Goal: Task Accomplishment & Management: Manage account settings

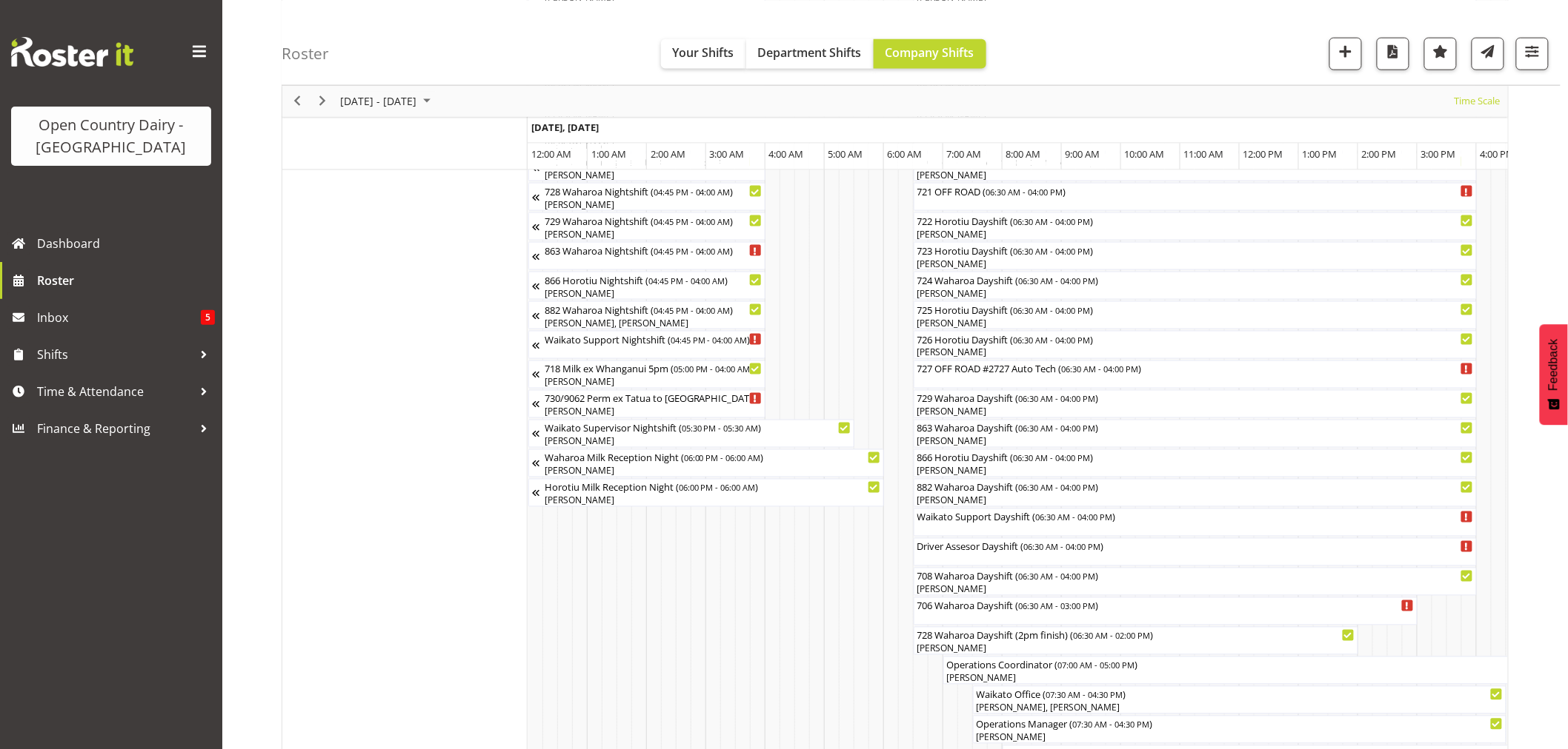
scroll to position [0, 8535]
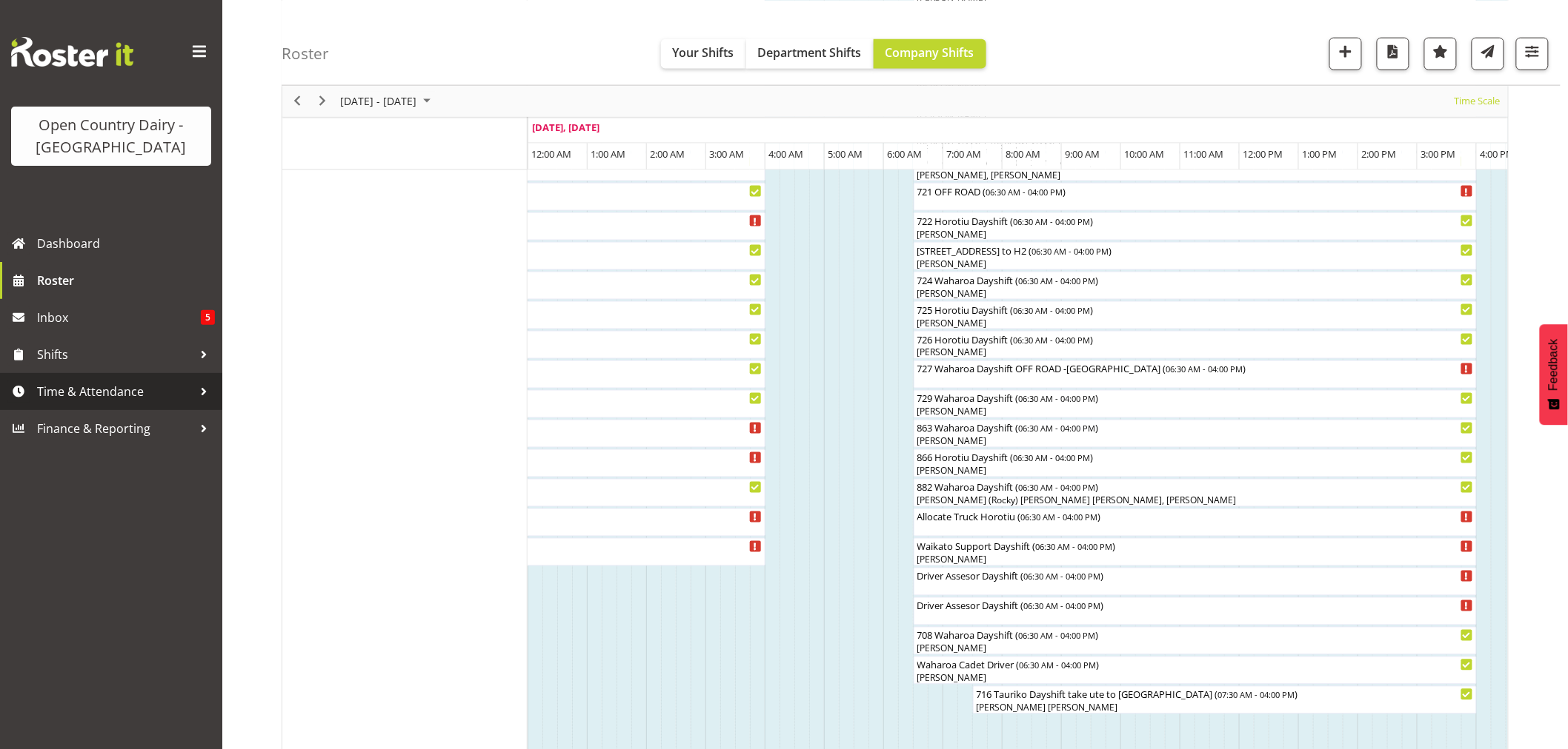
click at [84, 388] on span "Time & Attendance" at bounding box center [114, 392] width 155 height 23
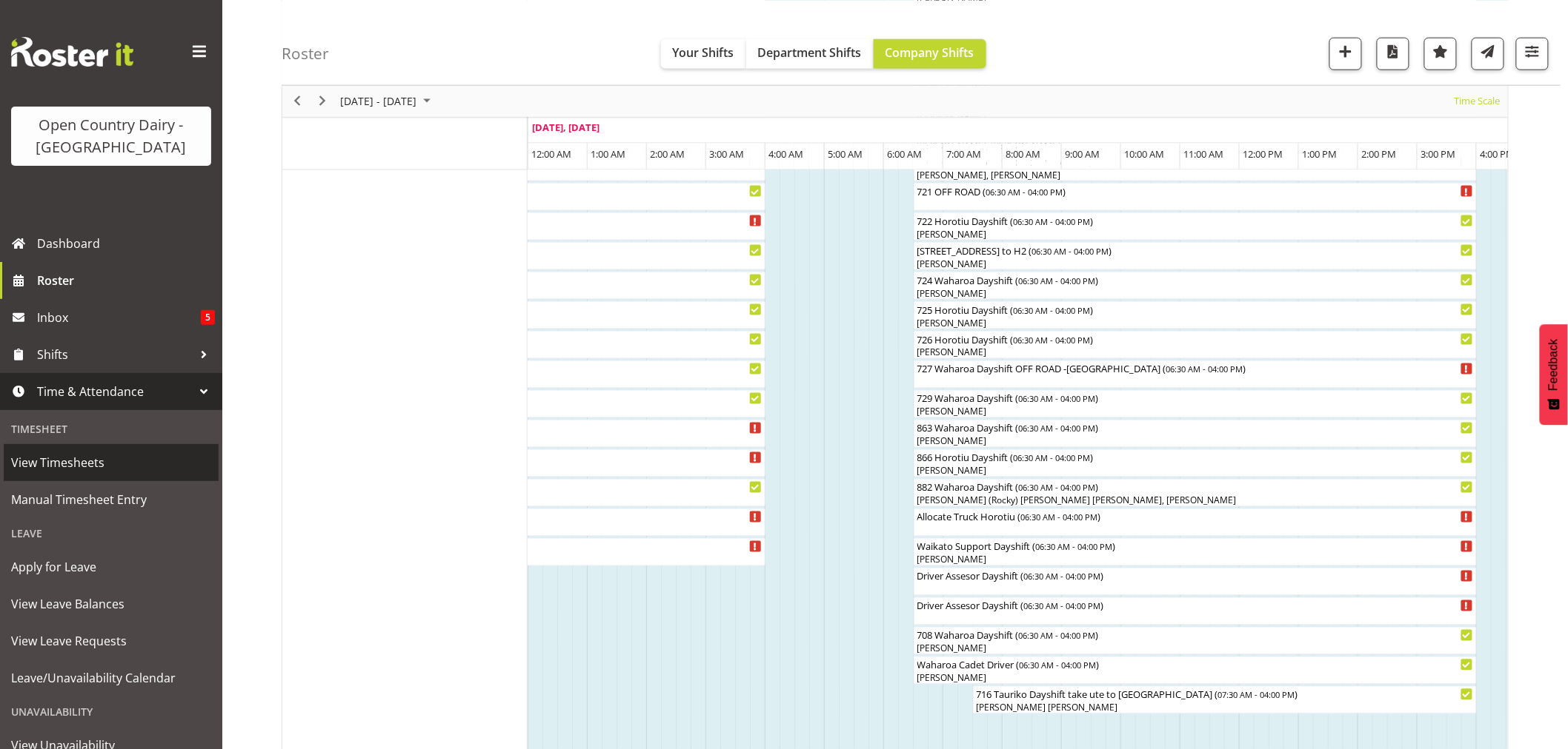
click at [84, 461] on span "View Timesheets" at bounding box center [111, 463] width 200 height 23
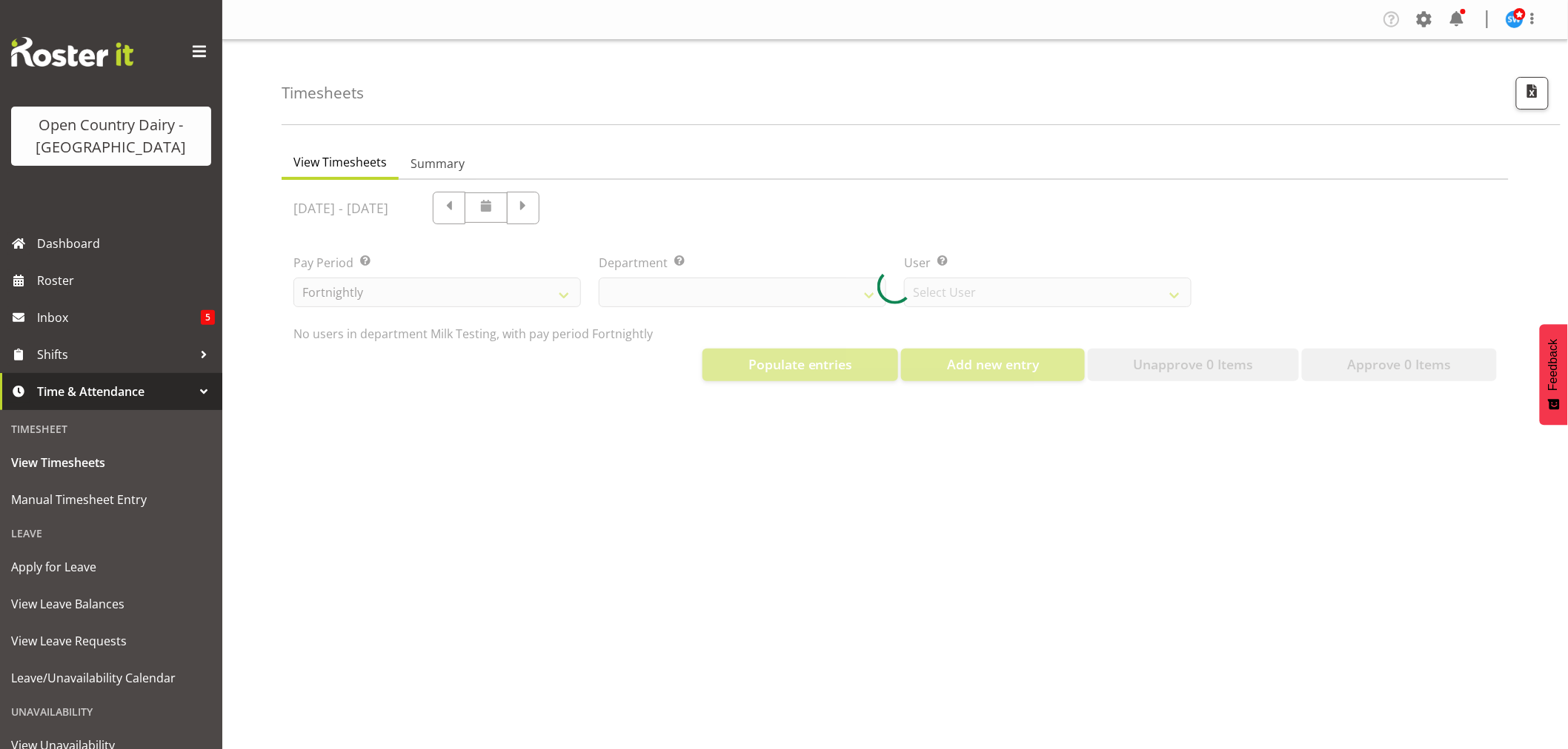
select select "733"
select select "7414"
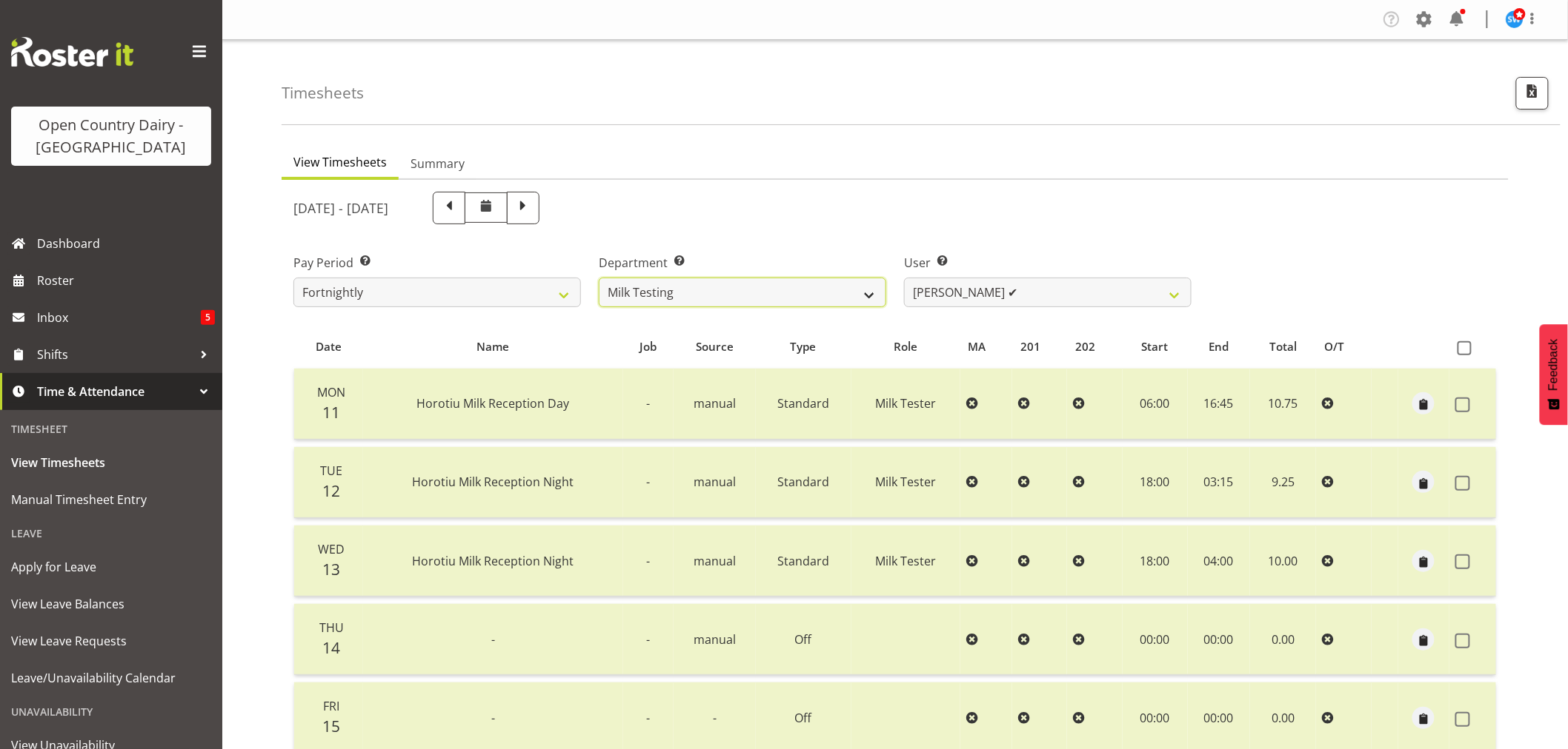
click at [869, 293] on select "701 702 703 704 705 706 707 708 709 710 711 712 713 714 715 716 717 718 719 720" at bounding box center [742, 292] width 287 height 29
select select "735"
click at [598, 277] on select "701 702 703 704 705 706 707 708 709 710 711 712 713 714 715 716 717 718 719 720" at bounding box center [742, 292] width 287 height 29
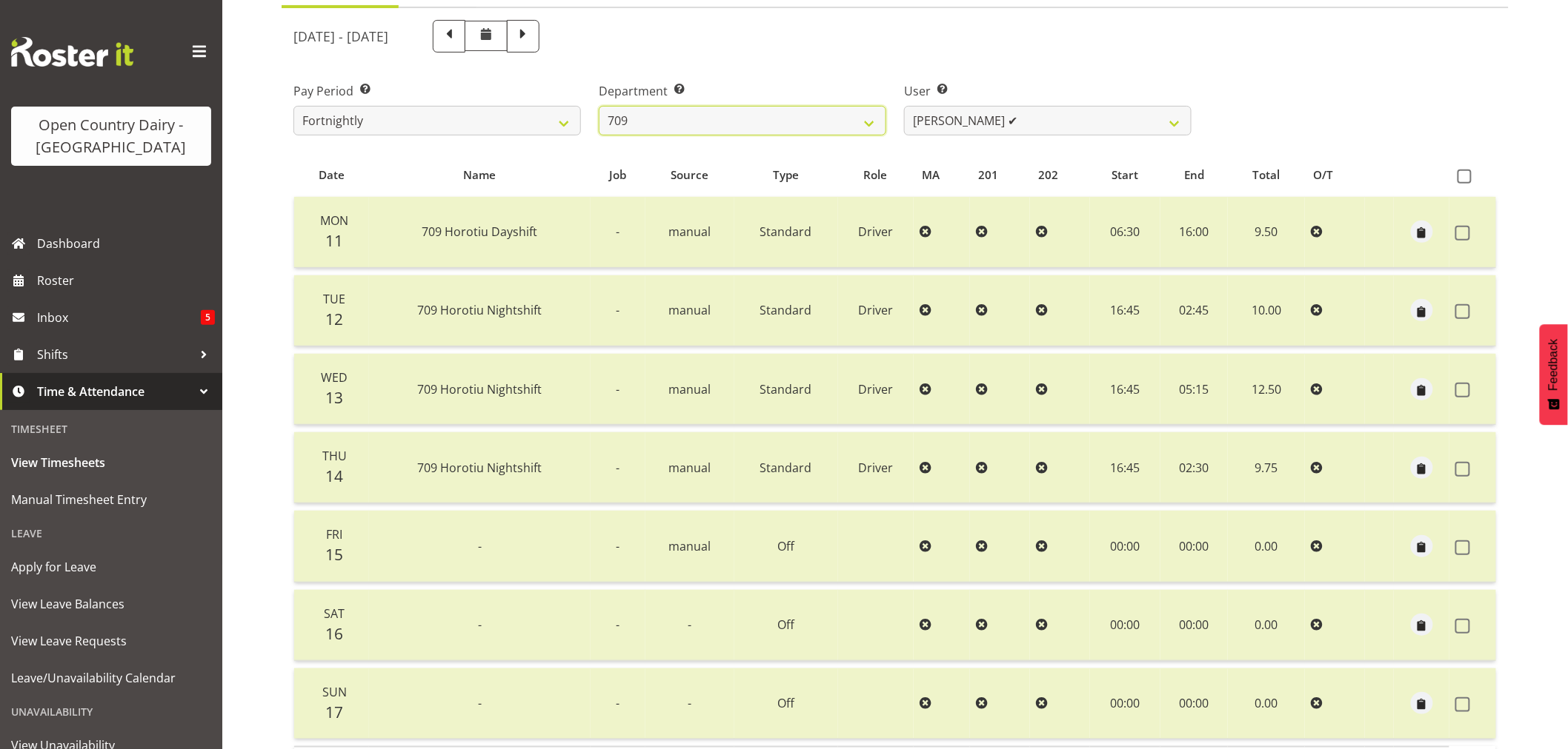
scroll to position [34, 0]
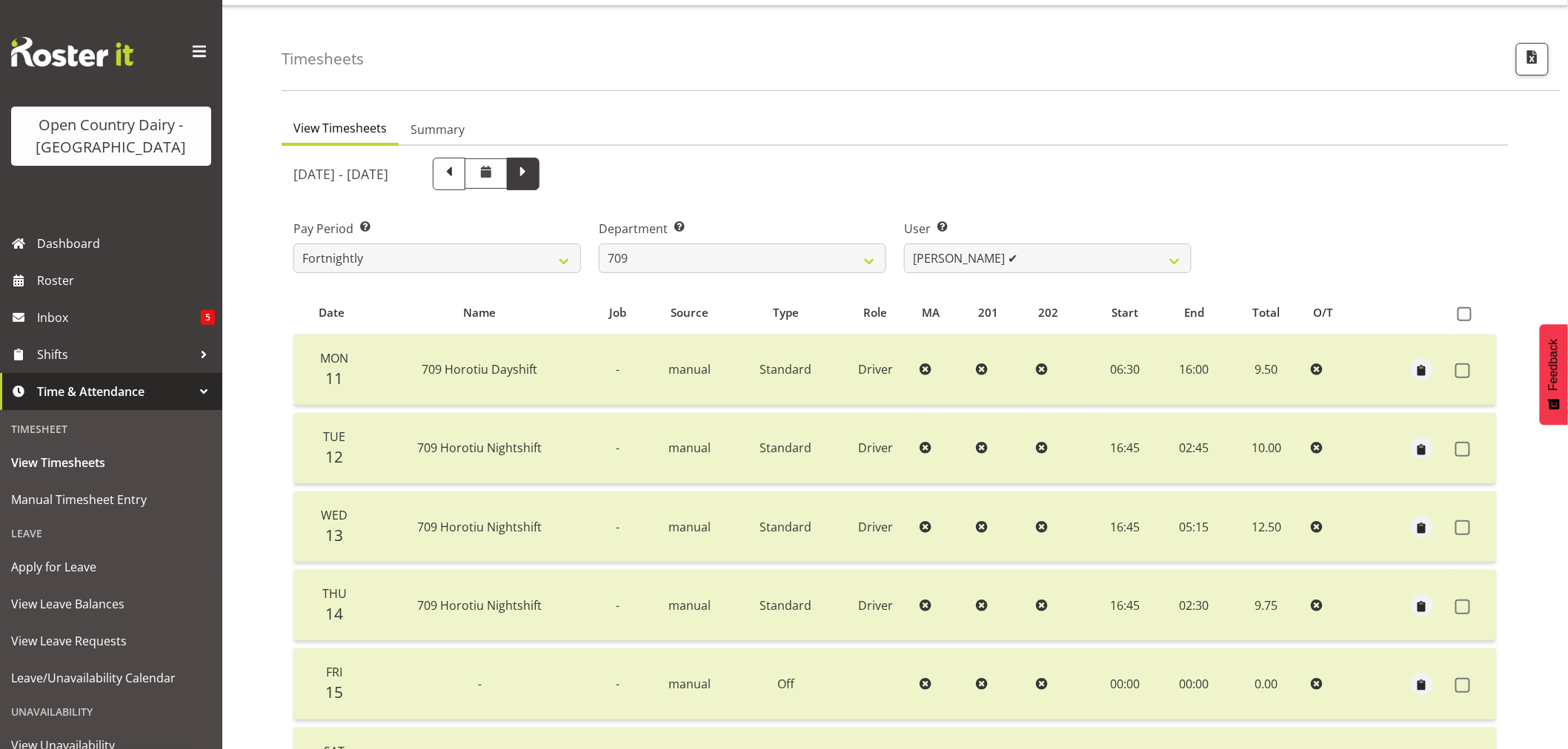
click at [532, 169] on span at bounding box center [523, 173] width 19 height 19
select select
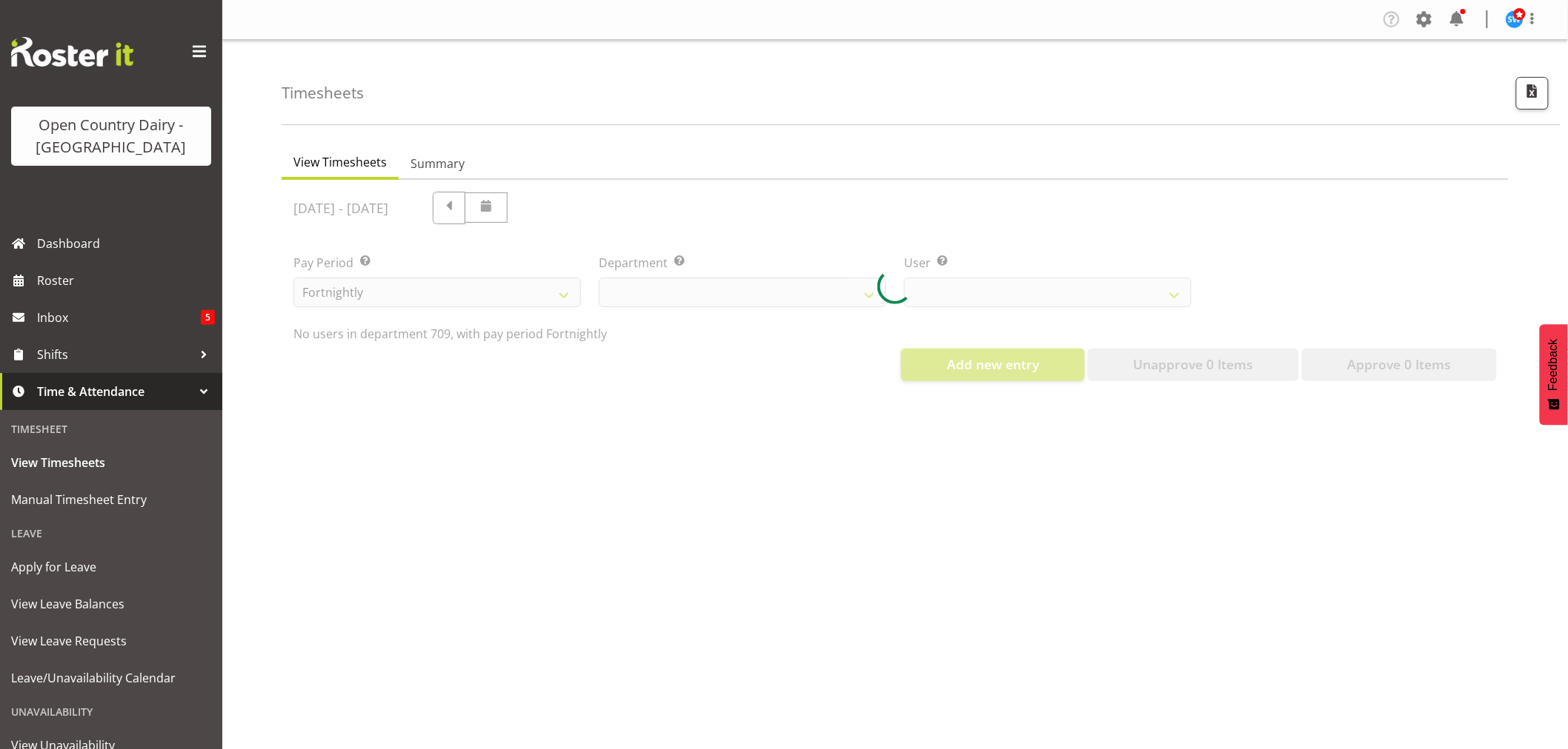
select select "735"
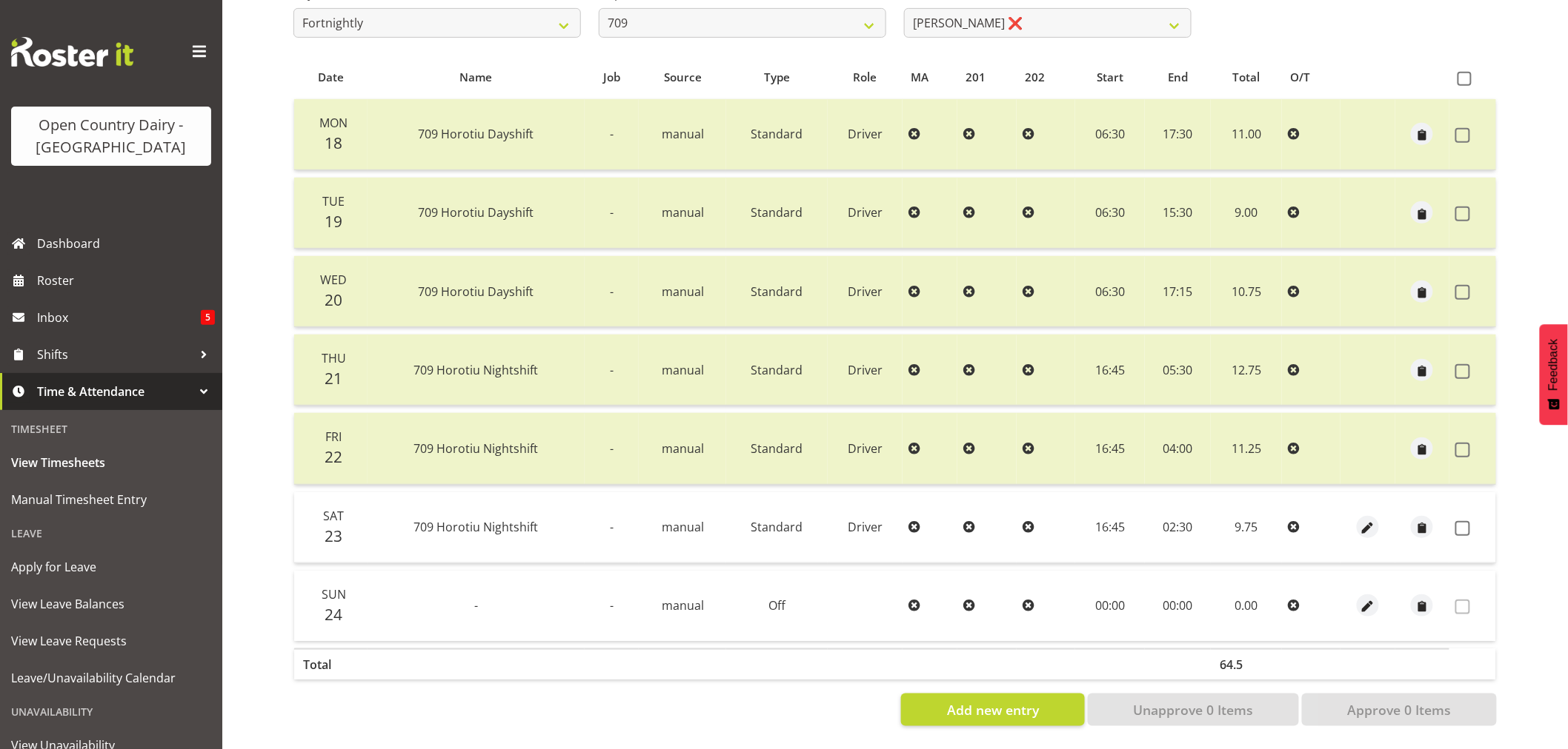
scroll to position [282, 0]
click at [1462, 72] on span at bounding box center [1464, 79] width 14 height 14
click at [1462, 74] on input "checkbox" at bounding box center [1461, 78] width 10 height 10
checkbox input "true"
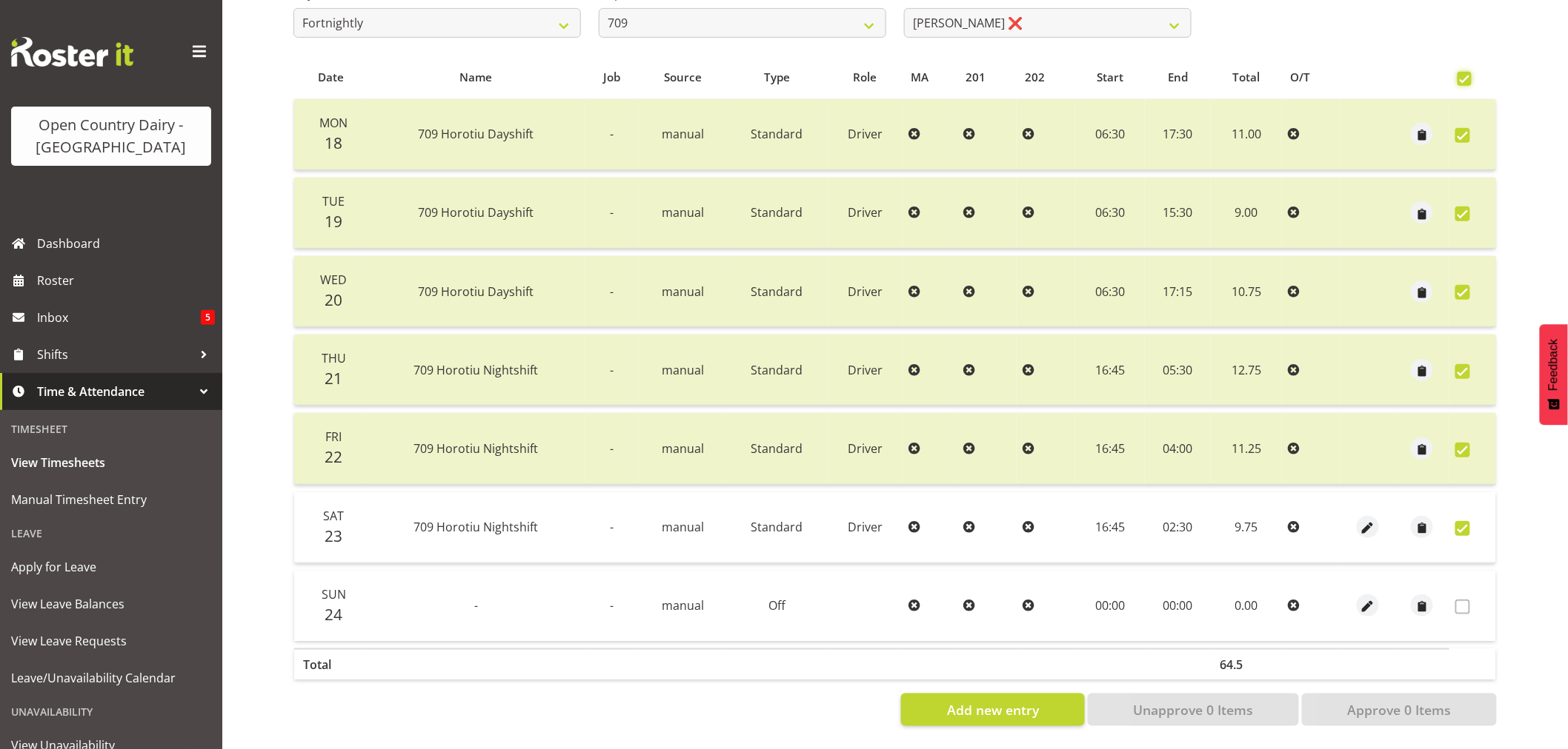
checkbox input "true"
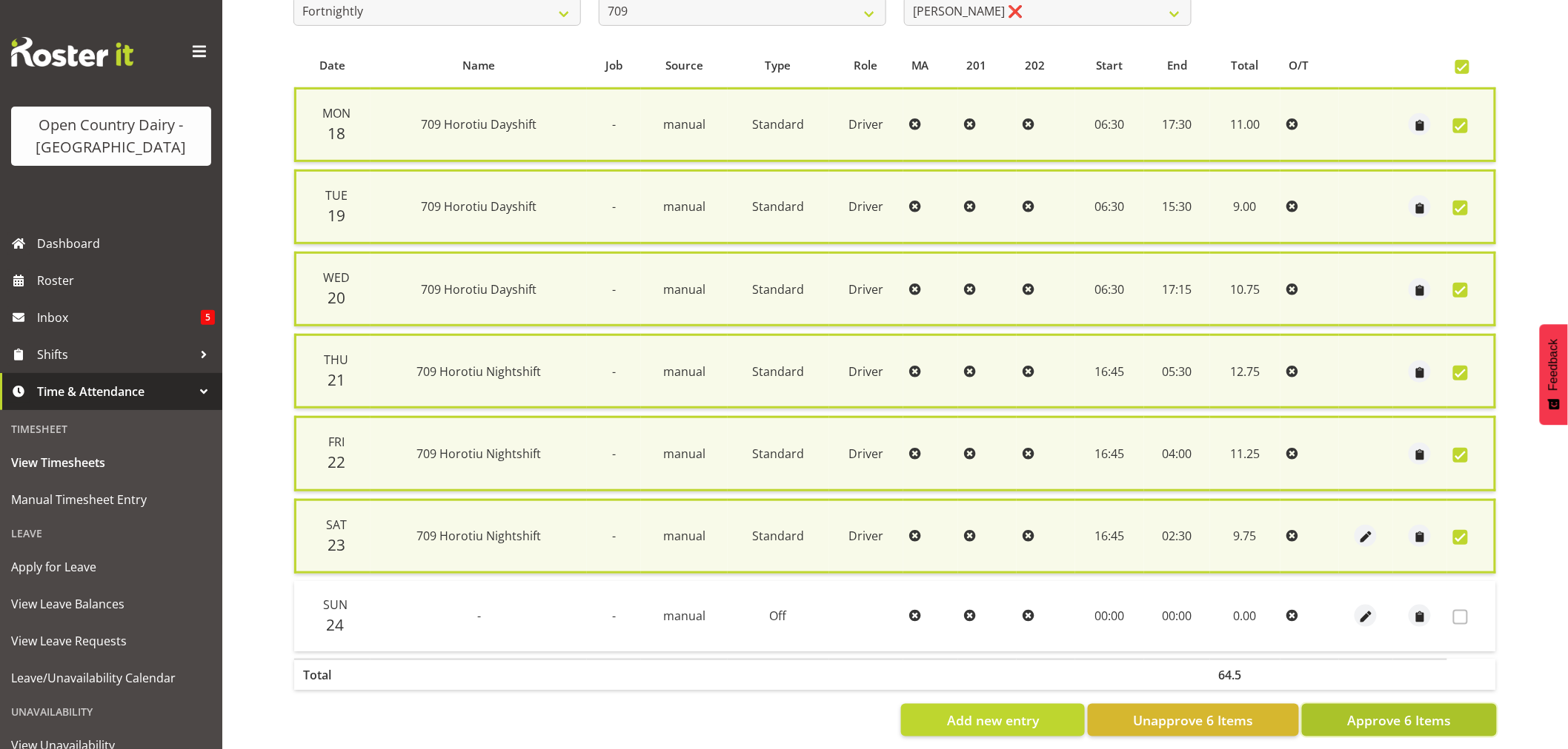
click at [1410, 713] on span "Approve 6 Items" at bounding box center [1399, 720] width 104 height 19
checkbox input "false"
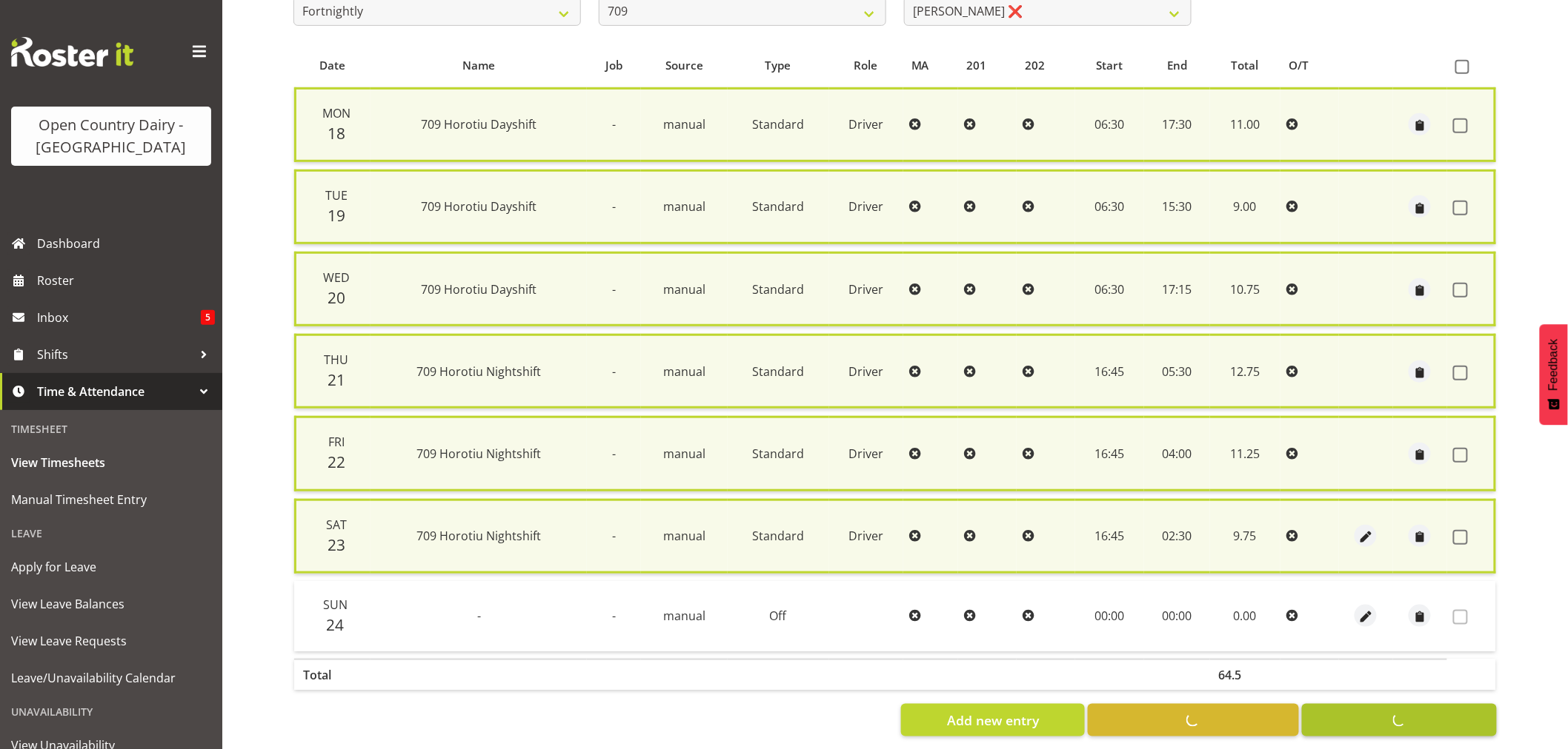
checkbox input "false"
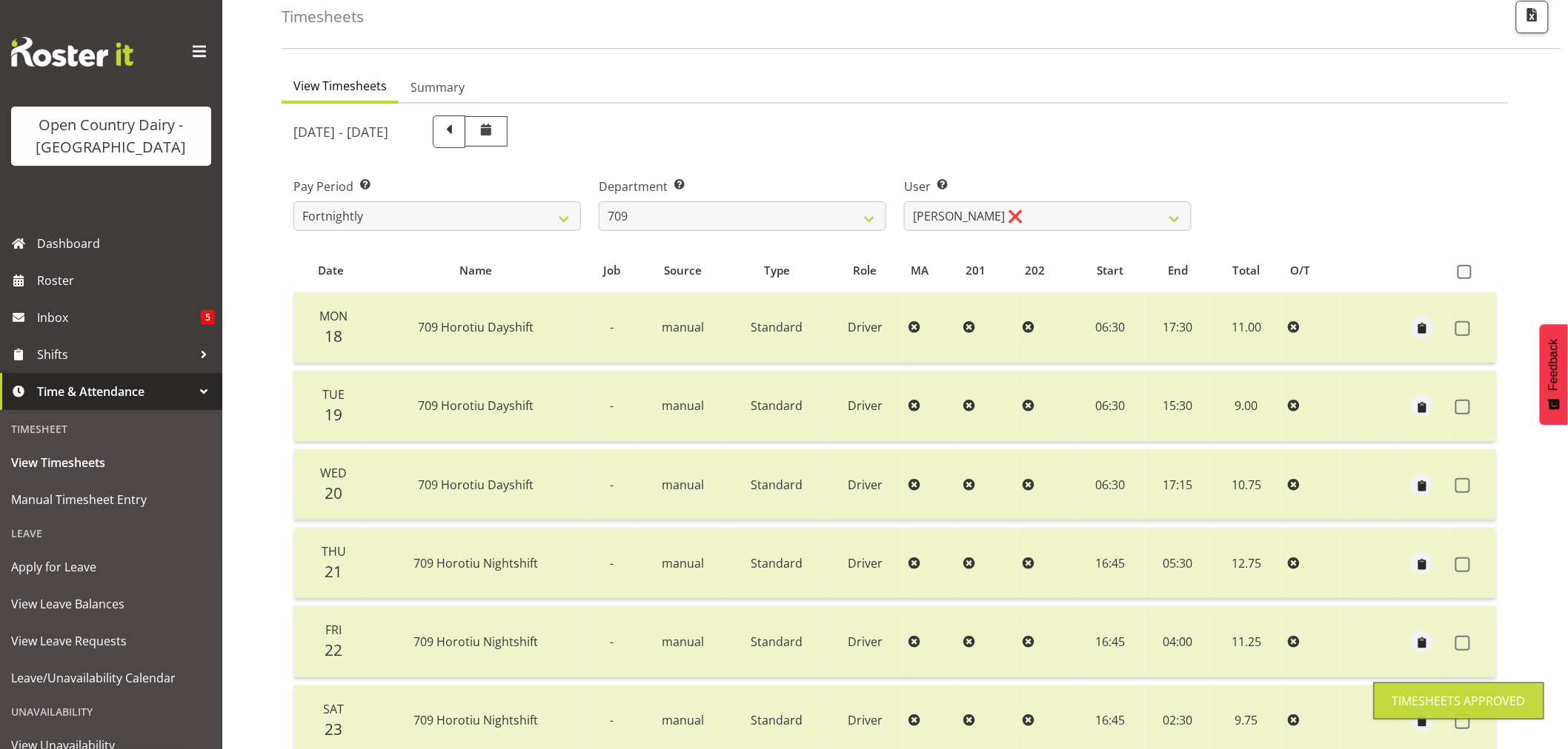
scroll to position [0, 0]
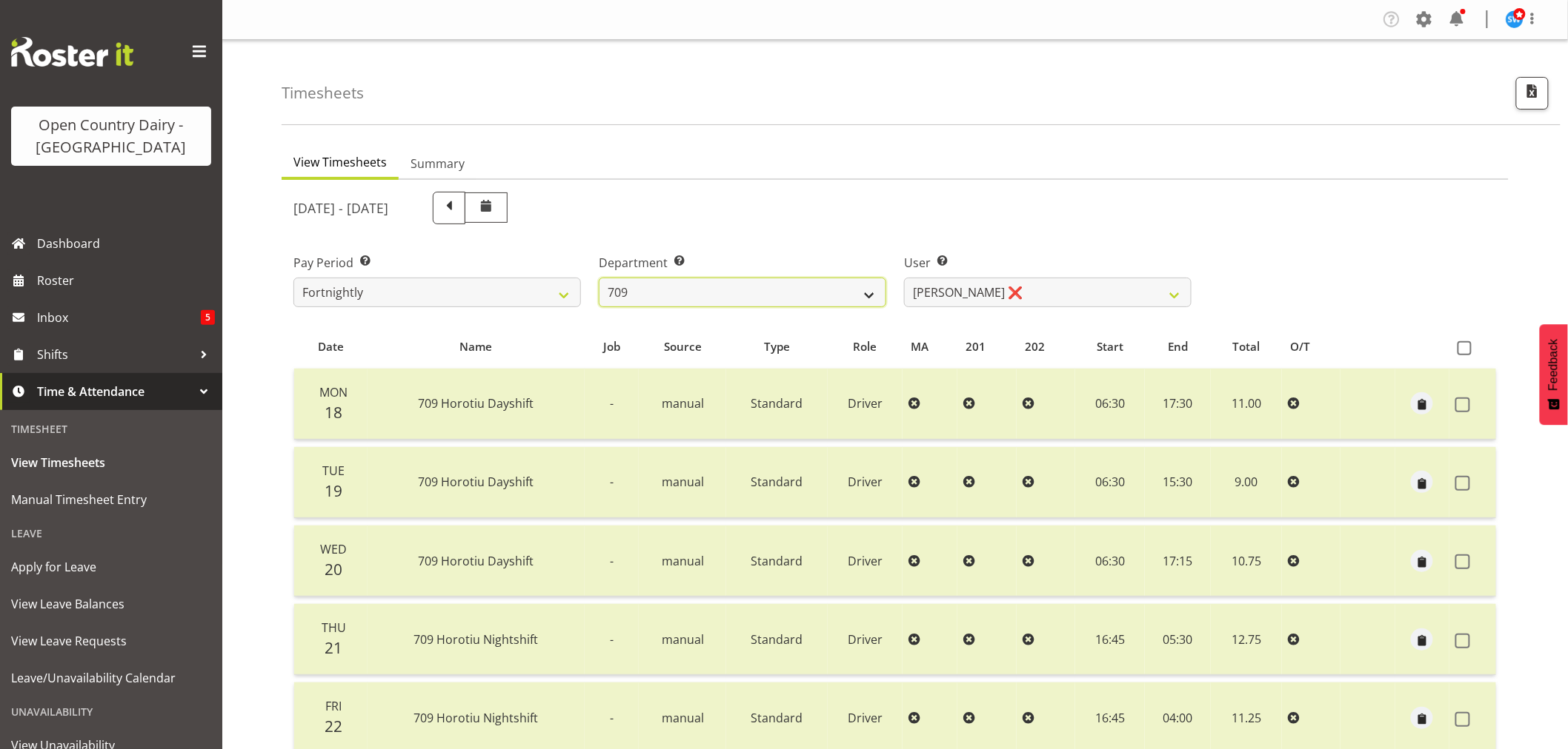
click at [877, 295] on select "701 702 703 704 705 706 707 708 709 710 711 712 713 714 715 716 717 718 719 720" at bounding box center [742, 292] width 287 height 29
select select "819"
click at [598, 277] on select "701 702 703 704 705 706 707 708 709 710 711 712 713 714 715 716 717 718 719 720" at bounding box center [742, 292] width 287 height 29
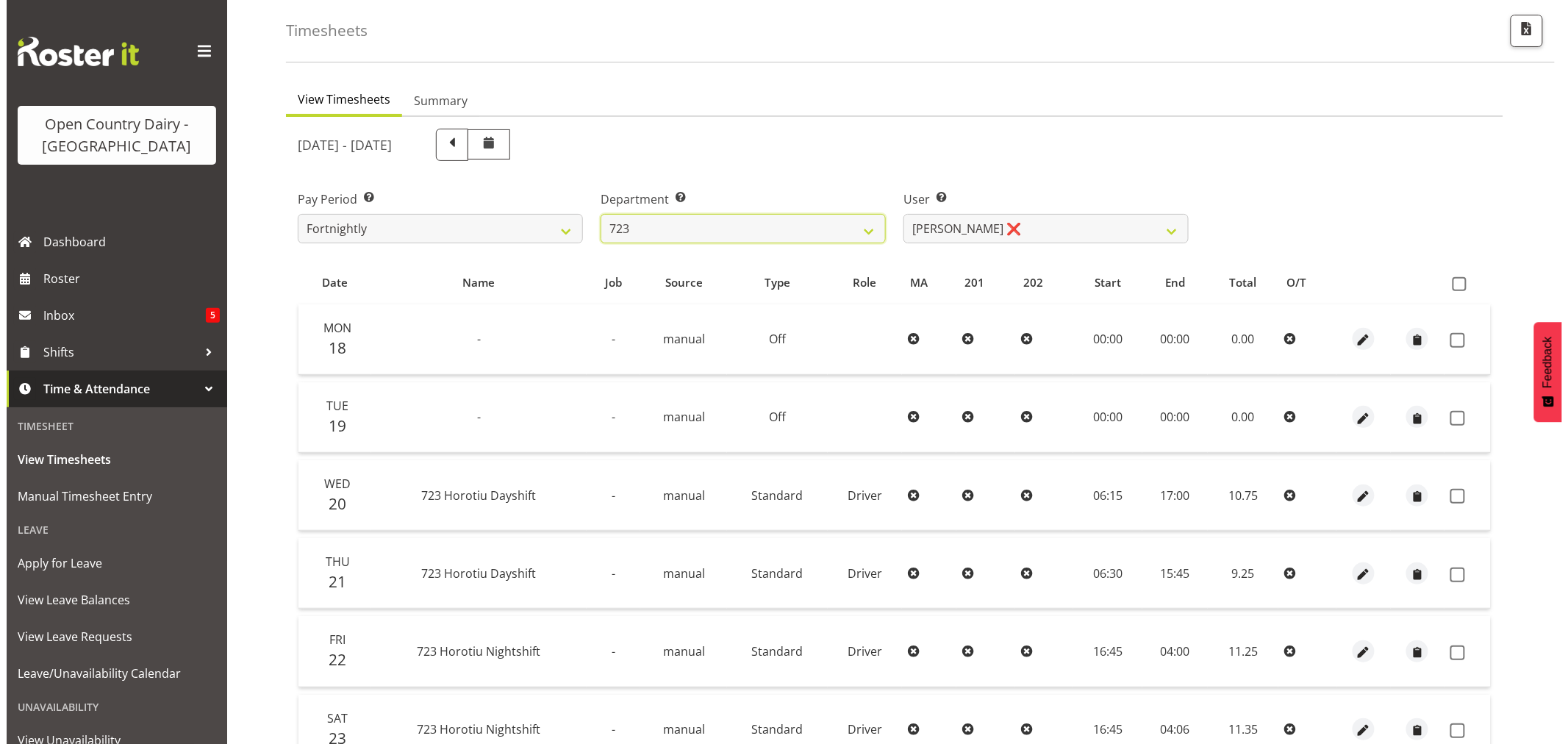
scroll to position [245, 0]
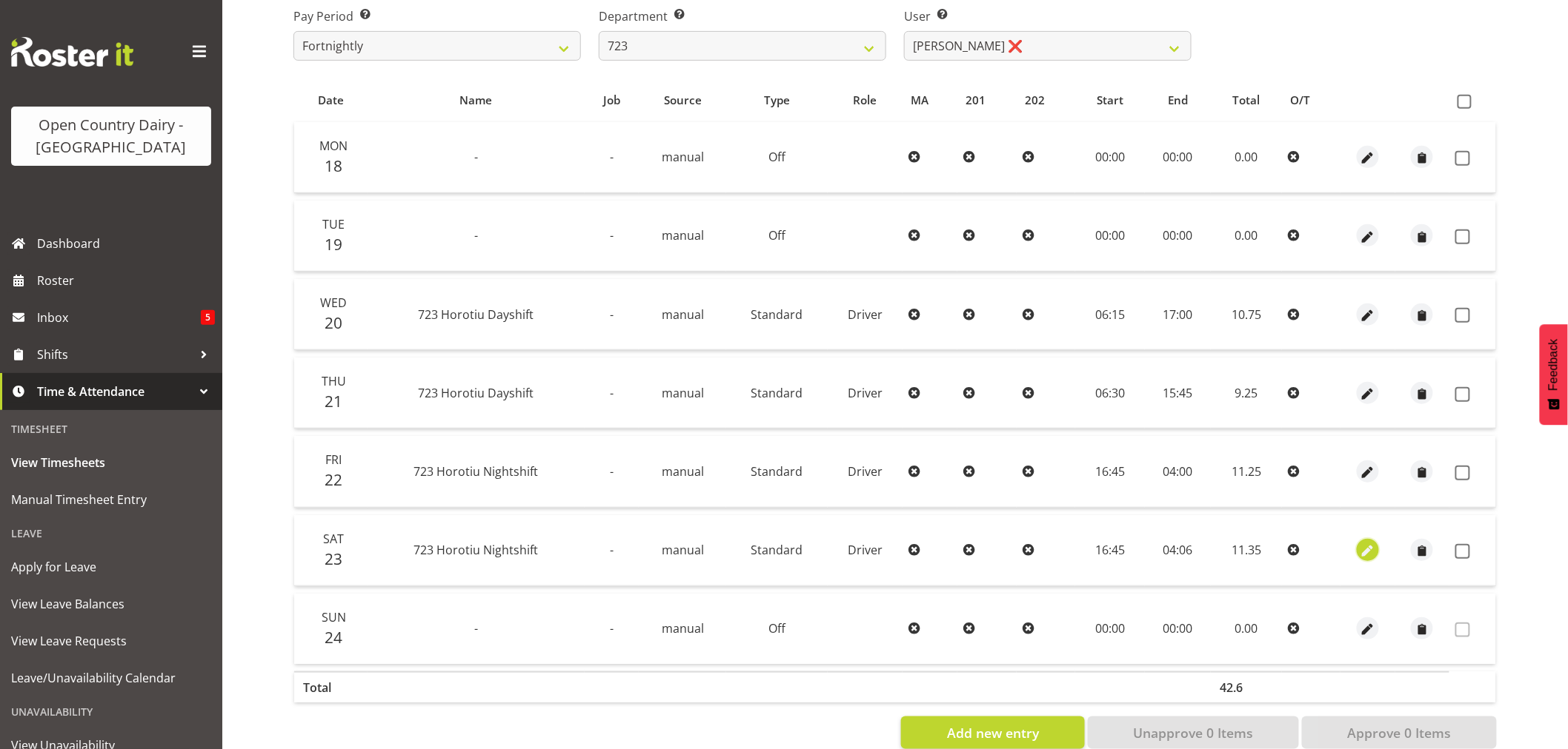
click at [1374, 546] on span "button" at bounding box center [1369, 552] width 17 height 17
select select "Standard"
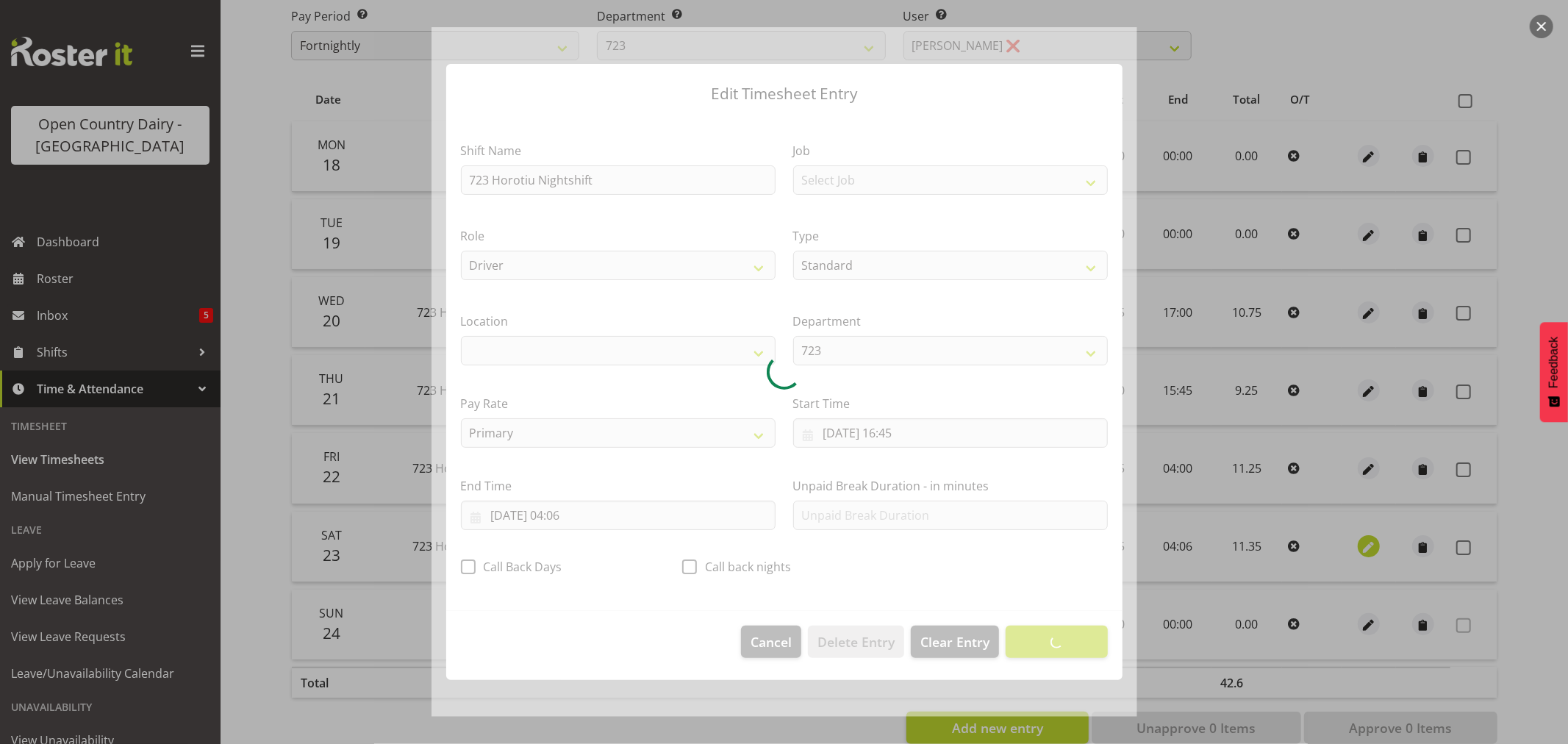
select select "1054"
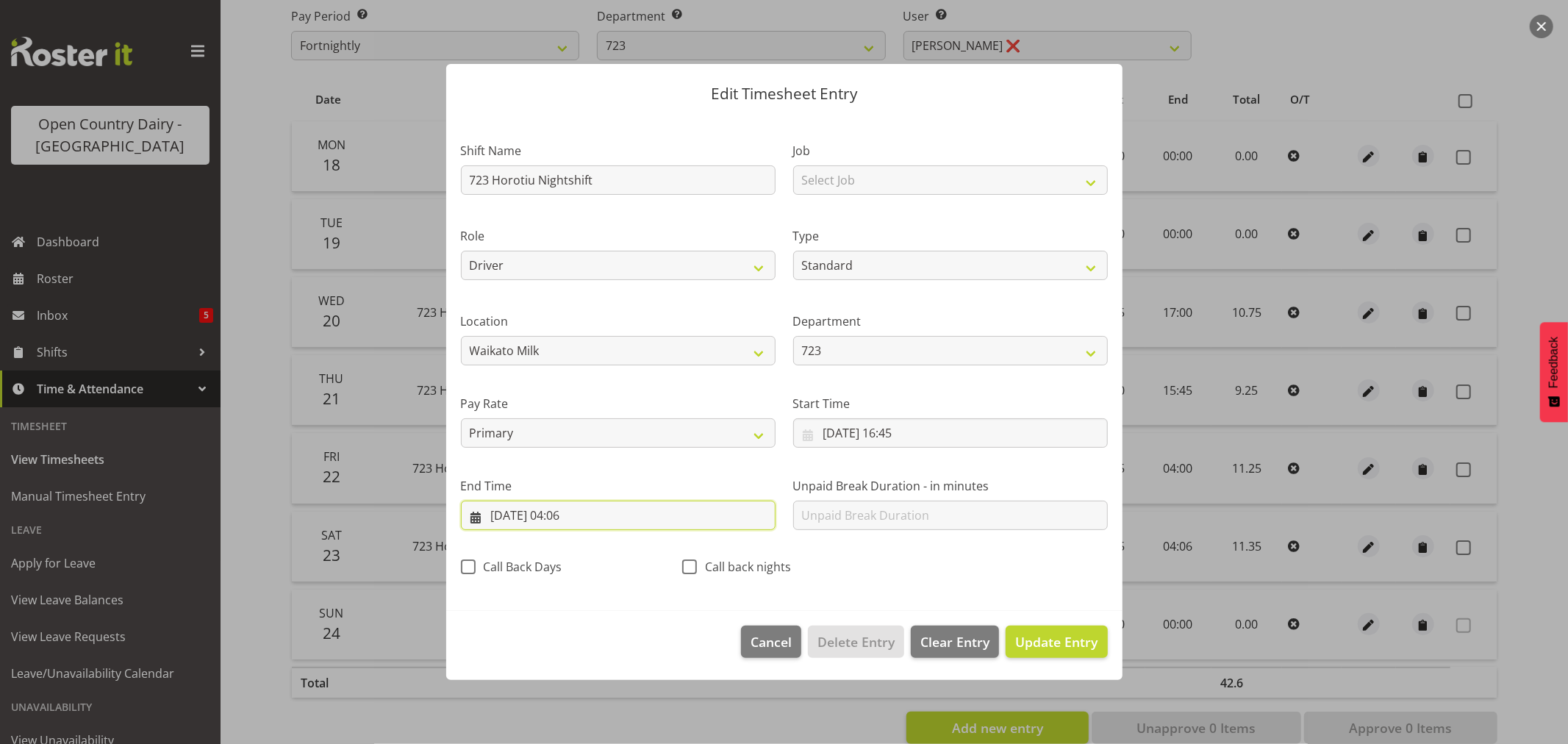
click at [569, 518] on input "24/08/2025, 04:06" at bounding box center [619, 516] width 315 height 29
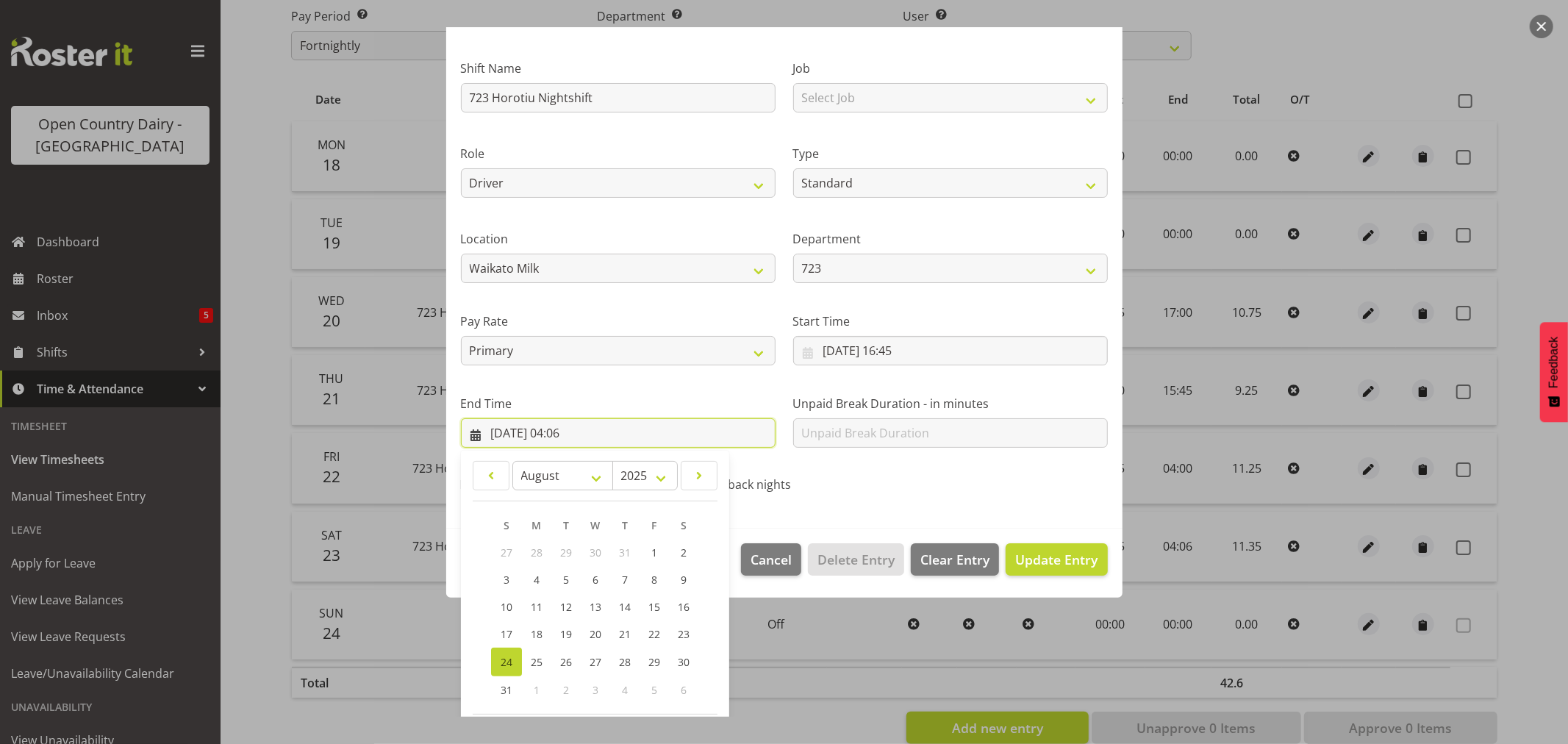
scroll to position [149, 0]
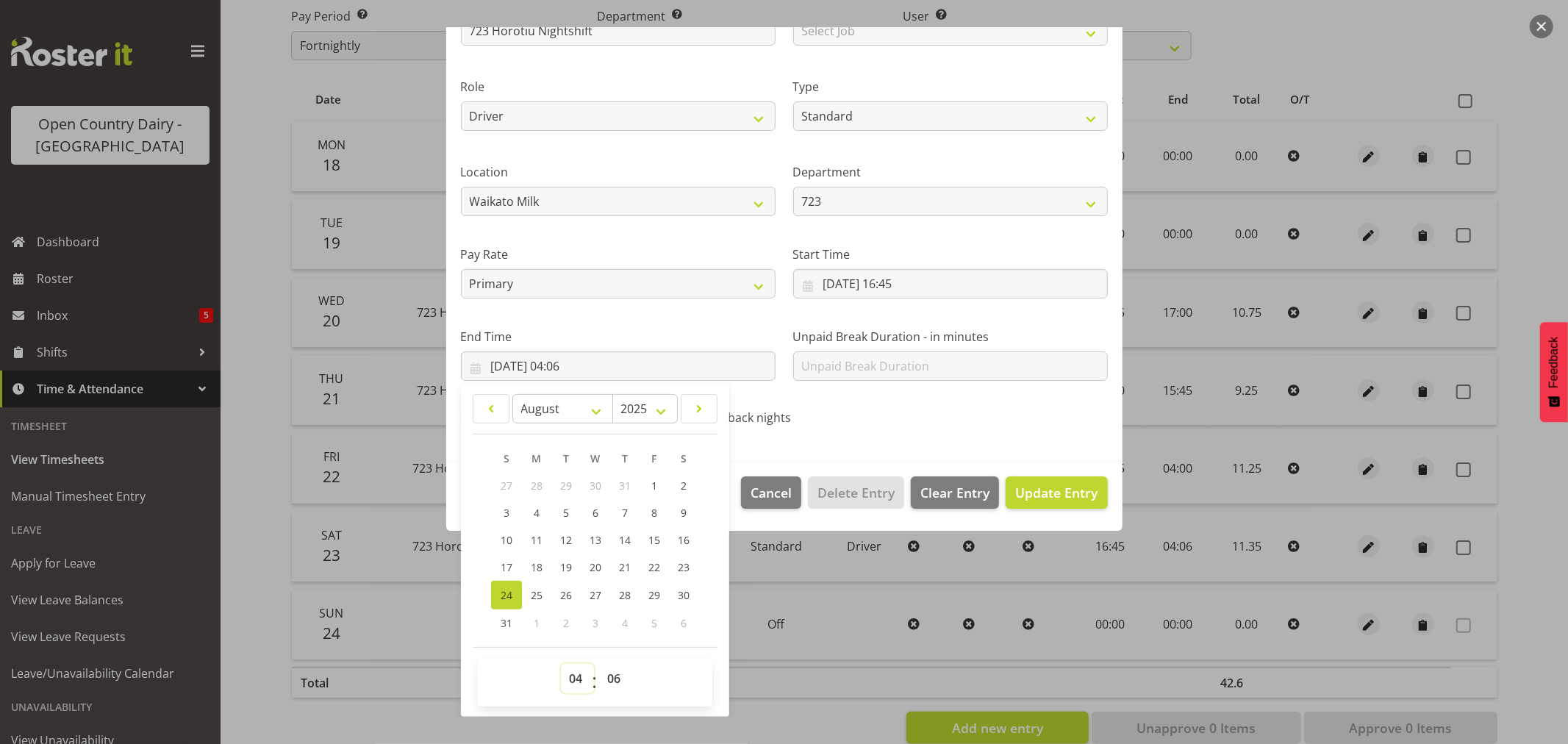
click at [576, 682] on select "00 01 02 03 04 05 06 07 08 09 10 11 12 13 14 15 16 17 18 19 20 21 22 23" at bounding box center [577, 679] width 33 height 29
select select "3"
click at [561, 664] on select "00 01 02 03 04 05 06 07 08 09 10 11 12 13 14 15 16 17 18 19 20 21 22 23" at bounding box center [577, 679] width 33 height 29
type input "24/08/2025, 03:06"
click at [613, 684] on select "00 01 02 03 04 05 06 07 08 09 10 11 12 13 14 15 16 17 18 19 20 21 22 23 24 25 2…" at bounding box center [615, 679] width 33 height 29
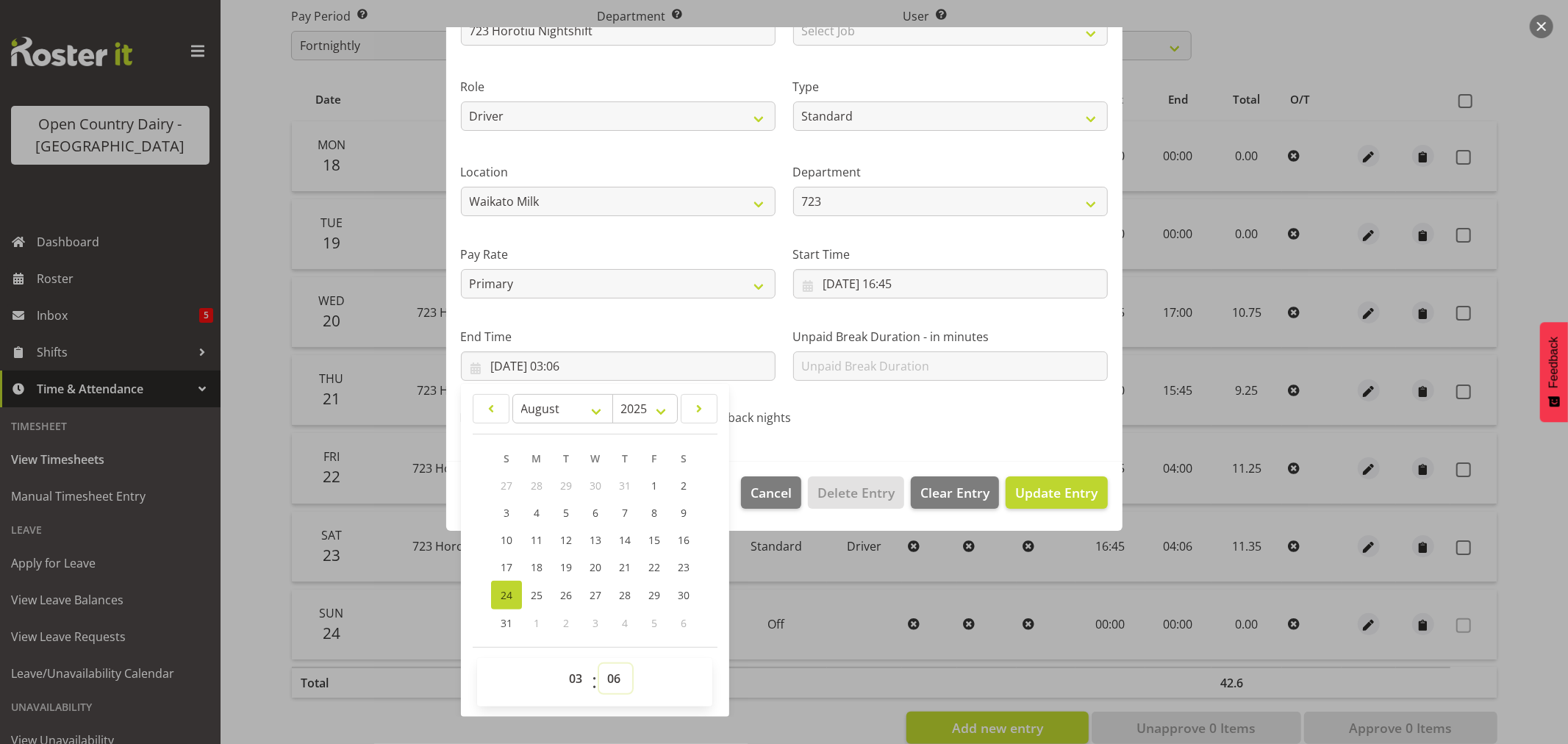
select select "0"
click at [599, 664] on select "00 01 02 03 04 05 06 07 08 09 10 11 12 13 14 15 16 17 18 19 20 21 22 23 24 25 2…" at bounding box center [615, 679] width 33 height 29
type input "24/08/2025, 03:00"
click at [1033, 487] on span "Update Entry" at bounding box center [1057, 493] width 83 height 18
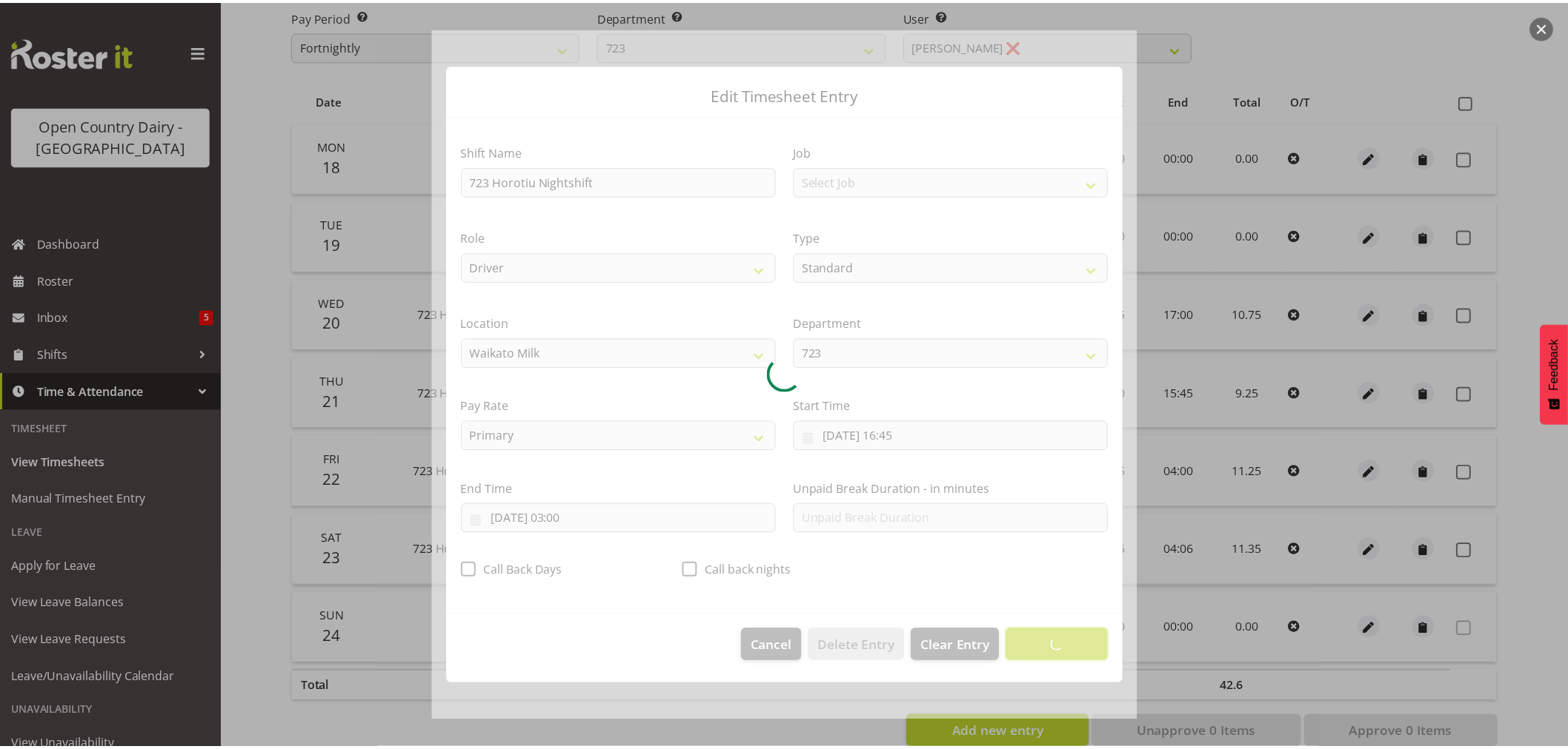
scroll to position [0, 0]
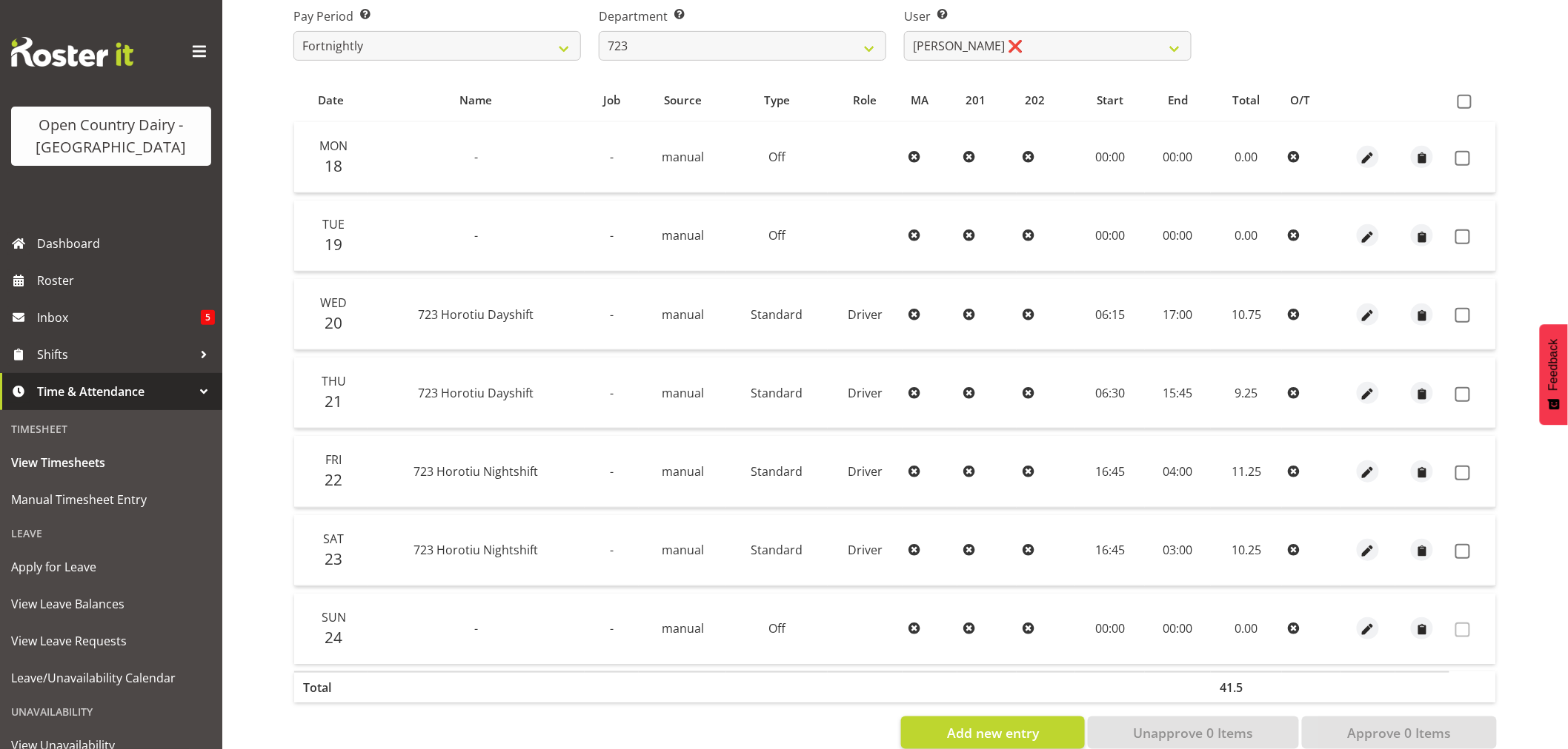
click at [1456, 107] on th at bounding box center [1473, 101] width 47 height 28
click at [1467, 98] on span at bounding box center [1464, 101] width 14 height 14
click at [1467, 98] on input "checkbox" at bounding box center [1461, 101] width 10 height 10
checkbox input "true"
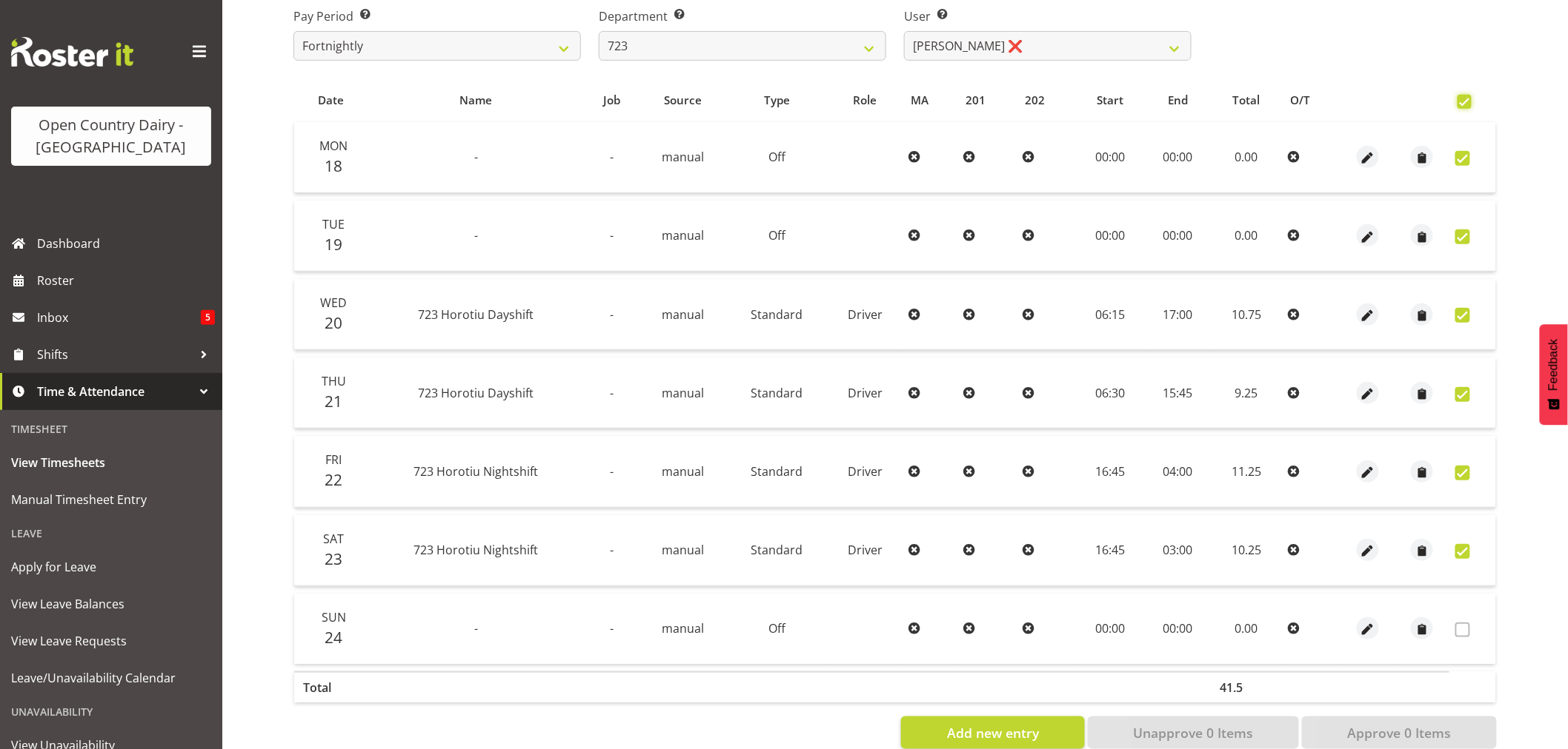
checkbox input "true"
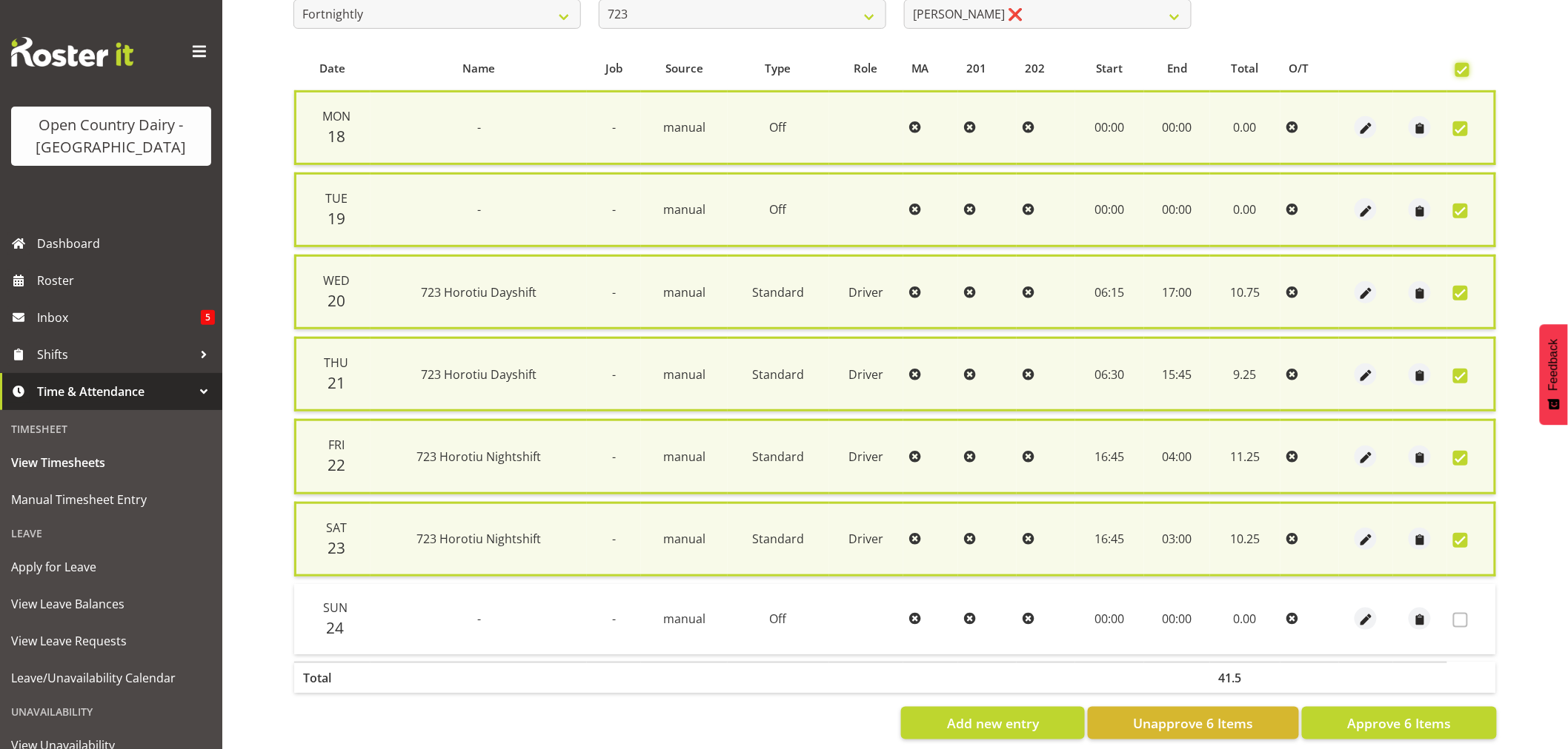
scroll to position [296, 0]
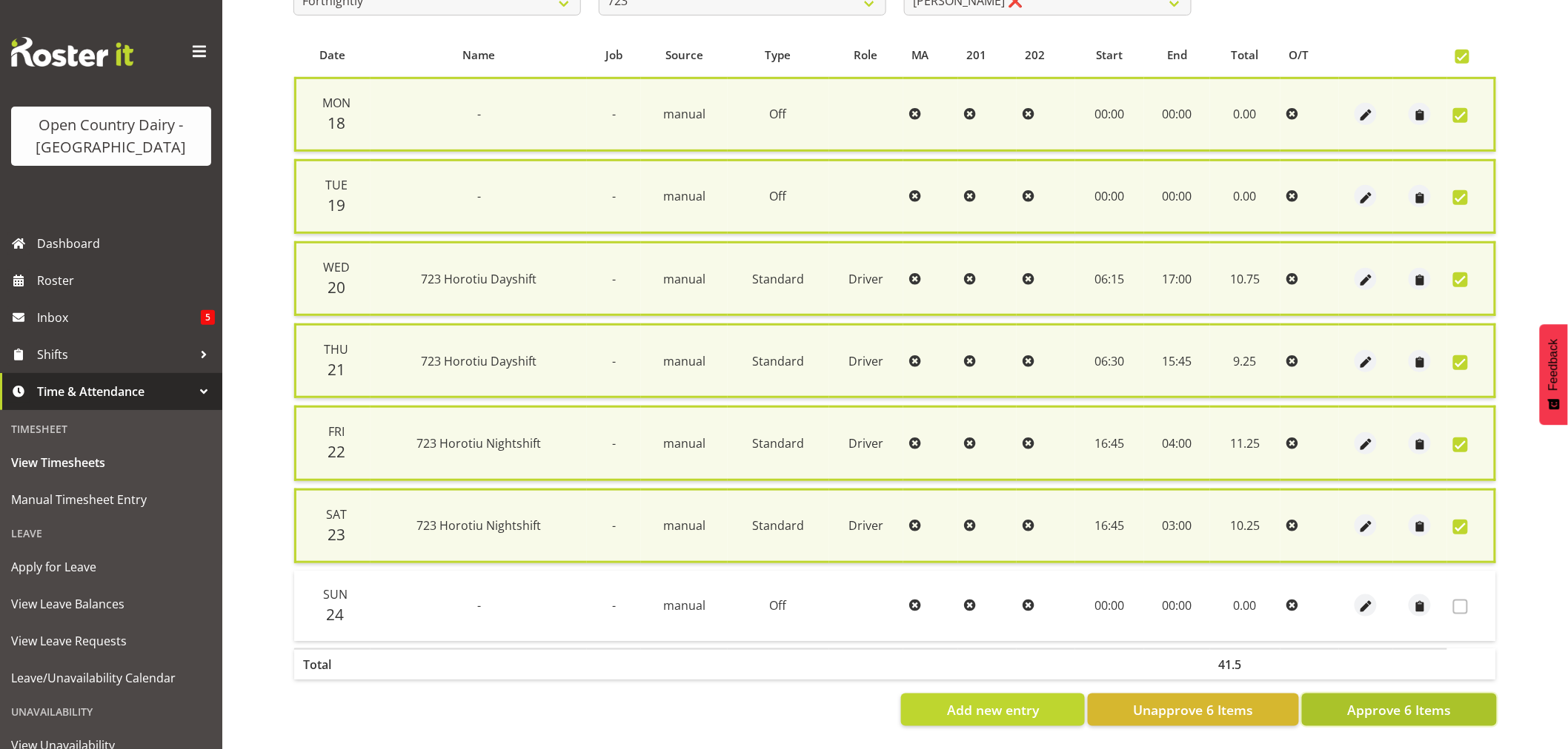
click at [1402, 700] on span "Approve 6 Items" at bounding box center [1399, 710] width 104 height 19
checkbox input "false"
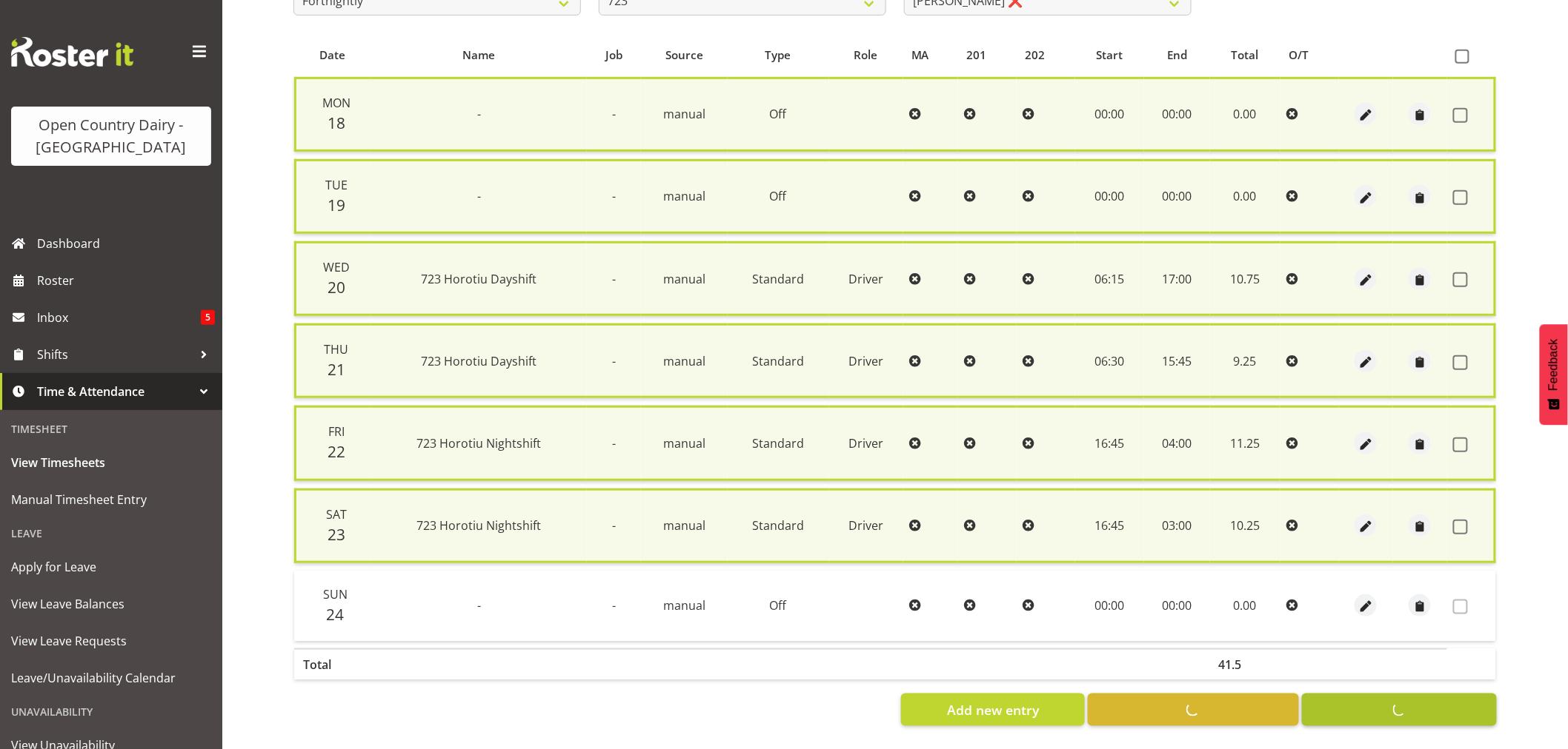
checkbox input "false"
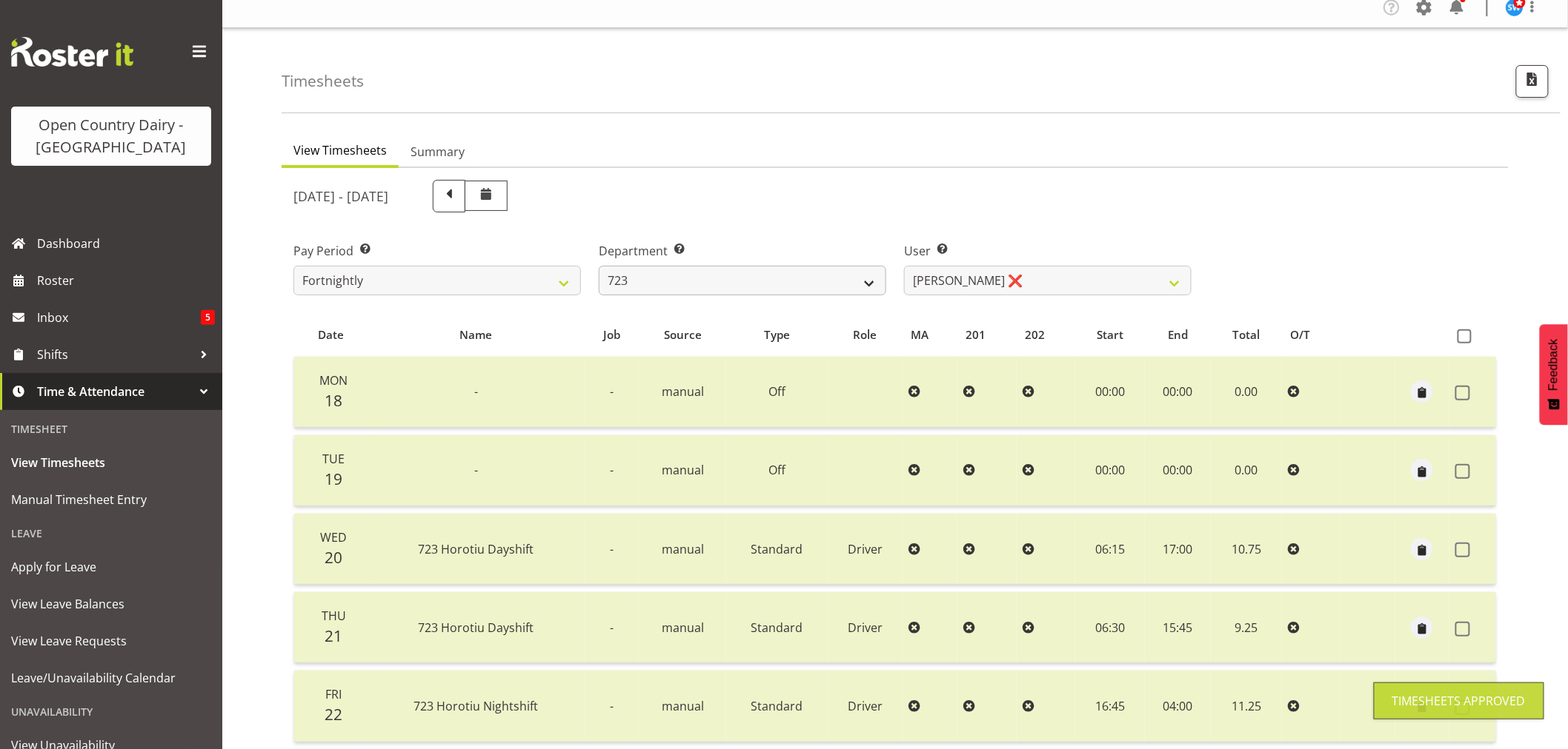
scroll to position [0, 0]
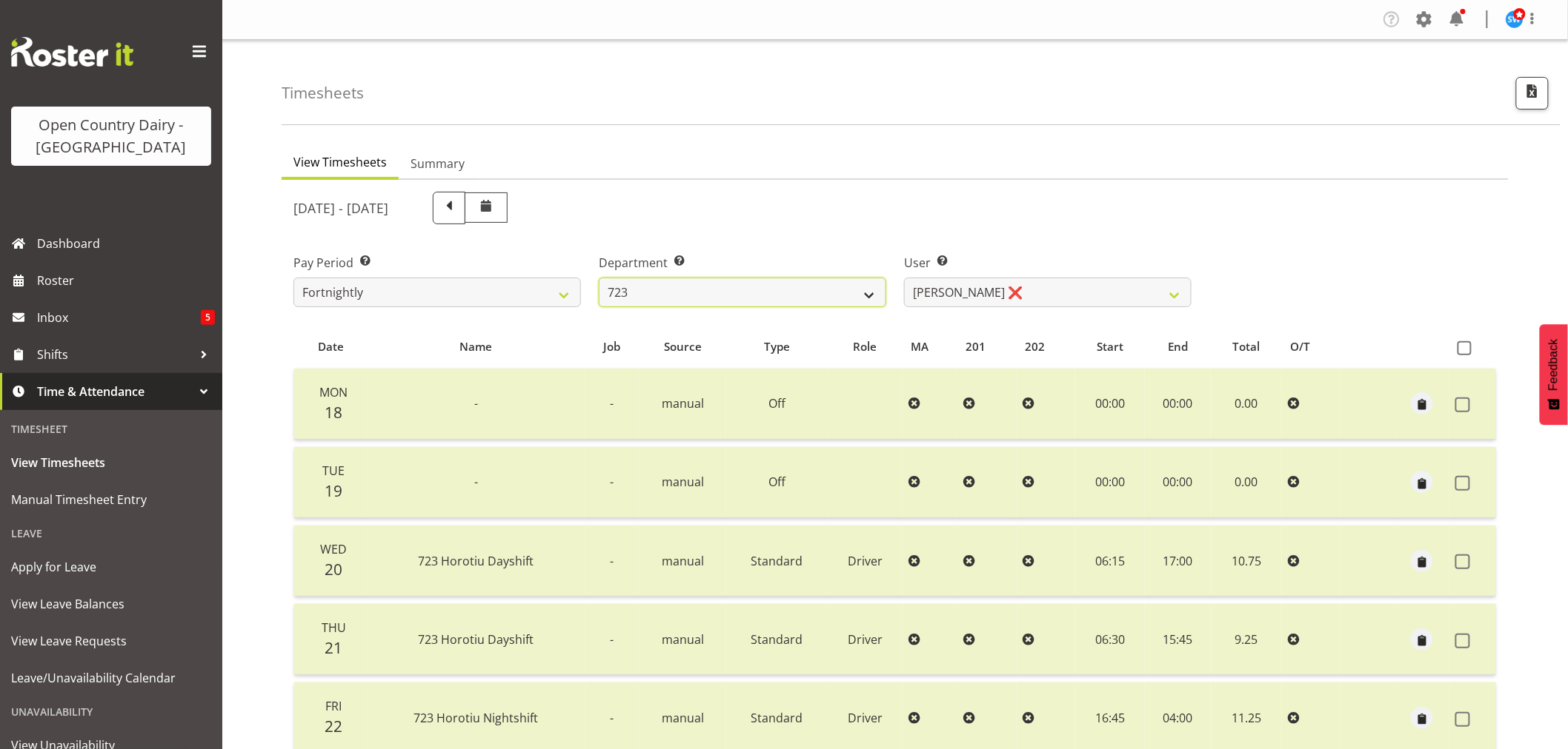
click at [869, 291] on select "701 702 703 704 705 706 707 708 709 710 711 712 713 714 715 716 717 718 719 720" at bounding box center [742, 292] width 287 height 29
select select "898"
click at [598, 277] on select "701 702 703 704 705 706 707 708 709 710 711 712 713 714 715 716 717 718 719 720" at bounding box center [742, 292] width 287 height 29
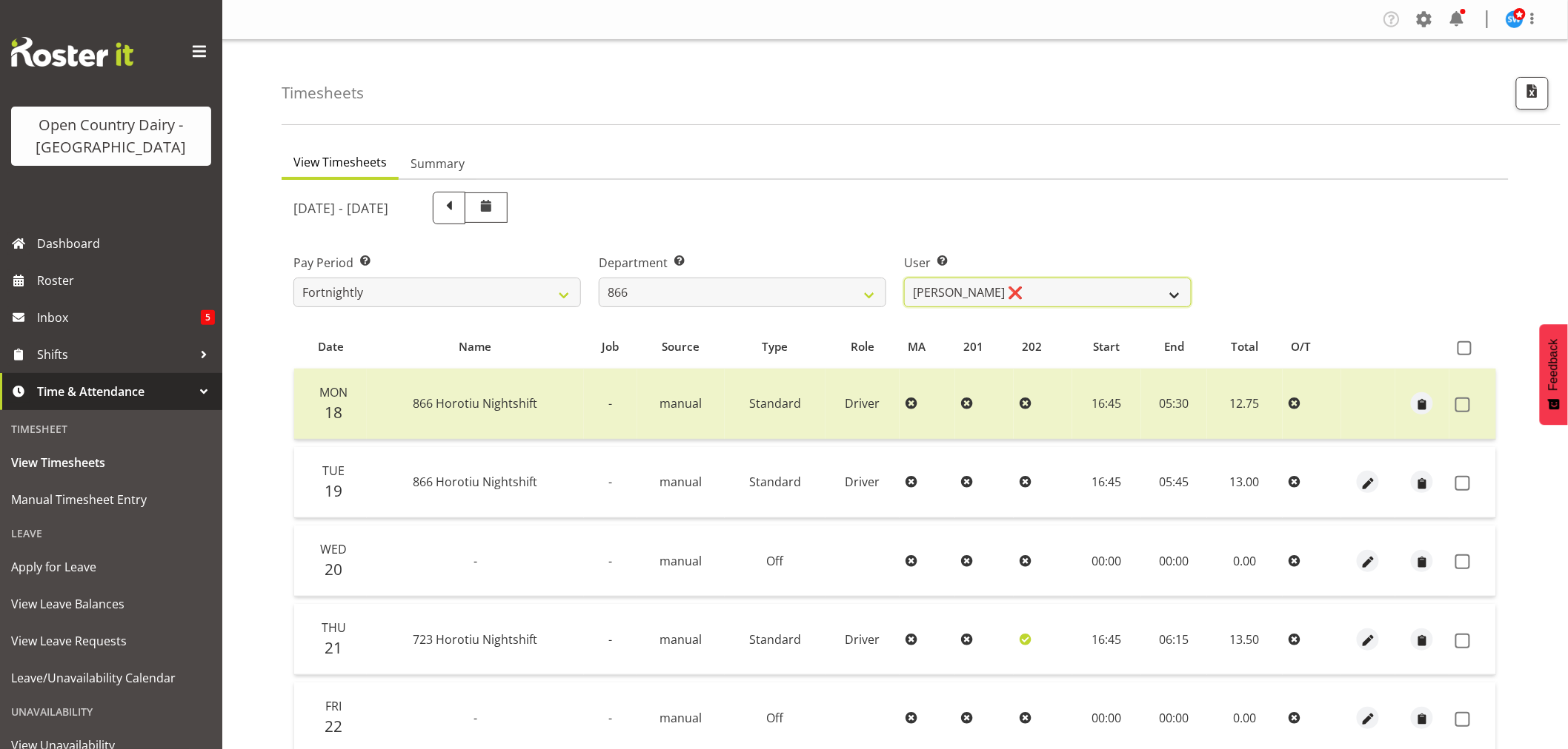
click at [1173, 294] on select "Harshdeep Singh ❌ Jacques Nel ❌ Navreet Jawanda ❌ Neil Abrahams ❌" at bounding box center [1047, 292] width 287 height 29
select select "11208"
click at [904, 277] on select "Harshdeep Singh ❌ Jacques Nel ❌ Navreet Jawanda ❌ Neil Abrahams ❌" at bounding box center [1047, 292] width 287 height 29
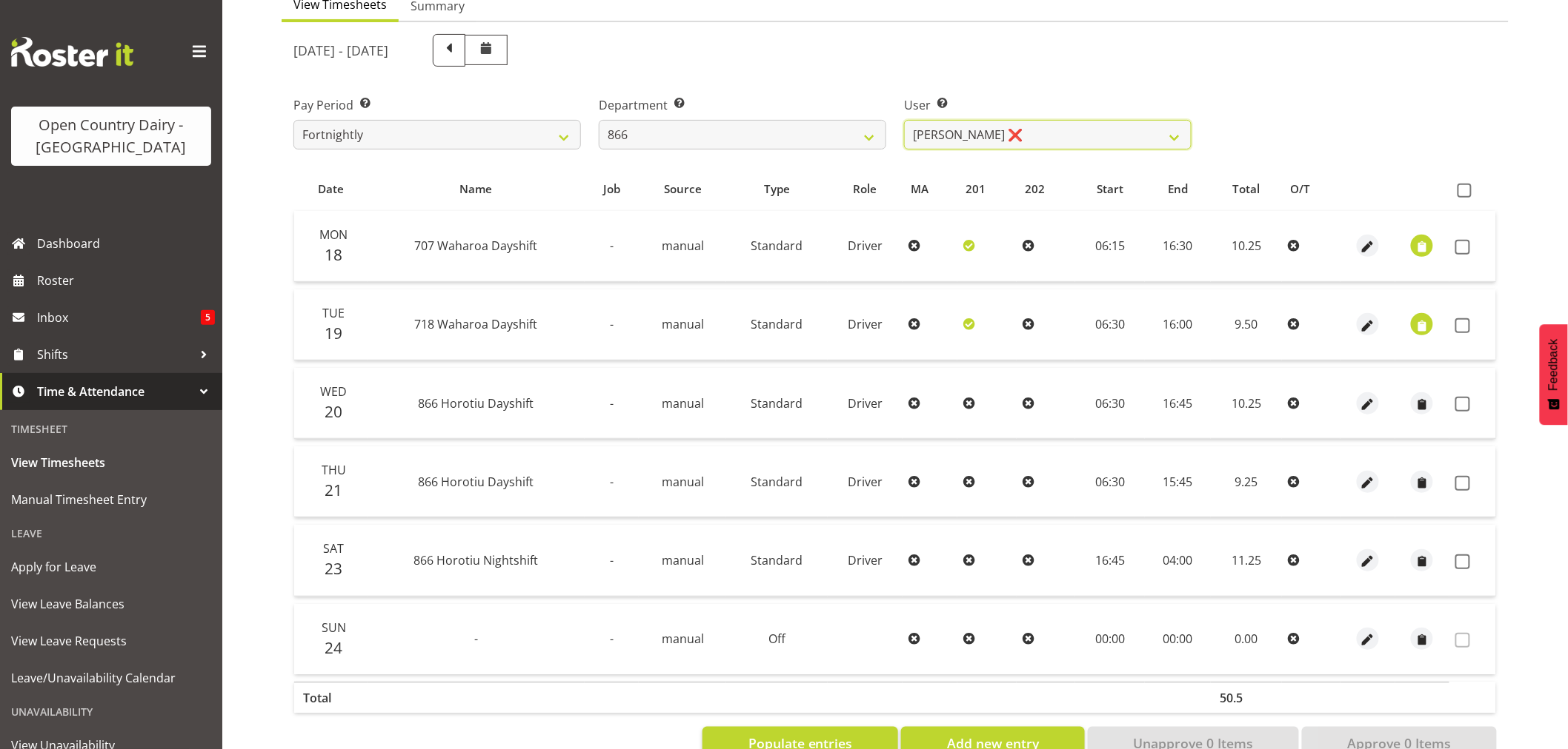
scroll to position [202, 0]
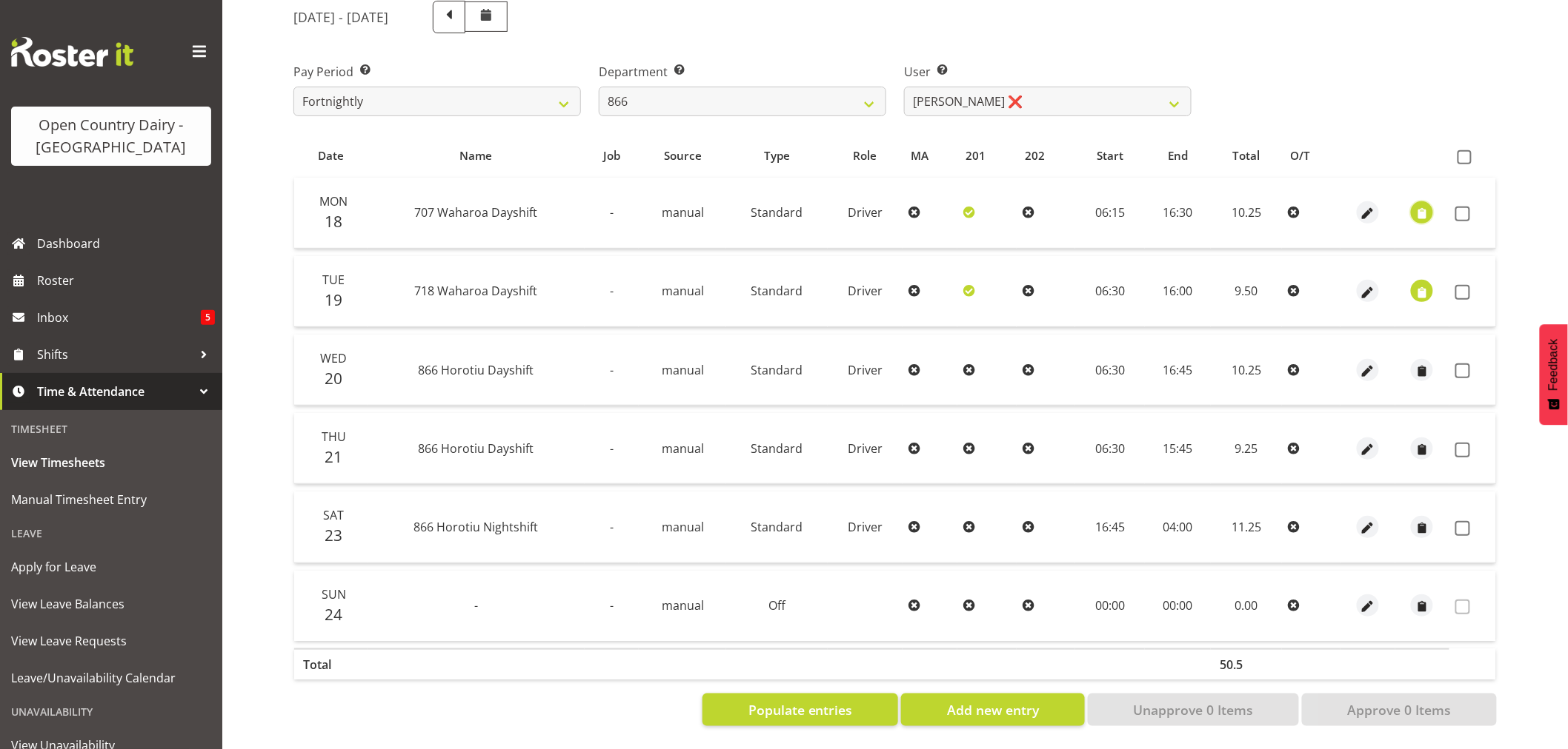
click at [1422, 205] on span "button" at bounding box center [1422, 214] width 17 height 17
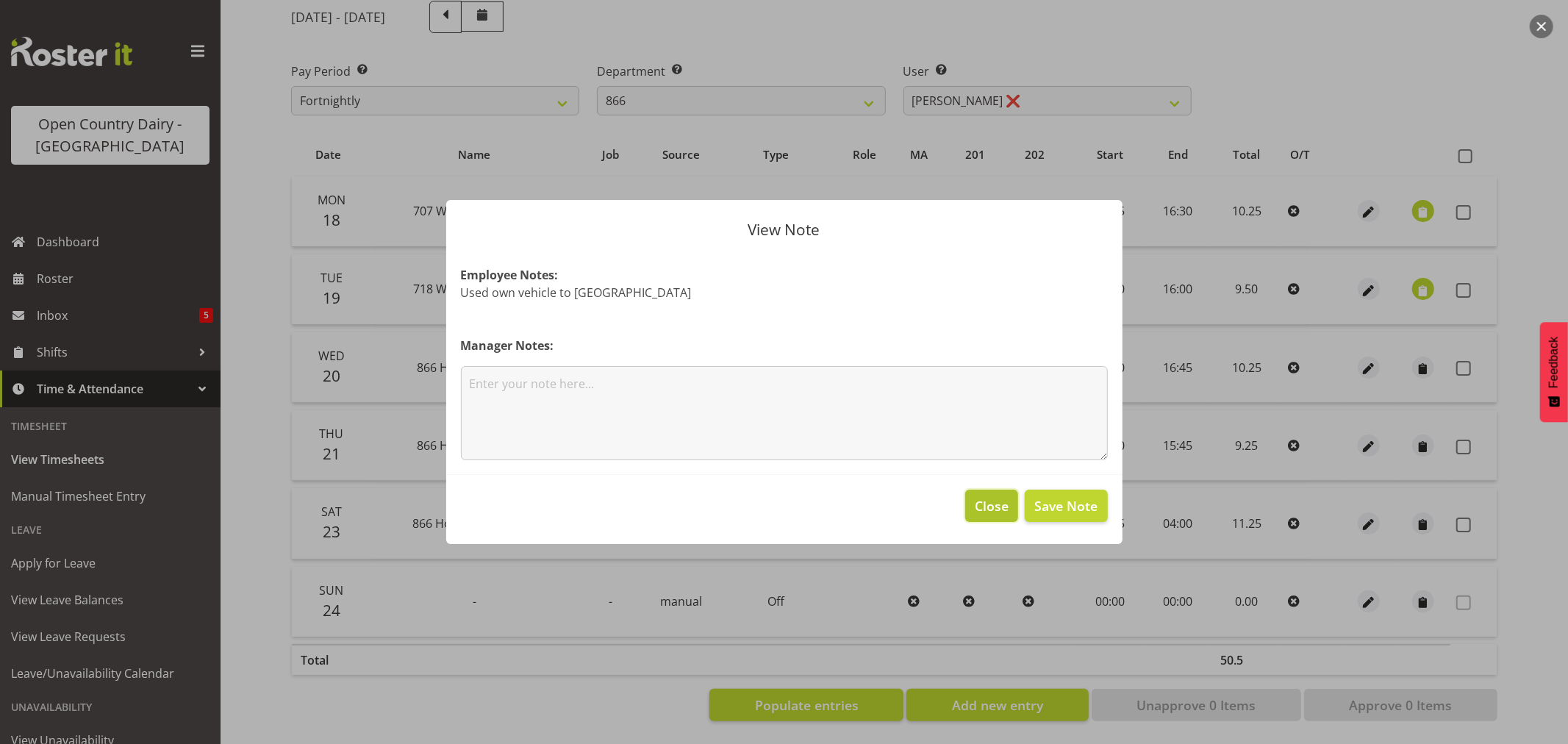
click at [997, 506] on span "Close" at bounding box center [991, 506] width 34 height 19
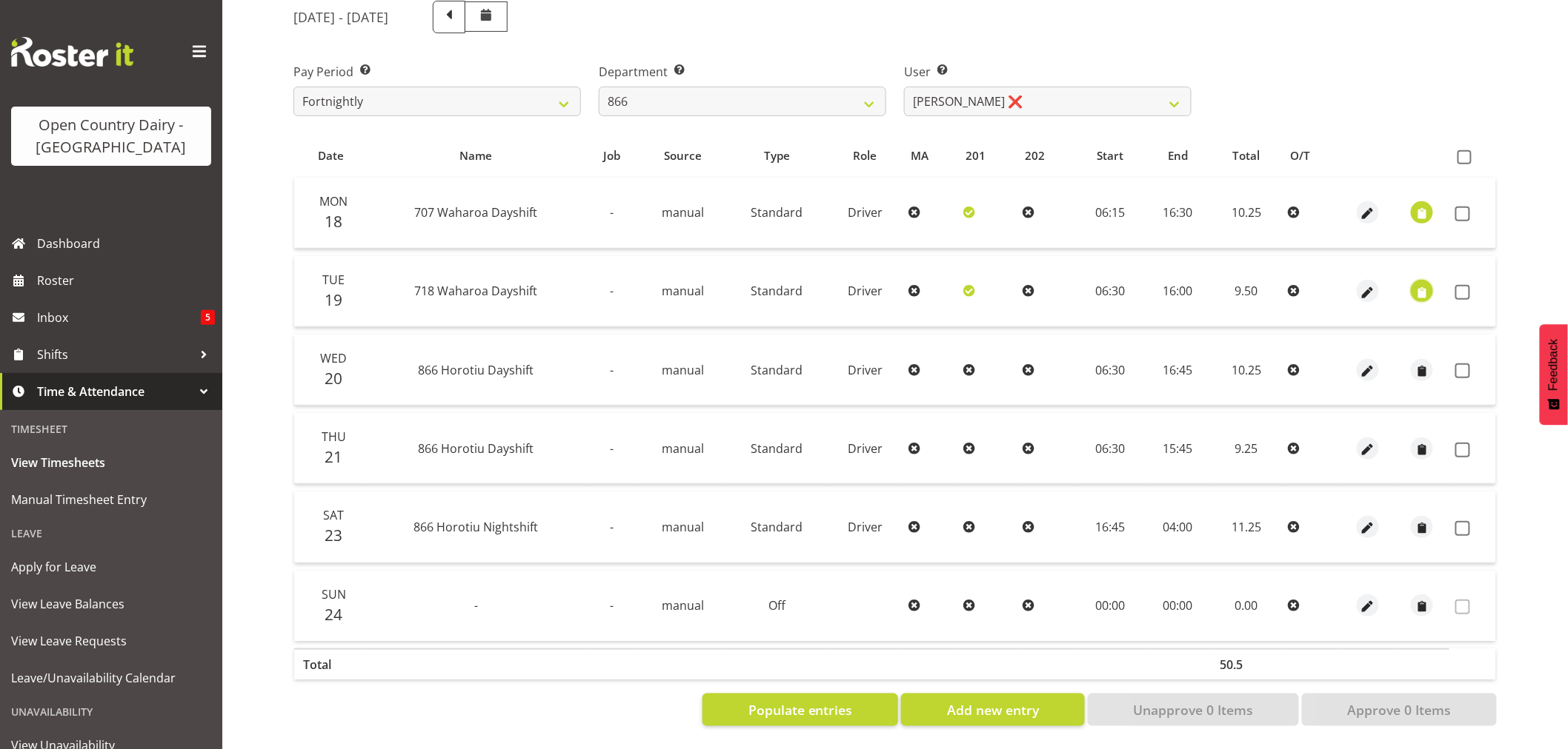
click at [1428, 284] on span "button" at bounding box center [1422, 293] width 17 height 17
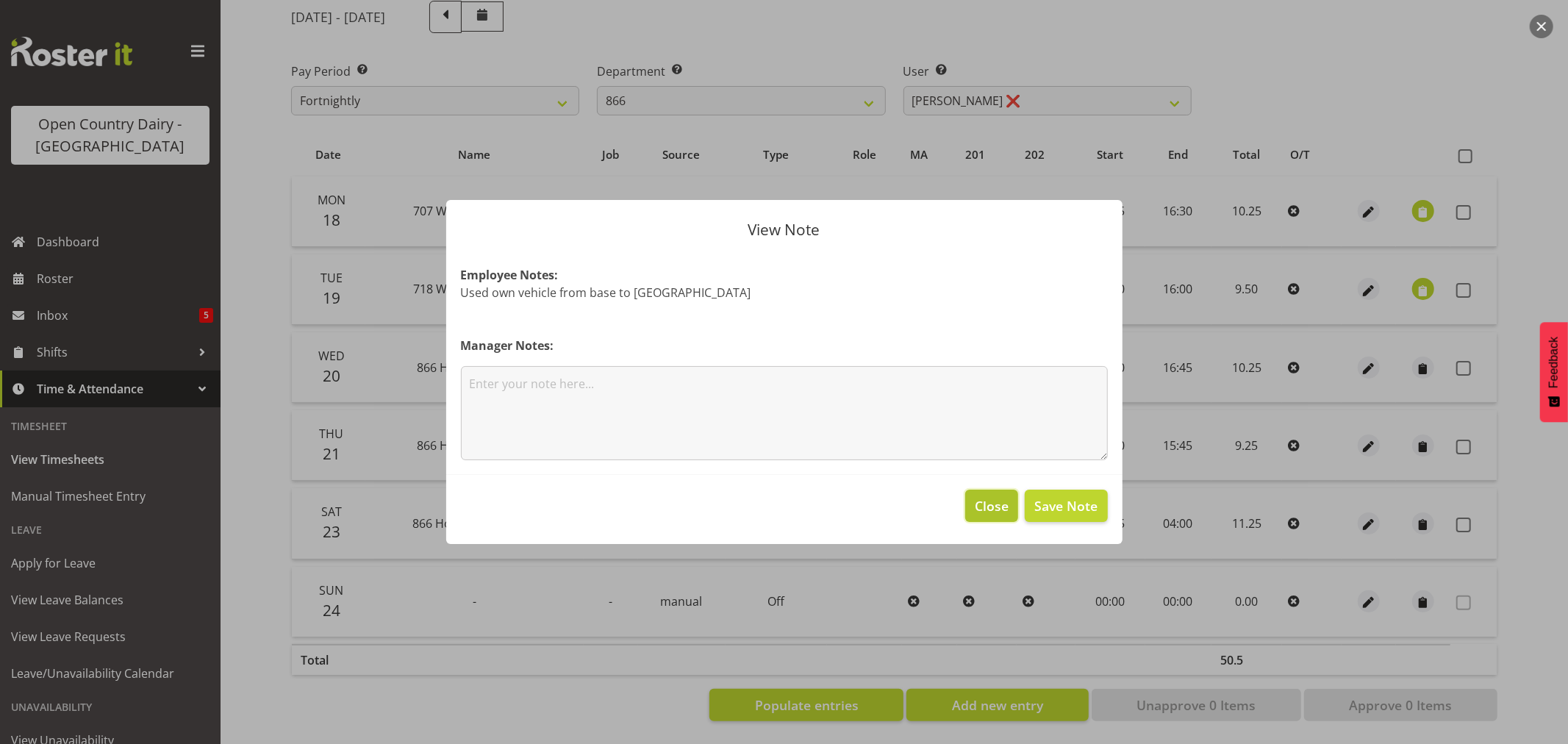
click at [981, 509] on span "Close" at bounding box center [991, 506] width 34 height 19
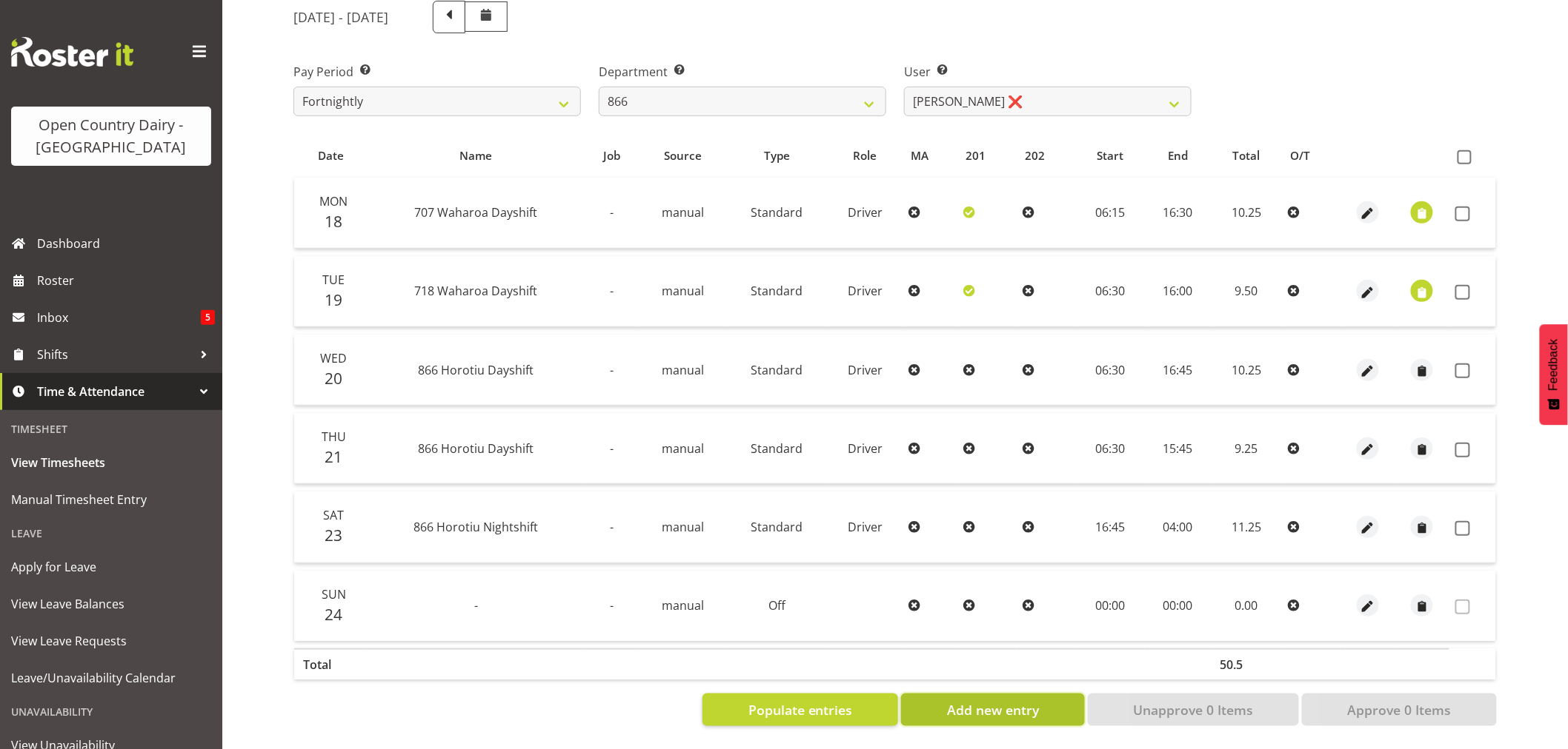
click at [978, 713] on button "Add new entry" at bounding box center [992, 710] width 183 height 33
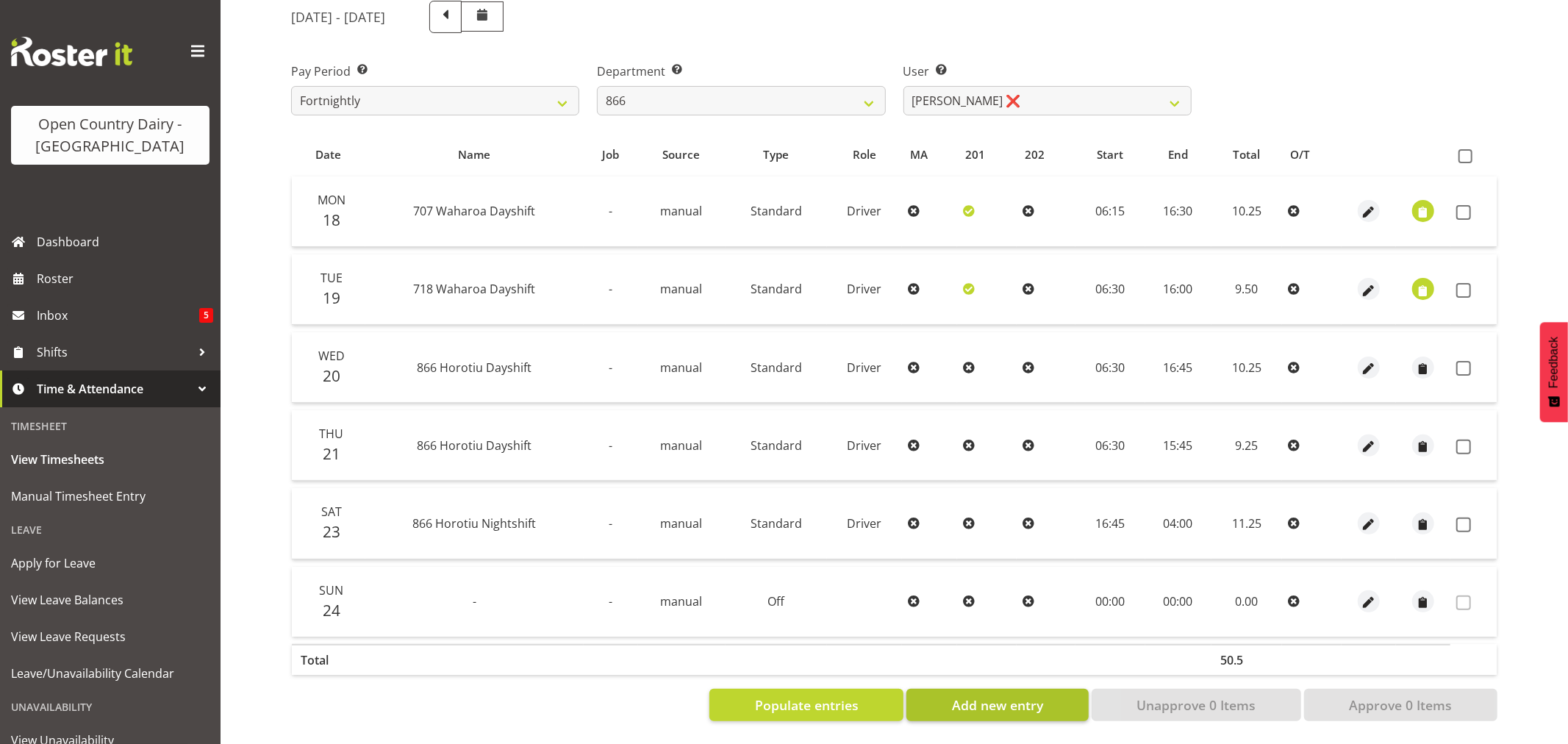
select select
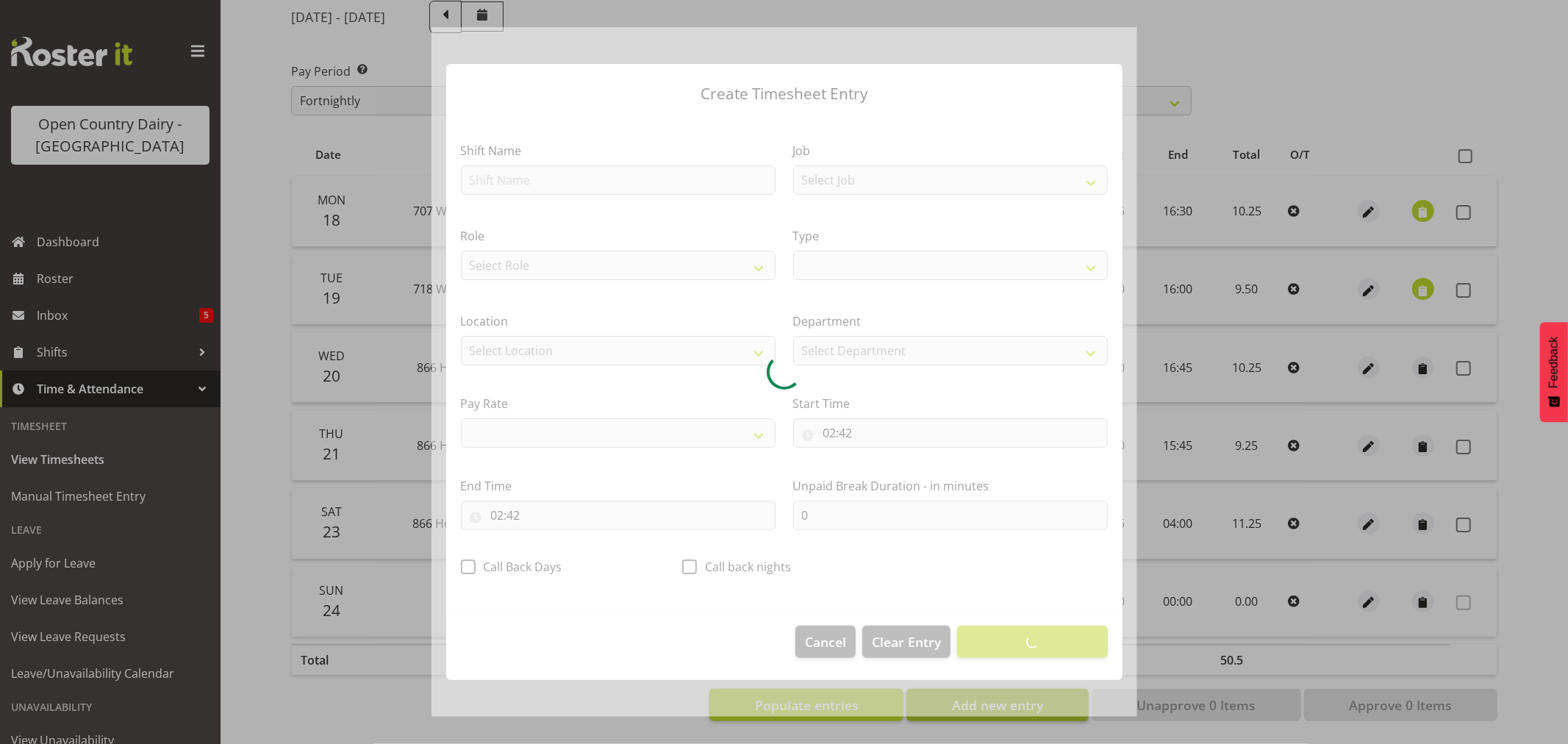
select select
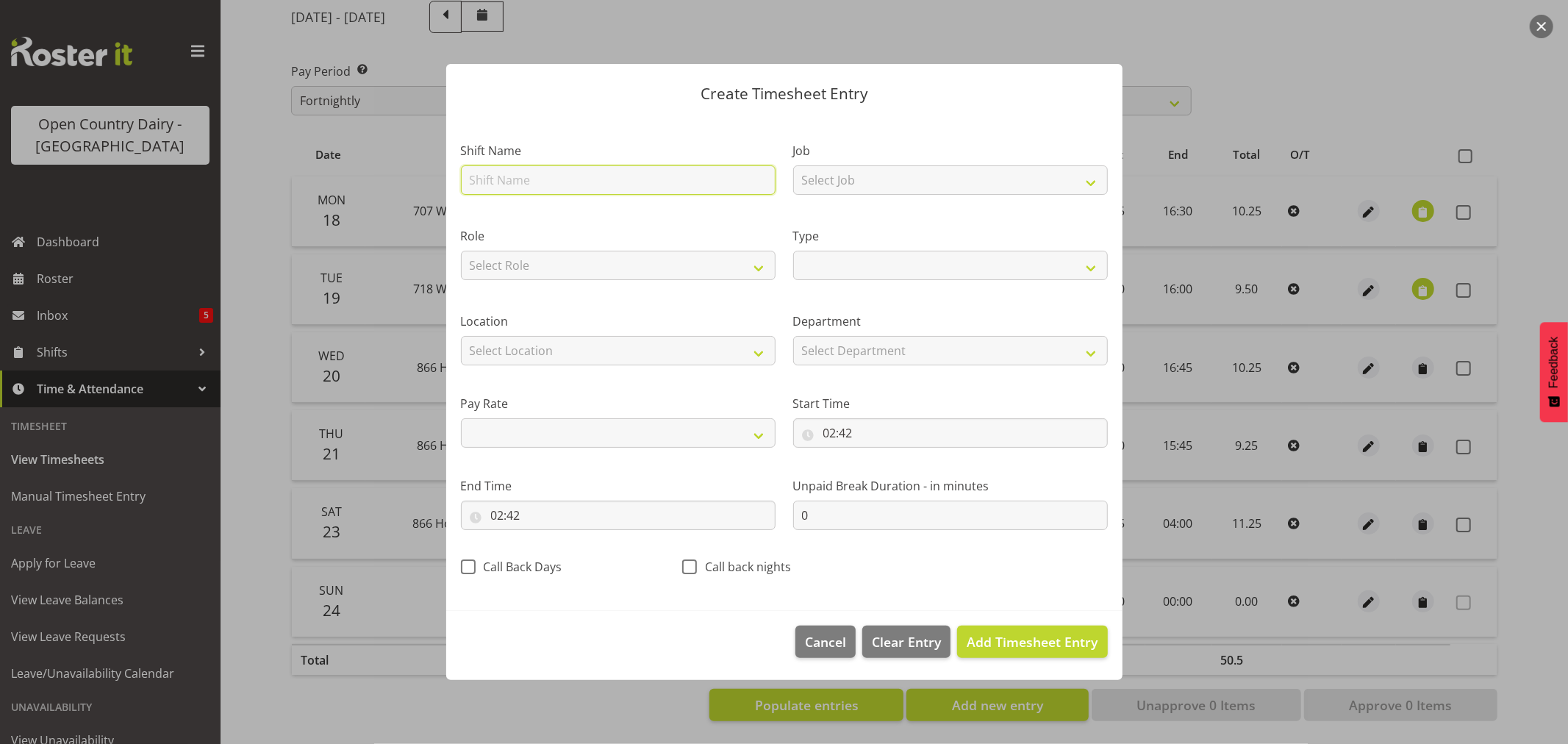
click at [534, 184] on input "text" at bounding box center [619, 180] width 315 height 29
type input "N"
select select
type input "Ni"
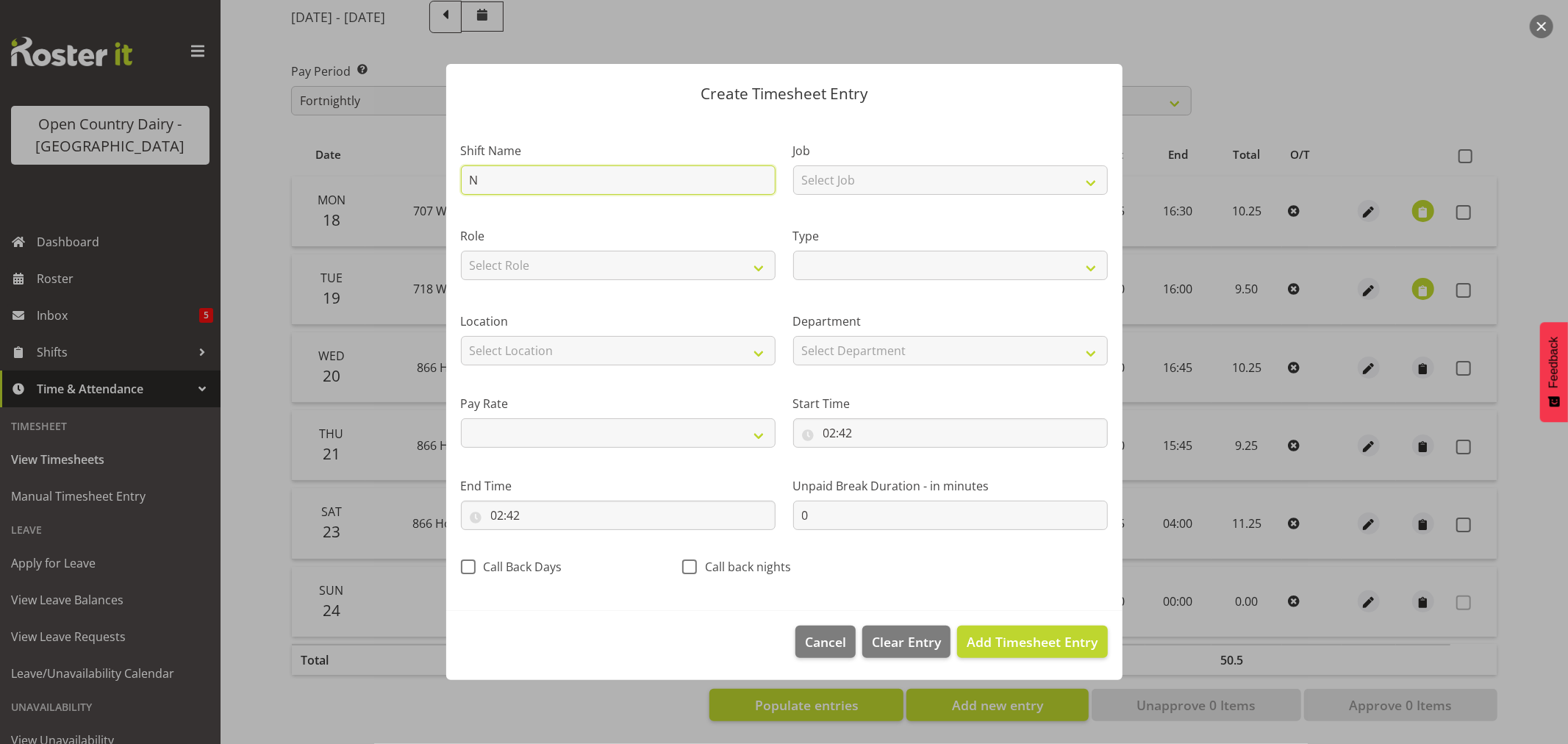
select select
type input "Nig"
select select
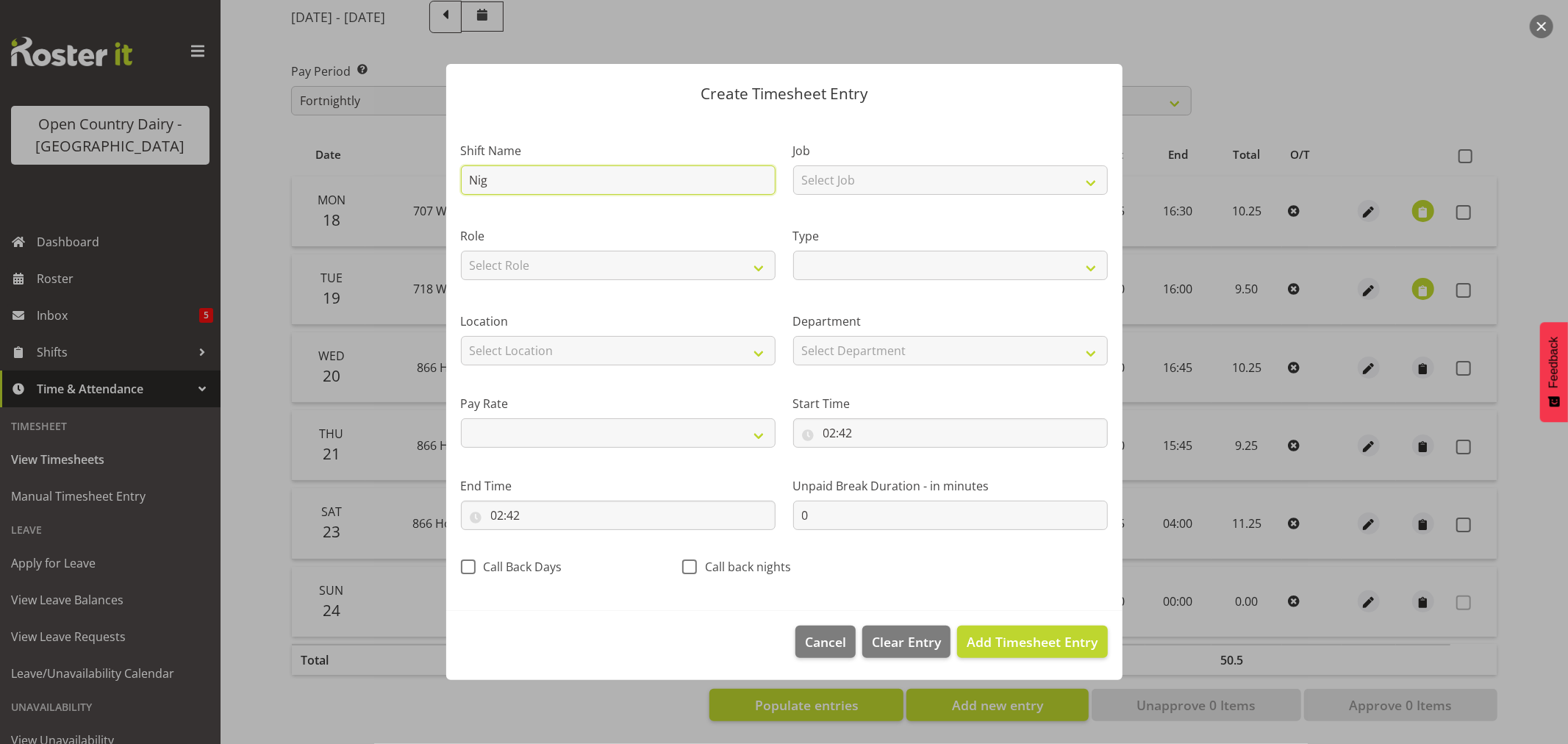
type input "Nigh"
select select
type input "Night"
select select
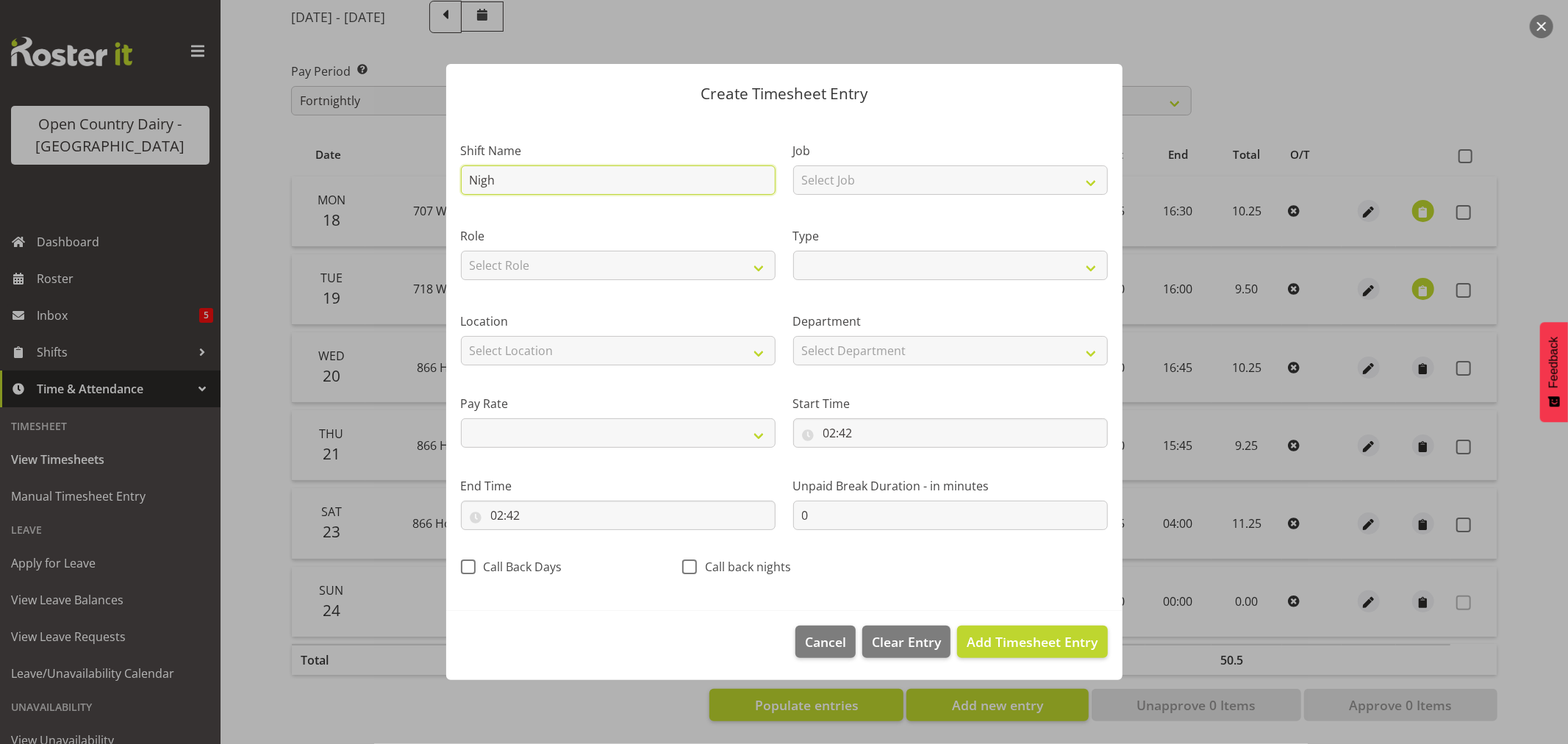
select select
type input "Nights"
select select
type input "Nightsh"
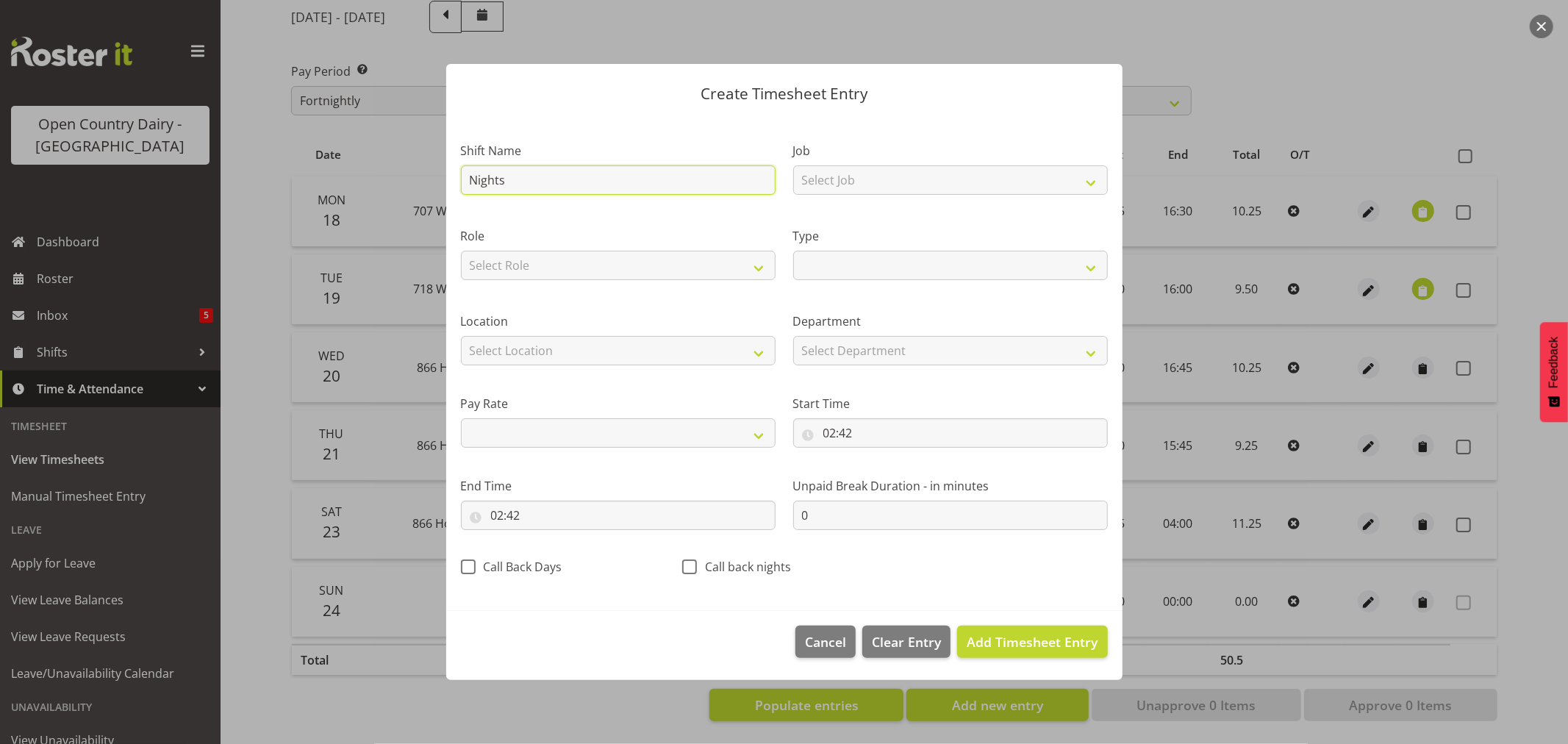
select select
type input "Nightshi"
select select
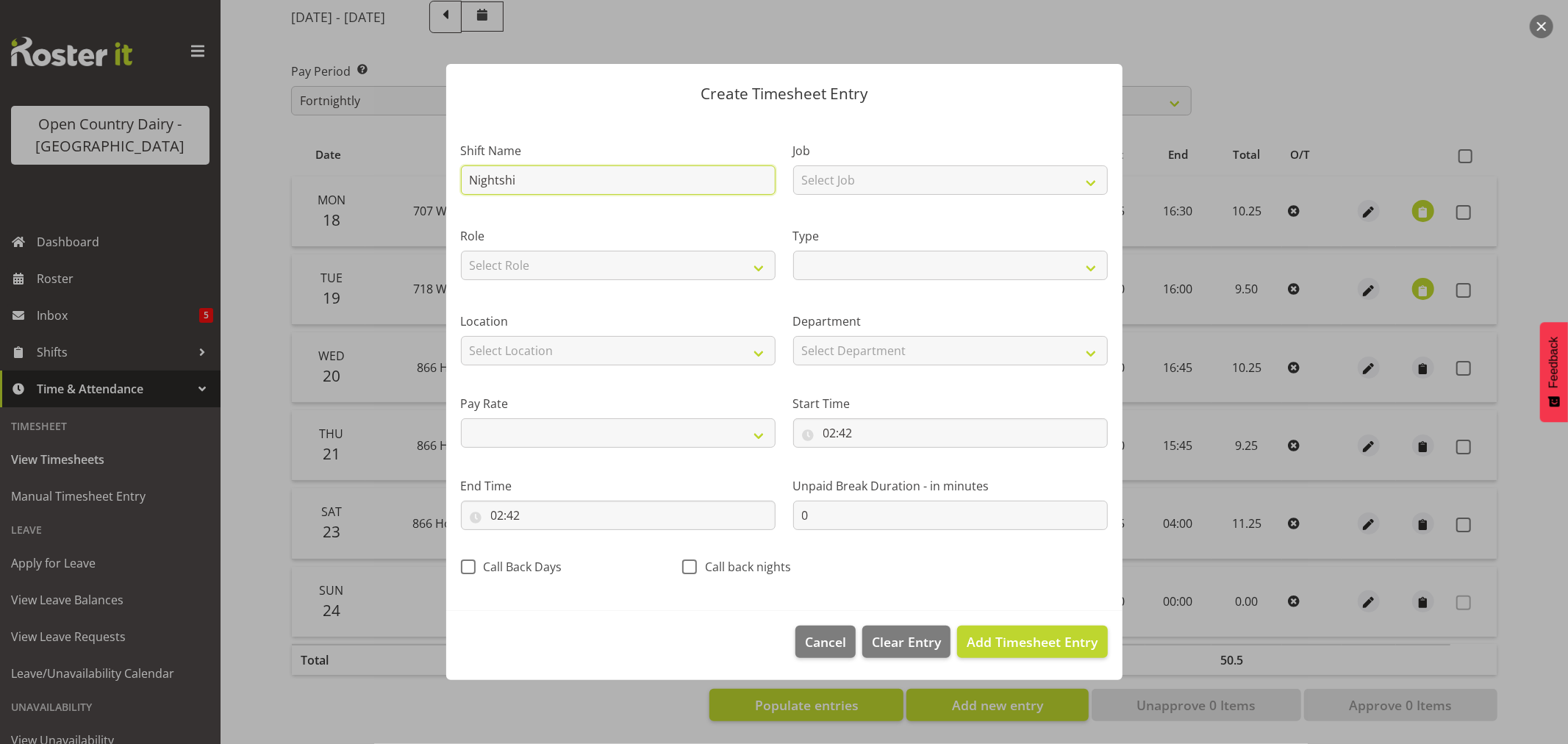
type input "Nightshif"
select select
type input "Nightshift"
select select
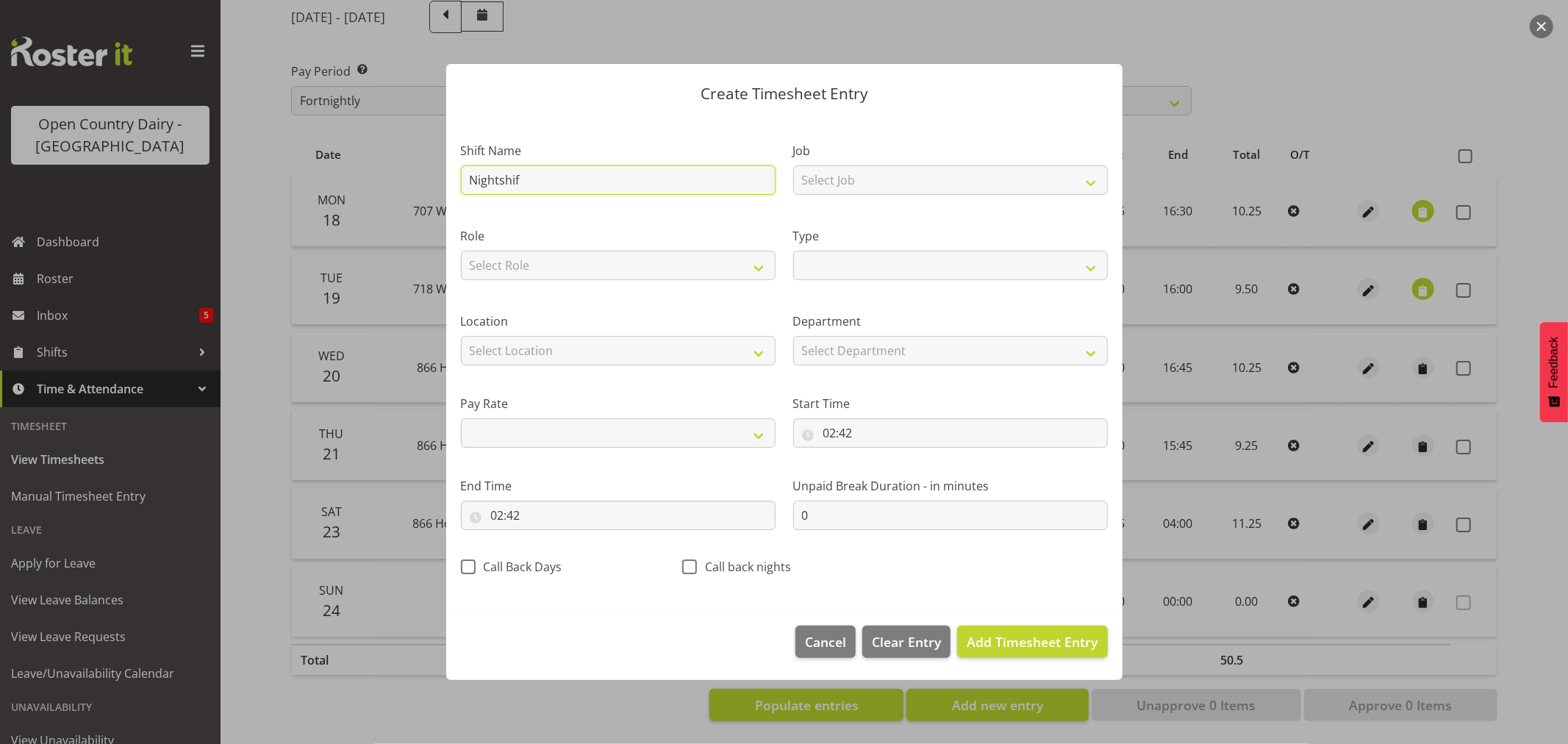
select select
click at [643, 179] on input "Nightshift" at bounding box center [619, 180] width 315 height 29
type input "Nightshift"
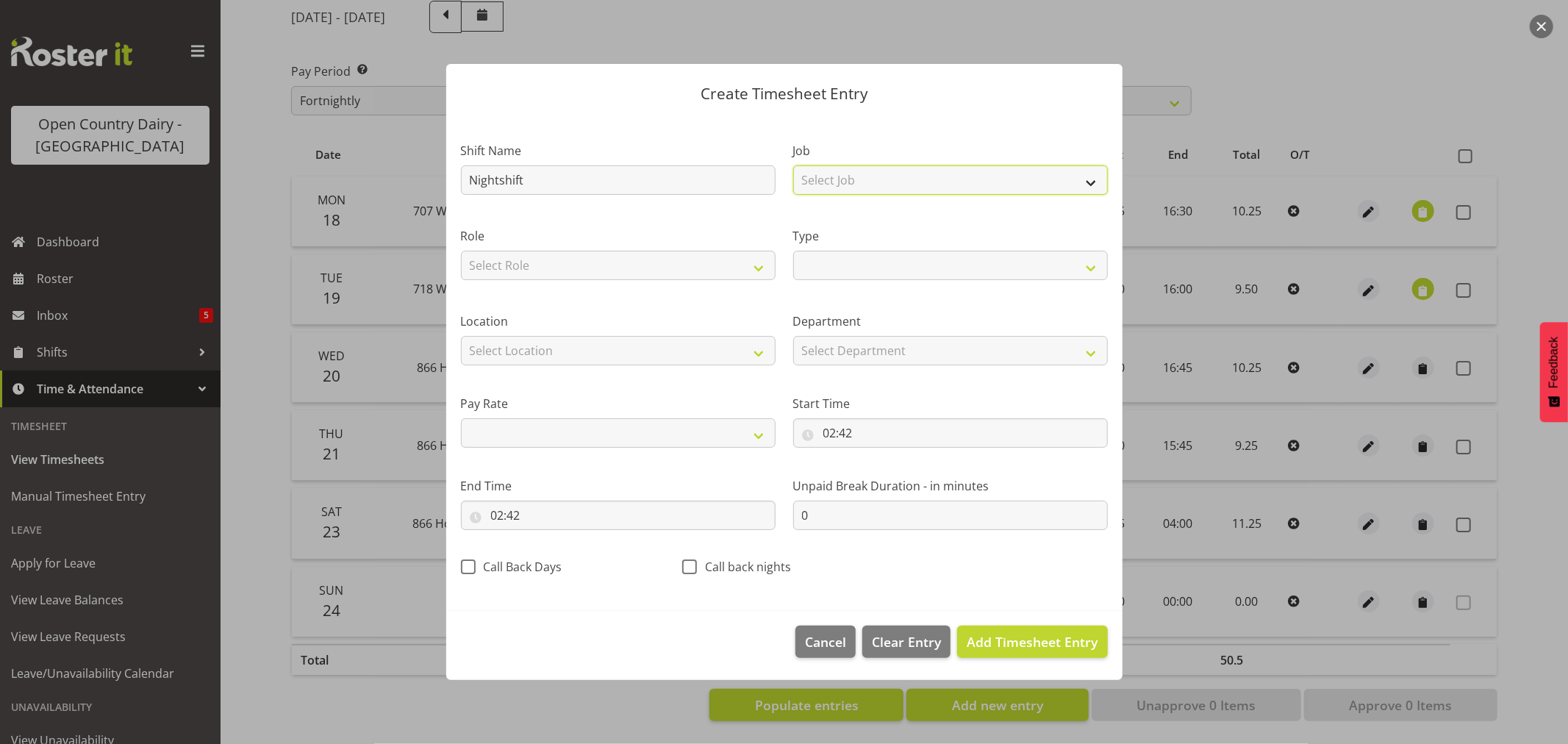
click at [1100, 179] on select "Select Job Driver Driver supervisor Support" at bounding box center [951, 180] width 315 height 29
select select "9579"
click at [793, 165] on select "Select Job Driver Driver supervisor Support" at bounding box center [951, 180] width 315 height 29
select select
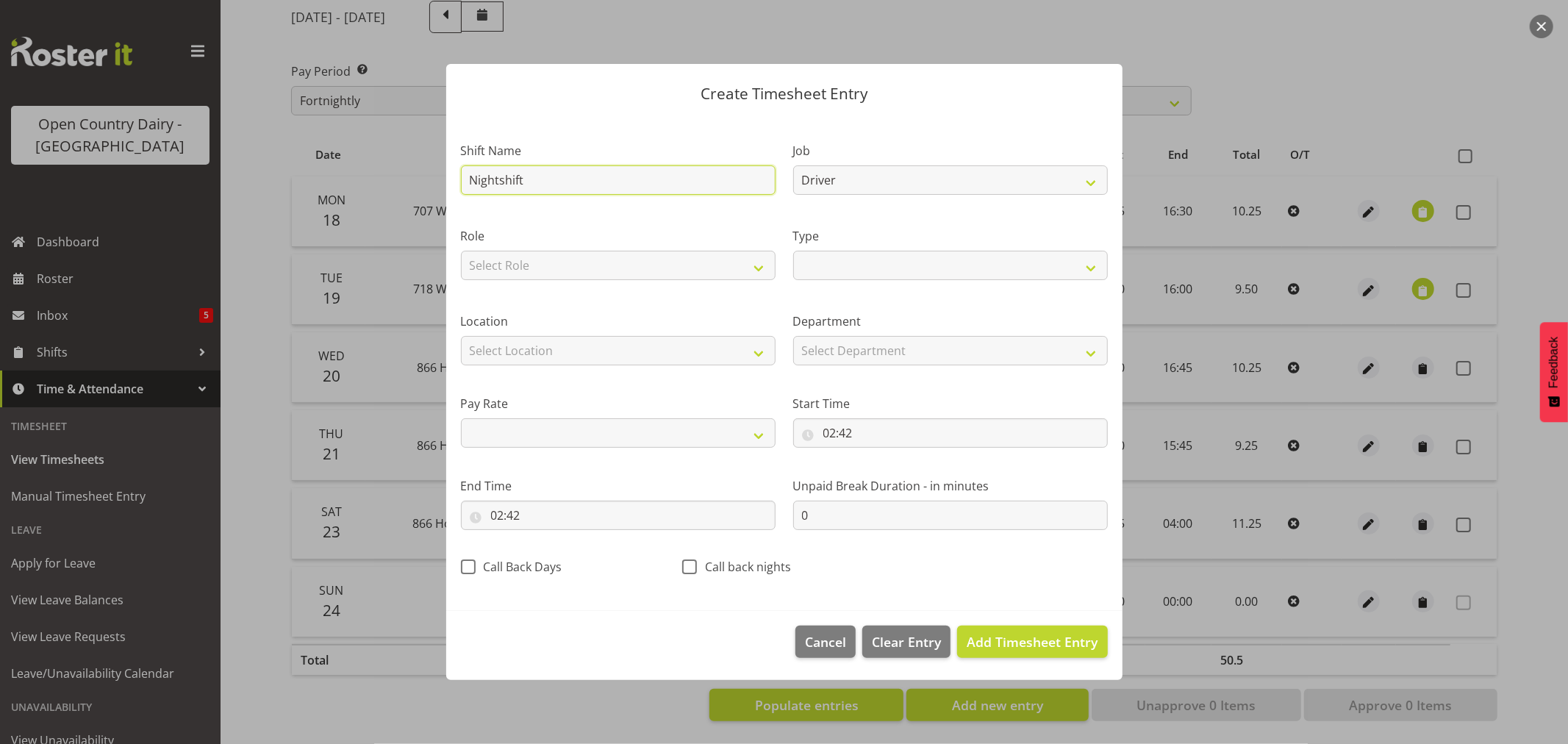
click at [540, 173] on input "Nightshift" at bounding box center [619, 180] width 315 height 29
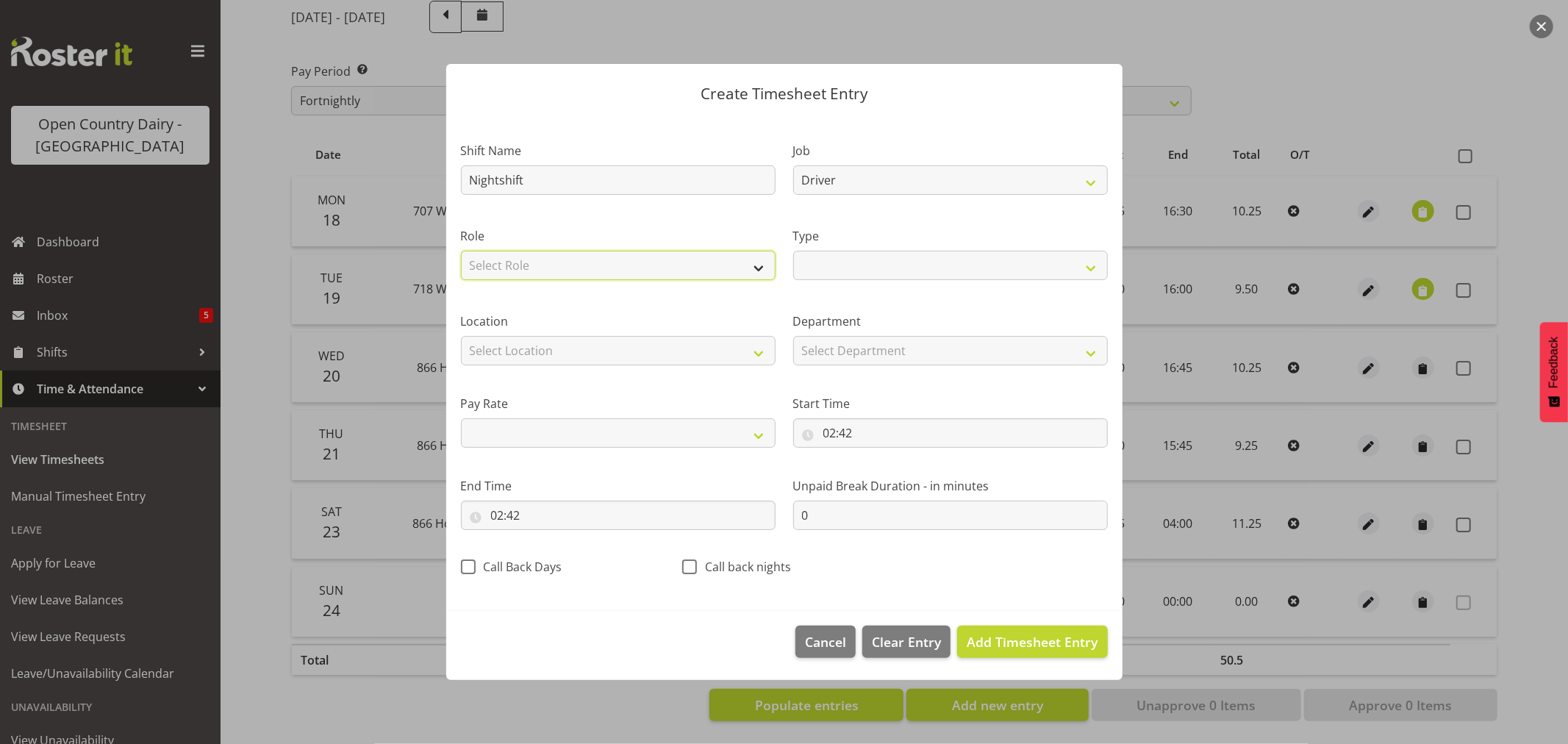
click at [554, 265] on select "Select Role Driver" at bounding box center [619, 265] width 315 height 29
click at [757, 270] on select "Select Role Driver" at bounding box center [619, 265] width 315 height 29
click at [755, 270] on select "Select Role Driver" at bounding box center [619, 265] width 315 height 29
select select "1166"
click at [461, 251] on select "Select Role Driver" at bounding box center [619, 265] width 315 height 29
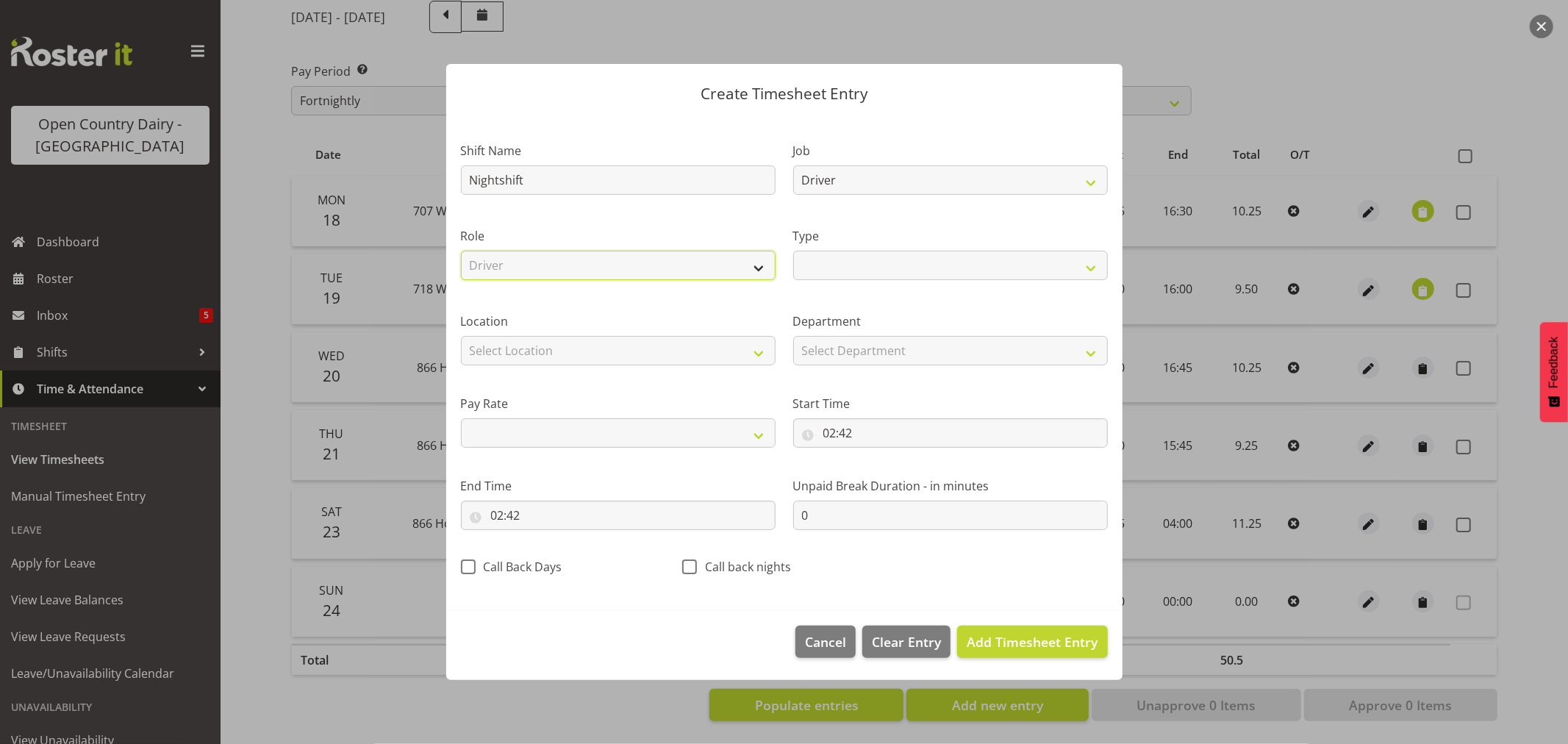
select select
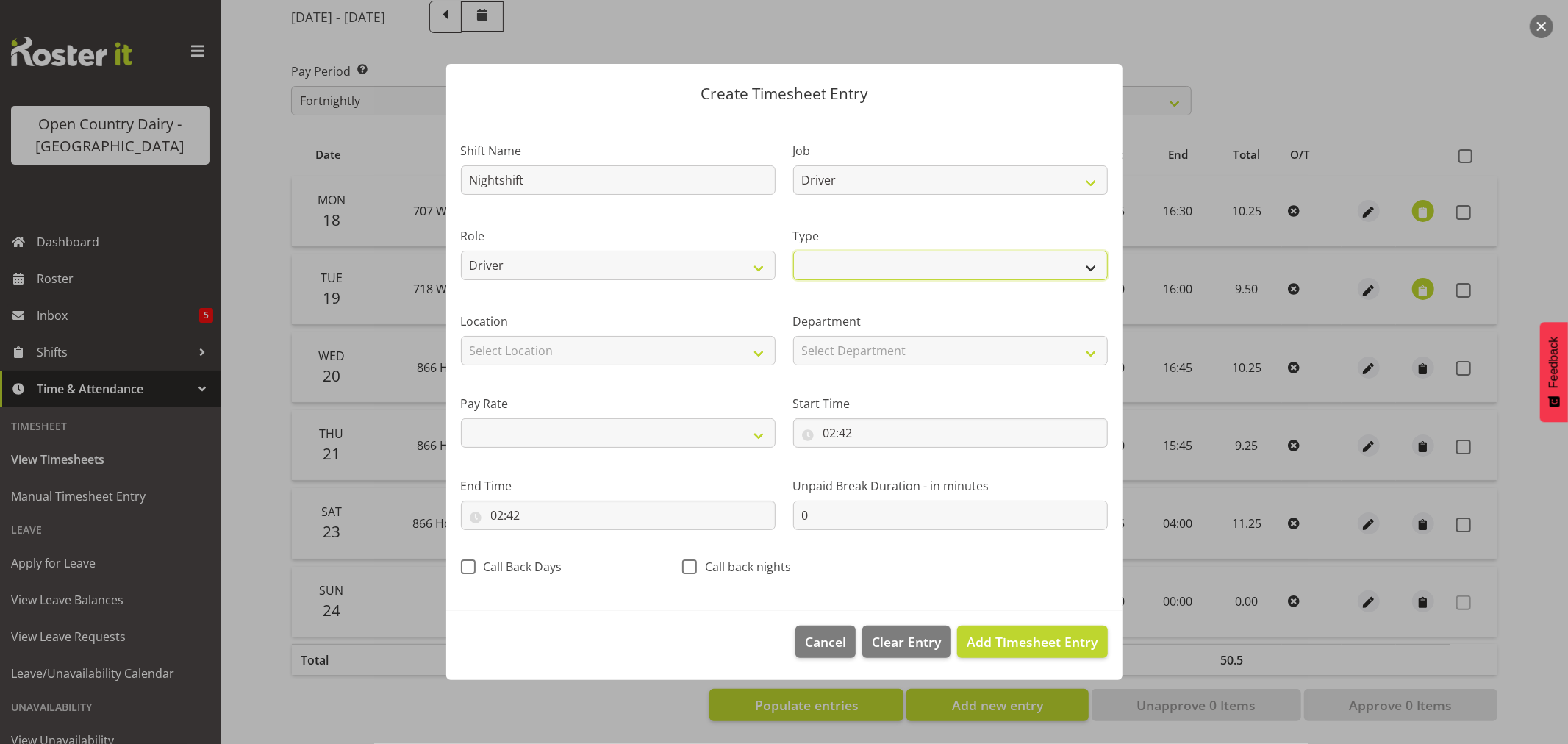
click at [1092, 270] on select "Off Standard Public Holiday Public Holiday (Worked) Day In Lieu Annual Leave Si…" at bounding box center [951, 265] width 315 height 29
select select "Sick"
click at [793, 251] on select "Off Standard Public Holiday Public Holiday (Worked) Day In Lieu Annual Leave Si…" at bounding box center [951, 265] width 315 height 29
click at [1015, 643] on span "Add Timesheet Entry" at bounding box center [1032, 642] width 131 height 18
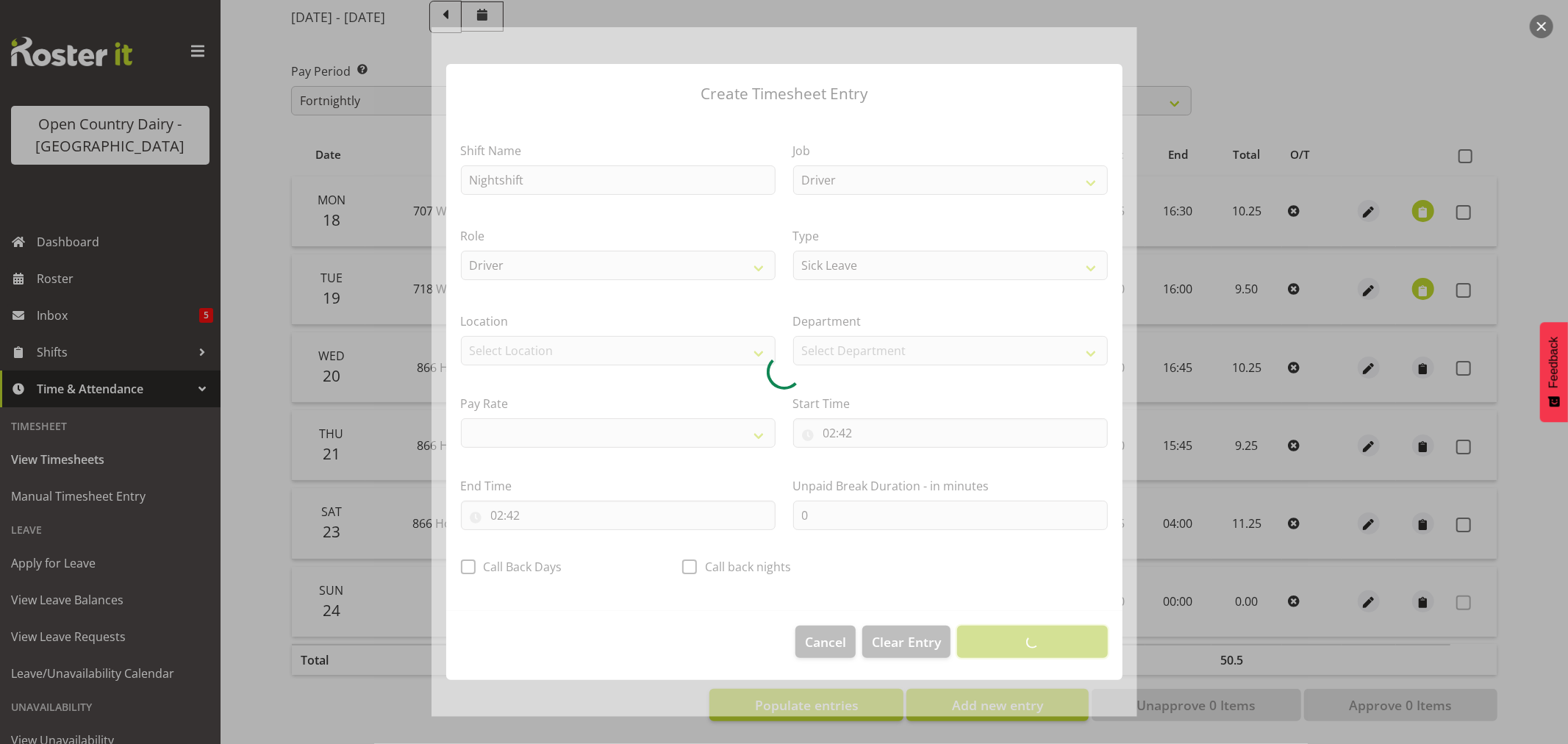
select select
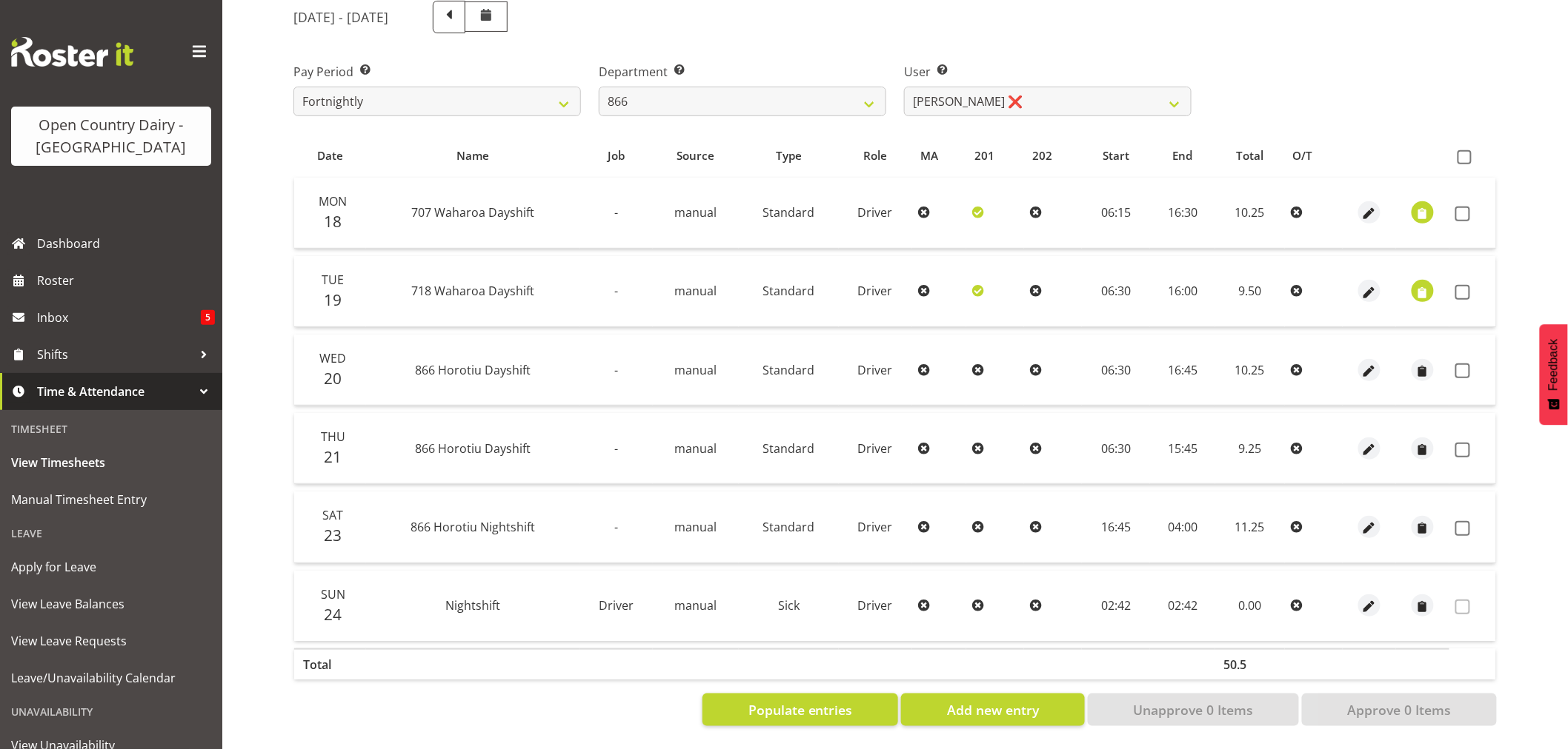
click at [1291, 600] on icon at bounding box center [1297, 606] width 12 height 12
click at [1369, 599] on span "button" at bounding box center [1369, 608] width 17 height 17
select select "Sick"
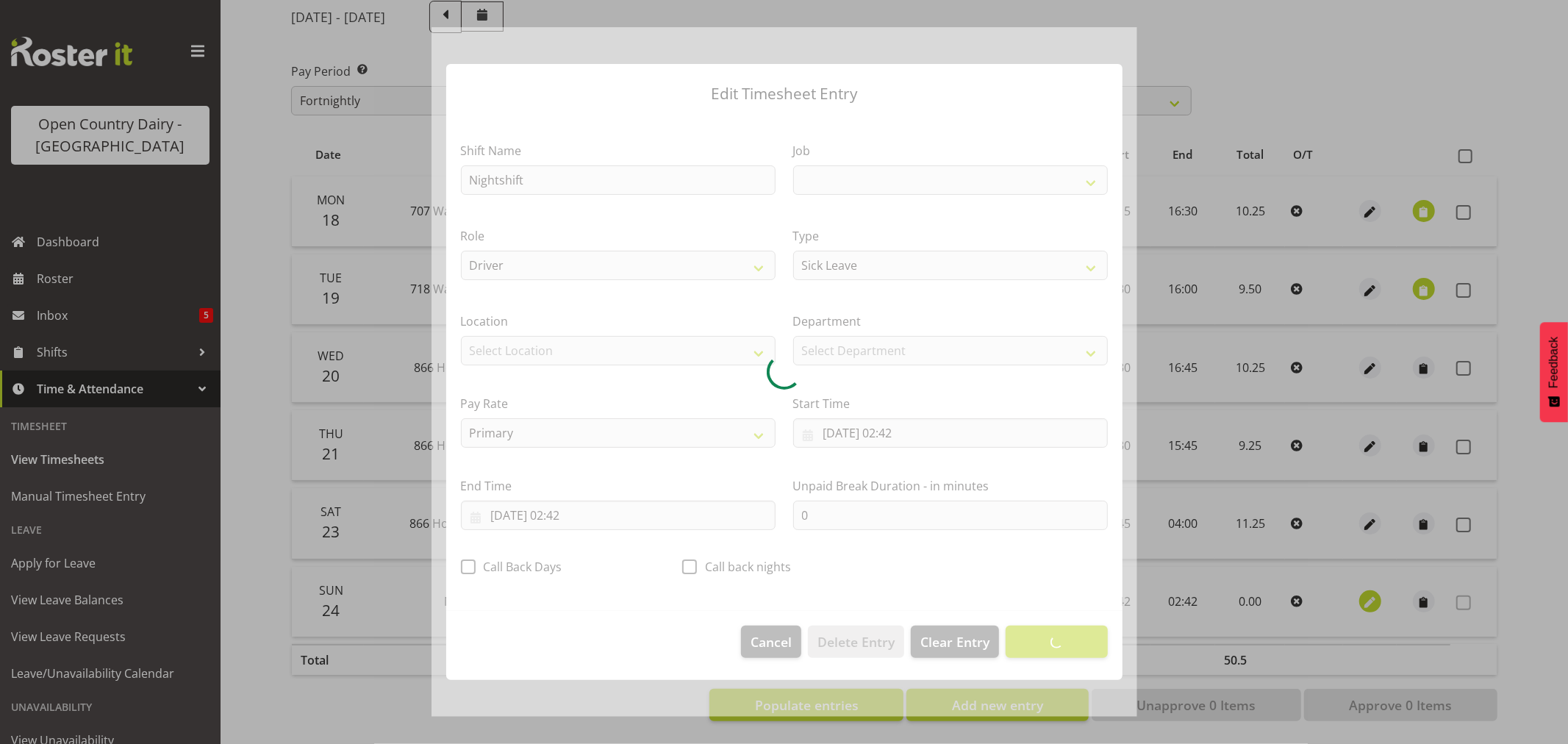
select select "9579"
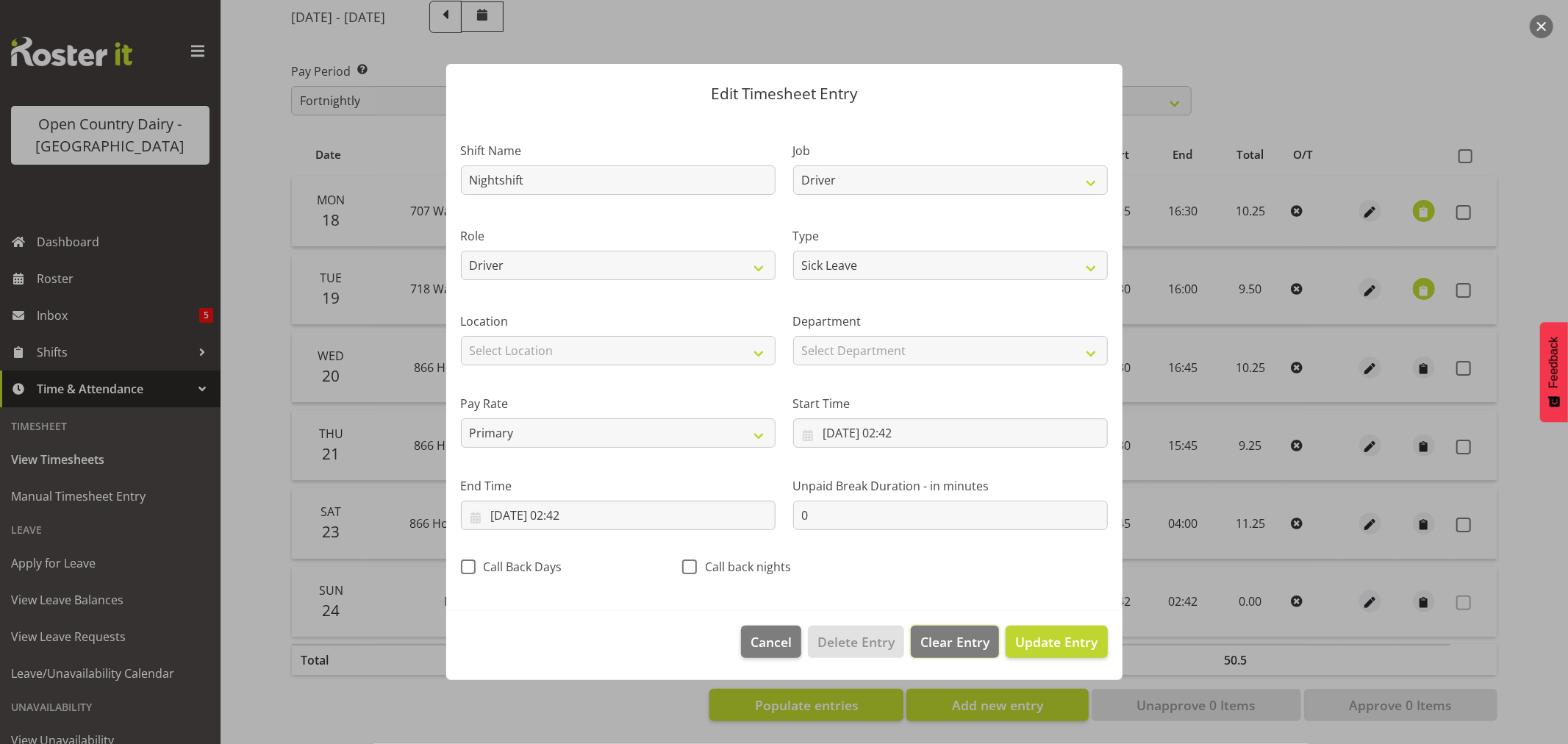
click at [961, 640] on span "Clear Entry" at bounding box center [954, 642] width 69 height 19
select select "Off"
select select
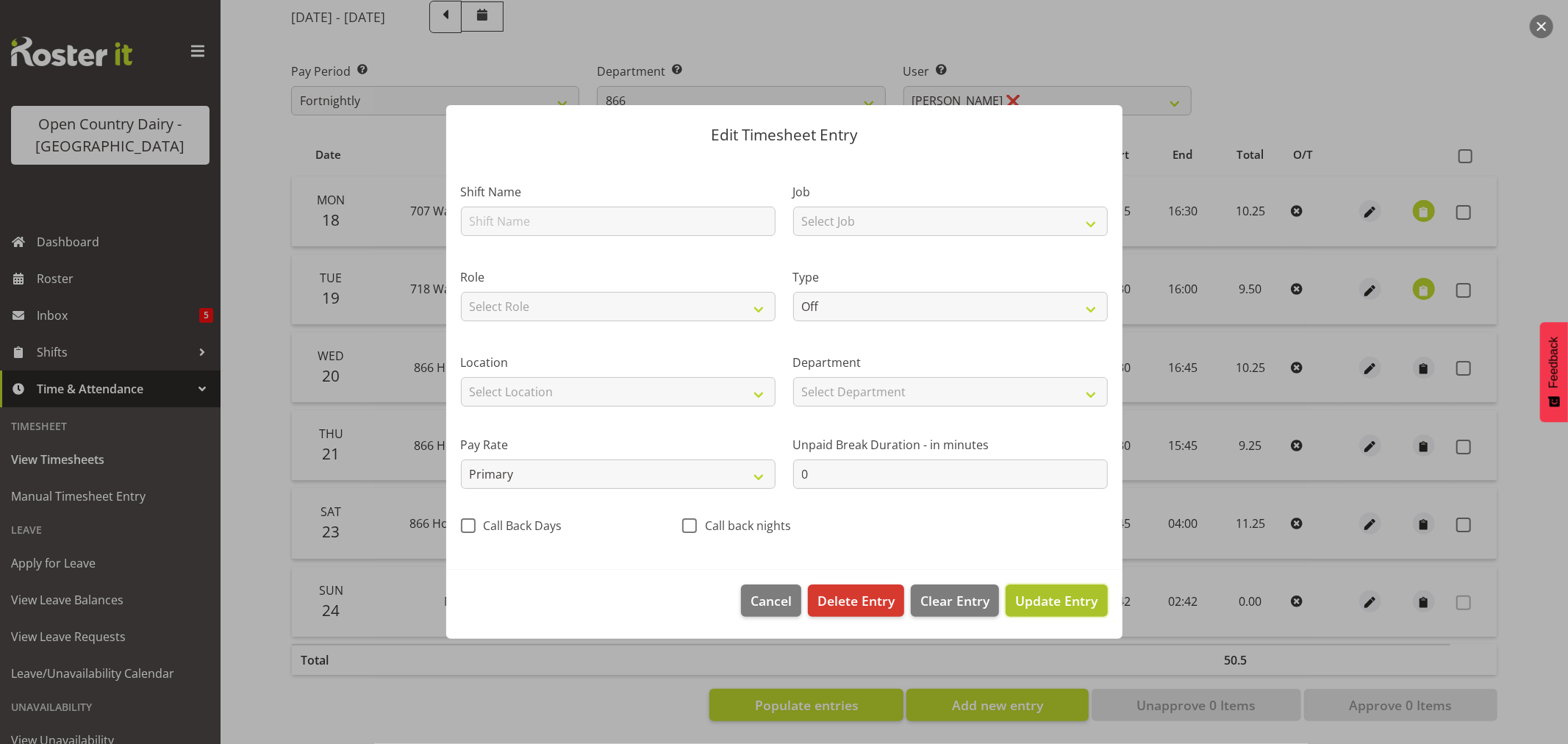
click at [1052, 597] on span "Update Entry" at bounding box center [1057, 601] width 83 height 18
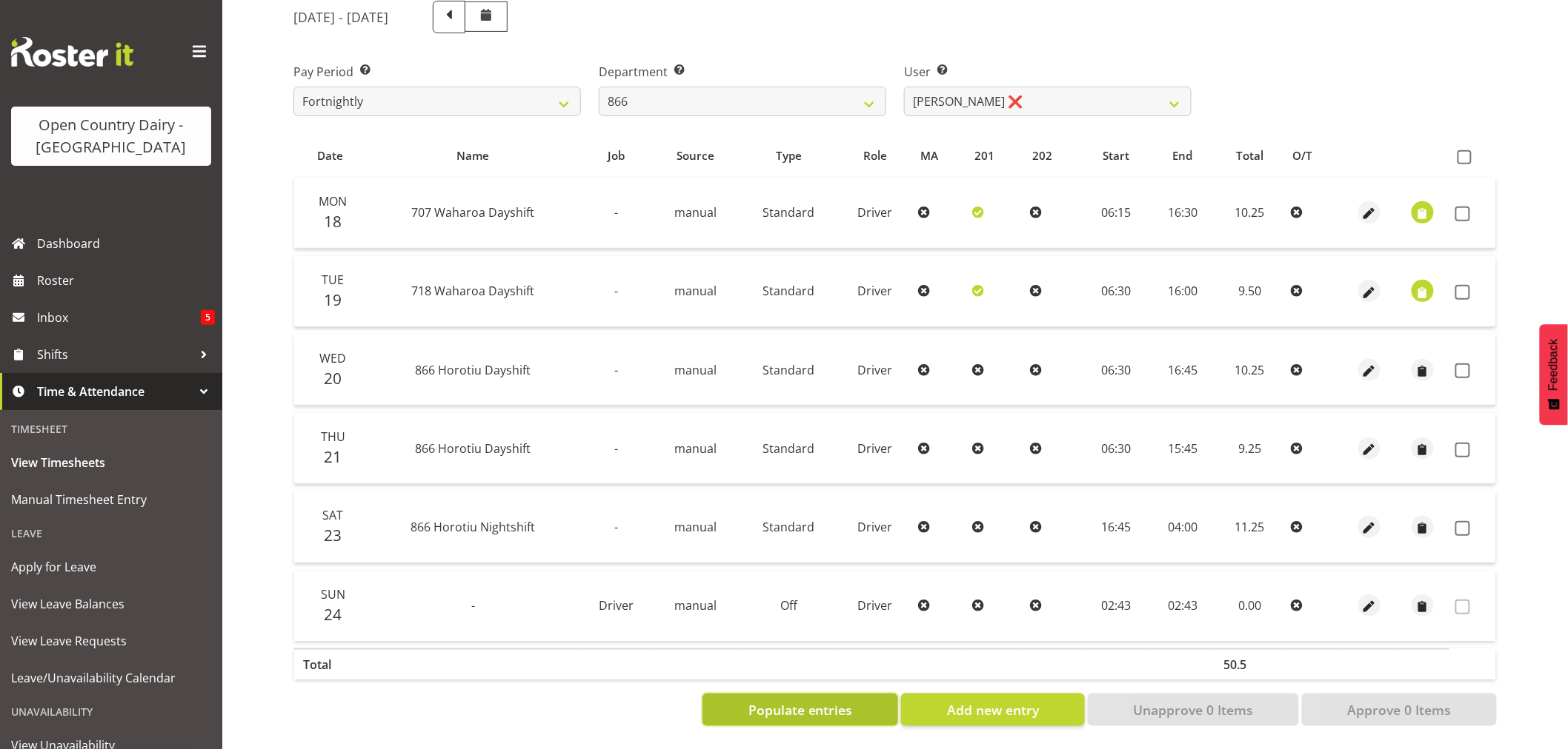
click at [795, 700] on span "Populate entries" at bounding box center [800, 710] width 104 height 19
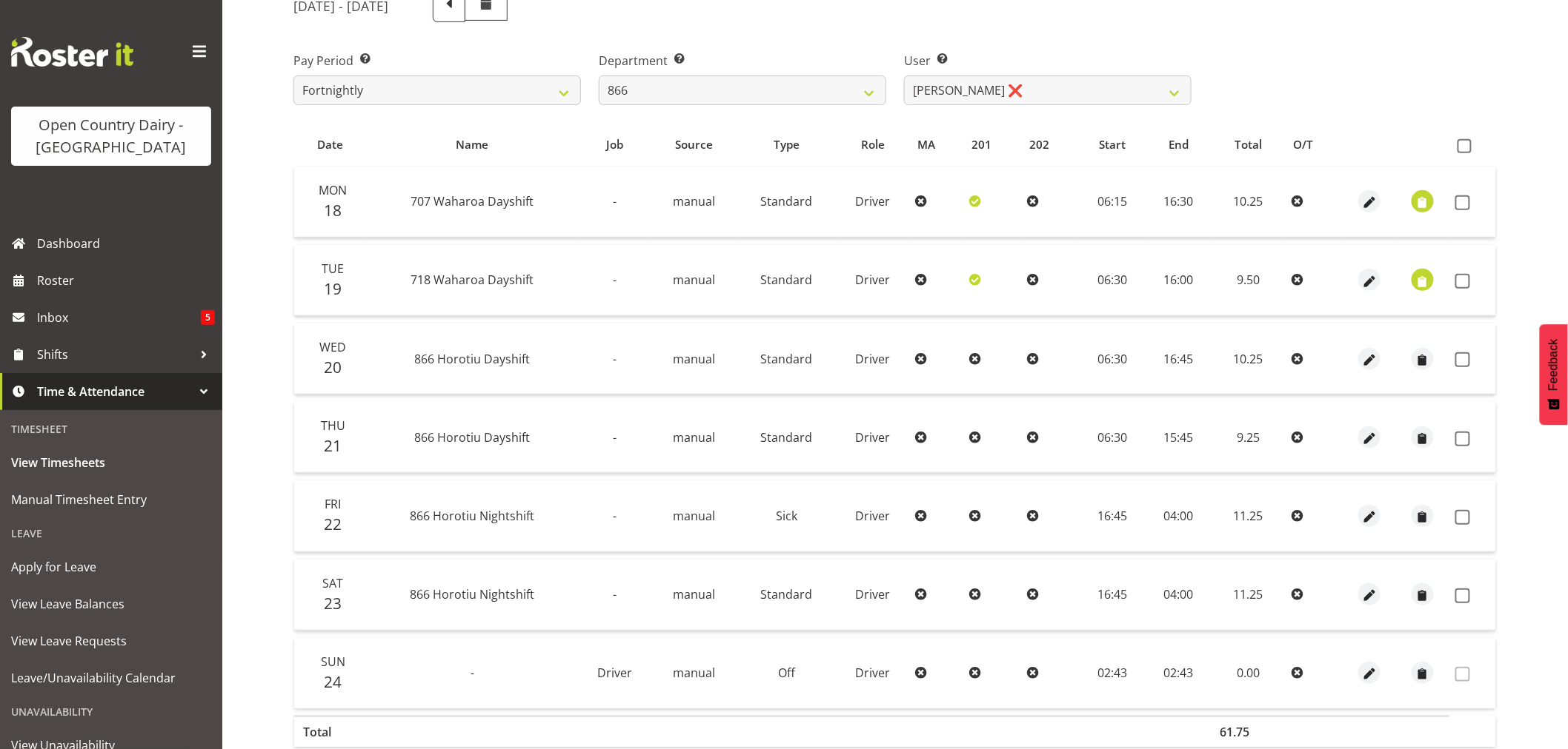
scroll to position [282, 0]
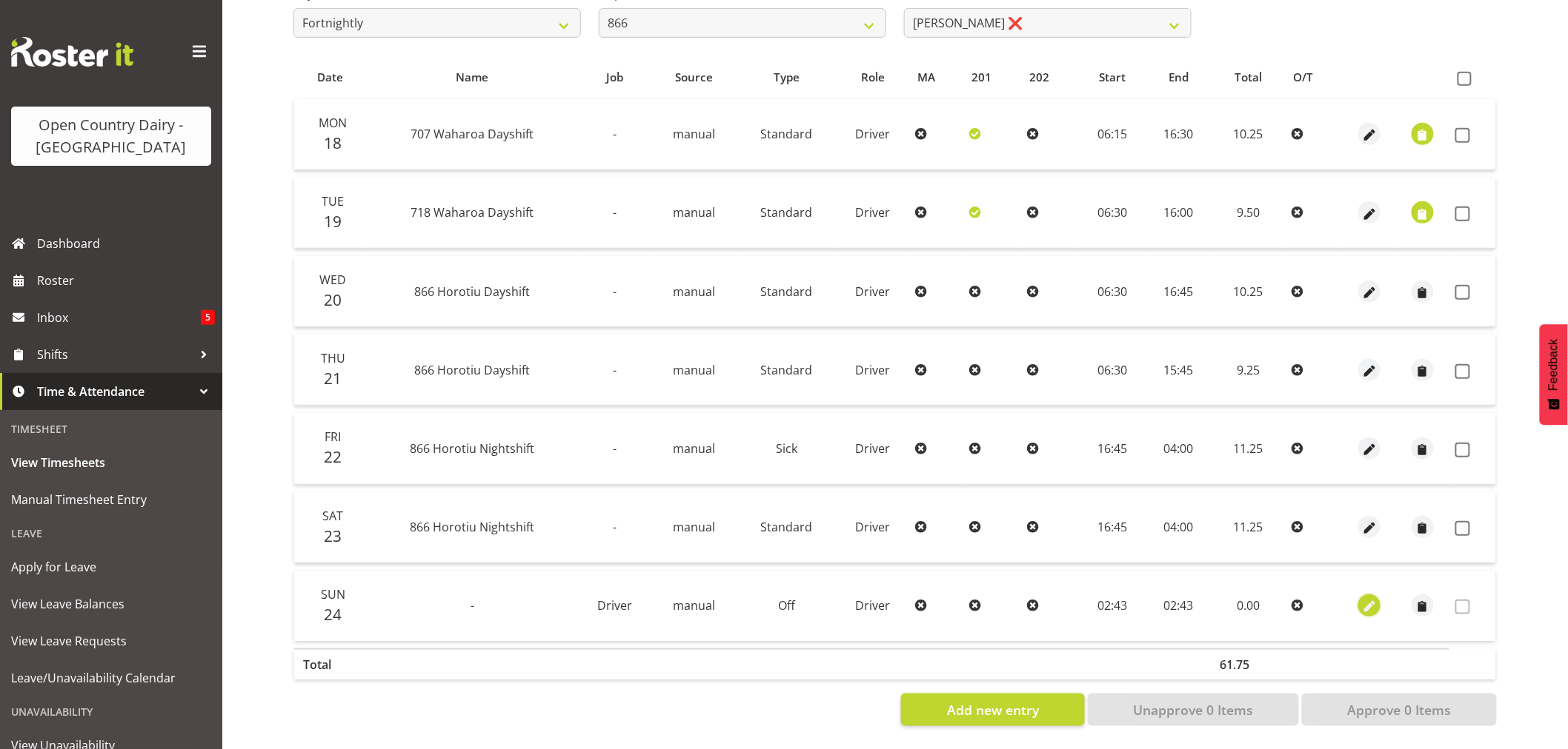
click at [1375, 599] on span "button" at bounding box center [1369, 608] width 17 height 17
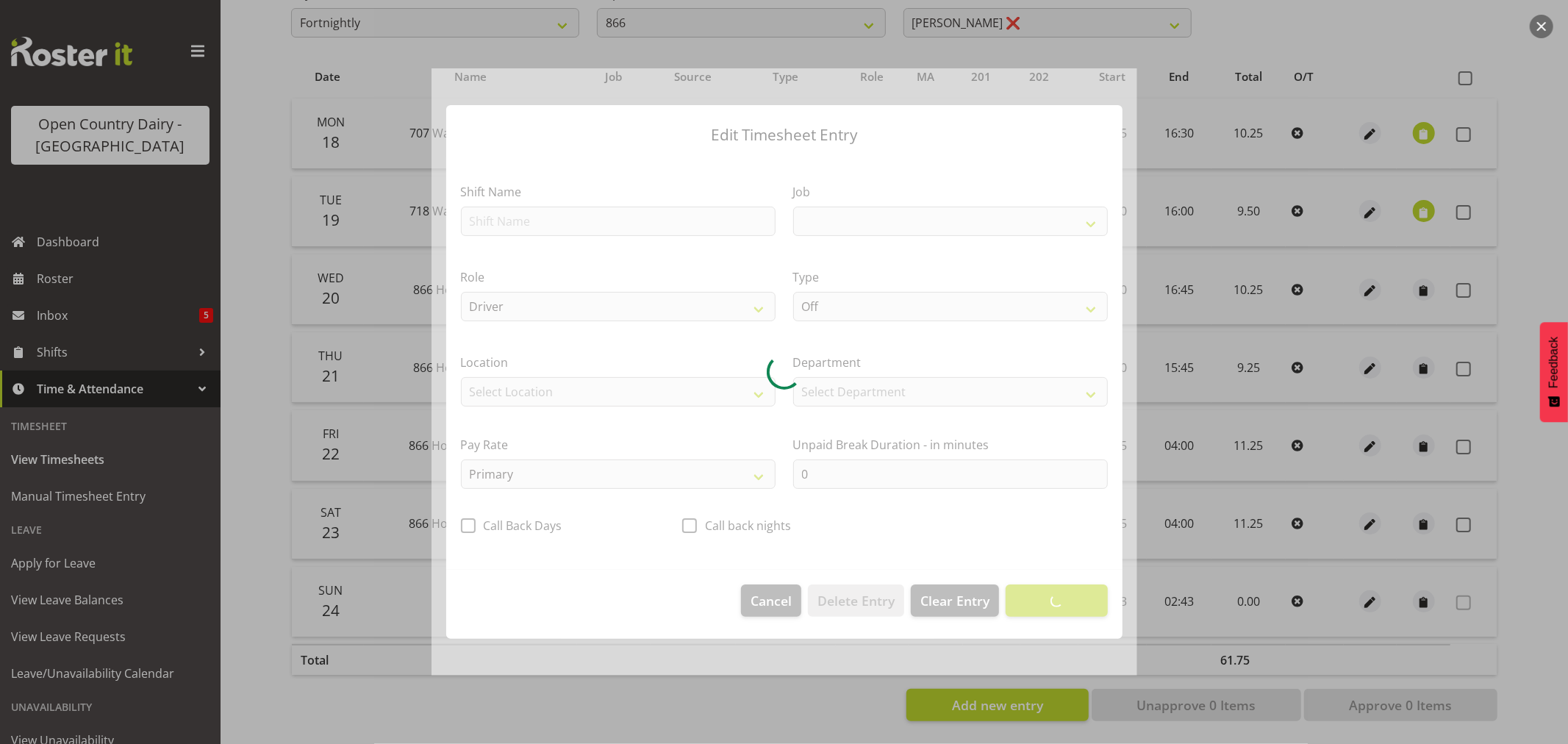
select select "9579"
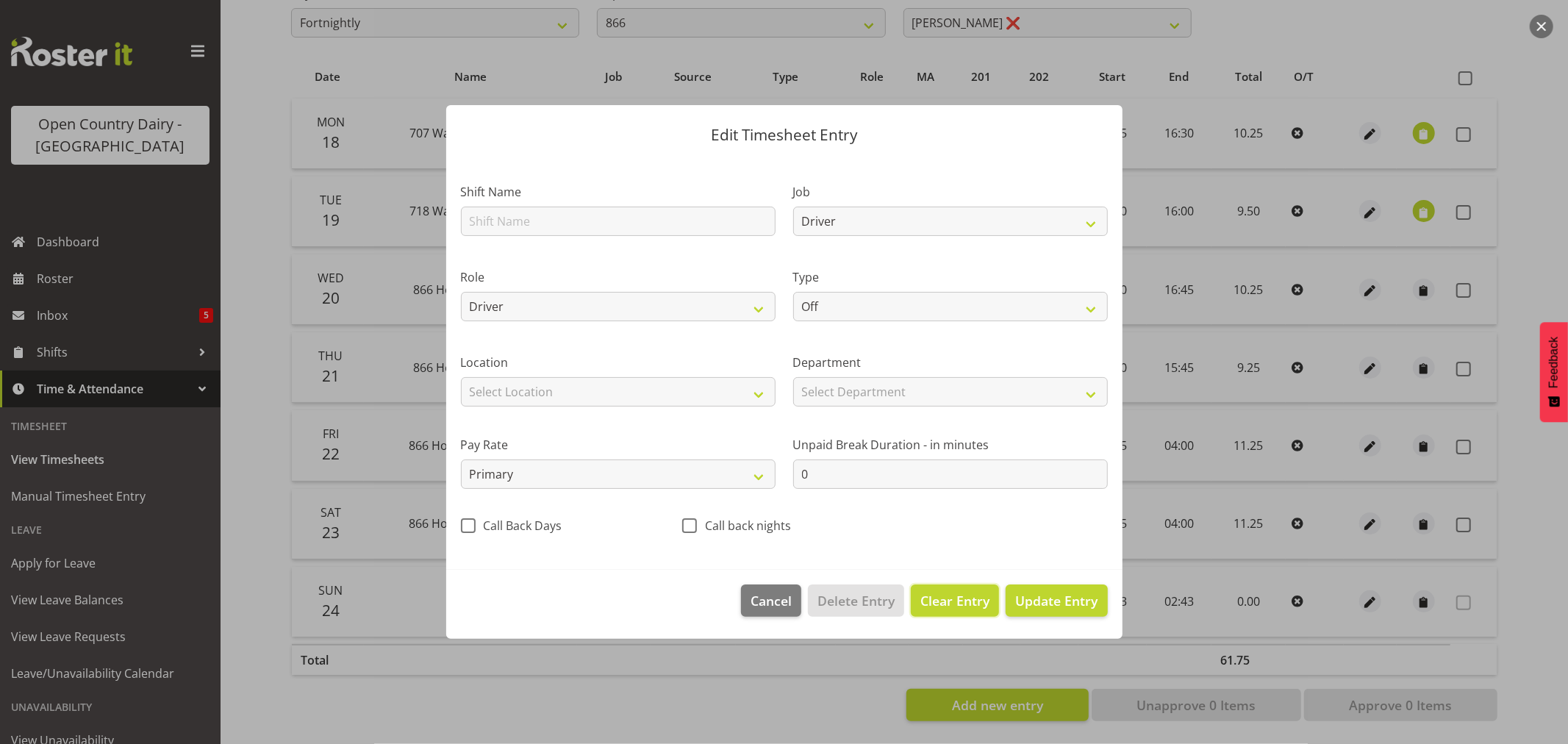
click at [935, 600] on span "Clear Entry" at bounding box center [954, 601] width 69 height 19
select select
click at [1053, 598] on span "Update Entry" at bounding box center [1057, 601] width 83 height 18
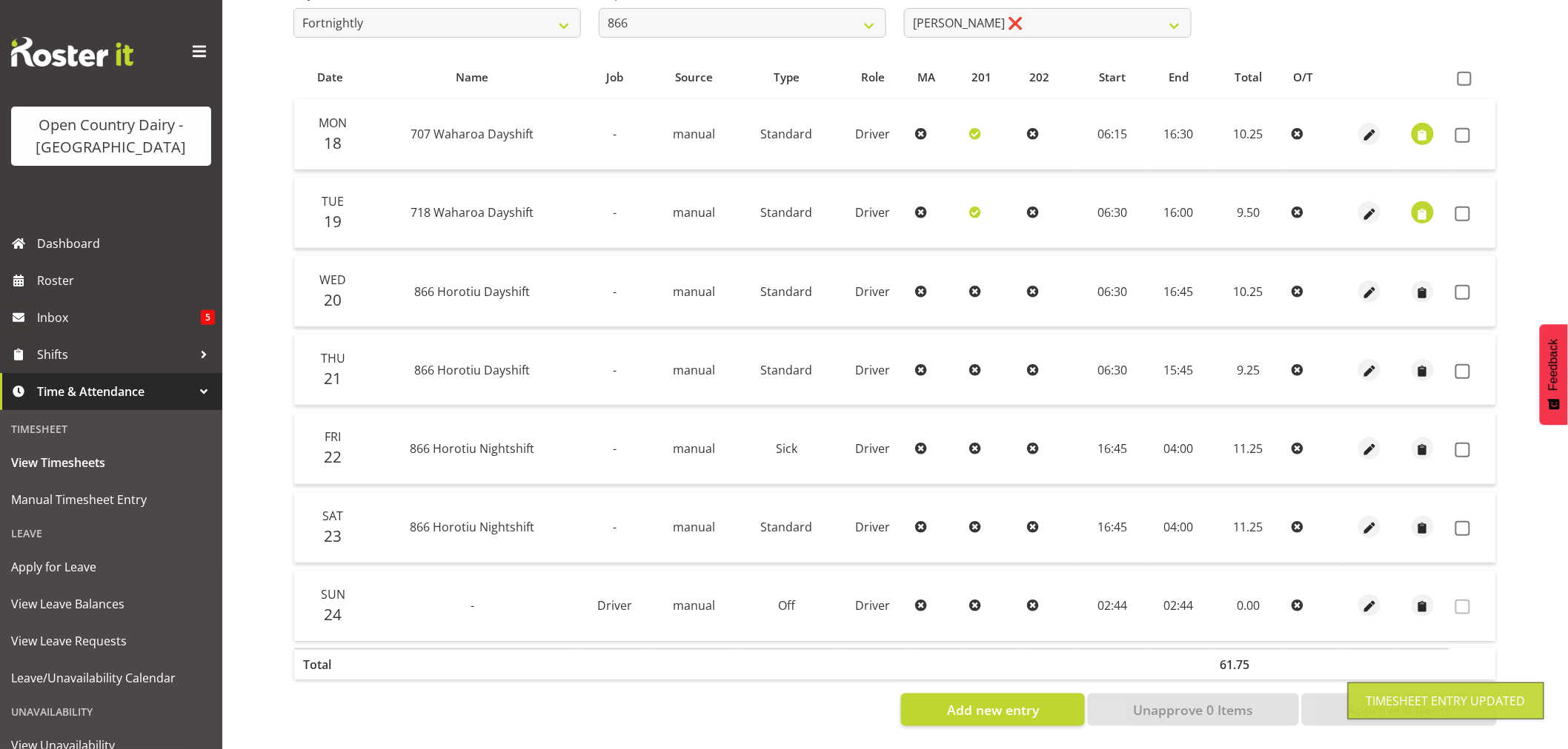
click at [1107, 597] on td "02:44" at bounding box center [1113, 606] width 69 height 70
click at [1120, 601] on td "02:44" at bounding box center [1113, 606] width 69 height 70
click at [1120, 591] on td "02:44" at bounding box center [1113, 606] width 69 height 70
click at [1372, 599] on span "button" at bounding box center [1369, 608] width 17 height 17
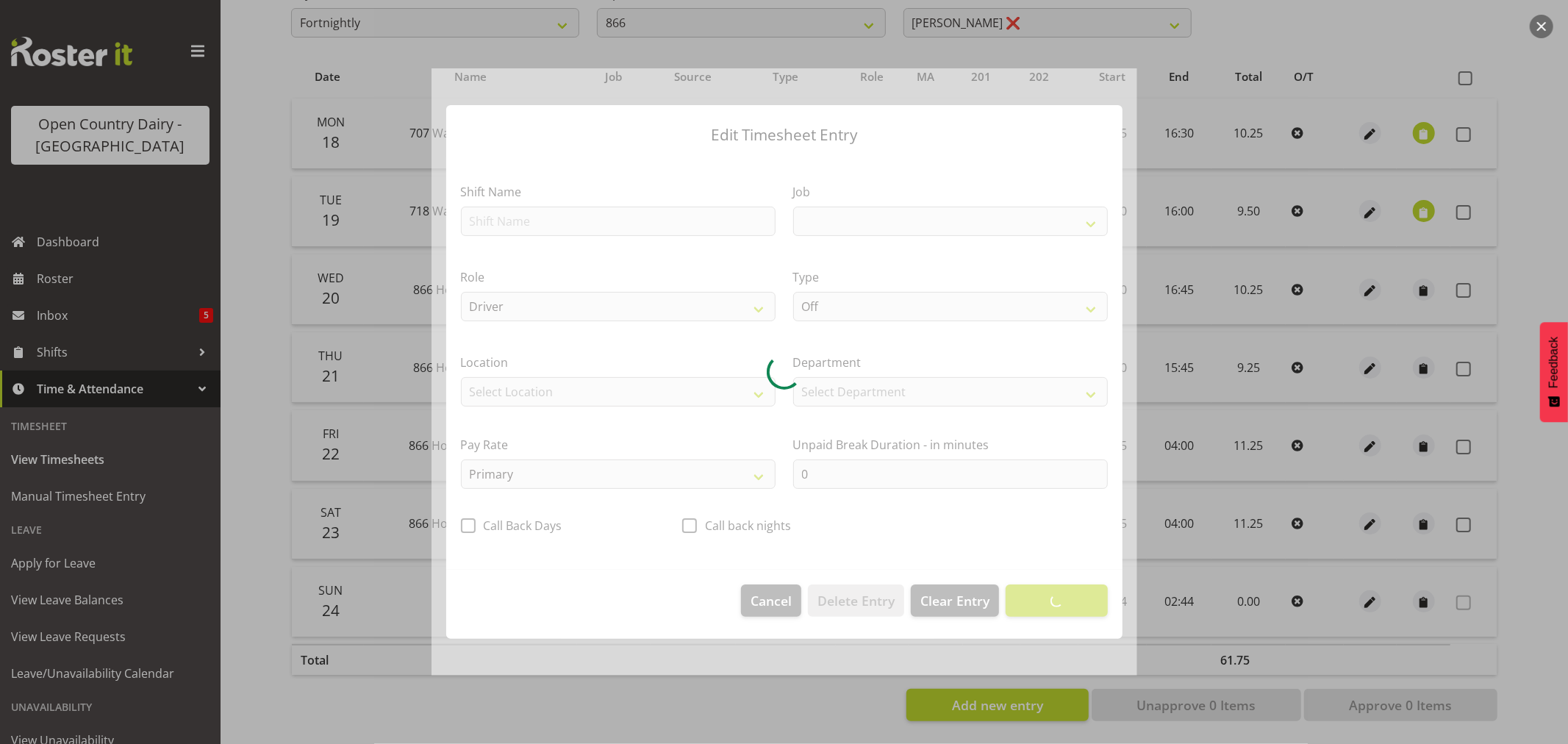
select select "9579"
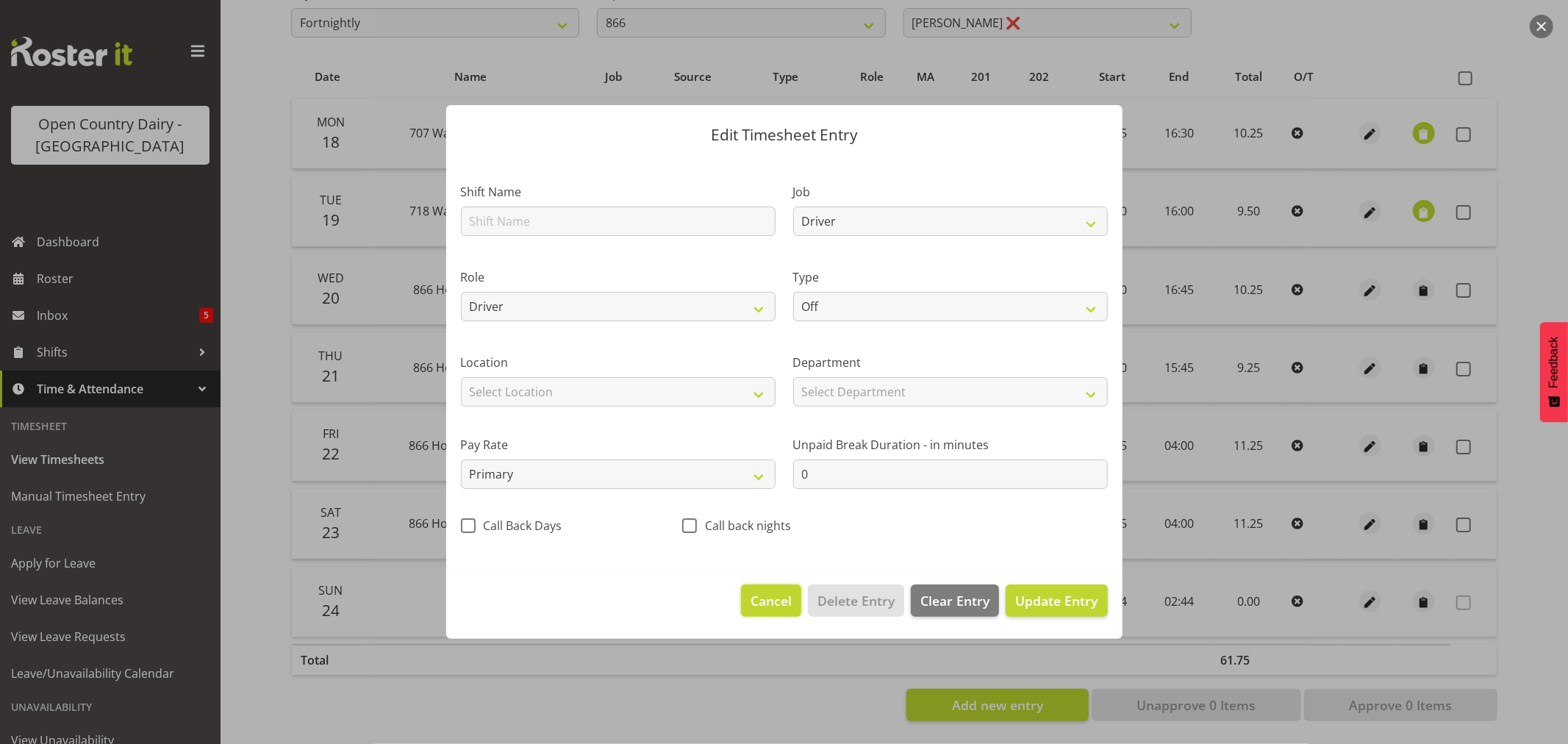
click at [765, 613] on button "Cancel" at bounding box center [771, 601] width 60 height 33
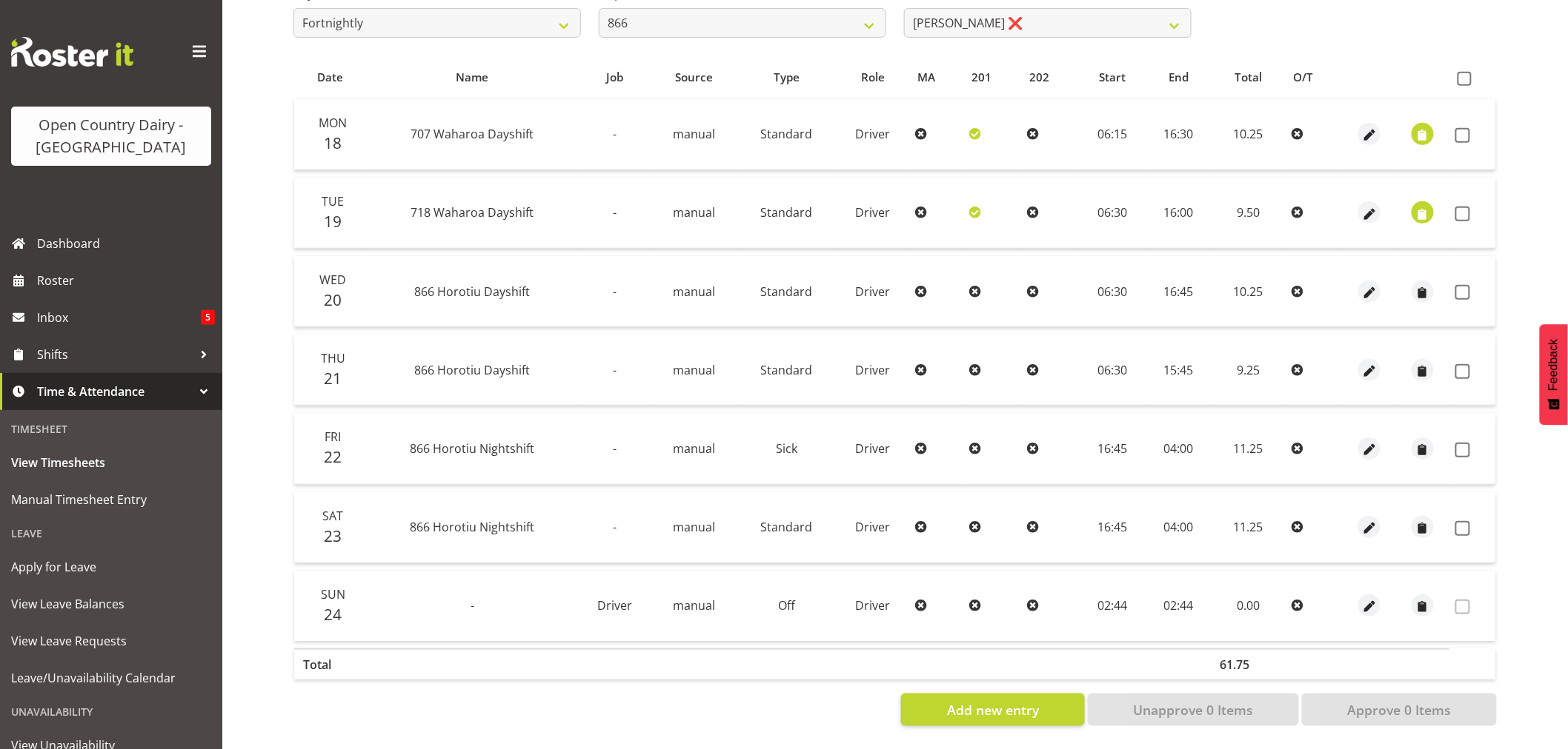
click at [1003, 603] on td at bounding box center [991, 606] width 58 height 70
click at [1461, 600] on span at bounding box center [1462, 607] width 15 height 15
click at [1374, 599] on span "button" at bounding box center [1369, 608] width 17 height 17
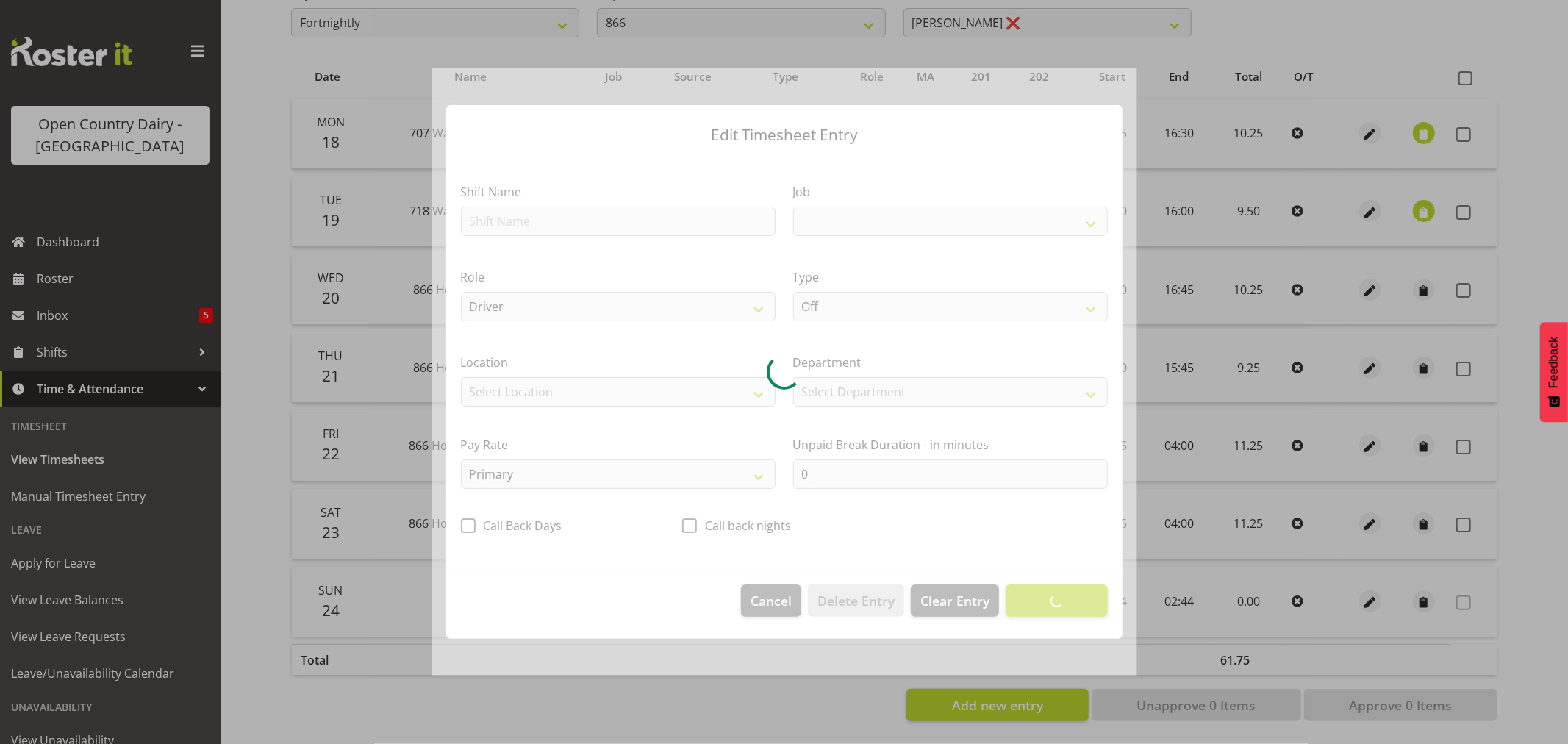
select select "9579"
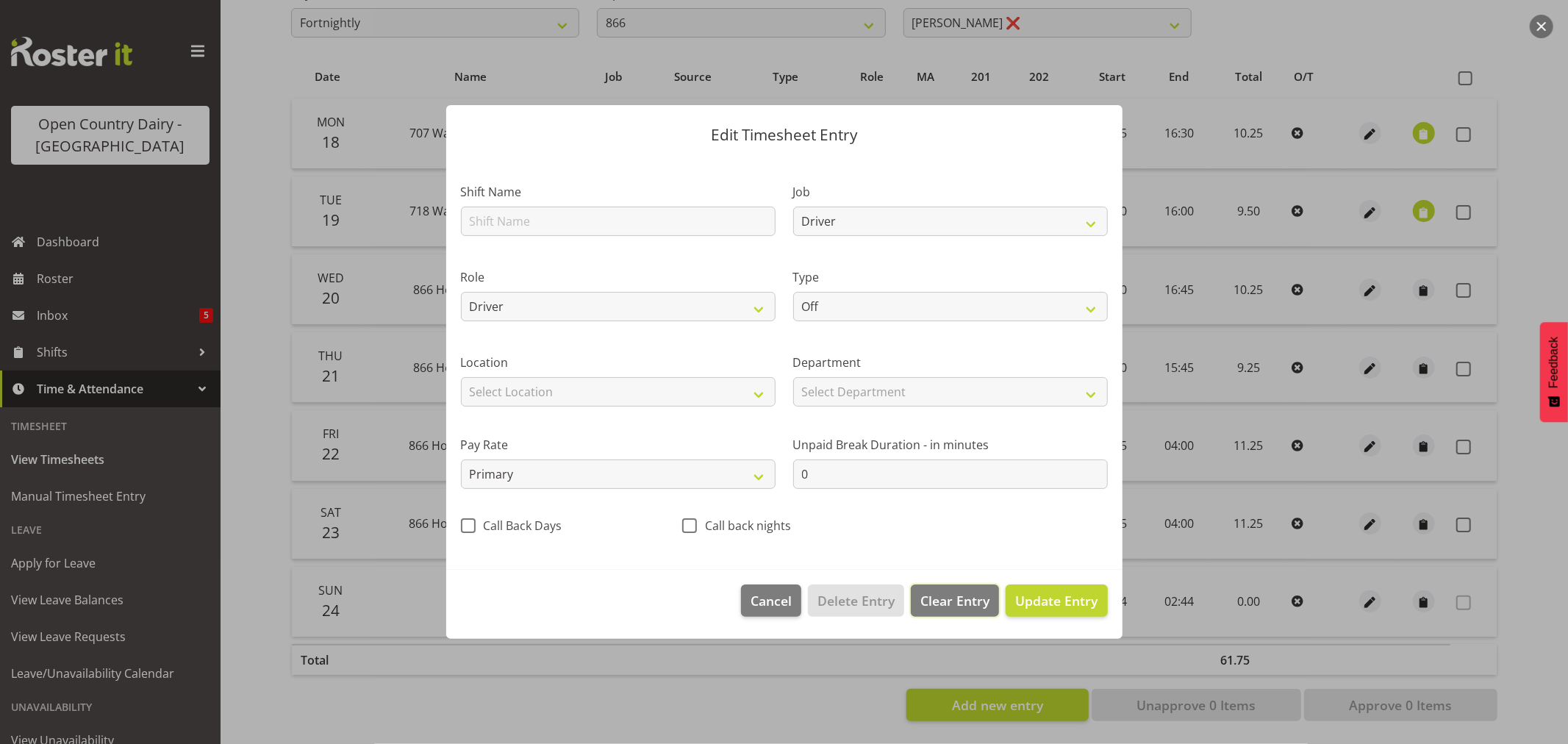
click at [956, 603] on span "Clear Entry" at bounding box center [954, 601] width 69 height 19
select select
click at [861, 607] on span "Delete Entry" at bounding box center [856, 601] width 77 height 19
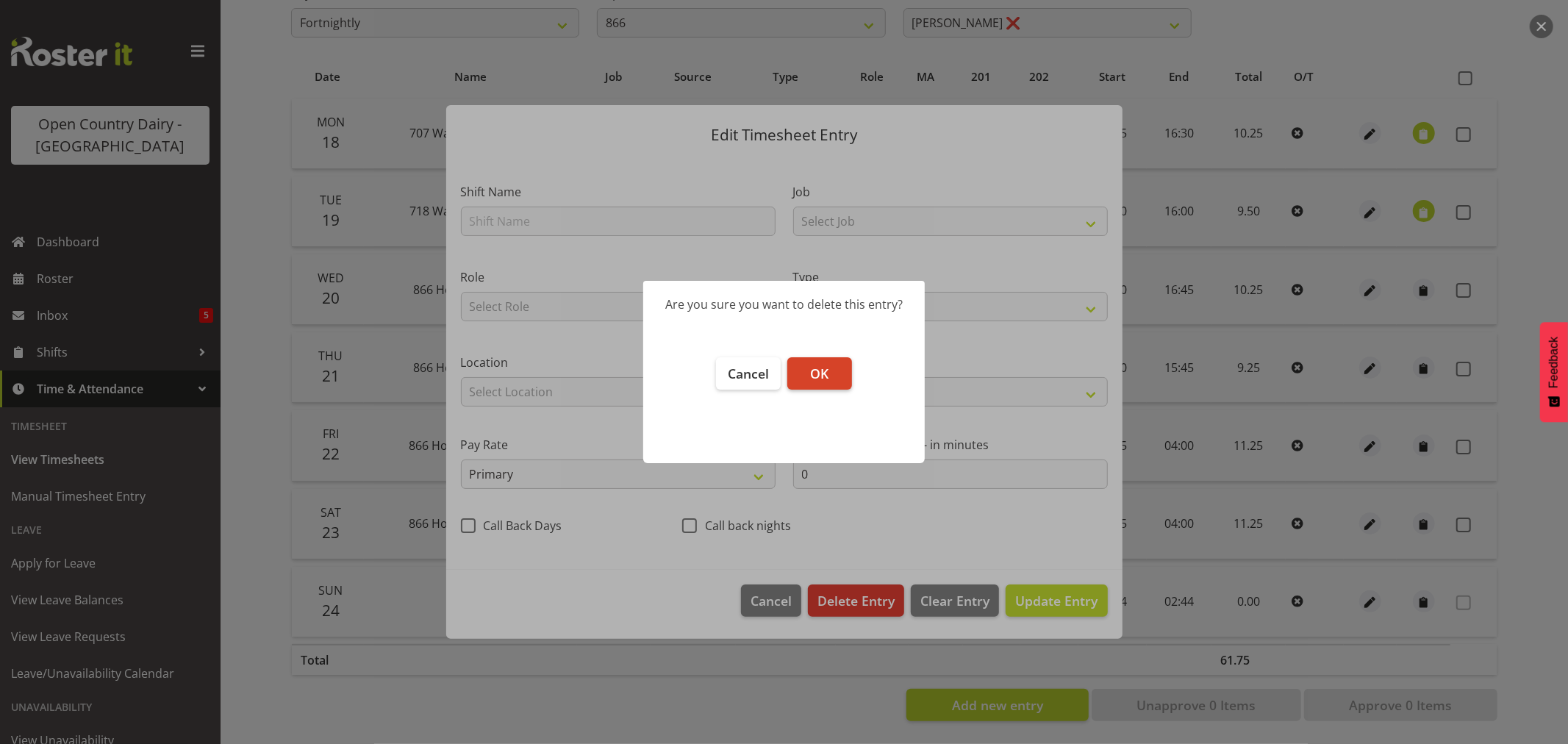
click at [813, 372] on span "OK" at bounding box center [818, 374] width 18 height 18
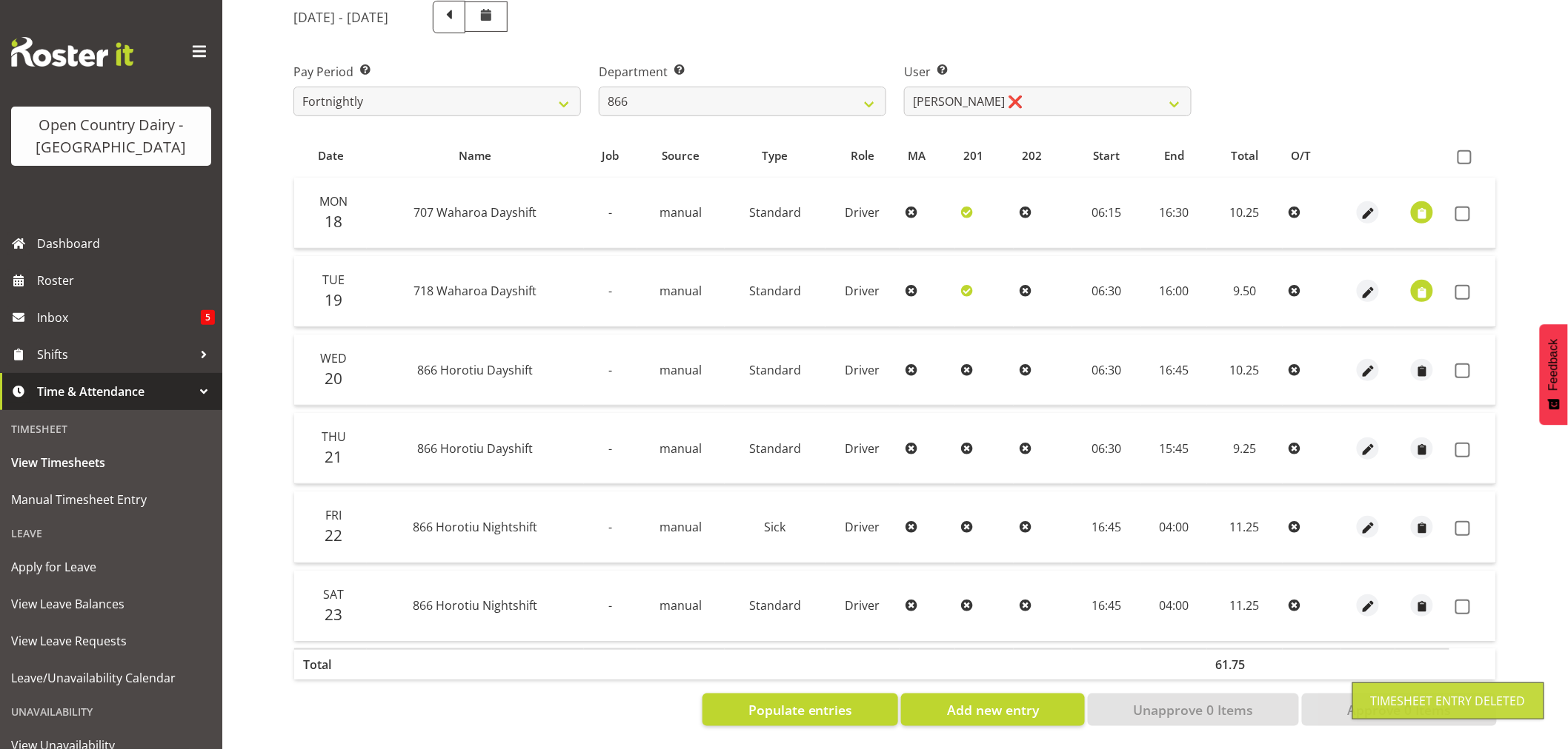
scroll to position [202, 0]
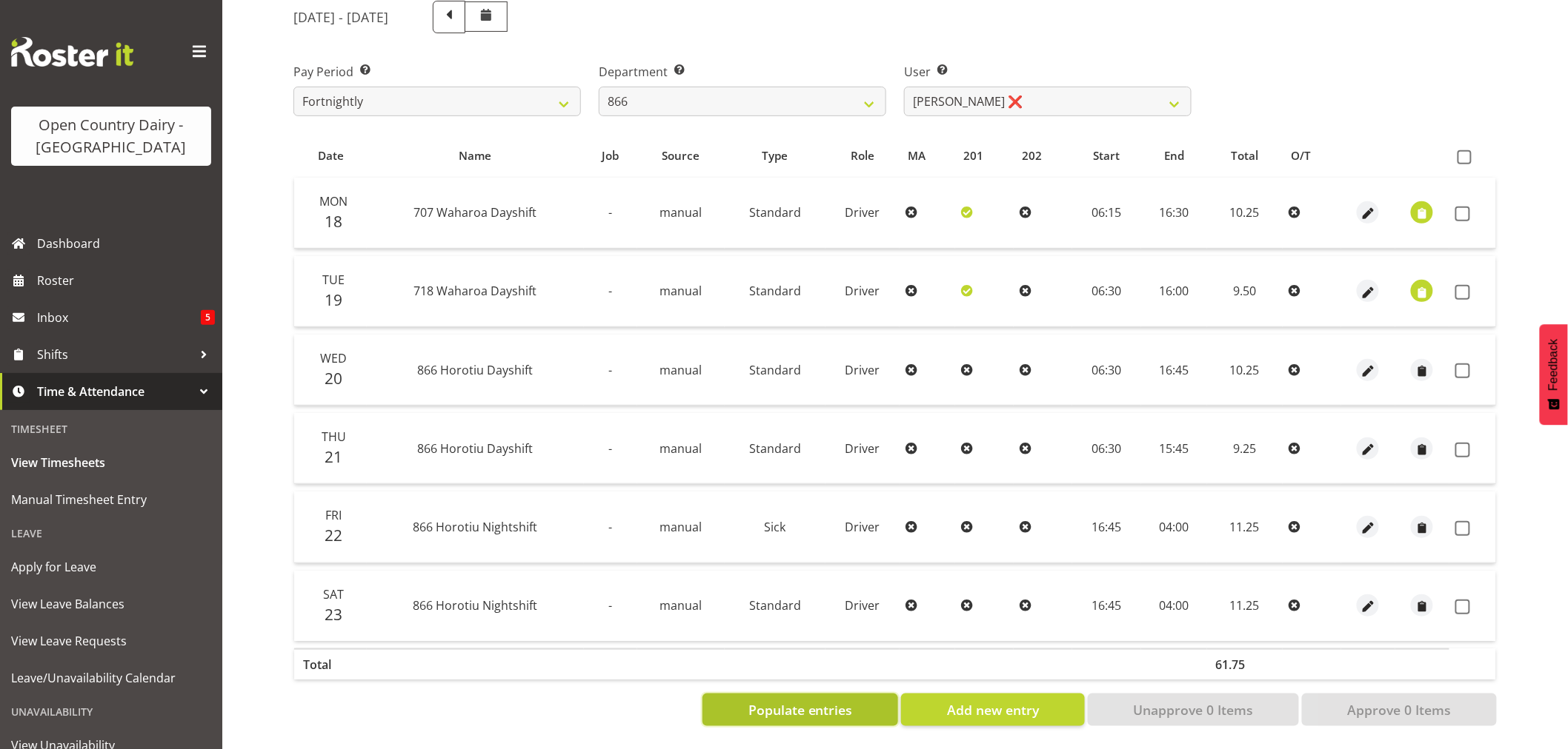
click at [841, 700] on span "Populate entries" at bounding box center [800, 710] width 104 height 19
click at [1017, 705] on span "Add new entry" at bounding box center [993, 710] width 92 height 19
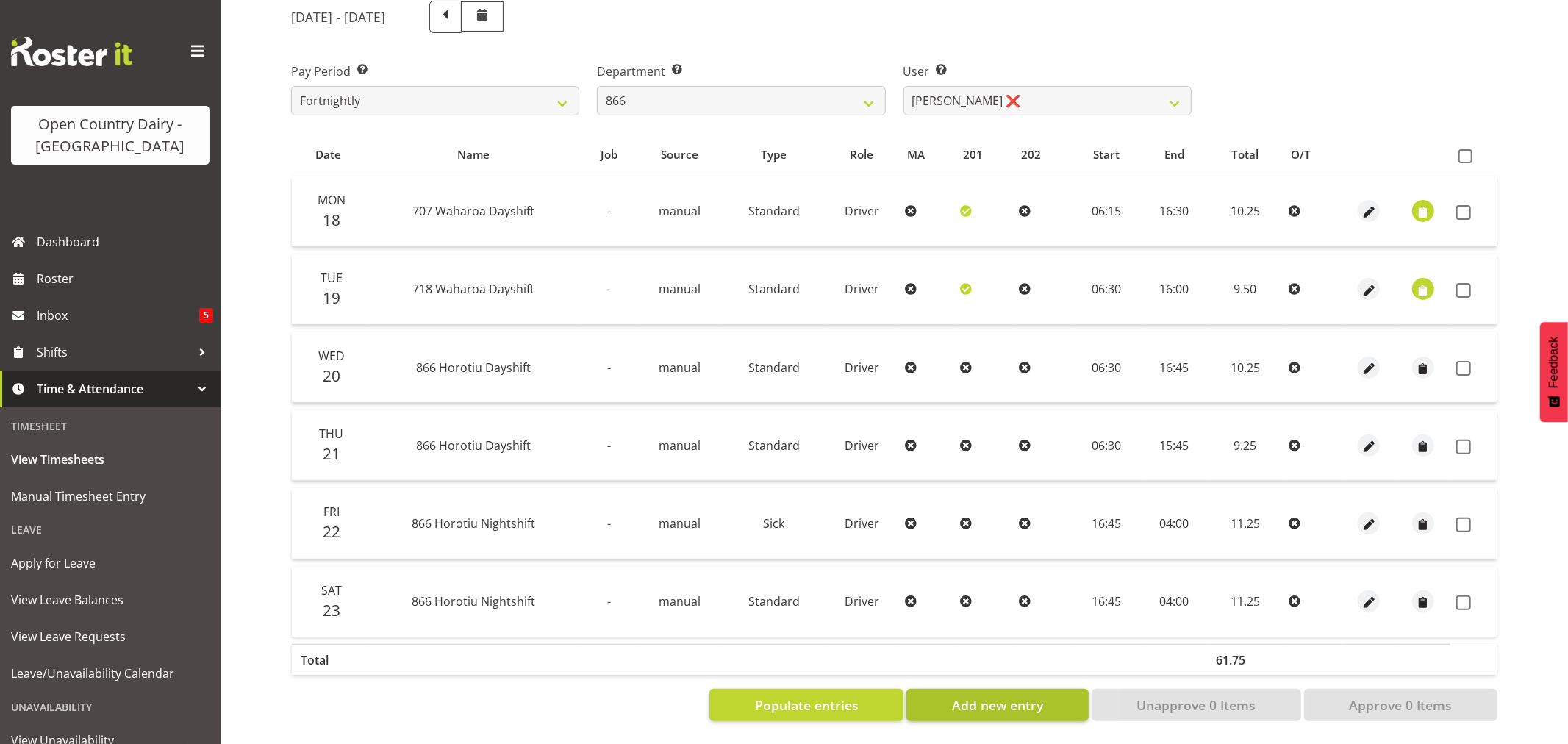
select select
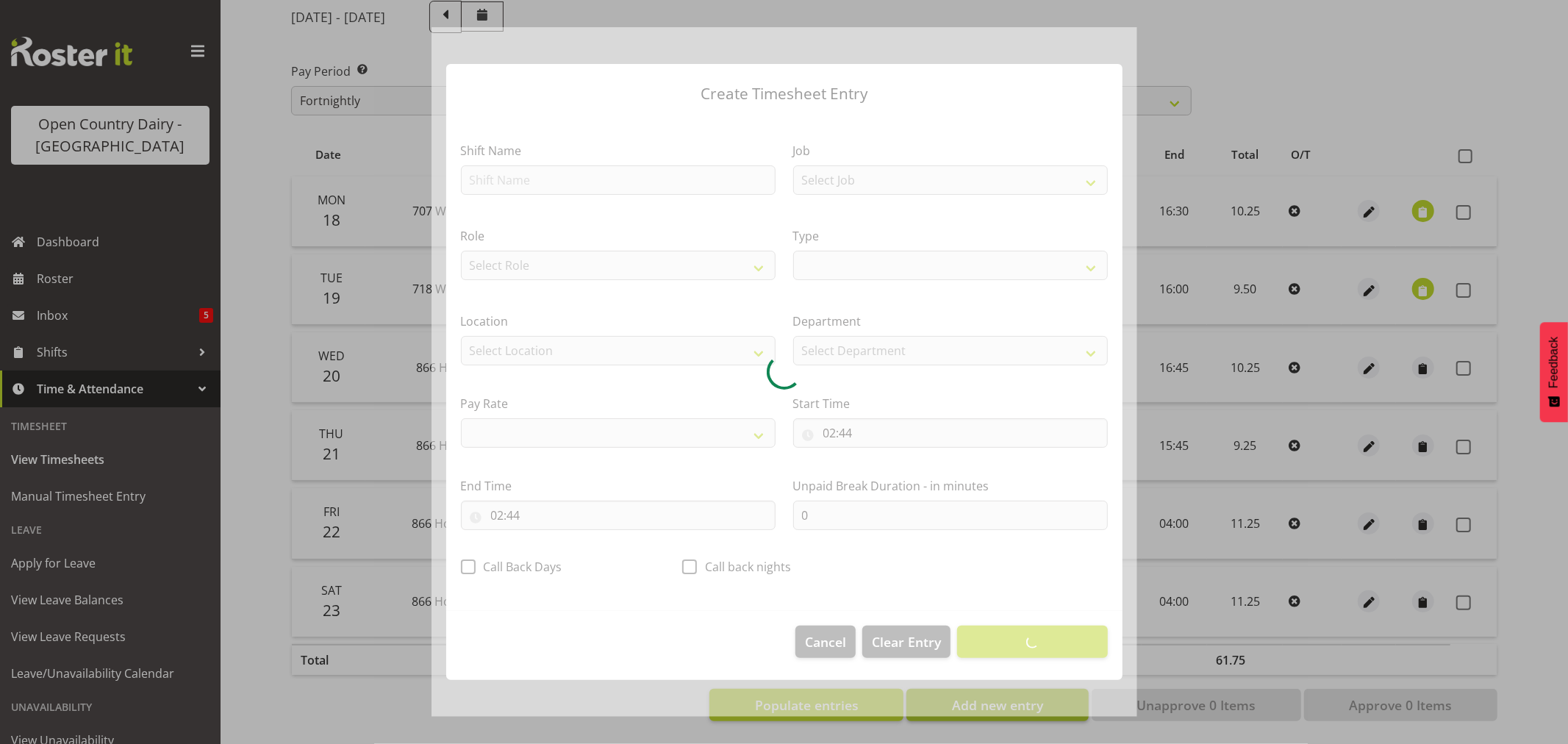
select select
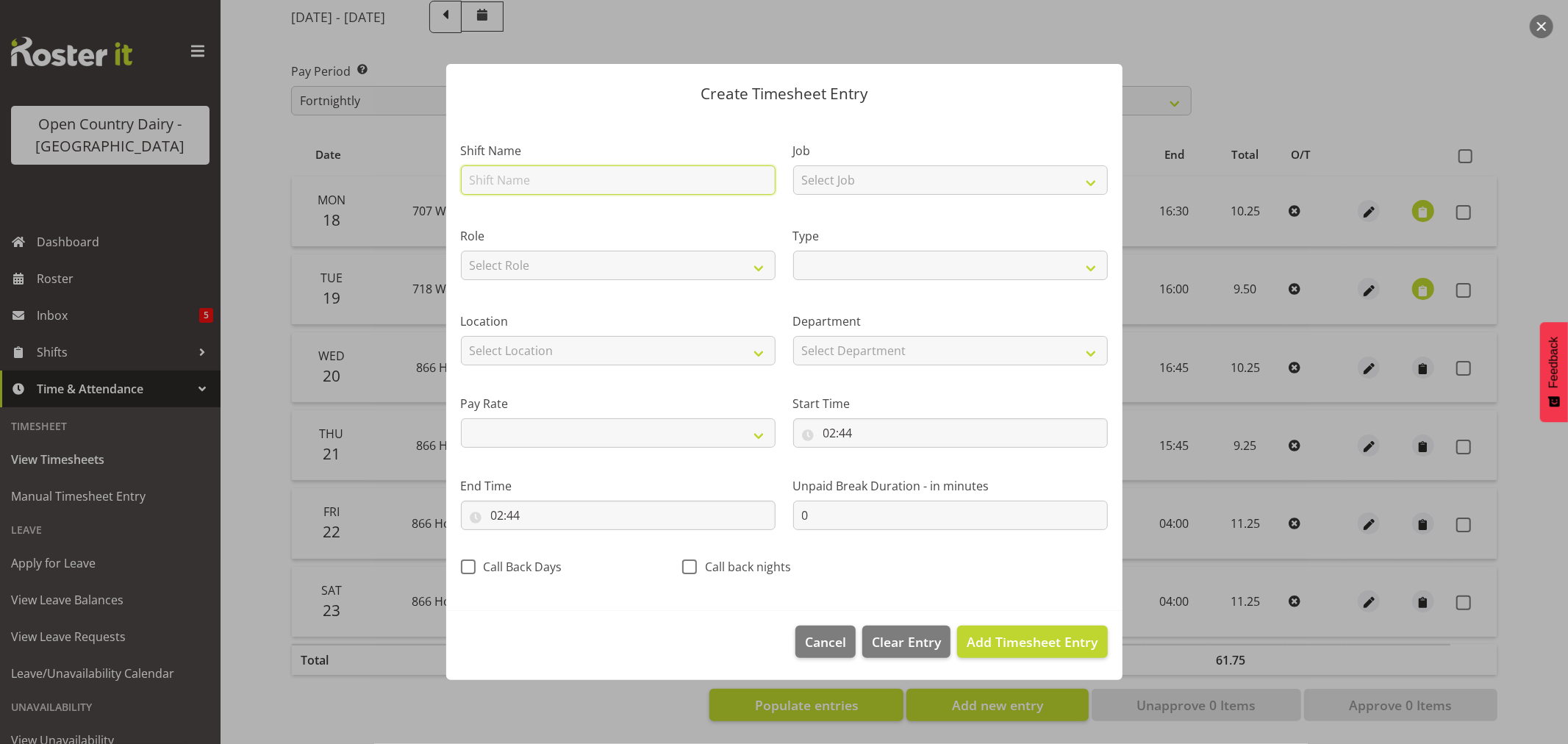
click at [664, 187] on input "text" at bounding box center [619, 180] width 315 height 29
type input "Off"
select select
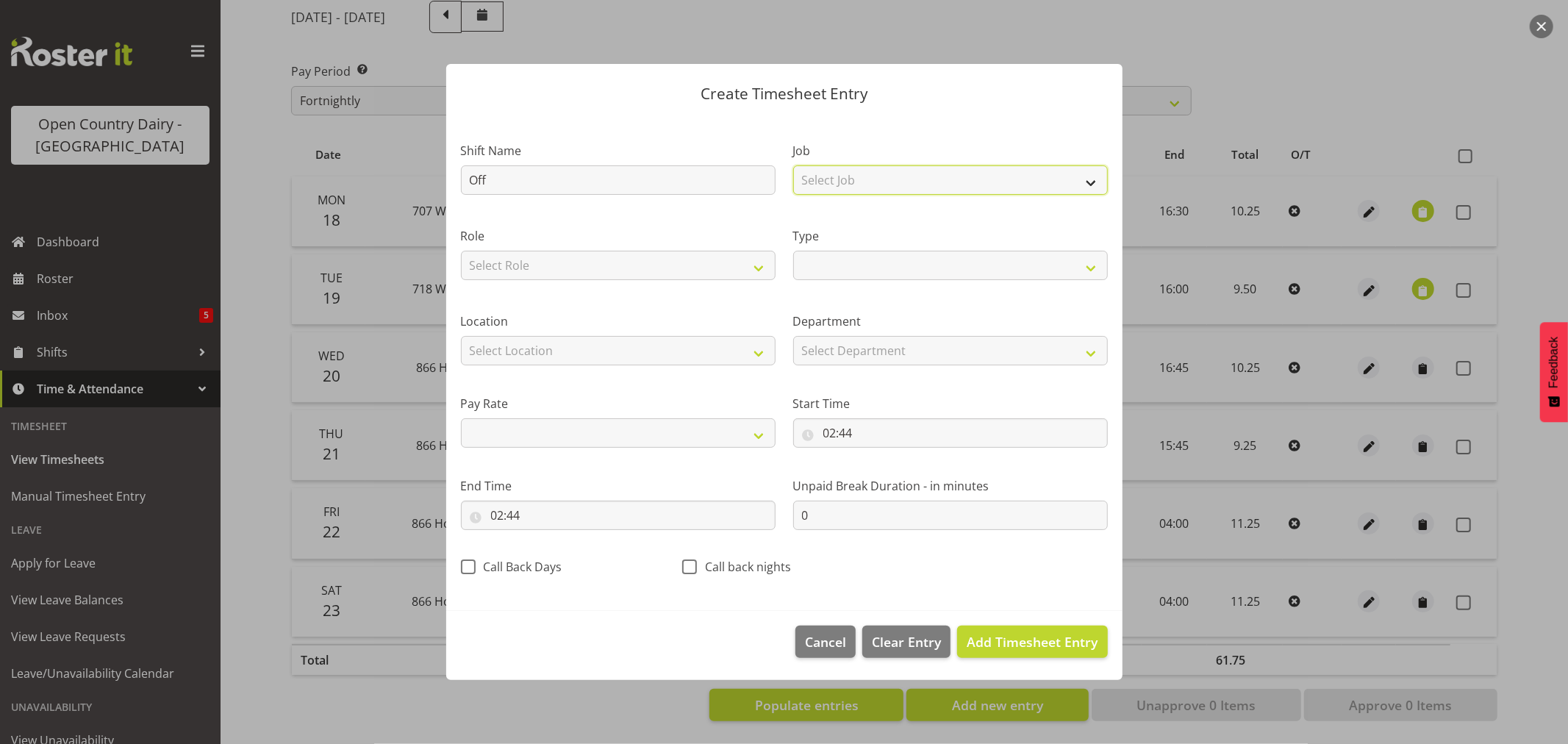
click at [1090, 183] on select "Select Job Driver Driver supervisor Support" at bounding box center [951, 180] width 315 height 29
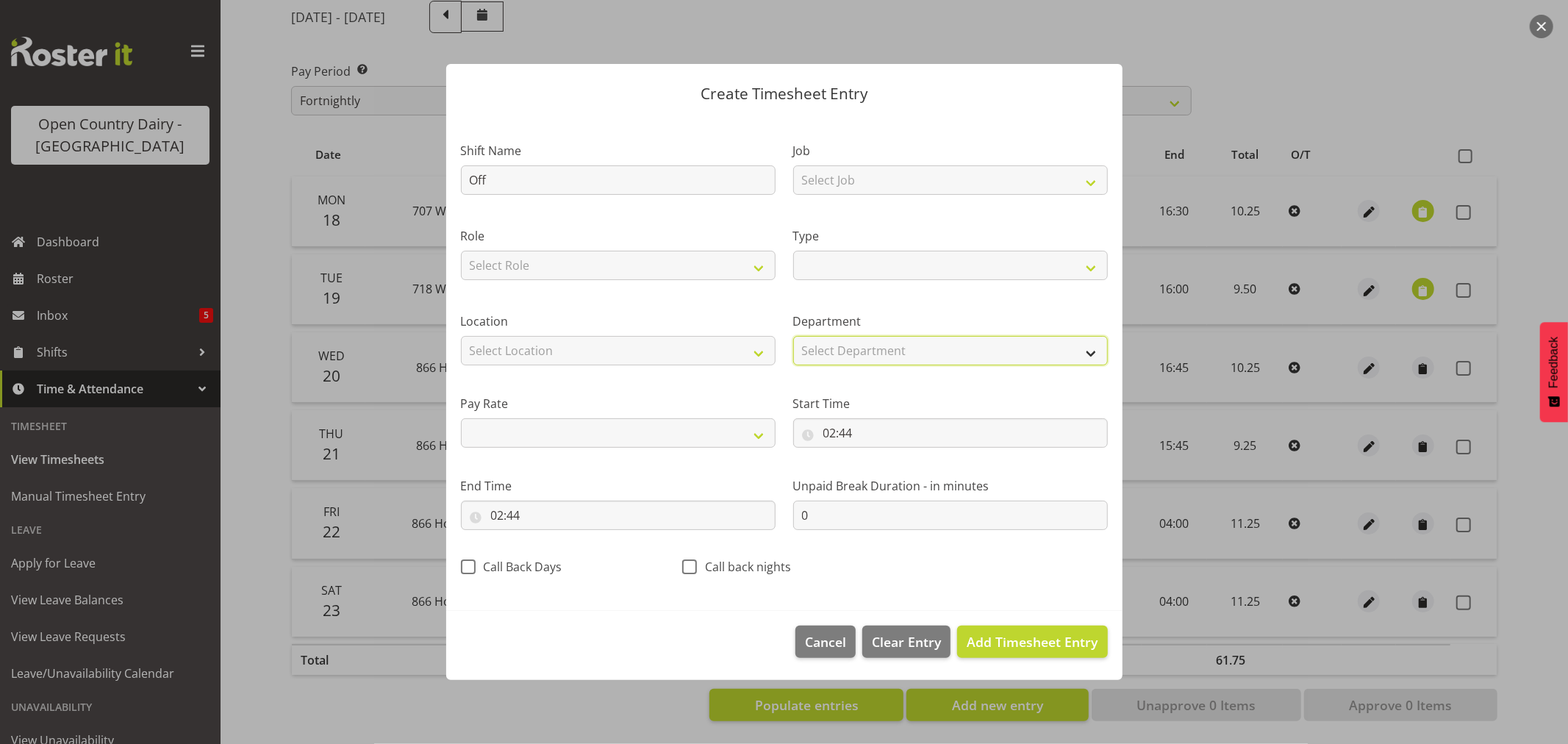
click at [1089, 353] on select "Select Department 866 703 705 713 704 702 706 729 709 716 722 718 717 721 724 7…" at bounding box center [951, 350] width 315 height 29
drag, startPoint x: 641, startPoint y: 305, endPoint x: 635, endPoint y: 299, distance: 8.5
click at [639, 305] on div "Location Select Location Containers Horotiu Ingredients Waharoa Office Waikato …" at bounding box center [618, 333] width 332 height 83
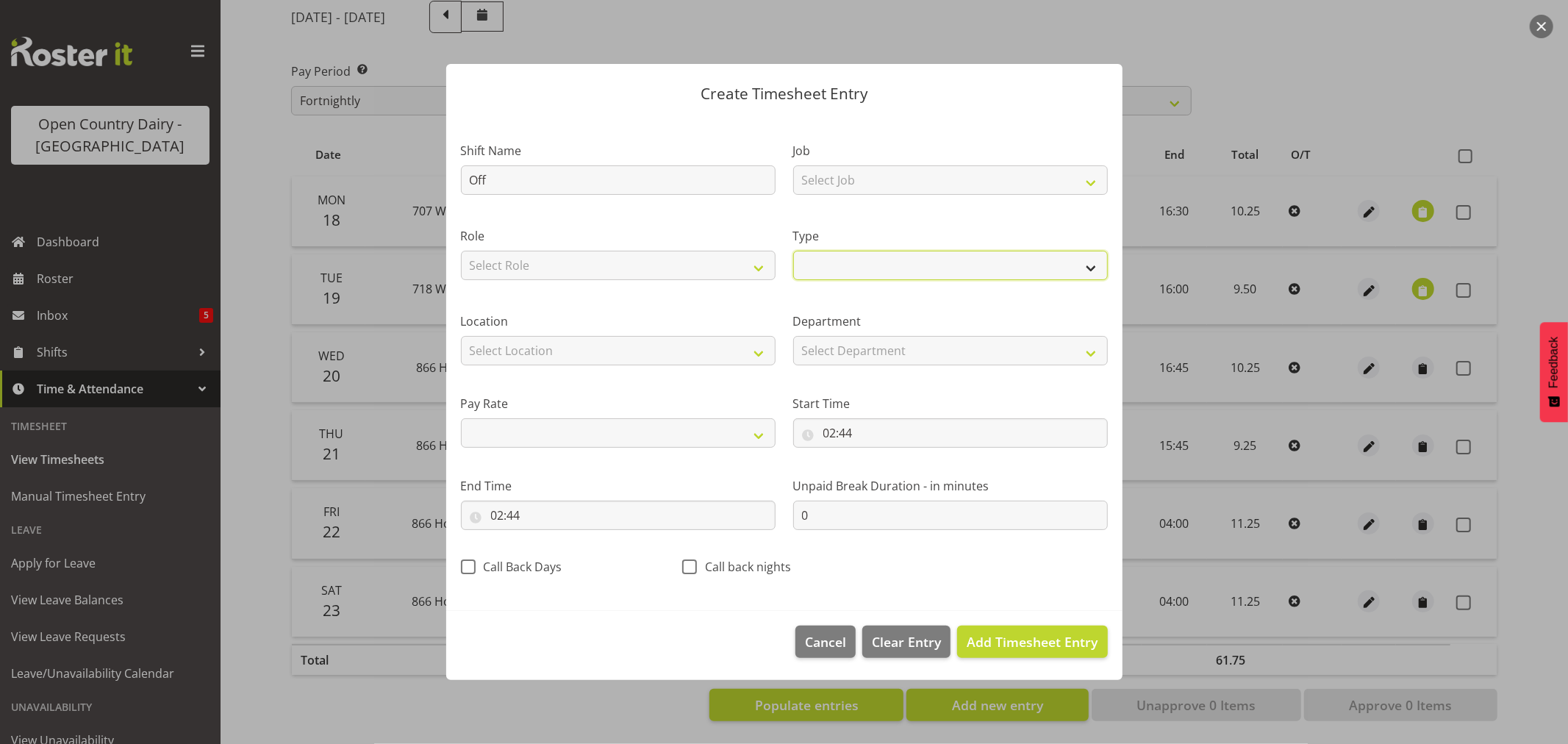
click at [1086, 265] on select "Off Standard Public Holiday Public Holiday (Worked) Day In Lieu Annual Leave Si…" at bounding box center [951, 265] width 315 height 29
select select "Off"
click at [793, 280] on select "Off Standard Public Holiday Public Holiday (Worked) Day In Lieu Annual Leave Si…" at bounding box center [951, 265] width 315 height 29
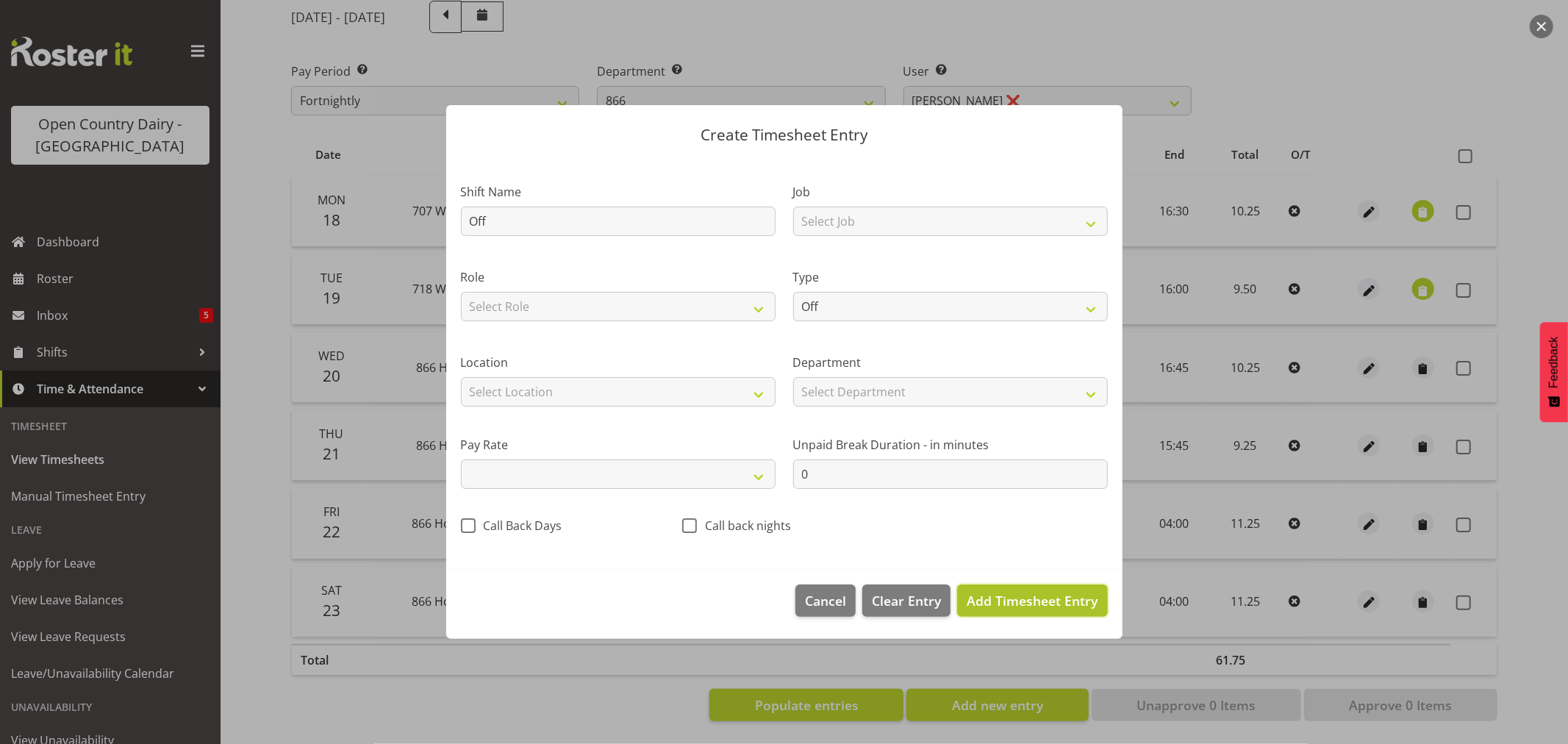
click at [1004, 597] on span "Add Timesheet Entry" at bounding box center [1032, 601] width 131 height 18
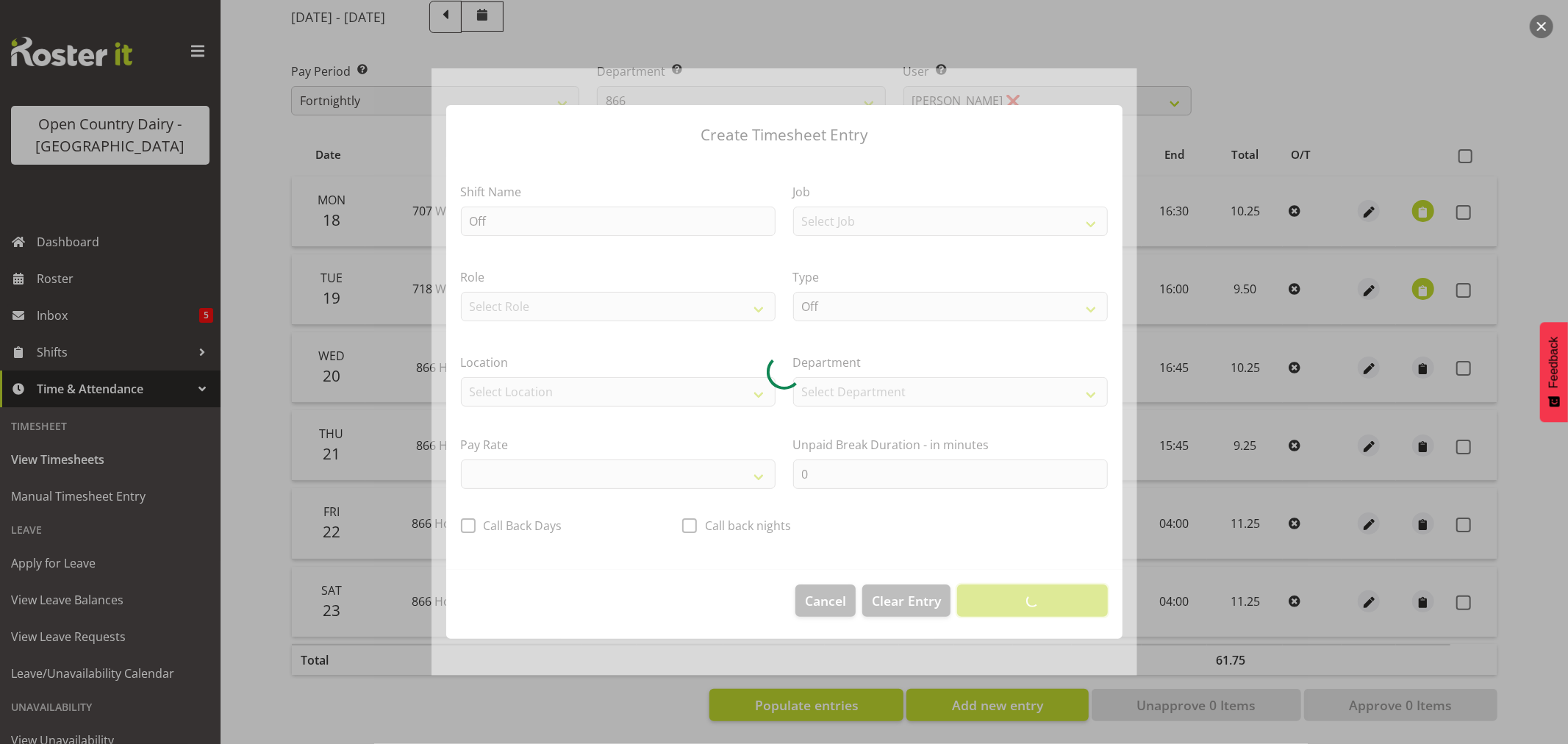
select select
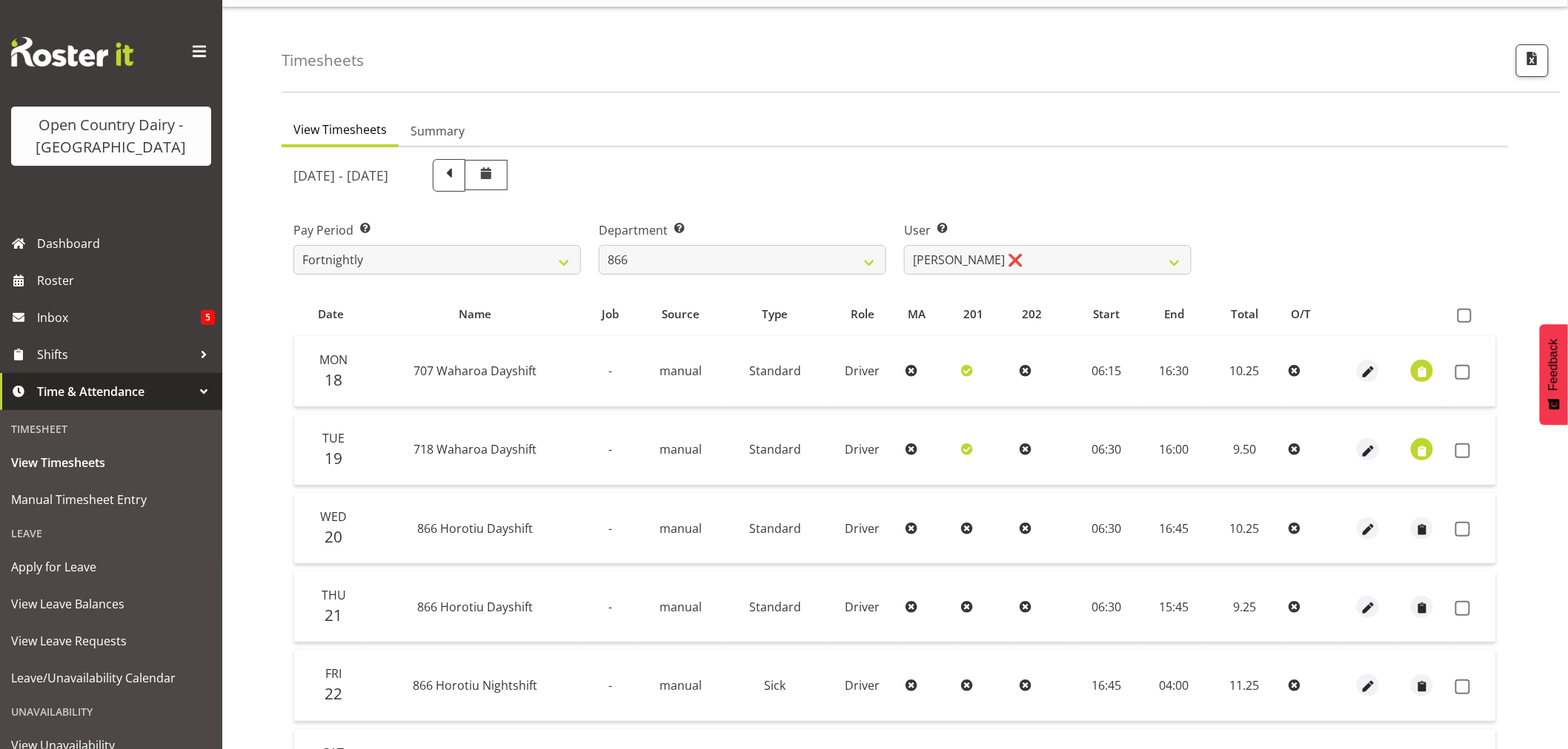
scroll to position [0, 0]
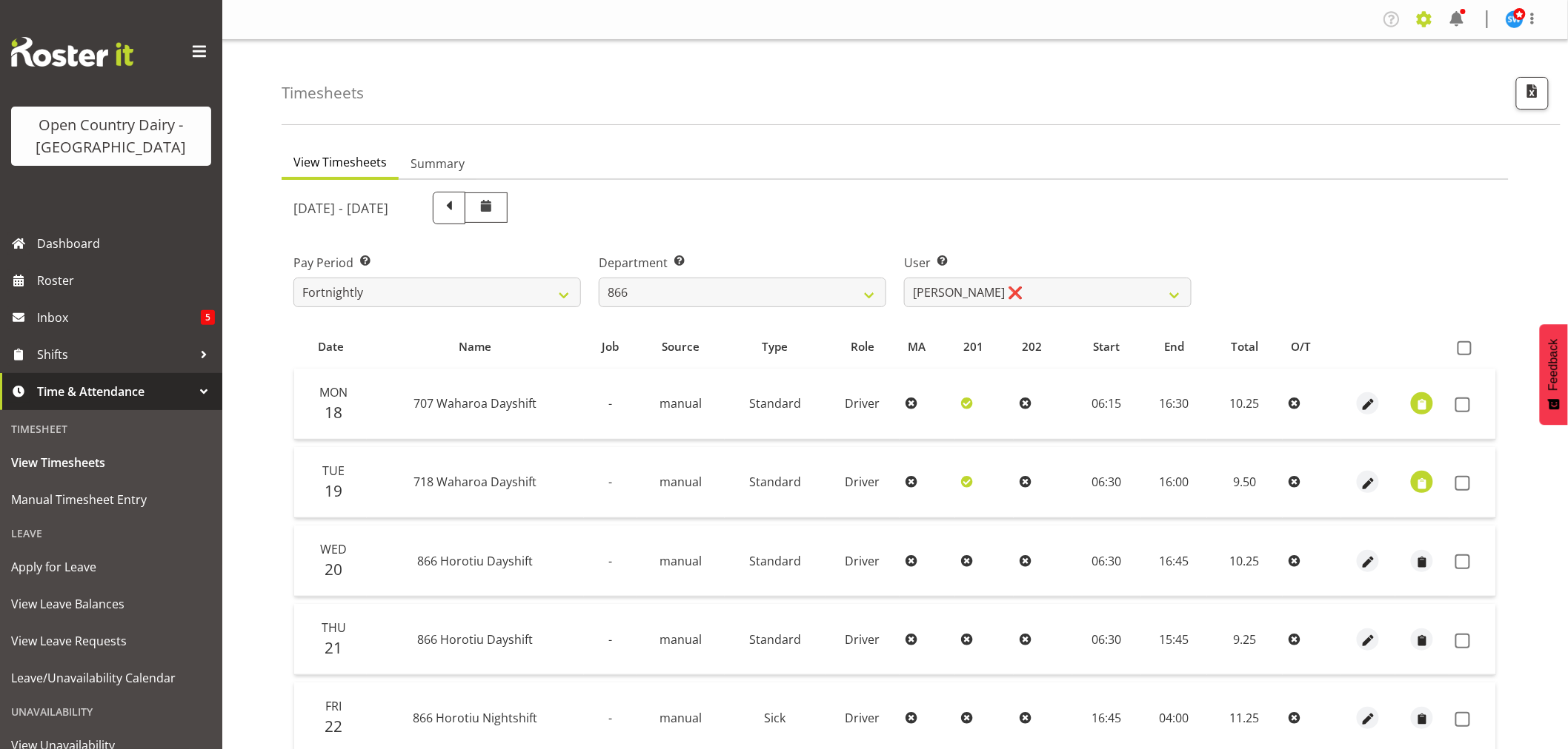
click at [1425, 21] on span at bounding box center [1423, 19] width 23 height 23
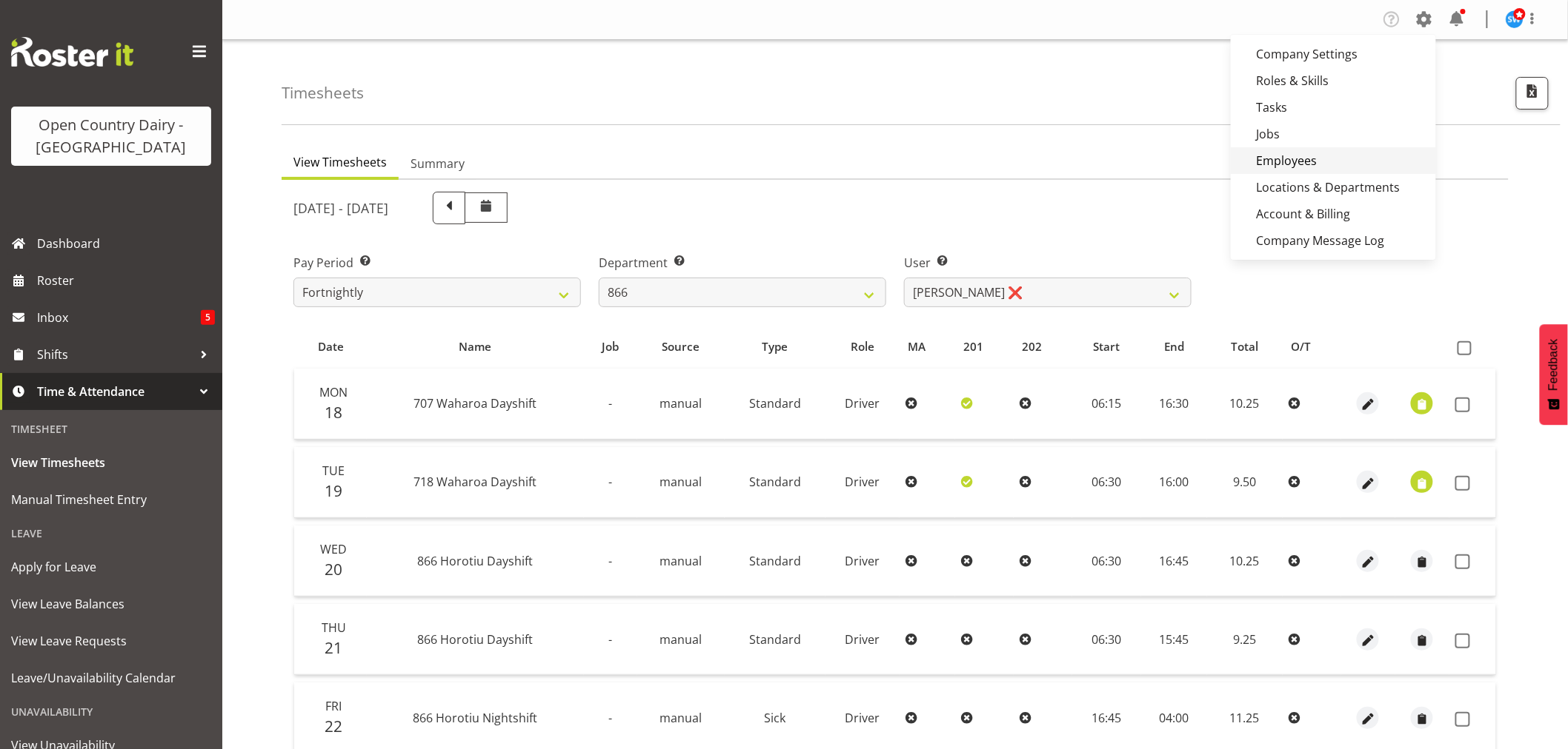
click at [1278, 158] on link "Employees" at bounding box center [1333, 160] width 206 height 27
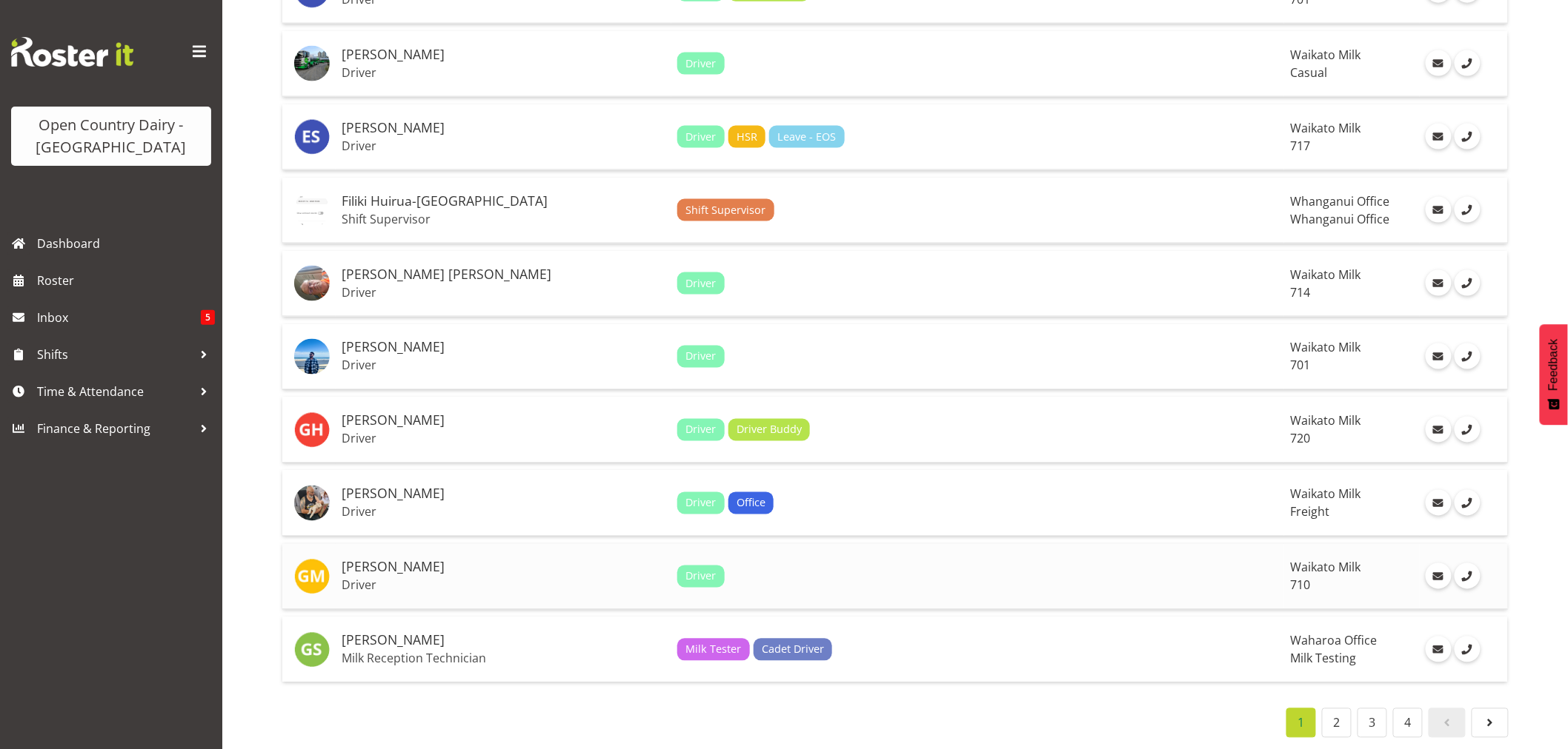
scroll to position [3213, 0]
click at [1330, 708] on link "2" at bounding box center [1336, 723] width 29 height 29
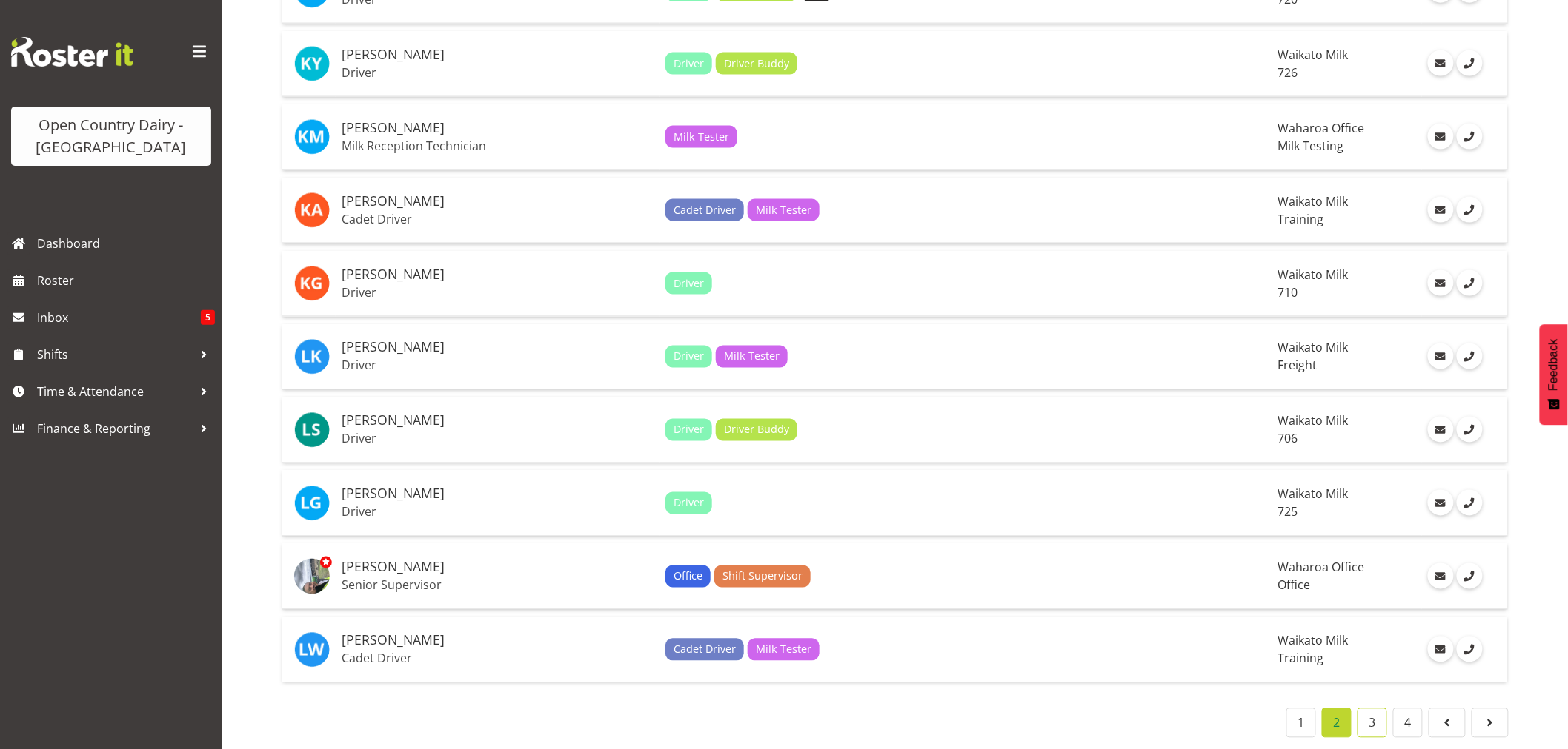
click at [1364, 712] on link "3" at bounding box center [1372, 723] width 29 height 29
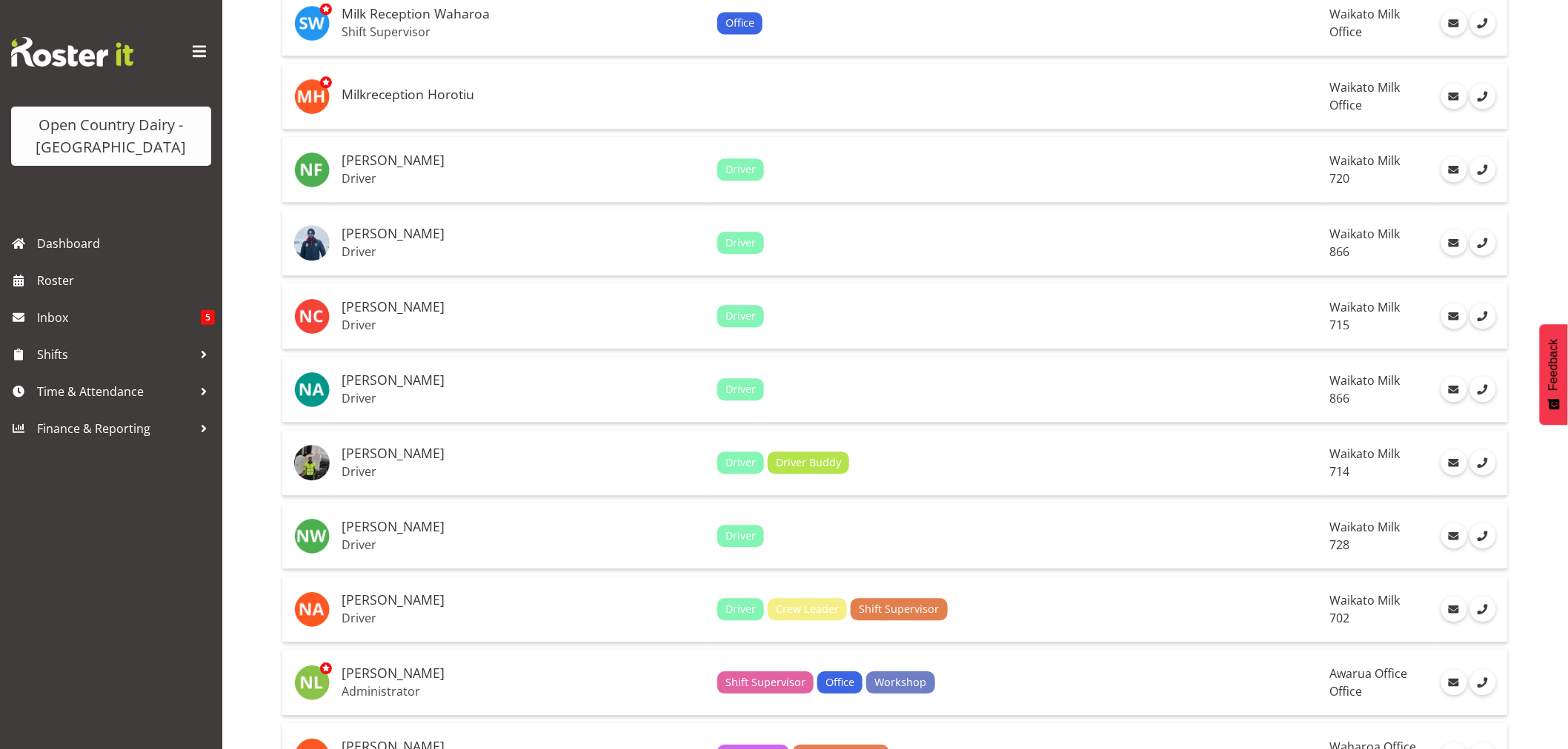
scroll to position [1403, 0]
click at [389, 240] on h5 "[PERSON_NAME]" at bounding box center [523, 235] width 363 height 15
click at [348, 238] on h5 "[PERSON_NAME]" at bounding box center [523, 235] width 363 height 15
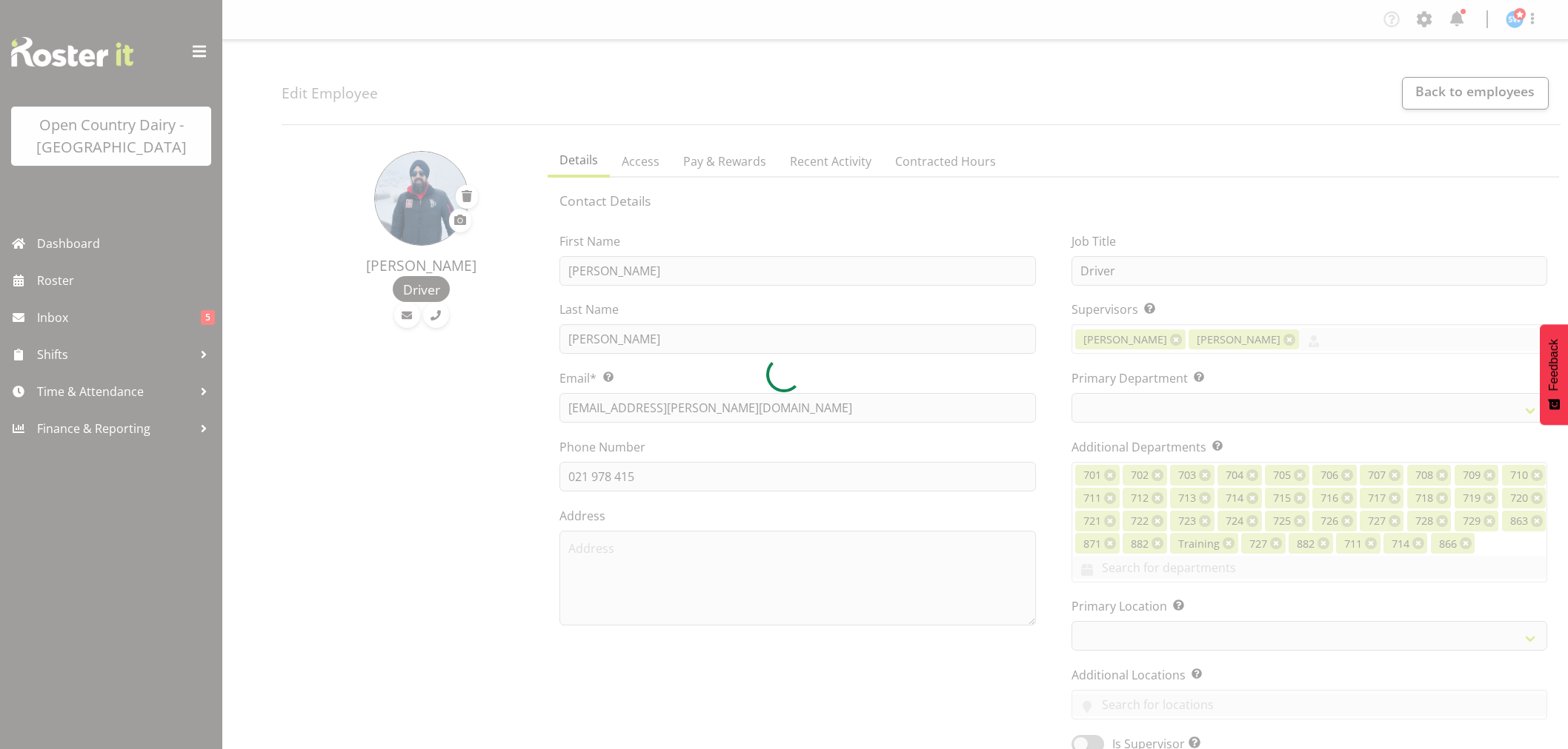
select select "TimelineWeek"
select select
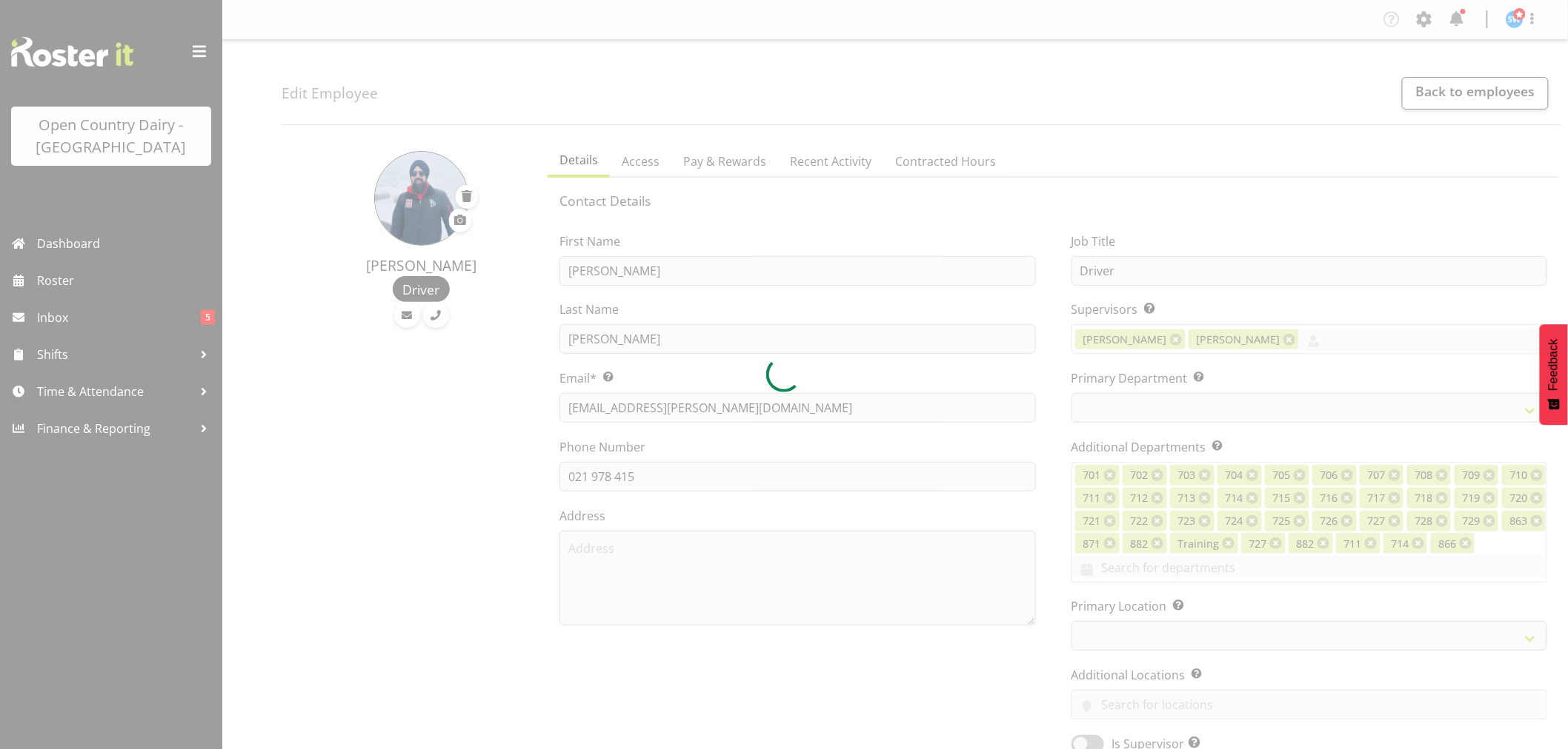
select select
select select "1054"
click at [729, 161] on div at bounding box center [784, 374] width 1568 height 749
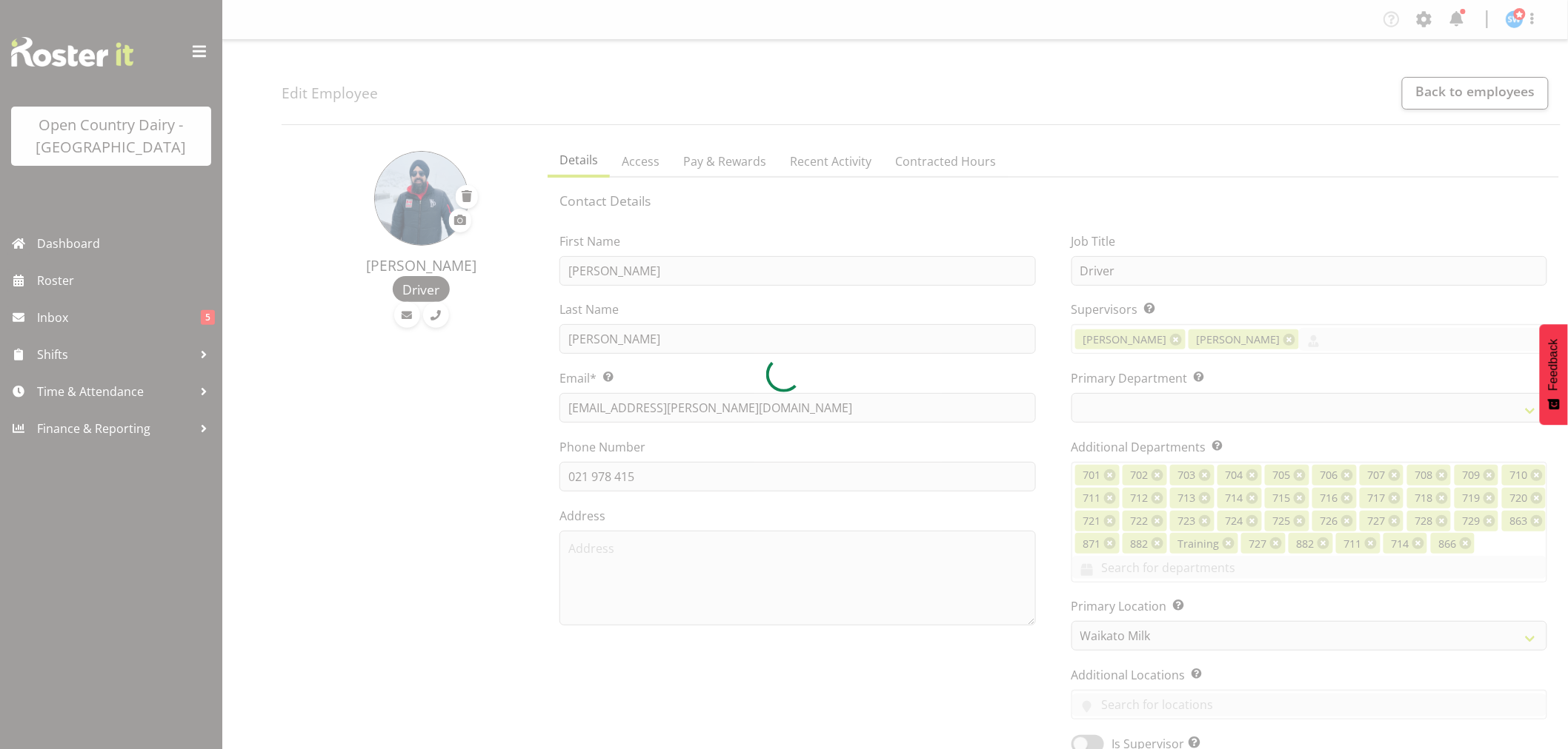
select select "898"
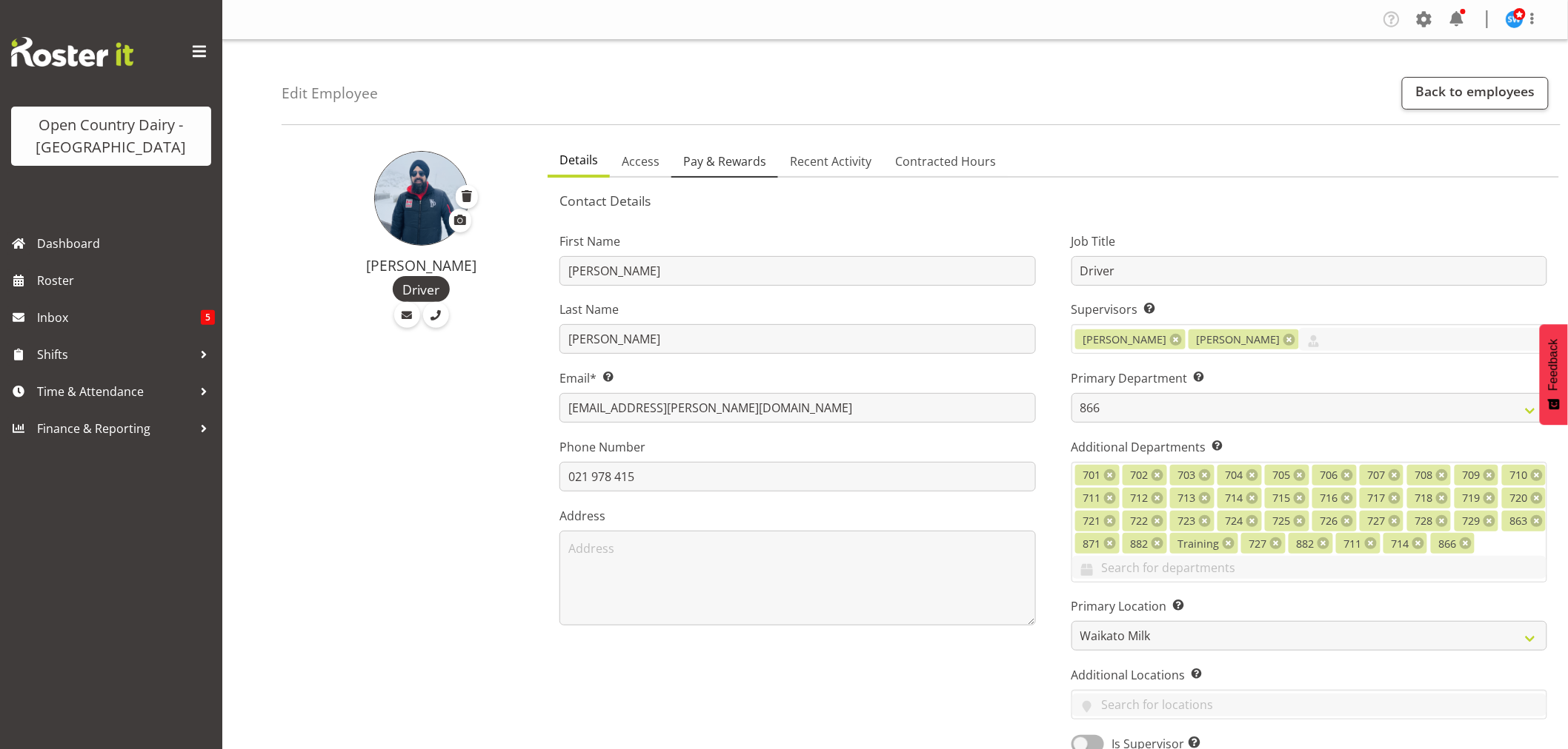
click at [719, 153] on span "Pay & Rewards" at bounding box center [725, 161] width 83 height 18
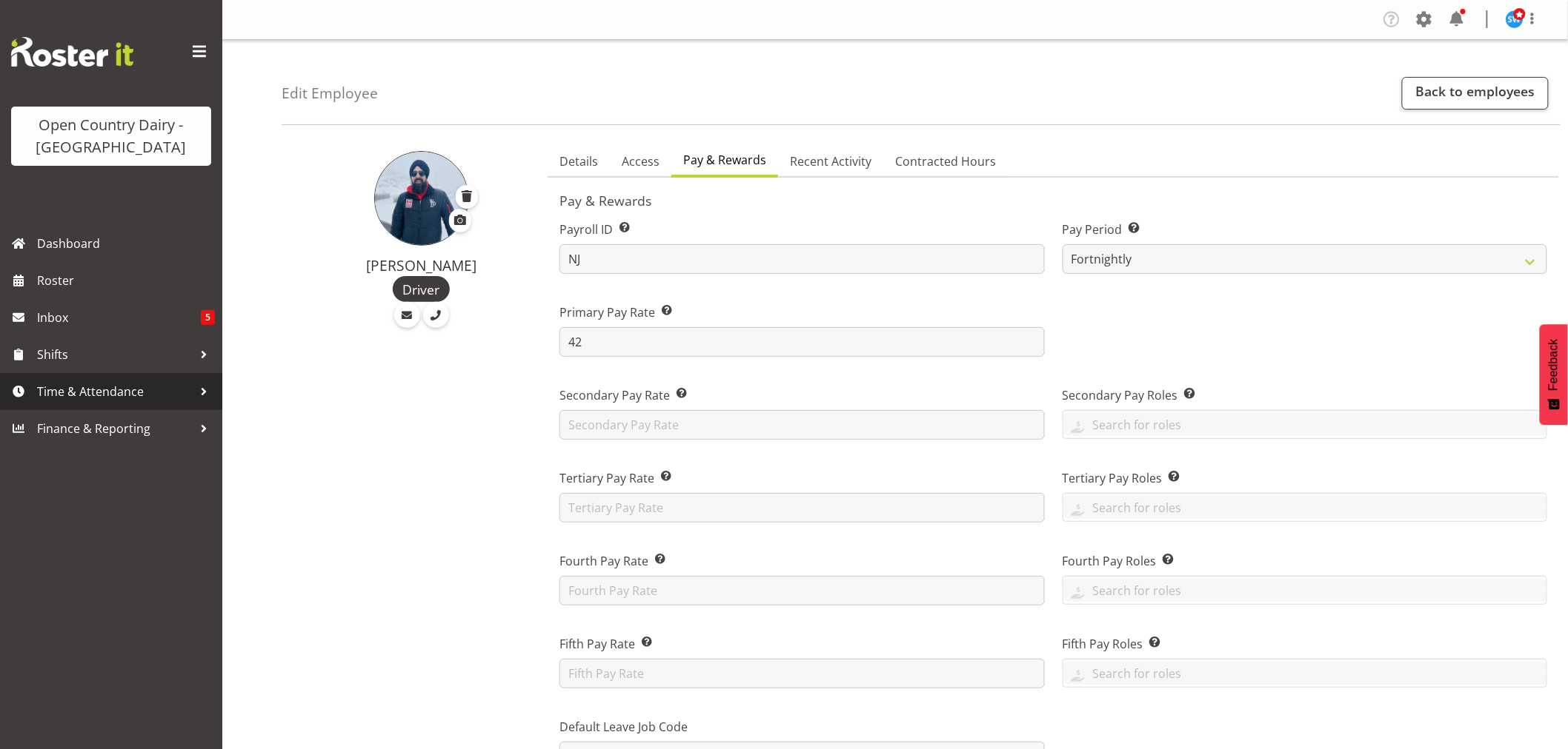
click at [106, 403] on link "Time & Attendance" at bounding box center [111, 392] width 222 height 37
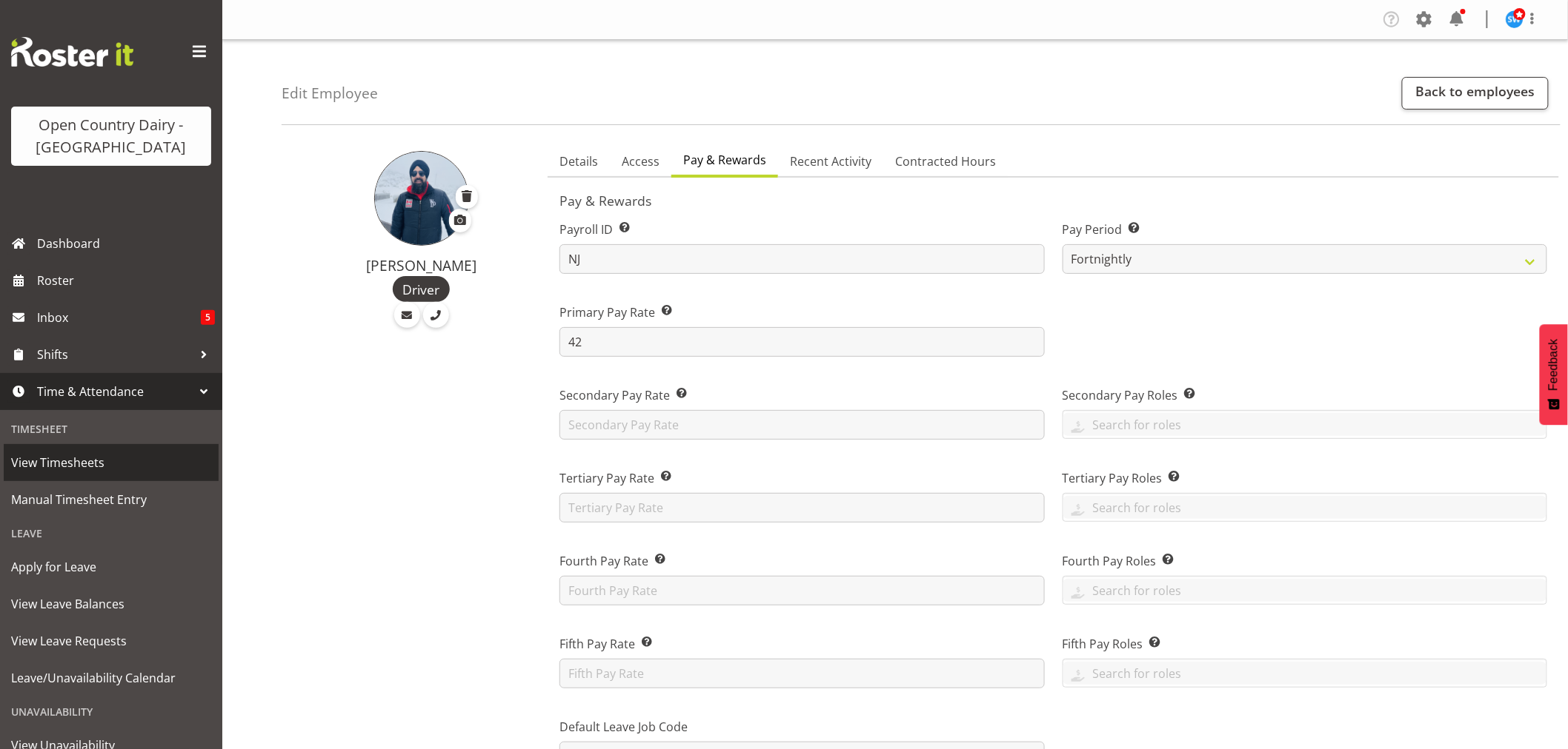
click at [60, 466] on span "View Timesheets" at bounding box center [111, 463] width 200 height 23
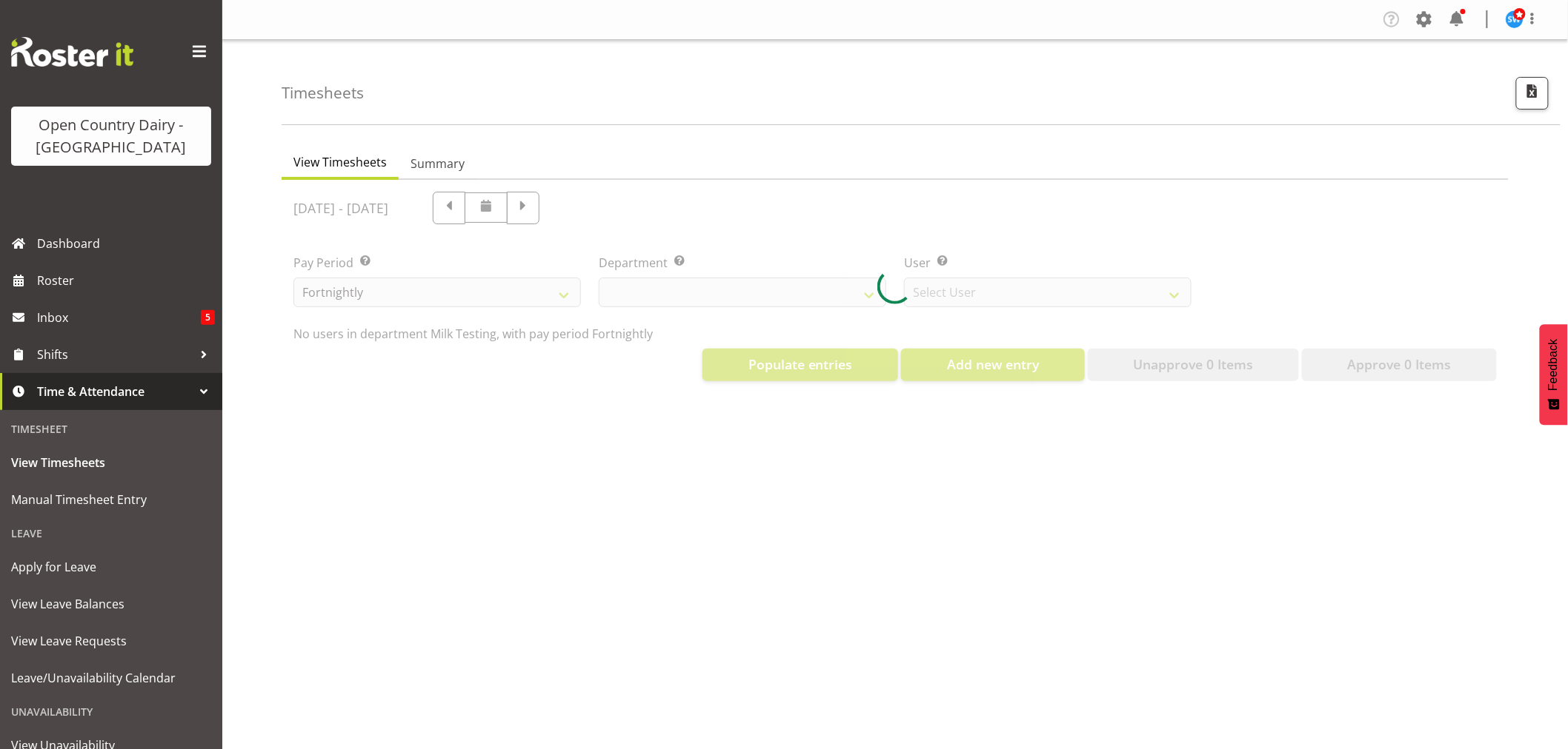
select select "733"
select select "7414"
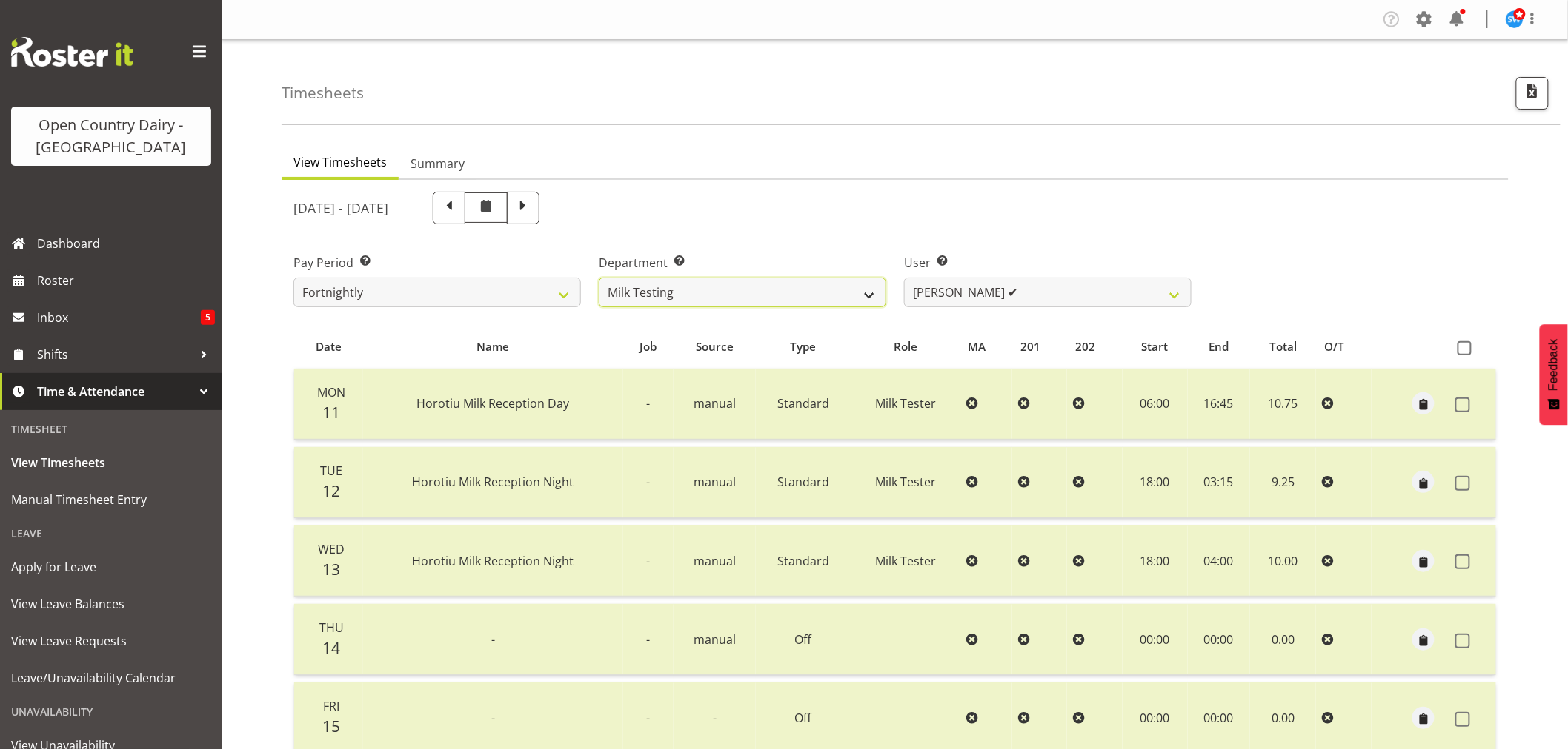
click at [872, 292] on select "701 702 703 704 705 706 707 708 709 710 711 712 713 714 715 716 717 718 719 720" at bounding box center [742, 292] width 287 height 29
click at [598, 277] on select "701 702 703 704 705 706 707 708 709 710 711 712 713 714 715 716 717 718 719 720" at bounding box center [742, 292] width 287 height 29
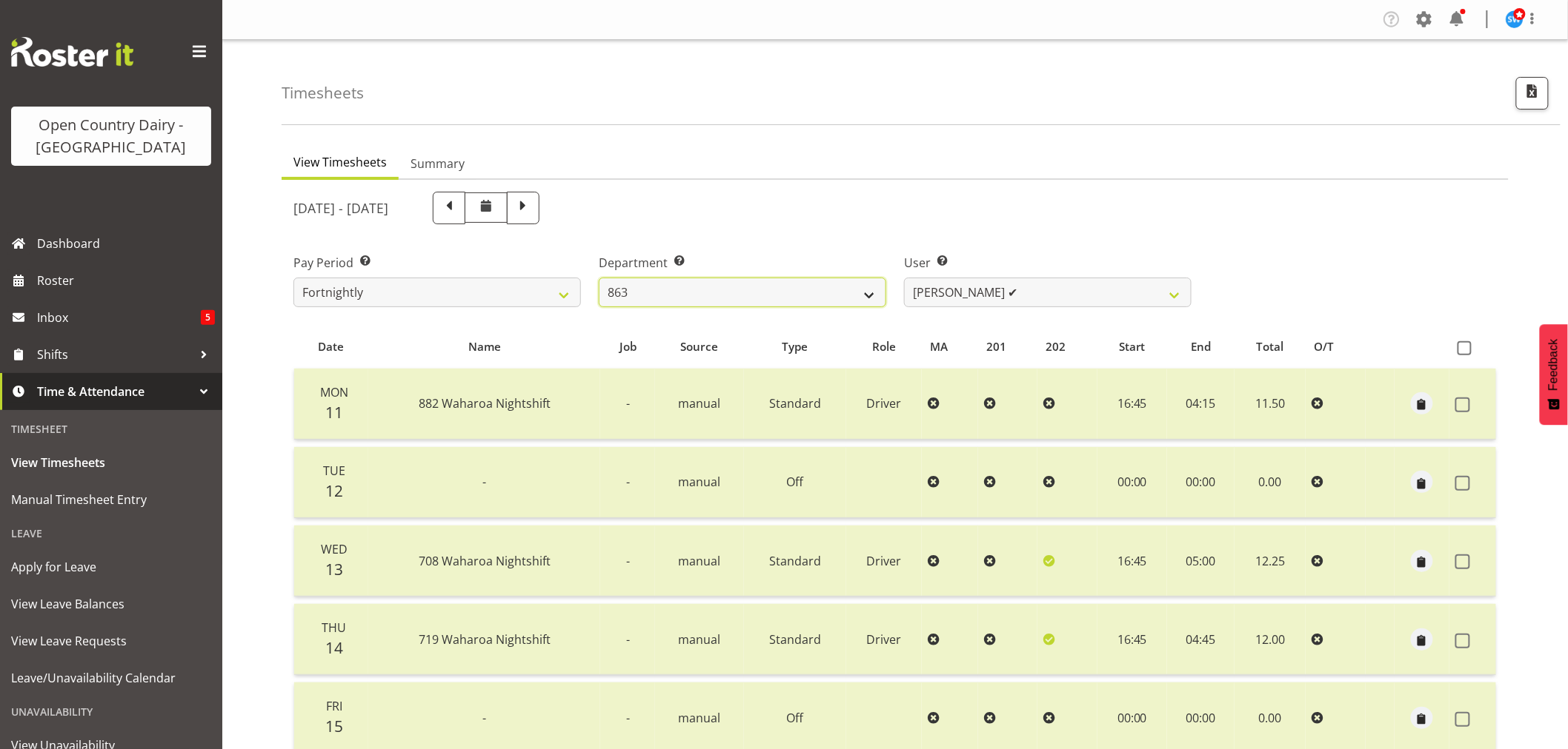
click at [865, 294] on select "701 702 703 704 705 706 707 708 709 710 711 712 713 714 715 716 717 718 719 720" at bounding box center [742, 292] width 287 height 29
select select "898"
click at [598, 277] on select "701 702 703 704 705 706 707 708 709 710 711 712 713 714 715 716 717 718 719 720" at bounding box center [742, 292] width 287 height 29
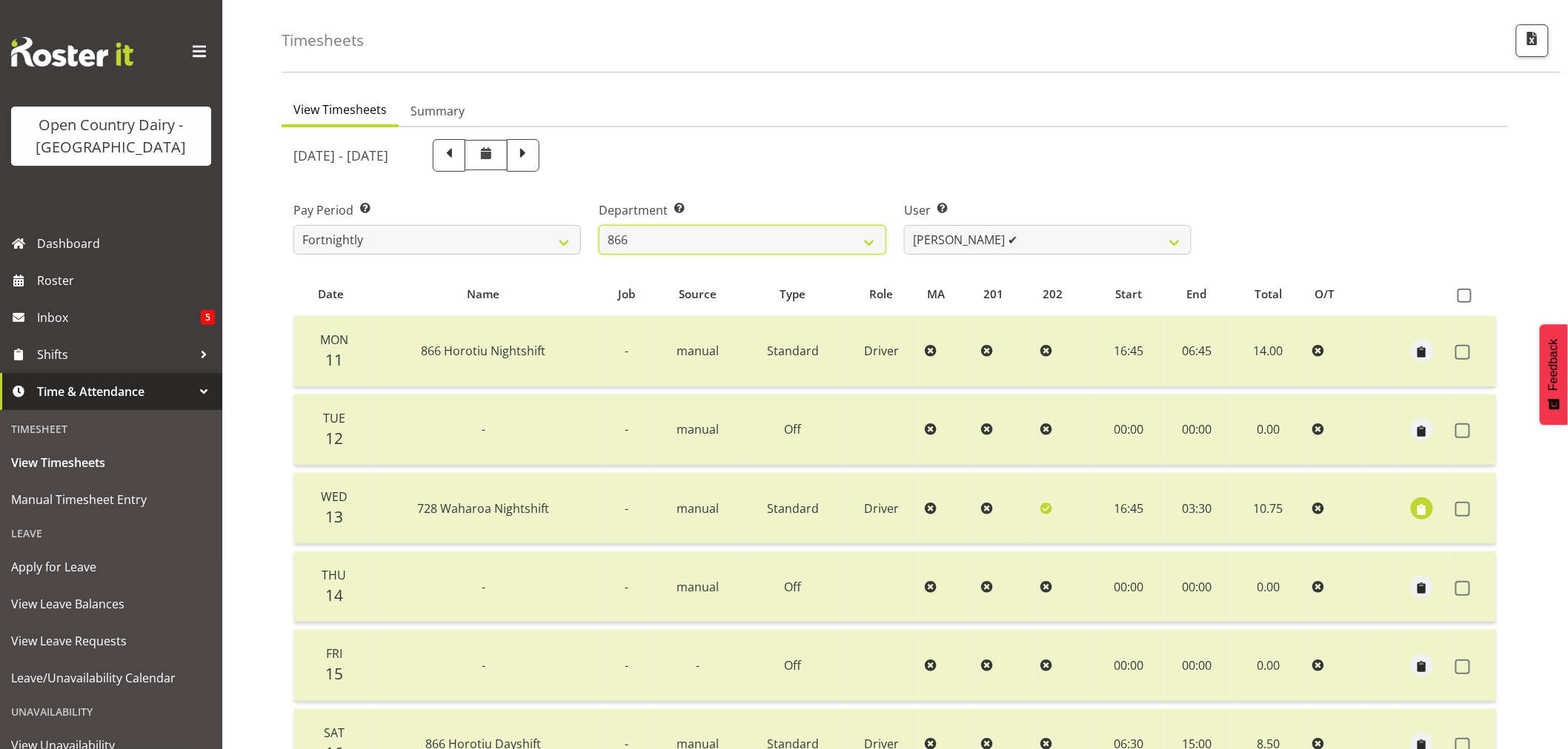
scroll to position [82, 0]
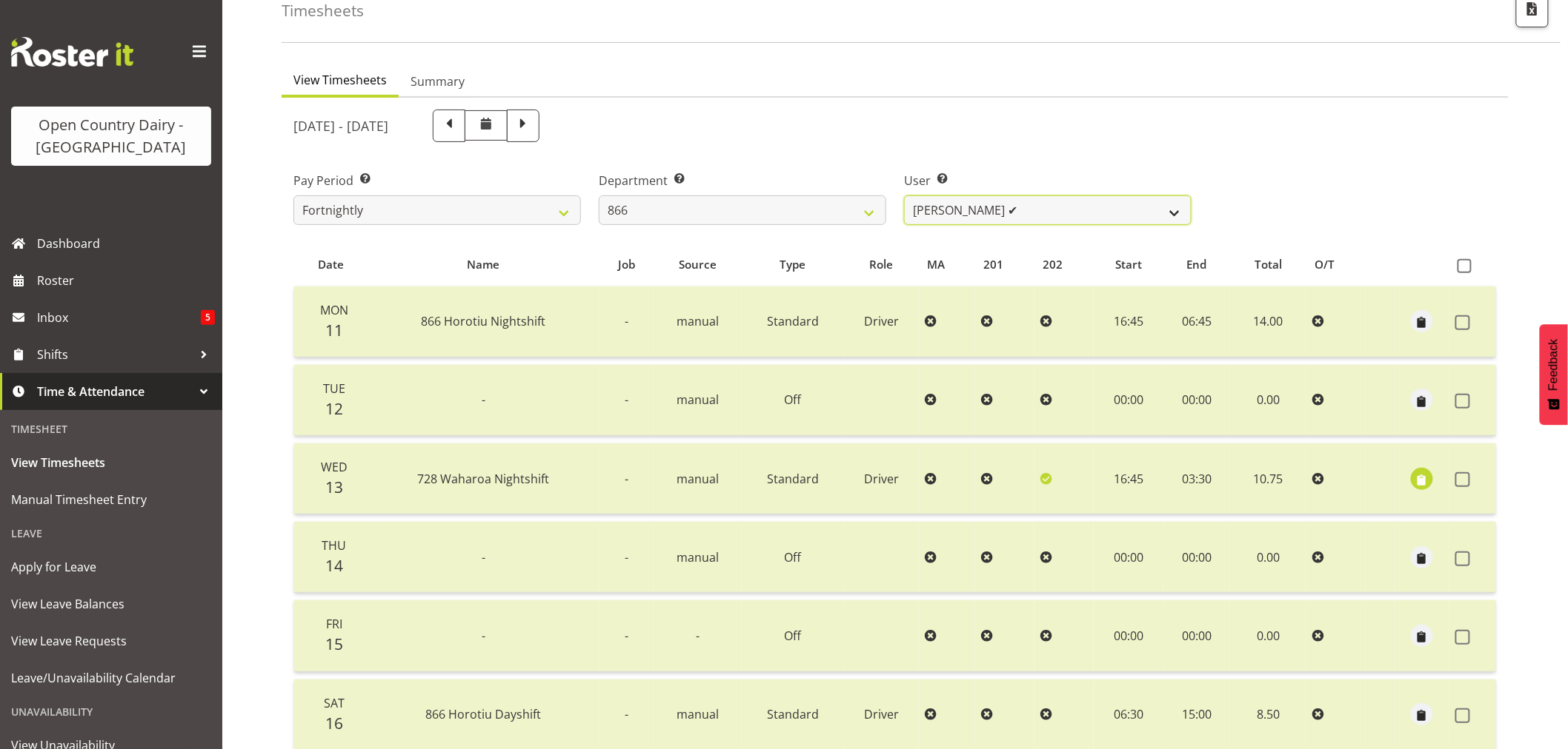
click at [1179, 215] on select "Harshdeep Singh ✔ Jacques Nel ✔ Navreet Jawanda ✔ Neil Abrahams ✔" at bounding box center [1047, 211] width 287 height 29
select select "11208"
click at [904, 196] on select "Harshdeep Singh ✔ Jacques Nel ✔ Navreet Jawanda ✔ Neil Abrahams ✔" at bounding box center [1047, 211] width 287 height 29
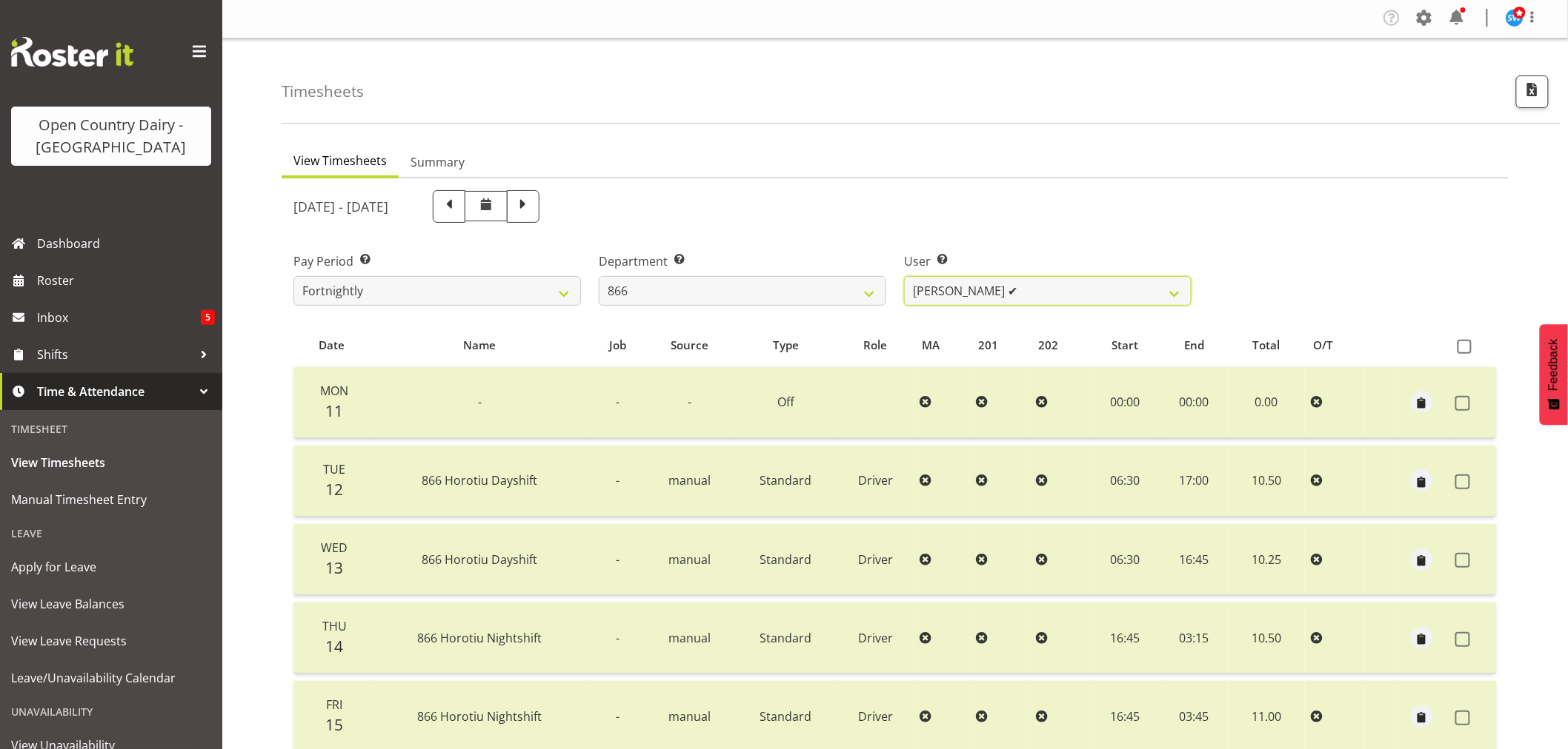
scroll to position [0, 0]
click at [532, 215] on span at bounding box center [523, 206] width 19 height 19
select select
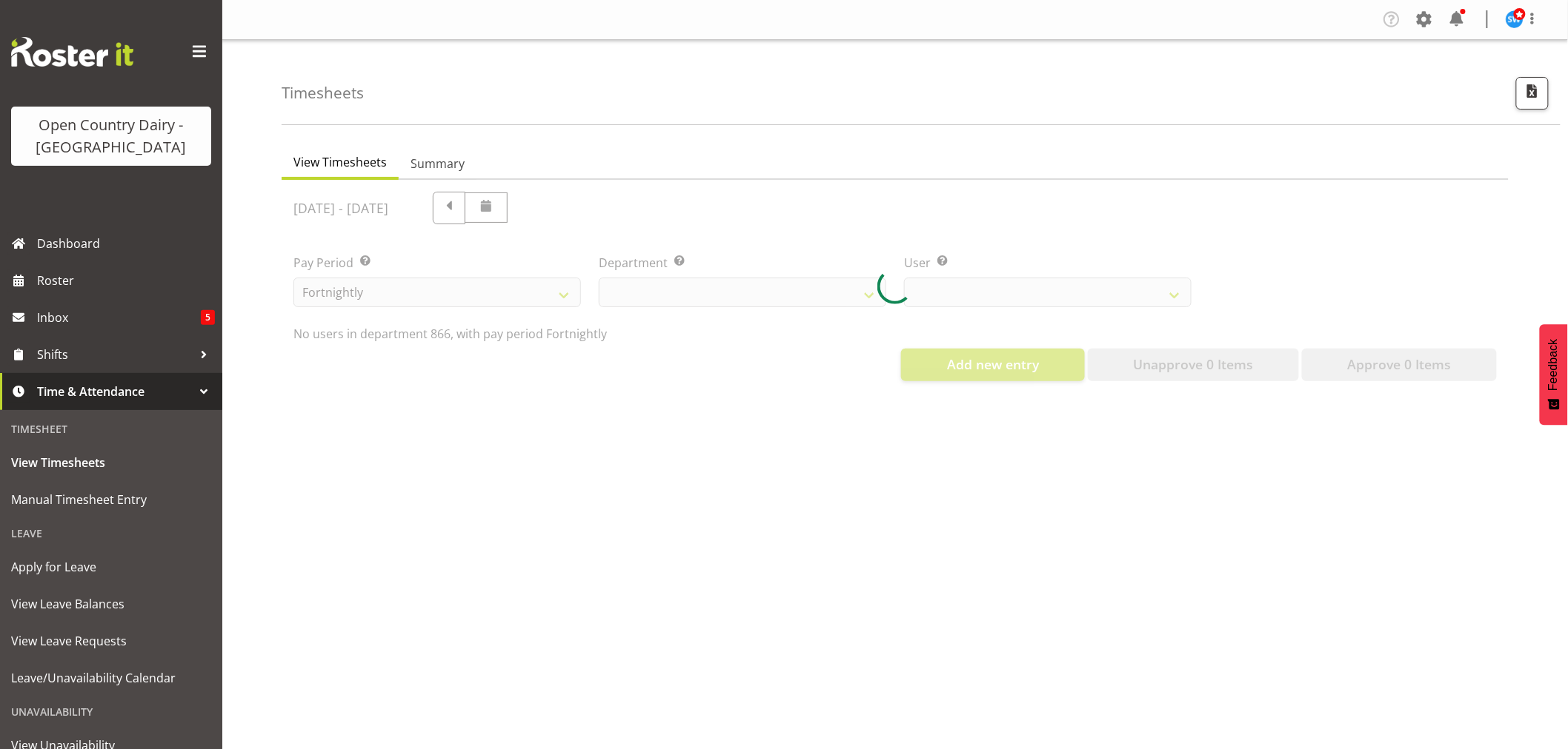
select select "898"
select select "11208"
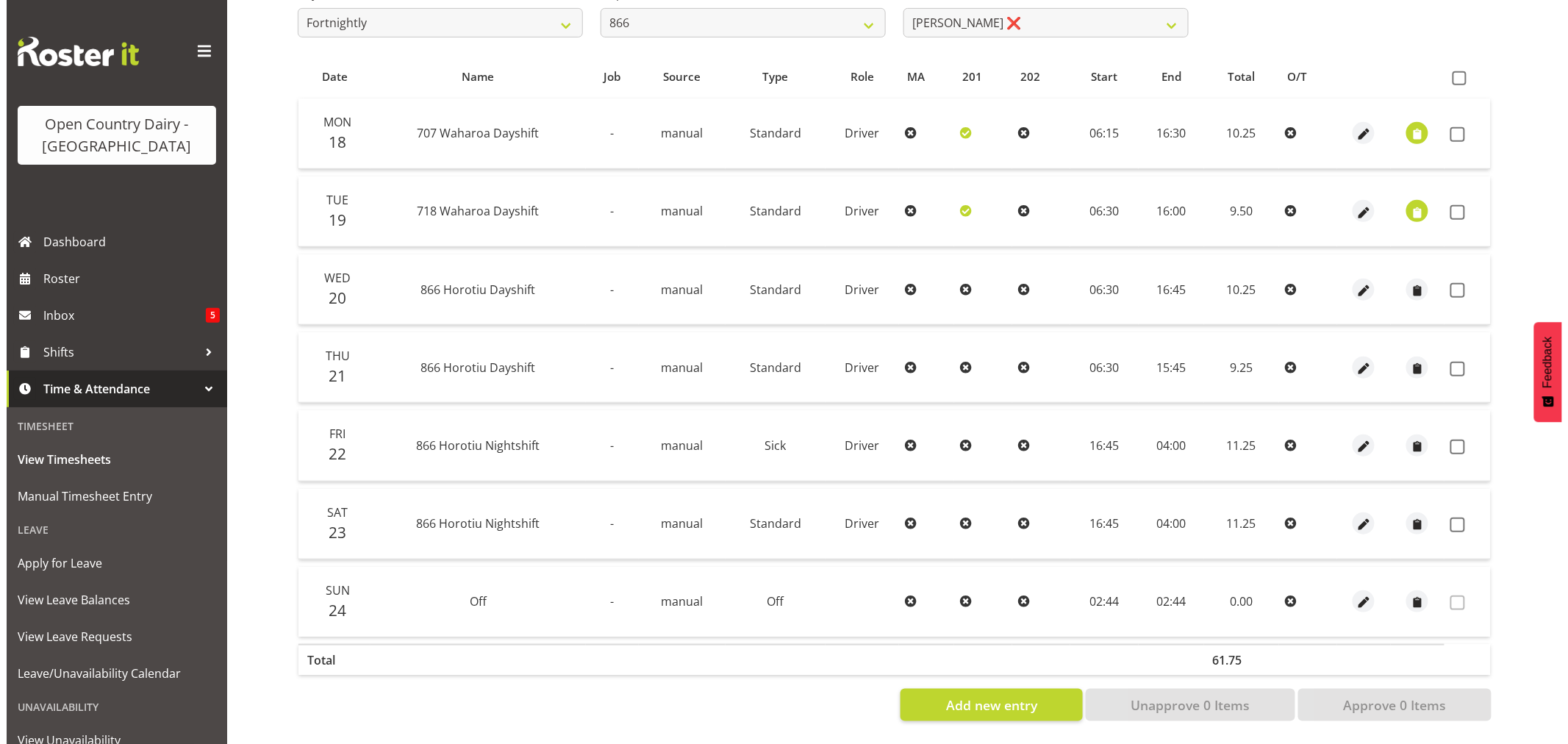
scroll to position [280, 0]
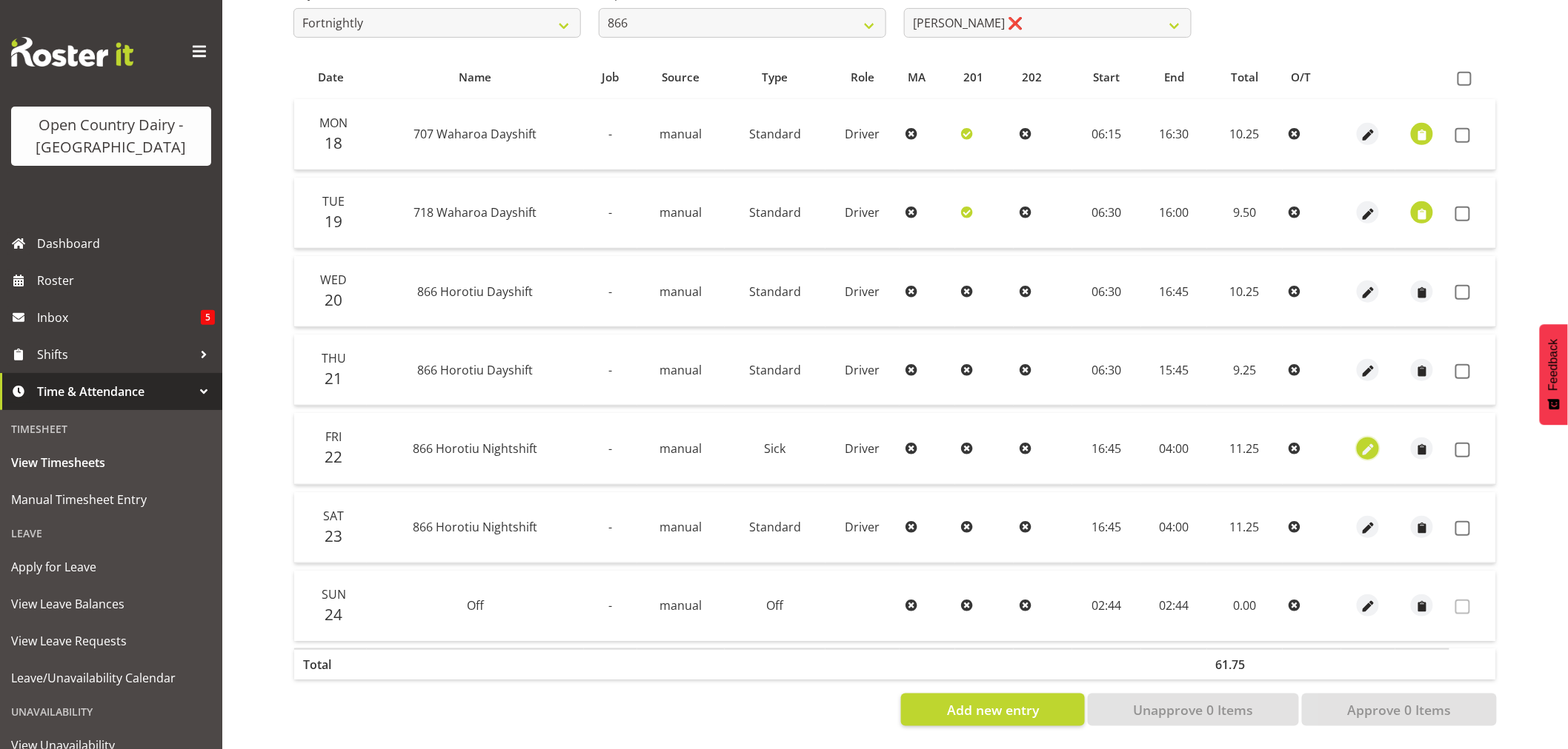
click at [1367, 441] on span "button" at bounding box center [1369, 450] width 17 height 17
select select "Sick"
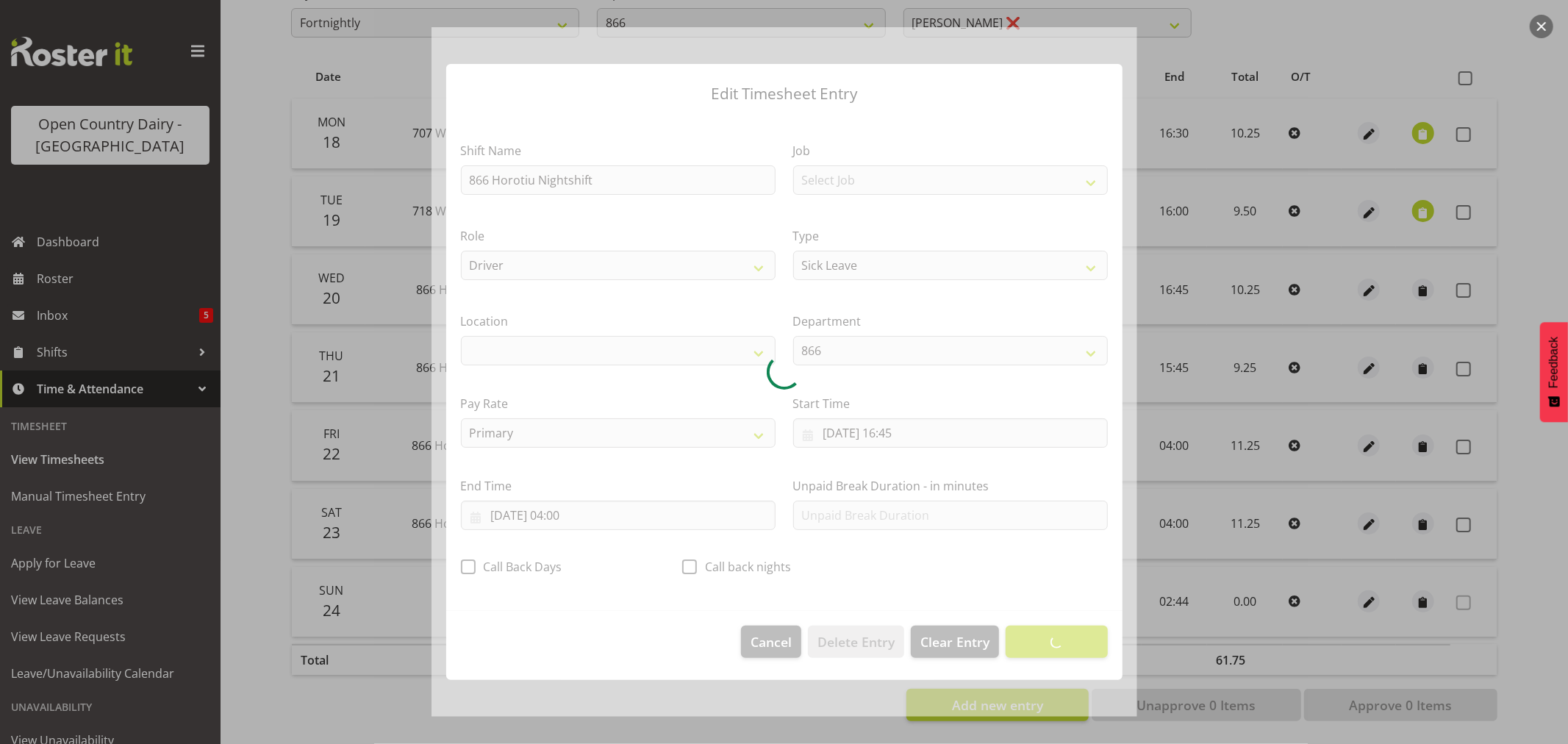
select select "1054"
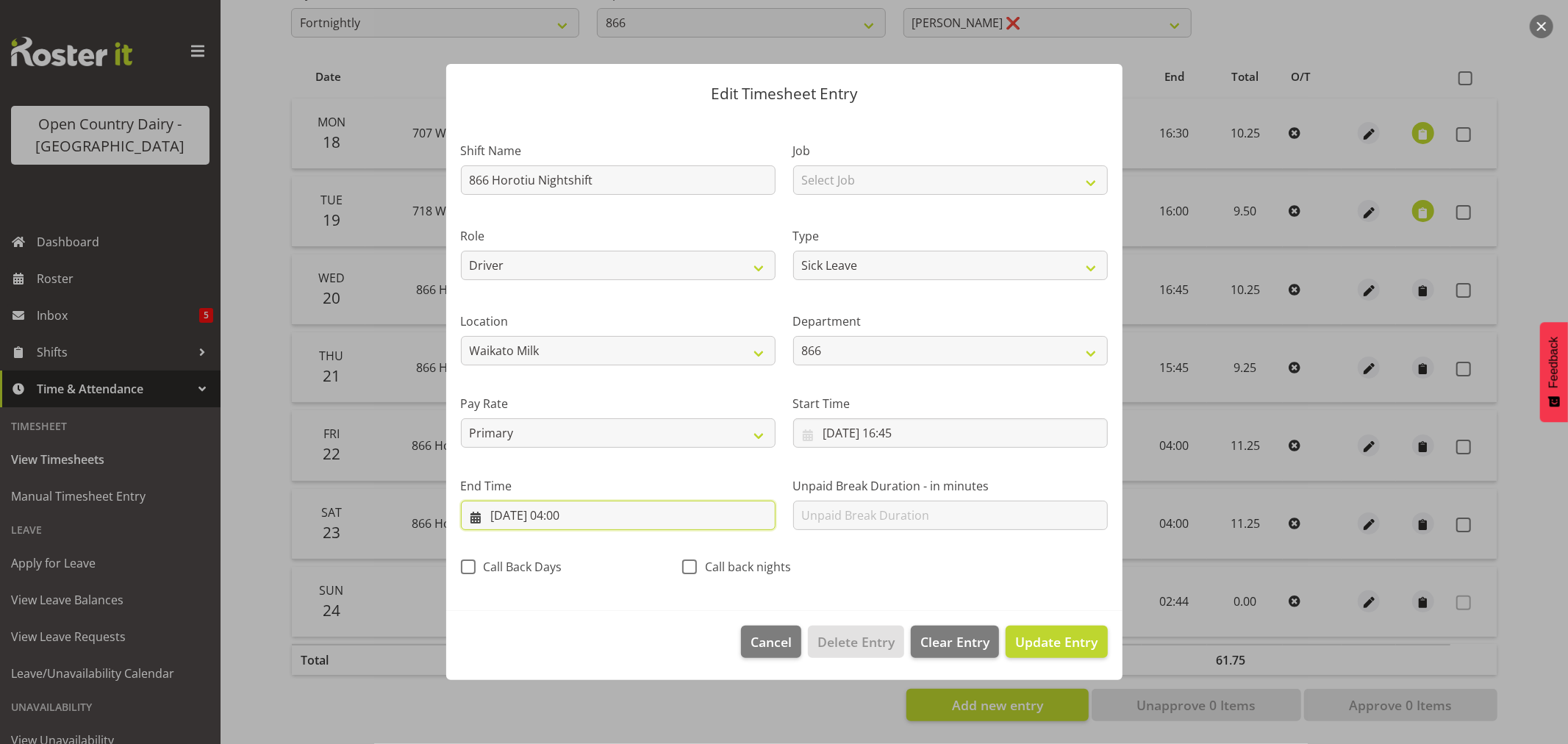
click at [577, 519] on input "23/08/2025, 04:00" at bounding box center [619, 516] width 315 height 29
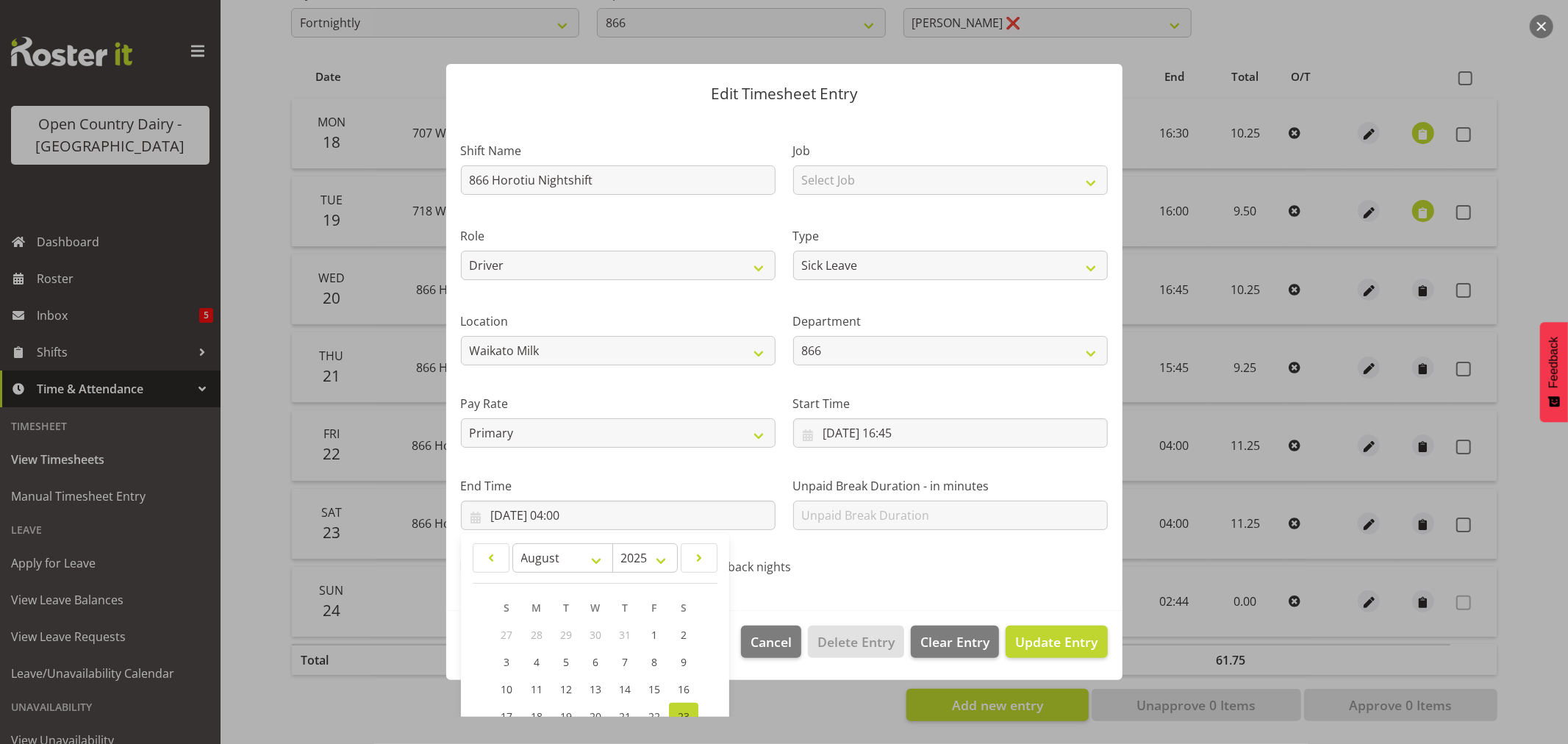
click at [845, 562] on div "Call back nights" at bounding box center [784, 569] width 204 height 19
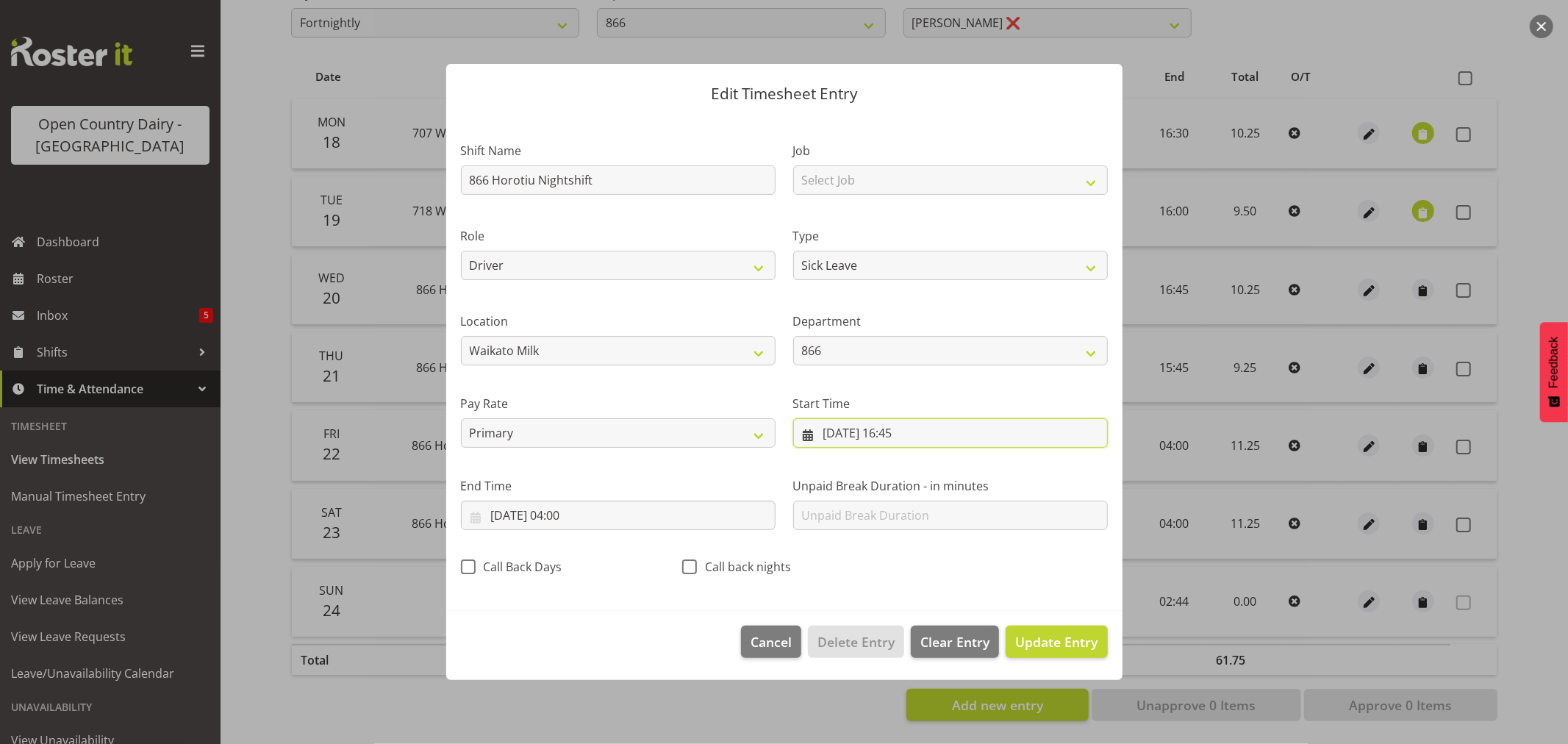
click at [910, 435] on input "22/08/2025, 16:45" at bounding box center [951, 433] width 315 height 29
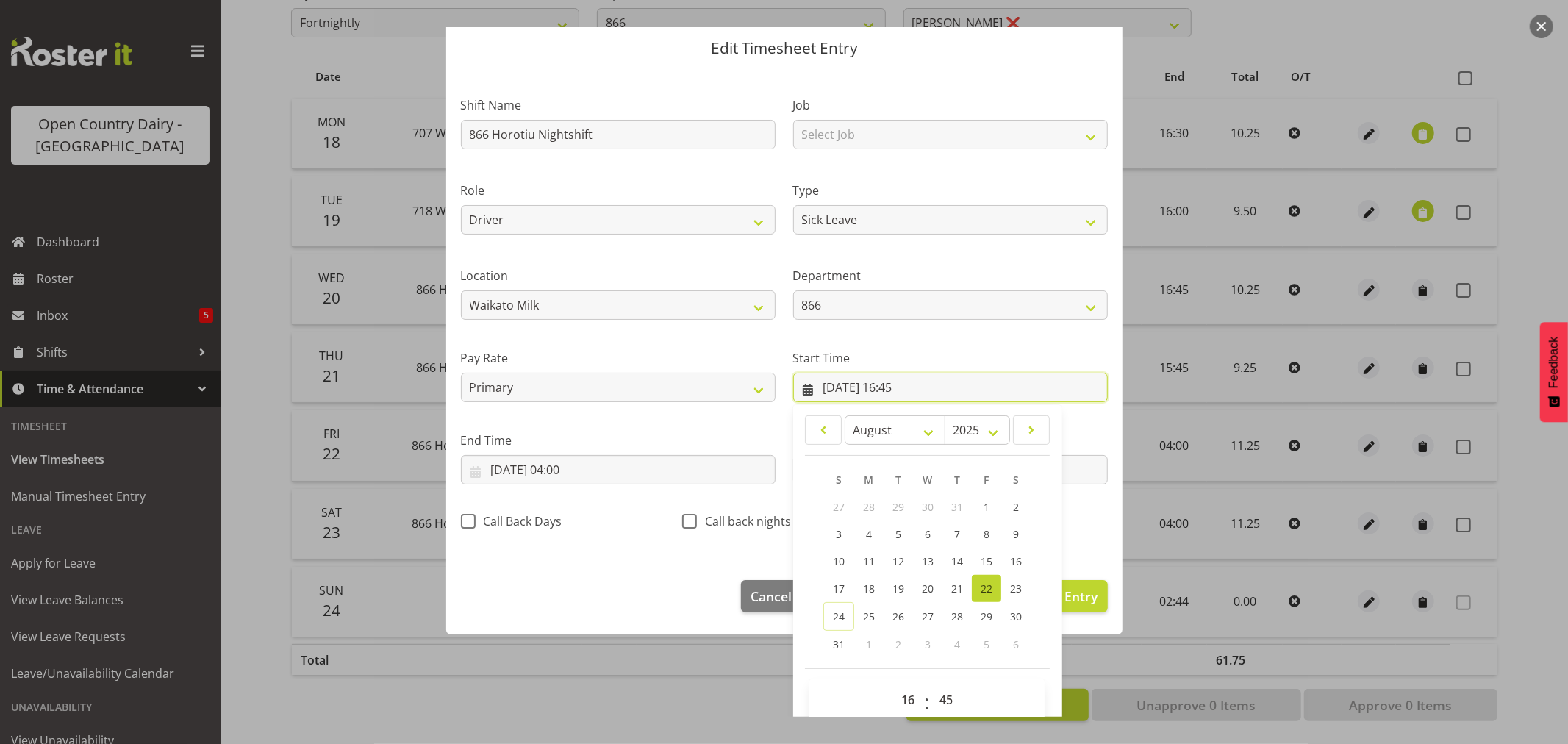
scroll to position [67, 0]
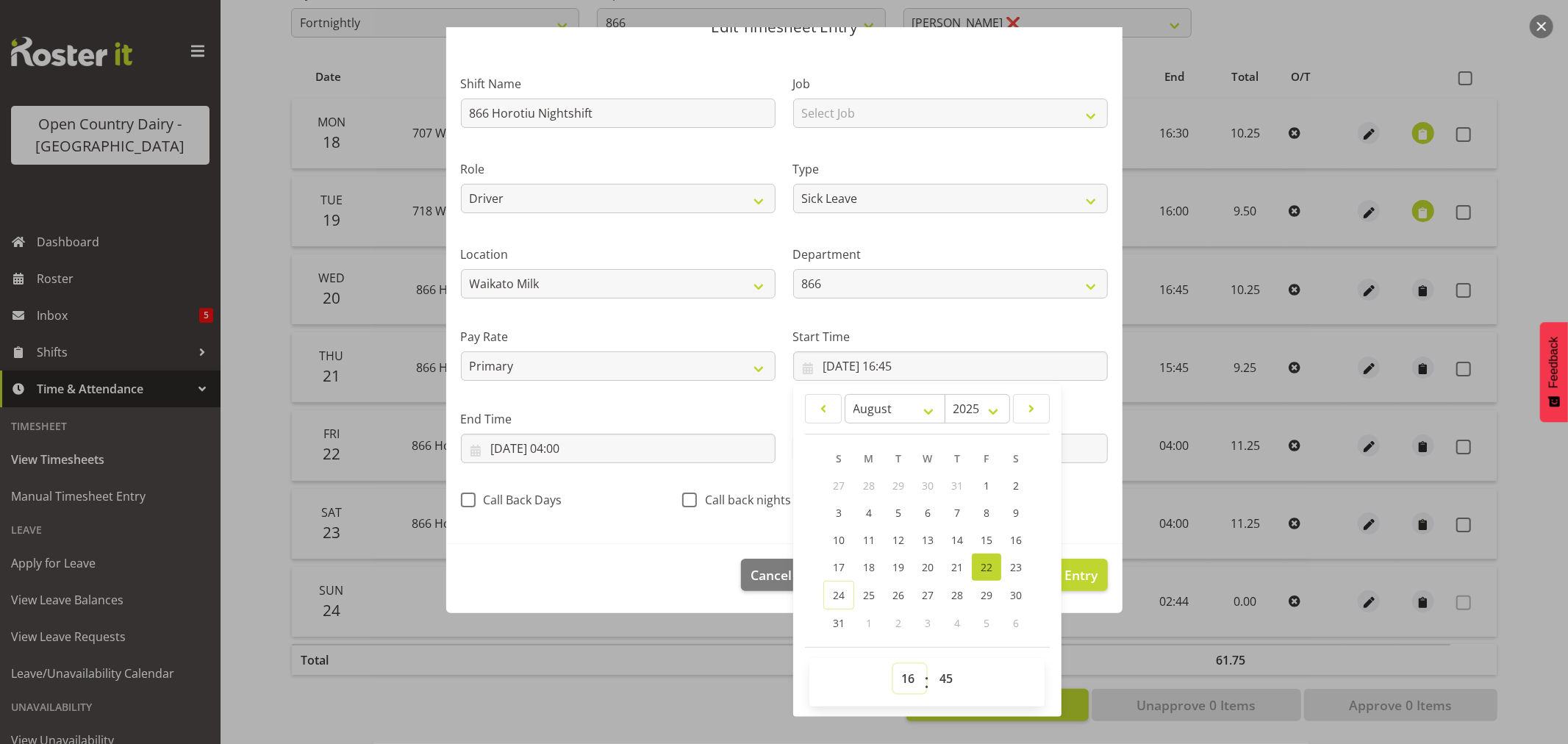
click at [907, 682] on select "00 01 02 03 04 05 06 07 08 09 10 11 12 13 14 15 16 17 18 19 20 21 22 23" at bounding box center [910, 679] width 33 height 29
select select "0"
click at [893, 664] on select "00 01 02 03 04 05 06 07 08 09 10 11 12 13 14 15 16 17 18 19 20 21 22 23" at bounding box center [910, 679] width 33 height 29
type input "22/08/2025, 00:45"
click at [942, 677] on select "00 01 02 03 04 05 06 07 08 09 10 11 12 13 14 15 16 17 18 19 20 21 22 23 24 25 2…" at bounding box center [948, 679] width 33 height 29
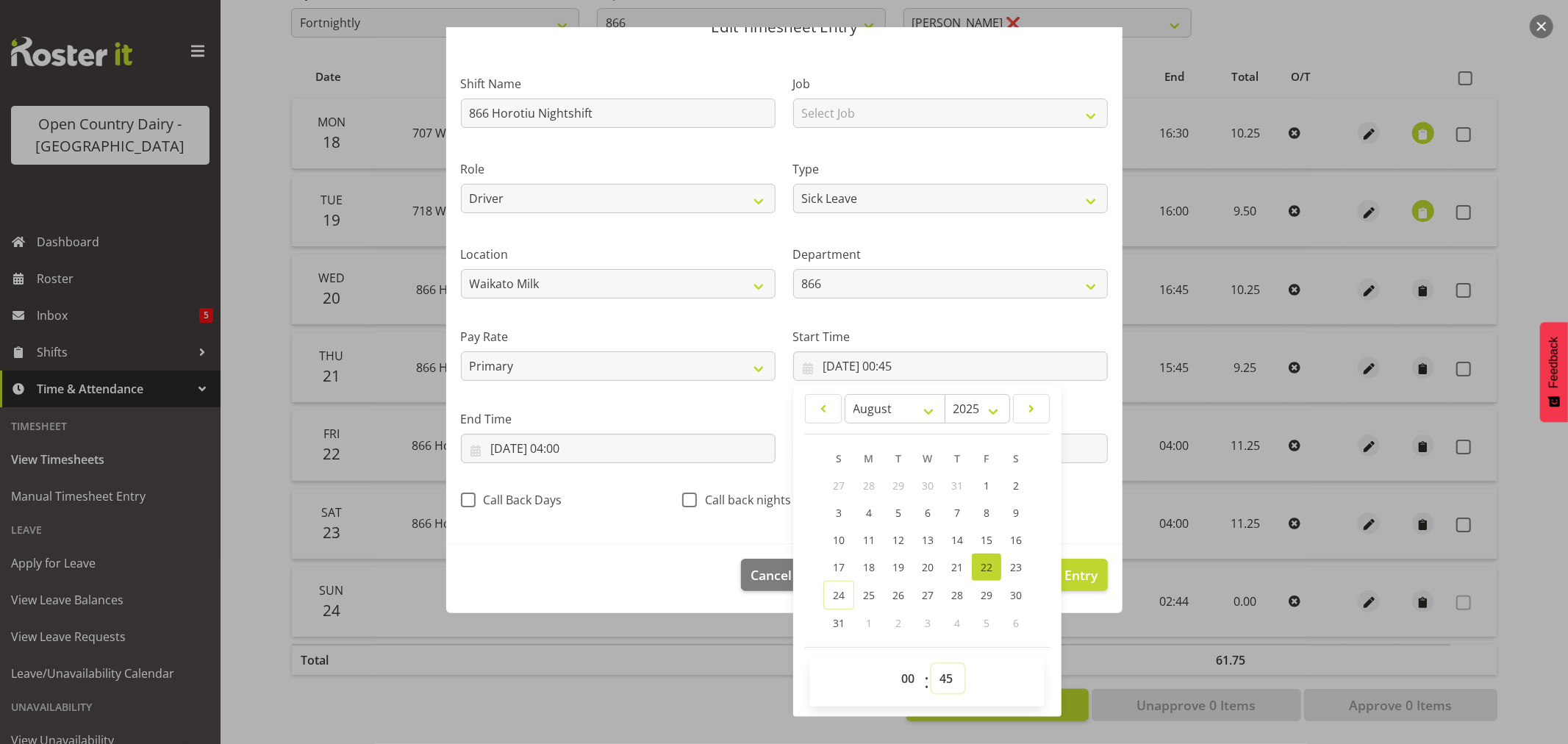
select select "0"
click at [931, 664] on select "00 01 02 03 04 05 06 07 08 09 10 11 12 13 14 15 16 17 18 19 20 21 22 23 24 25 2…" at bounding box center [948, 679] width 33 height 29
type input "22/08/2025, 00:00"
click at [741, 523] on section "Shift Name 866 Horotiu Nightshift Job Select Job Driver Driver supervisor Suppo…" at bounding box center [785, 296] width 676 height 496
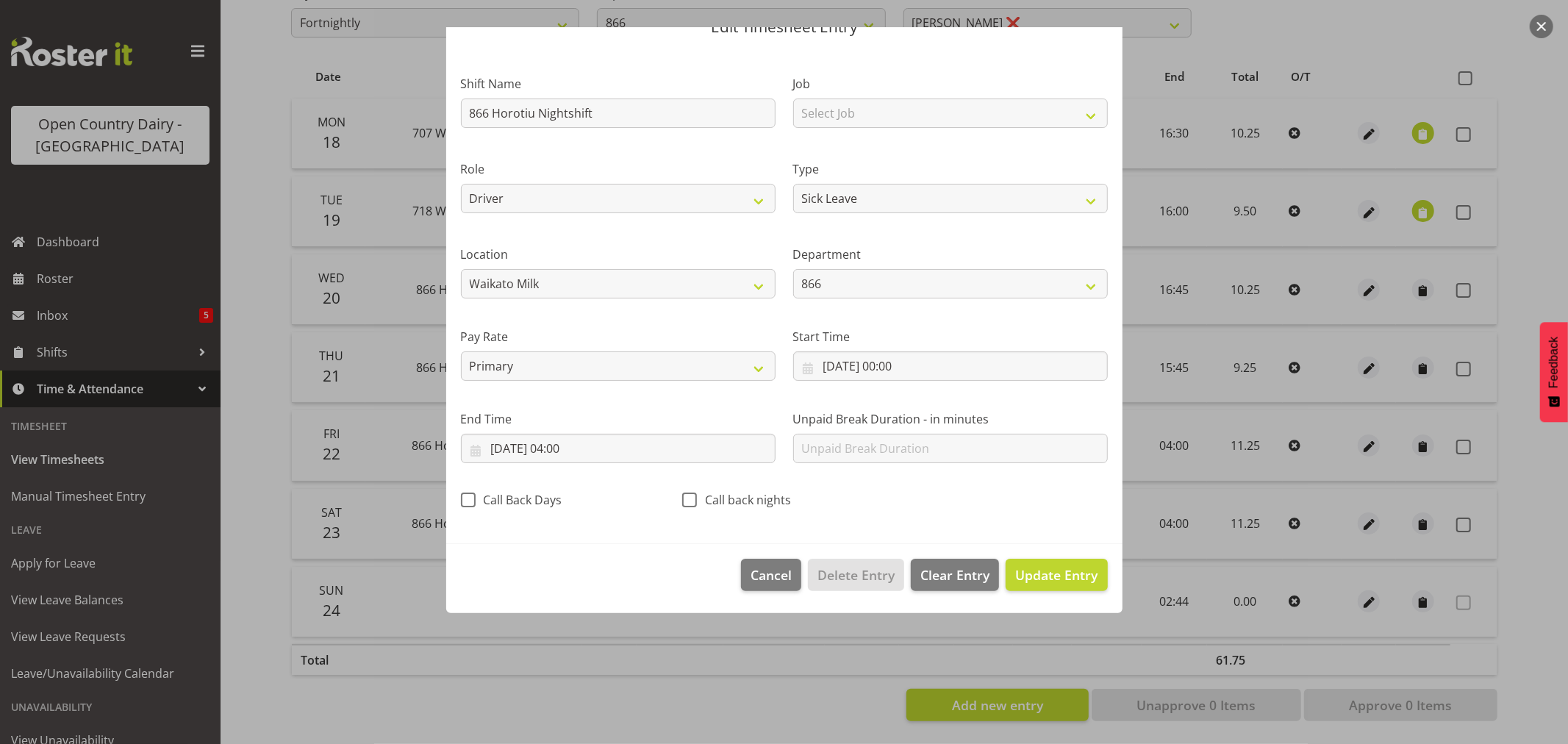
scroll to position [0, 0]
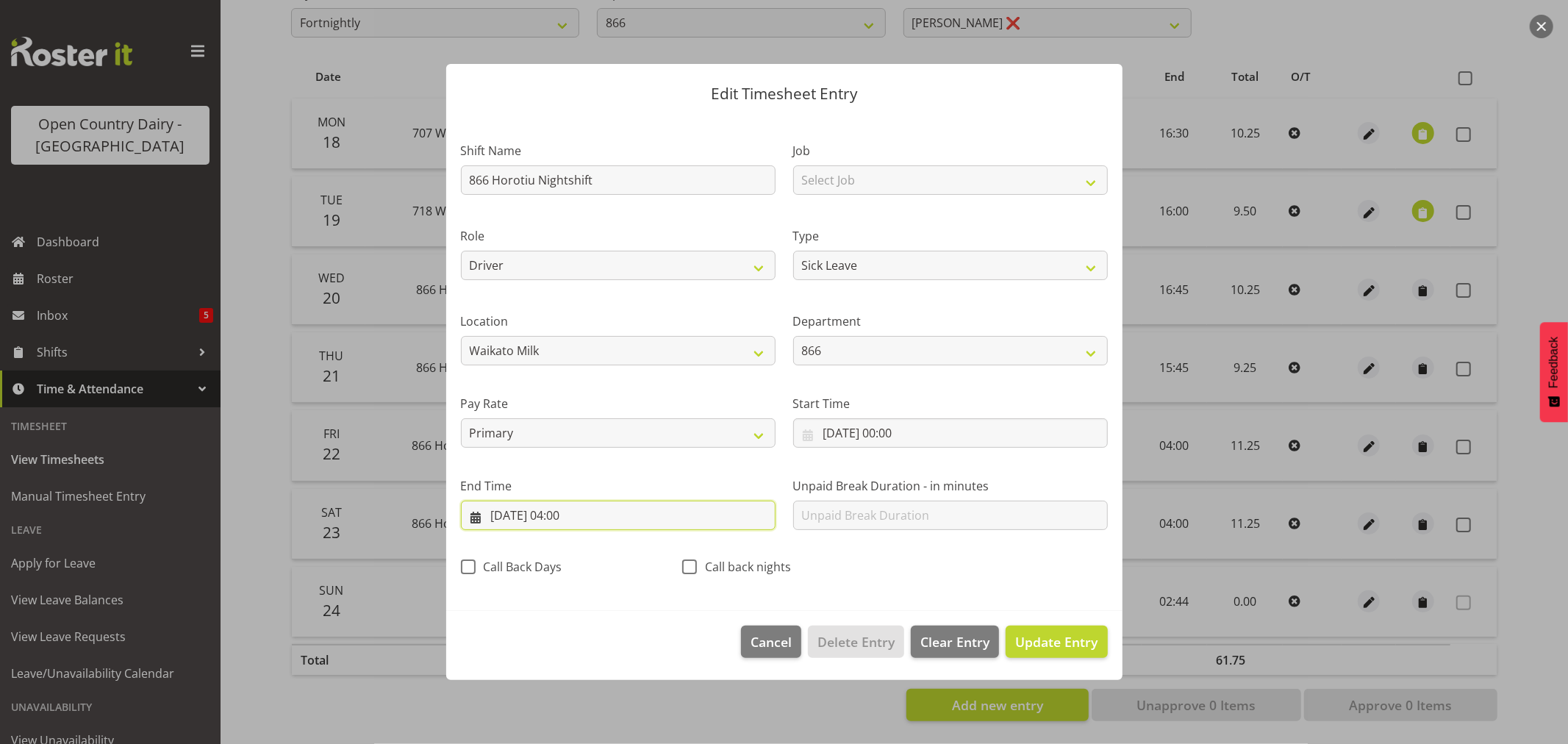
click at [578, 513] on input "23/08/2025, 04:00" at bounding box center [619, 516] width 315 height 29
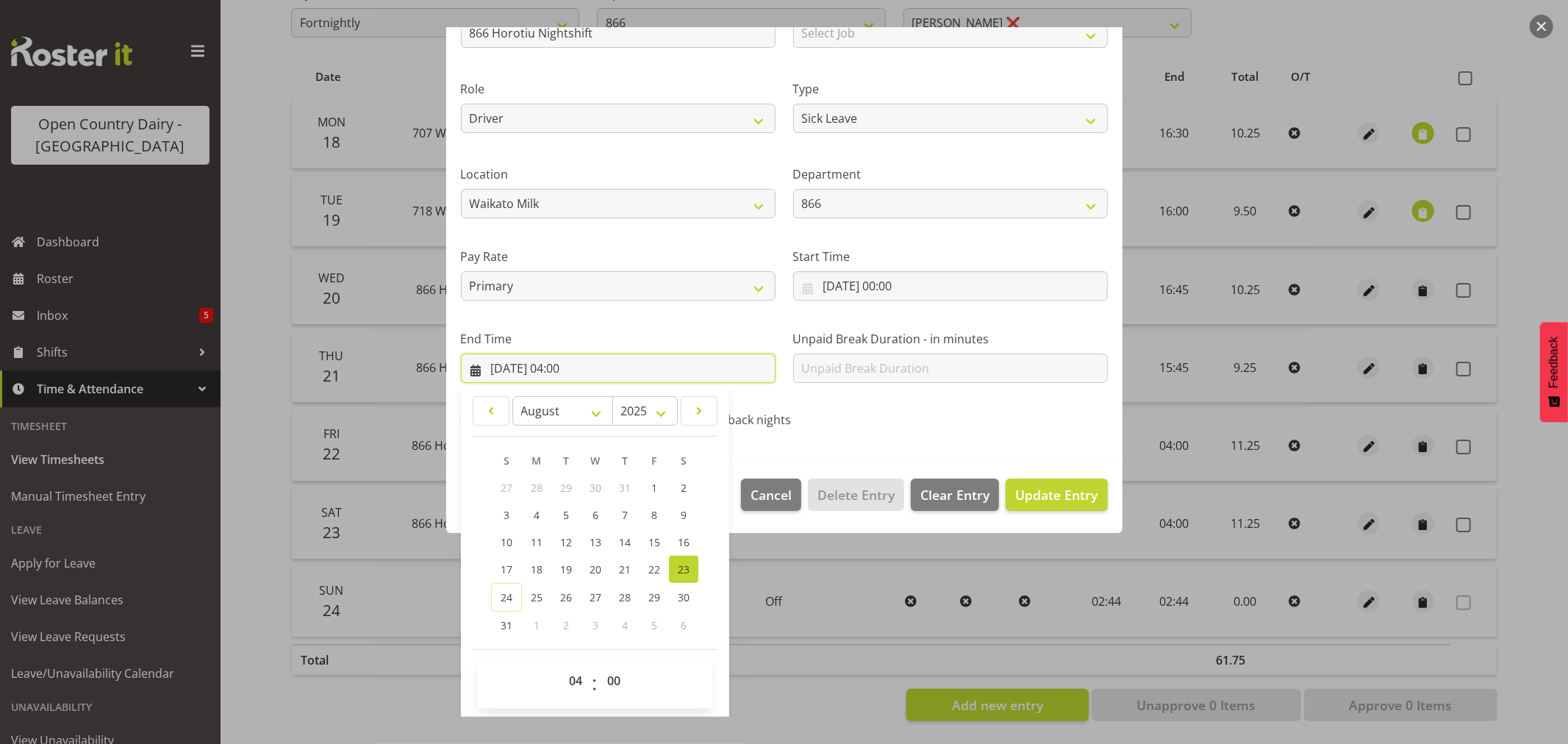
scroll to position [149, 0]
click at [574, 678] on select "00 01 02 03 04 05 06 07 08 09 10 11 12 13 14 15 16 17 18 19 20 21 22 23" at bounding box center [577, 679] width 33 height 29
select select "10"
click at [561, 664] on select "00 01 02 03 04 05 06 07 08 09 10 11 12 13 14 15 16 17 18 19 20 21 22 23" at bounding box center [577, 679] width 33 height 29
type input "23/08/2025, 10:00"
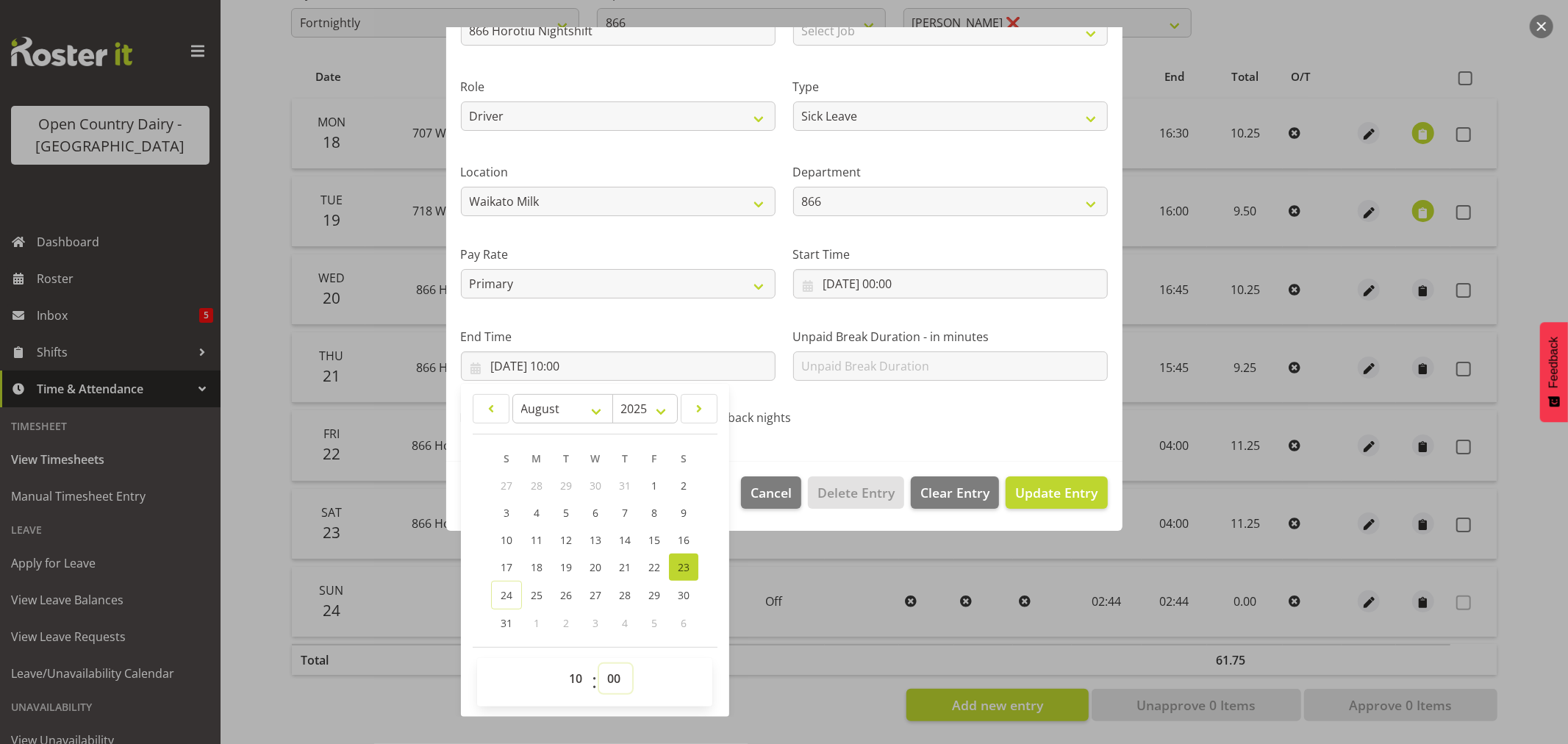
click at [614, 680] on select "00 01 02 03 04 05 06 07 08 09 10 11 12 13 14 15 16 17 18 19 20 21 22 23 24 25 2…" at bounding box center [615, 679] width 33 height 29
select select "7"
click at [599, 664] on select "00 01 02 03 04 05 06 07 08 09 10 11 12 13 14 15 16 17 18 19 20 21 22 23 24 25 2…" at bounding box center [615, 679] width 33 height 29
type input "23/08/2025, 10:07"
click at [1039, 487] on span "Update Entry" at bounding box center [1057, 493] width 83 height 18
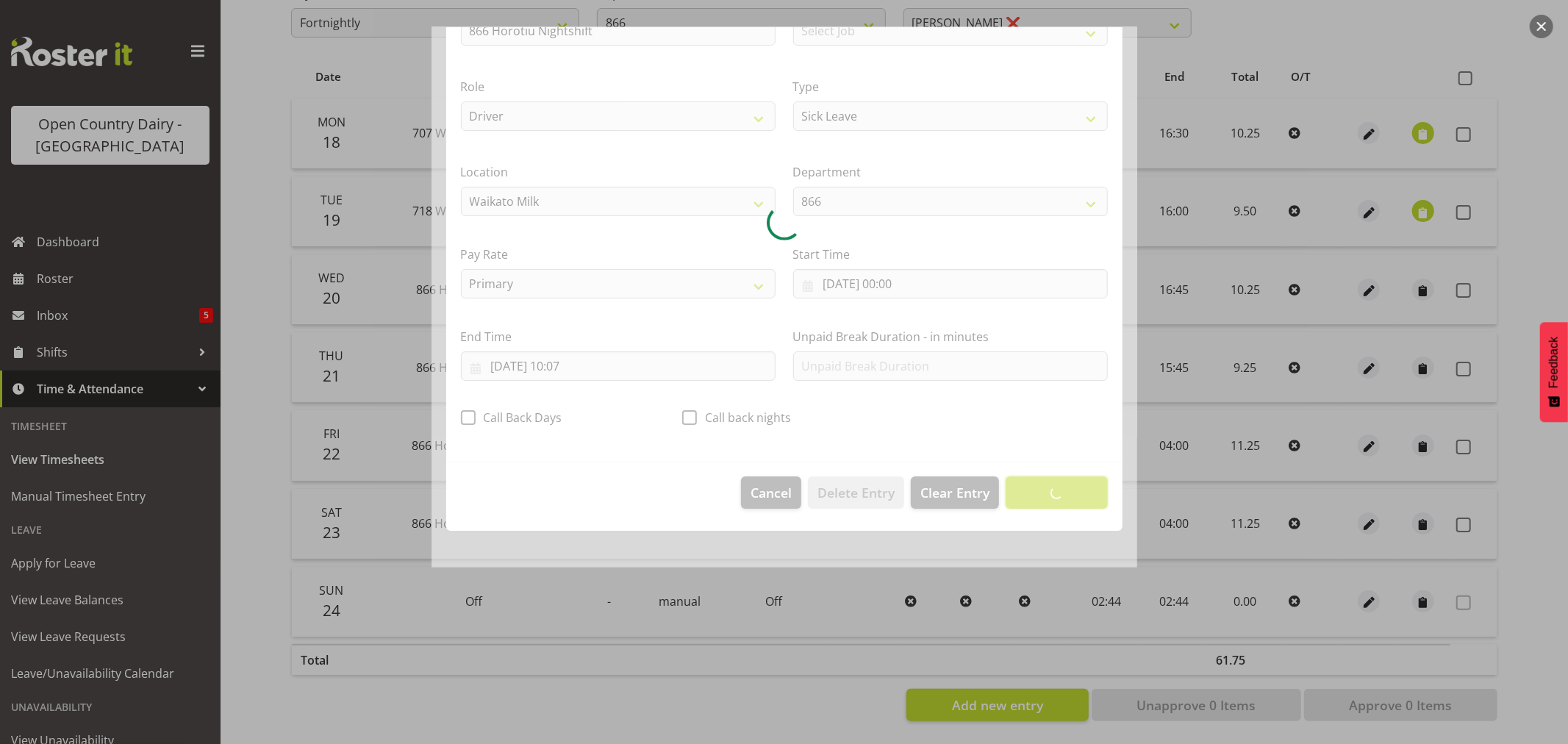
scroll to position [0, 0]
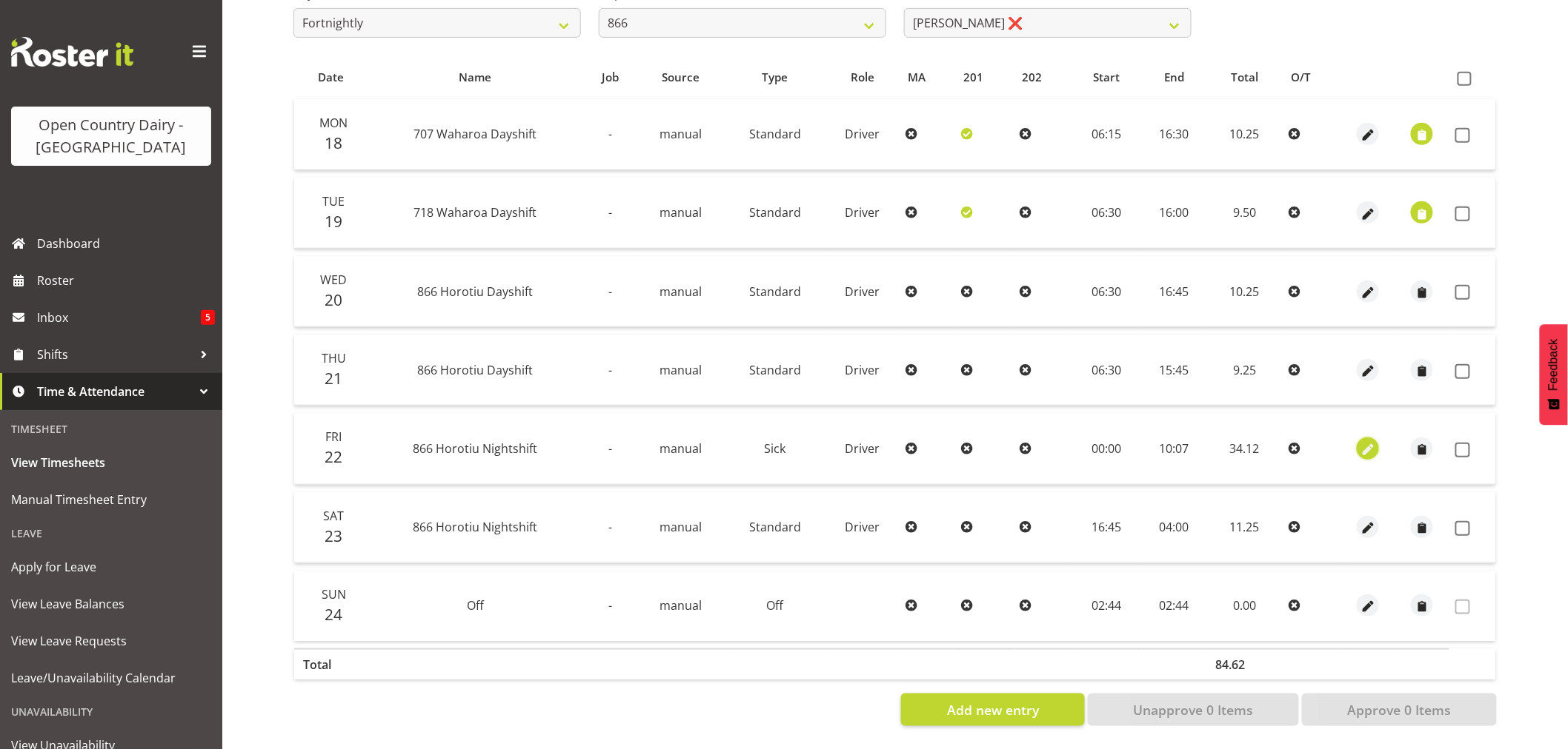
click at [1364, 441] on span "button" at bounding box center [1369, 450] width 17 height 17
select select "Sick"
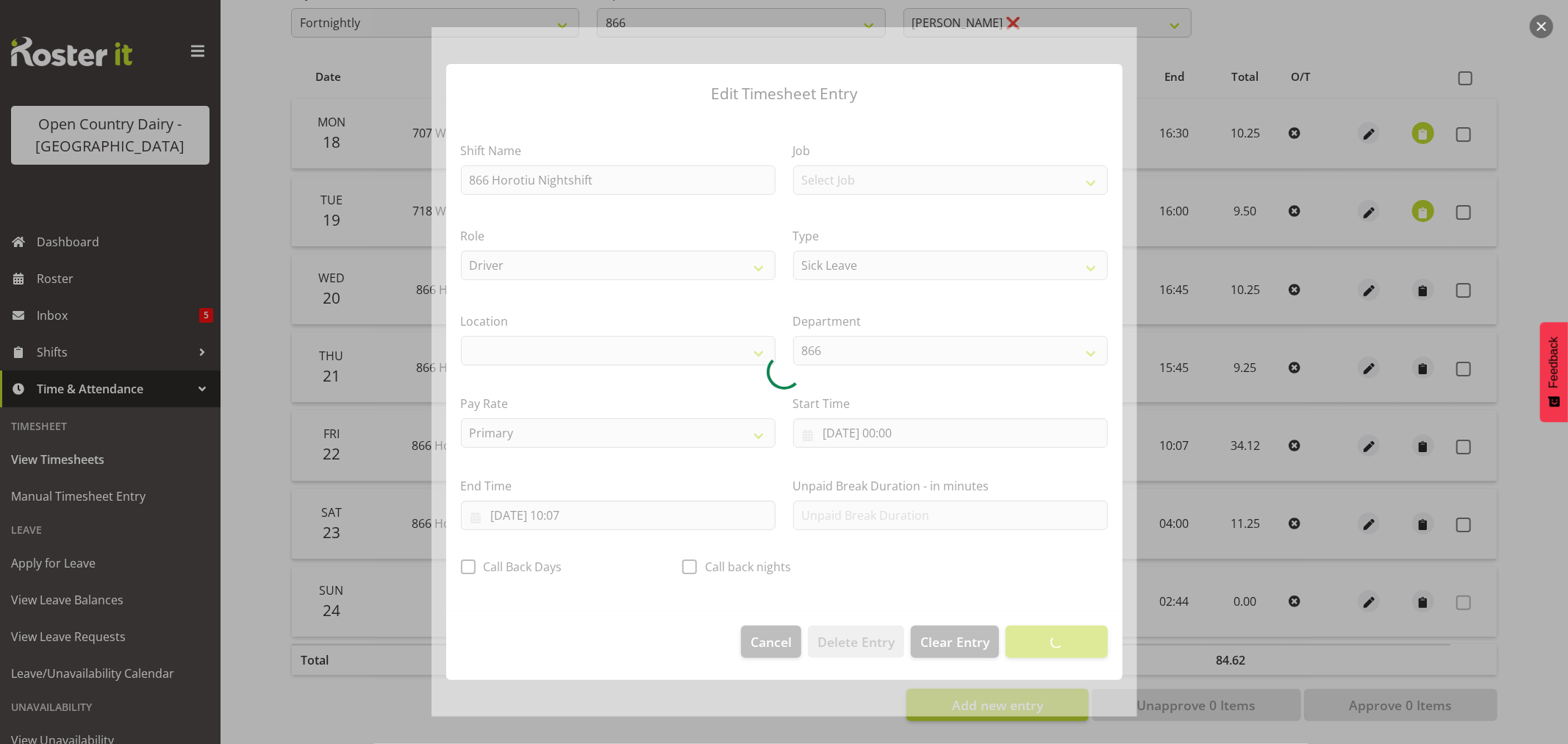
select select "1054"
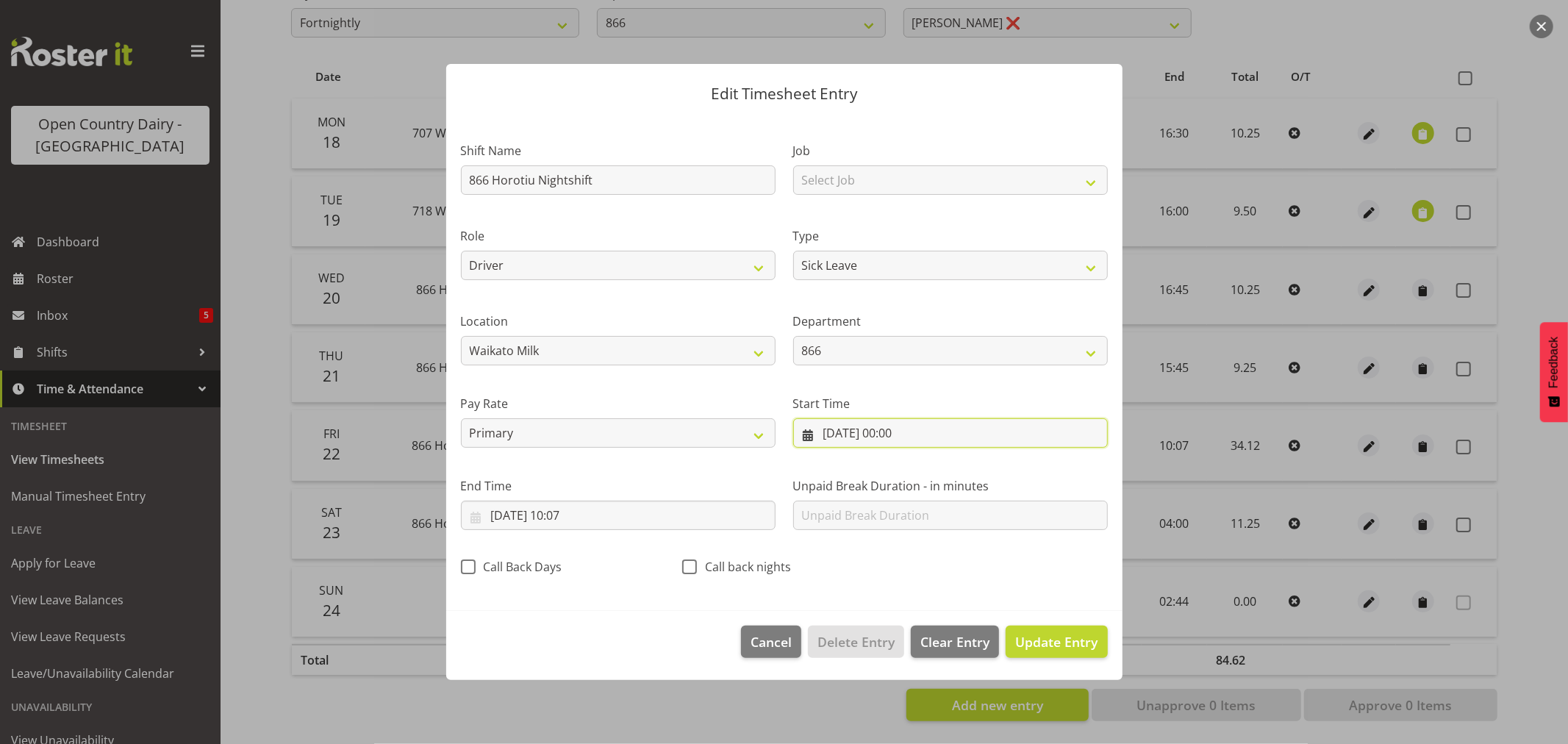
click at [906, 431] on input "22/08/2025, 00:00" at bounding box center [951, 433] width 315 height 29
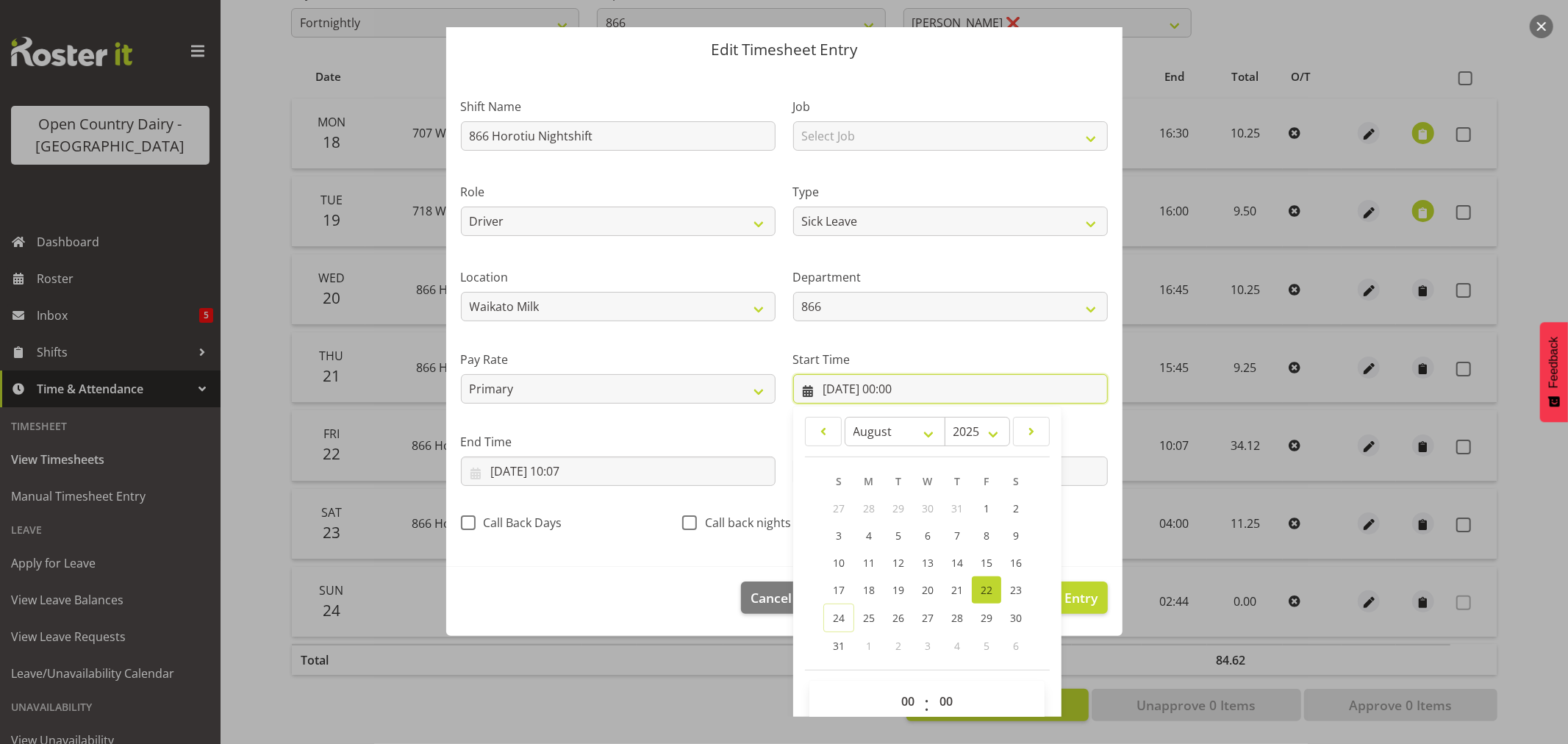
scroll to position [67, 0]
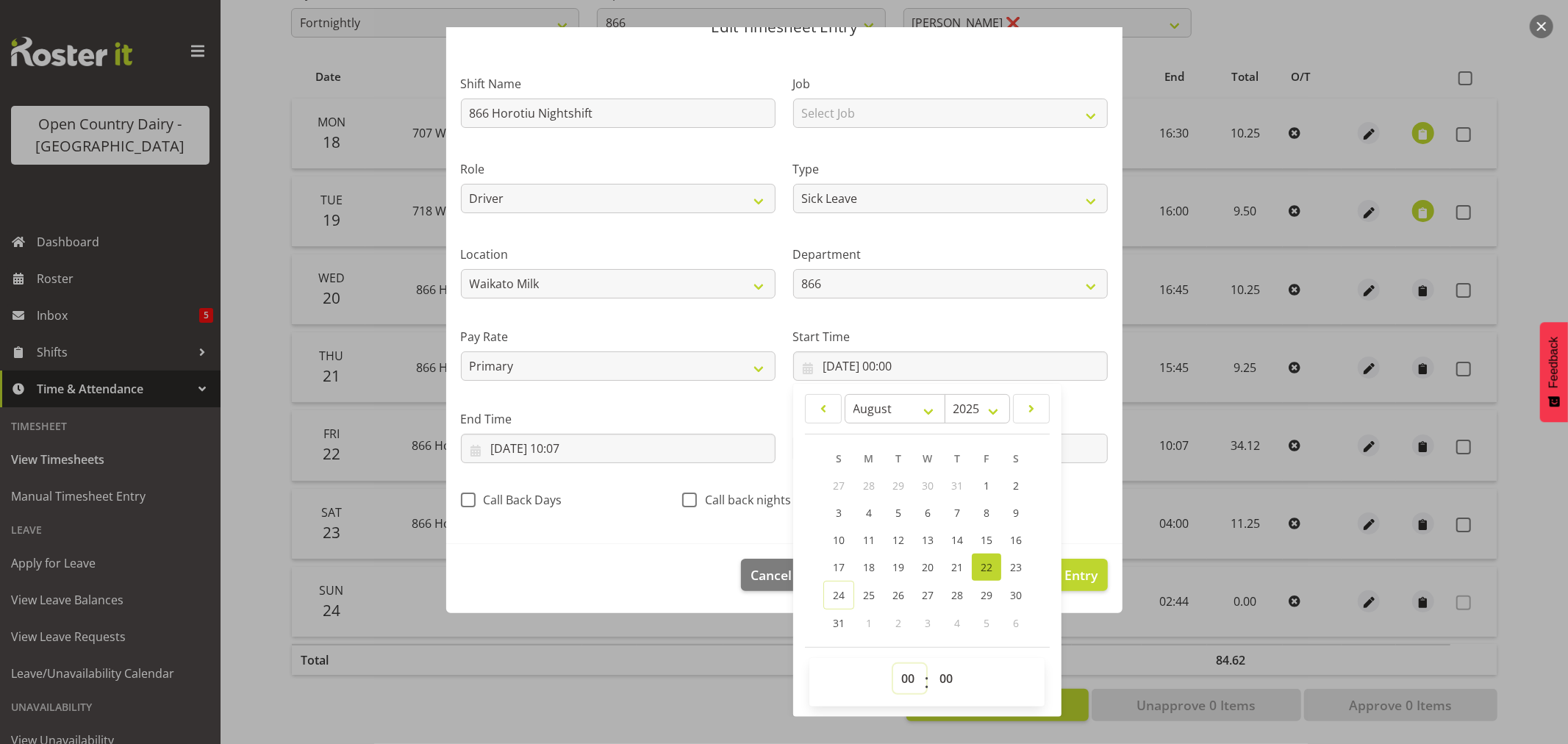
click at [905, 684] on select "00 01 02 03 04 05 06 07 08 09 10 11 12 13 14 15 16 17 18 19 20 21 22 23" at bounding box center [910, 679] width 33 height 29
select select "16"
click at [893, 664] on select "00 01 02 03 04 05 06 07 08 09 10 11 12 13 14 15 16 17 18 19 20 21 22 23" at bounding box center [910, 679] width 33 height 29
type input "22/08/2025, 16:00"
click at [935, 679] on select "00 01 02 03 04 05 06 07 08 09 10 11 12 13 14 15 16 17 18 19 20 21 22 23 24 25 2…" at bounding box center [948, 679] width 33 height 29
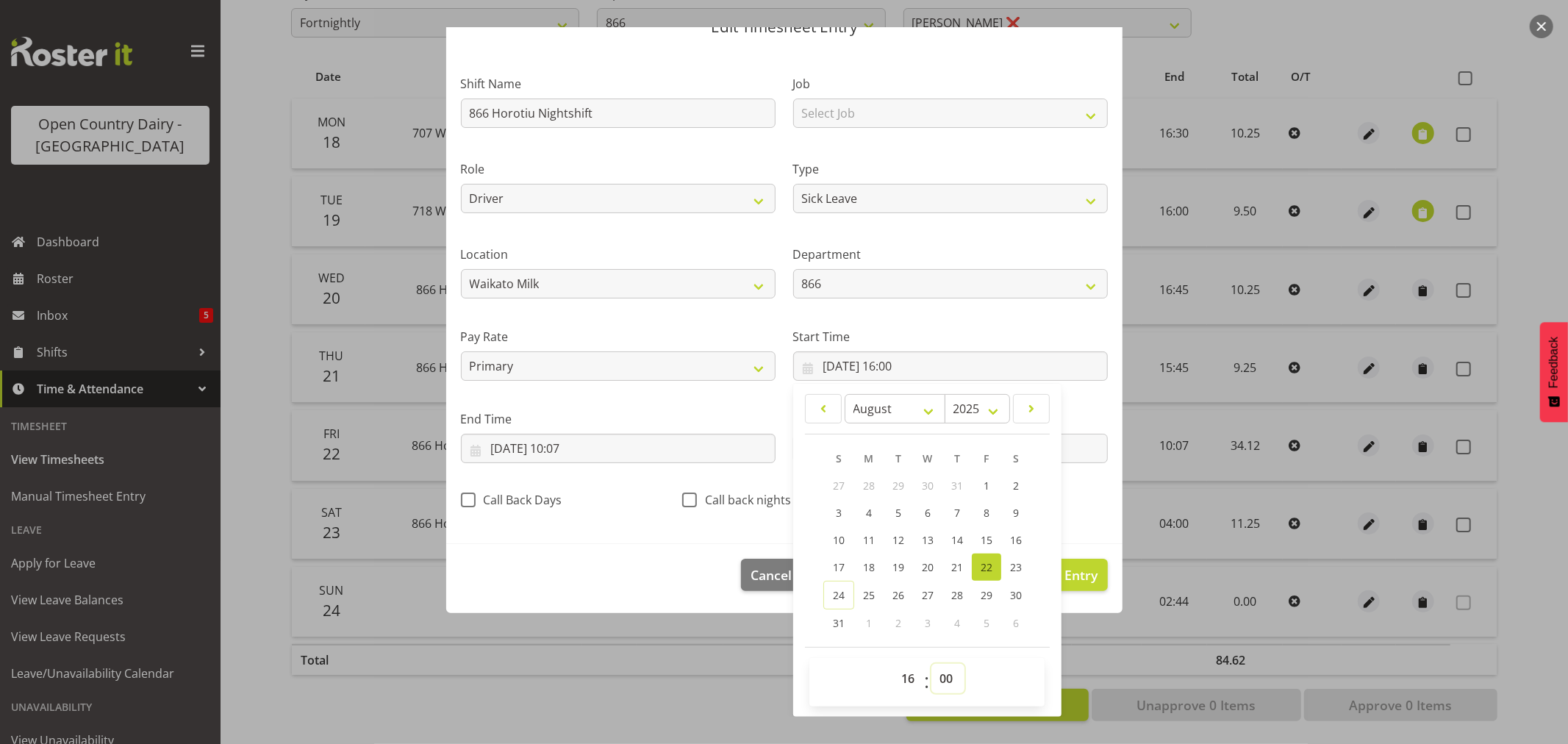
select select "45"
click at [931, 664] on select "00 01 02 03 04 05 06 07 08 09 10 11 12 13 14 15 16 17 18 19 20 21 22 23 24 25 2…" at bounding box center [948, 679] width 33 height 29
type input "22/08/2025, 16:45"
click at [639, 542] on section "Shift Name 866 Horotiu Nightshift Job Select Job Driver Driver supervisor Suppo…" at bounding box center [785, 296] width 676 height 496
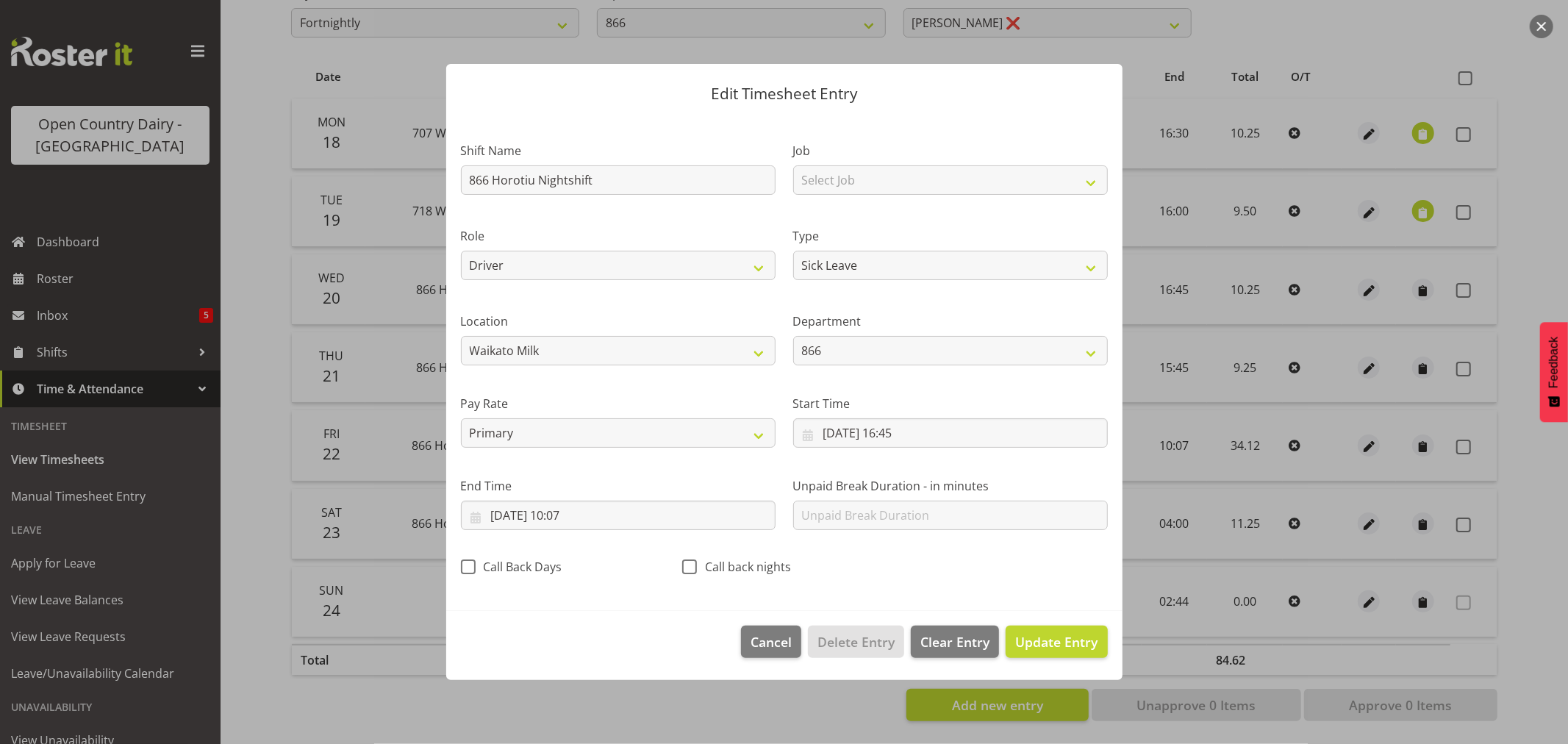
scroll to position [0, 0]
click at [579, 517] on input "23/08/2025, 10:07" at bounding box center [619, 516] width 315 height 29
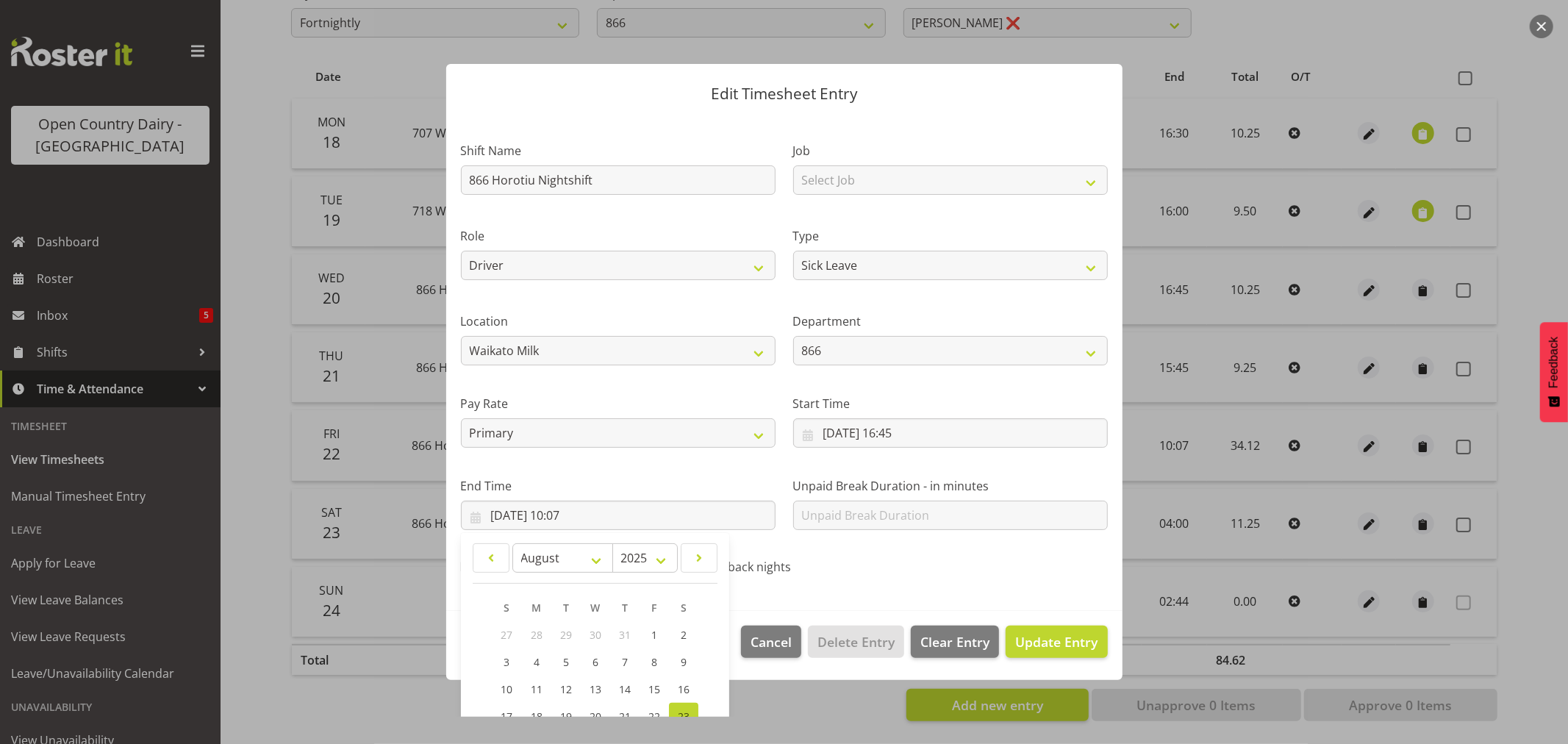
click at [906, 578] on div "Shift Name 866 Horotiu Nightshift Job Select Job Driver Driver supervisor Suppo…" at bounding box center [784, 355] width 664 height 467
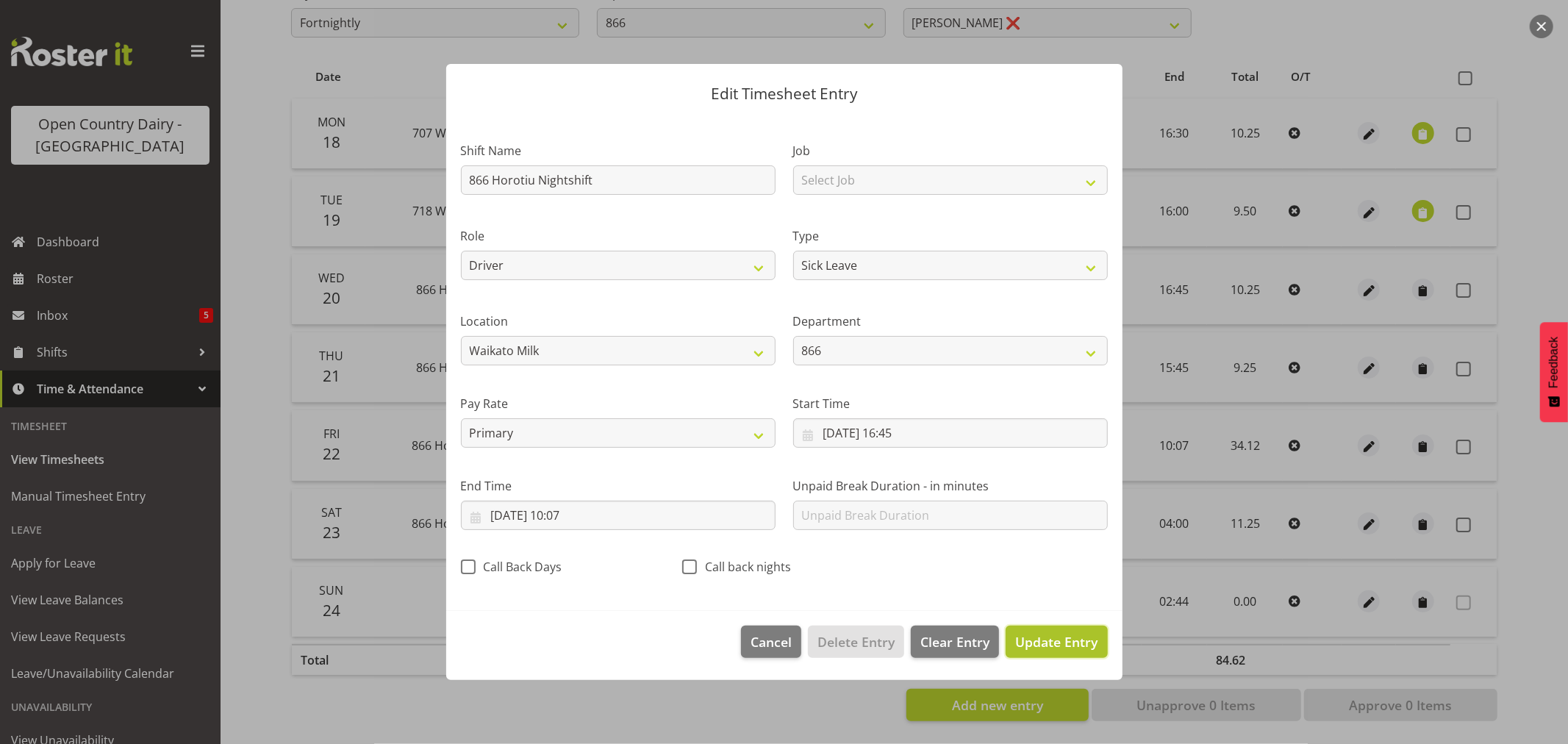
click at [1049, 641] on span "Update Entry" at bounding box center [1057, 642] width 83 height 18
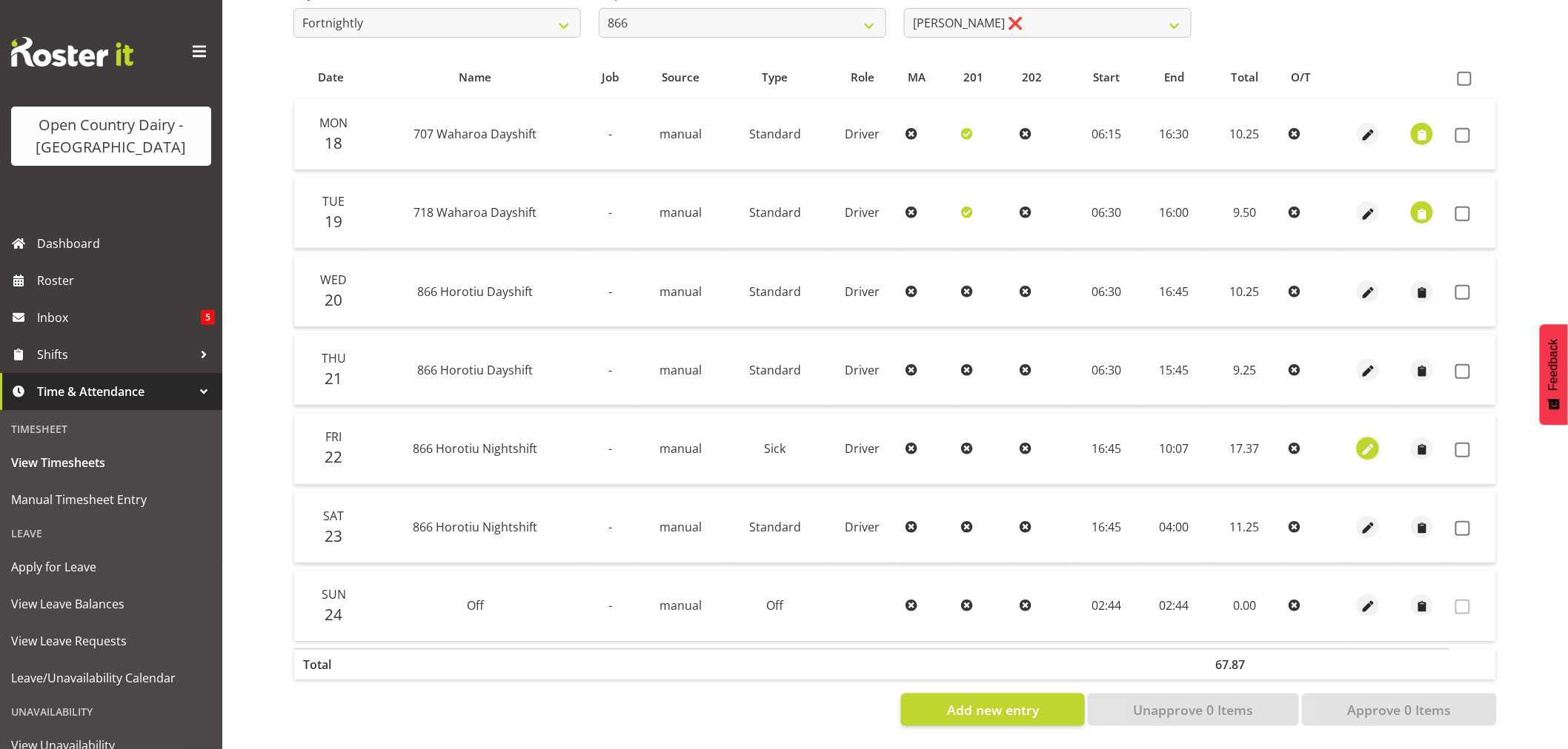
click at [1367, 441] on span "button" at bounding box center [1369, 450] width 17 height 17
select select "Sick"
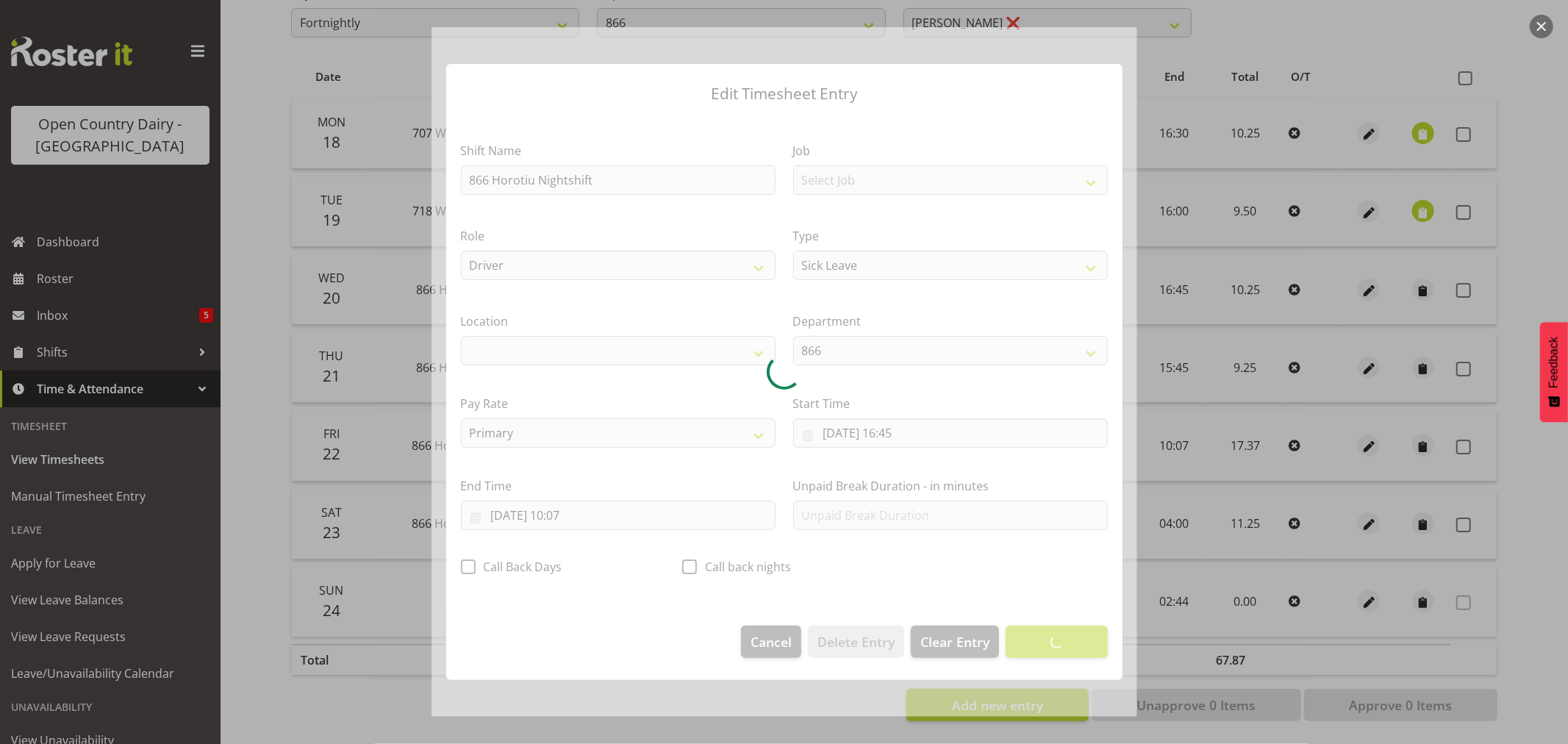
select select "1054"
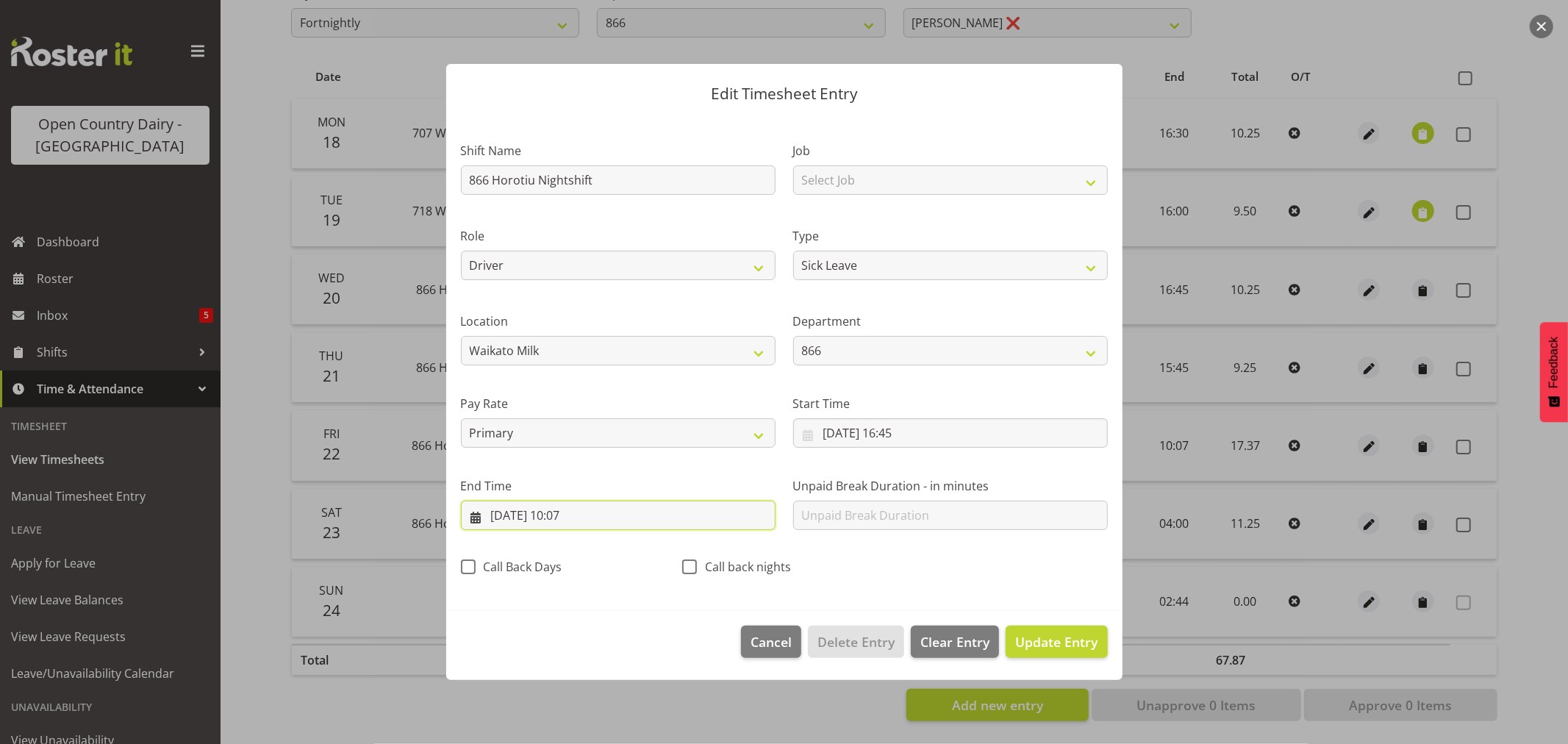
click at [577, 512] on input "23/08/2025, 10:07" at bounding box center [619, 516] width 315 height 29
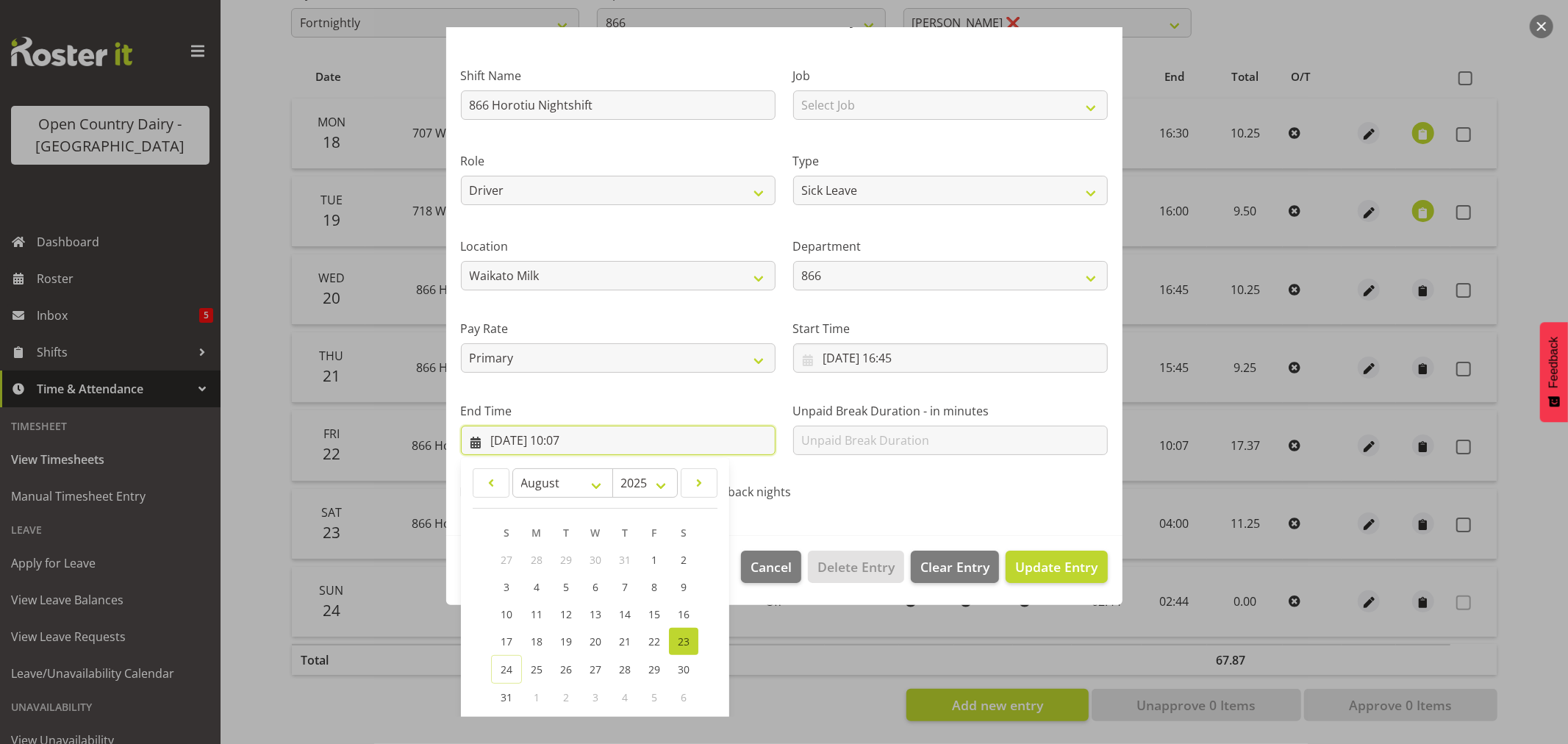
scroll to position [149, 0]
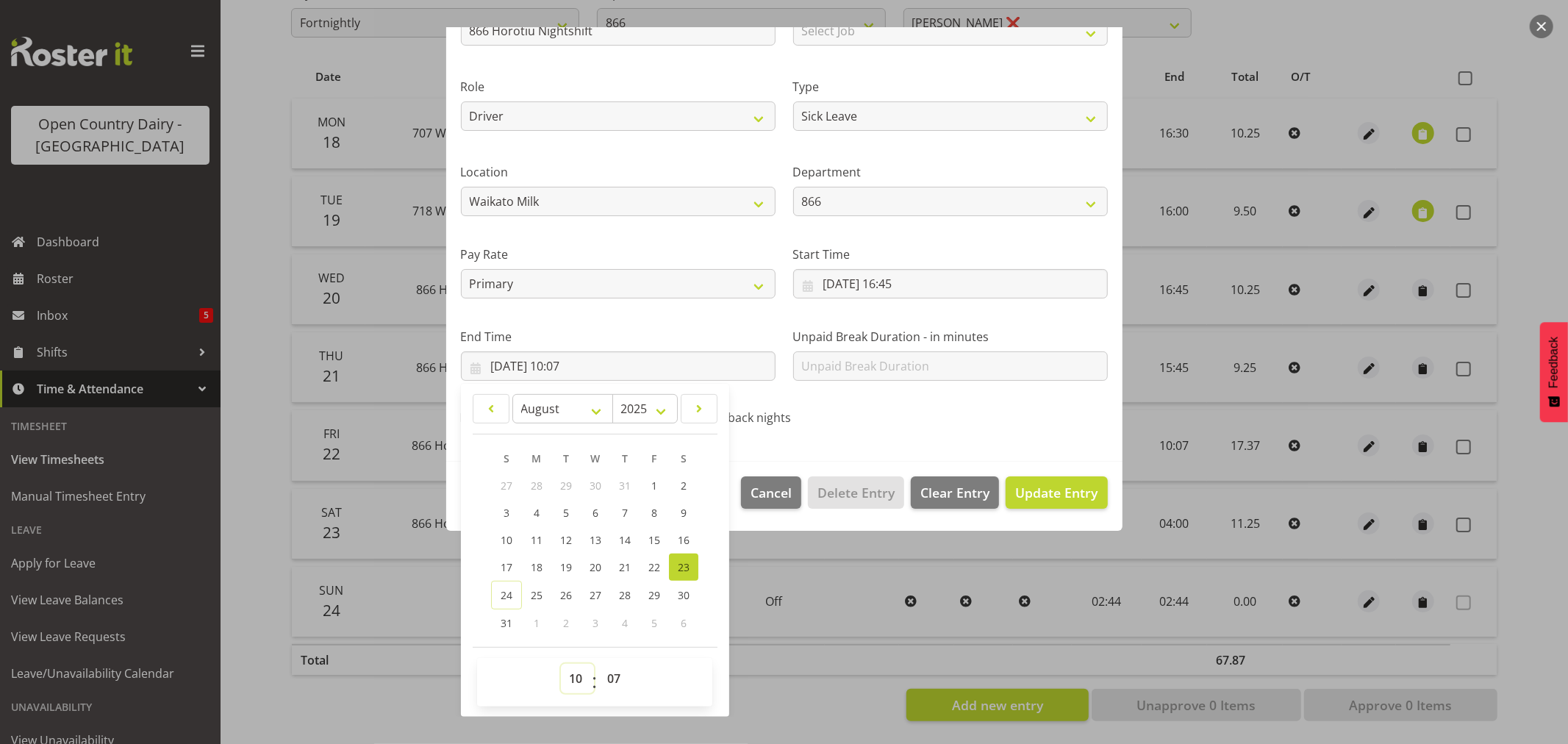
click at [581, 681] on select "00 01 02 03 04 05 06 07 08 09 10 11 12 13 14 15 16 17 18 19 20 21 22 23" at bounding box center [577, 679] width 33 height 29
select select "2"
click at [561, 664] on select "00 01 02 03 04 05 06 07 08 09 10 11 12 13 14 15 16 17 18 19 20 21 22 23" at bounding box center [577, 679] width 33 height 29
type input "23/08/2025, 02:07"
click at [613, 673] on select "00 01 02 03 04 05 06 07 08 09 10 11 12 13 14 15 16 17 18 19 20 21 22 23 24 25 2…" at bounding box center [615, 679] width 33 height 29
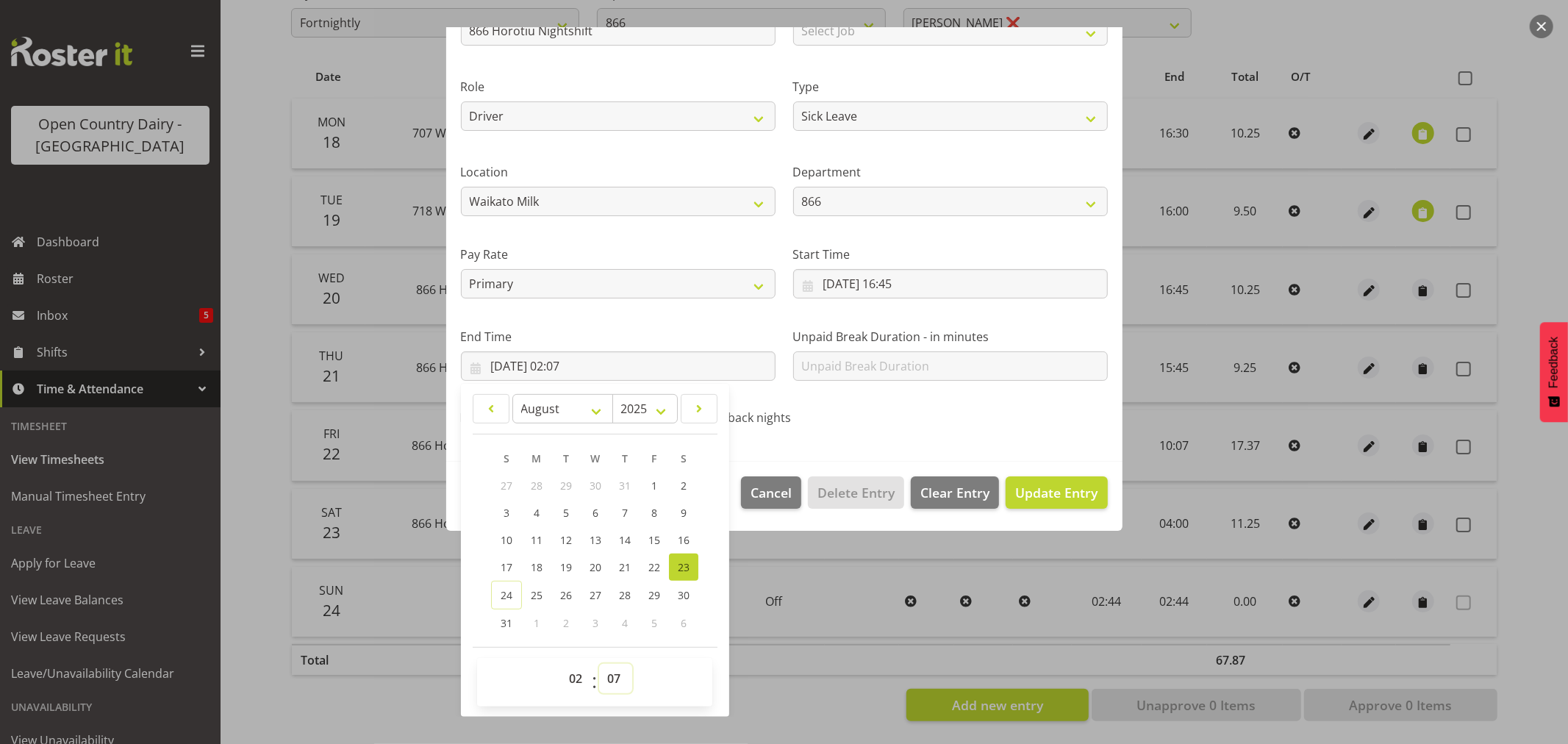
select select "52"
click at [599, 664] on select "00 01 02 03 04 05 06 07 08 09 10 11 12 13 14 15 16 17 18 19 20 21 22 23 24 25 2…" at bounding box center [615, 679] width 33 height 29
type input "23/08/2025, 02:52"
click at [1062, 490] on span "Update Entry" at bounding box center [1057, 493] width 83 height 18
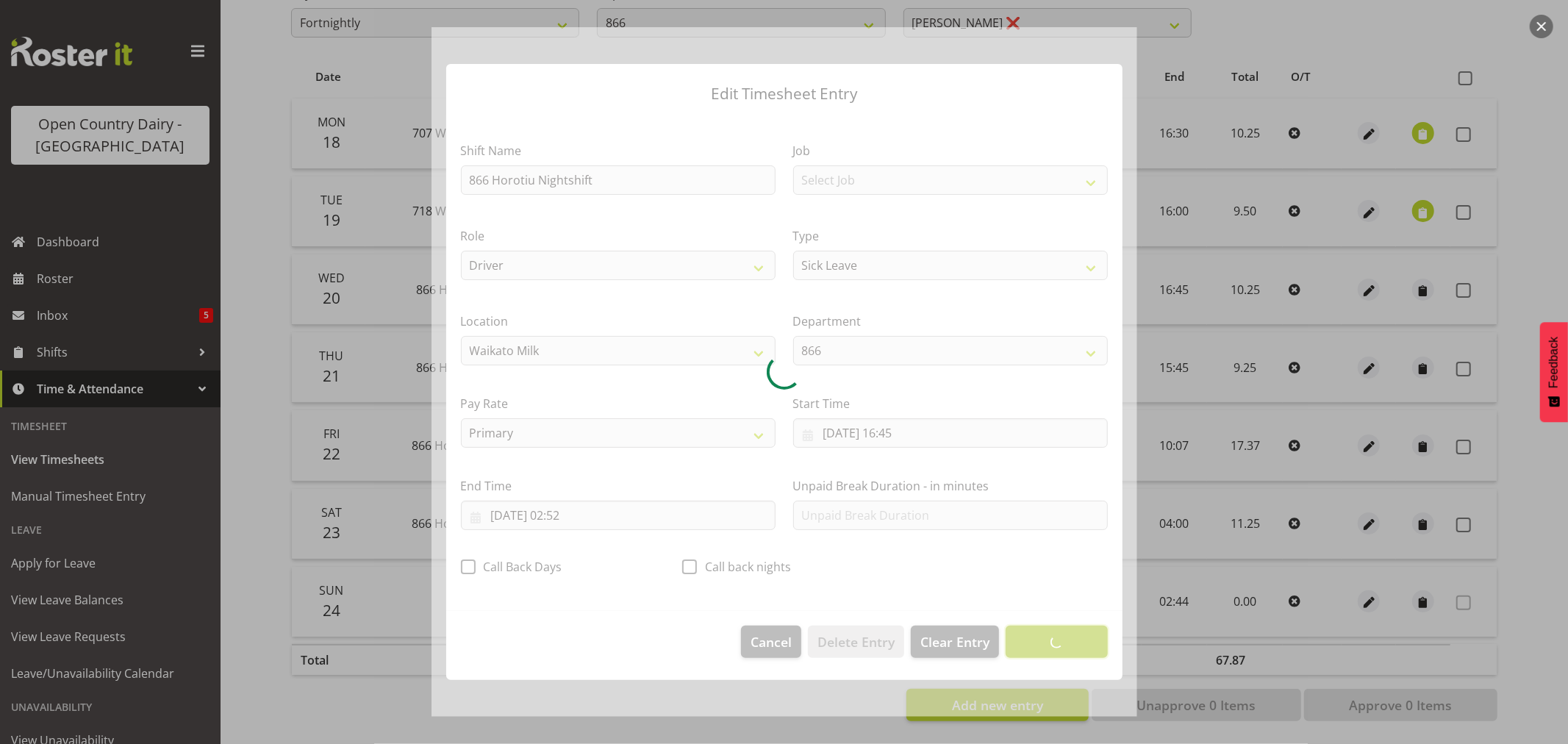
scroll to position [0, 0]
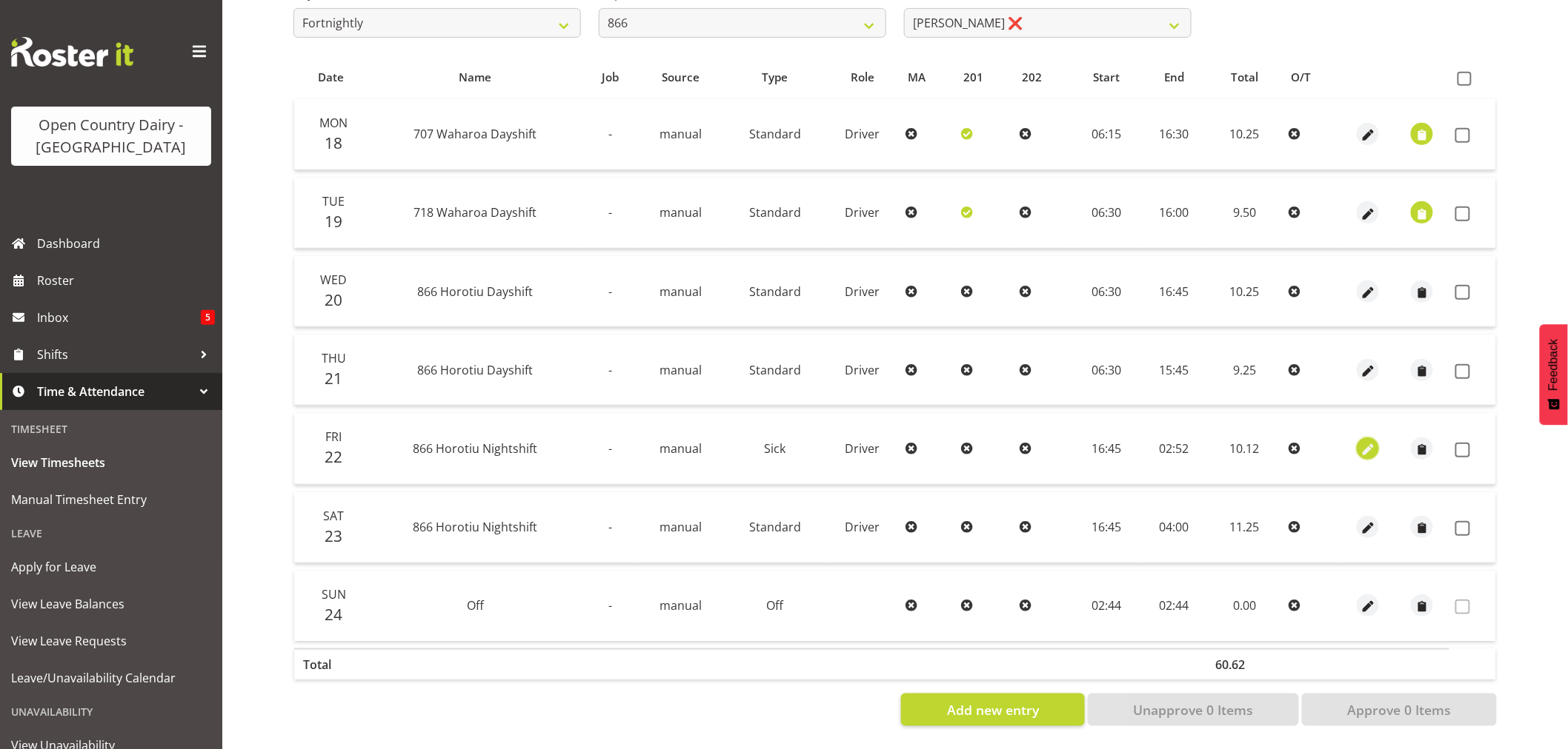
click at [1367, 441] on span "button" at bounding box center [1369, 450] width 17 height 17
select select "Sick"
select select "7"
select select "2025"
select select "2"
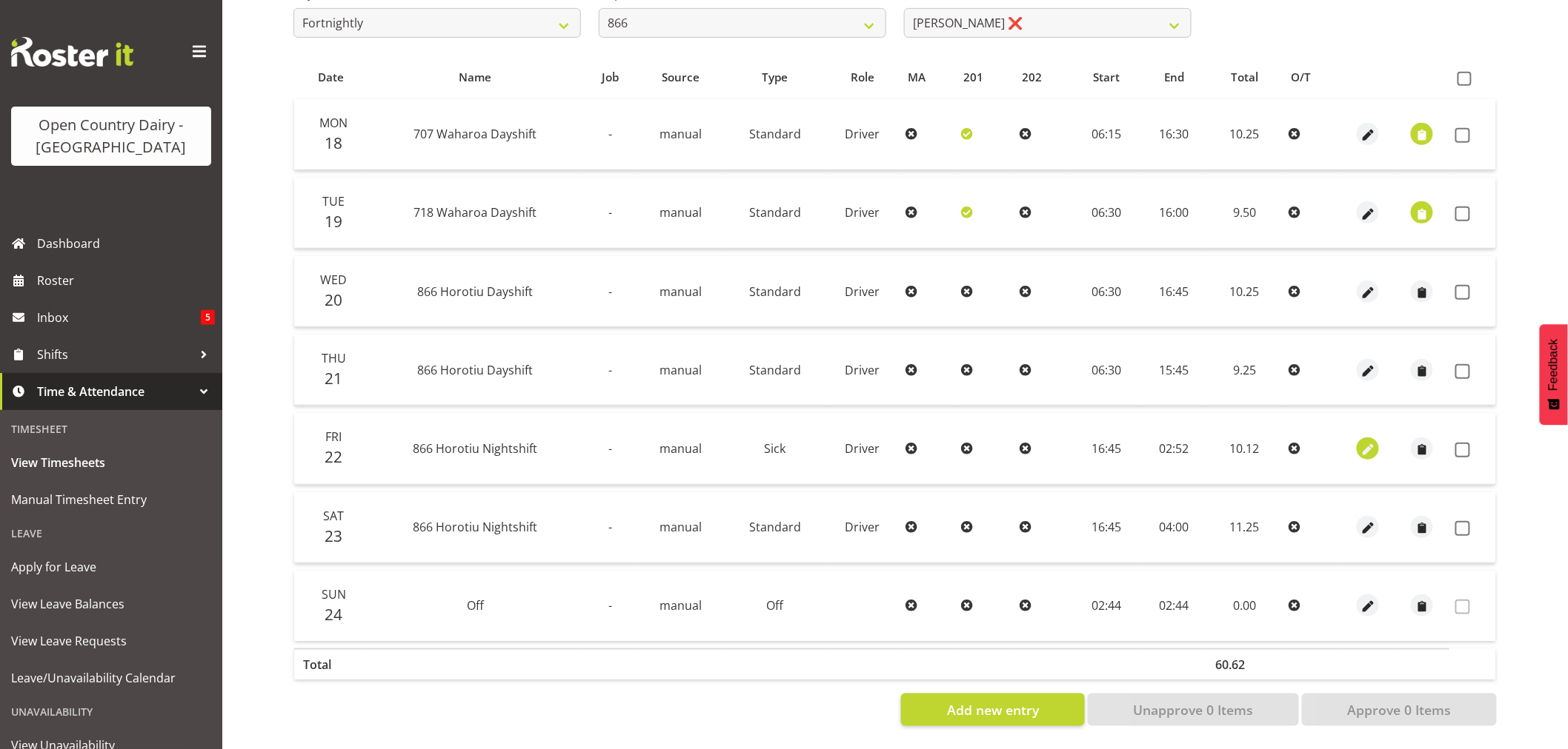
select select "52"
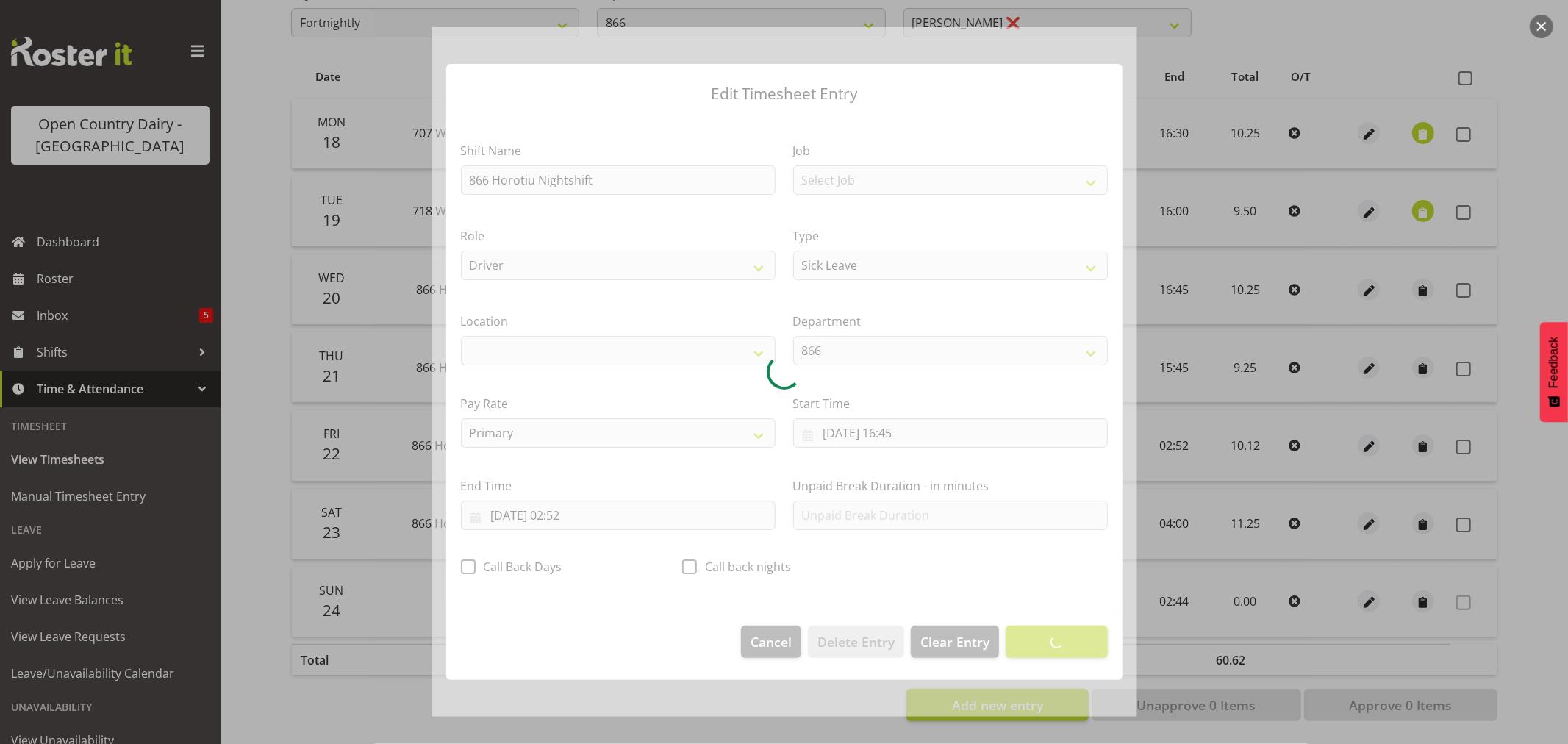
select select "1054"
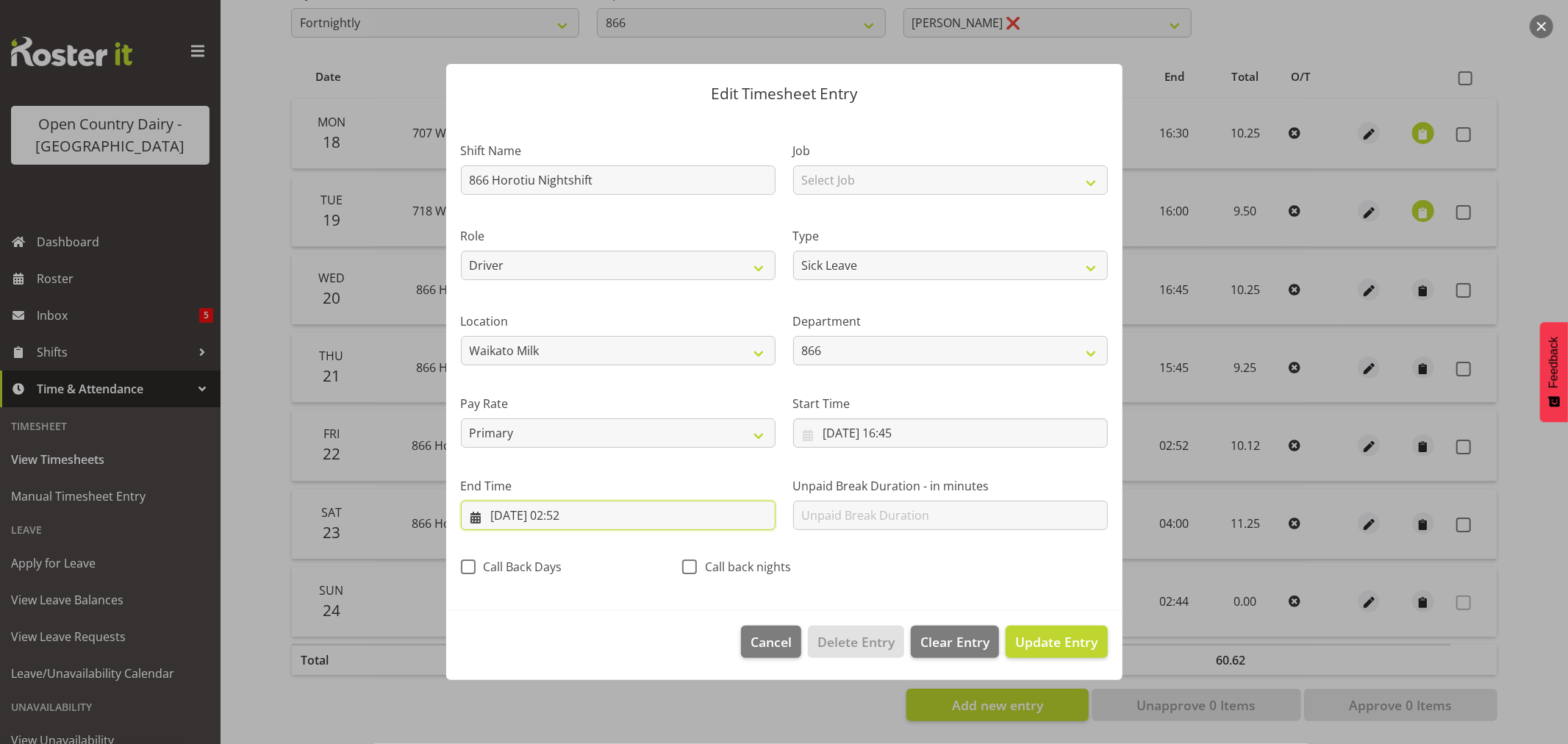
click at [574, 515] on input "23/08/2025, 02:52" at bounding box center [619, 516] width 315 height 29
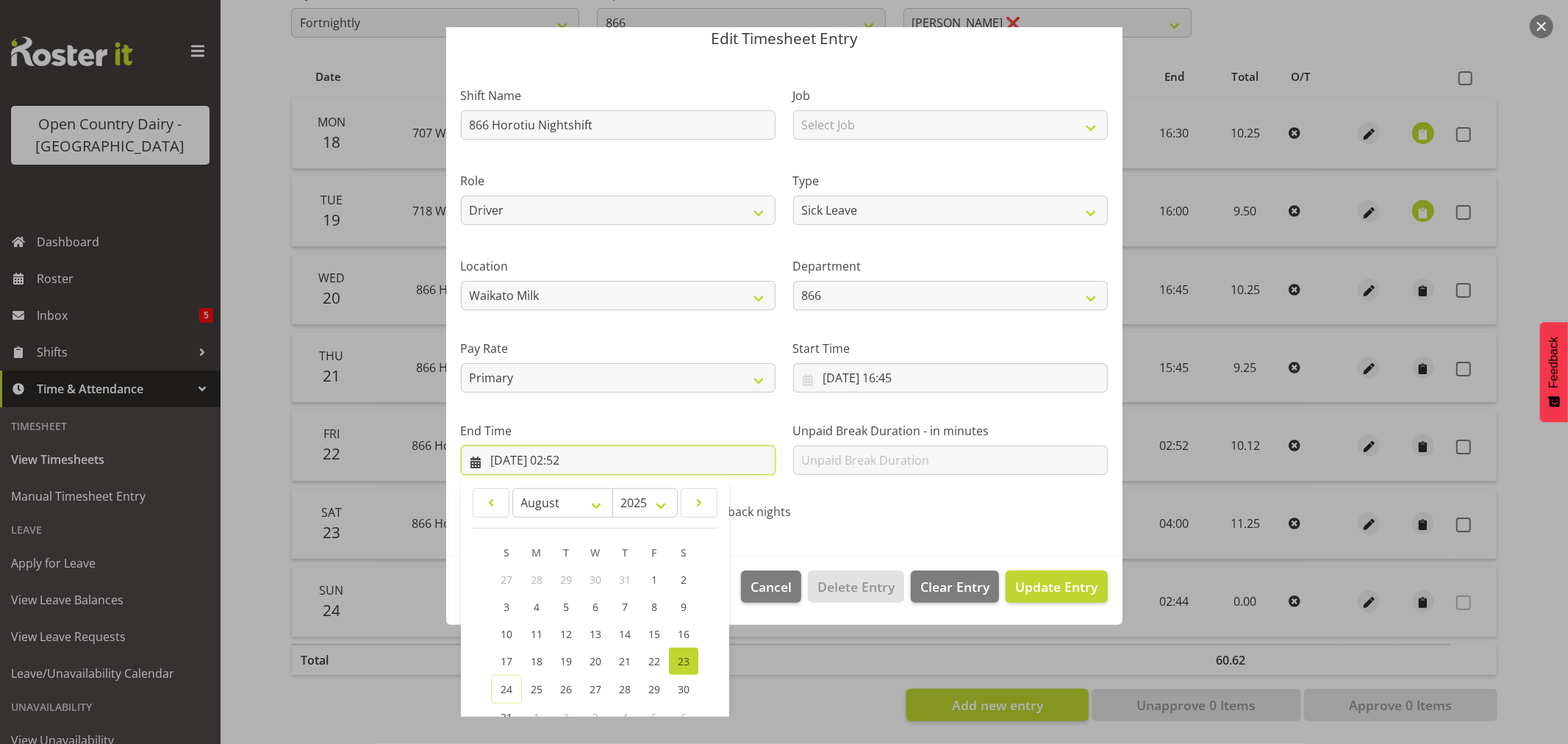
scroll to position [149, 0]
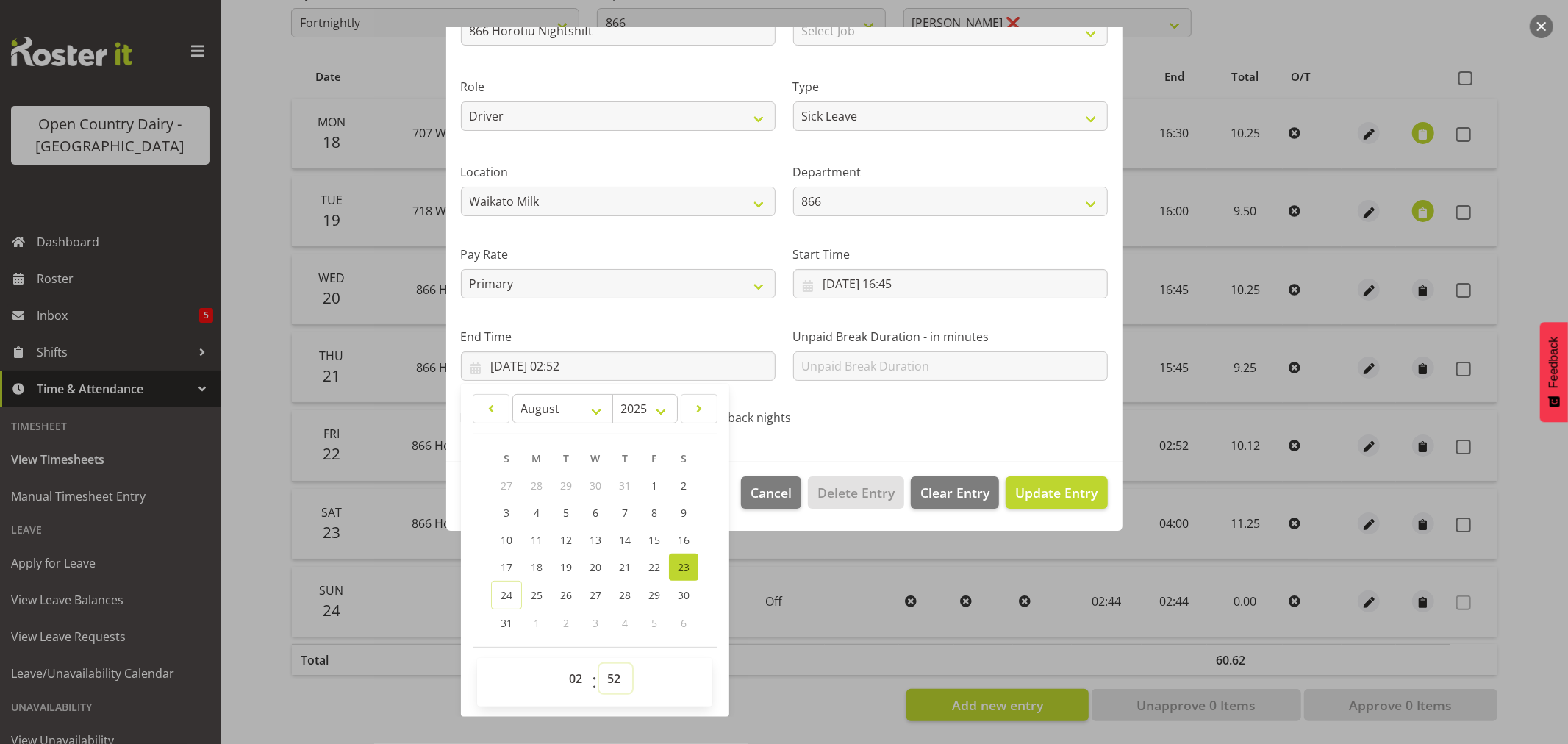
click at [613, 677] on select "00 01 02 03 04 05 06 07 08 09 10 11 12 13 14 15 16 17 18 19 20 21 22 23 24 25 2…" at bounding box center [615, 679] width 33 height 29
select select "49"
click at [599, 664] on select "00 01 02 03 04 05 06 07 08 09 10 11 12 13 14 15 16 17 18 19 20 21 22 23 24 25 2…" at bounding box center [615, 679] width 33 height 29
type input "23/08/2025, 02:49"
click at [1029, 490] on span "Update Entry" at bounding box center [1057, 493] width 83 height 18
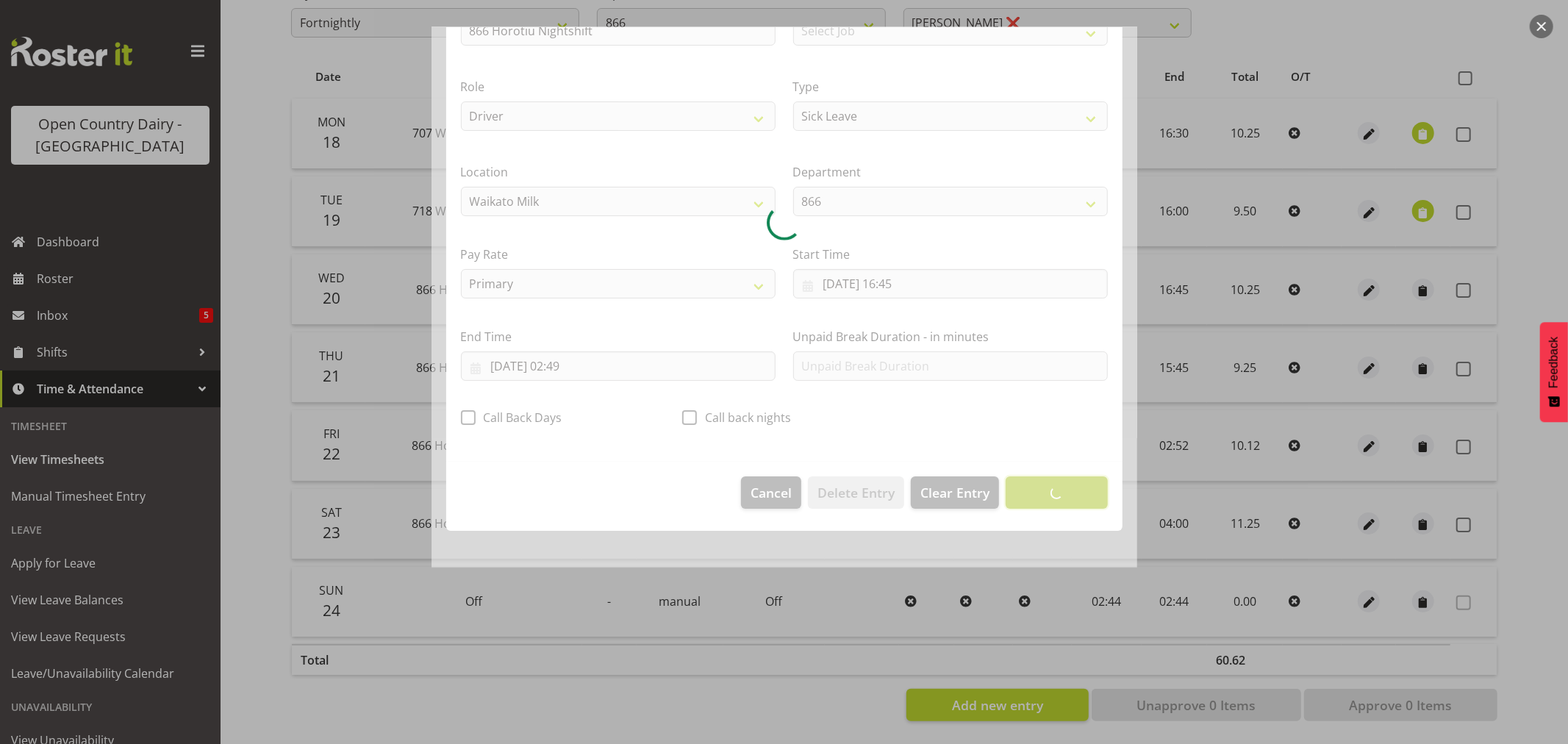
scroll to position [0, 0]
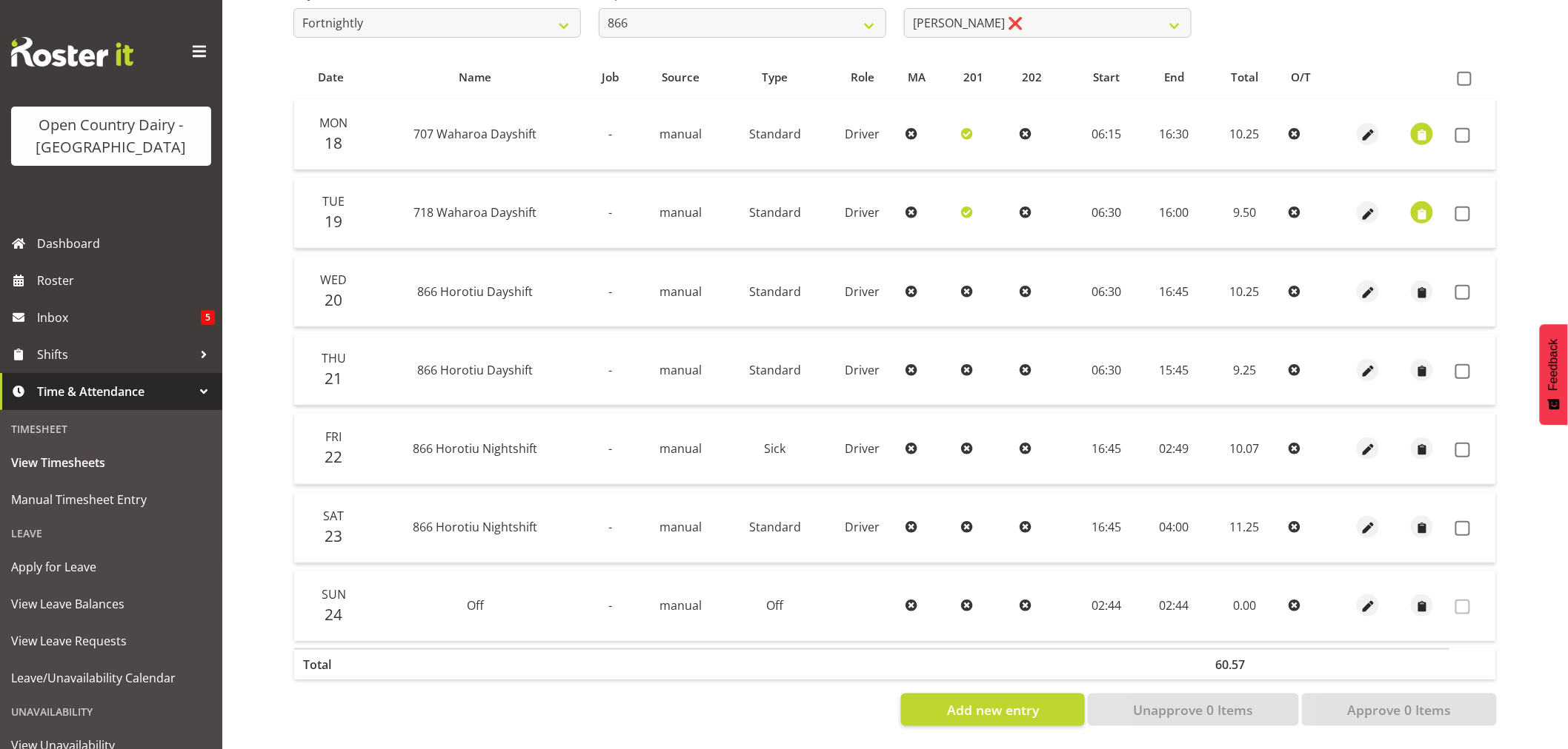
click at [1172, 446] on td "02:49" at bounding box center [1174, 449] width 66 height 71
click at [1369, 441] on span "button" at bounding box center [1369, 450] width 17 height 17
select select "Sick"
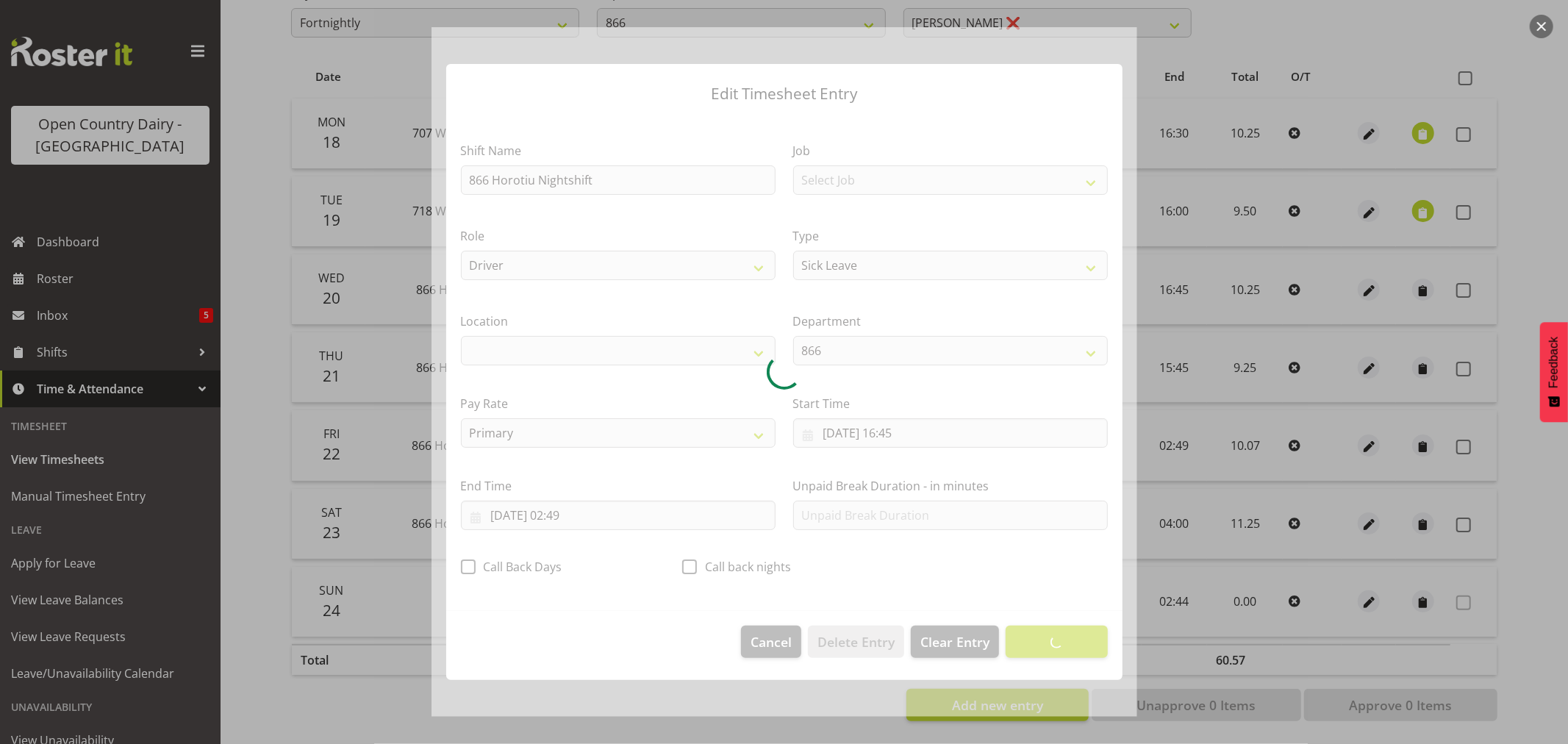
select select "1054"
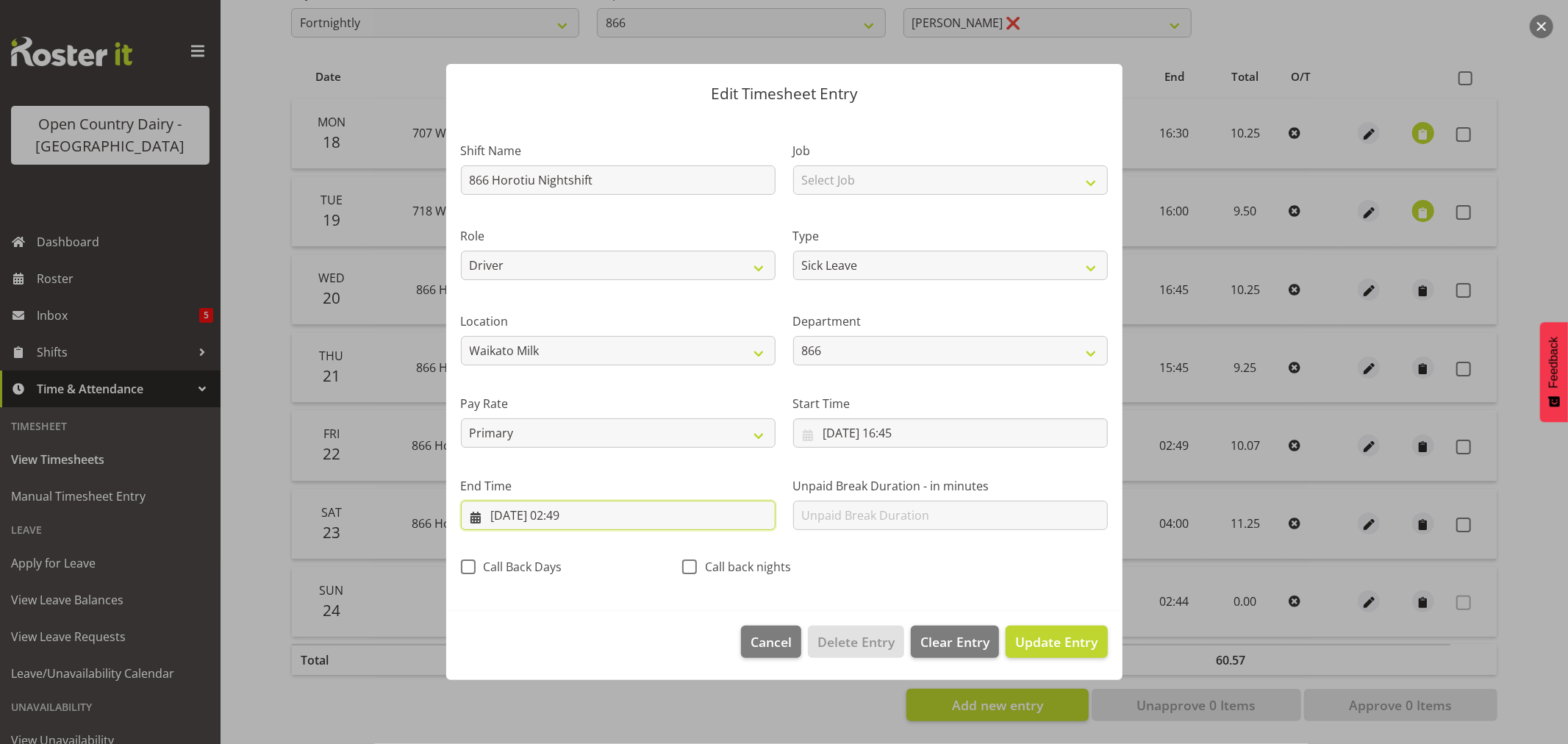
click at [582, 518] on input "23/08/2025, 02:49" at bounding box center [619, 516] width 315 height 29
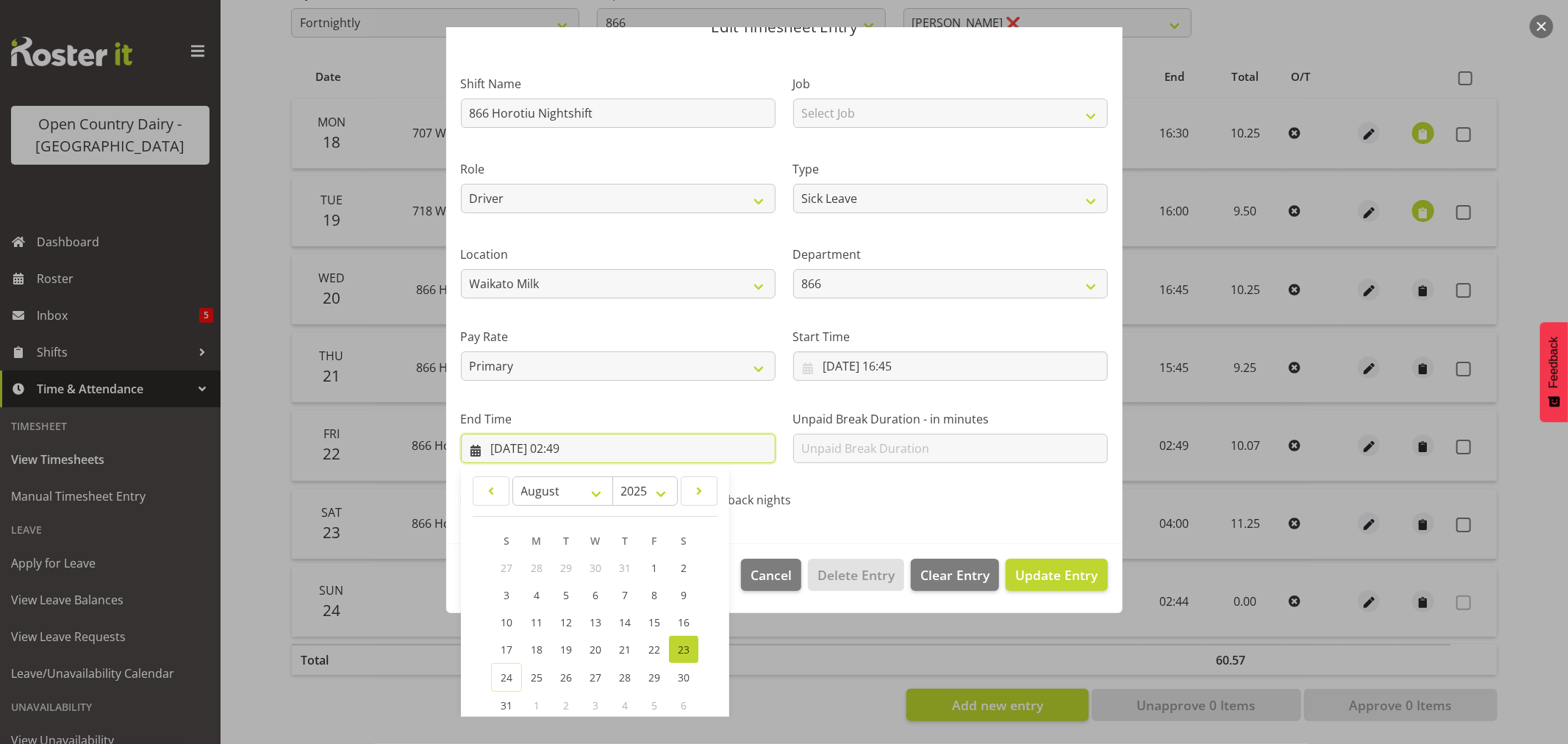
scroll to position [149, 0]
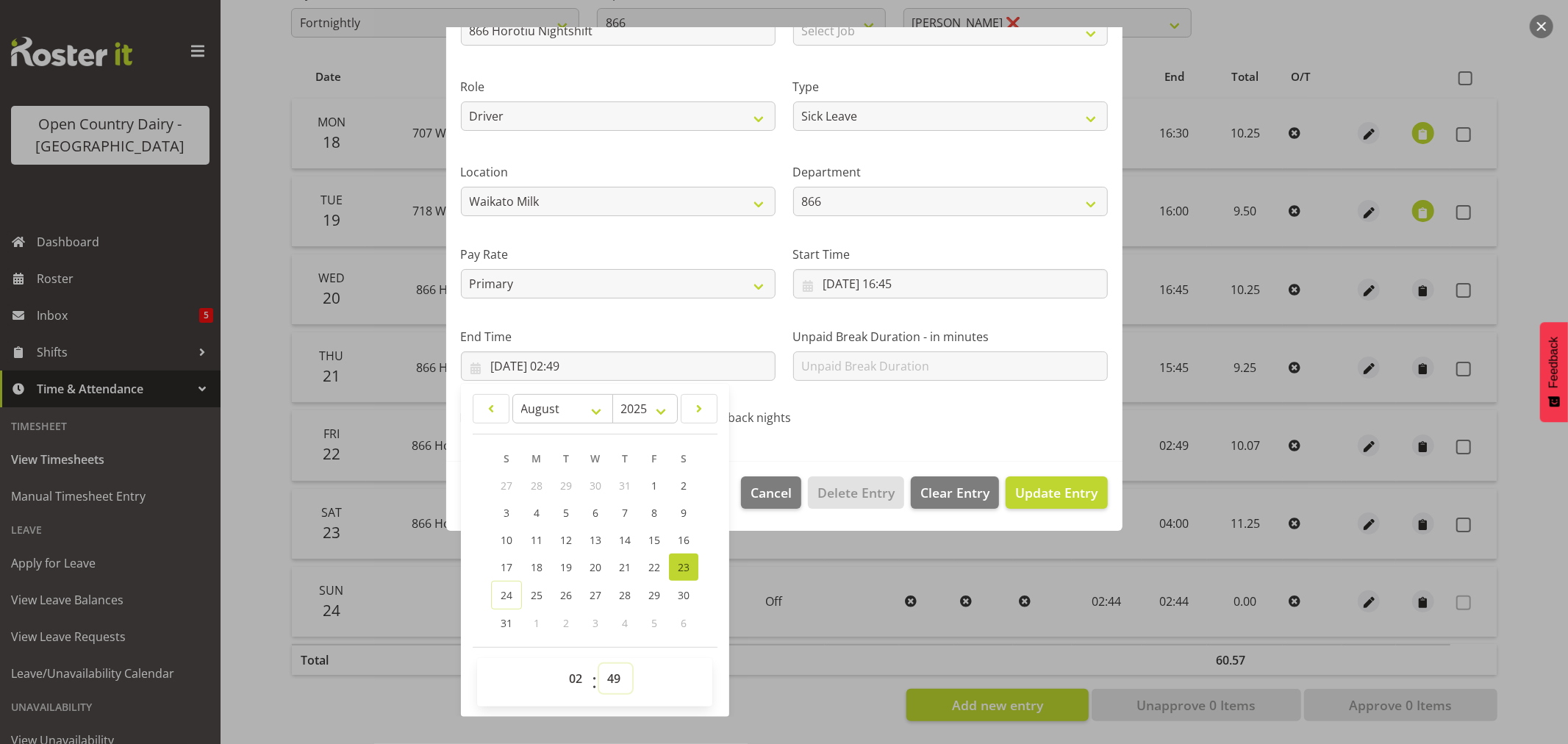
click at [608, 679] on select "00 01 02 03 04 05 06 07 08 09 10 11 12 13 14 15 16 17 18 19 20 21 22 23 24 25 2…" at bounding box center [615, 679] width 33 height 29
select select "50"
click at [599, 664] on select "00 01 02 03 04 05 06 07 08 09 10 11 12 13 14 15 16 17 18 19 20 21 22 23 24 25 2…" at bounding box center [615, 679] width 33 height 29
type input "23/08/2025, 02:50"
click at [861, 439] on section "Shift Name 866 Horotiu Nightshift Job Select Job Driver Driver supervisor Suppo…" at bounding box center [785, 214] width 676 height 496
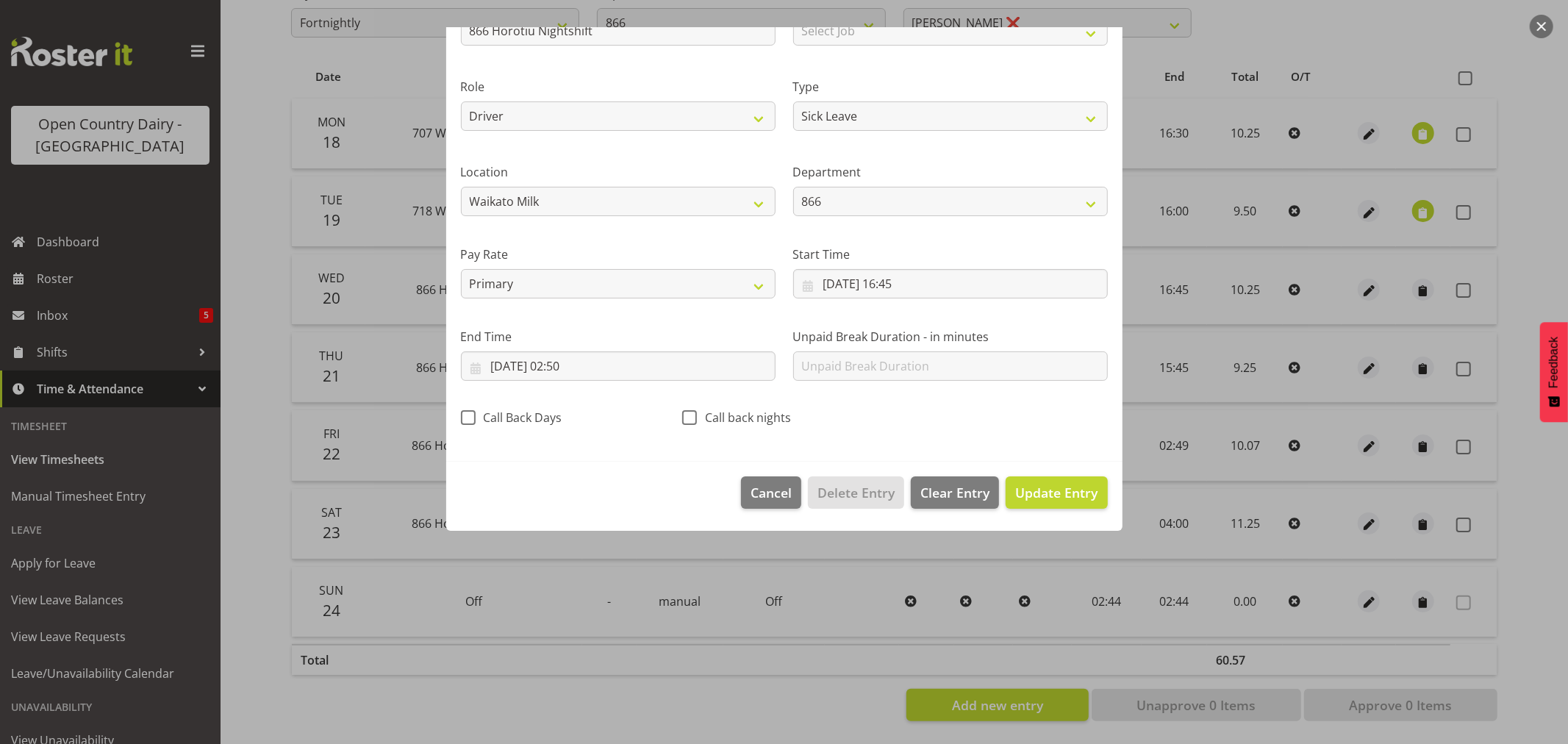
scroll to position [0, 0]
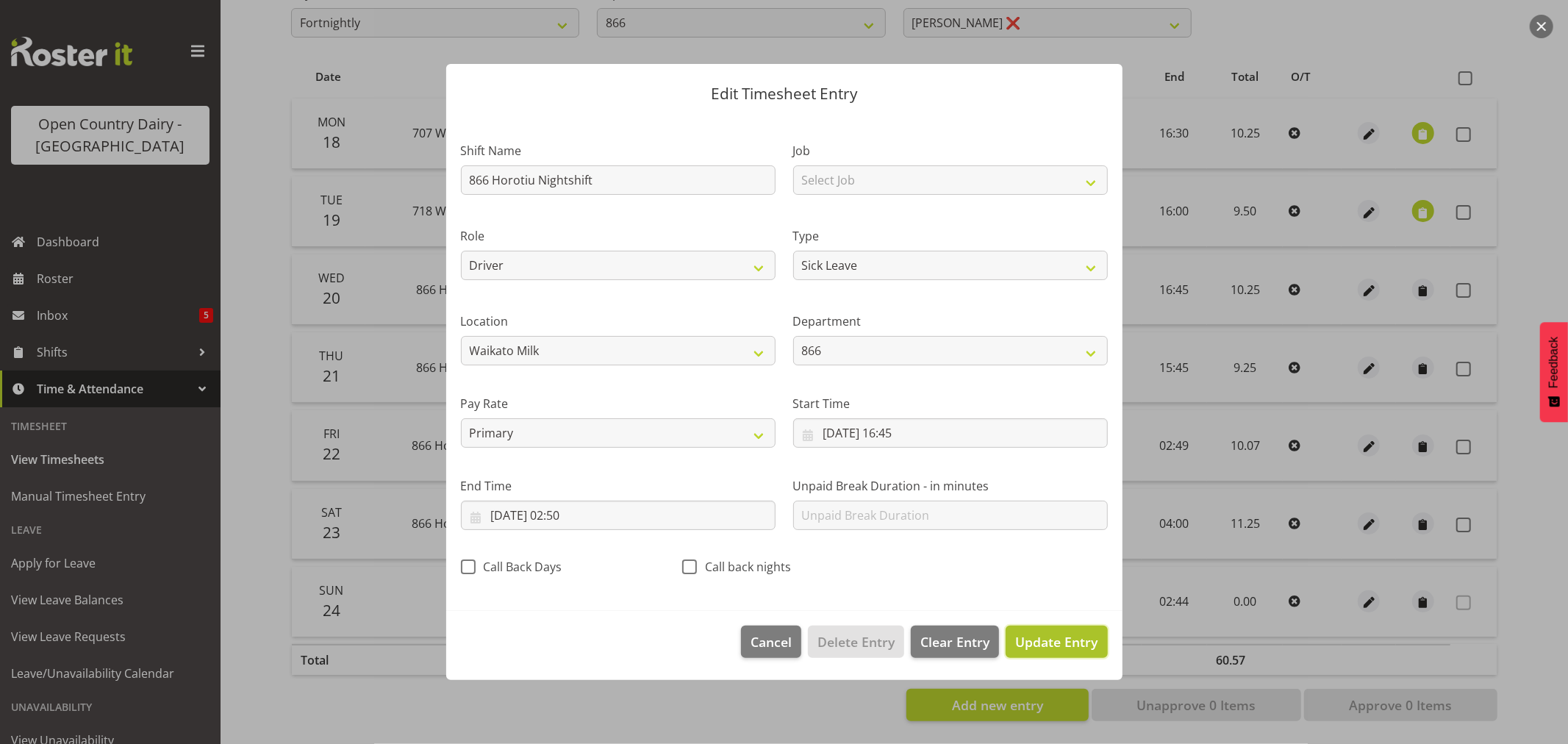
click at [1041, 638] on span "Update Entry" at bounding box center [1057, 642] width 83 height 18
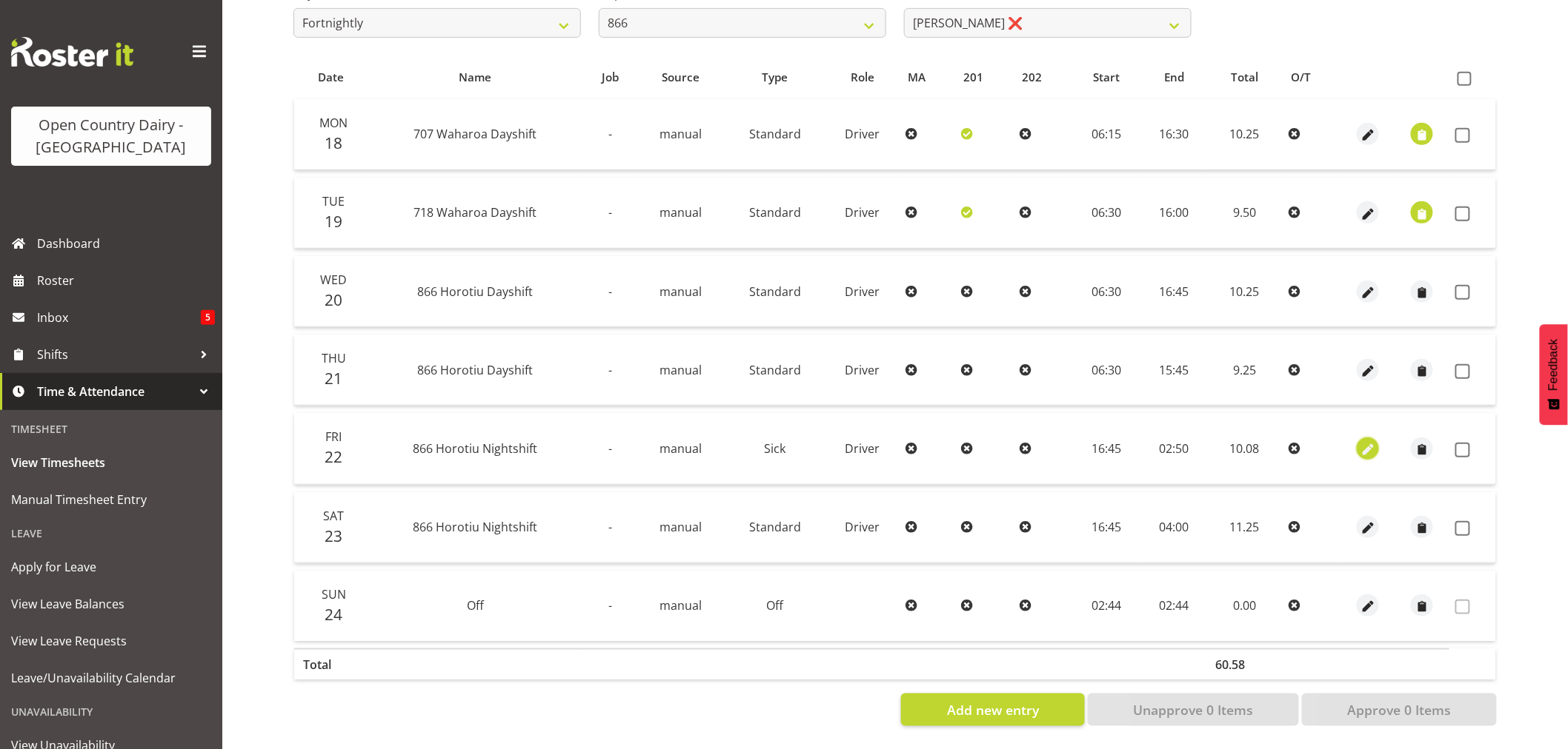
click at [1364, 441] on span "button" at bounding box center [1369, 450] width 17 height 17
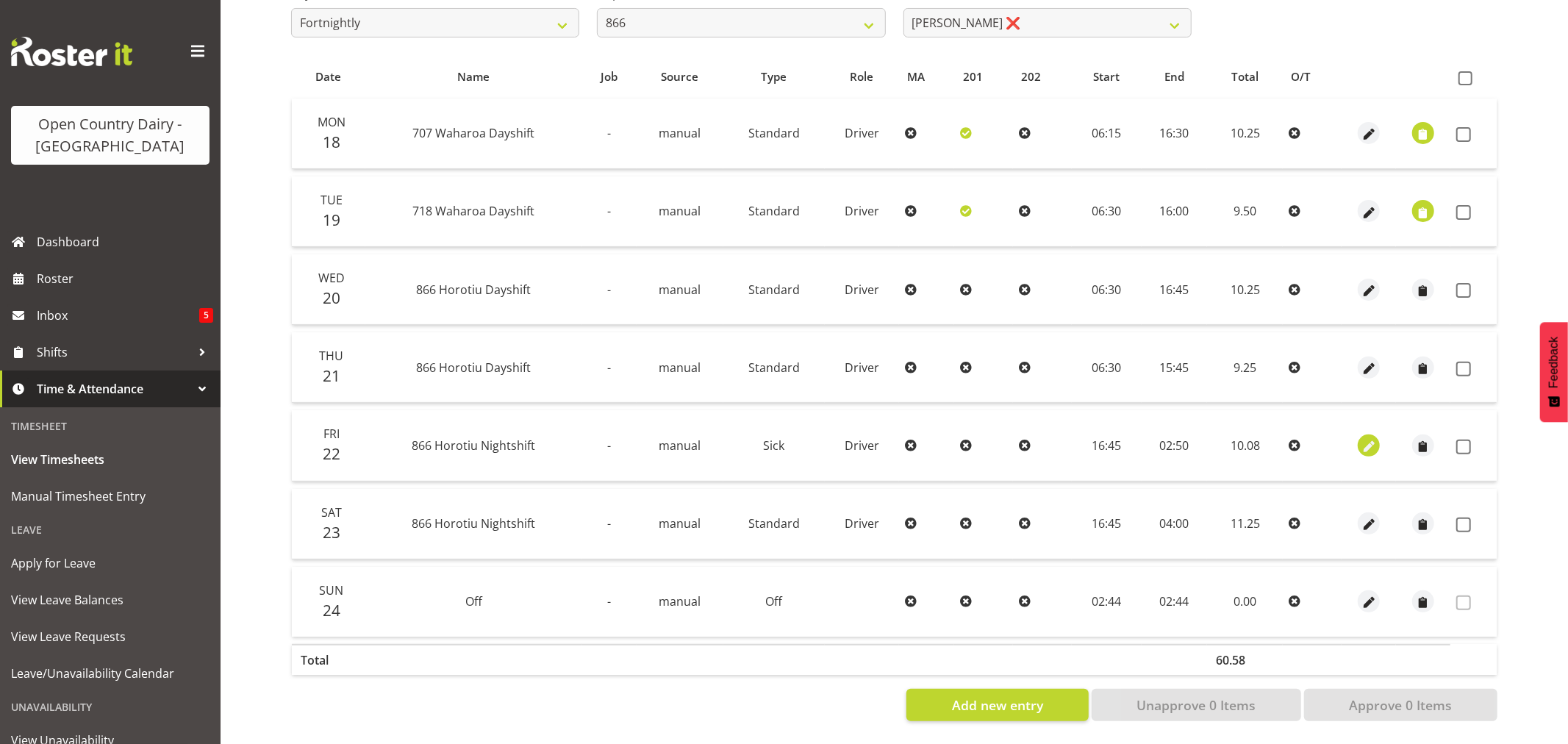
select select "Sick"
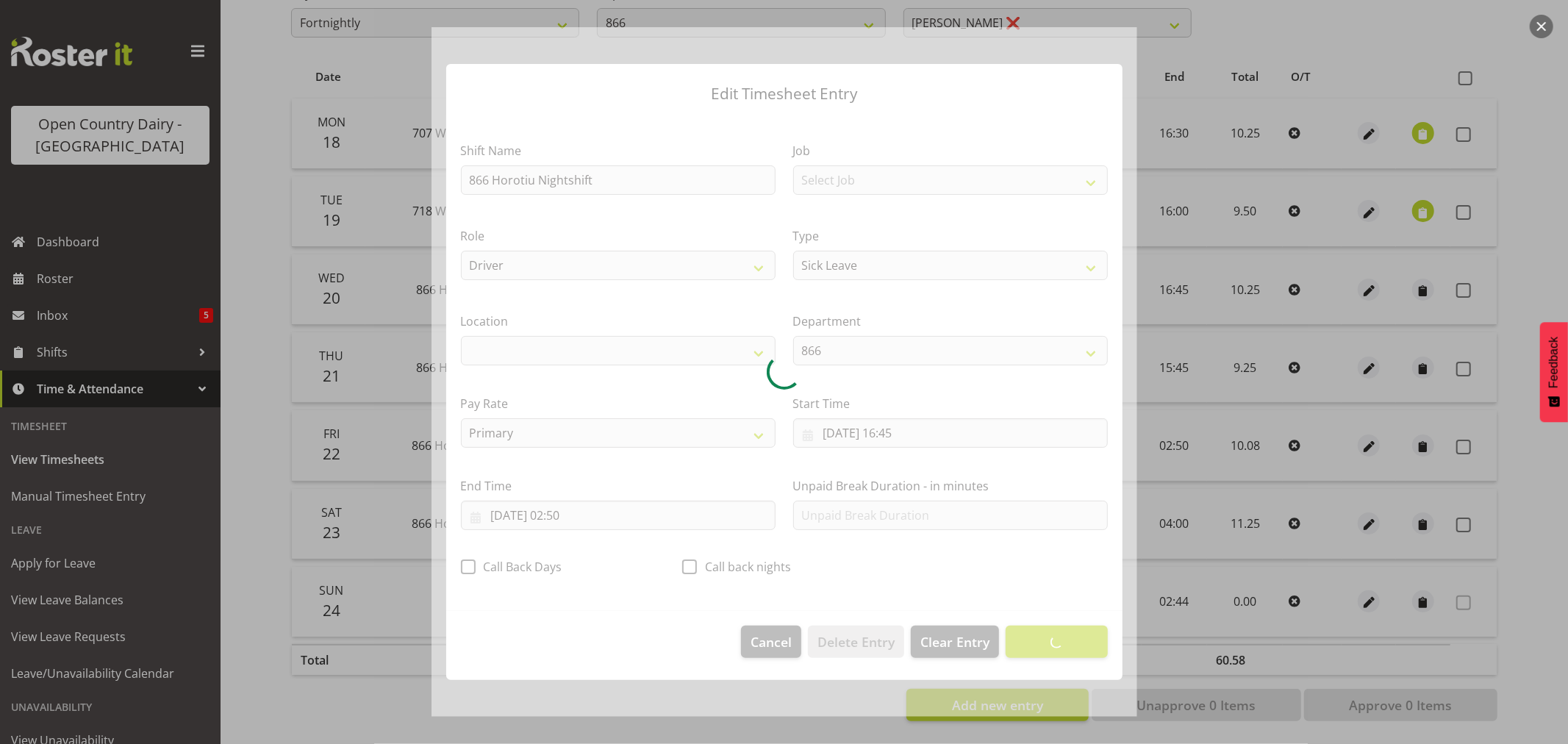
select select "1054"
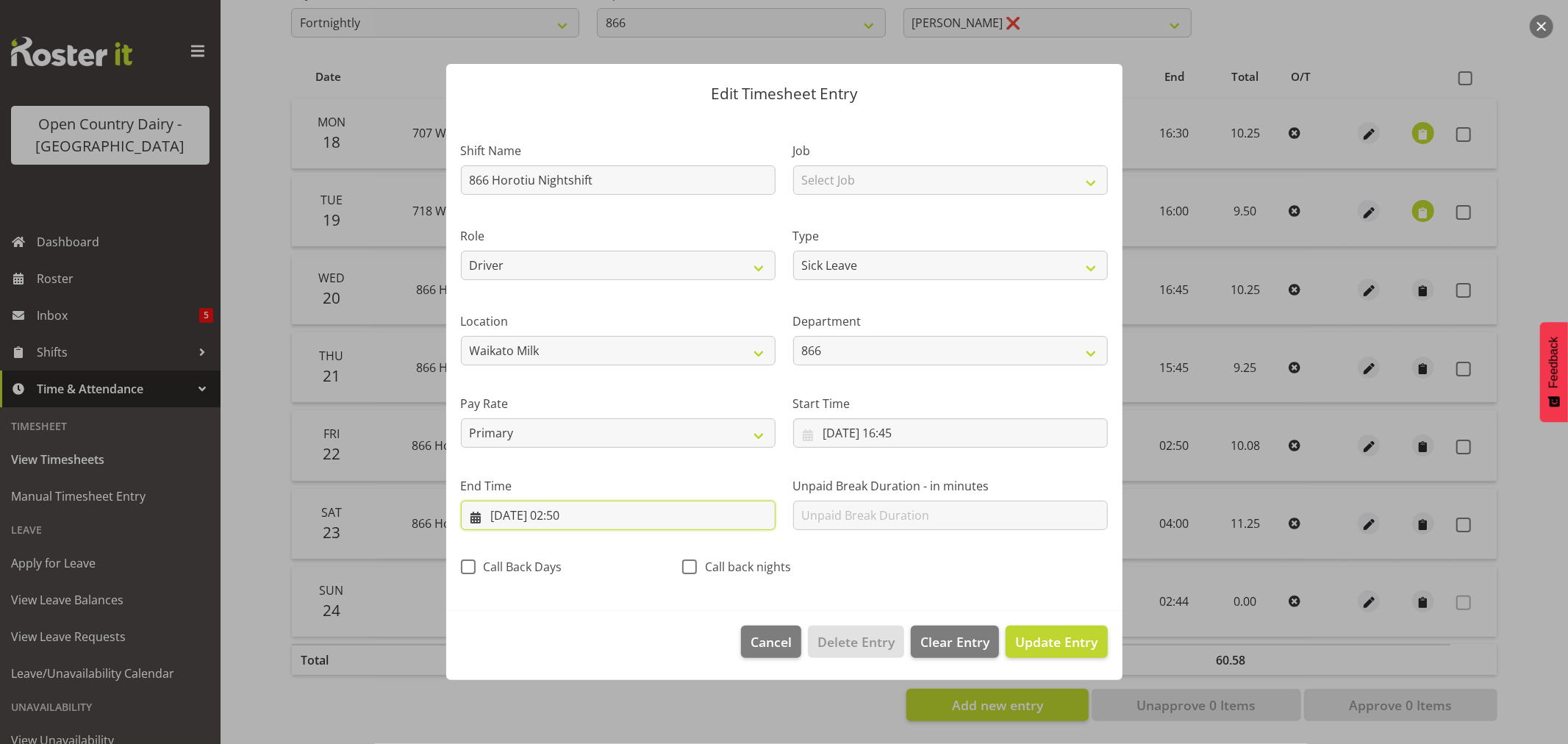
click at [552, 523] on input "23/08/2025, 02:50" at bounding box center [619, 516] width 315 height 29
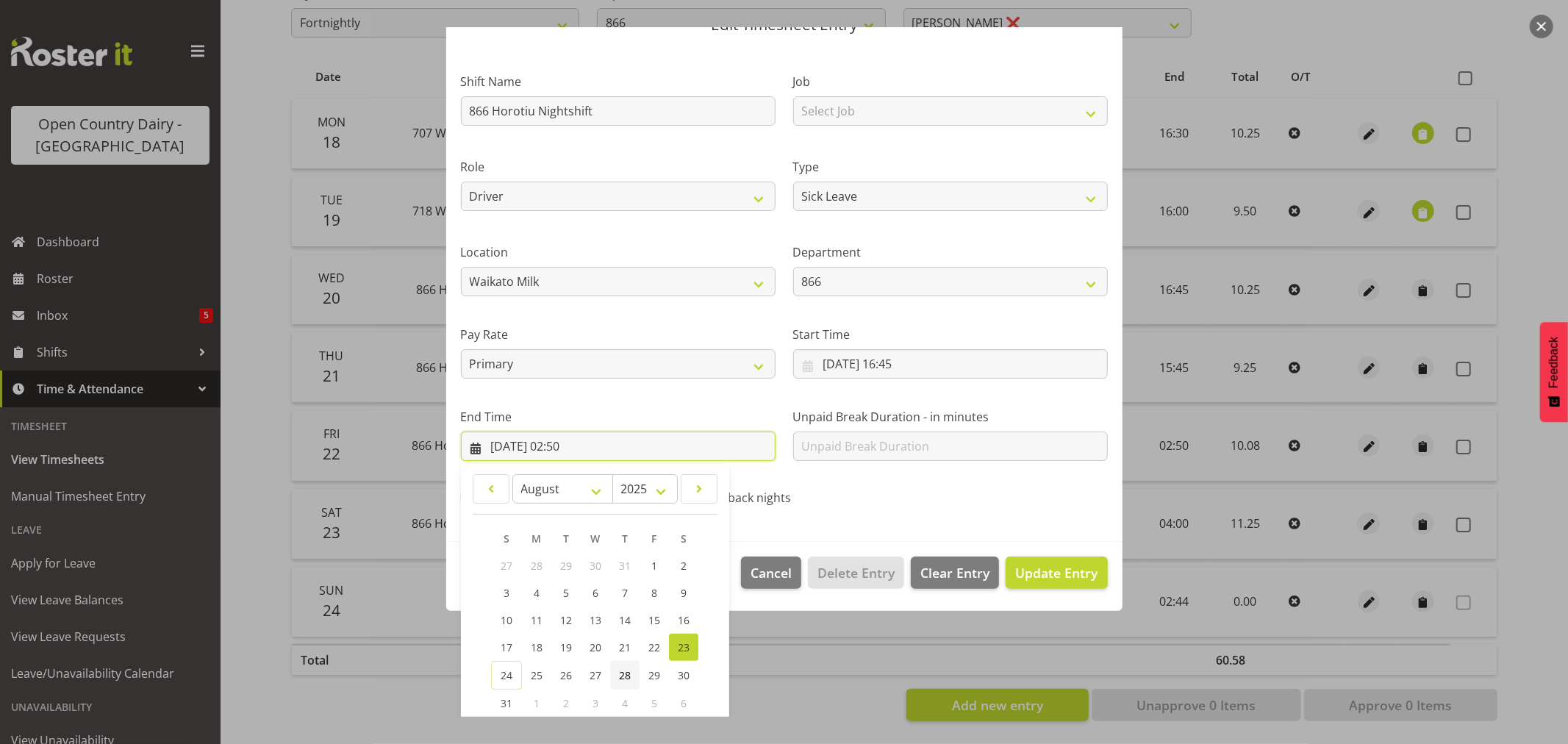
scroll to position [149, 0]
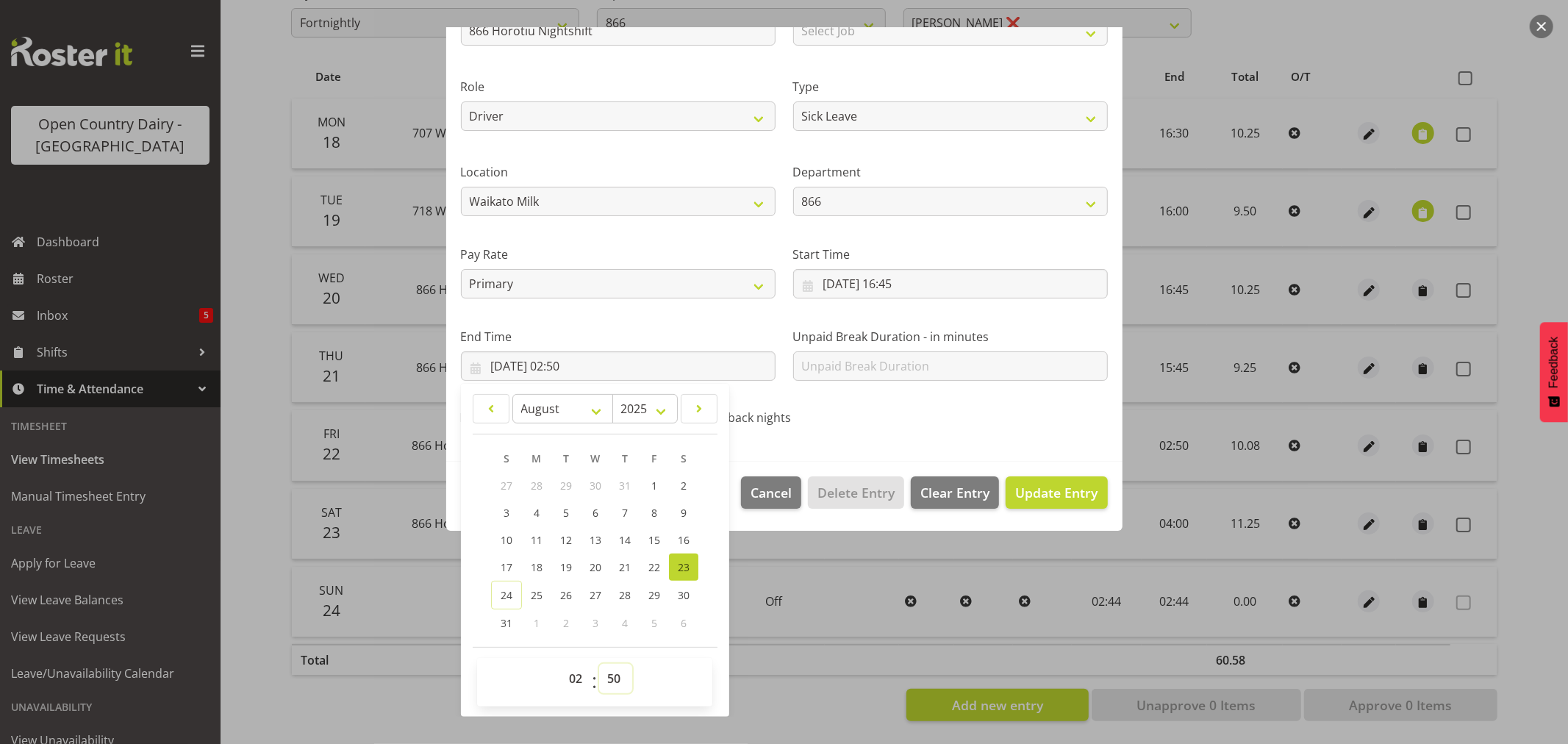
click at [613, 682] on select "00 01 02 03 04 05 06 07 08 09 10 11 12 13 14 15 16 17 18 19 20 21 22 23 24 25 2…" at bounding box center [615, 679] width 33 height 29
select select "51"
click at [599, 664] on select "00 01 02 03 04 05 06 07 08 09 10 11 12 13 14 15 16 17 18 19 20 21 22 23 24 25 2…" at bounding box center [615, 679] width 33 height 29
type input "23/08/2025, 02:51"
click at [1048, 489] on span "Update Entry" at bounding box center [1057, 493] width 83 height 18
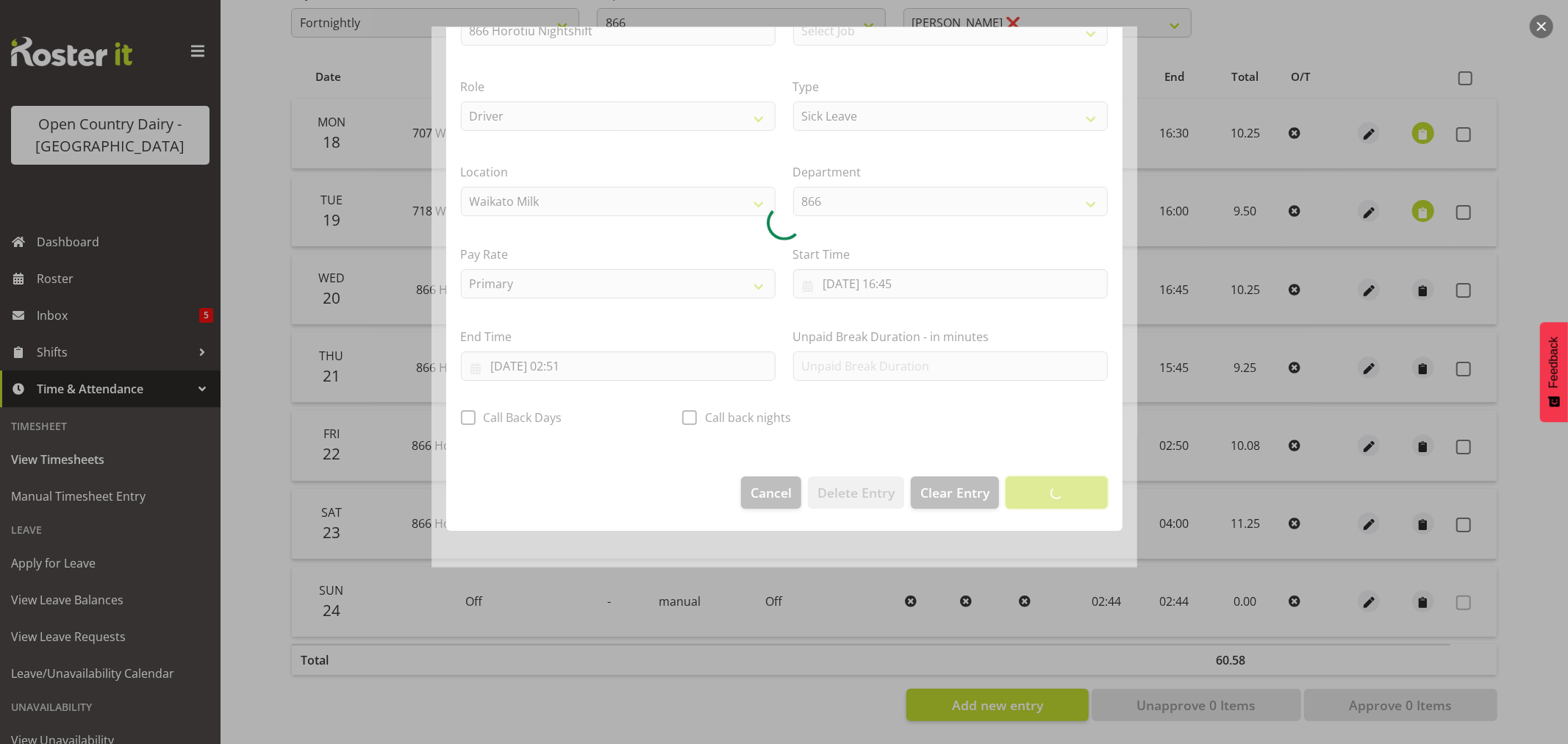
scroll to position [0, 0]
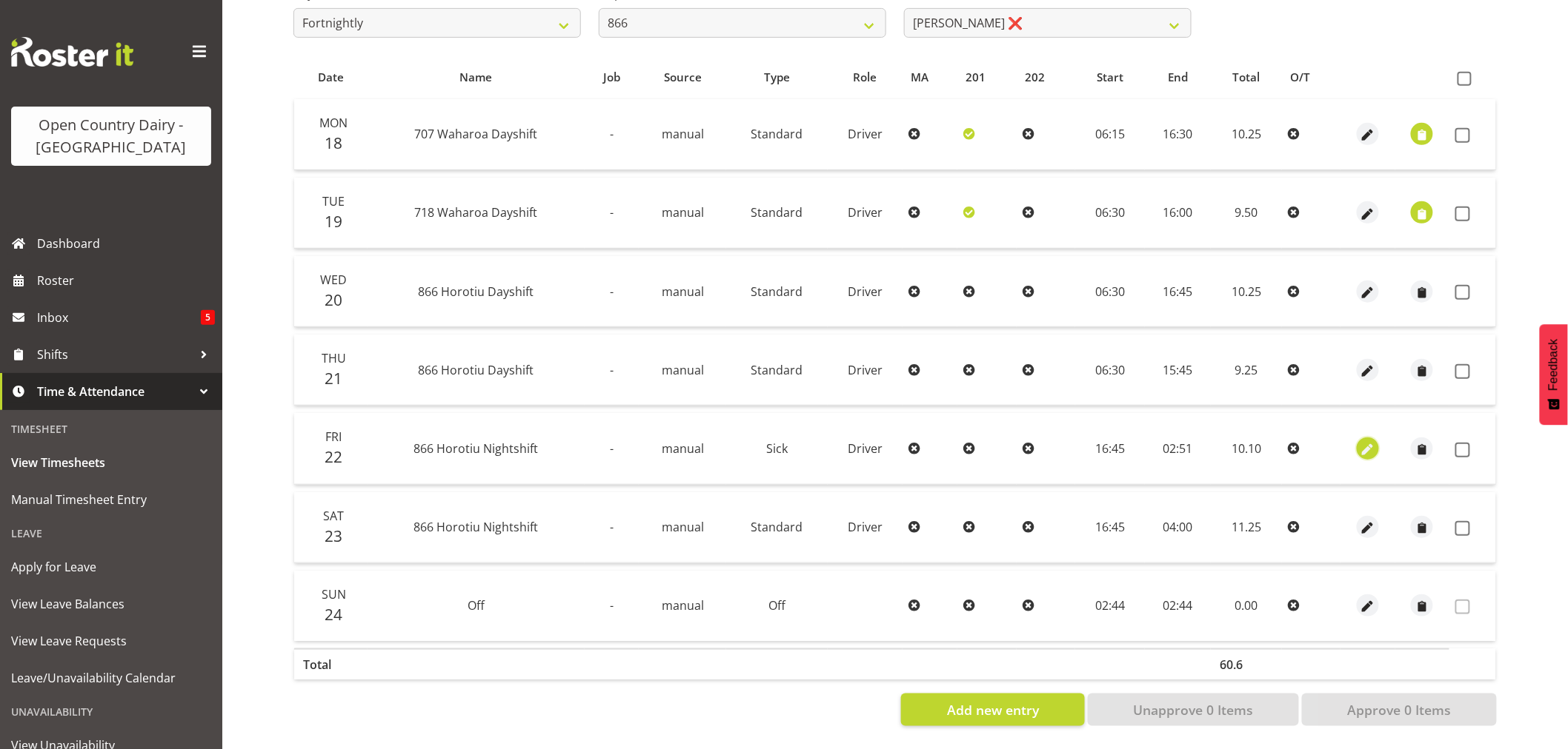
click at [1372, 441] on span "button" at bounding box center [1369, 450] width 17 height 17
select select "Sick"
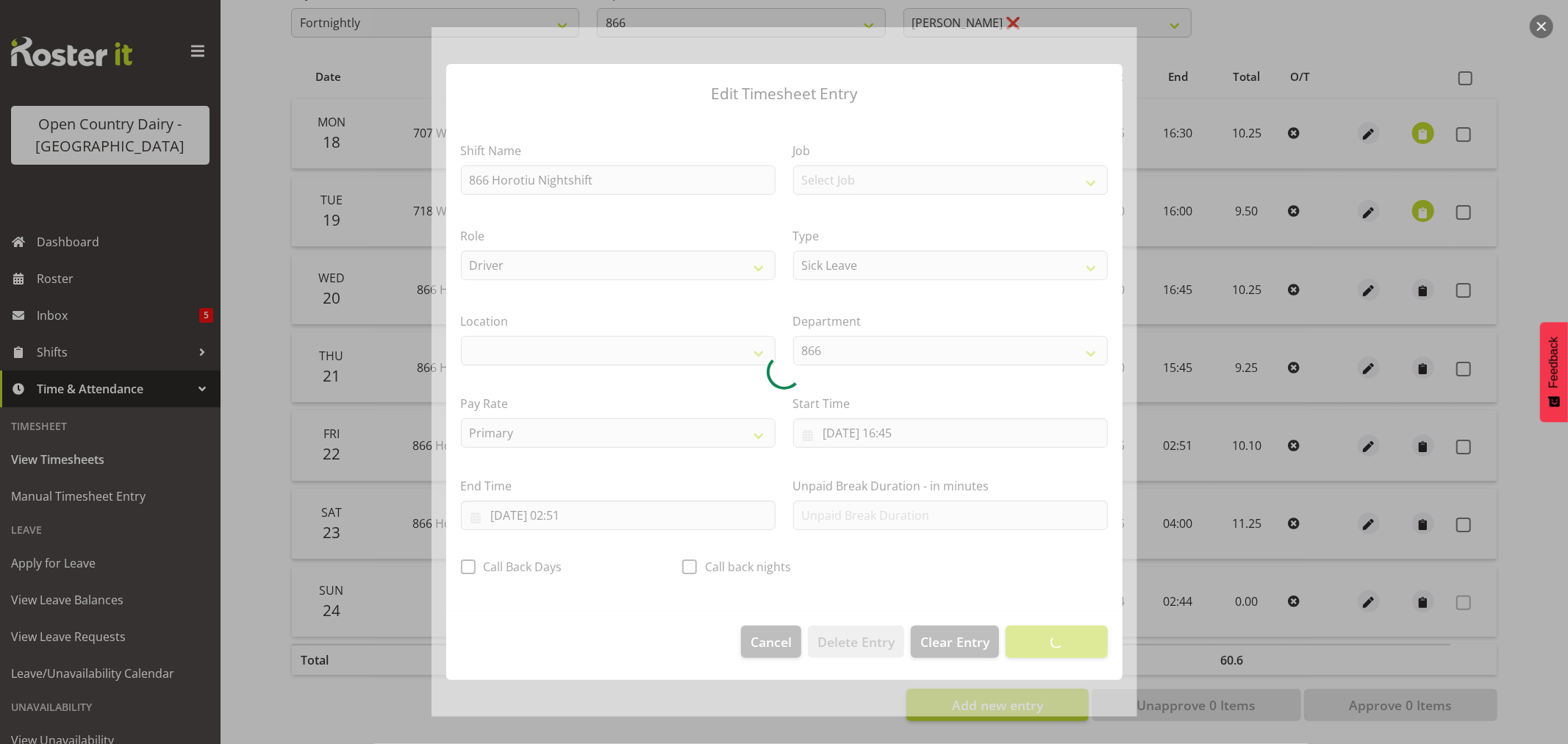
select select "1054"
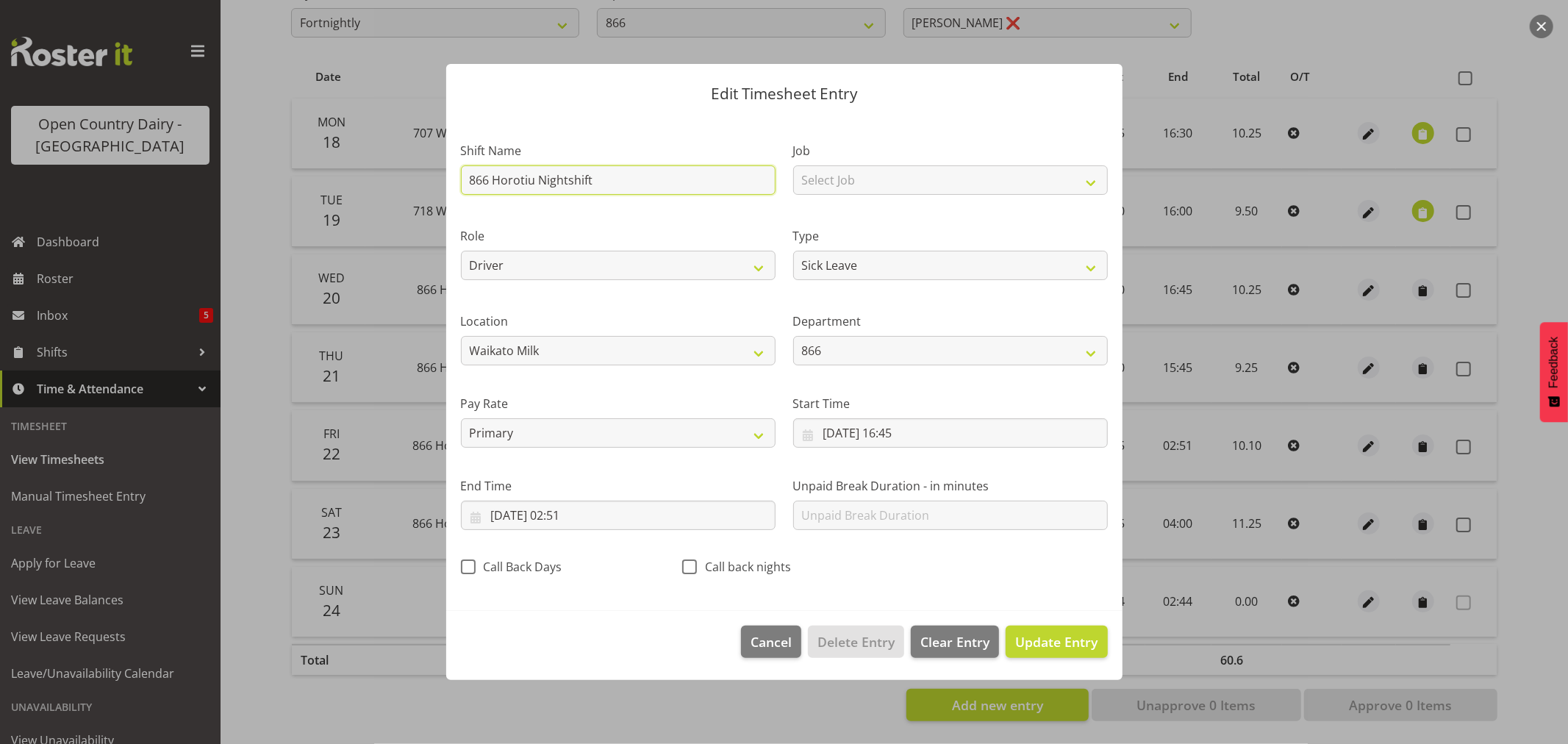
click at [732, 178] on input "866 Horotiu Nightshift" at bounding box center [619, 180] width 315 height 29
drag, startPoint x: 603, startPoint y: 177, endPoint x: 466, endPoint y: 181, distance: 137.1
click at [472, 182] on input "866 Horotiu Nightshift" at bounding box center [619, 180] width 315 height 29
type input "Sick"
click at [1075, 636] on span "Update Entry" at bounding box center [1057, 642] width 83 height 18
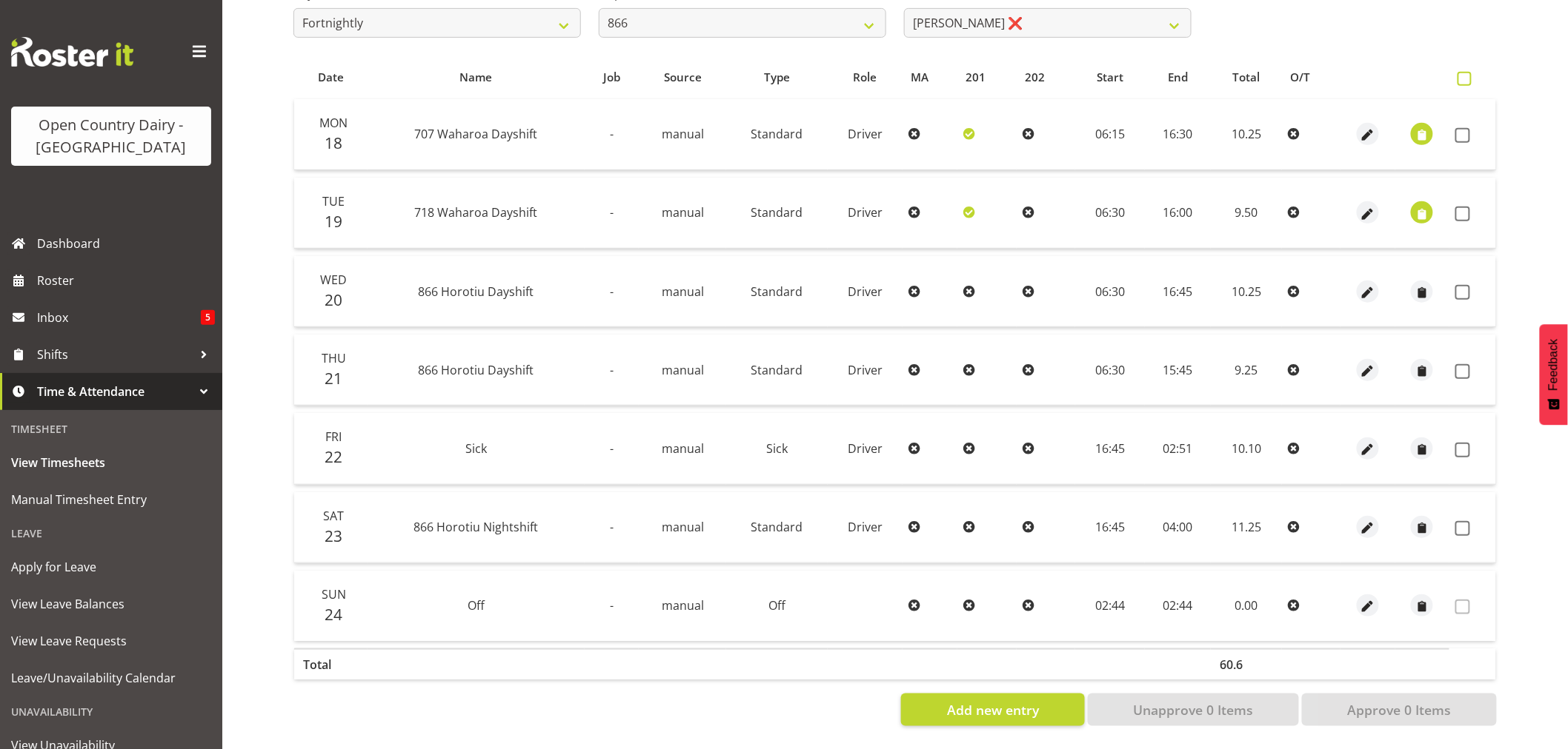
click at [1469, 72] on span at bounding box center [1464, 79] width 14 height 14
click at [1467, 74] on input "checkbox" at bounding box center [1461, 78] width 10 height 10
checkbox input "true"
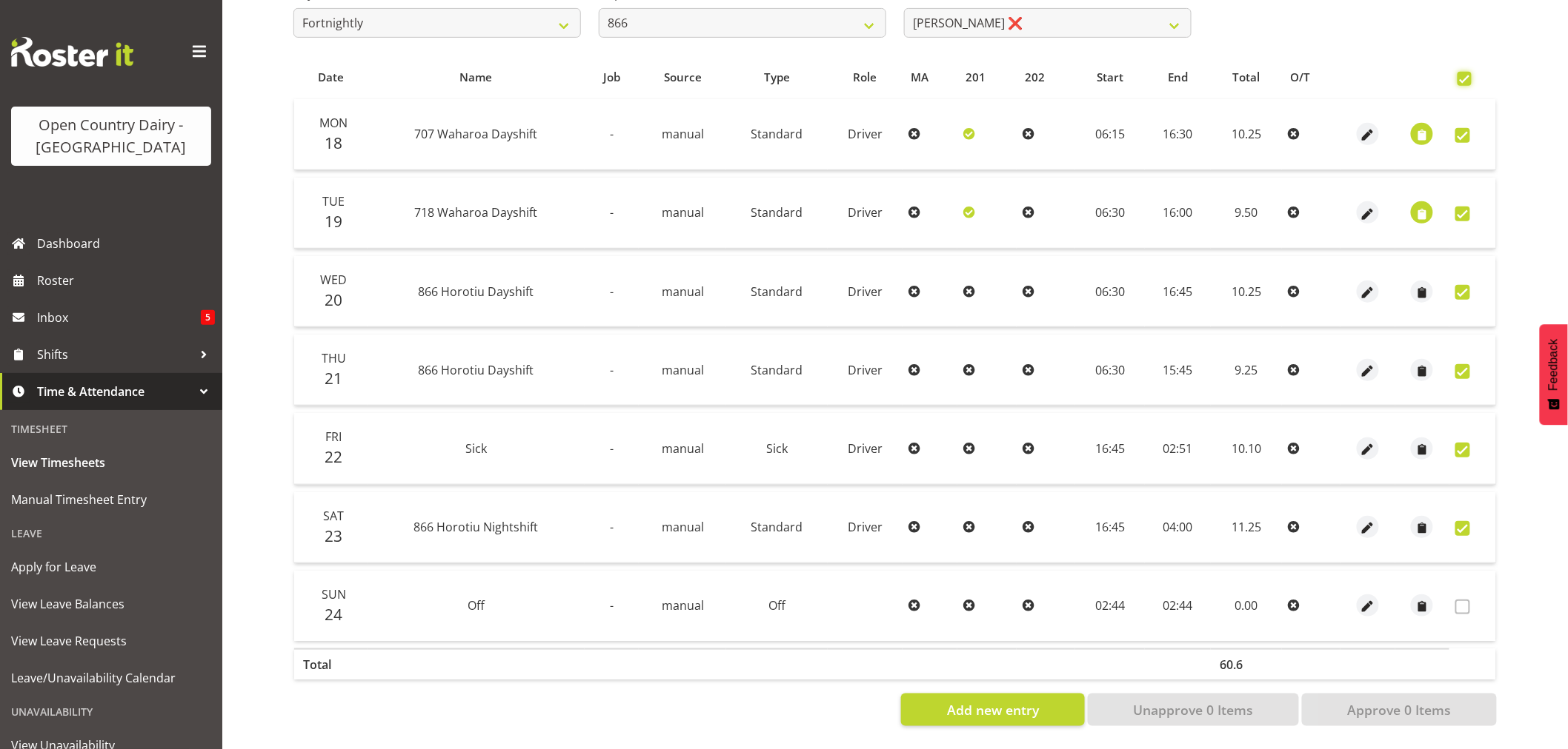
checkbox input "true"
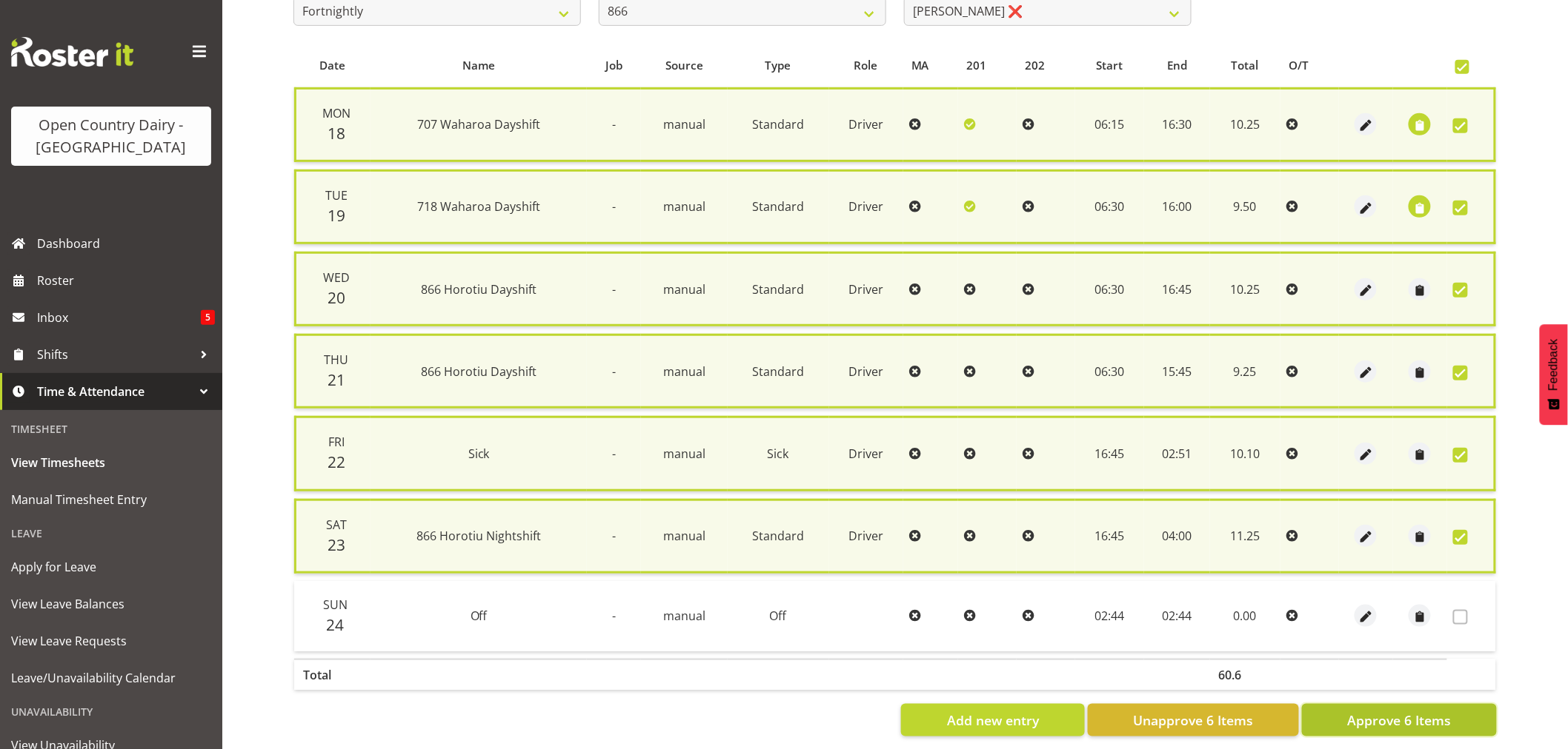
click at [1410, 713] on span "Approve 6 Items" at bounding box center [1399, 720] width 104 height 19
checkbox input "false"
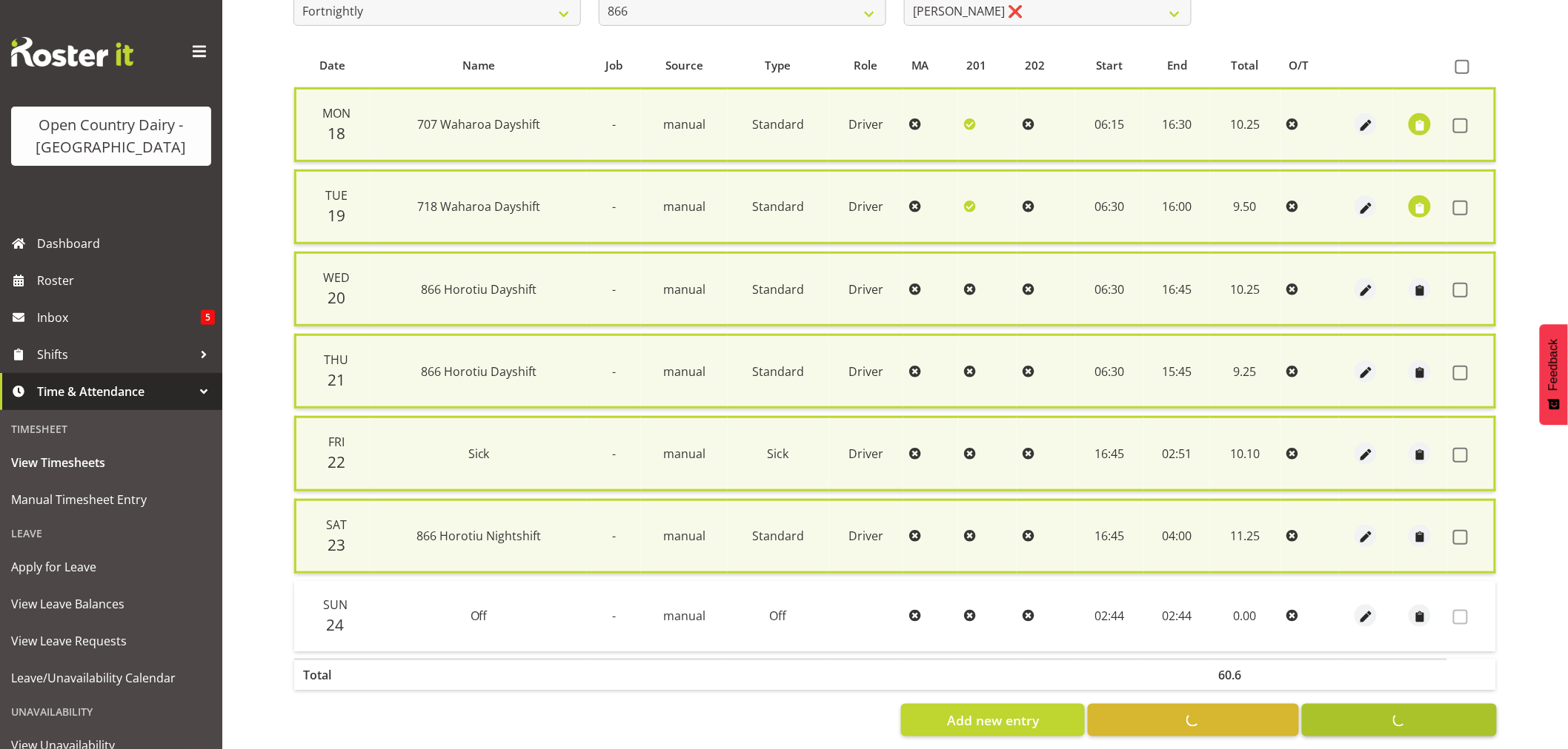
checkbox input "false"
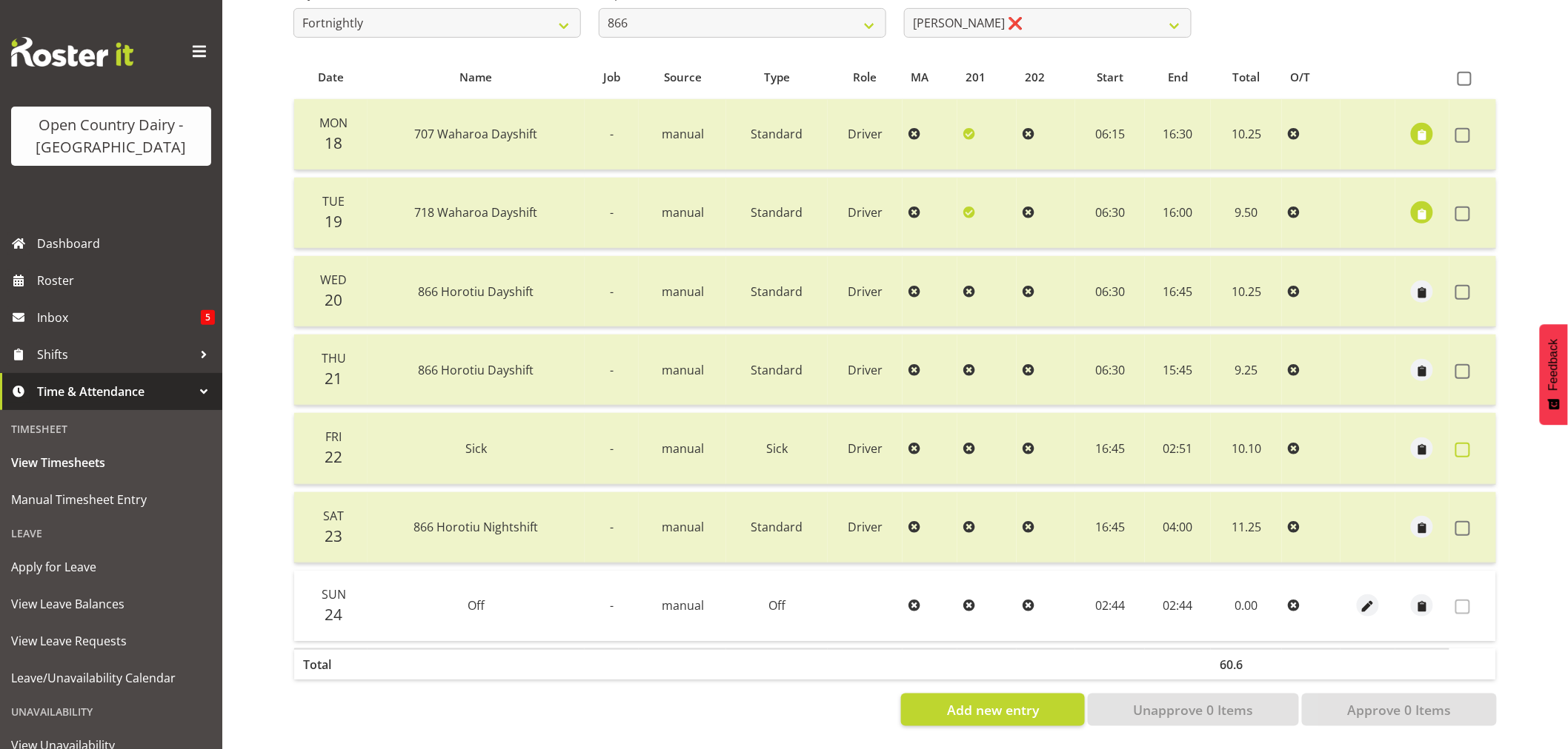
click at [1462, 443] on span at bounding box center [1462, 450] width 15 height 15
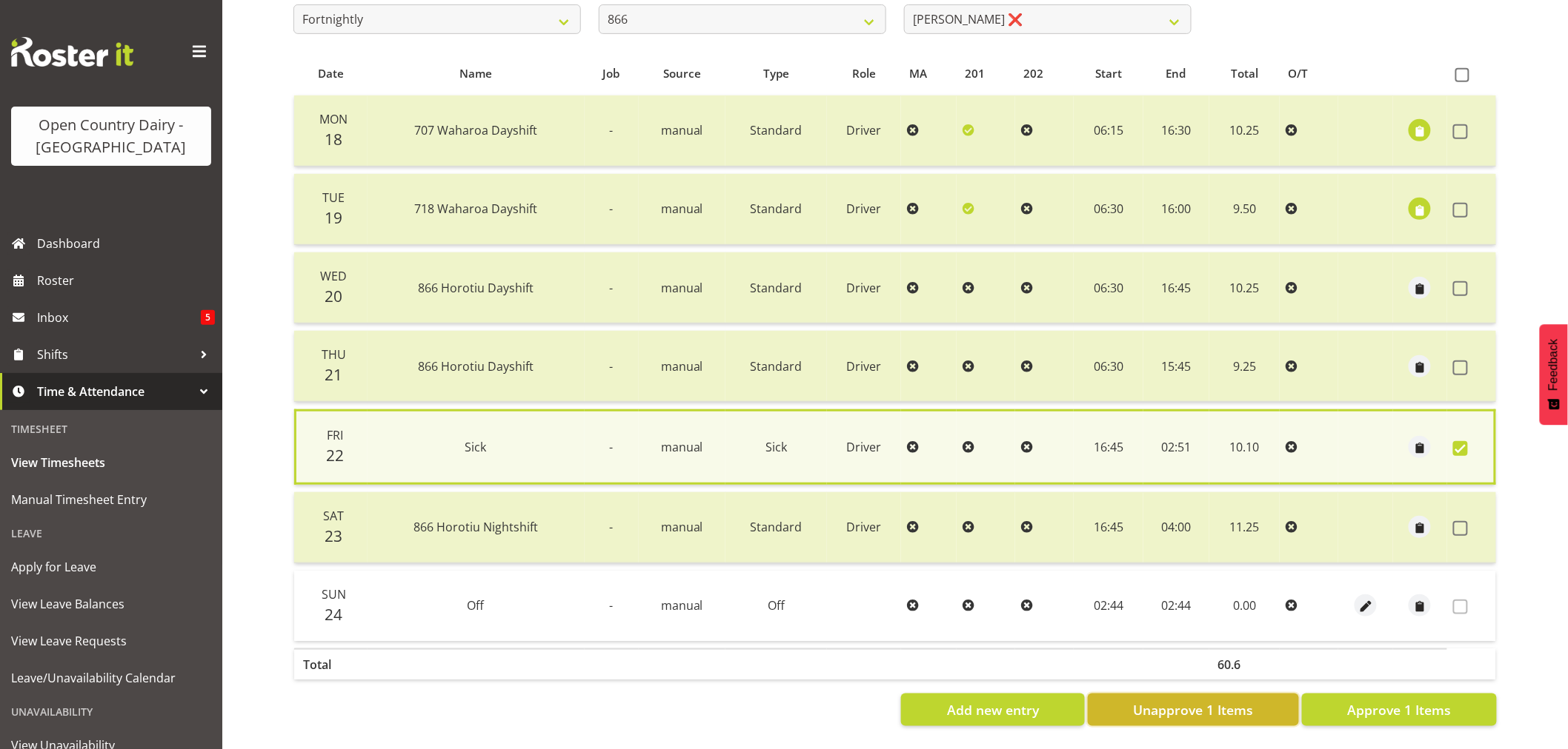
click at [1199, 700] on span "Unapprove 1 Items" at bounding box center [1192, 710] width 120 height 19
checkbox input "false"
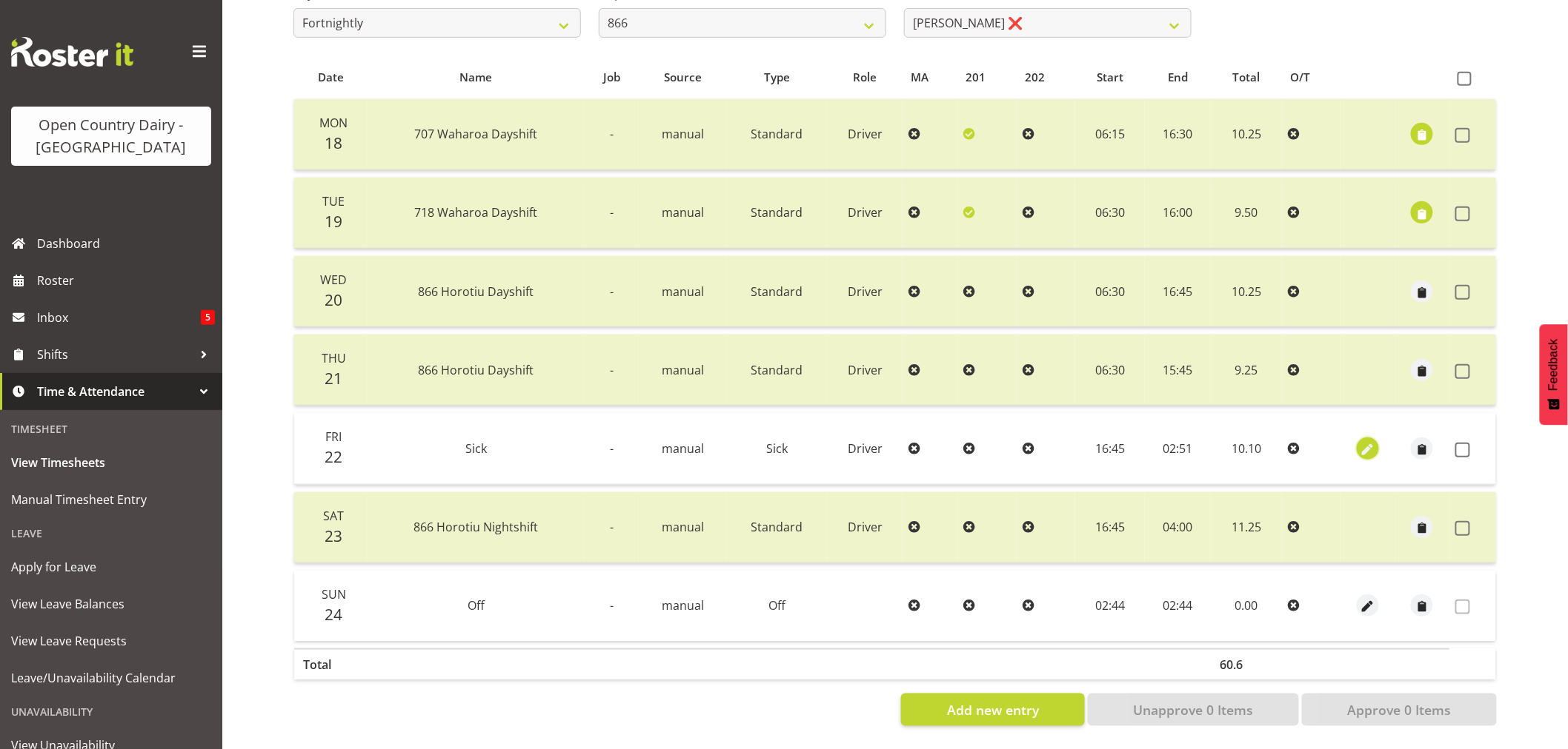
click at [1369, 441] on span "button" at bounding box center [1369, 450] width 17 height 17
select select "Sick"
select select "7"
select select "2025"
select select "16"
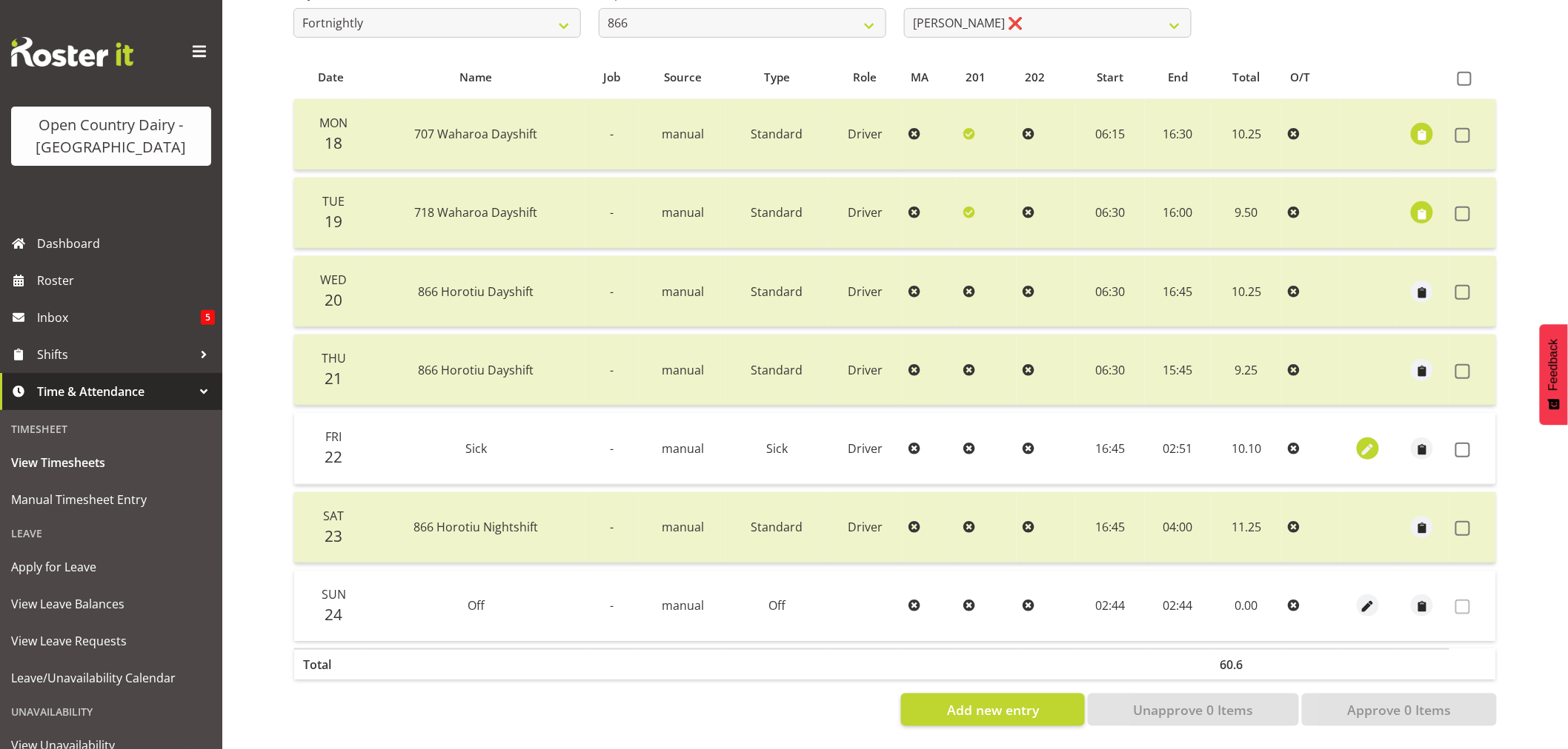
select select "45"
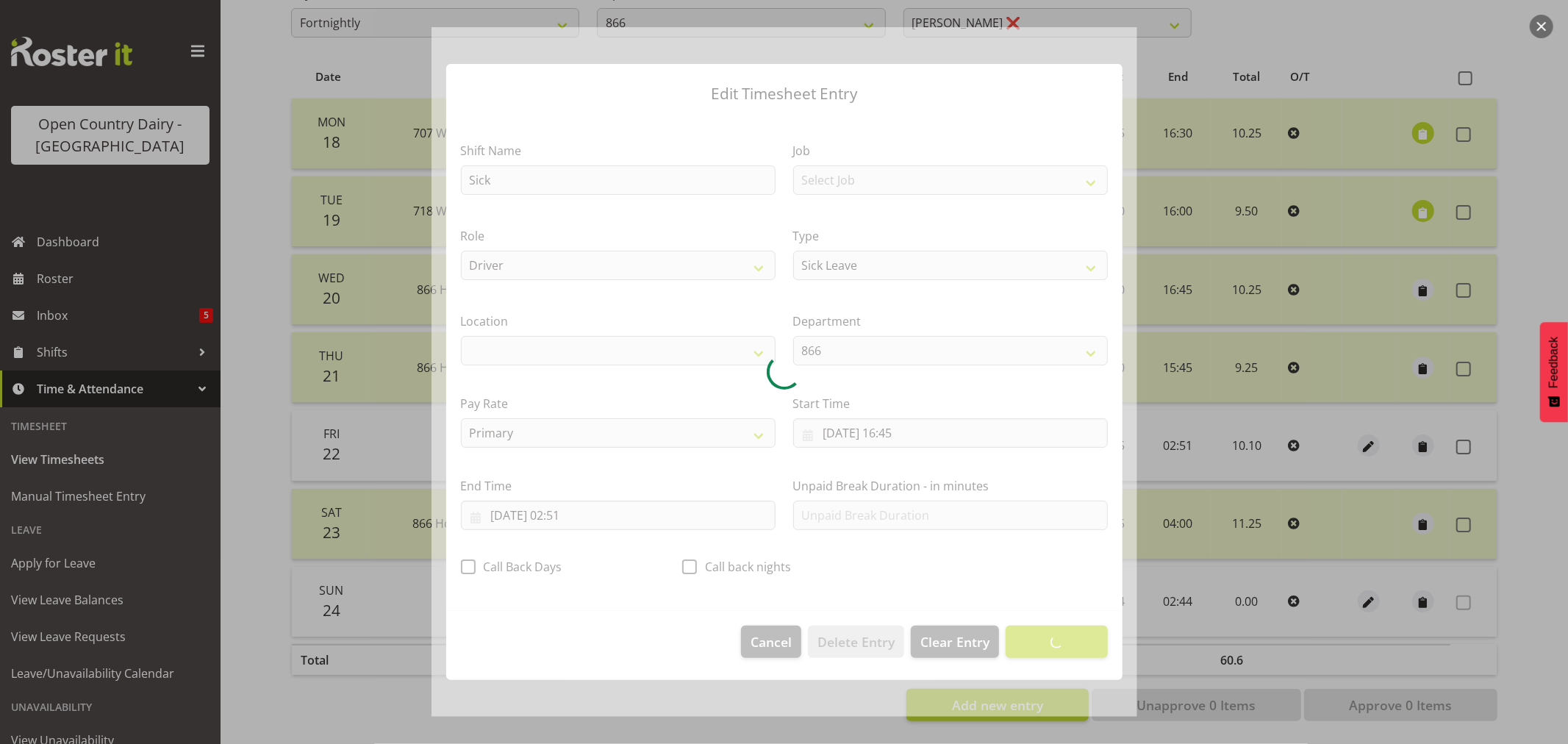
select select "1054"
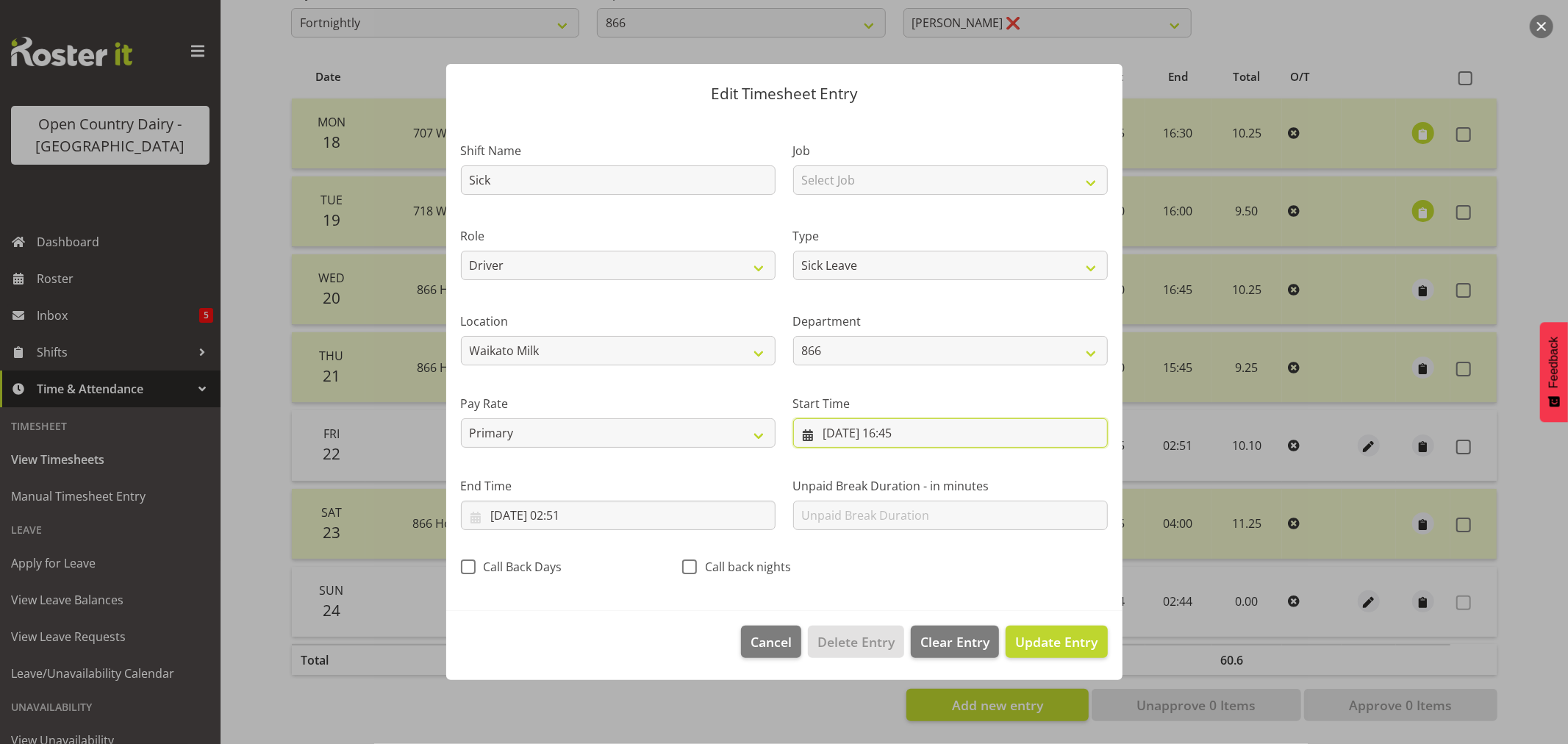
click at [895, 432] on input "22/08/2025, 16:45" at bounding box center [951, 433] width 315 height 29
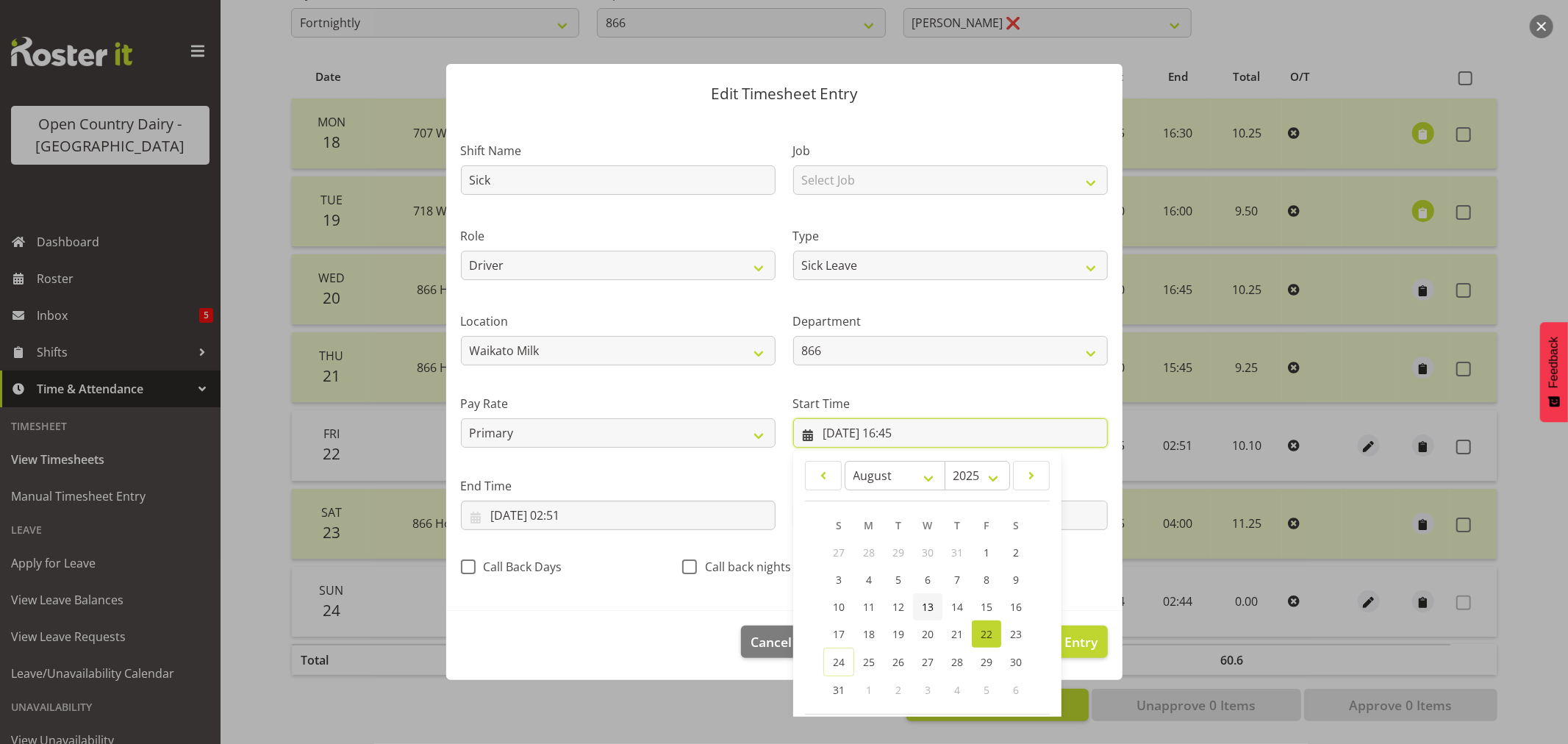
scroll to position [67, 0]
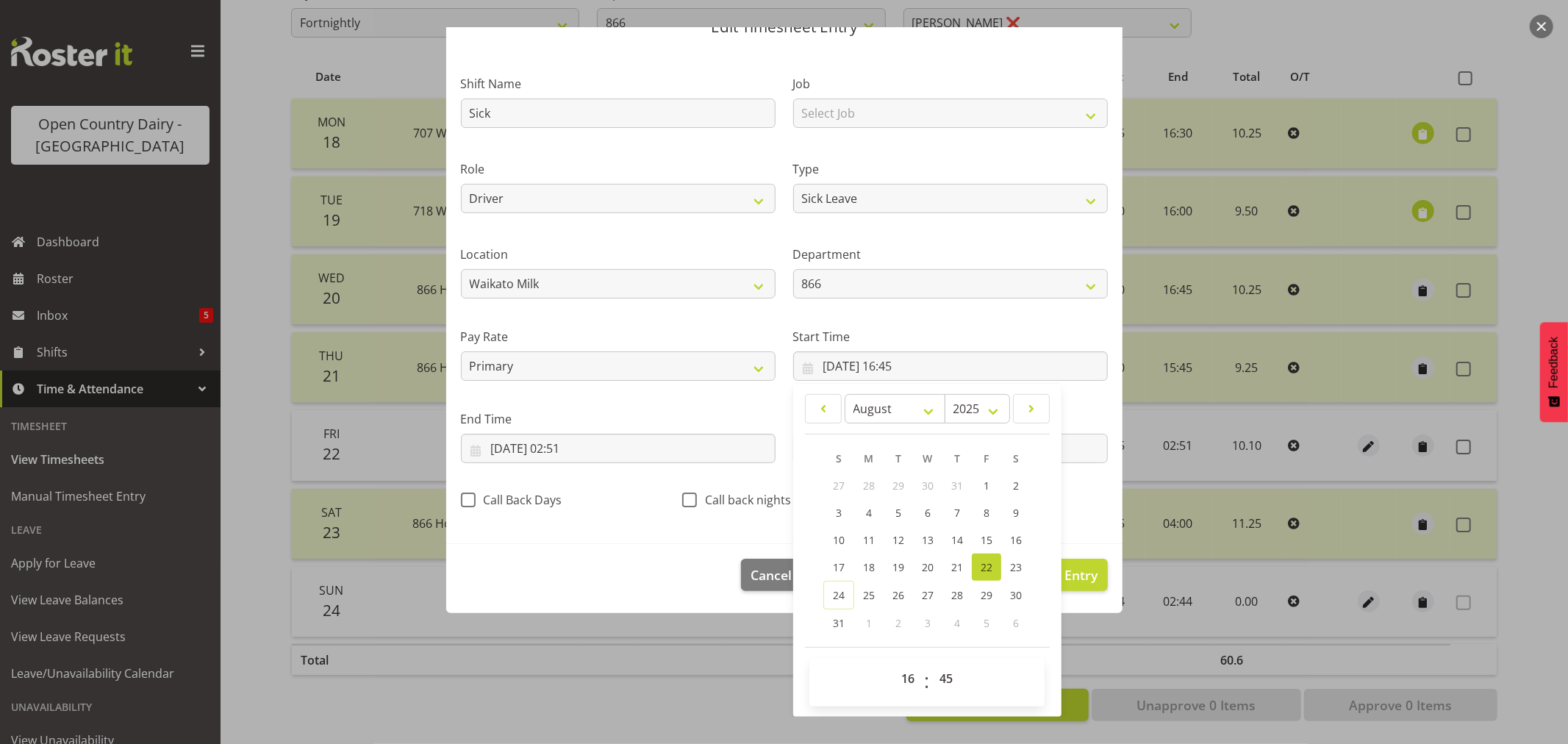
click at [1031, 321] on div "Start Time 22/08/2025, 16:45 January February March April May June July August …" at bounding box center [950, 349] width 332 height 83
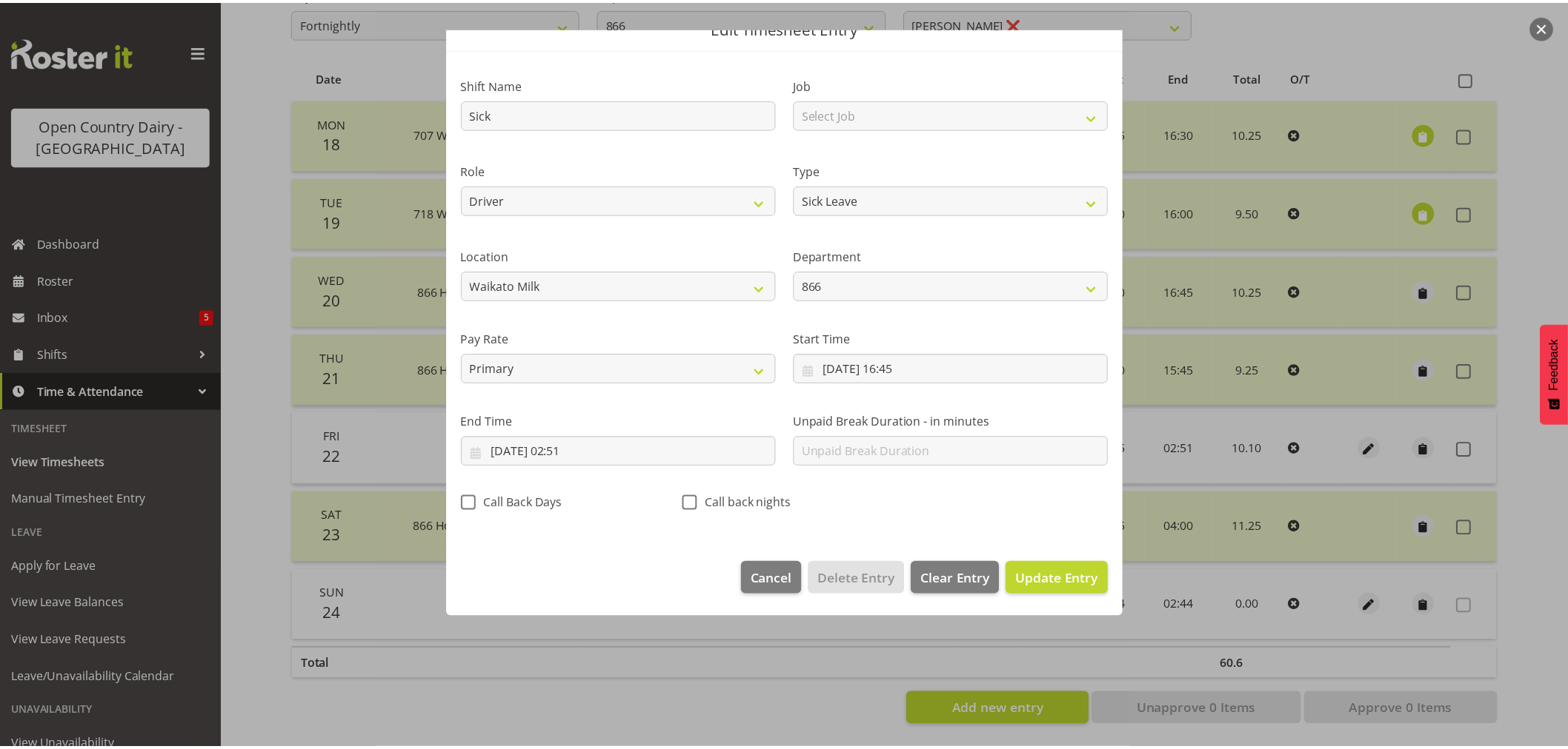
scroll to position [0, 0]
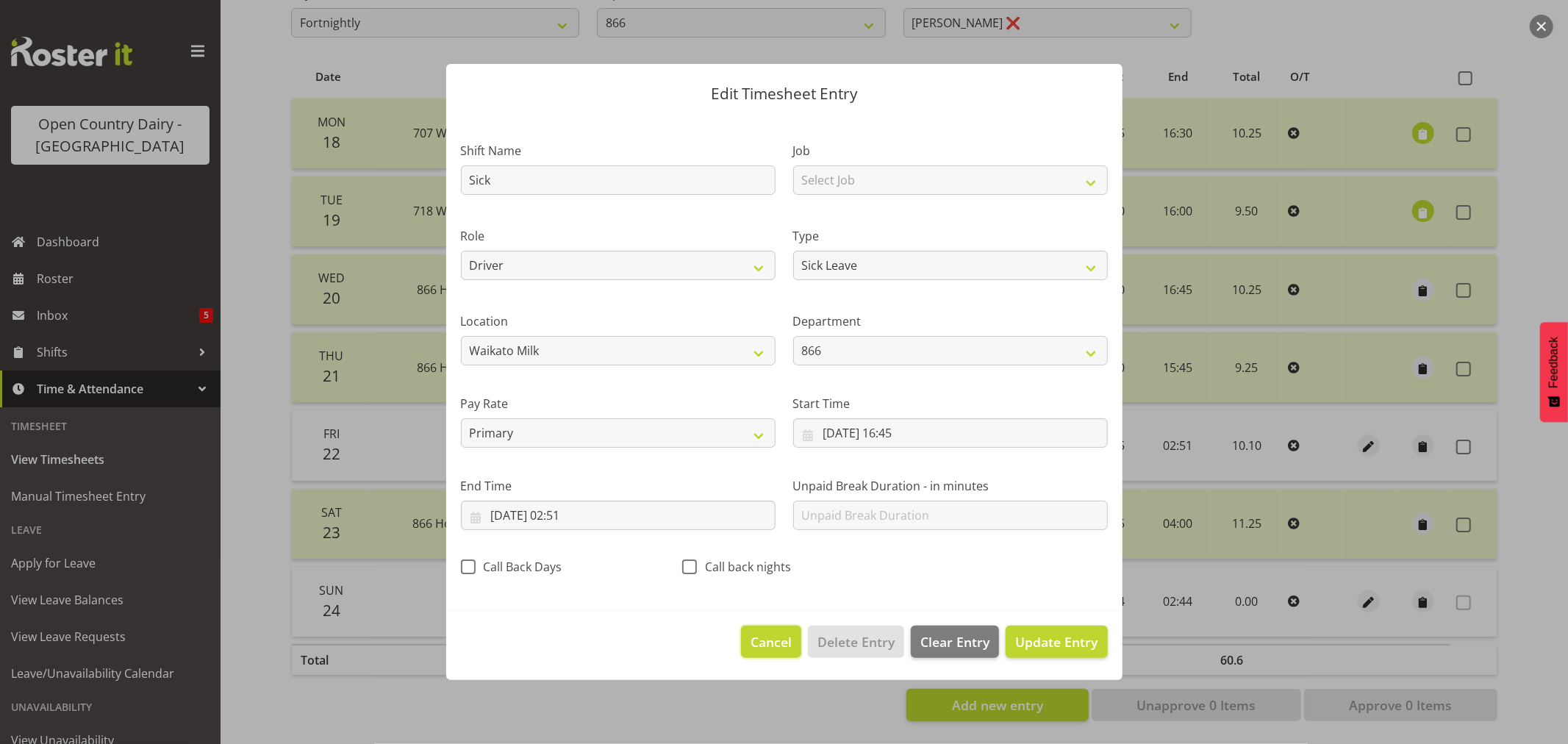
click at [770, 635] on span "Cancel" at bounding box center [771, 642] width 41 height 19
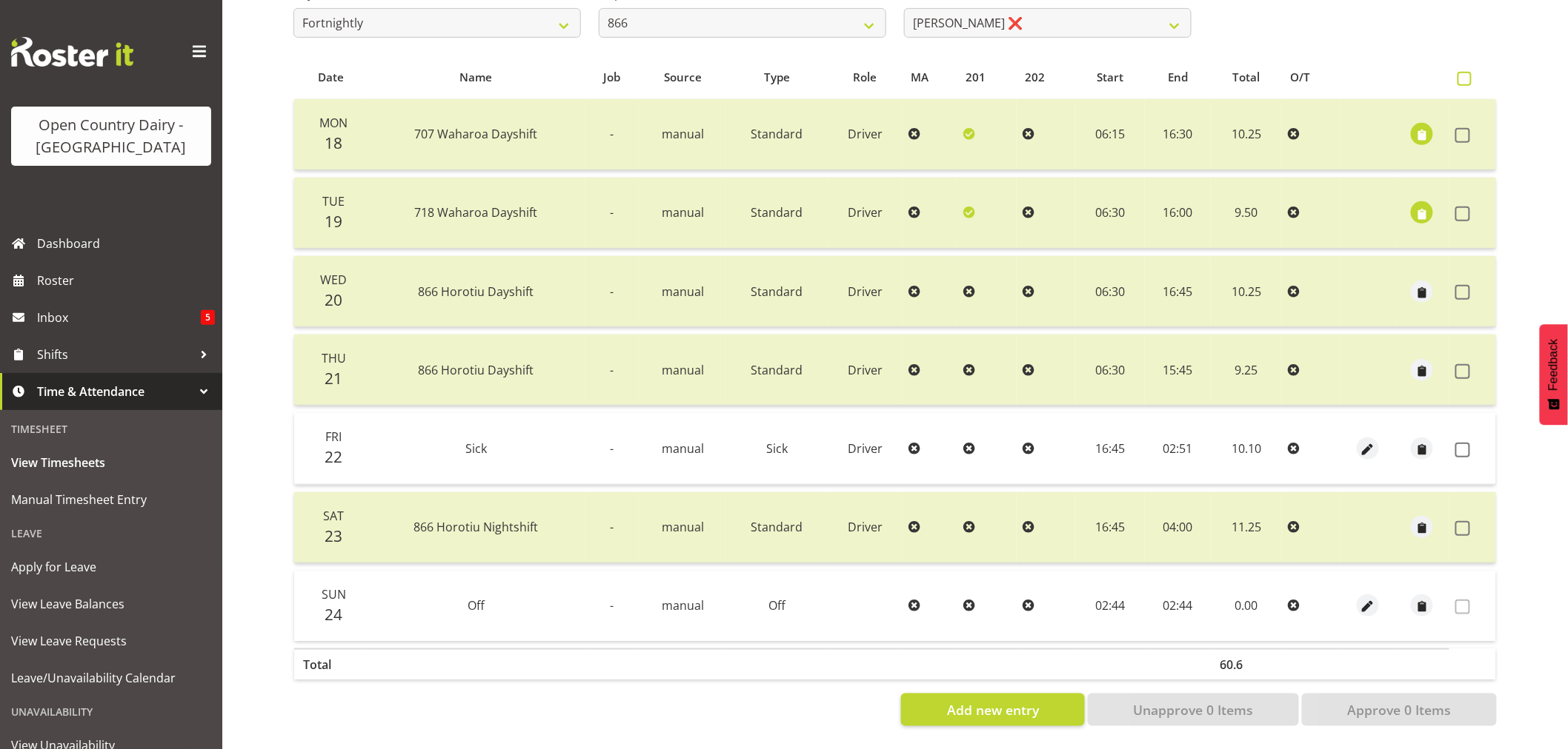
click at [1460, 72] on span at bounding box center [1464, 79] width 14 height 14
click at [1460, 74] on input "checkbox" at bounding box center [1461, 78] width 10 height 10
checkbox input "true"
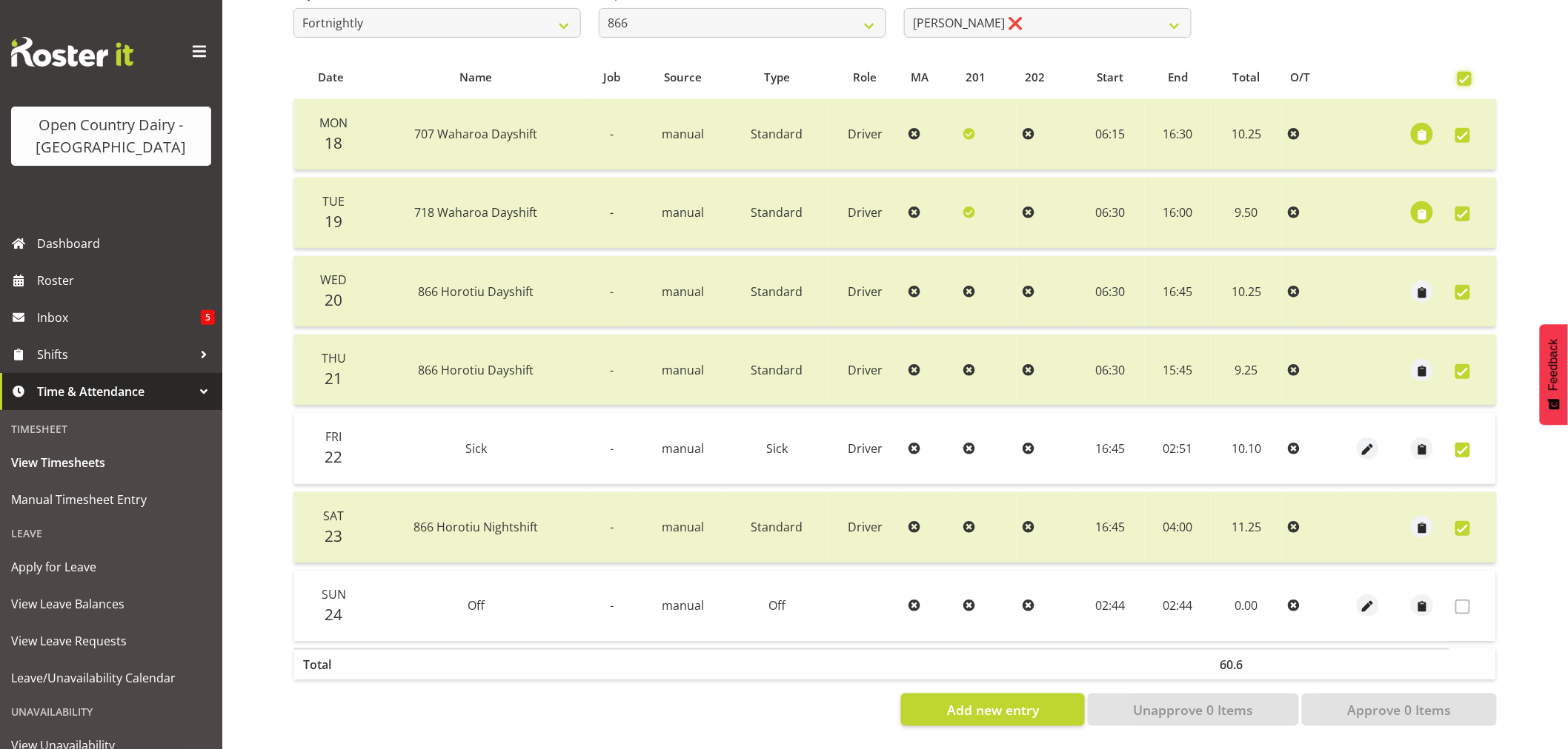
checkbox input "true"
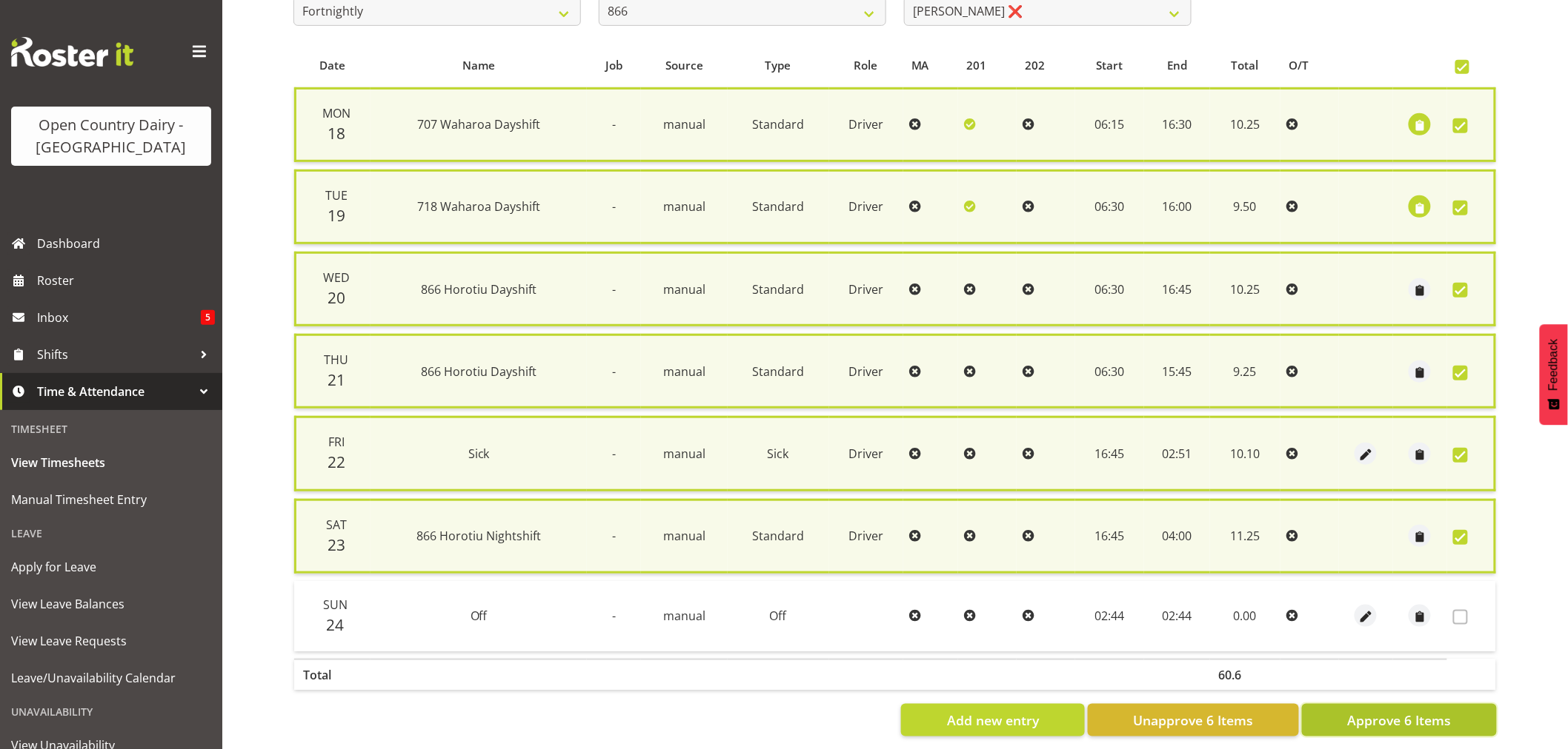
click at [1409, 717] on span "Approve 6 Items" at bounding box center [1399, 720] width 104 height 19
checkbox input "false"
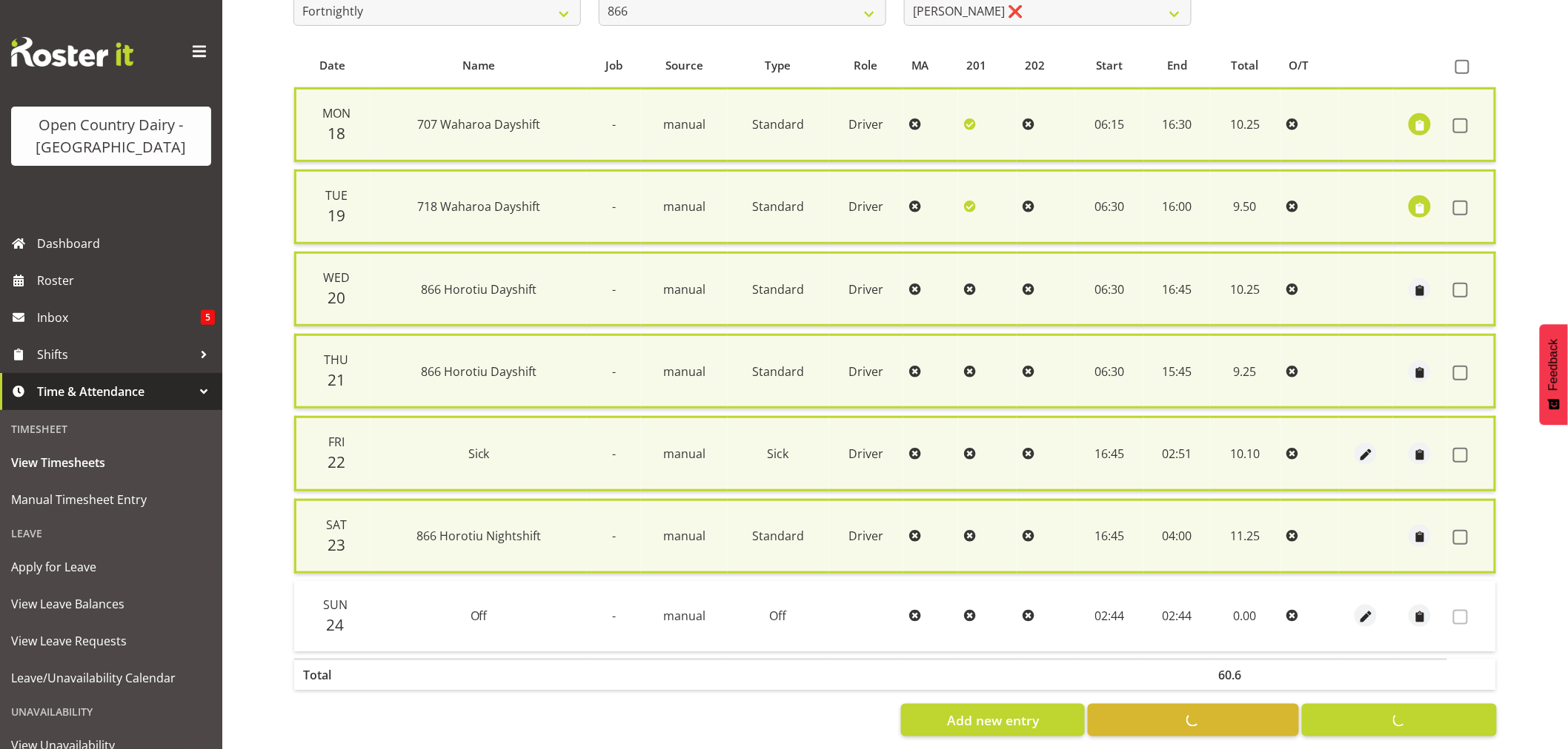
checkbox input "false"
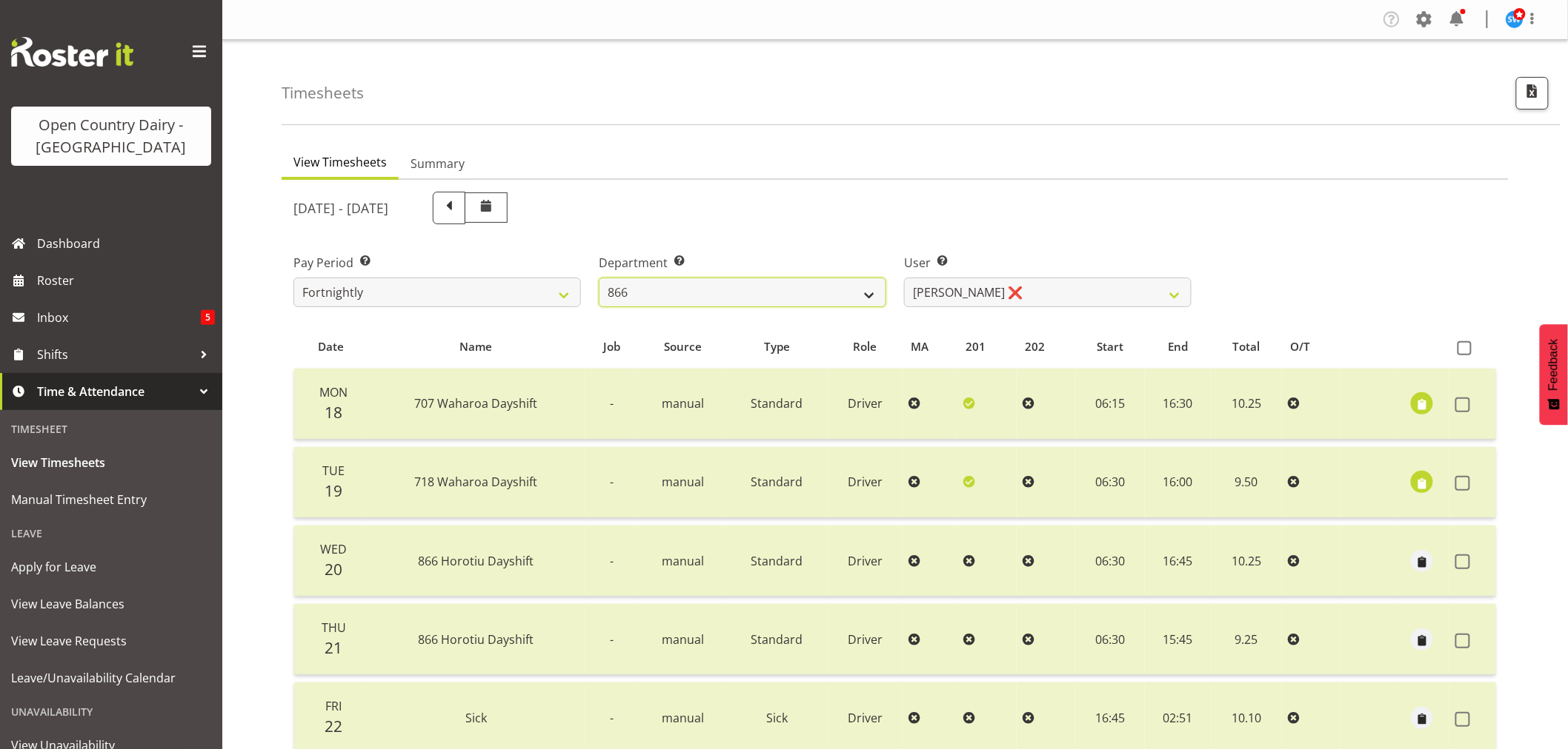
click at [872, 291] on select "701 702 703 704 705 706 707 708 709 710 711 712 713 714 715 716 717 718 719 720" at bounding box center [742, 292] width 287 height 29
click at [872, 293] on select "701 702 703 704 705 706 707 708 709 710 711 712 713 714 715 716 717 718 719 720" at bounding box center [742, 292] width 287 height 29
select select "874"
click at [598, 277] on select "701 702 703 704 705 706 707 708 709 710 711 712 713 714 715 716 717 718 719 720" at bounding box center [742, 292] width 287 height 29
select select "8178"
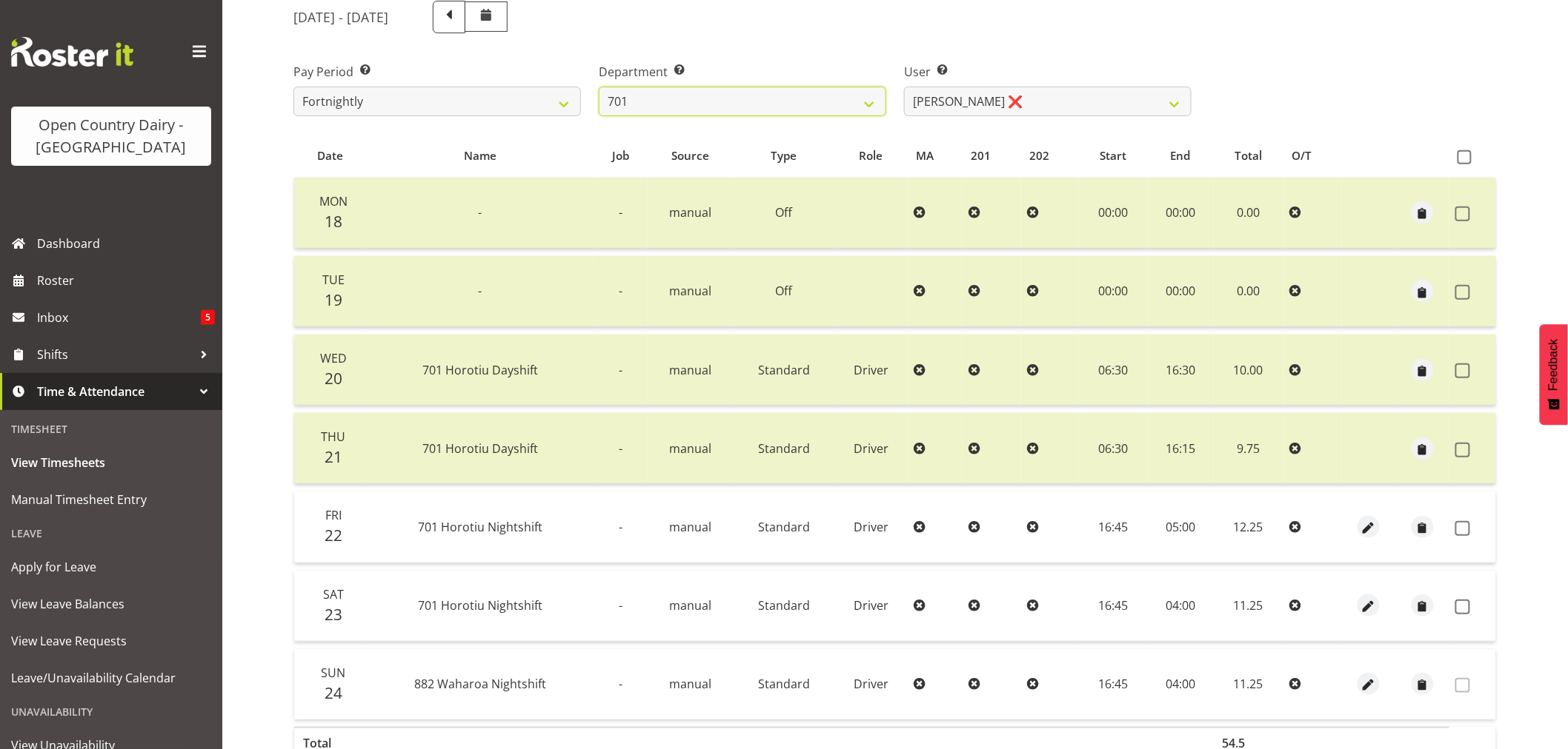
scroll to position [246, 0]
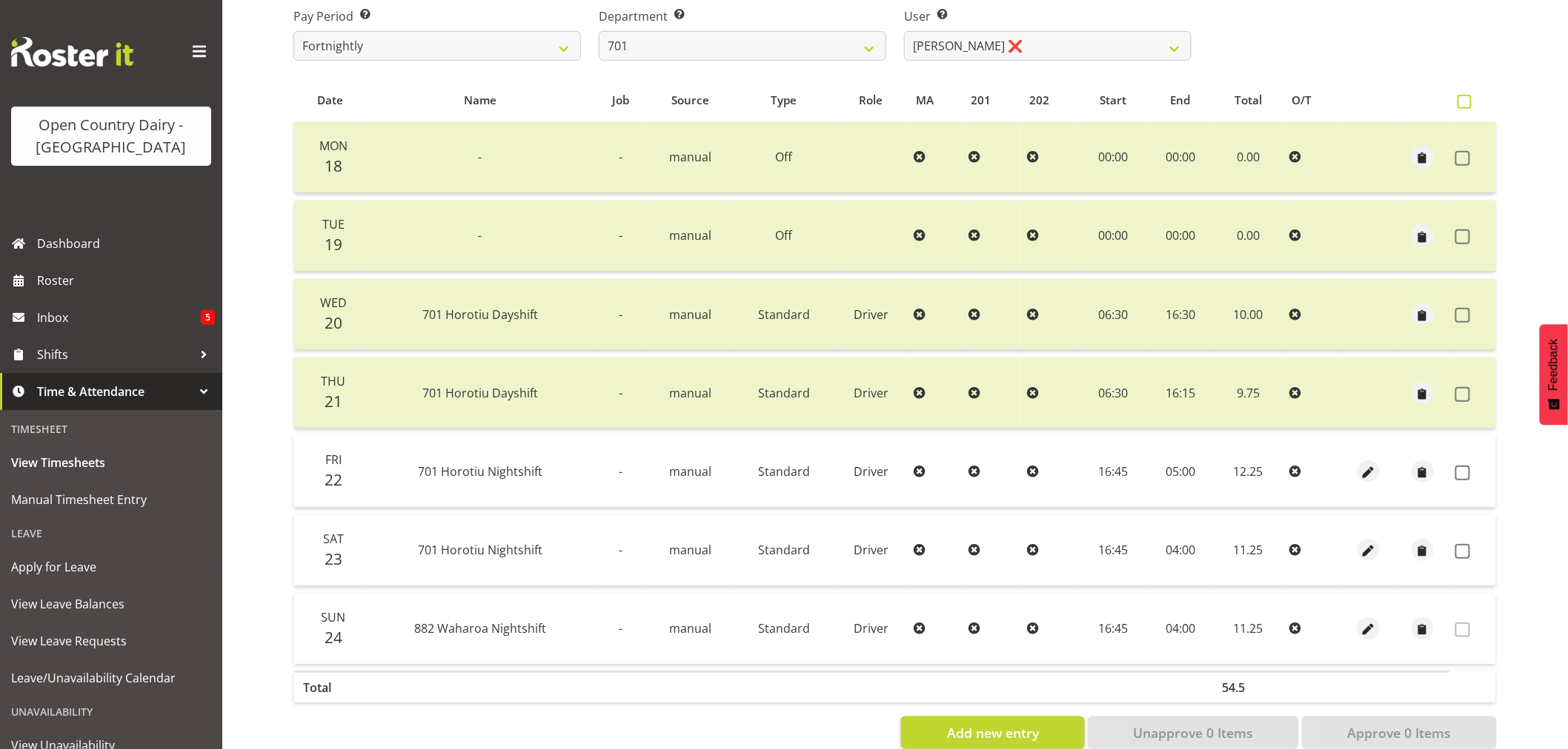
click at [1468, 94] on span at bounding box center [1464, 101] width 14 height 14
click at [1467, 97] on input "checkbox" at bounding box center [1461, 101] width 10 height 10
checkbox input "true"
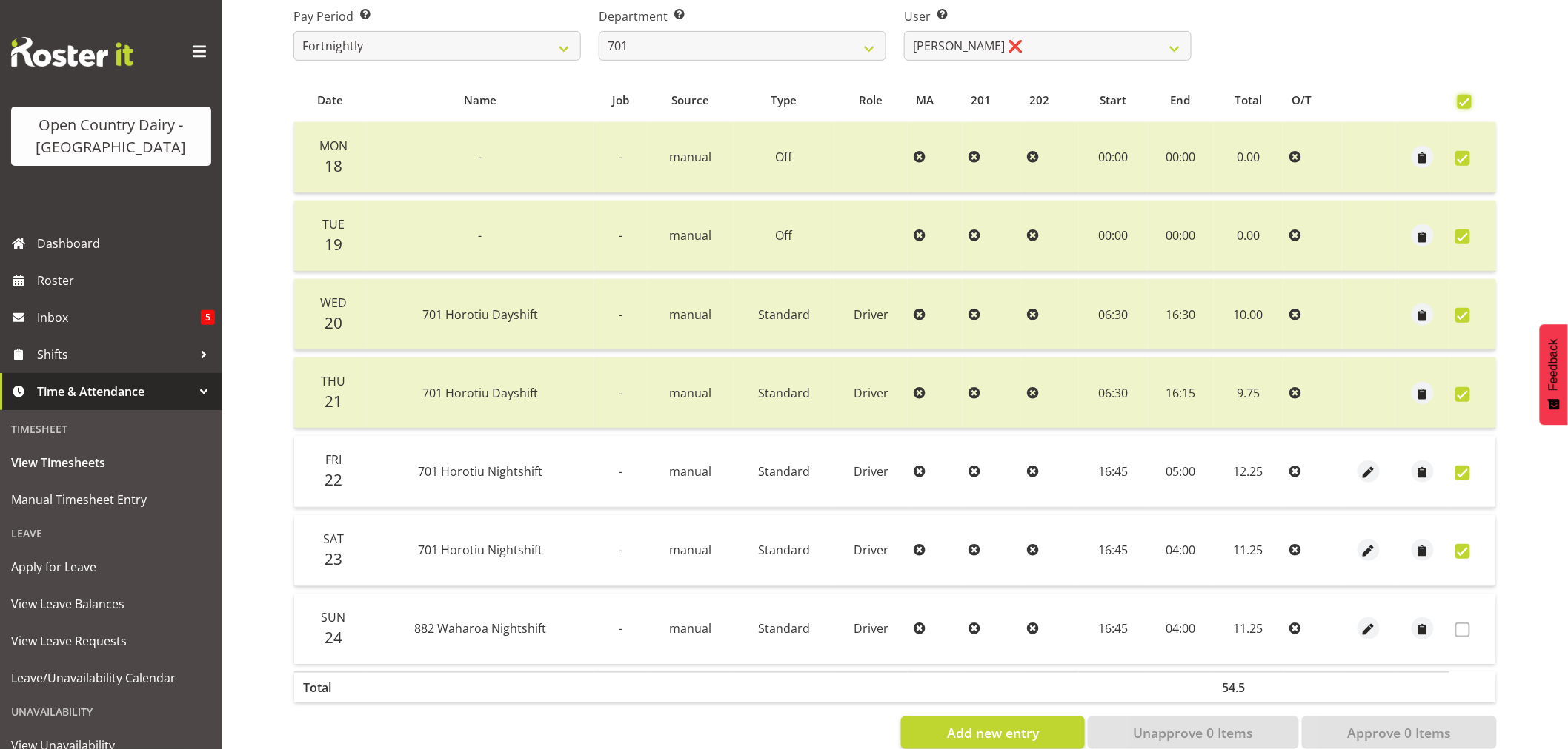
checkbox input "true"
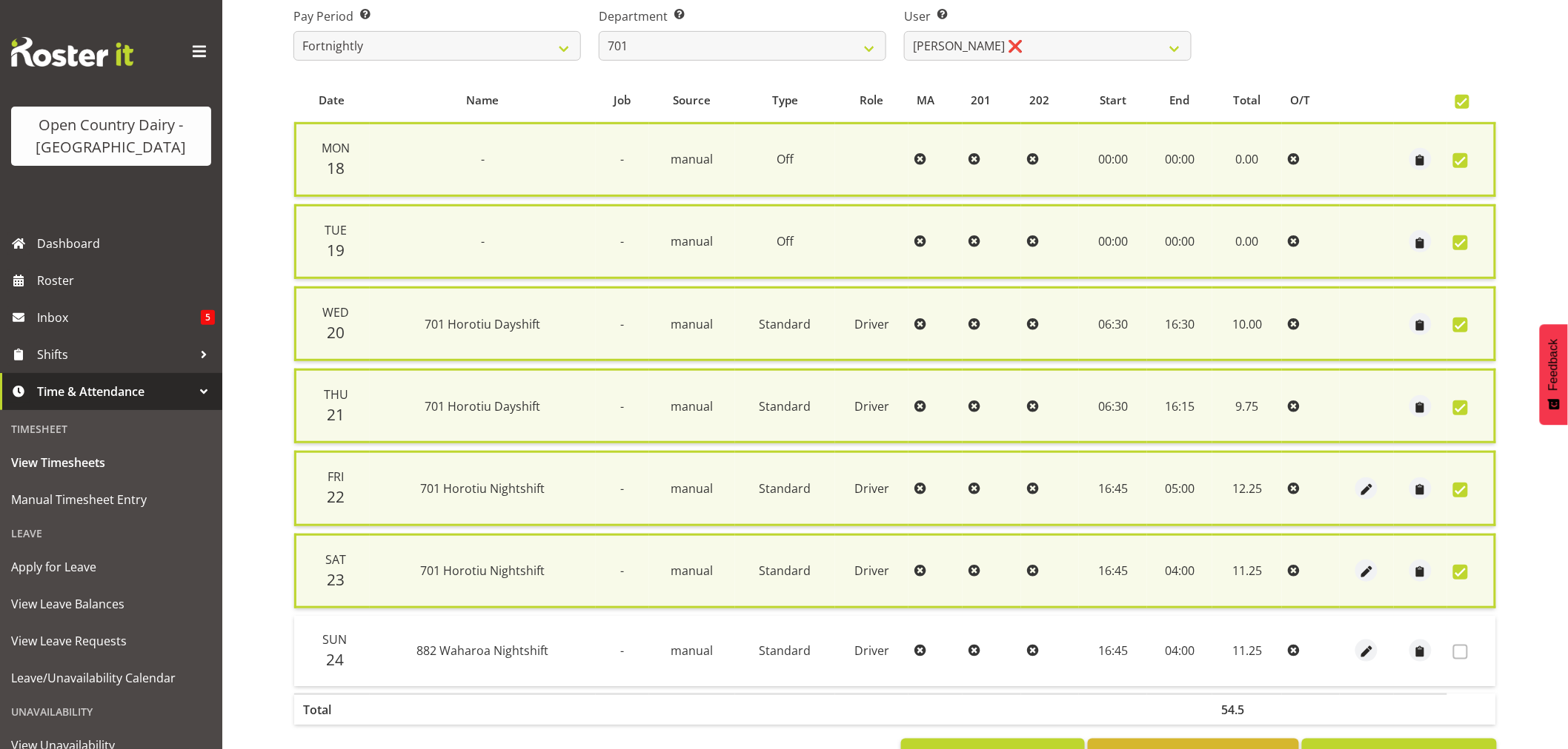
click at [1458, 566] on span at bounding box center [1460, 572] width 15 height 15
checkbox input "false"
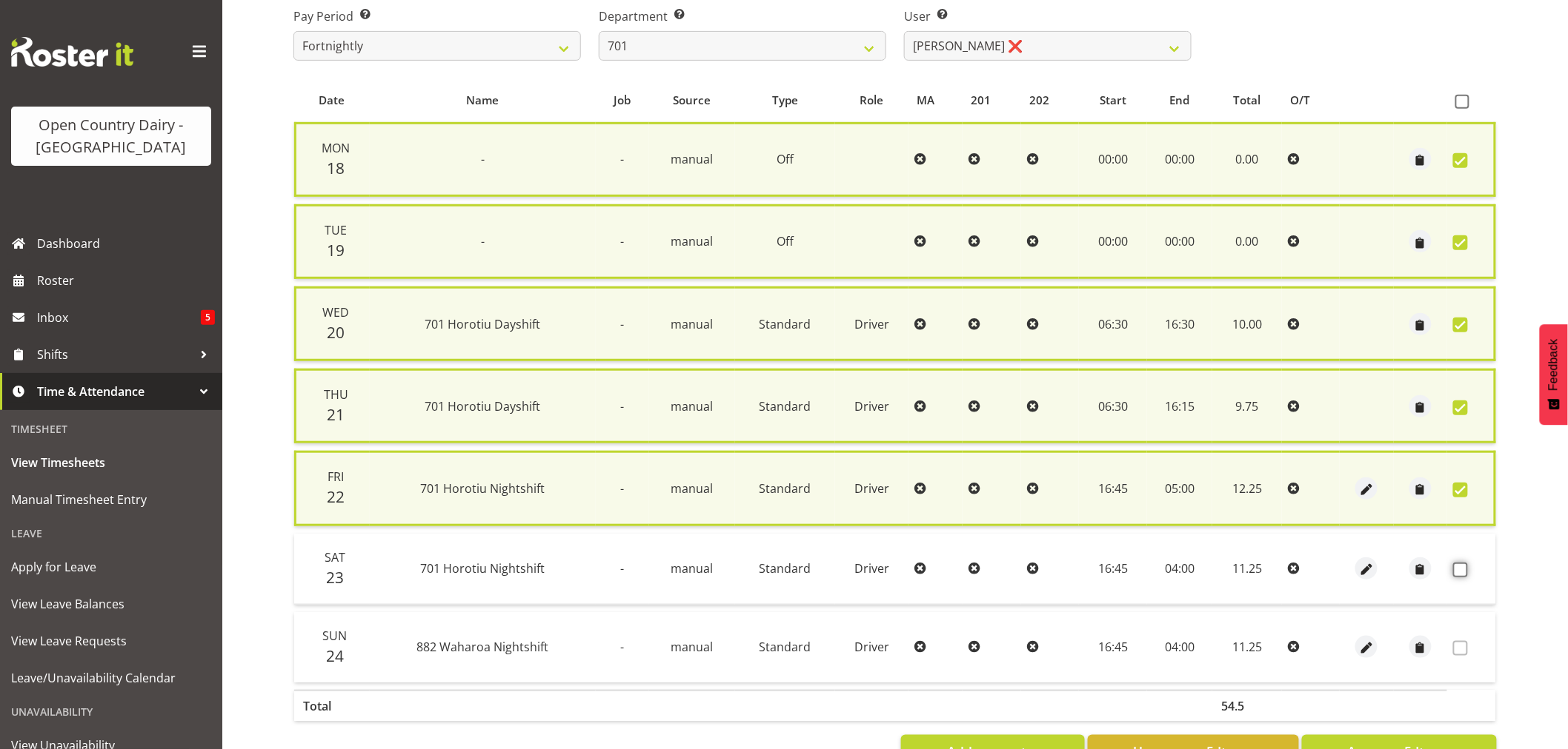
scroll to position [293, 0]
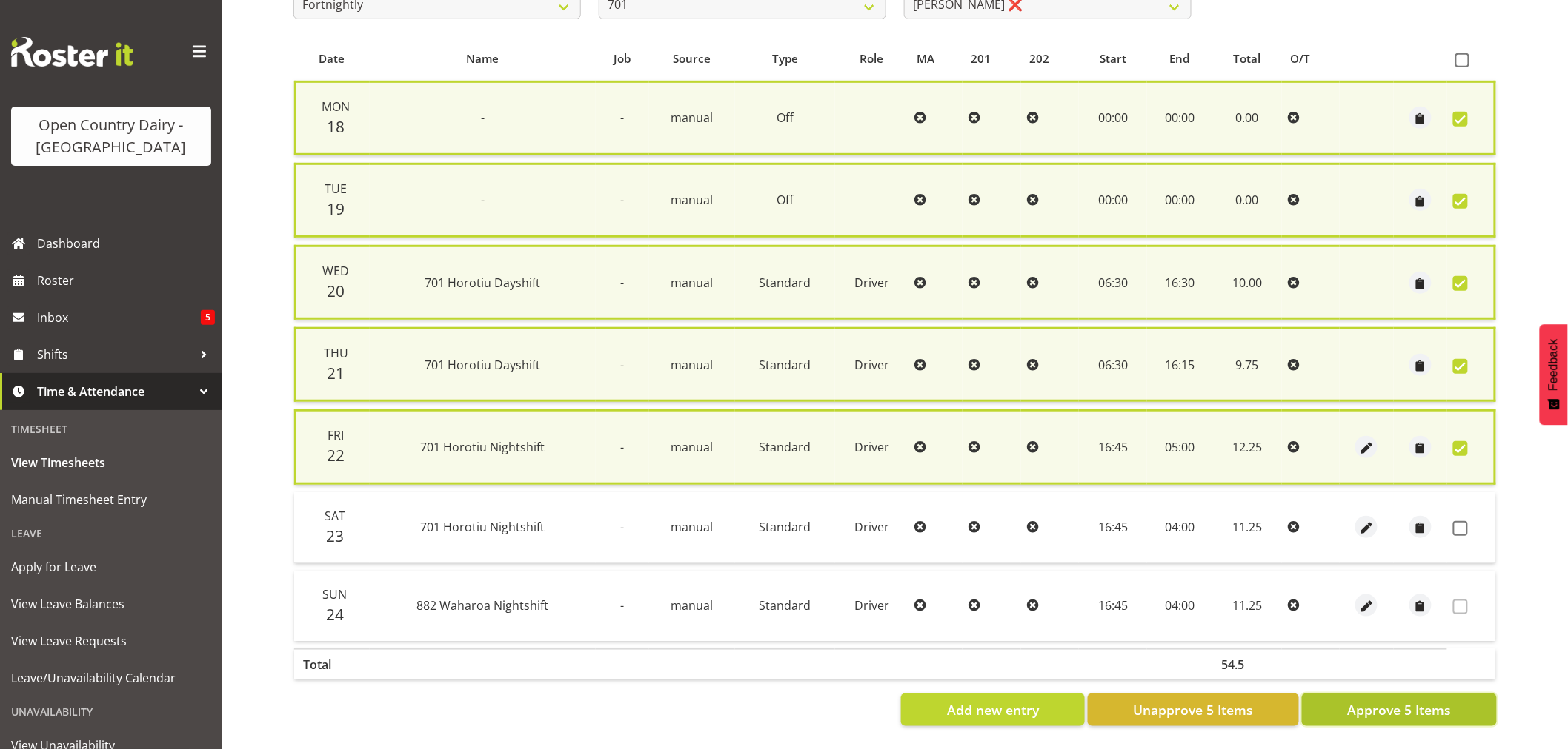
click at [1419, 700] on span "Approve 5 Items" at bounding box center [1399, 710] width 104 height 19
checkbox input "false"
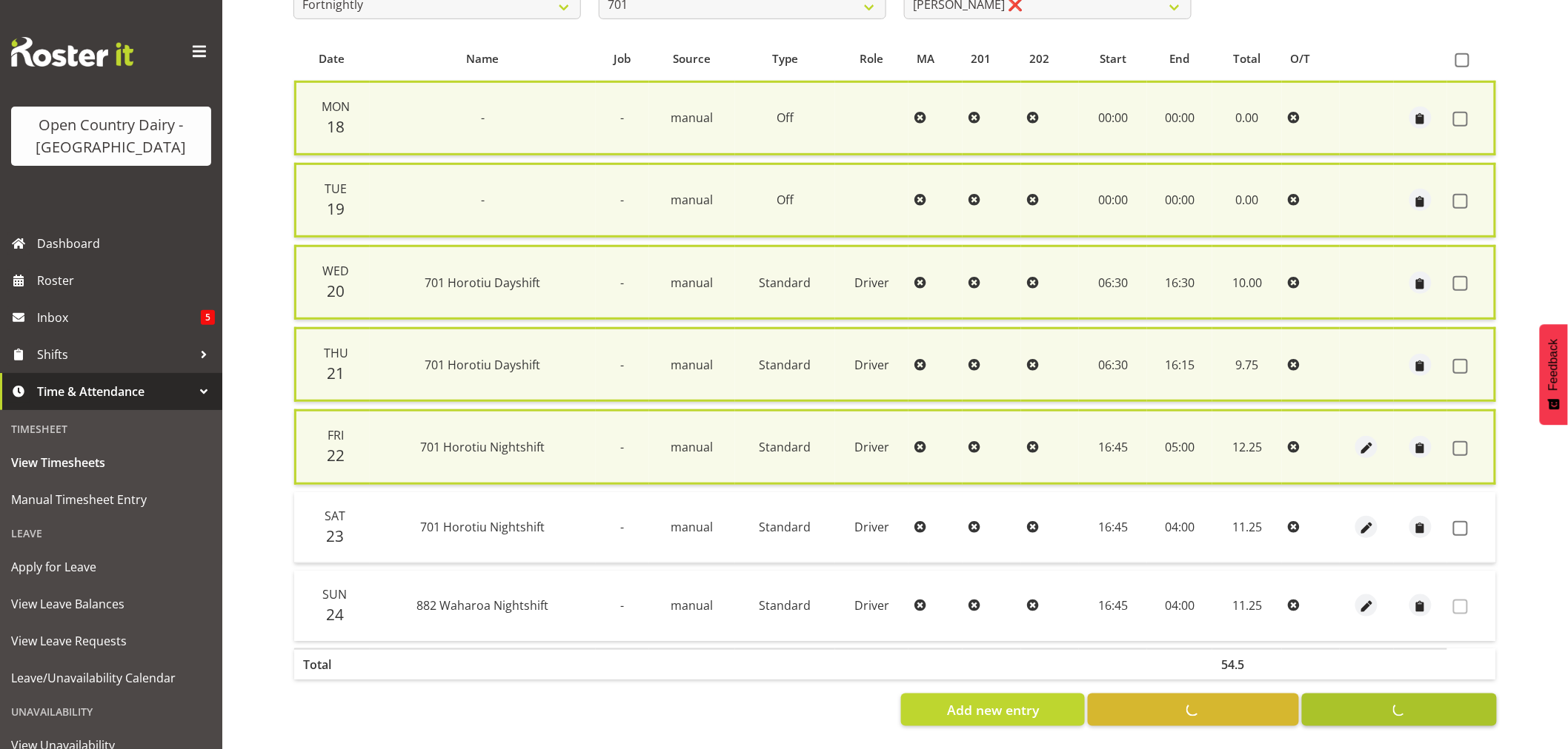
checkbox input "false"
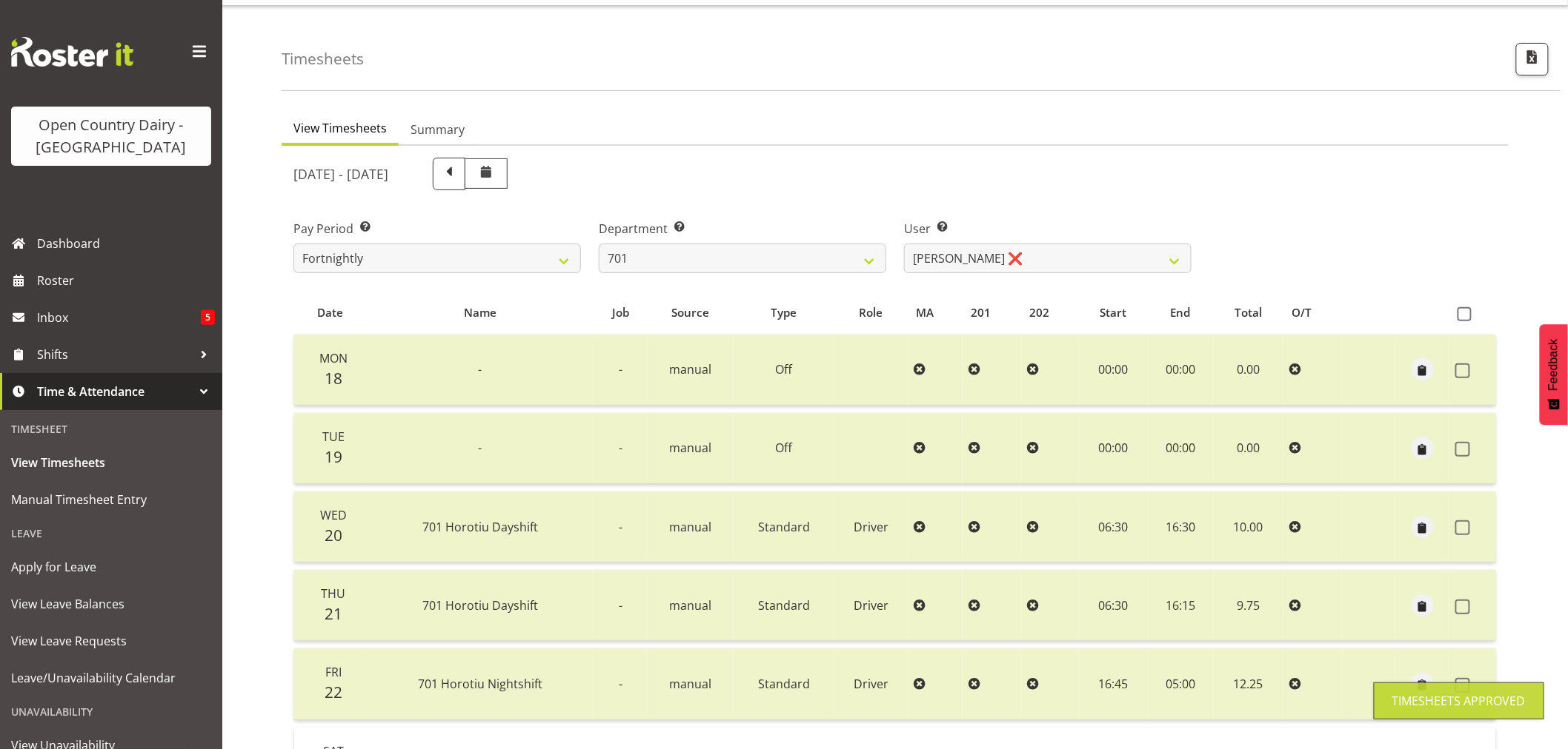
scroll to position [0, 0]
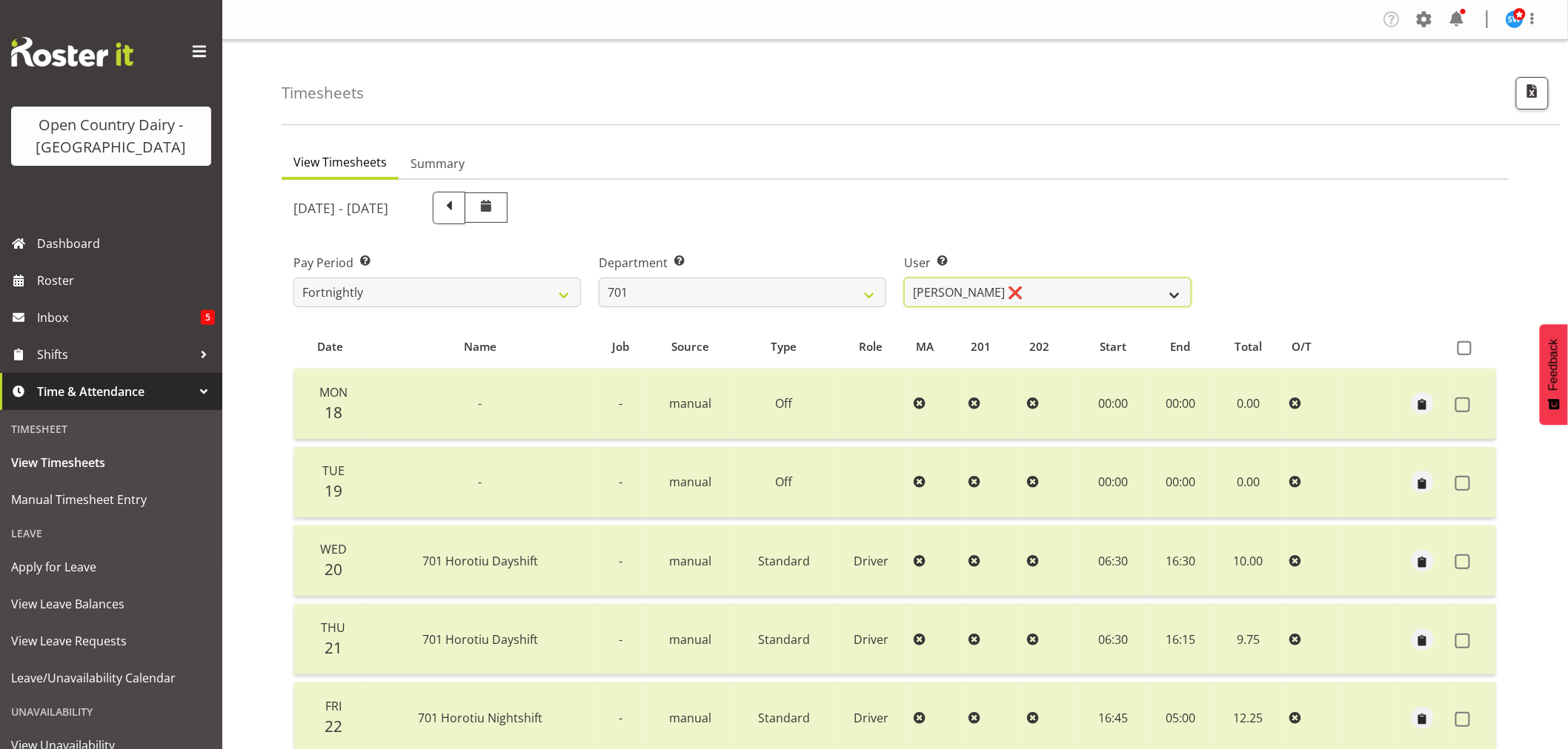
click at [1175, 292] on select "Duncan Shirley ❌ Gagandeep Singh ❌ Johann Van Zyl ❌ John Cottingham ❌" at bounding box center [1047, 292] width 287 height 29
click at [872, 294] on select "701 702 703 704 705 706 707 708 709 710 711 712 713 714 715 716 717 718 719 720" at bounding box center [742, 292] width 287 height 29
click at [598, 277] on select "701 702 703 704 705 706 707 708 709 710 711 712 713 714 715 716 717 718 719 720" at bounding box center [742, 292] width 287 height 29
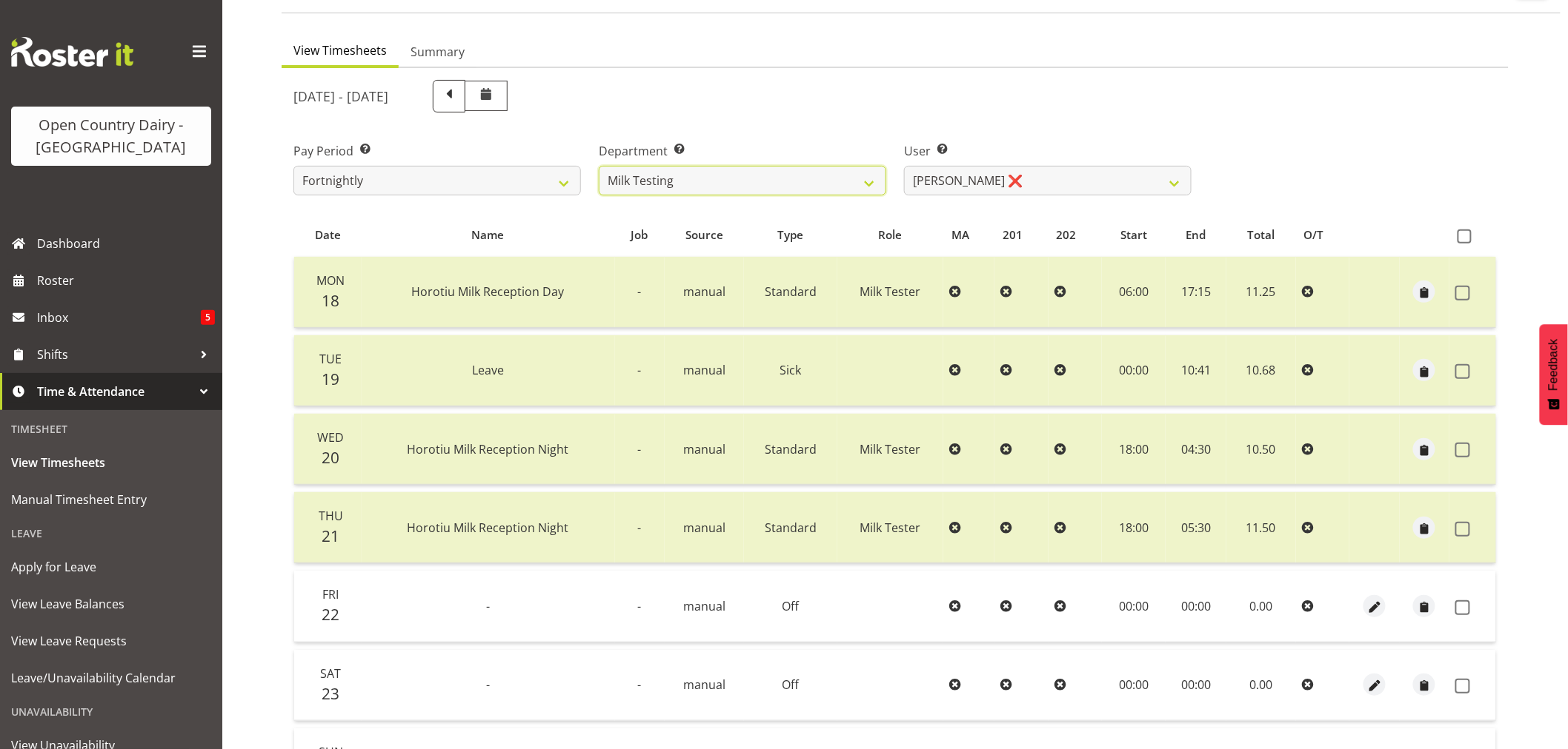
scroll to position [246, 0]
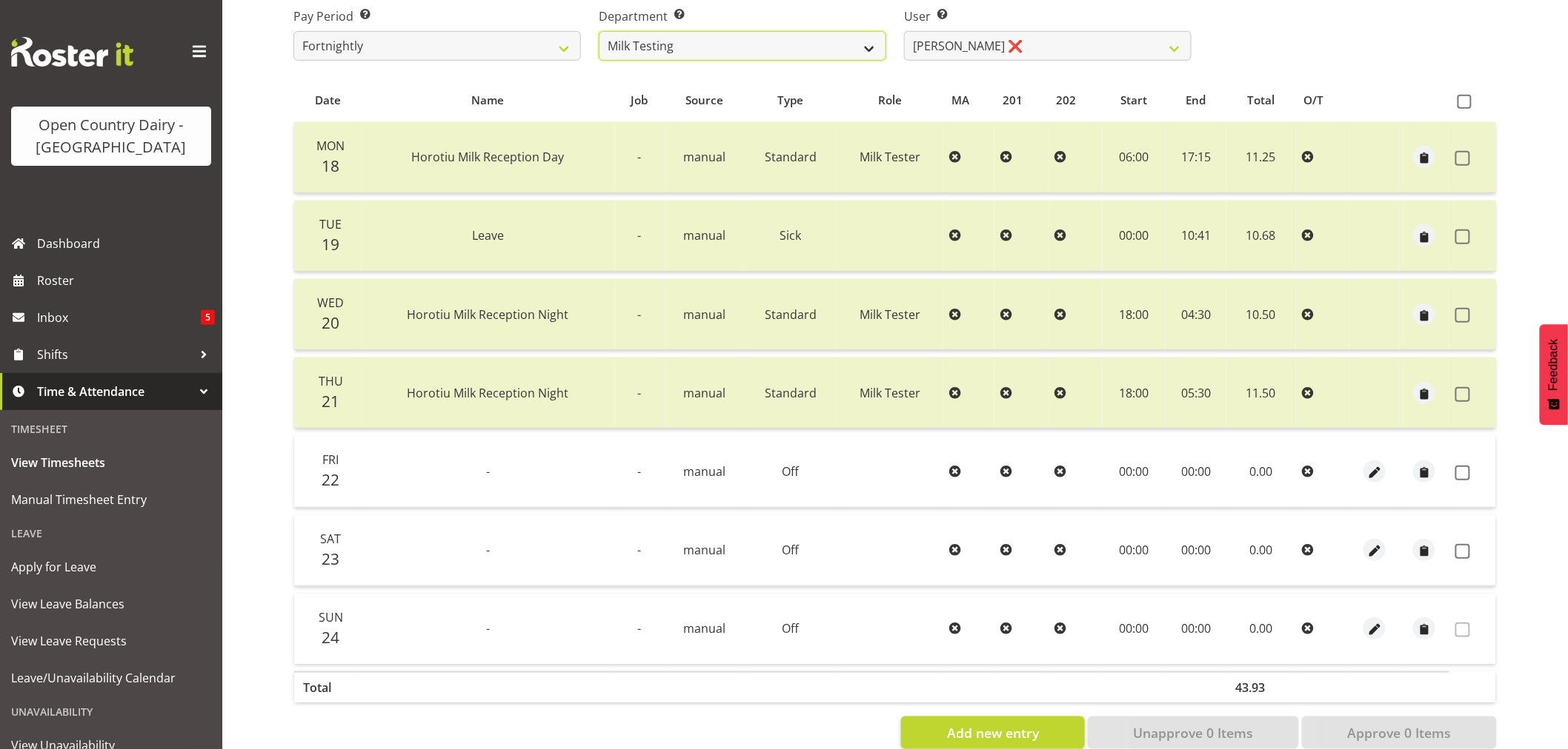
click at [869, 48] on select "701 702 703 704 705 706 707 708 709 710 711 712 713 714 715 716 717 718 719 720" at bounding box center [742, 46] width 287 height 29
select select "898"
click at [598, 31] on select "701 702 703 704 705 706 707 708 709 710 711 712 713 714 715 716 717 718 719 720" at bounding box center [742, 46] width 287 height 29
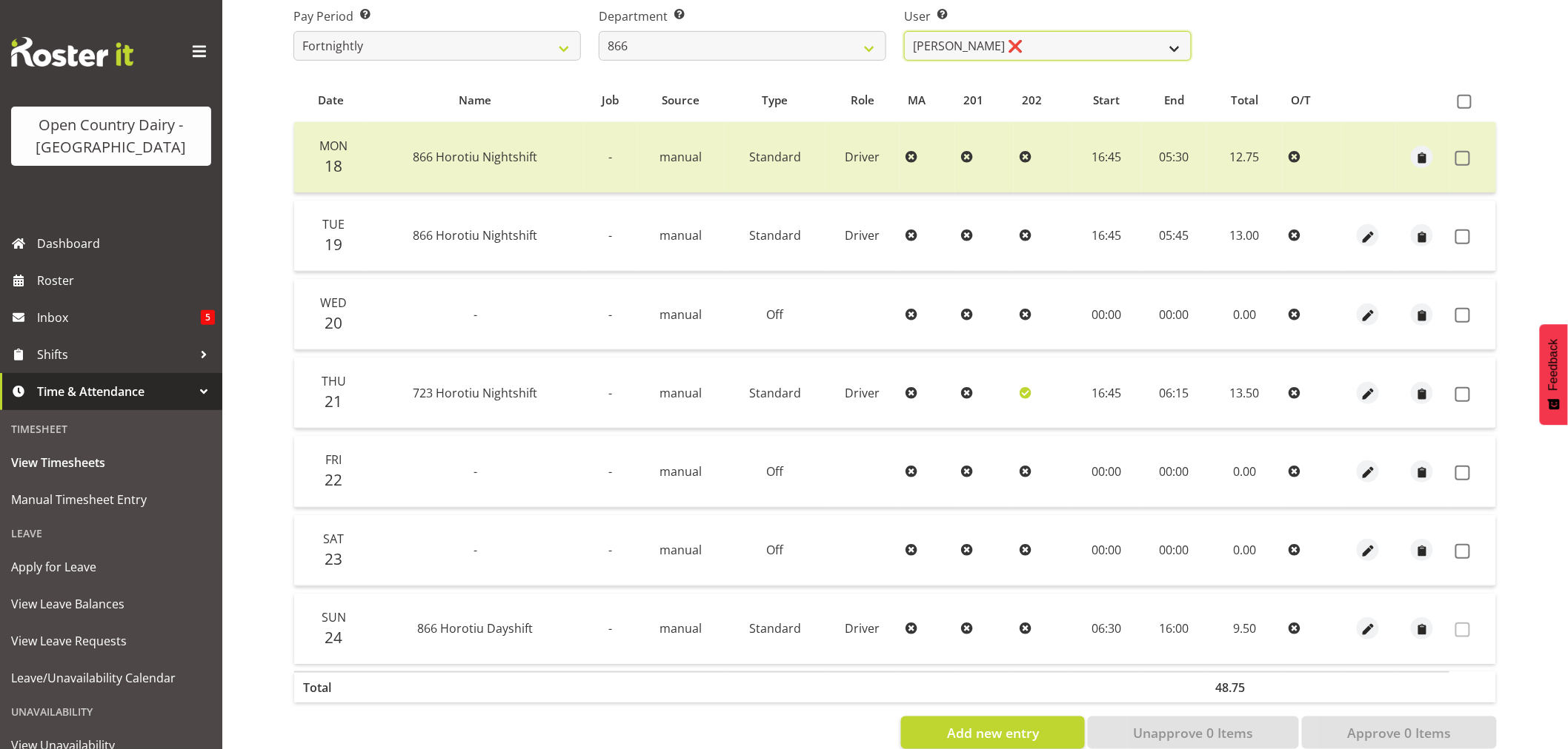
click at [1172, 44] on select "Harshdeep Singh ❌ Jacques Nel ❌ Navreet Jawanda ❌ Neil Abrahams ❌" at bounding box center [1047, 46] width 287 height 29
select select "11208"
click at [904, 31] on select "Harshdeep Singh ❌ Jacques Nel ❌ Navreet Jawanda ❌ Neil Abrahams ❌" at bounding box center [1047, 46] width 287 height 29
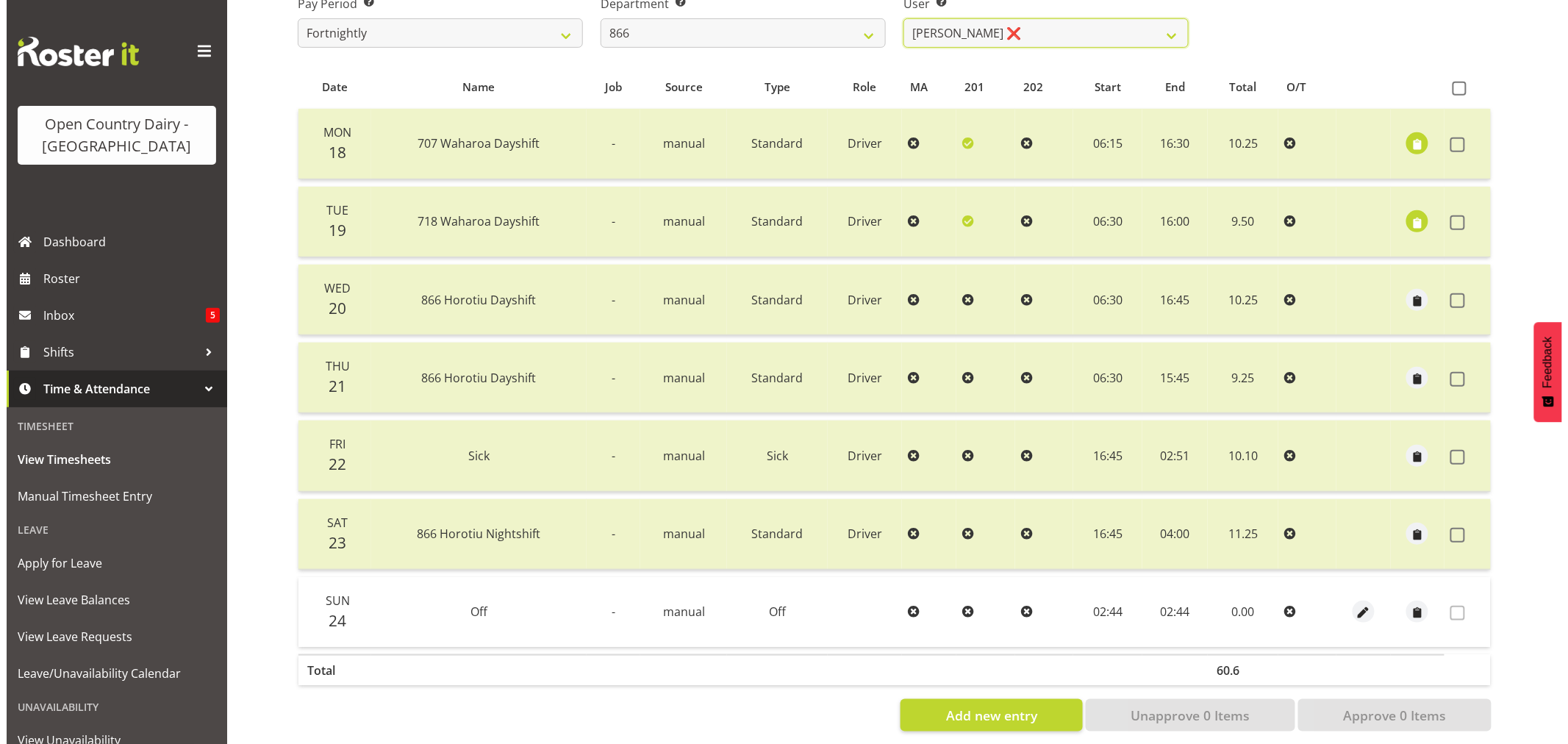
scroll to position [280, 0]
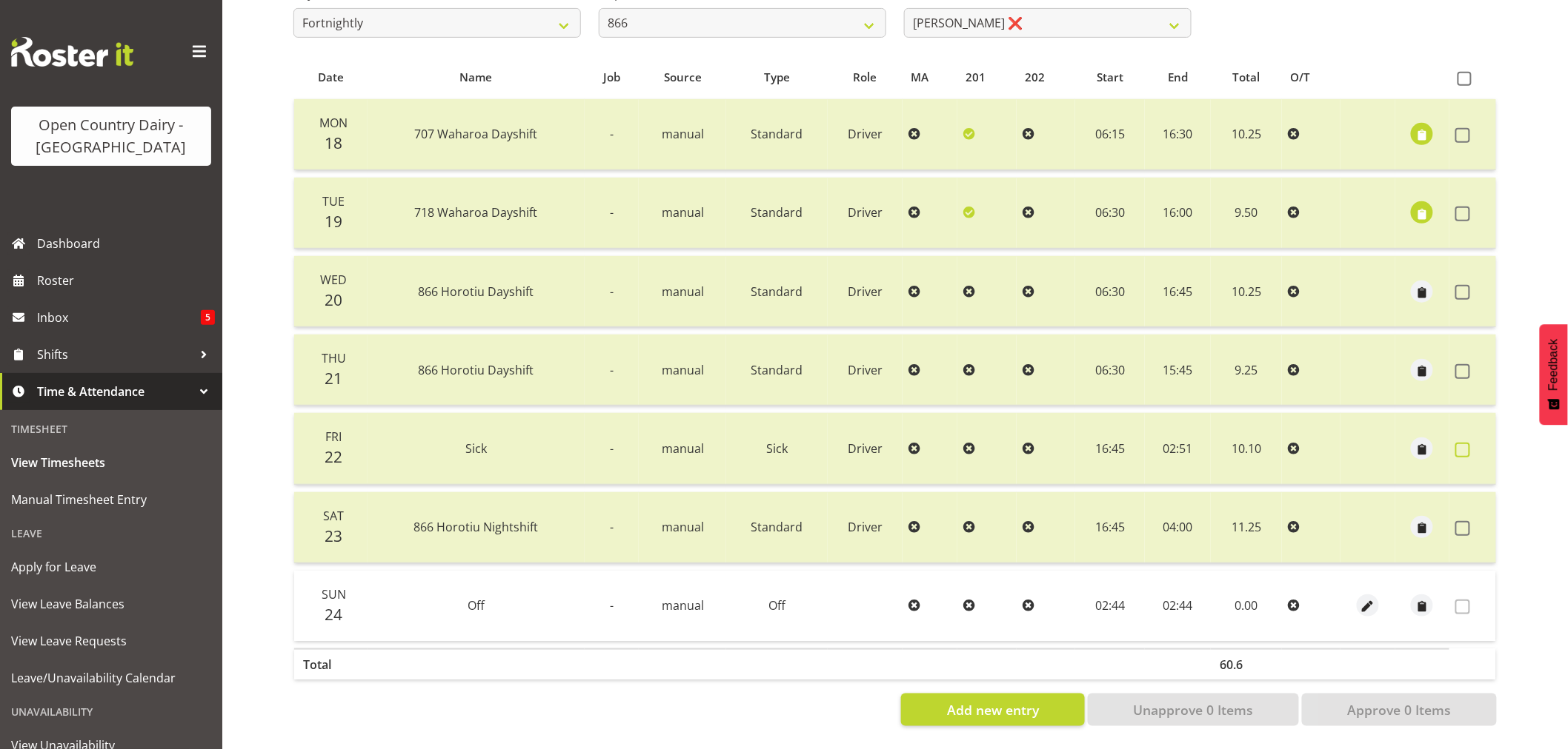
click at [1460, 443] on span at bounding box center [1462, 450] width 15 height 15
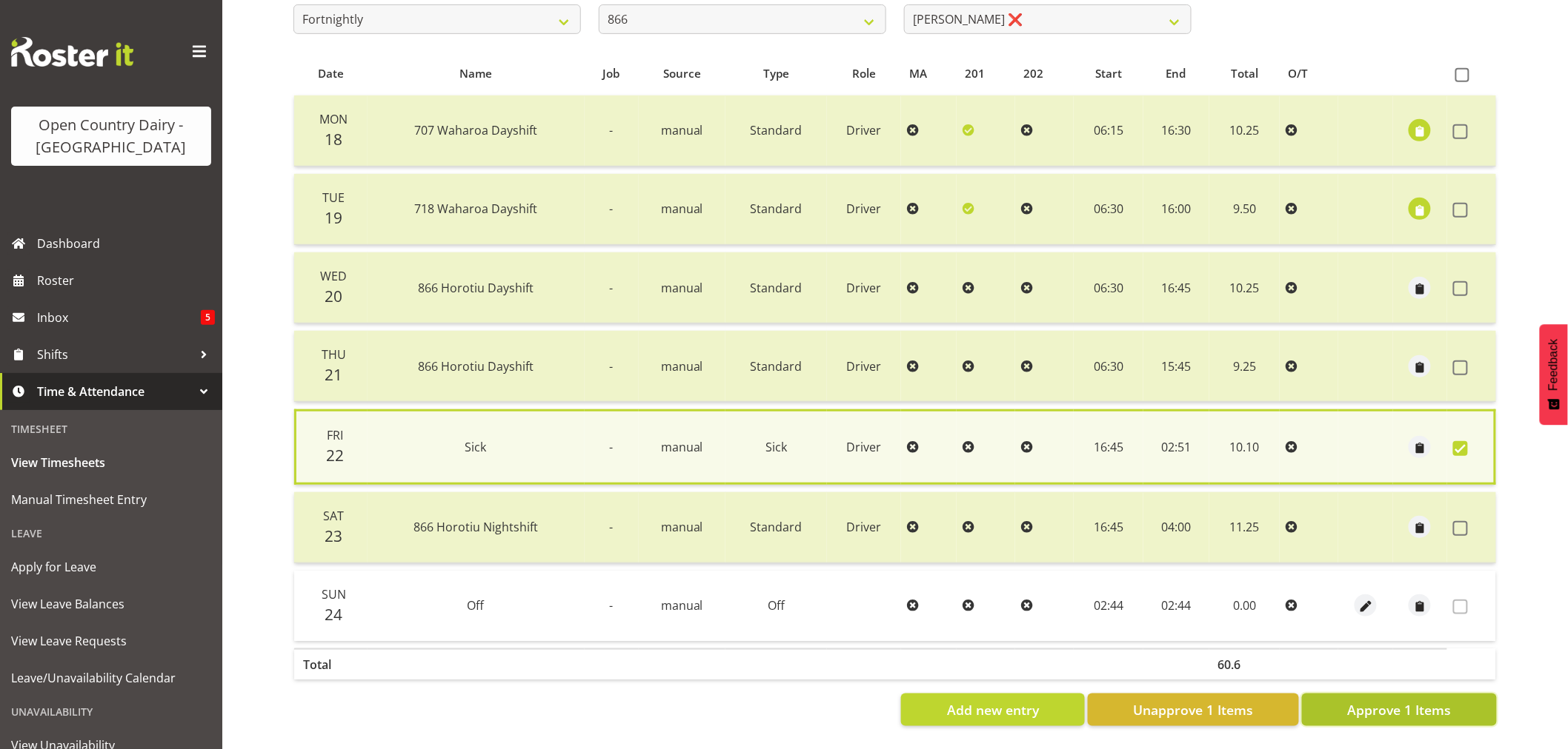
click at [1387, 700] on span "Approve 1 Items" at bounding box center [1399, 710] width 104 height 19
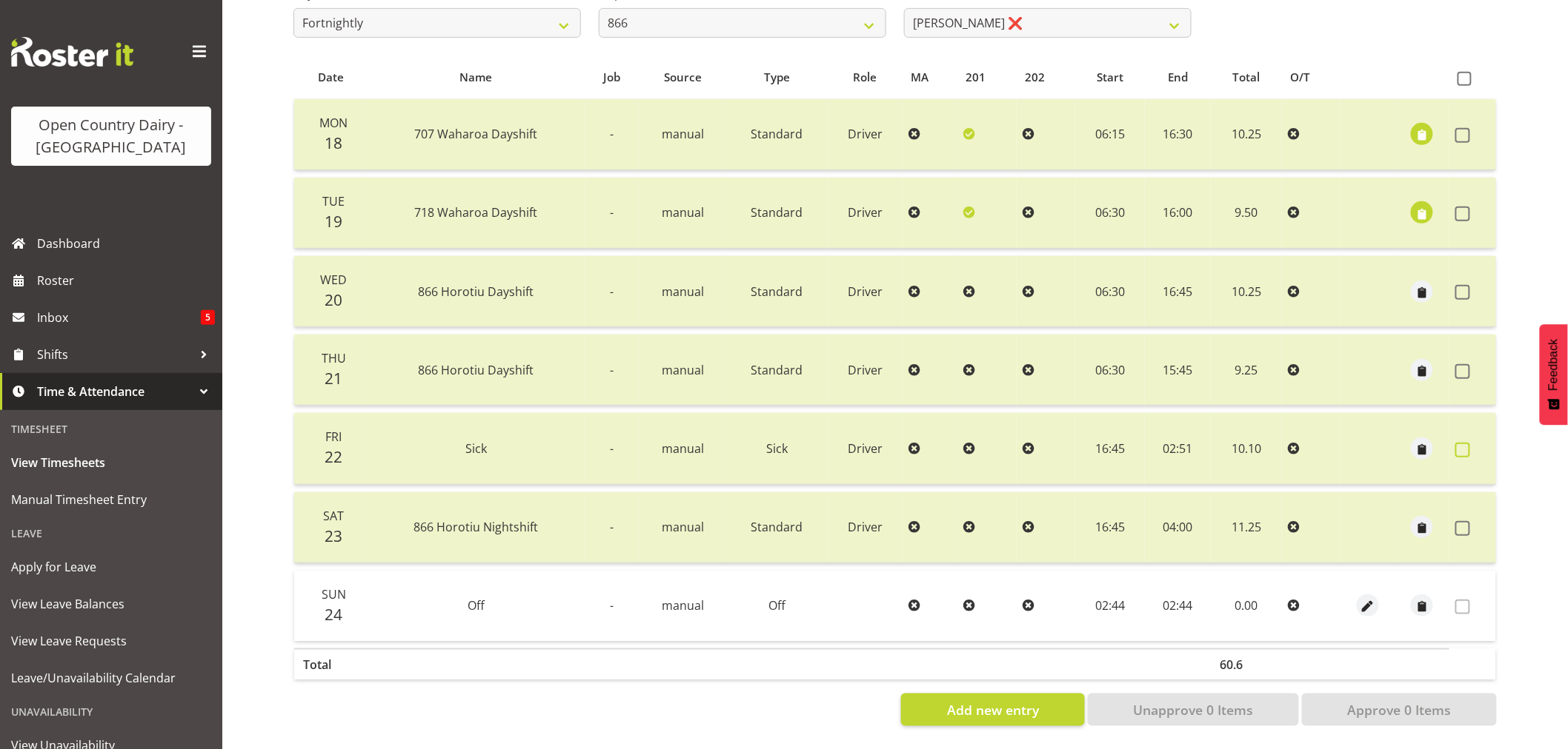
click at [1461, 443] on span at bounding box center [1462, 450] width 15 height 15
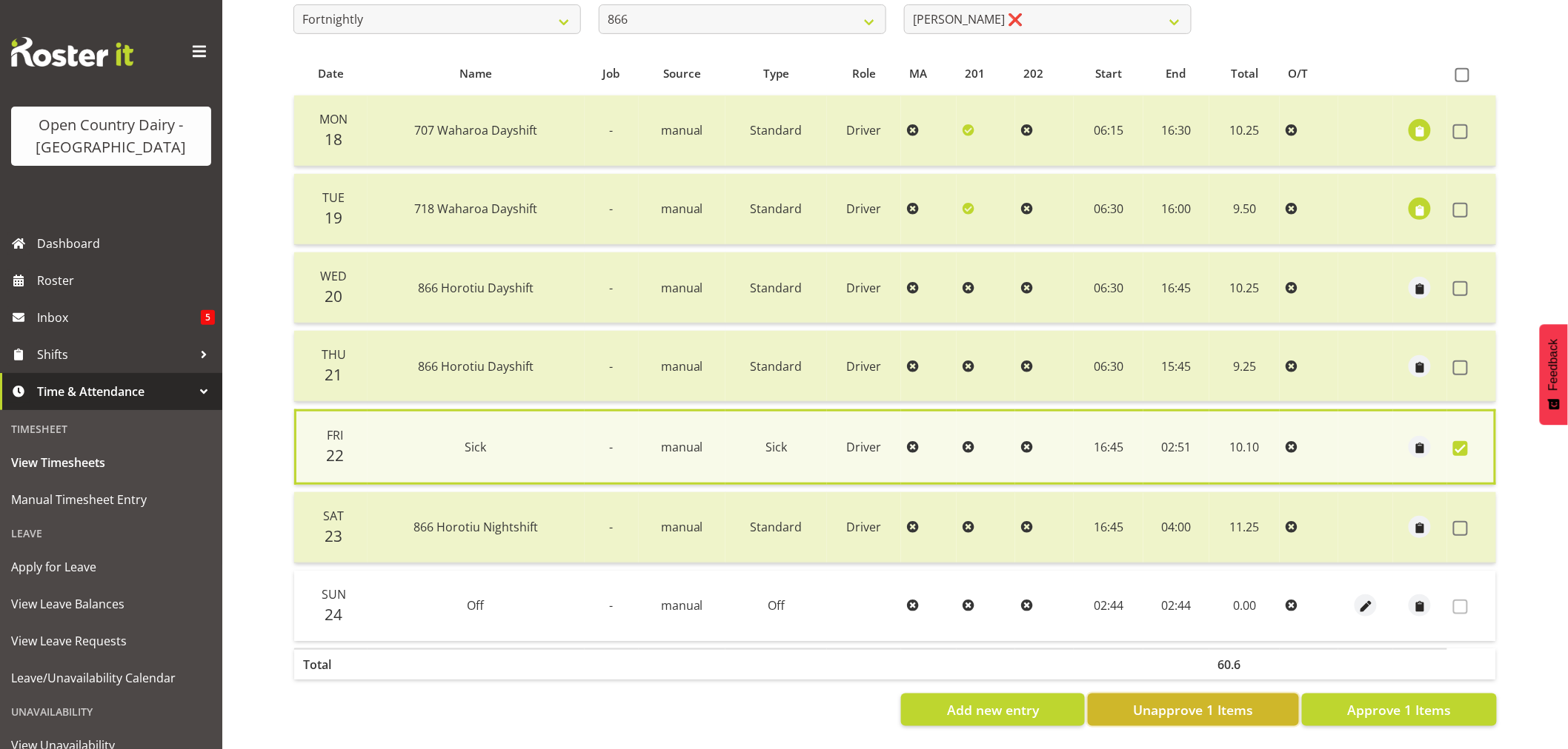
click at [1216, 700] on span "Unapprove 1 Items" at bounding box center [1192, 710] width 120 height 19
checkbox input "false"
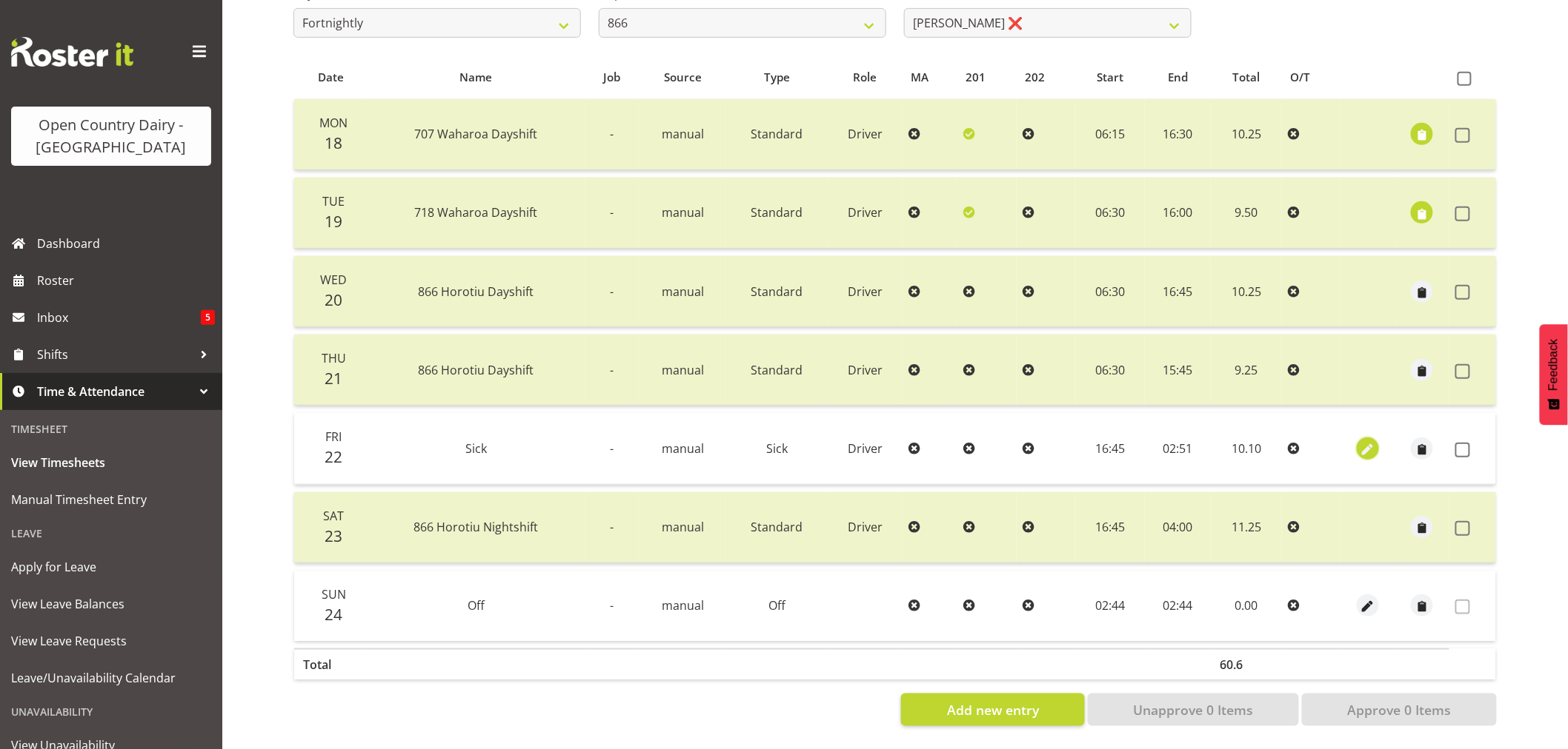
click at [1366, 441] on span "button" at bounding box center [1369, 450] width 17 height 17
select select "Sick"
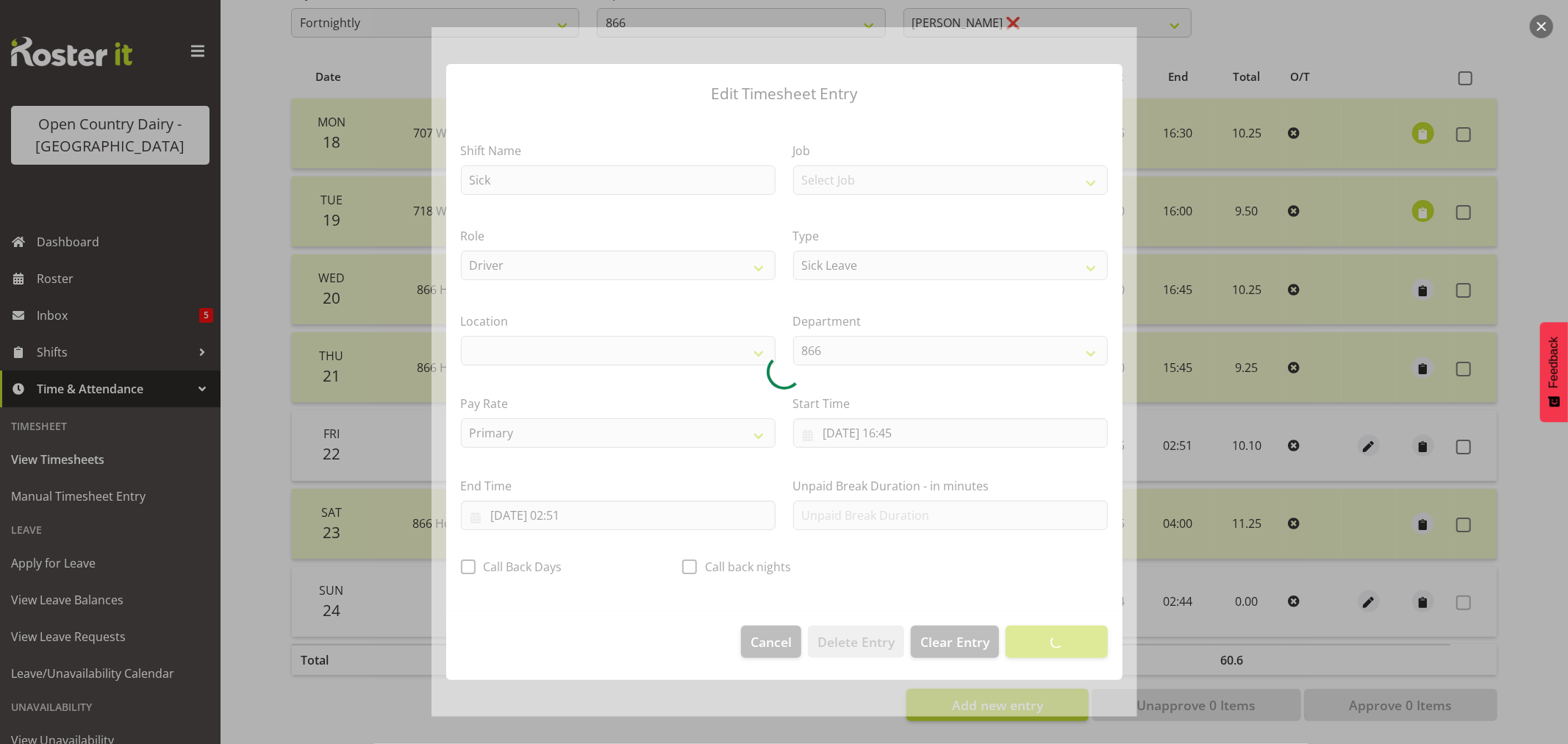
select select "1054"
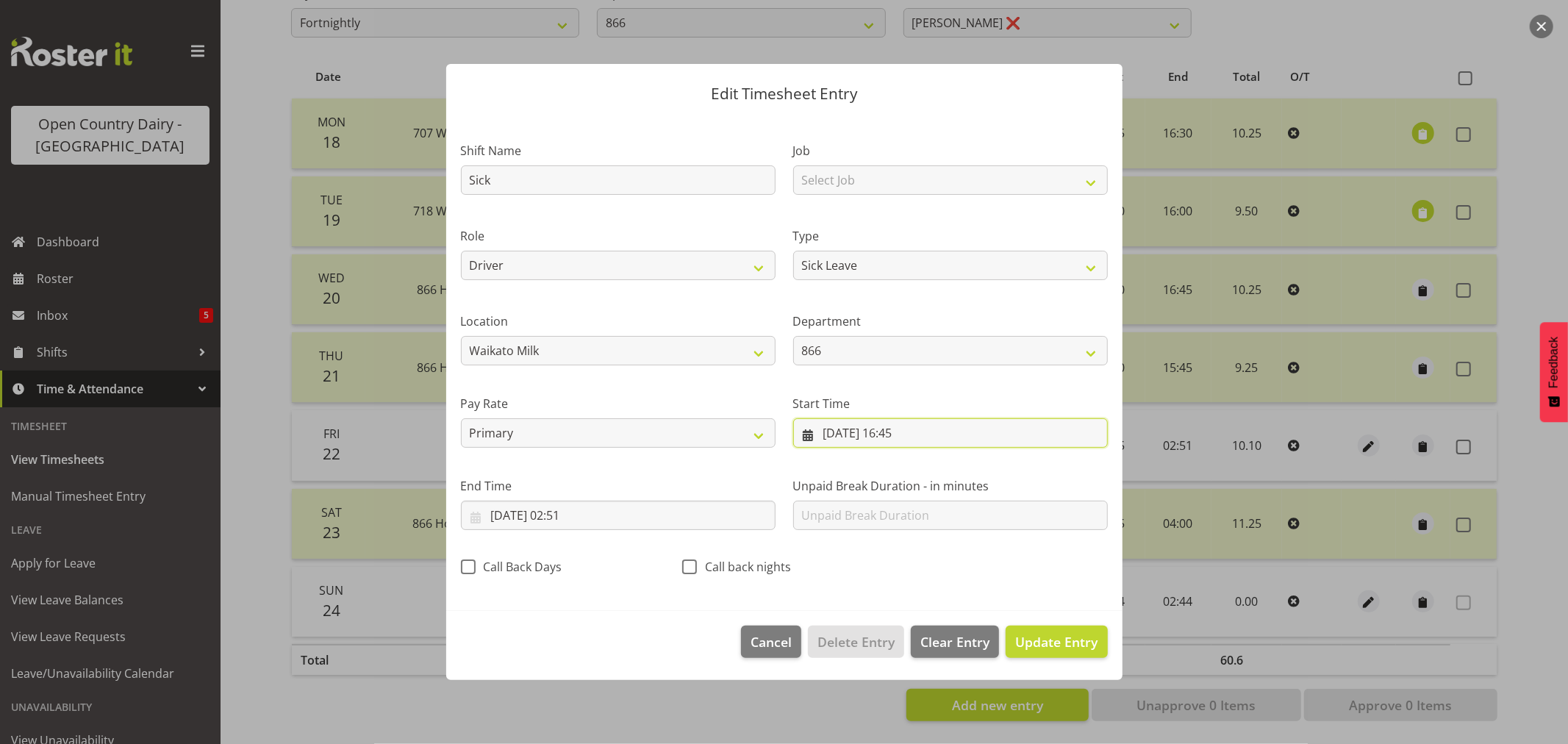
click at [901, 437] on input "22/08/2025, 16:45" at bounding box center [951, 433] width 315 height 29
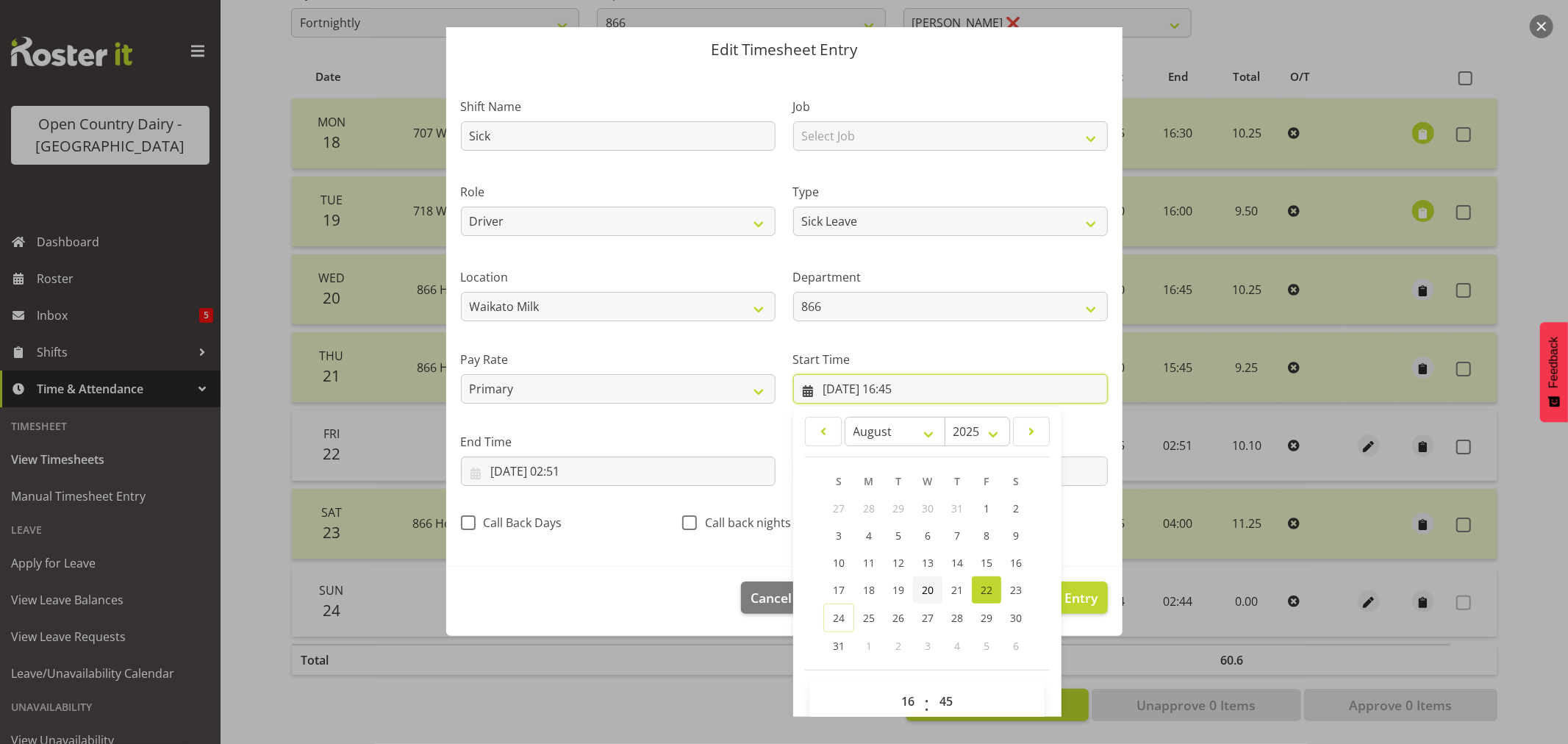
scroll to position [67, 0]
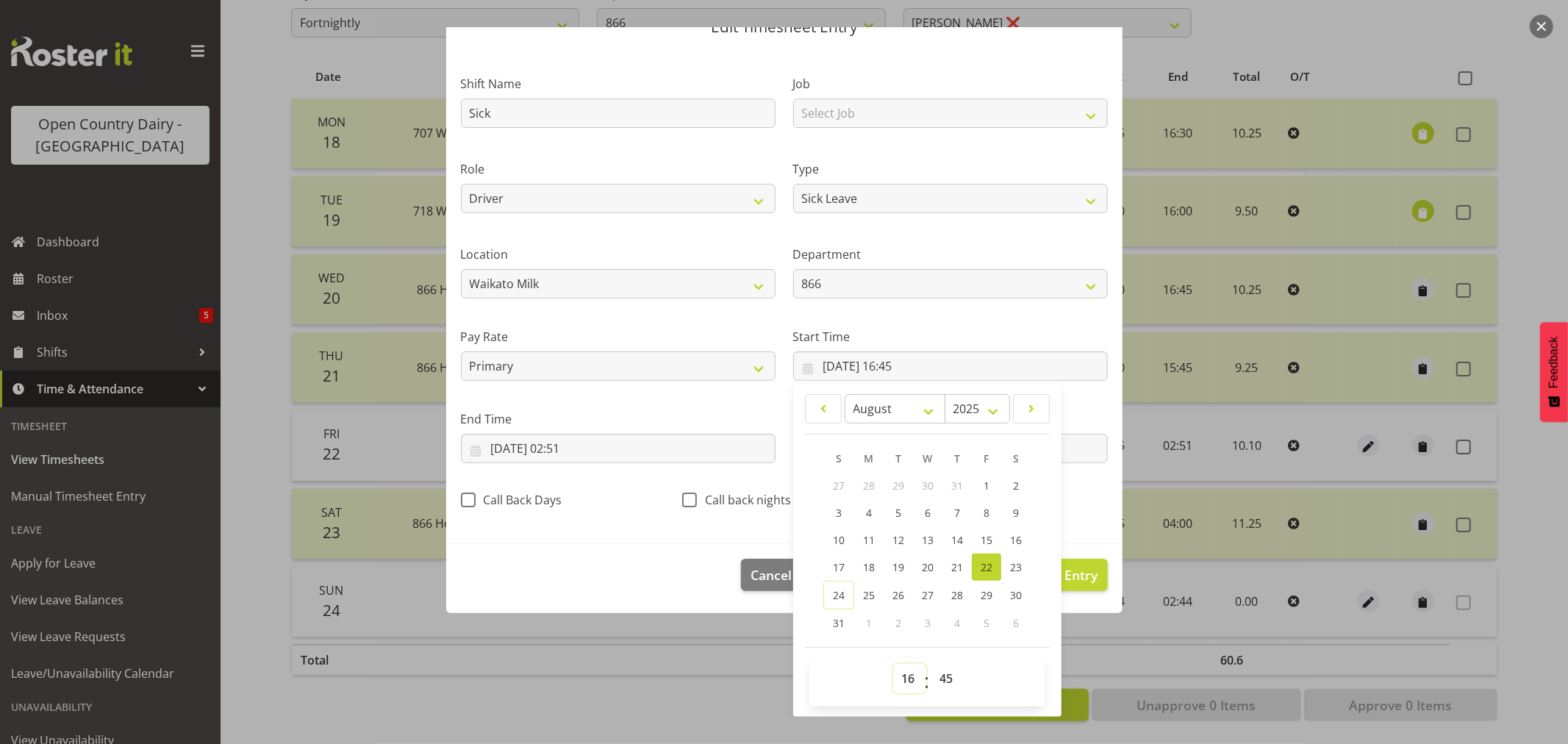
click at [909, 680] on select "00 01 02 03 04 05 06 07 08 09 10 11 12 13 14 15 16 17 18 19 20 21 22 23" at bounding box center [910, 679] width 33 height 29
select select "0"
click at [893, 664] on select "00 01 02 03 04 05 06 07 08 09 10 11 12 13 14 15 16 17 18 19 20 21 22 23" at bounding box center [910, 679] width 33 height 29
type input "22/08/2025, 00:45"
click at [943, 677] on select "00 01 02 03 04 05 06 07 08 09 10 11 12 13 14 15 16 17 18 19 20 21 22 23 24 25 2…" at bounding box center [948, 679] width 33 height 29
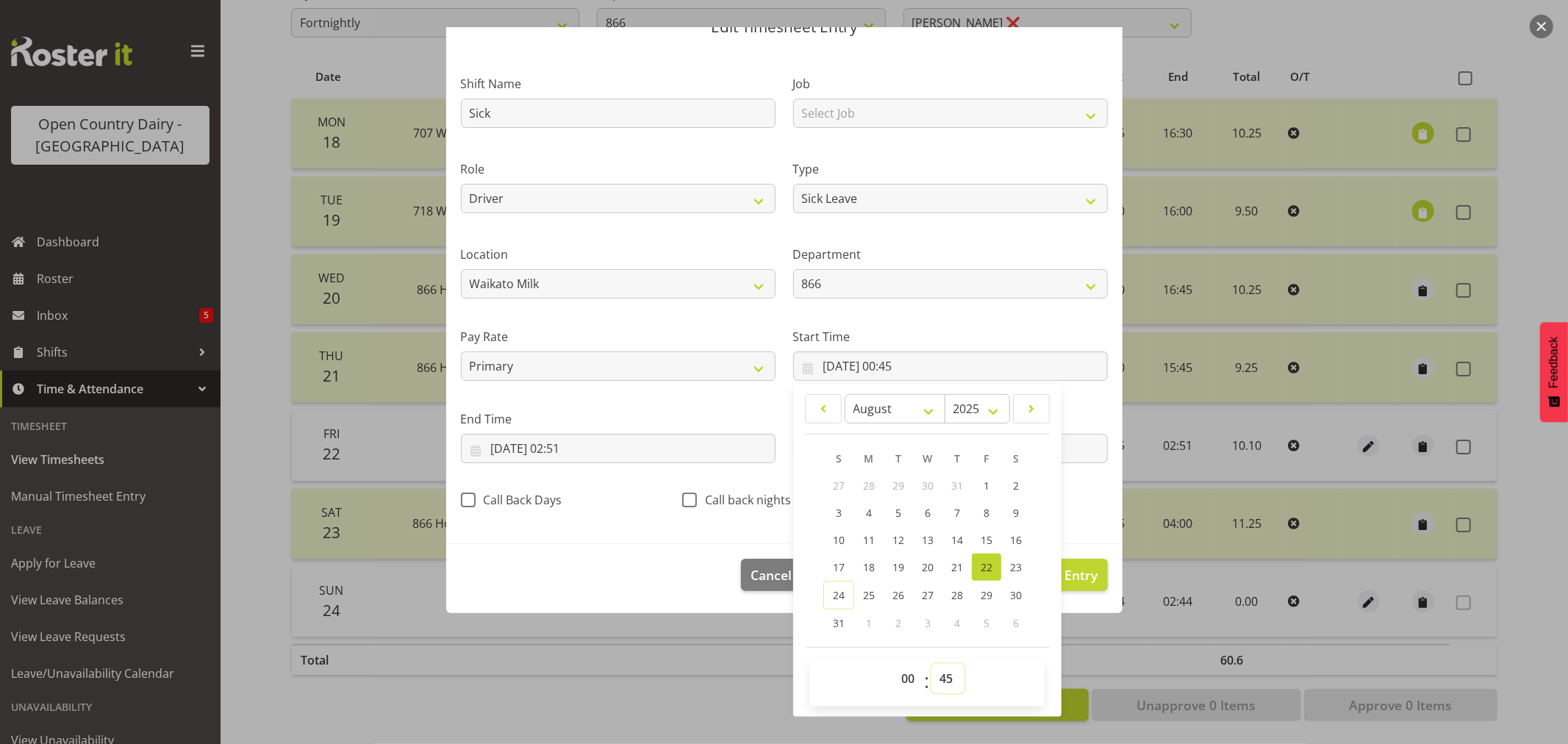
select select "0"
click at [931, 664] on select "00 01 02 03 04 05 06 07 08 09 10 11 12 13 14 15 16 17 18 19 20 21 22 23 24 25 2…" at bounding box center [948, 679] width 33 height 29
type input "22/08/2025, 00:00"
click at [992, 699] on div "00 01 02 03 04 05 06 07 08 09 10 11 12 13 14 15 16 17 18 19 20 21 22 23 : 00 01…" at bounding box center [927, 682] width 235 height 37
click at [670, 549] on footer "Cancel Delete Entry Clear Entry Update Entry" at bounding box center [785, 579] width 676 height 69
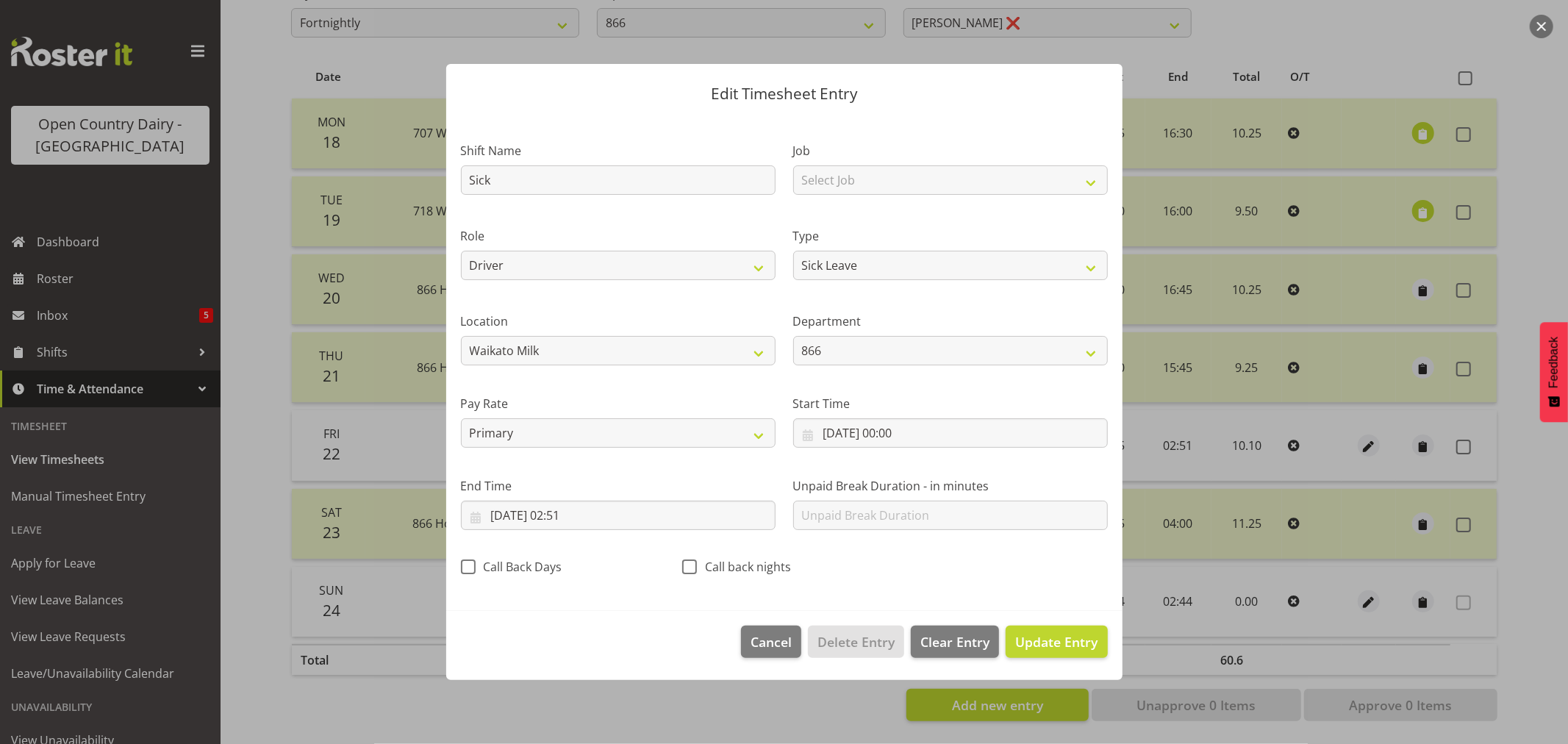
scroll to position [0, 0]
click at [1041, 638] on span "Update Entry" at bounding box center [1057, 642] width 83 height 18
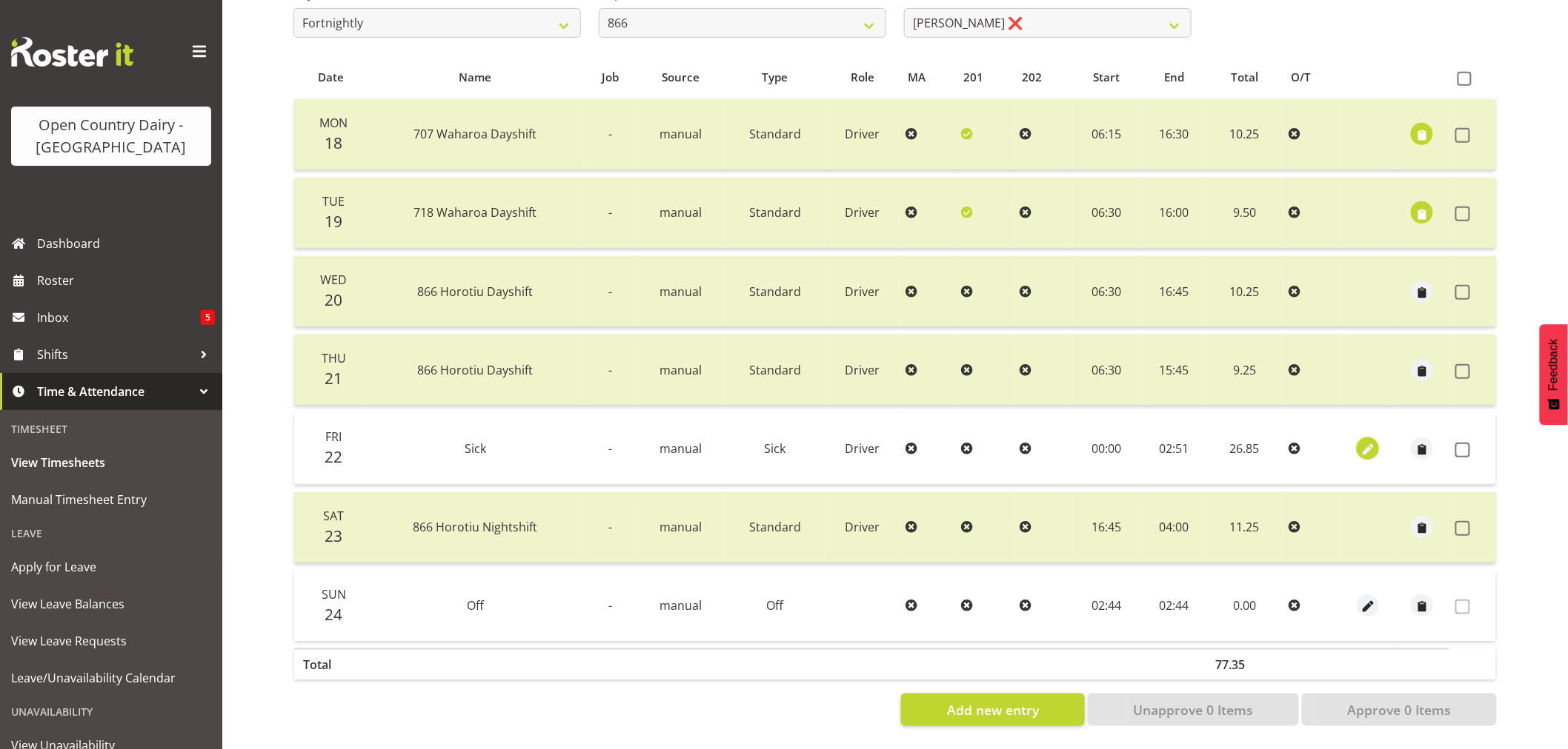
click at [1370, 441] on span "button" at bounding box center [1369, 450] width 17 height 17
select select "Sick"
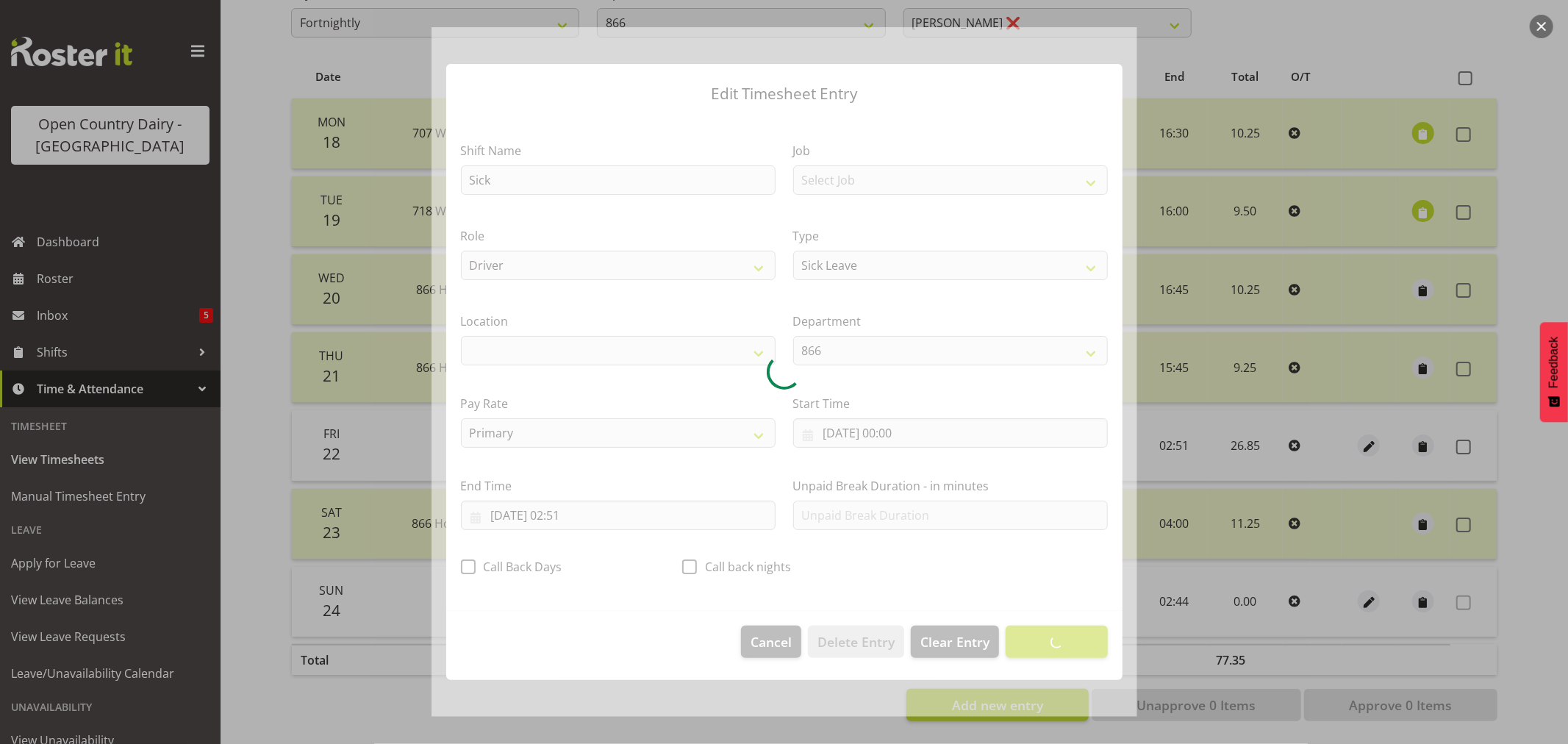
select select "1054"
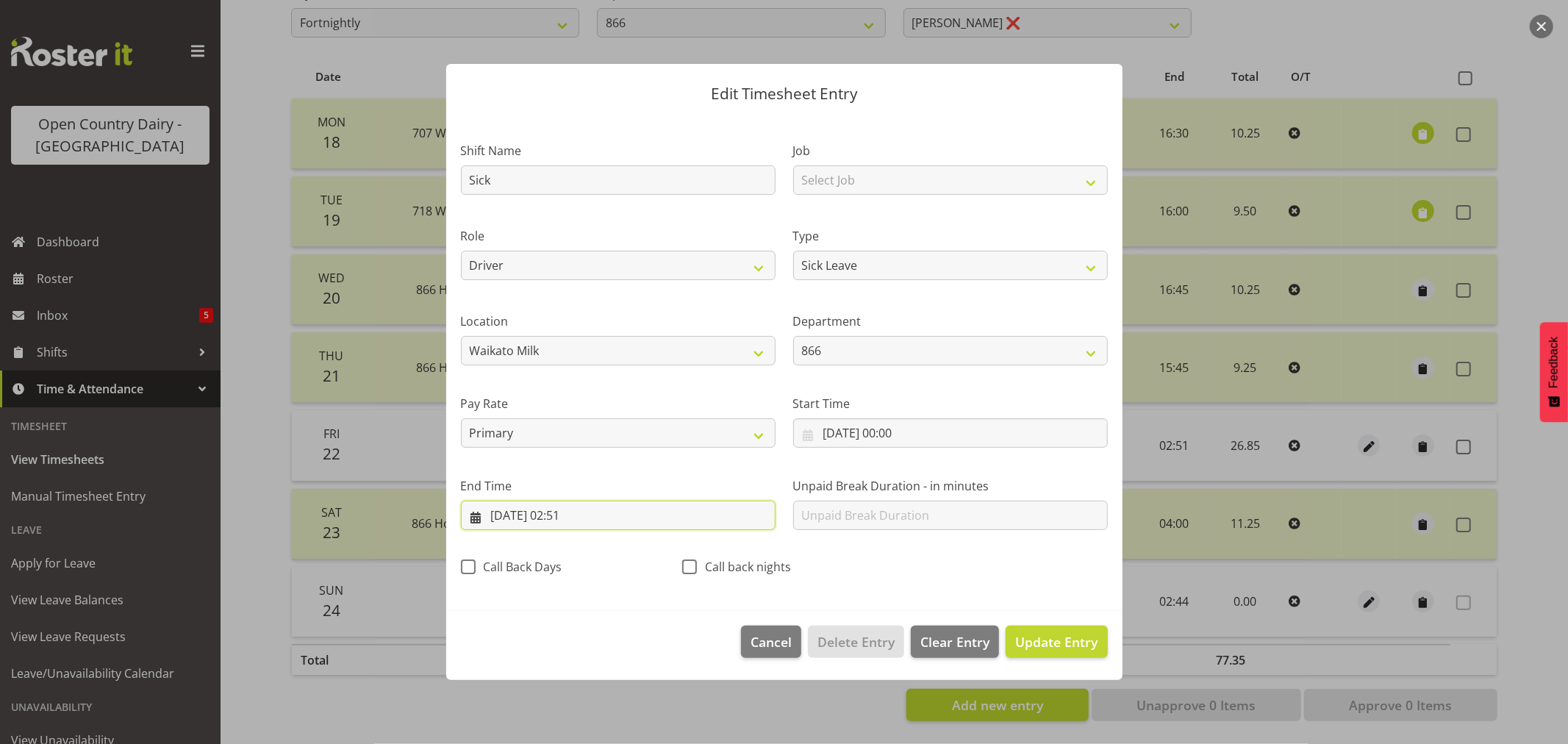
click at [531, 518] on input "23/08/2025, 02:51" at bounding box center [619, 516] width 315 height 29
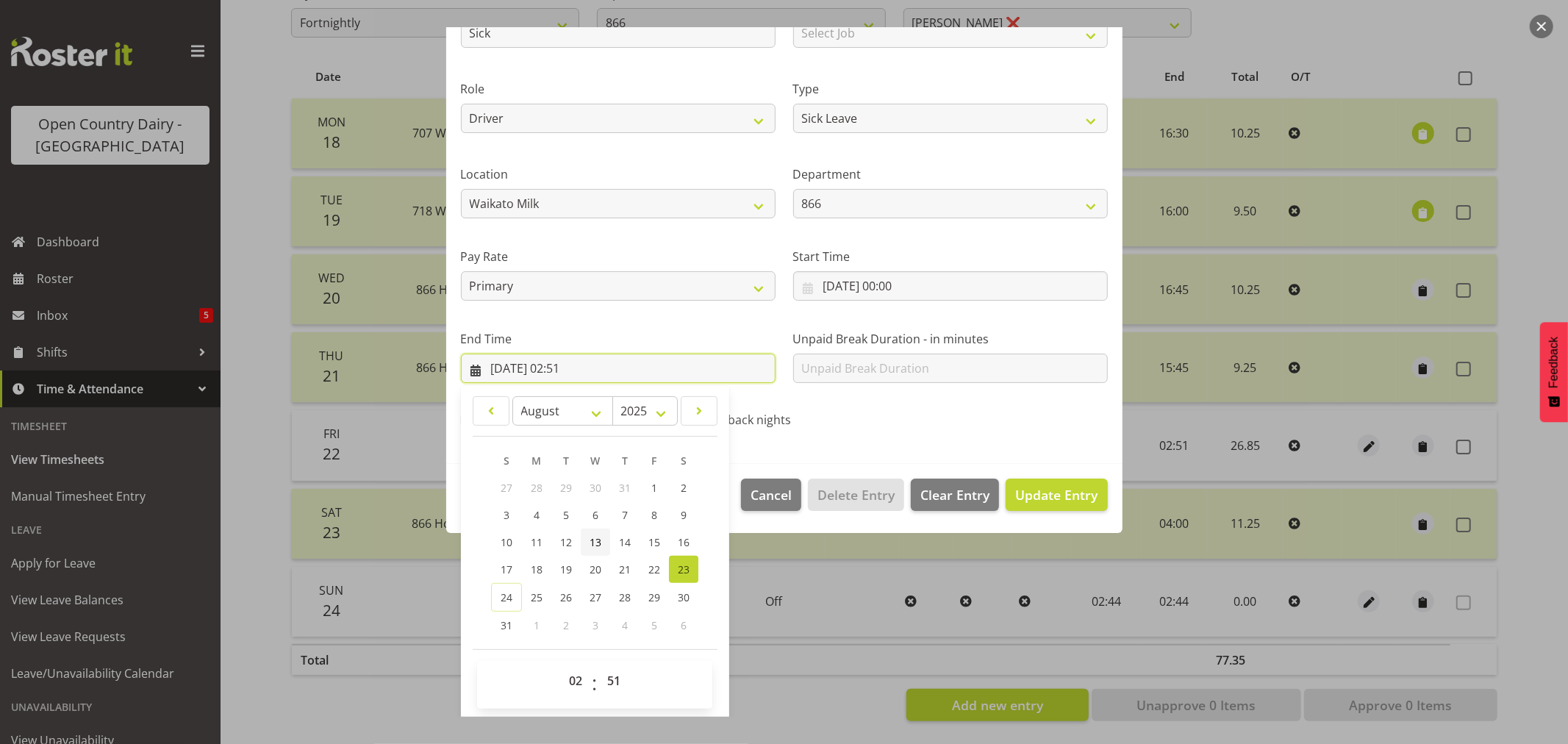
scroll to position [149, 0]
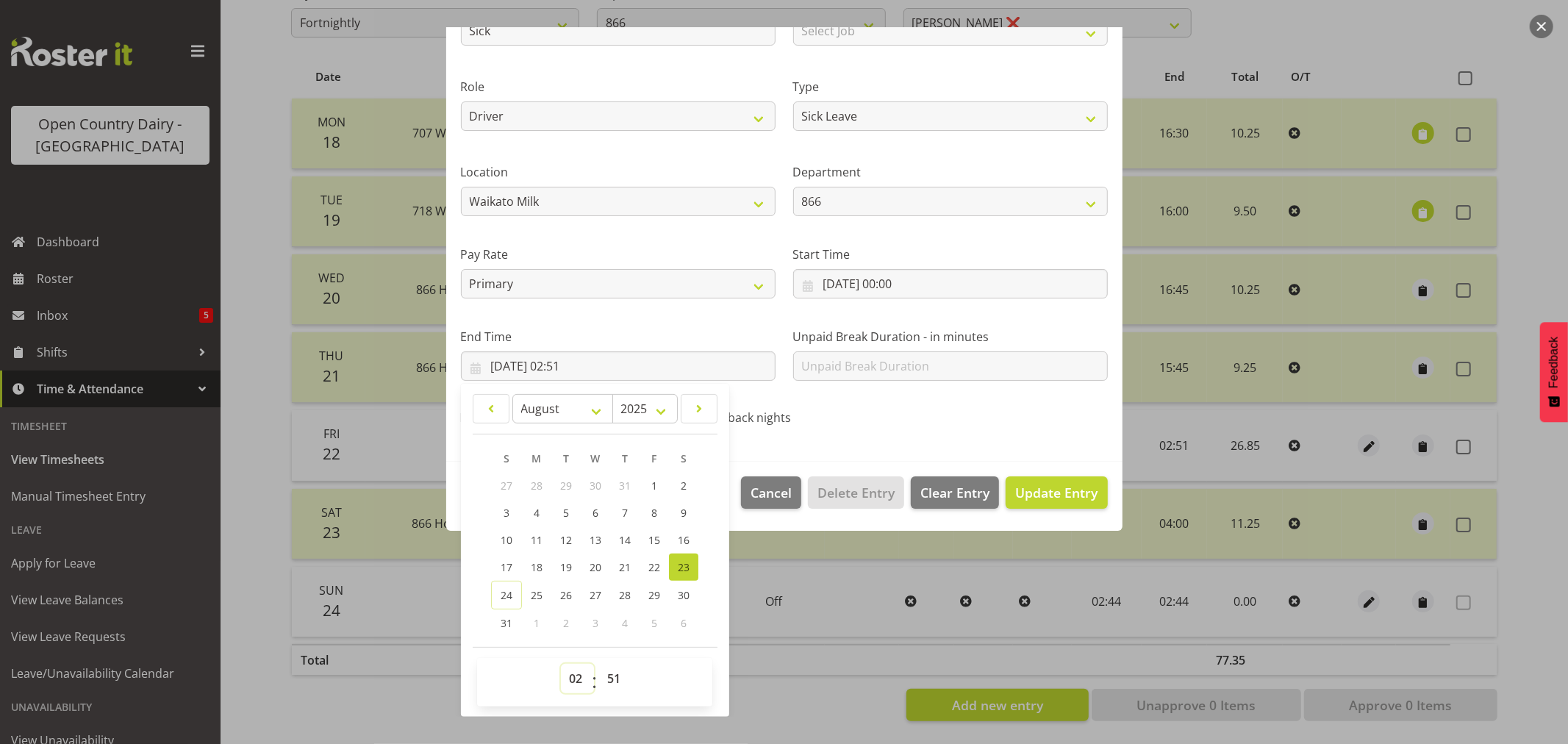
click at [578, 680] on select "00 01 02 03 04 05 06 07 08 09 10 11 12 13 14 15 16 17 18 19 20 21 22 23" at bounding box center [577, 679] width 33 height 29
click at [561, 664] on select "00 01 02 03 04 05 06 07 08 09 10 11 12 13 14 15 16 17 18 19 20 21 22 23" at bounding box center [577, 679] width 33 height 29
click at [1032, 487] on span "Update Entry" at bounding box center [1057, 493] width 83 height 18
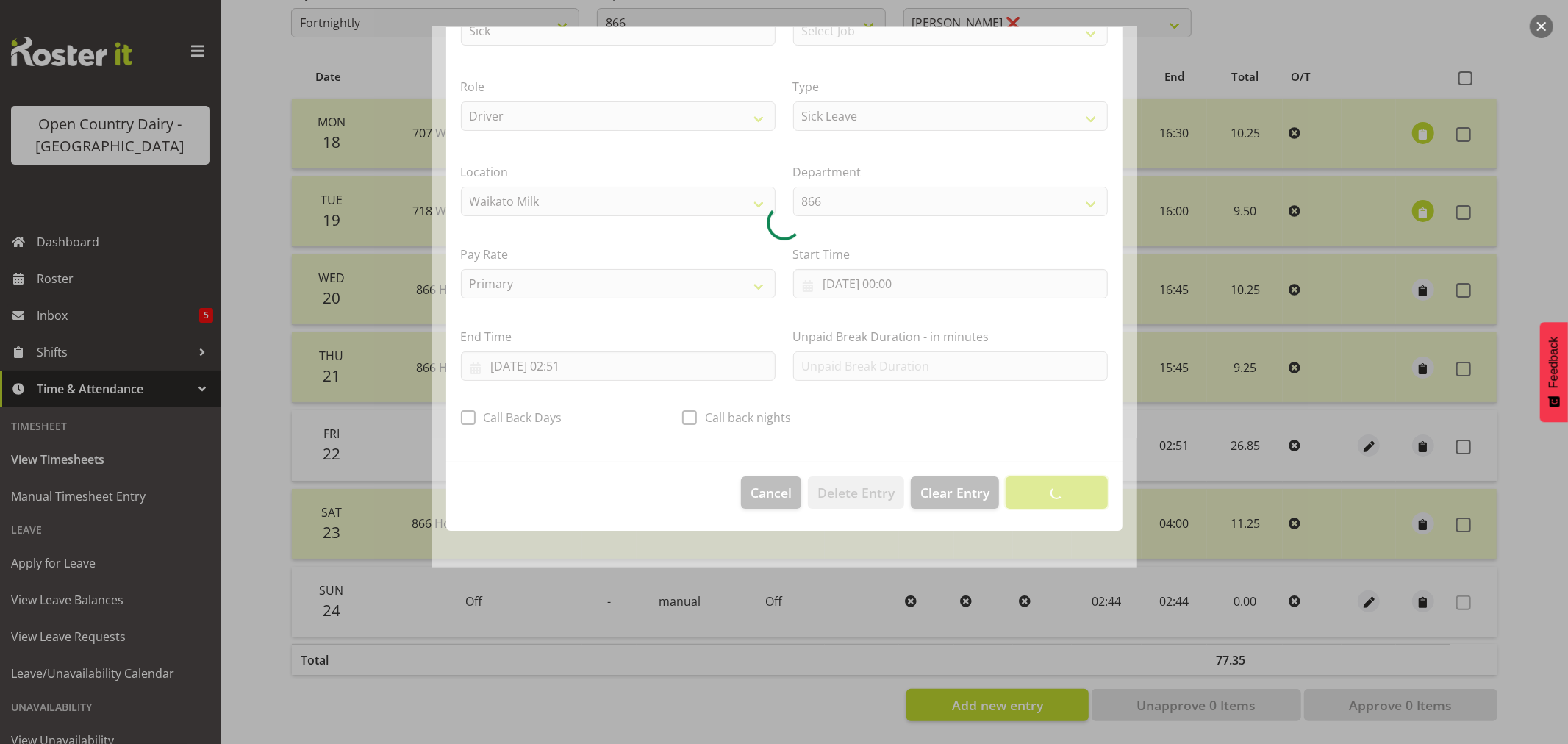
scroll to position [0, 0]
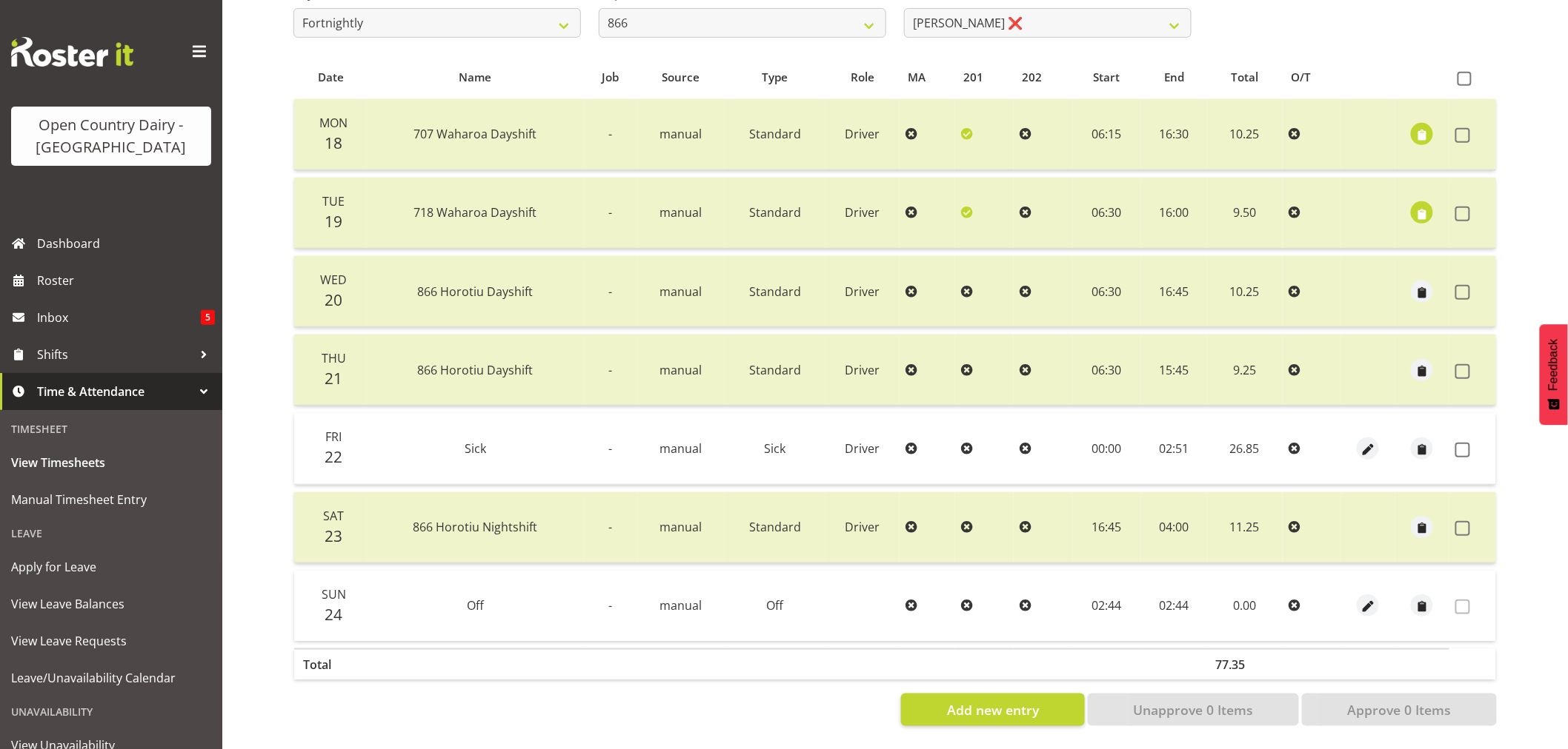
click at [1174, 440] on td "02:51" at bounding box center [1174, 449] width 66 height 71
click at [1365, 441] on span "button" at bounding box center [1369, 450] width 17 height 17
select select "Sick"
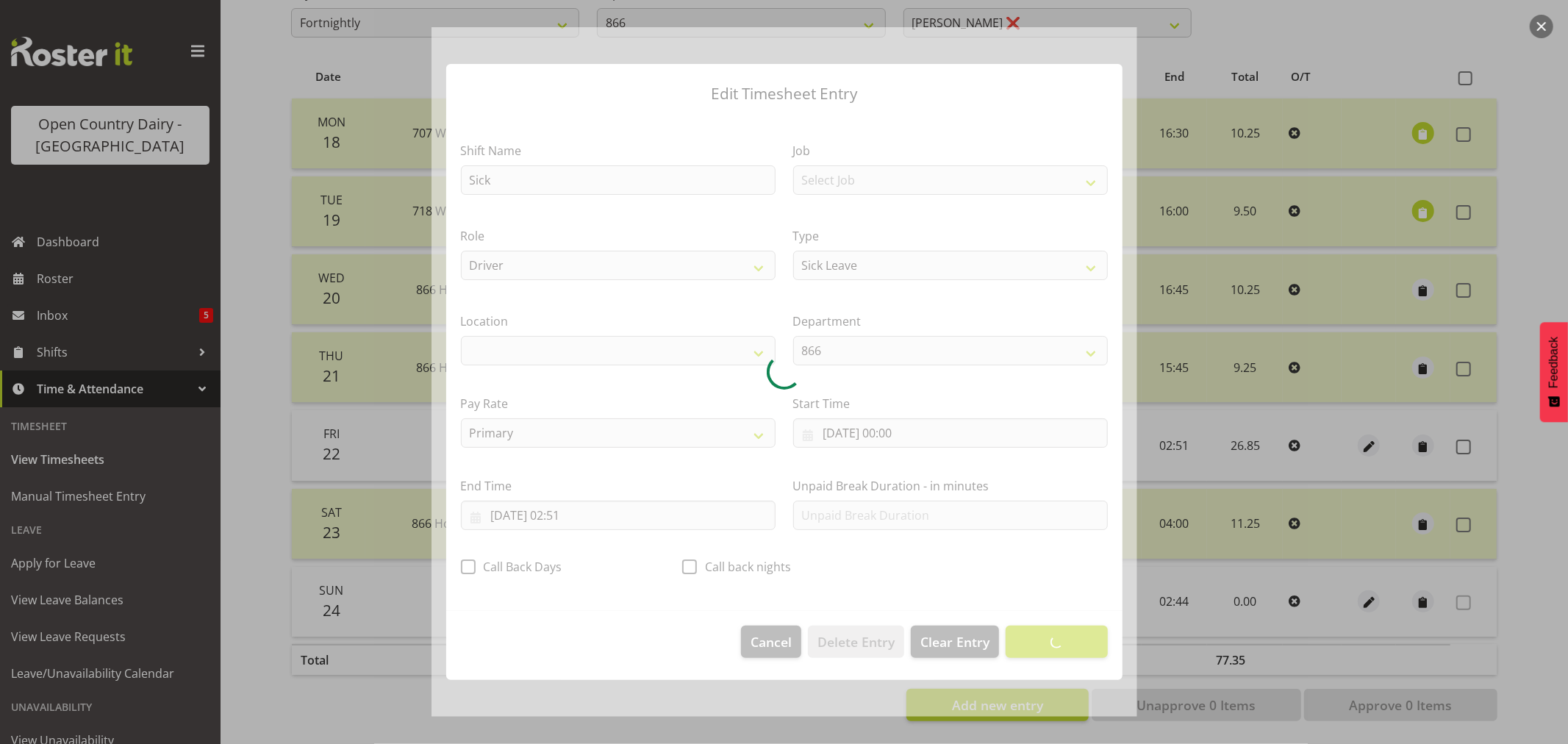
select select "1054"
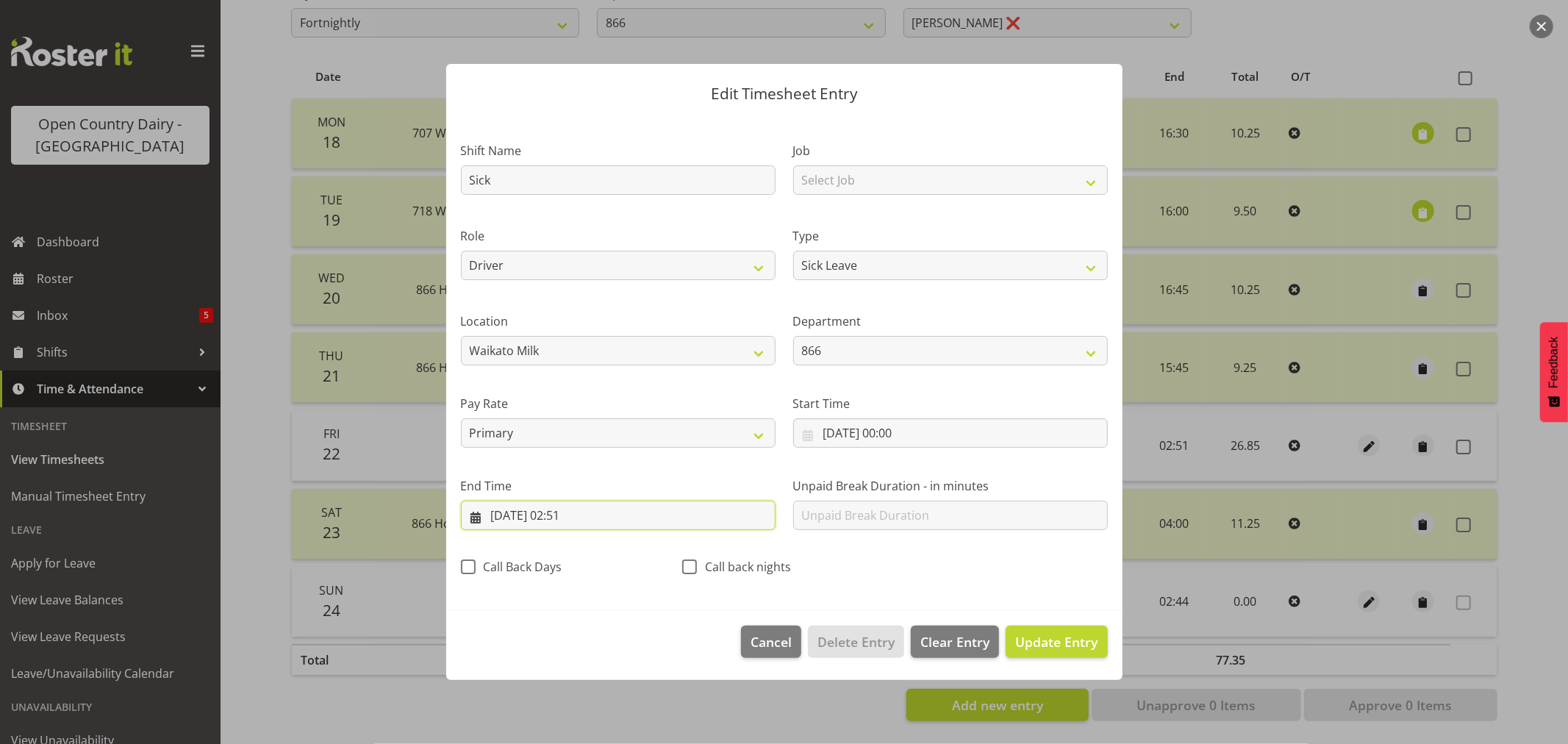
click at [593, 518] on input "23/08/2025, 02:51" at bounding box center [619, 516] width 315 height 29
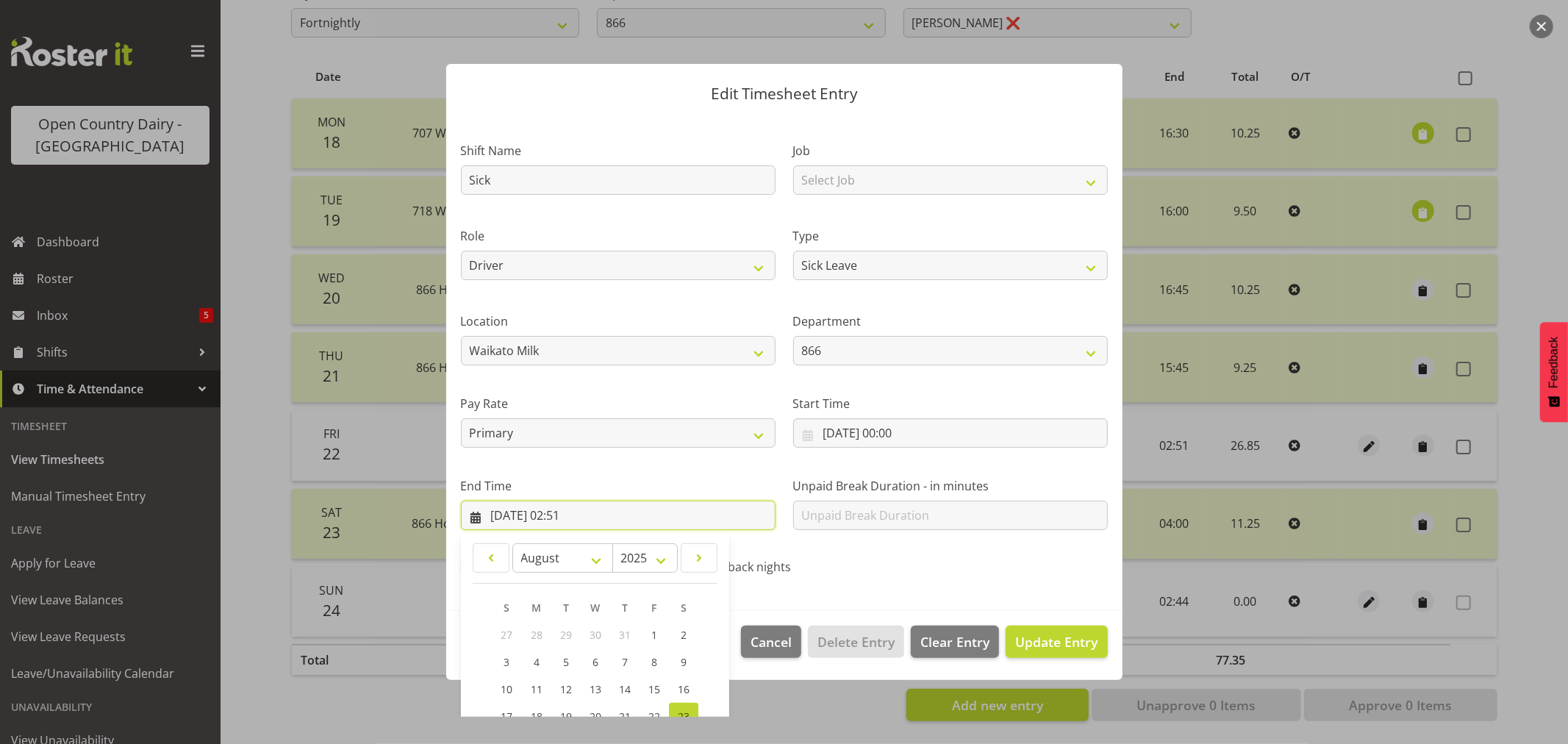
click at [497, 517] on input "23/08/2025, 02:51" at bounding box center [619, 516] width 315 height 29
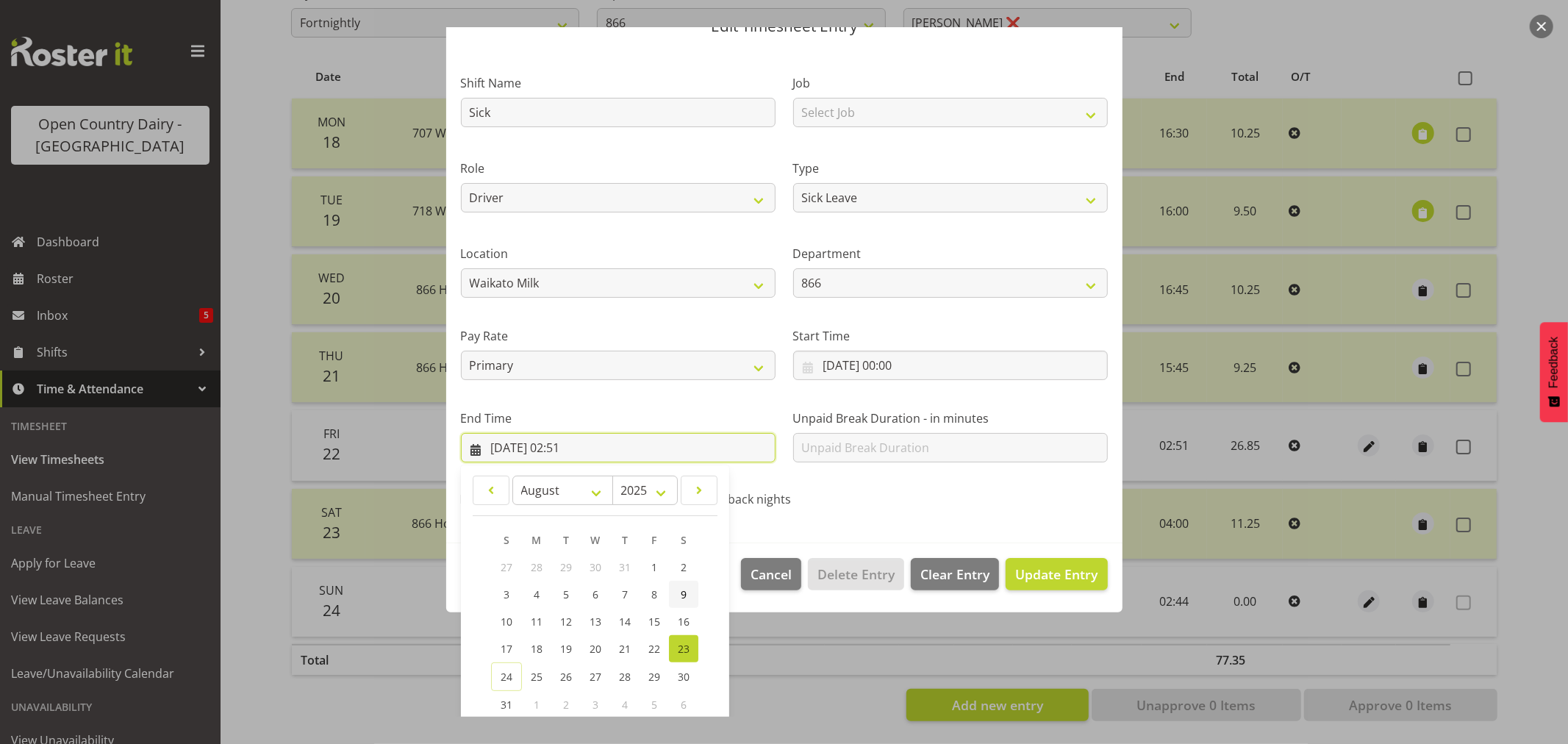
scroll to position [82, 0]
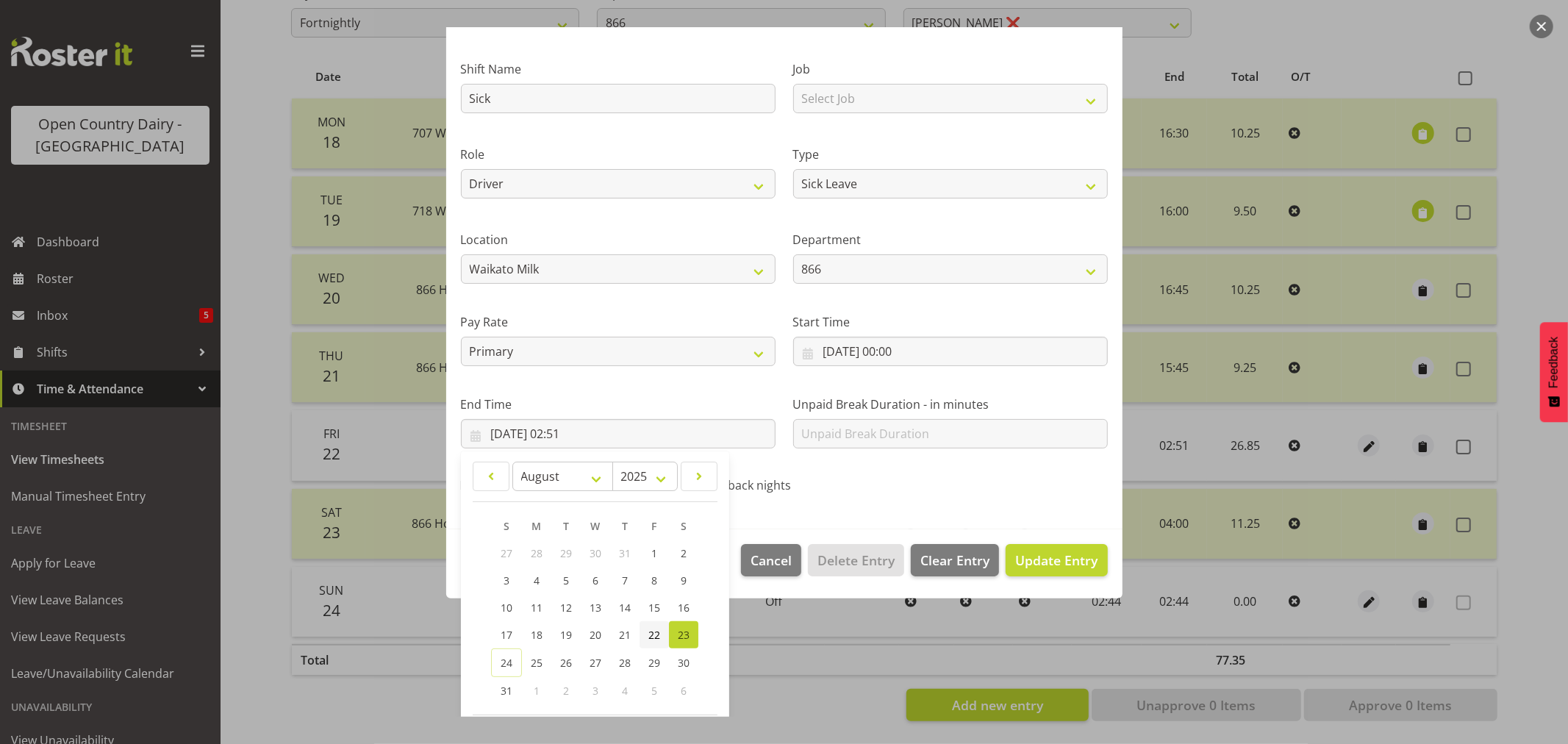
click at [648, 629] on span "22" at bounding box center [654, 636] width 12 height 14
click at [629, 437] on input "22/08/2025, 02:51" at bounding box center [619, 434] width 315 height 29
click at [594, 432] on input "22/08/2025, 02:51" at bounding box center [619, 434] width 315 height 29
click at [509, 602] on span "10" at bounding box center [507, 608] width 12 height 14
click at [651, 633] on span "22" at bounding box center [654, 636] width 12 height 14
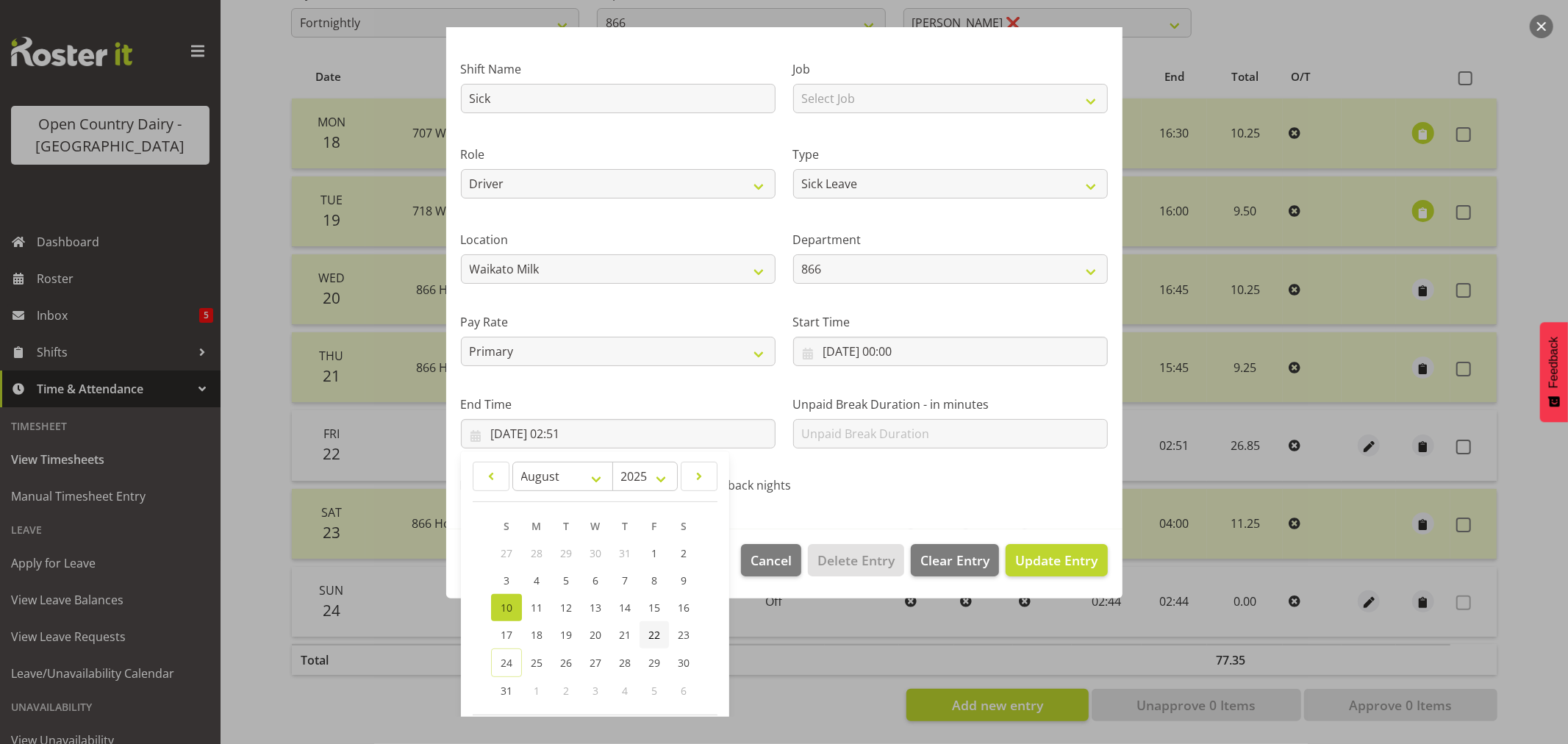
type input "22/08/2025, 02:51"
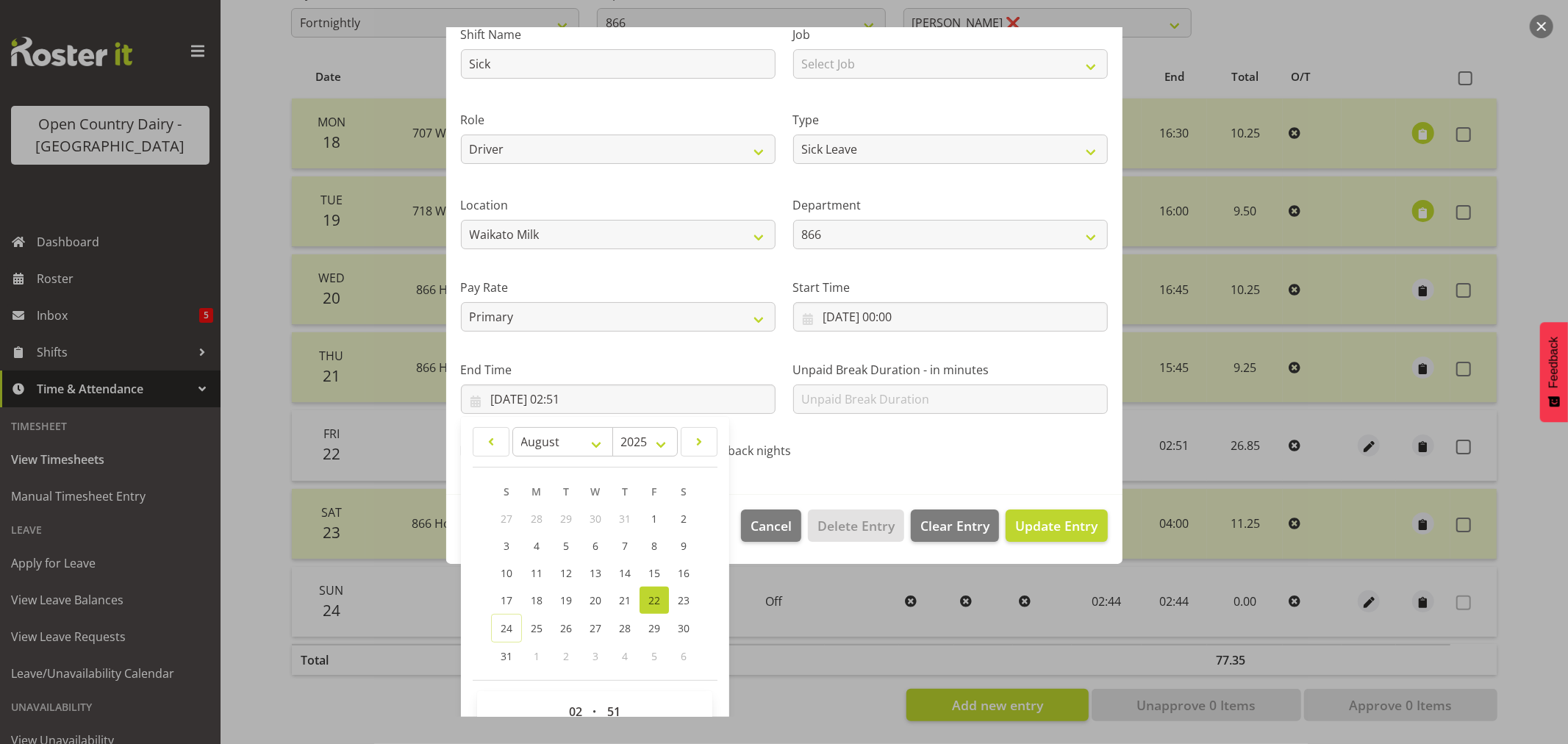
scroll to position [149, 0]
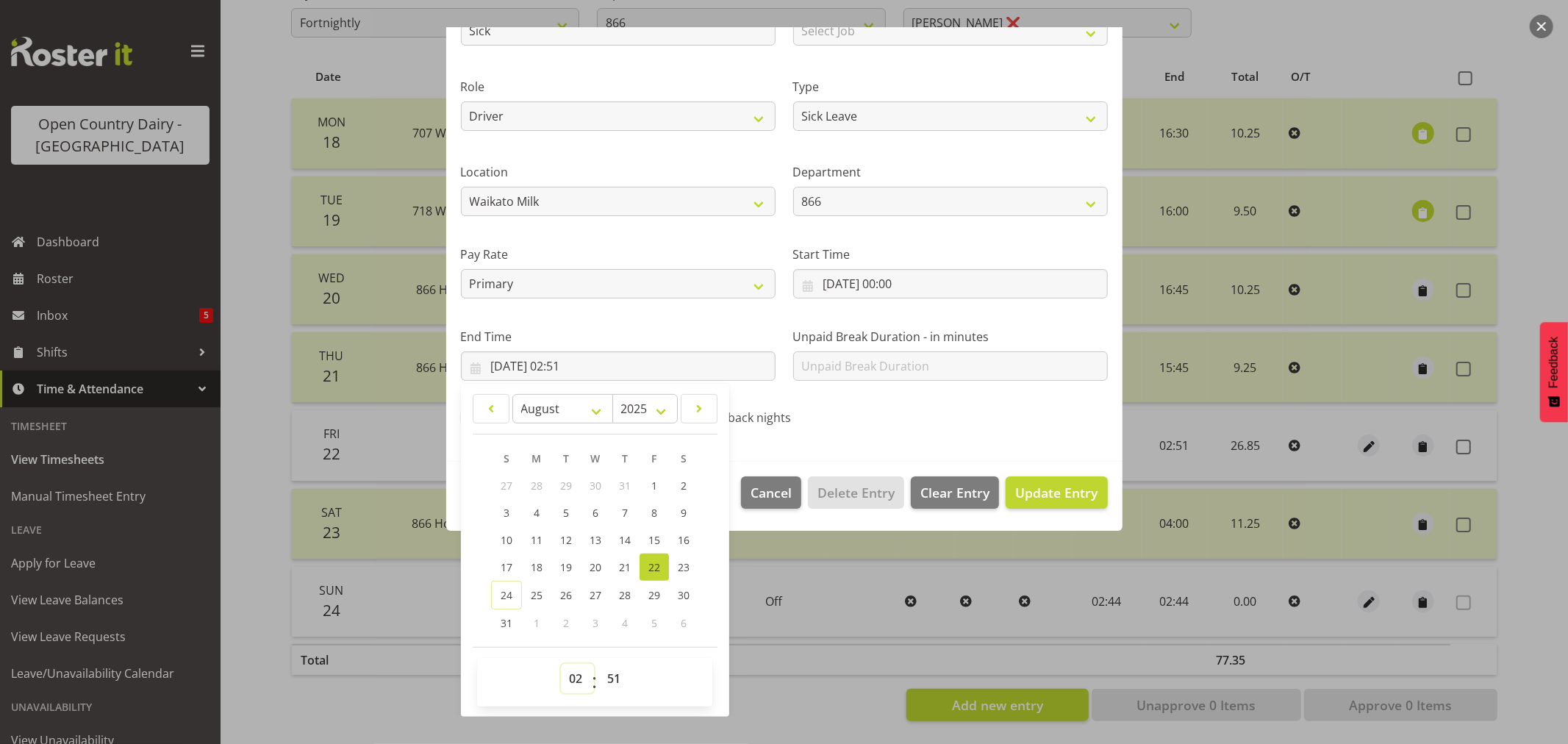
click at [579, 682] on select "00 01 02 03 04 05 06 07 08 09 10 11 12 13 14 15 16 17 18 19 20 21 22 23" at bounding box center [577, 679] width 33 height 29
select select "10"
click at [561, 664] on select "00 01 02 03 04 05 06 07 08 09 10 11 12 13 14 15 16 17 18 19 20 21 22 23" at bounding box center [577, 679] width 33 height 29
type input "22/08/2025, 10:51"
click at [616, 684] on select "00 01 02 03 04 05 06 07 08 09 10 11 12 13 14 15 16 17 18 19 20 21 22 23 24 25 2…" at bounding box center [615, 679] width 33 height 29
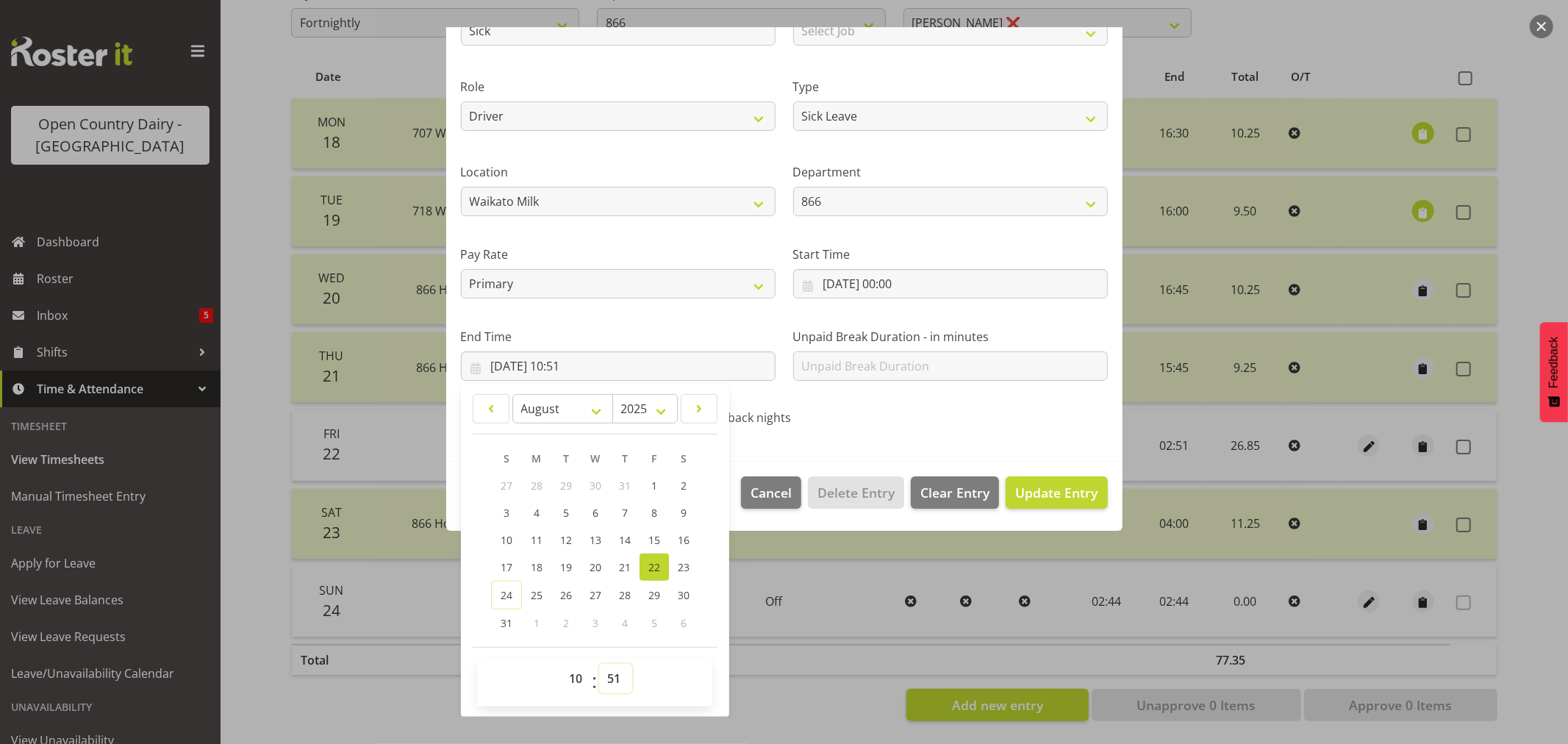
select select "2"
click at [599, 664] on select "00 01 02 03 04 05 06 07 08 09 10 11 12 13 14 15 16 17 18 19 20 21 22 23 24 25 2…" at bounding box center [615, 679] width 33 height 29
type input "22/08/2025, 10:02"
click at [1035, 484] on span "Update Entry" at bounding box center [1057, 493] width 83 height 18
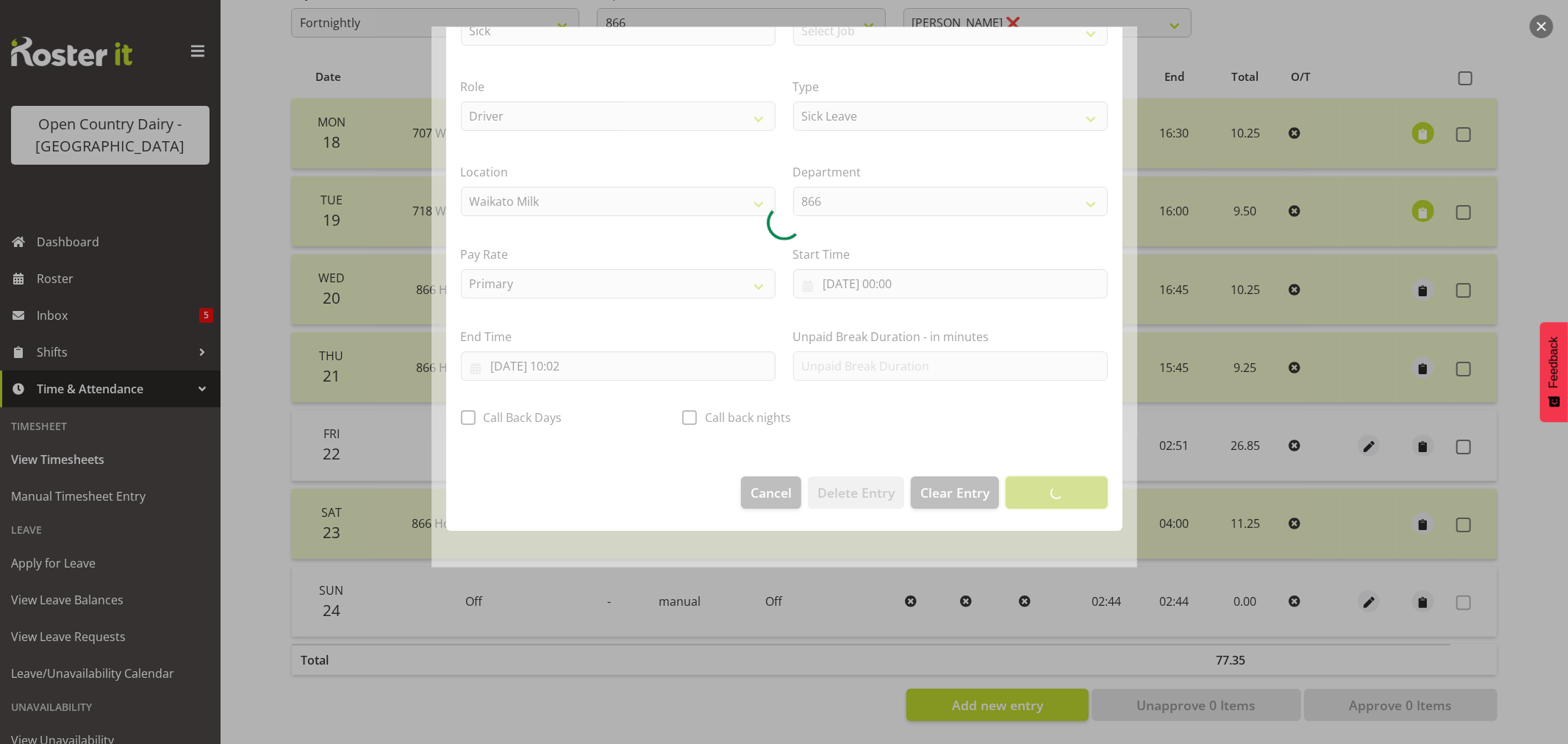
scroll to position [0, 0]
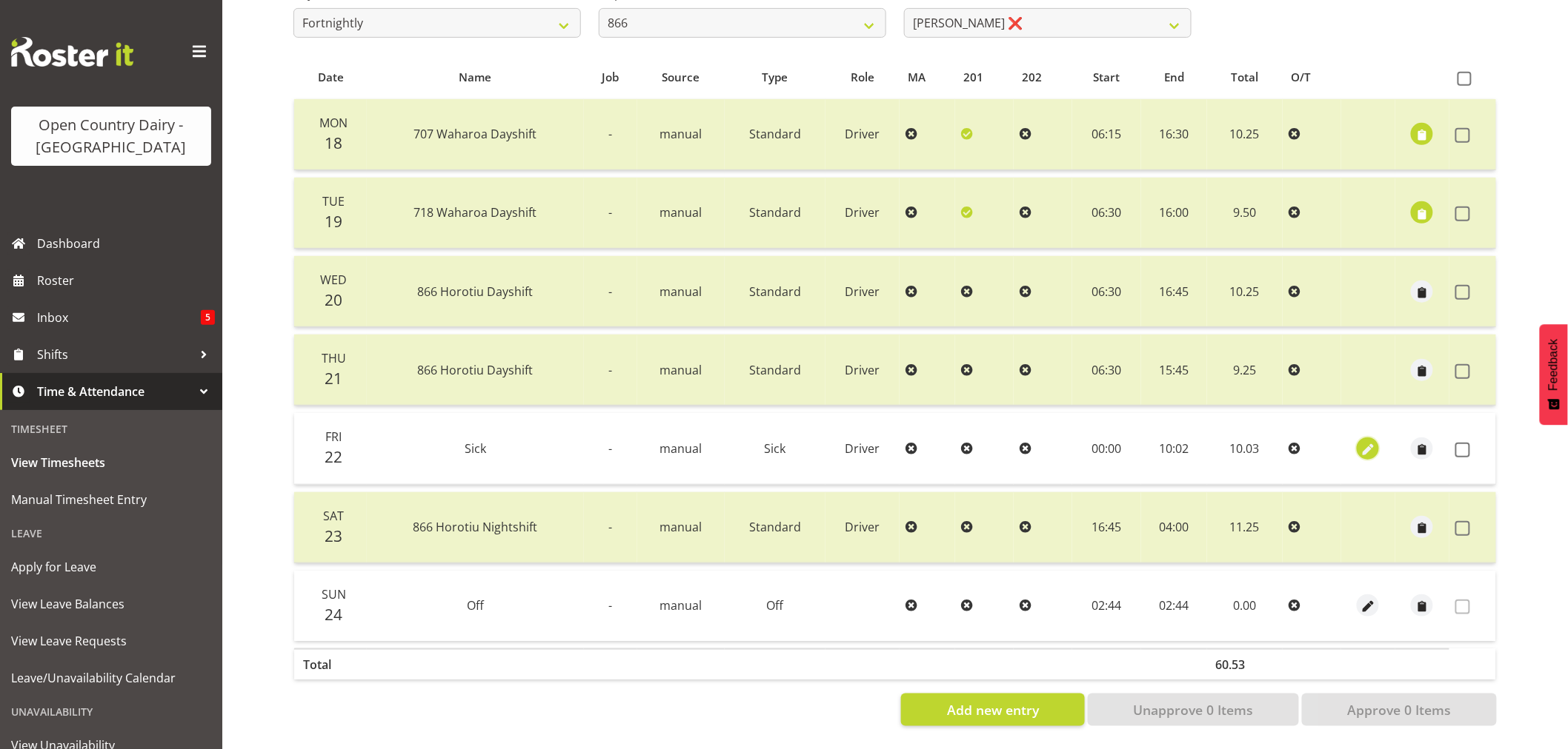
click at [1369, 441] on span "button" at bounding box center [1369, 450] width 17 height 17
select select "Sick"
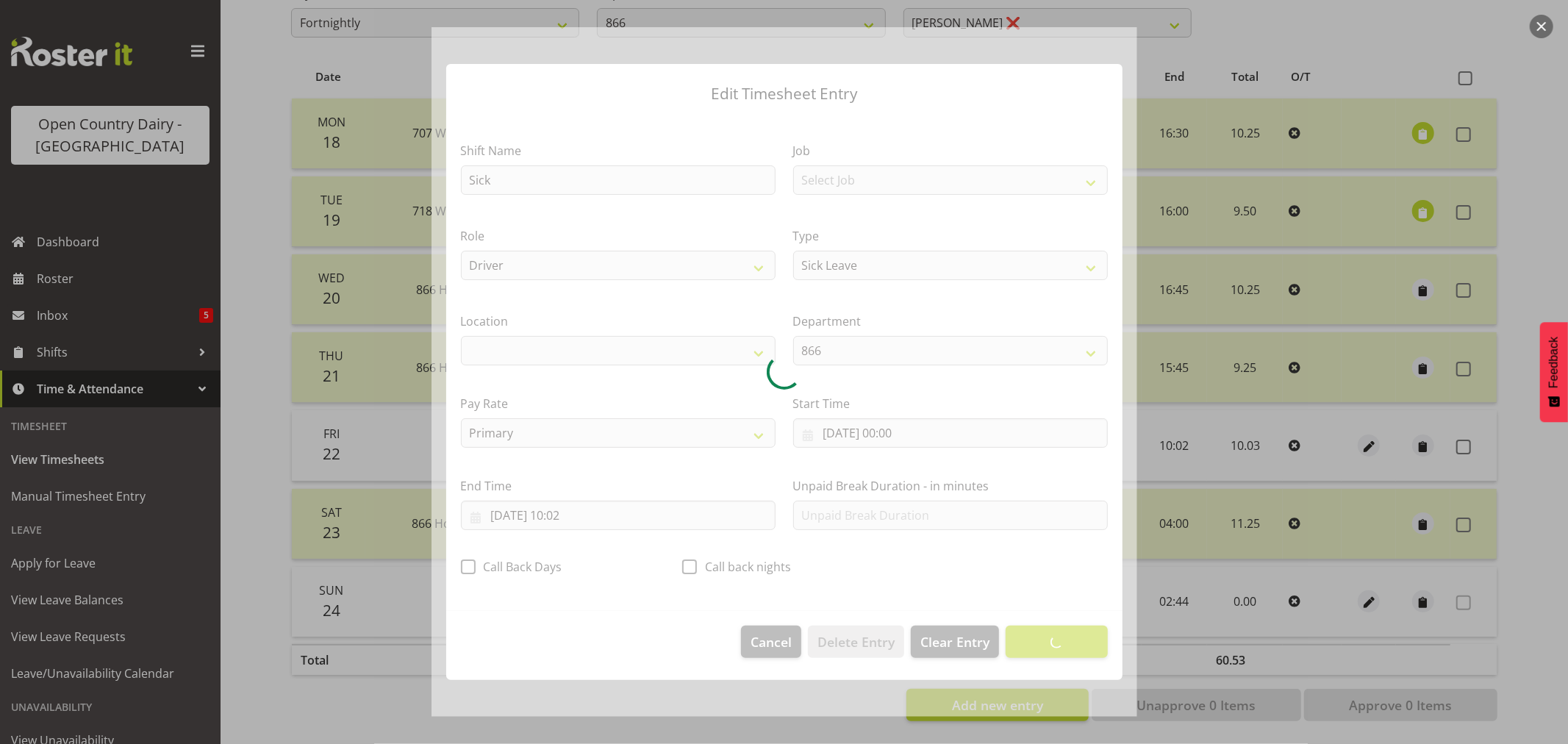
select select "1054"
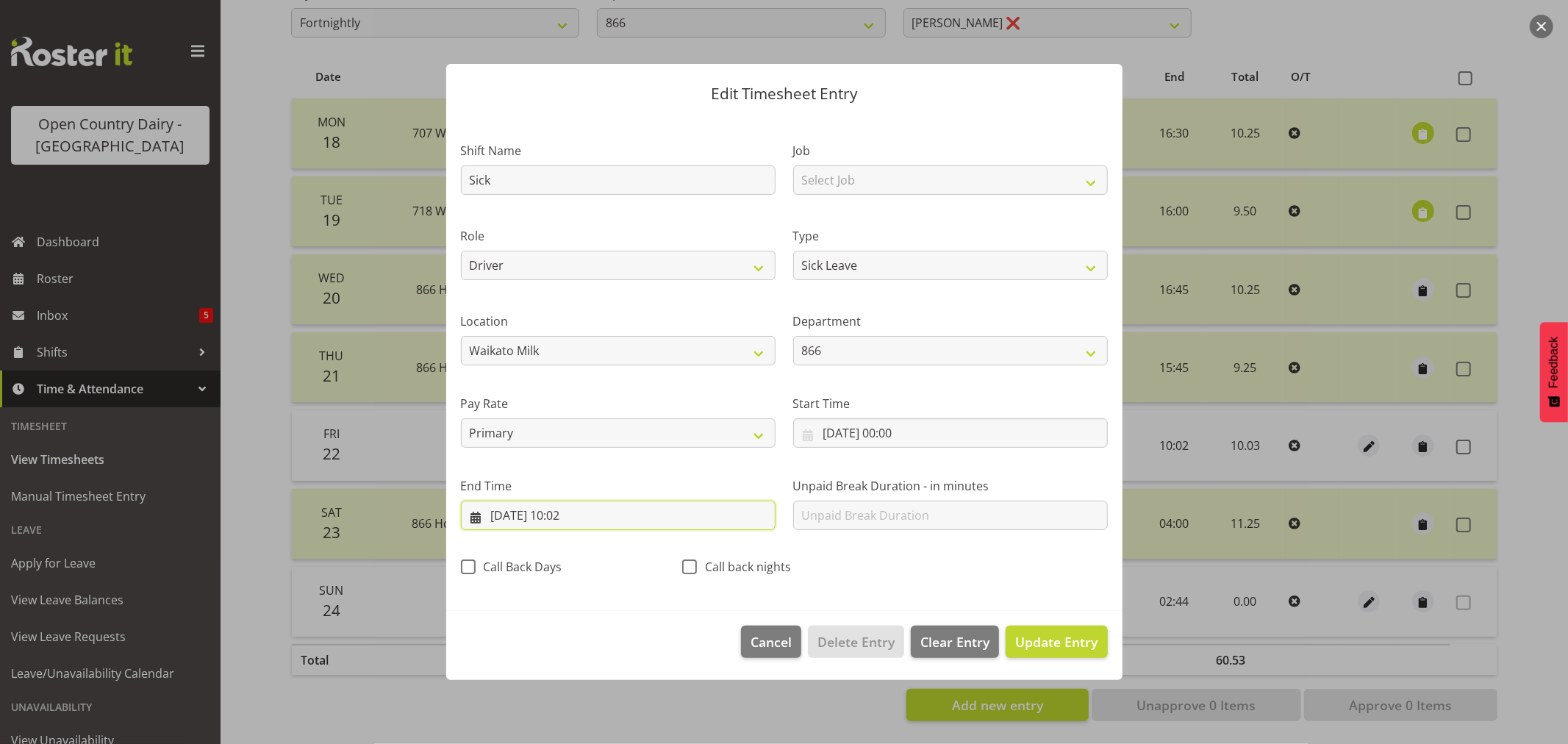
click at [587, 518] on input "22/08/2025, 10:02" at bounding box center [619, 516] width 315 height 29
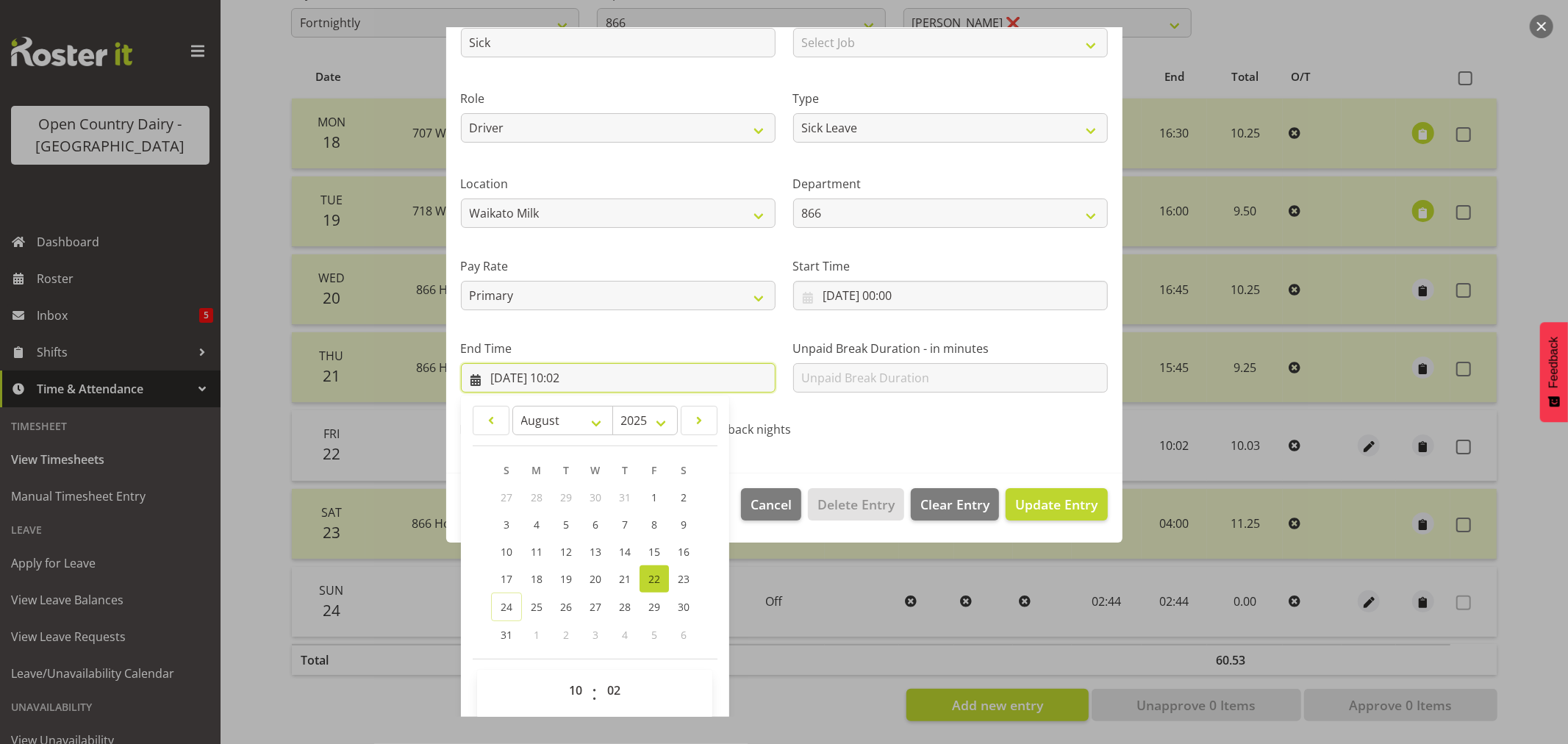
scroll to position [149, 0]
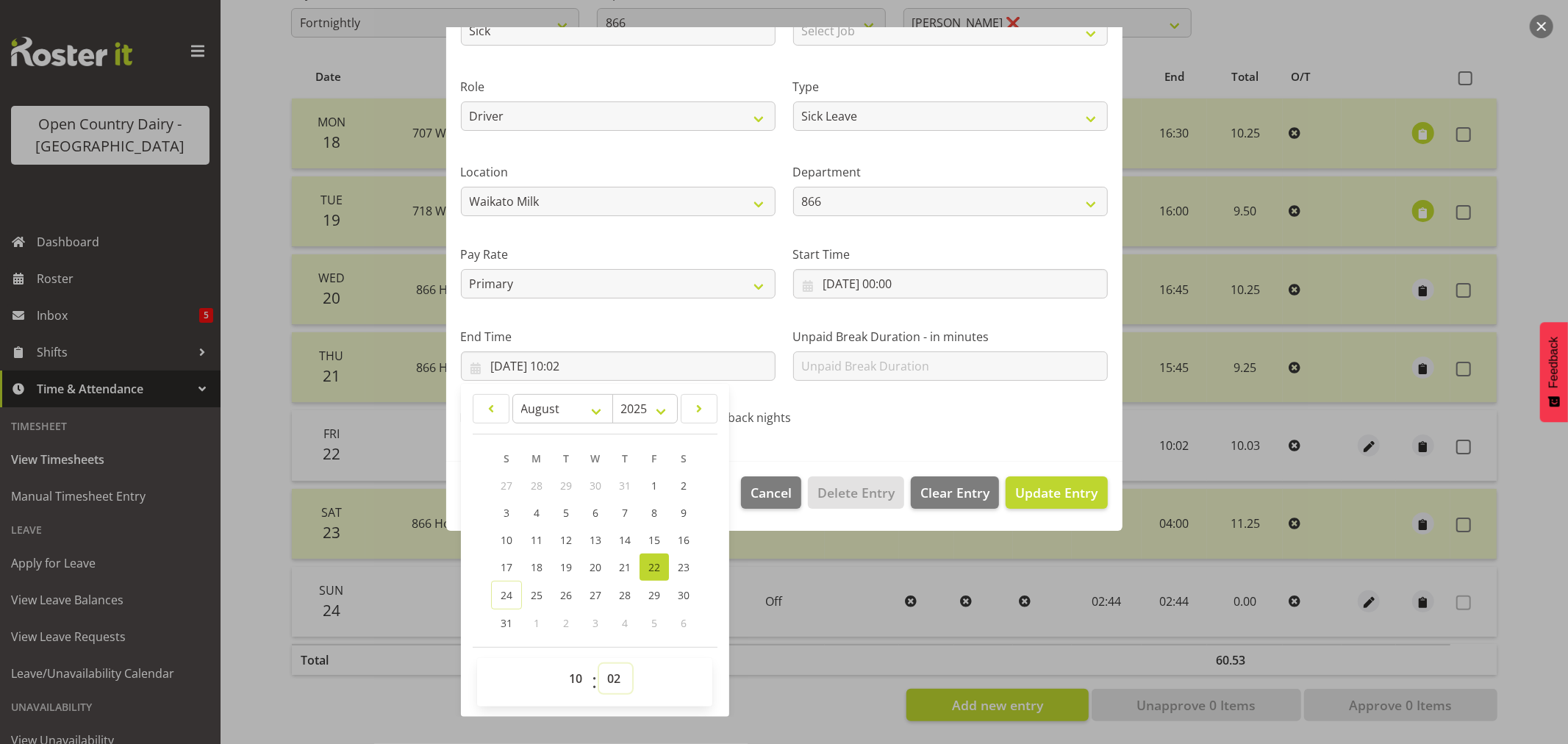
click at [619, 679] on select "00 01 02 03 04 05 06 07 08 09 10 11 12 13 14 15 16 17 18 19 20 21 22 23 24 25 2…" at bounding box center [615, 679] width 33 height 29
select select "5"
click at [599, 664] on select "00 01 02 03 04 05 06 07 08 09 10 11 12 13 14 15 16 17 18 19 20 21 22 23 24 25 2…" at bounding box center [615, 679] width 33 height 29
type input "22/08/2025, 10:05"
click at [1053, 488] on span "Update Entry" at bounding box center [1057, 493] width 83 height 18
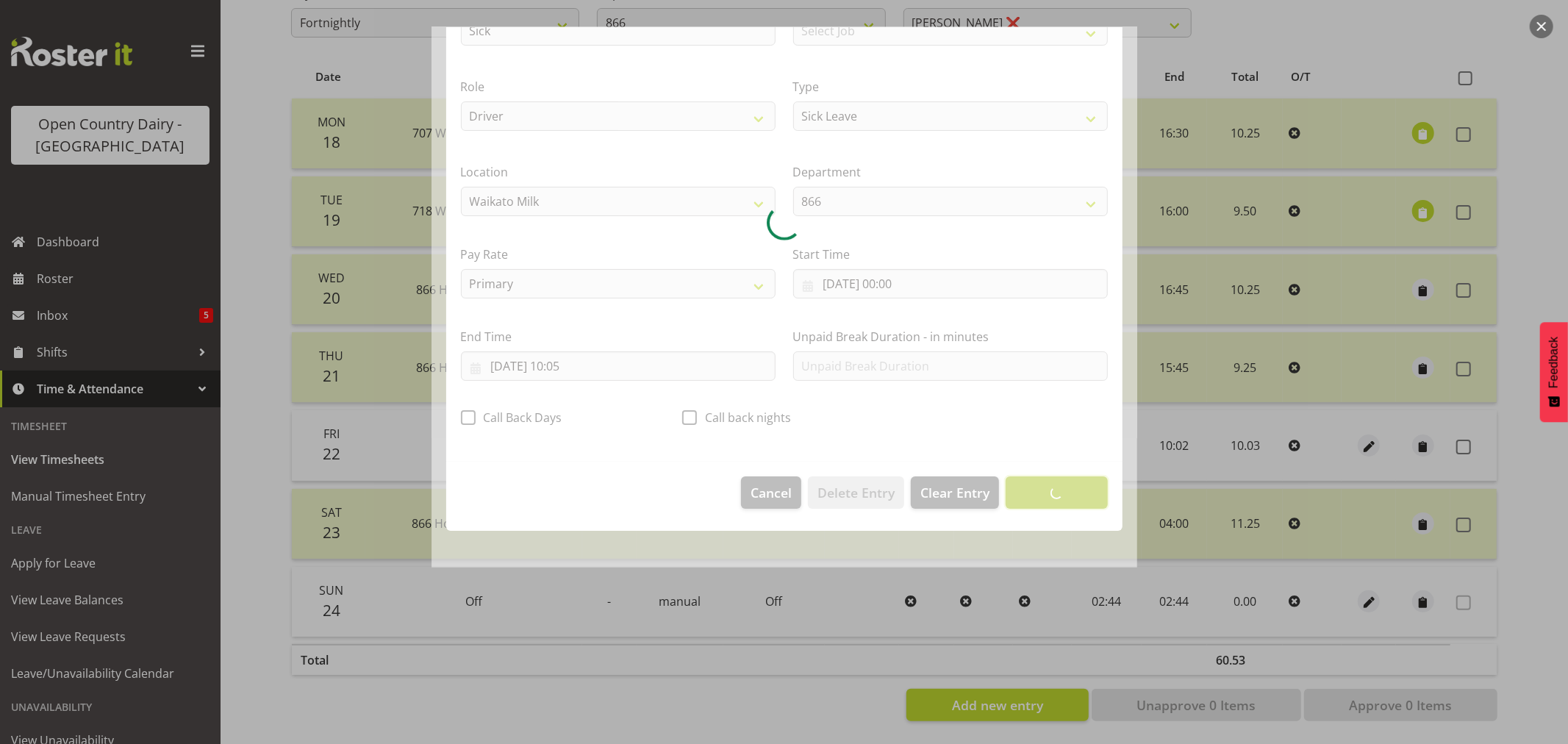
scroll to position [0, 0]
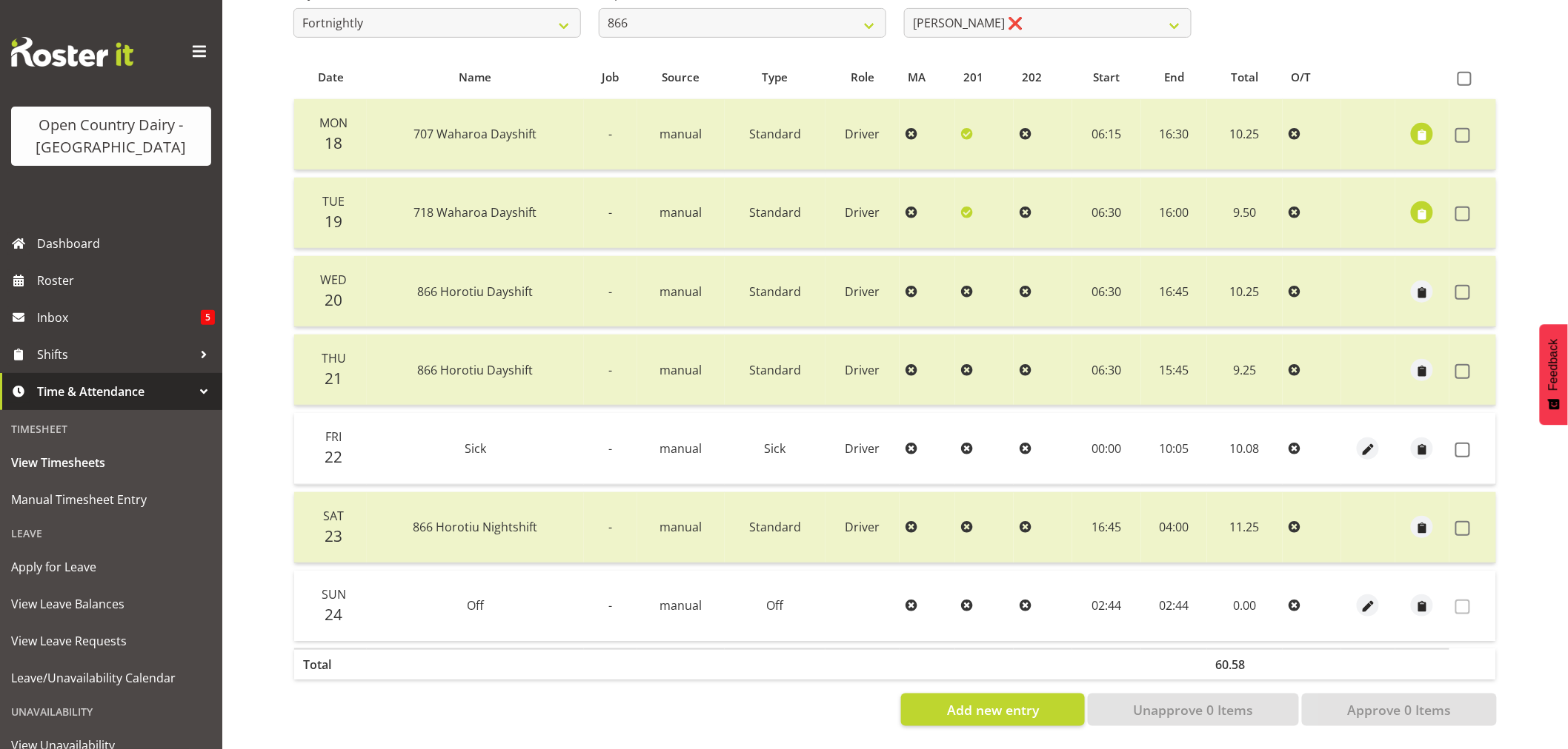
click at [1382, 438] on div at bounding box center [1368, 449] width 42 height 23
click at [1361, 441] on span "button" at bounding box center [1369, 450] width 17 height 17
select select "Sick"
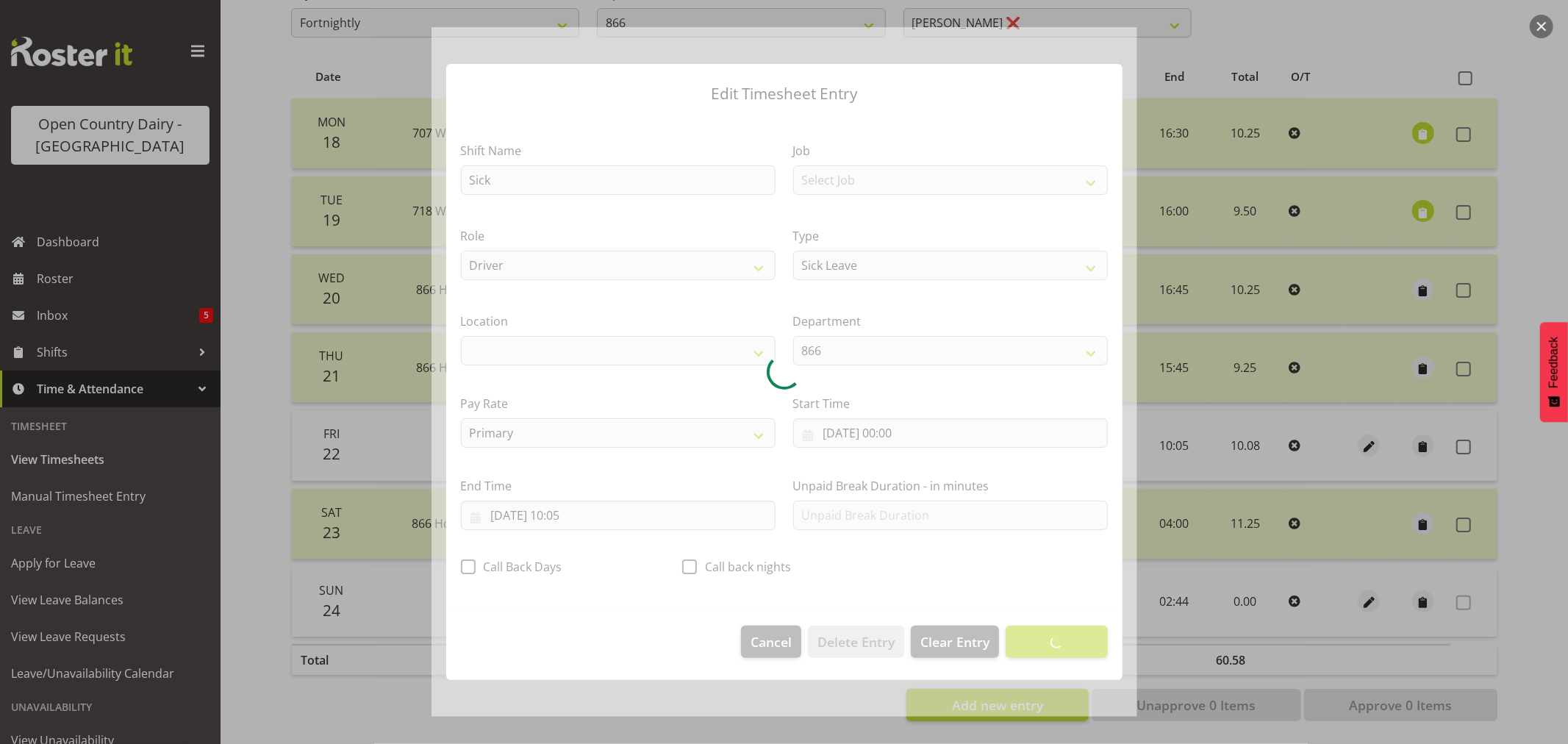
select select "1054"
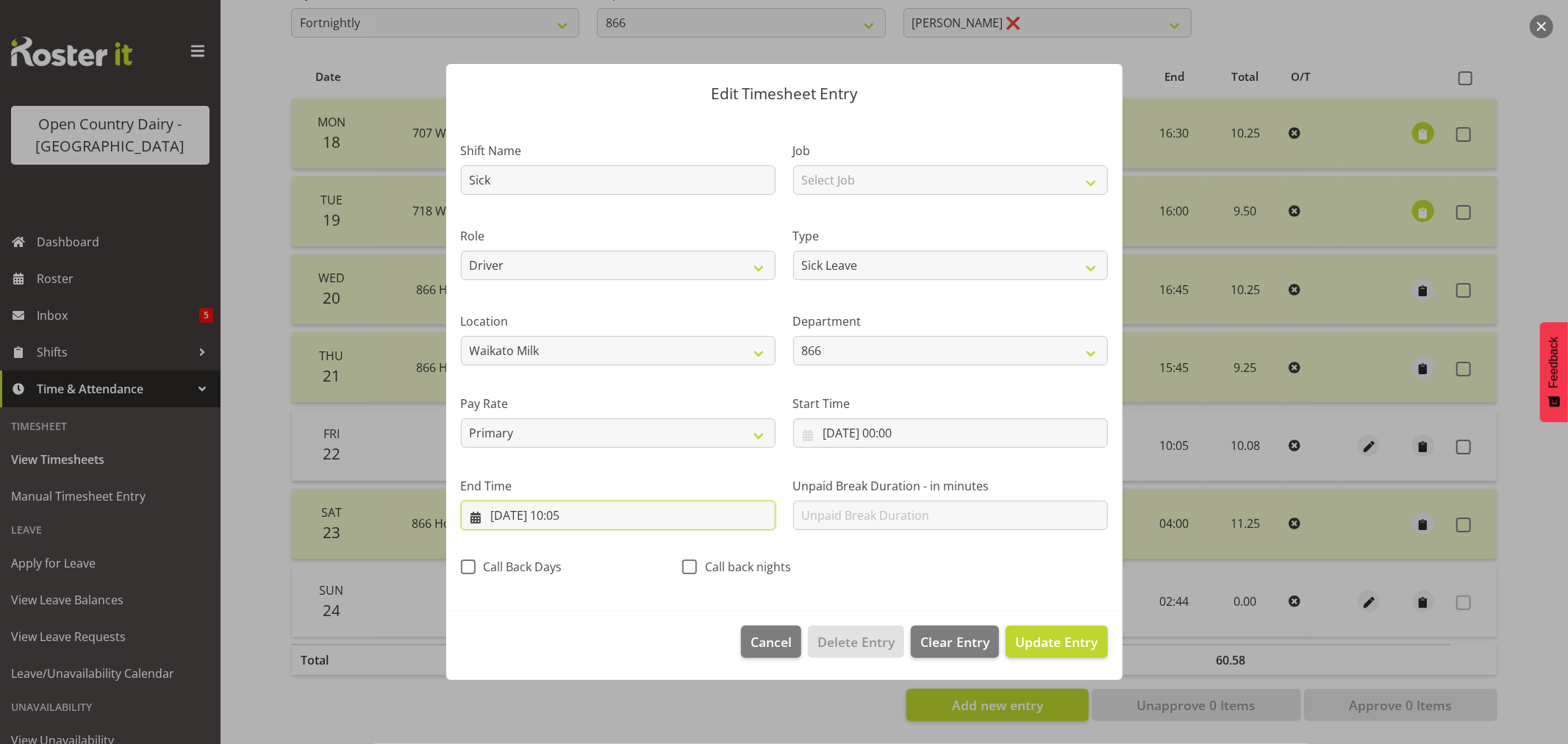
click at [578, 518] on input "22/08/2025, 10:05" at bounding box center [619, 516] width 315 height 29
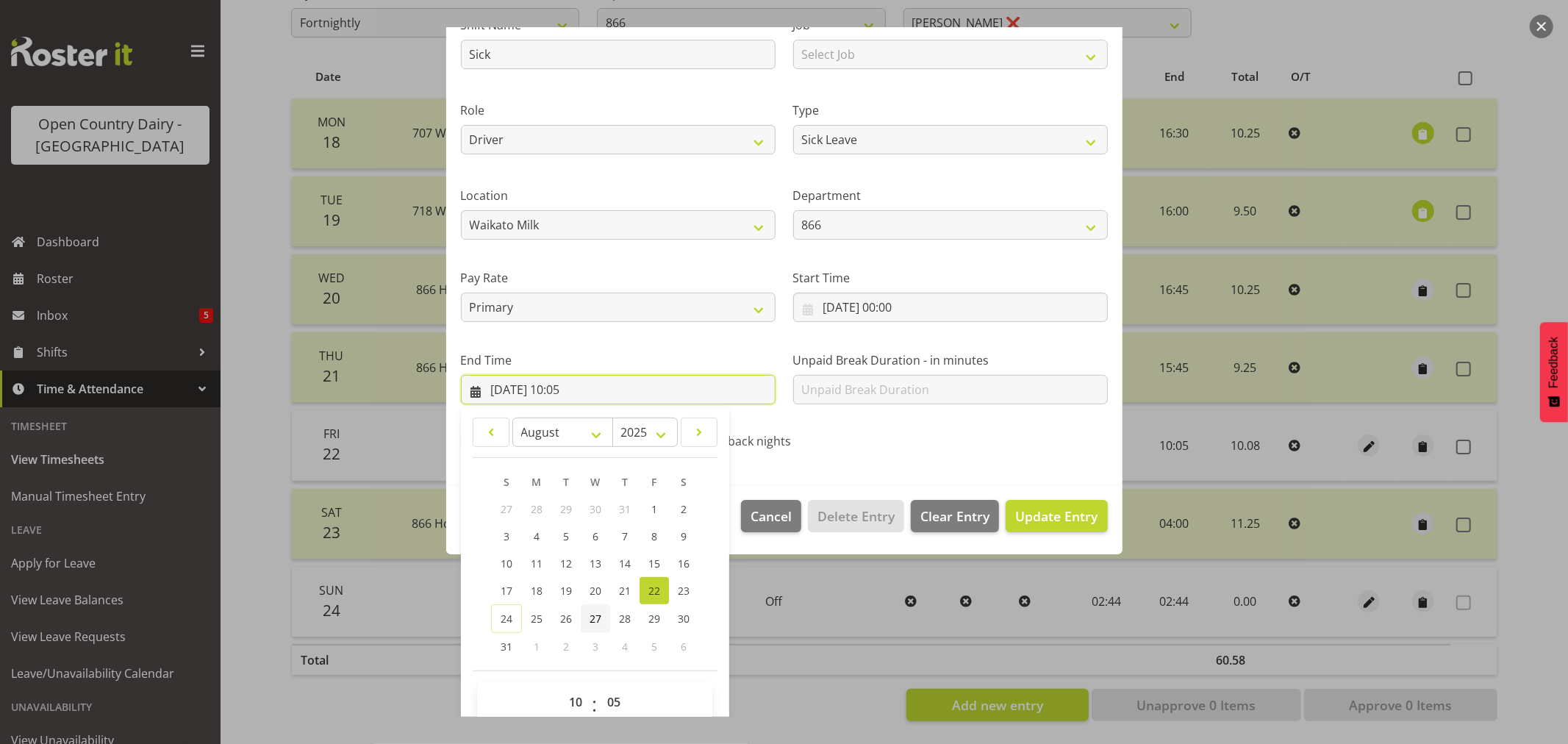
scroll to position [149, 0]
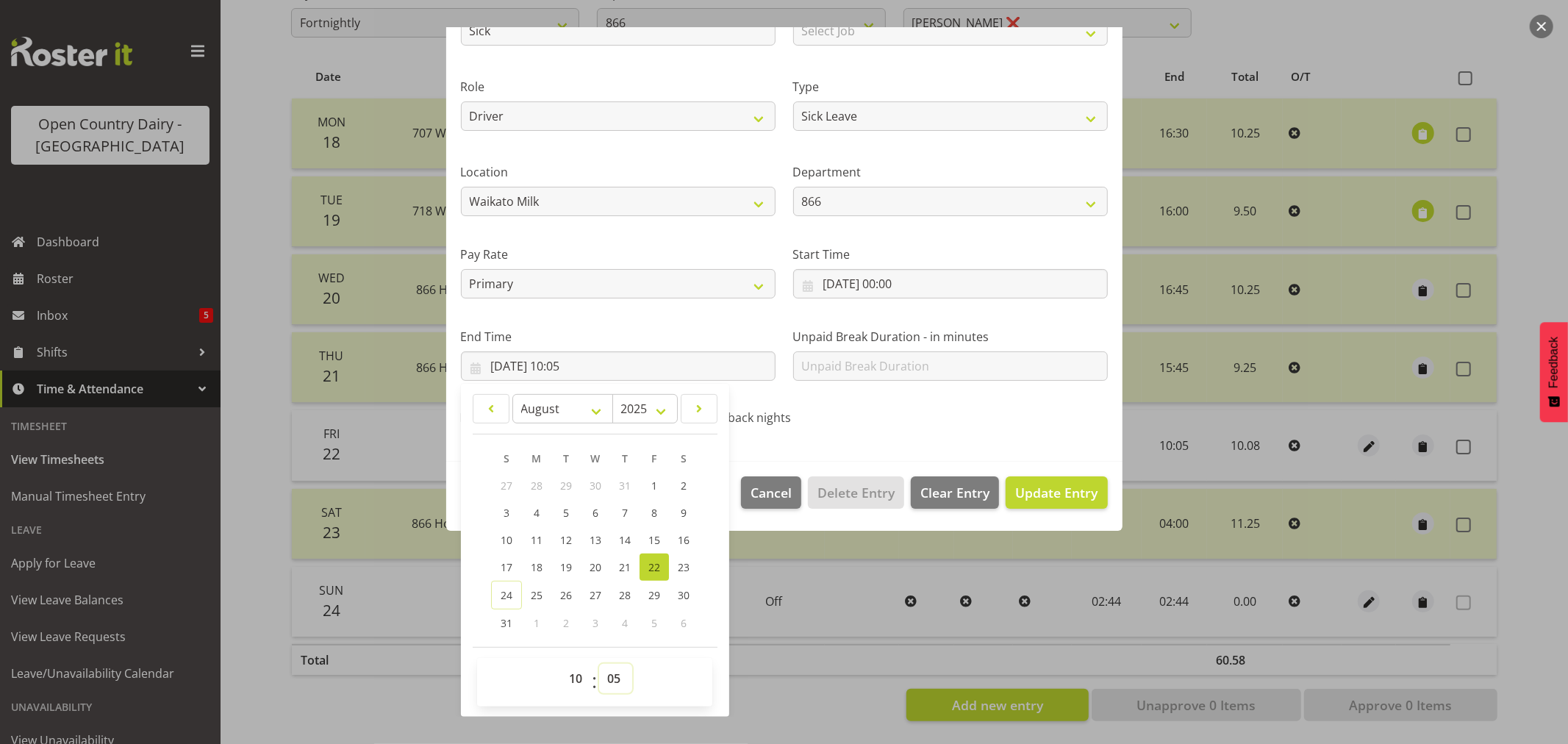
click at [612, 681] on select "00 01 02 03 04 05 06 07 08 09 10 11 12 13 14 15 16 17 18 19 20 21 22 23 24 25 2…" at bounding box center [615, 679] width 33 height 29
select select "6"
click at [599, 664] on select "00 01 02 03 04 05 06 07 08 09 10 11 12 13 14 15 16 17 18 19 20 21 22 23 24 25 2…" at bounding box center [615, 679] width 33 height 29
type input "22/08/2025, 10:06"
click at [868, 416] on div "Call back nights" at bounding box center [784, 420] width 204 height 19
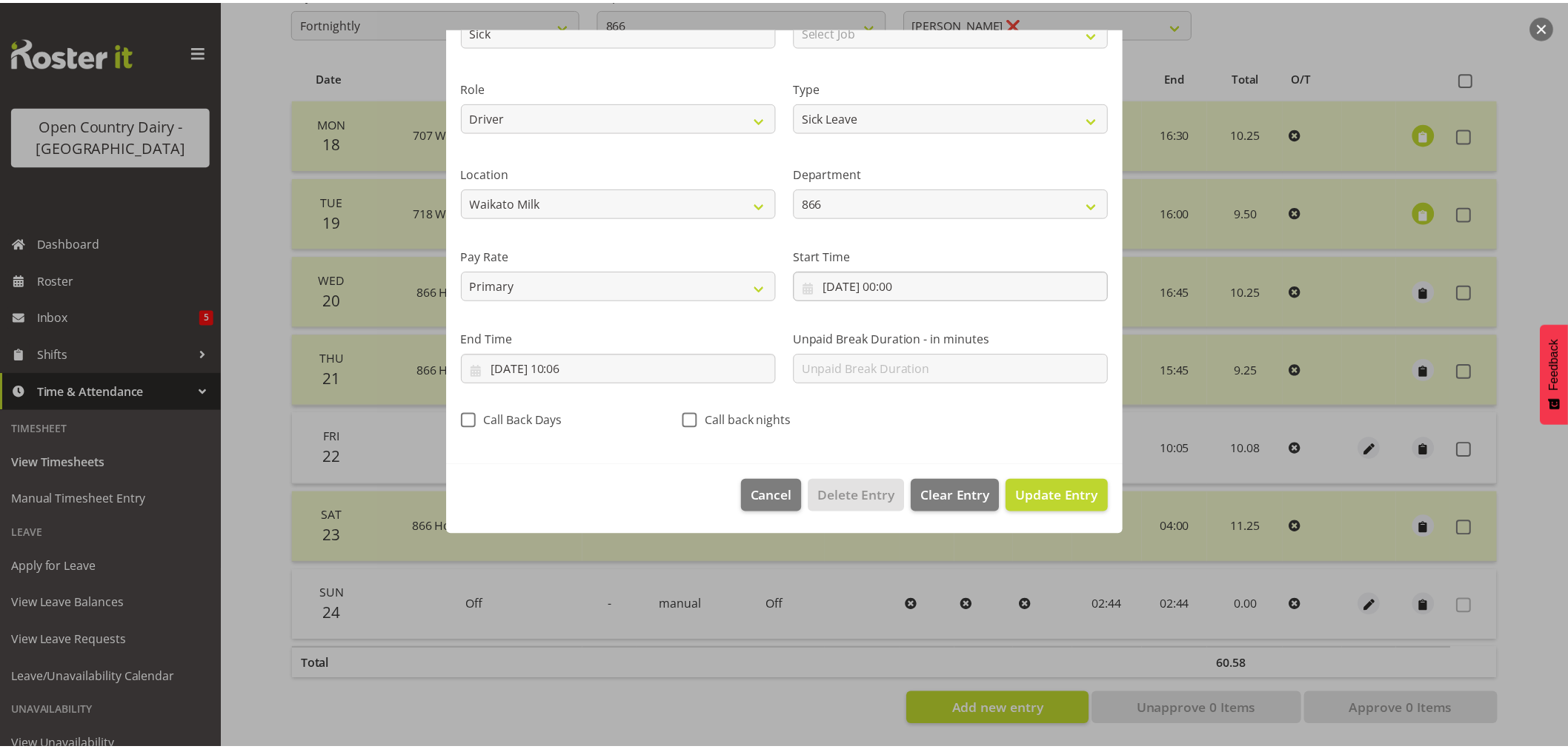
scroll to position [0, 0]
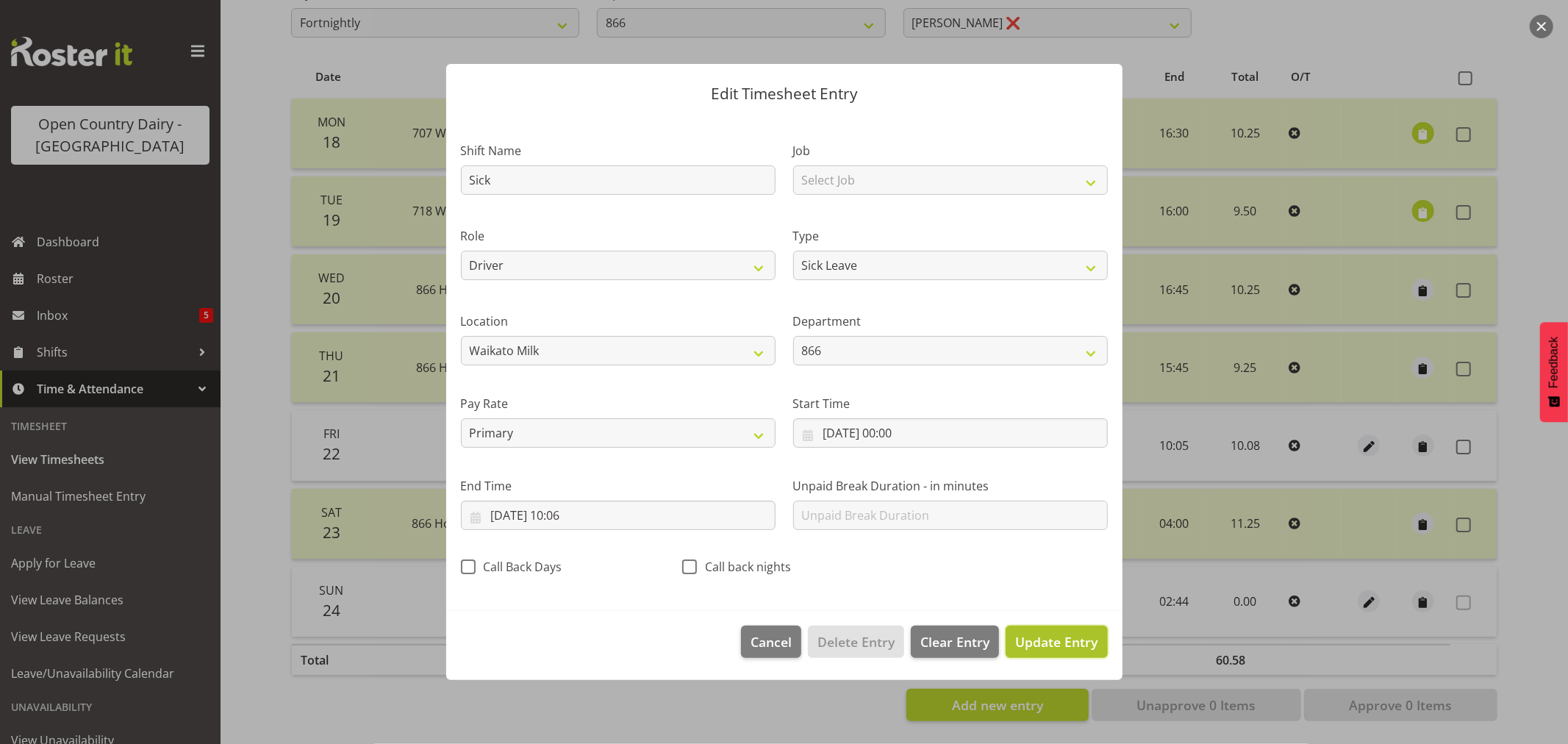
drag, startPoint x: 1059, startPoint y: 643, endPoint x: 1048, endPoint y: 638, distance: 12.1
click at [1059, 643] on span "Update Entry" at bounding box center [1057, 642] width 83 height 18
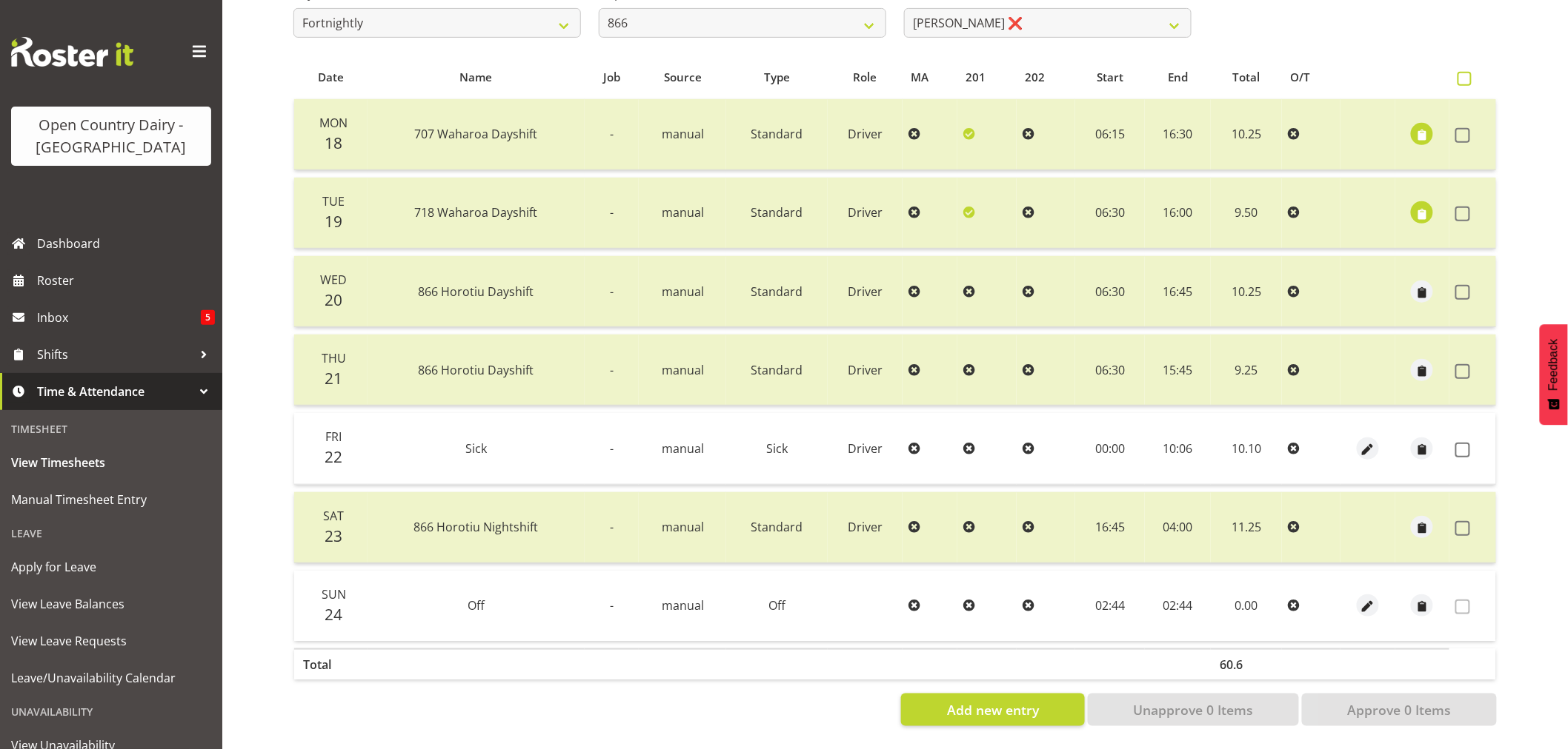
click at [1468, 72] on span at bounding box center [1464, 79] width 14 height 14
click at [1467, 74] on input "checkbox" at bounding box center [1461, 78] width 10 height 10
checkbox input "true"
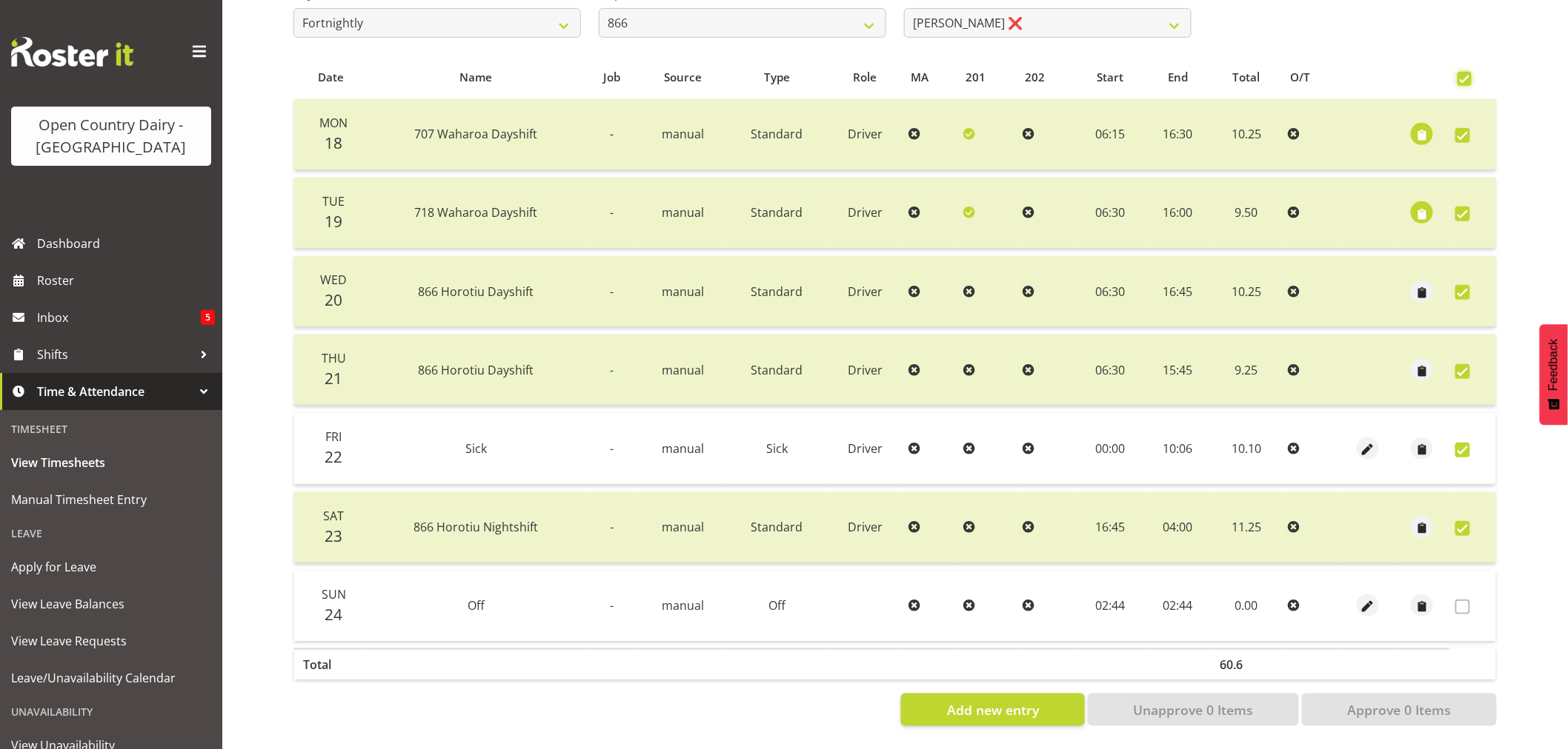
checkbox input "true"
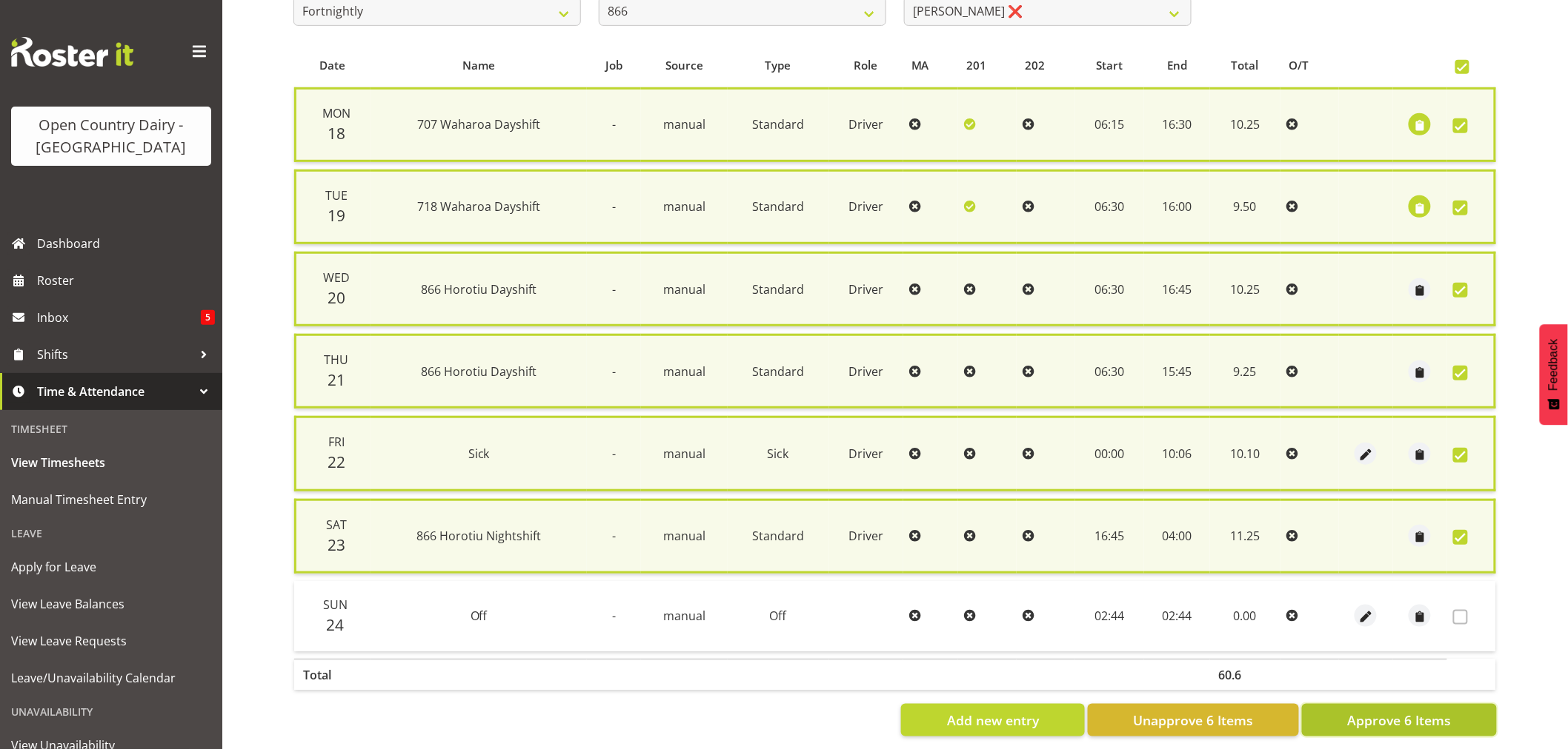
click at [1414, 714] on span "Approve 6 Items" at bounding box center [1399, 720] width 104 height 19
checkbox input "false"
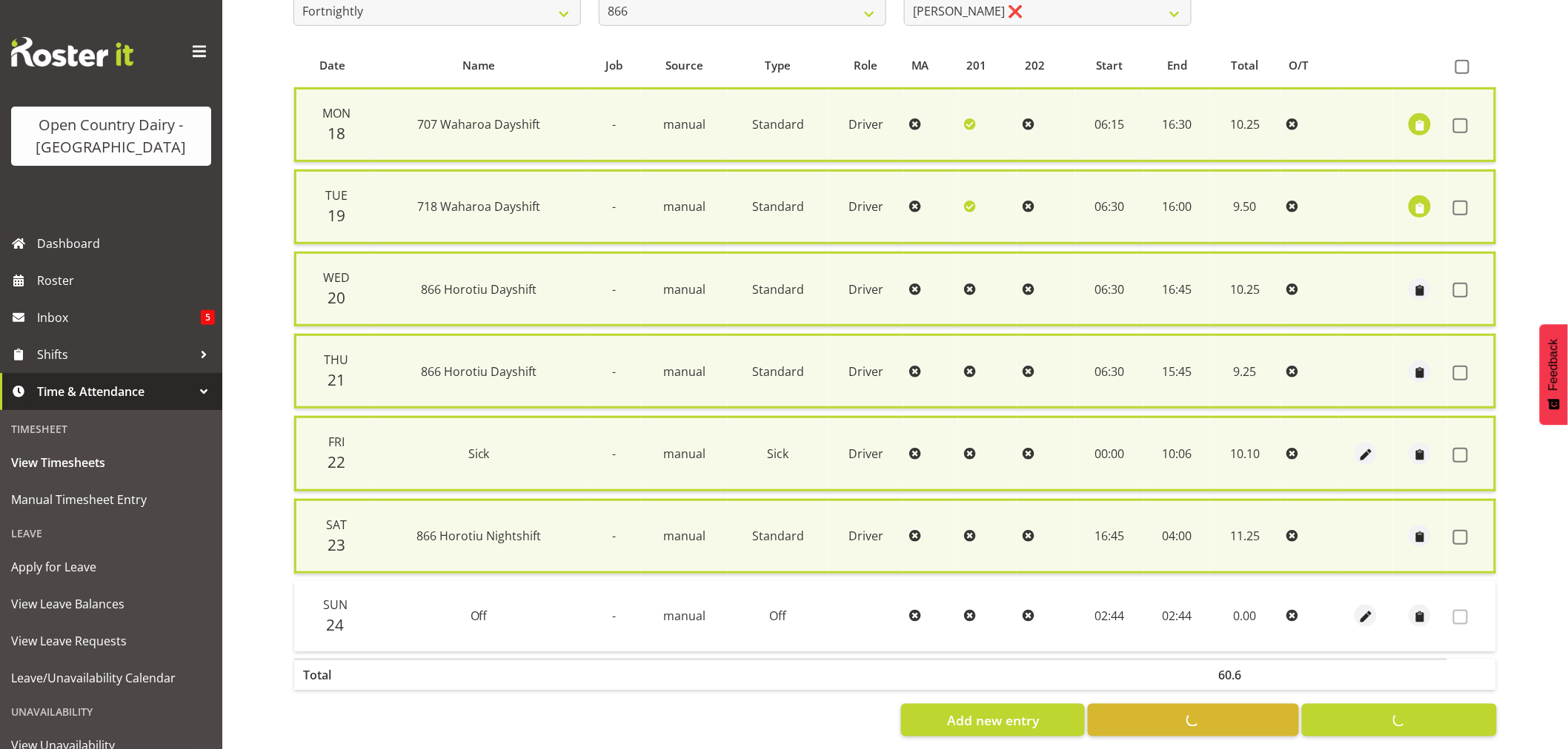
checkbox input "false"
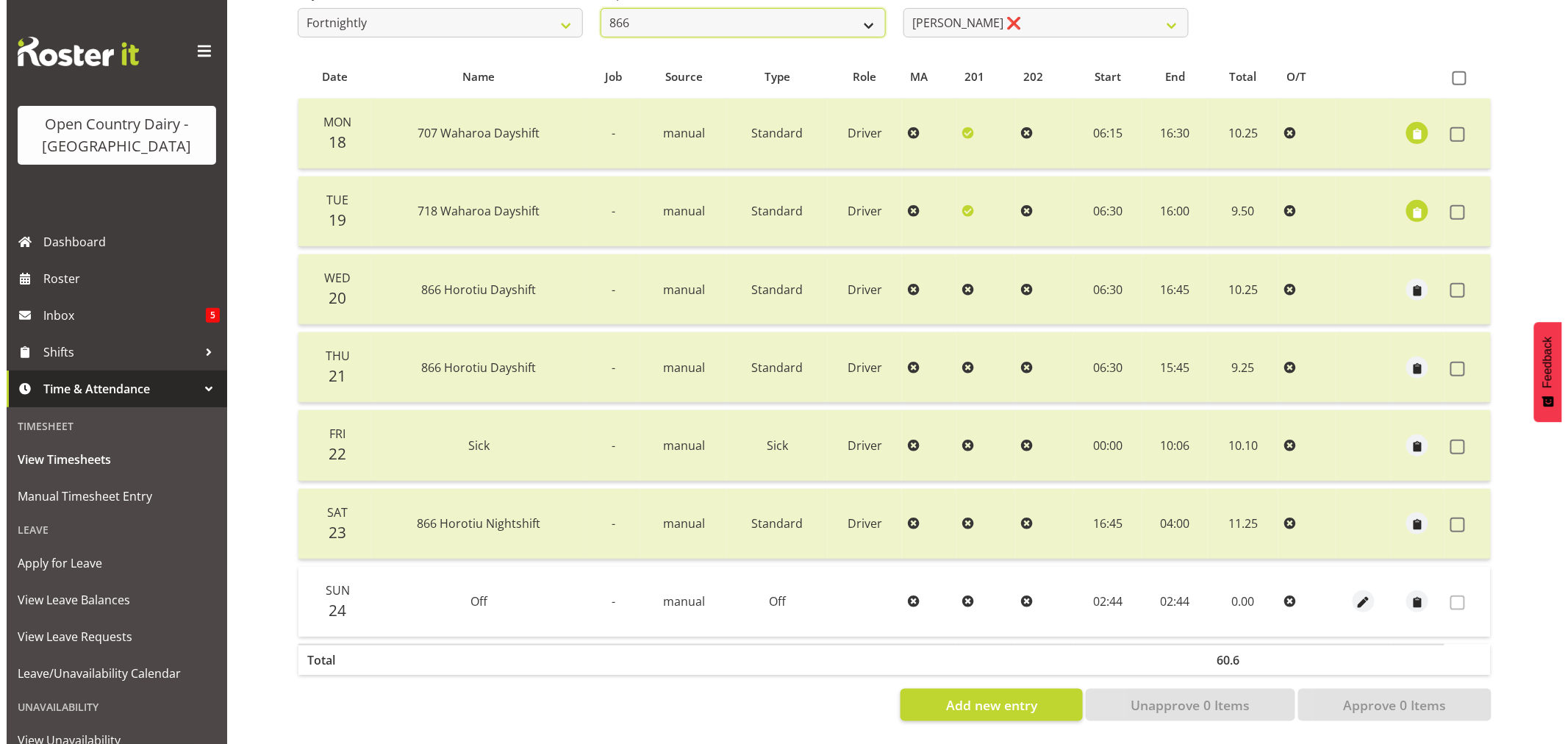
scroll to position [275, 0]
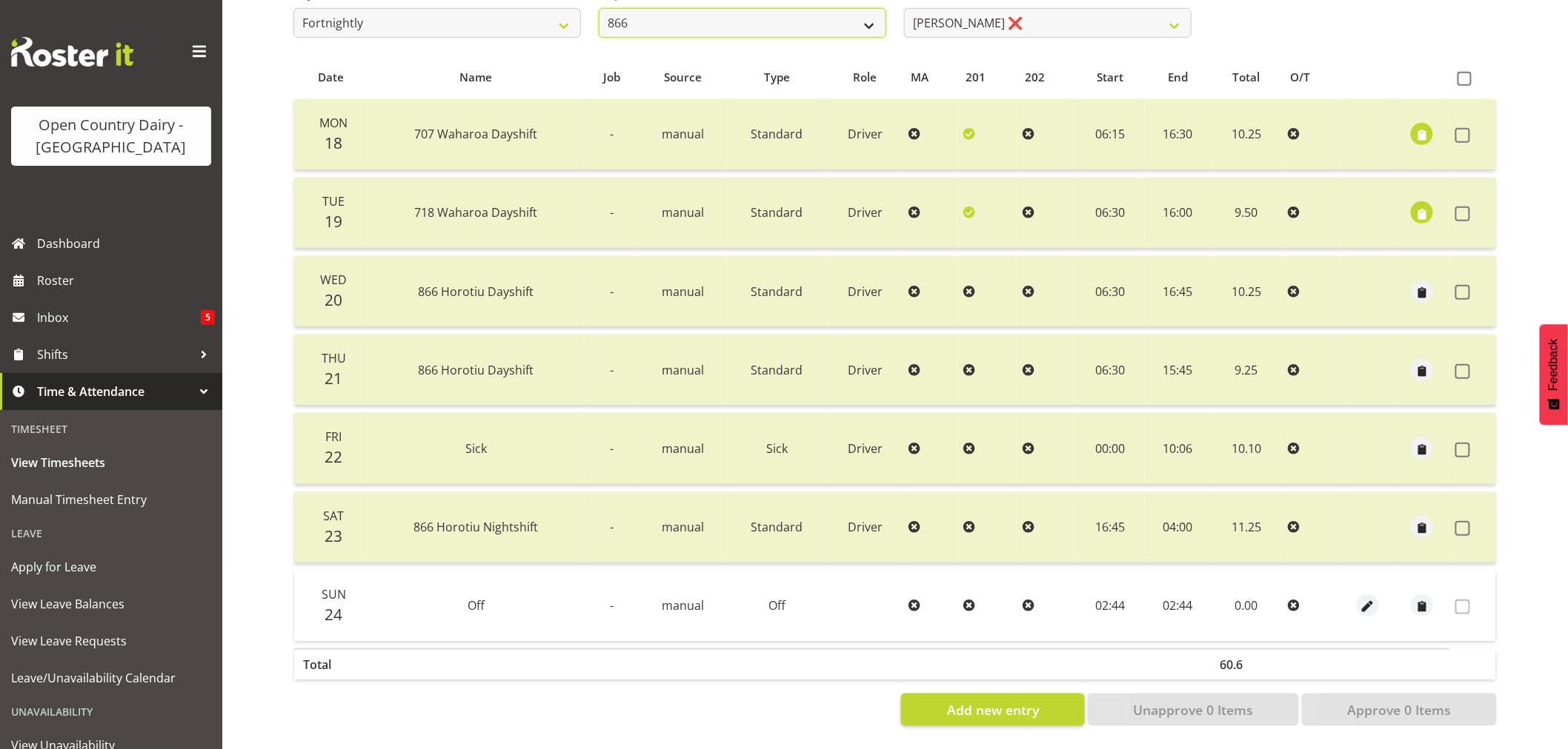
click at [869, 13] on select "701 702 703 704 705 706 707 708 709 710 711 712 713 714 715 716 717 718 719 720" at bounding box center [742, 23] width 287 height 29
select select "874"
click at [598, 8] on select "701 702 703 704 705 706 707 708 709 710 711 712 713 714 715 716 717 718 719 720" at bounding box center [742, 23] width 287 height 29
select select "8178"
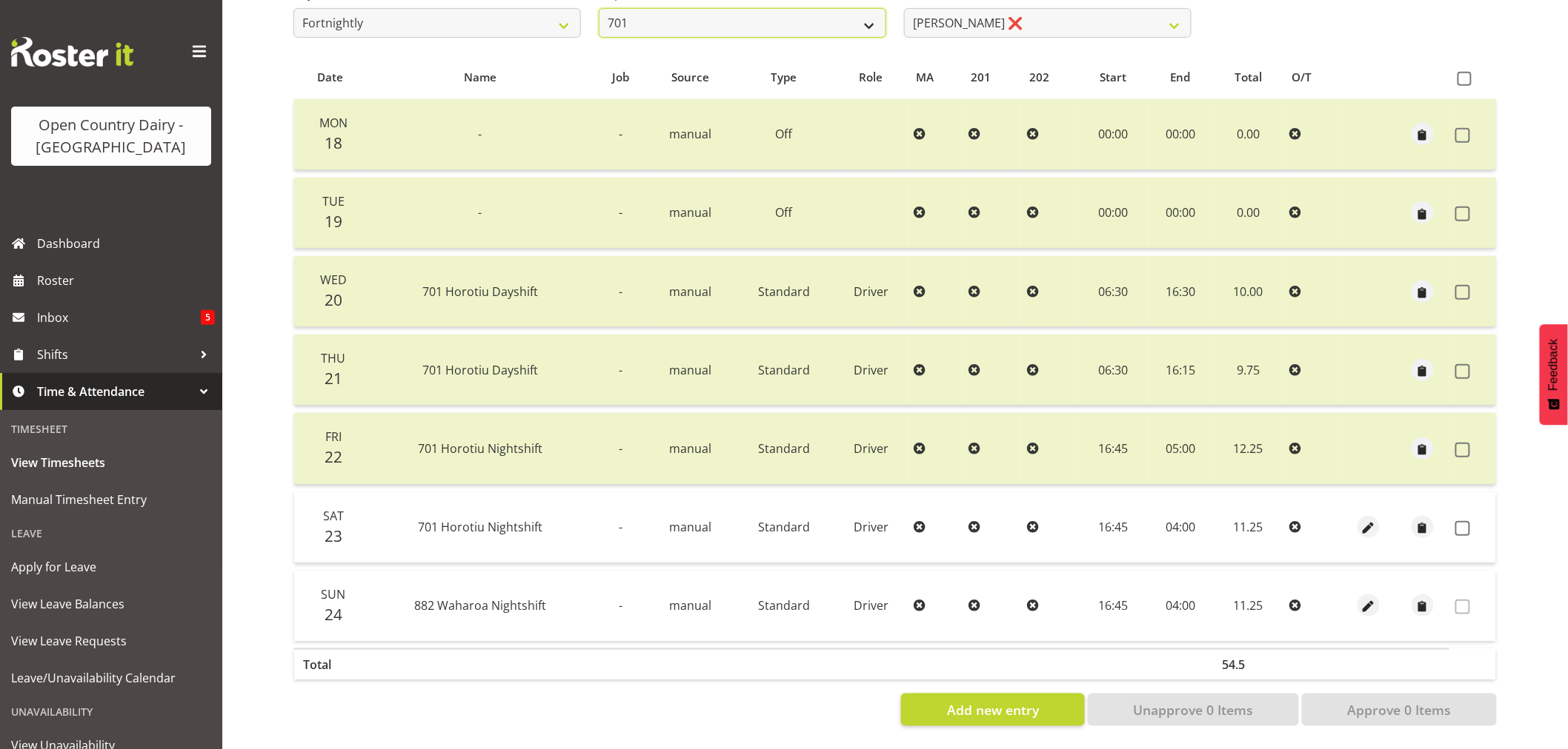
click at [877, 19] on select "701 702 703 704 705 706 707 708 709 710 711 712 713 714 715 716 717 718 719 720" at bounding box center [742, 23] width 287 height 29
select select "733"
click at [598, 8] on select "701 702 703 704 705 706 707 708 709 710 711 712 713 714 715 716 717 718 719 720" at bounding box center [742, 23] width 287 height 29
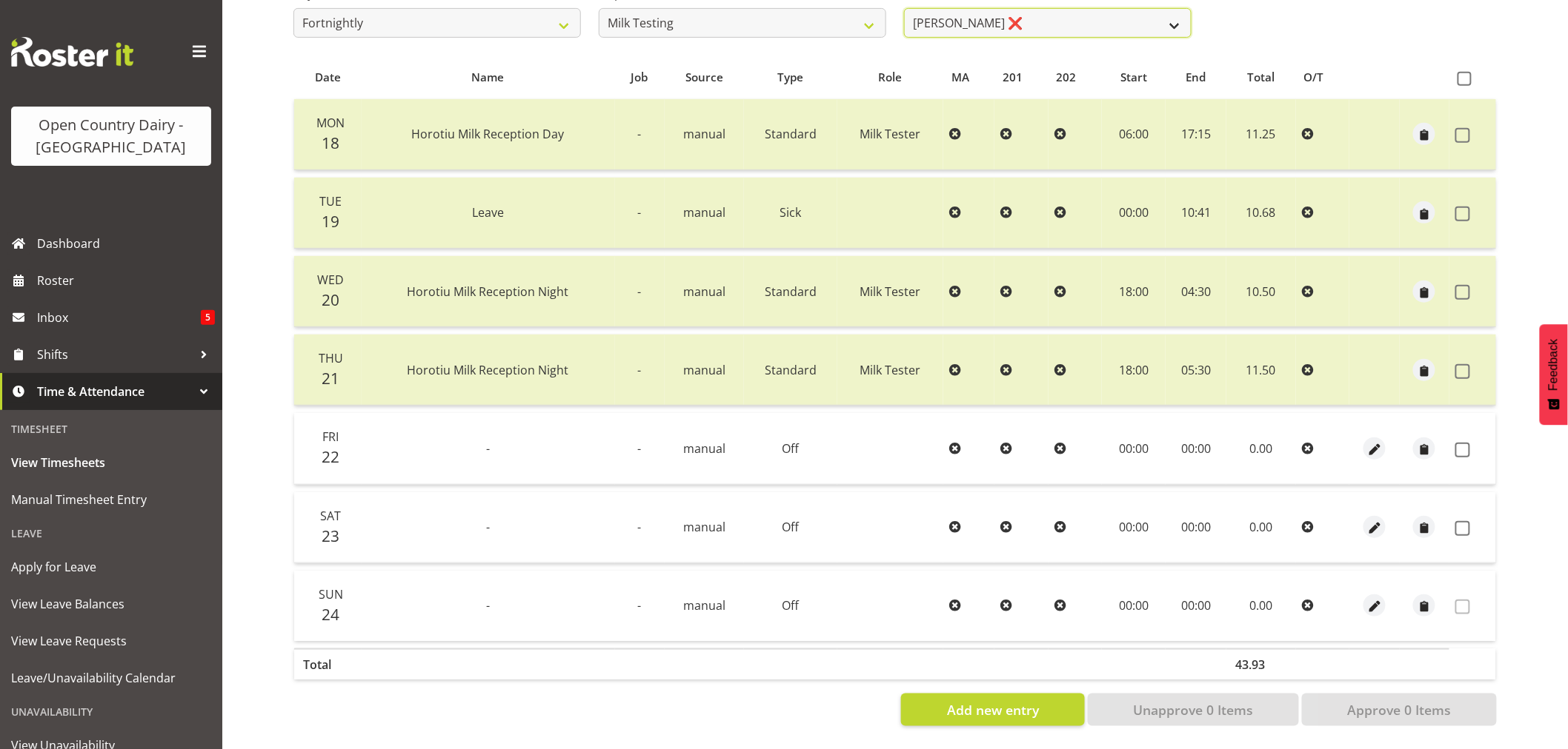
click at [1175, 17] on select "Diana Ridings ❌ George Smith ❌ Helaina Walker ❌ Kim Madden ❌ Michael Brechelt ❌…" at bounding box center [1047, 23] width 287 height 29
select select "7451"
click at [904, 8] on select "Diana Ridings ❌ George Smith ❌ Helaina Walker ❌ Kim Madden ❌ Michael Brechelt ❌…" at bounding box center [1047, 23] width 287 height 29
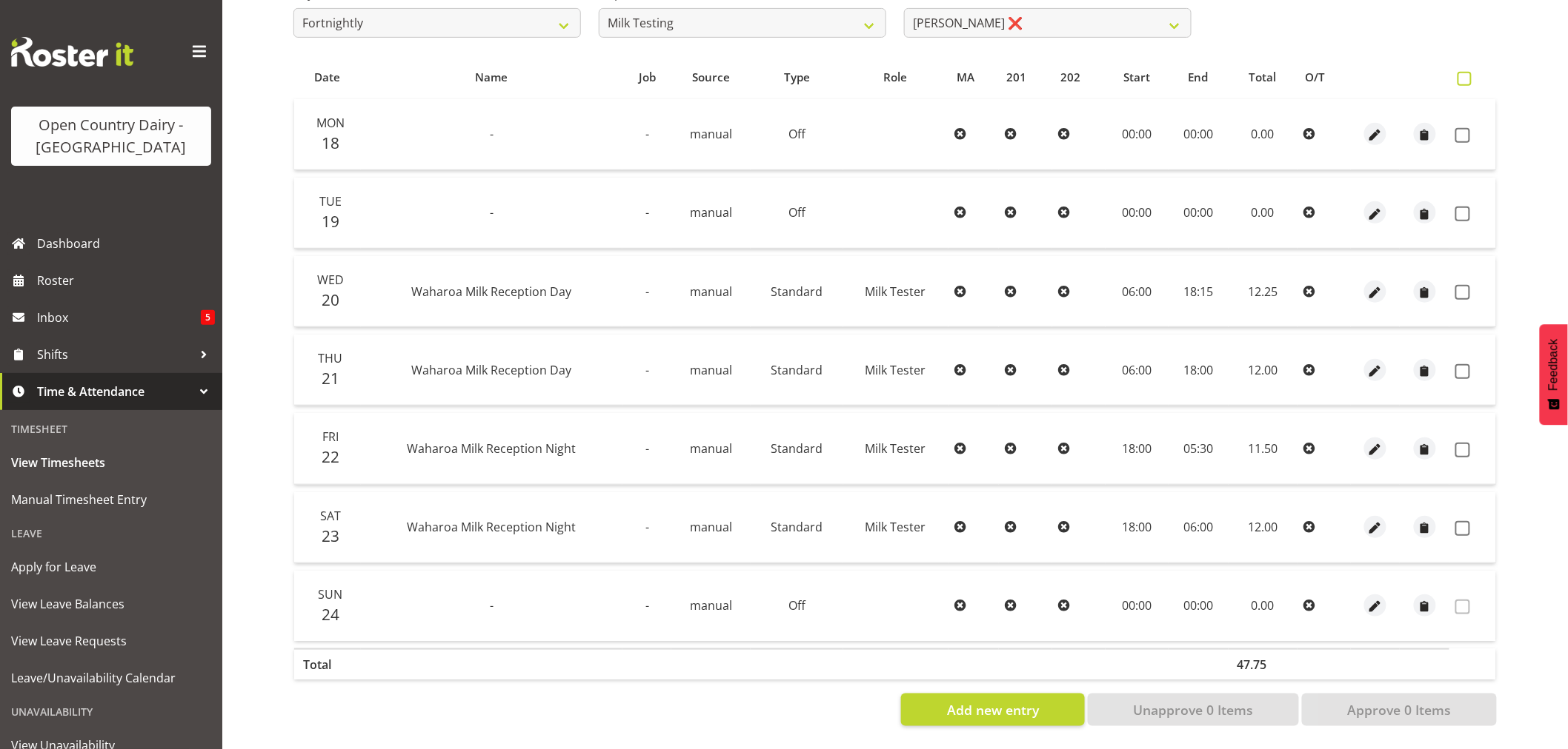
click at [1466, 72] on span at bounding box center [1464, 79] width 14 height 14
click at [1466, 74] on input "checkbox" at bounding box center [1461, 78] width 10 height 10
checkbox input "true"
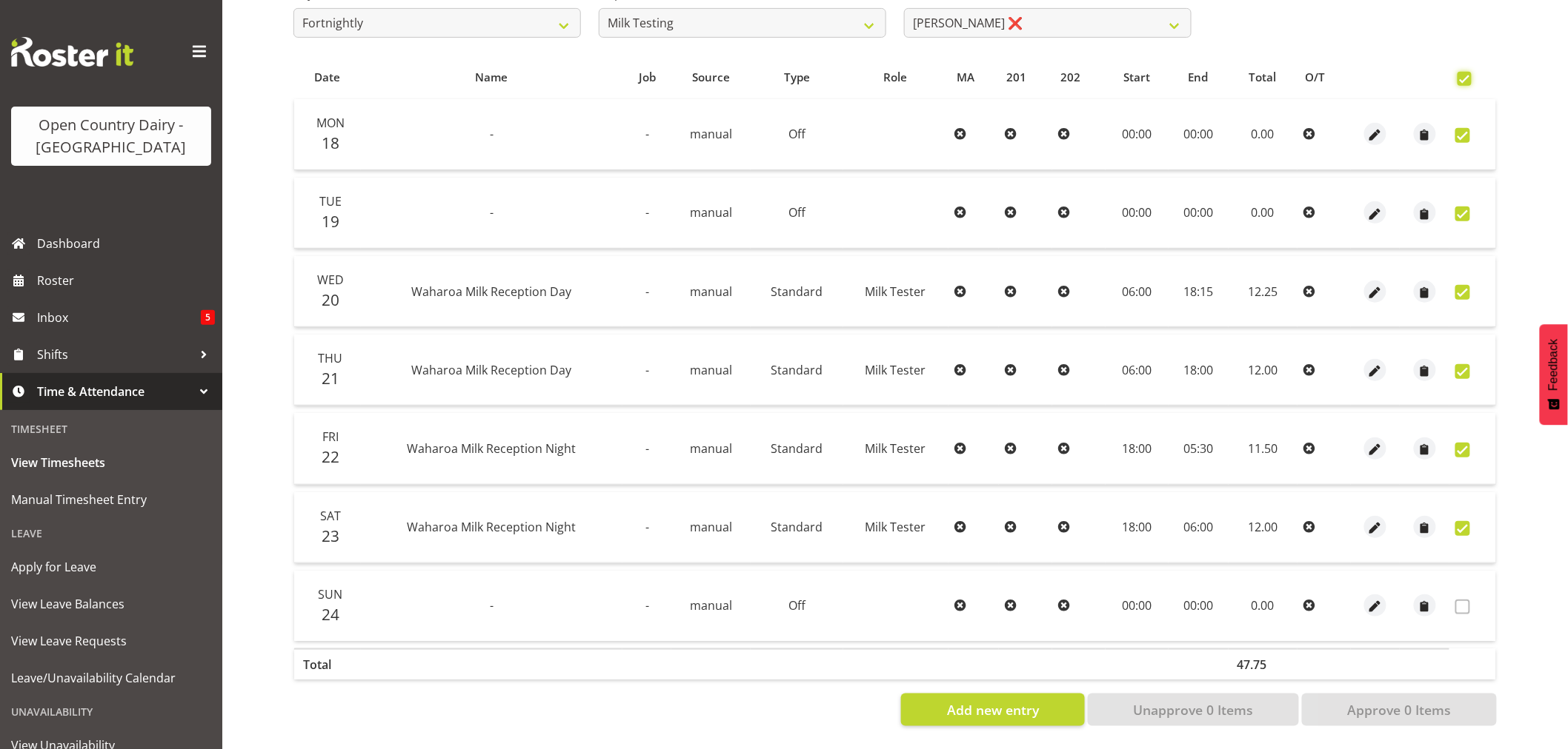
checkbox input "true"
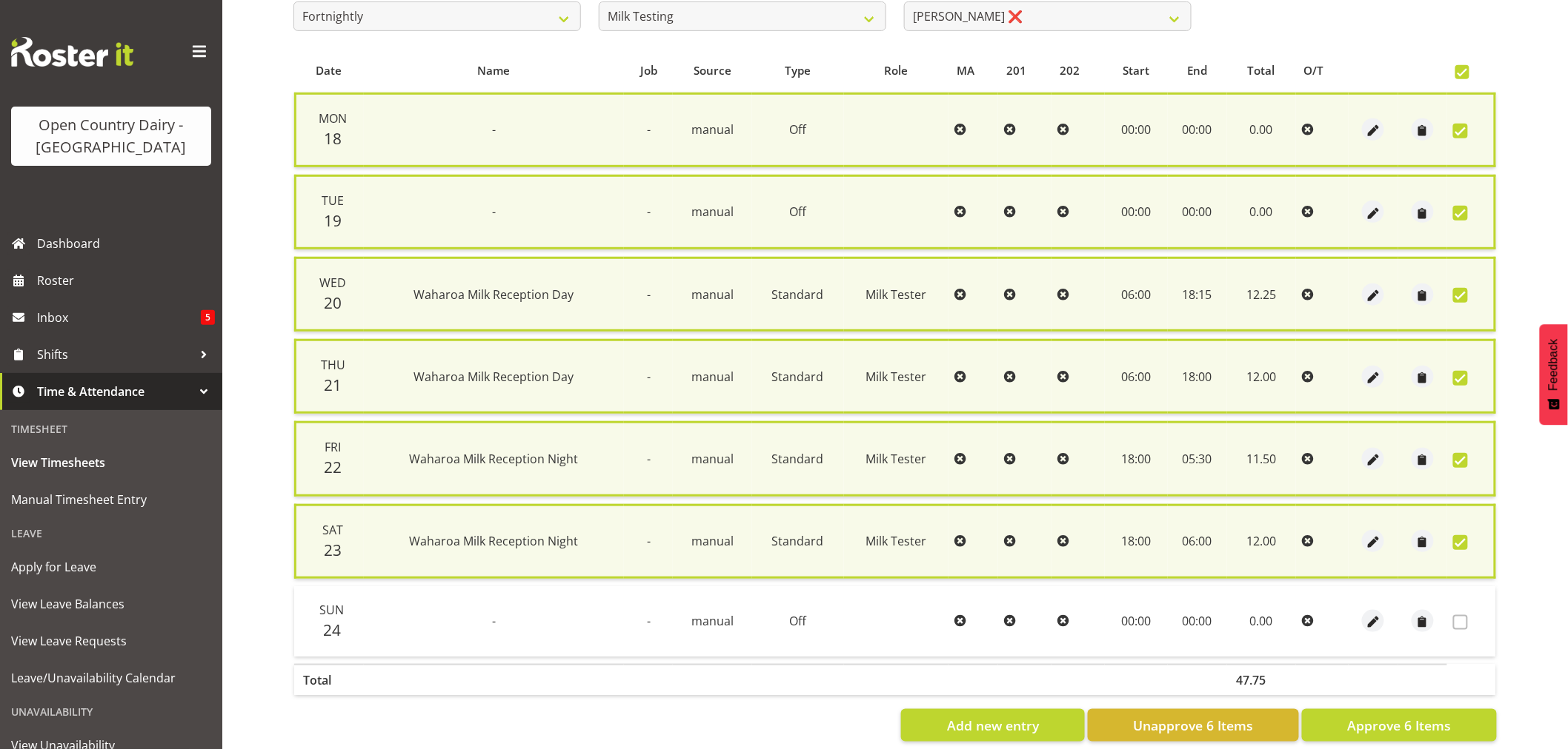
click at [1464, 537] on span at bounding box center [1460, 543] width 15 height 15
checkbox input "false"
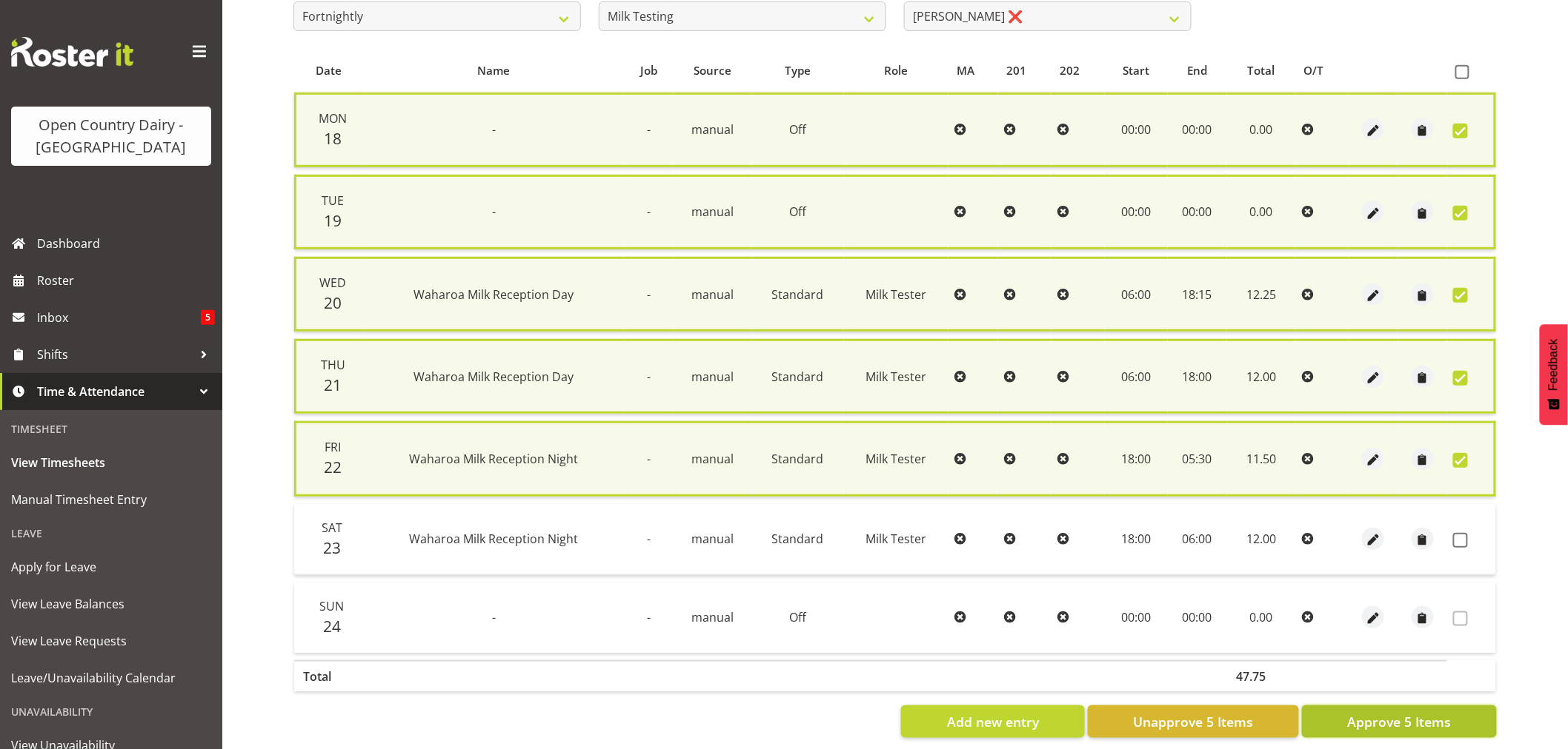
click at [1390, 716] on span "Approve 5 Items" at bounding box center [1399, 722] width 104 height 19
checkbox input "false"
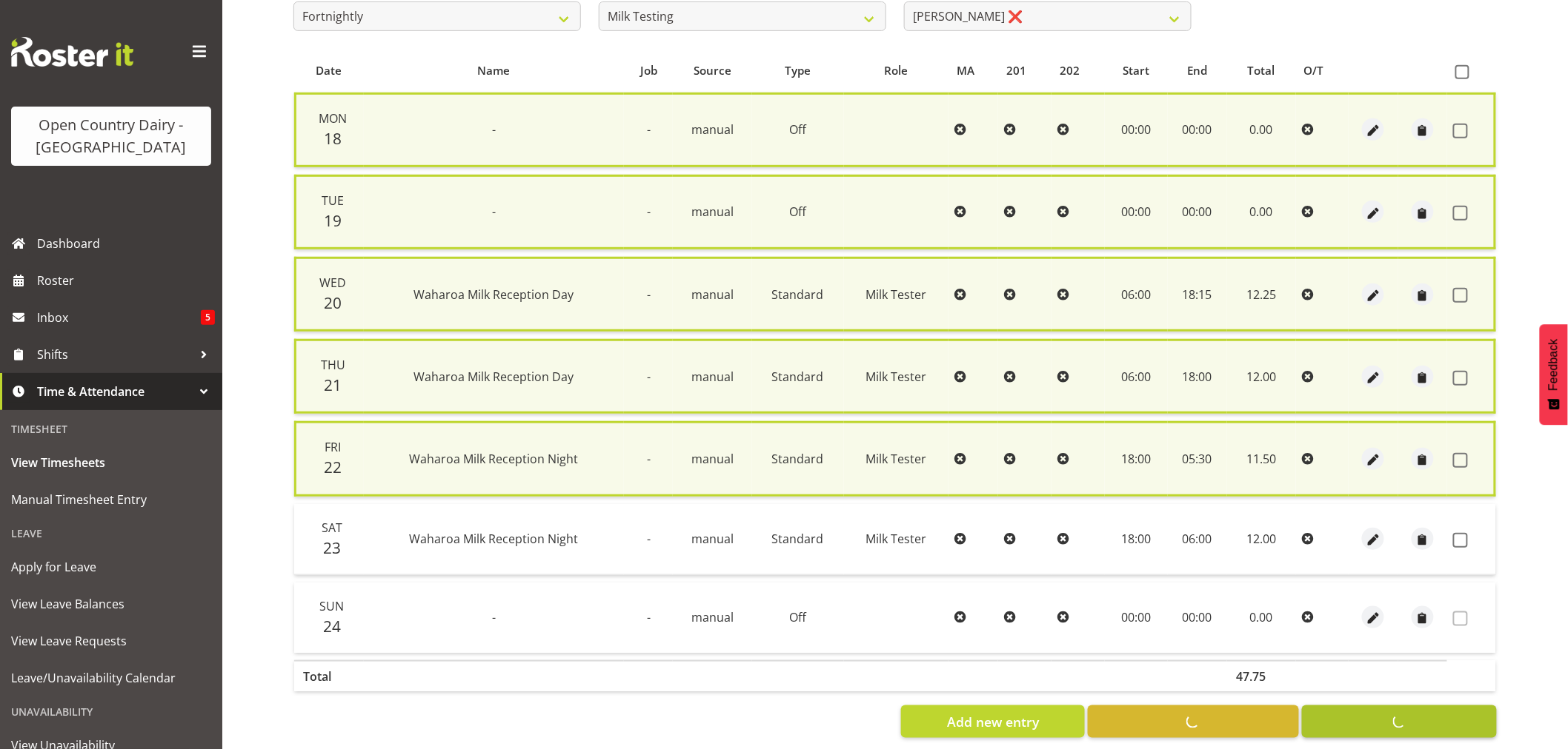
checkbox input "false"
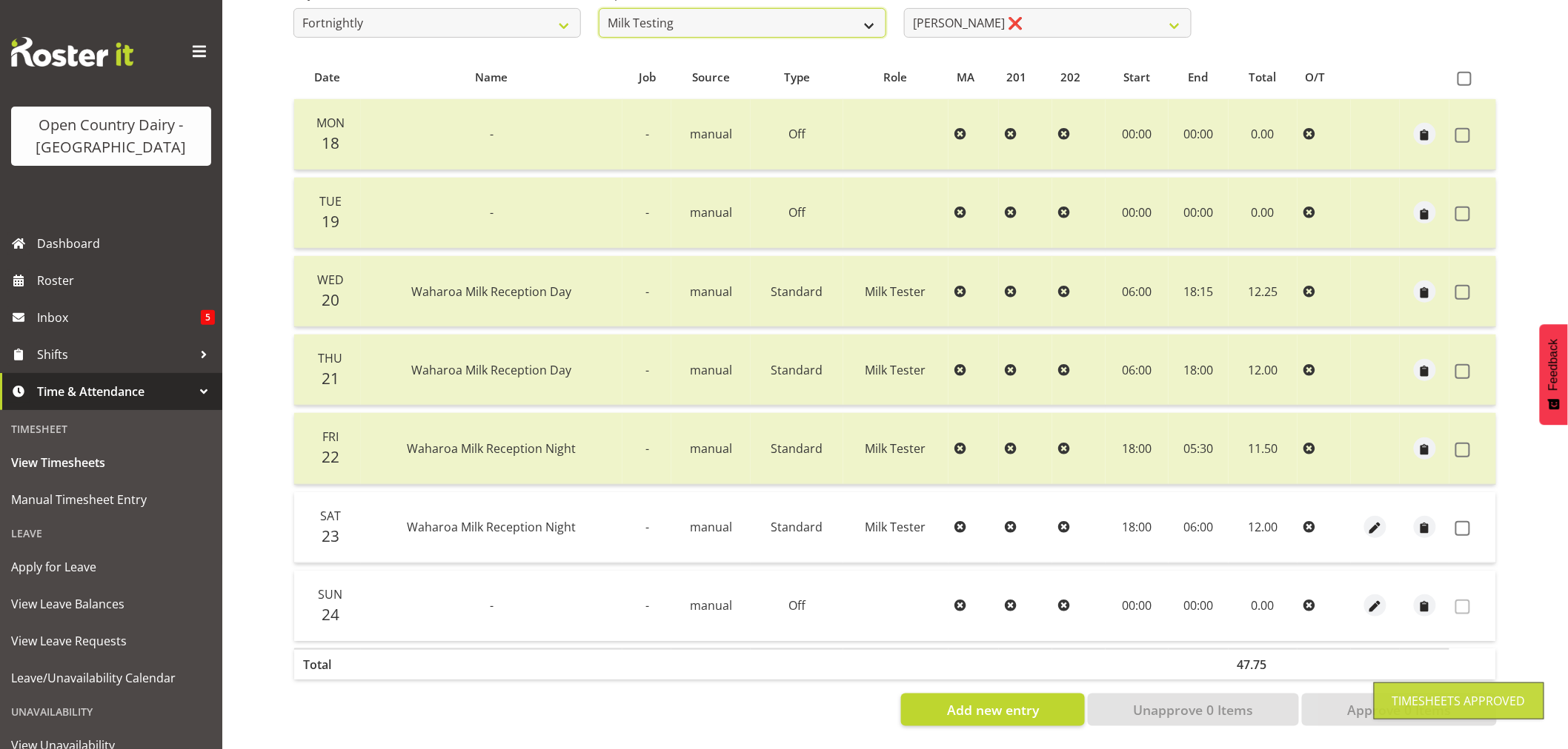
click at [871, 16] on select "701 702 703 704 705 706 707 708 709 710 711 712 713 714 715 716 717 718 719 720" at bounding box center [742, 23] width 287 height 29
select select "756"
click at [598, 8] on select "701 702 703 704 705 706 707 708 709 710 711 712 713 714 715 716 717 718 719 720" at bounding box center [742, 23] width 287 height 29
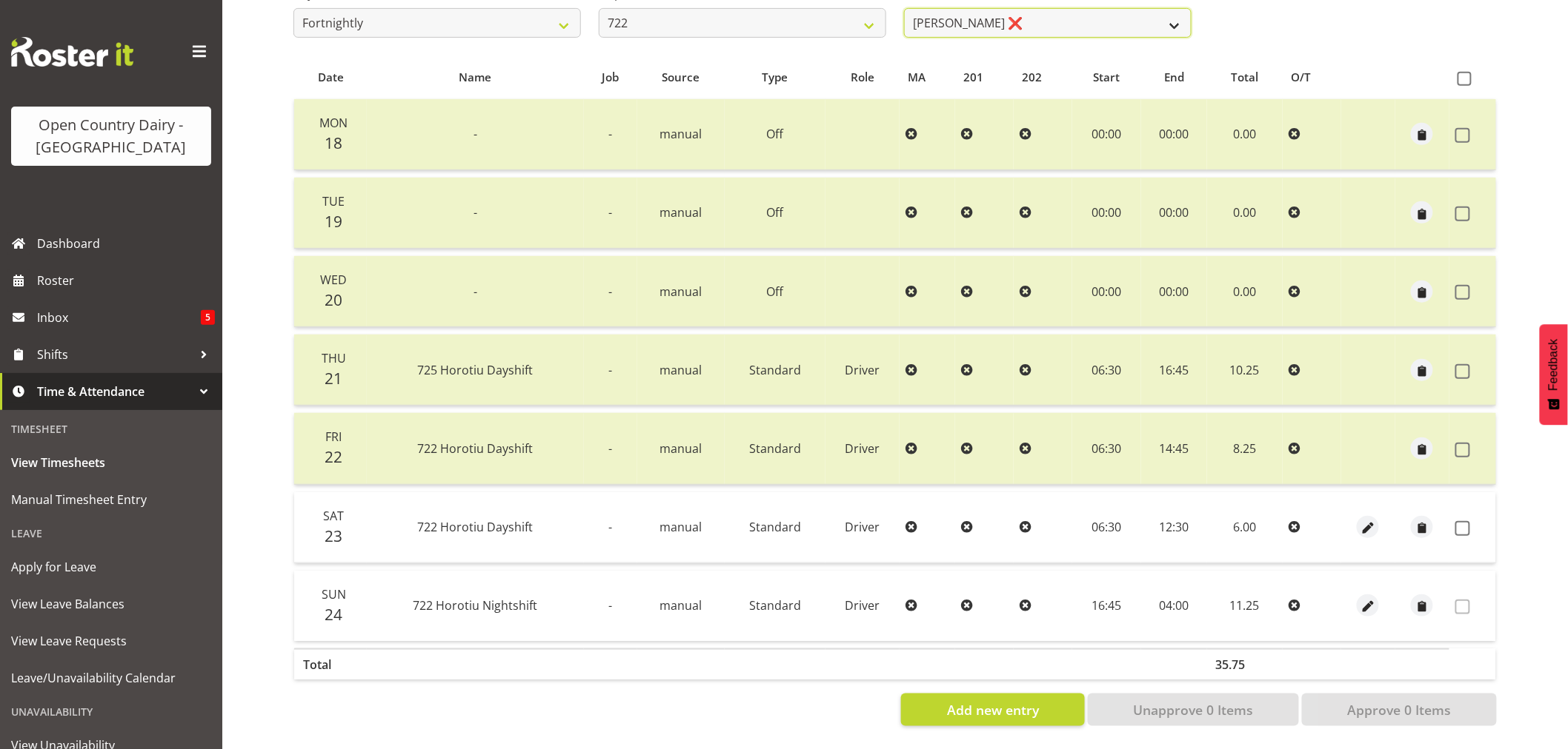
click at [1172, 16] on select "Andy Webb ❌ Darren Hatcher ❌ Gurpreet Singh ❌" at bounding box center [1047, 23] width 287 height 29
select select "8175"
click at [904, 8] on select "Andy Webb ❌ Darren Hatcher ❌ Gurpreet Singh ❌" at bounding box center [1047, 23] width 287 height 29
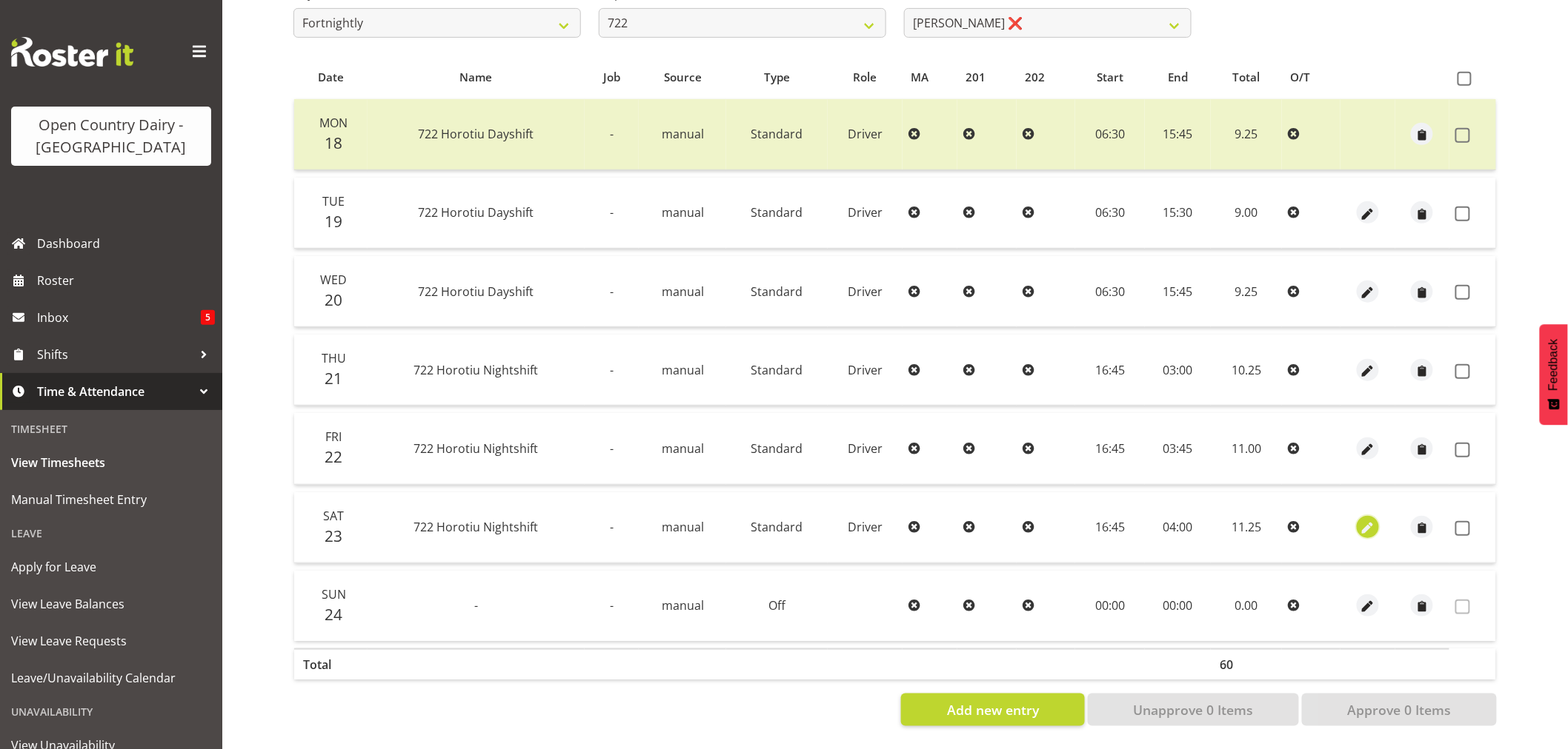
click at [1372, 521] on span "button" at bounding box center [1369, 530] width 17 height 17
select select "Standard"
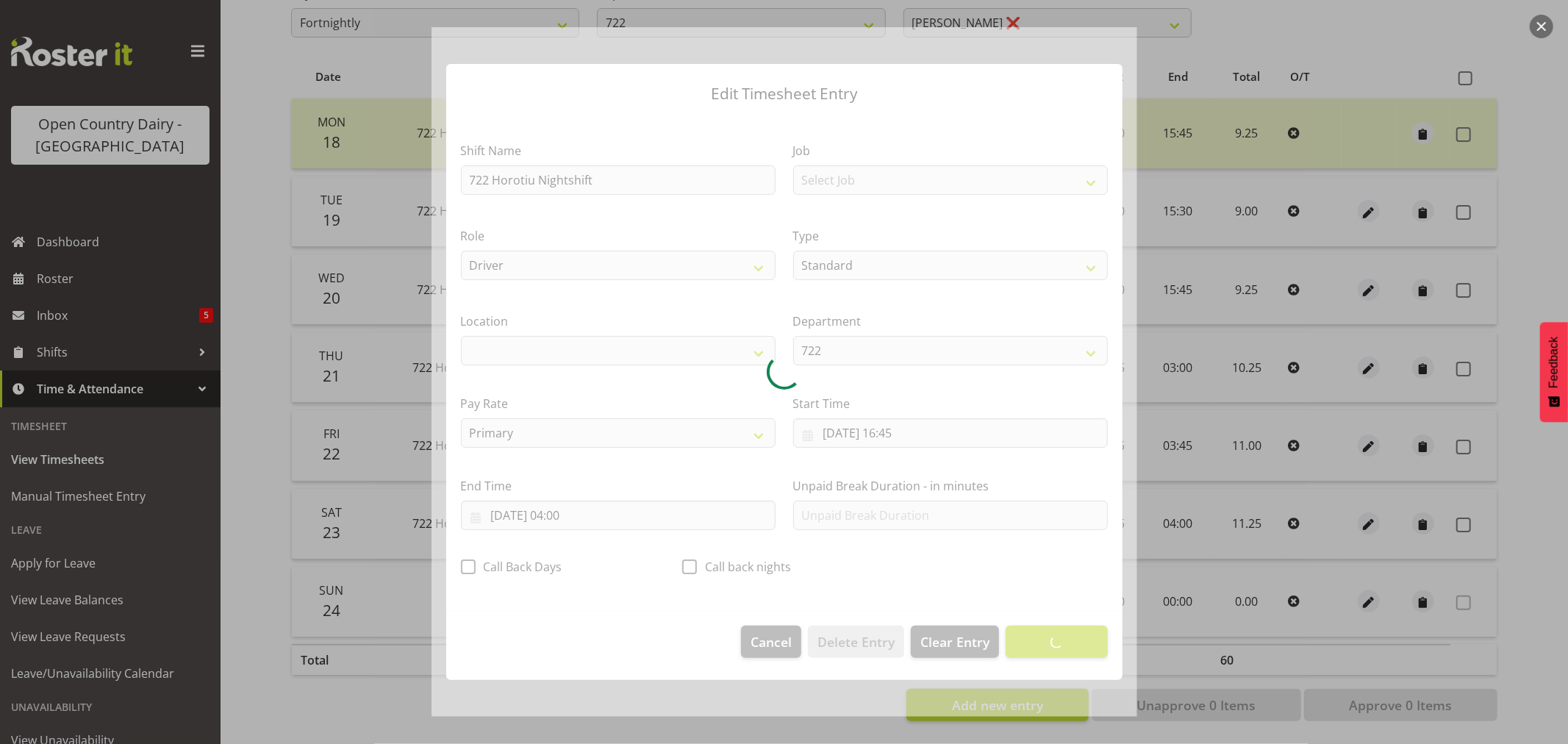
select select "1054"
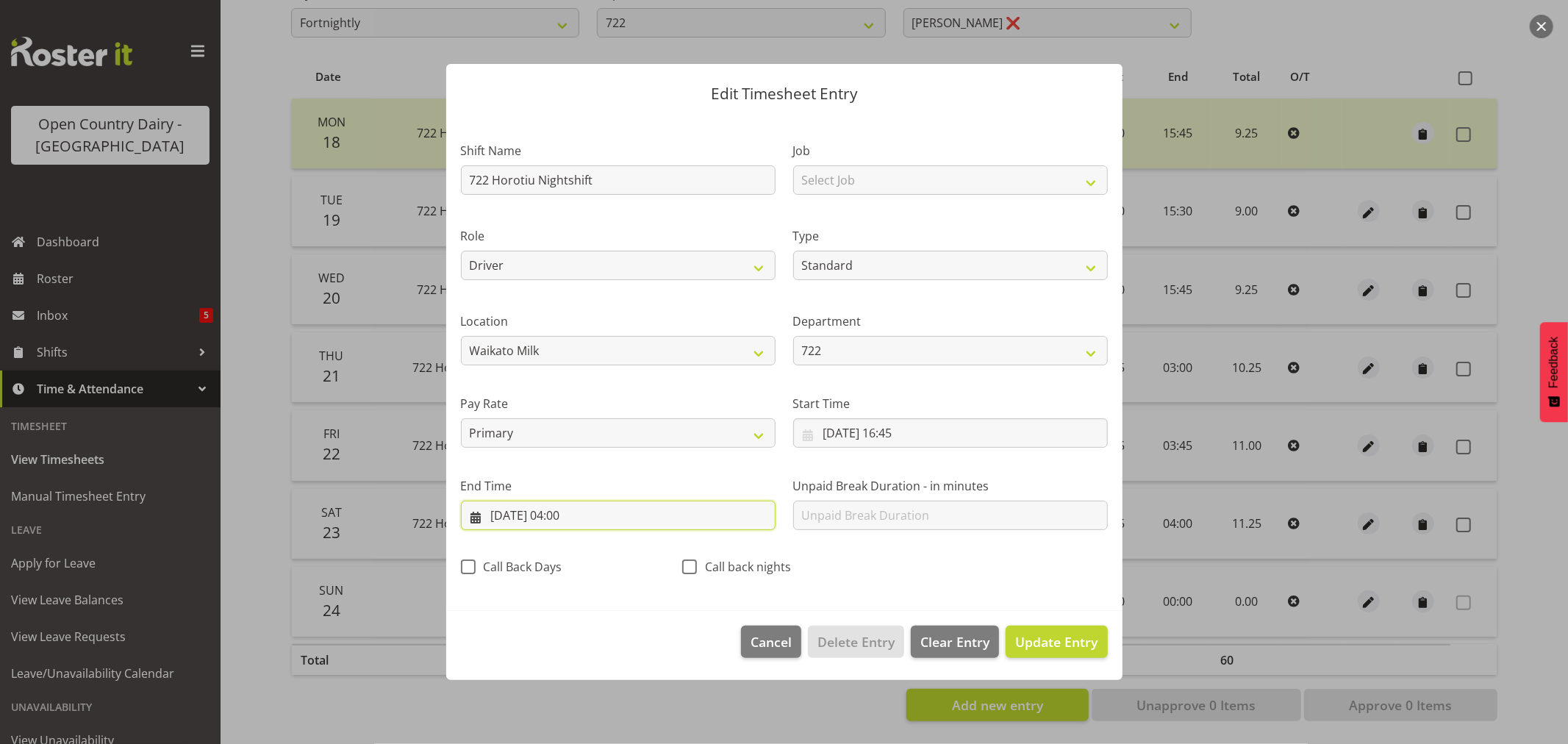
click at [554, 515] on input "24/08/2025, 04:00" at bounding box center [619, 516] width 315 height 29
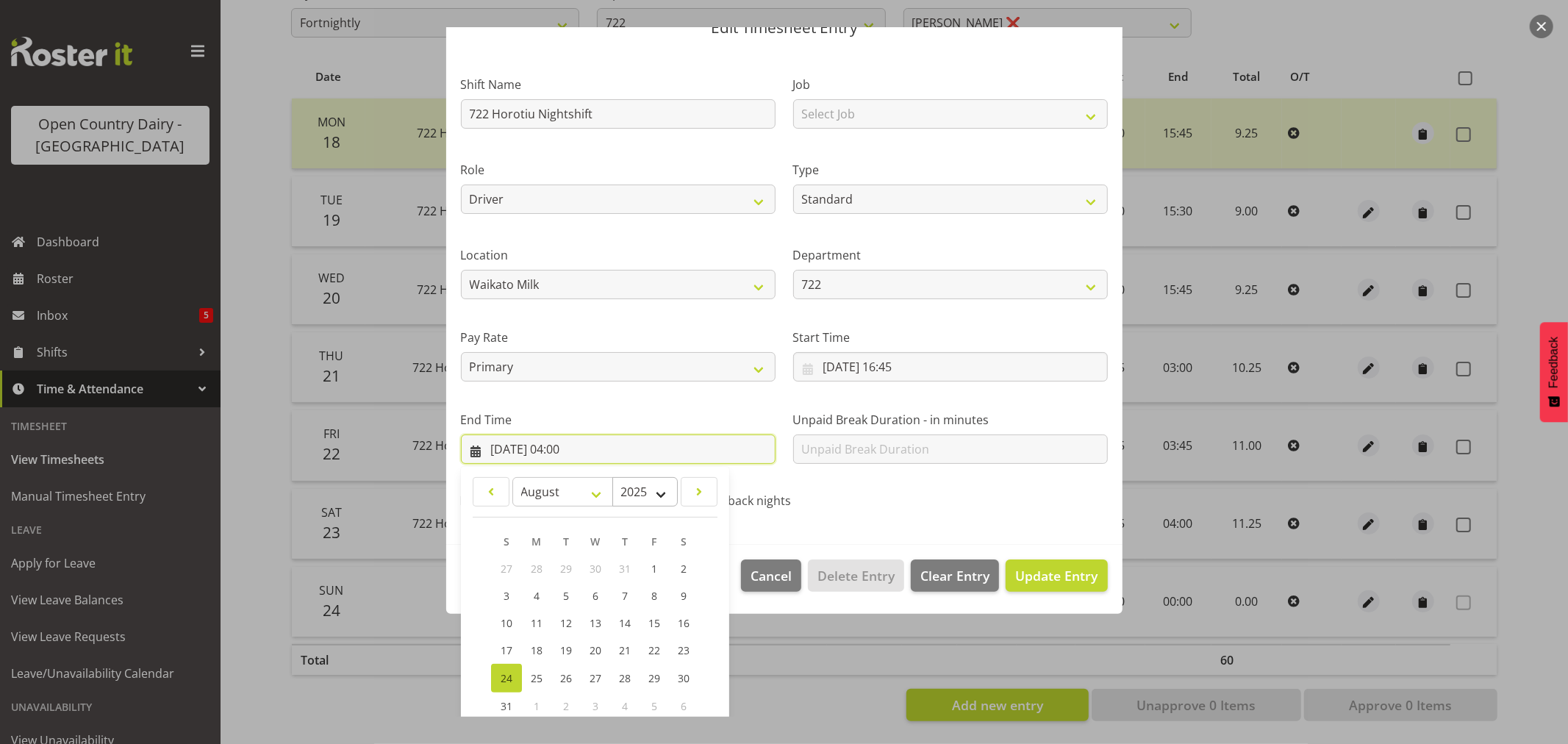
scroll to position [149, 0]
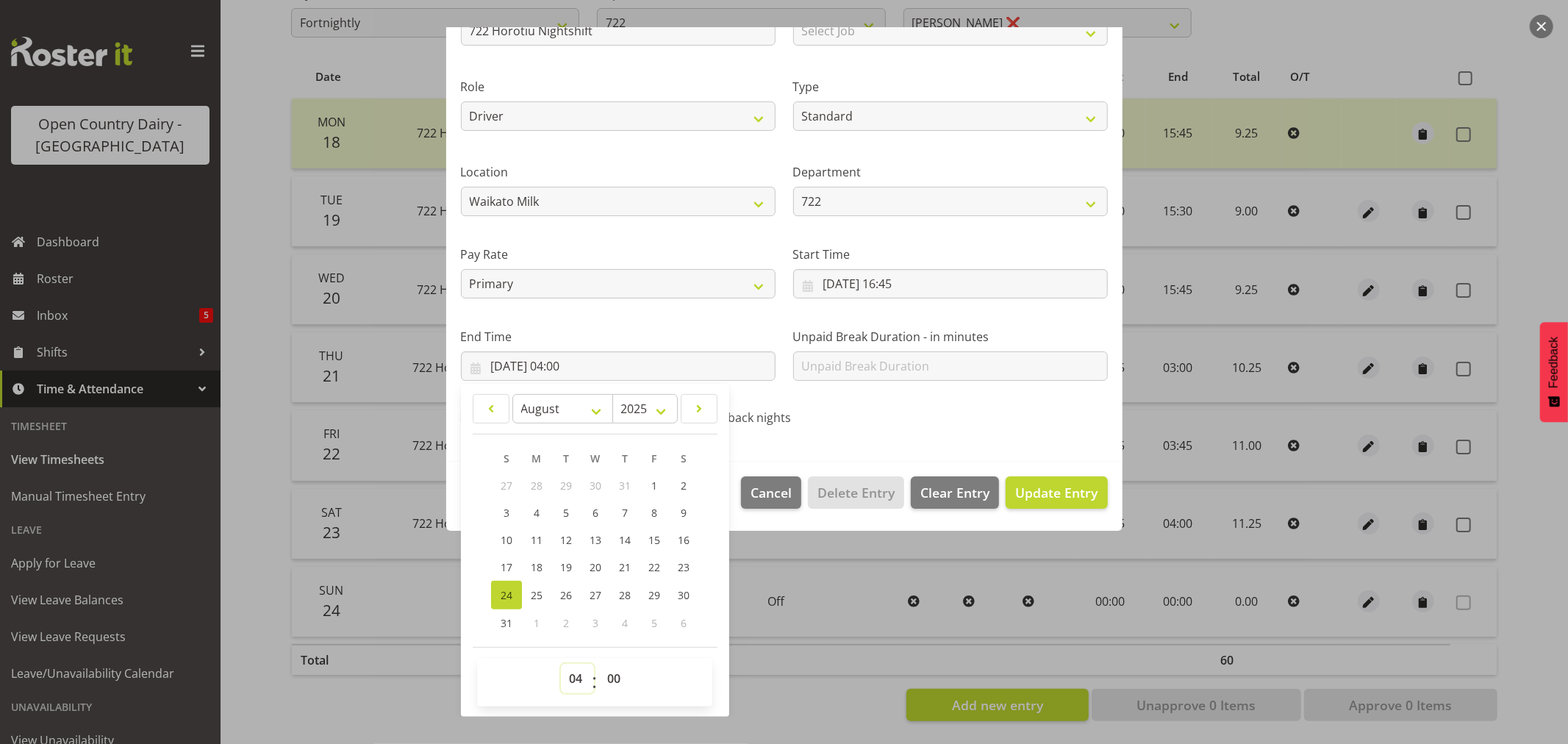
click at [572, 679] on select "00 01 02 03 04 05 06 07 08 09 10 11 12 13 14 15 16 17 18 19 20 21 22 23" at bounding box center [577, 679] width 33 height 29
select select "3"
click at [561, 664] on select "00 01 02 03 04 05 06 07 08 09 10 11 12 13 14 15 16 17 18 19 20 21 22 23" at bounding box center [577, 679] width 33 height 29
type input "24/08/2025, 03:00"
click at [1045, 497] on span "Update Entry" at bounding box center [1057, 493] width 83 height 18
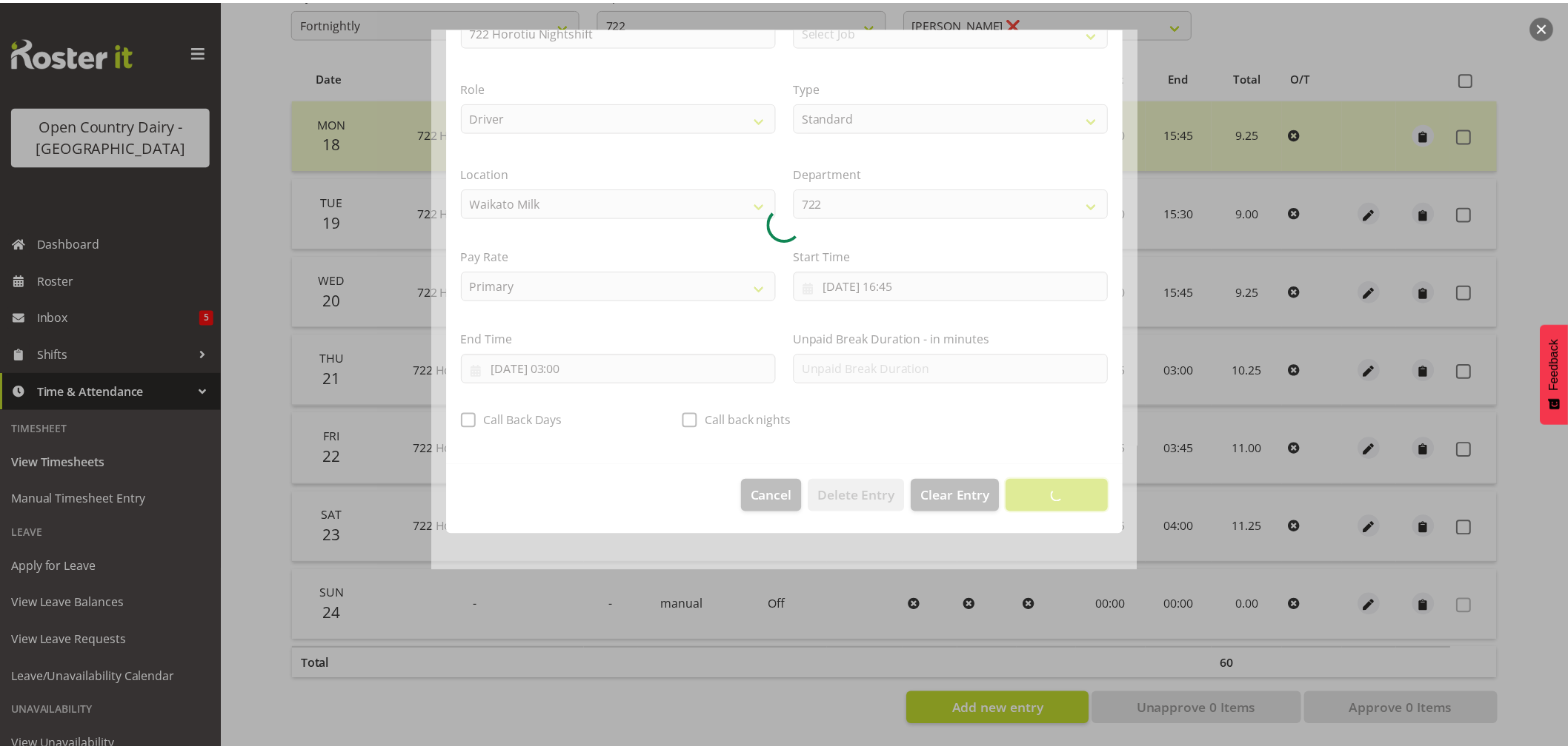
scroll to position [0, 0]
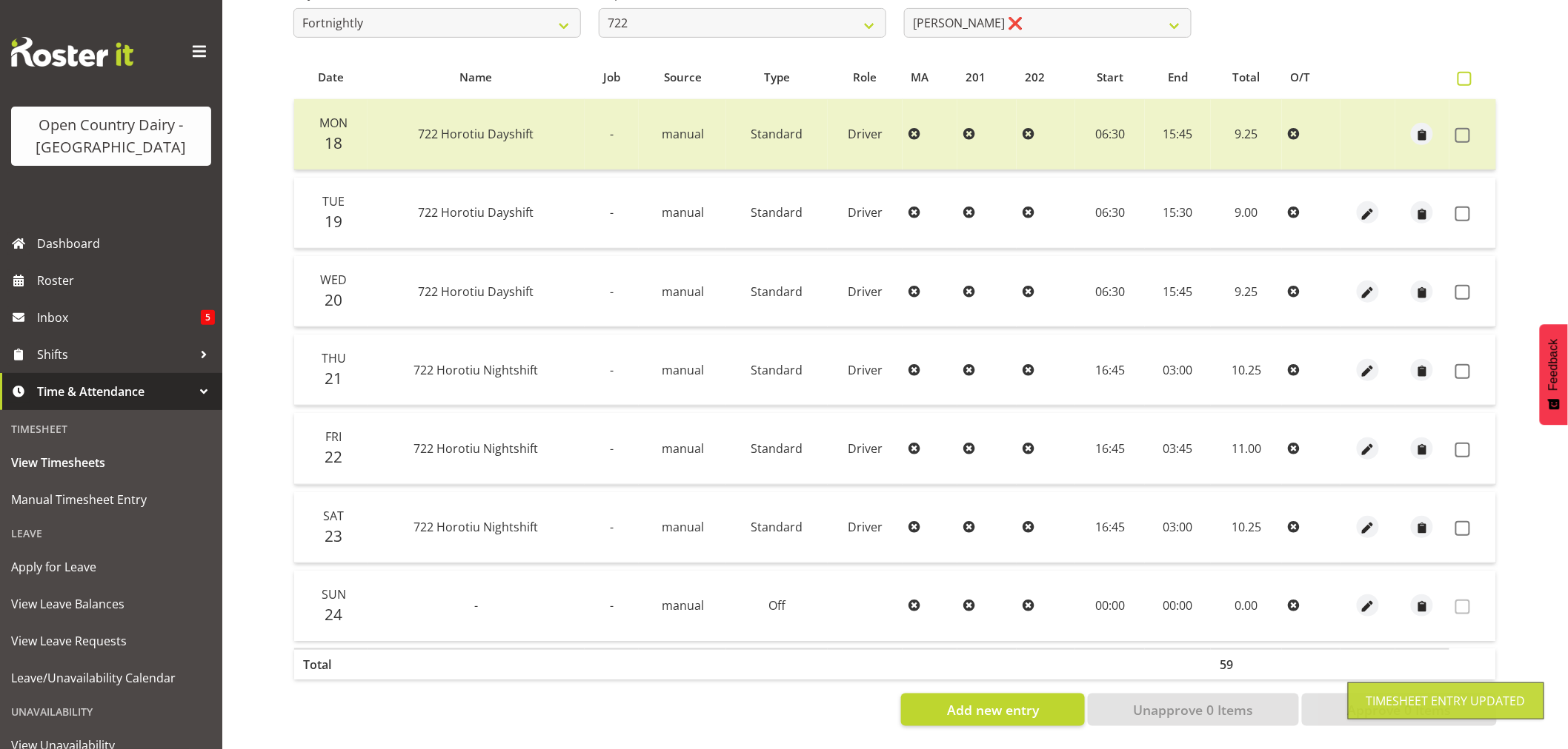
click at [1467, 77] on span at bounding box center [1464, 79] width 14 height 14
click at [1467, 77] on input "checkbox" at bounding box center [1461, 78] width 10 height 10
checkbox input "true"
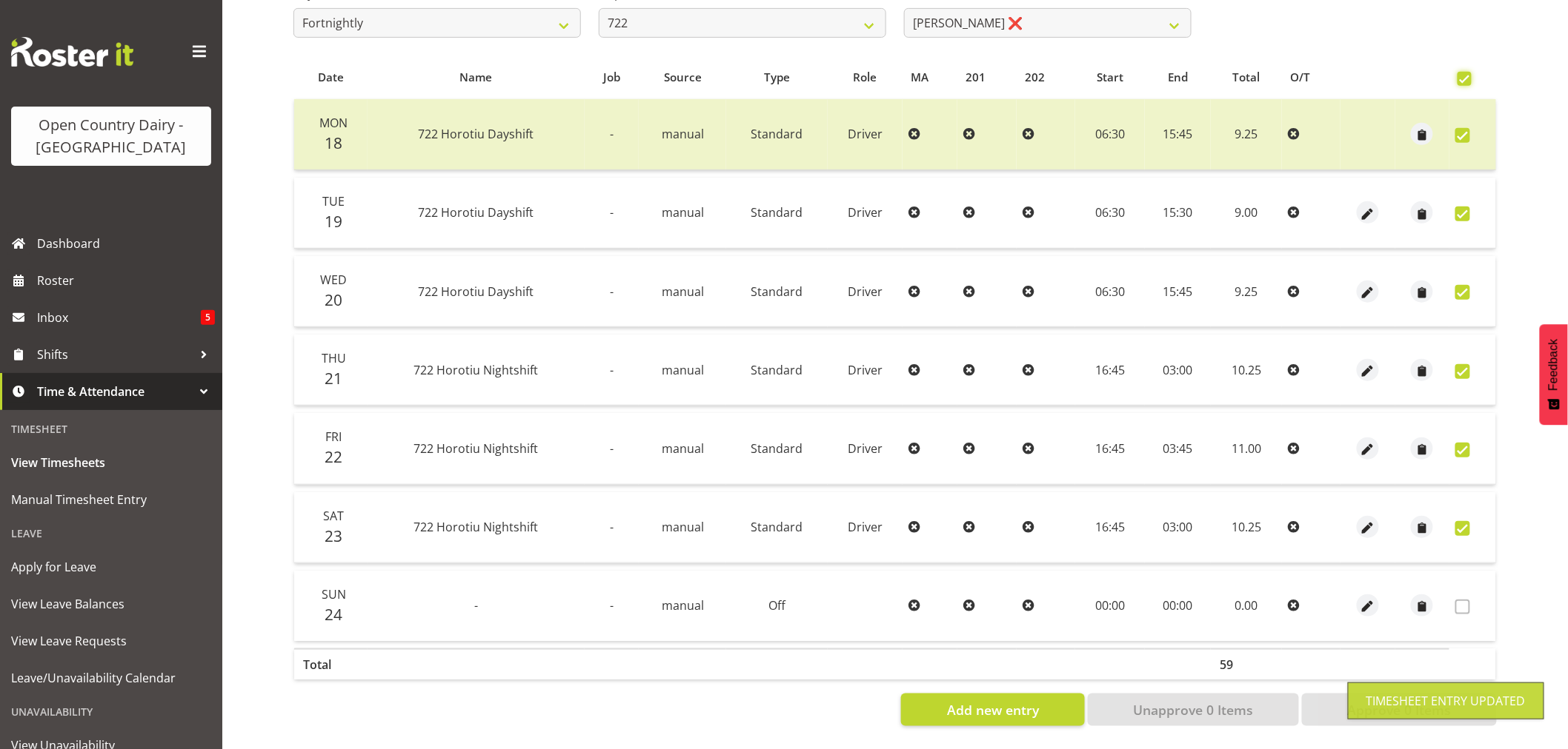
checkbox input "true"
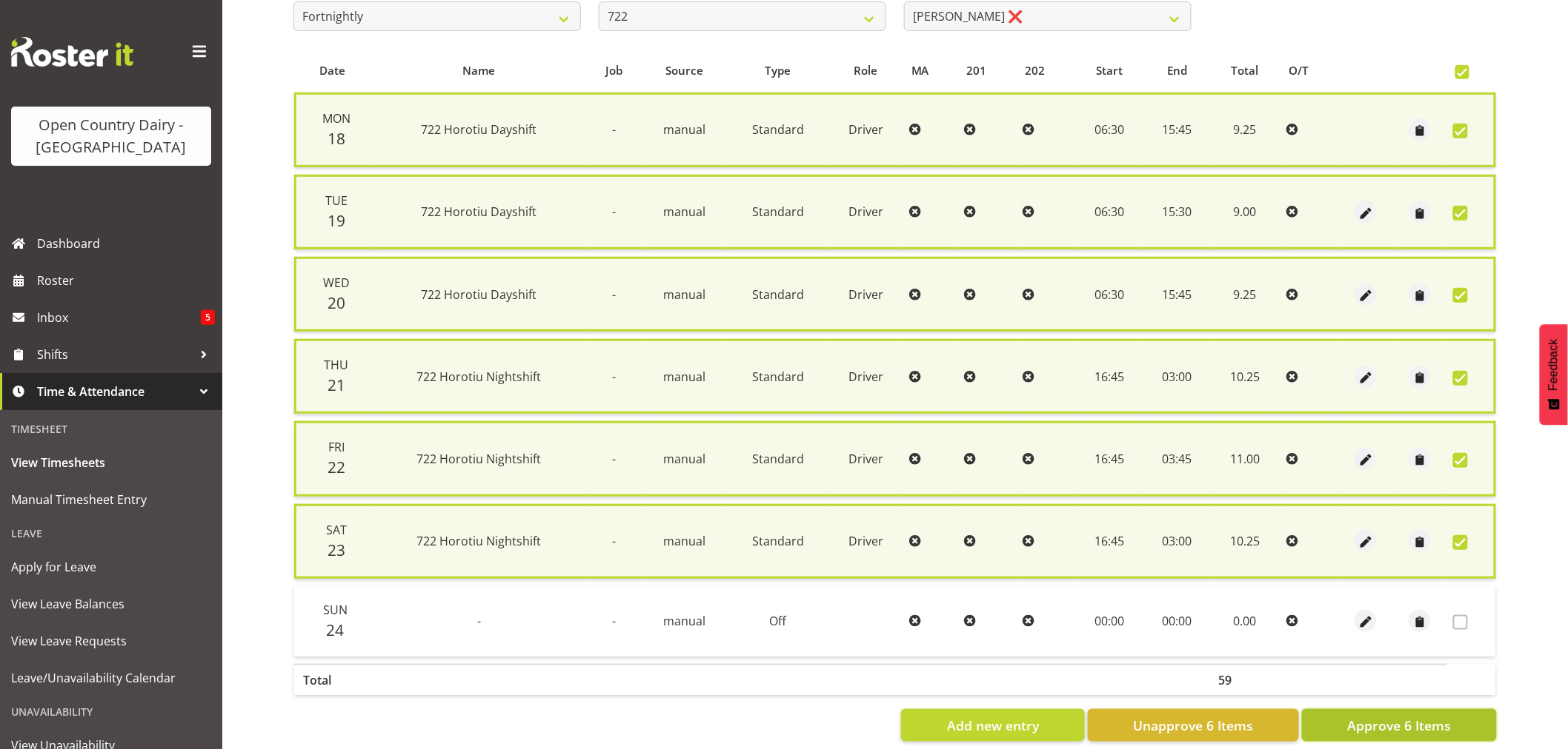
click at [1403, 723] on span "Approve 6 Items" at bounding box center [1399, 726] width 104 height 19
checkbox input "false"
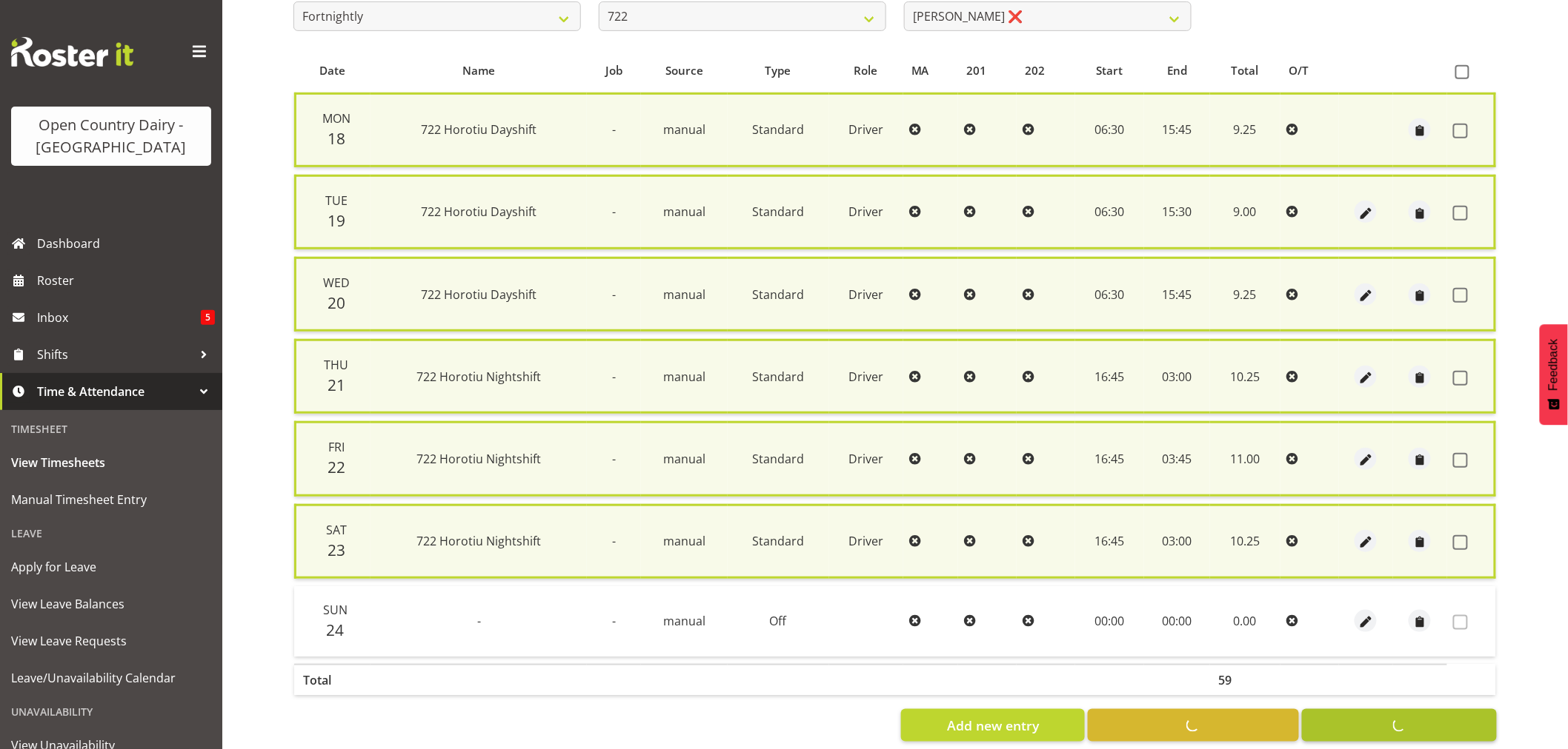
checkbox input "false"
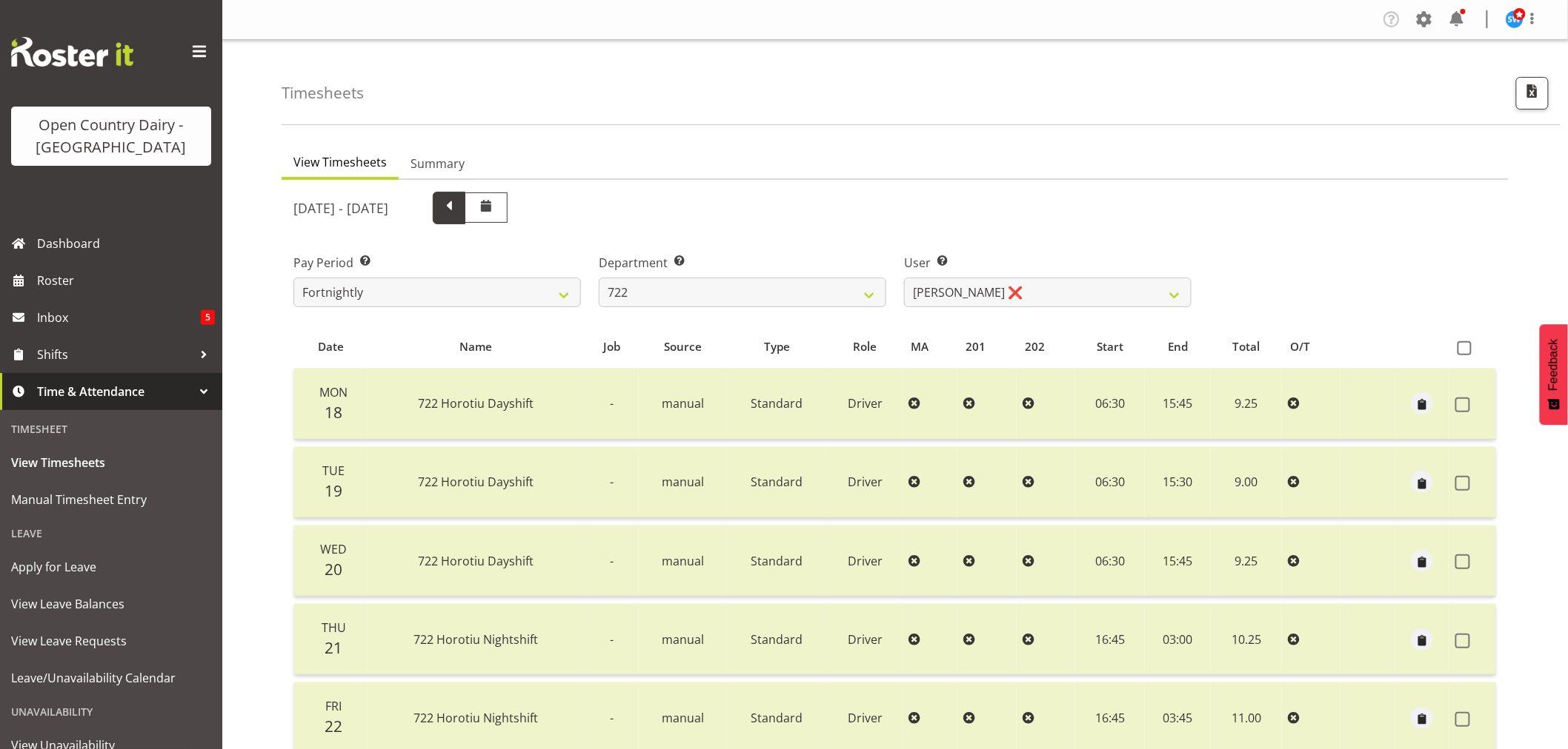
click at [465, 213] on span at bounding box center [449, 208] width 33 height 33
select select
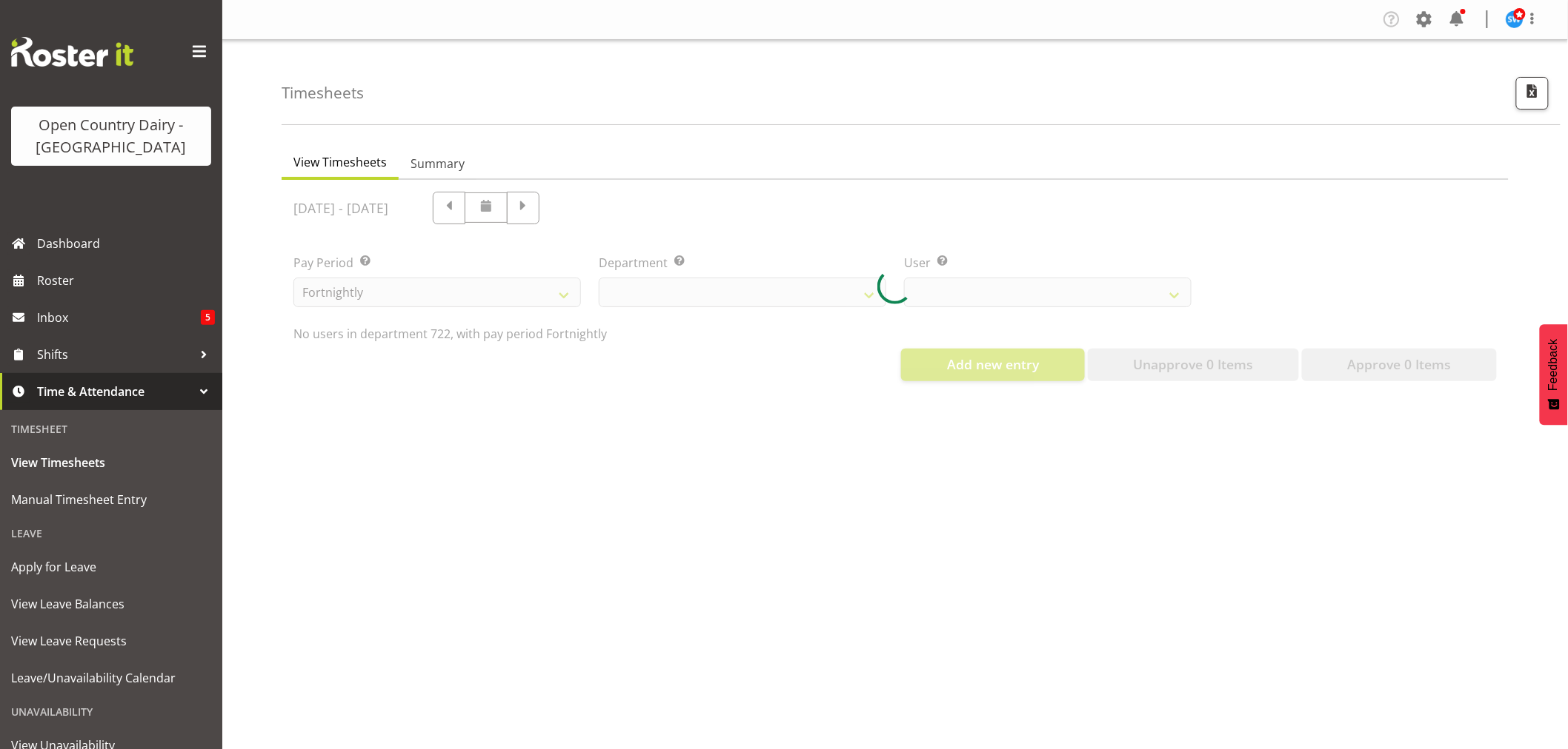
select select "756"
select select "8175"
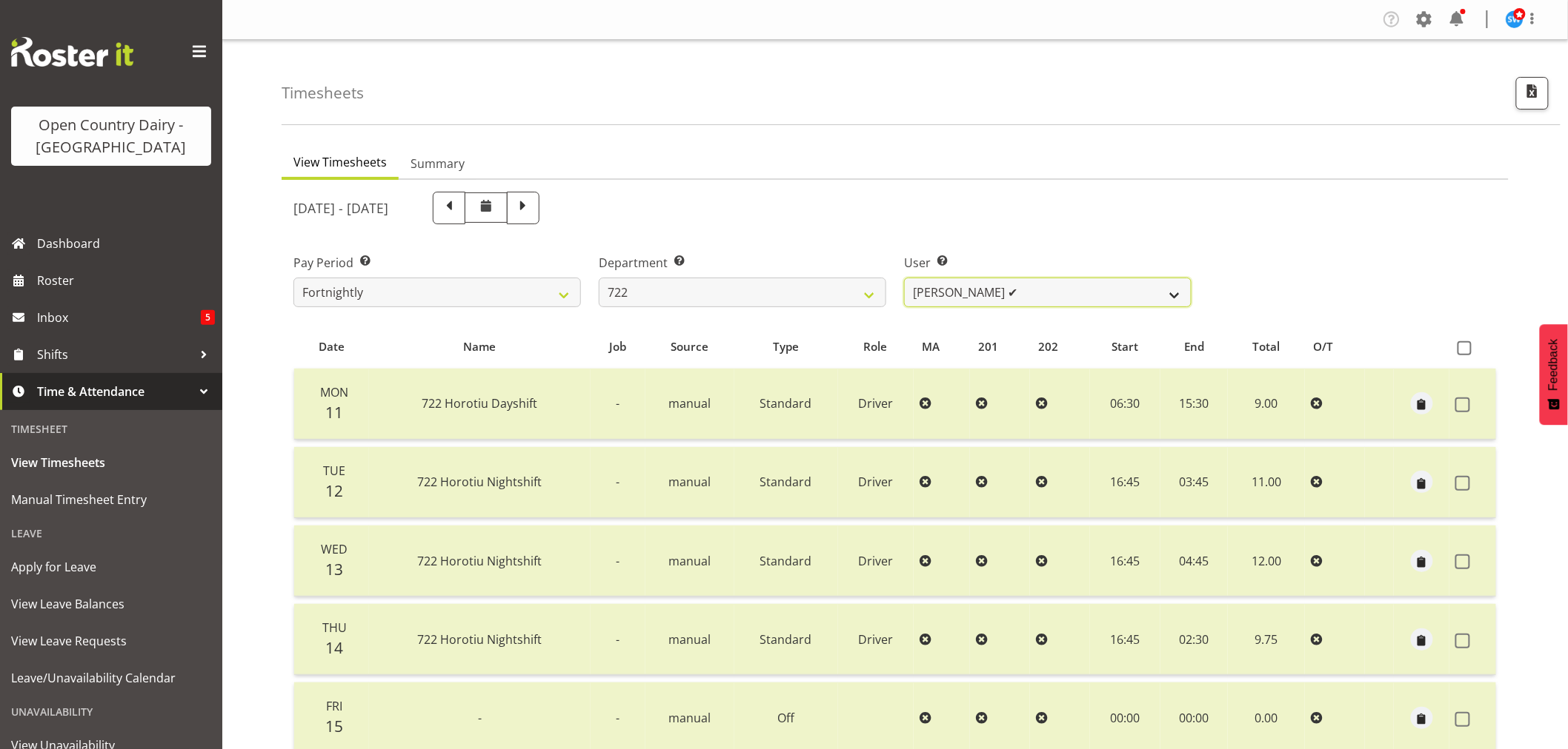
click at [1177, 292] on select "Andy Webb ✔ Darren Hatcher ✔ Gurpreet Singh ✔" at bounding box center [1047, 292] width 287 height 29
click at [872, 291] on select "701 702 703 704 705 706 707 708 709 710 711 712 713 714 715 716 717 718 719 720" at bounding box center [742, 292] width 287 height 29
select select "763"
click at [598, 277] on select "701 702 703 704 705 706 707 708 709 710 711 712 713 714 715 716 717 718 719 720" at bounding box center [742, 292] width 287 height 29
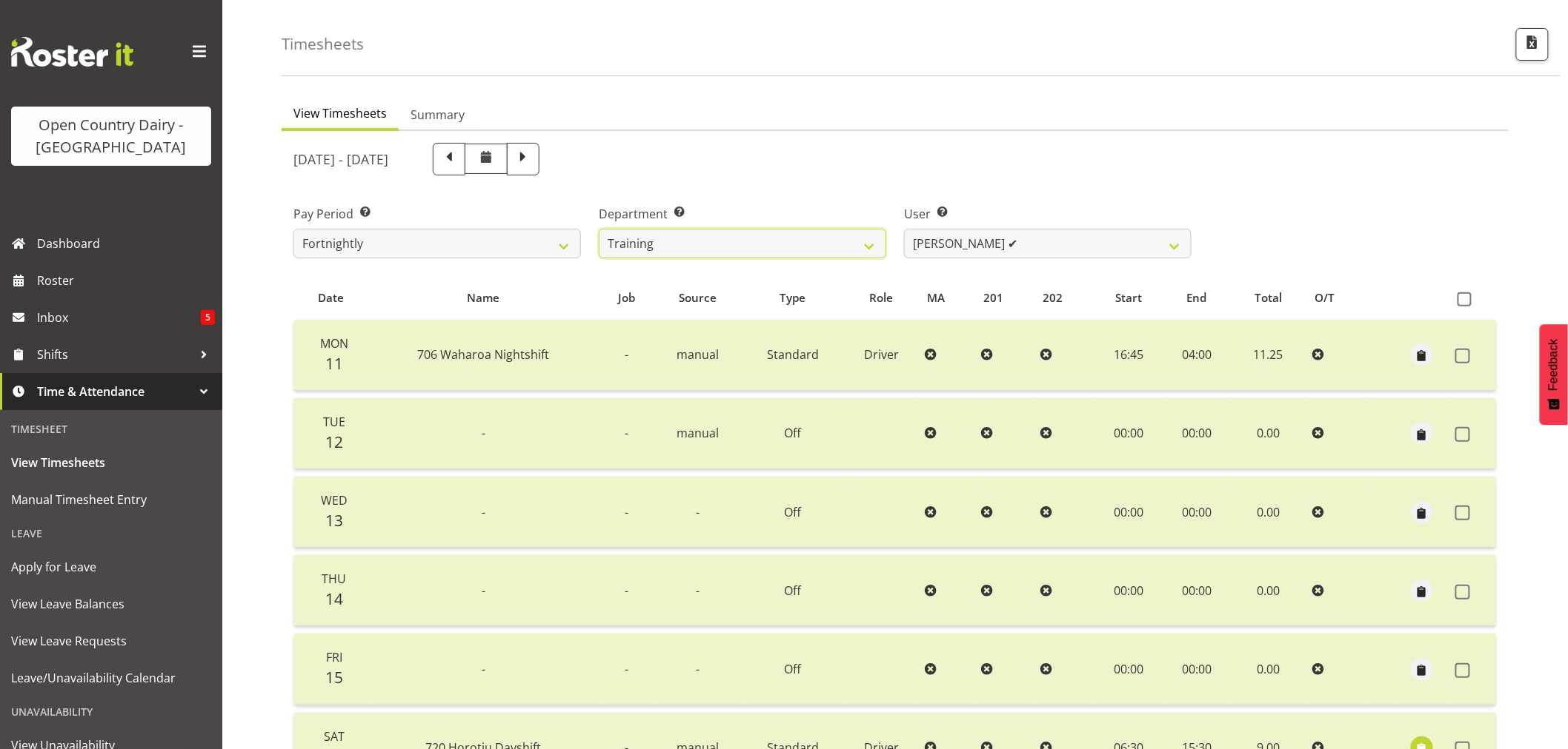
scroll to position [34, 0]
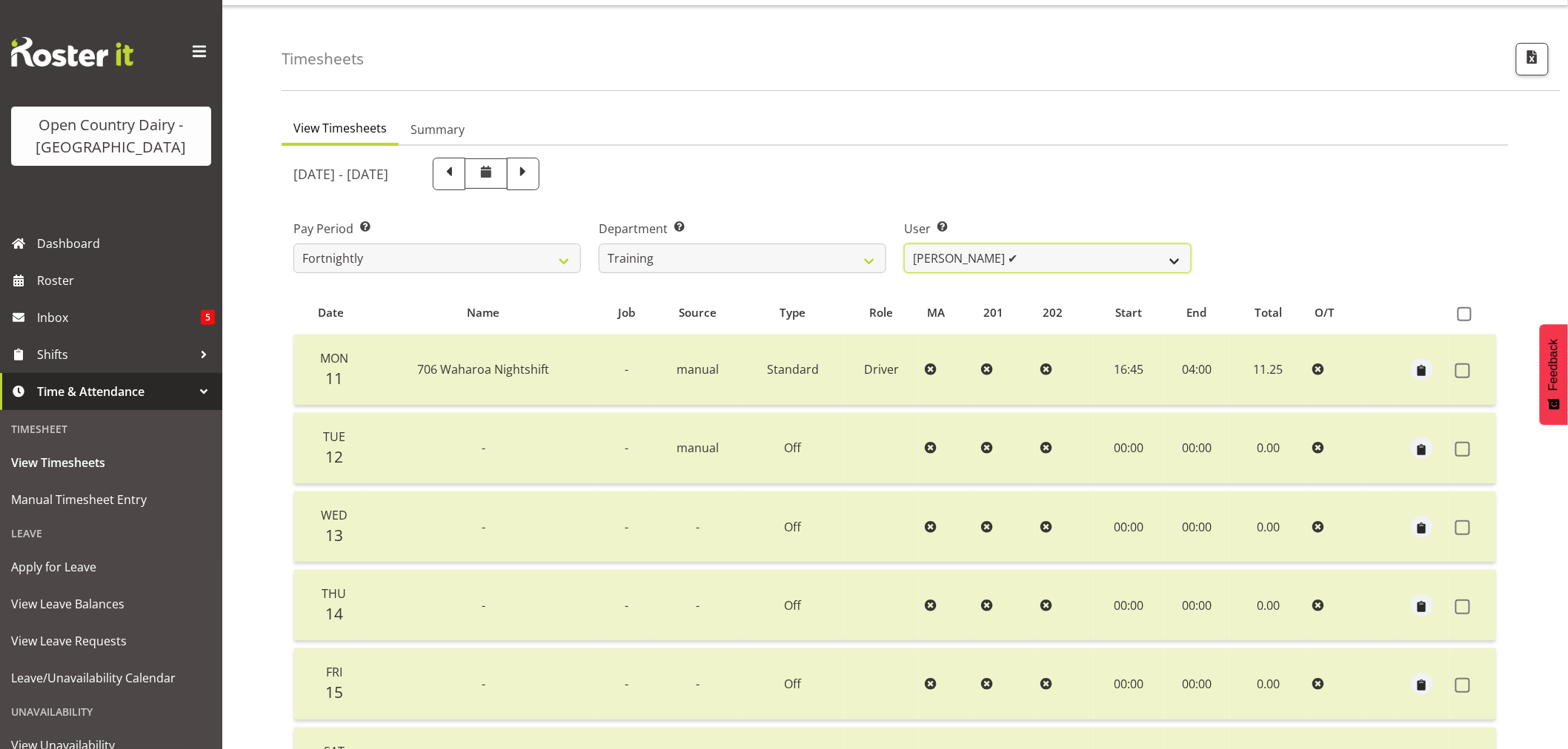
click at [1173, 251] on select "Antony Lockyer ✔ Chris Gibbs ✔ David Foote (Junior) ✔ Jesse Simpson ✔ Kimberley…" at bounding box center [1047, 258] width 287 height 29
select select "11242"
click at [904, 244] on select "Antony Lockyer ✔ Chris Gibbs ✔ David Foote (Junior) ✔ Jesse Simpson ✔ Kimberley…" at bounding box center [1047, 258] width 287 height 29
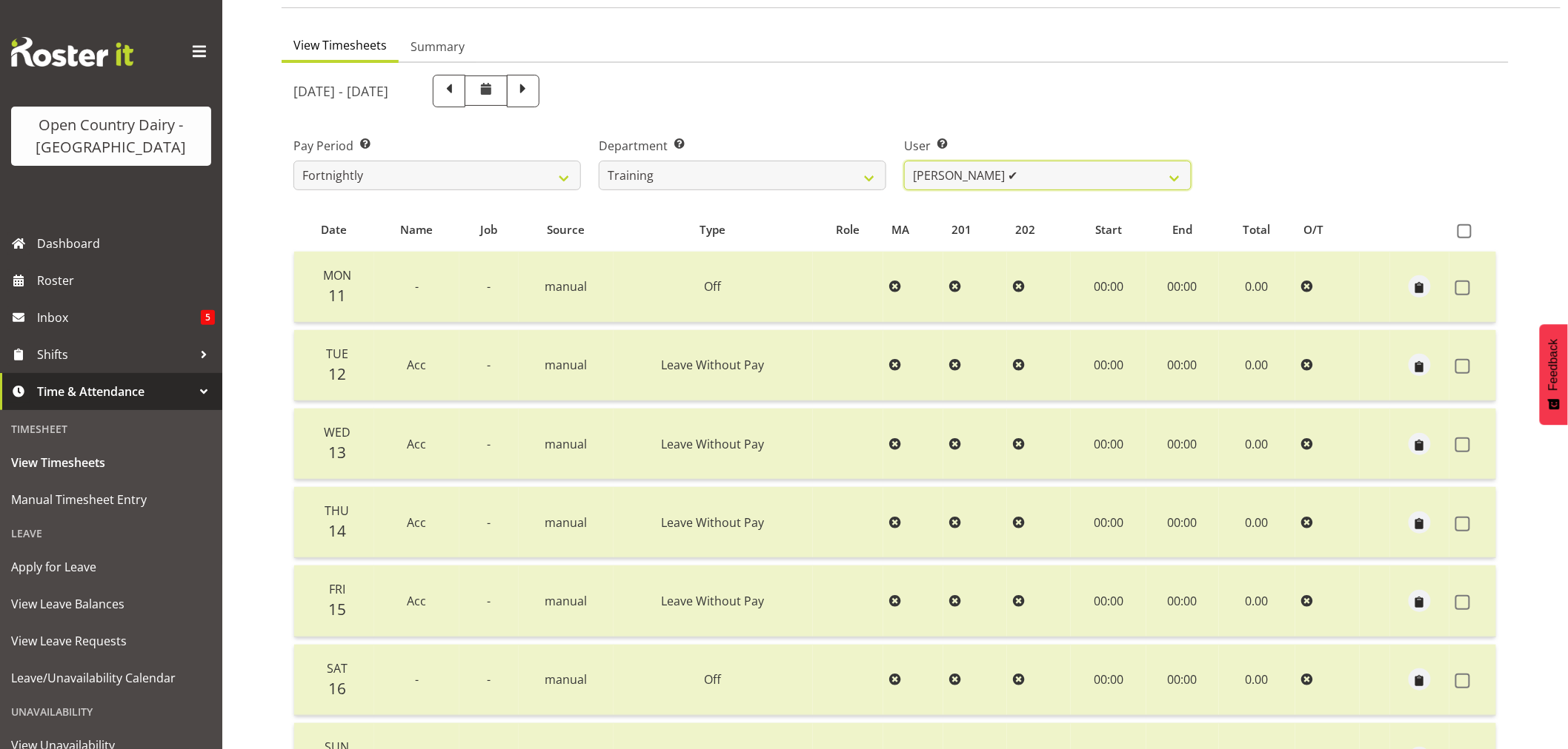
scroll to position [116, 0]
click at [532, 90] on span at bounding box center [523, 90] width 19 height 19
select select
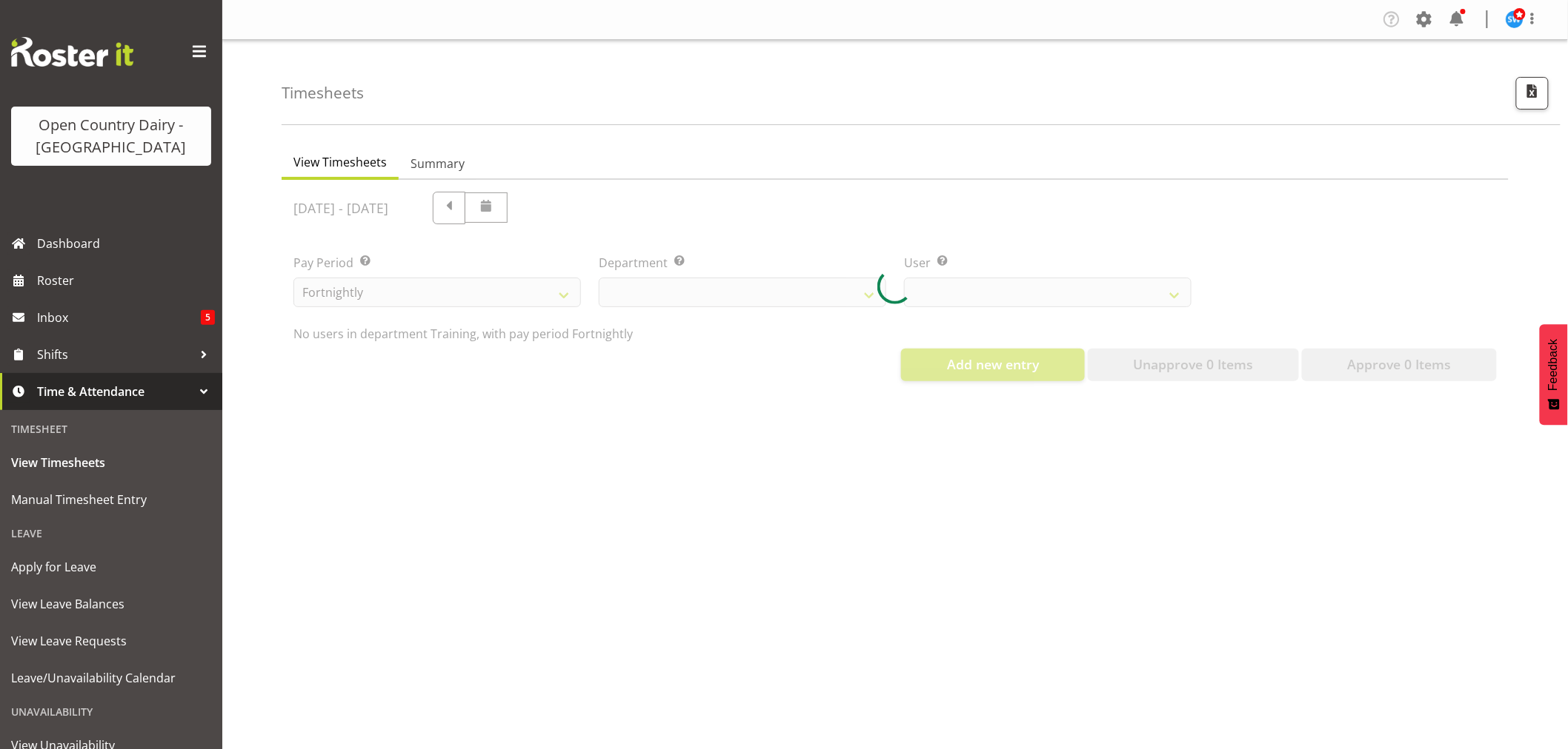
select select "763"
select select "11242"
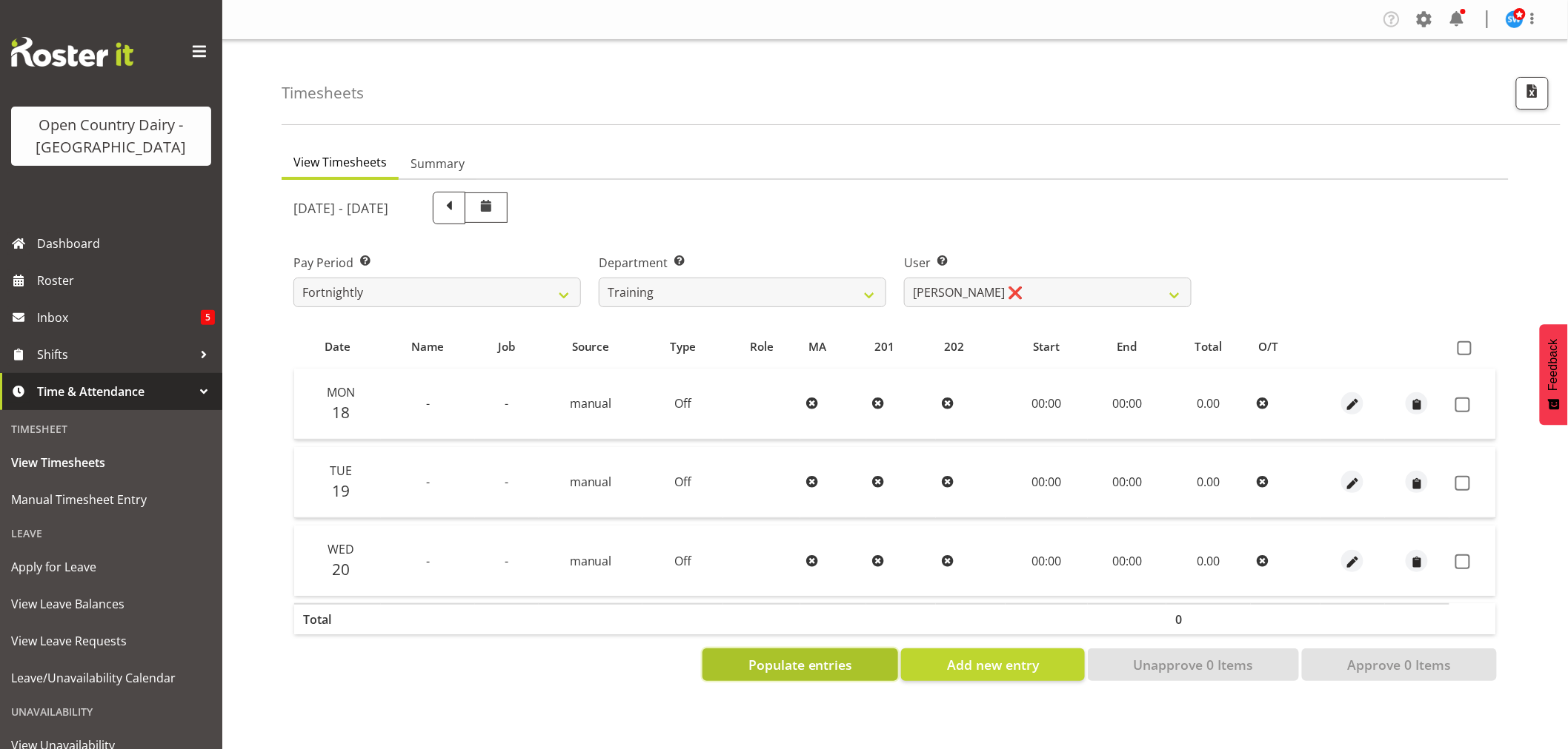
click at [782, 659] on span "Populate entries" at bounding box center [800, 665] width 104 height 19
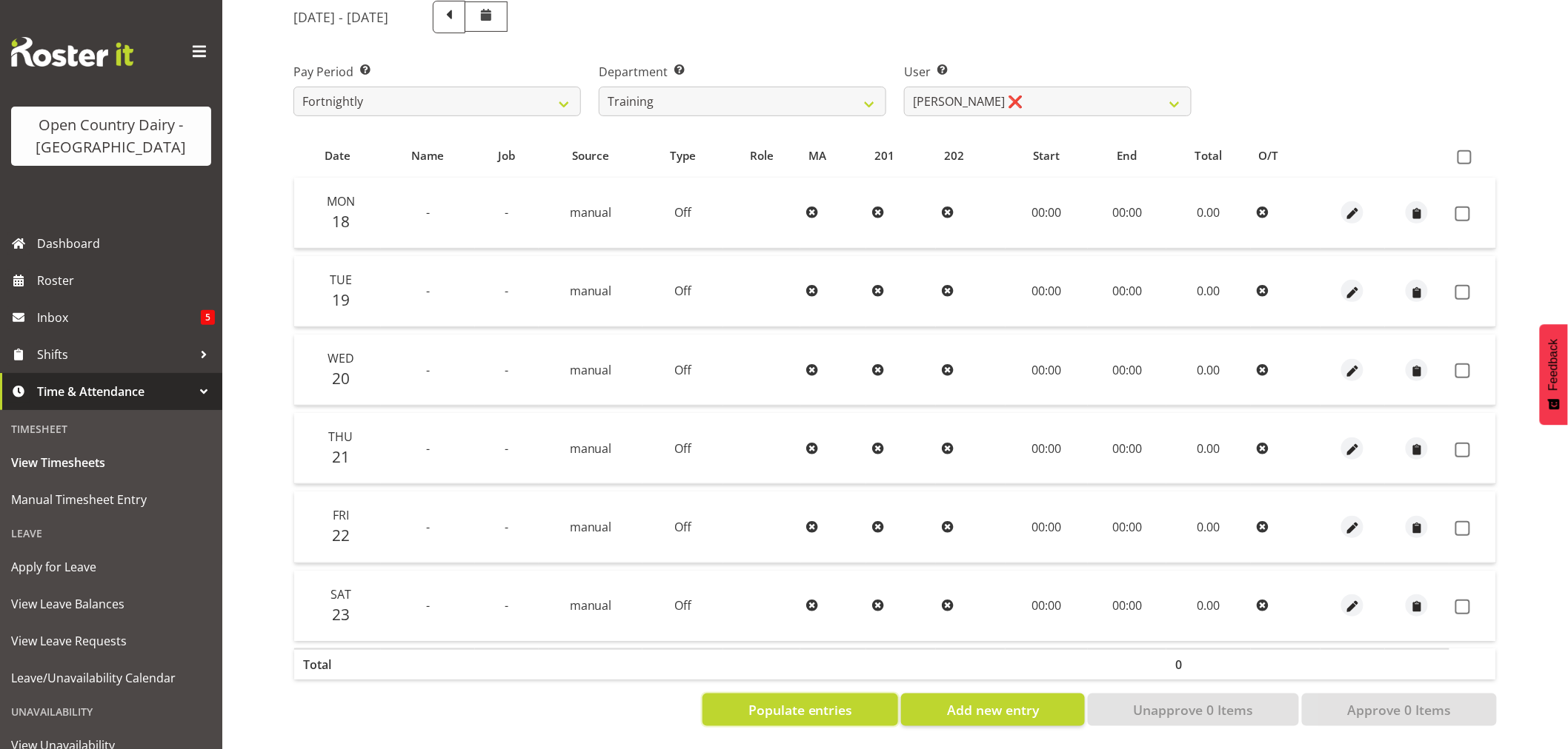
scroll to position [202, 0]
click at [1352, 284] on span "button" at bounding box center [1353, 293] width 17 height 17
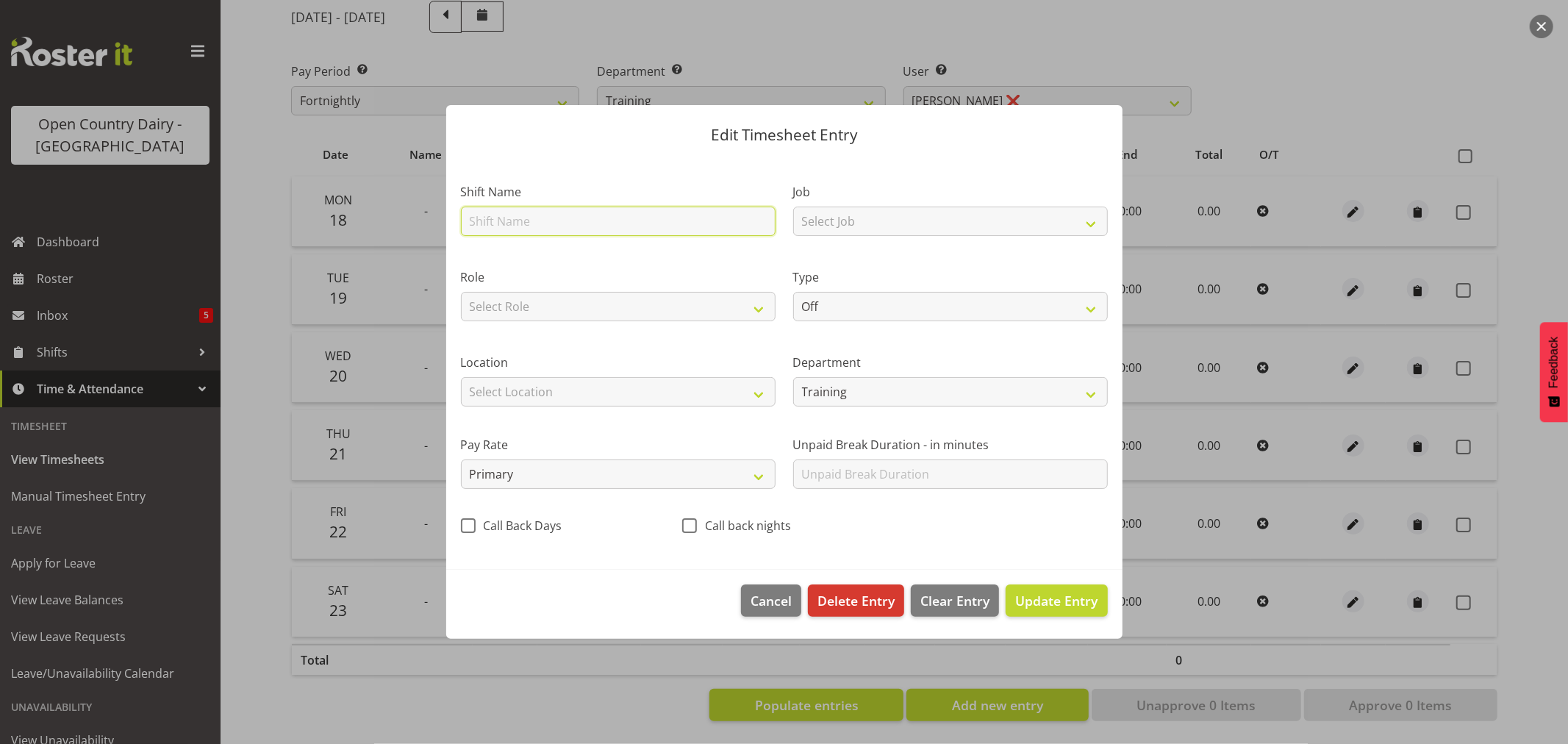
click at [561, 223] on input "text" at bounding box center [619, 221] width 315 height 29
type input "ACC"
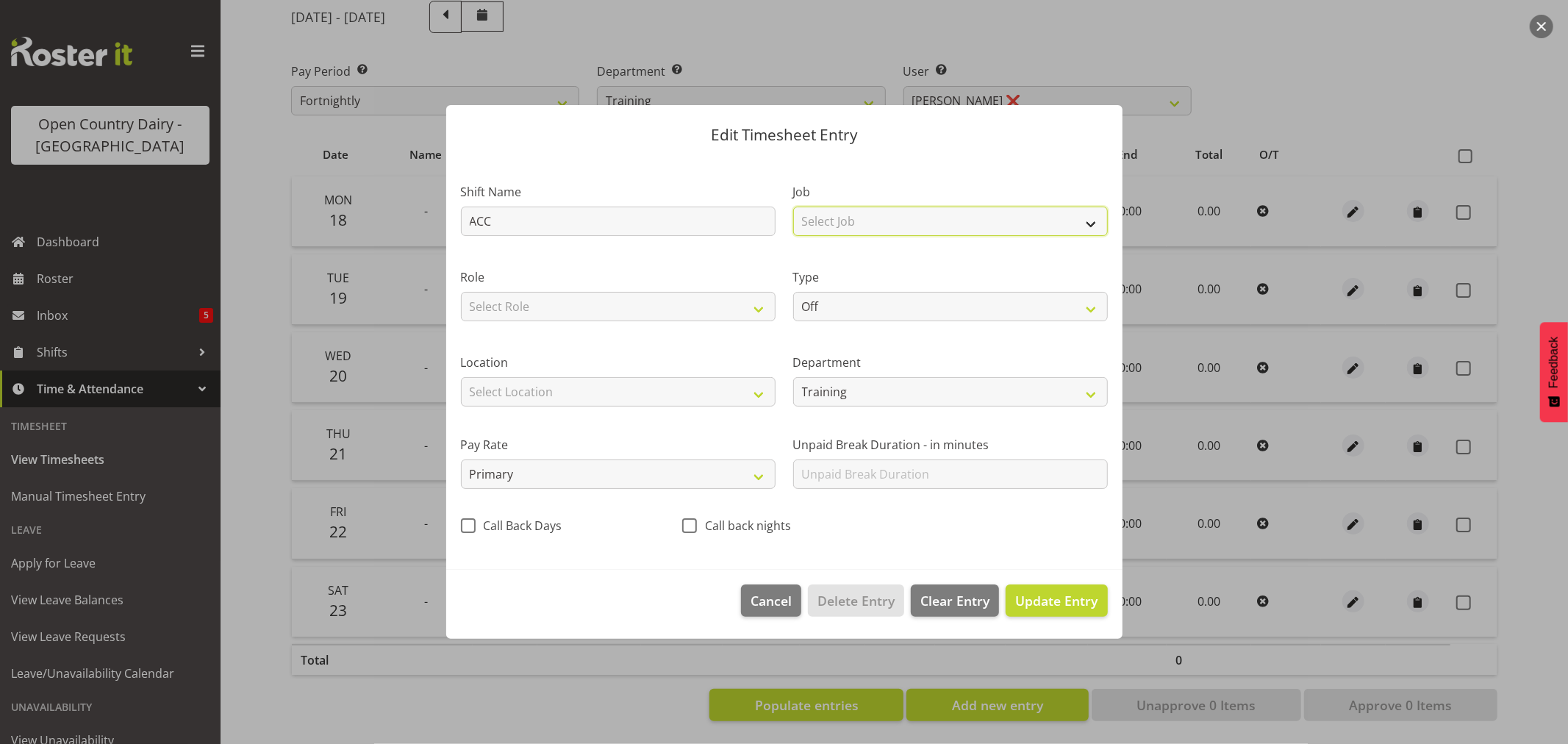
click at [1092, 226] on select "Select Job Driver Driver supervisor Support" at bounding box center [951, 221] width 315 height 29
click at [761, 311] on select "Select Role Driver" at bounding box center [619, 307] width 315 height 29
click at [715, 254] on div "Role Select Role Driver" at bounding box center [618, 290] width 332 height 85
click at [1052, 593] on span "Update Entry" at bounding box center [1057, 601] width 83 height 18
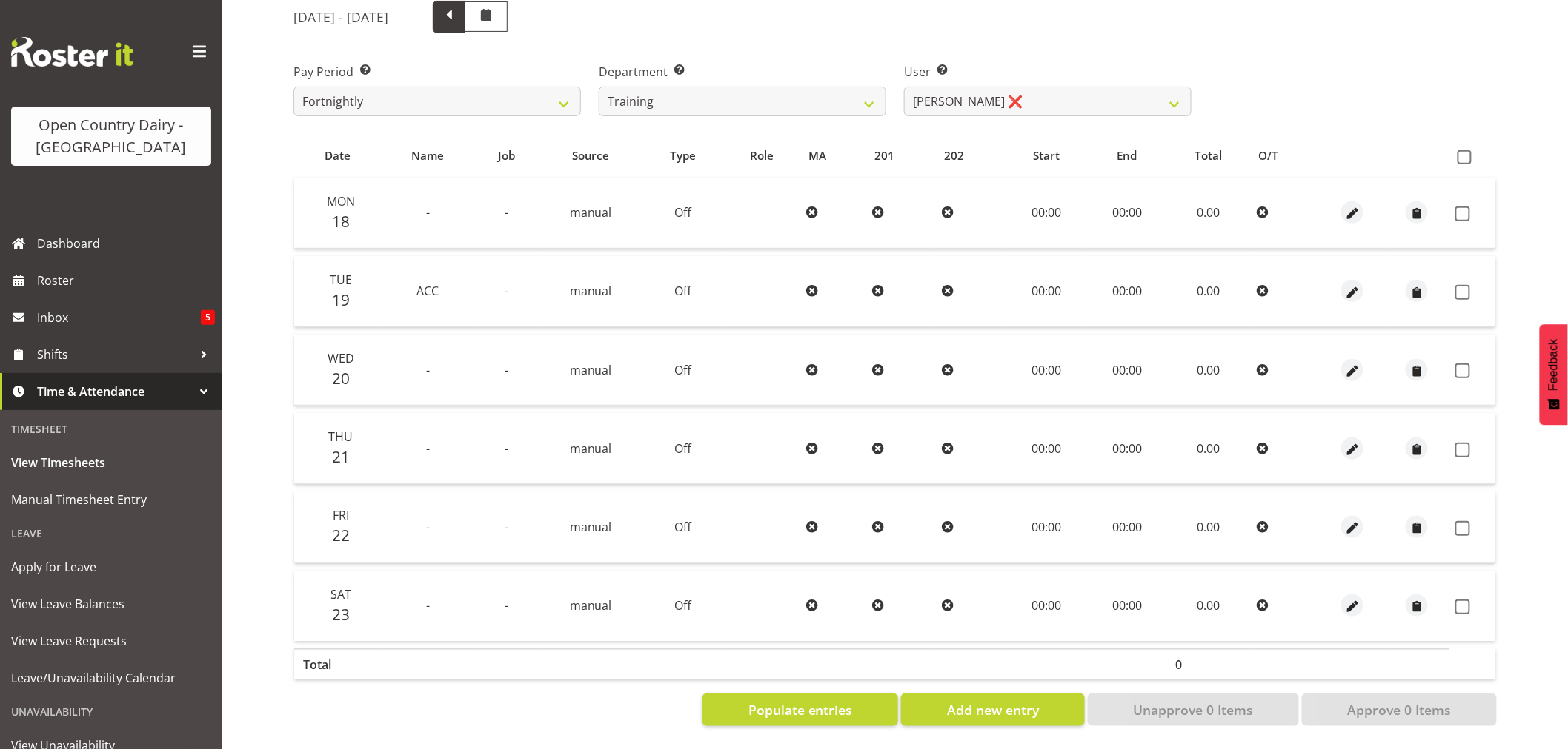
click at [459, 8] on span at bounding box center [449, 16] width 19 height 19
select select
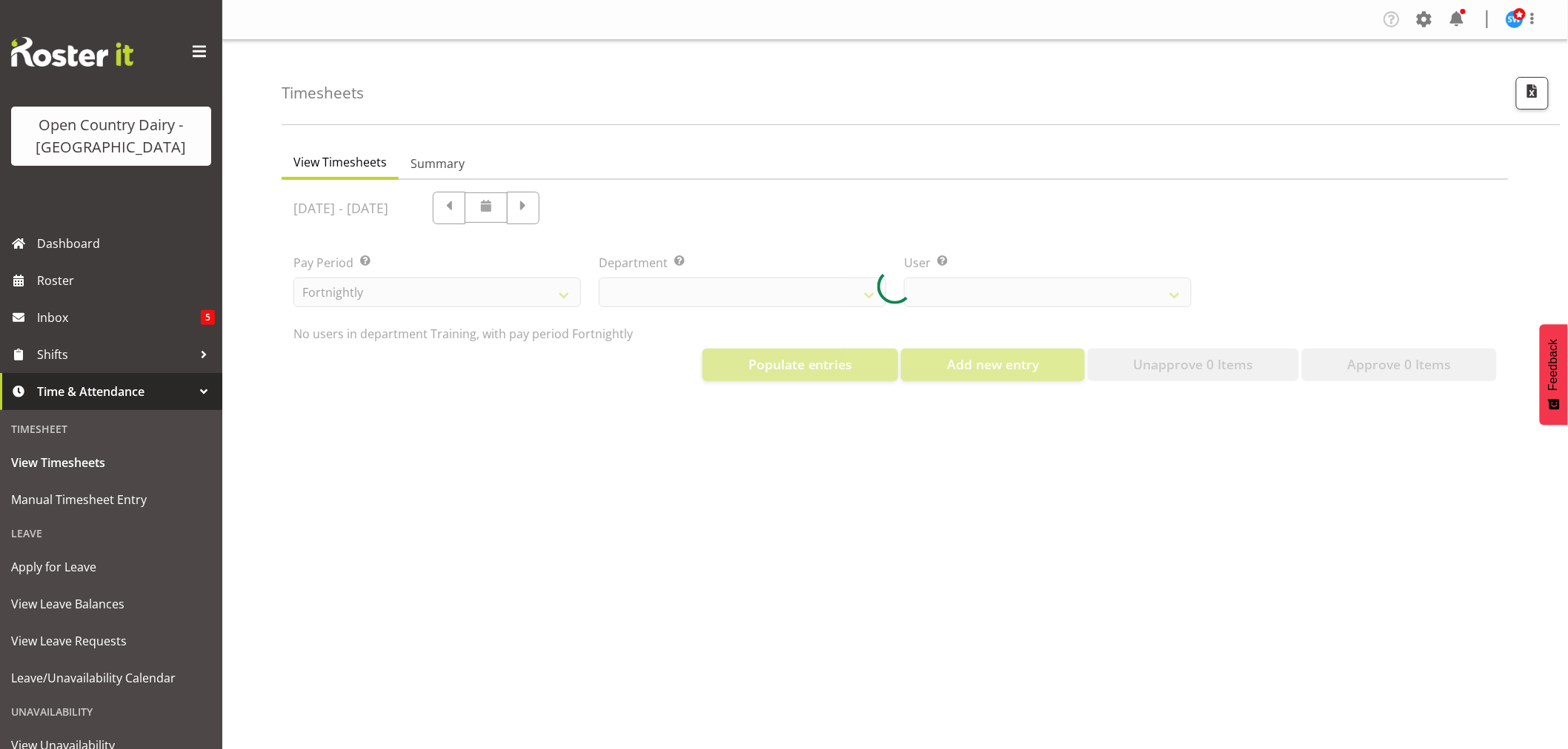
select select "763"
select select "11242"
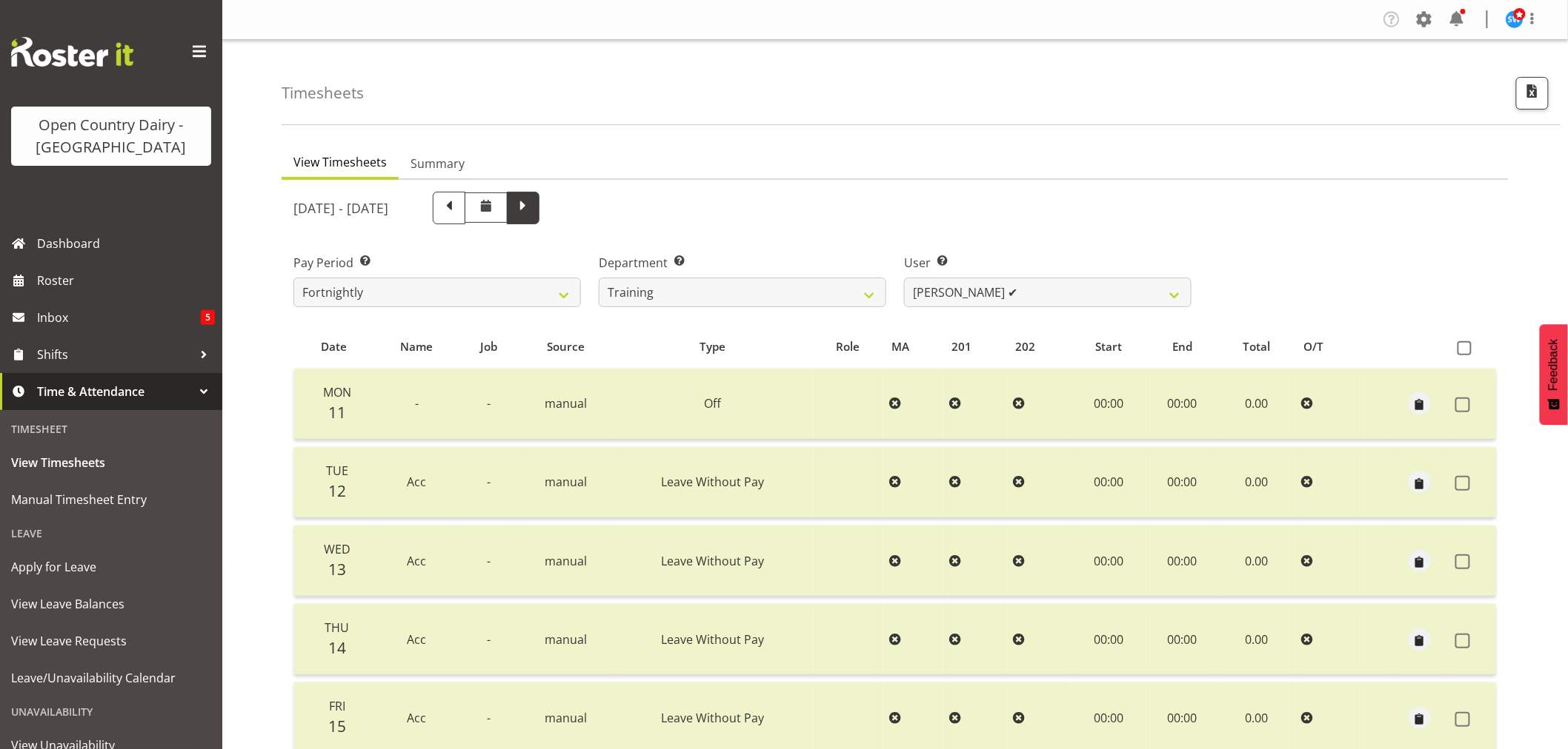
click at [532, 210] on span at bounding box center [523, 206] width 19 height 19
select select
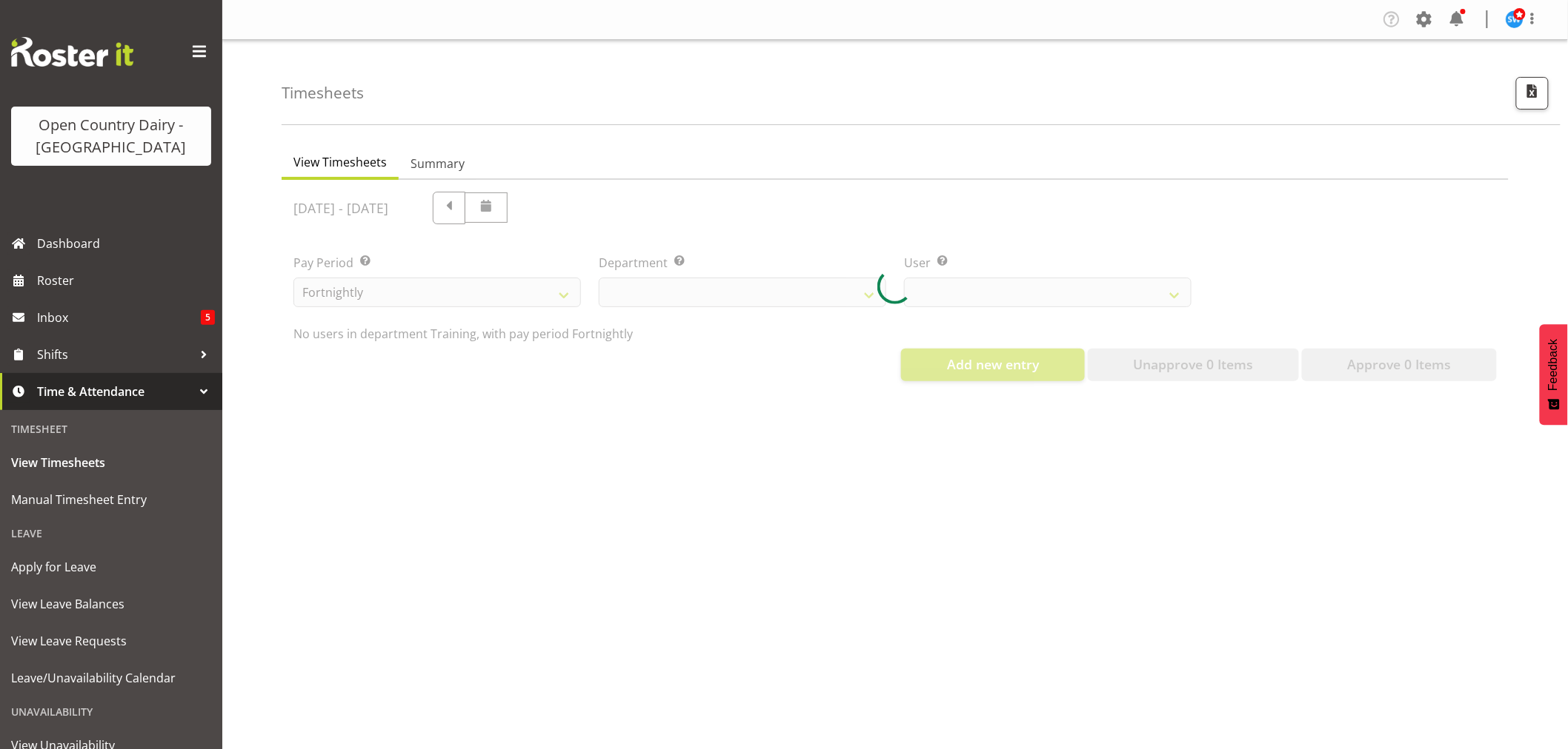
select select "763"
select select "11242"
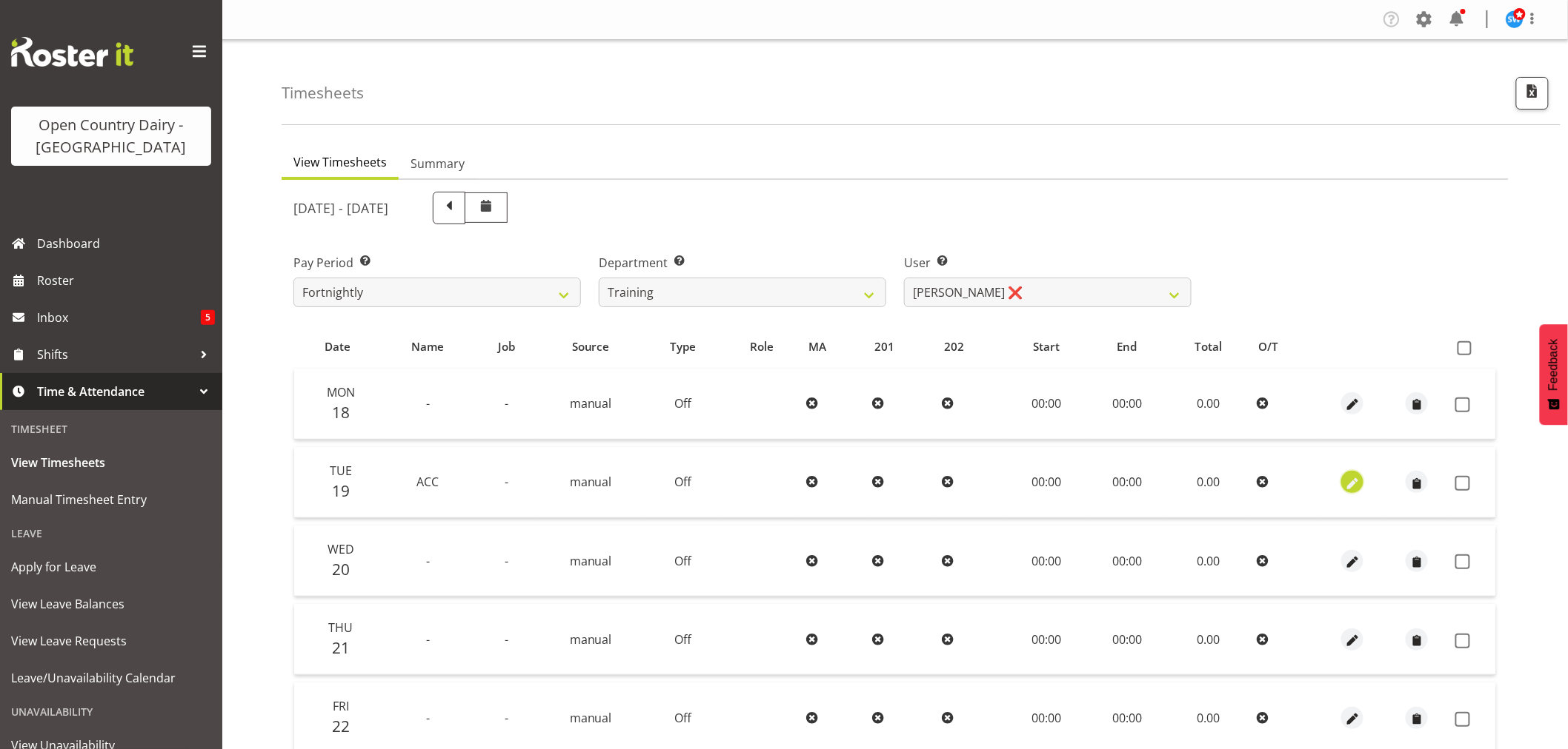
click at [1351, 484] on span "button" at bounding box center [1353, 484] width 17 height 17
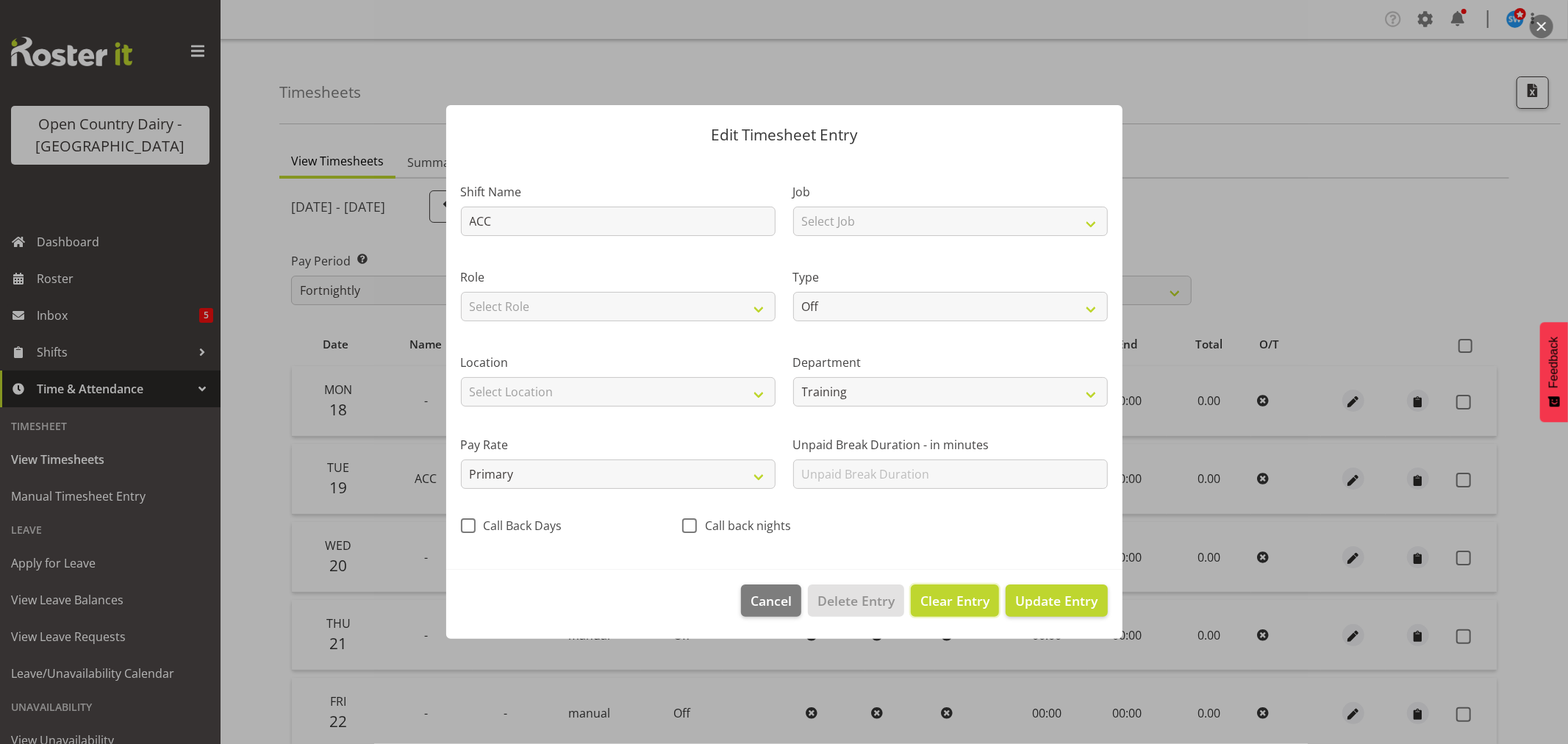
click at [941, 597] on span "Clear Entry" at bounding box center [954, 601] width 69 height 19
type input "0"
select select
click at [1070, 602] on span "Update Entry" at bounding box center [1057, 601] width 83 height 18
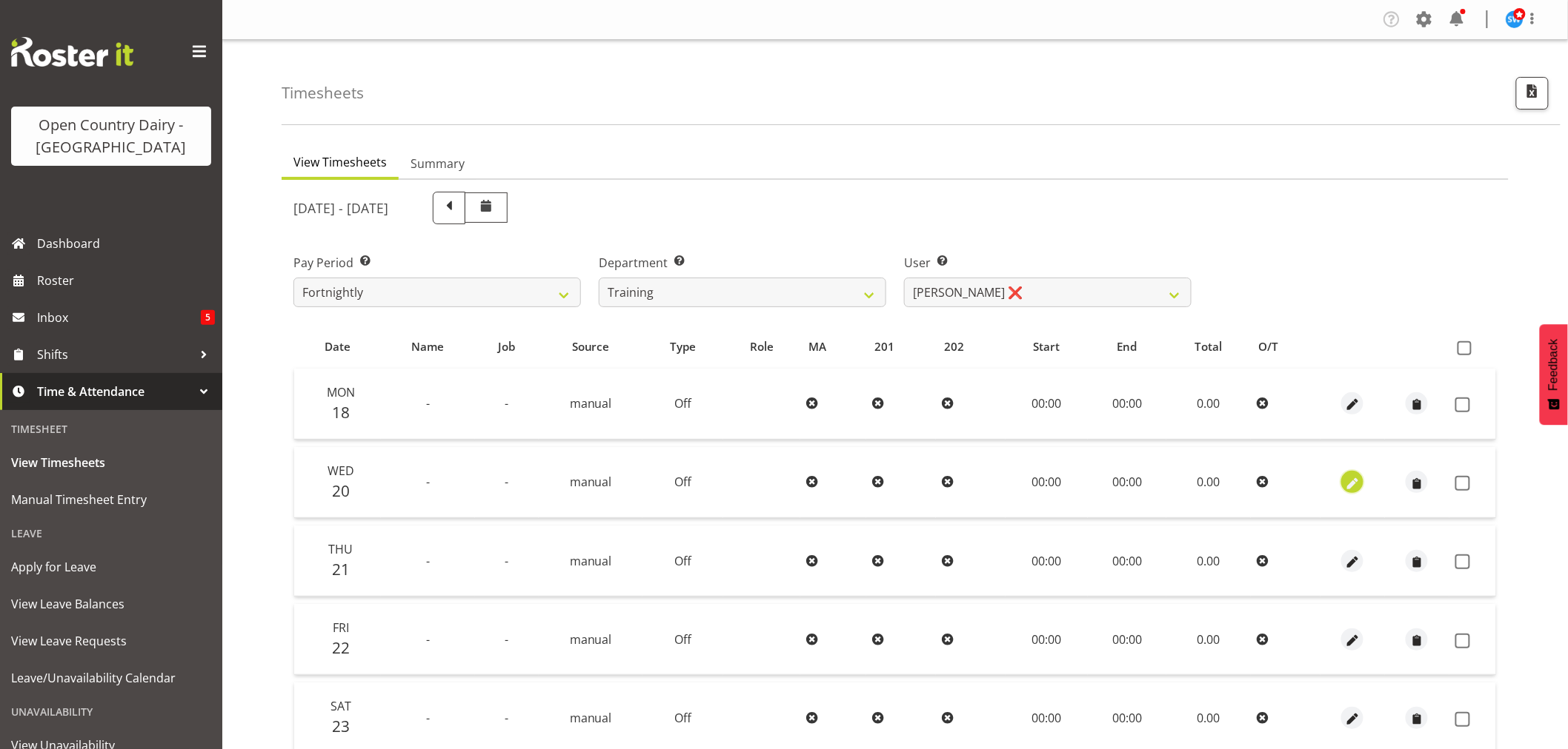
click at [1353, 480] on span "button" at bounding box center [1353, 484] width 17 height 17
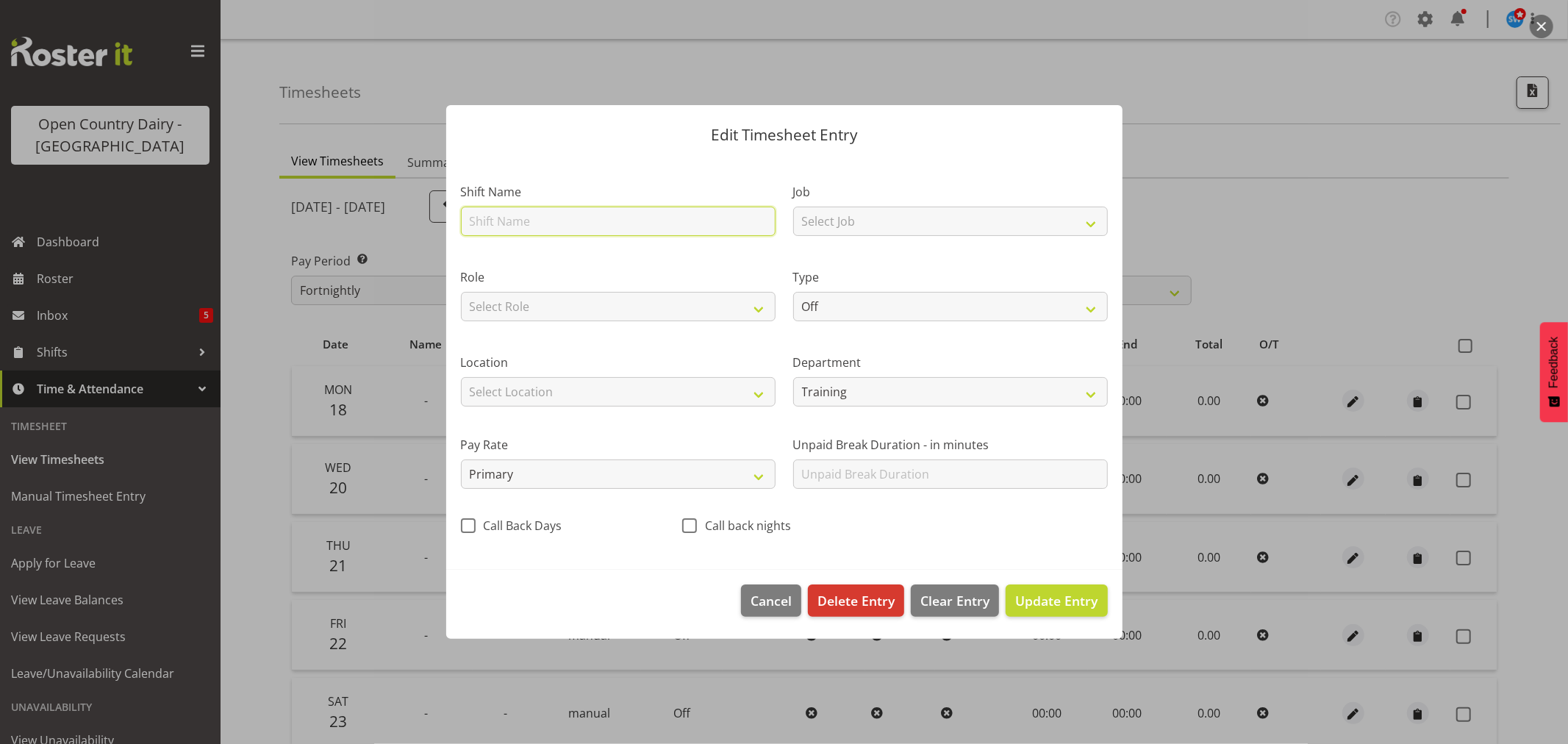
click at [530, 228] on input "text" at bounding box center [619, 221] width 315 height 29
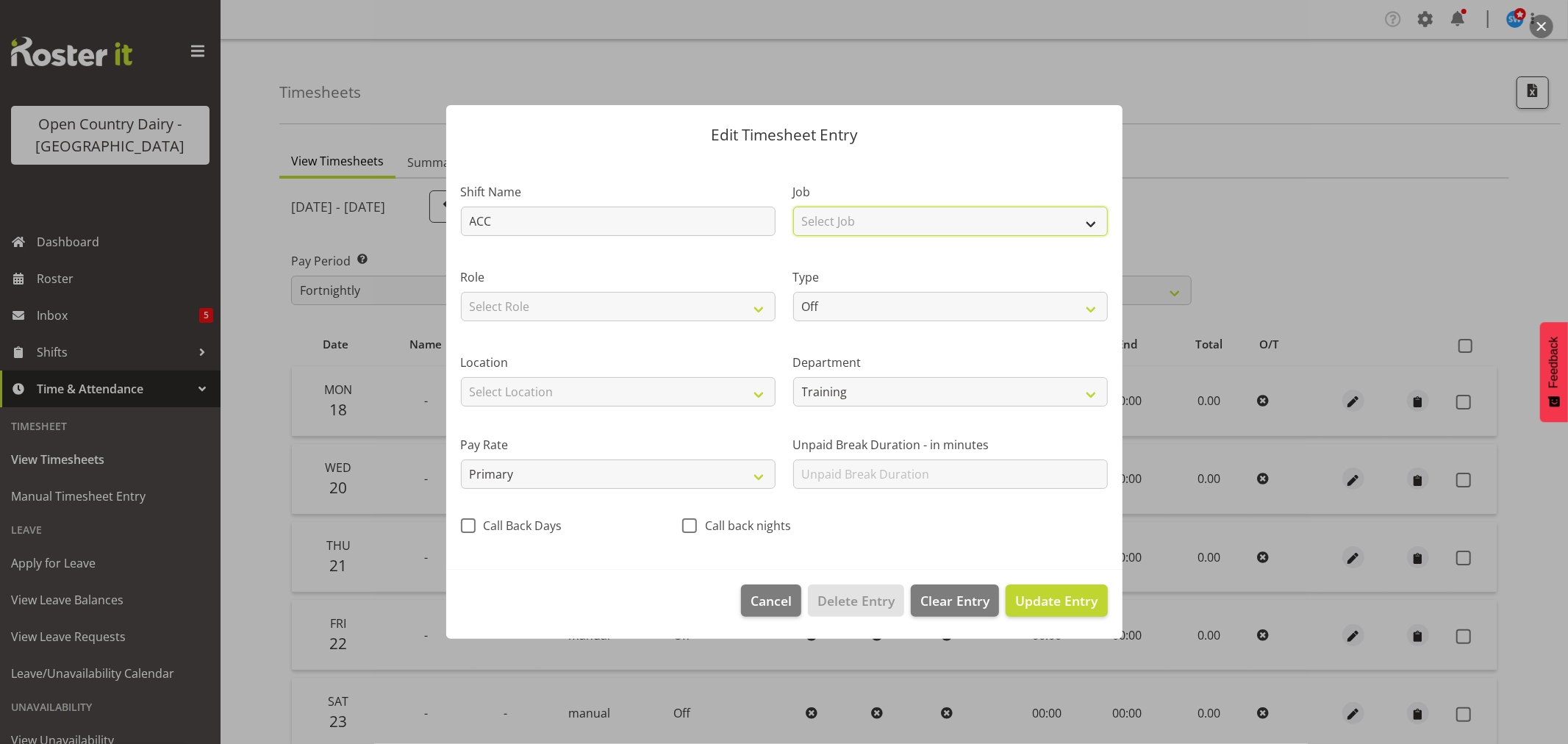
click at [1085, 224] on select "Select Job Driver Driver supervisor Support" at bounding box center [951, 221] width 315 height 29
click at [757, 309] on select "Select Role Driver" at bounding box center [619, 307] width 315 height 29
click at [1083, 307] on select "Off Standard Public Holiday Public Holiday (Worked) Day In Lieu Annual Leave Si…" at bounding box center [951, 307] width 315 height 29
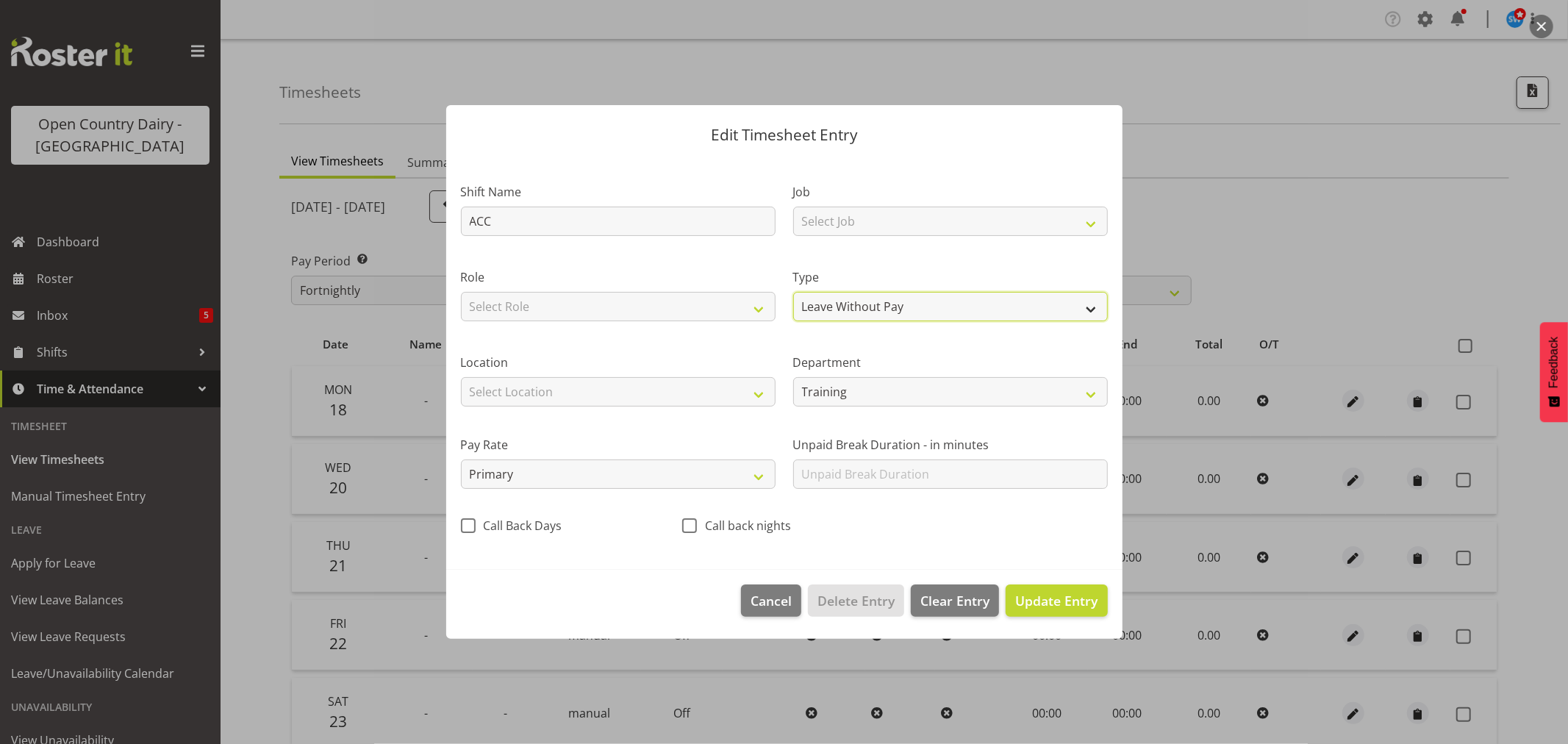
click at [793, 292] on select "Off Standard Public Holiday Public Holiday (Worked) Day In Lieu Annual Leave Si…" at bounding box center [951, 307] width 315 height 29
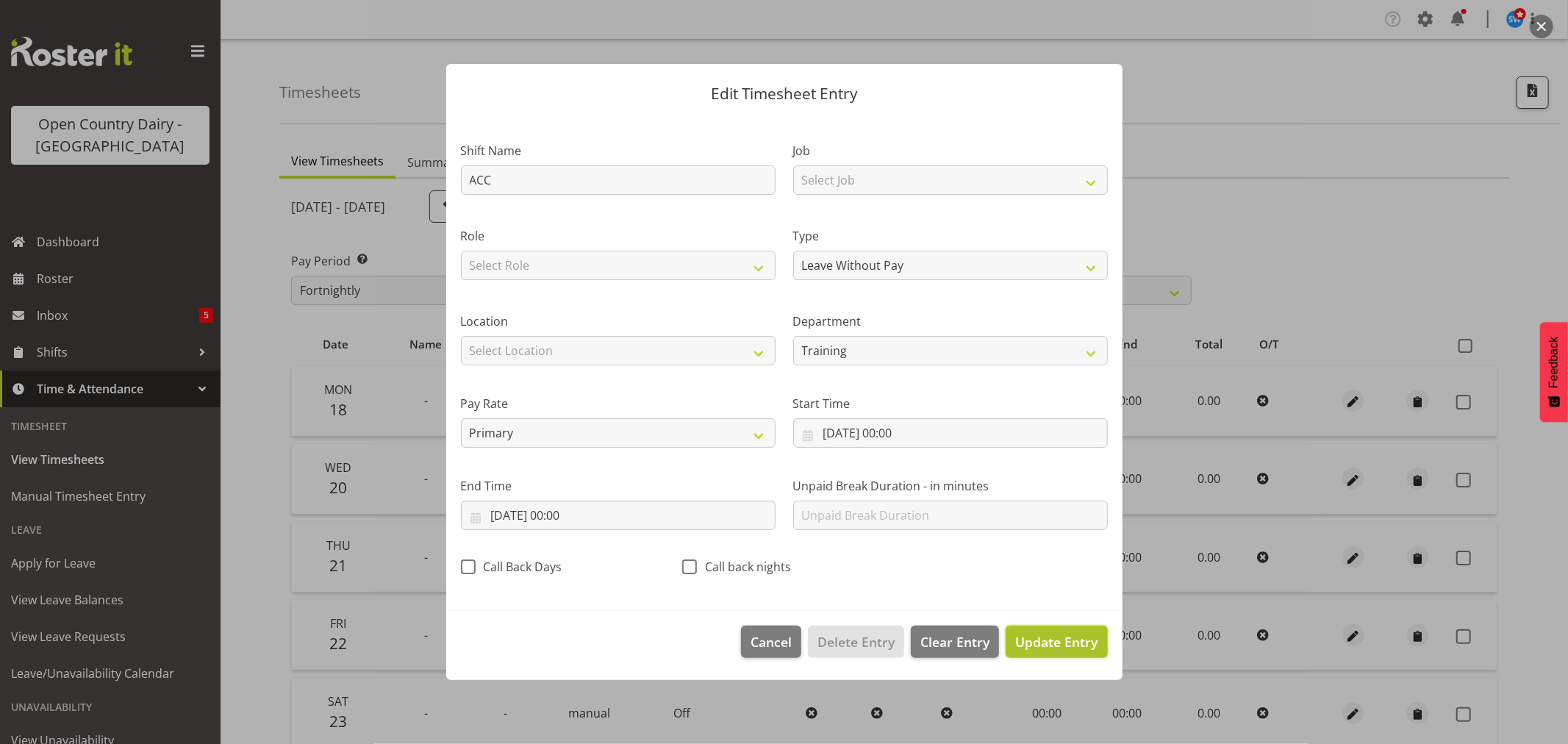
click at [1054, 638] on span "Update Entry" at bounding box center [1057, 642] width 83 height 18
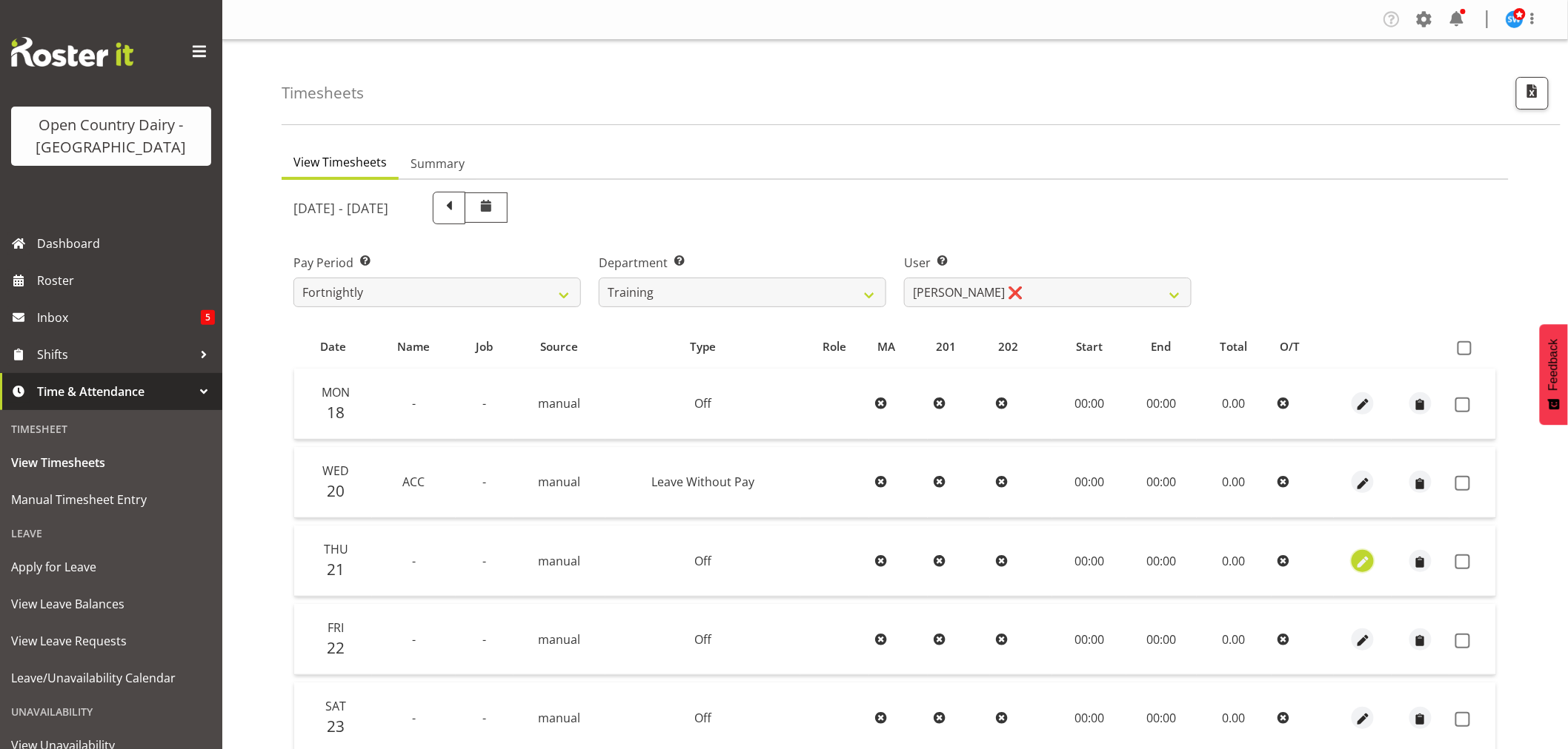
click at [1368, 563] on span "button" at bounding box center [1363, 563] width 17 height 17
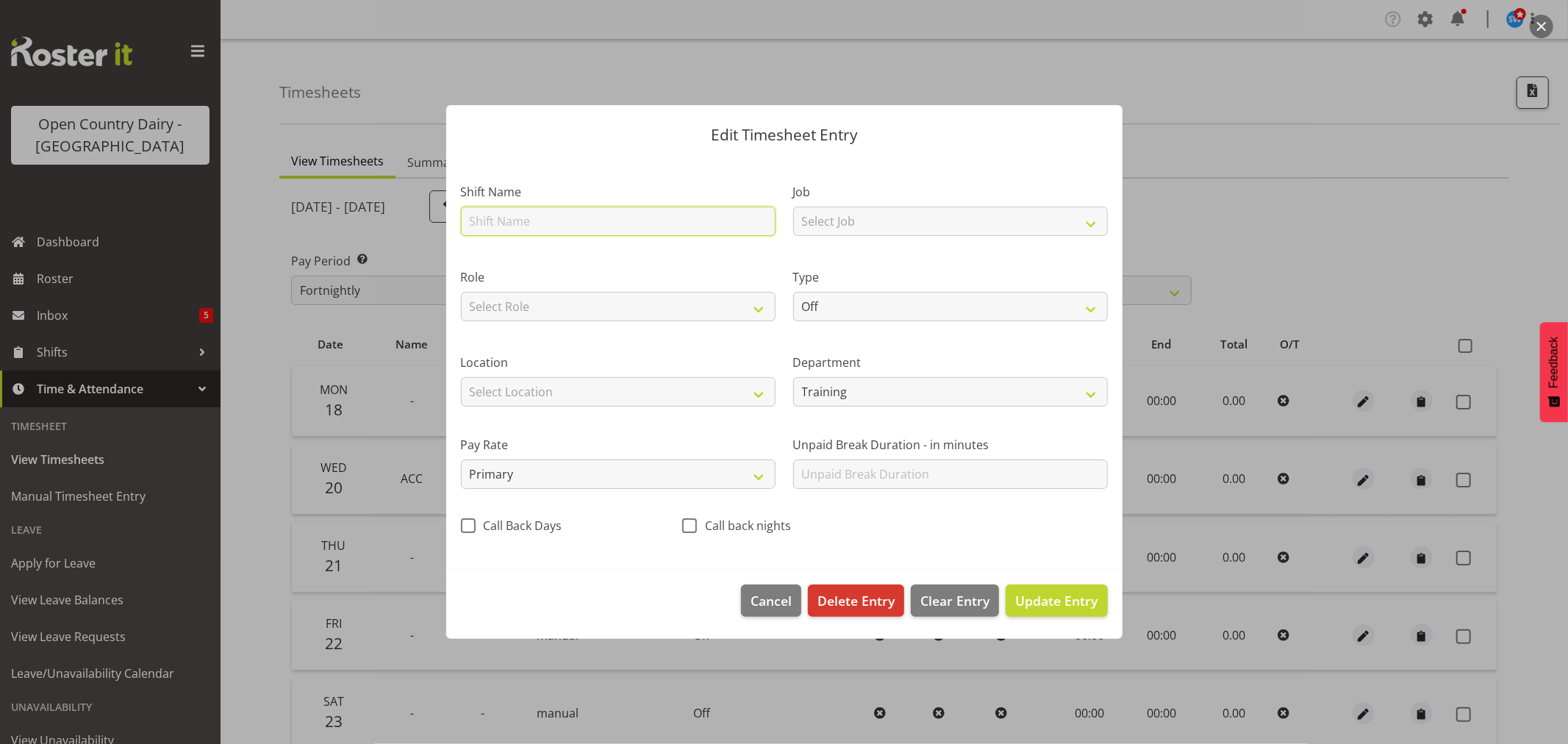
click at [583, 232] on input "text" at bounding box center [619, 221] width 315 height 29
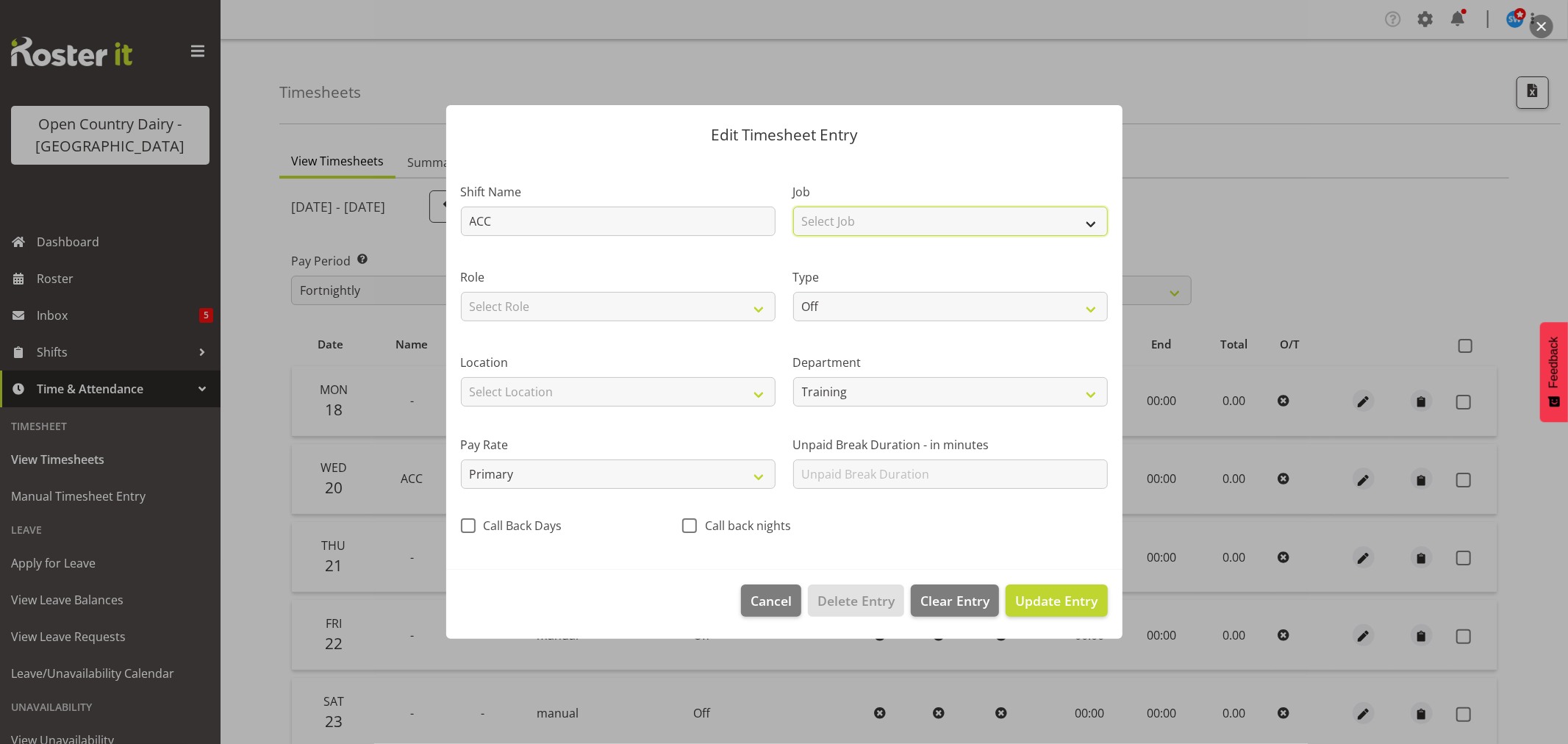
click at [1097, 230] on select "Select Job Driver Driver supervisor Support" at bounding box center [951, 221] width 315 height 29
click at [1085, 359] on label "Department" at bounding box center [951, 363] width 315 height 18
click at [1094, 310] on select "Off Standard Public Holiday Public Holiday (Worked) Day In Lieu Annual Leave Si…" at bounding box center [951, 307] width 315 height 29
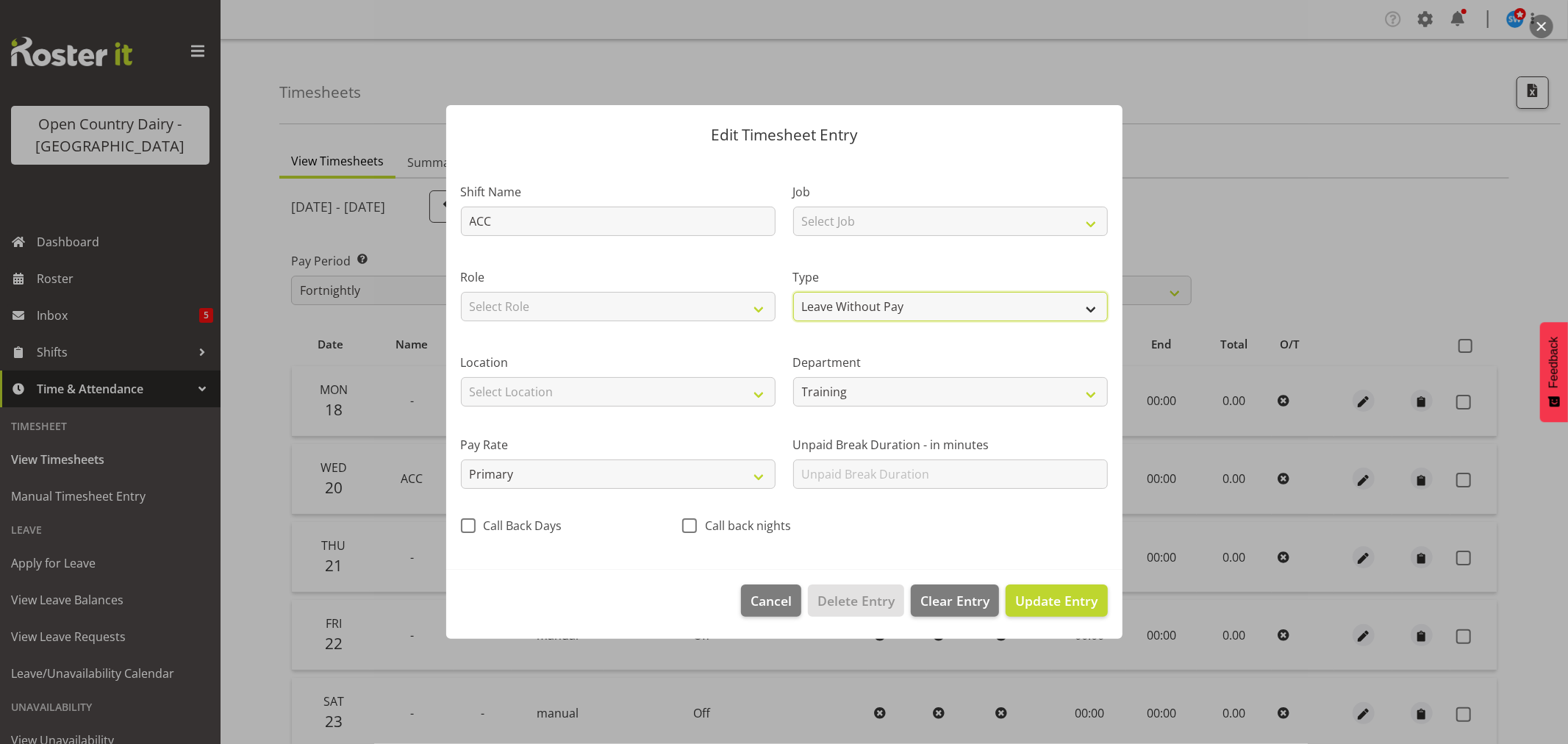
click at [793, 292] on select "Off Standard Public Holiday Public Holiday (Worked) Day In Lieu Annual Leave Si…" at bounding box center [951, 307] width 315 height 29
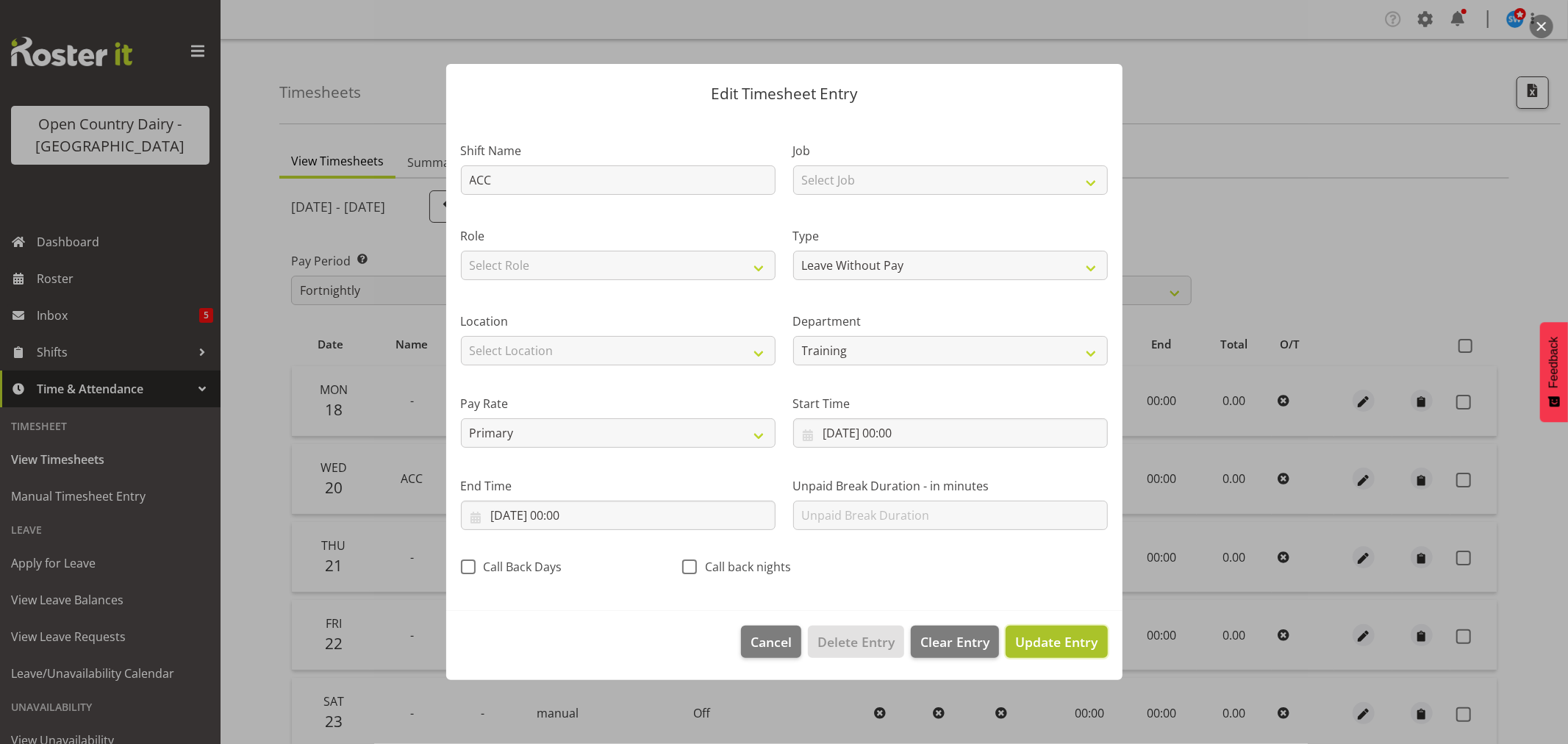
click at [1074, 638] on span "Update Entry" at bounding box center [1057, 642] width 83 height 18
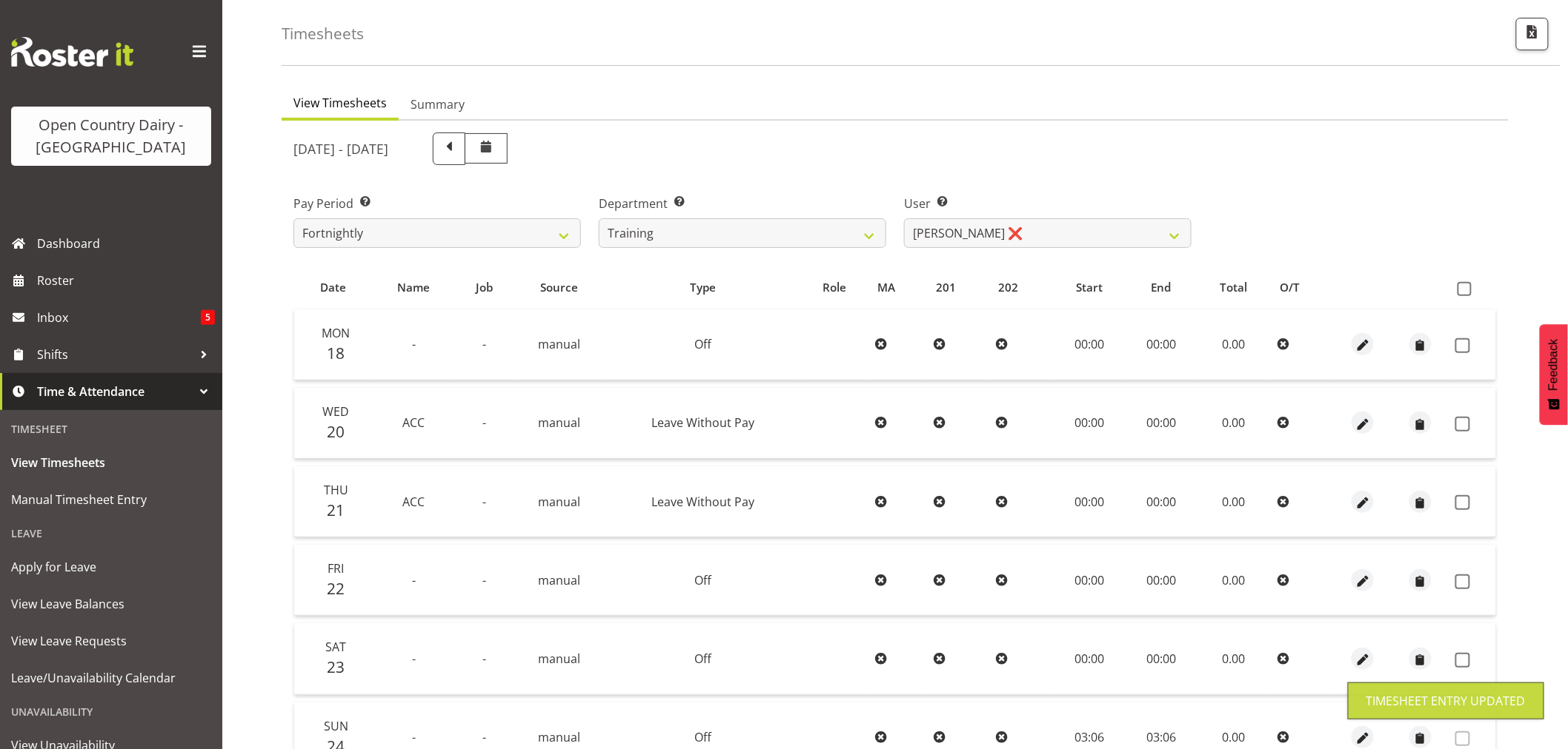
scroll to position [202, 0]
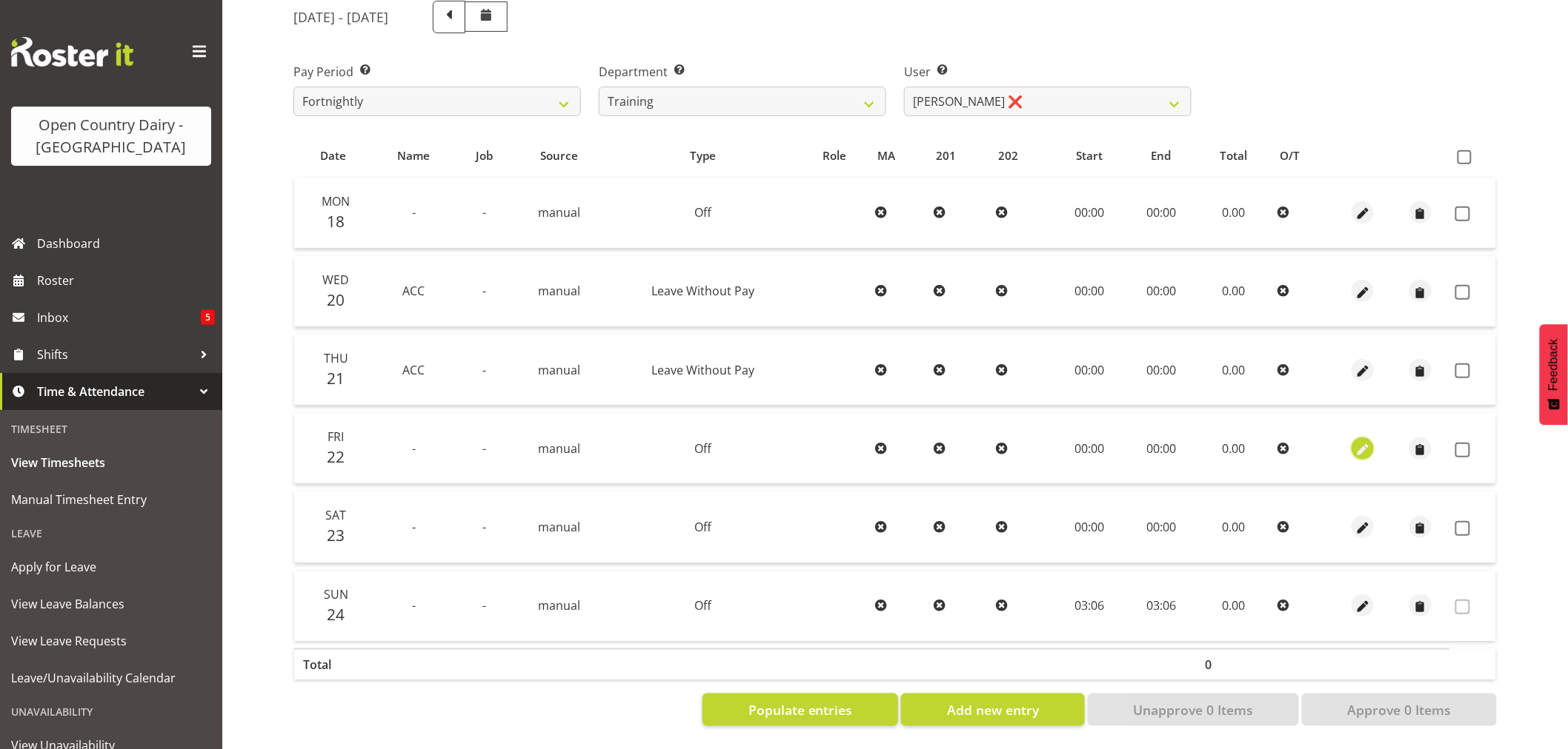
click at [1360, 441] on span "button" at bounding box center [1363, 450] width 17 height 17
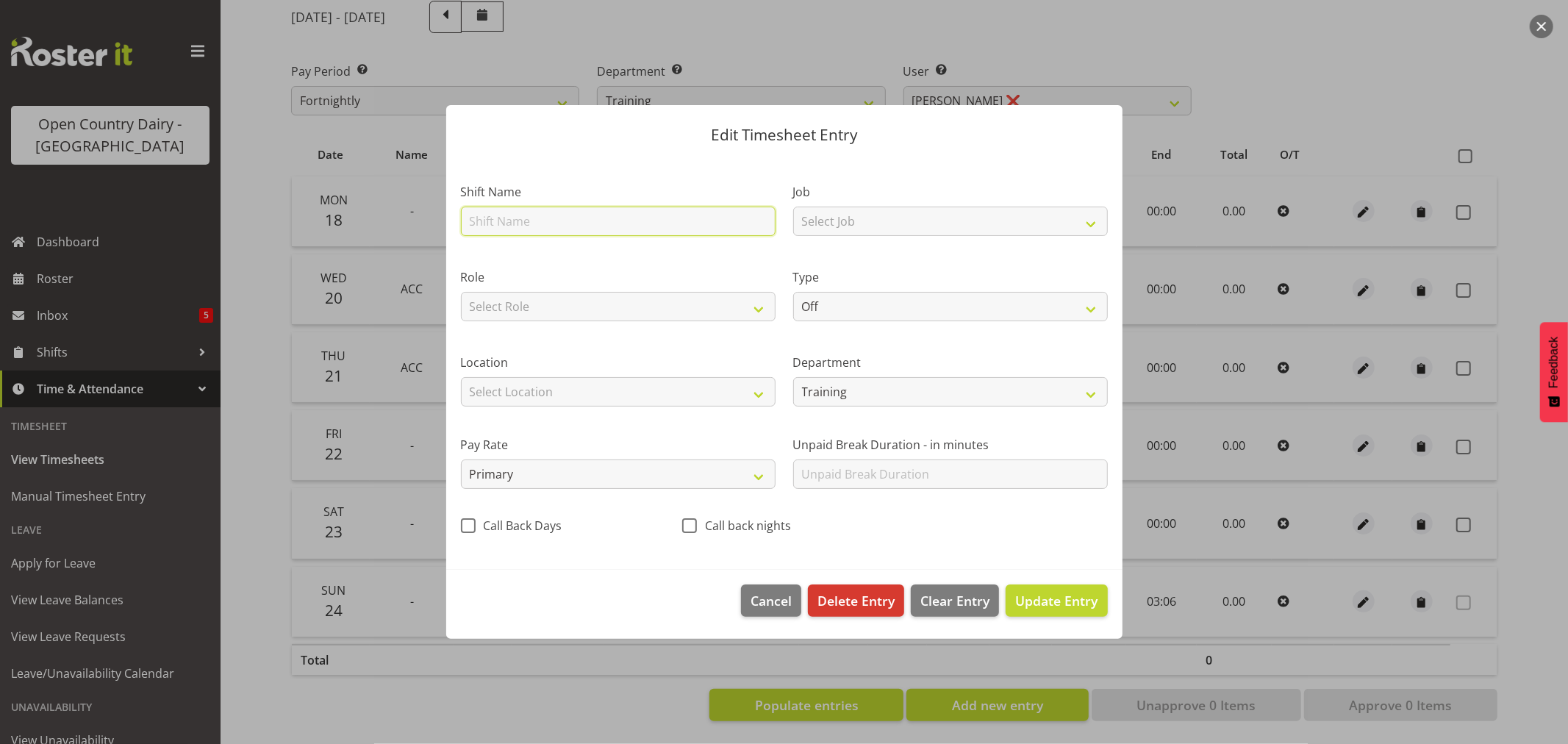
click at [477, 224] on input "text" at bounding box center [619, 221] width 315 height 29
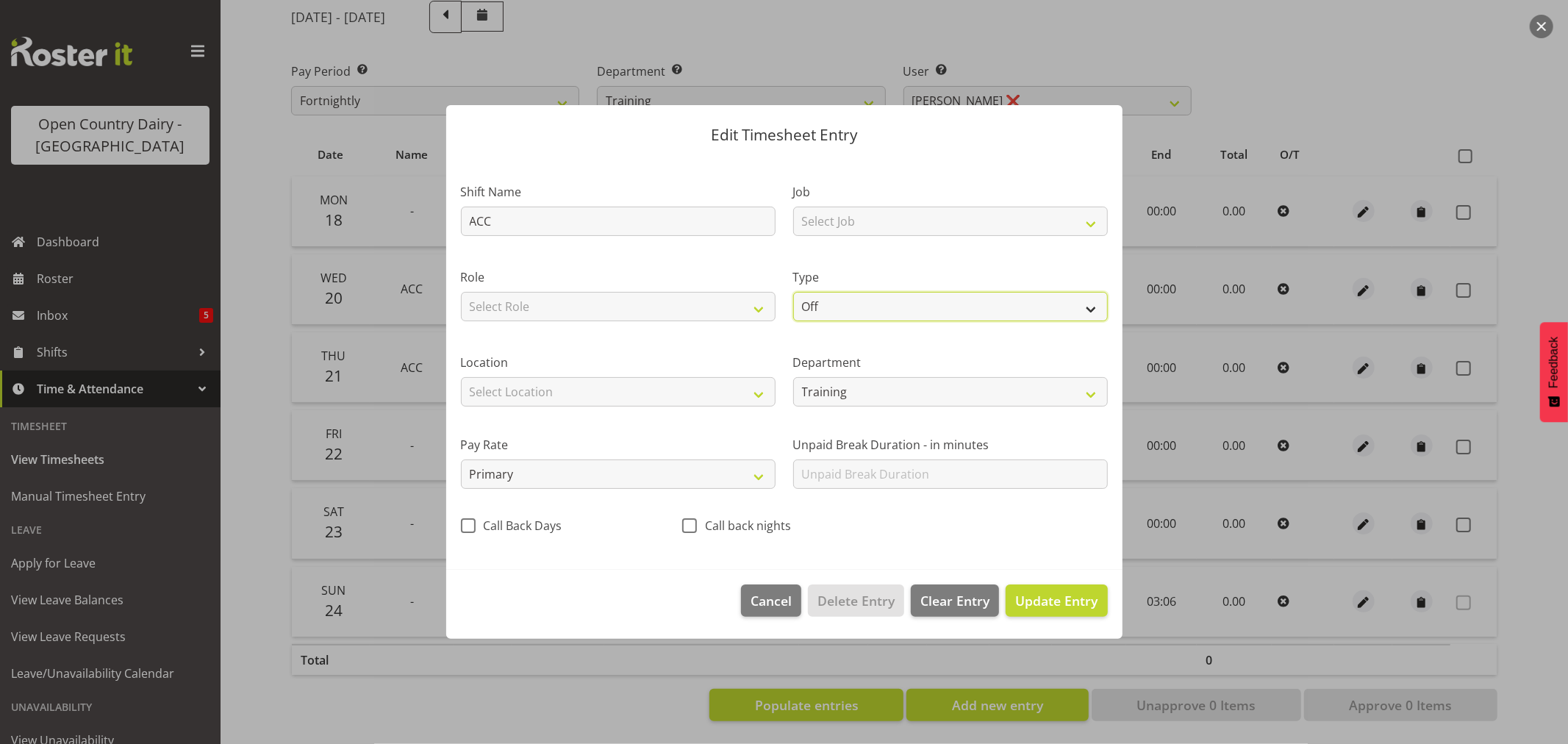
click at [1090, 310] on select "Off Standard Public Holiday Public Holiday (Worked) Day In Lieu Annual Leave Si…" at bounding box center [951, 307] width 315 height 29
click at [793, 292] on select "Off Standard Public Holiday Public Holiday (Worked) Day In Lieu Annual Leave Si…" at bounding box center [951, 307] width 315 height 29
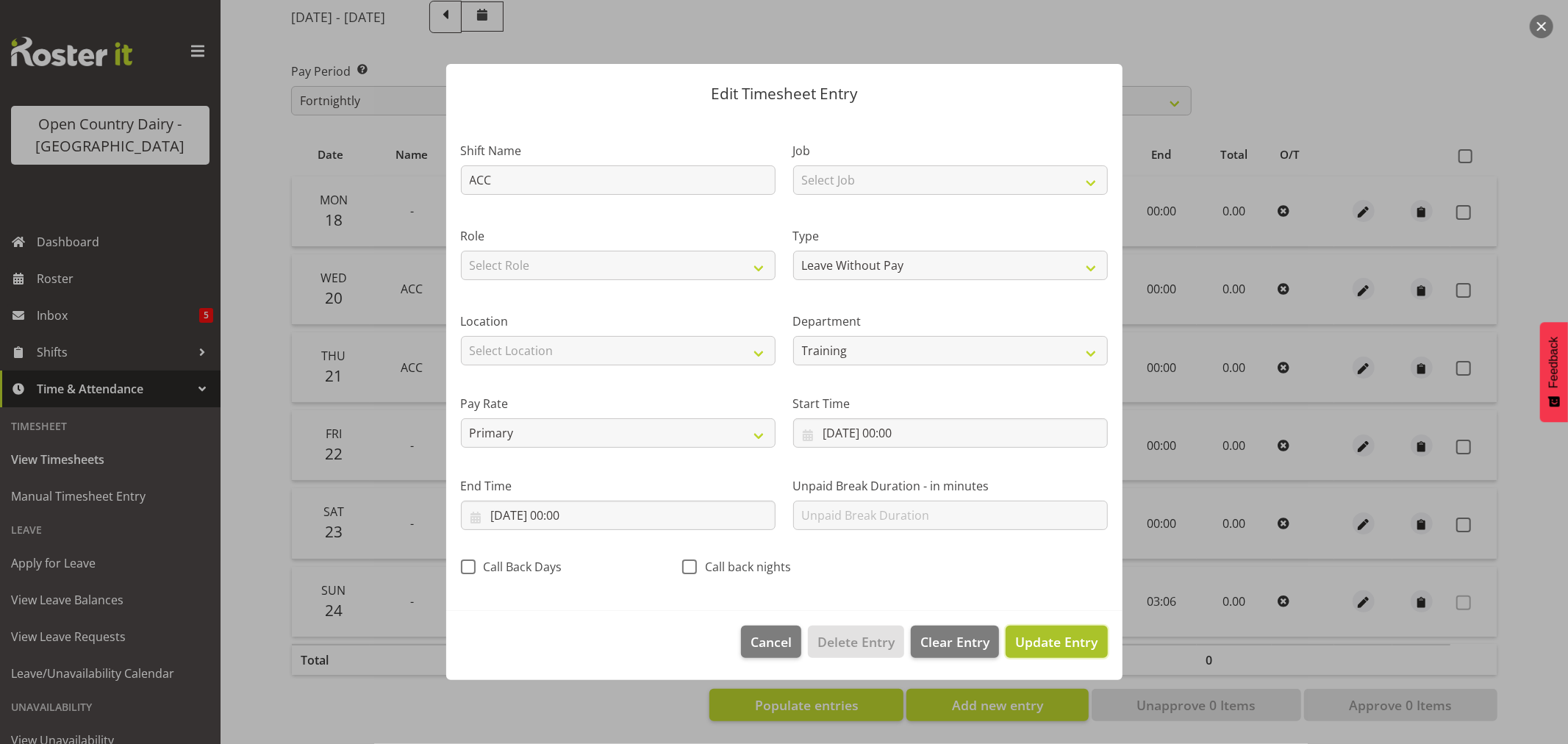
click at [1047, 646] on span "Update Entry" at bounding box center [1057, 642] width 83 height 18
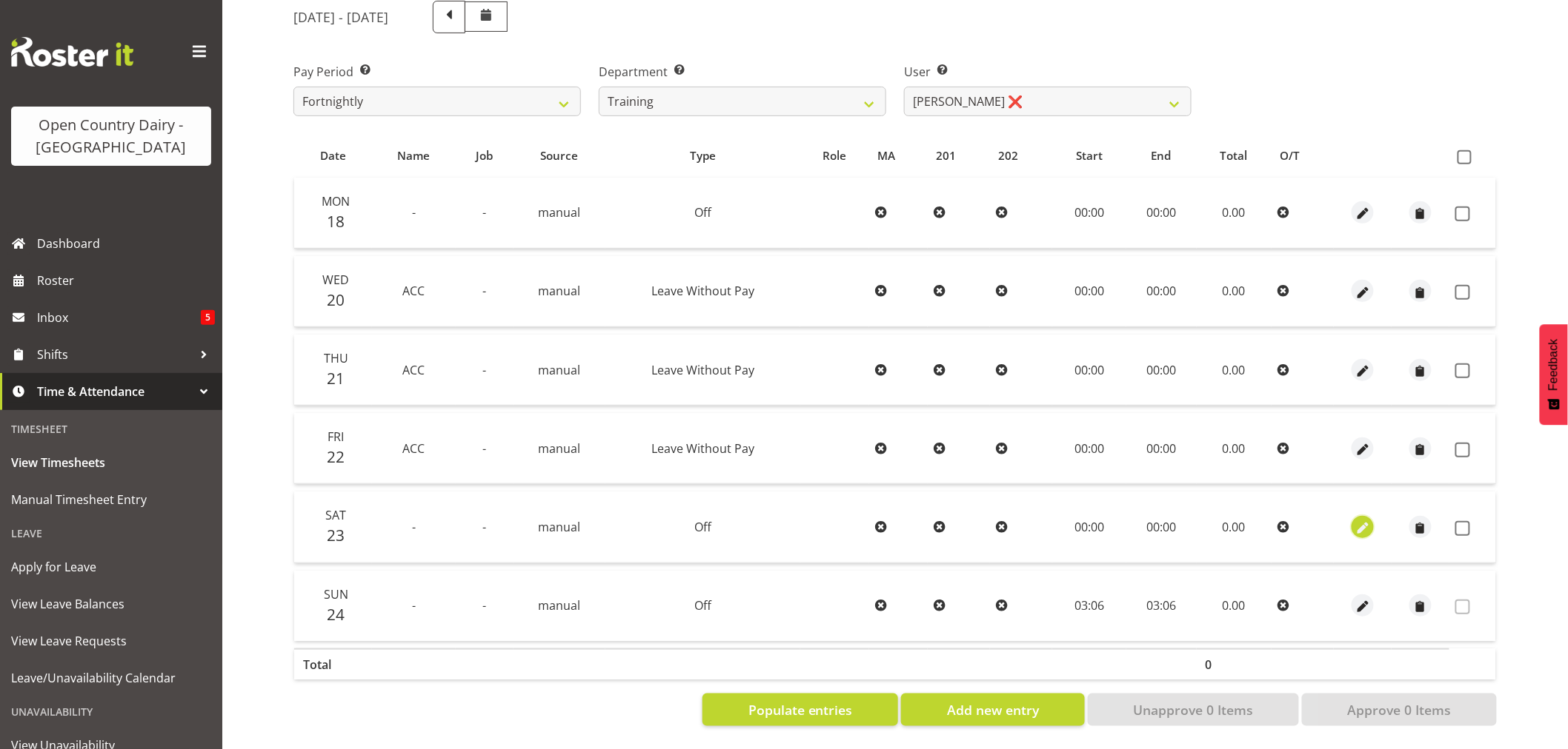
click at [1366, 520] on span "button" at bounding box center [1363, 529] width 17 height 17
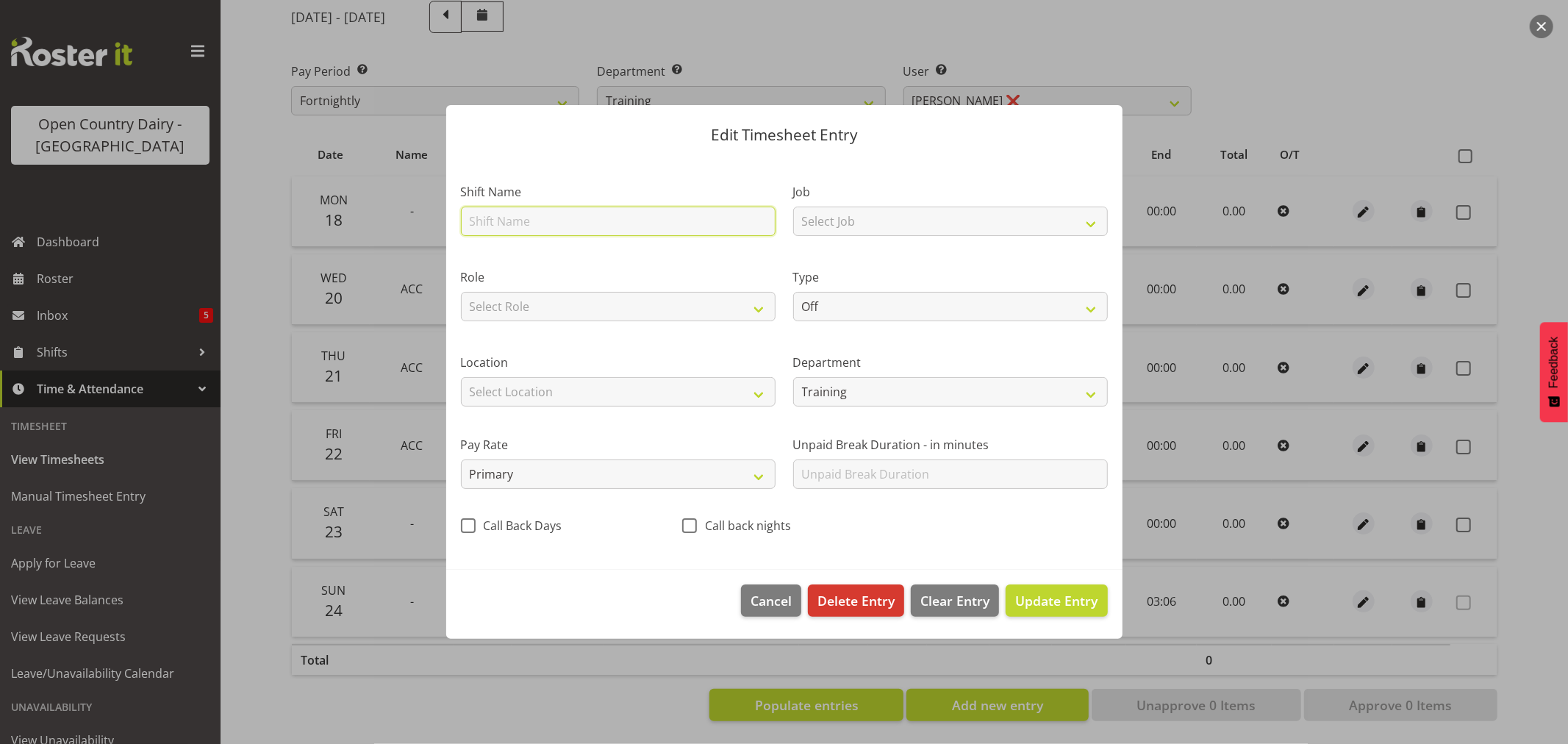
click at [522, 214] on input "text" at bounding box center [619, 221] width 315 height 29
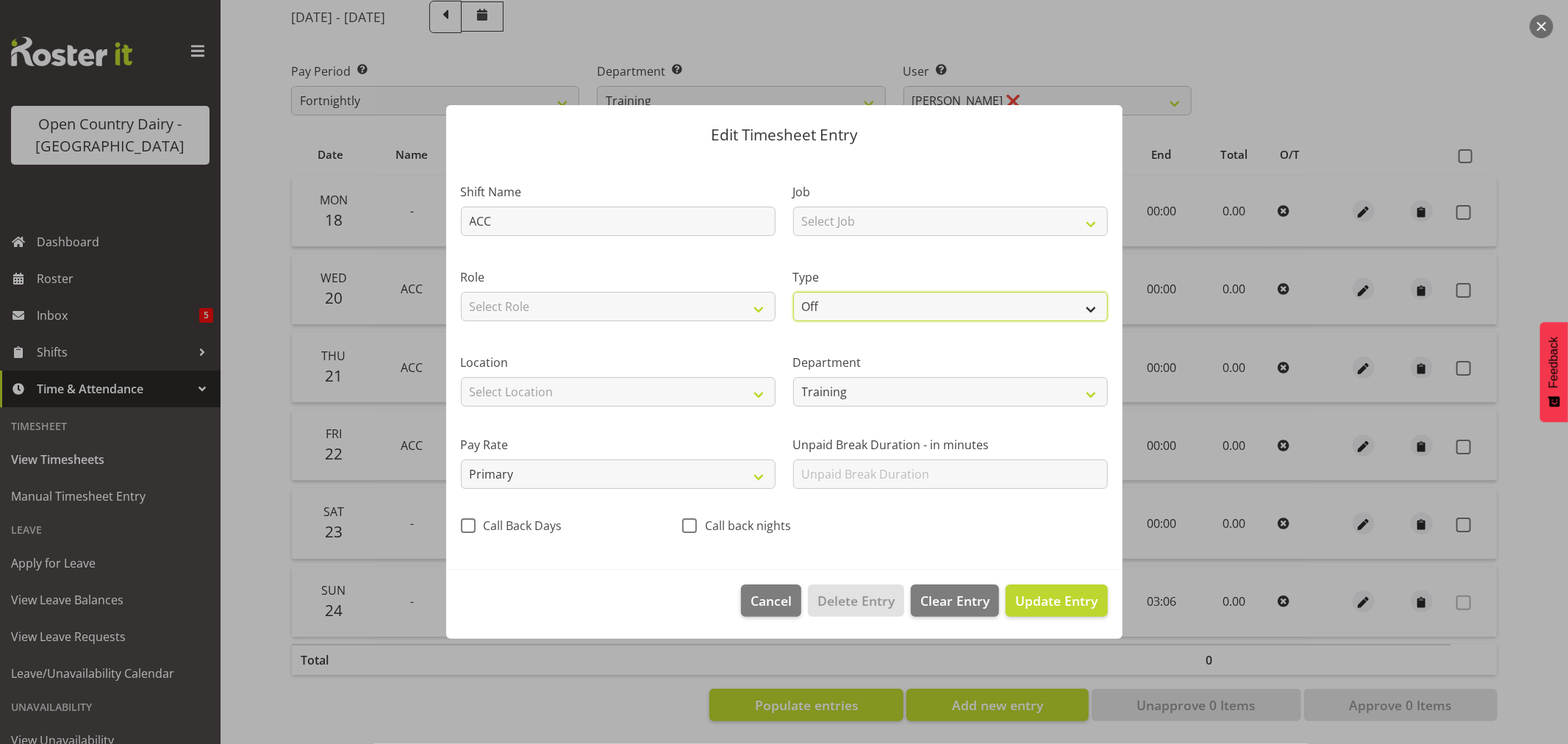
click at [1094, 309] on select "Off Standard Public Holiday Public Holiday (Worked) Day In Lieu Annual Leave Si…" at bounding box center [951, 307] width 315 height 29
click at [793, 292] on select "Off Standard Public Holiday Public Holiday (Worked) Day In Lieu Annual Leave Si…" at bounding box center [951, 307] width 315 height 29
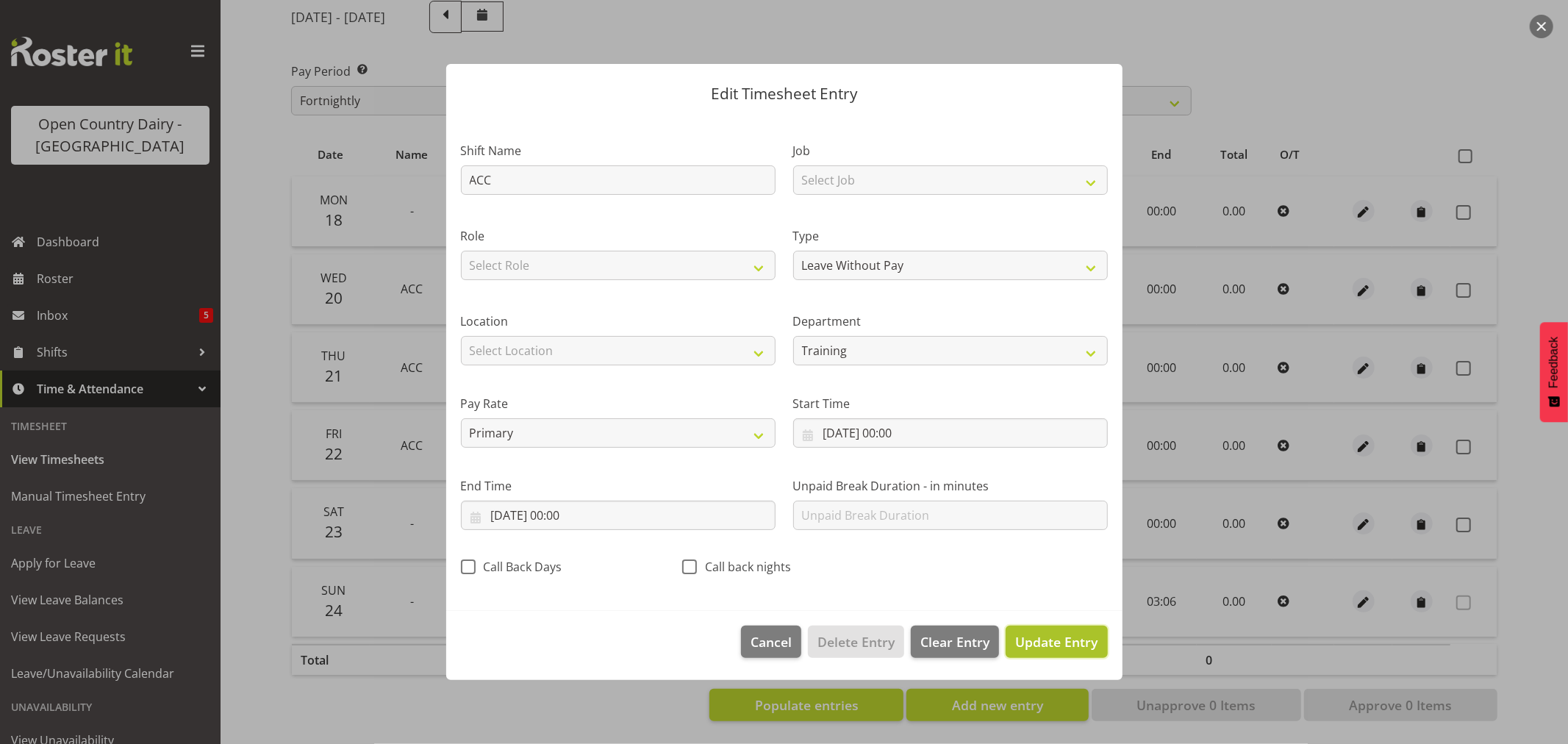
click at [1055, 643] on span "Update Entry" at bounding box center [1057, 642] width 83 height 18
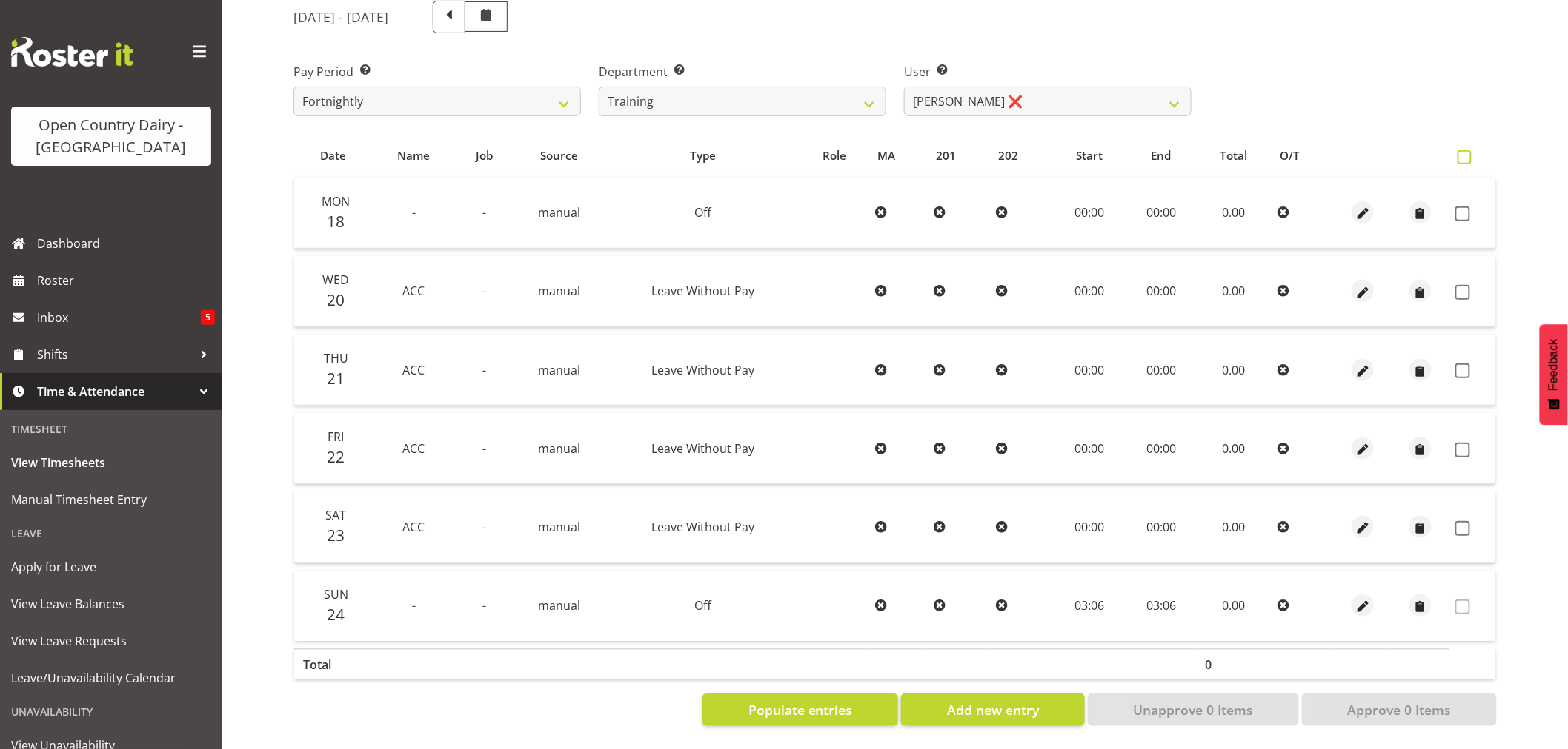
click at [1467, 150] on span at bounding box center [1464, 157] width 14 height 14
click at [1467, 153] on input "checkbox" at bounding box center [1461, 157] width 10 height 10
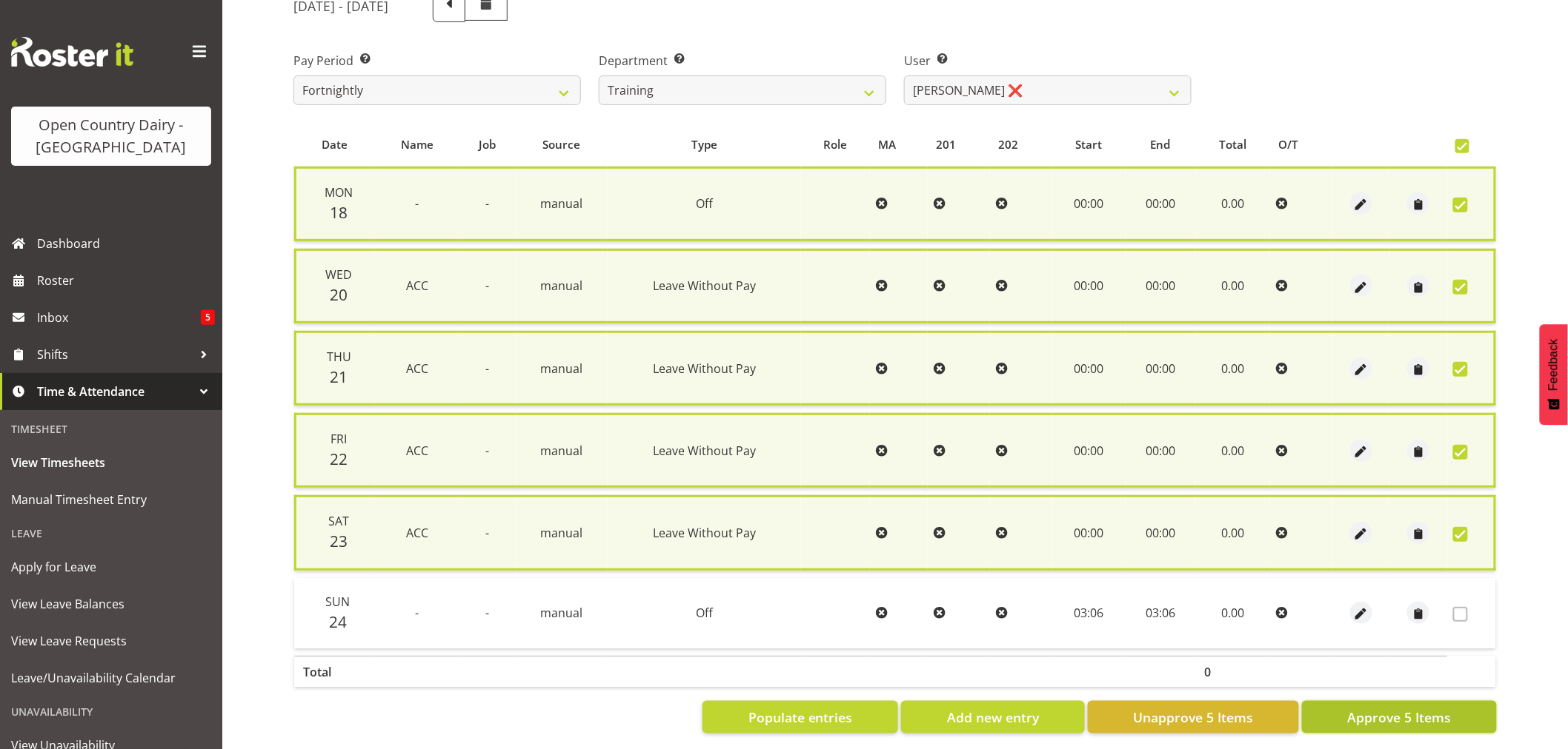
click at [1396, 708] on span "Approve 5 Items" at bounding box center [1399, 718] width 104 height 19
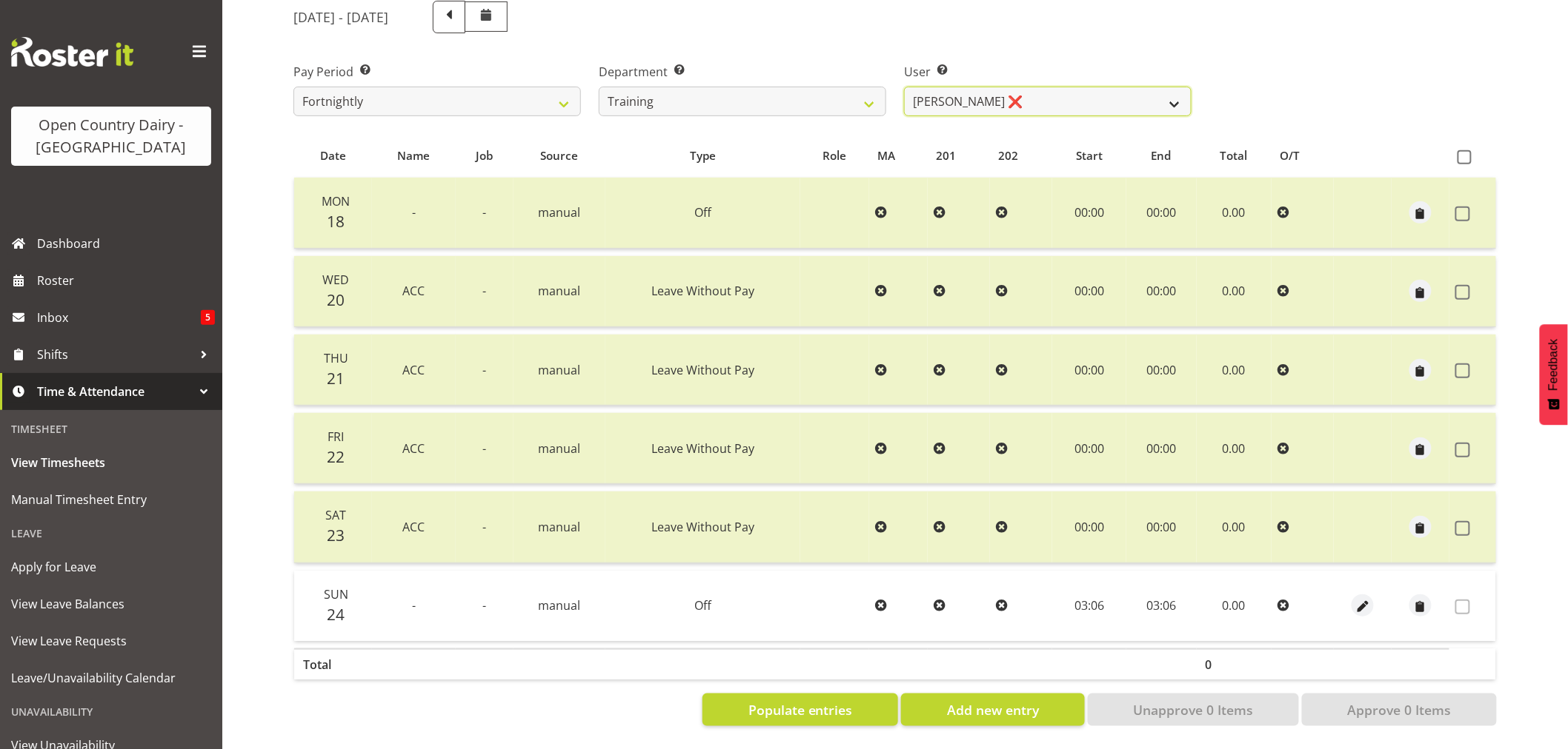
click at [1179, 92] on select "Antony Lockyer ❌ Chris Gibbs ❌ David Foote (Junior) ❌ Jesse Simpson ❌ Kimberley…" at bounding box center [1047, 101] width 287 height 29
click at [904, 87] on select "Antony Lockyer ❌ Chris Gibbs ❌ David Foote (Junior) ❌ Jesse Simpson ❌ Kimberley…" at bounding box center [1047, 101] width 287 height 29
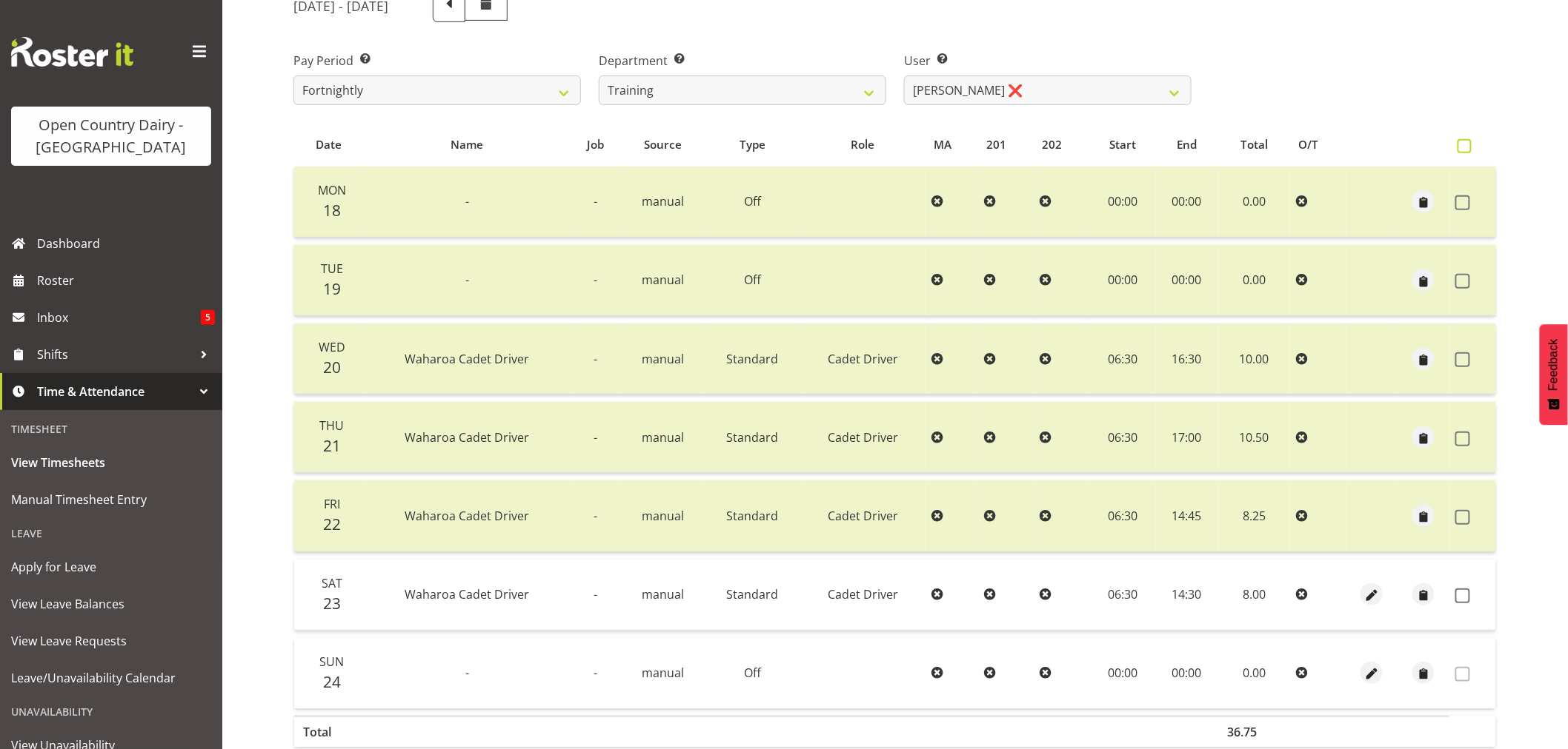
click at [1465, 145] on span at bounding box center [1464, 147] width 14 height 14
click at [1465, 145] on input "checkbox" at bounding box center [1461, 146] width 10 height 10
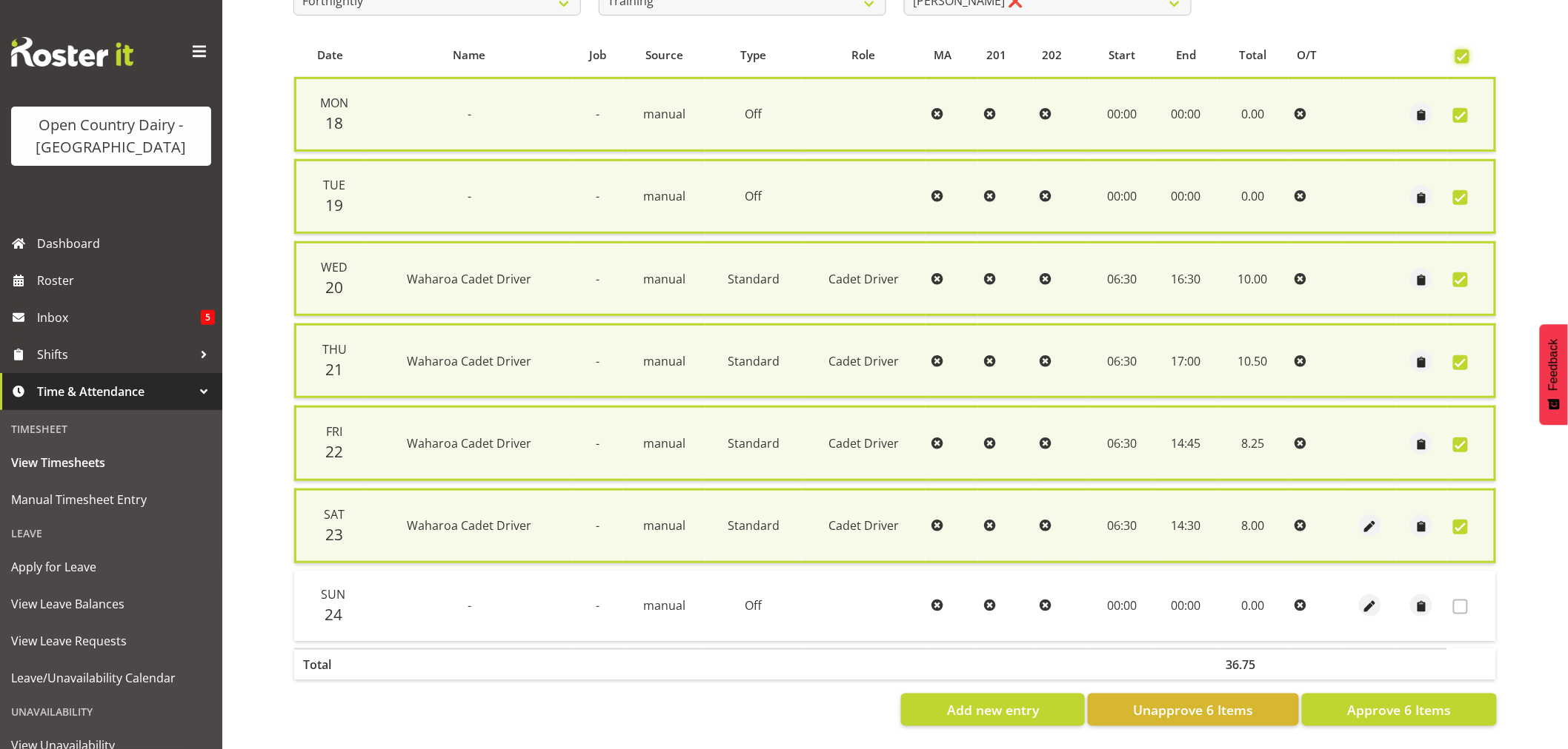
scroll to position [296, 0]
click at [1413, 700] on span "Approve 6 Items" at bounding box center [1399, 710] width 104 height 19
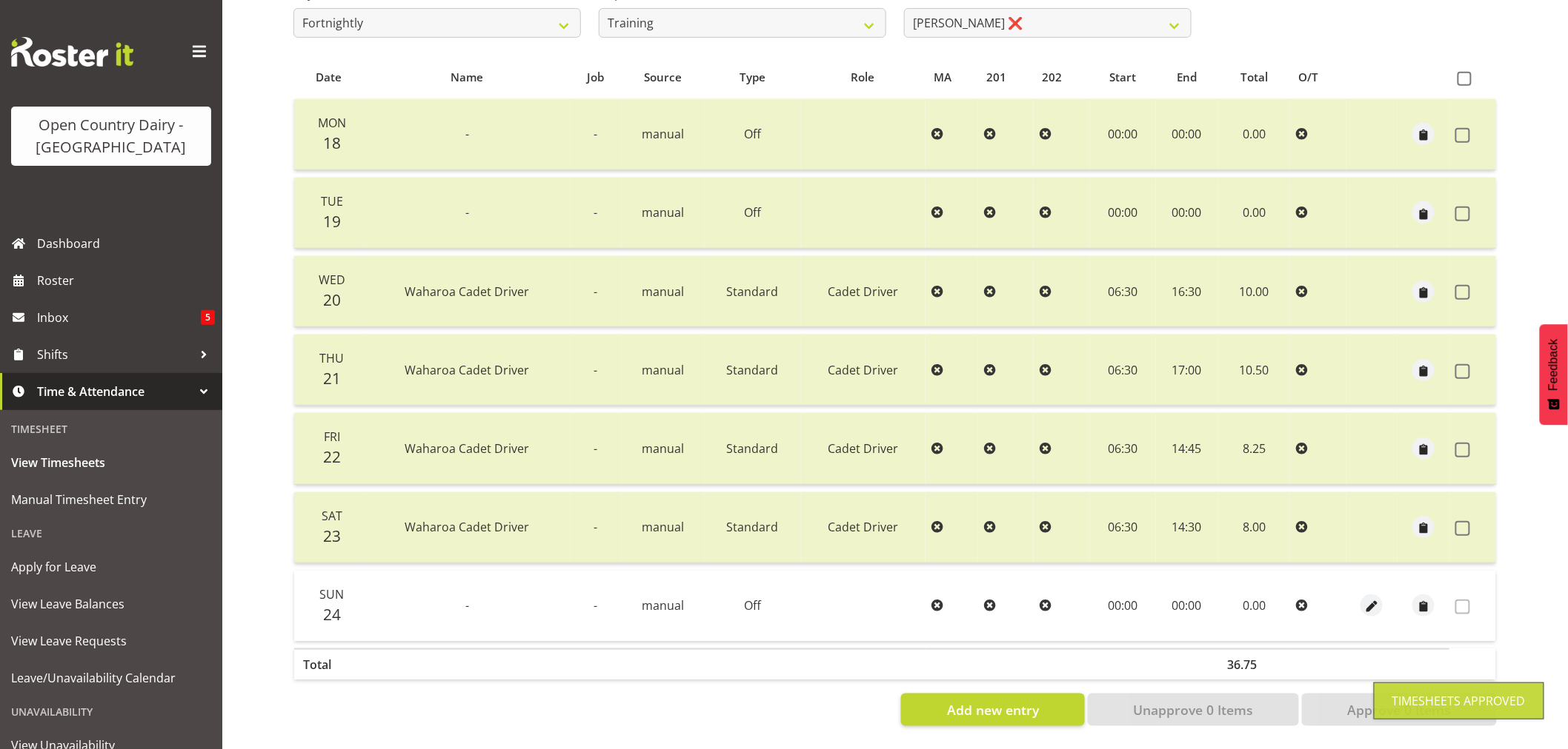
scroll to position [0, 0]
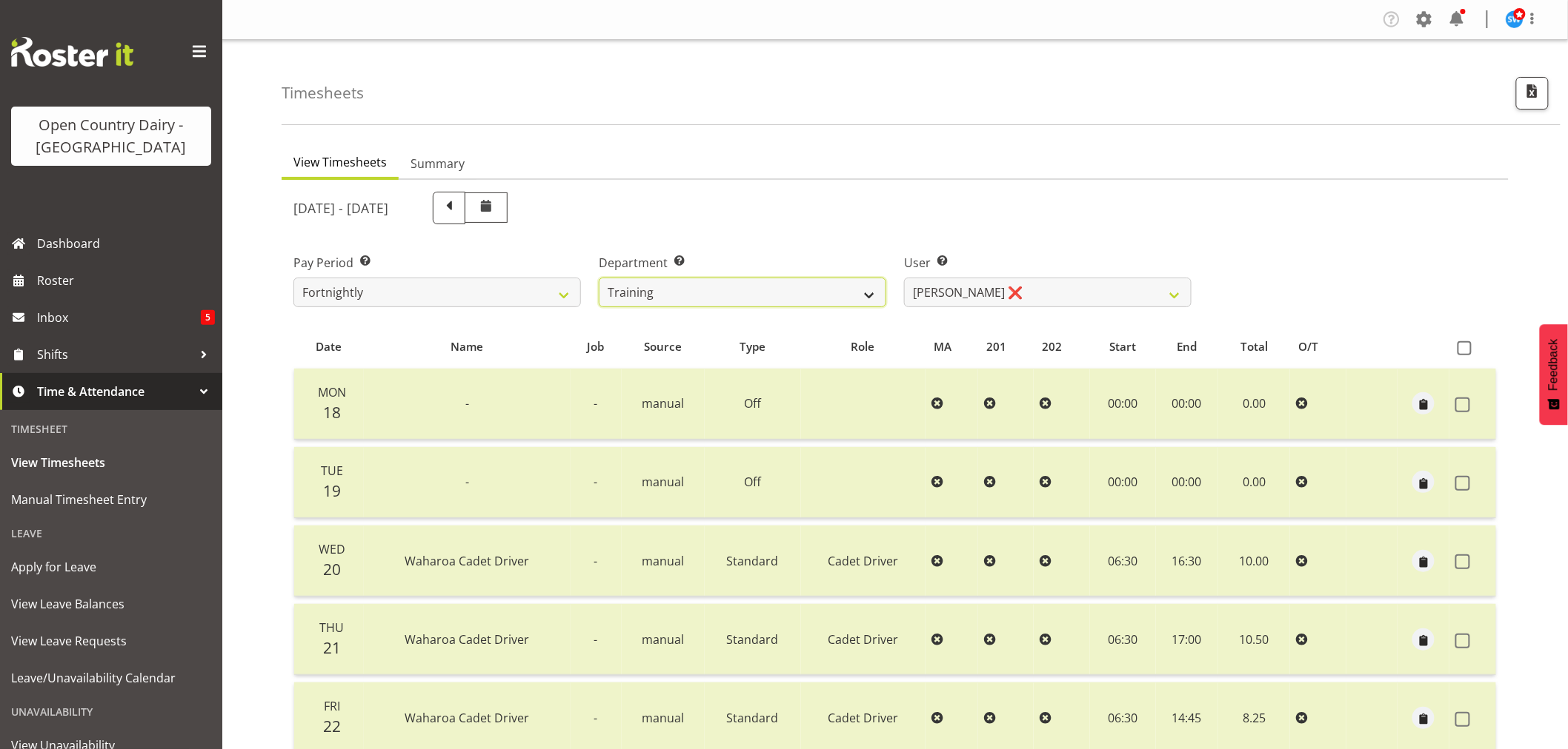
click at [870, 292] on select "701 702 703 704 705 706 707 708 709 710 711 712 713 714 715 716 717 718 719 720" at bounding box center [742, 292] width 287 height 29
click at [598, 277] on select "701 702 703 704 705 706 707 708 709 710 711 712 713 714 715 716 717 718 719 720" at bounding box center [742, 292] width 287 height 29
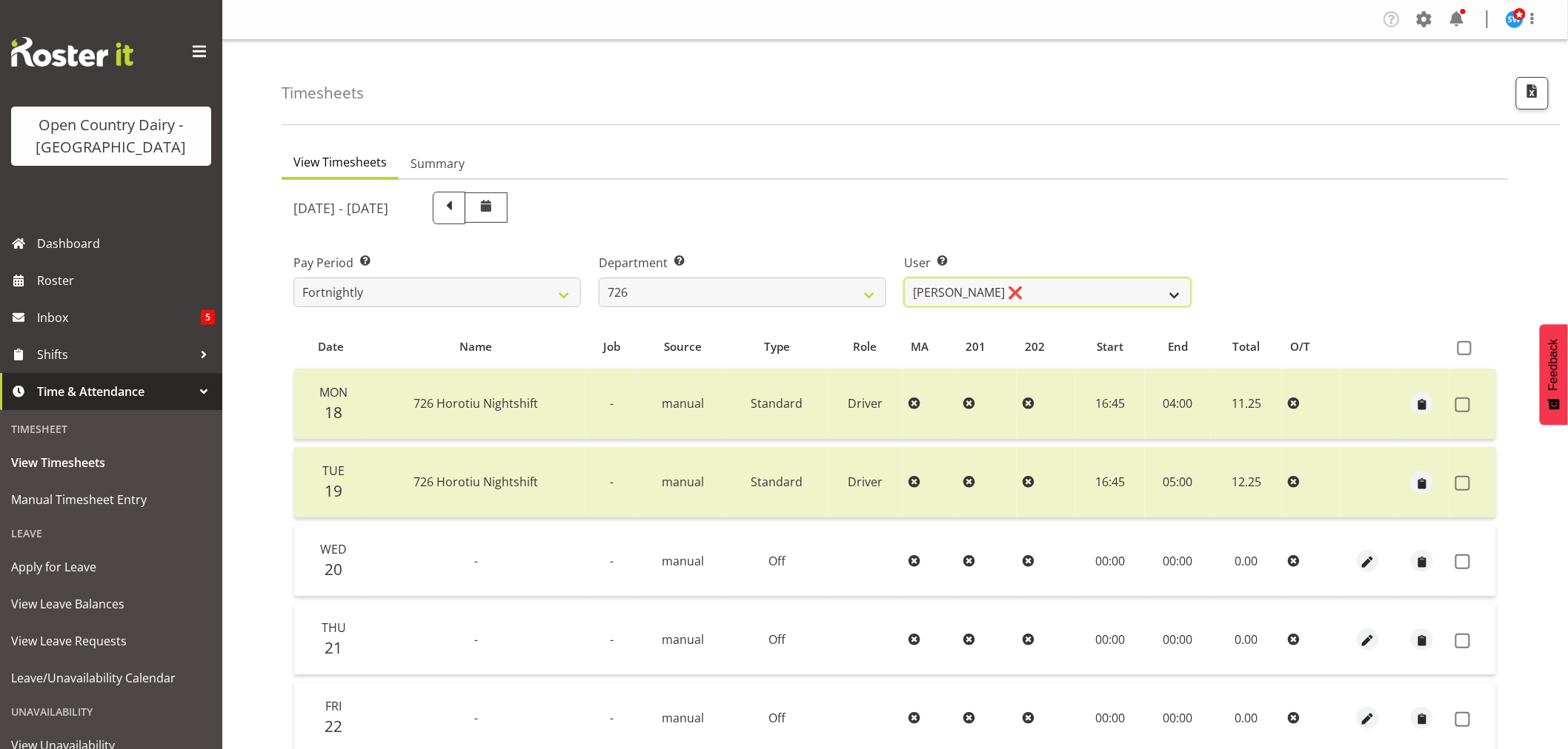
click at [1179, 290] on select "Angela Burrill ❌ Bryan Leathart ❌ Harpreet Singh ❌ Kerry Young ❌" at bounding box center [1047, 292] width 287 height 29
click at [904, 277] on select "Angela Burrill ❌ Bryan Leathart ❌ Harpreet Singh ❌ Kerry Young ❌" at bounding box center [1047, 292] width 287 height 29
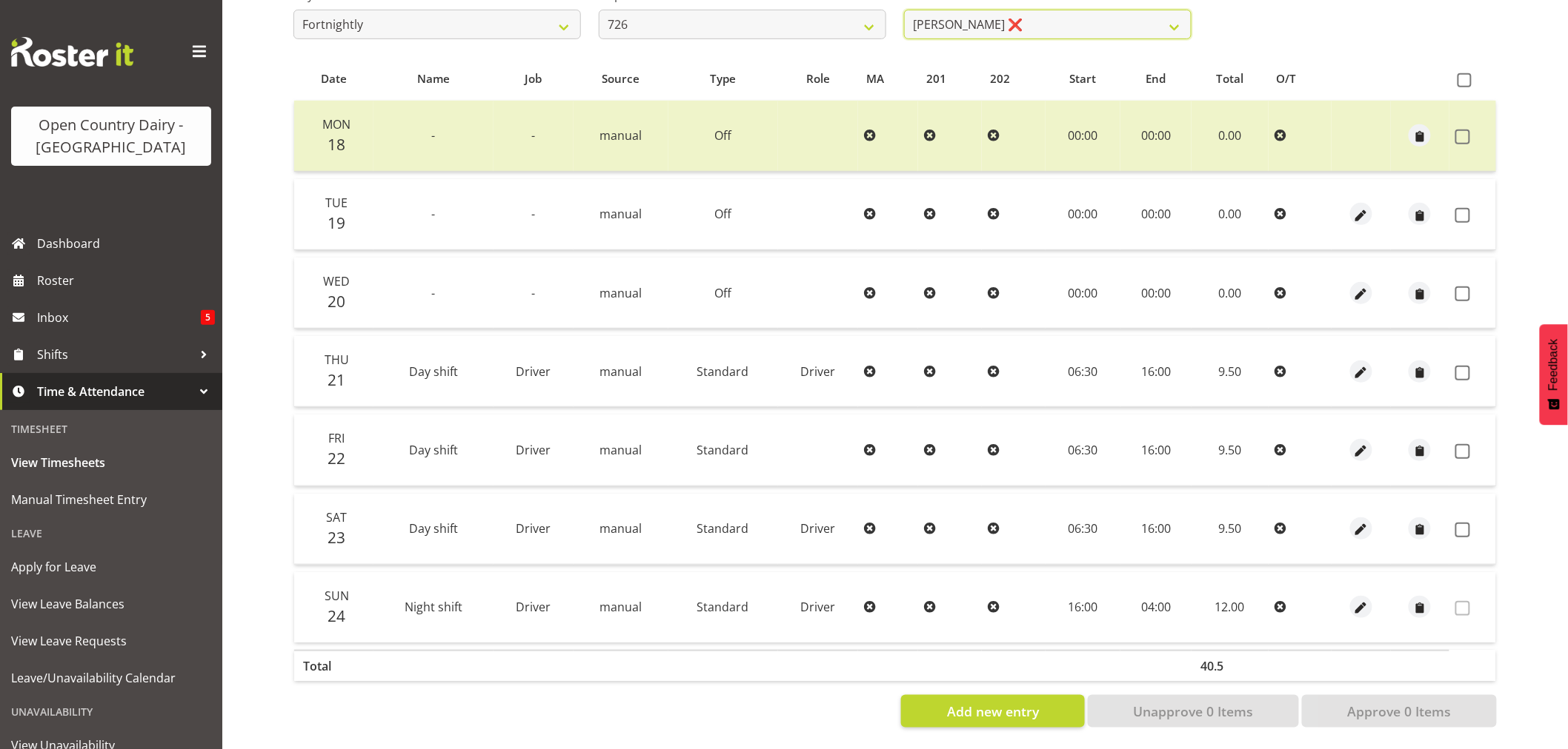
scroll to position [282, 0]
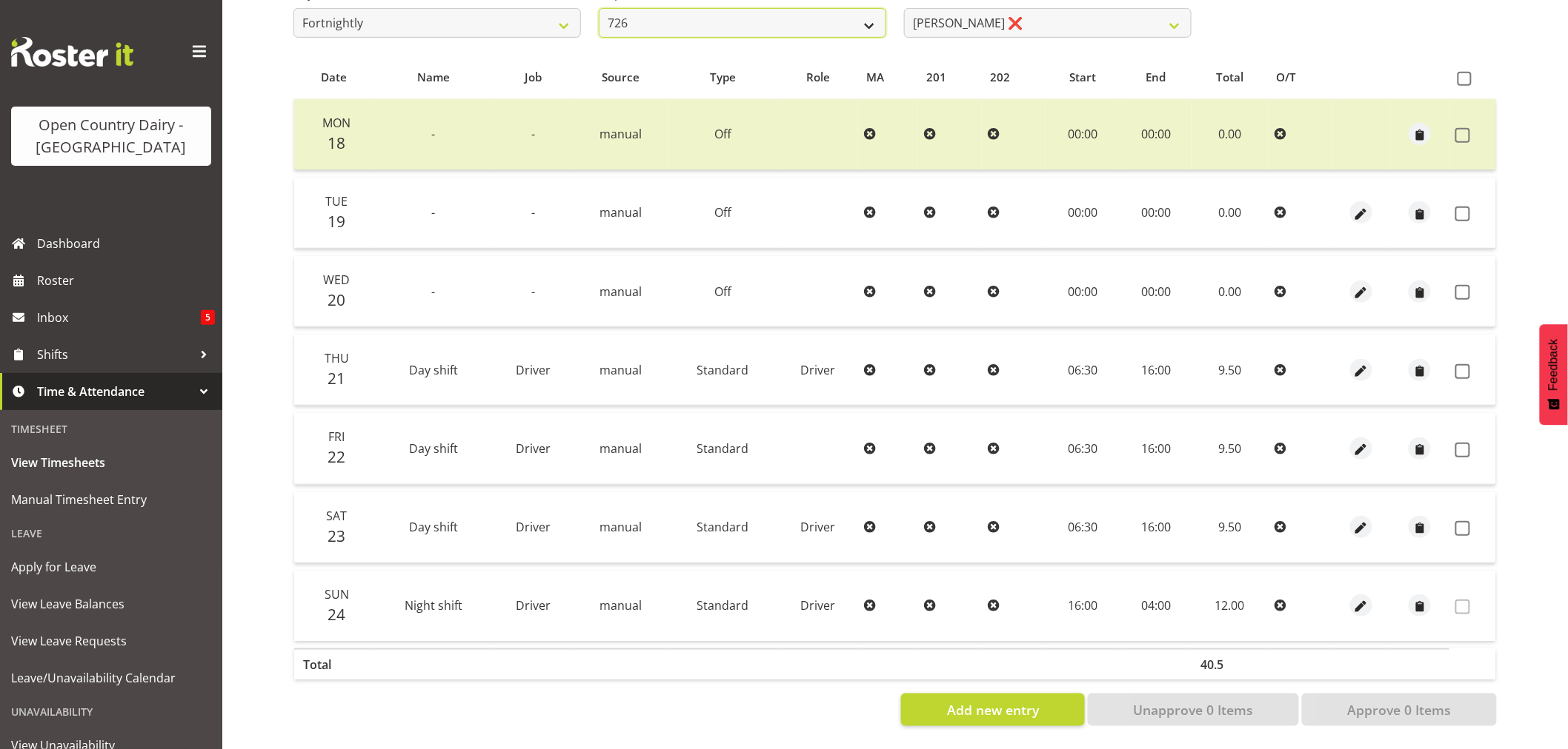
click at [866, 16] on select "701 702 703 704 705 706 707 708 709 710 711 712 713 714 715 716 717 718 719 720" at bounding box center [742, 23] width 287 height 29
click at [598, 8] on select "701 702 703 704 705 706 707 708 709 710 711 712 713 714 715 716 717 718 719 720" at bounding box center [742, 23] width 287 height 29
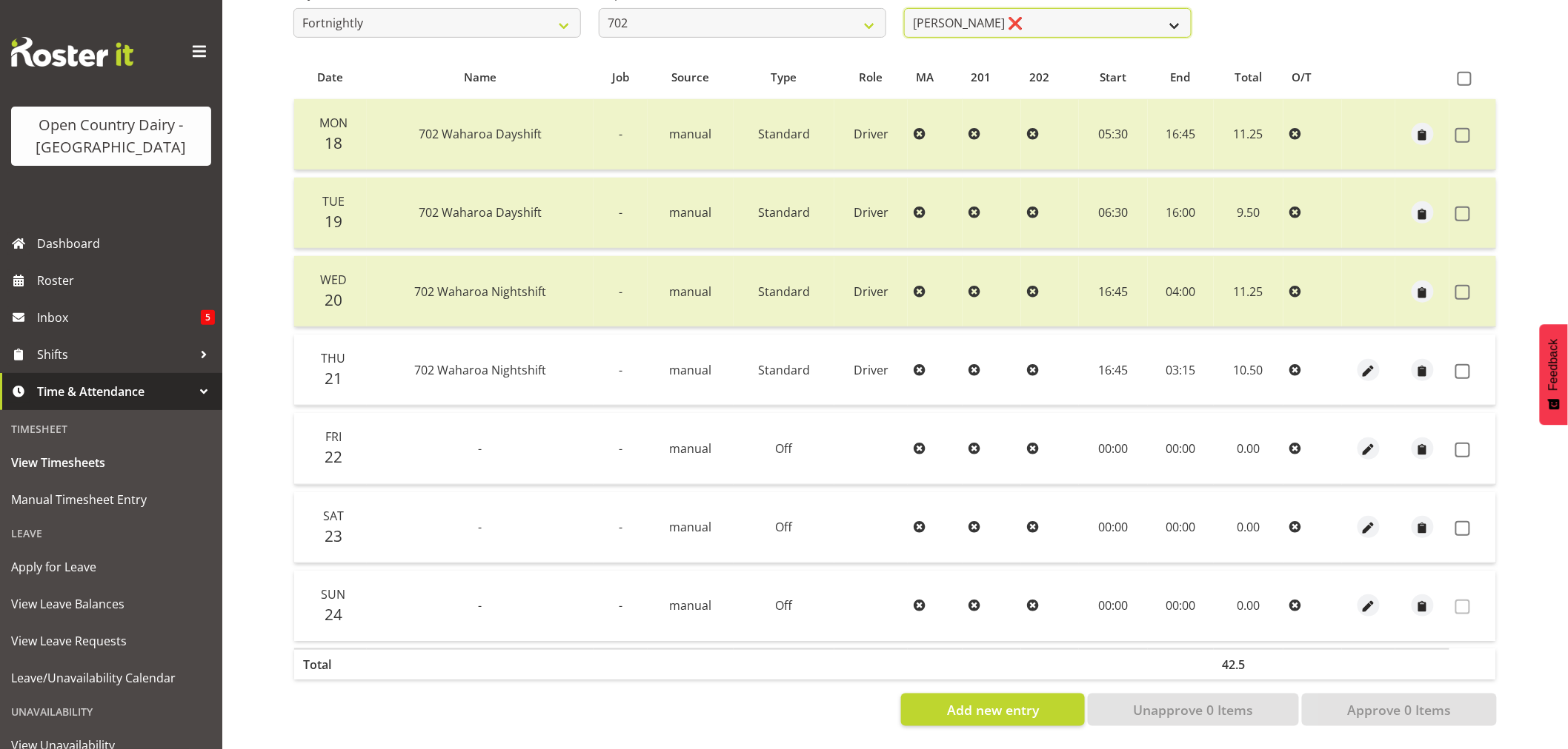
click at [1171, 18] on select "Brian Riddle ❌ Denica Tapiki ❌ Nick Adlington ❌ Simon Phillpott ❌" at bounding box center [1047, 23] width 287 height 29
click at [904, 8] on select "Brian Riddle ❌ Denica Tapiki ❌ Nick Adlington ❌ Simon Phillpott ❌" at bounding box center [1047, 23] width 287 height 29
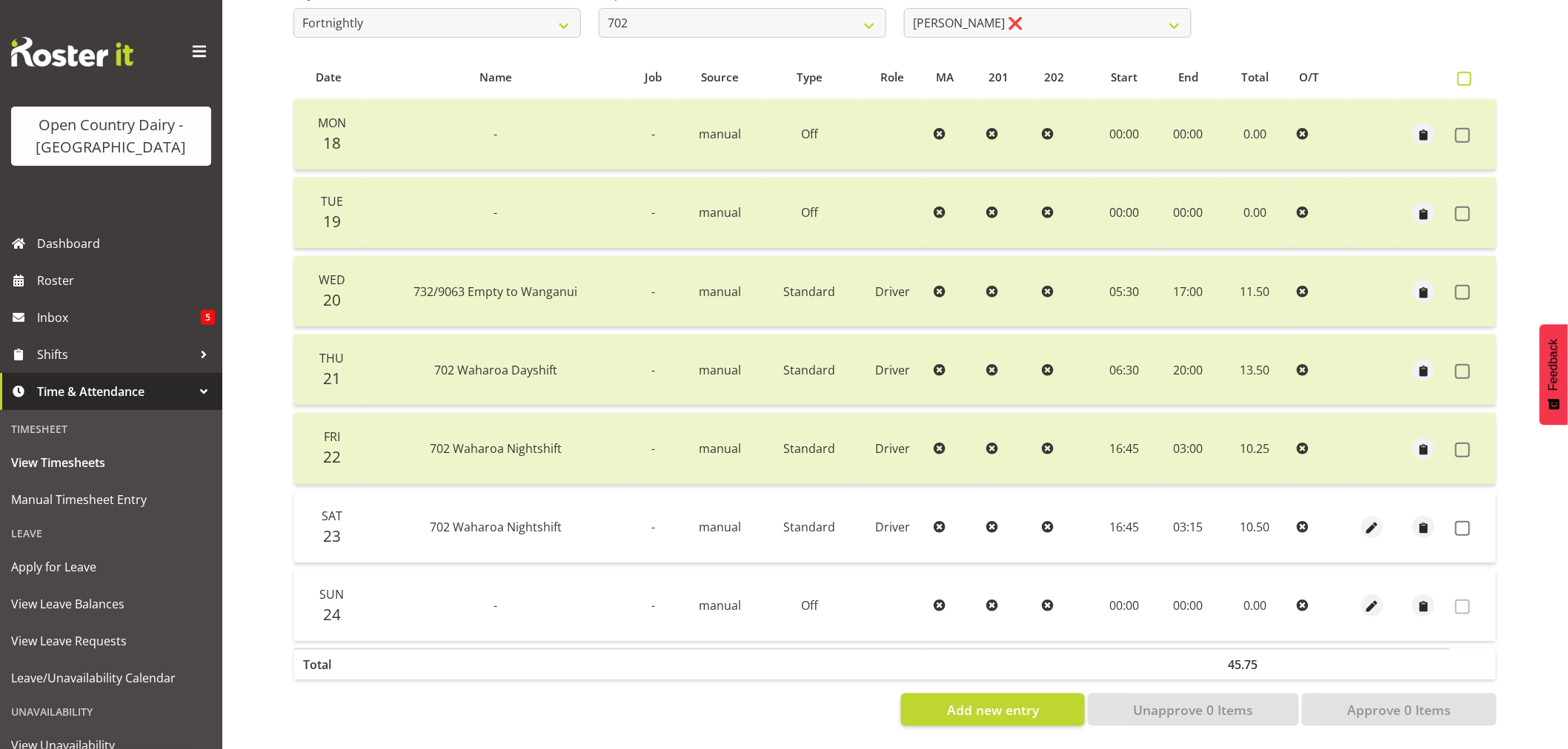
click at [1467, 72] on span at bounding box center [1464, 79] width 14 height 14
click at [1467, 74] on input "checkbox" at bounding box center [1461, 78] width 10 height 10
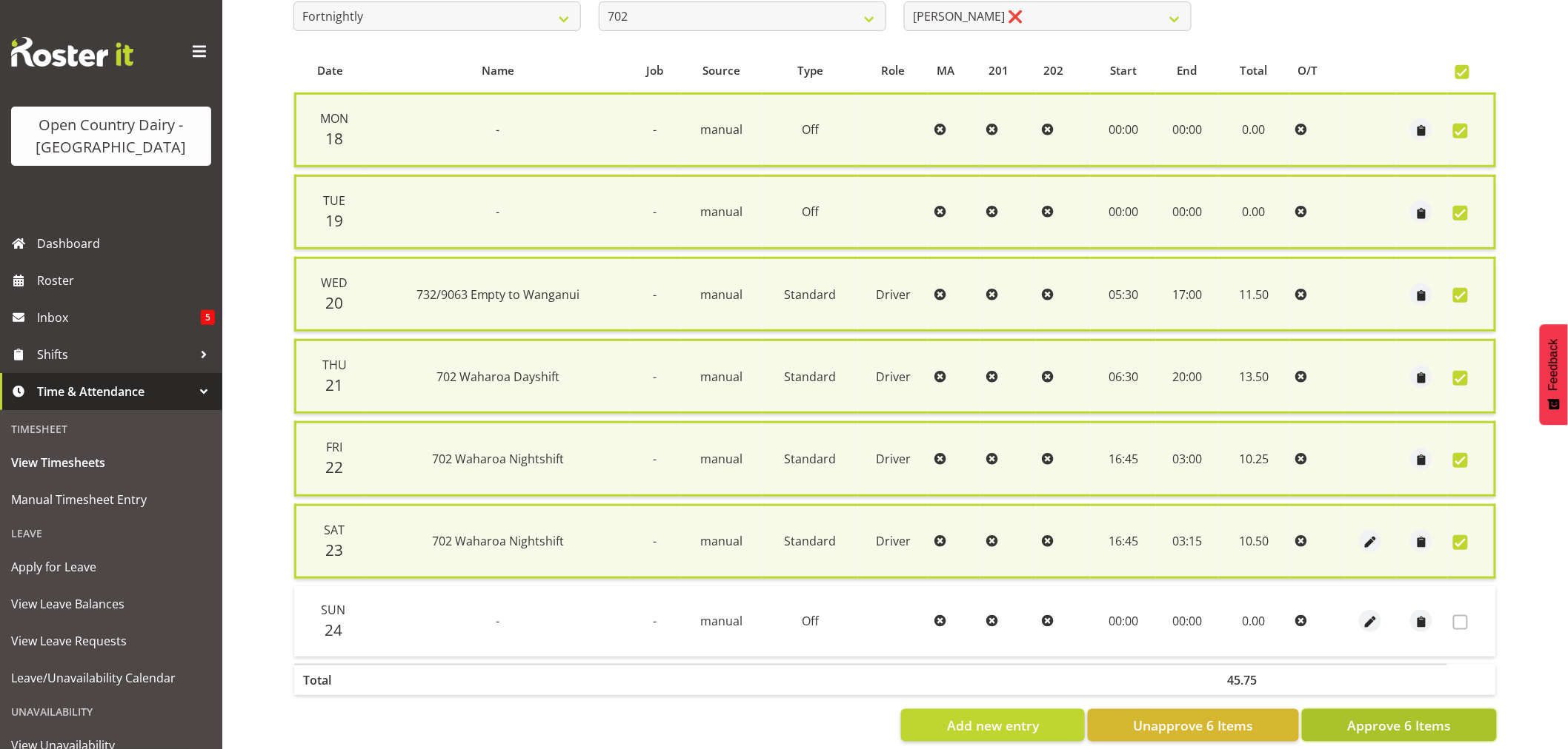
click at [1388, 717] on span "Approve 6 Items" at bounding box center [1399, 726] width 104 height 19
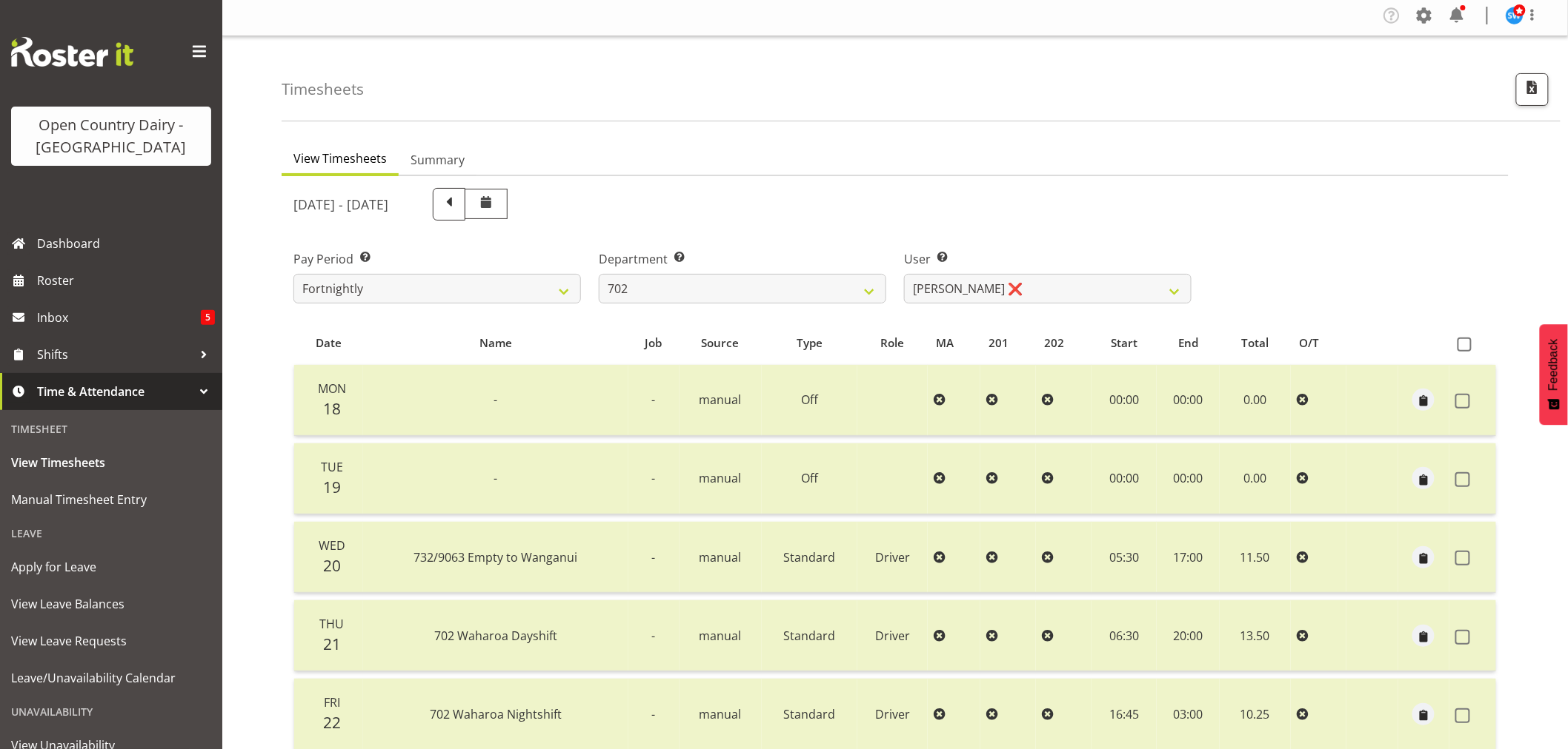
scroll to position [0, 0]
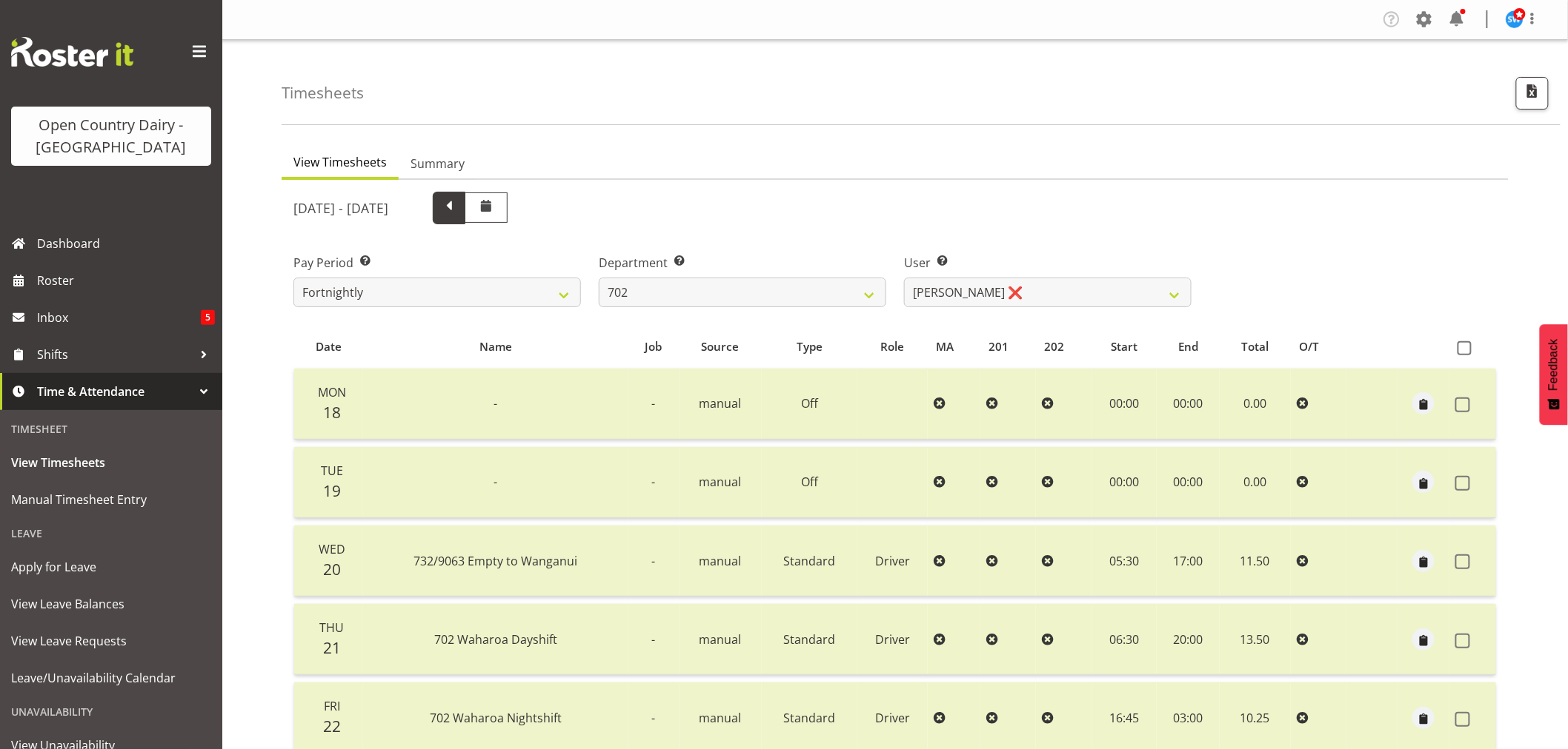
click at [459, 210] on span at bounding box center [449, 206] width 19 height 19
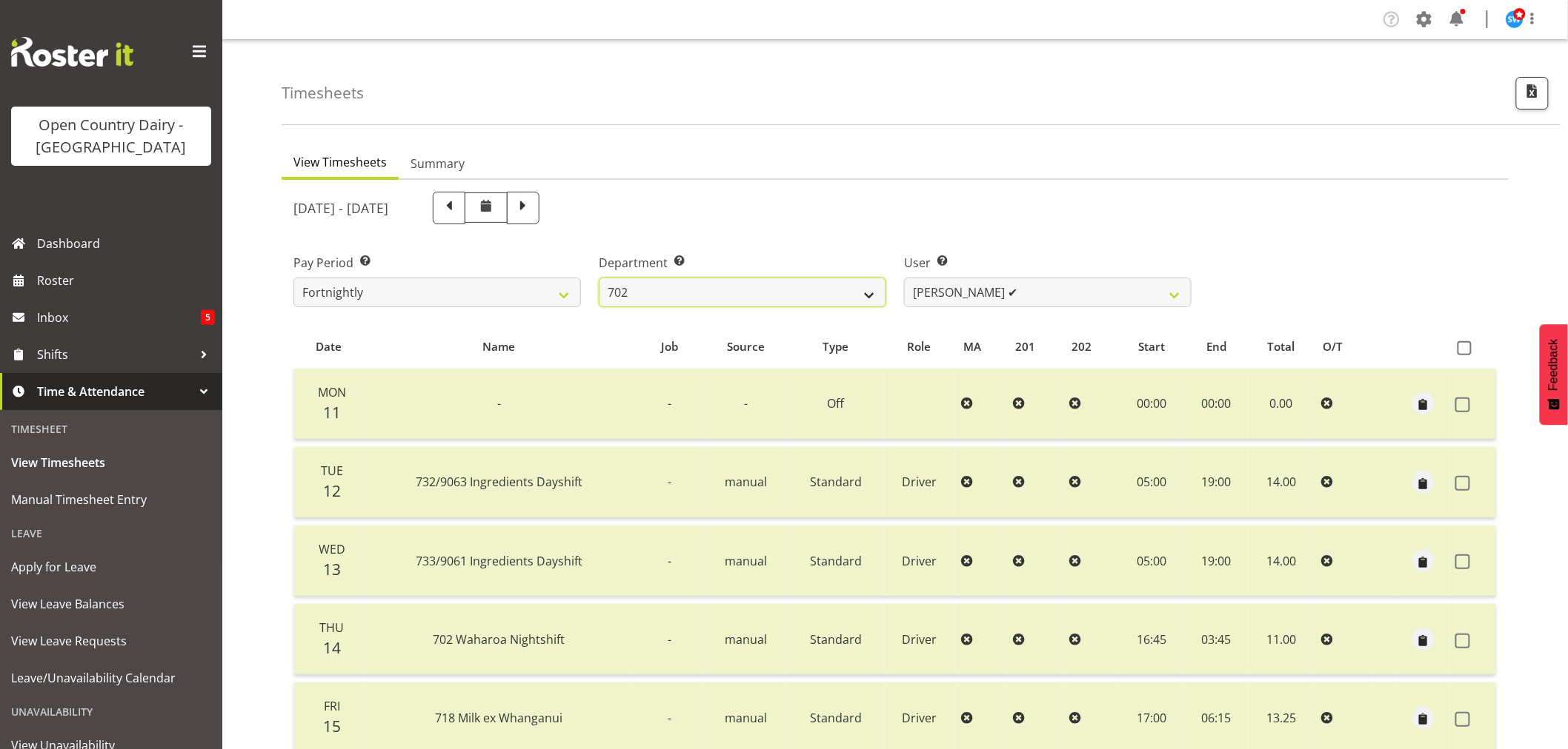
click at [872, 294] on select "701 702 703 704 705 706 707 708 709 710 711 712 713 714 715 716 717 718 719 720" at bounding box center [742, 292] width 287 height 29
click at [598, 277] on select "701 702 703 704 705 706 707 708 709 710 711 712 713 714 715 716 717 718 719 720" at bounding box center [742, 292] width 287 height 29
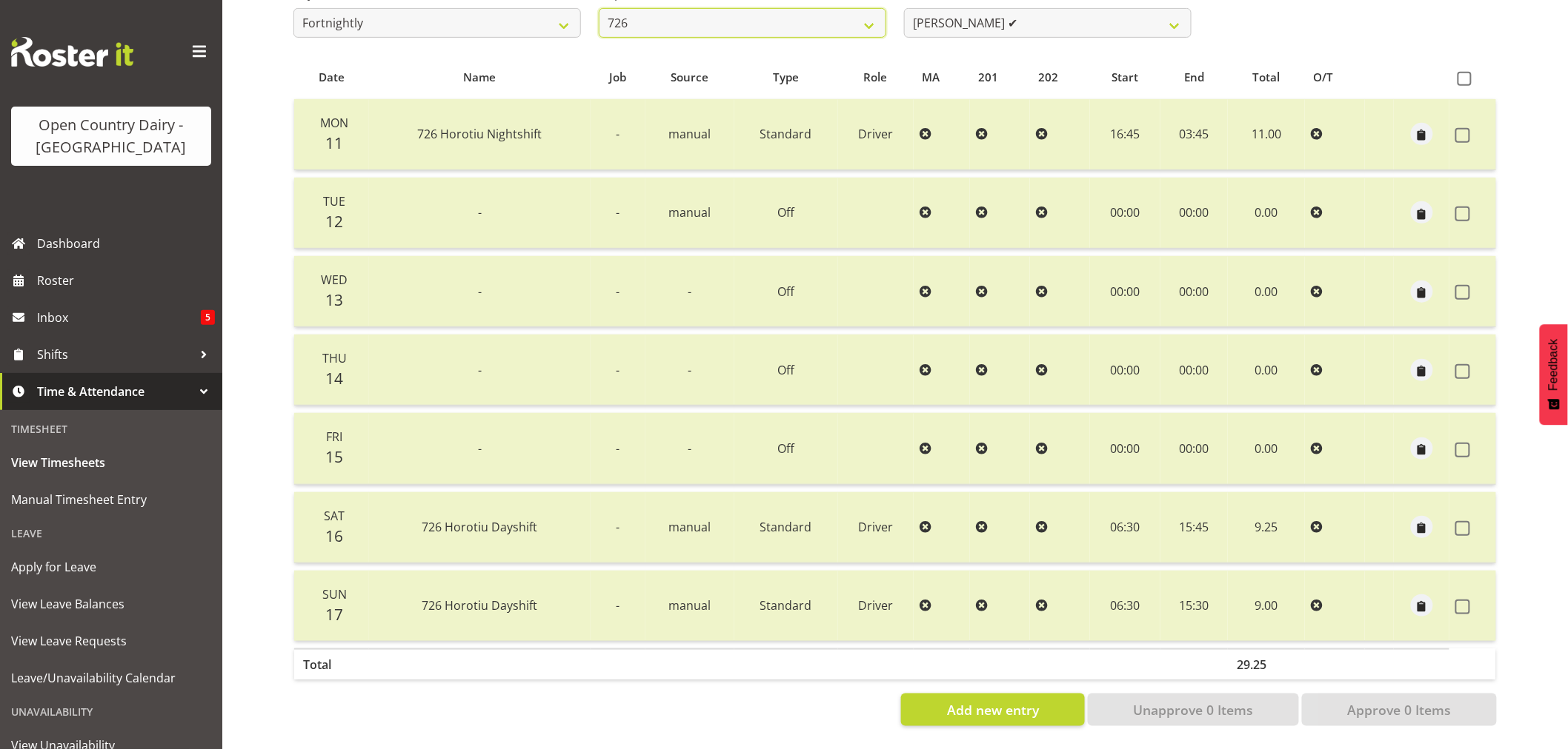
scroll to position [199, 0]
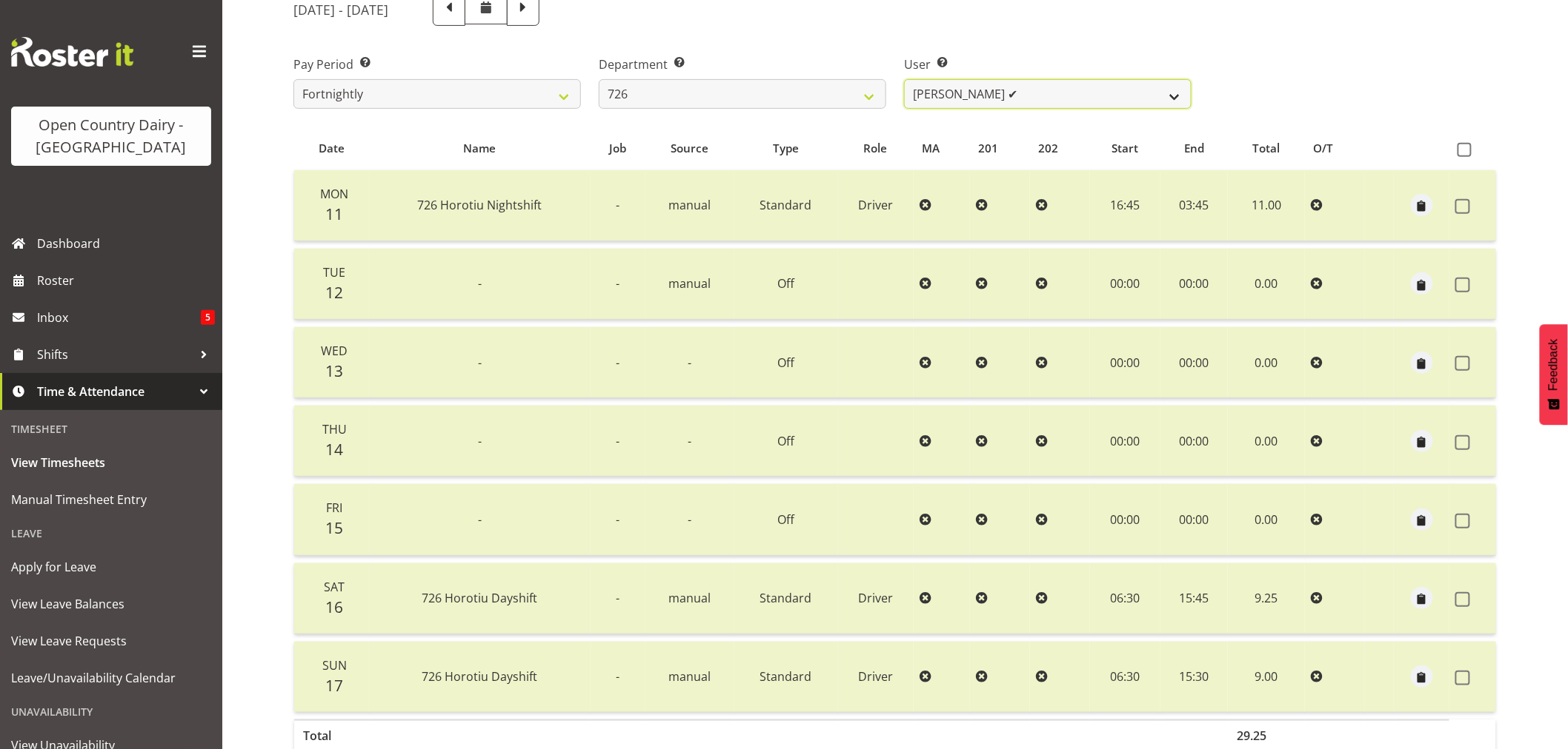
click at [1173, 94] on select "[PERSON_NAME] ✔ [PERSON_NAME] ✔ [PERSON_NAME] ✔ [PERSON_NAME] ✔" at bounding box center [1047, 94] width 287 height 29
click at [904, 79] on select "[PERSON_NAME] ✔ [PERSON_NAME] ✔ [PERSON_NAME] ✔ [PERSON_NAME] ✔" at bounding box center [1047, 94] width 287 height 29
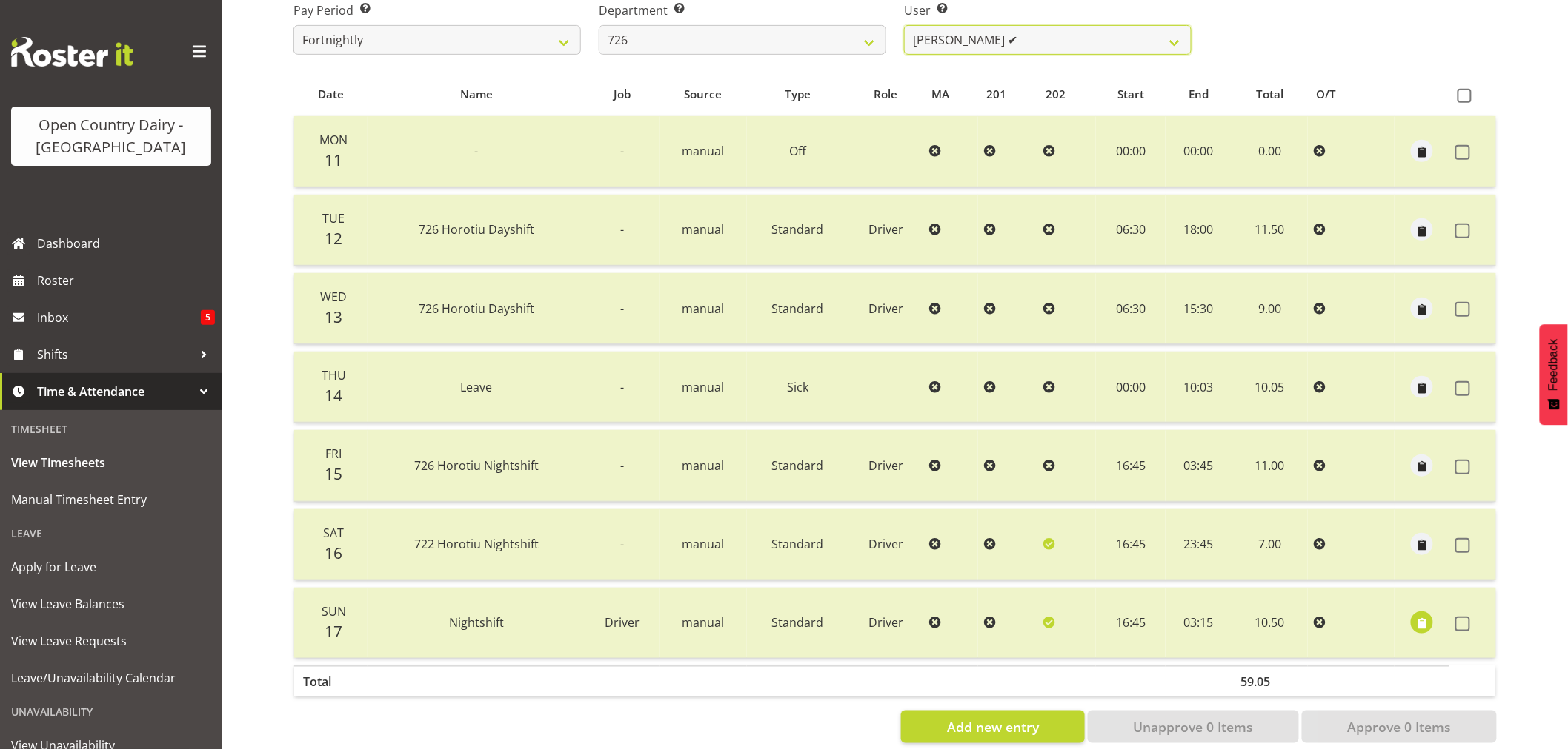
scroll to position [282, 0]
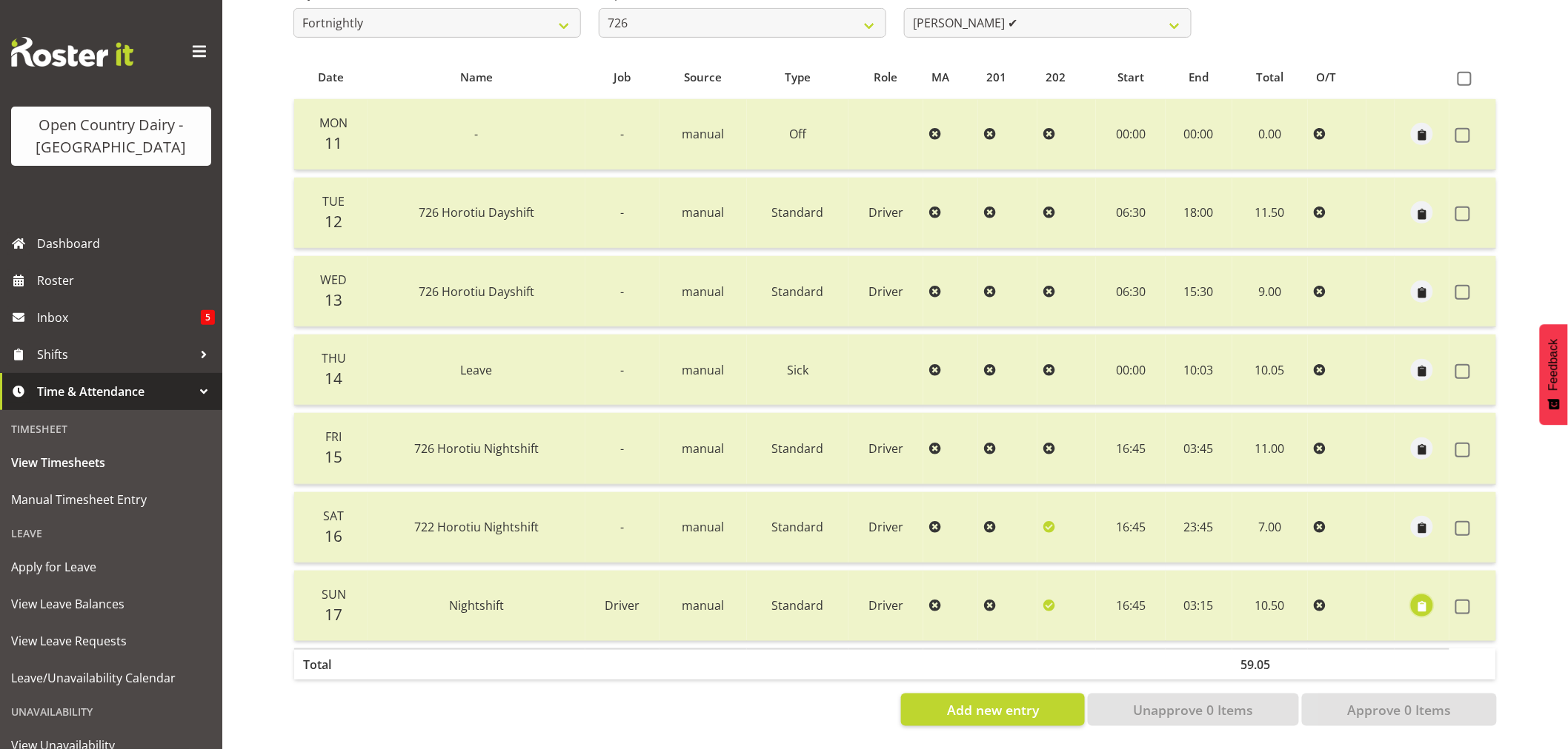
click at [1421, 599] on span "button" at bounding box center [1422, 608] width 17 height 17
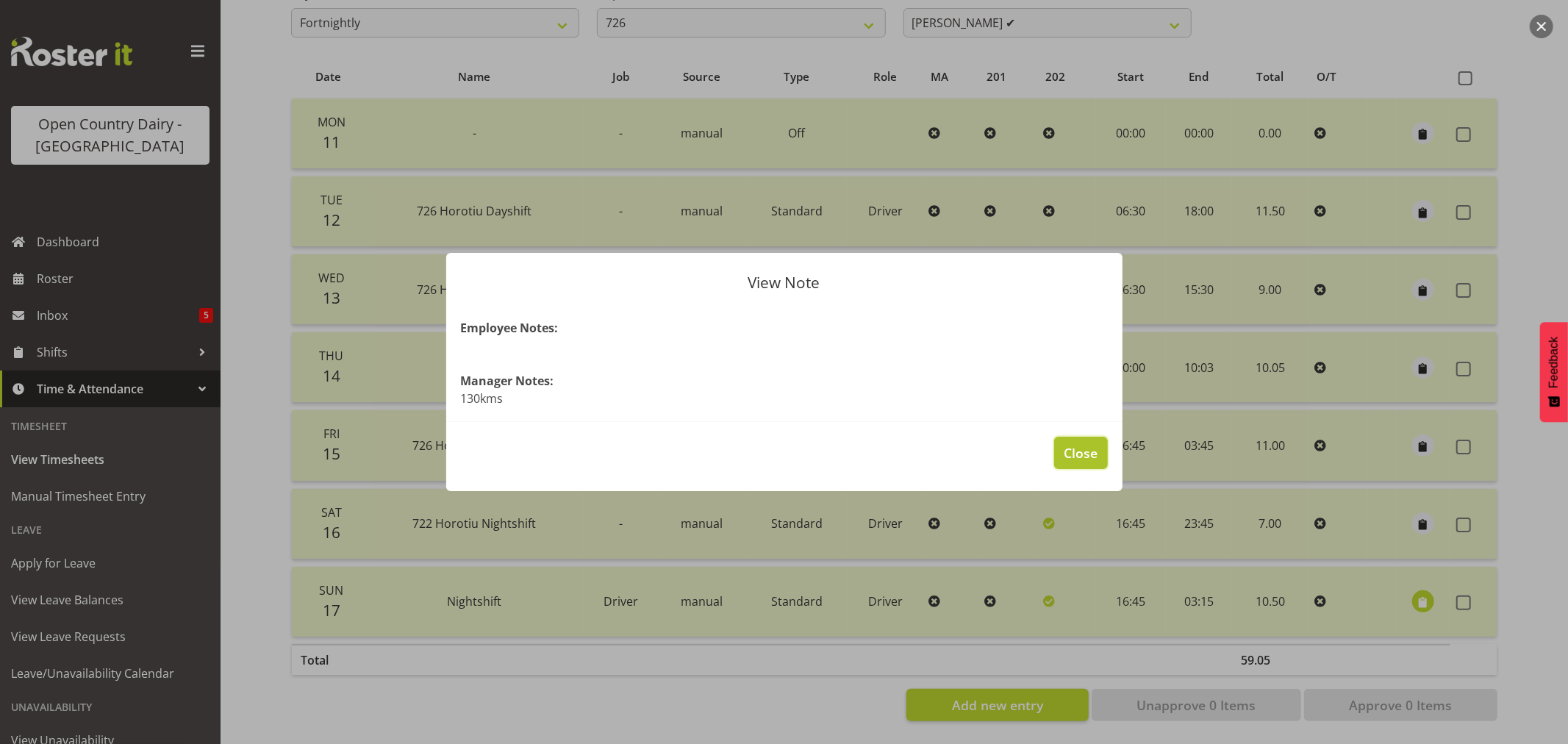
click at [1071, 454] on span "Close" at bounding box center [1080, 453] width 34 height 19
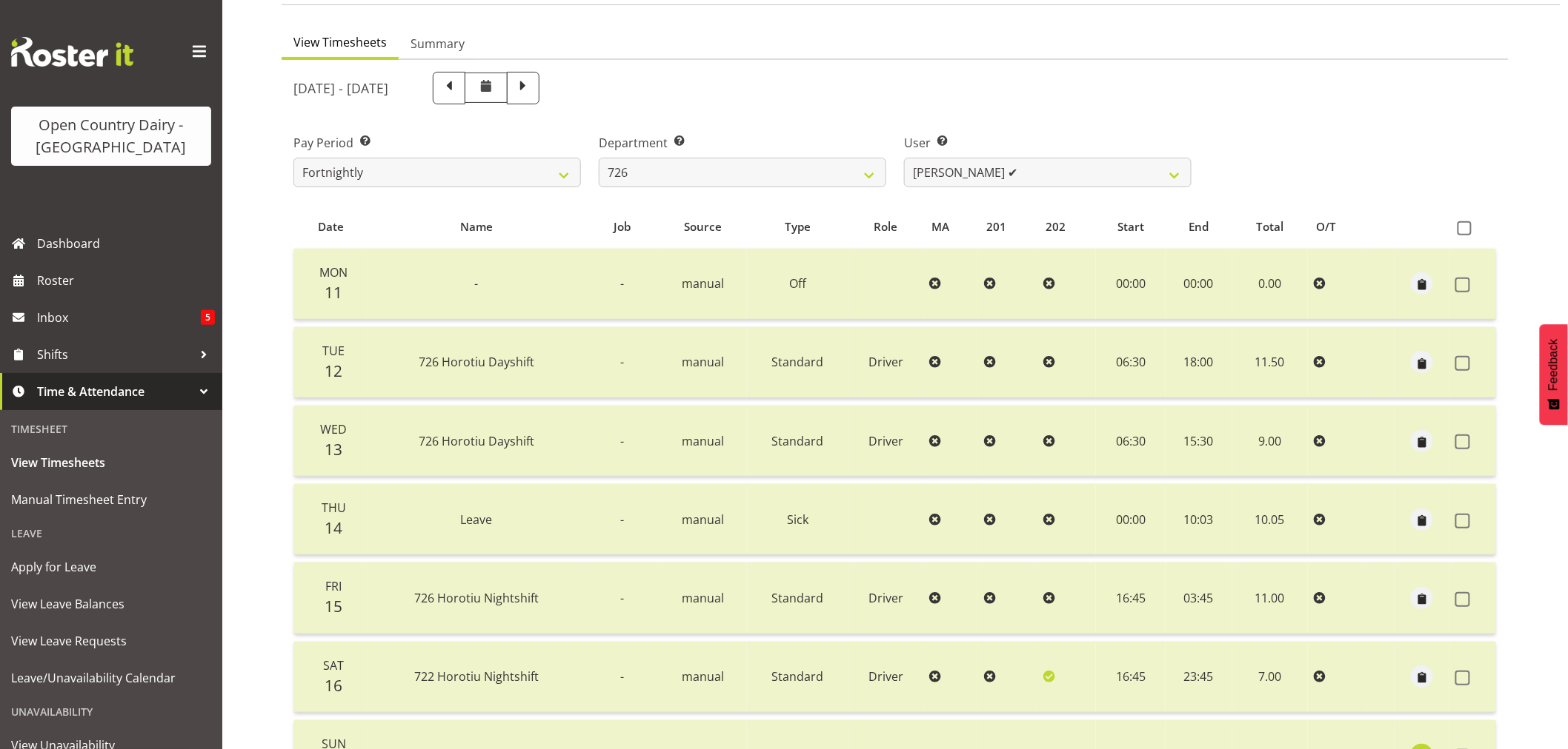
scroll to position [116, 0]
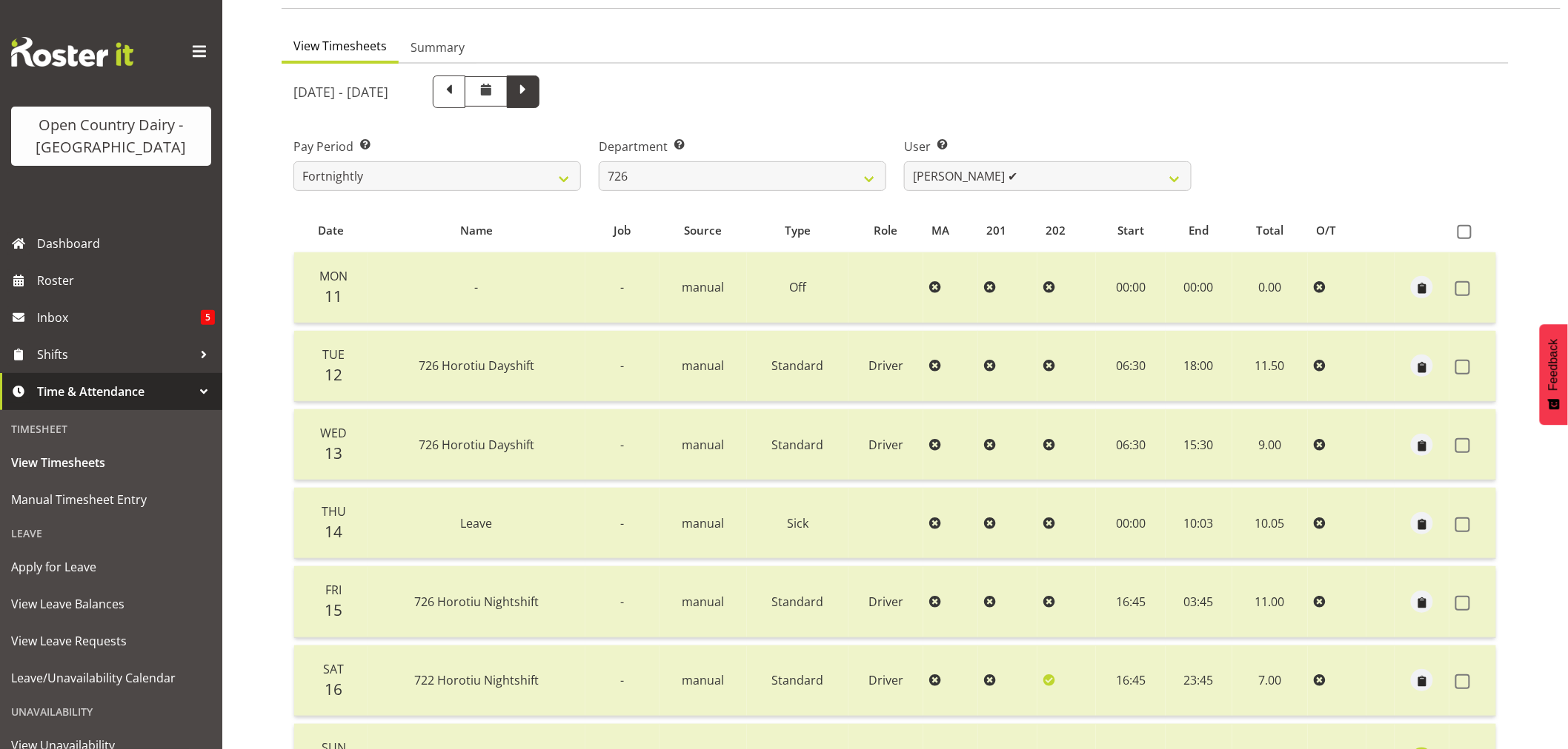
click at [532, 89] on span at bounding box center [523, 90] width 19 height 19
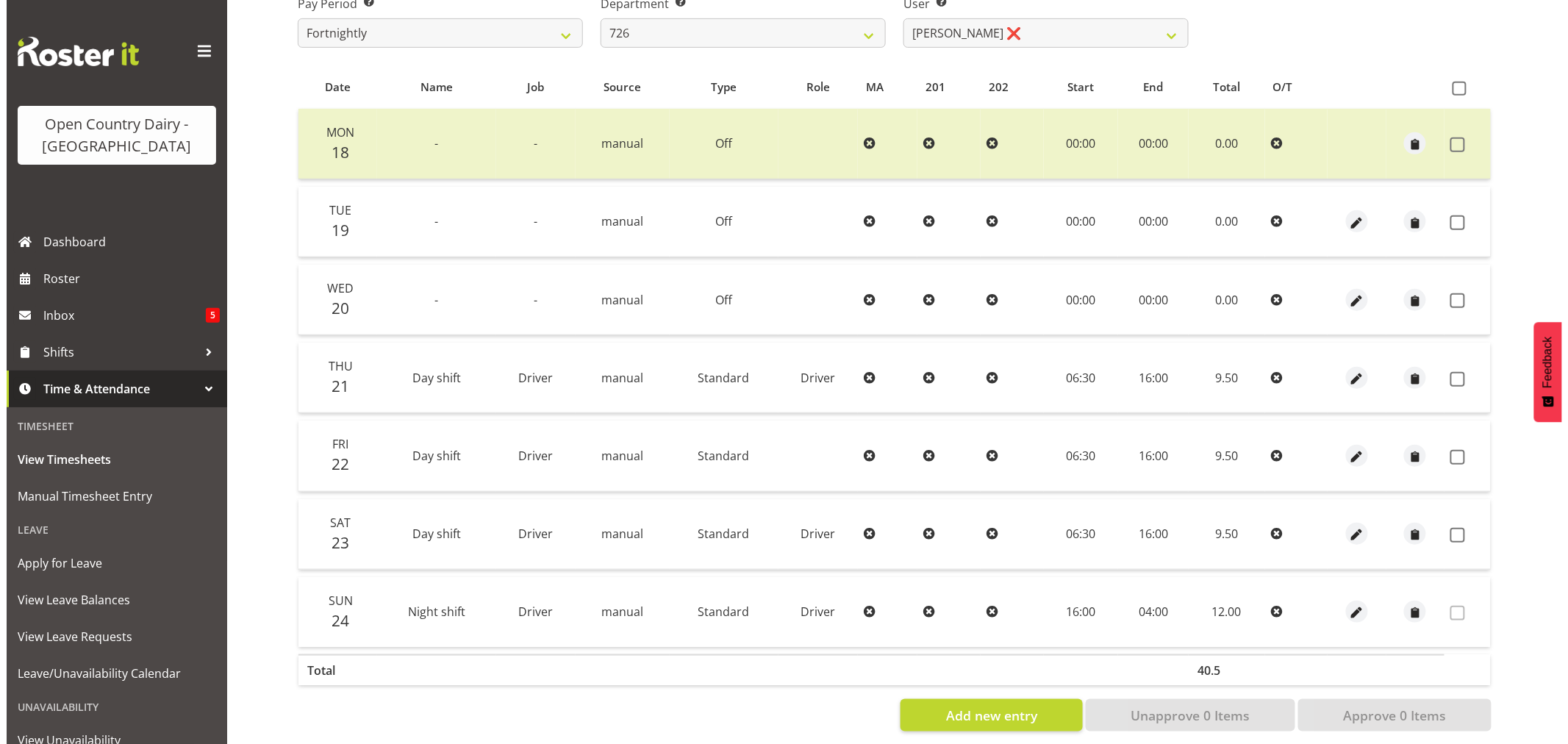
scroll to position [280, 0]
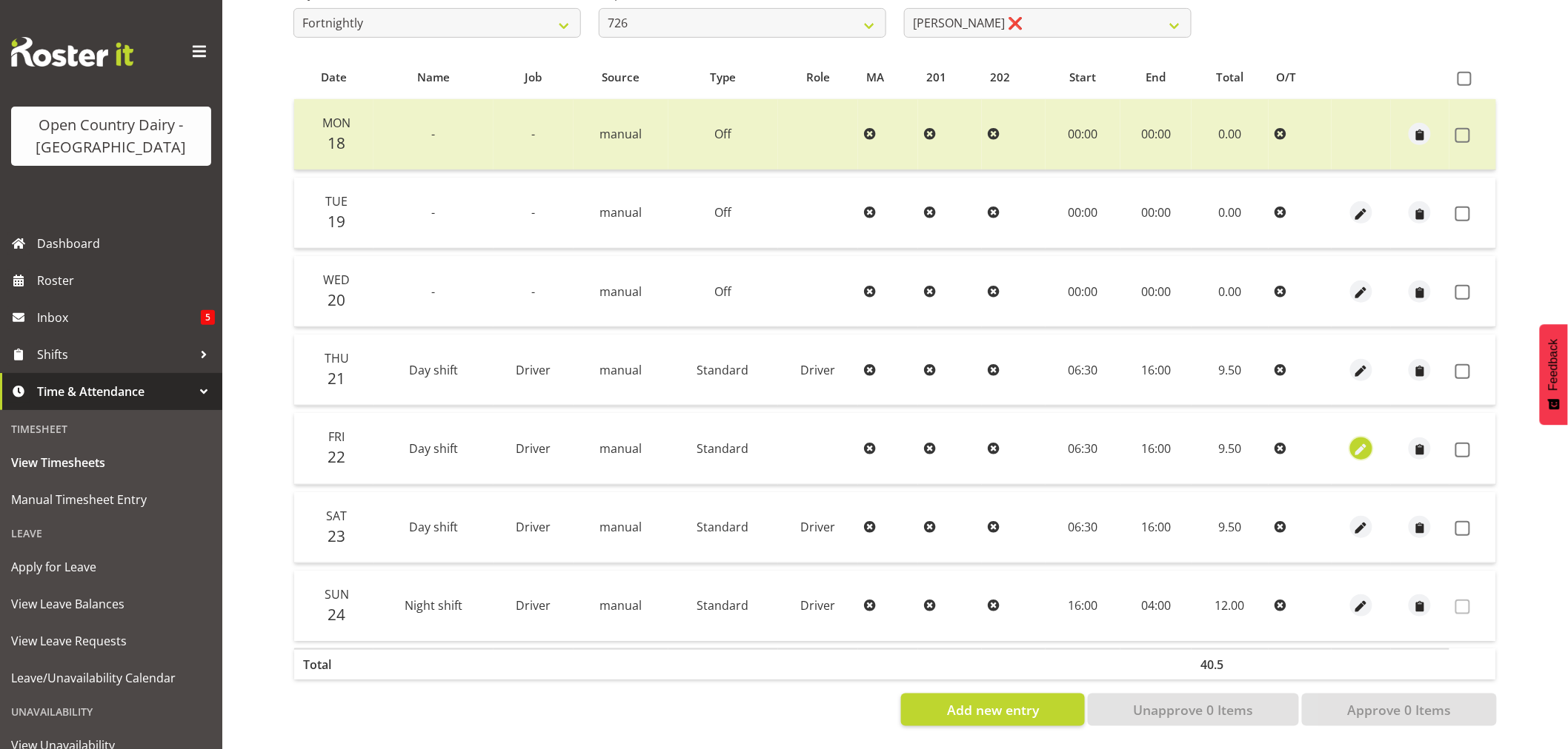
click at [1357, 441] on span "button" at bounding box center [1362, 450] width 17 height 17
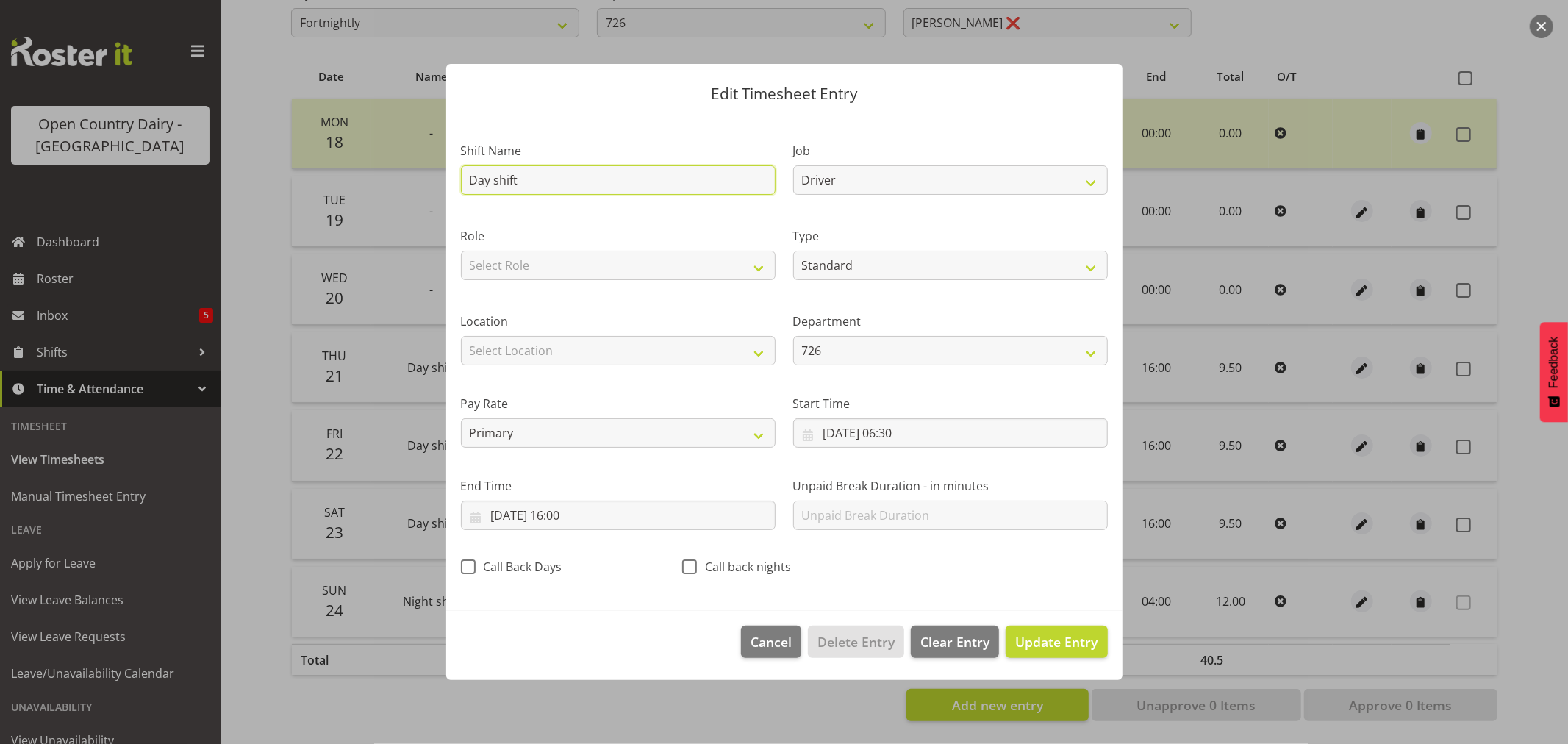
click at [560, 188] on input "Day shift" at bounding box center [619, 180] width 315 height 29
drag, startPoint x: 547, startPoint y: 189, endPoint x: 444, endPoint y: 189, distance: 103.0
click at [444, 189] on div "Edit Timesheet Entry Shift Name Day shift Job Driver Driver supervisor Support …" at bounding box center [784, 373] width 706 height 691
click at [1060, 645] on span "Update Entry" at bounding box center [1057, 642] width 83 height 18
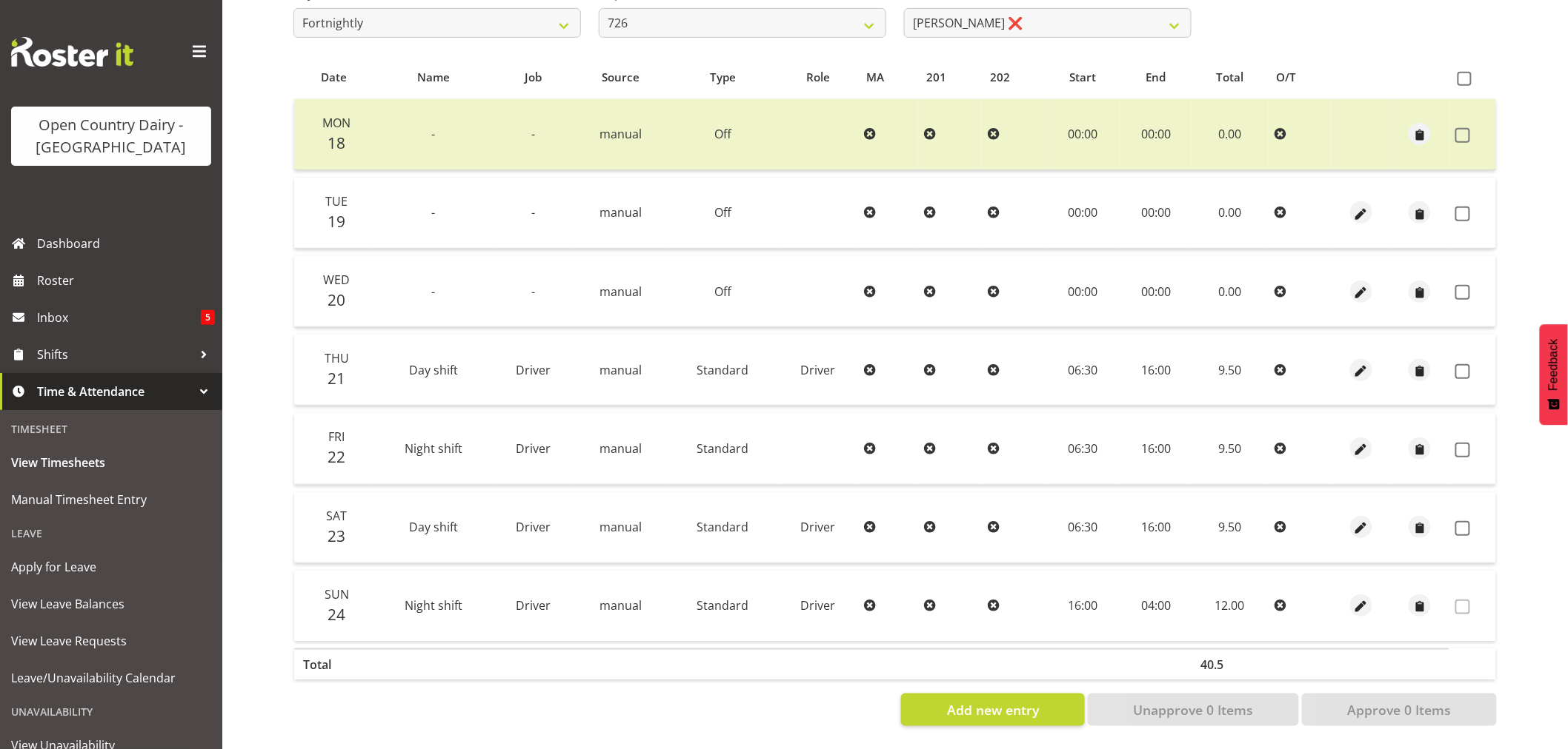
click at [1083, 440] on td "06:30" at bounding box center [1082, 449] width 75 height 71
click at [1359, 441] on span "button" at bounding box center [1362, 450] width 17 height 17
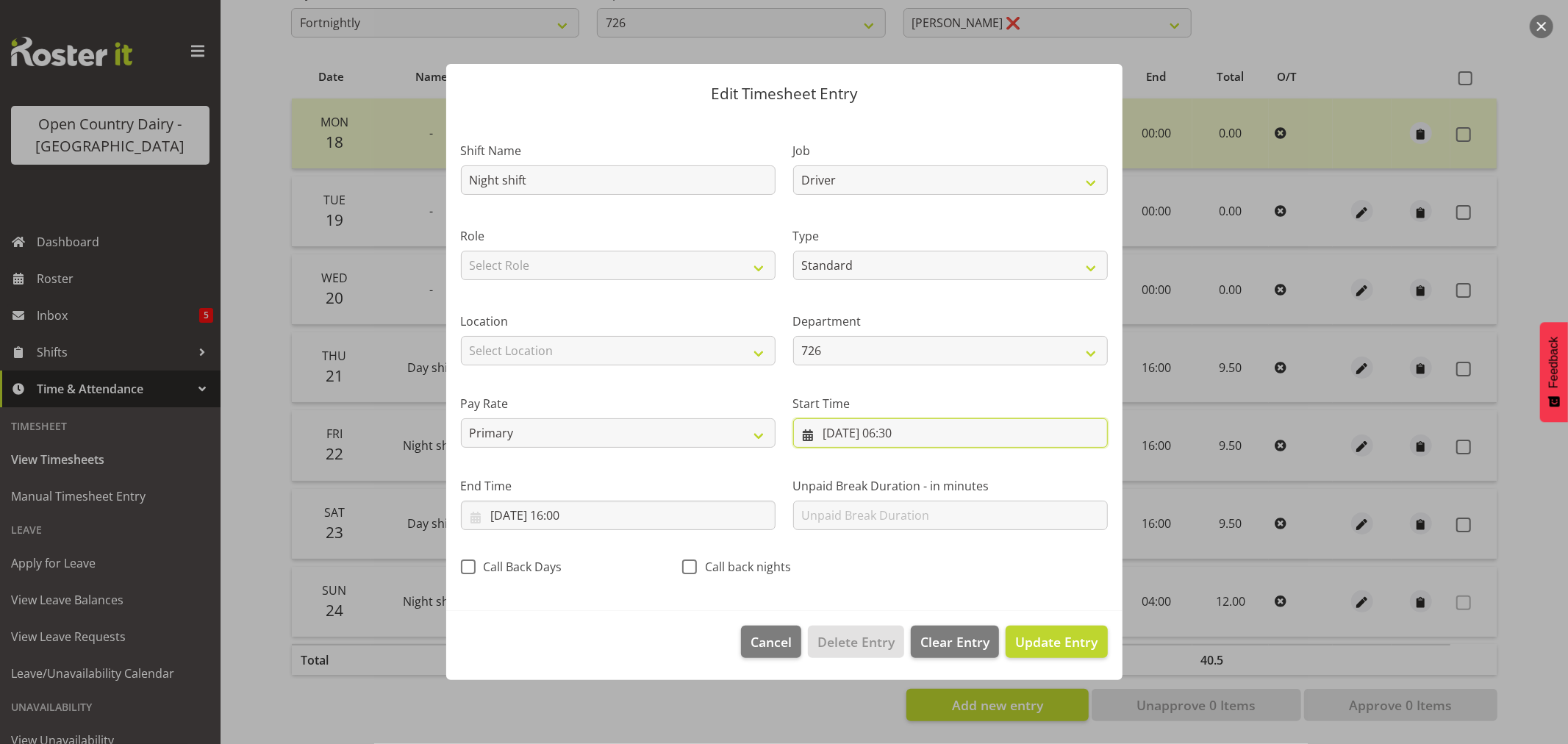
click at [903, 435] on input "22/08/2025, 06:30" at bounding box center [951, 433] width 315 height 29
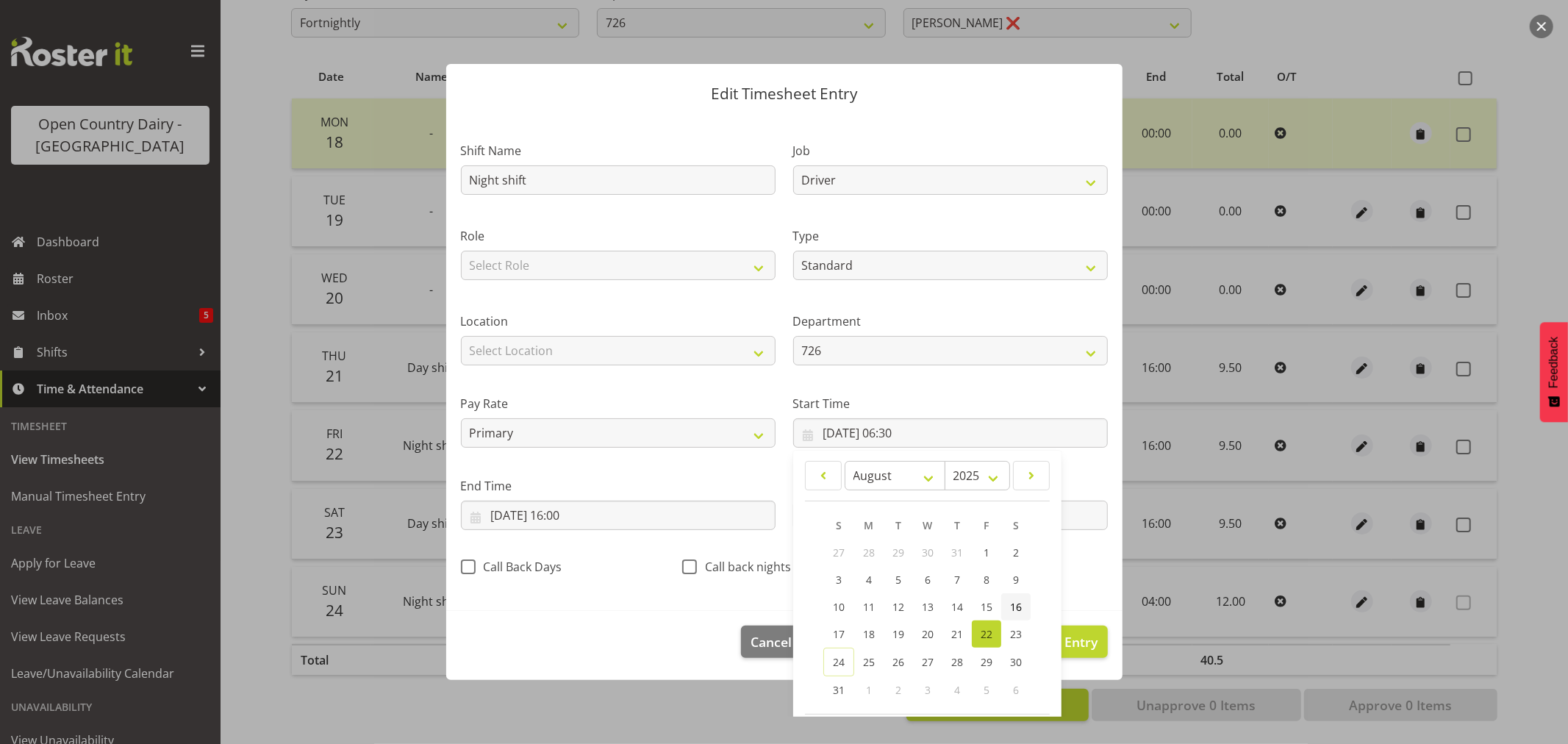
click at [1010, 603] on span "16" at bounding box center [1016, 607] width 12 height 14
click at [981, 636] on span "22" at bounding box center [987, 635] width 12 height 14
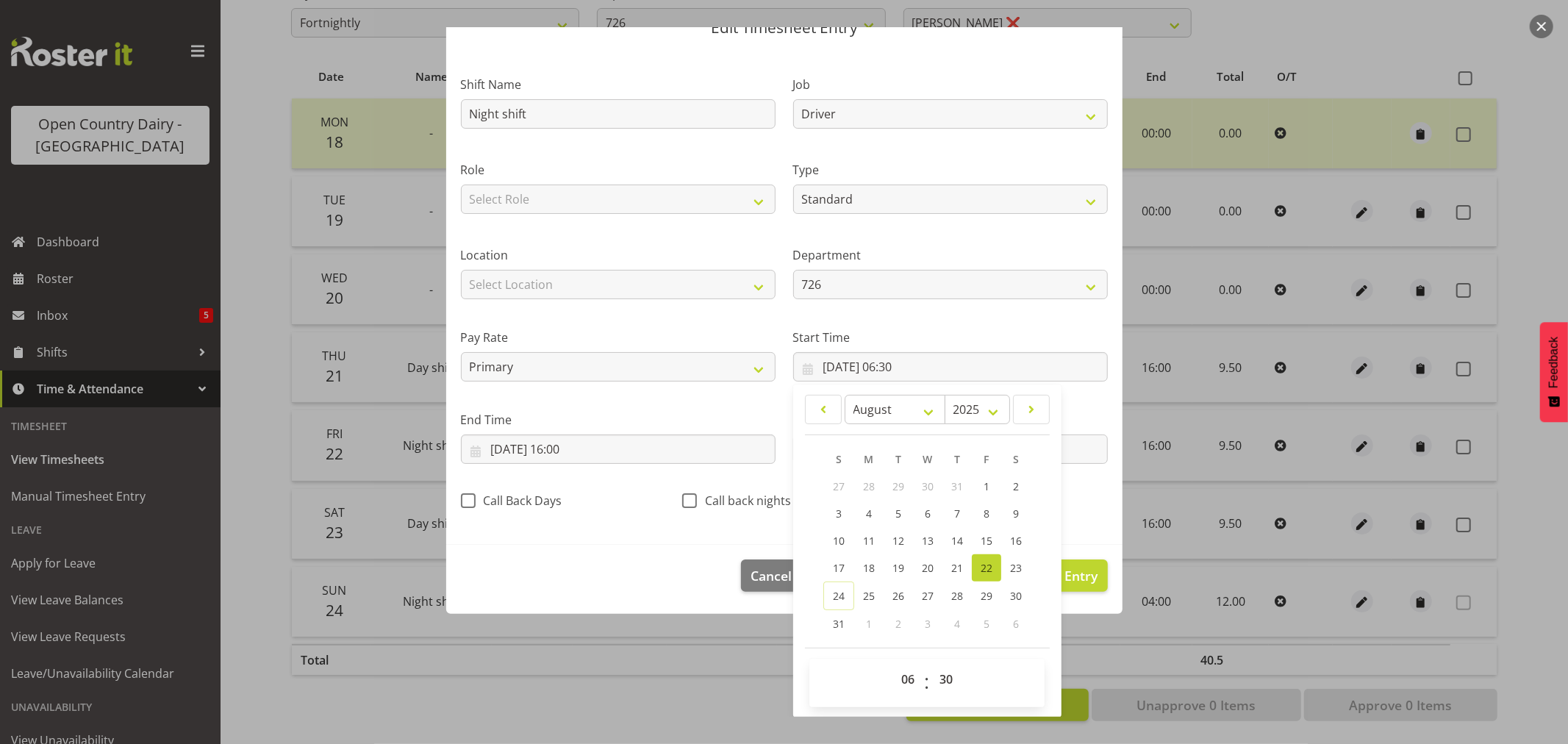
scroll to position [67, 0]
click at [902, 674] on select "00 01 02 03 04 05 06 07 08 09 10 11 12 13 14 15 16 17 18 19 20 21 22 23" at bounding box center [910, 679] width 33 height 29
click at [893, 664] on select "00 01 02 03 04 05 06 07 08 09 10 11 12 13 14 15 16 17 18 19 20 21 22 23" at bounding box center [910, 679] width 33 height 29
click at [941, 679] on select "00 01 02 03 04 05 06 07 08 09 10 11 12 13 14 15 16 17 18 19 20 21 22 23 24 25 2…" at bounding box center [948, 679] width 33 height 29
click at [931, 664] on select "00 01 02 03 04 05 06 07 08 09 10 11 12 13 14 15 16 17 18 19 20 21 22 23 24 25 2…" at bounding box center [948, 679] width 33 height 29
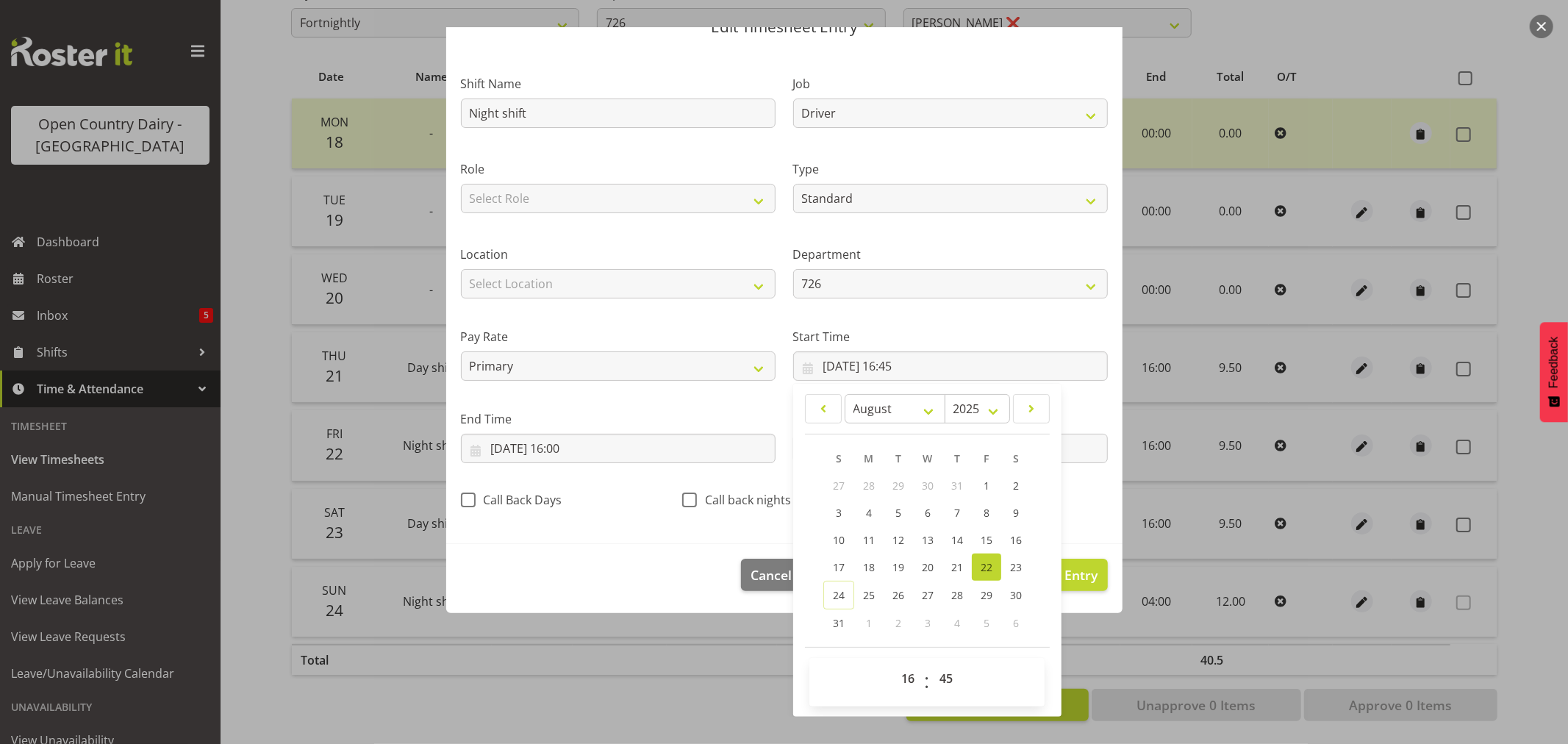
click at [1070, 506] on div "Shift Name Night shift Job Driver Driver supervisor Support Role Select Role Dr…" at bounding box center [784, 288] width 664 height 467
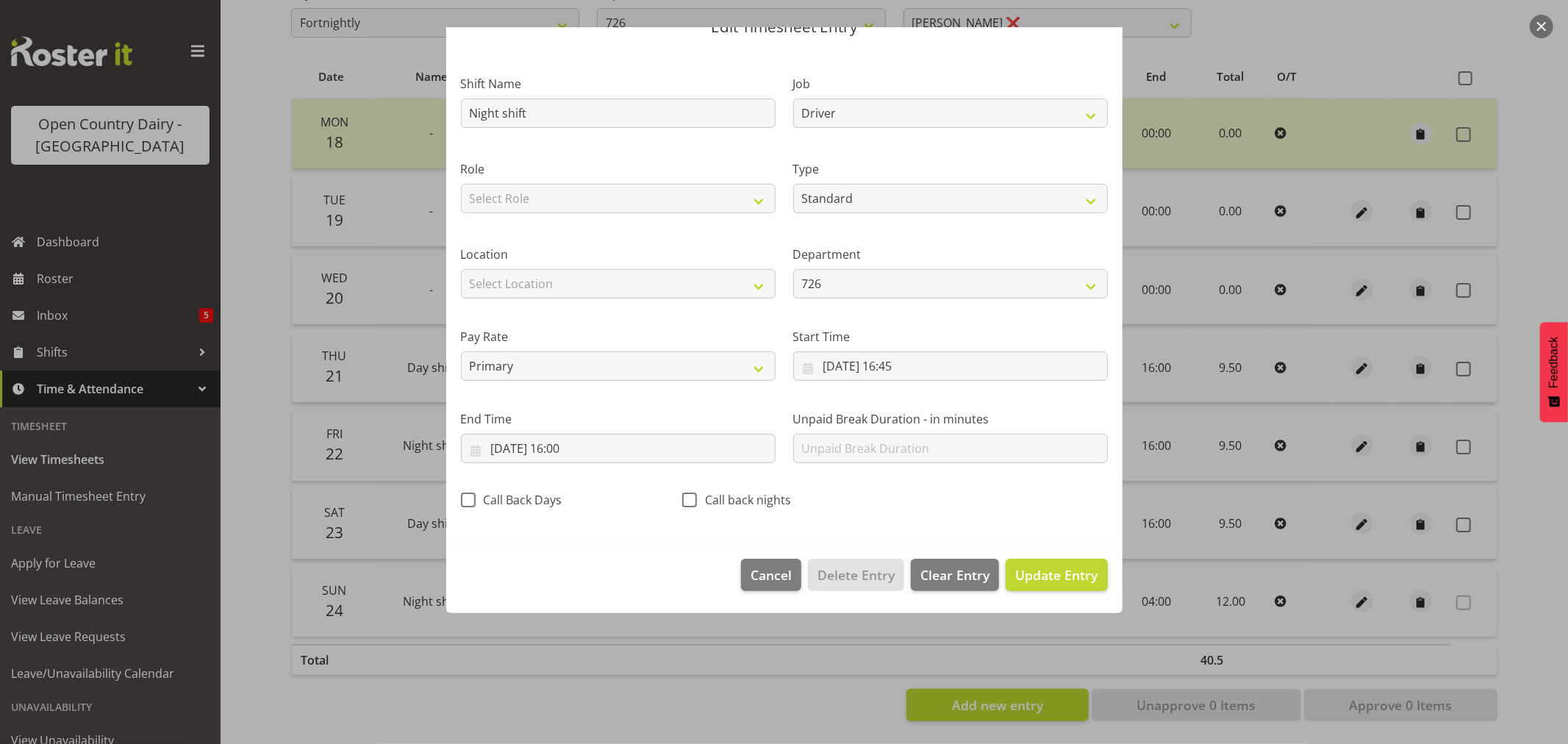
scroll to position [0, 0]
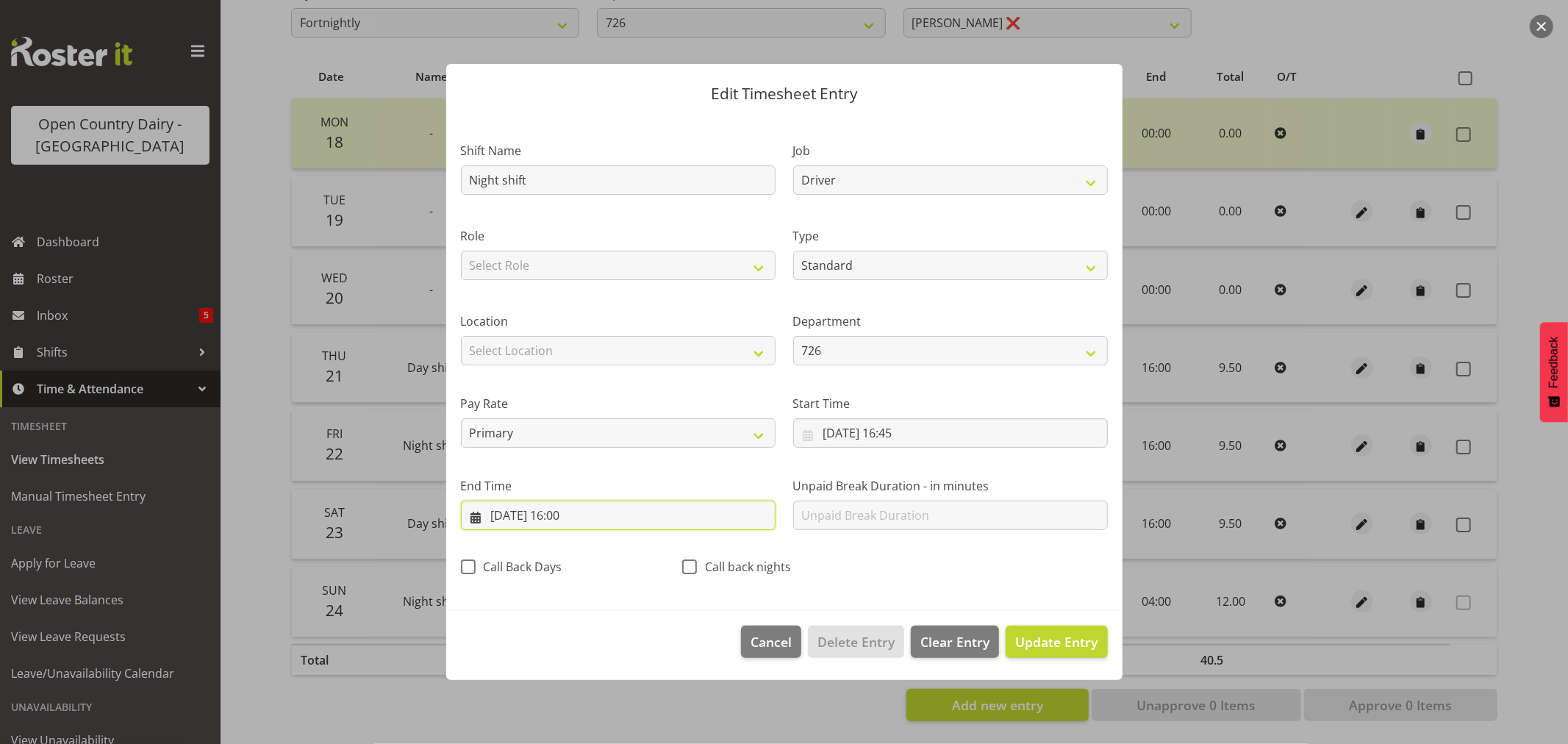
click at [521, 512] on input "22/08/2025, 16:00" at bounding box center [619, 516] width 315 height 29
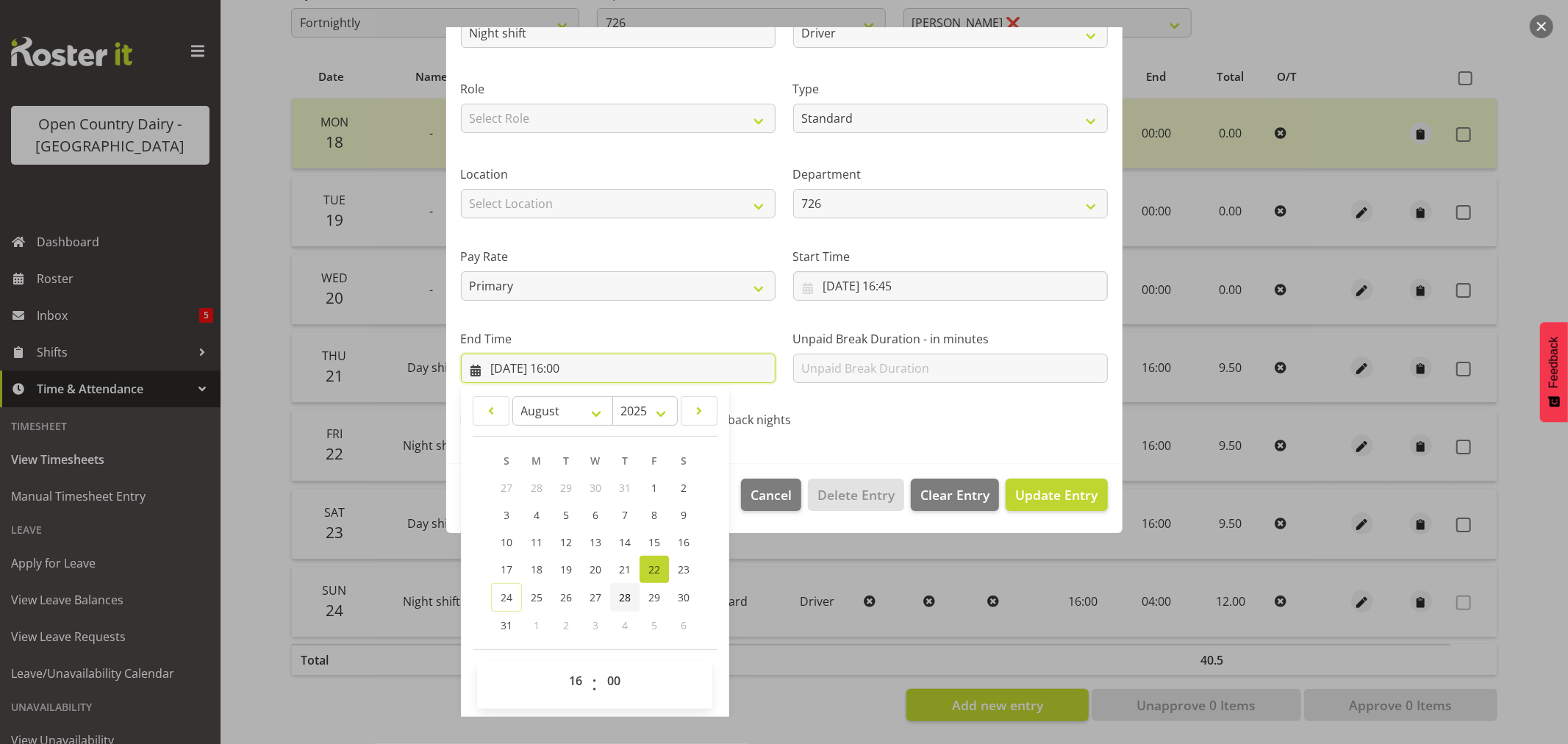
scroll to position [149, 0]
click at [679, 562] on span "23" at bounding box center [684, 567] width 12 height 14
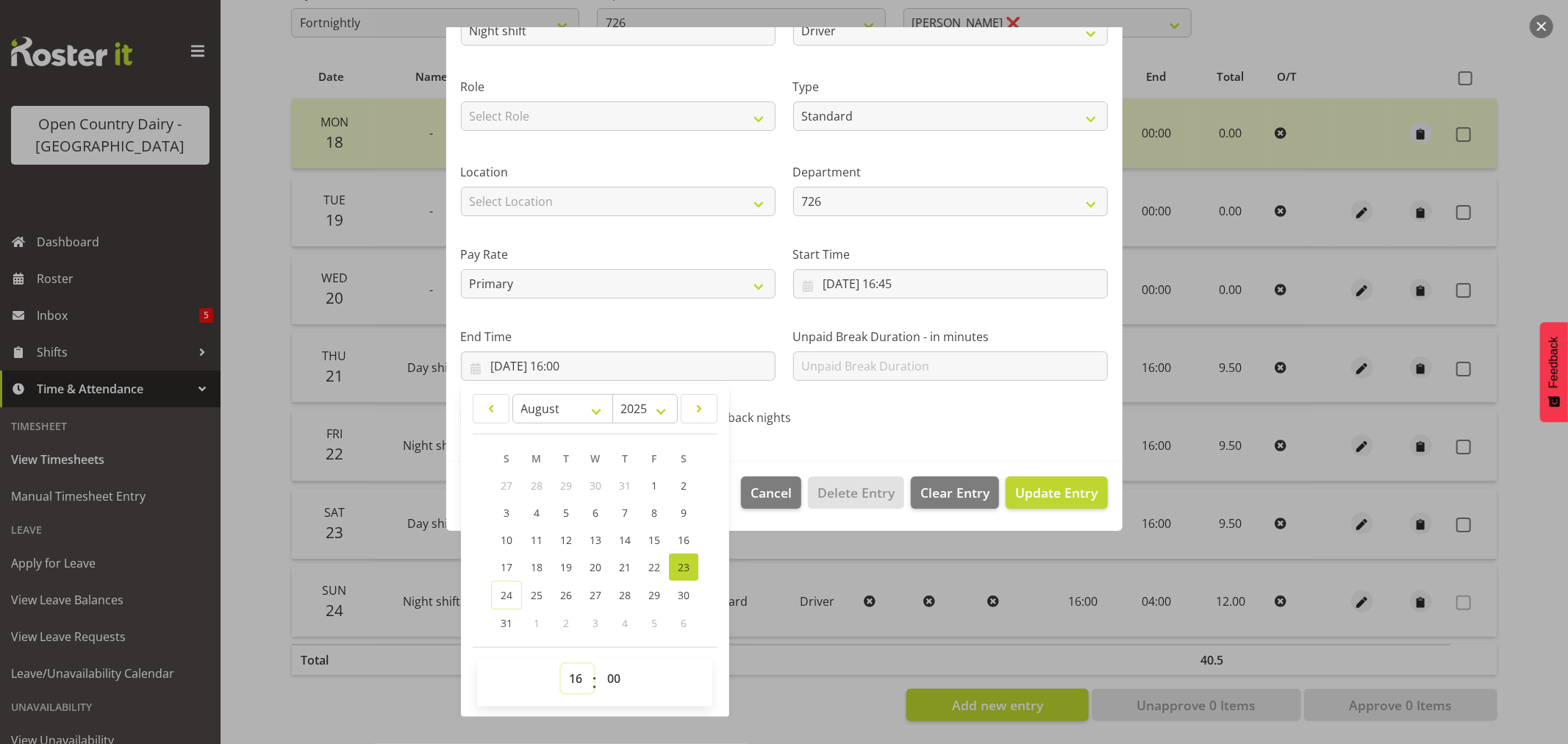
click at [579, 685] on select "00 01 02 03 04 05 06 07 08 09 10 11 12 13 14 15 16 17 18 19 20 21 22 23" at bounding box center [577, 679] width 33 height 29
click at [561, 664] on select "00 01 02 03 04 05 06 07 08 09 10 11 12 13 14 15 16 17 18 19 20 21 22 23" at bounding box center [577, 679] width 33 height 29
click at [612, 673] on select "00 01 02 03 04 05 06 07 08 09 10 11 12 13 14 15 16 17 18 19 20 21 22 23 24 25 2…" at bounding box center [615, 679] width 33 height 29
click at [599, 664] on select "00 01 02 03 04 05 06 07 08 09 10 11 12 13 14 15 16 17 18 19 20 21 22 23 24 25 2…" at bounding box center [615, 679] width 33 height 29
click at [818, 437] on div "Call back nights" at bounding box center [783, 414] width 221 height 48
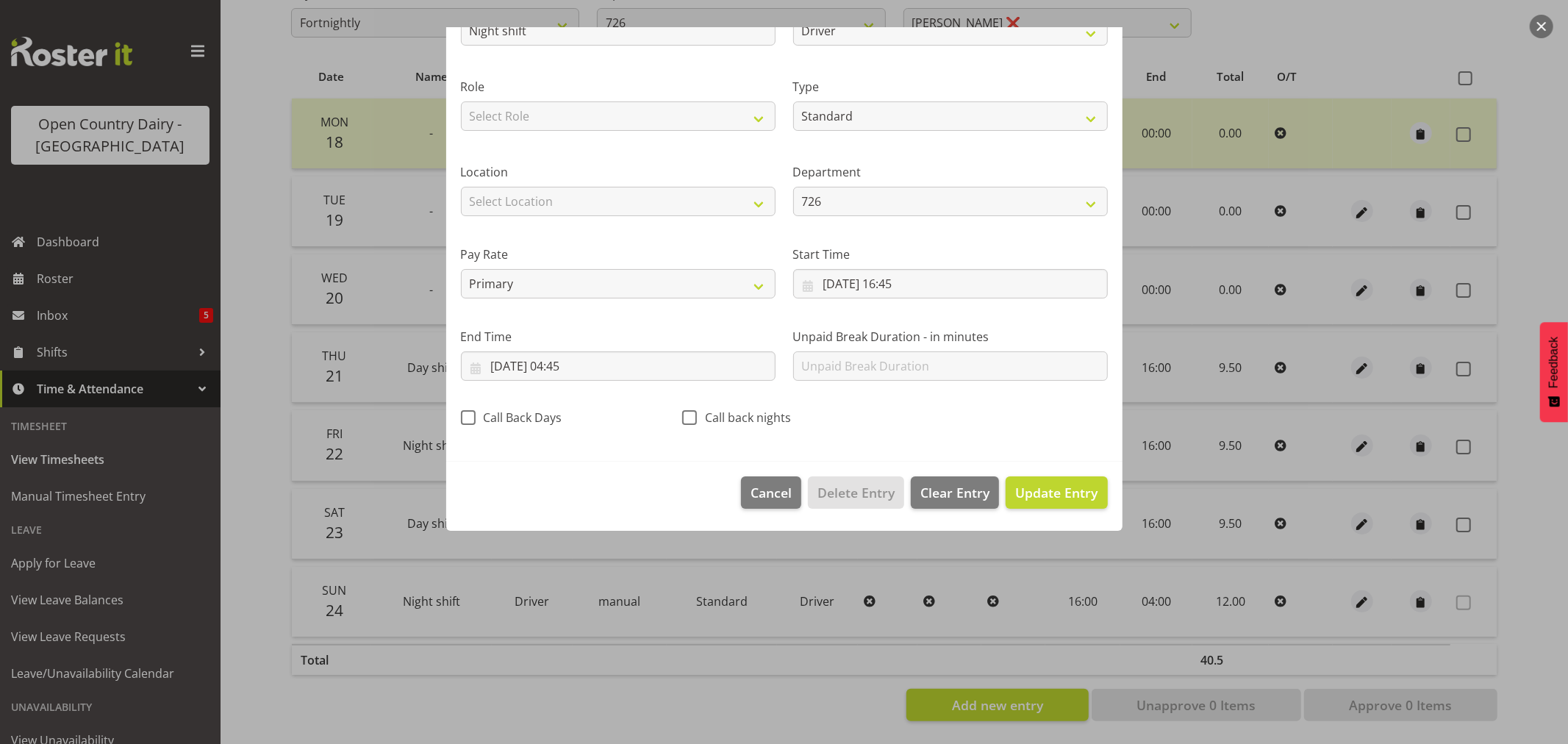
scroll to position [0, 0]
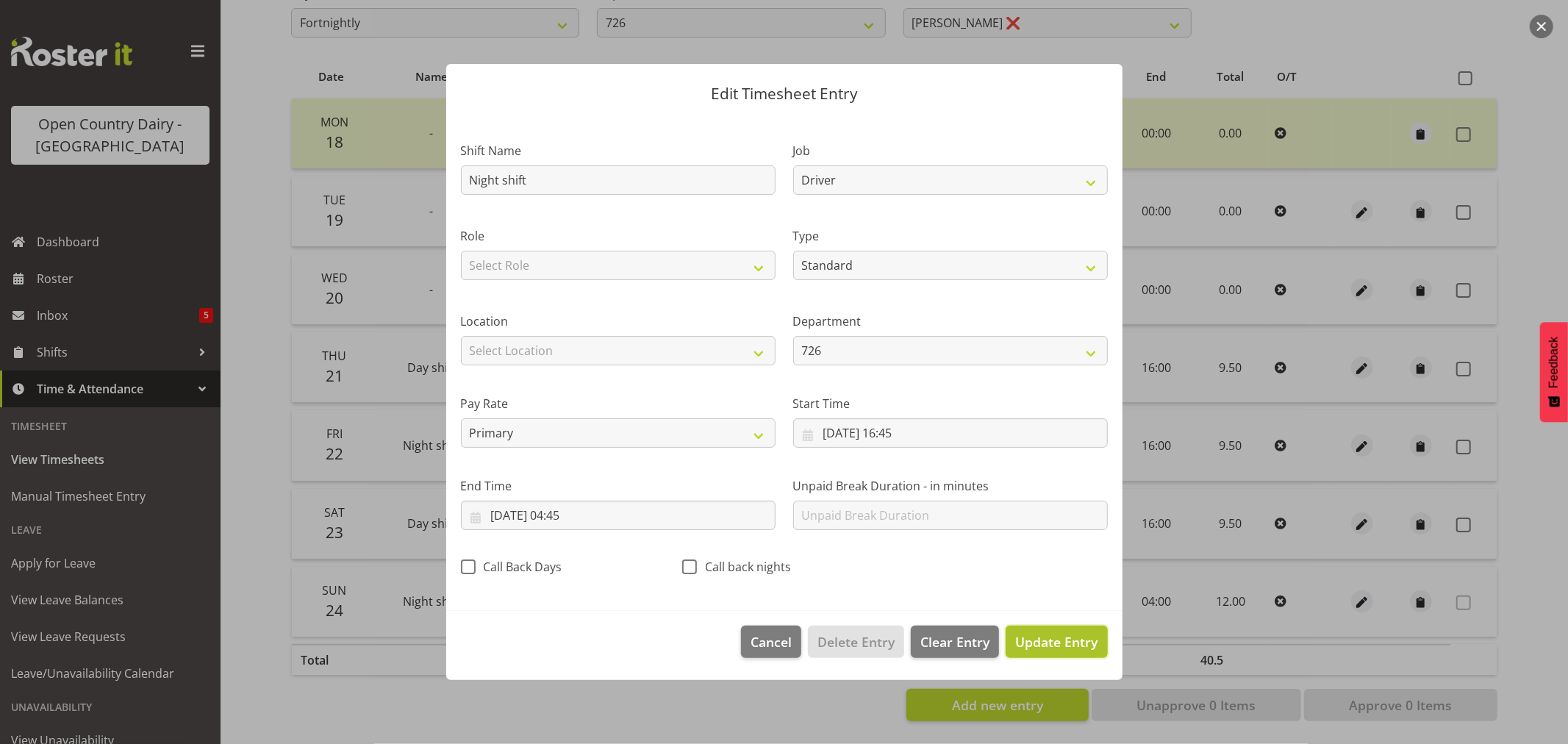
click at [1046, 642] on span "Update Entry" at bounding box center [1057, 642] width 83 height 18
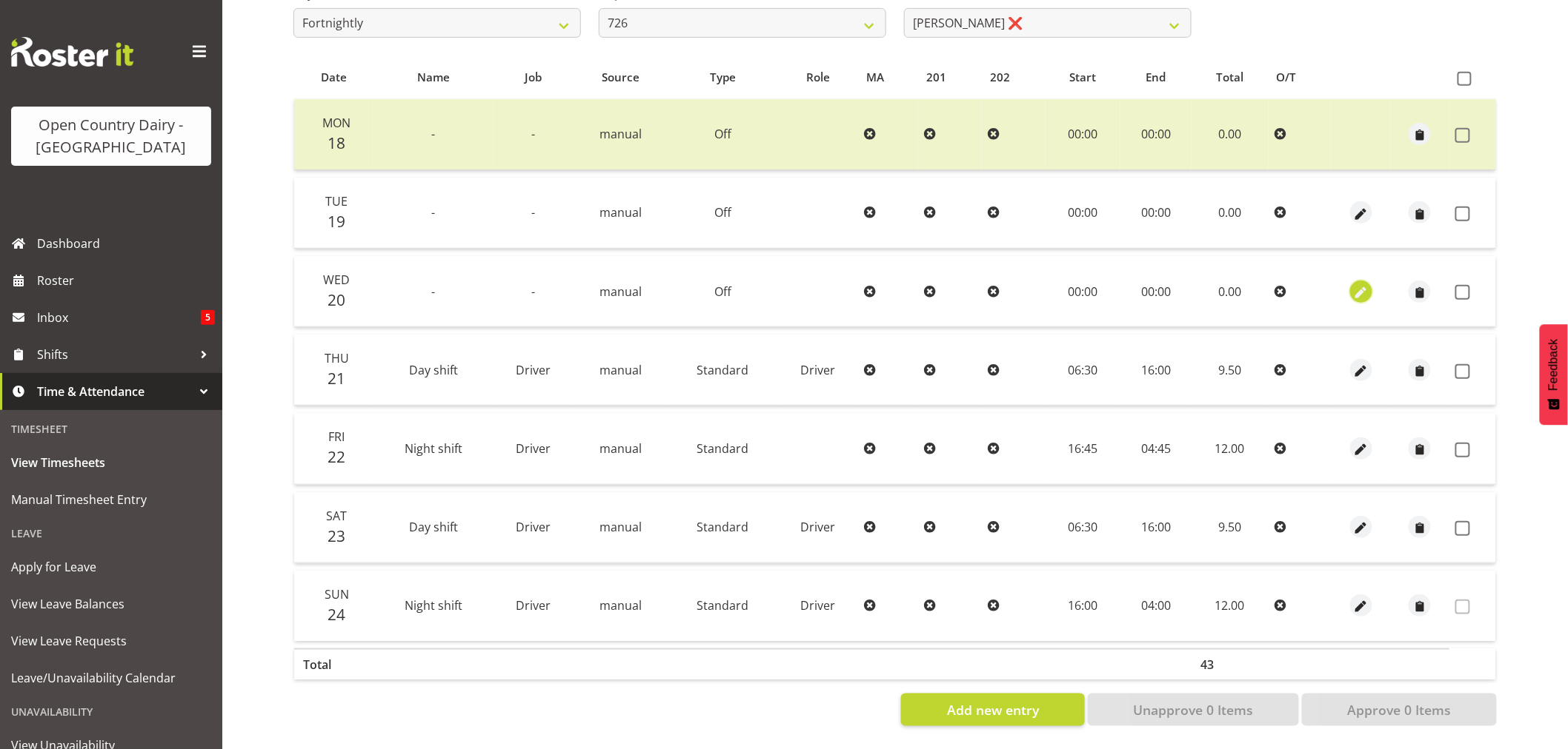
click at [1361, 284] on span "button" at bounding box center [1362, 293] width 17 height 17
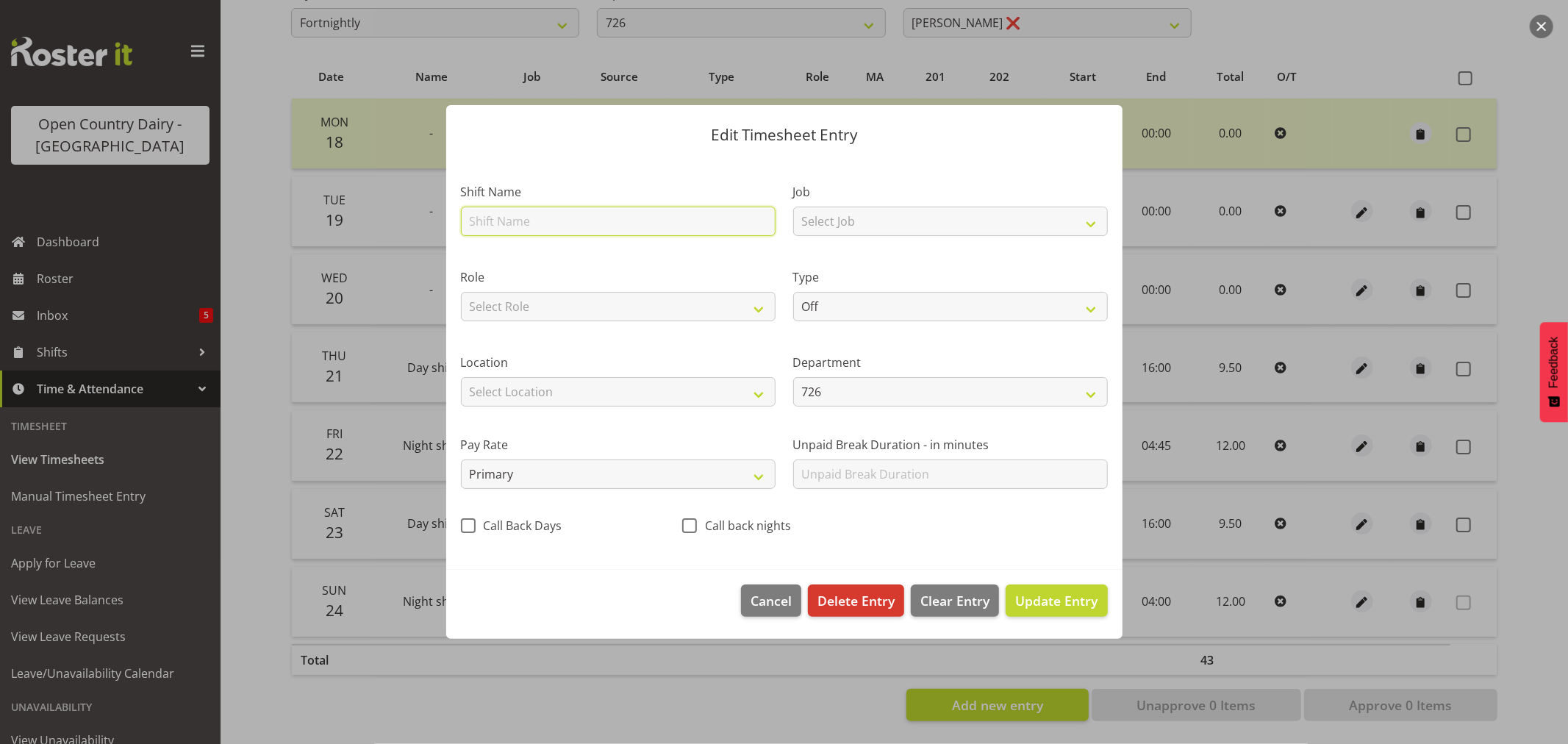
click at [522, 224] on input "text" at bounding box center [619, 221] width 315 height 29
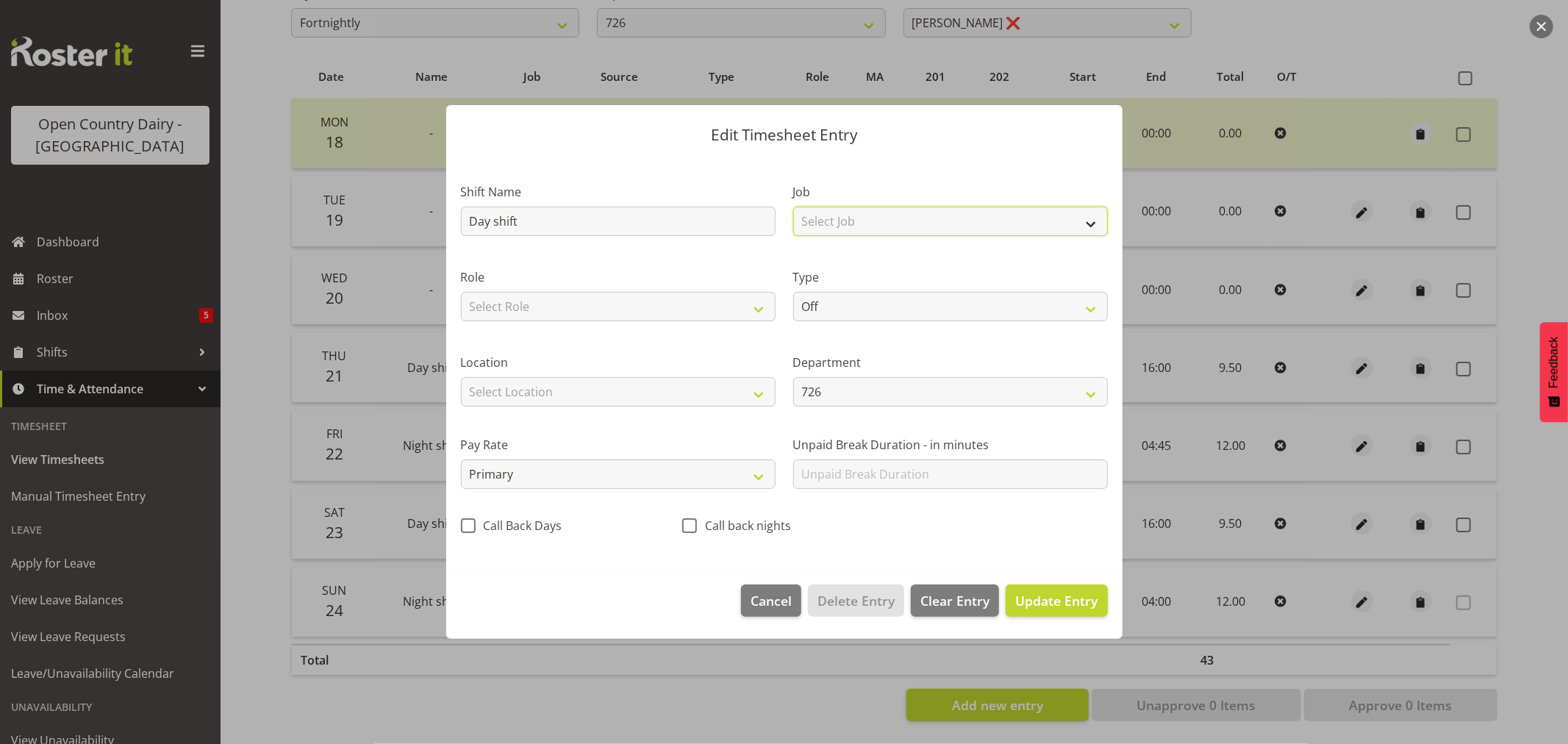
click at [1090, 223] on select "Select Job Driver Driver supervisor Support" at bounding box center [951, 221] width 315 height 29
click at [793, 207] on select "Select Job Driver Driver supervisor Support" at bounding box center [951, 221] width 315 height 29
click at [760, 311] on select "Select Role Driver Driver Buddy" at bounding box center [619, 307] width 315 height 29
click at [461, 292] on select "Select Role Driver Driver Buddy" at bounding box center [619, 307] width 315 height 29
click at [1096, 311] on select "Off Standard Public Holiday Public Holiday (Worked) Day In Lieu Annual Leave Si…" at bounding box center [951, 307] width 315 height 29
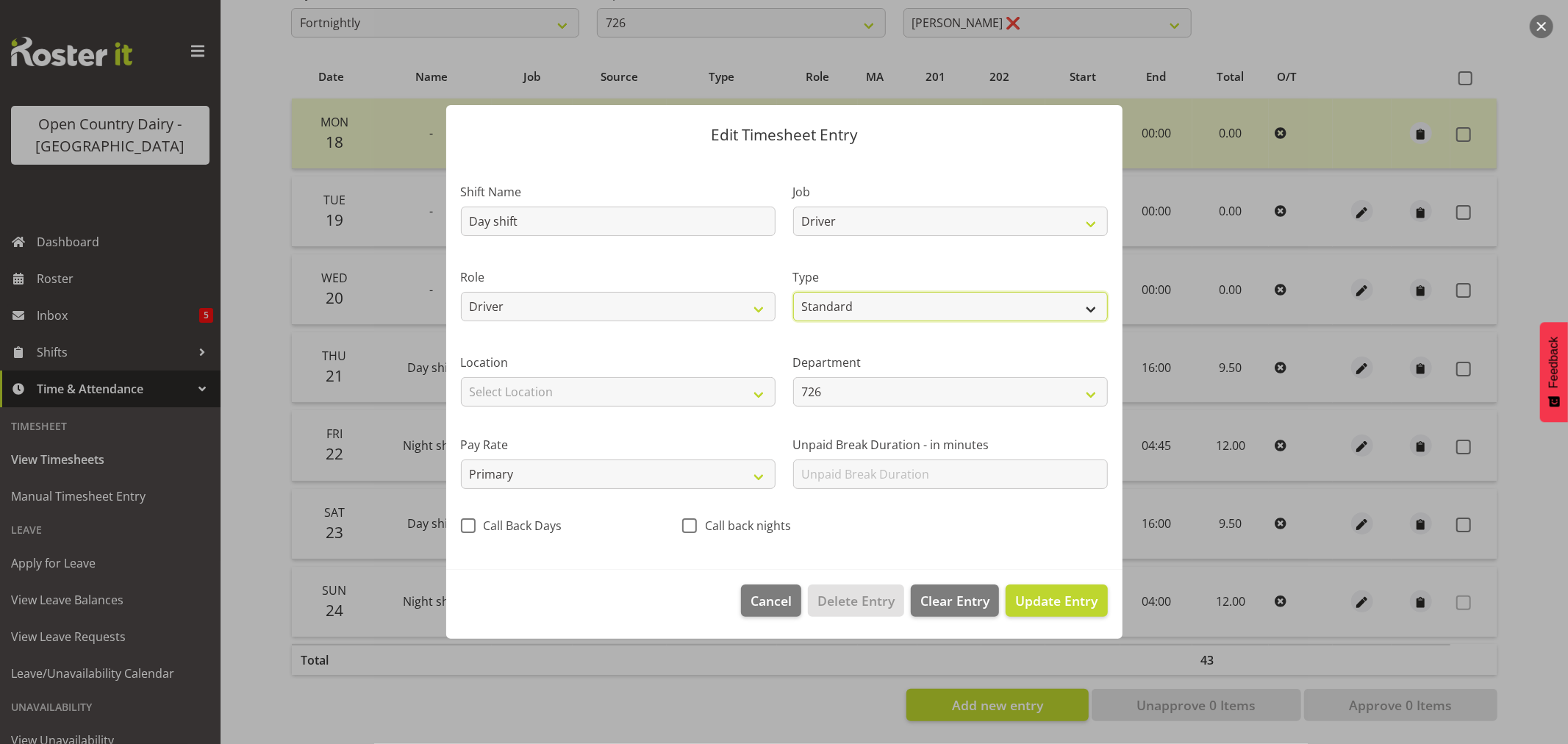
click at [793, 292] on select "Off Standard Public Holiday Public Holiday (Worked) Day In Lieu Annual Leave Si…" at bounding box center [951, 307] width 315 height 29
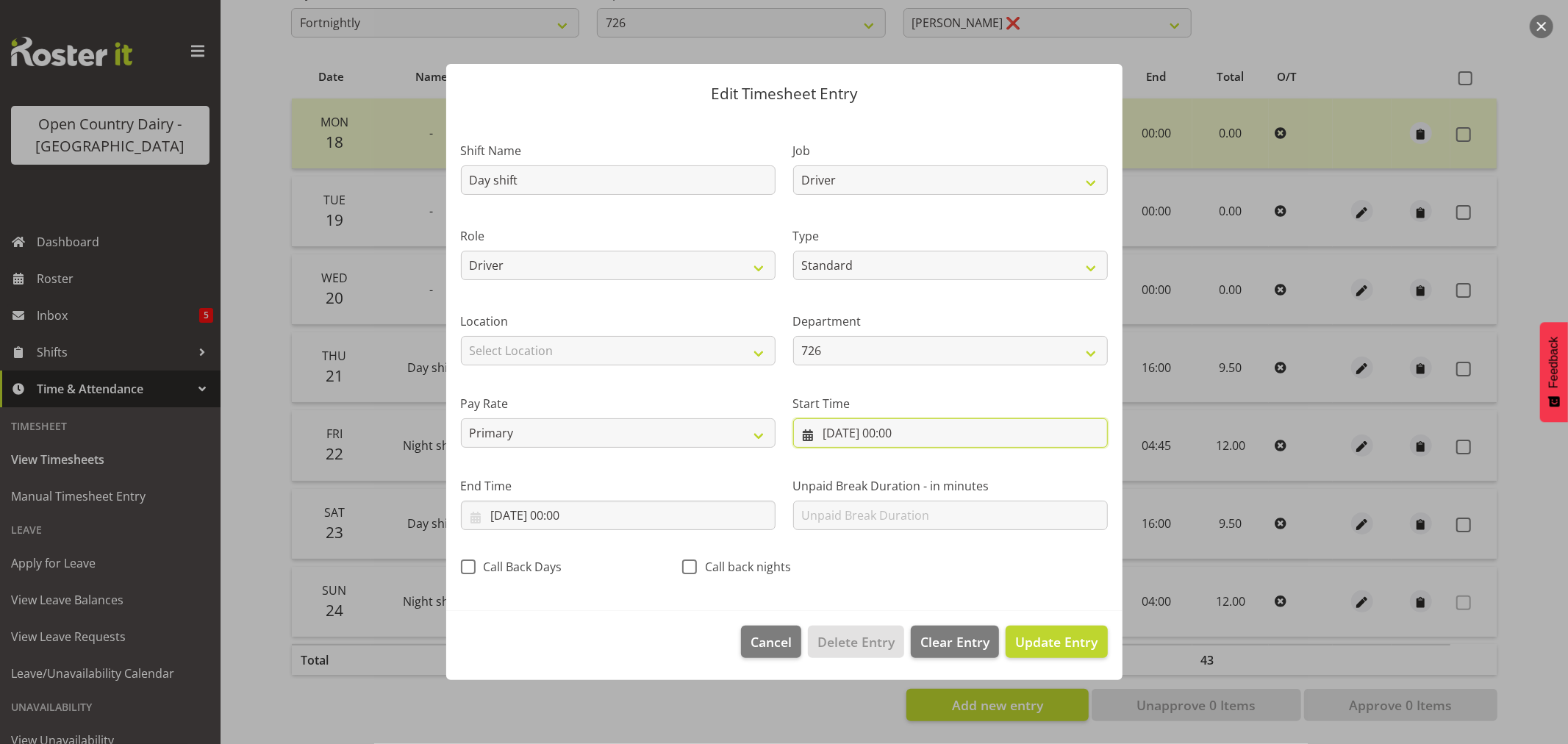
click at [855, 436] on input "20/08/2025, 00:00" at bounding box center [951, 433] width 315 height 29
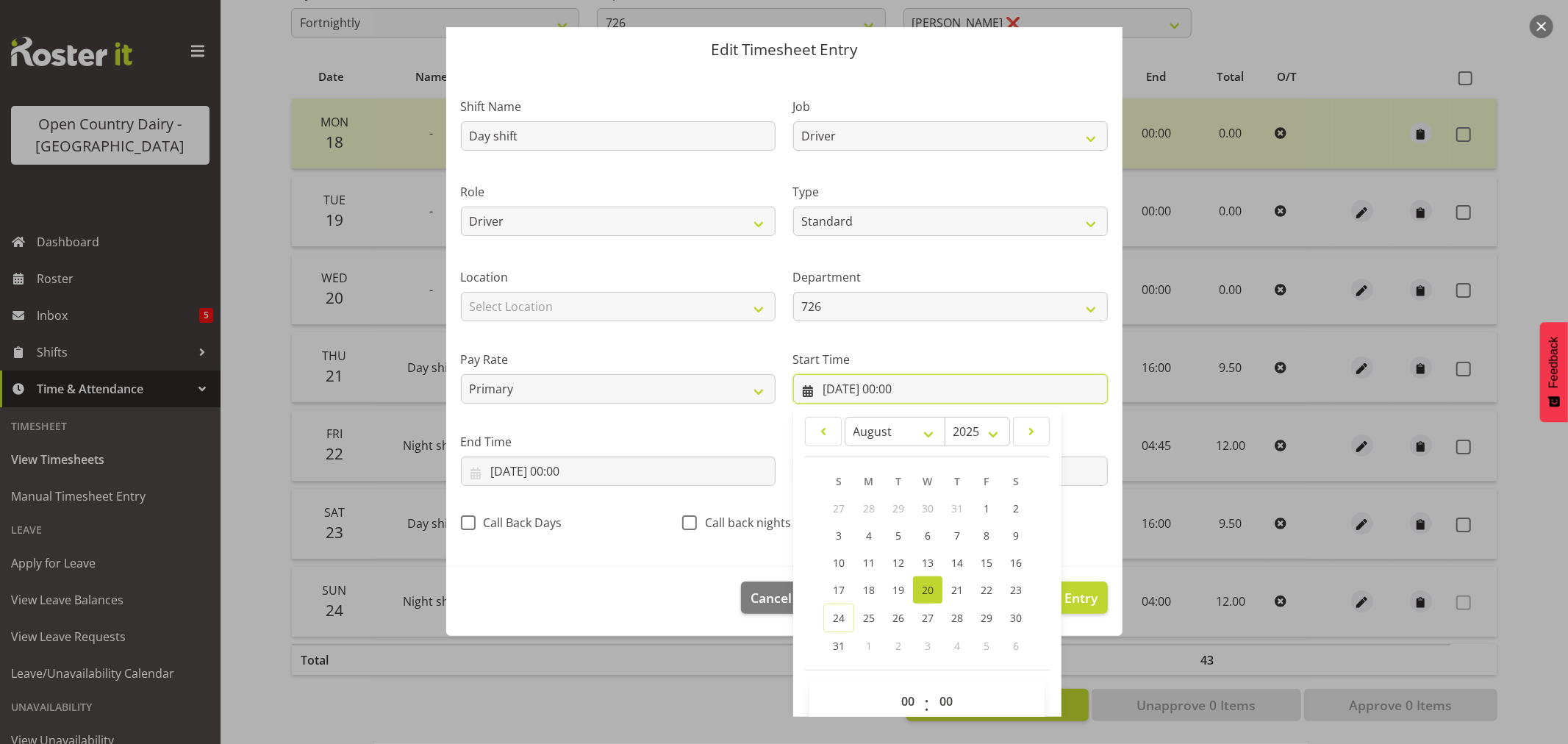
scroll to position [67, 0]
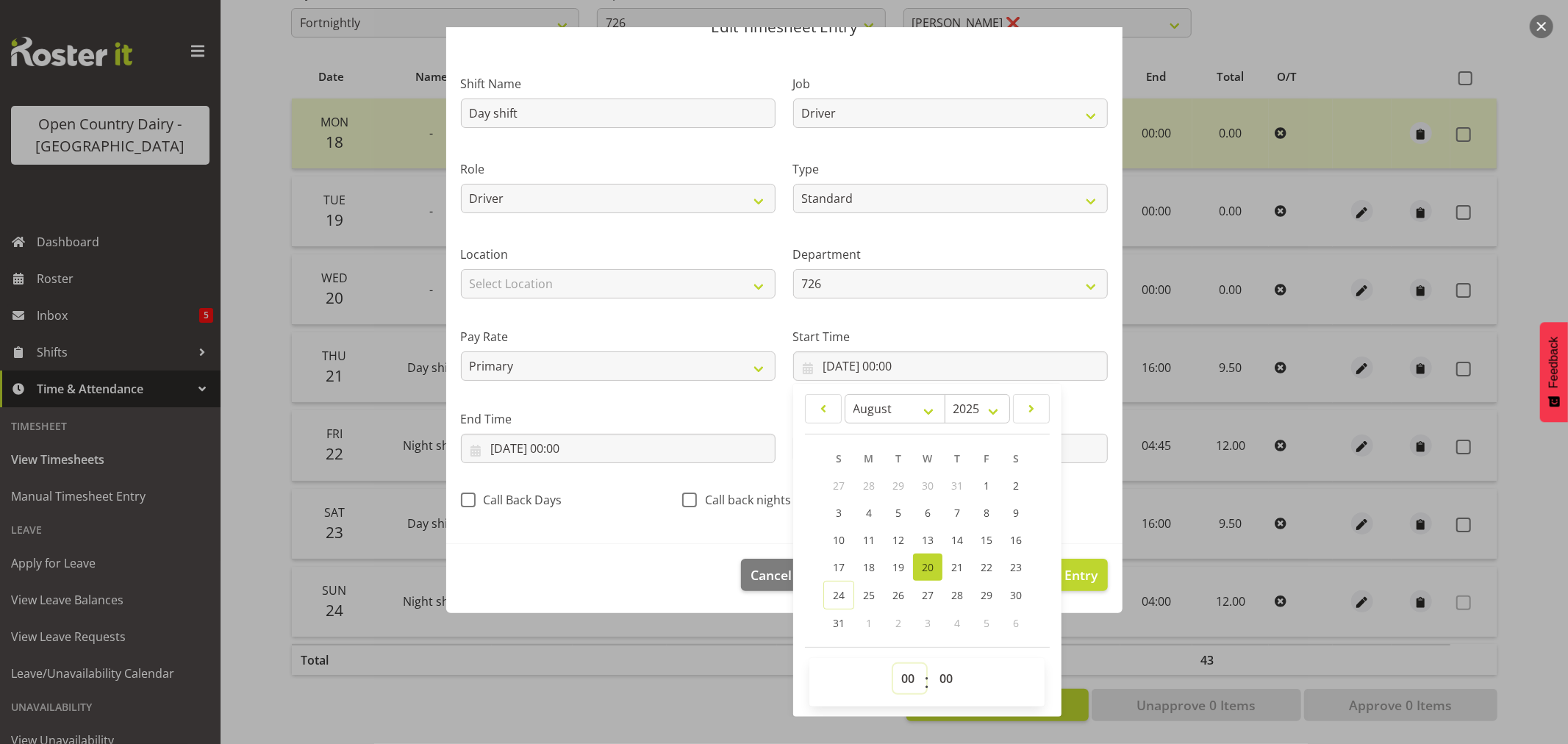
click at [903, 675] on select "00 01 02 03 04 05 06 07 08 09 10 11 12 13 14 15 16 17 18 19 20 21 22 23" at bounding box center [910, 679] width 33 height 29
click at [893, 664] on select "00 01 02 03 04 05 06 07 08 09 10 11 12 13 14 15 16 17 18 19 20 21 22 23" at bounding box center [910, 679] width 33 height 29
click at [941, 679] on select "00 01 02 03 04 05 06 07 08 09 10 11 12 13 14 15 16 17 18 19 20 21 22 23 24 25 2…" at bounding box center [948, 679] width 33 height 29
click at [931, 664] on select "00 01 02 03 04 05 06 07 08 09 10 11 12 13 14 15 16 17 18 19 20 21 22 23 24 25 2…" at bounding box center [948, 679] width 33 height 29
click at [762, 536] on section "Shift Name Day shift Job Driver Driver supervisor Support Role Driver Driver Bu…" at bounding box center [785, 296] width 676 height 496
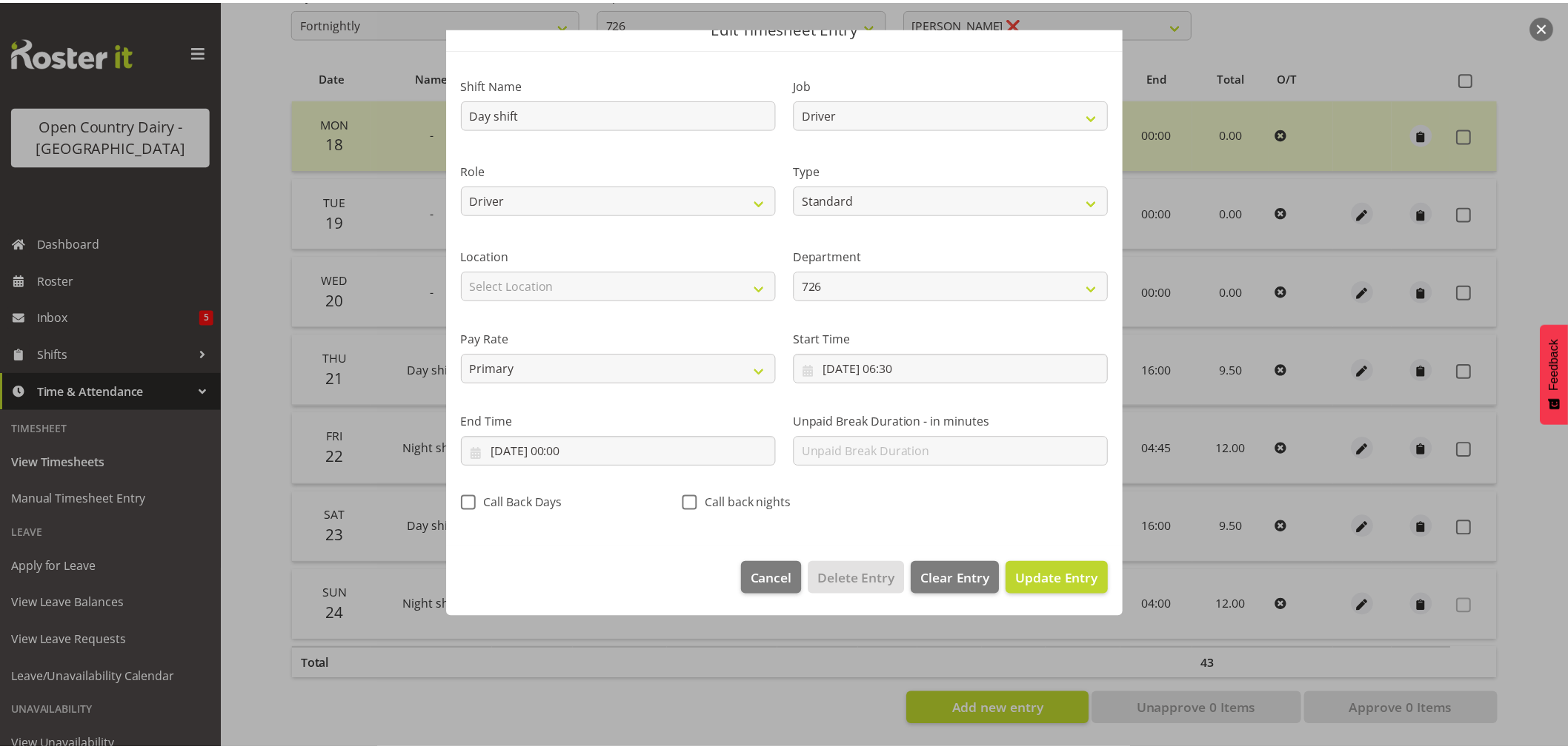
scroll to position [0, 0]
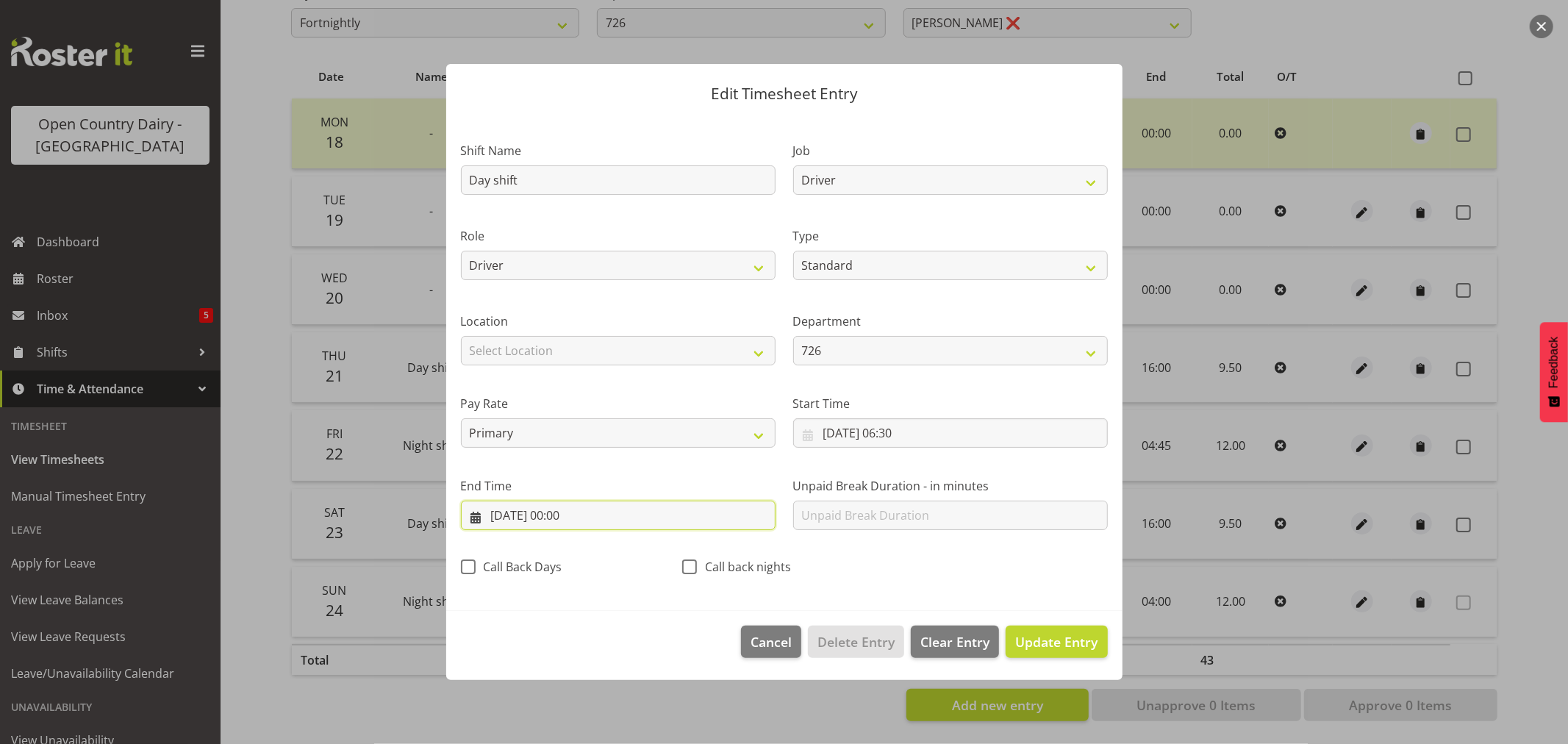
click at [577, 516] on input "20/08/2025, 00:00" at bounding box center [619, 516] width 315 height 29
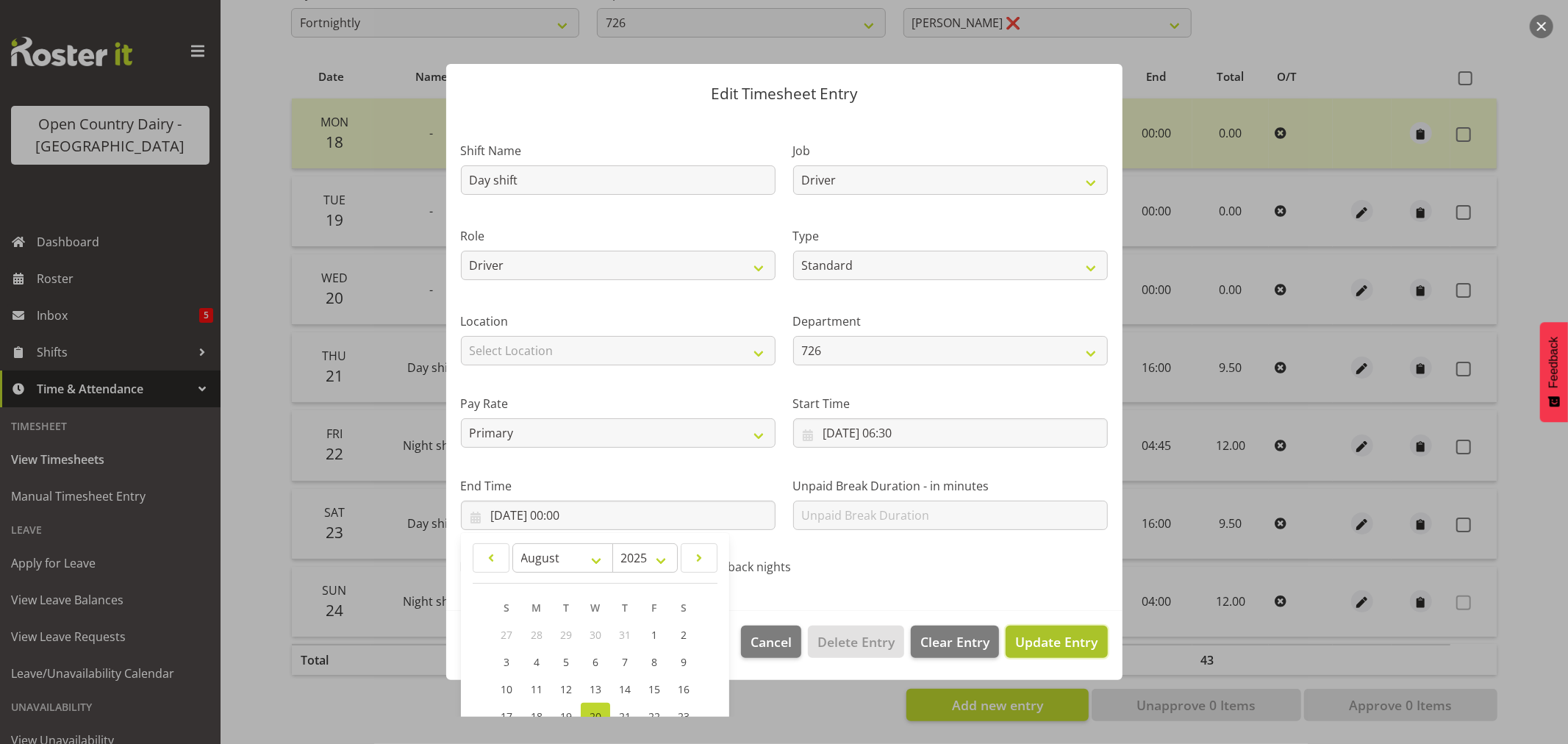
click at [1025, 646] on span "Update Entry" at bounding box center [1057, 642] width 83 height 18
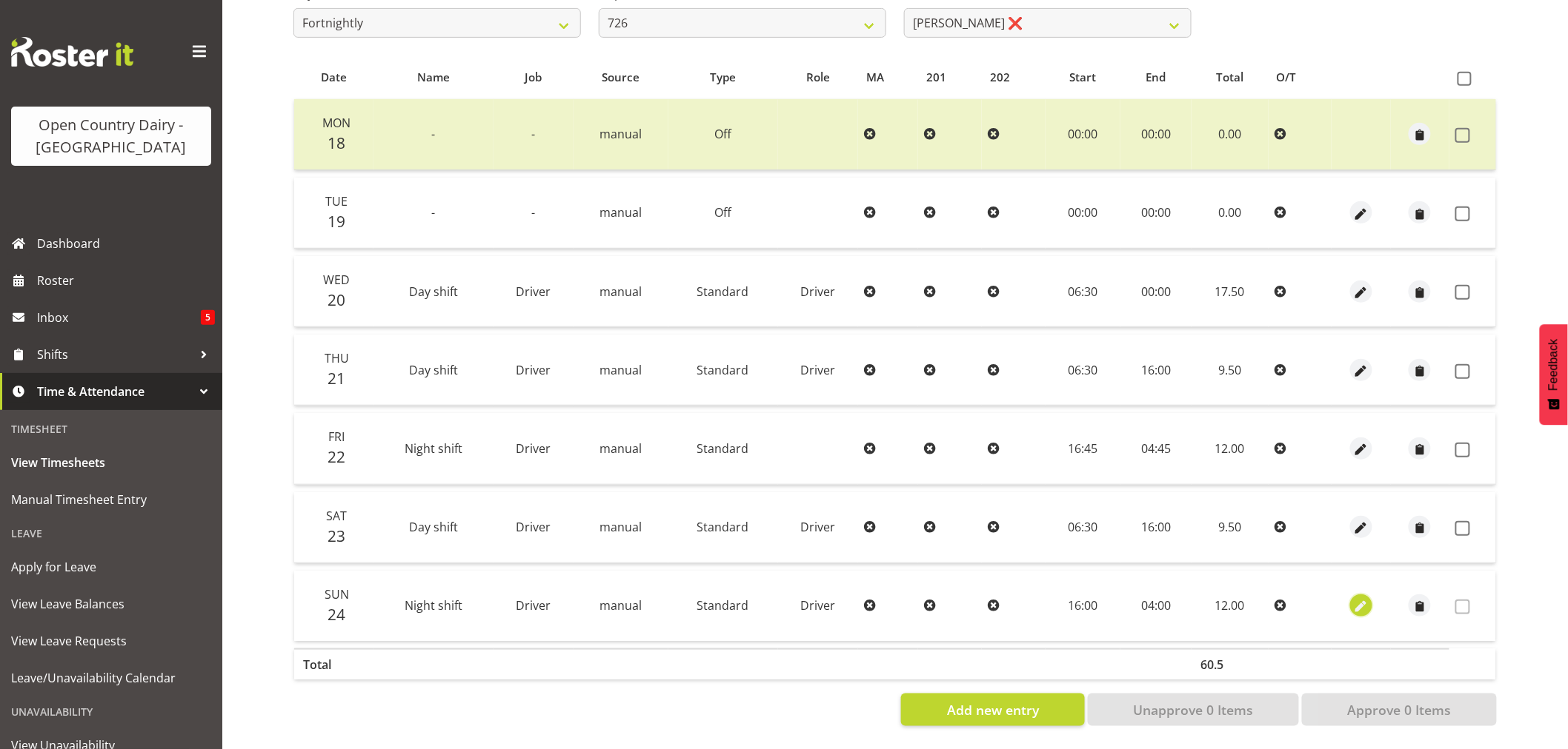
click at [1357, 599] on span "button" at bounding box center [1362, 608] width 17 height 17
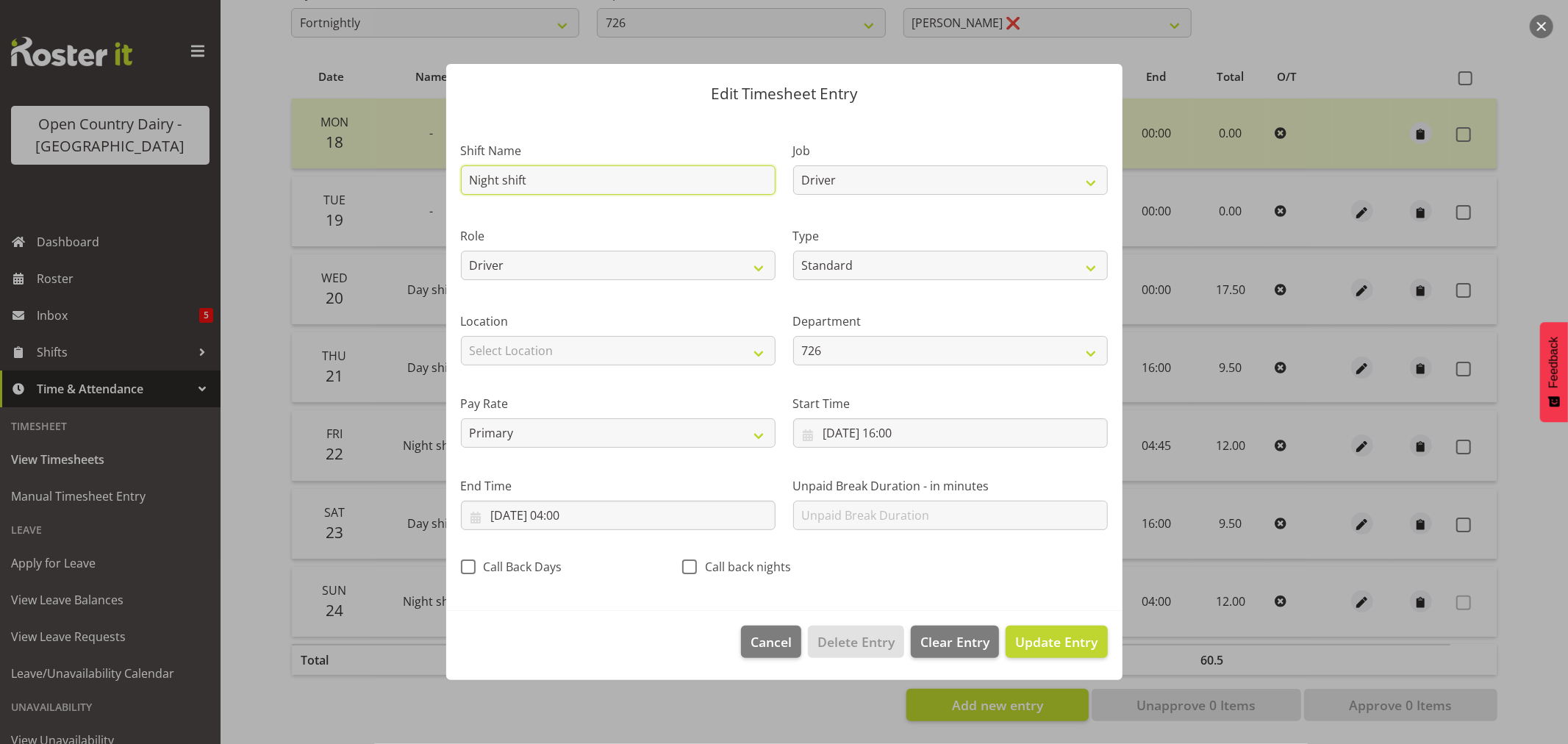
click at [599, 182] on input "Night shift" at bounding box center [619, 180] width 315 height 29
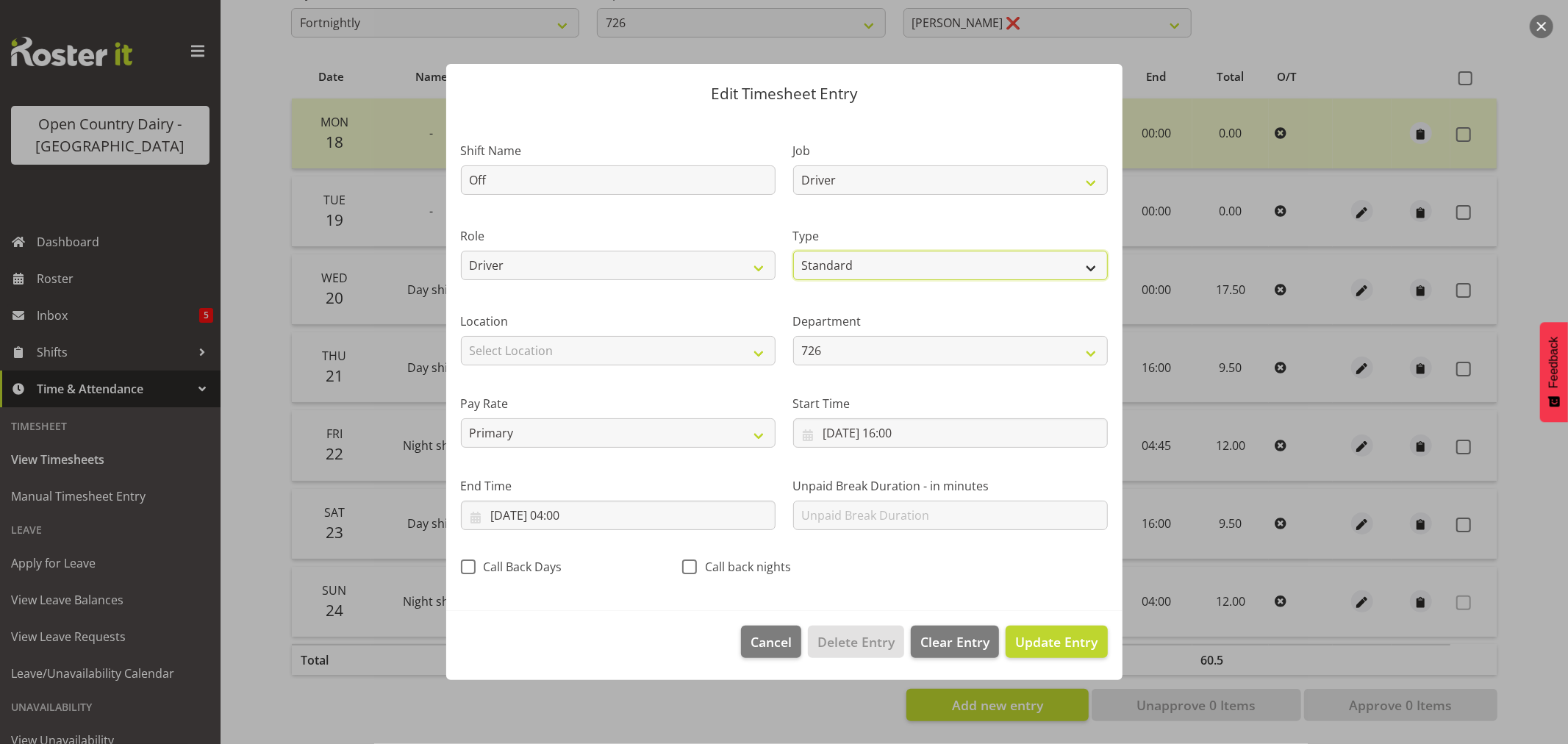
click at [1084, 268] on select "Off Standard Public Holiday Public Holiday (Worked) Day In Lieu Annual Leave Si…" at bounding box center [951, 265] width 315 height 29
click at [793, 280] on select "Off Standard Public Holiday Public Holiday (Worked) Day In Lieu Annual Leave Si…" at bounding box center [951, 265] width 315 height 29
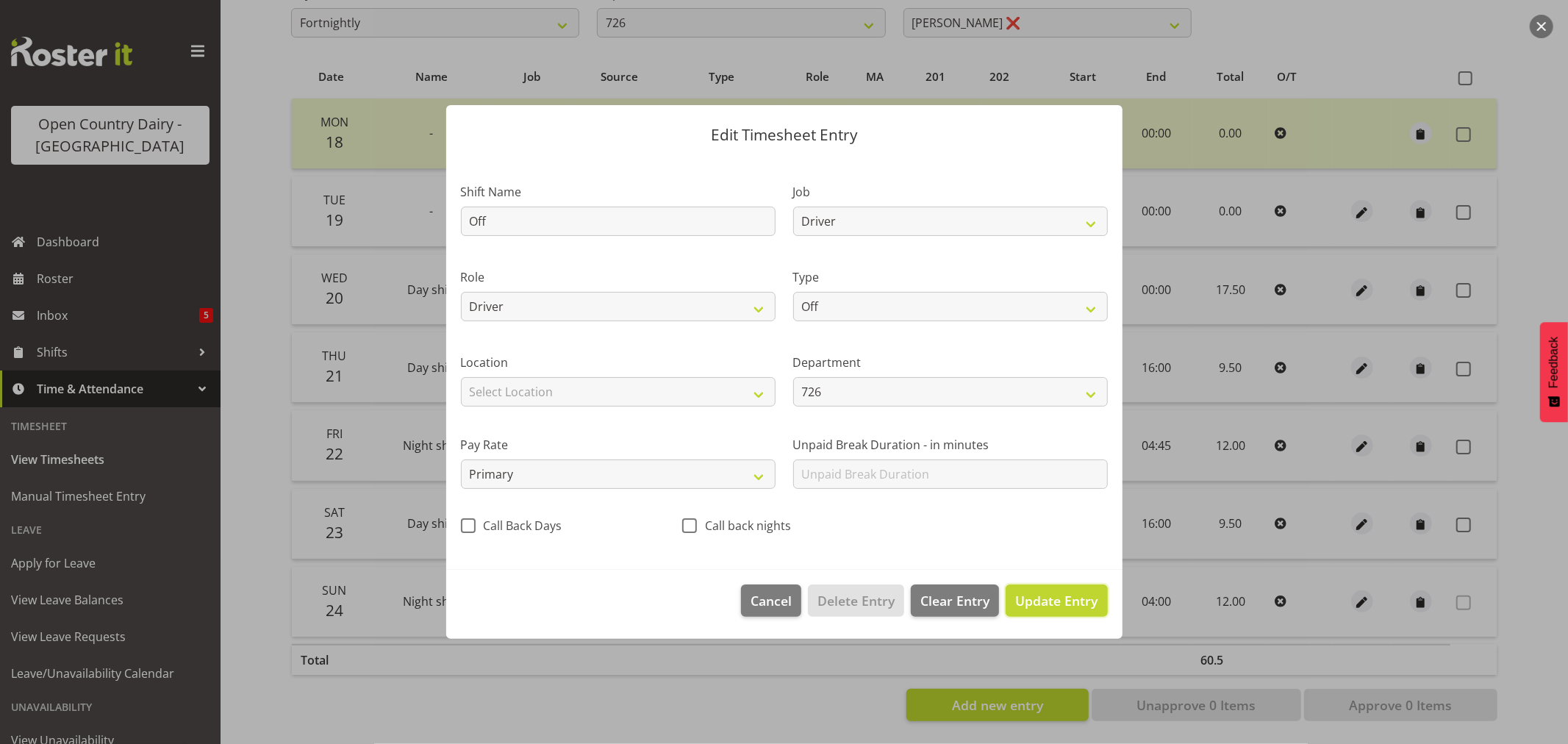
click at [1053, 603] on span "Update Entry" at bounding box center [1057, 601] width 83 height 18
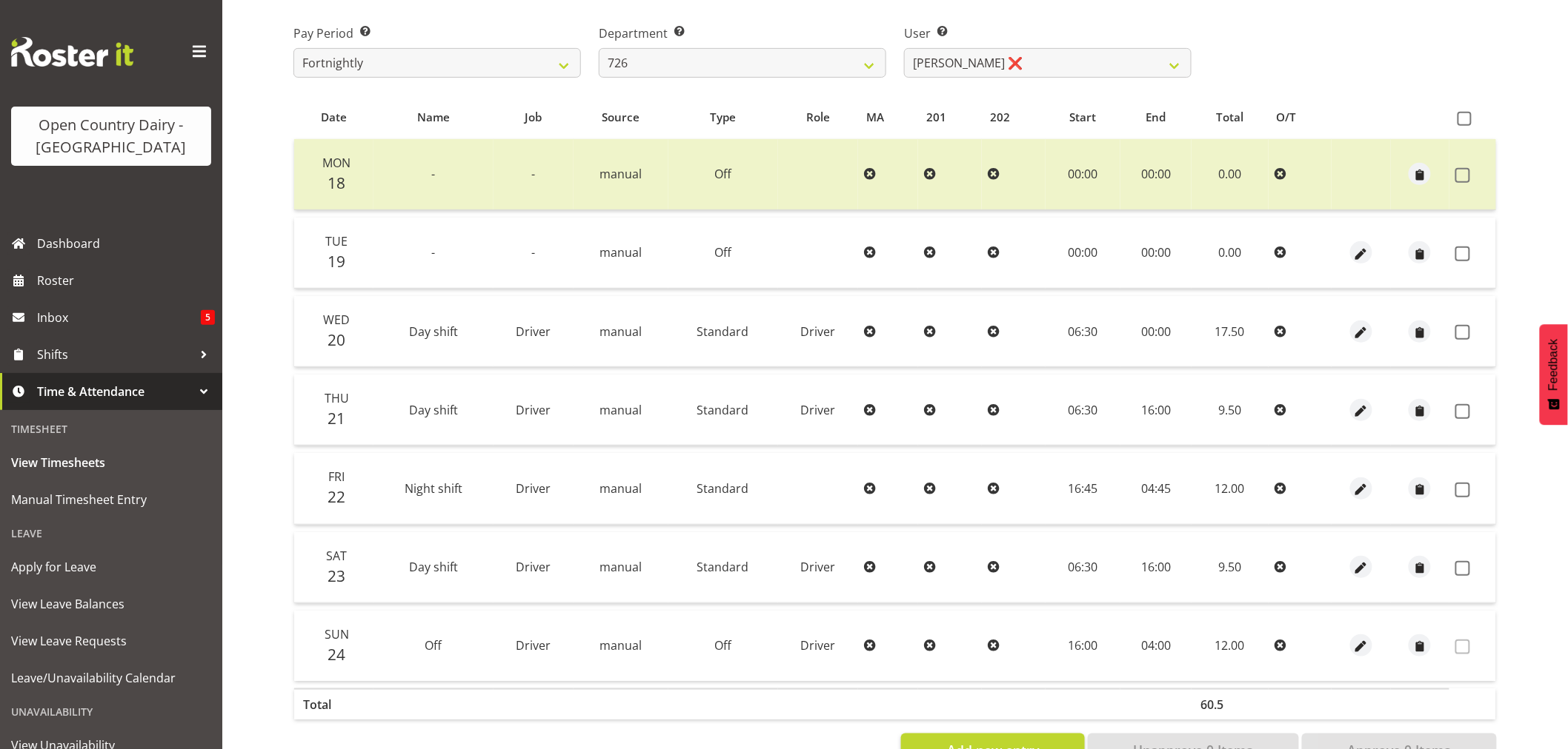
scroll to position [116, 0]
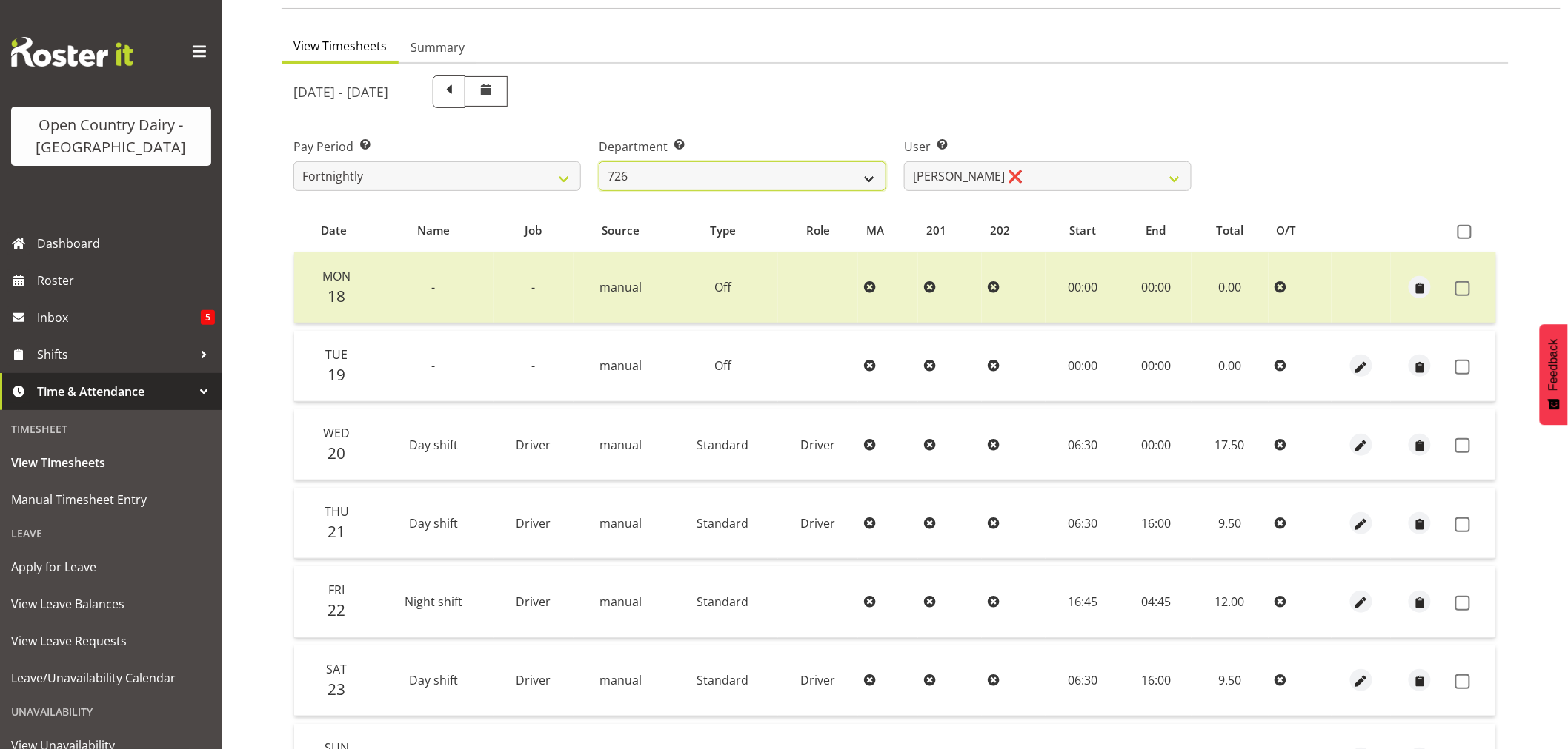
click at [870, 181] on select "701 702 703 704 705 706 707 708 709 710 711 712 713 714 715 716 717 718 719 720" at bounding box center [742, 176] width 287 height 29
click at [1203, 117] on div "Pay Period Select which pay period you would like to view. Fortnightly Departme…" at bounding box center [895, 159] width 1221 height 83
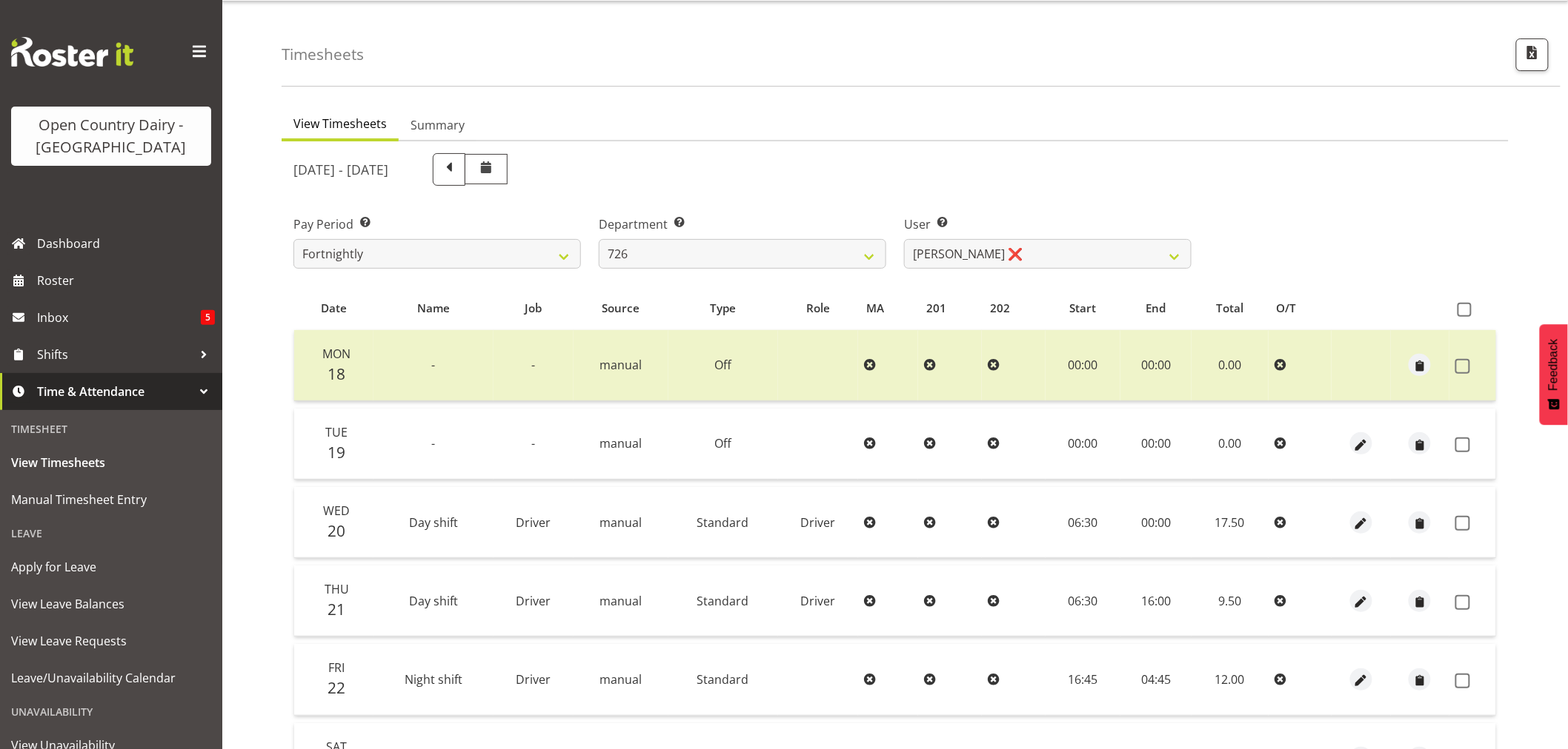
scroll to position [34, 0]
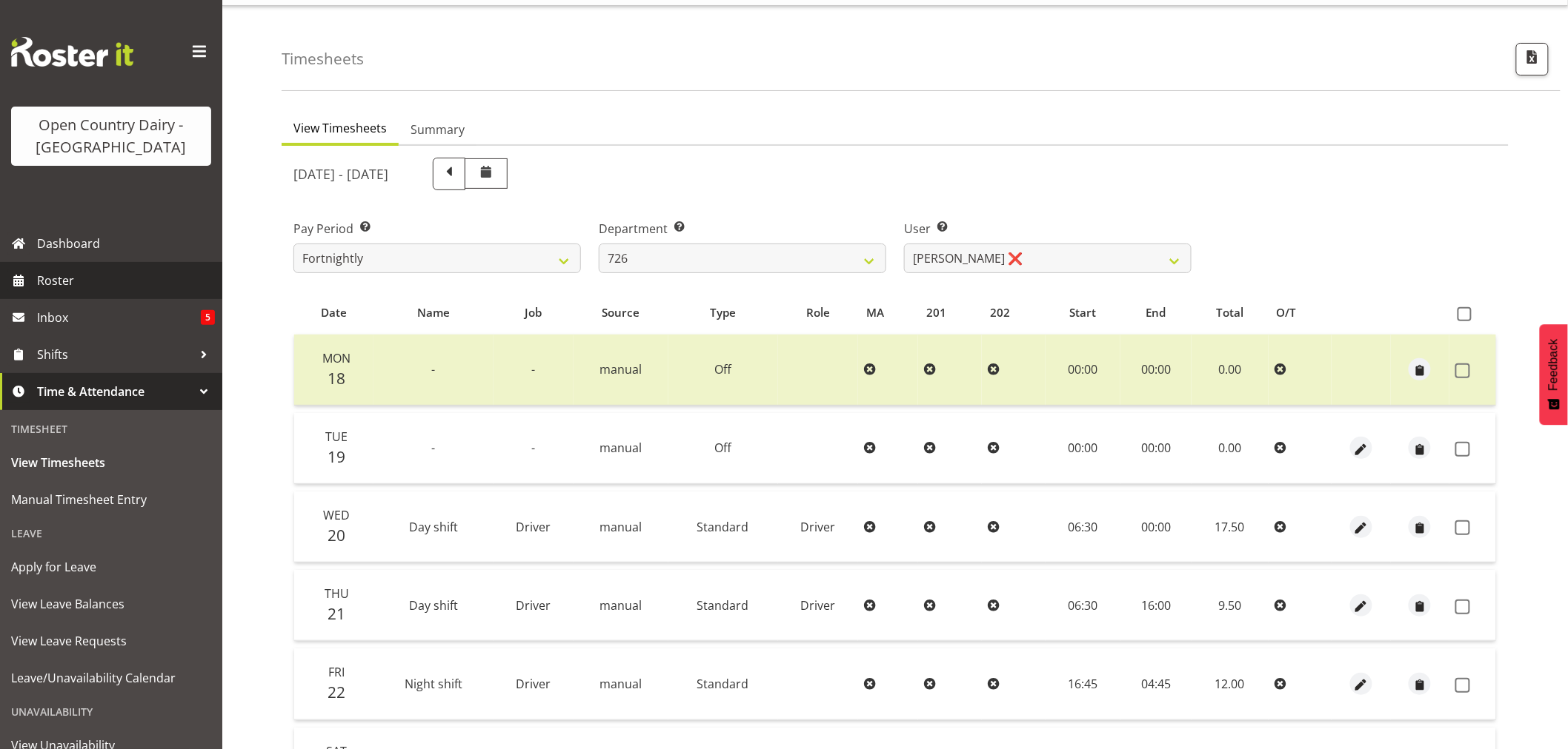
click at [71, 280] on span "Roster" at bounding box center [126, 281] width 178 height 23
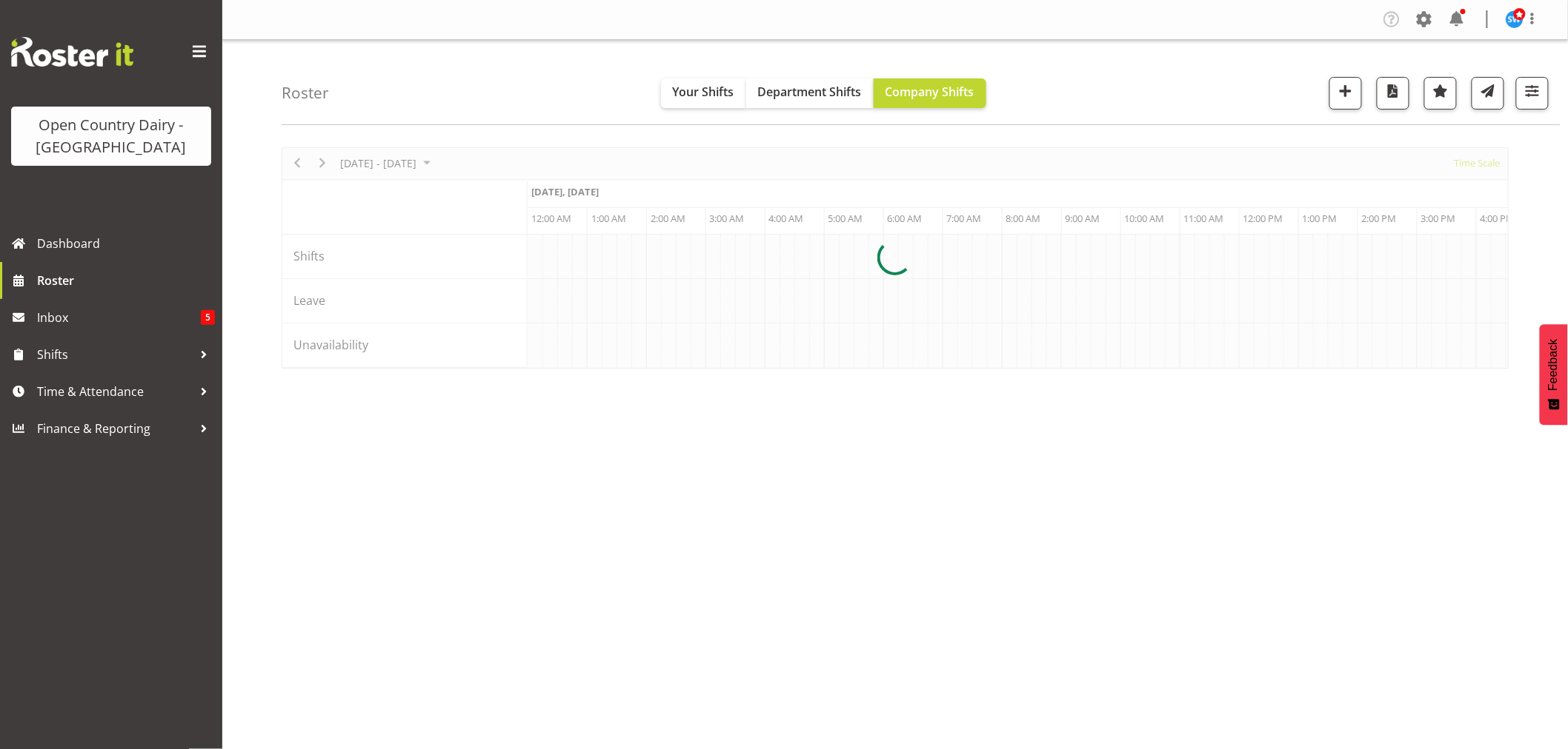
scroll to position [0, 8535]
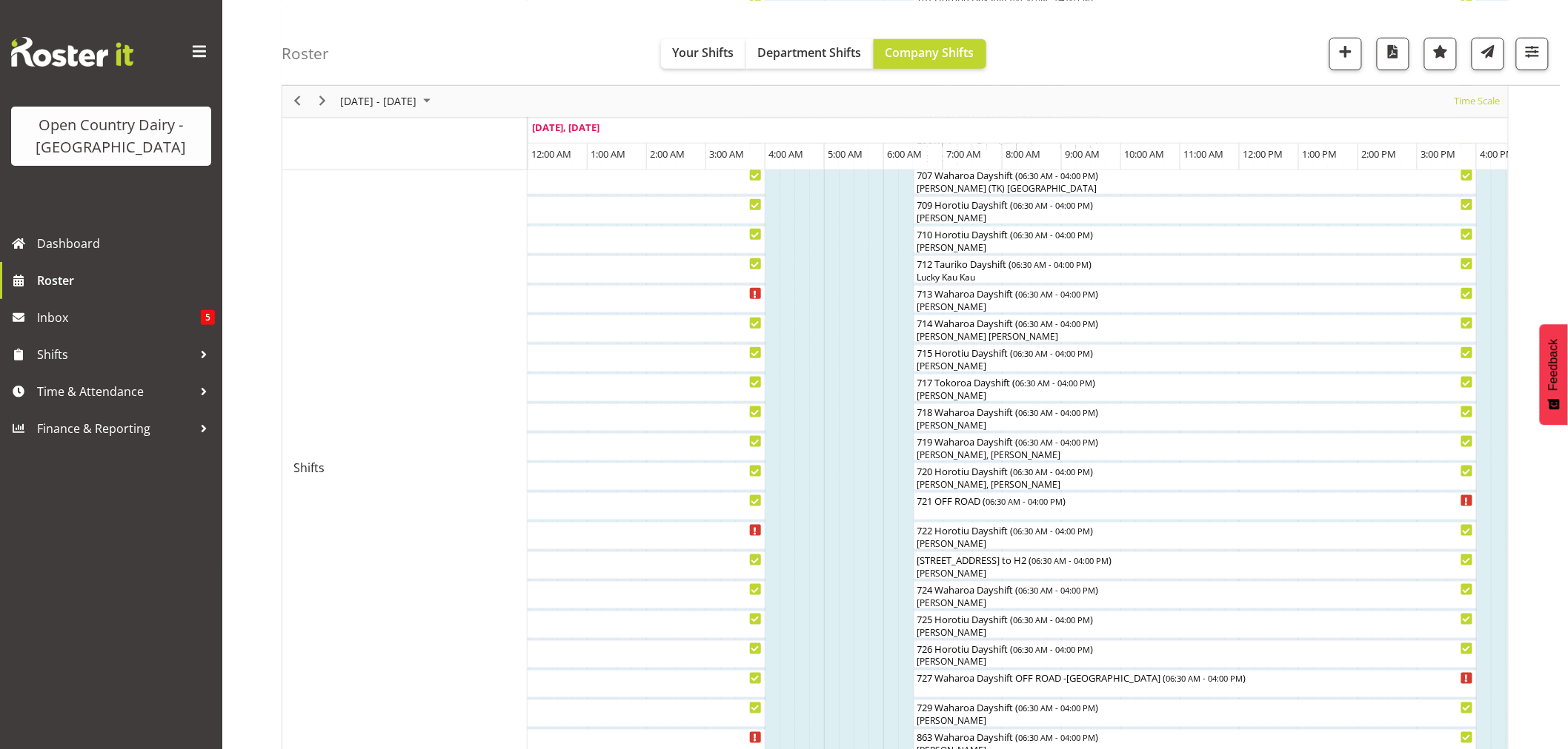
scroll to position [576, 0]
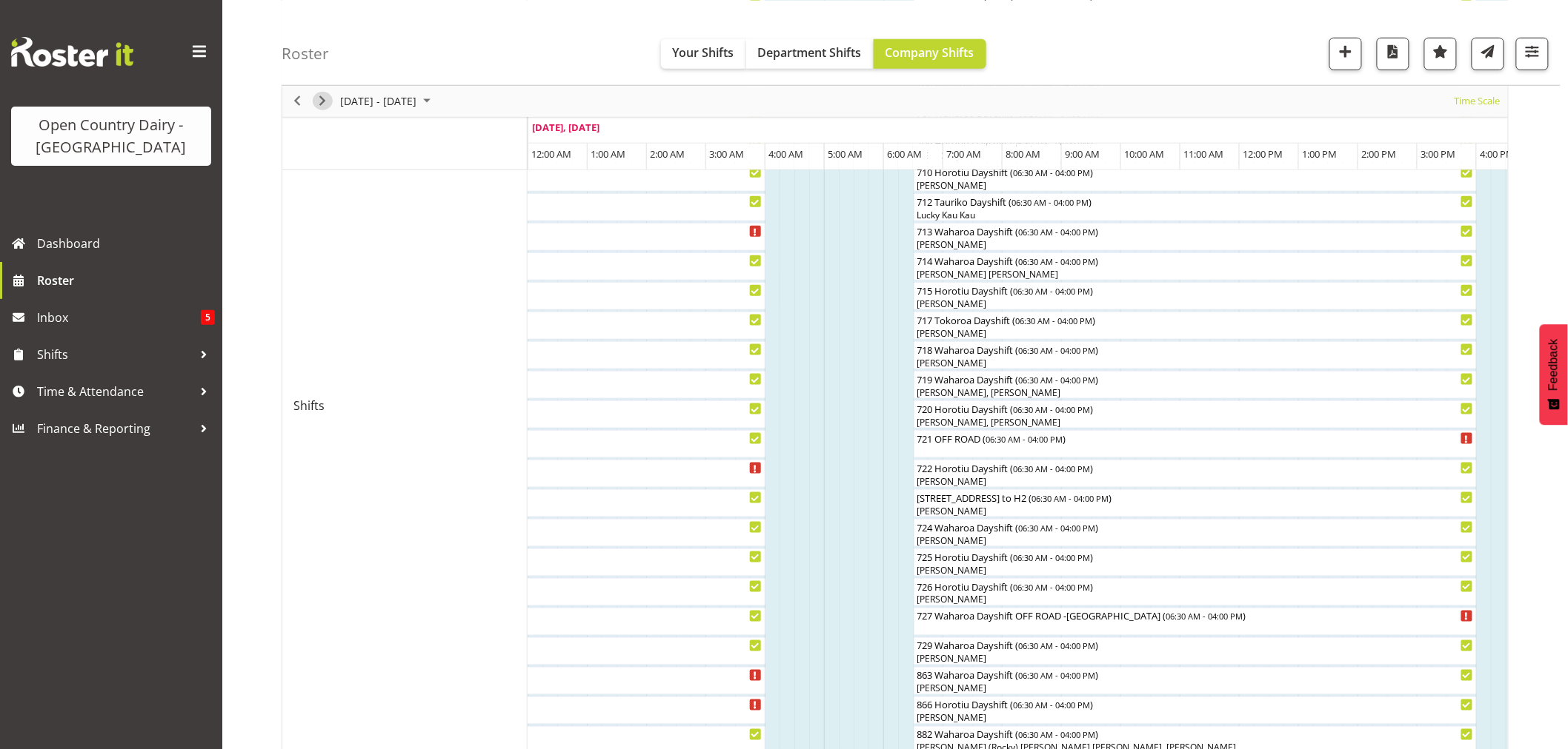
click at [323, 96] on span "Next" at bounding box center [322, 101] width 18 height 18
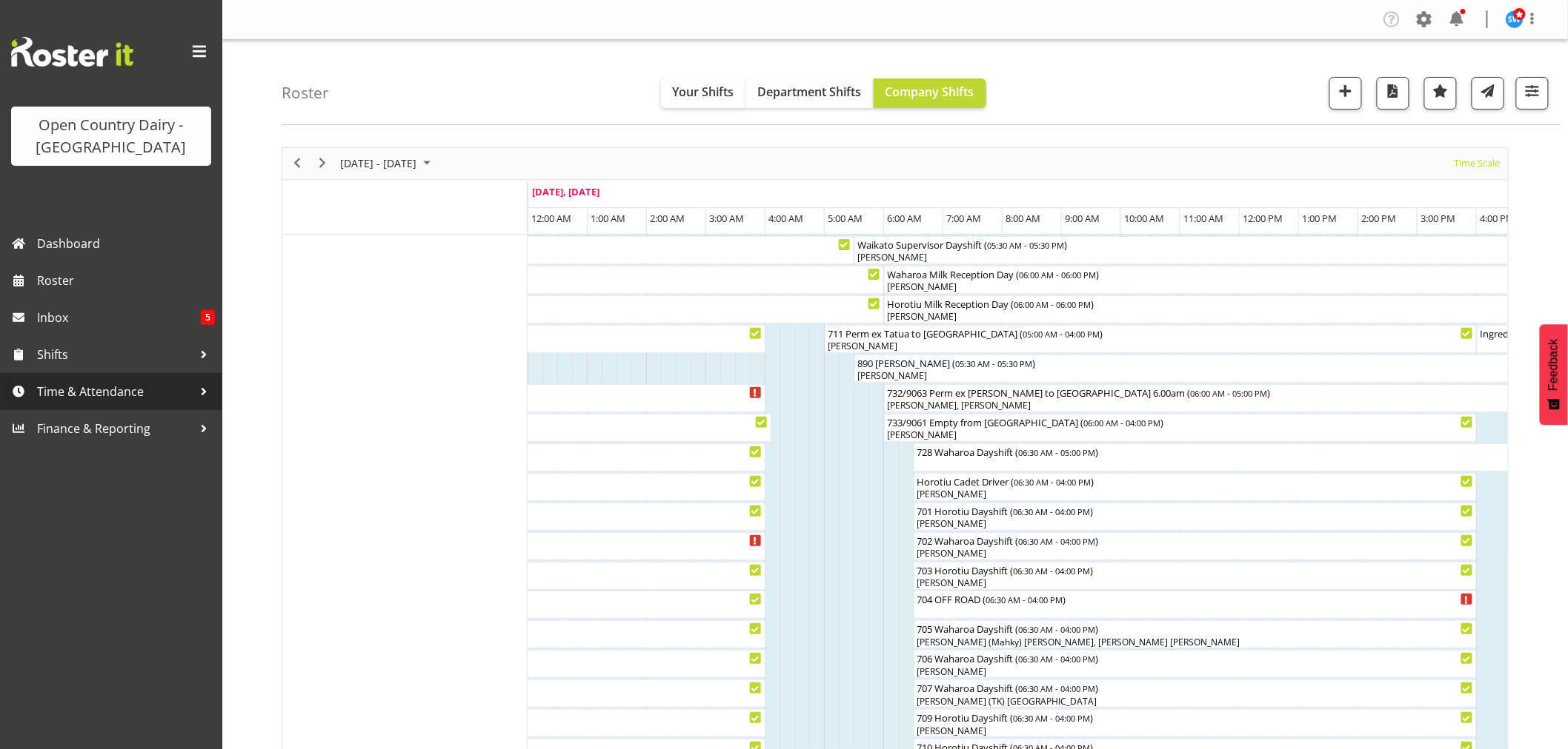
click at [89, 390] on span "Time & Attendance" at bounding box center [114, 392] width 155 height 23
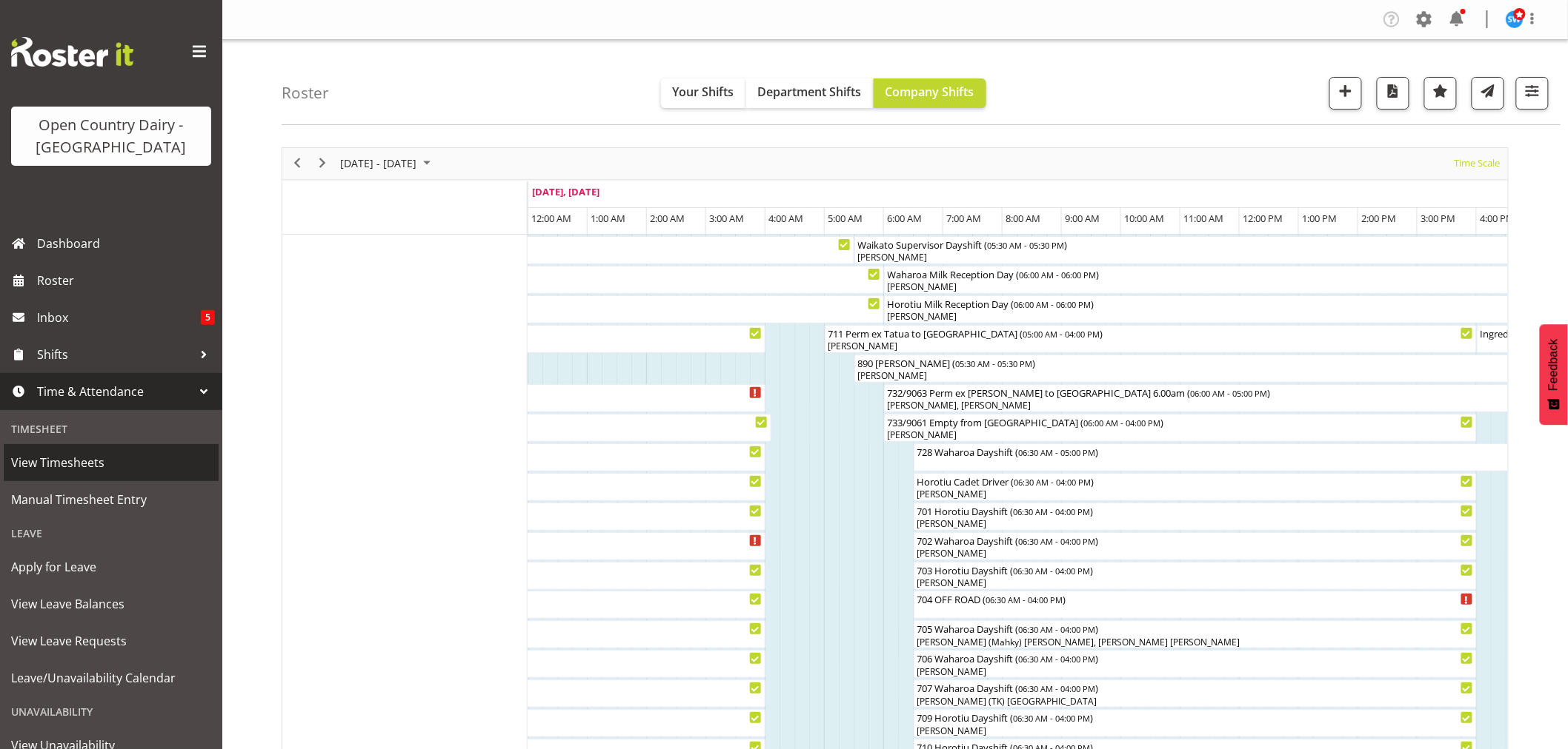
click at [73, 470] on span "View Timesheets" at bounding box center [111, 463] width 200 height 23
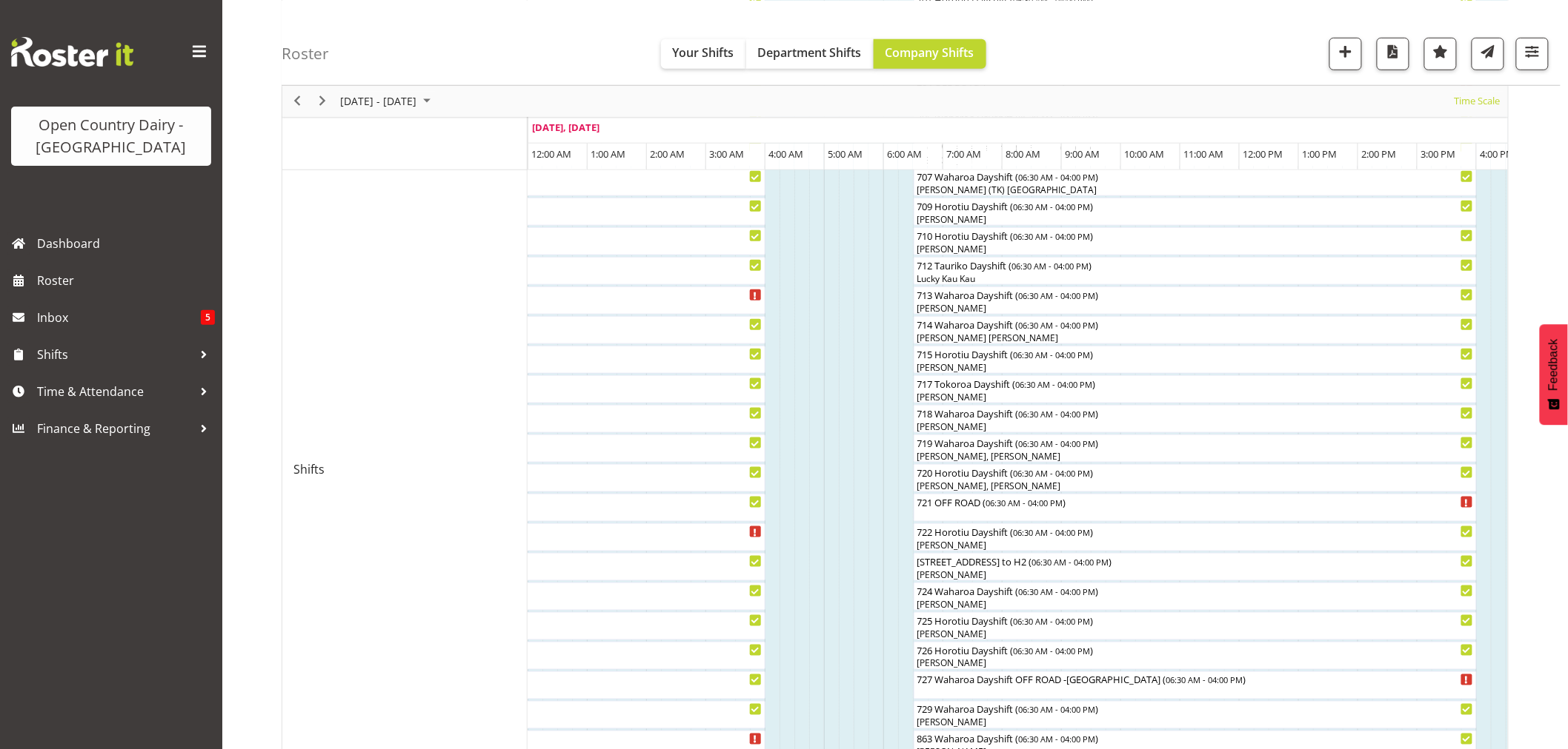
scroll to position [411, 0]
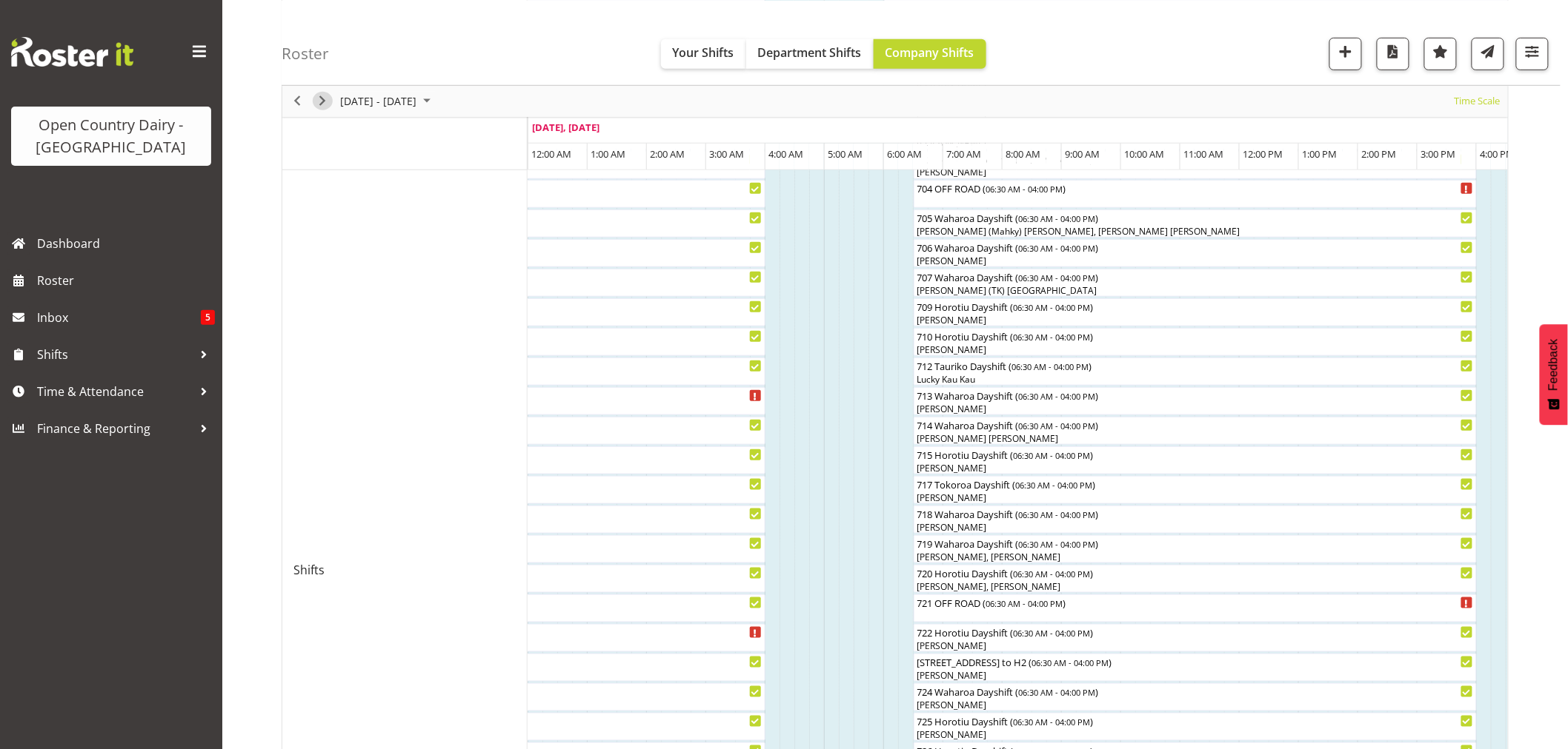
click at [323, 94] on span "Next" at bounding box center [322, 101] width 18 height 18
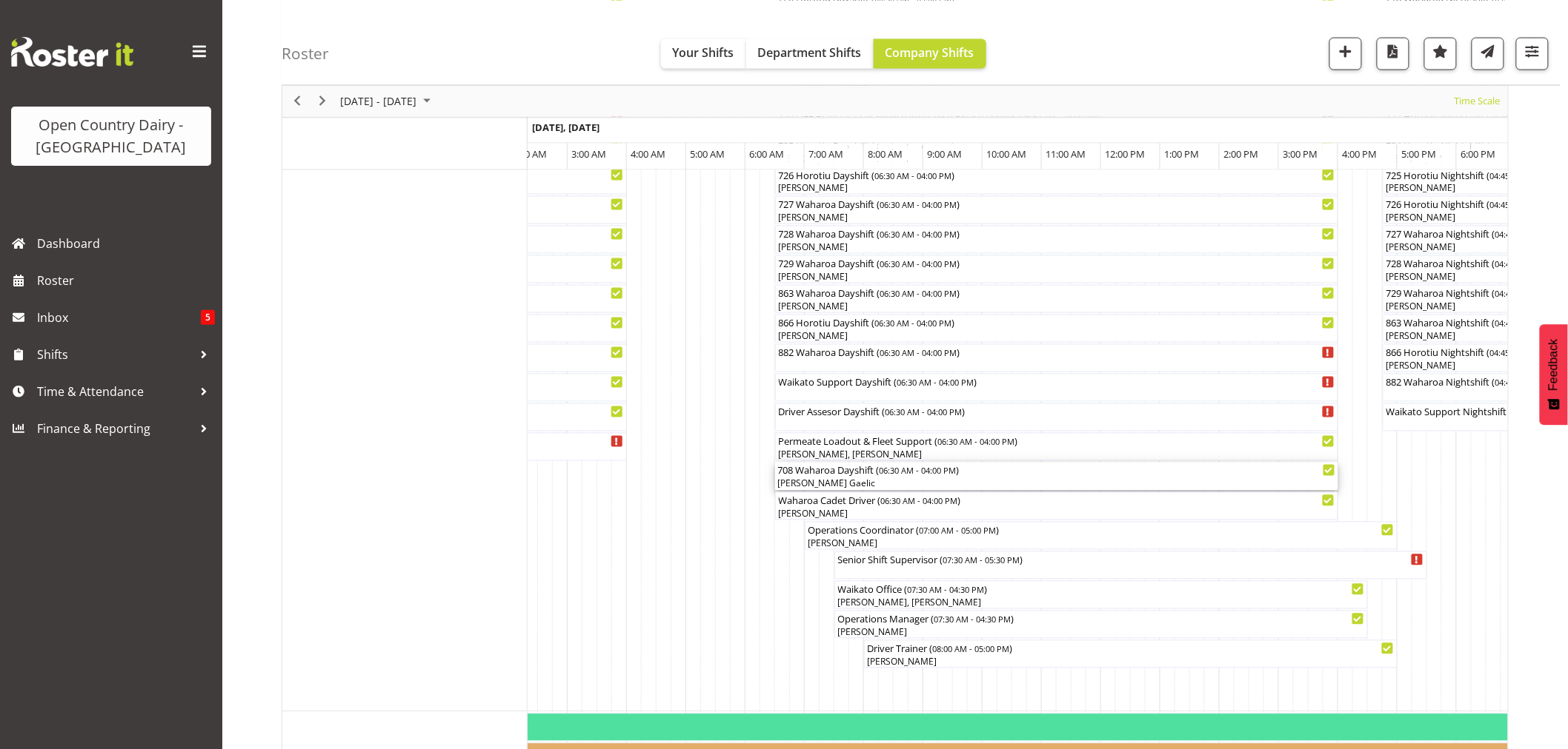
click at [812, 481] on div "[PERSON_NAME] Gaelic" at bounding box center [1056, 484] width 557 height 13
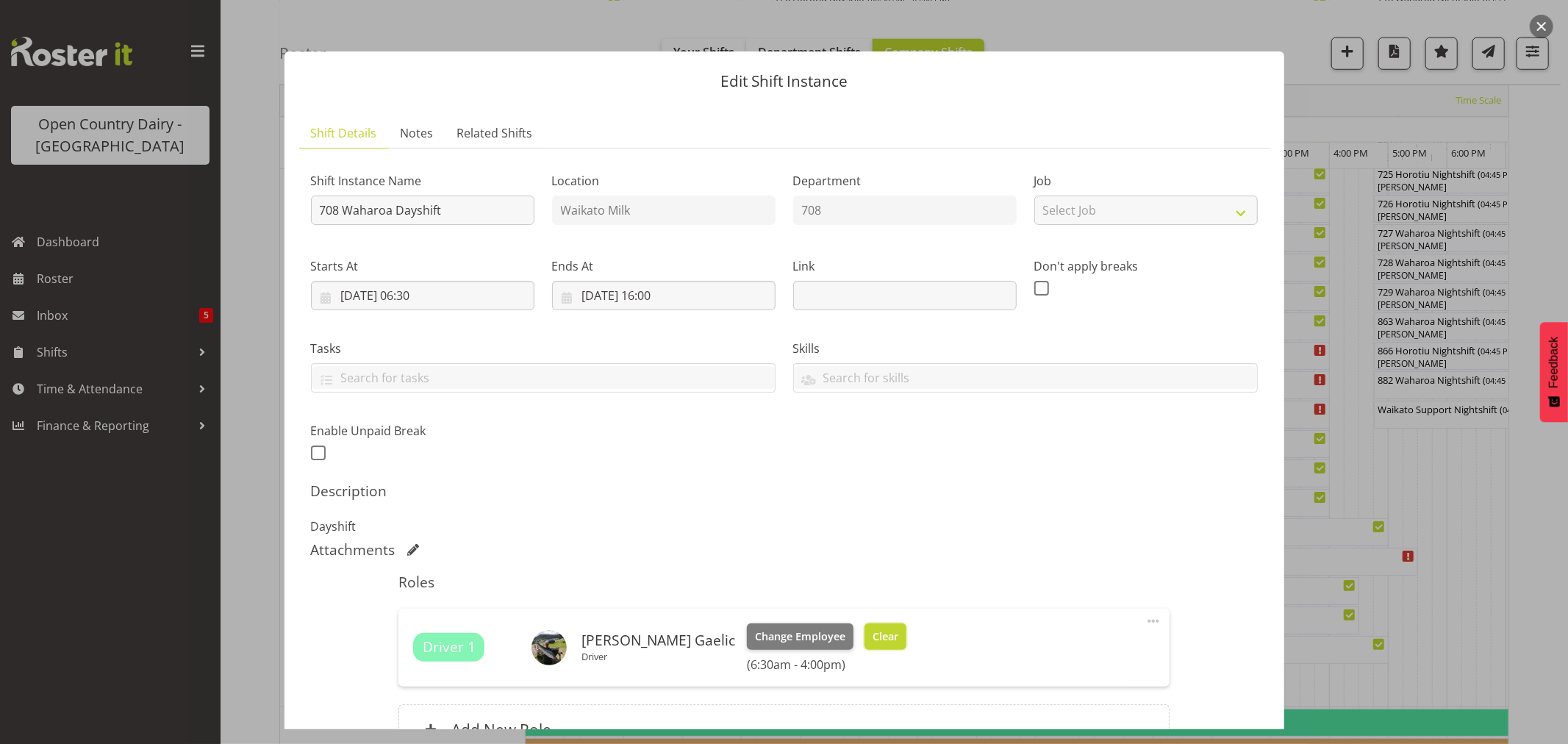
click at [873, 638] on span "Clear" at bounding box center [886, 636] width 26 height 16
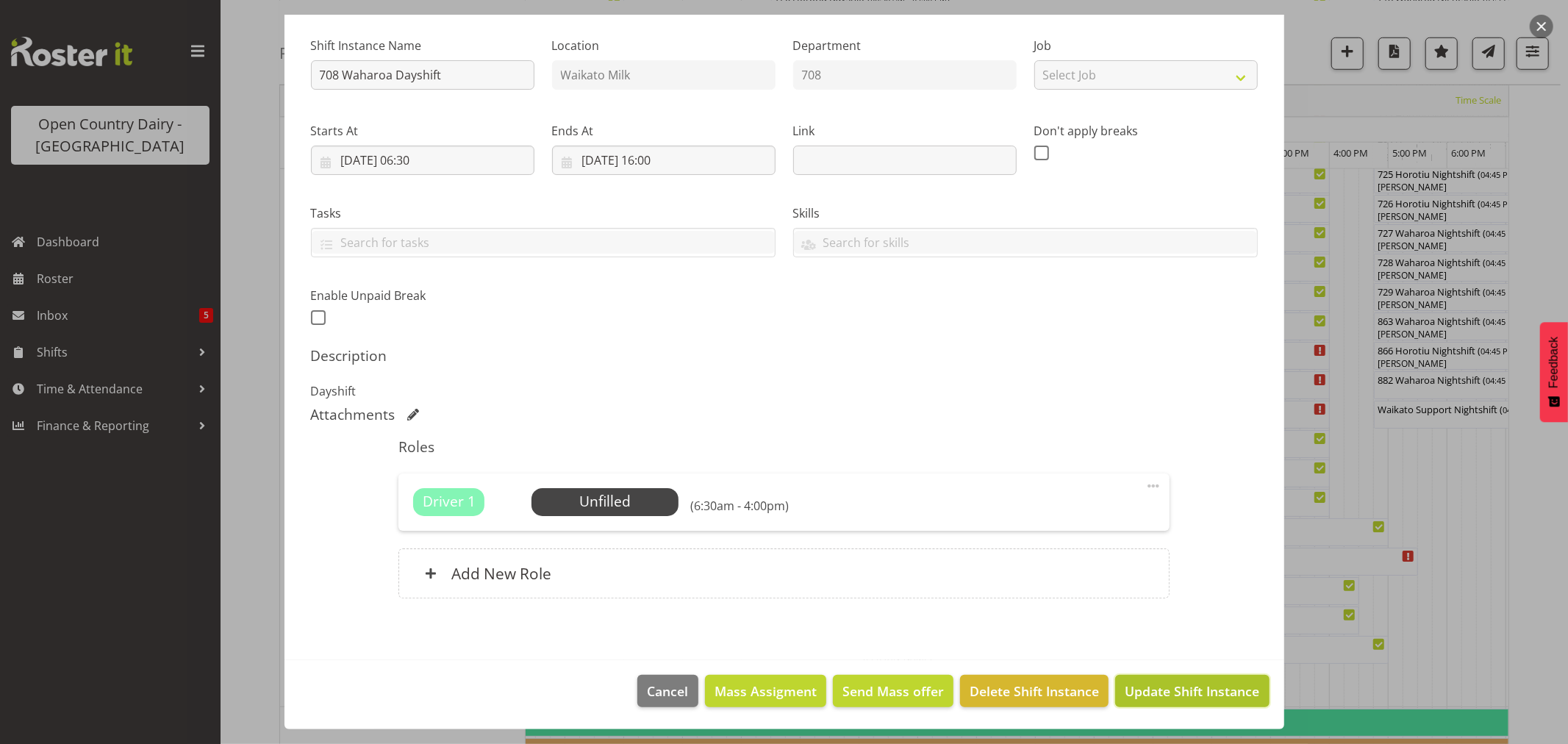
click at [1186, 690] on span "Update Shift Instance" at bounding box center [1192, 691] width 134 height 19
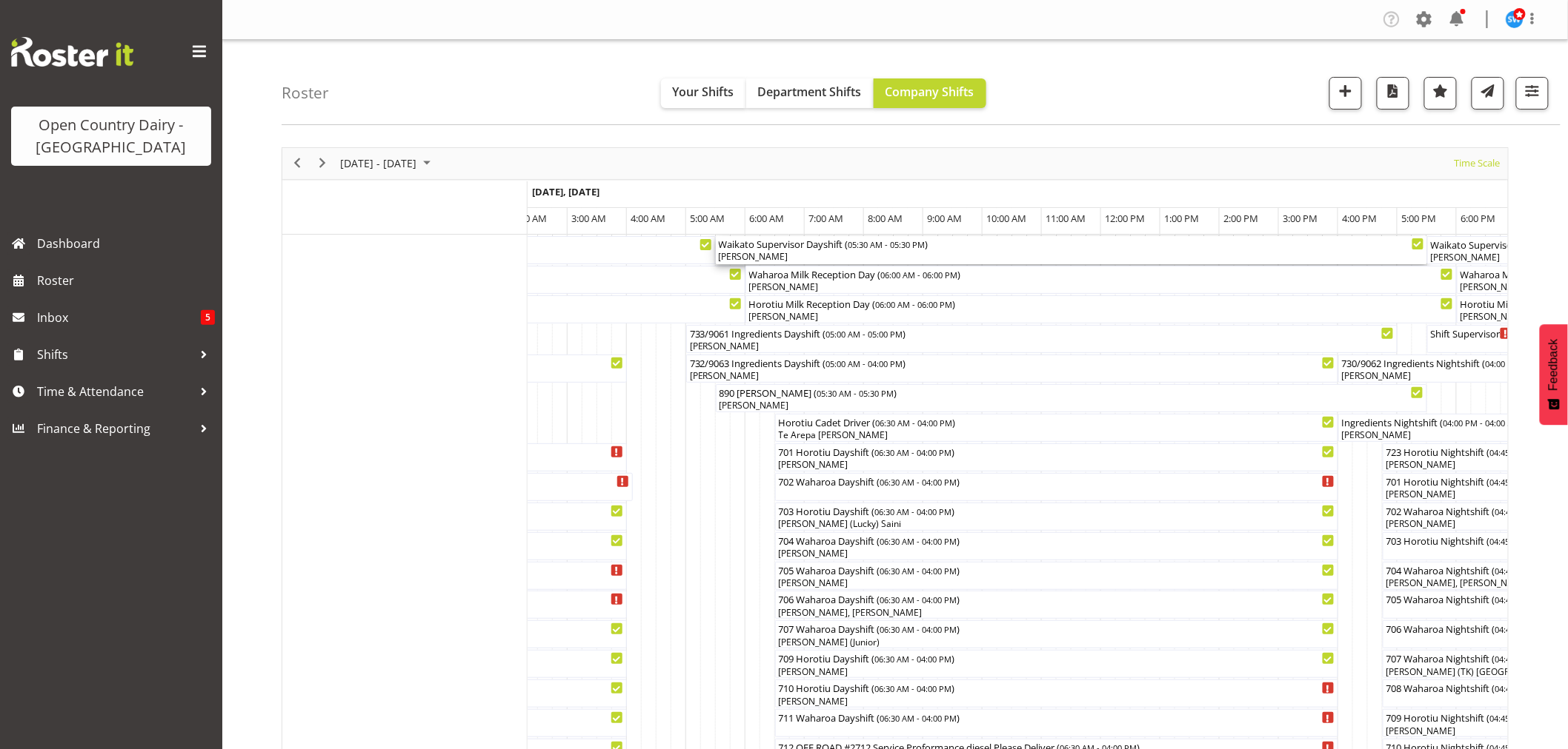
click at [796, 255] on div "[PERSON_NAME]" at bounding box center [1071, 257] width 705 height 13
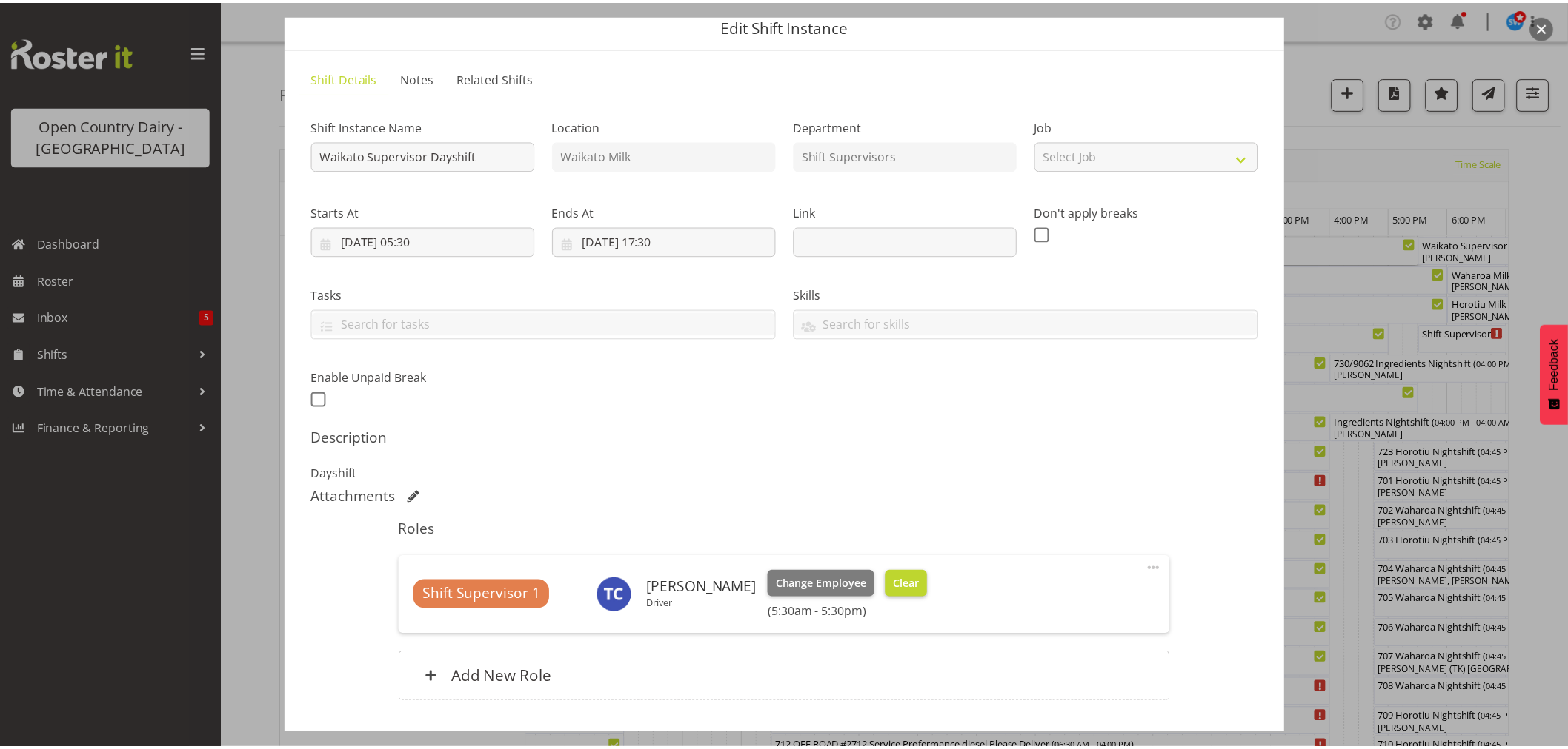
scroll to position [157, 0]
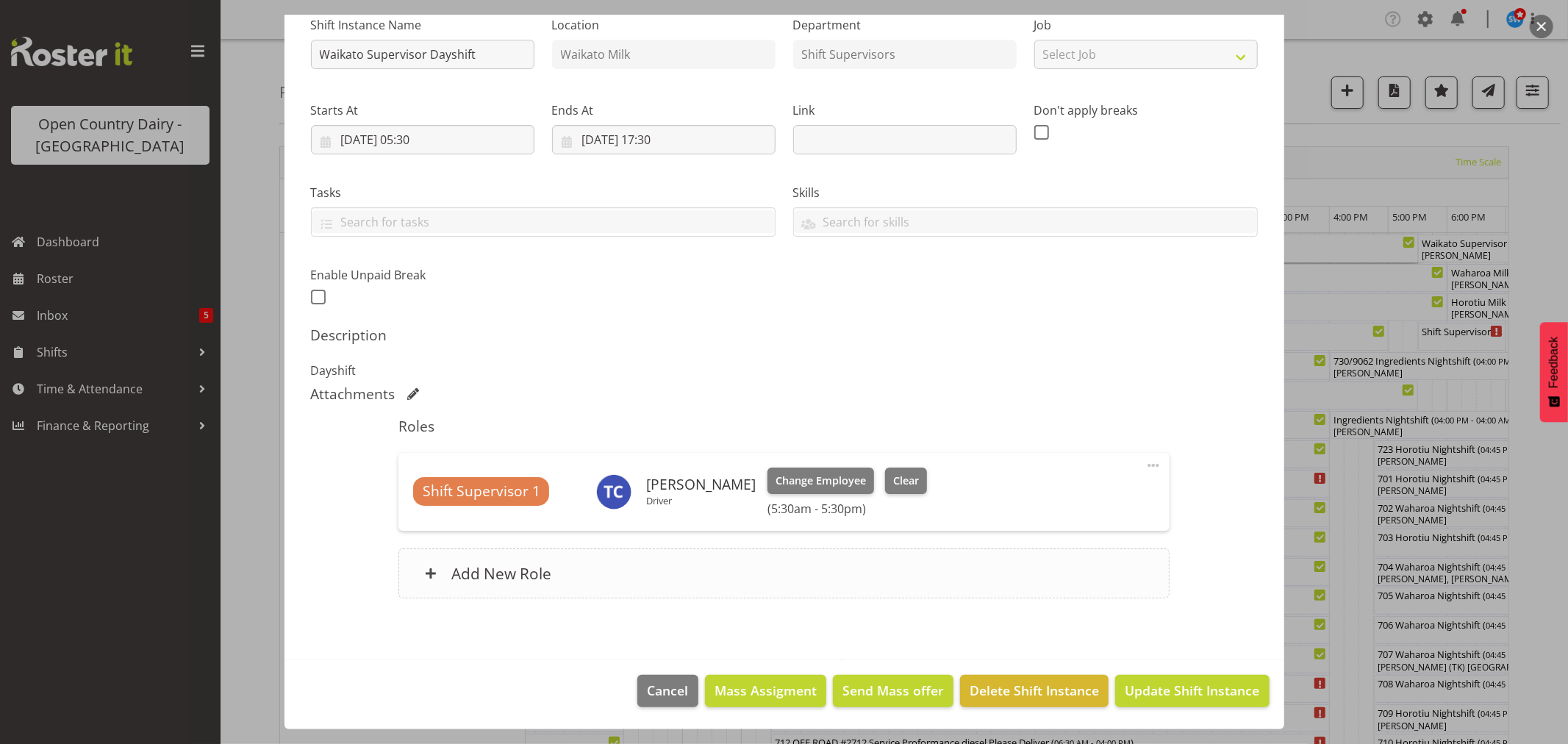
click at [454, 574] on h6 "Add New Role" at bounding box center [501, 574] width 100 height 19
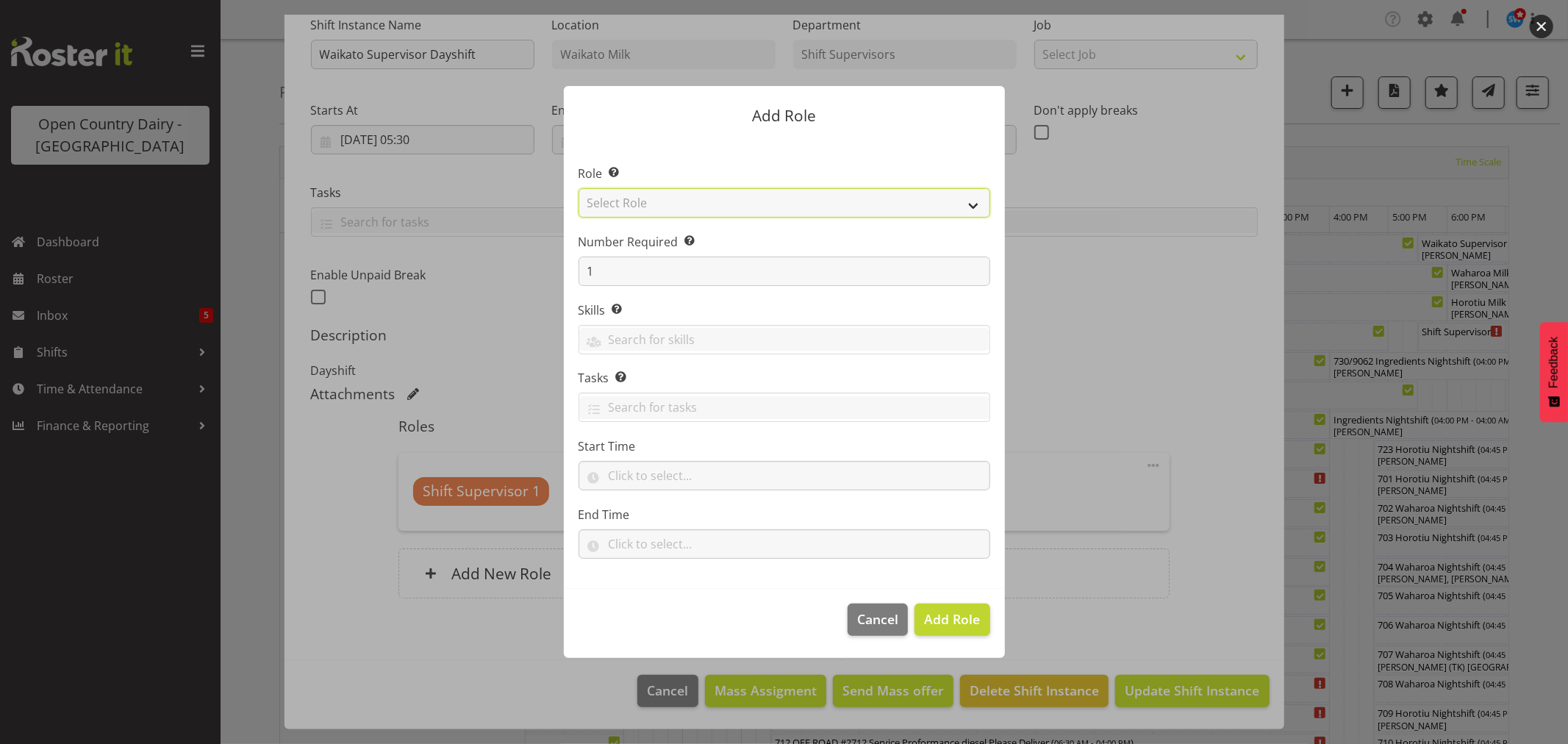
click at [971, 211] on select "Select Role Cadet Driver Crew Leader Driver Driver Buddy Driver Assessor Dayshi…" at bounding box center [784, 203] width 411 height 29
select select "1166"
click at [578, 189] on select "Select Role Cadet Driver Crew Leader Driver Driver Buddy Driver Assessor Dayshi…" at bounding box center [784, 203] width 411 height 29
click at [955, 619] on span "Add Role" at bounding box center [952, 619] width 56 height 18
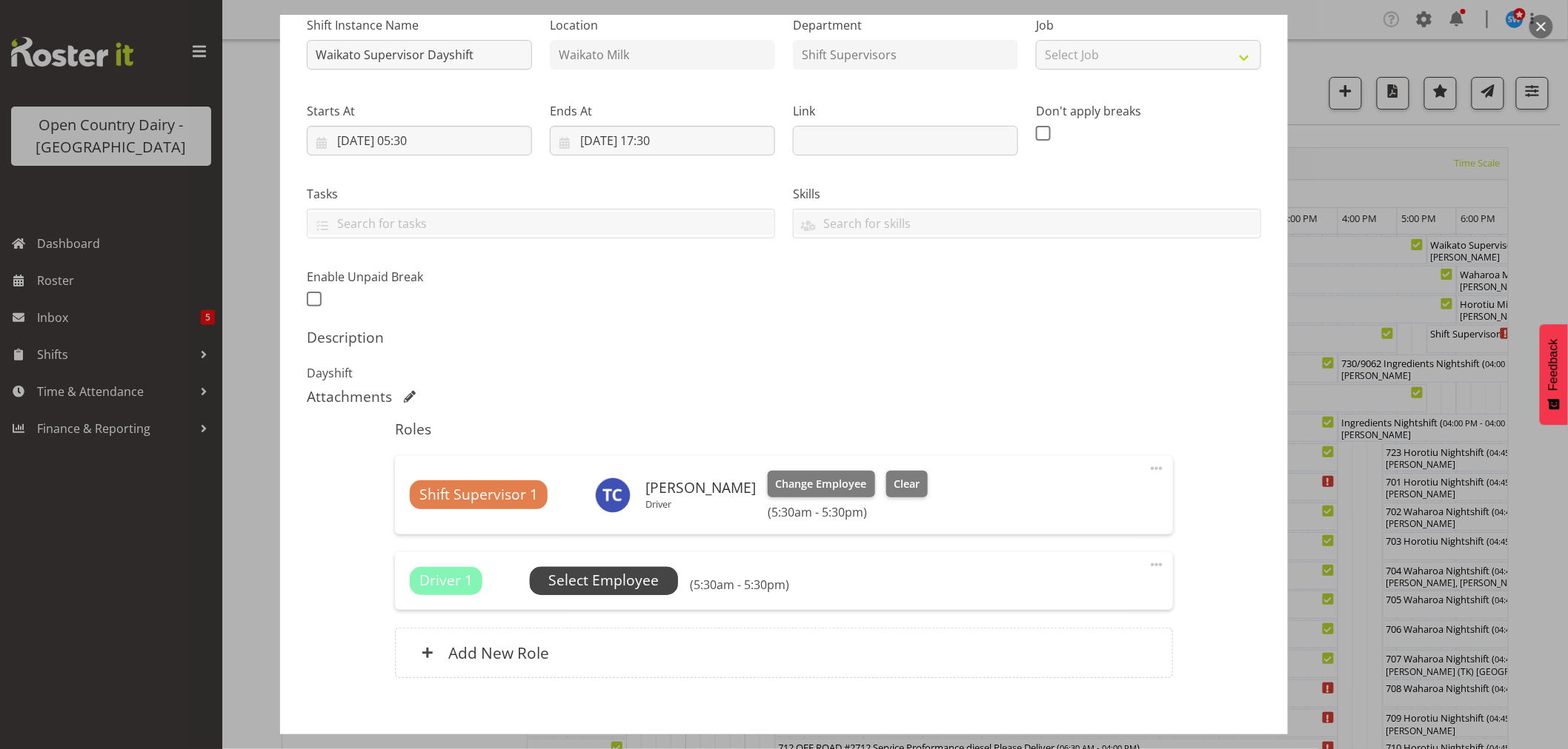
click at [632, 579] on span "Select Employee" at bounding box center [603, 581] width 110 height 22
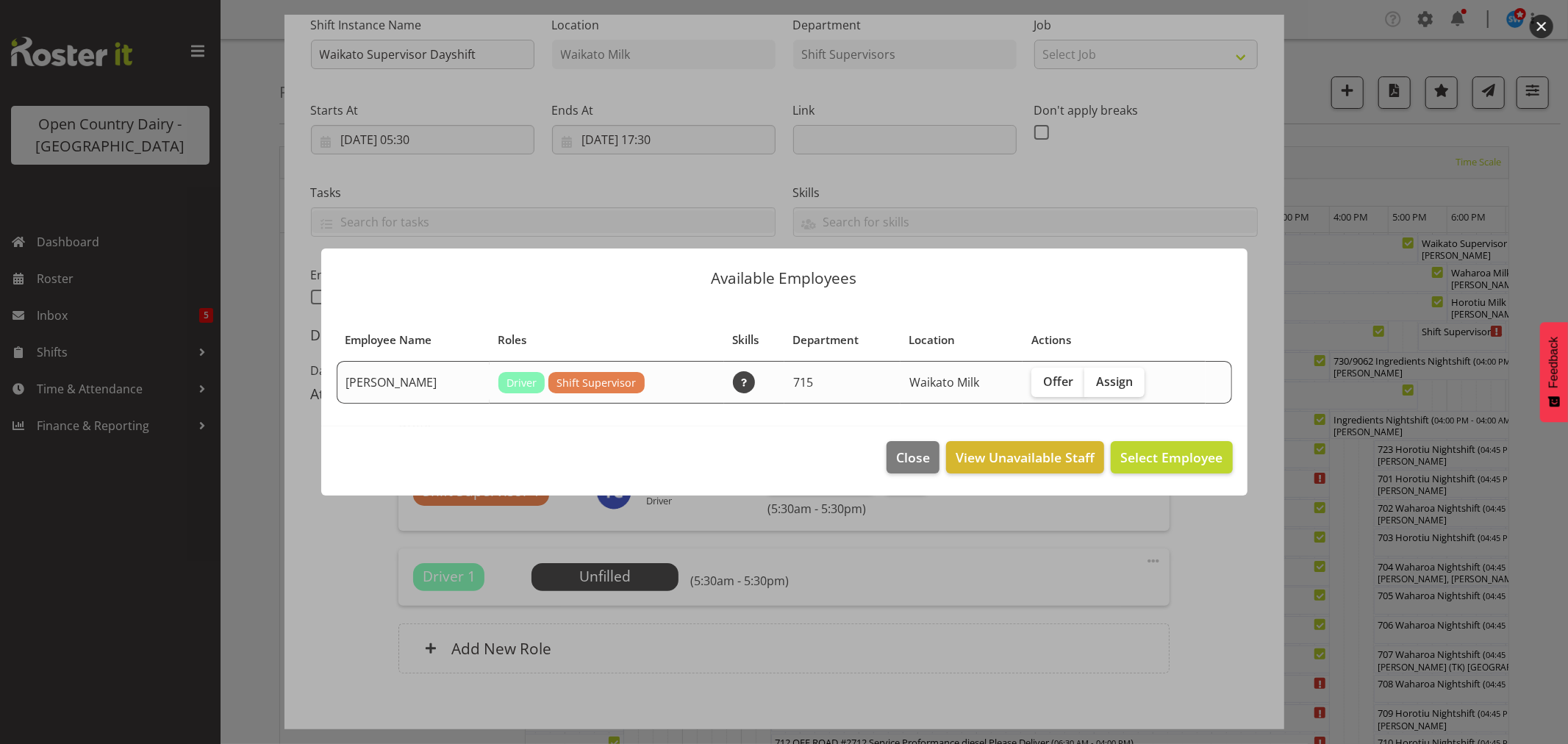
click at [1177, 207] on div at bounding box center [784, 372] width 1568 height 744
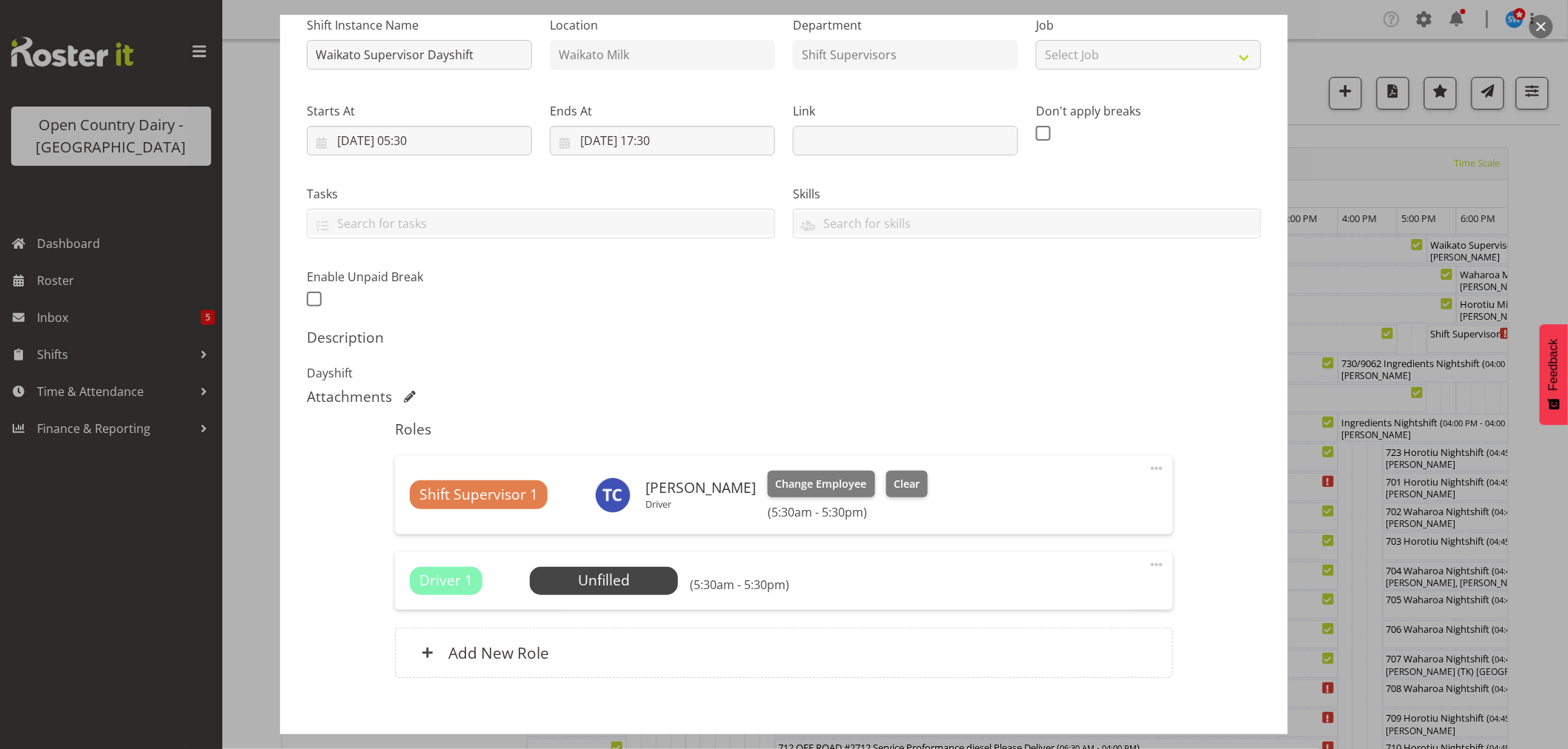
click at [1147, 563] on span at bounding box center [1156, 565] width 18 height 18
click at [1067, 592] on link "Edit" at bounding box center [1094, 597] width 142 height 27
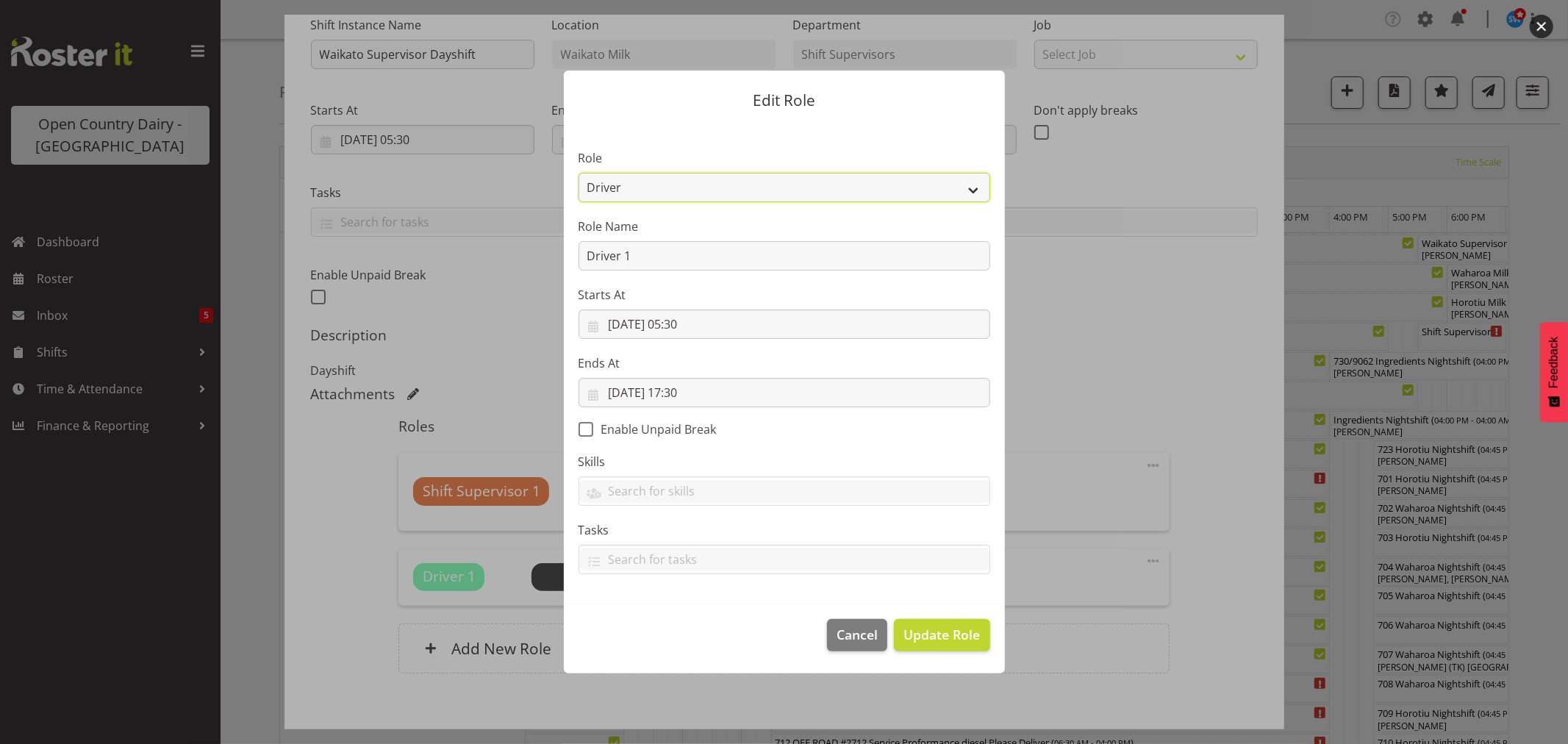
click at [975, 189] on select "Cadet Driver Crew Leader Driver Driver Buddy Driver Assessor Dayshift Driver As…" at bounding box center [784, 188] width 411 height 29
select select "1169"
click at [578, 173] on select "Cadet Driver Crew Leader Driver Driver Buddy Driver Assessor Dayshift Driver As…" at bounding box center [784, 188] width 411 height 29
click at [954, 629] on span "Update Role" at bounding box center [941, 635] width 77 height 19
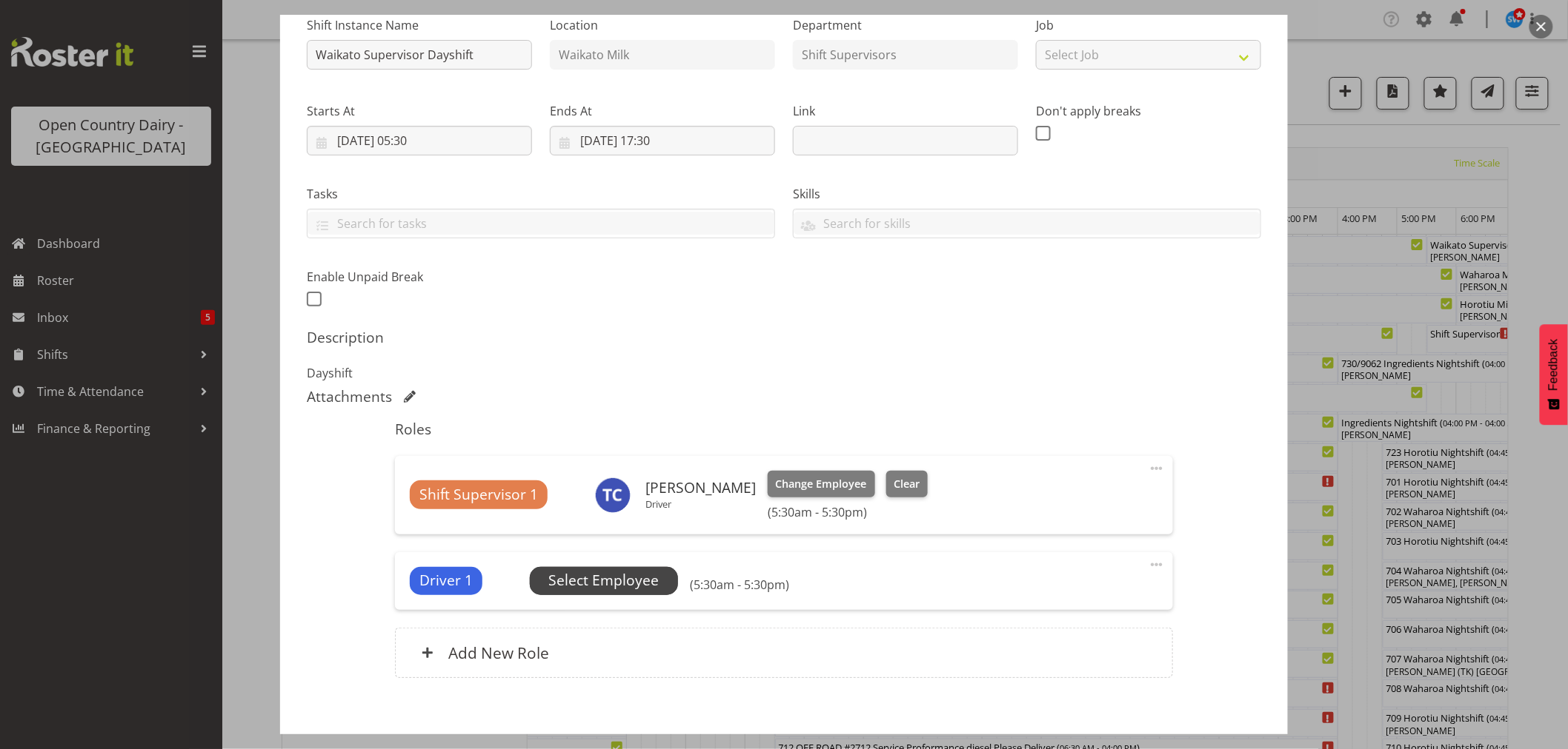
click at [604, 581] on span "Select Employee" at bounding box center [603, 581] width 110 height 22
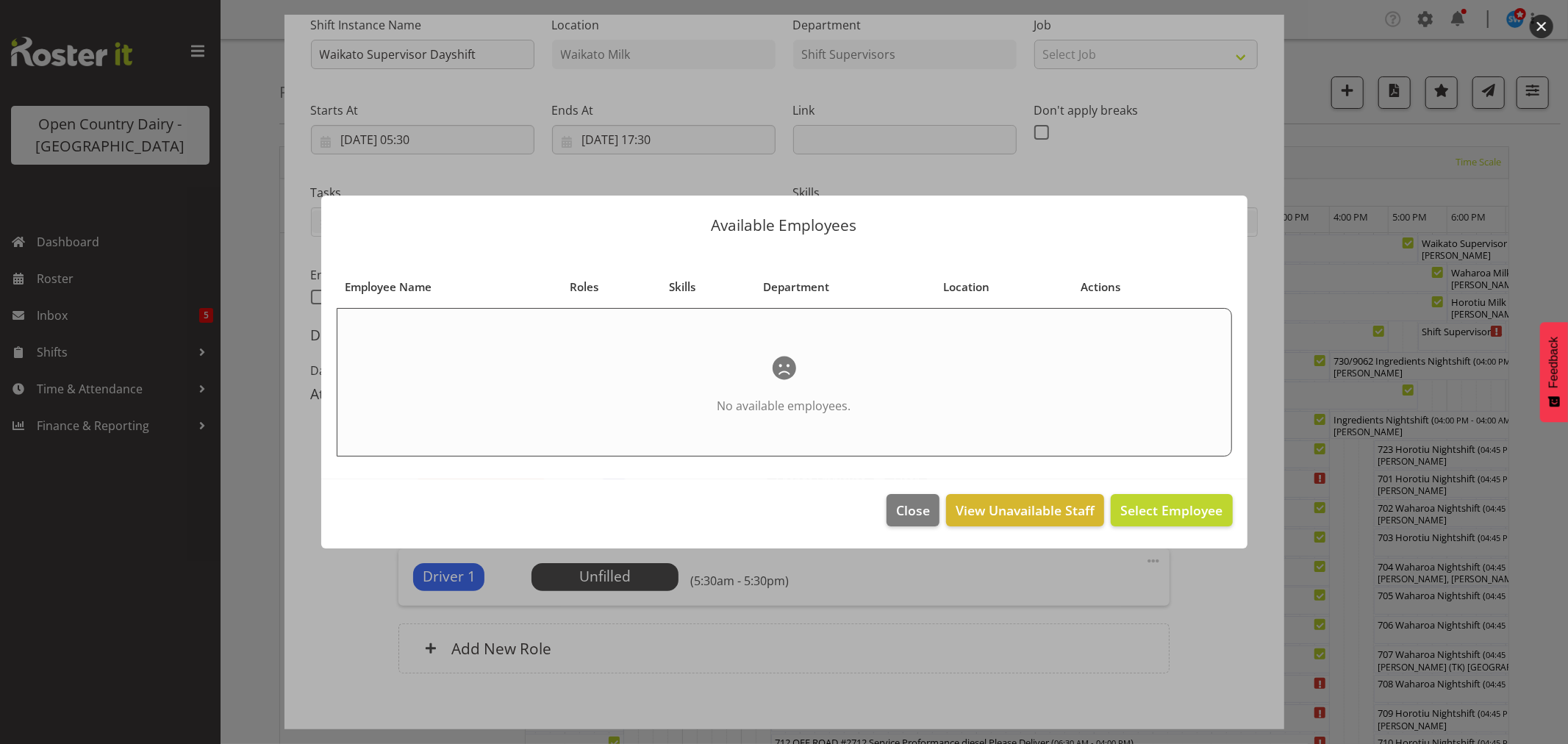
click at [1142, 561] on div "Available Employees Employee Name Roles Skills Department Location Actions No a…" at bounding box center [784, 373] width 955 height 427
click at [912, 502] on span "Close" at bounding box center [912, 511] width 34 height 19
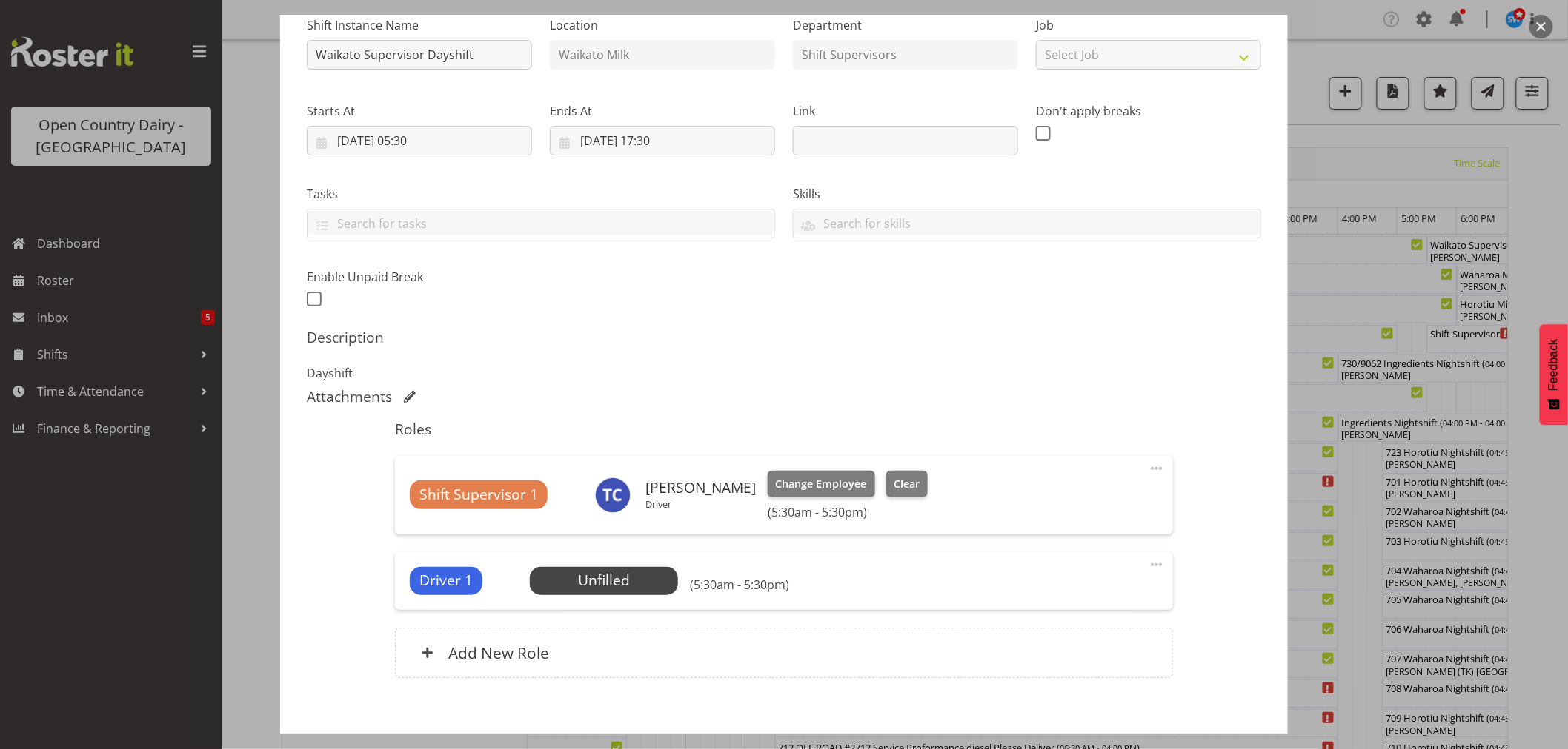
click at [1147, 564] on span at bounding box center [1156, 565] width 18 height 18
click at [1046, 595] on link "Edit" at bounding box center [1094, 597] width 142 height 27
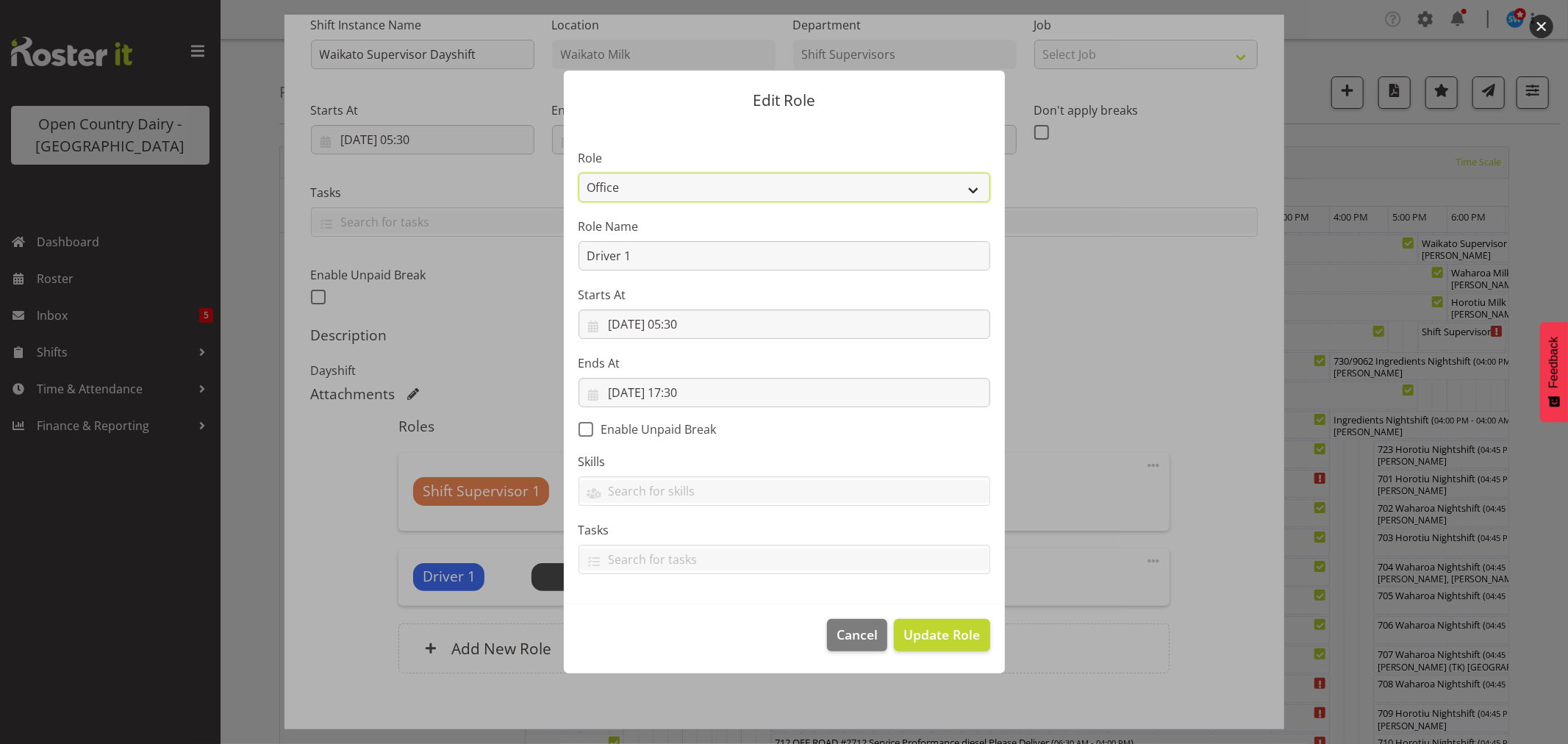
click at [973, 187] on select "Cadet Driver Crew Leader Driver Driver Buddy Driver Assessor Dayshift Driver As…" at bounding box center [784, 188] width 411 height 29
select select "1167"
click at [578, 173] on select "Cadet Driver Crew Leader Driver Driver Buddy Driver Assessor Dayshift Driver As…" at bounding box center [784, 188] width 411 height 29
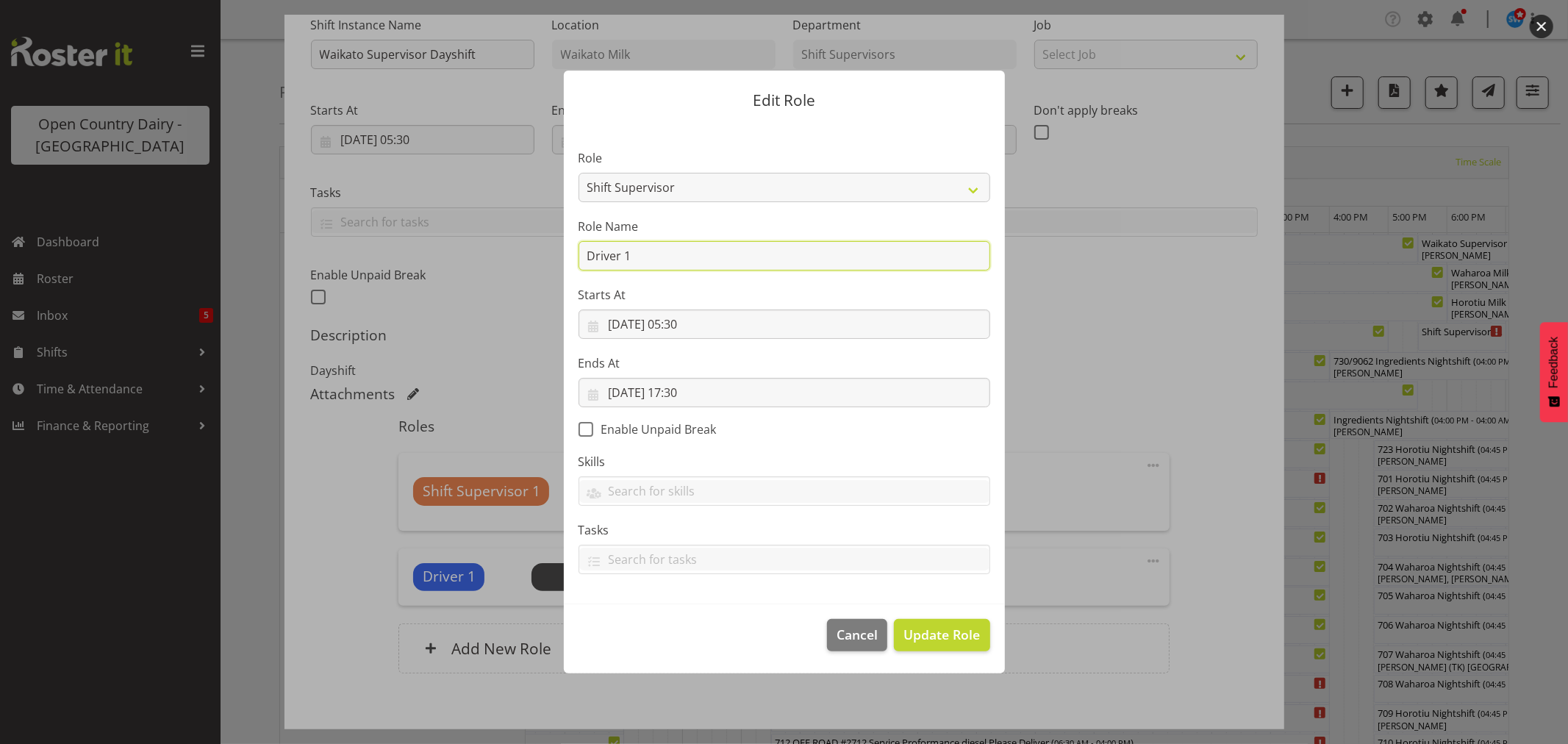
click at [633, 260] on input "Driver 1" at bounding box center [784, 256] width 411 height 29
drag, startPoint x: 629, startPoint y: 255, endPoint x: 559, endPoint y: 259, distance: 70.1
click at [559, 259] on div "Edit Role Role Cadet Driver Crew Leader Driver Driver Buddy Driver Assessor Day…" at bounding box center [784, 371] width 471 height 676
type input "cover"
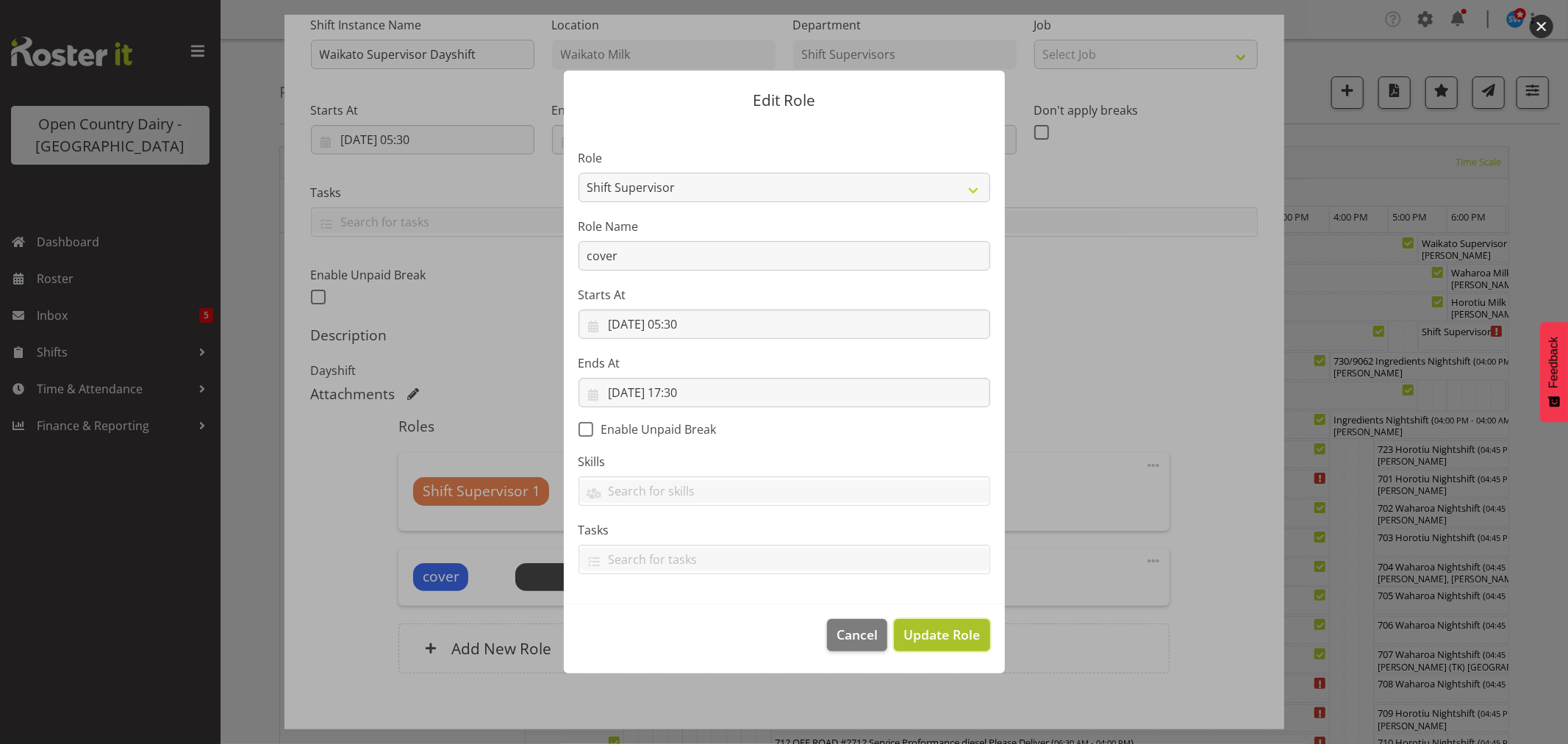
click at [920, 635] on span "Update Role" at bounding box center [941, 635] width 77 height 19
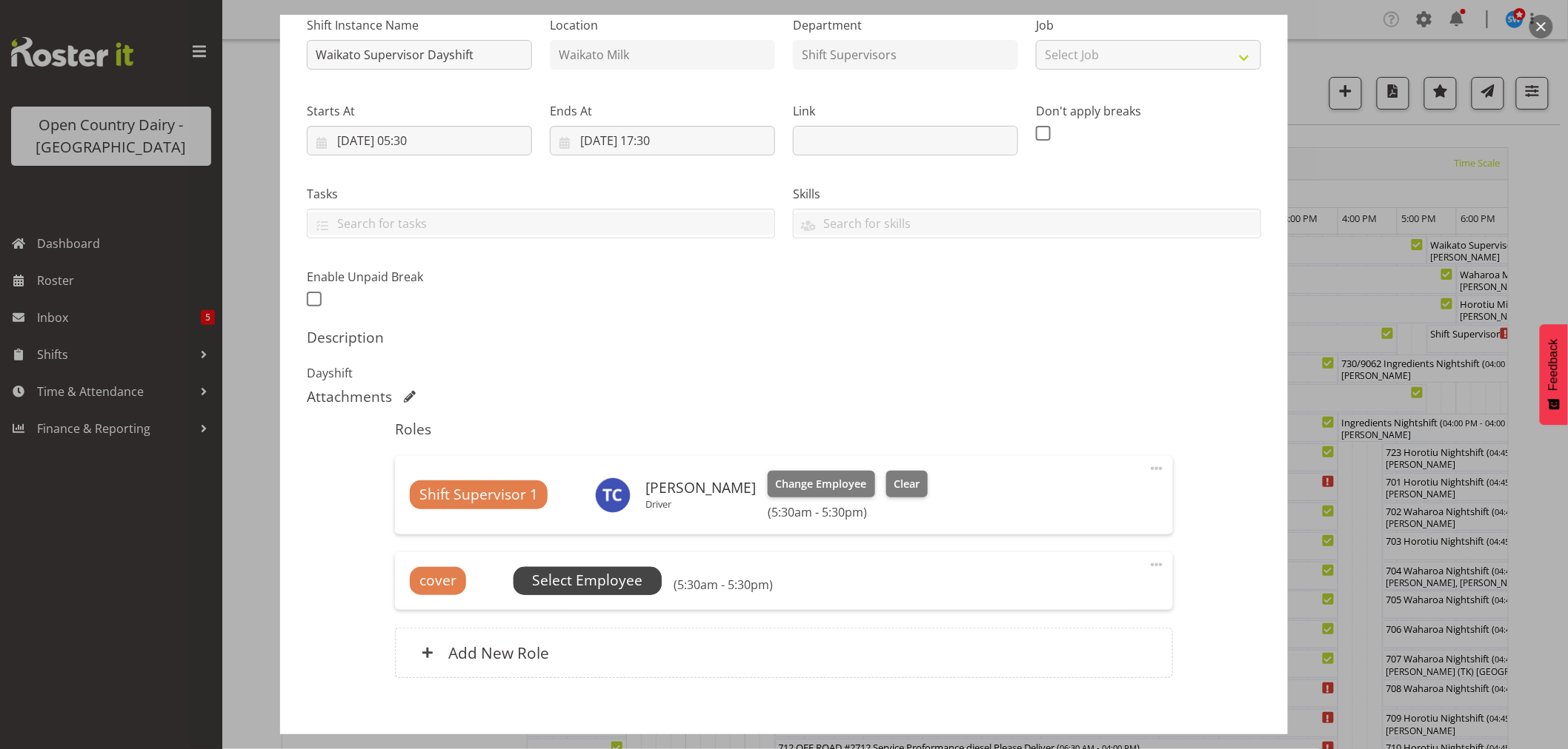
click at [608, 577] on span "Select Employee" at bounding box center [586, 581] width 110 height 22
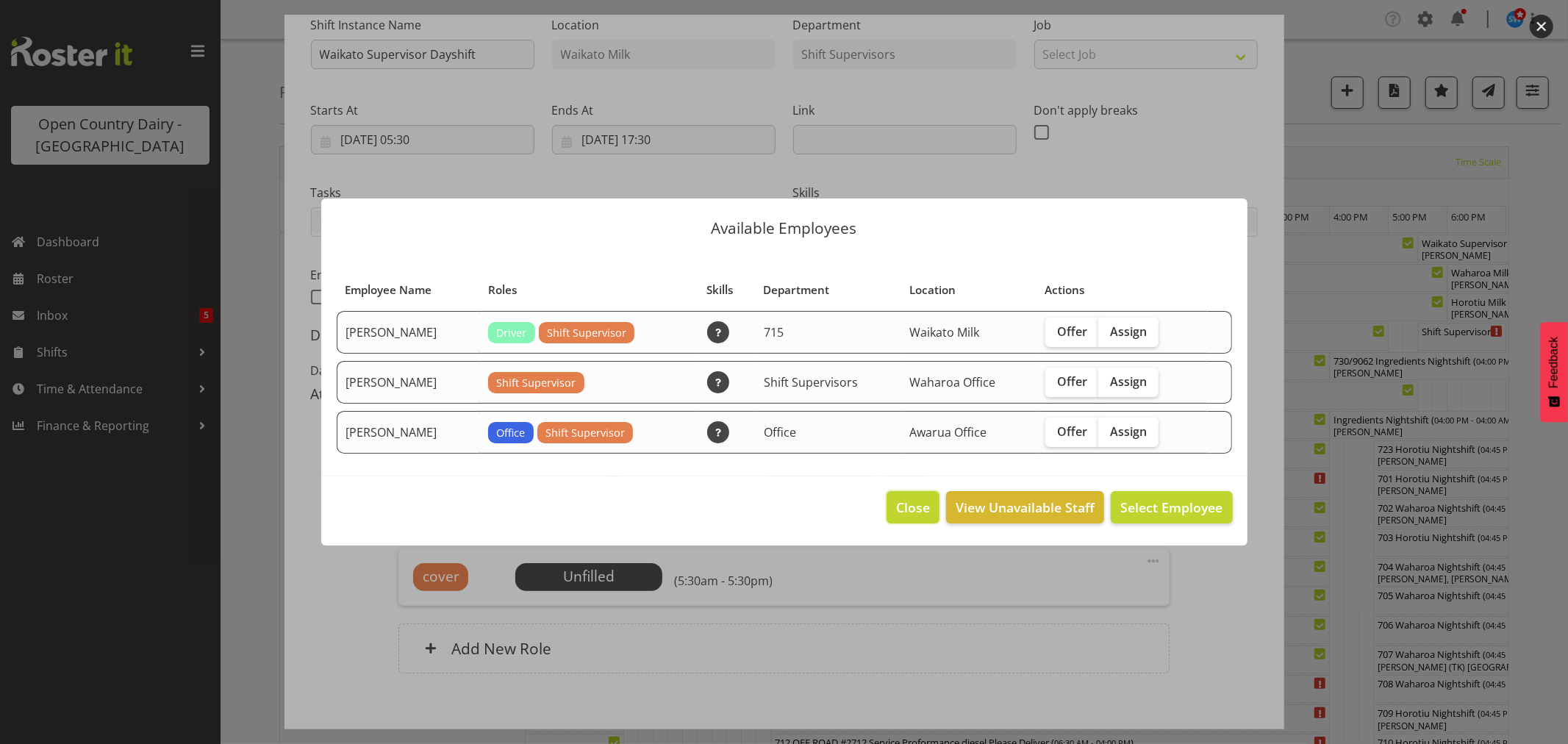
click at [911, 508] on span "Close" at bounding box center [912, 507] width 34 height 19
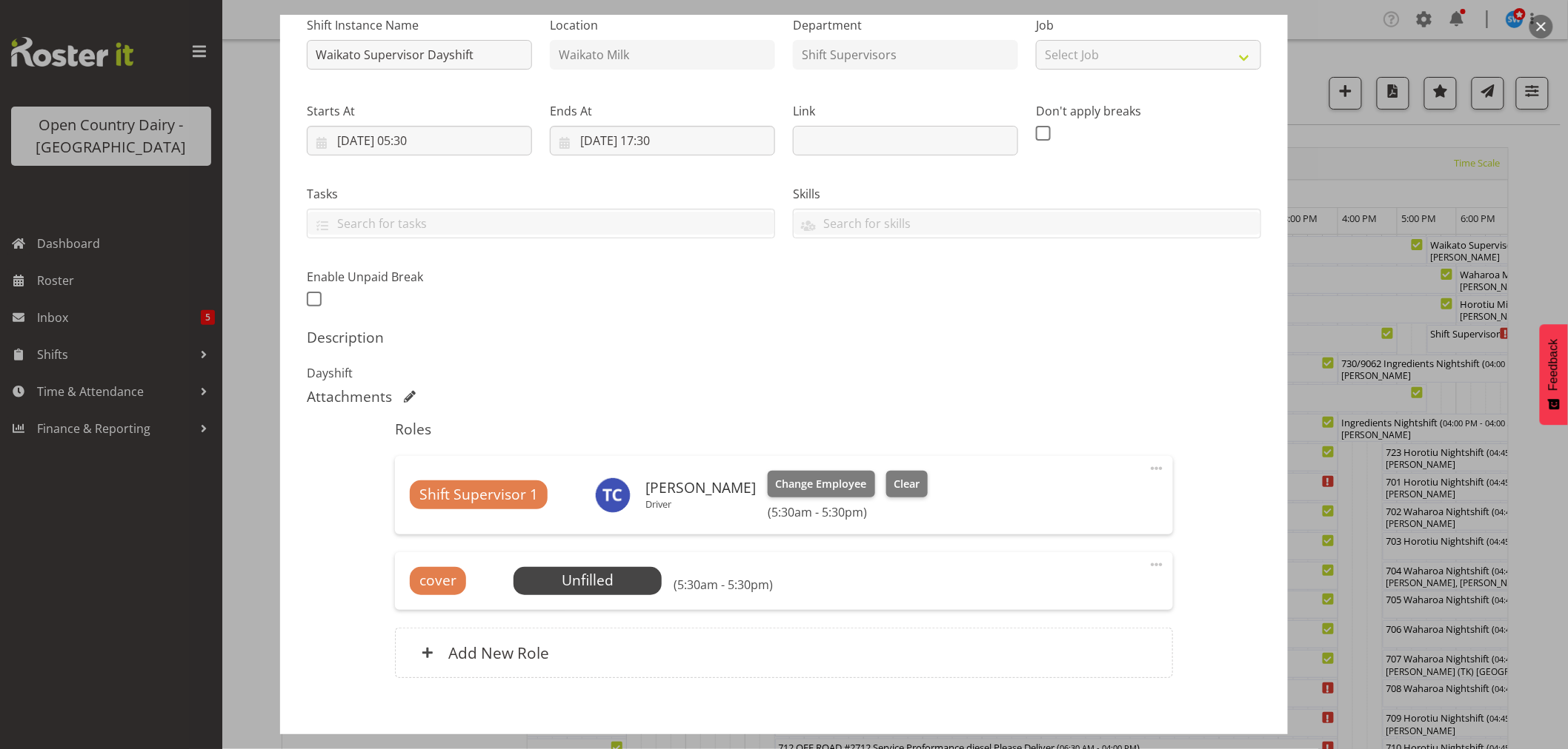
click at [1148, 564] on span at bounding box center [1156, 565] width 18 height 18
click at [1055, 605] on link "Edit" at bounding box center [1094, 597] width 142 height 27
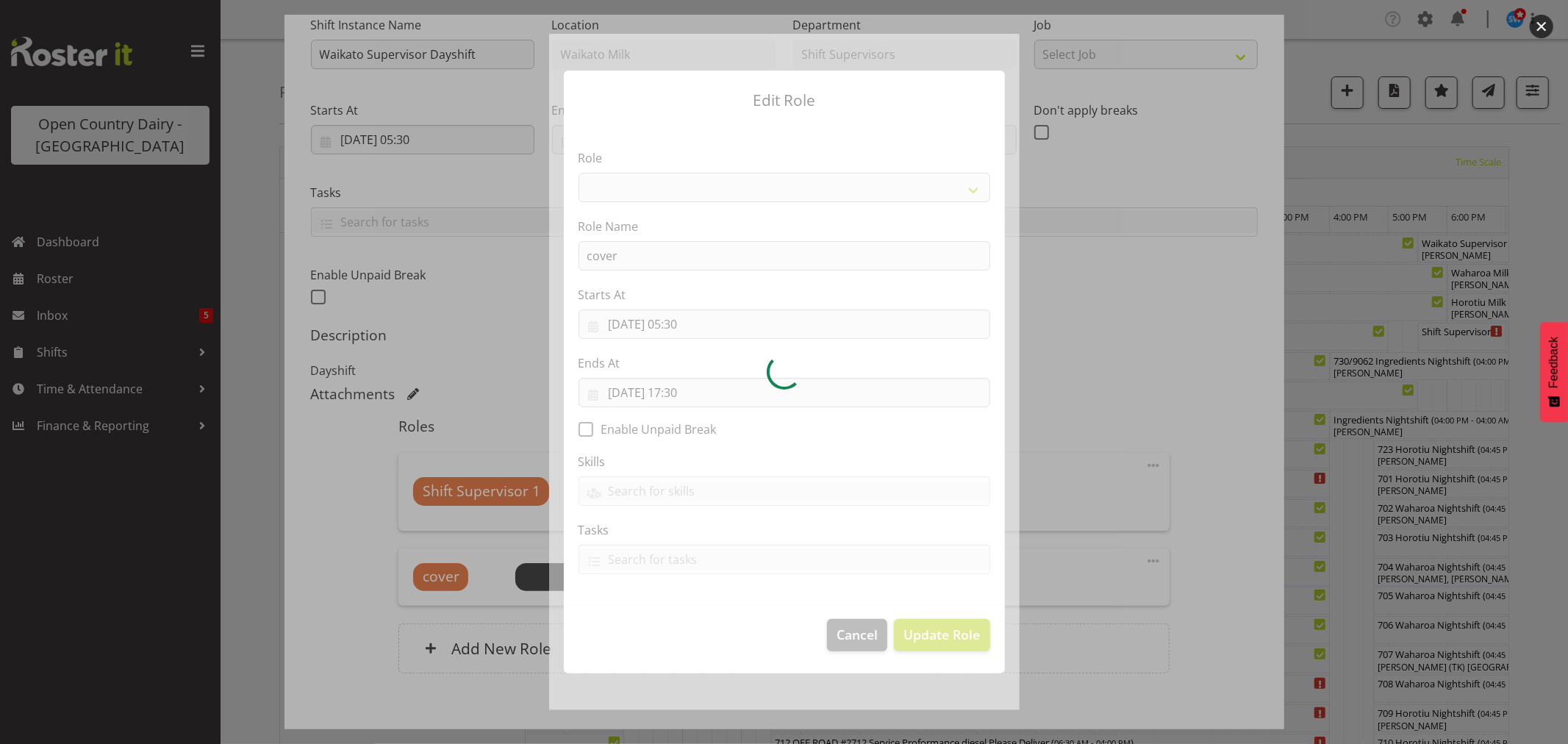
select select "1167"
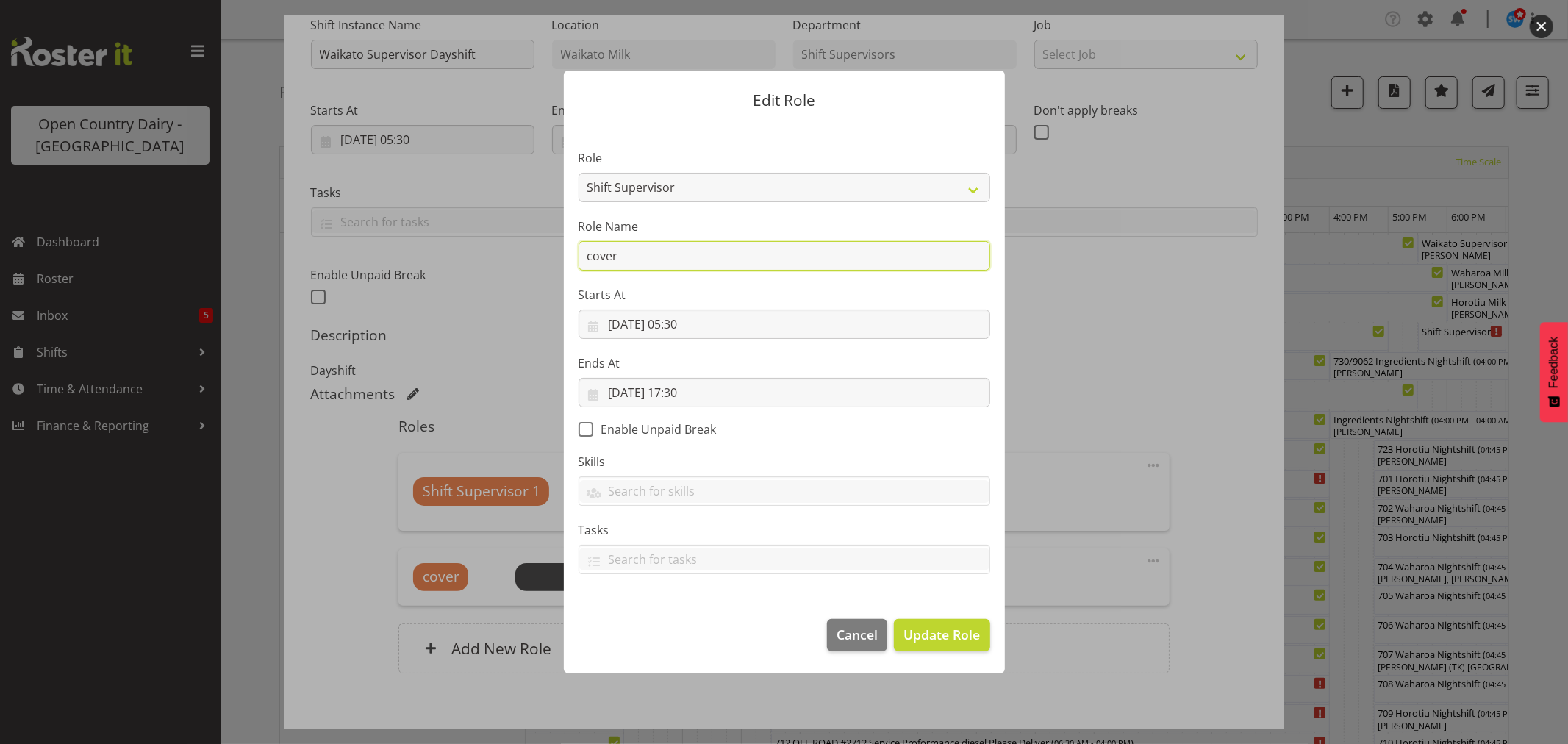
drag, startPoint x: 694, startPoint y: 258, endPoint x: 576, endPoint y: 272, distance: 118.8
click at [576, 272] on section "Role Cadet Driver Crew Leader Driver Driver Buddy Driver Assessor Dayshift Driv…" at bounding box center [784, 363] width 441 height 481
type input "shift supervisor"
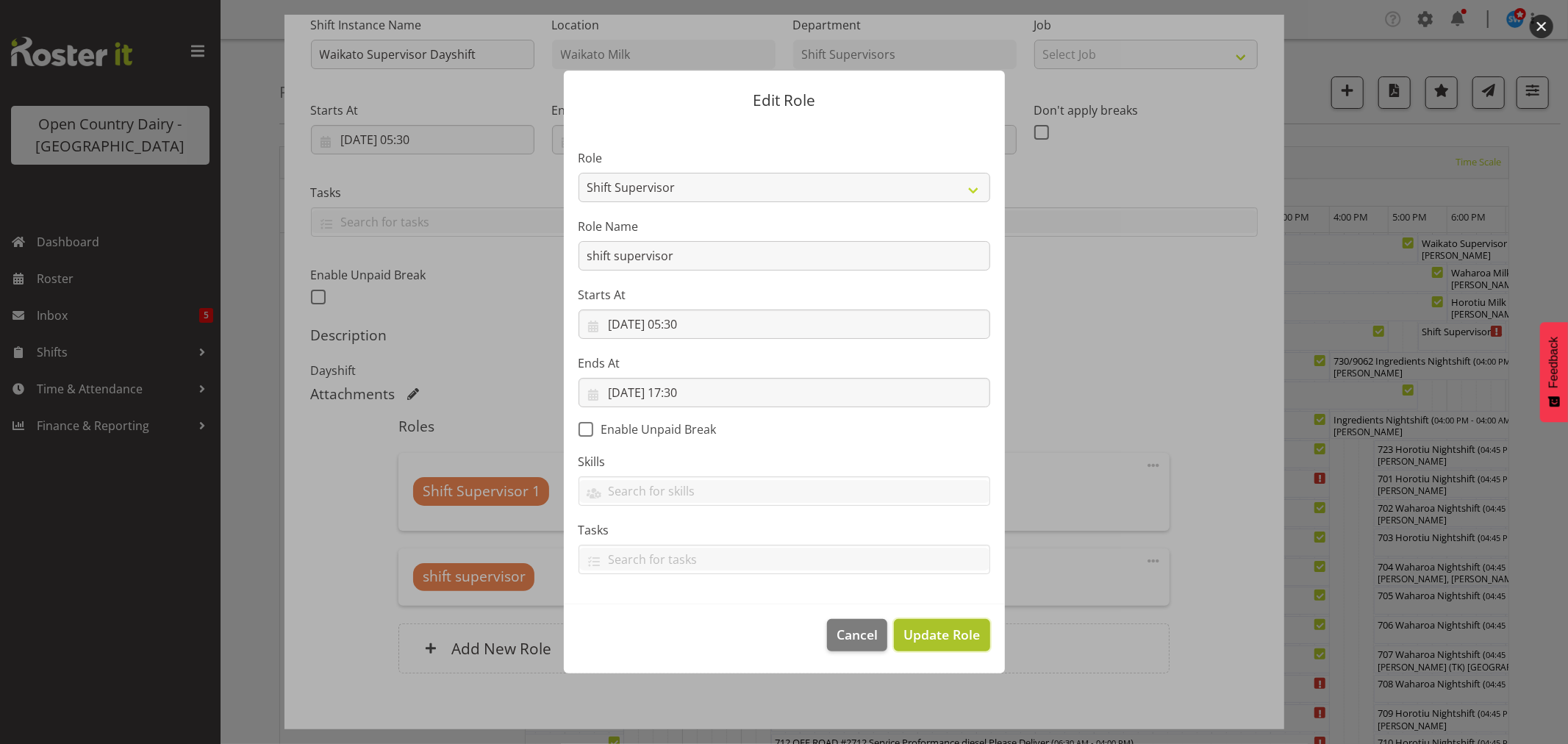
click at [935, 630] on span "Update Role" at bounding box center [941, 635] width 77 height 19
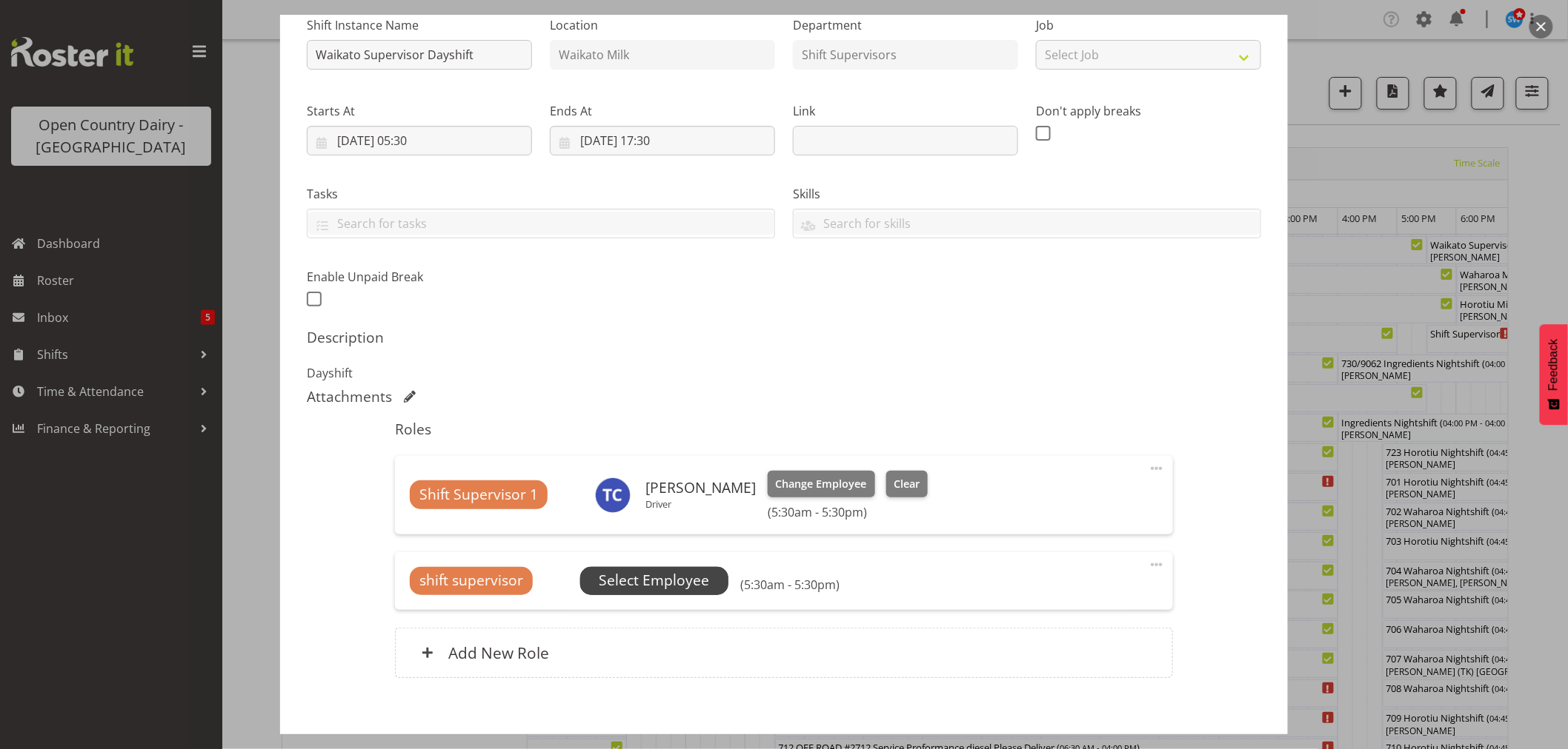
click at [655, 587] on span "Select Employee" at bounding box center [653, 581] width 110 height 22
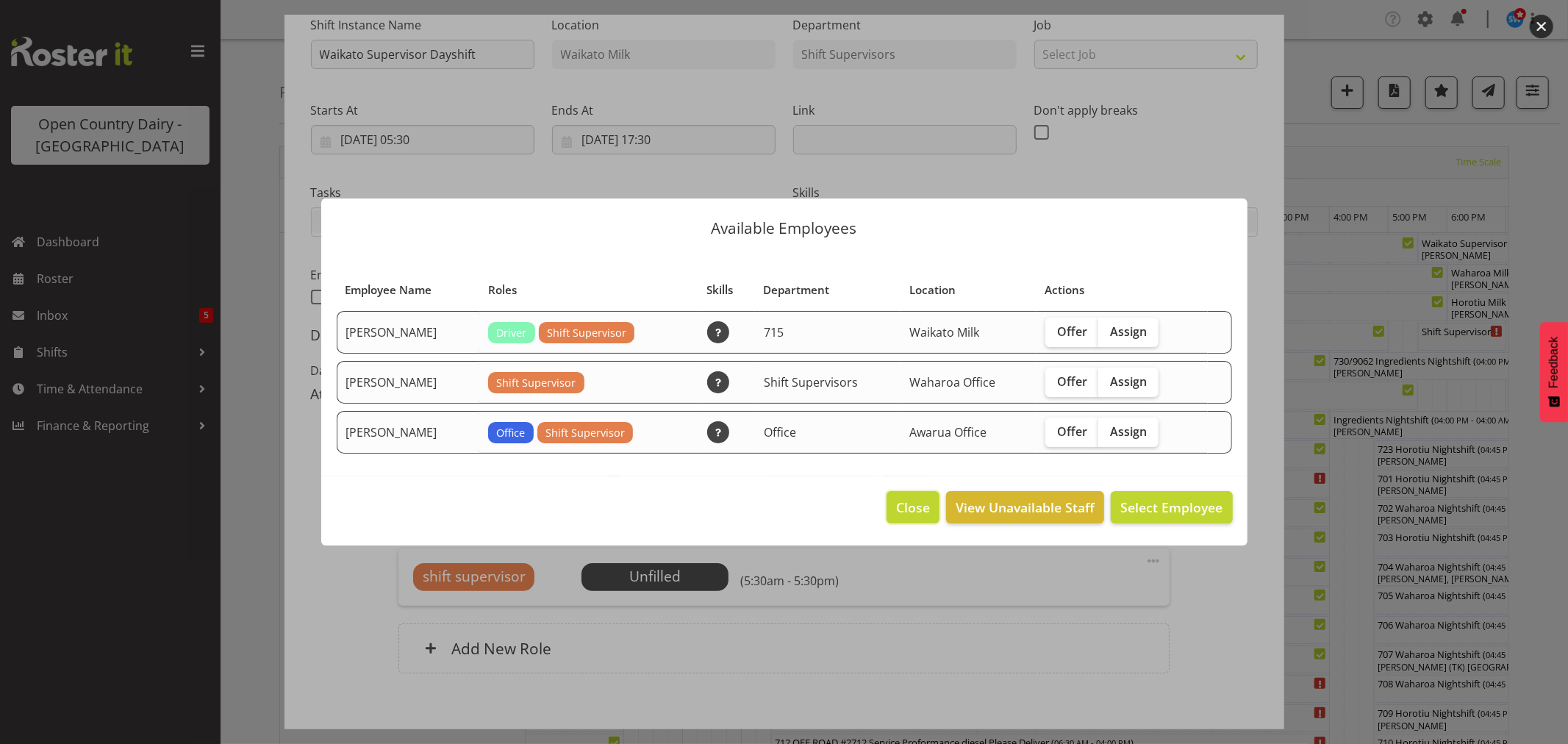
click at [925, 512] on span "Close" at bounding box center [912, 507] width 34 height 19
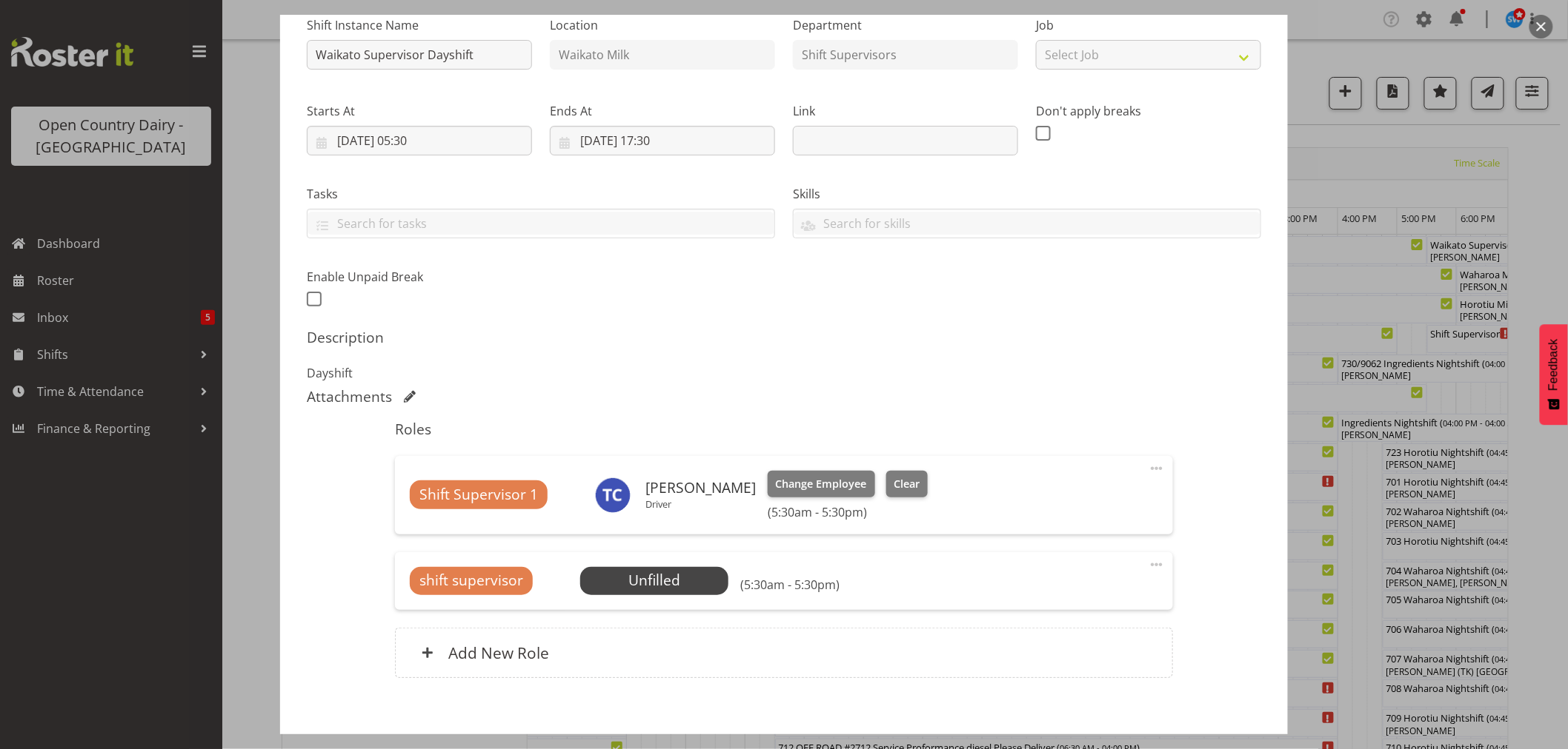
click at [1147, 563] on span at bounding box center [1156, 565] width 18 height 18
click at [1056, 623] on link "Cover Role" at bounding box center [1094, 624] width 142 height 27
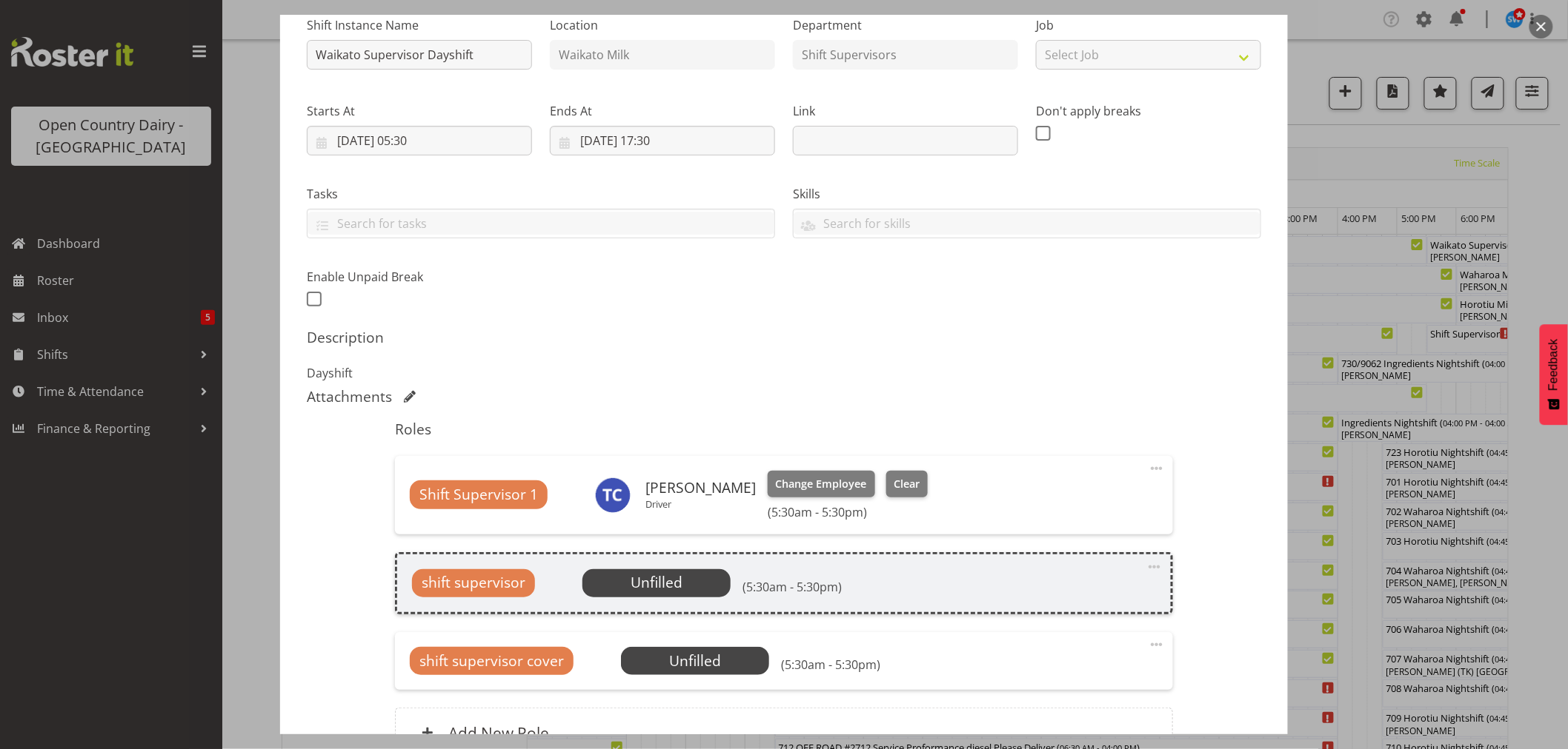
click at [867, 648] on div "shift supervisor cover Unfilled Select Employee (5:30am - 5:30pm)" at bounding box center [783, 661] width 748 height 28
click at [0, 0] on span "Select Employee" at bounding box center [0, 0] width 0 height 0
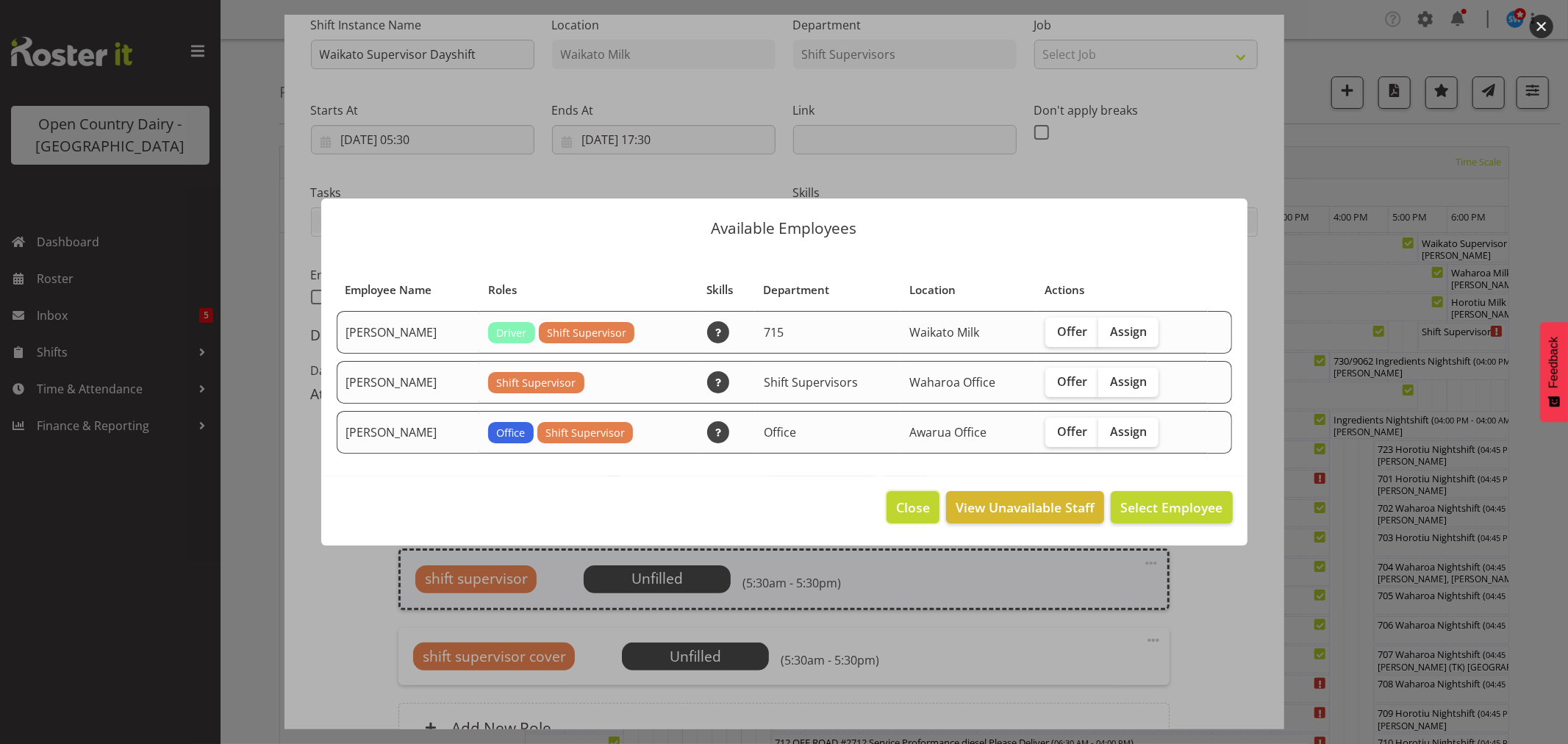
click at [916, 500] on span "Close" at bounding box center [912, 507] width 34 height 19
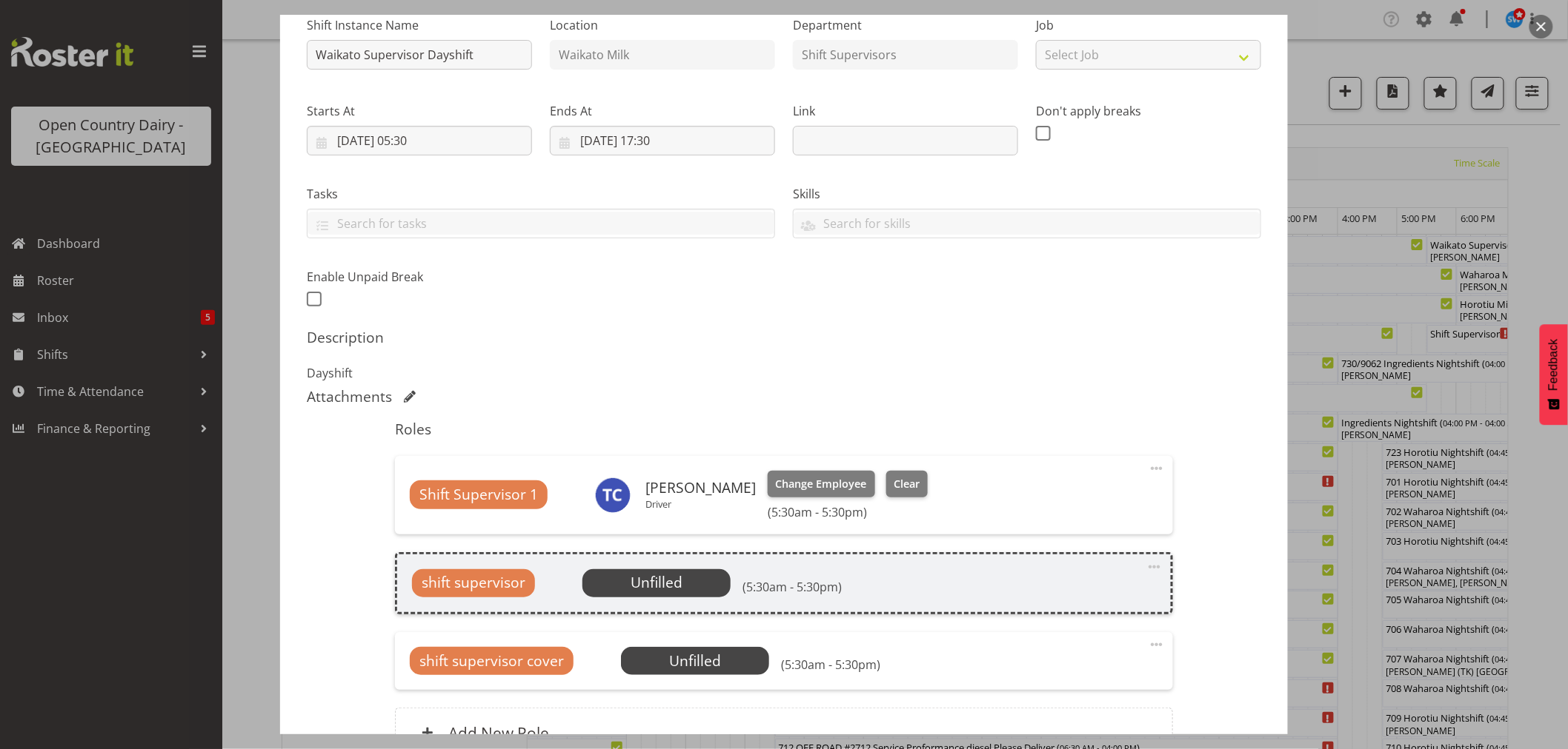
click at [1151, 646] on span at bounding box center [1156, 645] width 18 height 18
click at [1052, 726] on link "Delete" at bounding box center [1094, 731] width 142 height 27
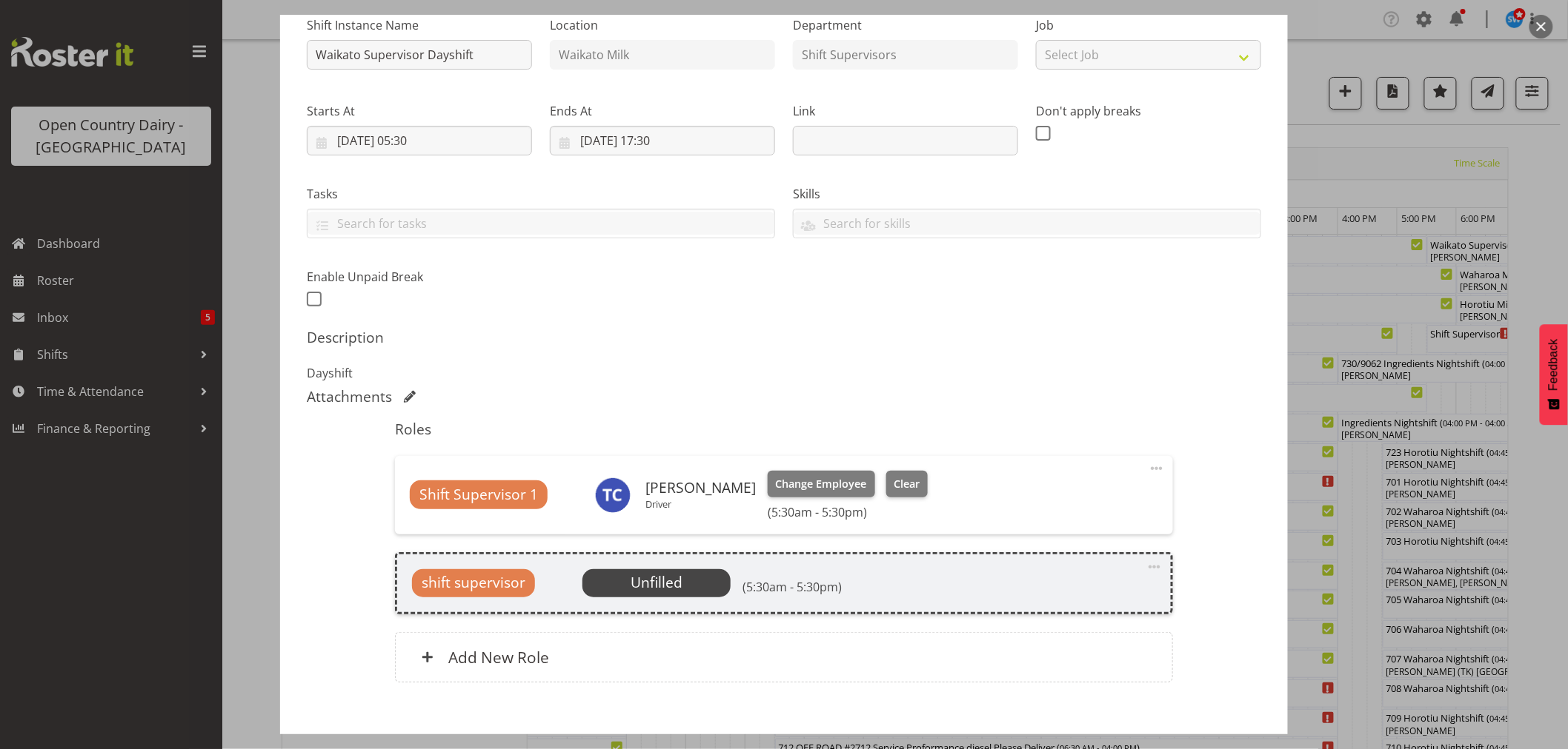
click at [1146, 567] on span at bounding box center [1154, 567] width 18 height 18
click at [1056, 648] on link "Delete" at bounding box center [1092, 653] width 142 height 27
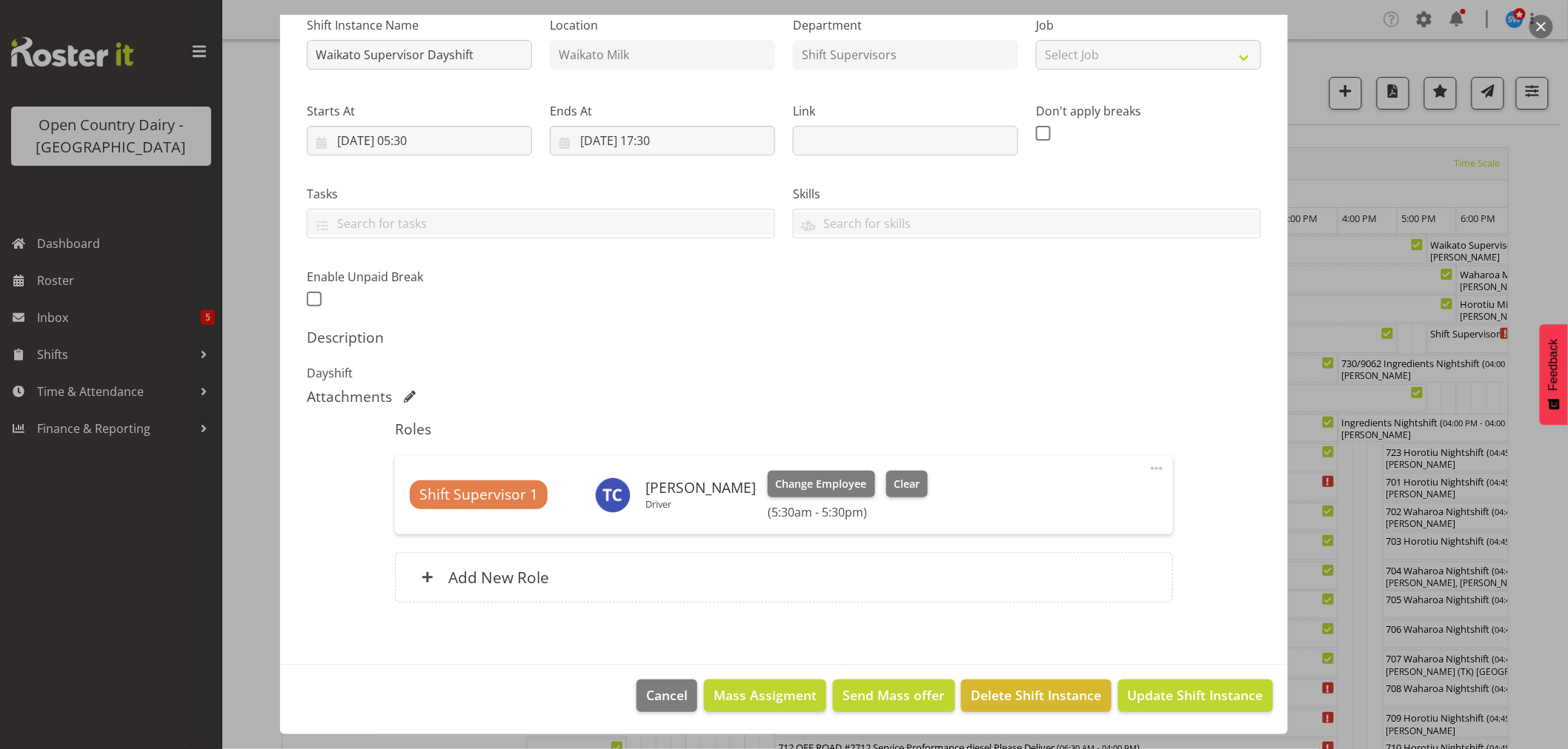
click at [1221, 617] on div "Shift Instance Name Waikato Supervisor Dayshift Location Waikato Milk Departmen…" at bounding box center [784, 312] width 954 height 616
click at [1181, 690] on span "Update Shift Instance" at bounding box center [1195, 695] width 135 height 19
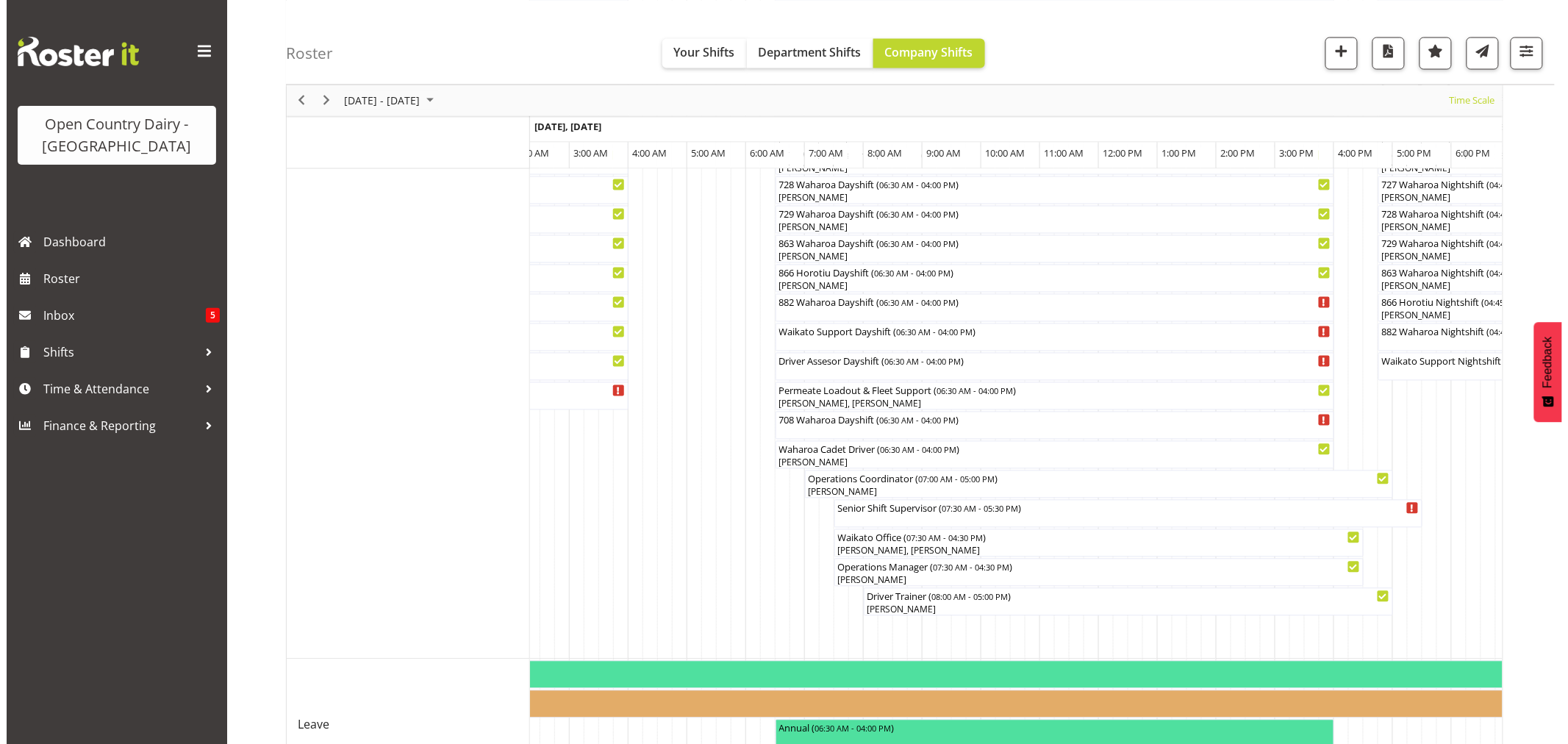
scroll to position [1063, 0]
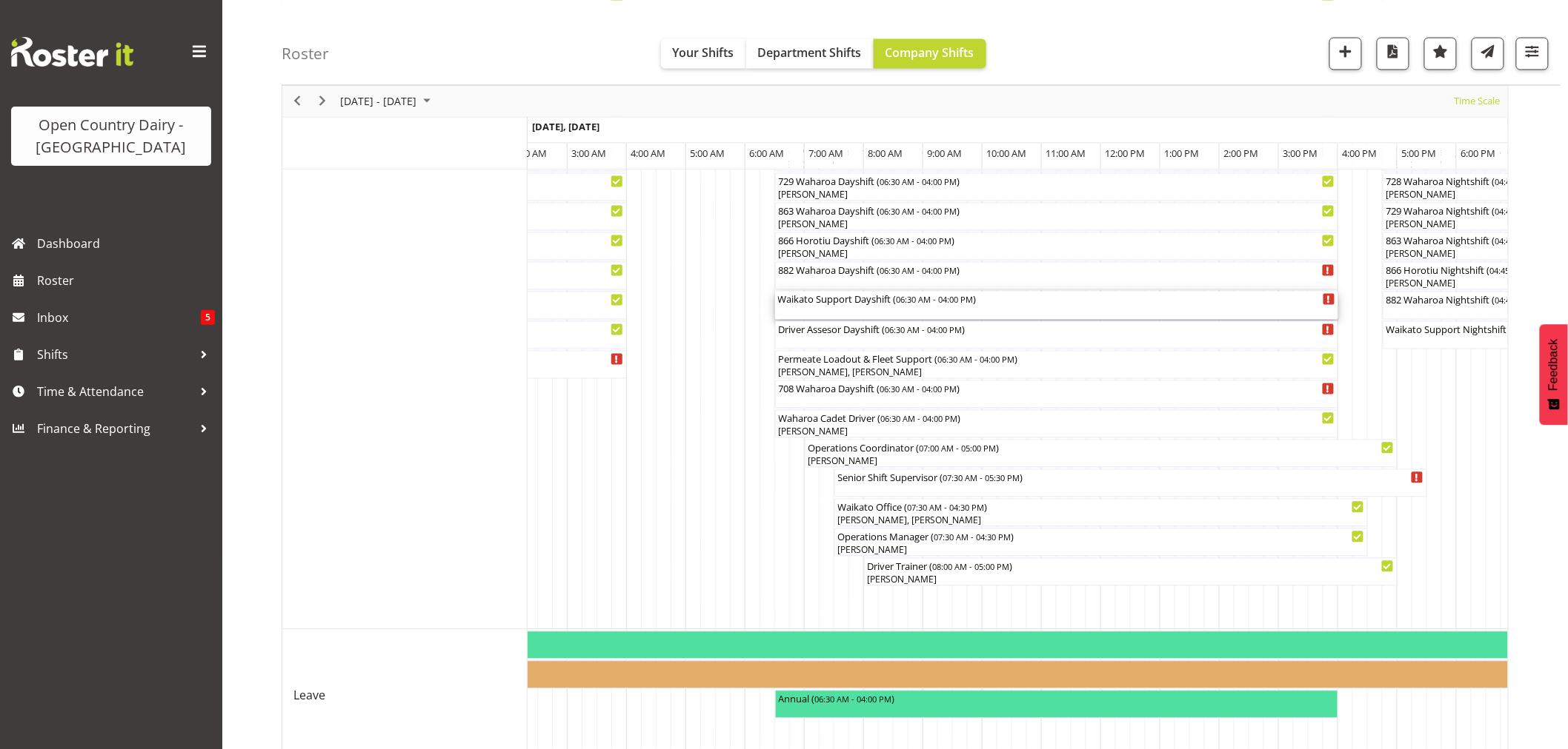
click at [809, 302] on div "Waikato Support Dayshift ( 06:30 AM - 04:00 PM )" at bounding box center [1056, 299] width 557 height 15
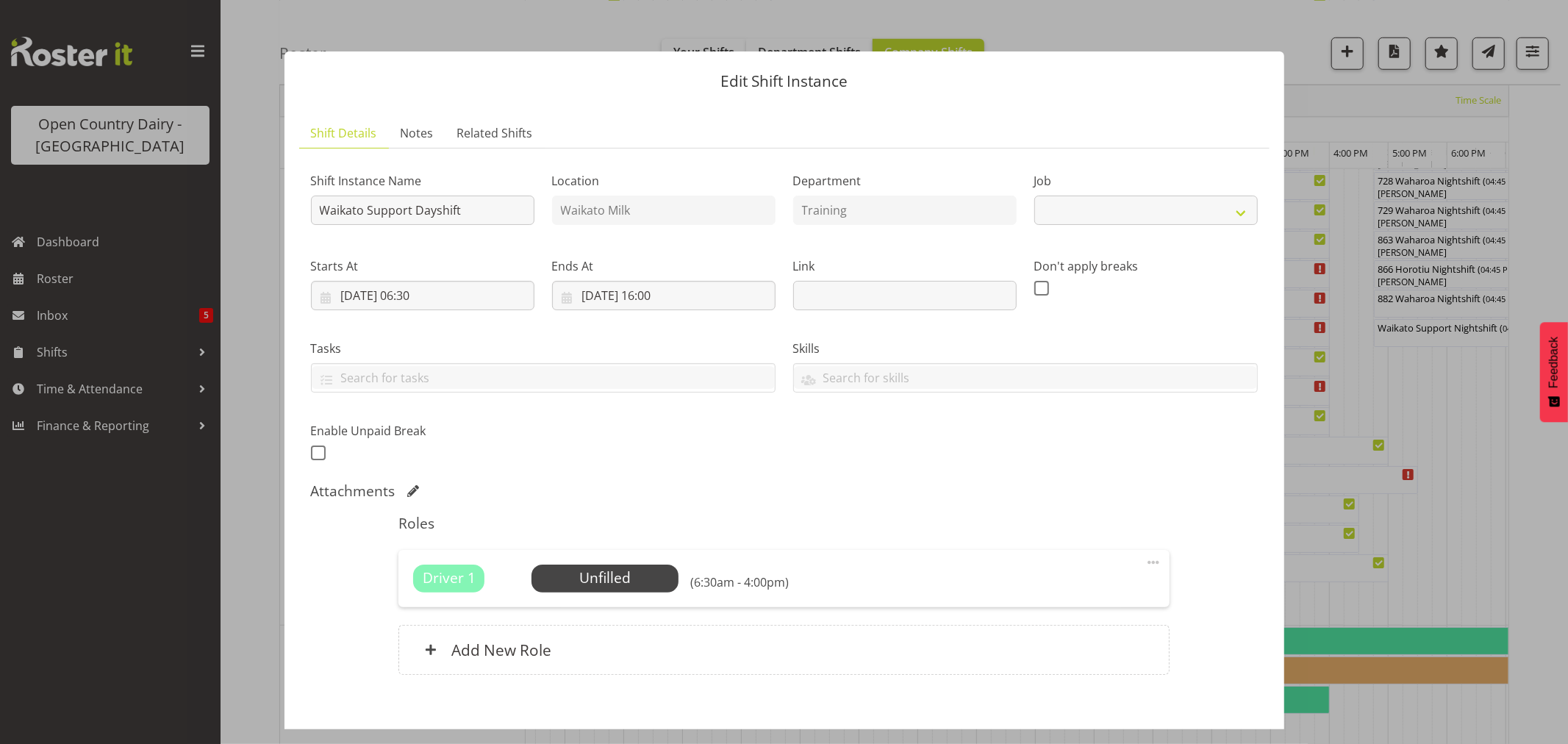
select select "9052"
click at [628, 572] on span "Select Employee" at bounding box center [605, 578] width 109 height 22
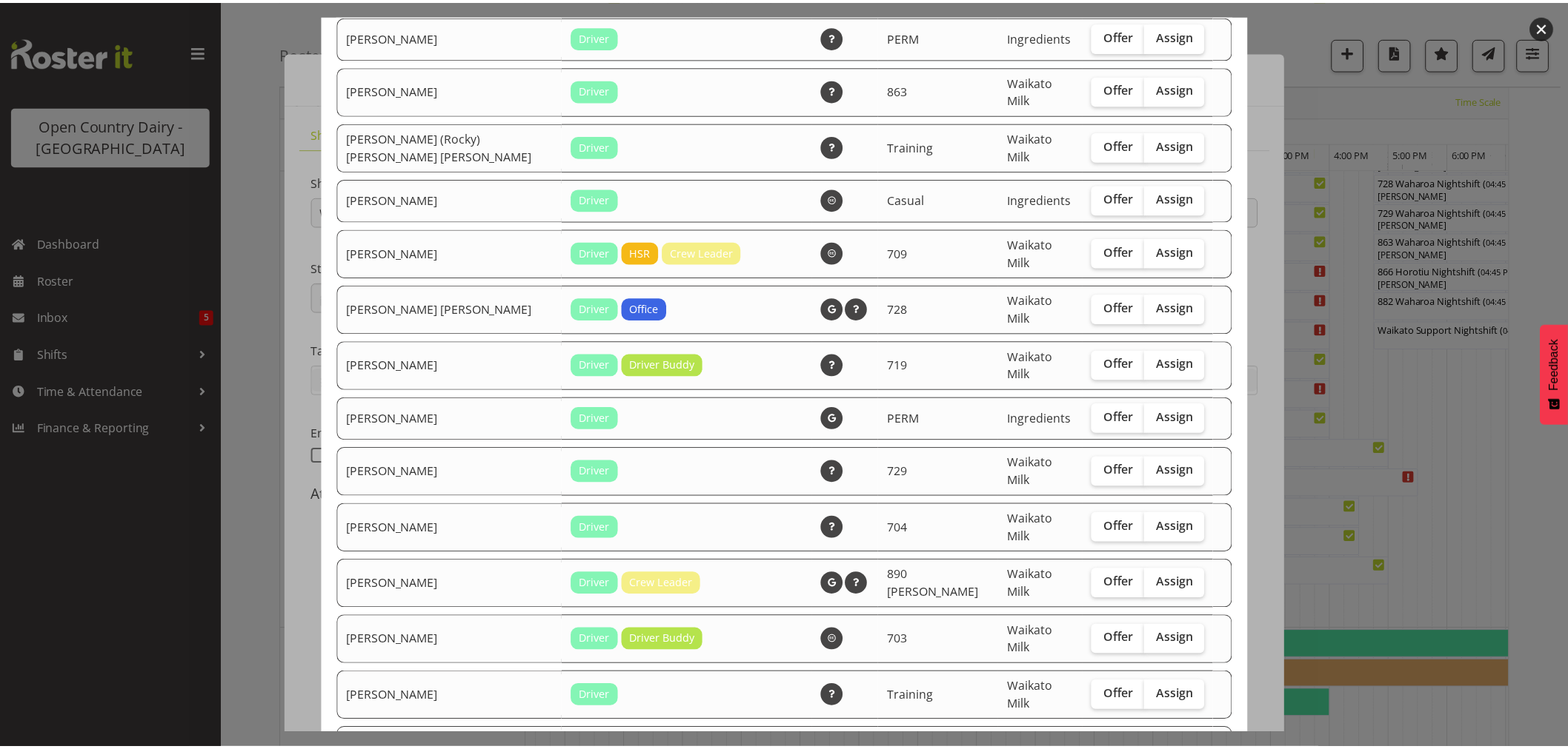
scroll to position [1890, 0]
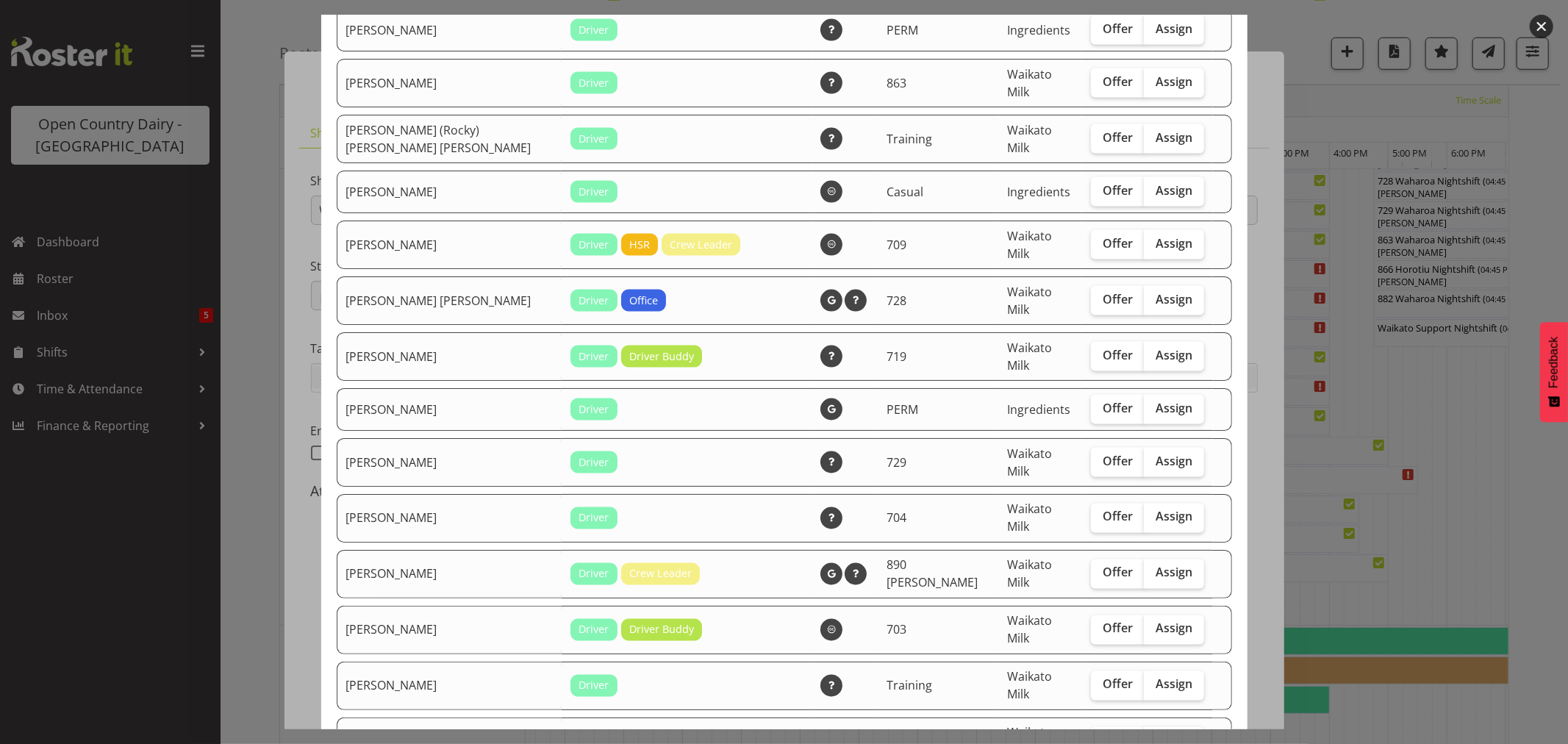
click at [1156, 734] on span "Assign" at bounding box center [1174, 741] width 37 height 15
click at [1144, 736] on input "Assign" at bounding box center [1148, 741] width 9 height 9
checkbox input "true"
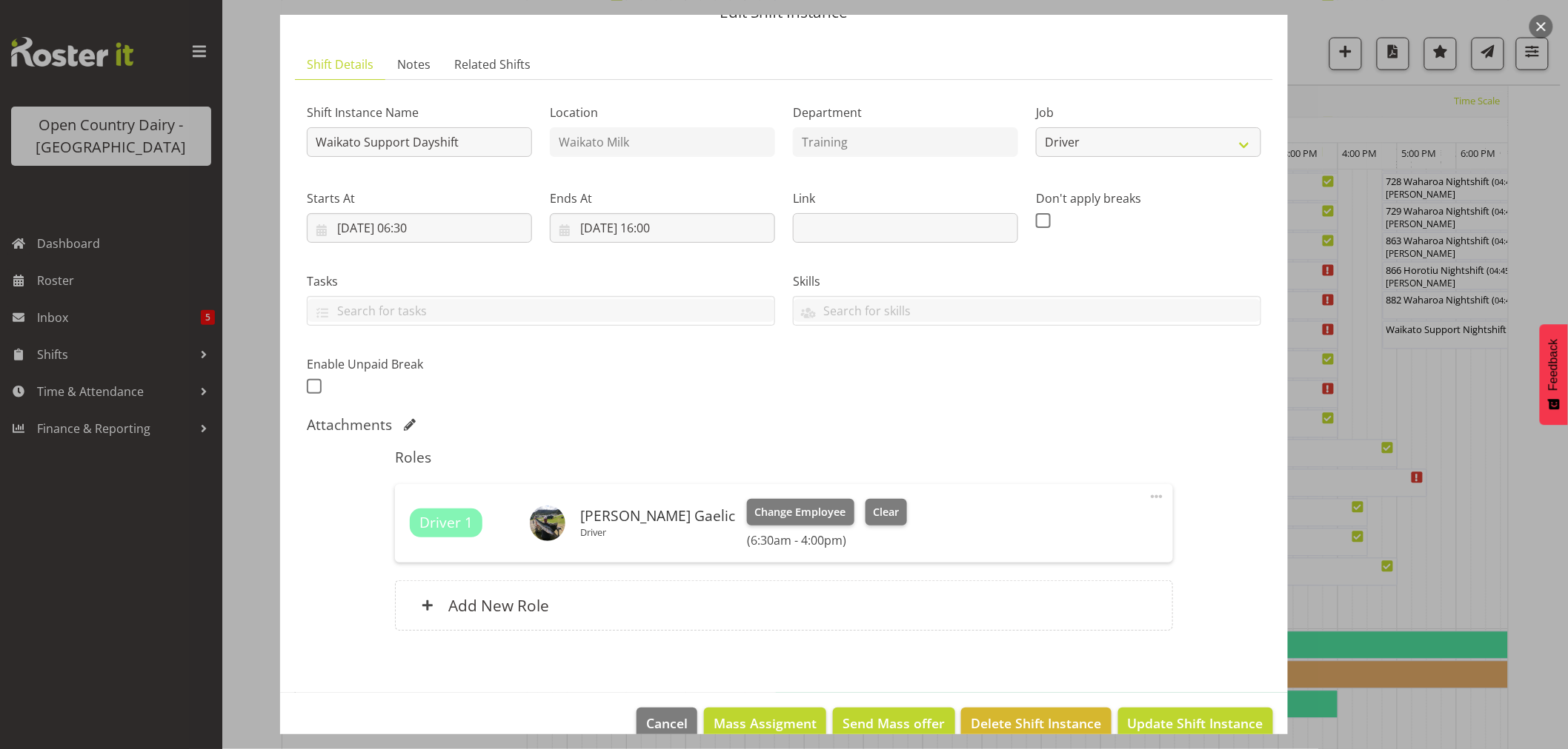
scroll to position [98, 0]
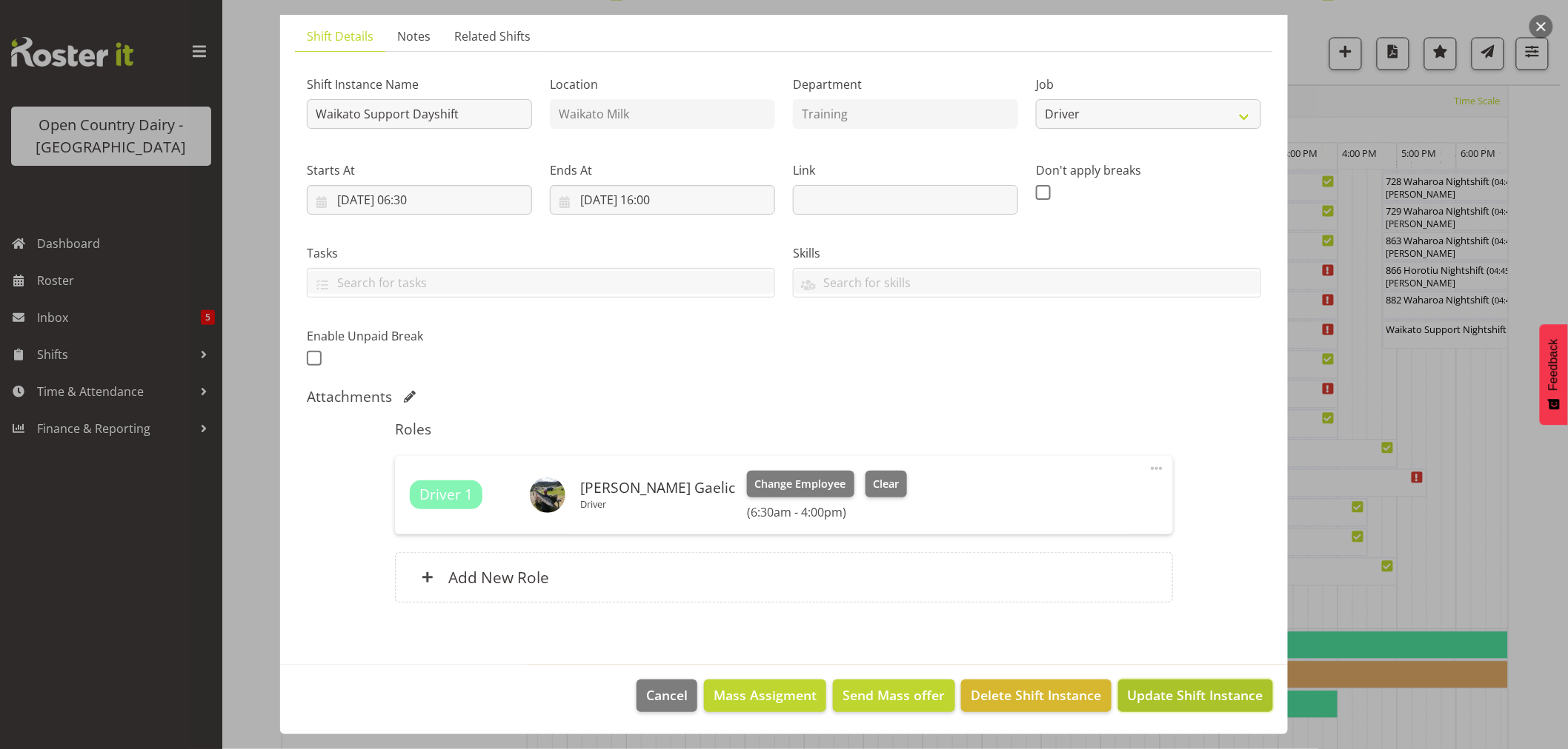
click at [1173, 694] on span "Update Shift Instance" at bounding box center [1195, 695] width 135 height 19
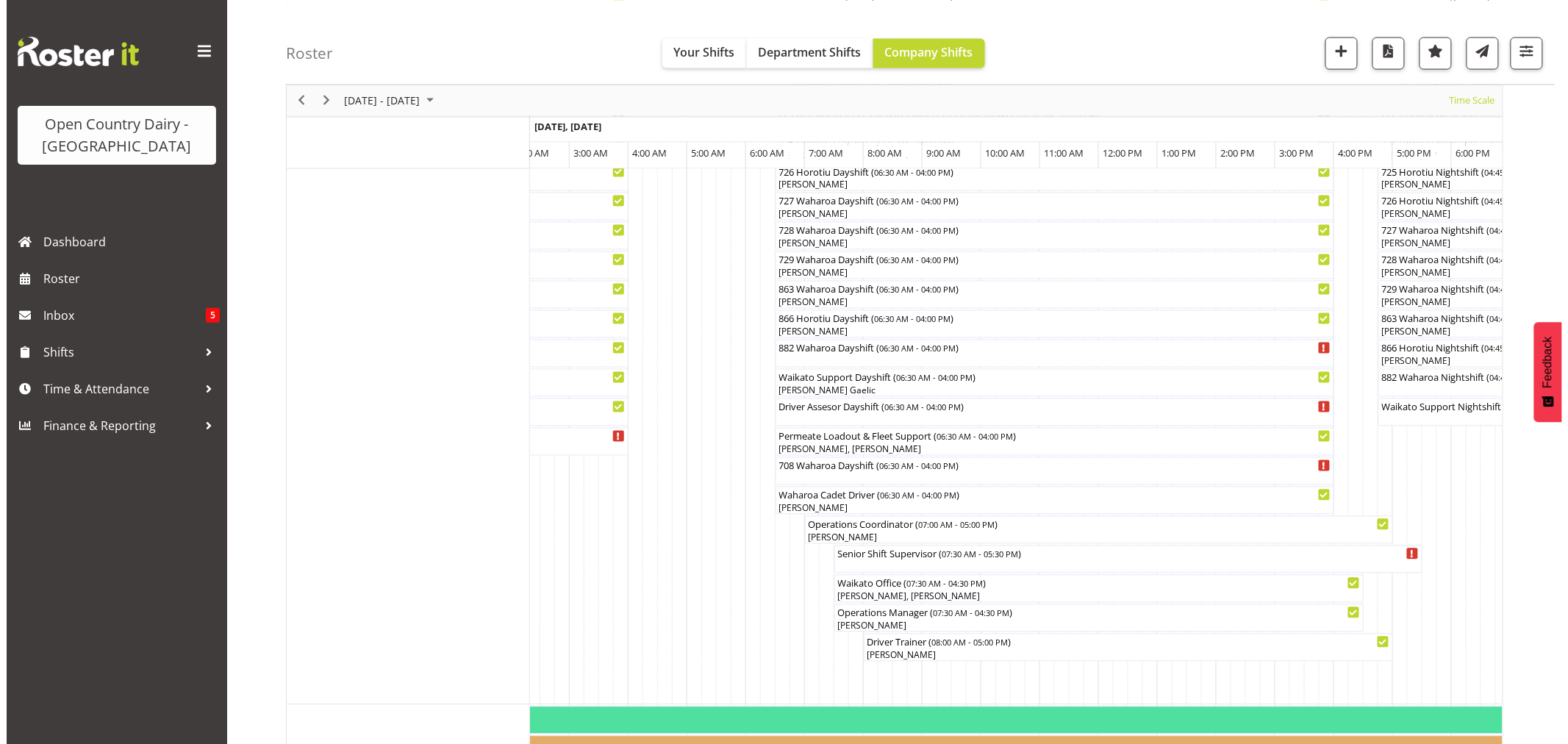
scroll to position [1063, 0]
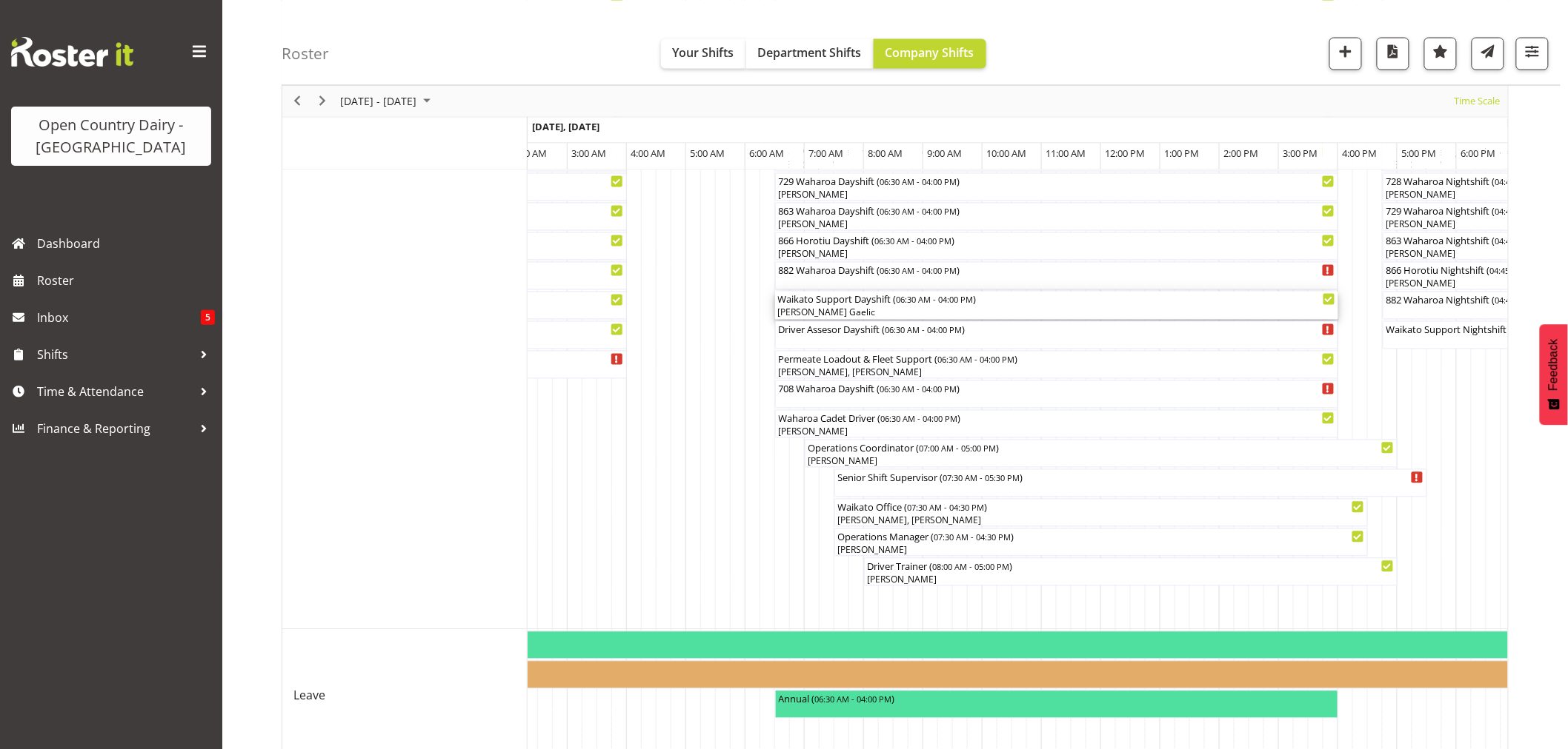
click at [846, 309] on div "[PERSON_NAME] Gaelic" at bounding box center [1056, 313] width 557 height 13
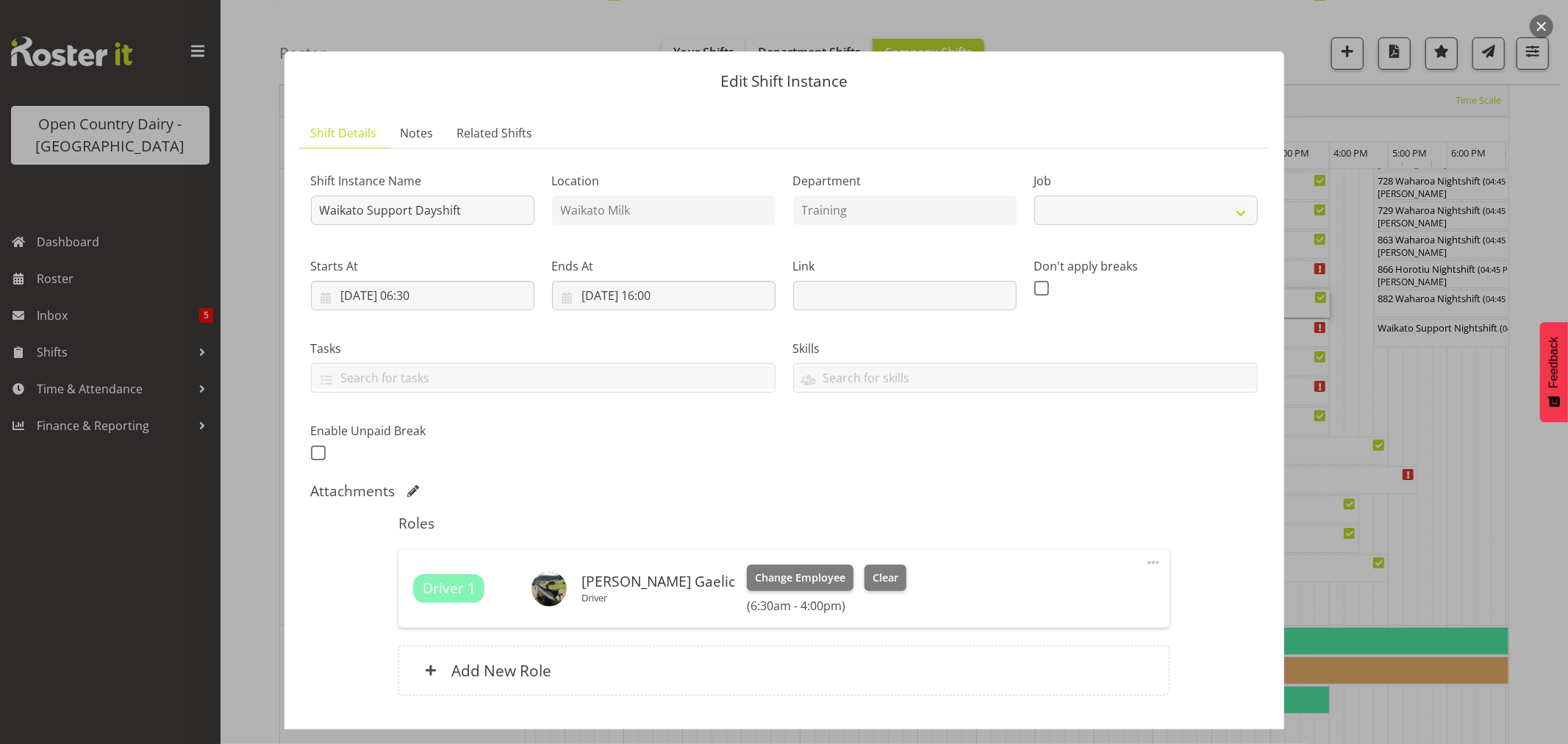
select select "9052"
click at [487, 212] on input "Waikato Support Dayshift" at bounding box center [423, 210] width 224 height 29
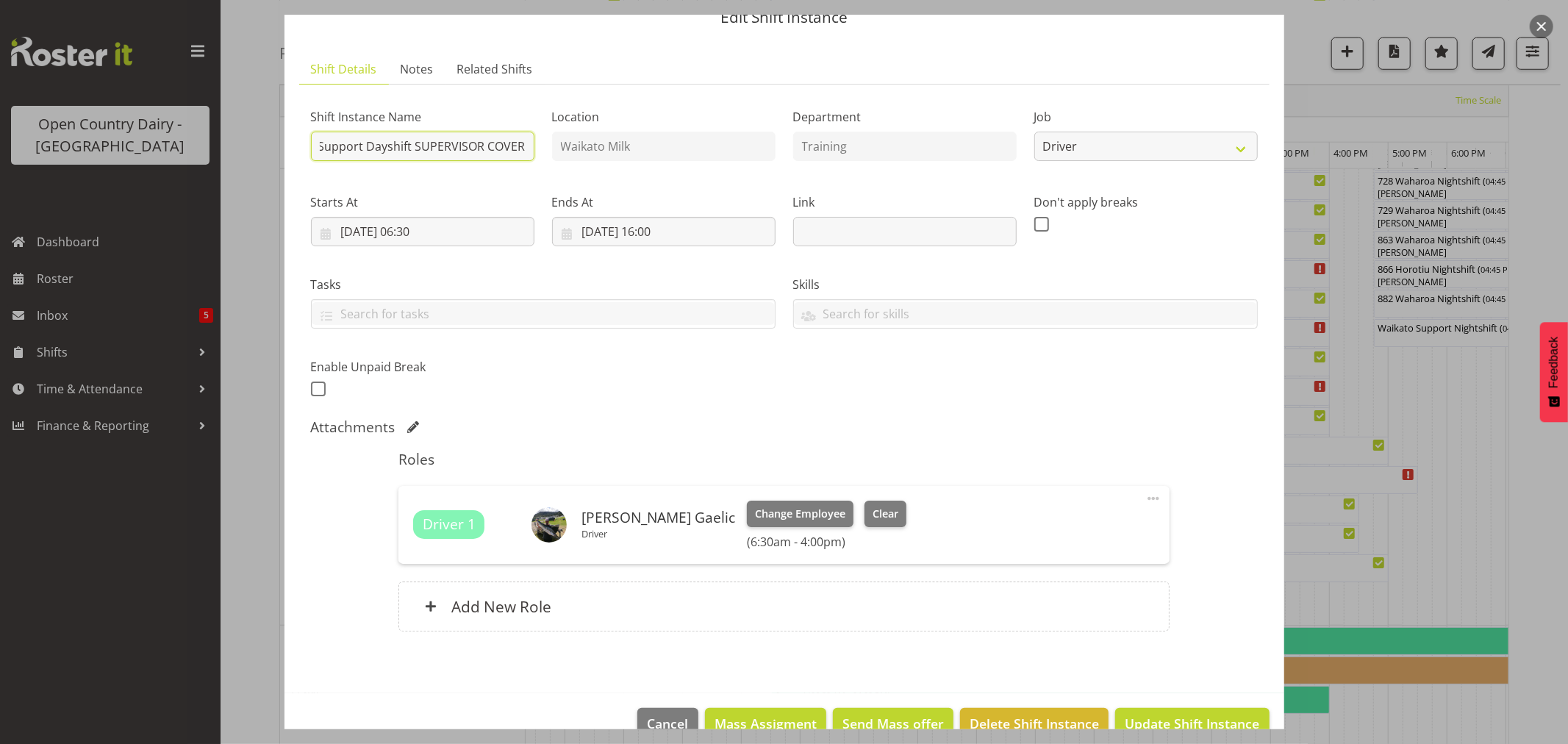
scroll to position [97, 0]
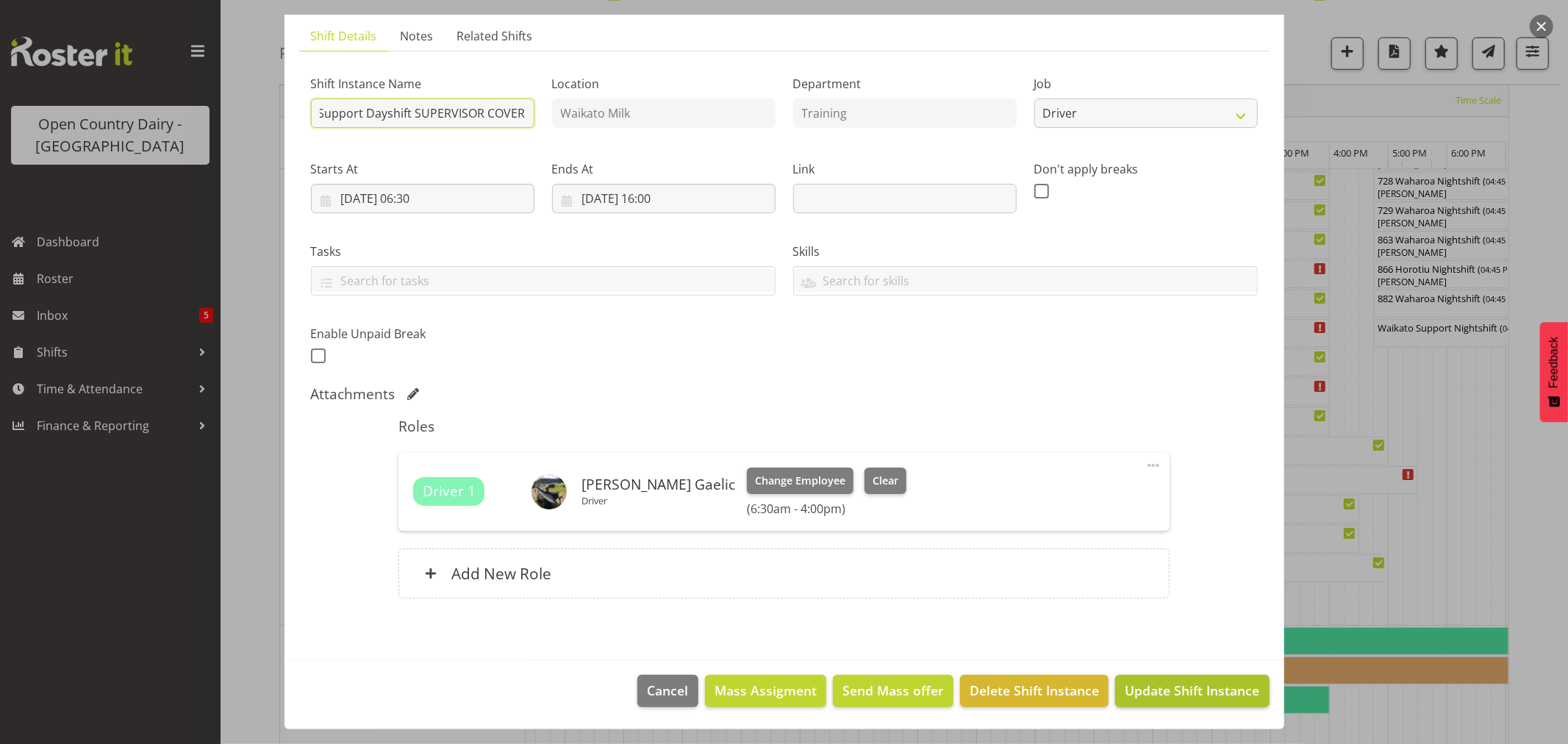
type input "Waikato Support Dayshift SUPERVISOR COVER"
click at [1181, 683] on span "Update Shift Instance" at bounding box center [1192, 691] width 134 height 19
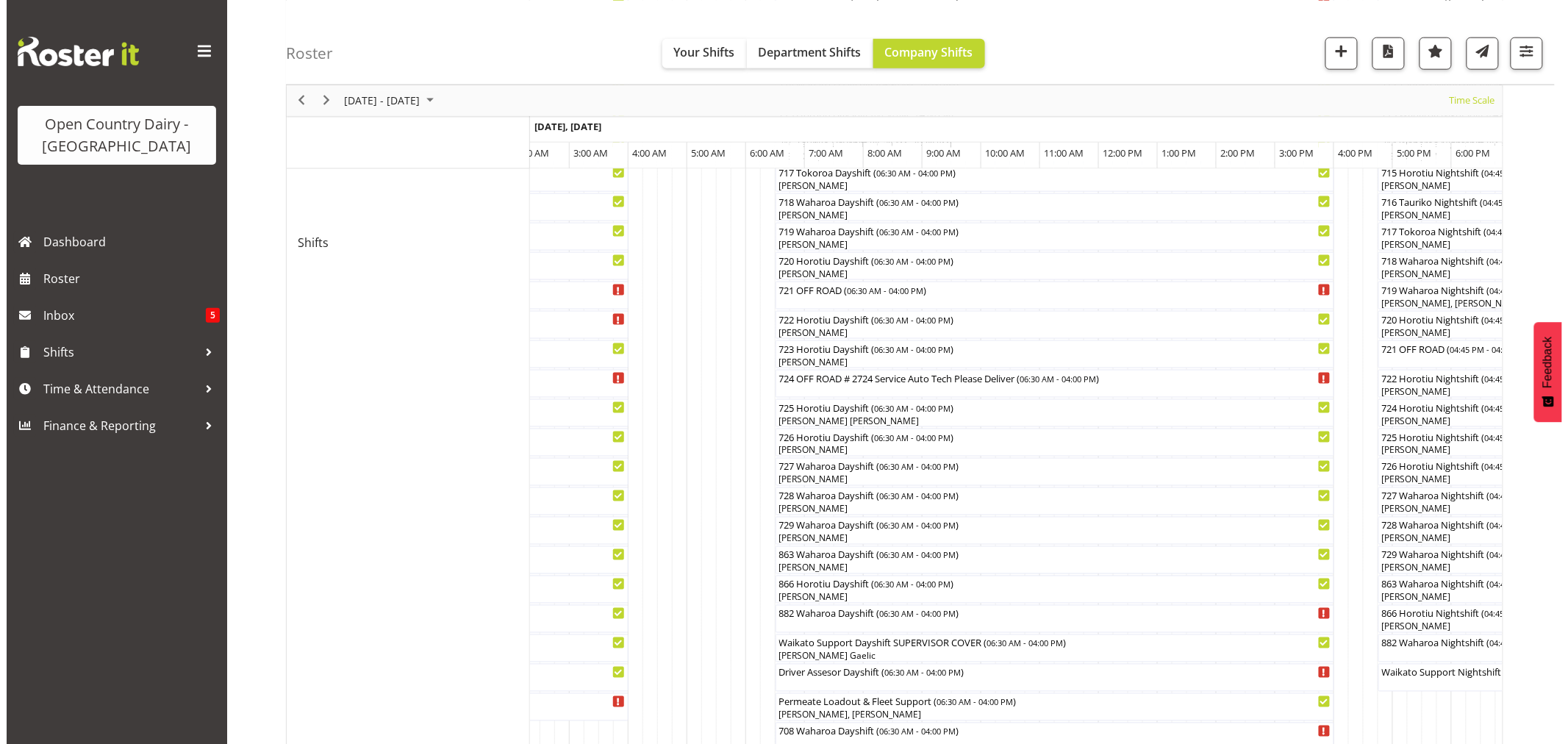
scroll to position [735, 0]
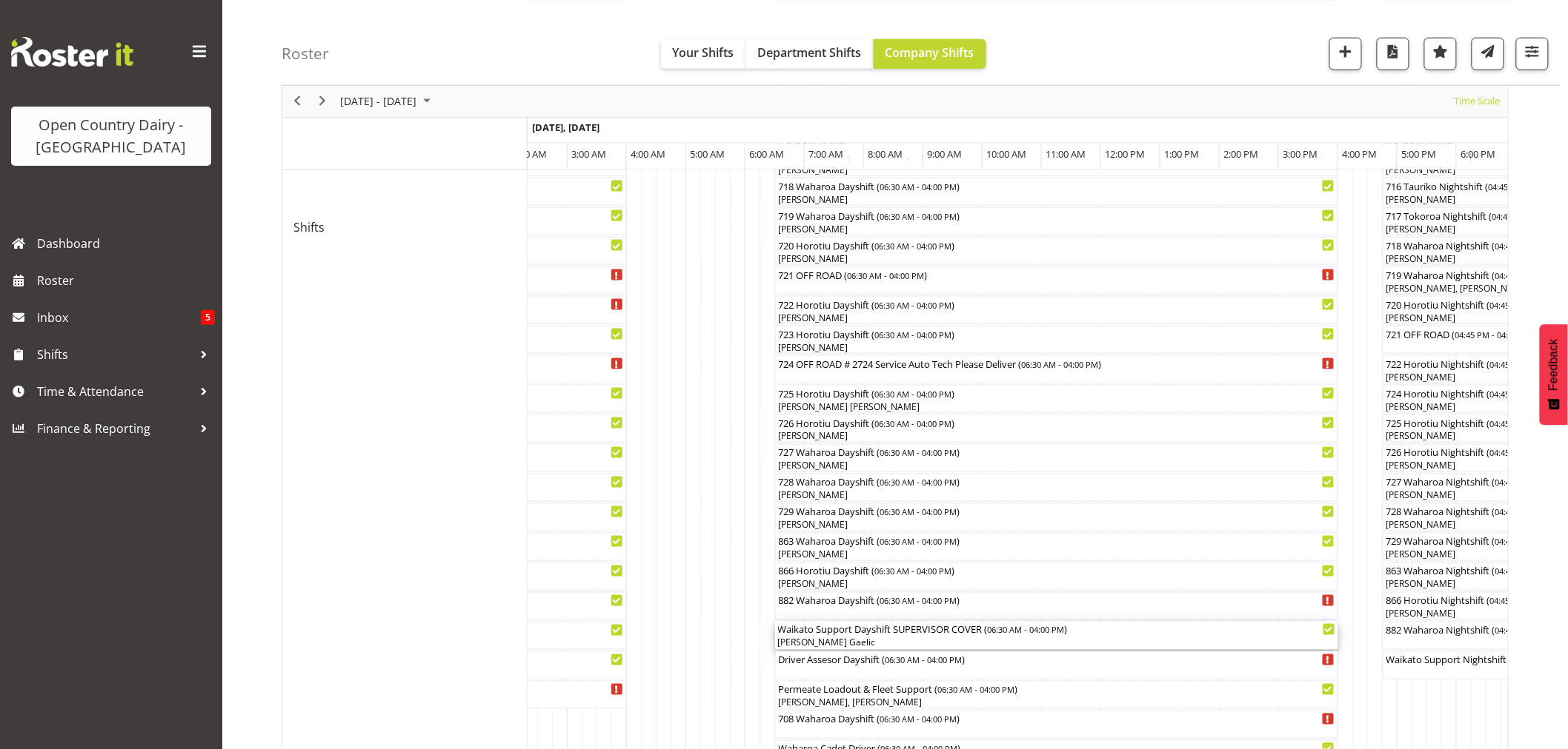
click at [922, 637] on div "[PERSON_NAME] Gaelic" at bounding box center [1056, 643] width 557 height 13
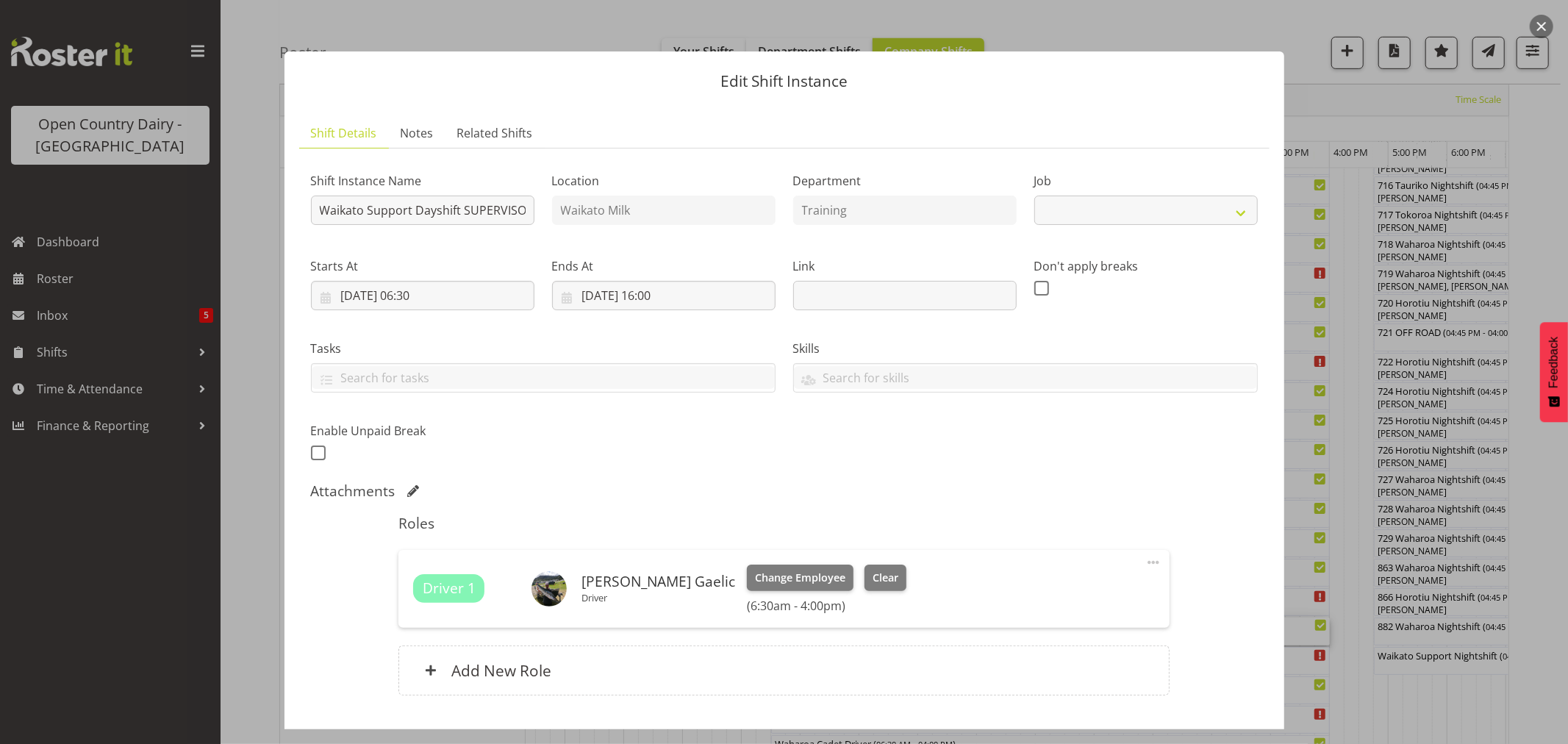
select select "9052"
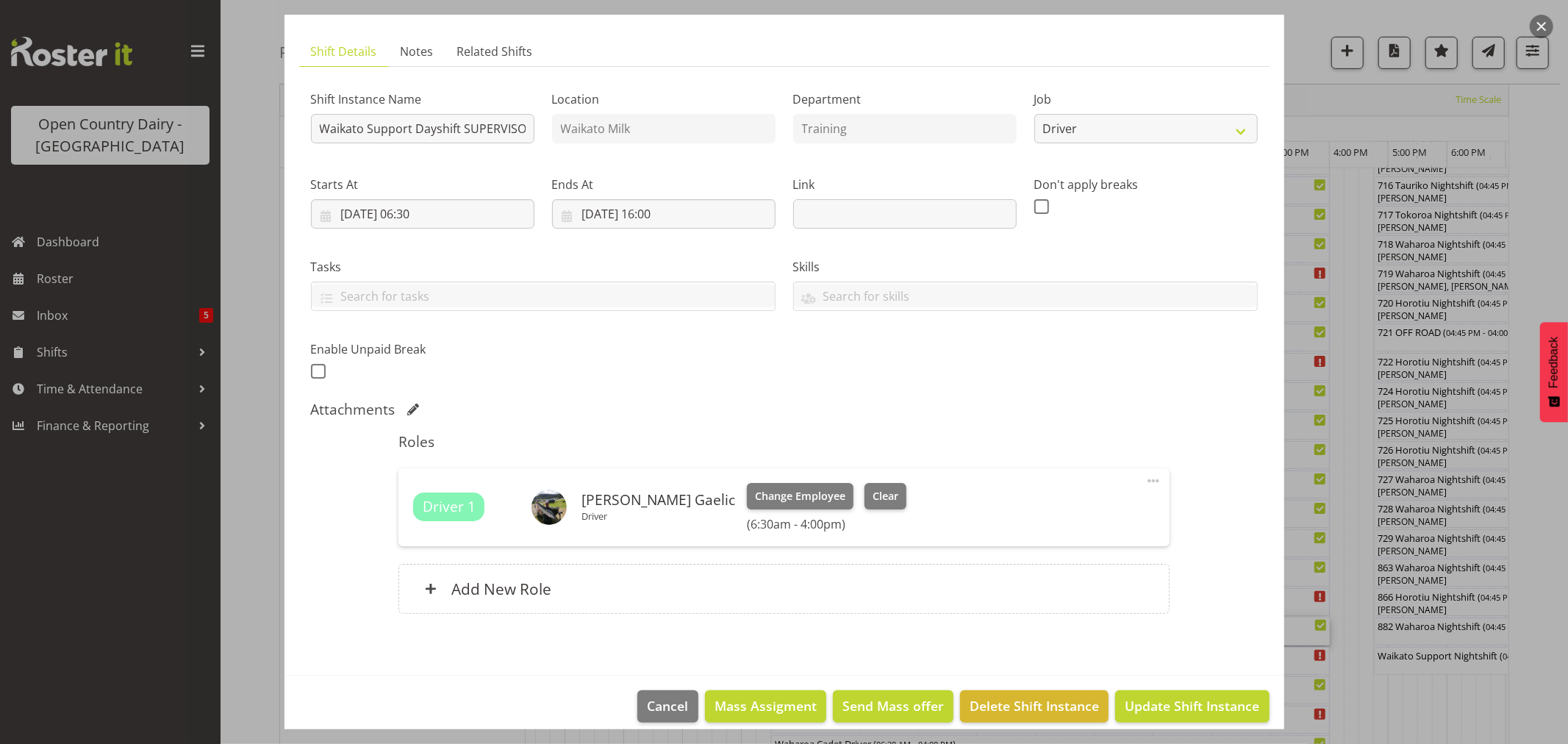
scroll to position [0, 0]
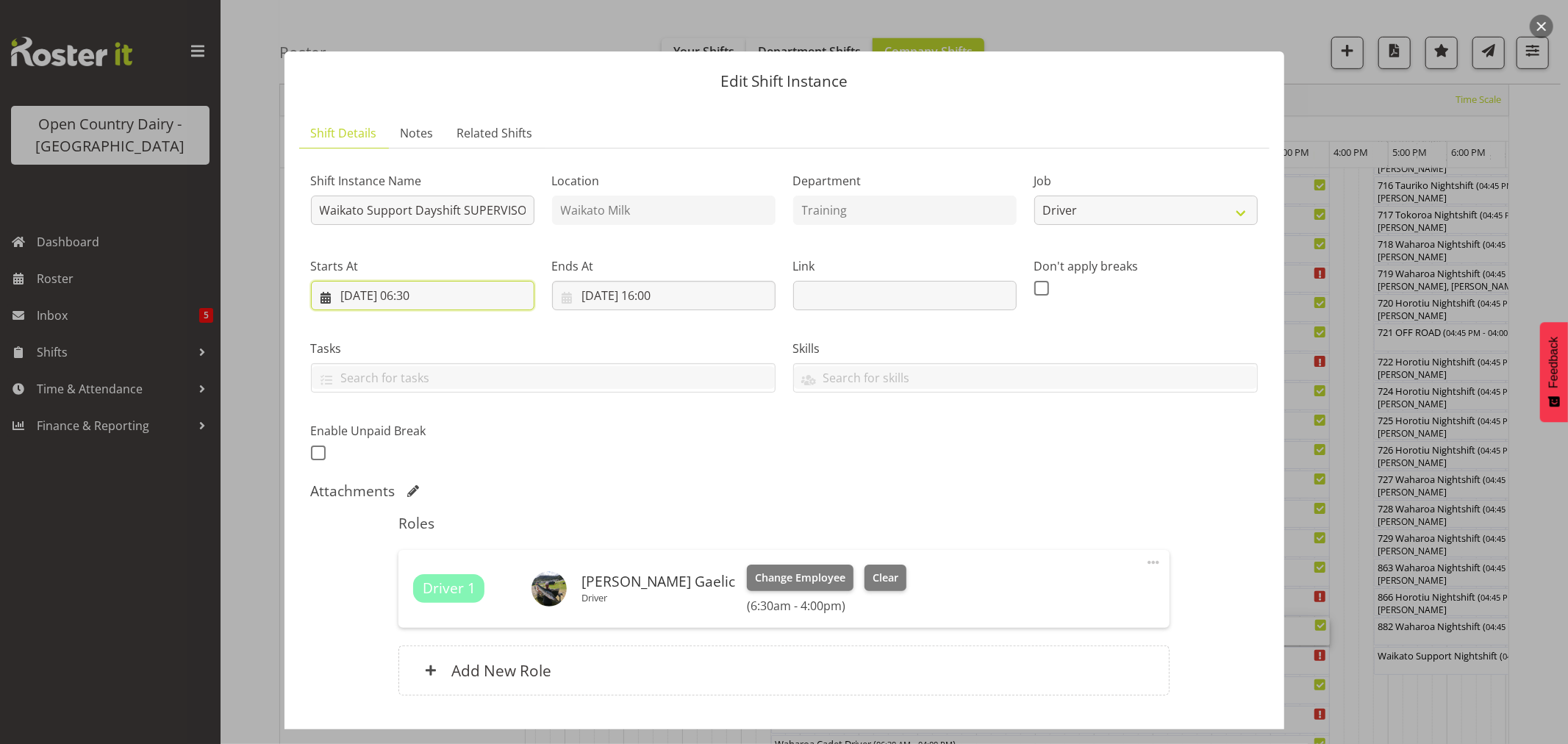
click at [428, 296] on input "28/08/2025, 06:30" at bounding box center [423, 295] width 224 height 29
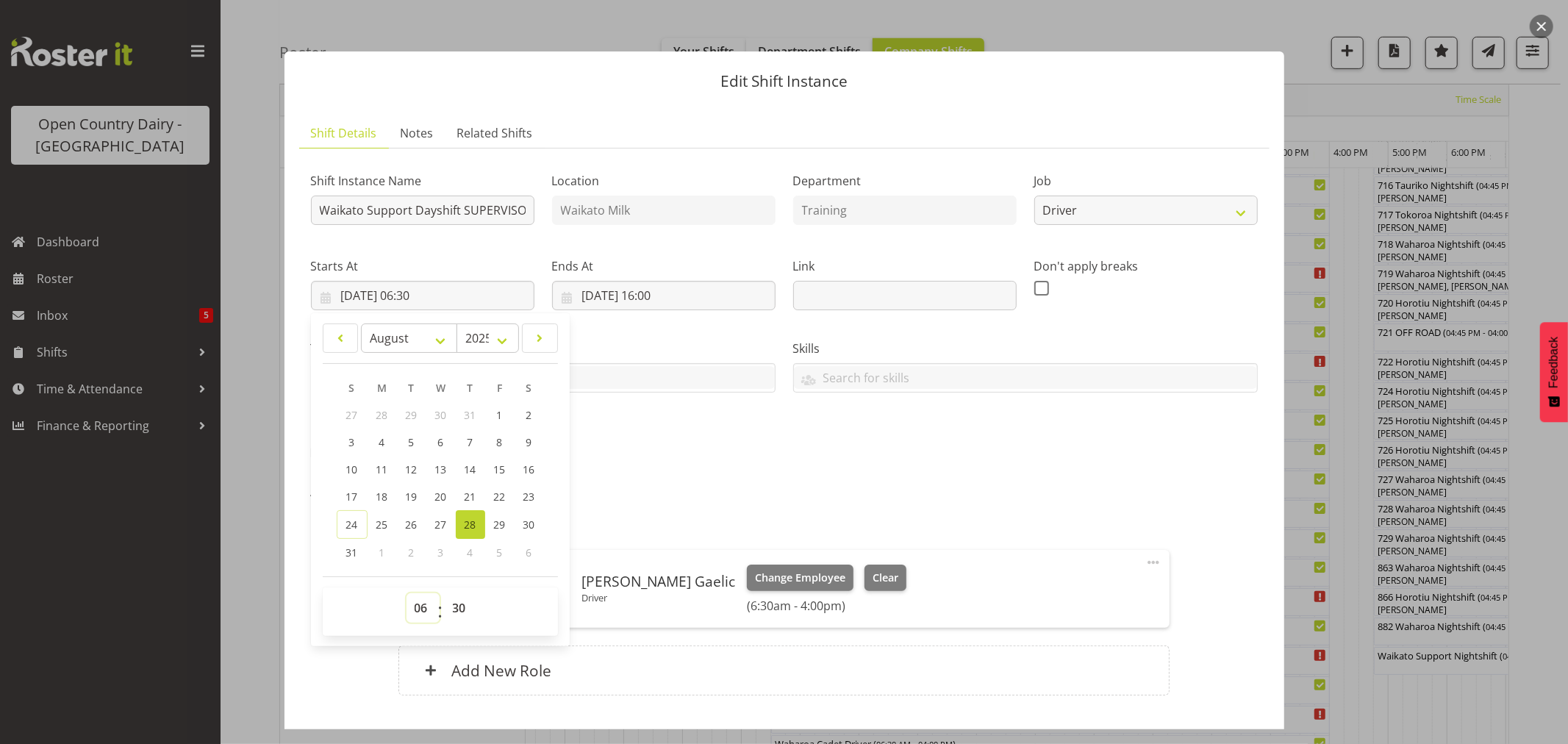
click at [423, 608] on select "00 01 02 03 04 05 06 07 08 09 10 11 12 13 14 15 16 17 18 19 20 21 22 23" at bounding box center [423, 608] width 33 height 29
select select "8"
click at [406, 593] on select "00 01 02 03 04 05 06 07 08 09 10 11 12 13 14 15 16 17 18 19 20 21 22 23" at bounding box center [423, 608] width 33 height 29
type input "28/08/2025, 08:30"
click at [760, 508] on div "Roles Driver 1 Tom Gaelic Driver Change Employee Clear (8:30am - 4:00pm) Edit C…" at bounding box center [784, 610] width 789 height 208
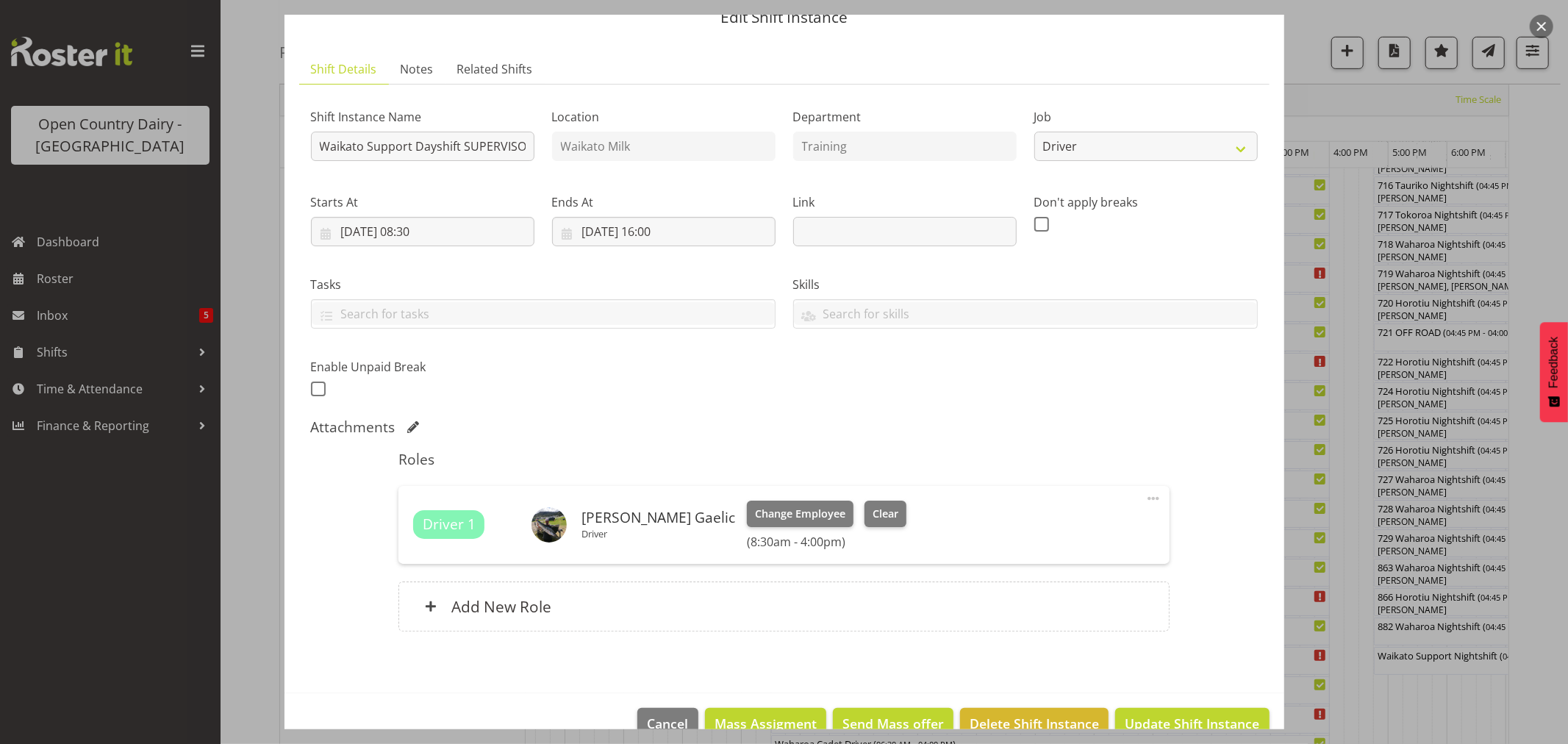
scroll to position [97, 0]
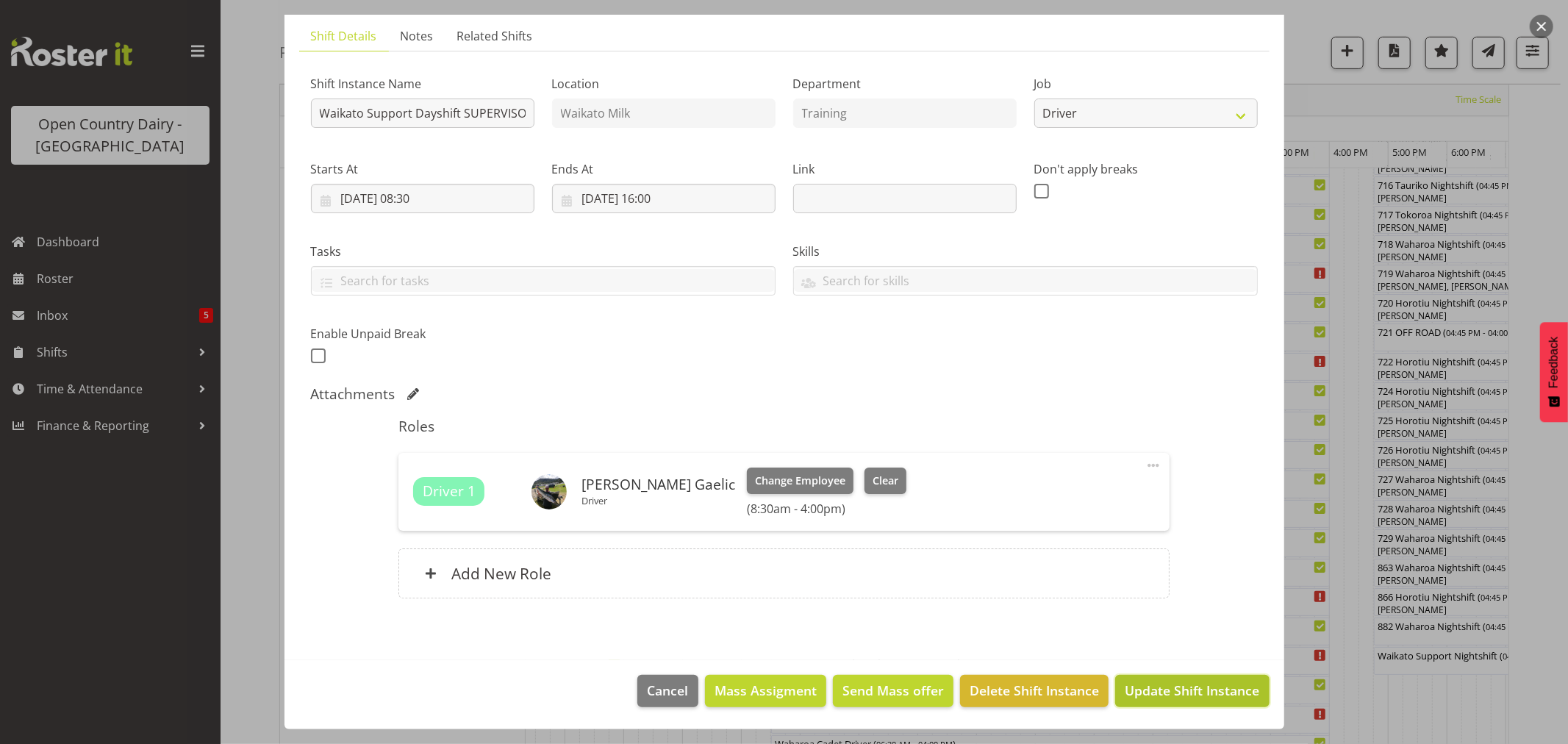
click at [1157, 695] on span "Update Shift Instance" at bounding box center [1192, 691] width 134 height 19
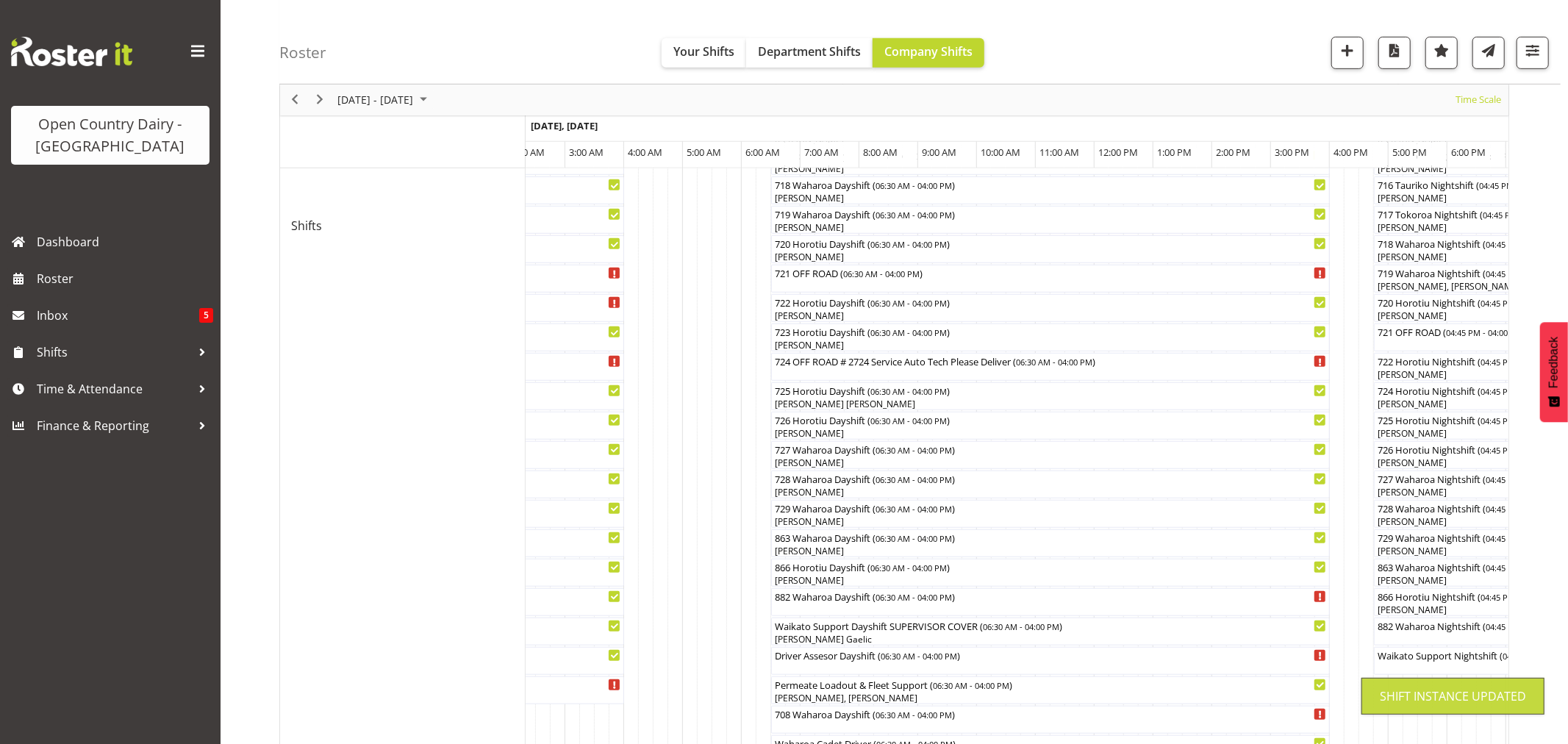
scroll to position [0, 0]
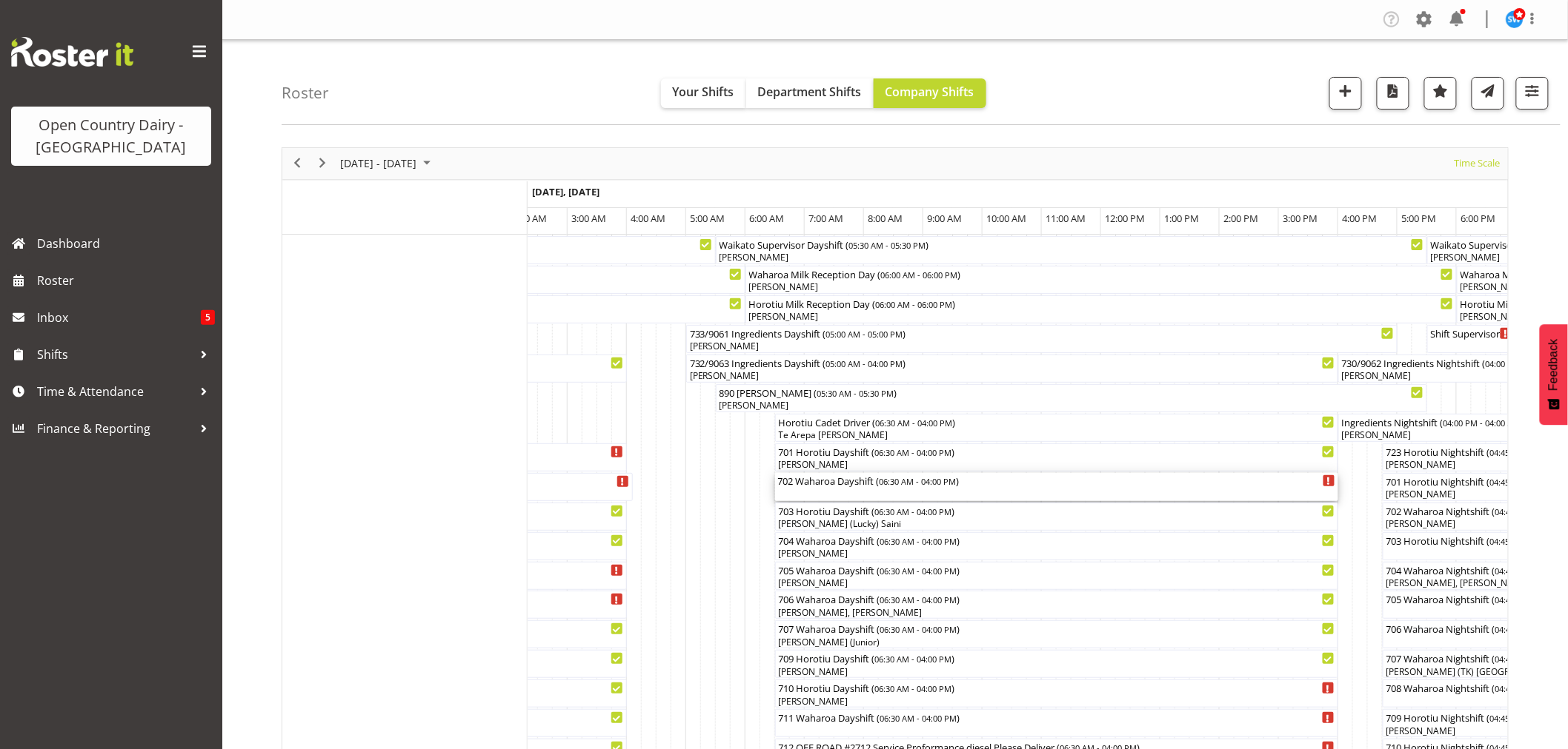
click at [861, 490] on div "702 Waharoa Dayshift ( 06:30 AM - 04:00 PM )" at bounding box center [1056, 487] width 557 height 28
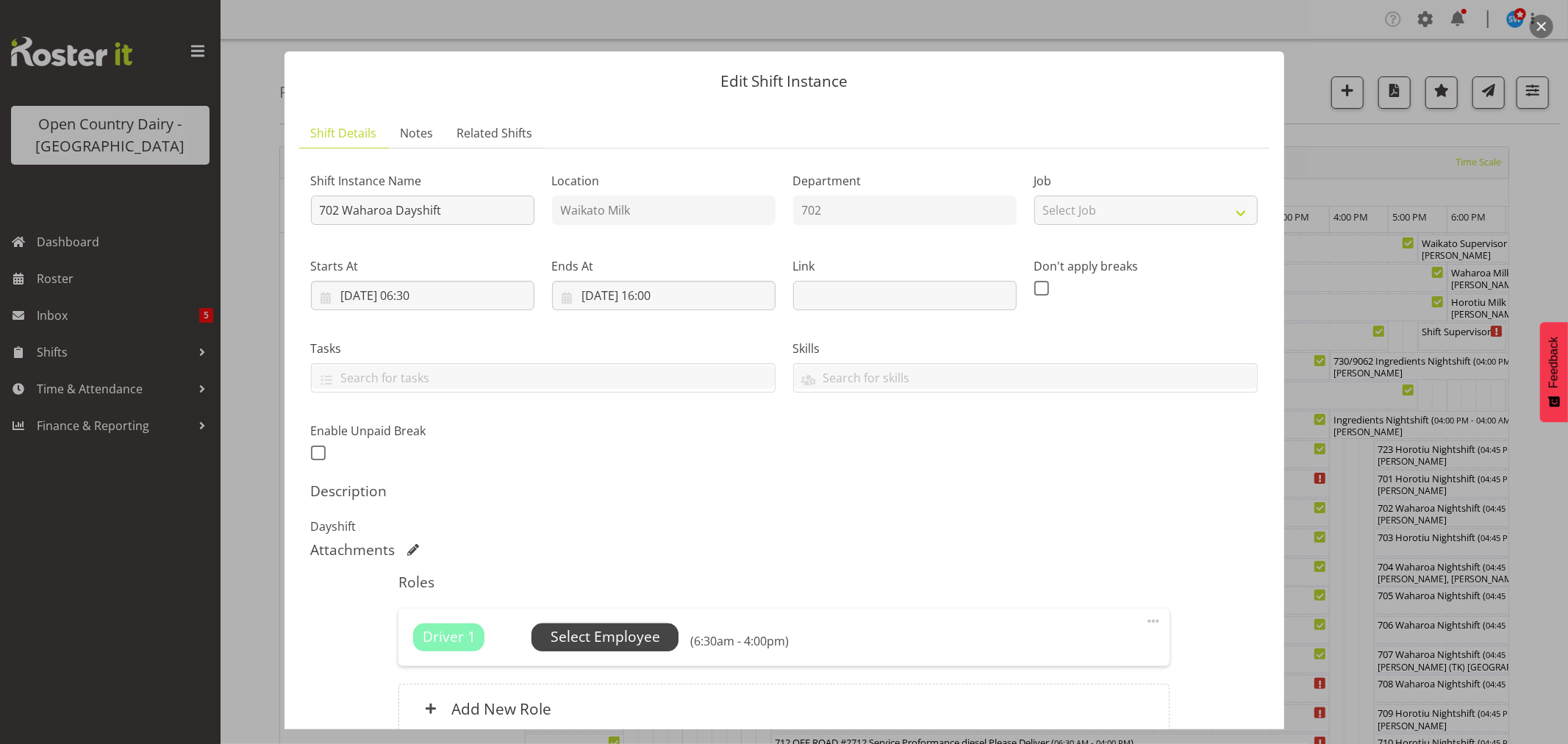
click at [613, 629] on span "Select Employee" at bounding box center [605, 637] width 109 height 22
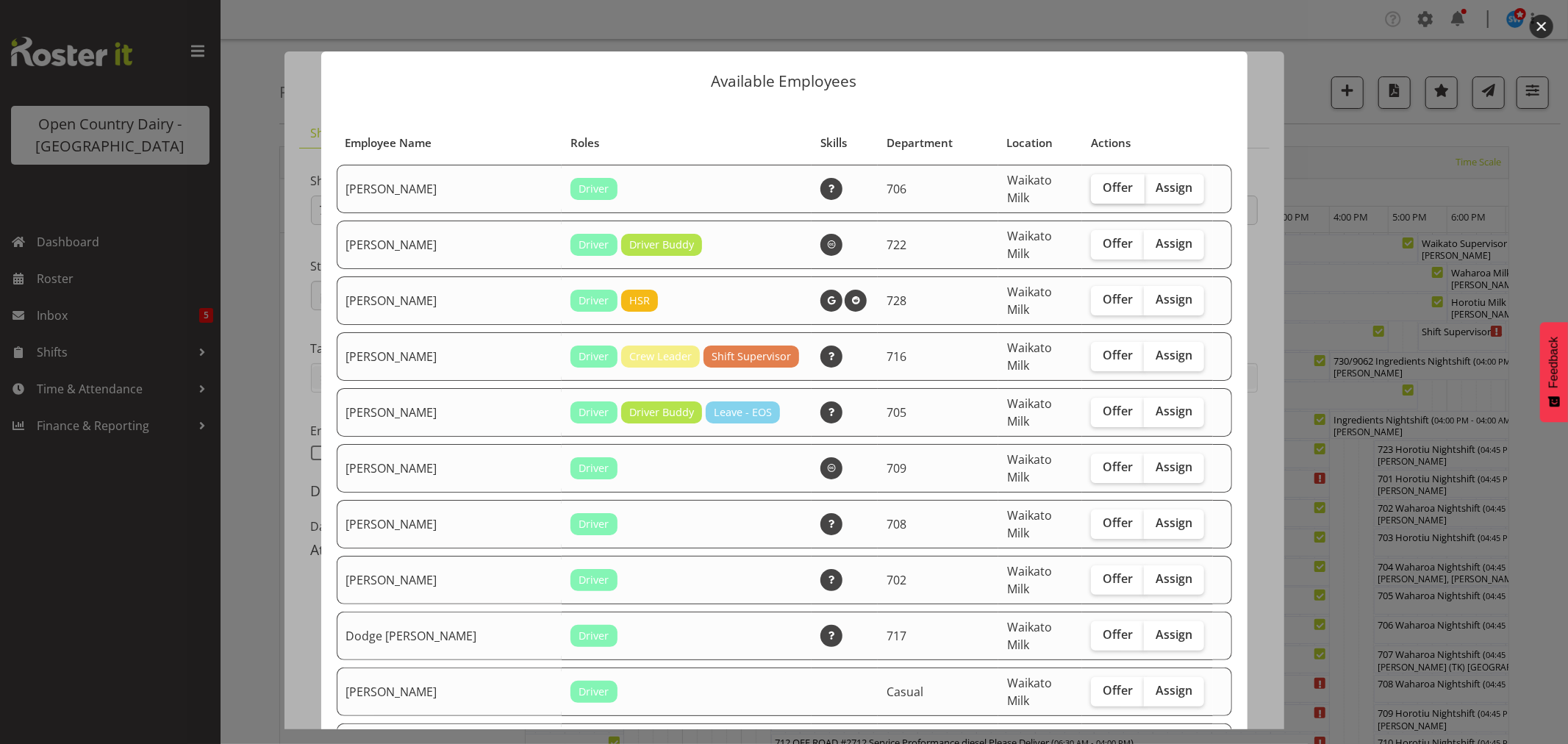
click at [1102, 187] on span "Offer" at bounding box center [1117, 187] width 30 height 15
click at [1098, 187] on input "Offer" at bounding box center [1096, 188] width 9 height 9
checkbox input "true"
click at [1102, 236] on span "Offer" at bounding box center [1117, 243] width 30 height 15
click at [1091, 239] on input "Offer" at bounding box center [1096, 244] width 9 height 9
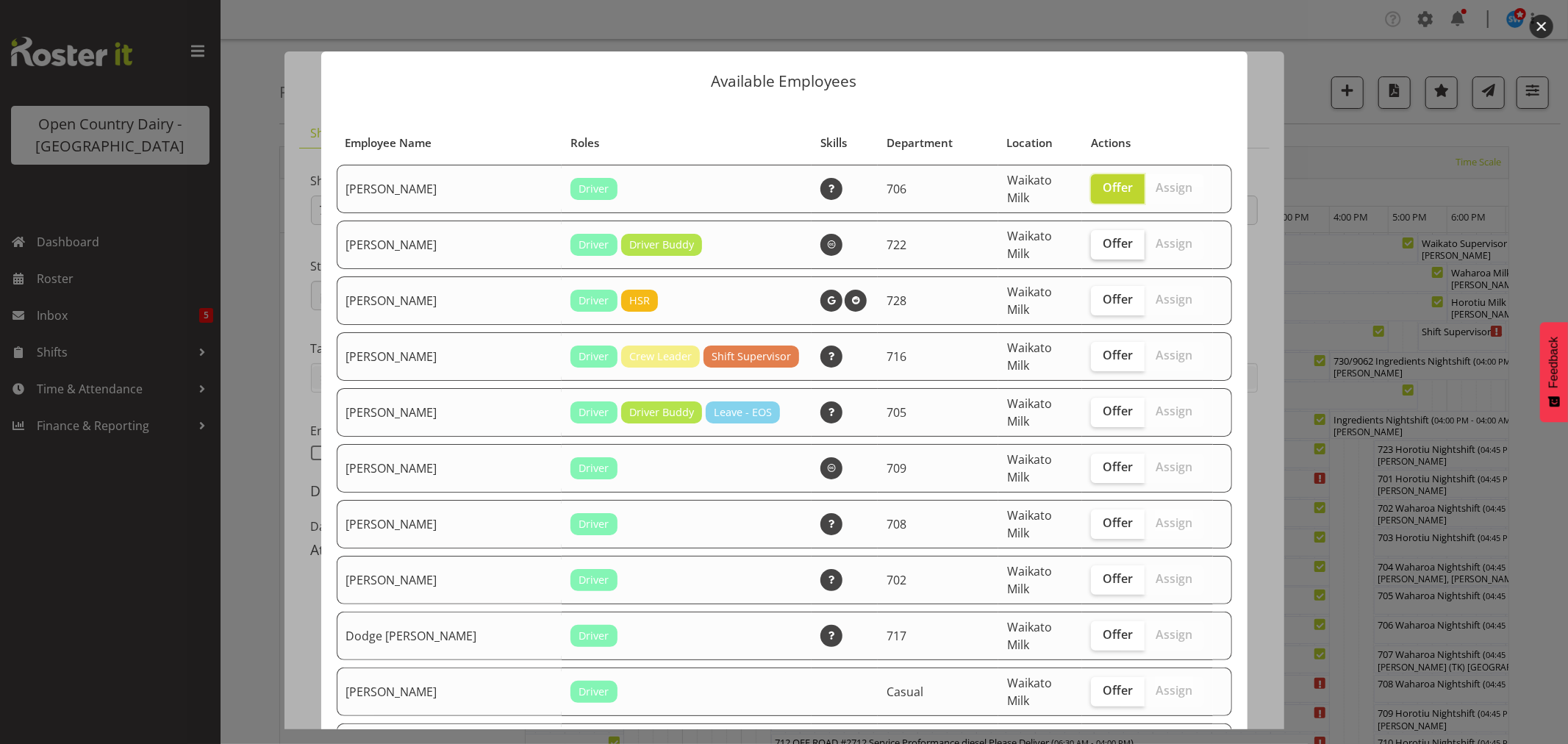
checkbox input "true"
click at [1102, 348] on span "Offer" at bounding box center [1117, 355] width 30 height 15
click at [1091, 350] on input "Offer" at bounding box center [1096, 355] width 9 height 9
checkbox input "true"
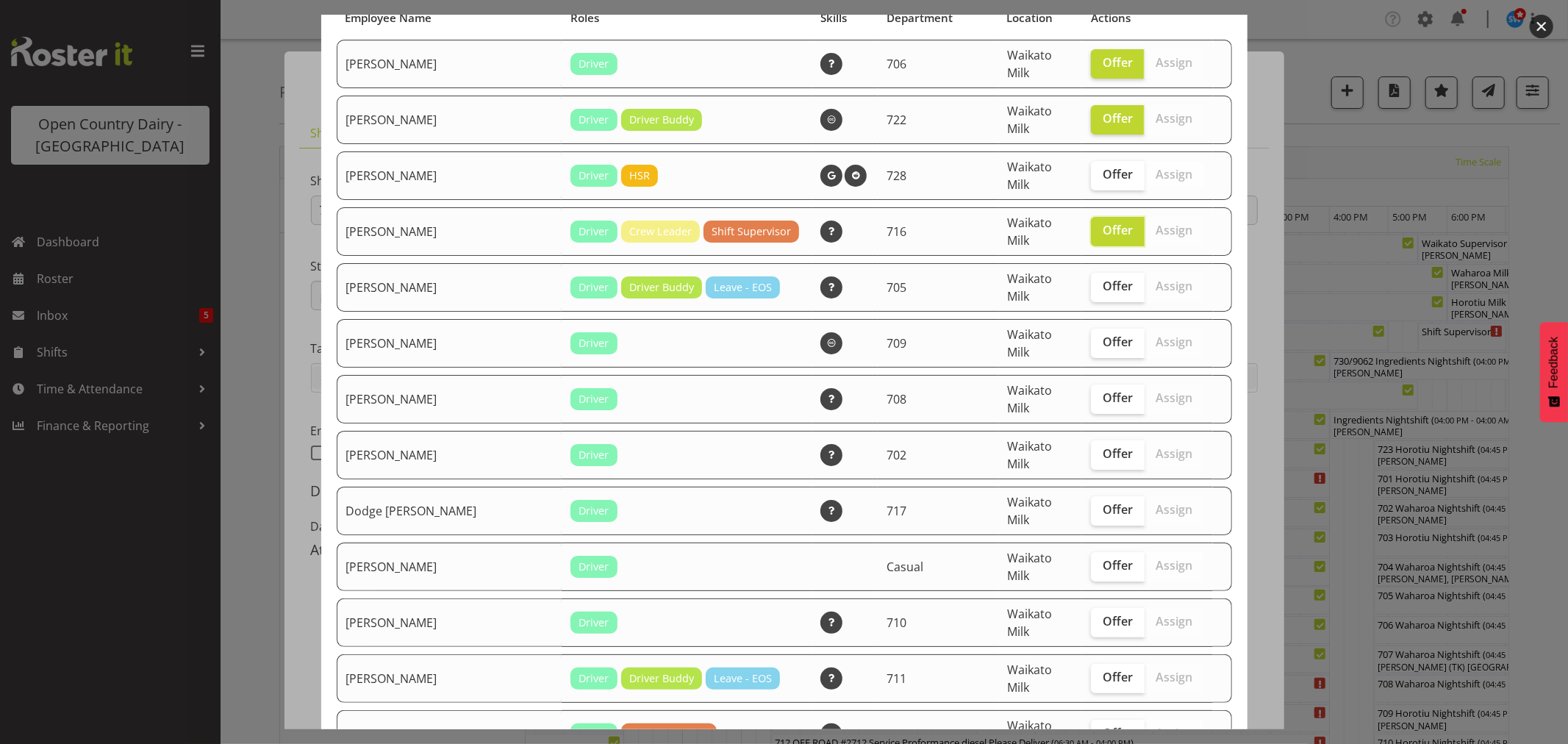
scroll to position [164, 0]
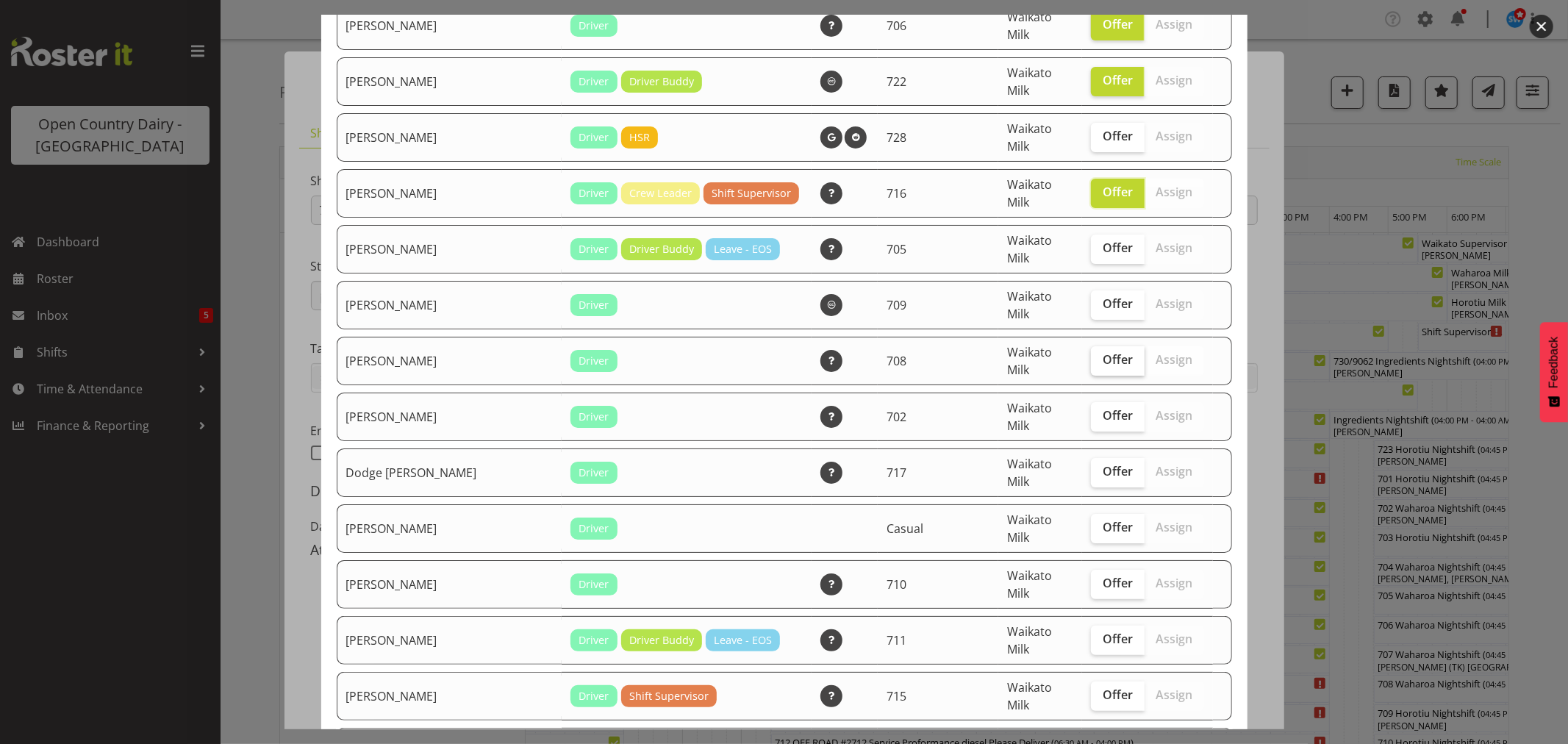
click at [1102, 352] on span "Offer" at bounding box center [1117, 359] width 30 height 15
click at [1096, 356] on input "Offer" at bounding box center [1096, 360] width 9 height 9
checkbox input "true"
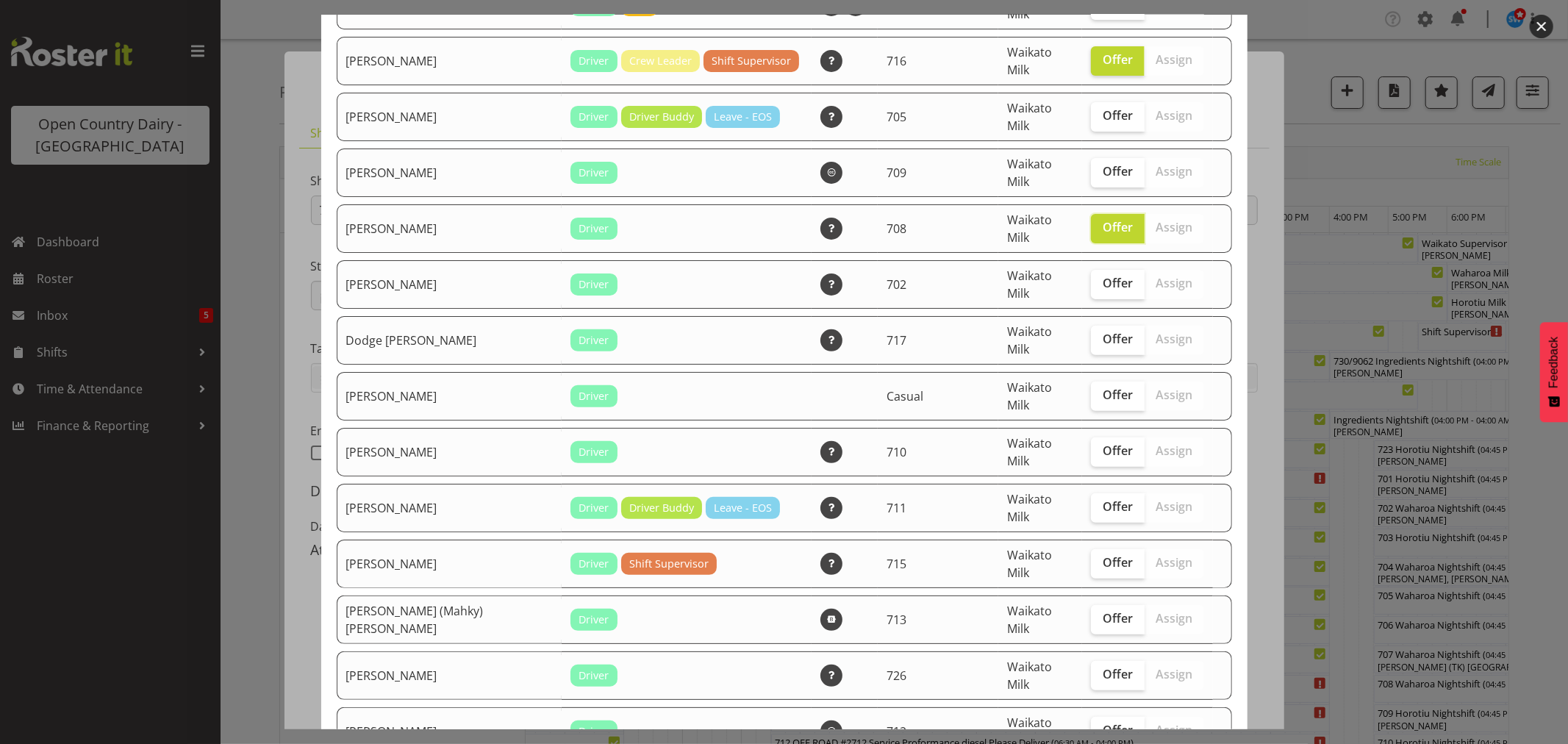
scroll to position [326, 0]
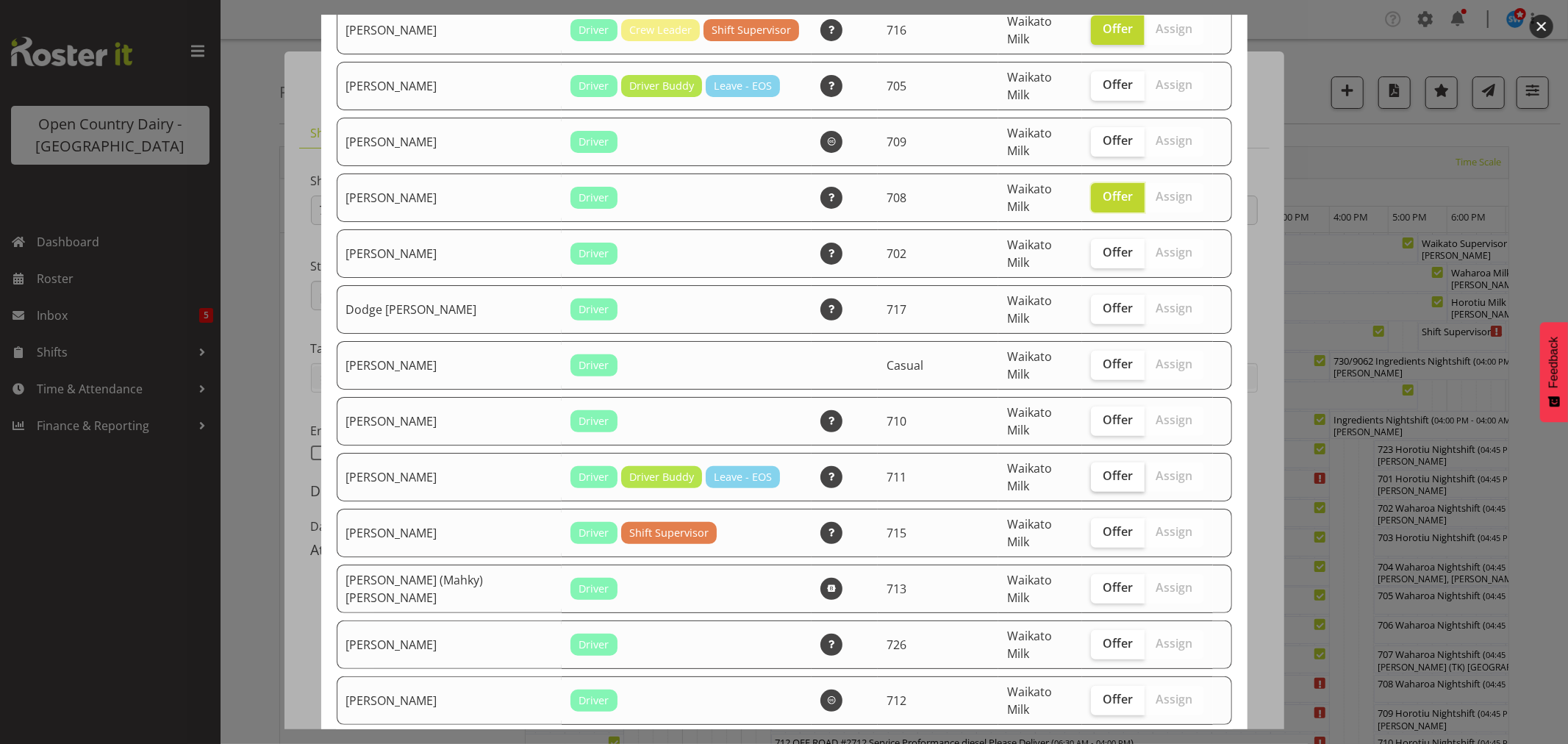
click at [1102, 468] on span "Offer" at bounding box center [1117, 475] width 30 height 15
click at [1091, 472] on input "Offer" at bounding box center [1096, 476] width 9 height 9
checkbox input "true"
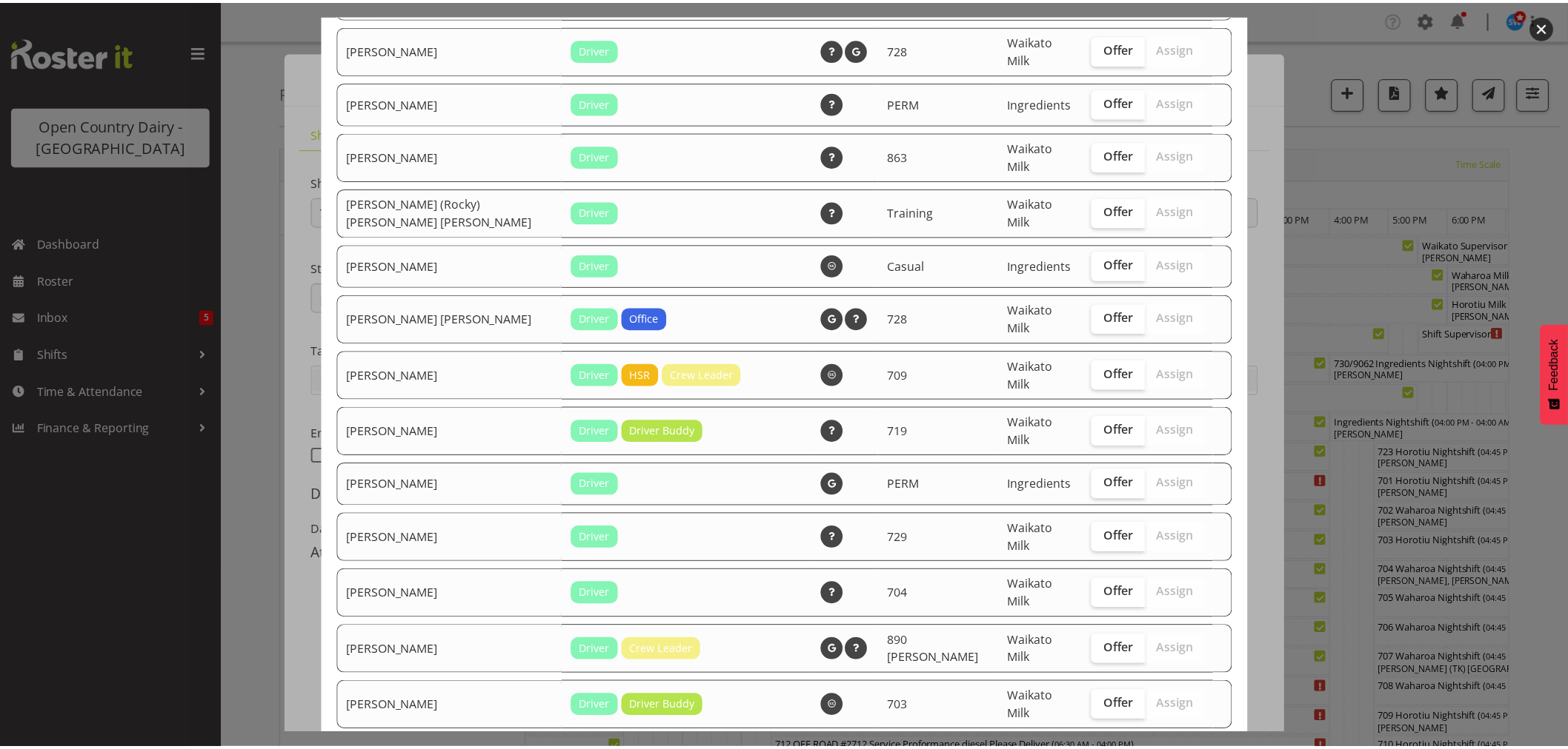
scroll to position [1788, 0]
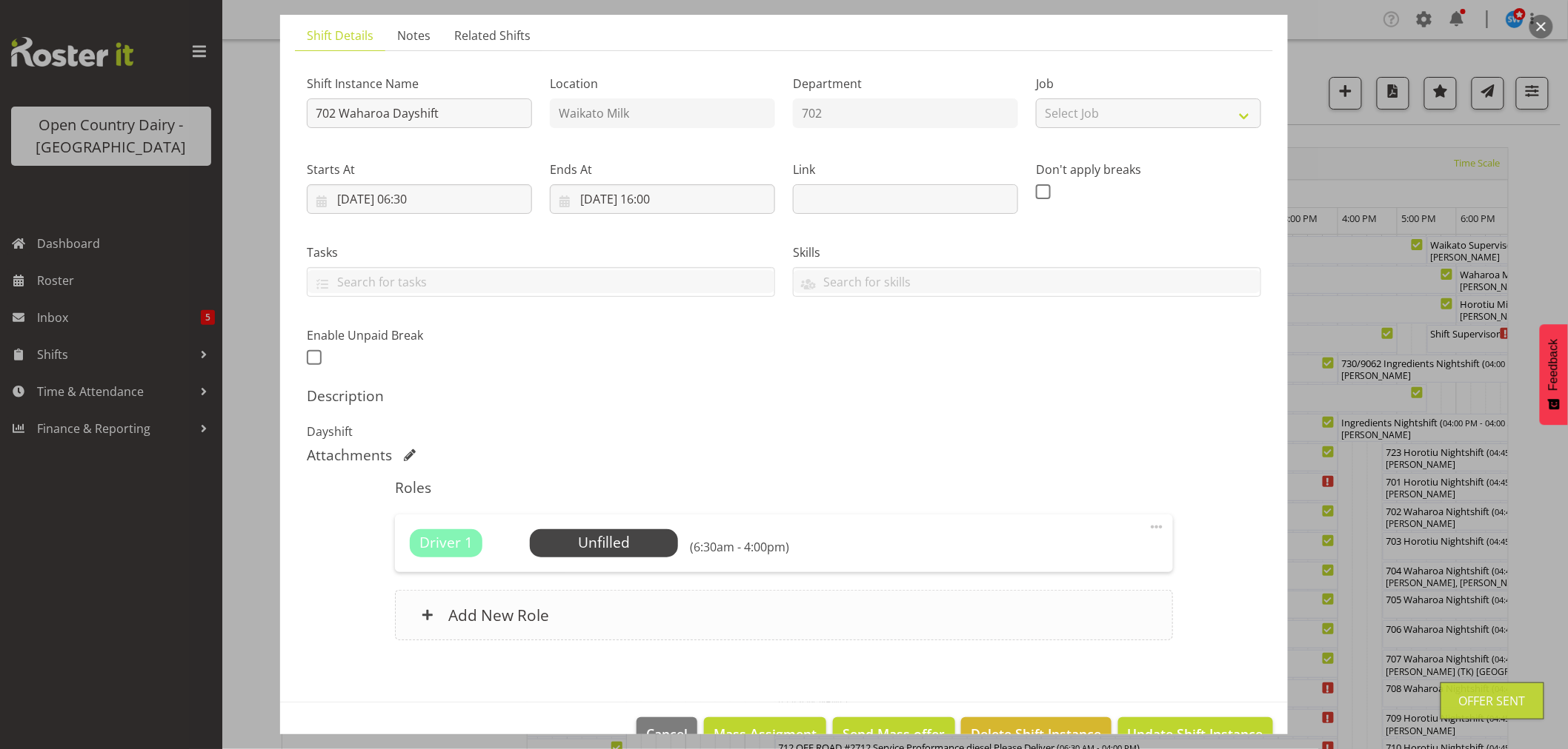
scroll to position [136, 0]
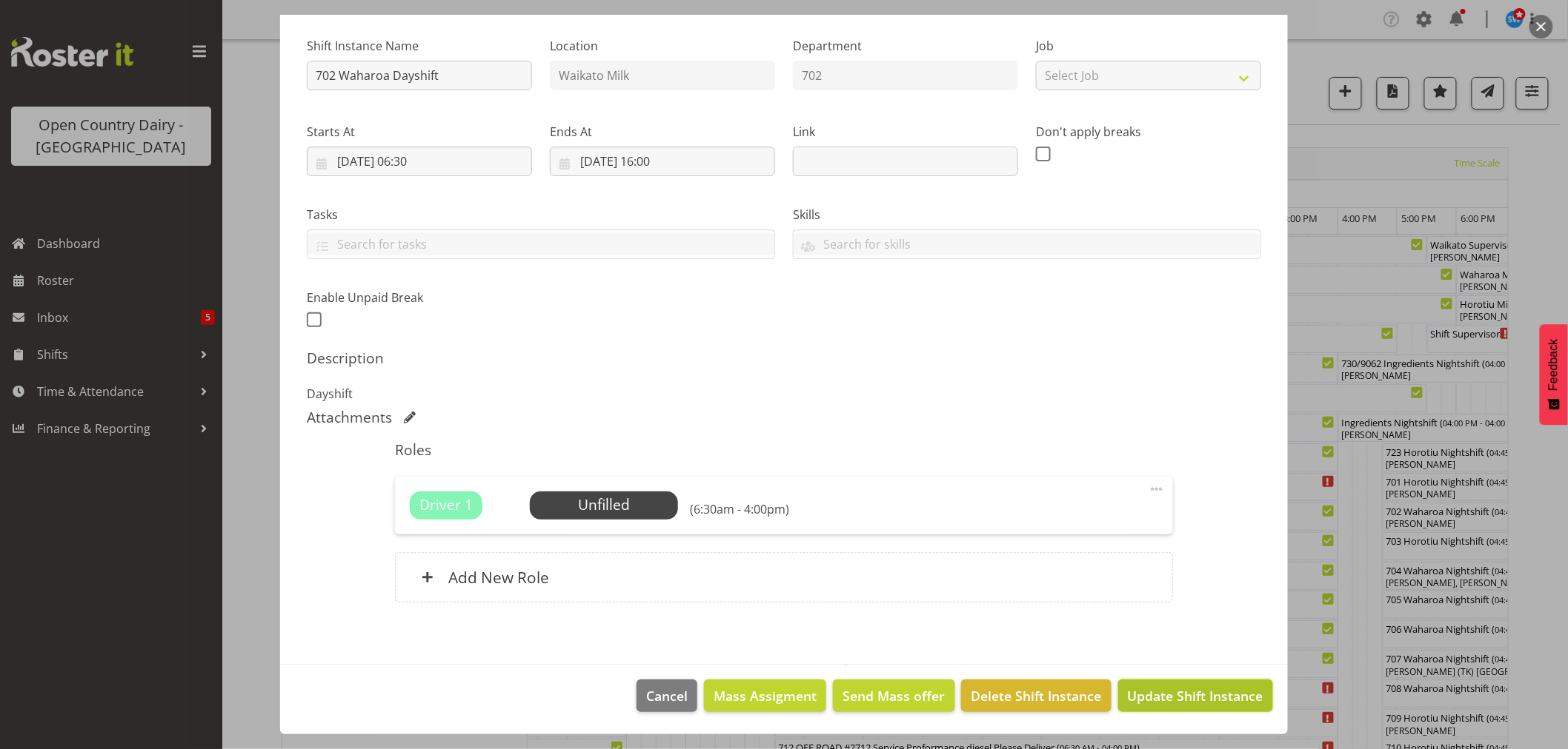
click at [1179, 689] on span "Update Shift Instance" at bounding box center [1195, 696] width 135 height 19
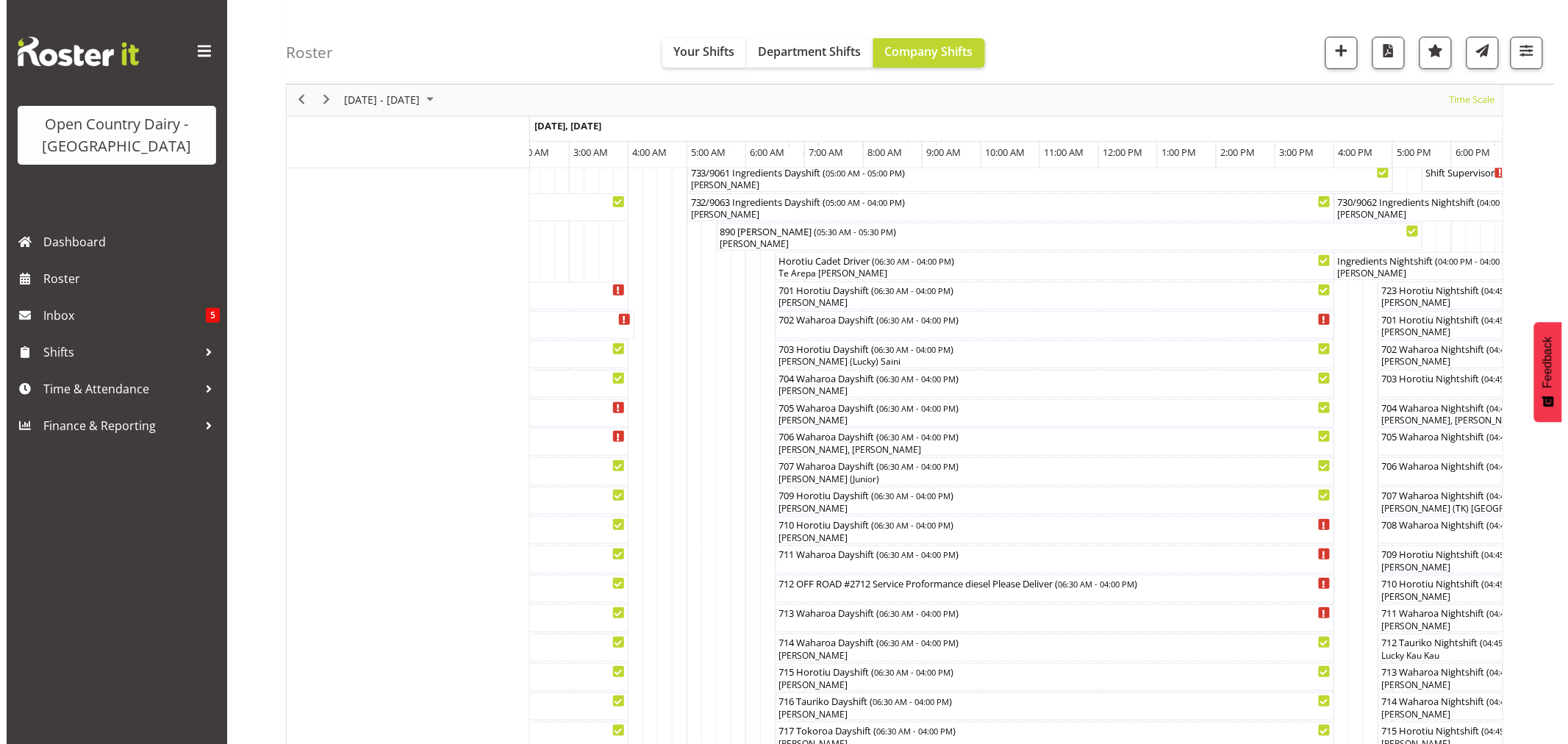
scroll to position [164, 0]
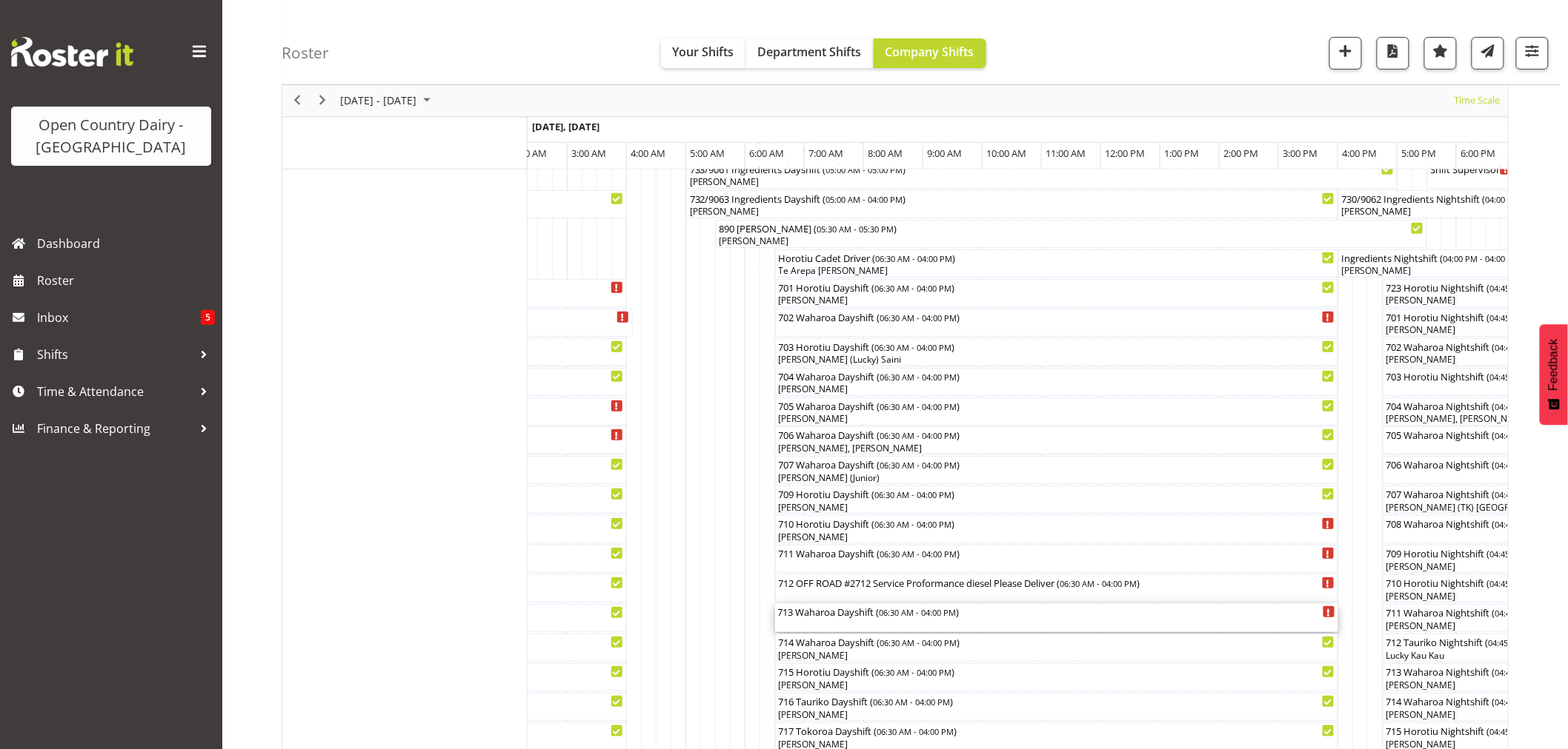
click at [832, 621] on div "713 Waharoa Dayshift ( 06:30 AM - 04:00 PM )" at bounding box center [1056, 618] width 557 height 28
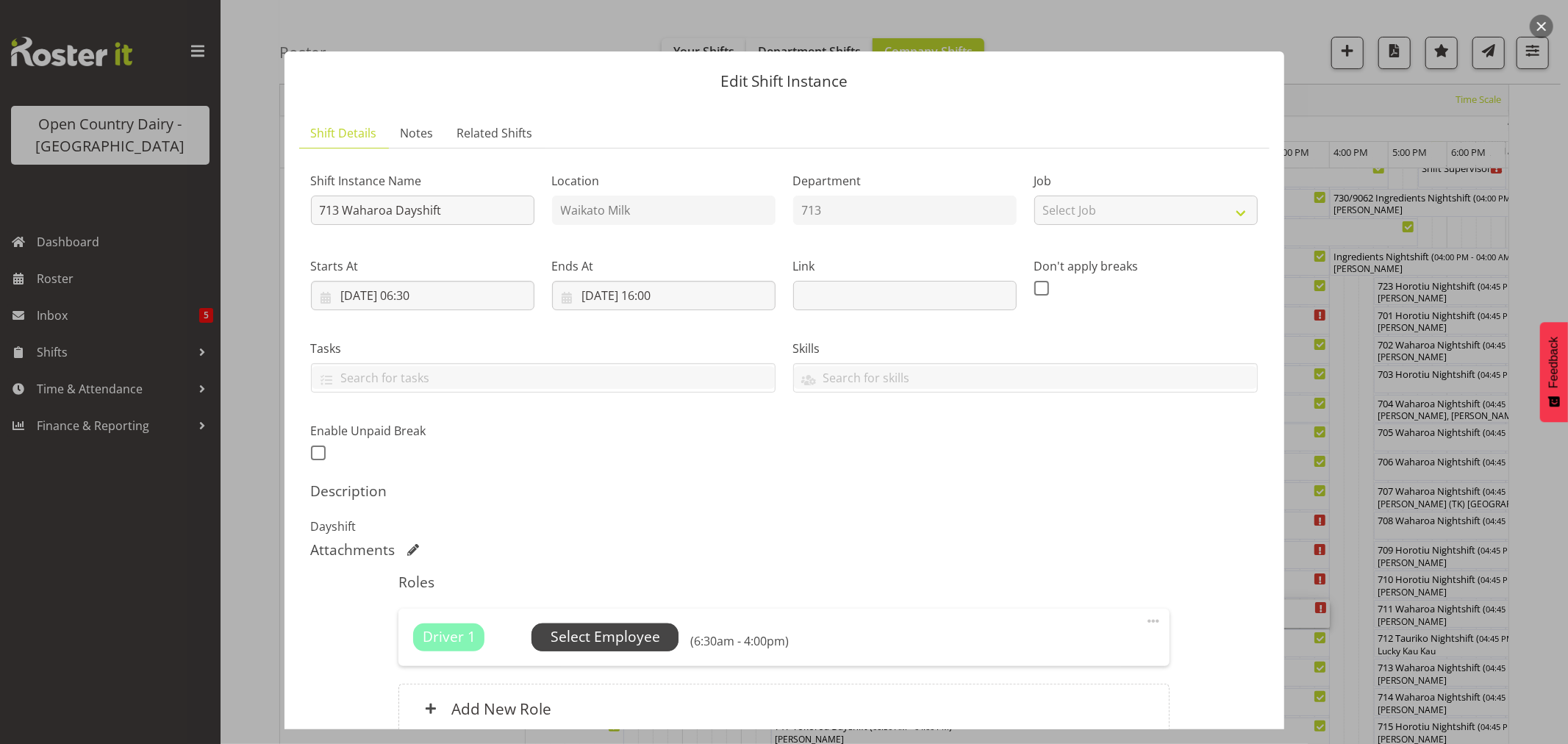
click at [625, 638] on span "Select Employee" at bounding box center [605, 637] width 109 height 22
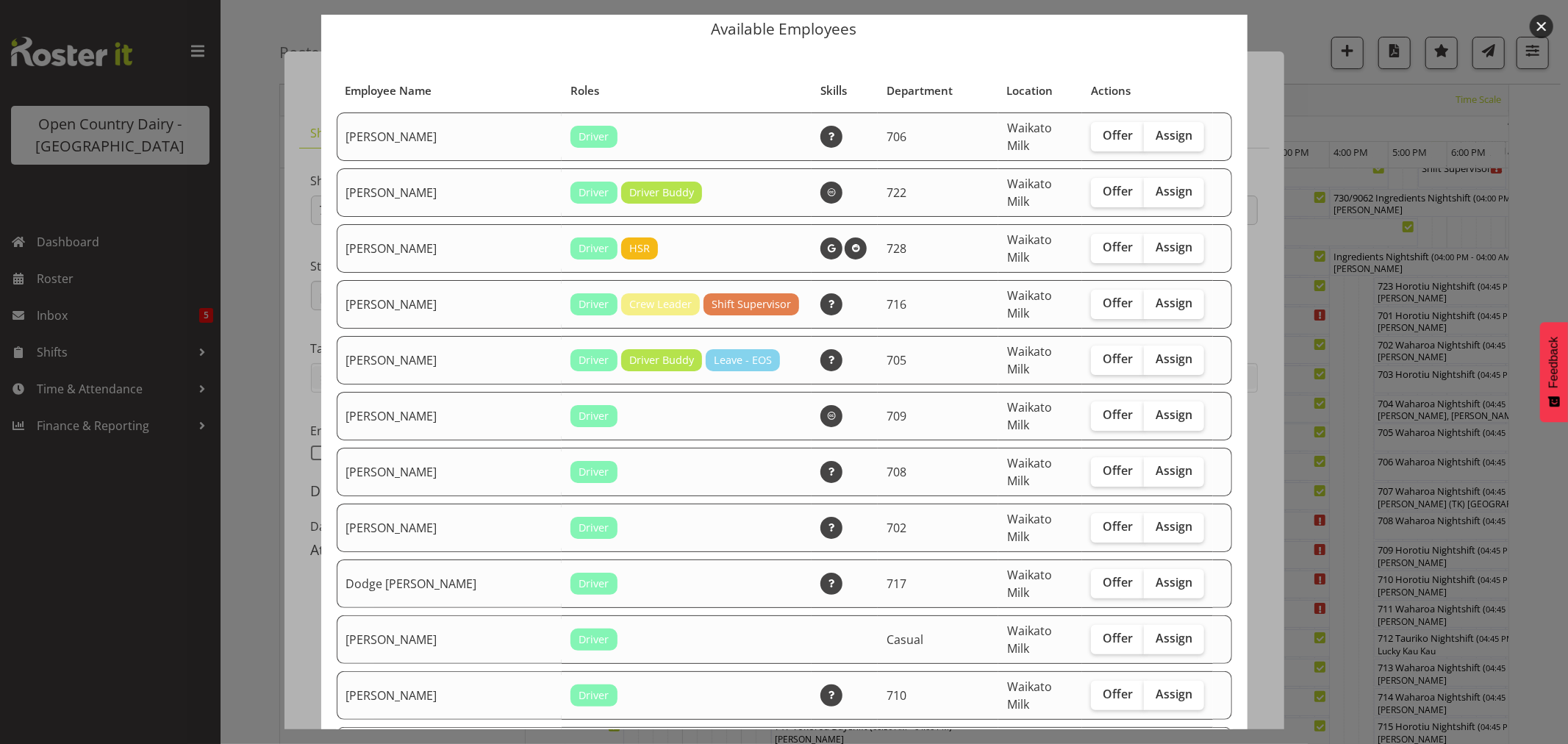
scroll to position [82, 0]
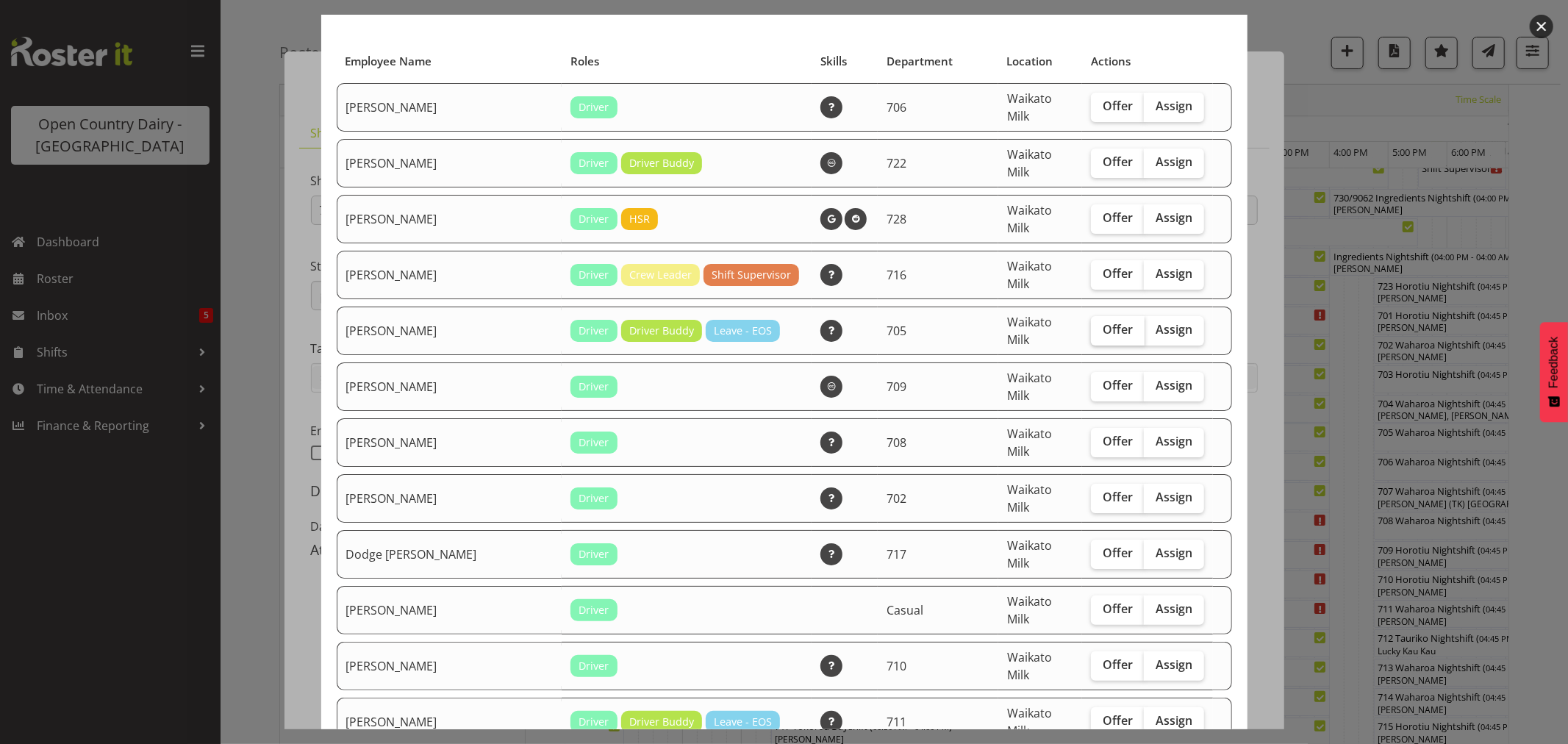
click at [1102, 322] on span "Offer" at bounding box center [1117, 329] width 30 height 15
click at [1092, 326] on input "Offer" at bounding box center [1096, 330] width 9 height 9
checkbox input "true"
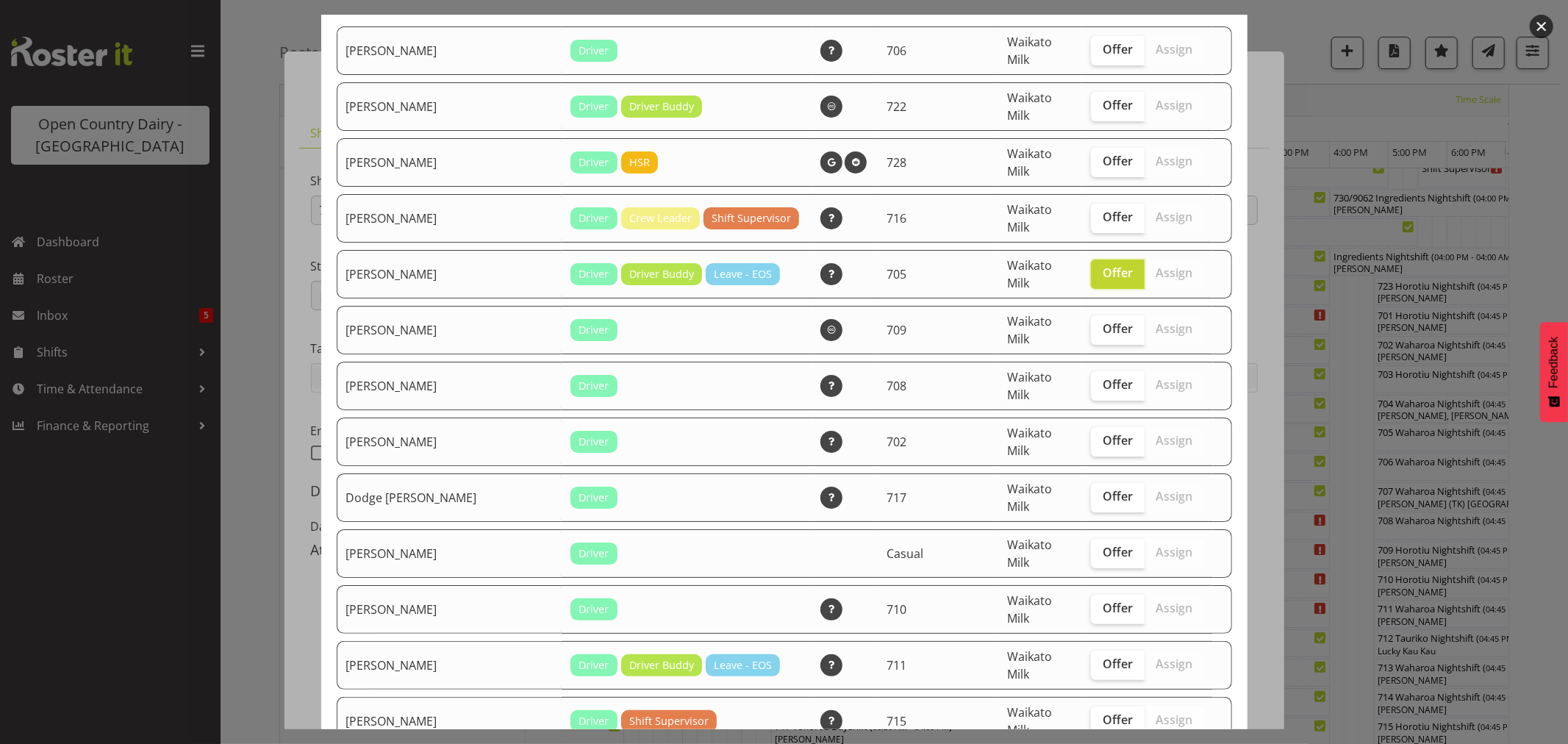
scroll to position [164, 0]
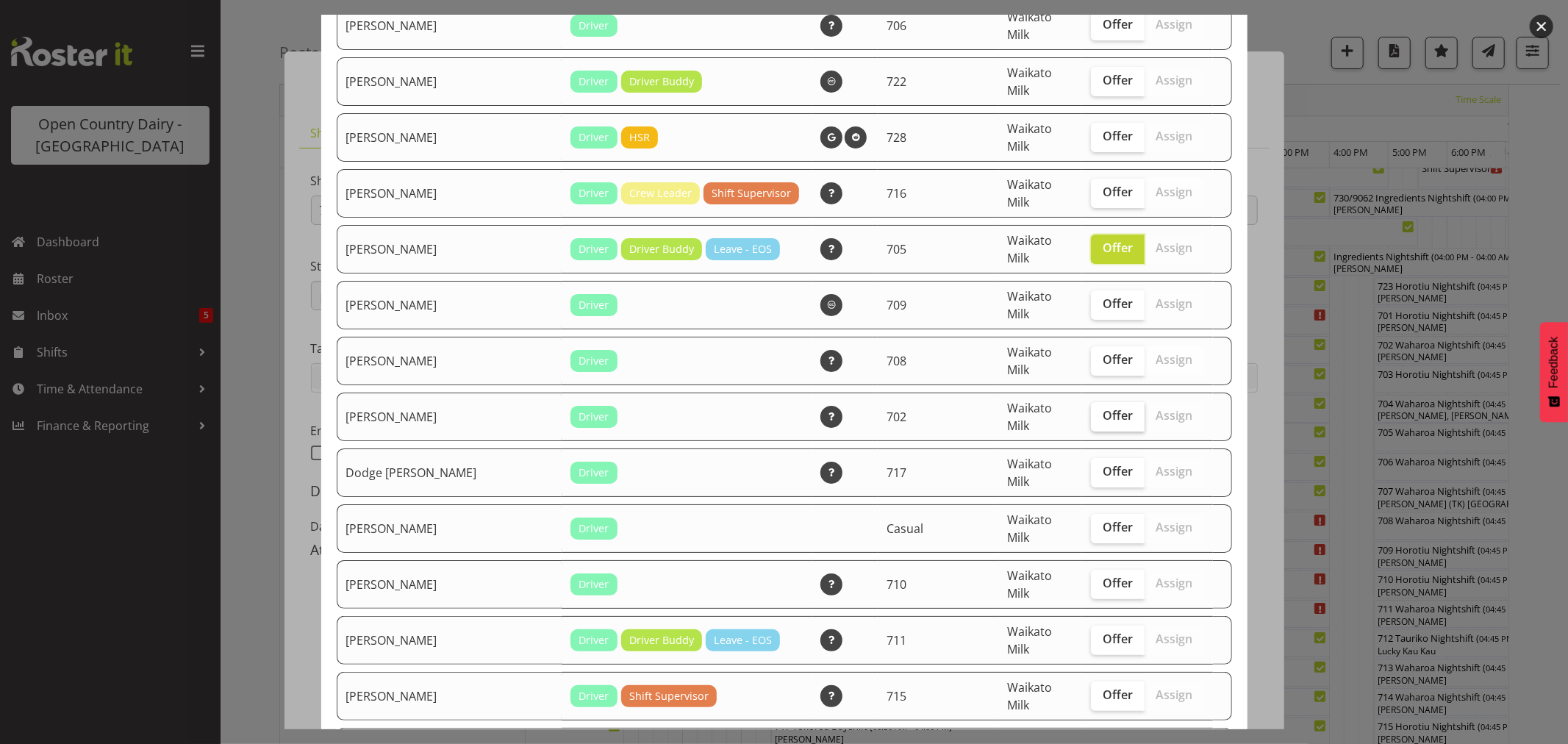
click at [1102, 408] on span "Offer" at bounding box center [1117, 415] width 30 height 15
click at [1091, 412] on input "Offer" at bounding box center [1096, 416] width 9 height 9
checkbox input "true"
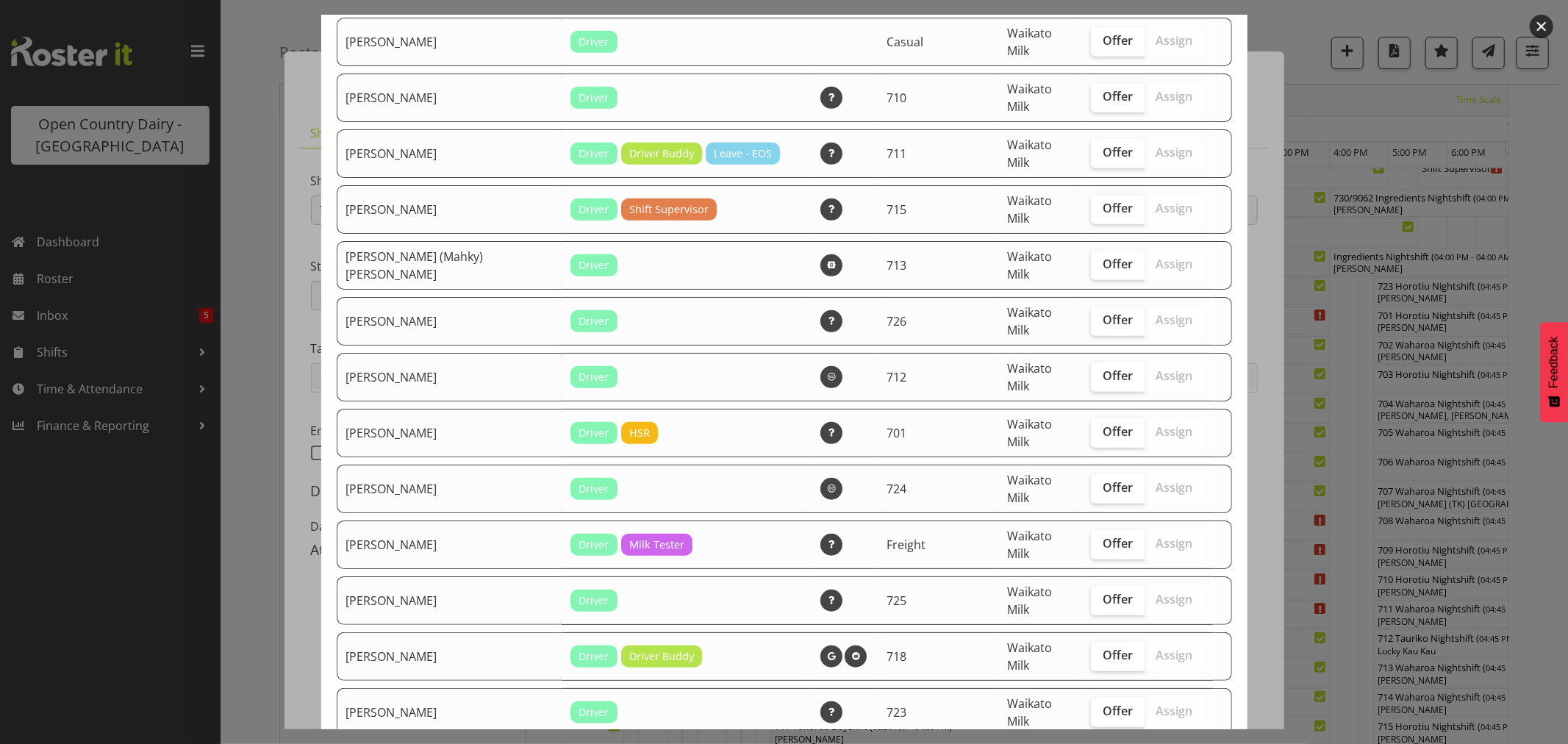
scroll to position [654, 0]
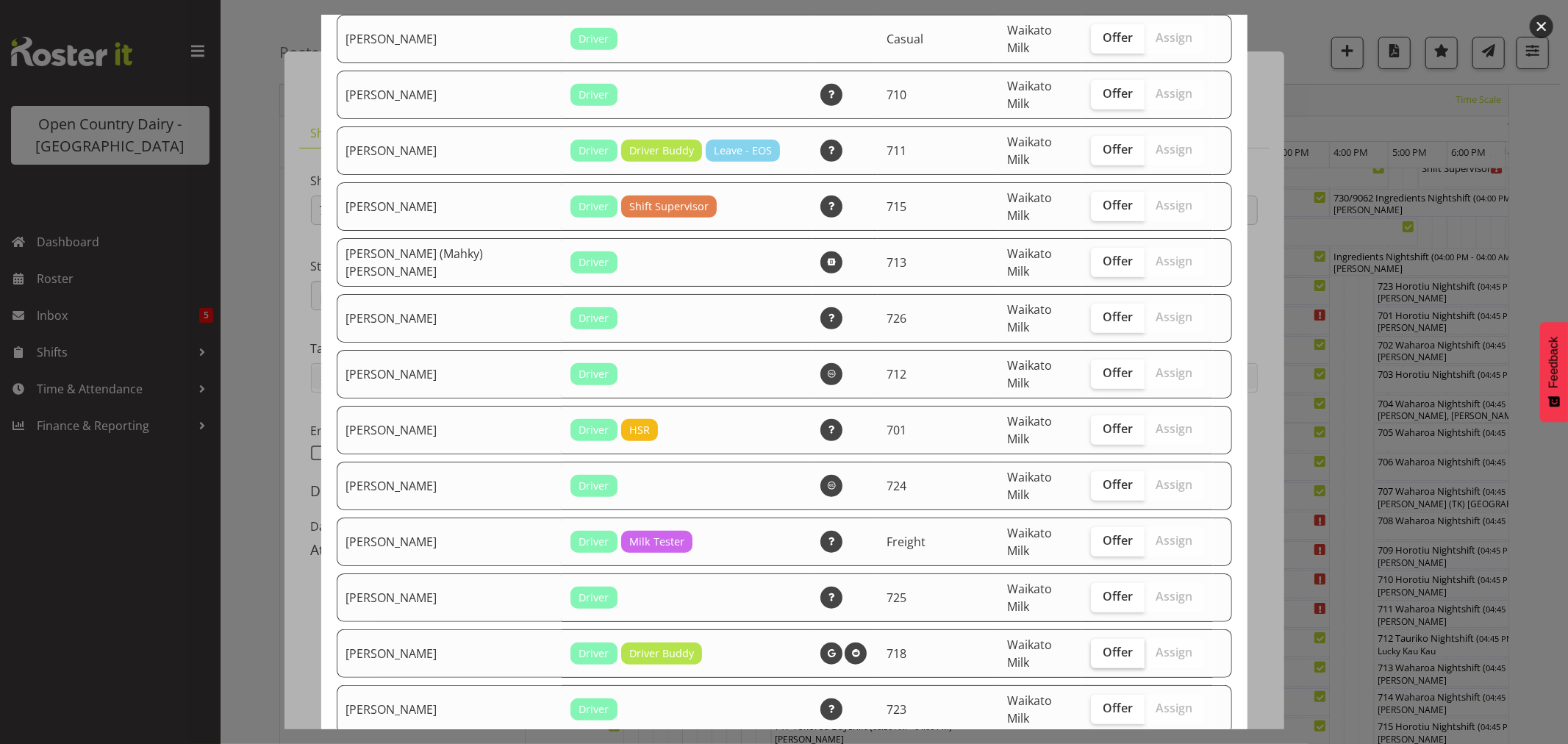
click at [1102, 645] on span "Offer" at bounding box center [1117, 652] width 30 height 15
click at [1091, 648] on input "Offer" at bounding box center [1096, 653] width 9 height 9
checkbox input "true"
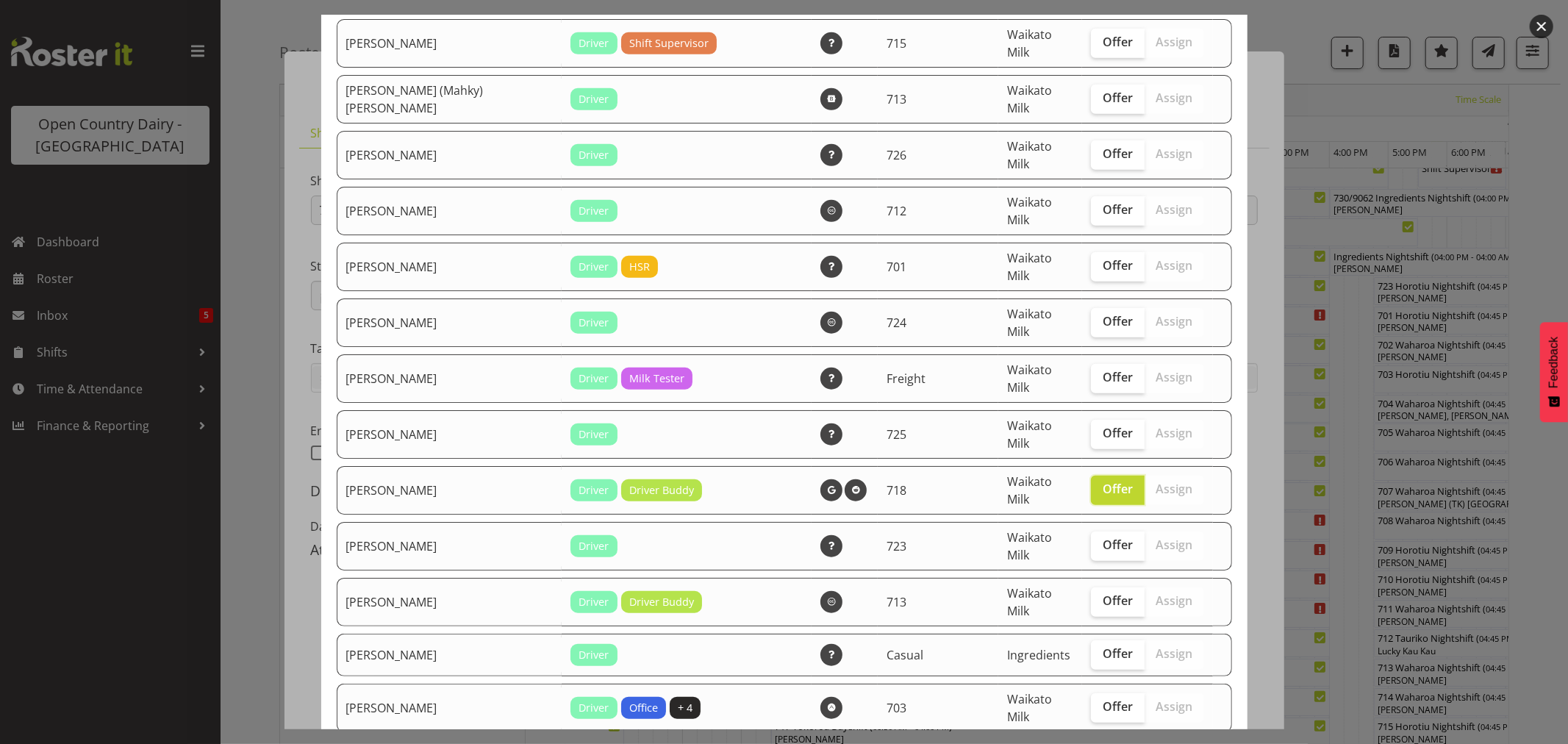
scroll to position [817, 0]
click at [1102, 593] on span "Offer" at bounding box center [1117, 600] width 30 height 15
click at [1091, 596] on input "Offer" at bounding box center [1096, 600] width 9 height 9
checkbox input "true"
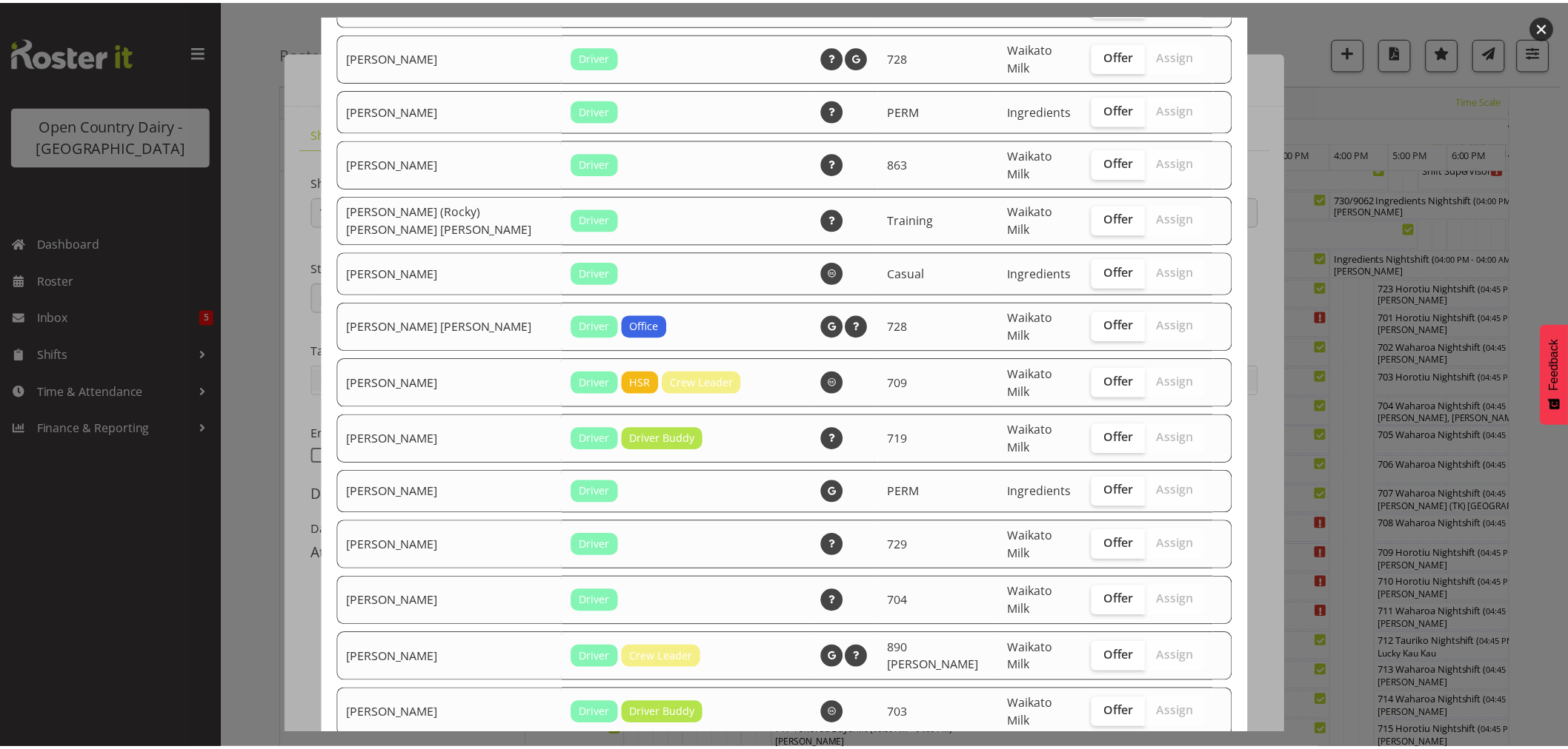
scroll to position [1788, 0]
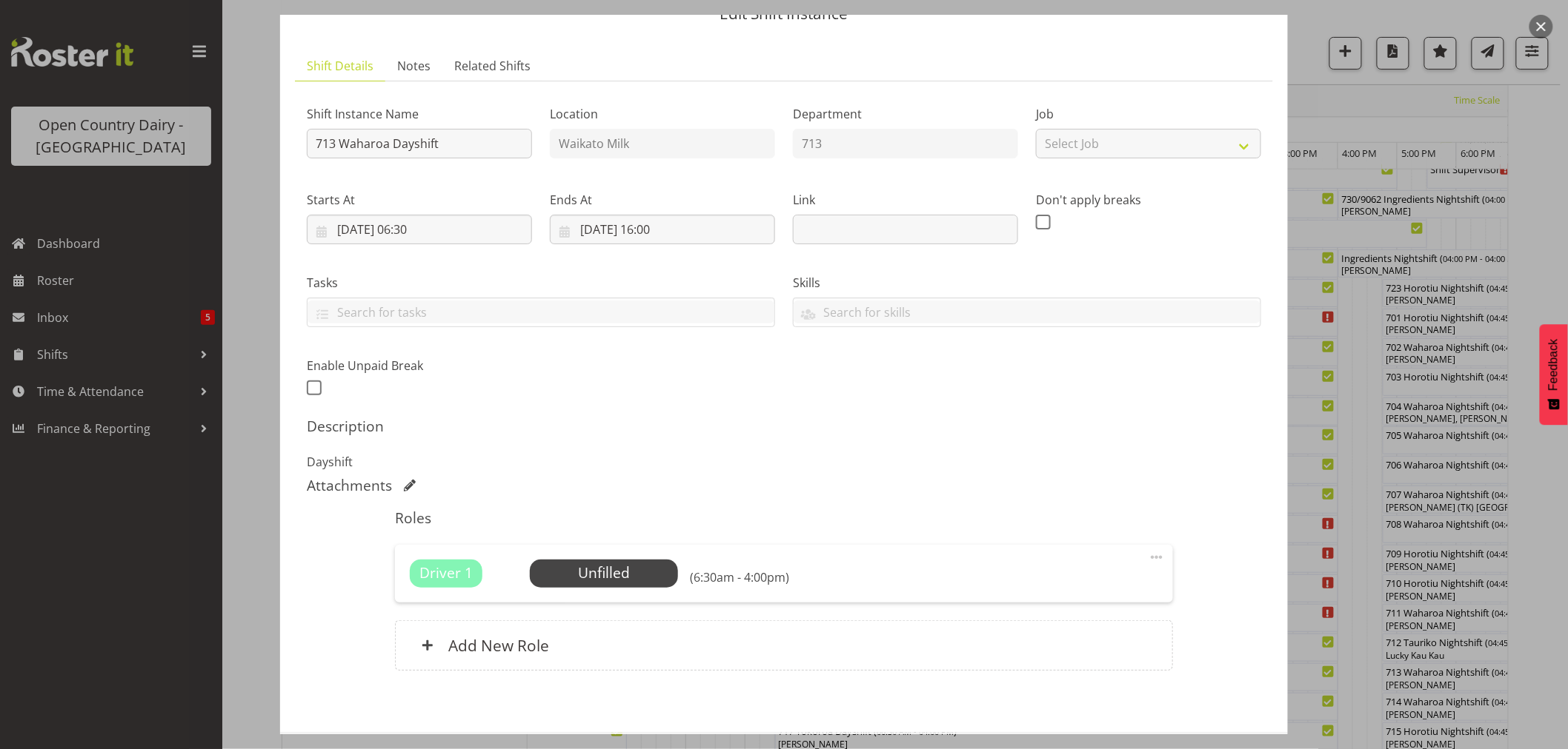
scroll to position [136, 0]
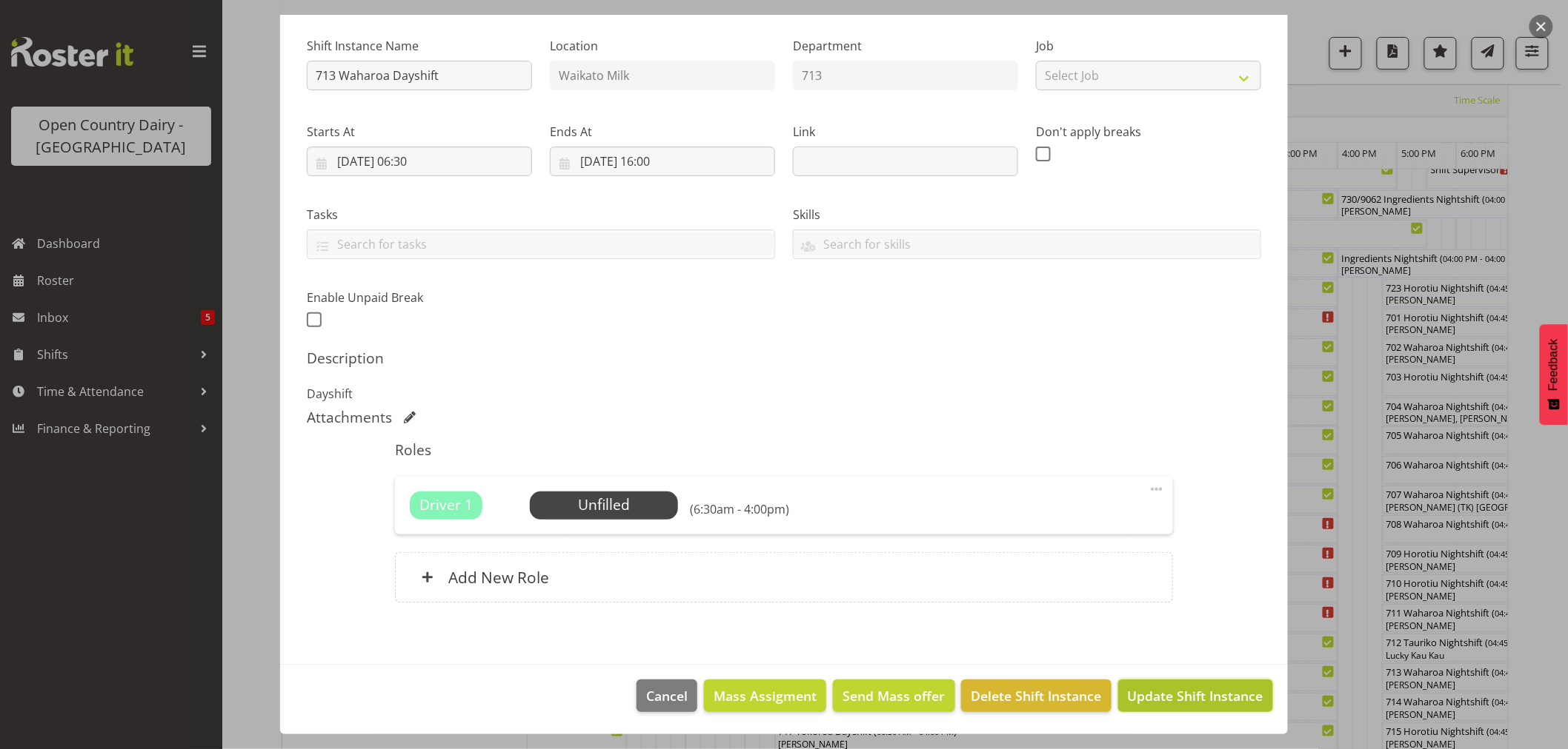
click at [1172, 689] on span "Update Shift Instance" at bounding box center [1195, 696] width 135 height 19
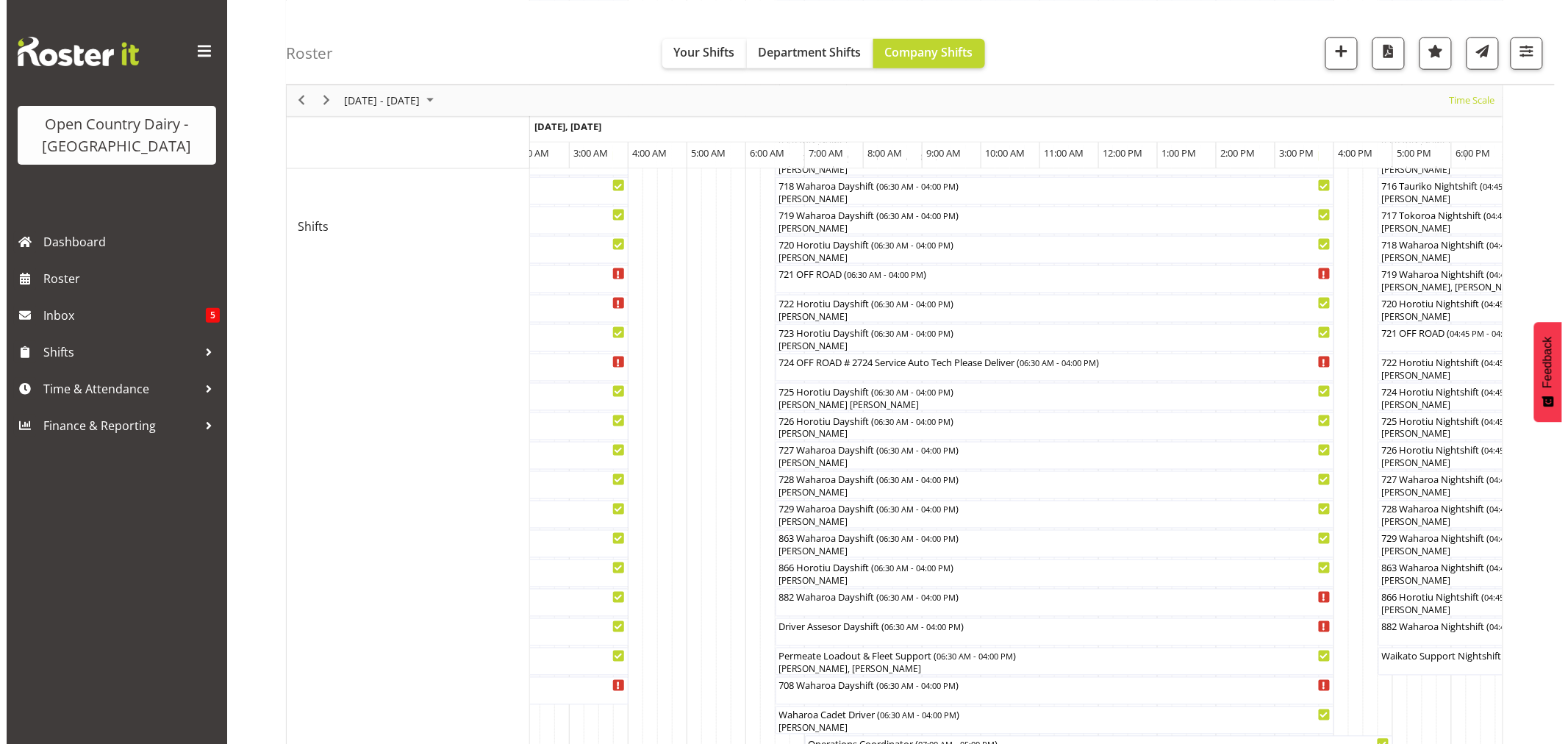
scroll to position [735, 0]
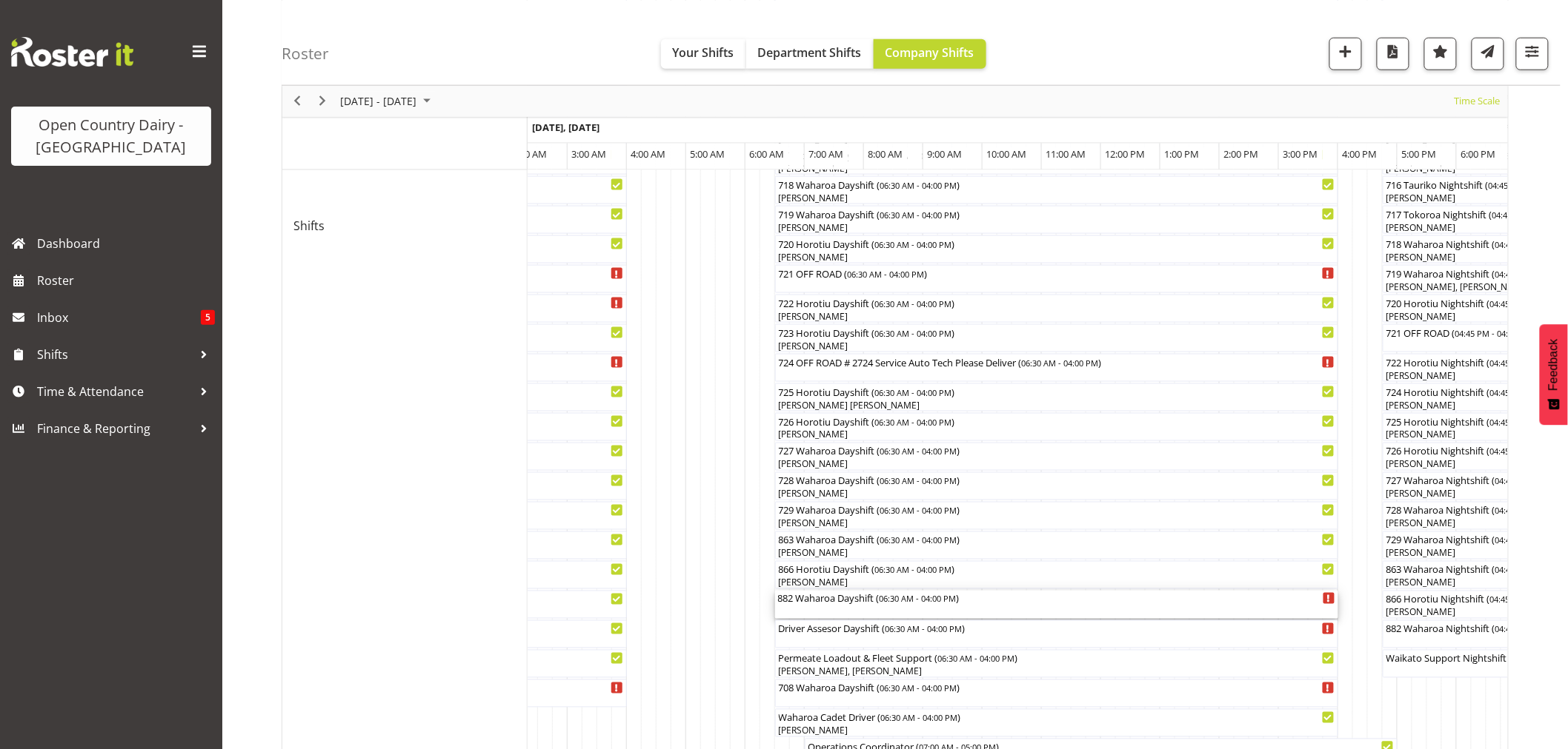
click at [826, 602] on div "882 Waharoa Dayshift ( 06:30 AM - 04:00 PM )" at bounding box center [1056, 598] width 557 height 15
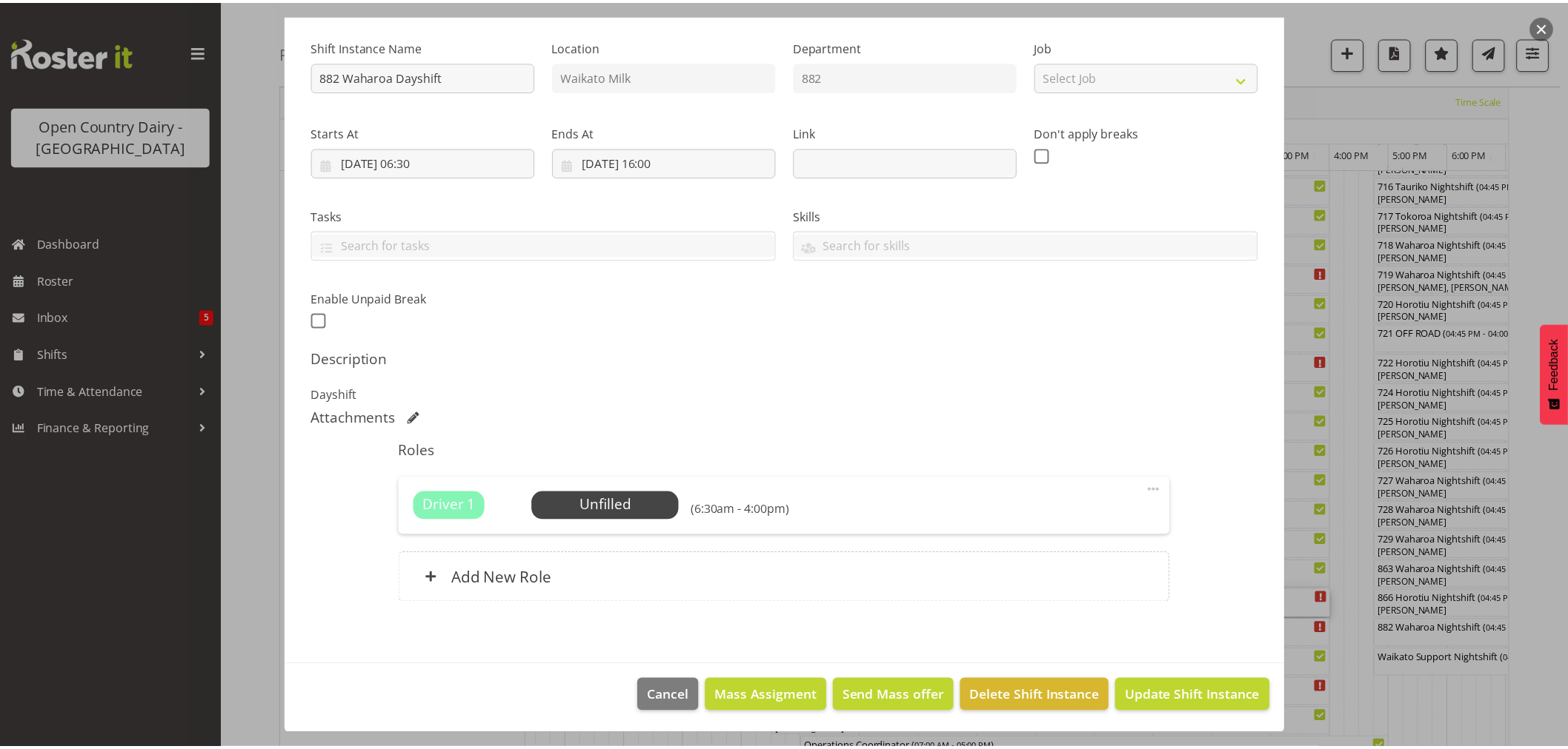
scroll to position [136, 0]
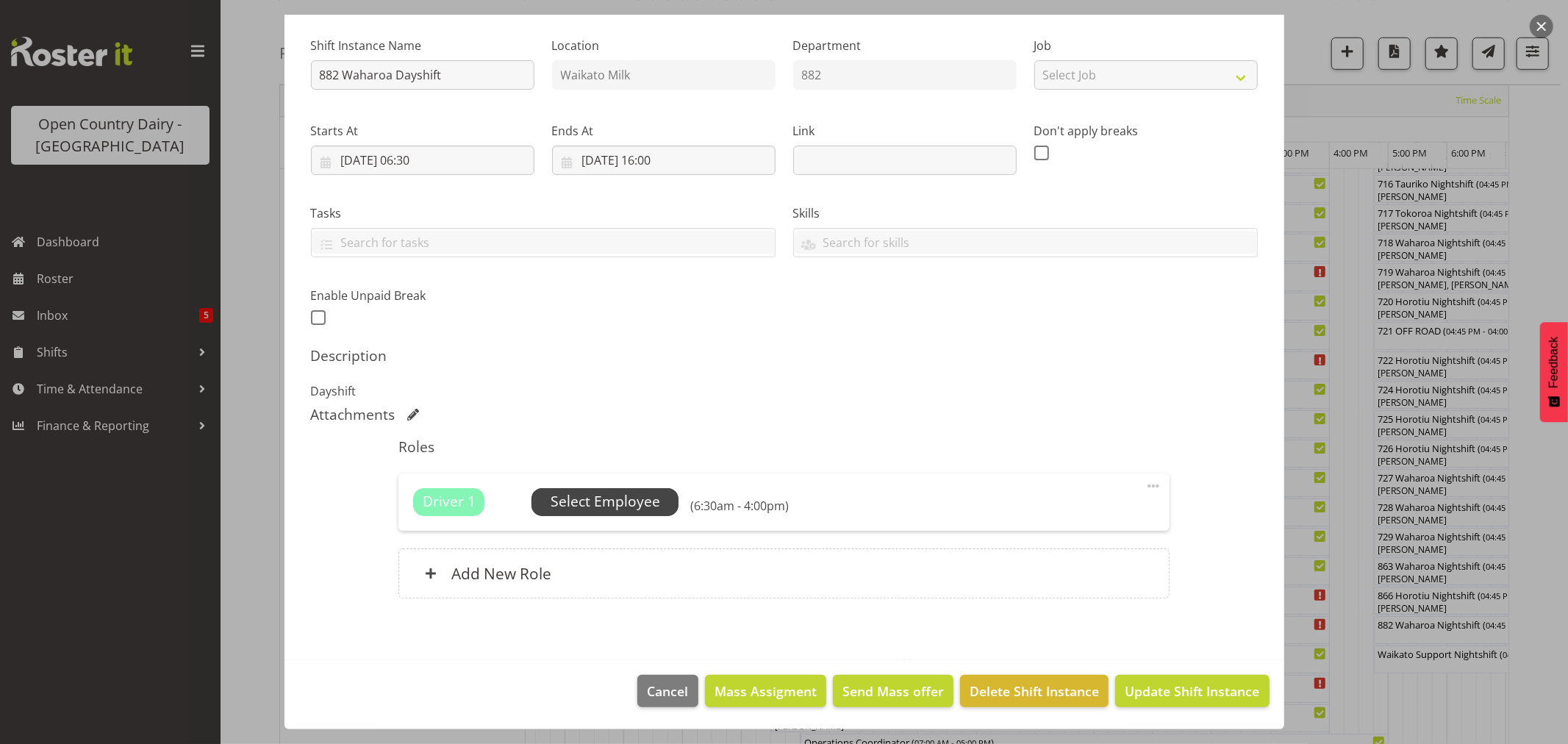
click at [598, 505] on span "Select Employee" at bounding box center [605, 502] width 109 height 22
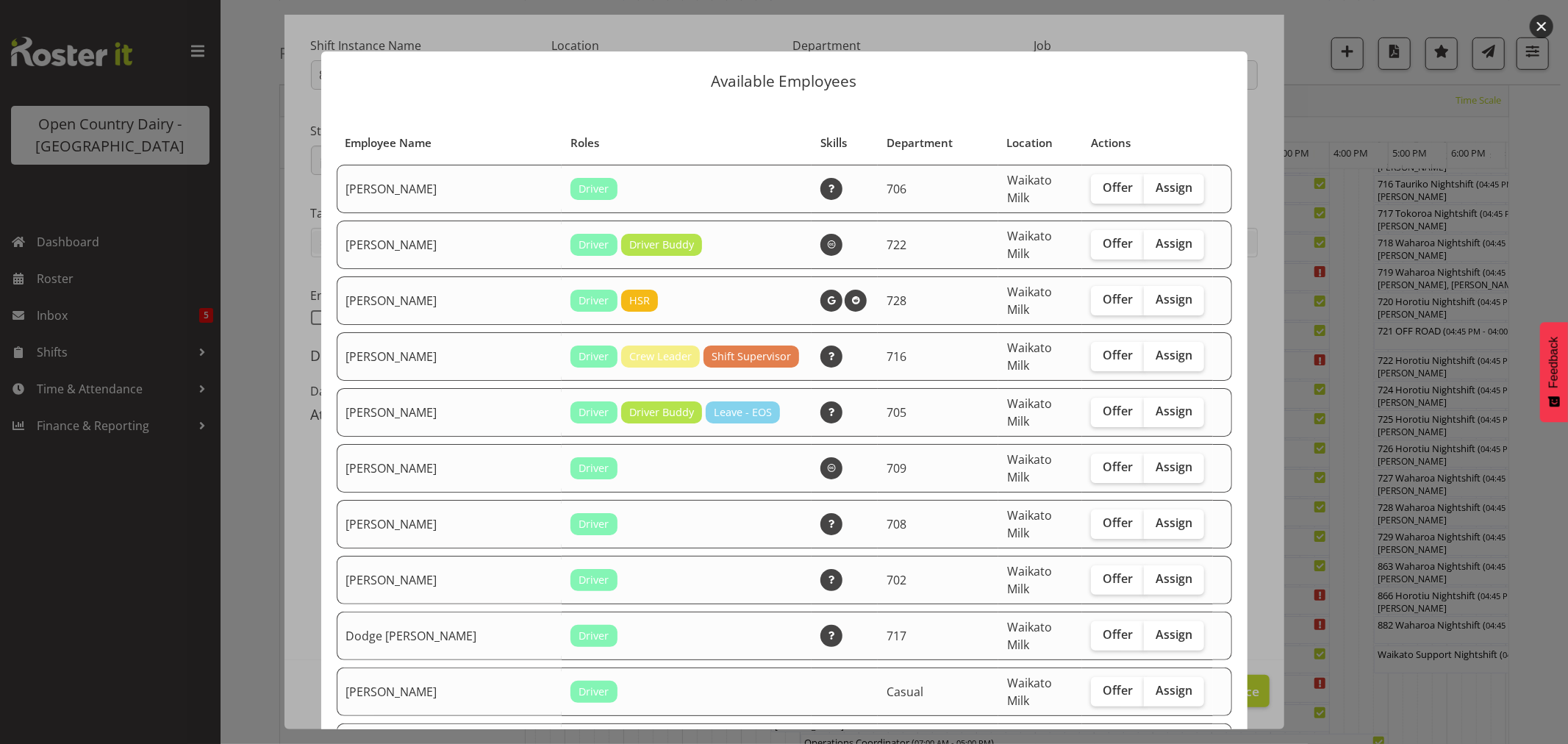
click at [232, 326] on div at bounding box center [784, 372] width 1568 height 744
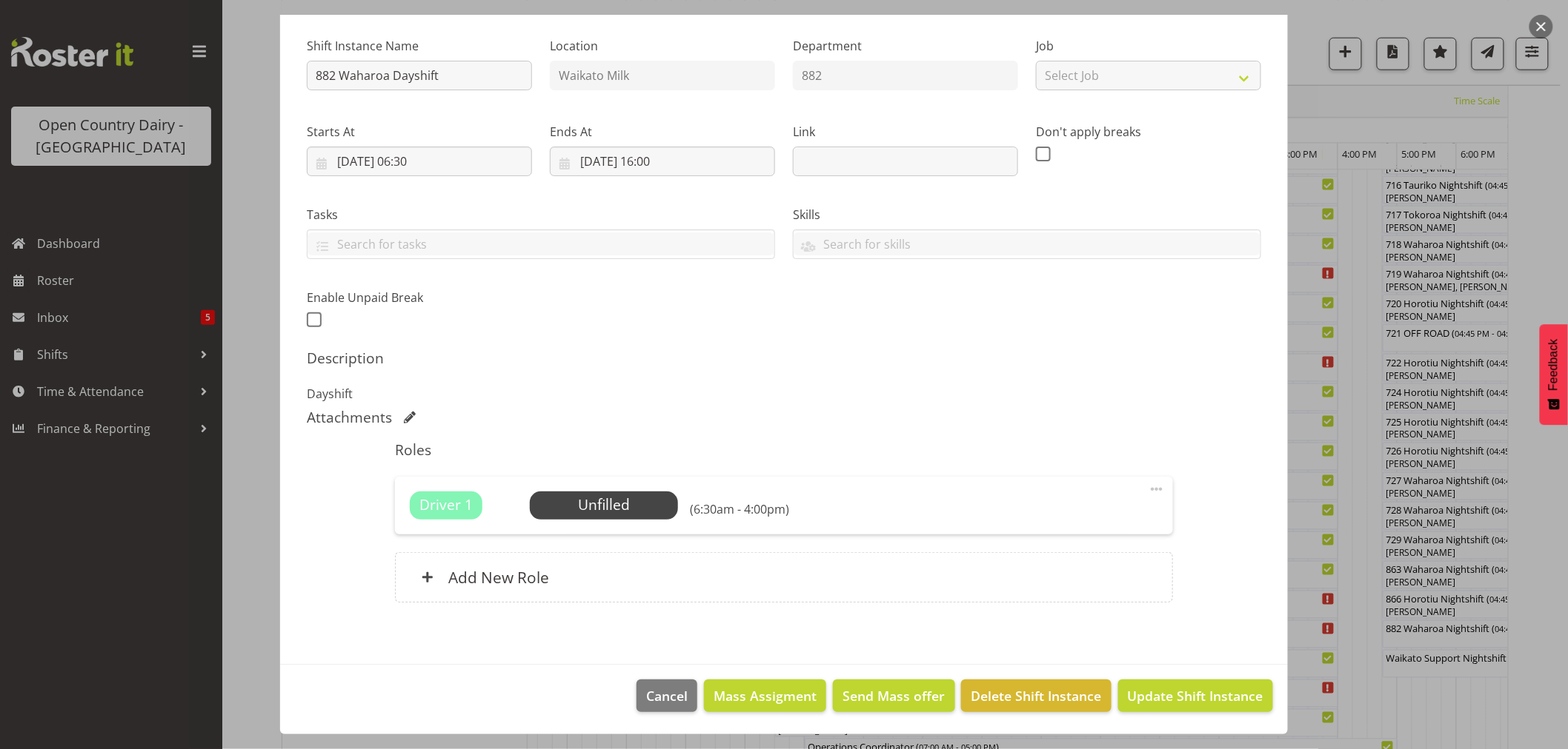
click at [160, 502] on div at bounding box center [784, 374] width 1568 height 749
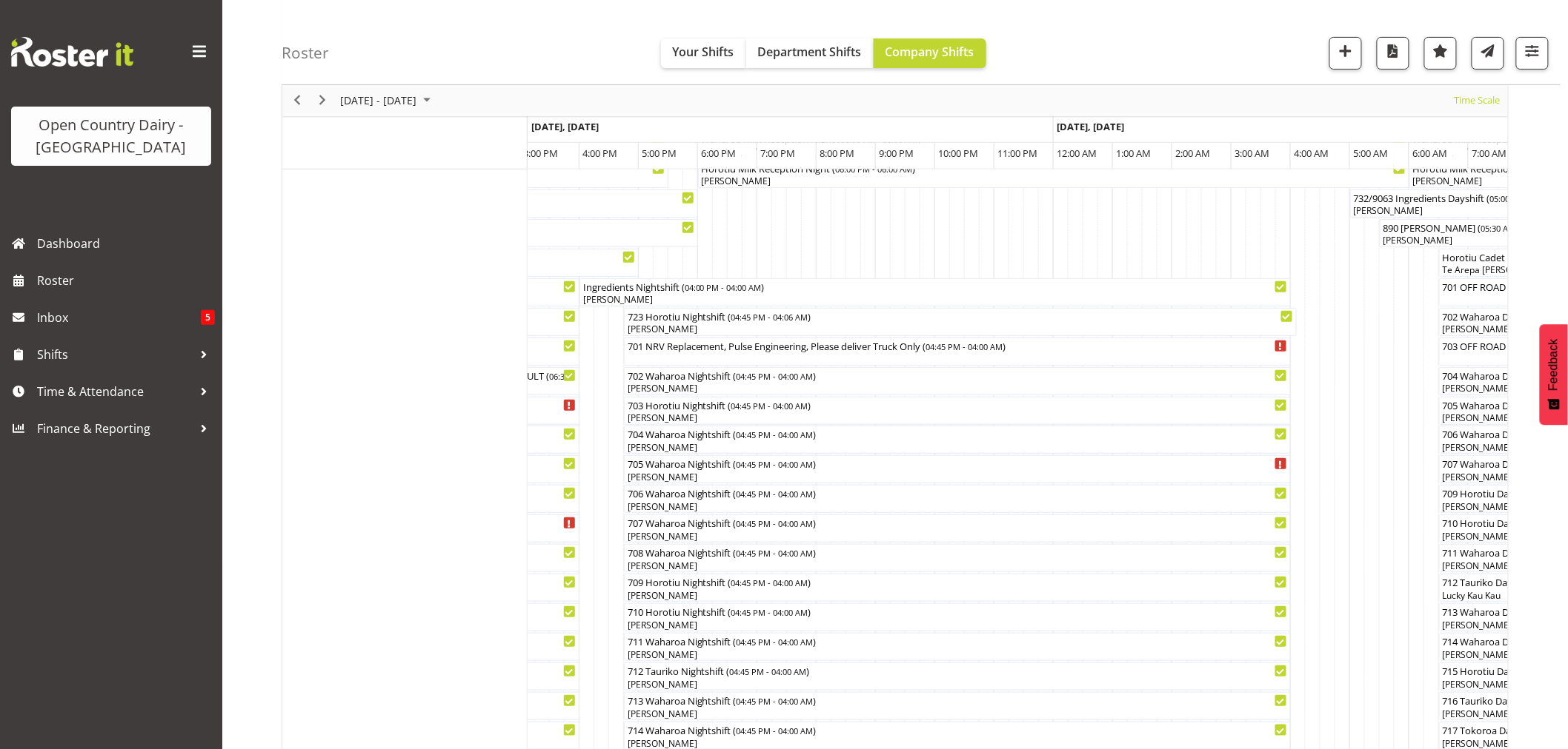
scroll to position [164, 0]
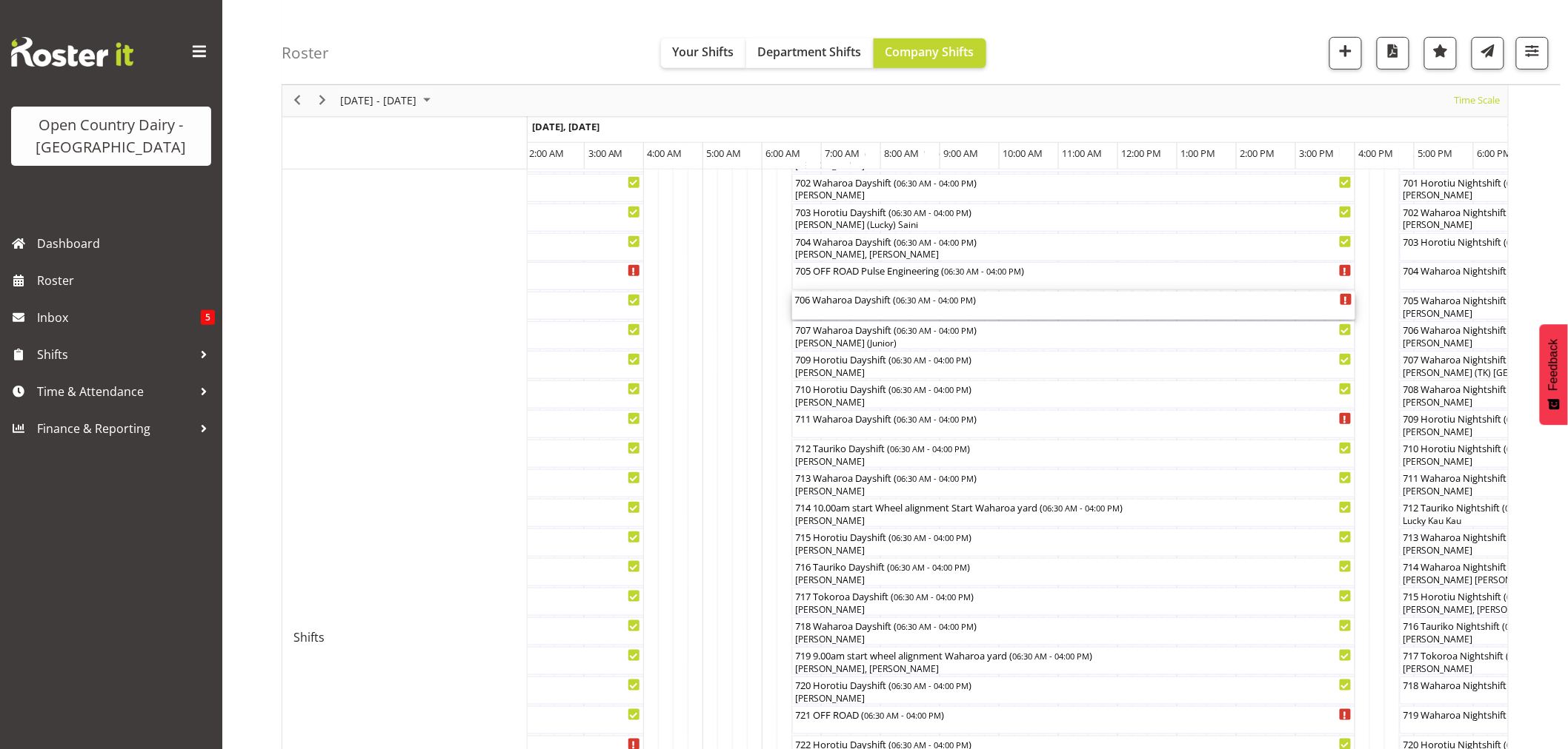
click at [810, 307] on div "706 Waharoa Dayshift ( 06:30 AM - 04:00 PM )" at bounding box center [1074, 306] width 557 height 28
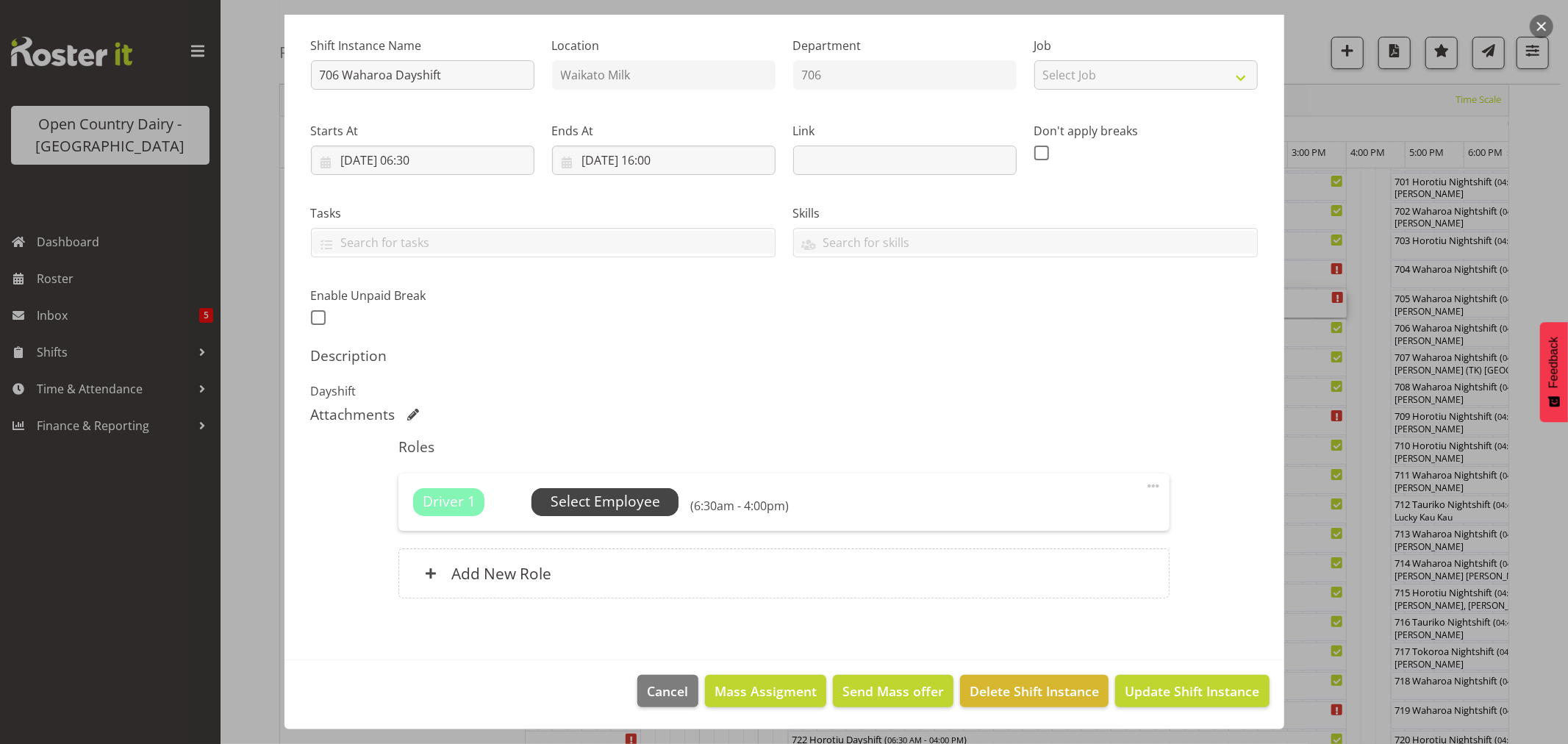
click at [630, 511] on span "Select Employee" at bounding box center [605, 502] width 109 height 22
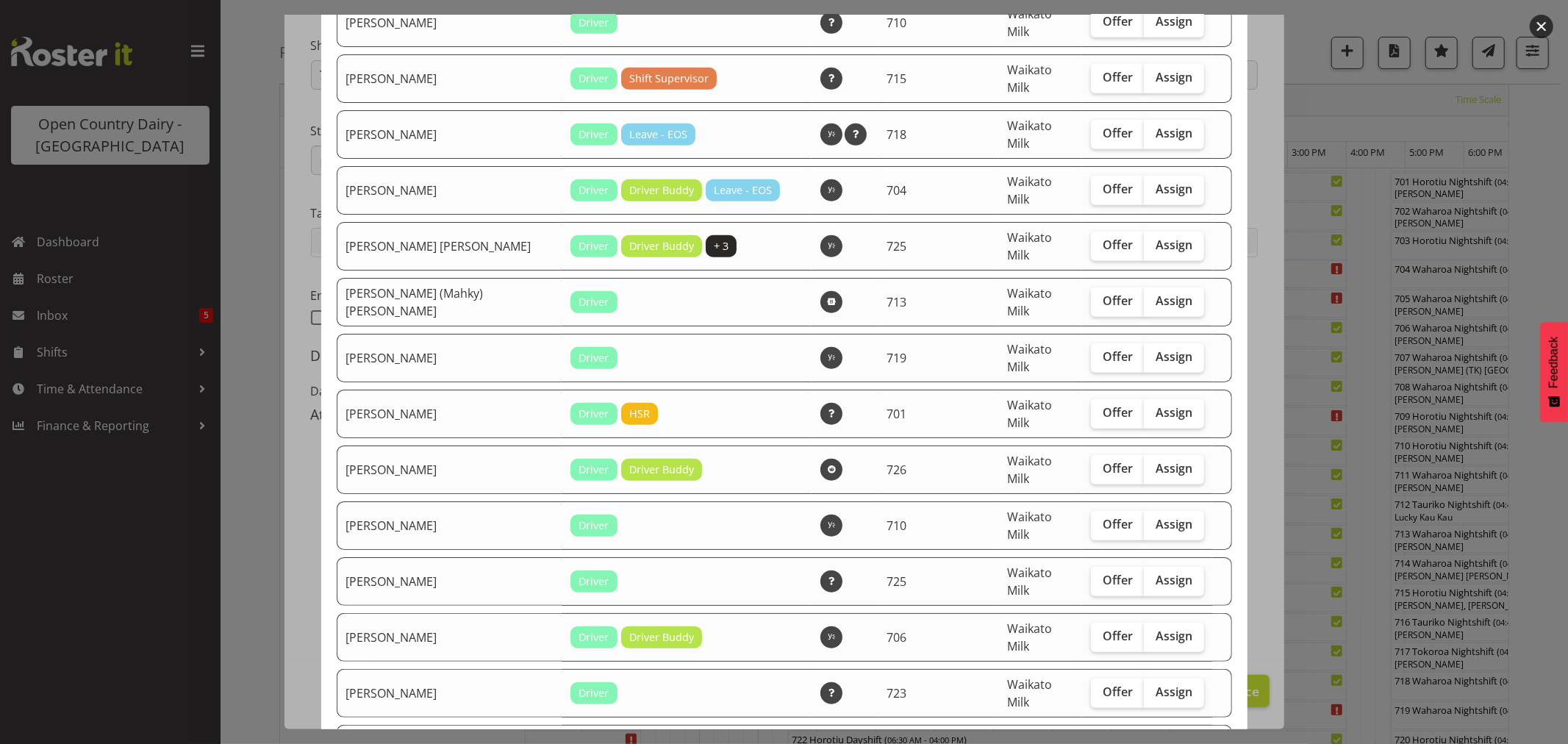
scroll to position [981, 0]
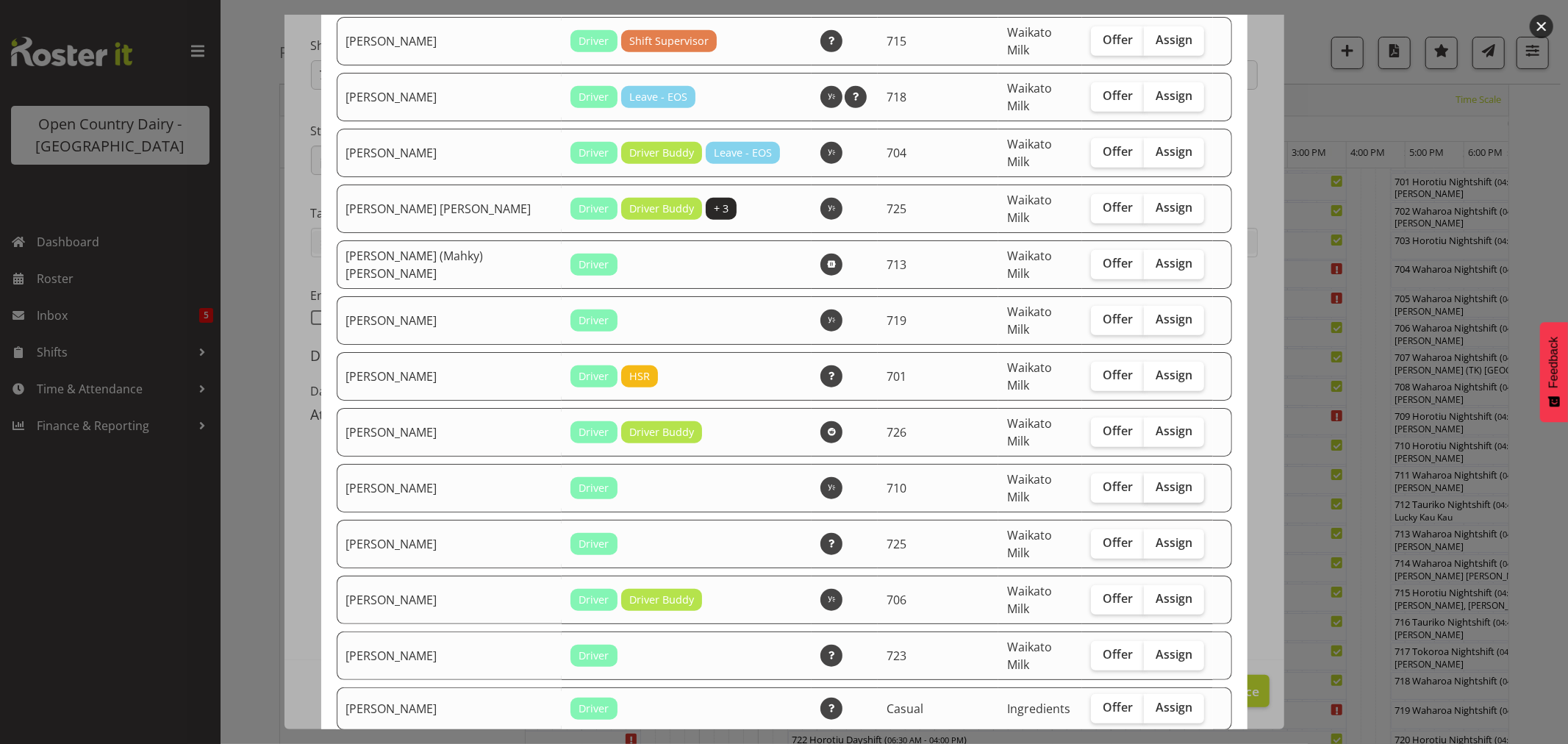
click at [1156, 480] on span "Assign" at bounding box center [1174, 487] width 37 height 15
click at [1148, 482] on input "Assign" at bounding box center [1148, 487] width 9 height 9
checkbox input "true"
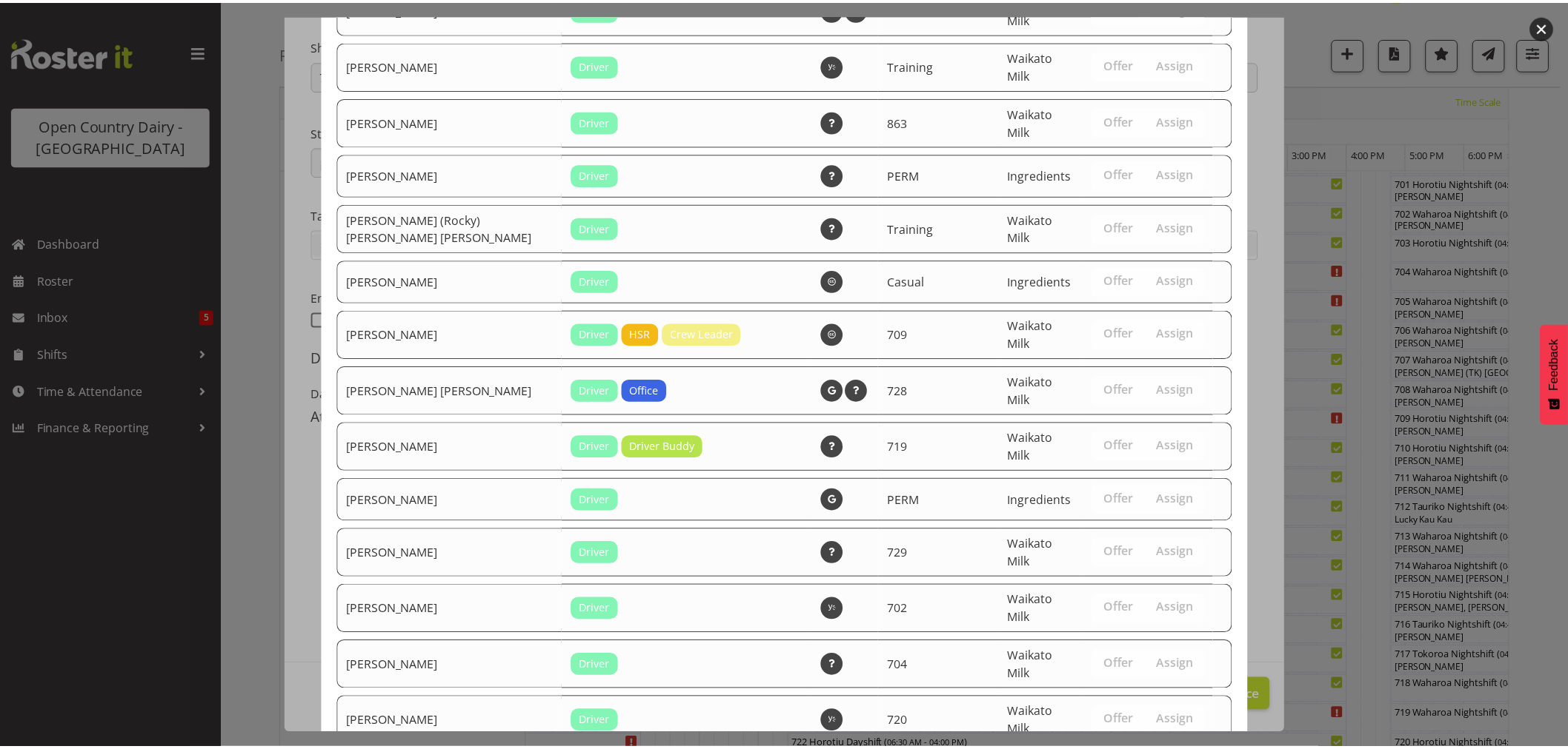
scroll to position [2294, 0]
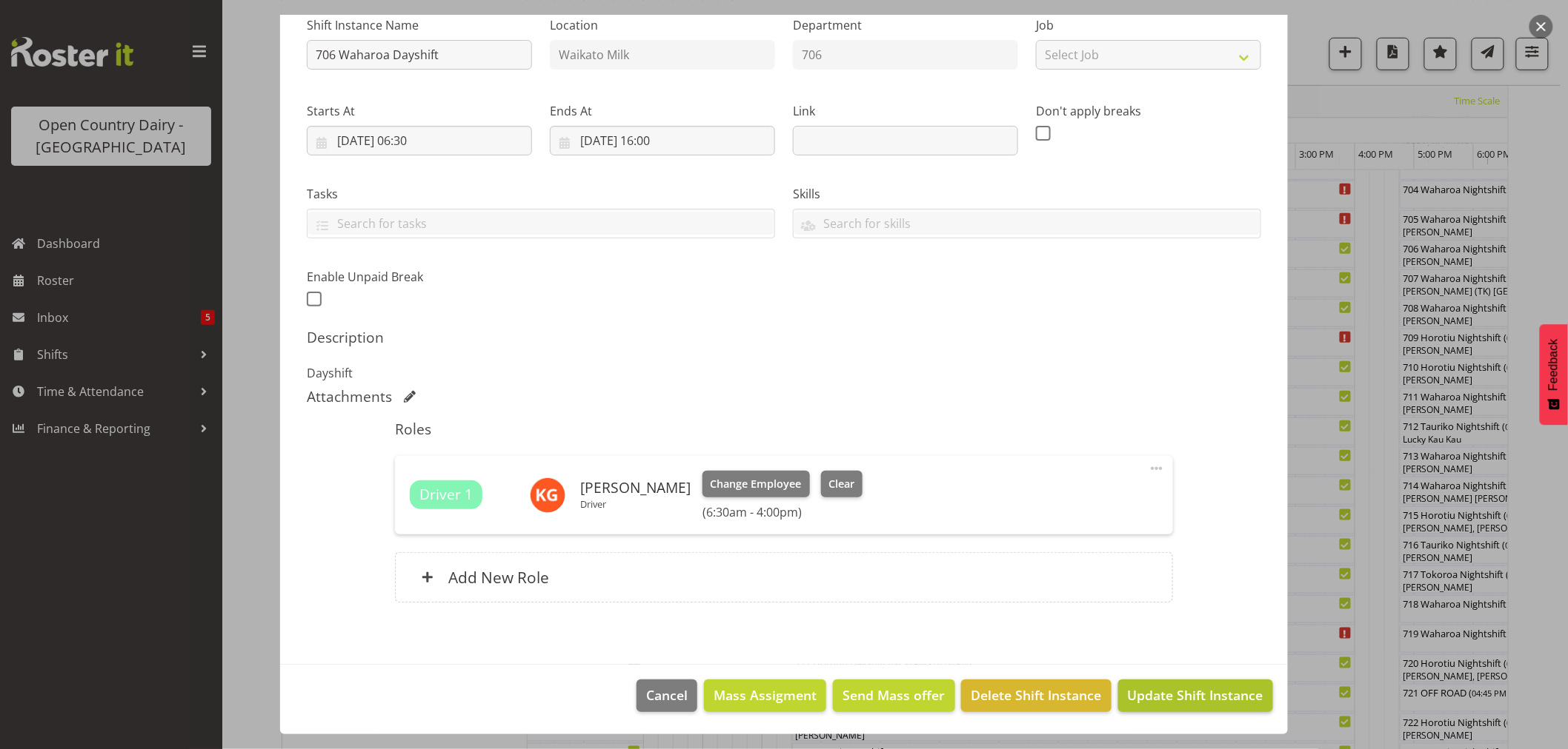
scroll to position [411, 0]
click at [1205, 693] on span "Update Shift Instance" at bounding box center [1195, 695] width 135 height 19
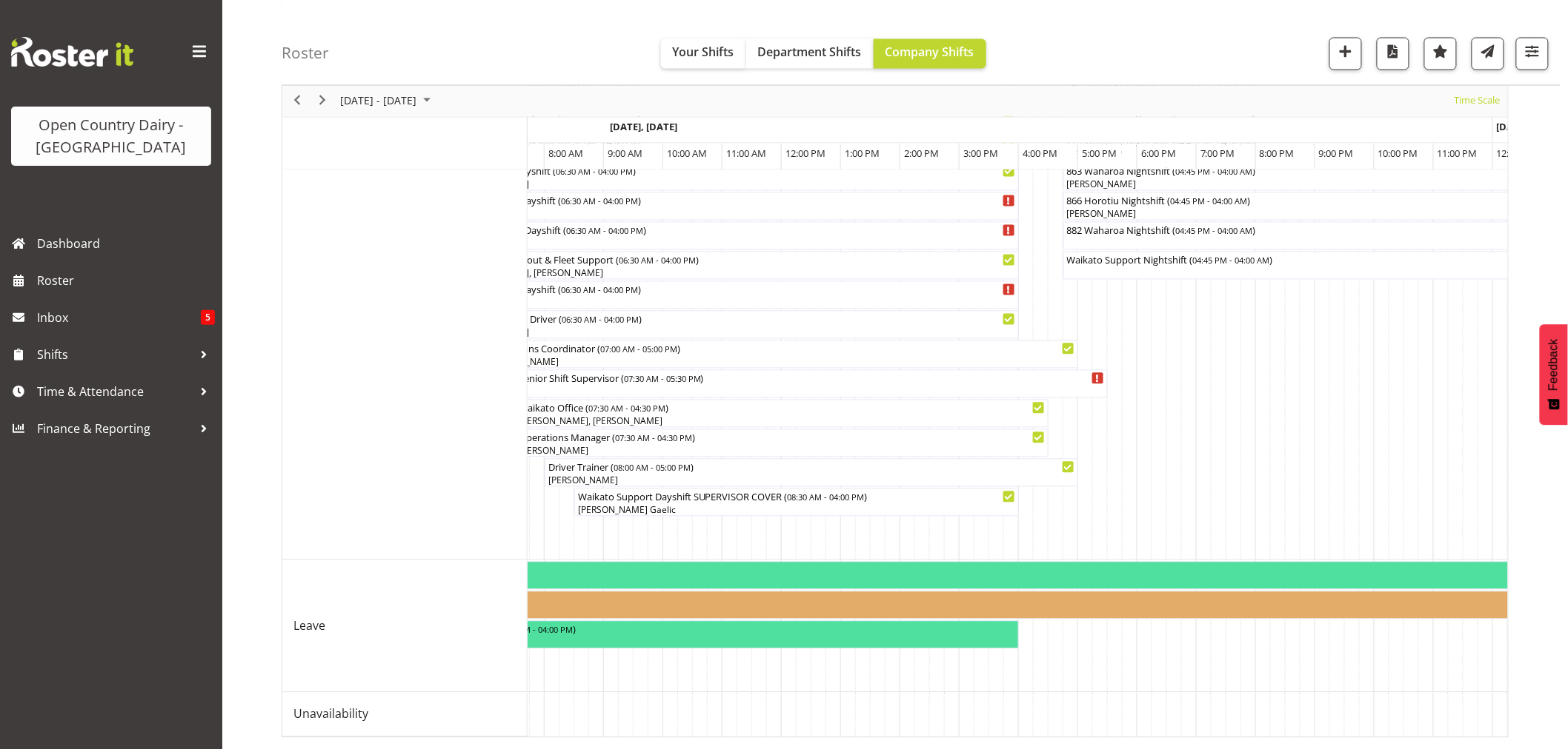
scroll to position [0, 4871]
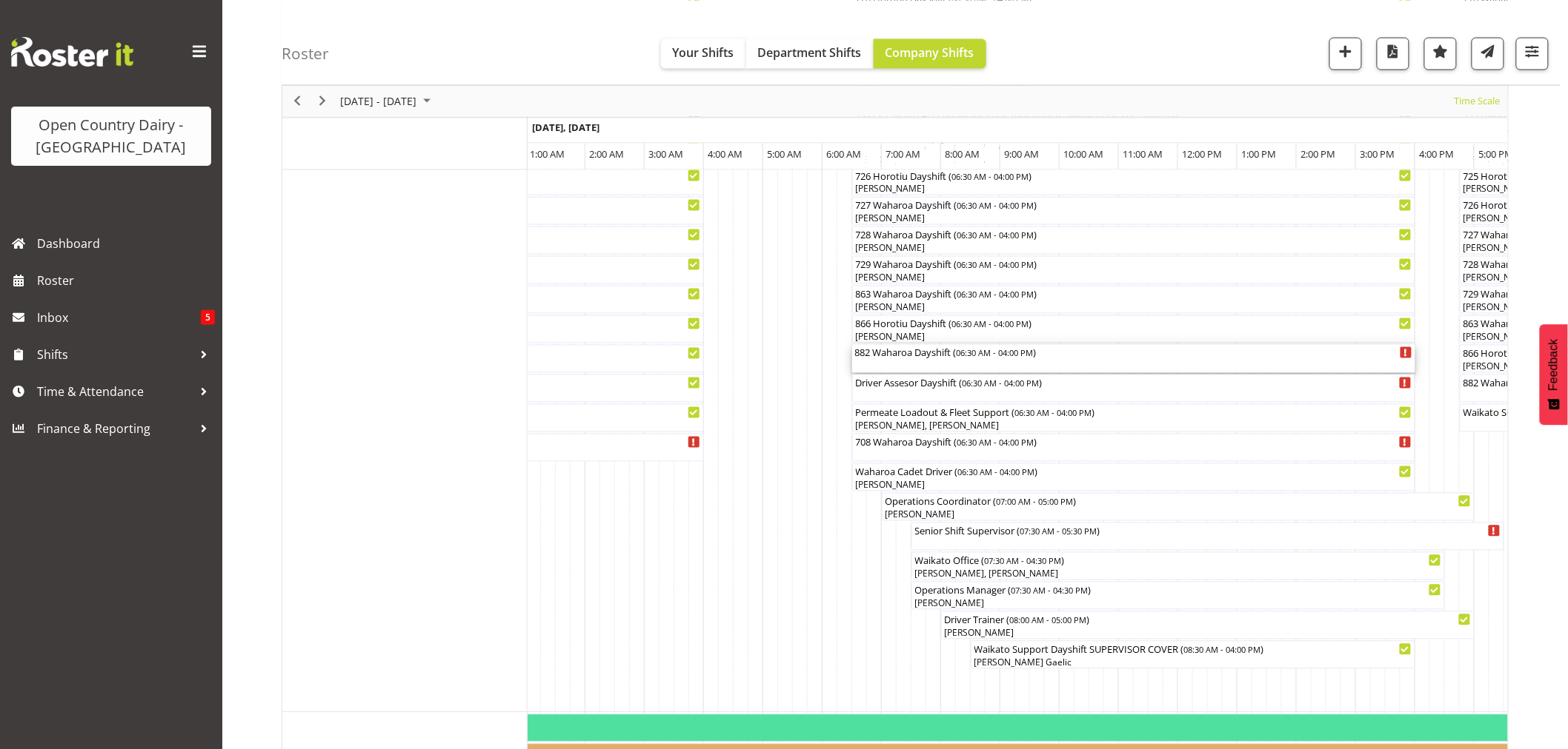
click at [892, 365] on div "882 Waharoa Dayshift ( 06:30 AM - 04:00 PM )" at bounding box center [1134, 359] width 557 height 28
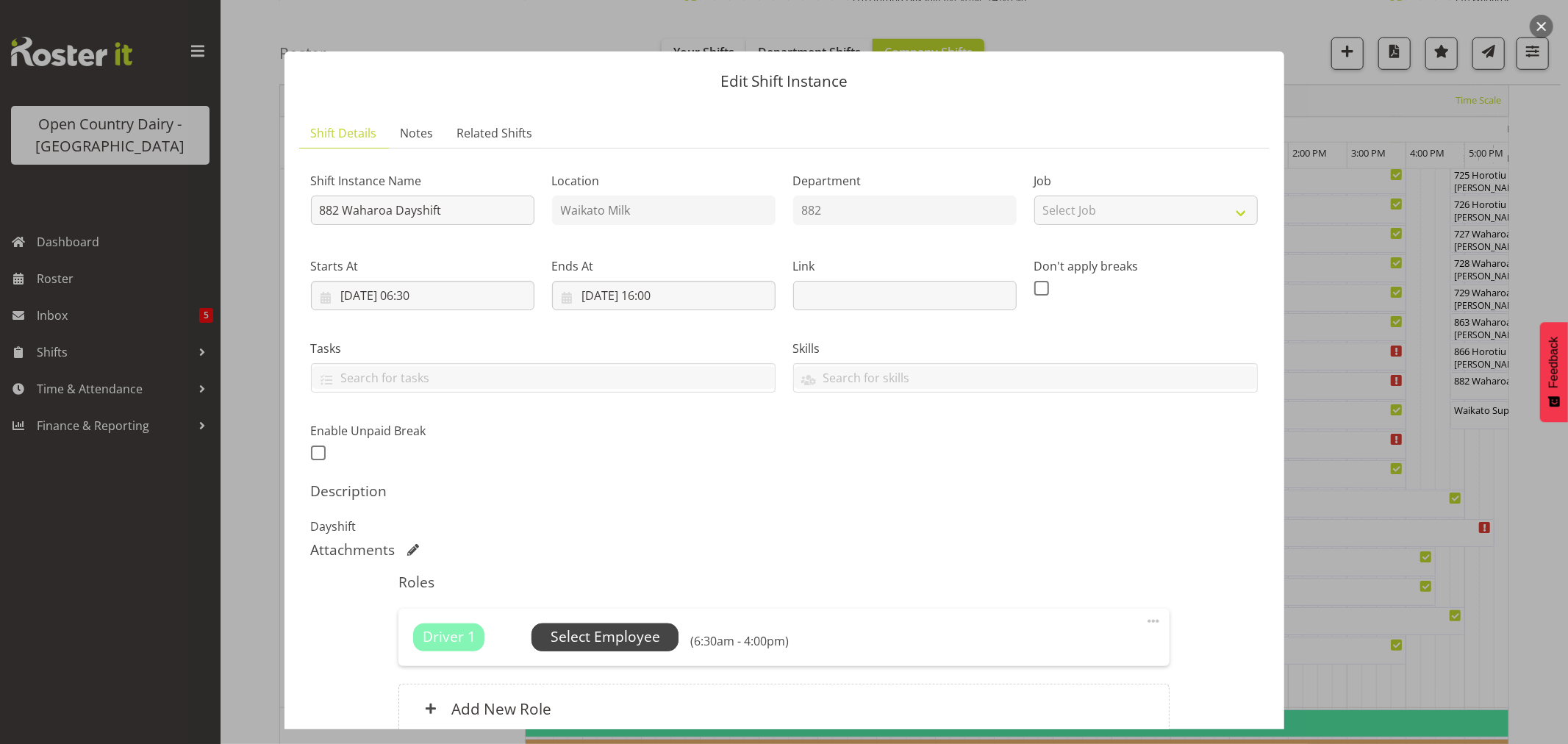
click at [622, 633] on span "Select Employee" at bounding box center [605, 637] width 109 height 22
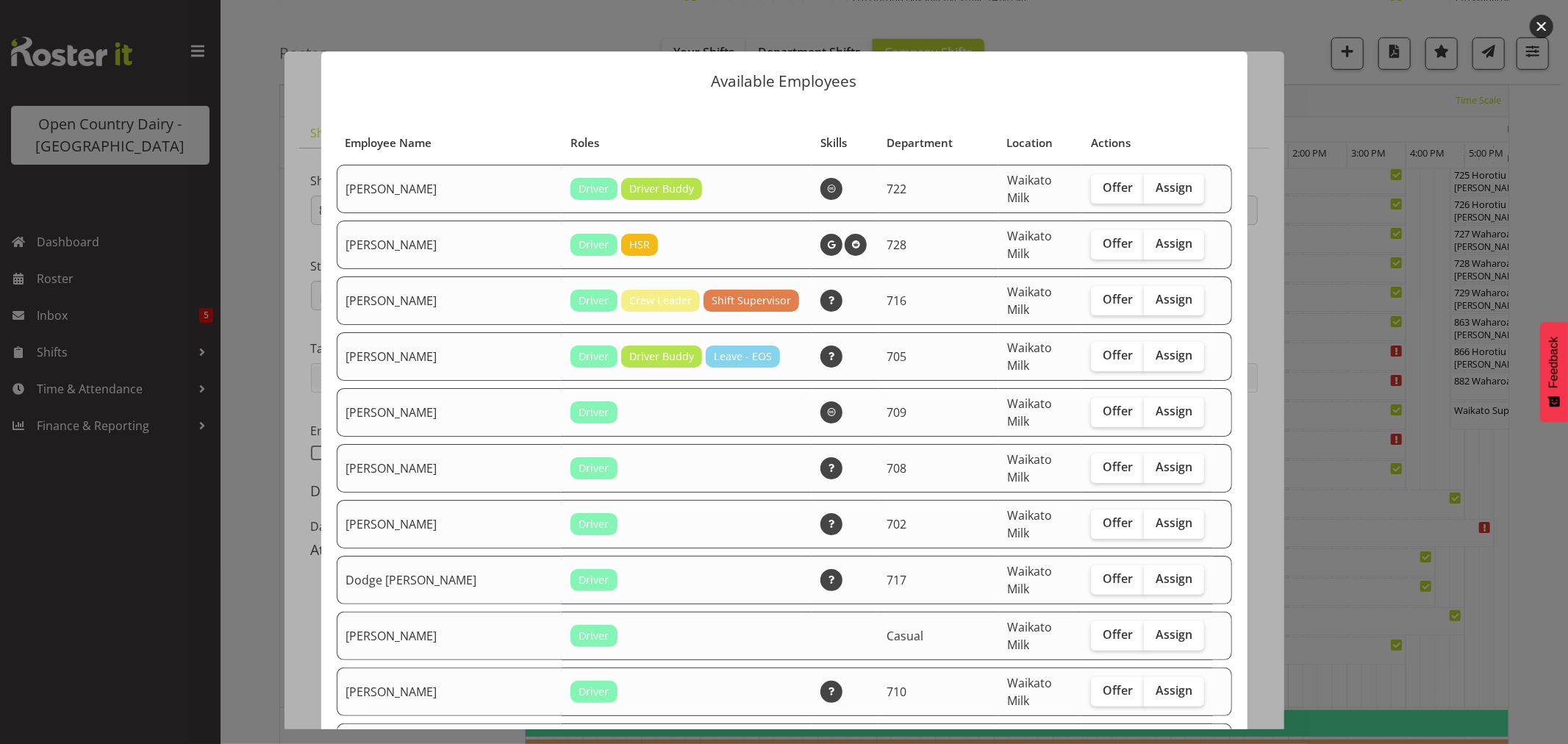
click at [231, 419] on div at bounding box center [784, 372] width 1568 height 744
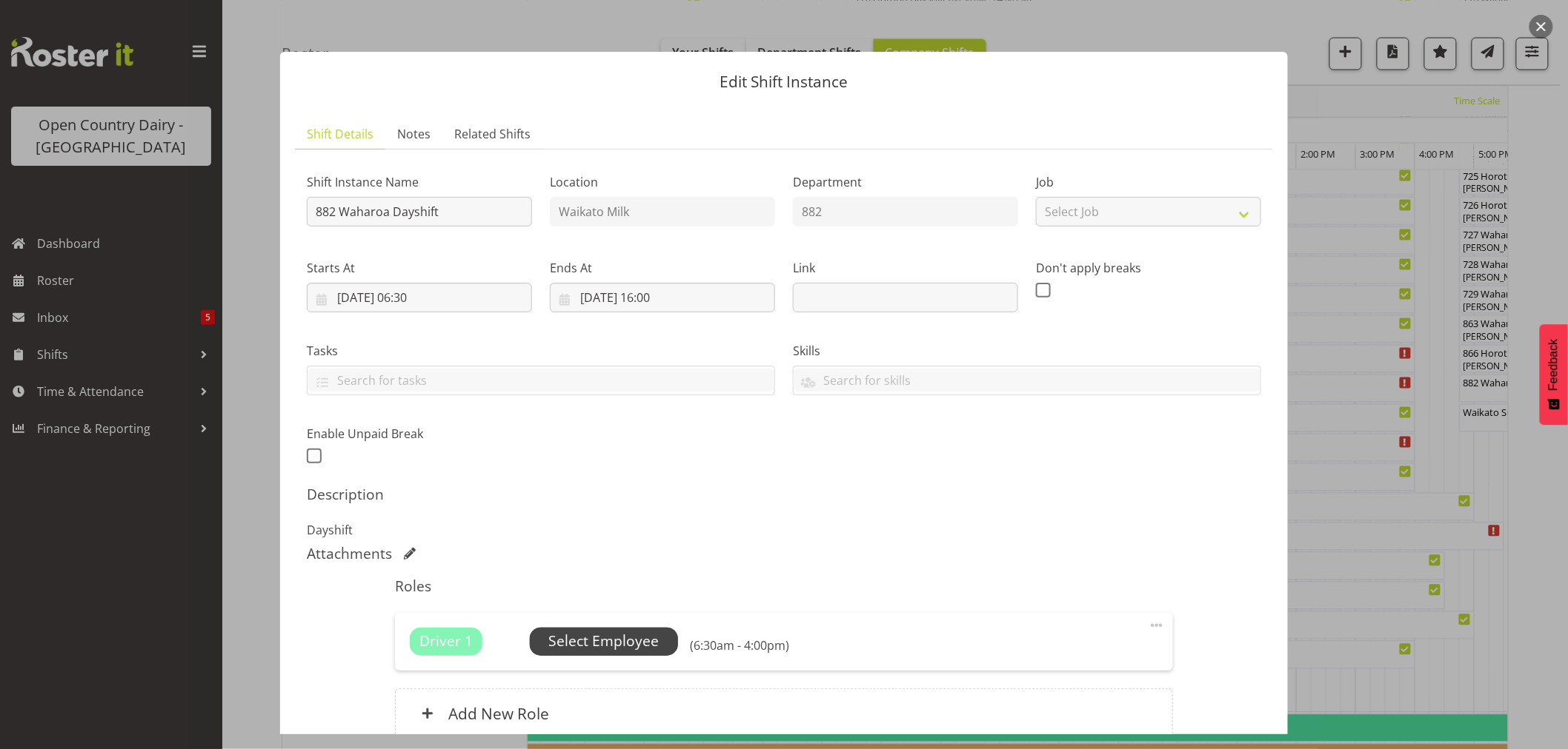
click at [611, 639] on span "Select Employee" at bounding box center [603, 642] width 110 height 22
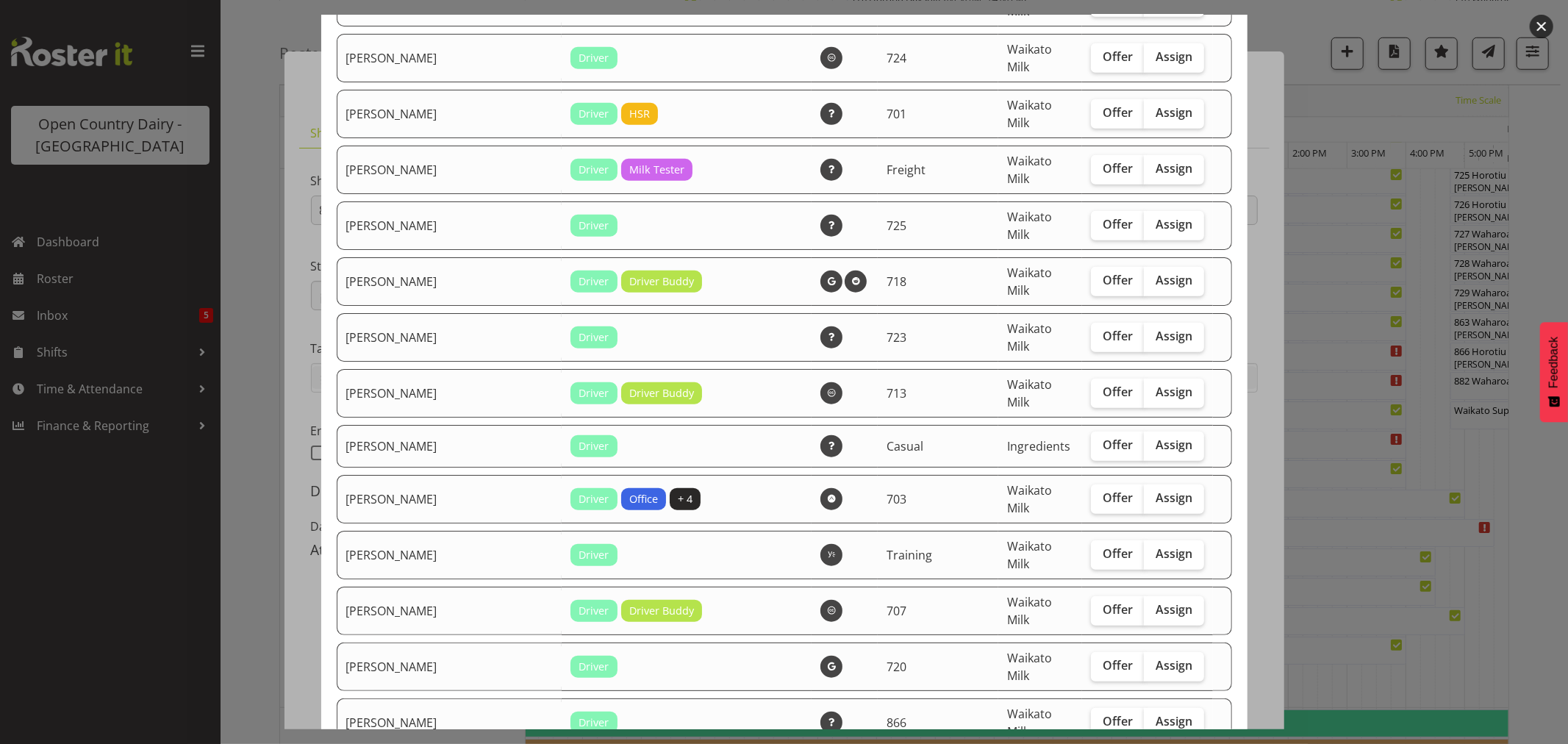
scroll to position [981, 0]
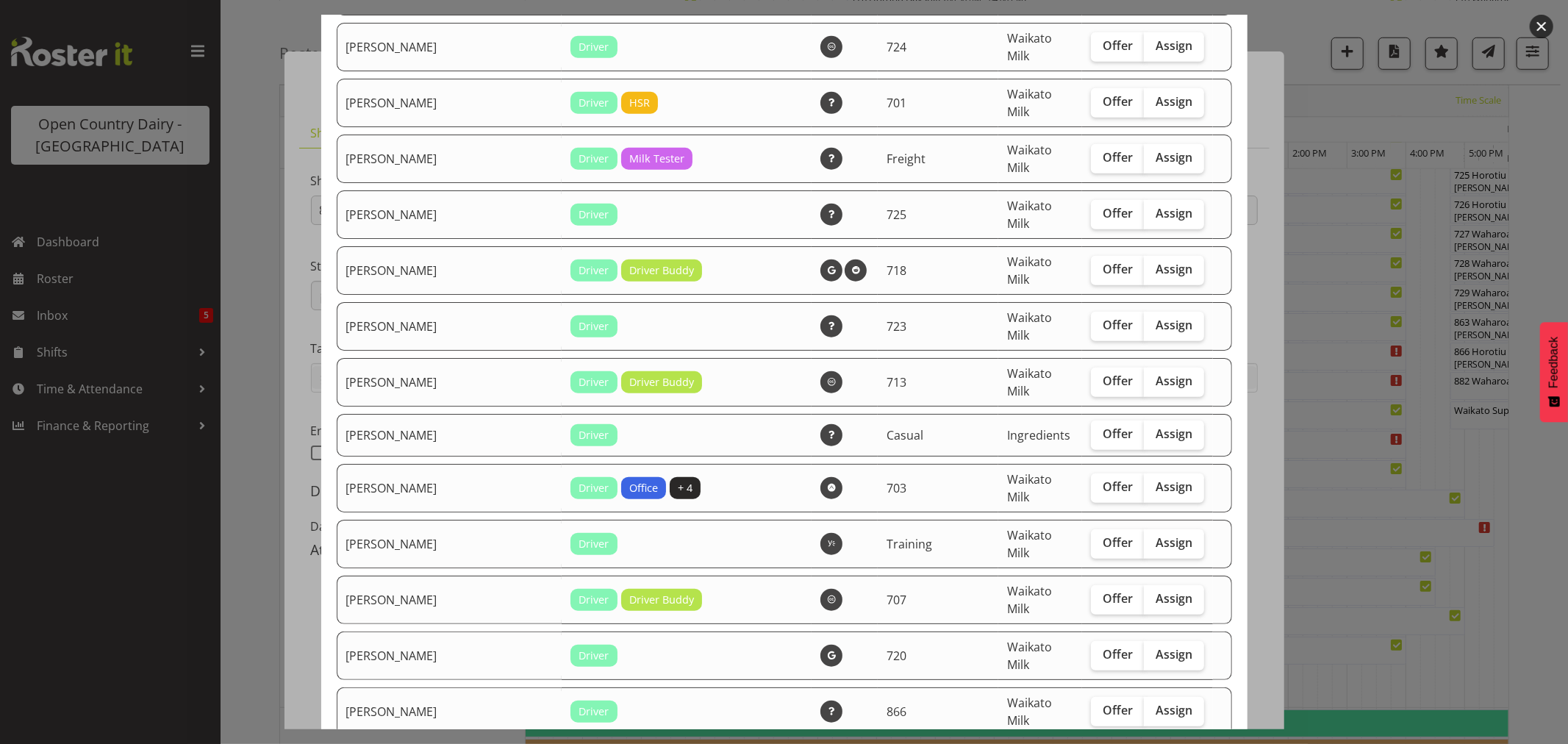
checkbox input "true"
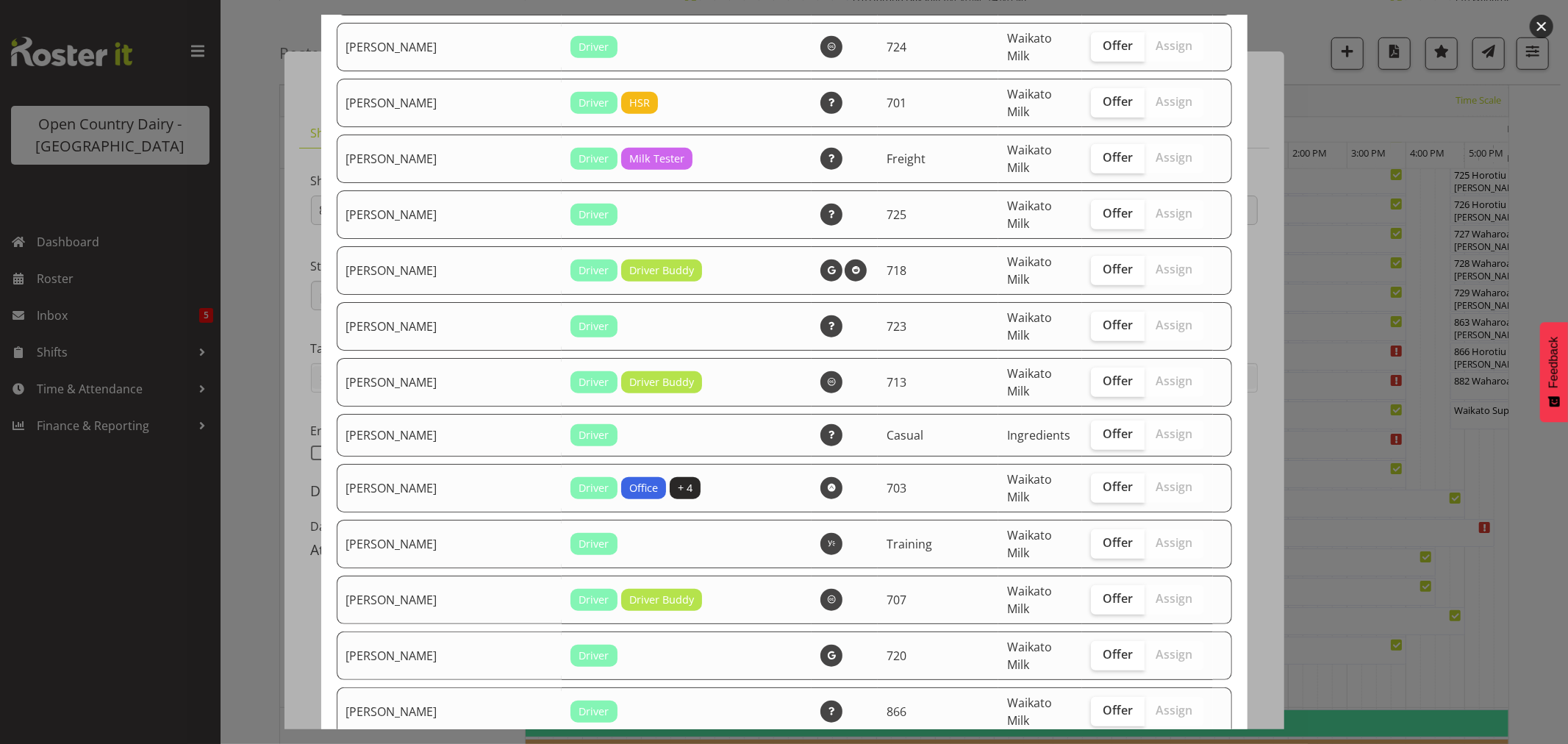
checkbox input "true"
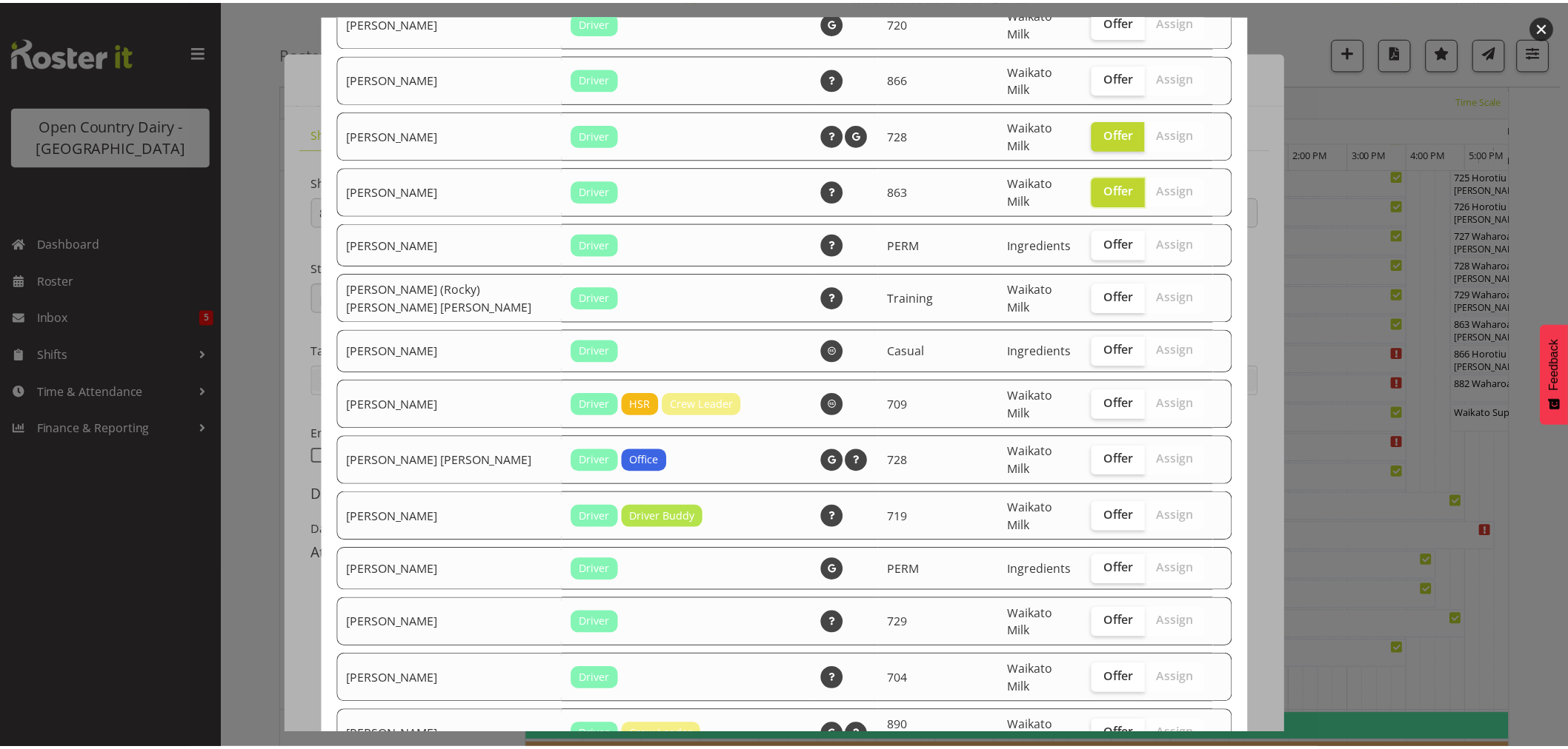
scroll to position [1728, 0]
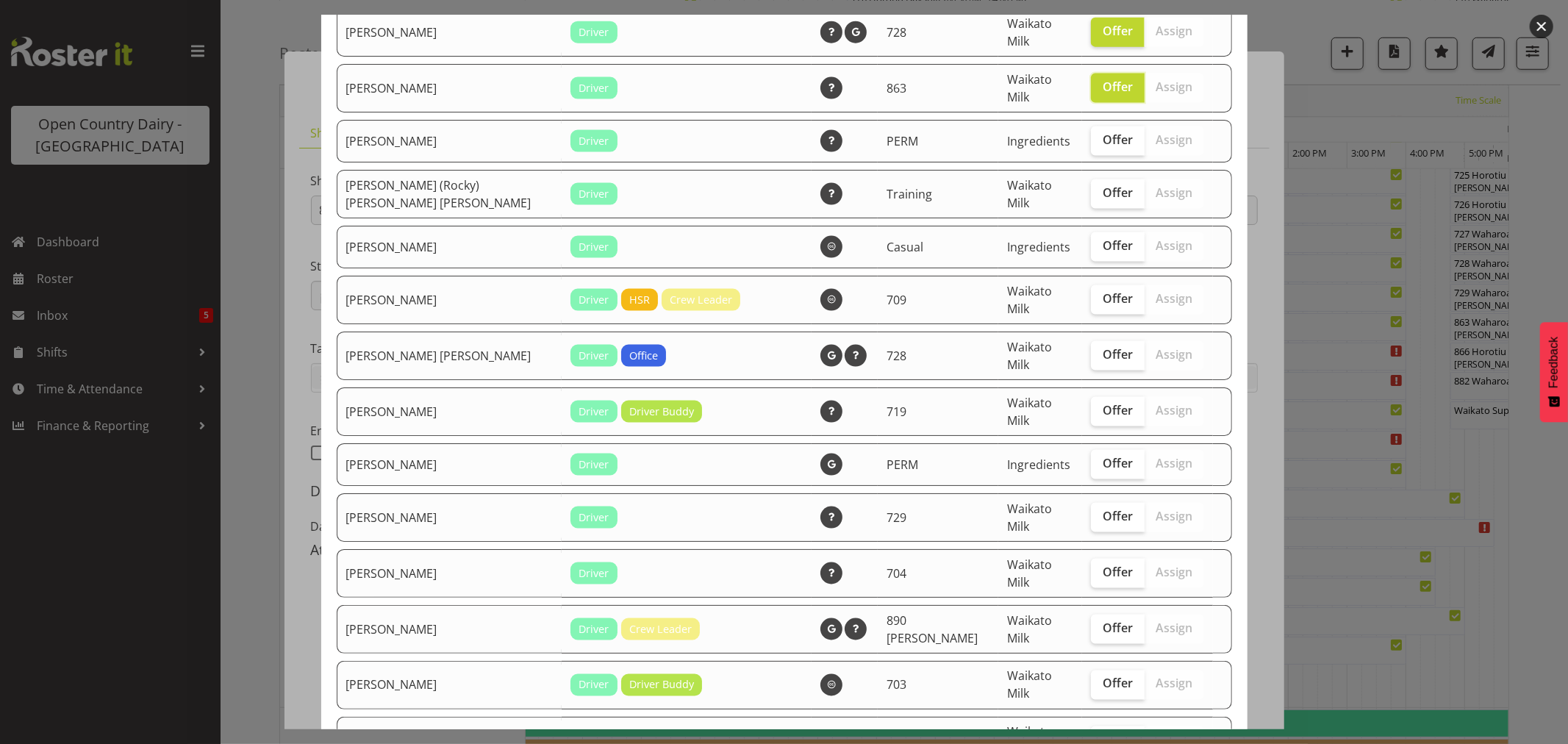
checkbox input "true"
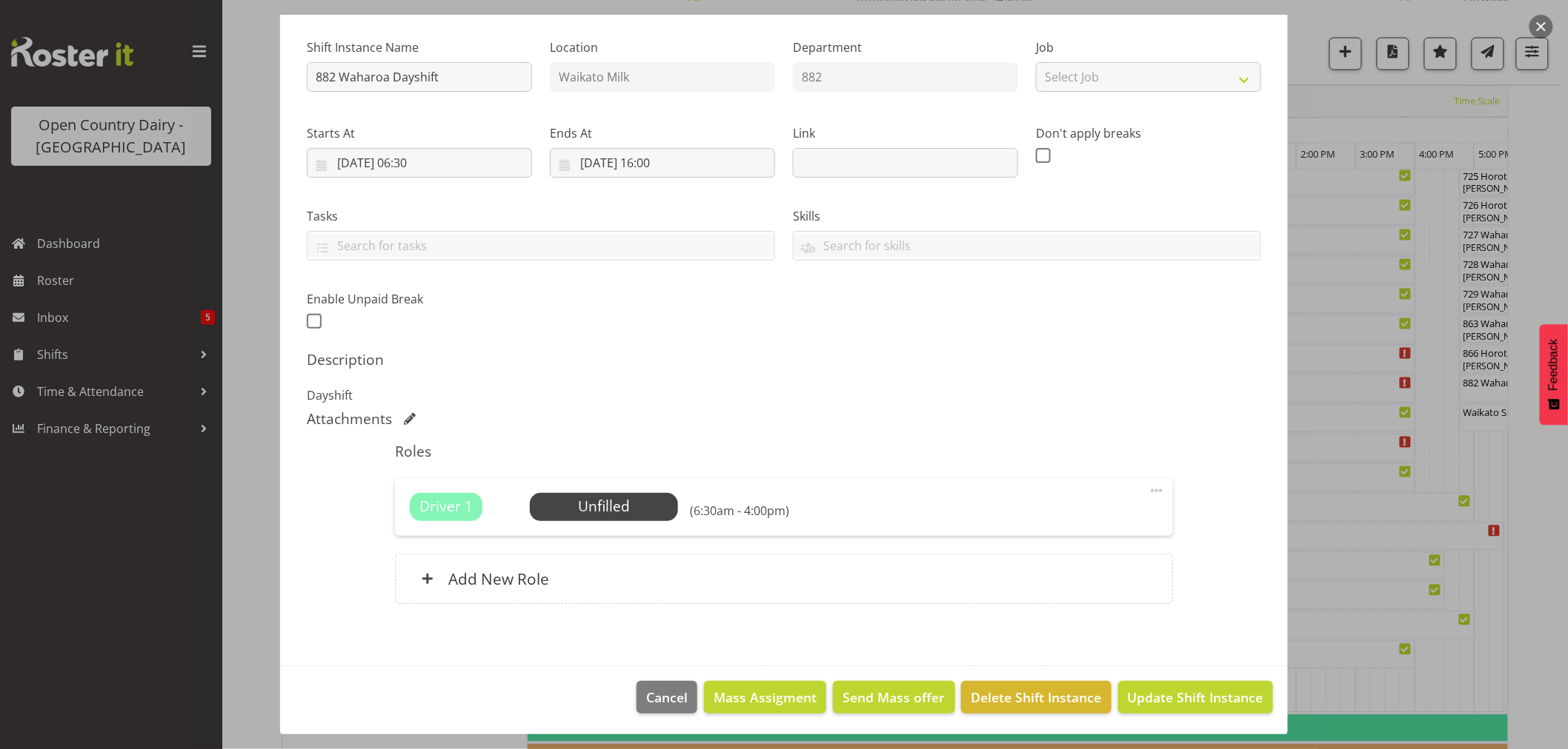
scroll to position [136, 0]
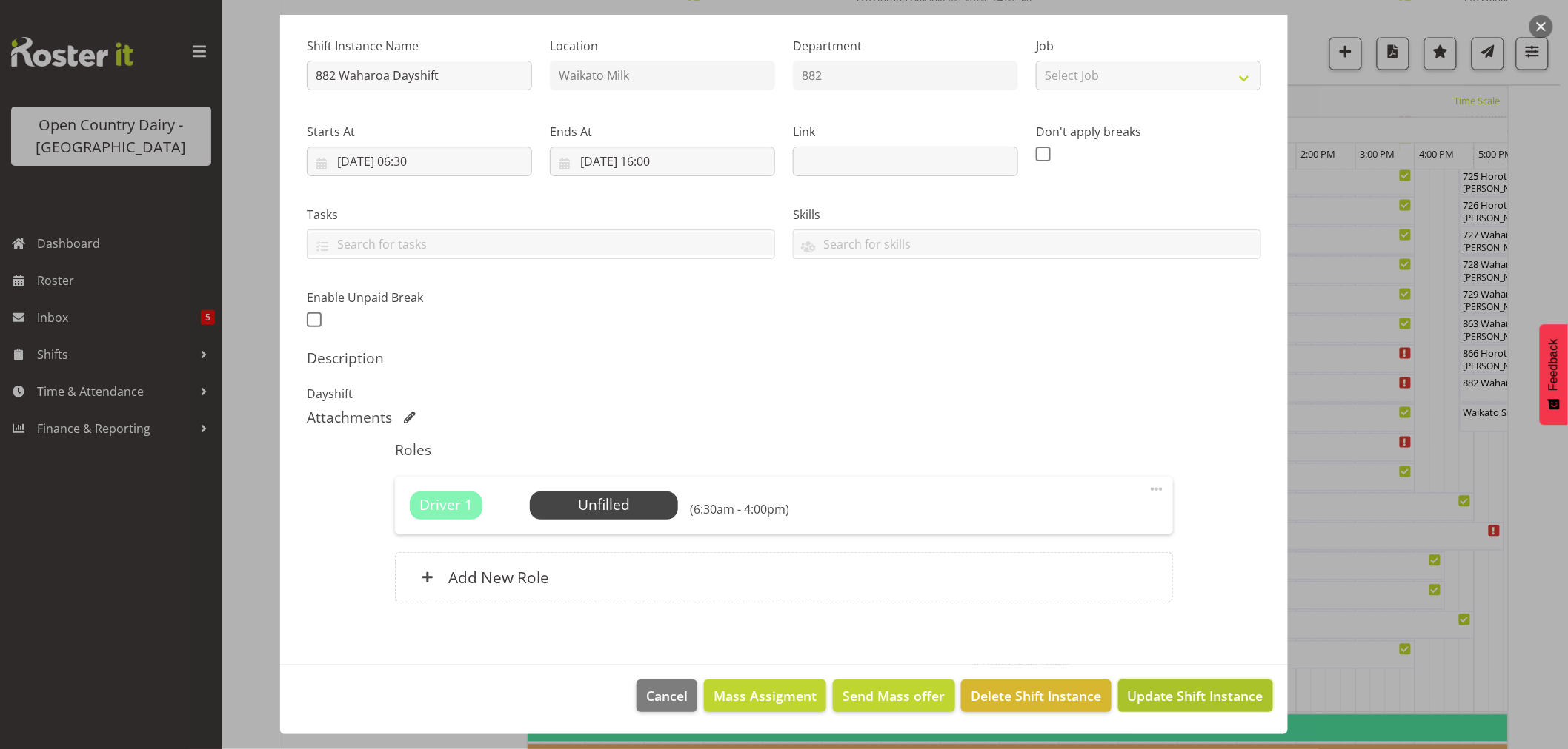
click at [1154, 683] on button "Update Shift Instance" at bounding box center [1195, 696] width 155 height 33
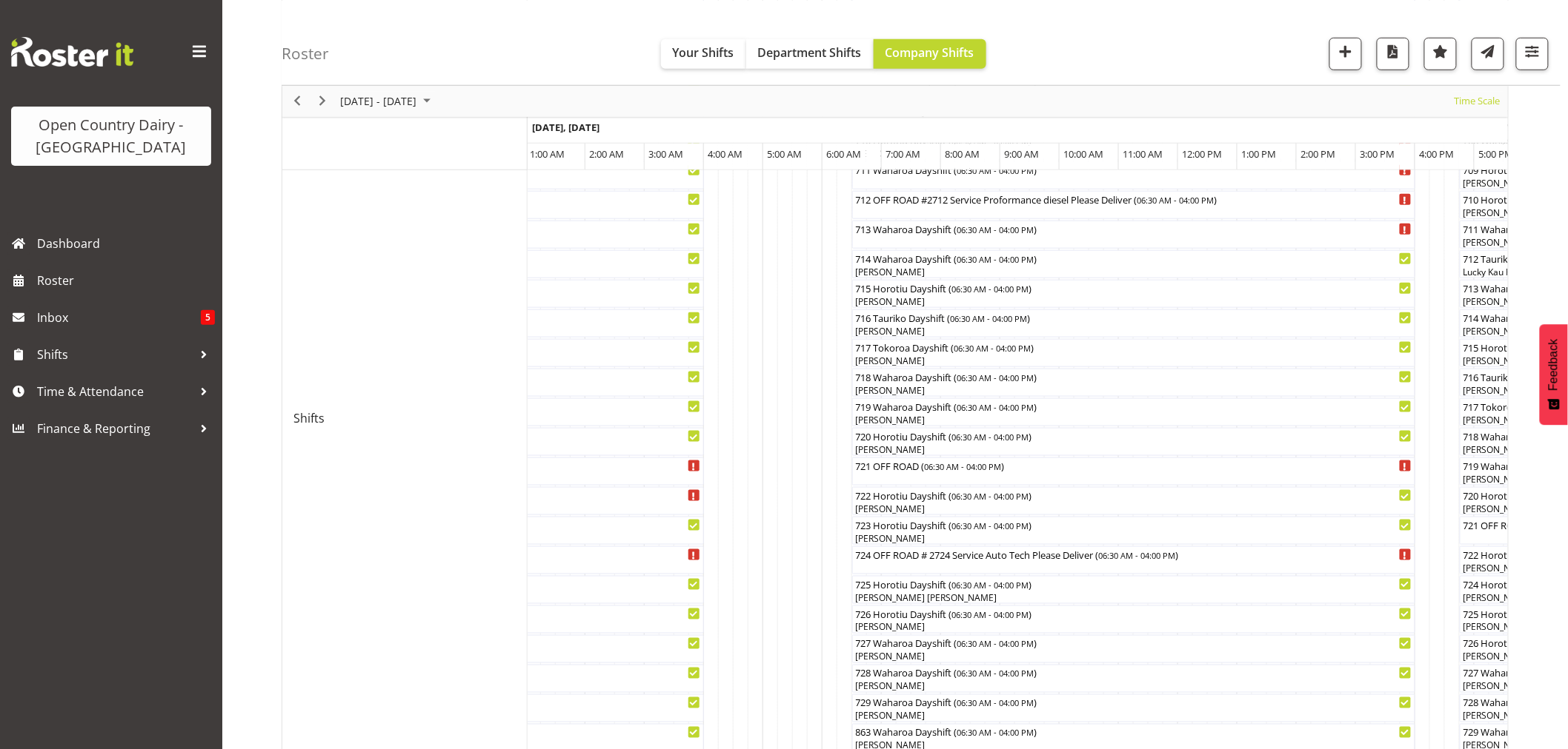
scroll to position [576, 0]
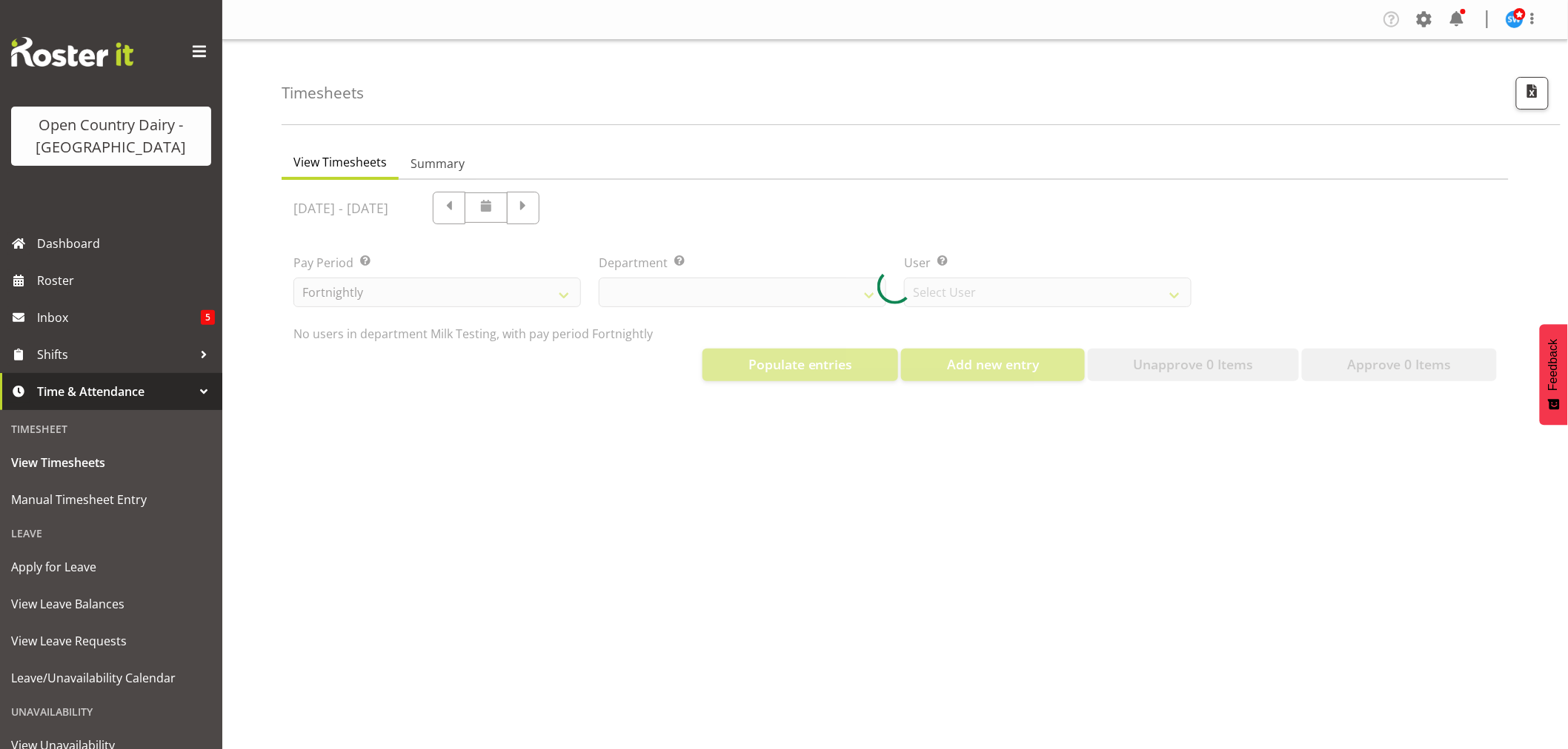
click at [872, 297] on div at bounding box center [895, 287] width 1227 height 213
select select "733"
select select "7414"
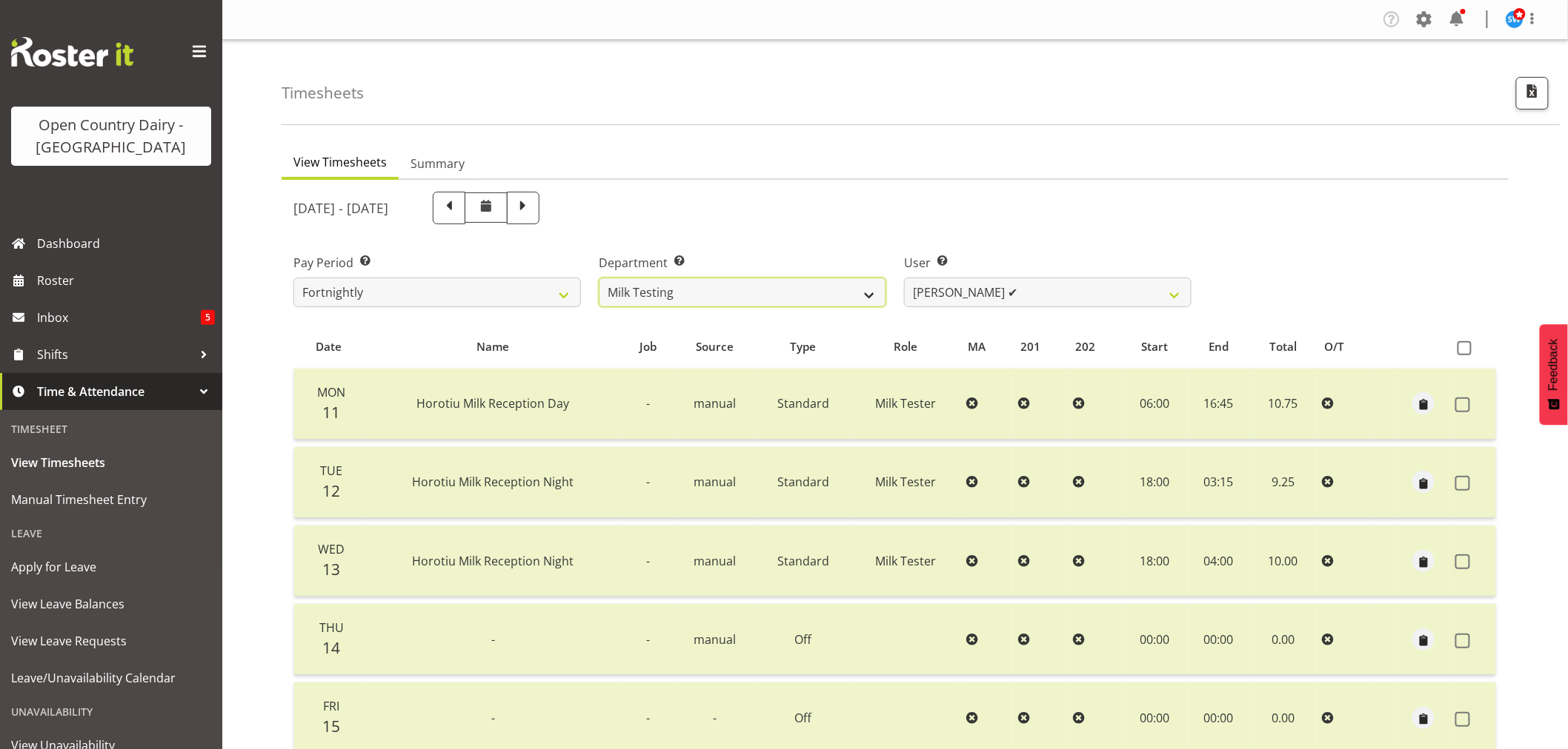
click at [870, 294] on select "701 702 703 704 705 706 707 708 709 710 711 712 713 714 715 716 717 718 719 720" at bounding box center [742, 292] width 287 height 29
click at [598, 277] on select "701 702 703 704 705 706 707 708 709 710 711 712 713 714 715 716 717 718 719 720" at bounding box center [742, 292] width 287 height 29
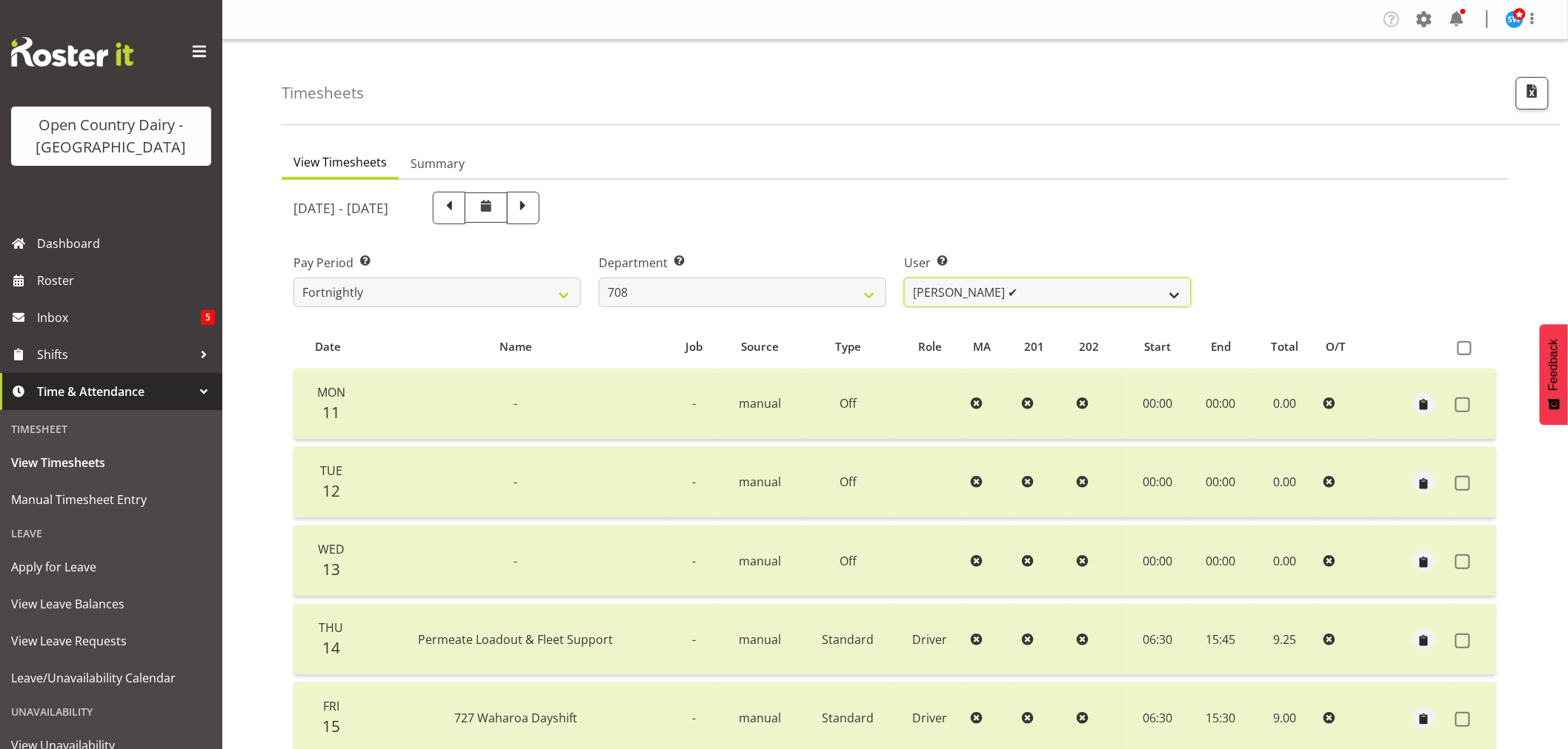
click at [1175, 295] on select "[PERSON_NAME] ✔ [PERSON_NAME] ✔" at bounding box center [1047, 292] width 287 height 29
drag, startPoint x: 1212, startPoint y: 200, endPoint x: 1205, endPoint y: 207, distance: 9.9
click at [1205, 207] on div "August 11th - August 17th 2025" at bounding box center [895, 208] width 1221 height 50
click at [867, 298] on select "701 702 703 704 705 706 707 708 709 710 711 712 713 714 715 716 717 718 719 720" at bounding box center [742, 292] width 287 height 29
click at [598, 277] on select "701 702 703 704 705 706 707 708 709 710 711 712 713 714 715 716 717 718 719 720" at bounding box center [742, 292] width 287 height 29
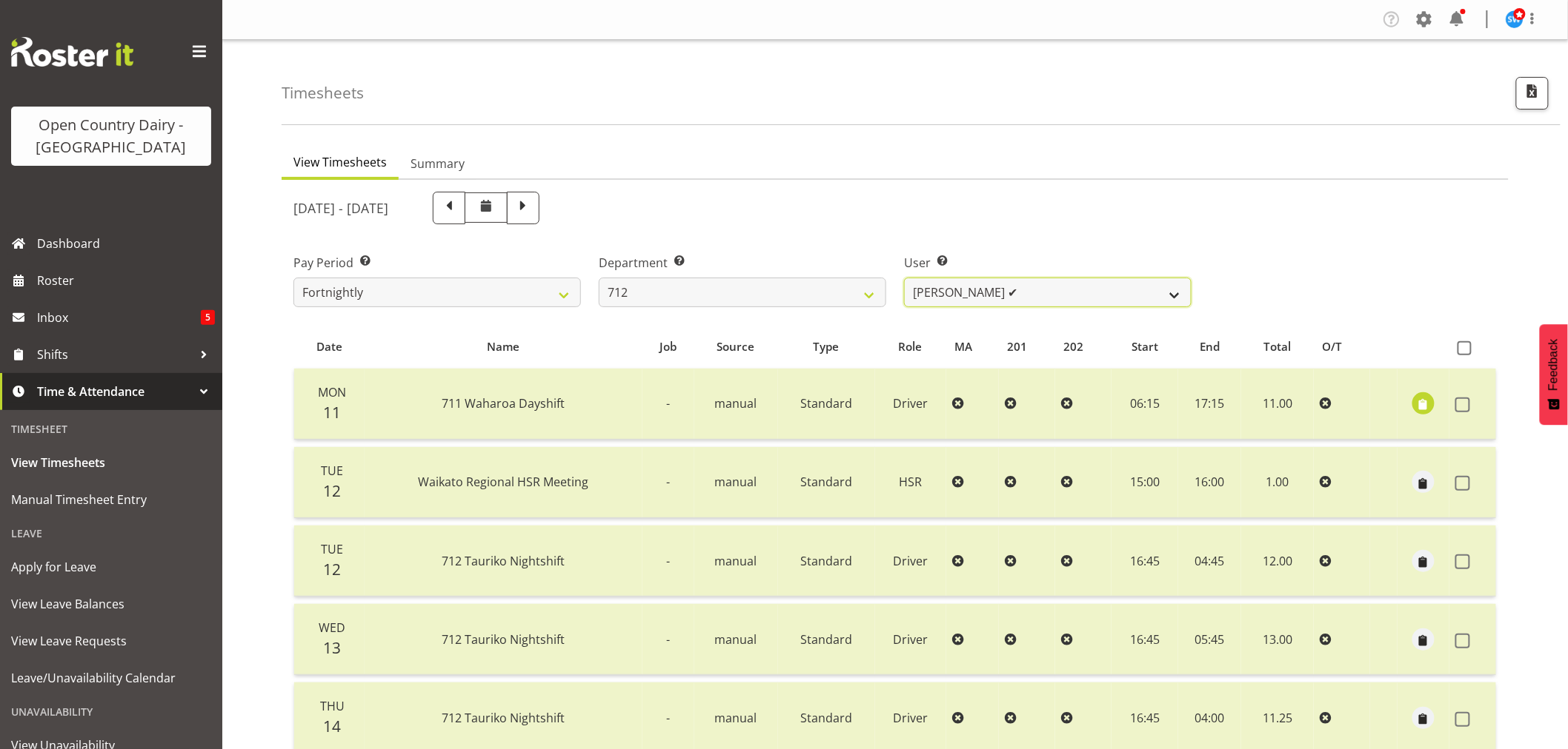
click at [1172, 293] on select "Amrik Singh ✔ Jasdeep Singh ✔ Lucky Kau Kau ✔" at bounding box center [1047, 292] width 287 height 29
click at [867, 293] on select "701 702 703 704 705 706 707 708 709 710 711 712 713 714 715 716 717 718 719 720" at bounding box center [742, 292] width 287 height 29
click at [598, 277] on select "701 702 703 704 705 706 707 708 709 710 711 712 713 714 715 716 717 718 719 720" at bounding box center [742, 292] width 287 height 29
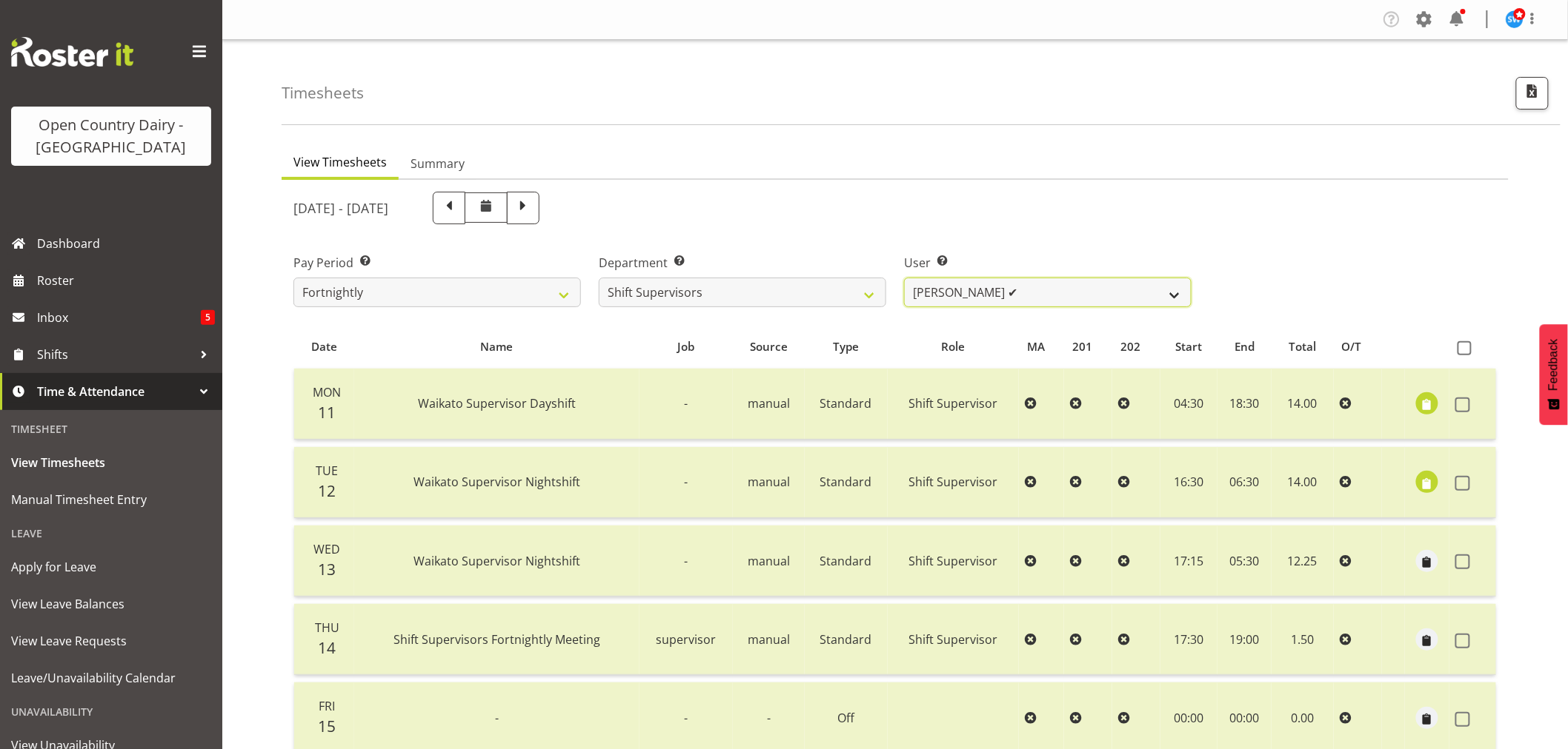
click at [1173, 293] on select "Harald Aalderink ✔ Phillip Robb ✔ Teresa Perkinson ✔ Tom Clark ✔" at bounding box center [1047, 292] width 287 height 29
click at [866, 295] on select "701 702 703 704 705 706 707 708 709 710 711 712 713 714 715 716 717 718 719 720" at bounding box center [742, 292] width 287 height 29
click at [598, 277] on select "701 702 703 704 705 706 707 708 709 710 711 712 713 714 715 716 717 718 719 720" at bounding box center [742, 292] width 287 height 29
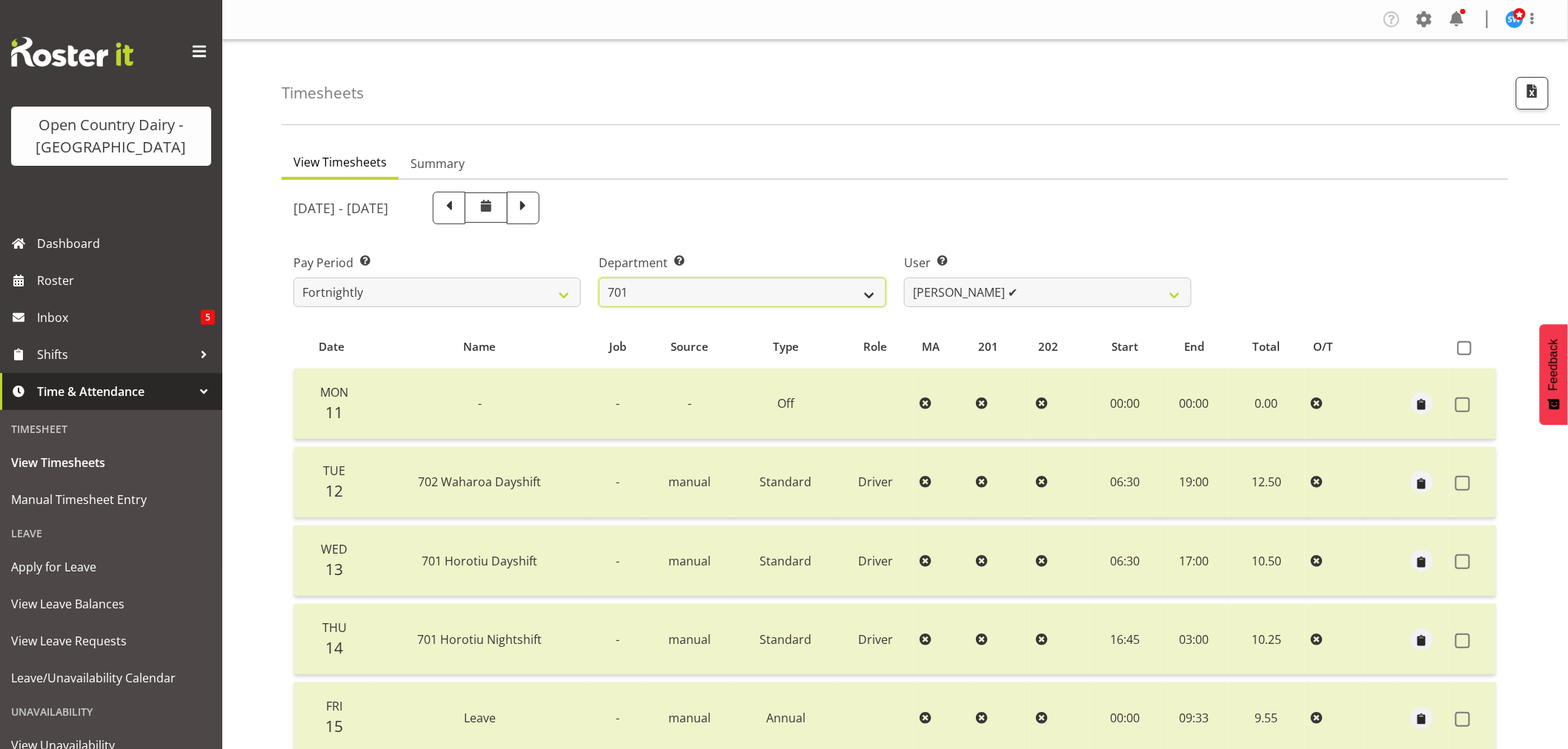
click at [872, 294] on select "701 702 703 704 705 706 707 708 709 710 711 712 713 714 715 716 717 718 719 720" at bounding box center [742, 292] width 287 height 29
select select "805"
click at [598, 277] on select "701 702 703 704 705 706 707 708 709 710 711 712 713 714 715 716 717 718 719 720" at bounding box center [742, 292] width 287 height 29
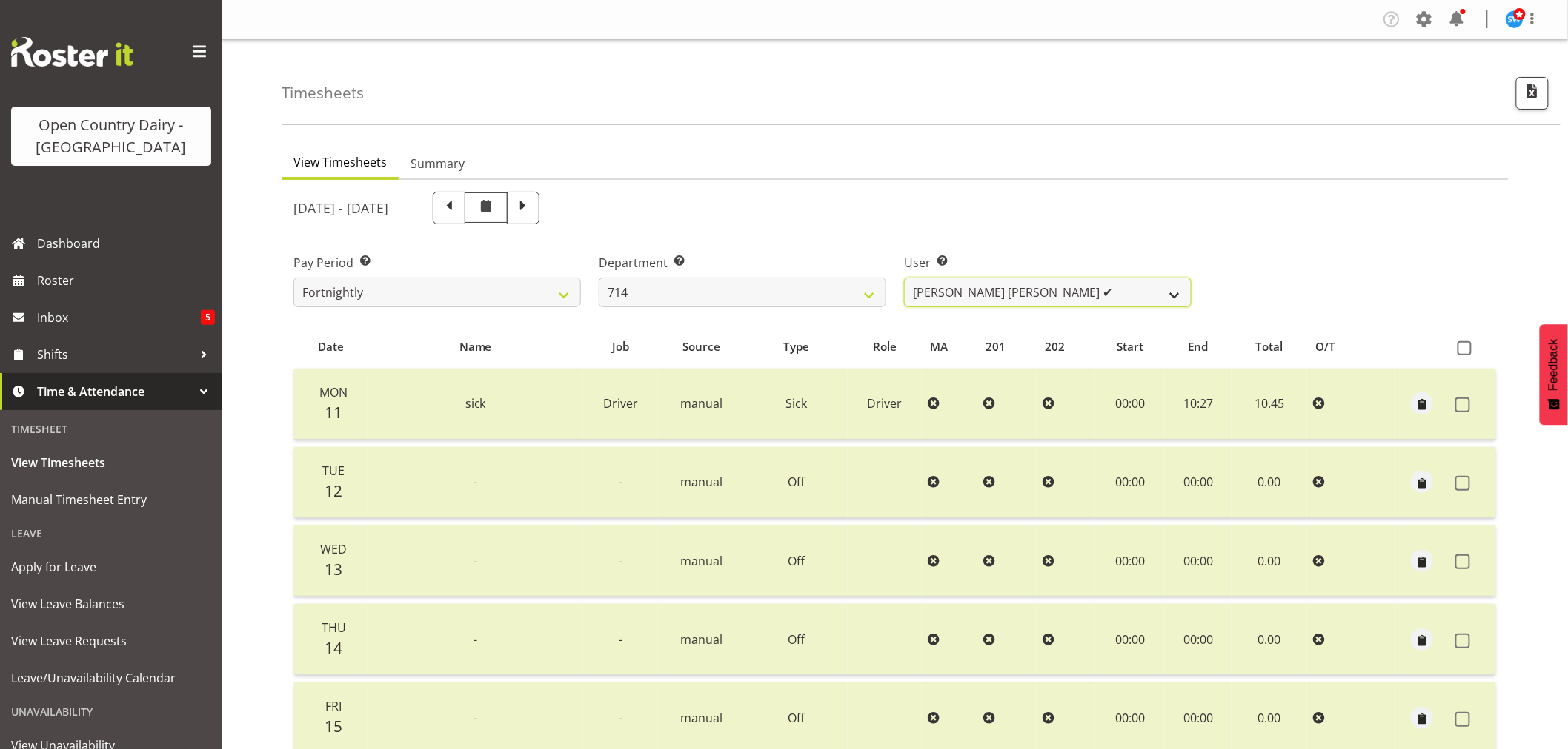
click at [1169, 292] on select "Fraser Stephens ✔ Nev Brewster ✔ Stephen Parsons ✔ Tom Gaelic ✔" at bounding box center [1047, 292] width 287 height 29
select select "10081"
click at [904, 277] on select "Fraser Stephens ✔ Nev Brewster ✔ Stephen Parsons ✔ Tom Gaelic ✔" at bounding box center [1047, 292] width 287 height 29
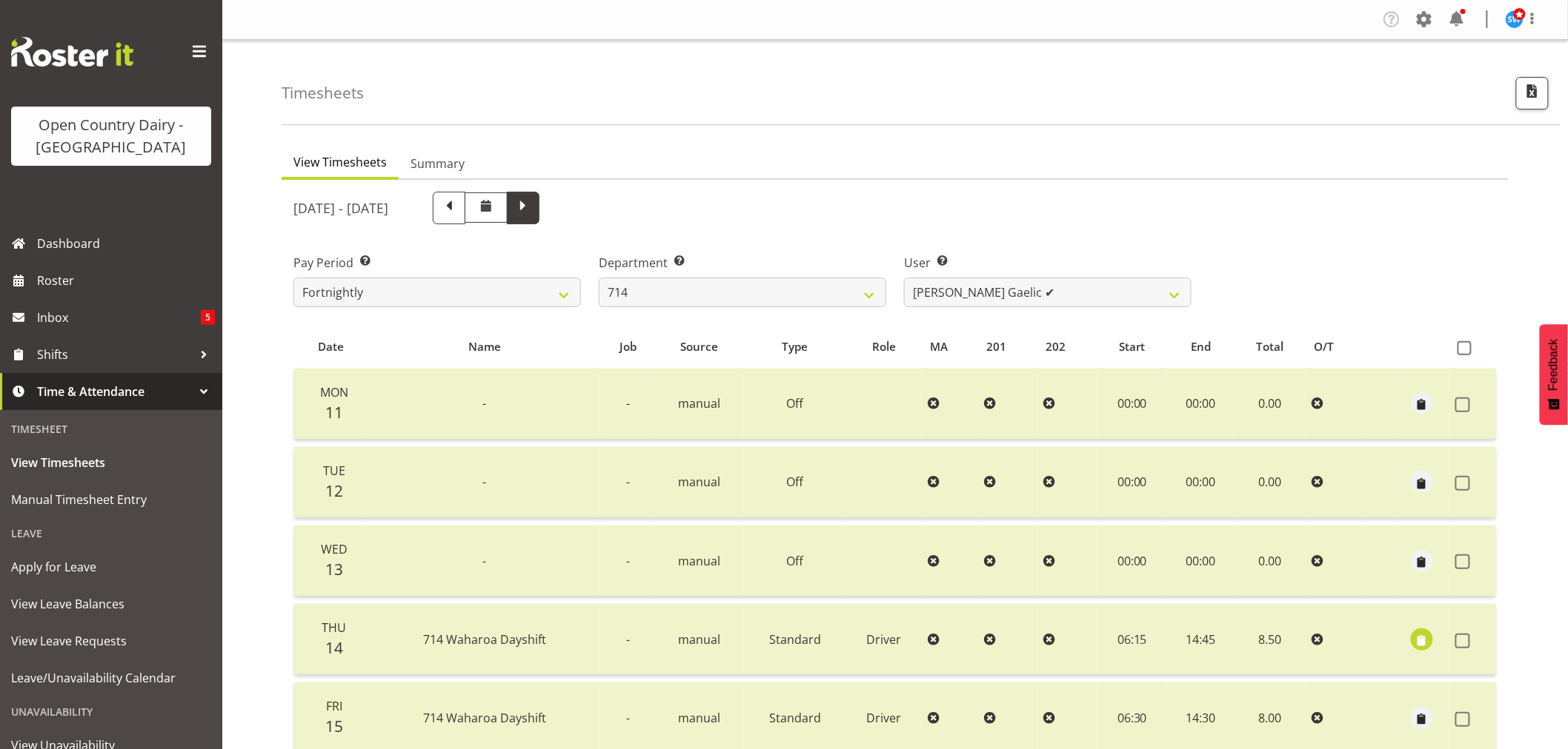
click at [532, 205] on span at bounding box center [523, 206] width 19 height 19
select select
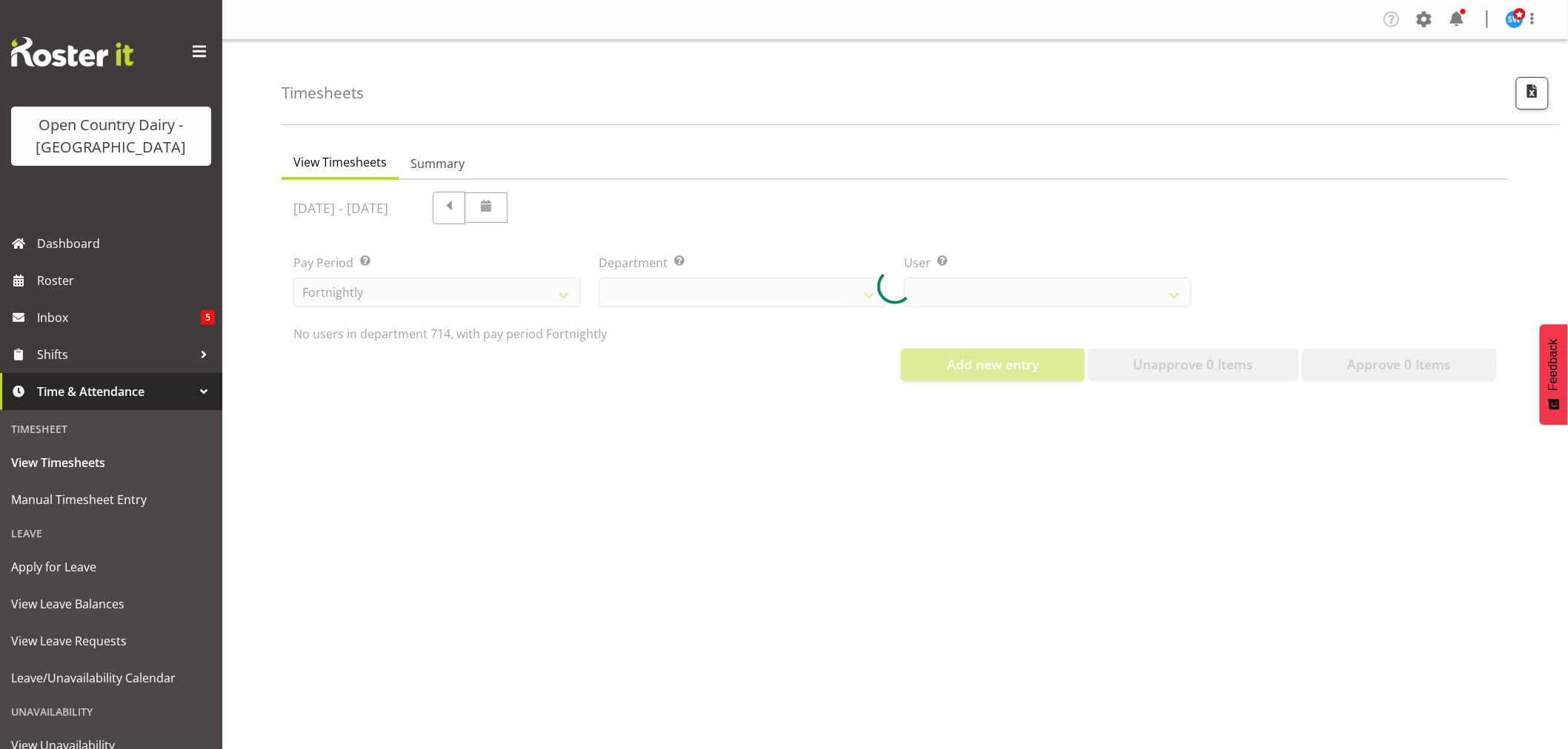
select select "805"
select select "10081"
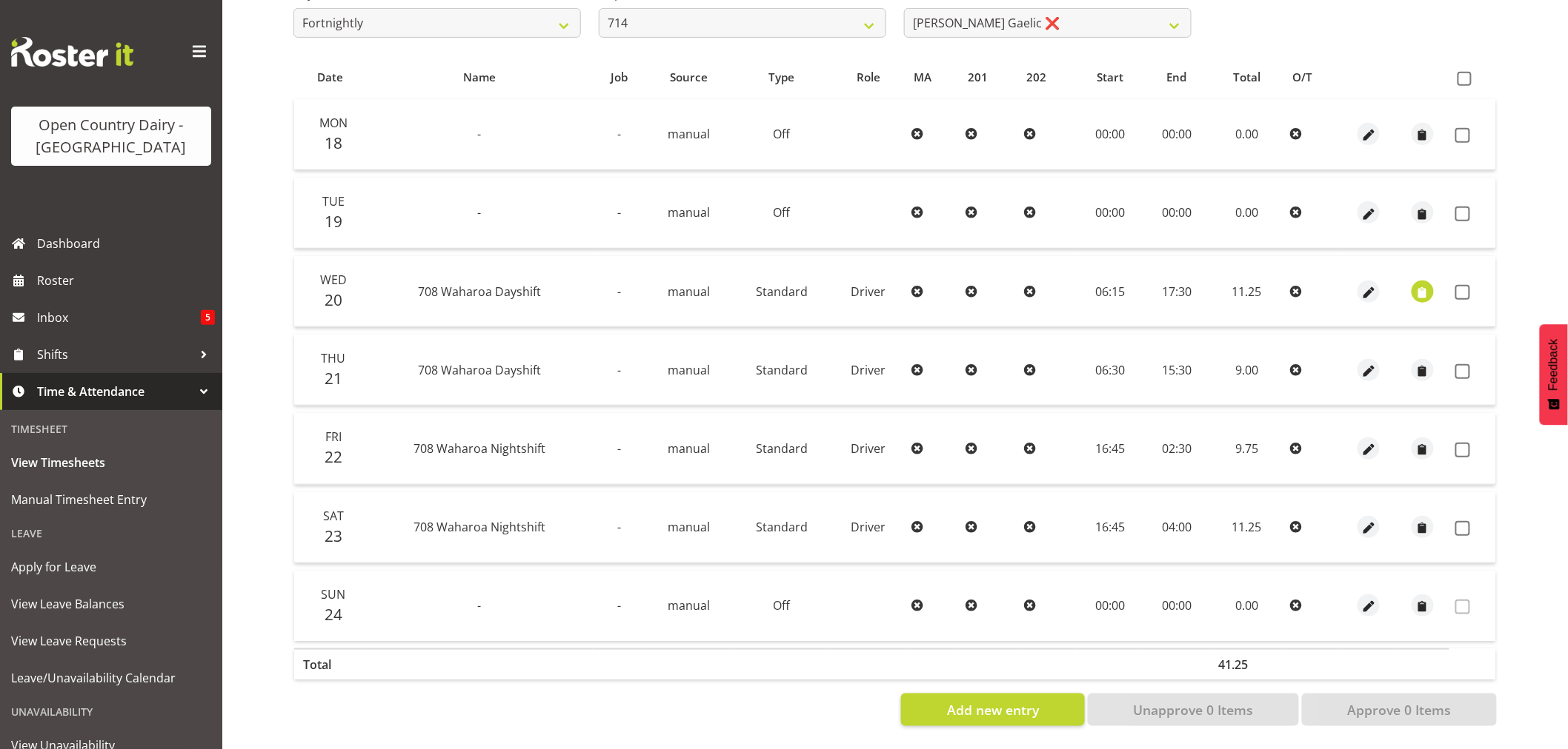
scroll to position [199, 0]
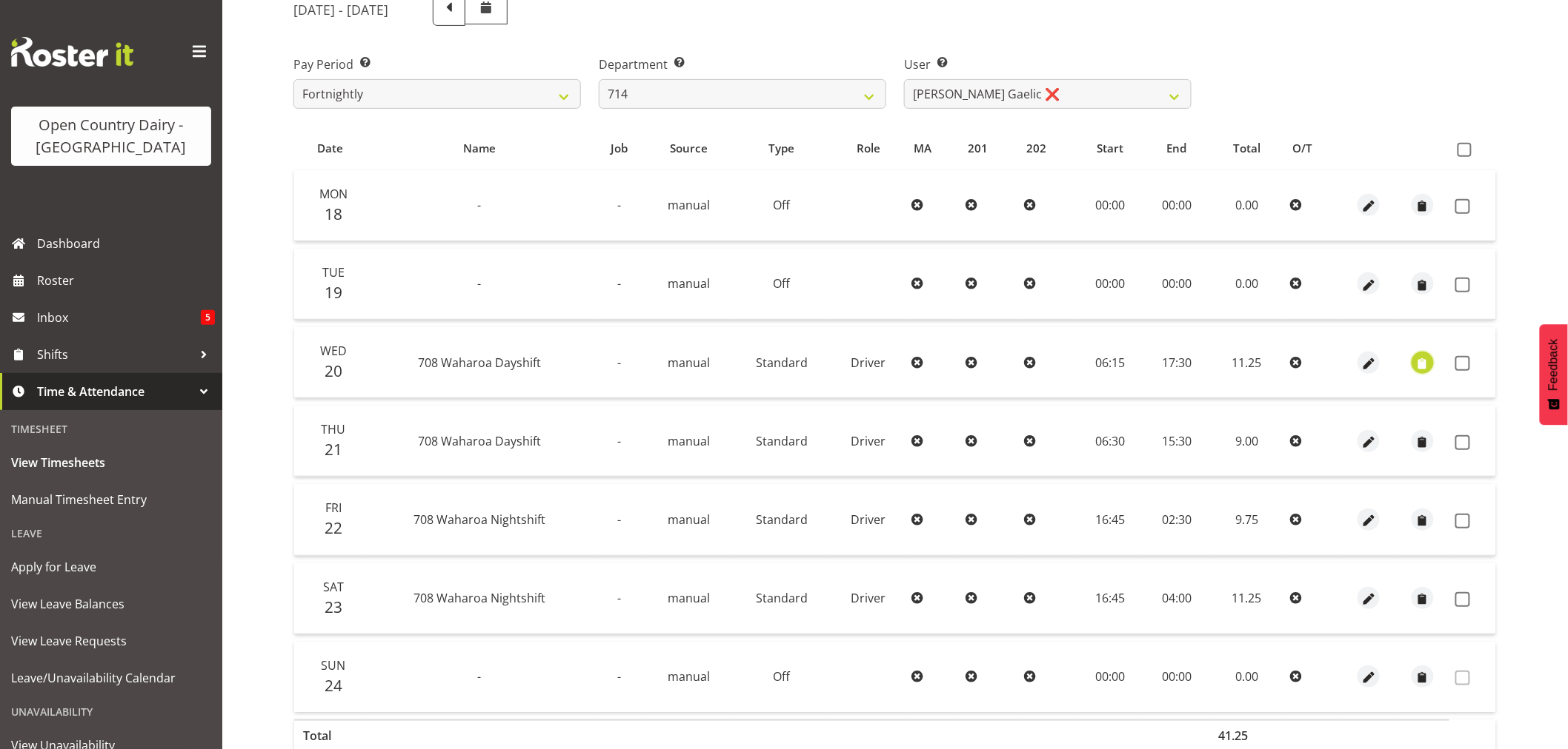
click at [1422, 359] on span "button" at bounding box center [1423, 364] width 17 height 17
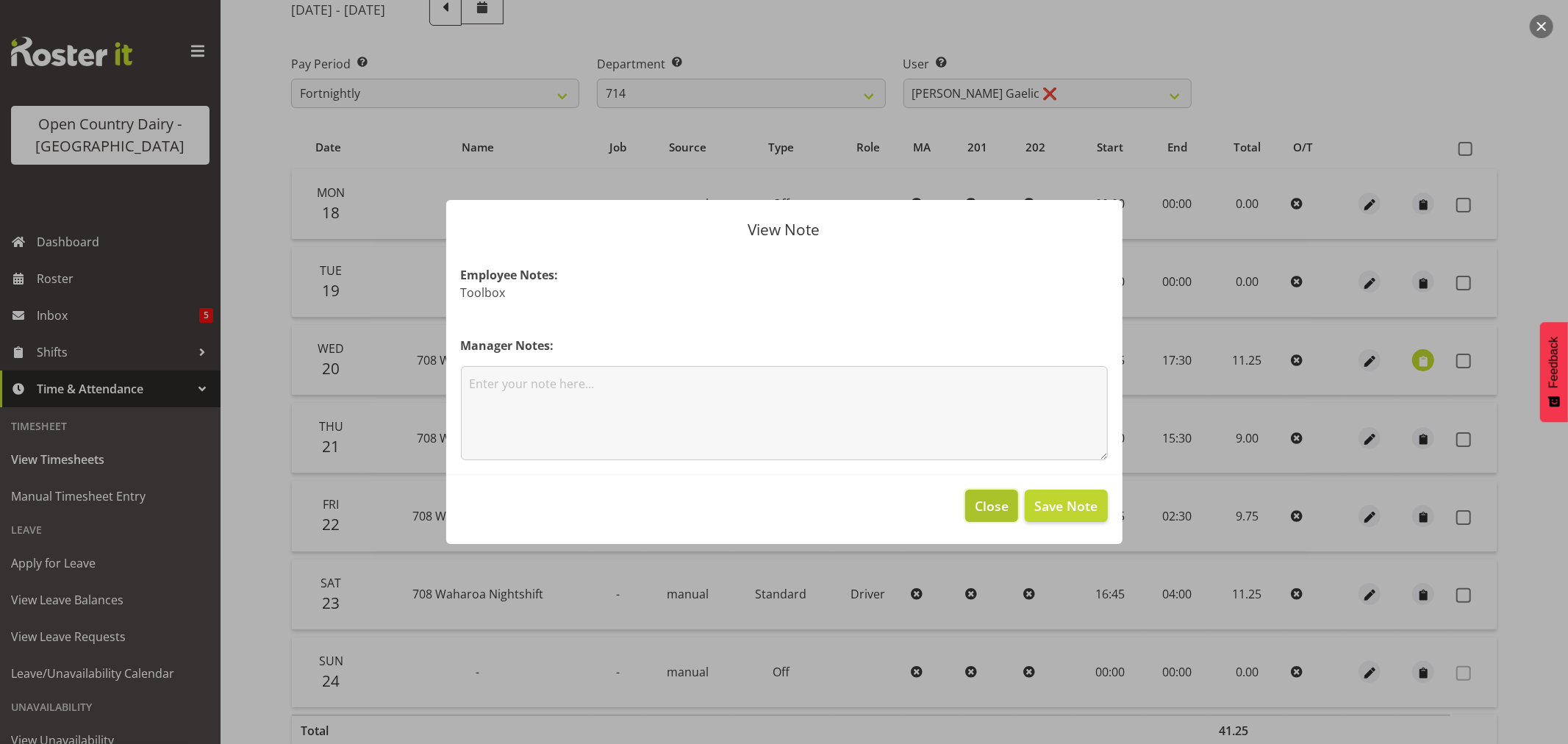
click at [1000, 508] on span "Close" at bounding box center [991, 506] width 34 height 19
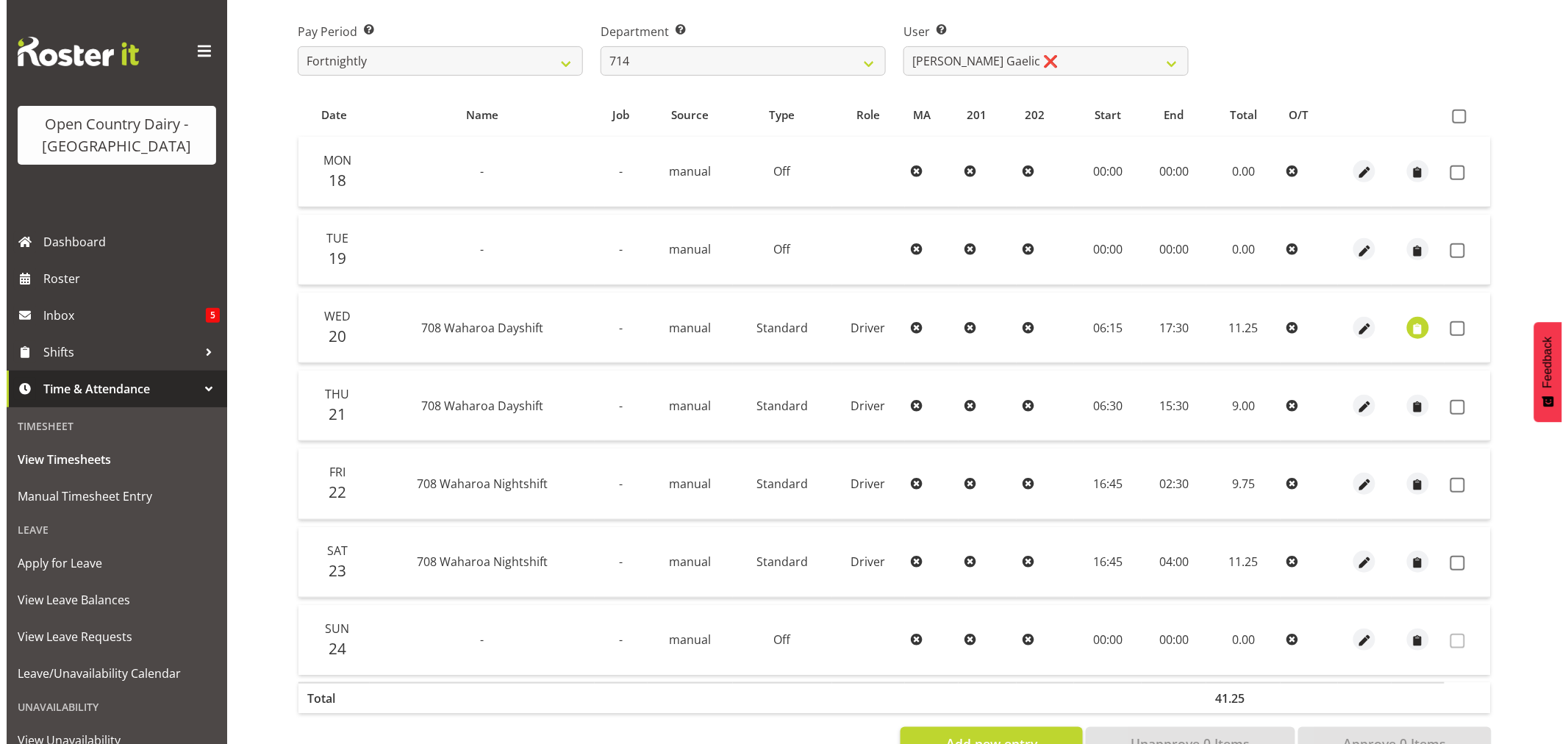
scroll to position [280, 0]
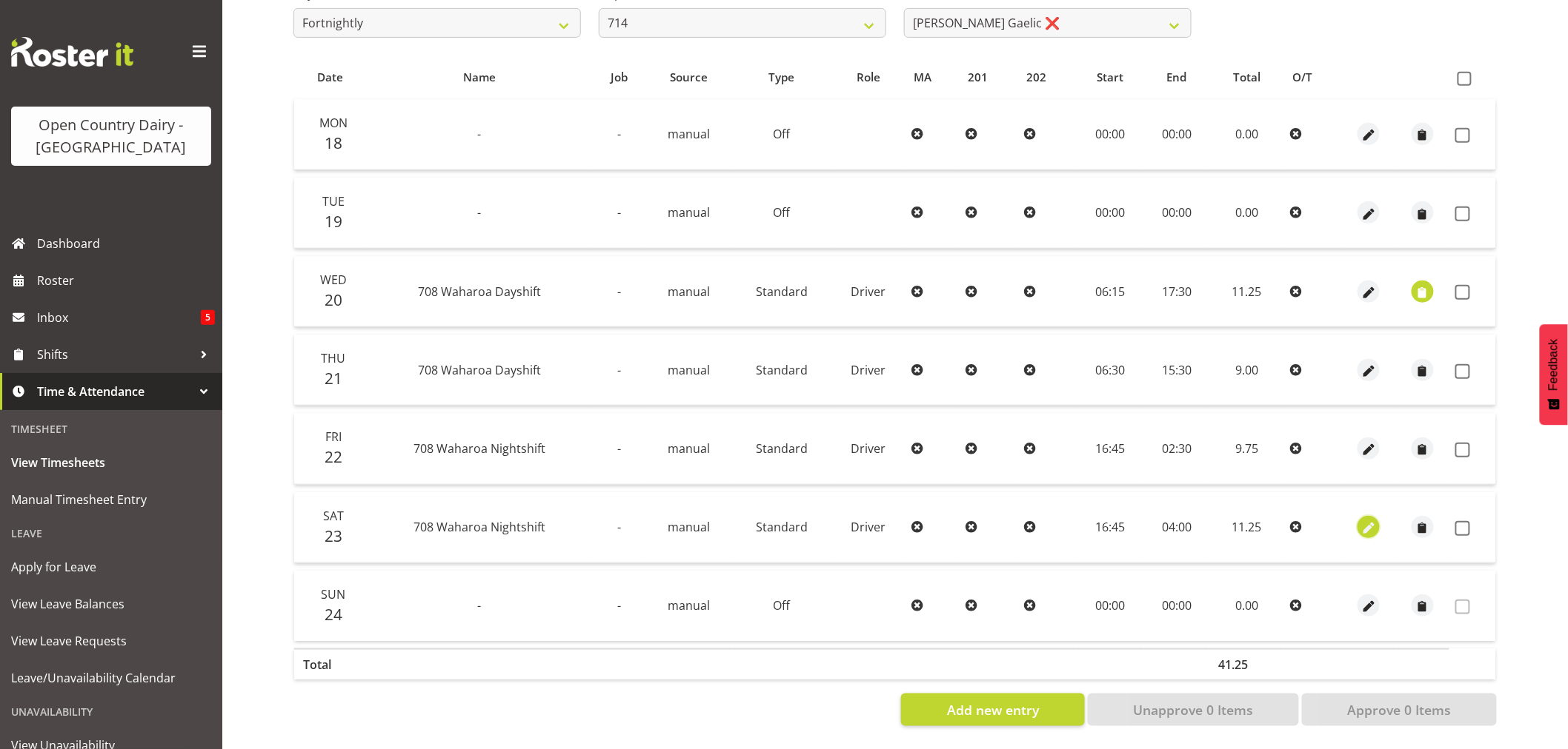
click at [1365, 521] on span "button" at bounding box center [1369, 530] width 17 height 17
select select "Standard"
select select "762"
select select "7"
select select "2025"
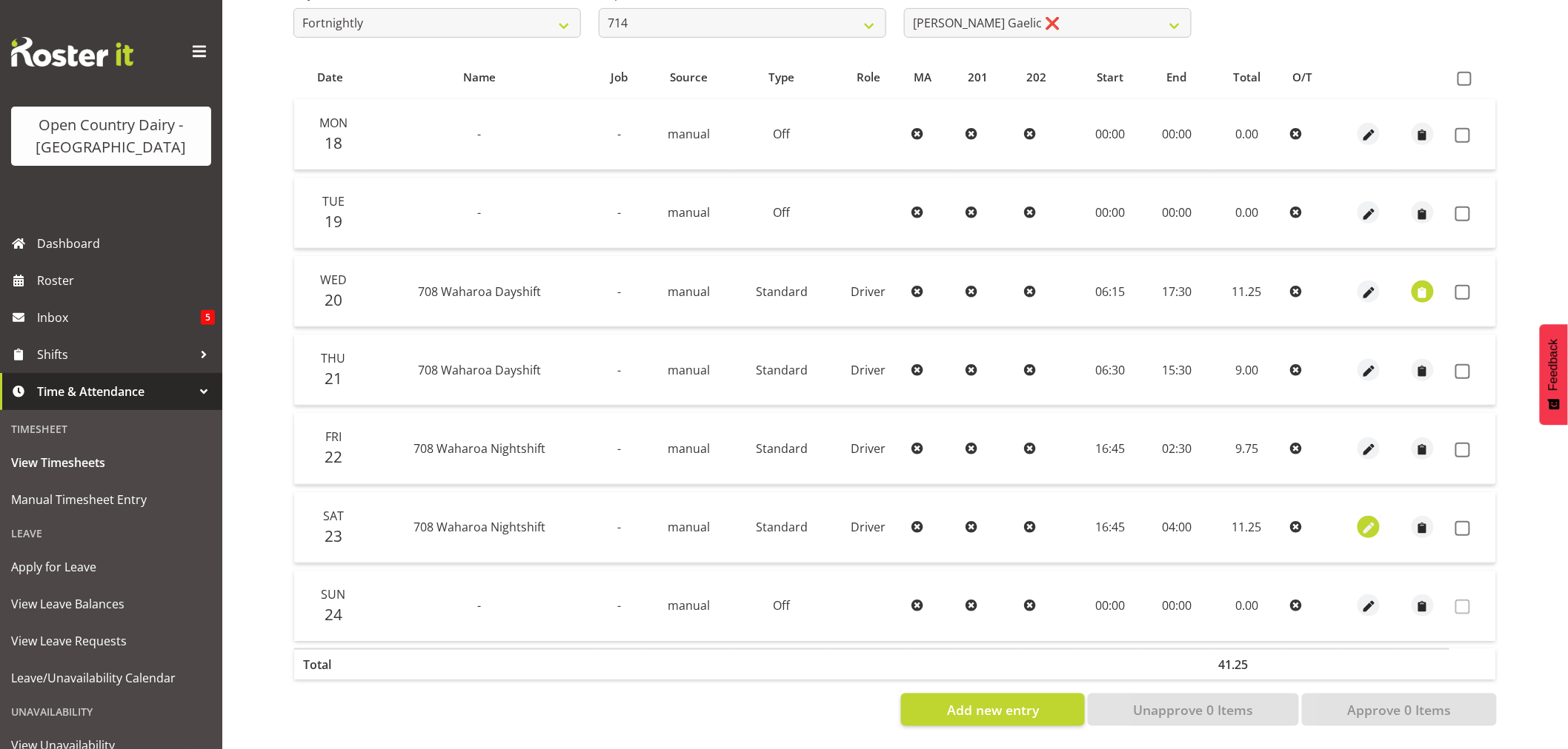
select select "4"
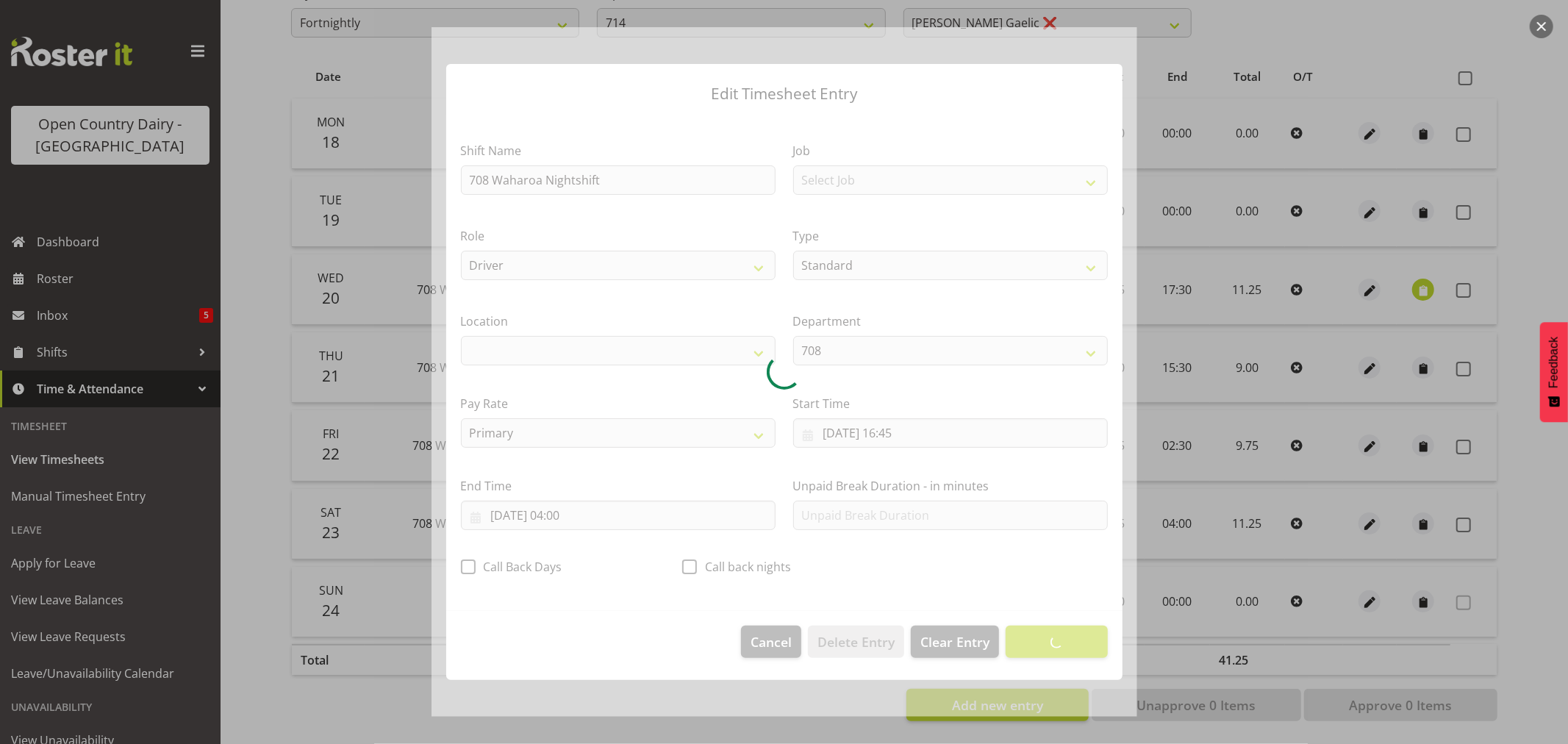
select select "1054"
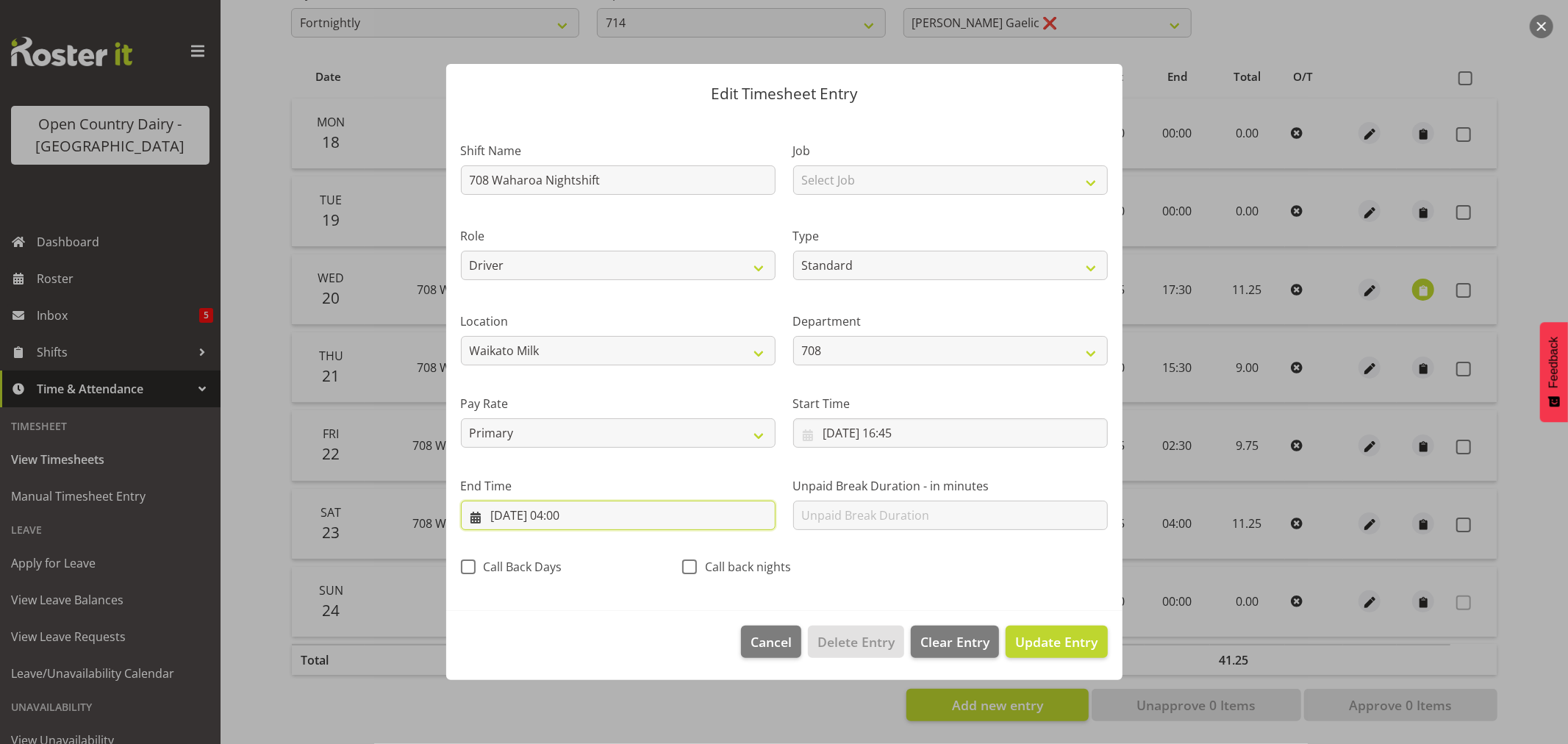
click at [572, 513] on input "24/08/2025, 04:00" at bounding box center [619, 516] width 315 height 29
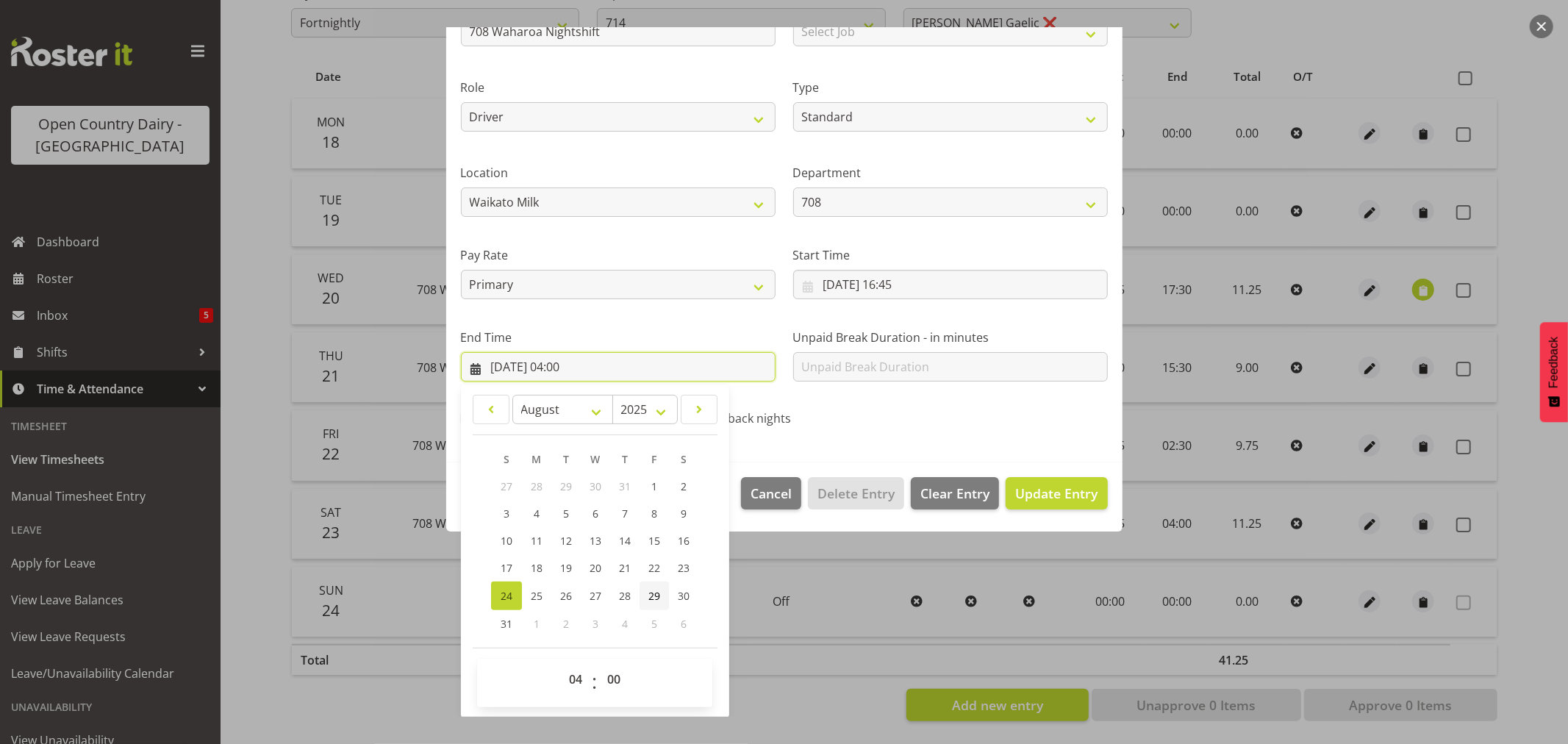
scroll to position [149, 0]
click at [579, 682] on select "00 01 02 03 04 05 06 07 08 09 10 11 12 13 14 15 16 17 18 19 20 21 22 23" at bounding box center [577, 679] width 33 height 29
select select "3"
click at [561, 664] on select "00 01 02 03 04 05 06 07 08 09 10 11 12 13 14 15 16 17 18 19 20 21 22 23" at bounding box center [577, 679] width 33 height 29
type input "24/08/2025, 03:00"
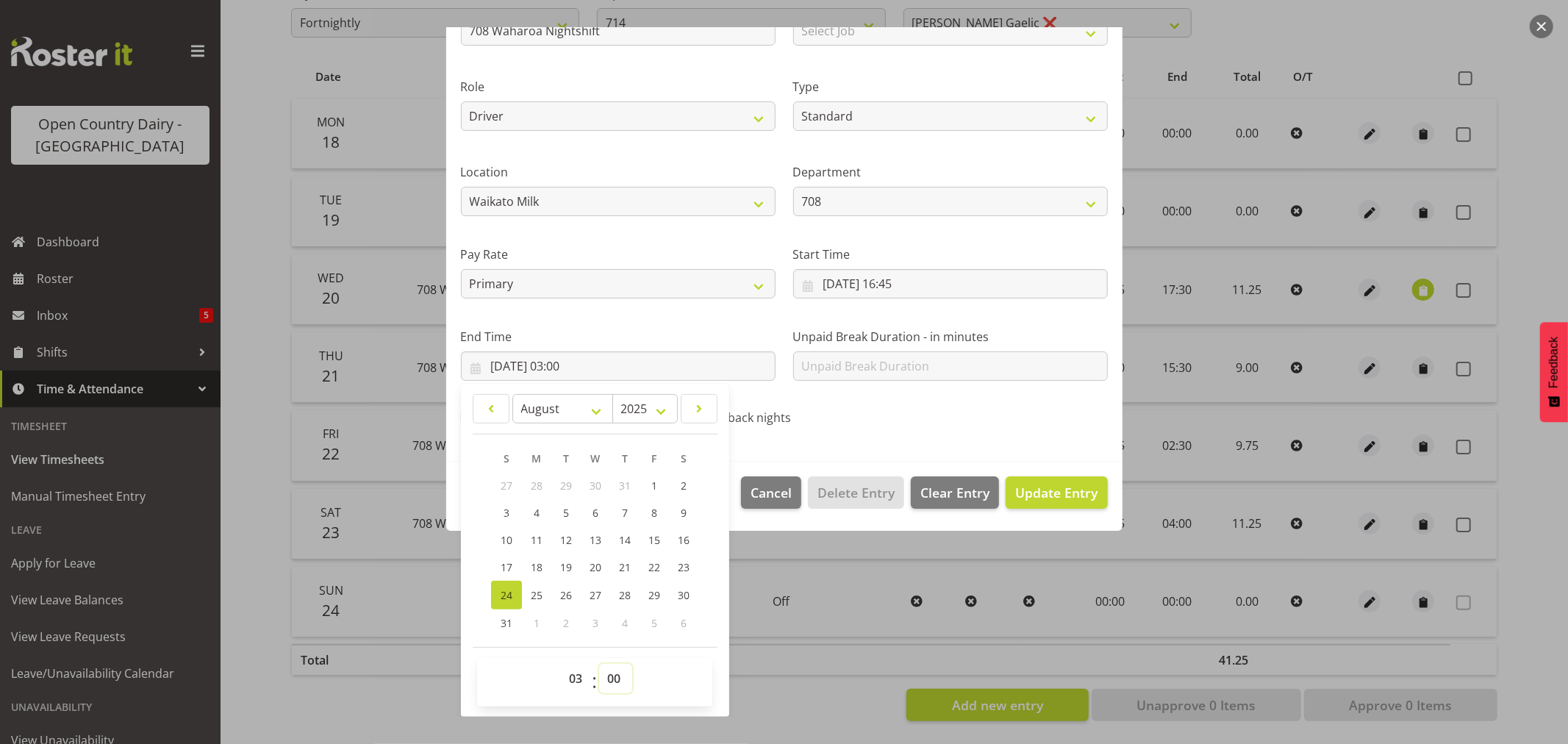
click at [612, 673] on select "00 01 02 03 04 05 06 07 08 09 10 11 12 13 14 15 16 17 18 19 20 21 22 23 24 25 2…" at bounding box center [615, 679] width 33 height 29
select select "30"
click at [599, 664] on select "00 01 02 03 04 05 06 07 08 09 10 11 12 13 14 15 16 17 18 19 20 21 22 23 24 25 2…" at bounding box center [615, 679] width 33 height 29
type input "24/08/2025, 03:30"
click at [1022, 482] on button "Update Entry" at bounding box center [1057, 493] width 102 height 33
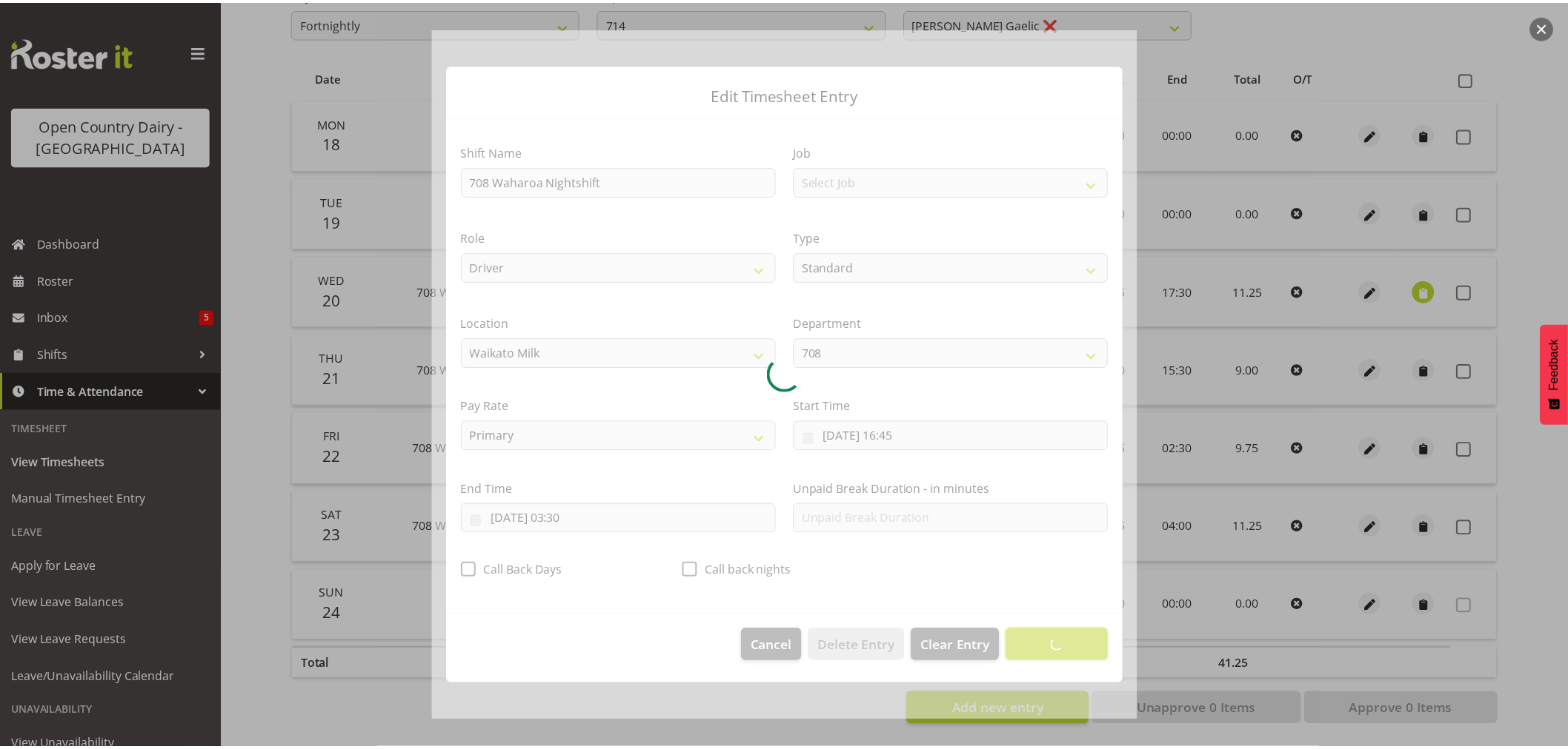
scroll to position [0, 0]
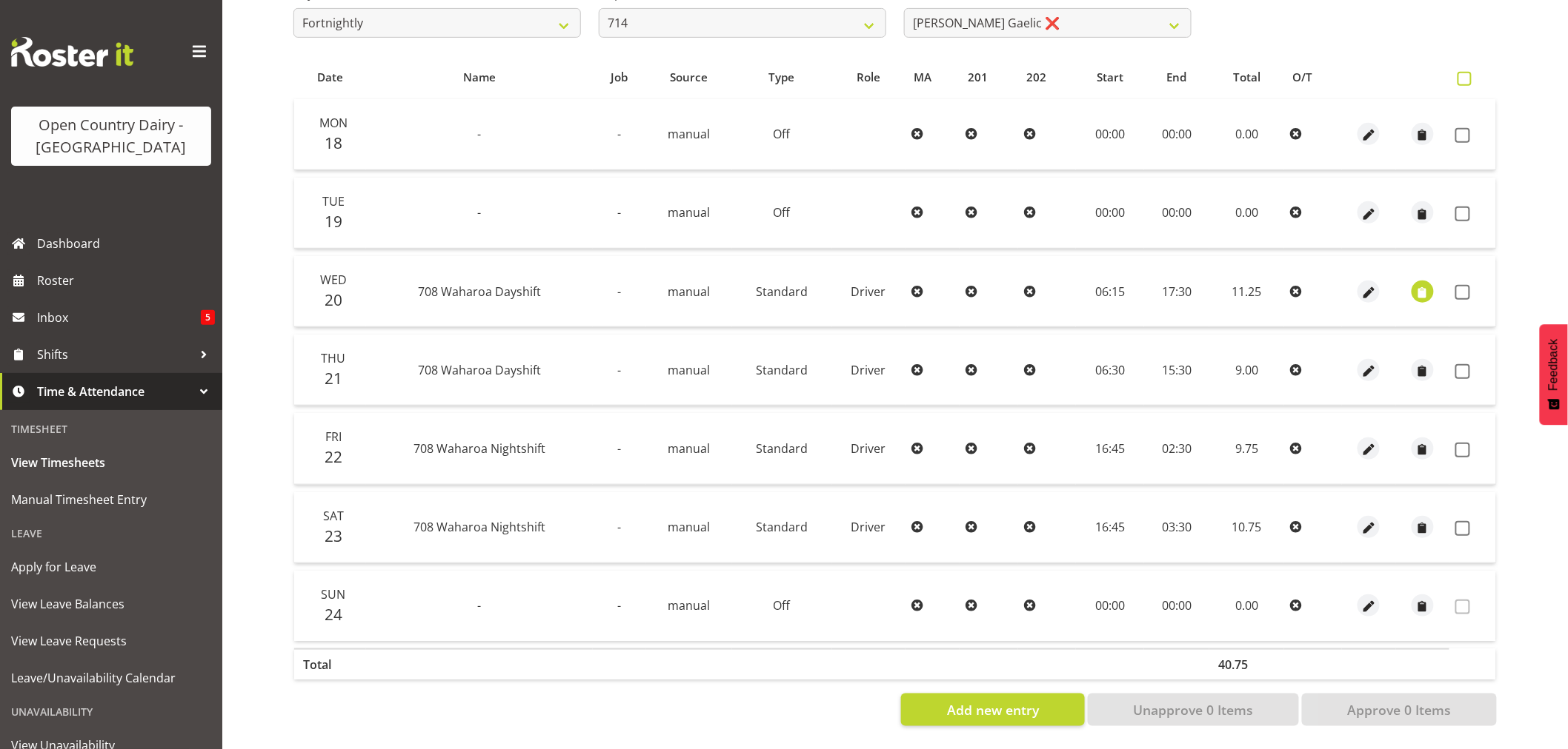
click at [1462, 72] on span at bounding box center [1464, 79] width 14 height 14
click at [1462, 74] on input "checkbox" at bounding box center [1461, 78] width 10 height 10
checkbox input "true"
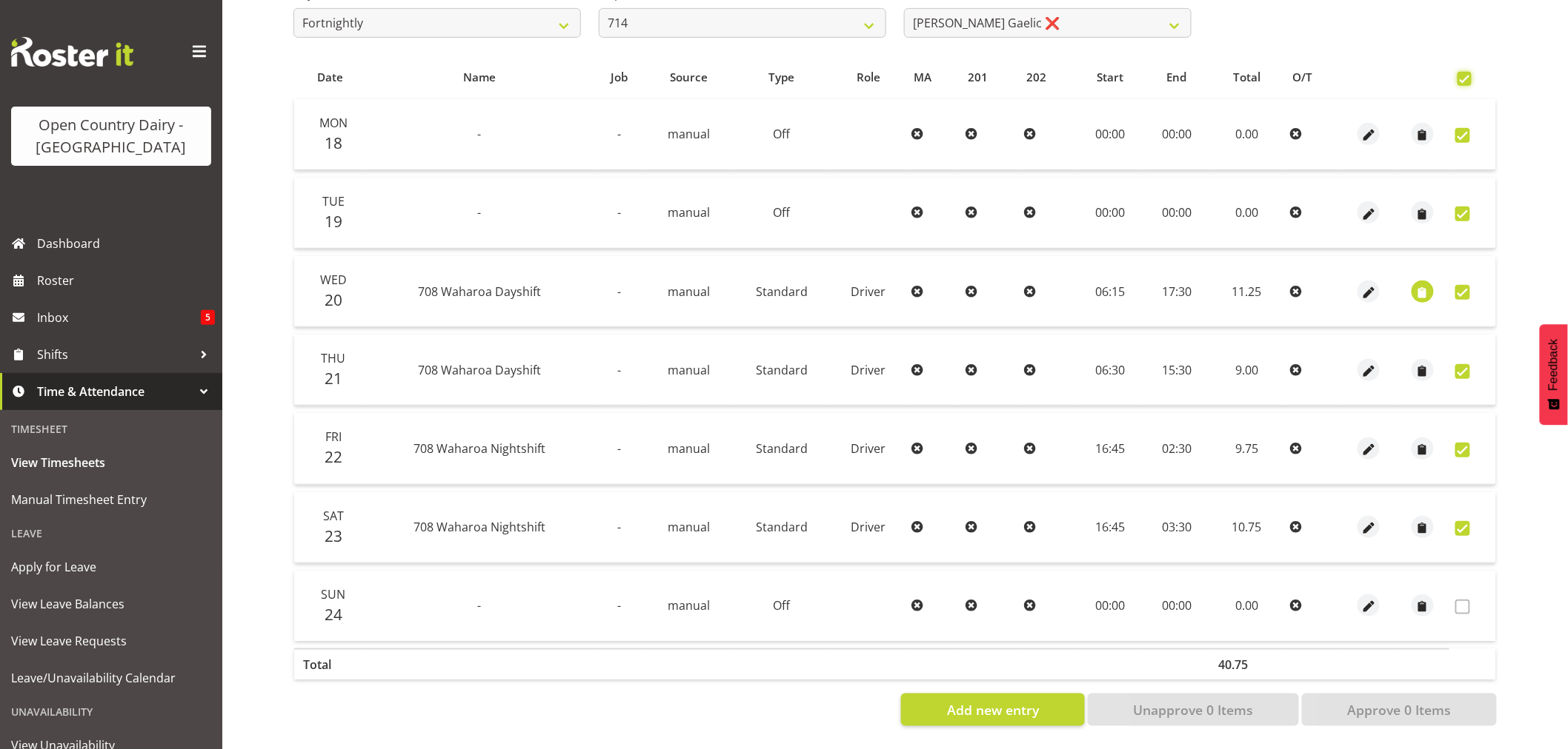
checkbox input "true"
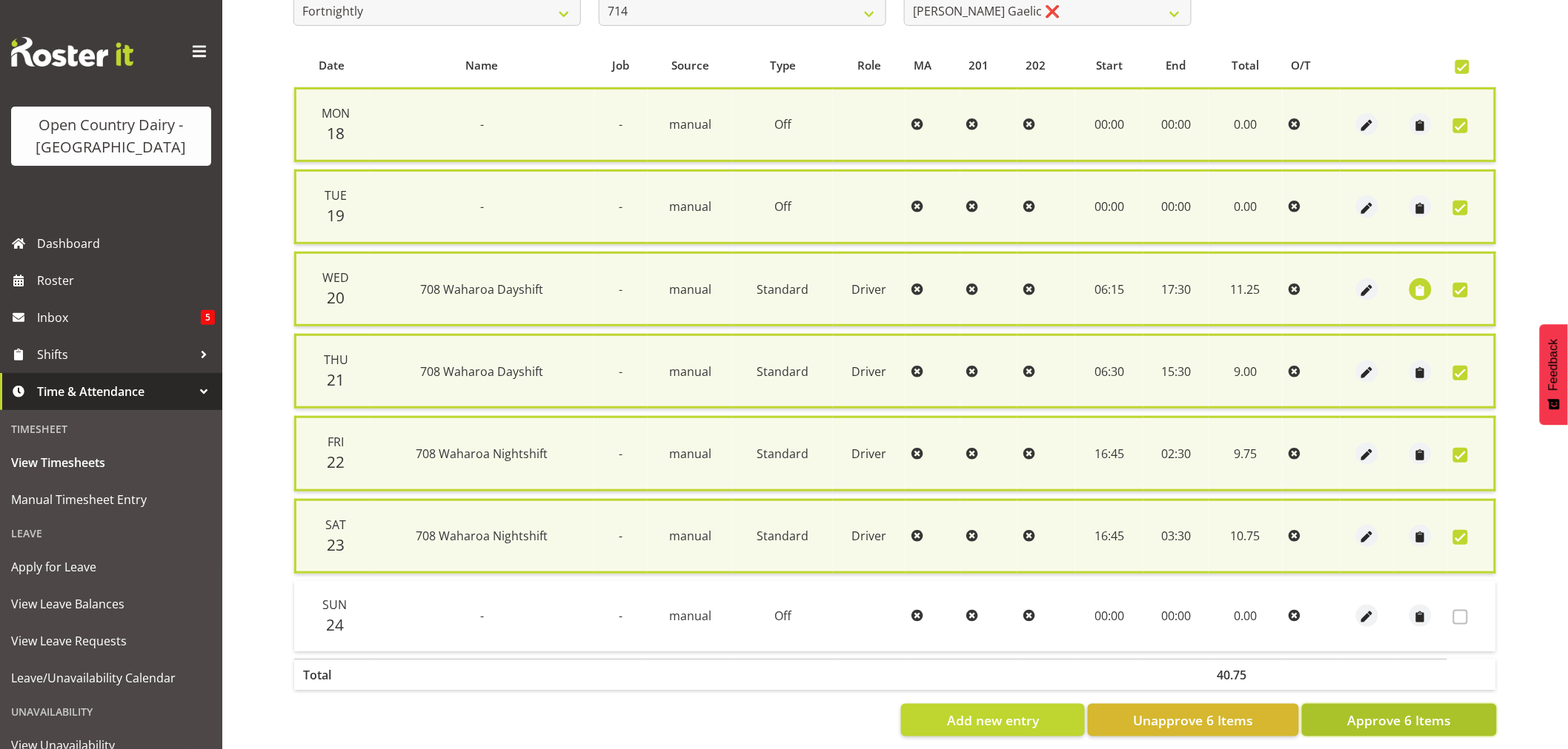
click at [1415, 712] on span "Approve 6 Items" at bounding box center [1399, 720] width 104 height 19
checkbox input "false"
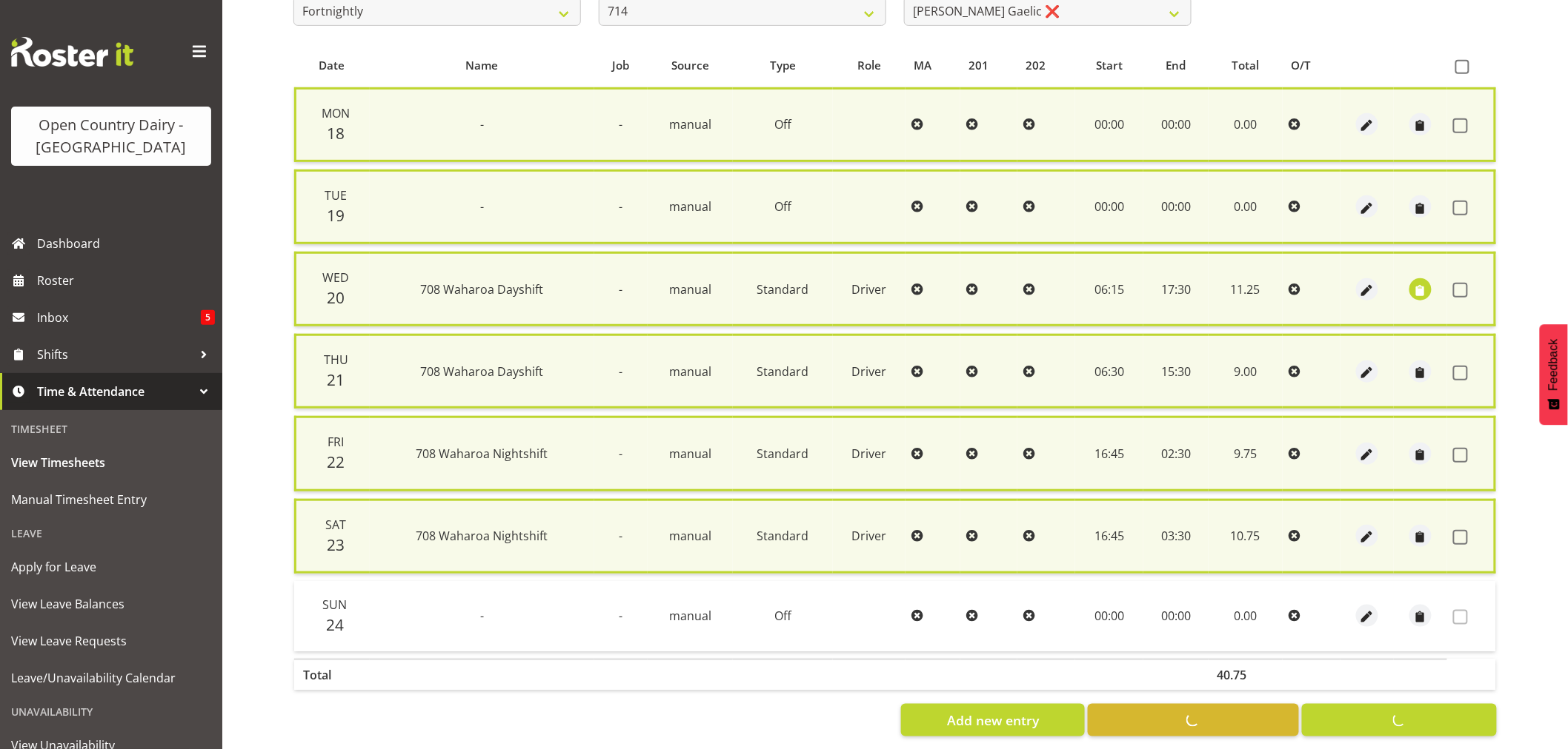
checkbox input "false"
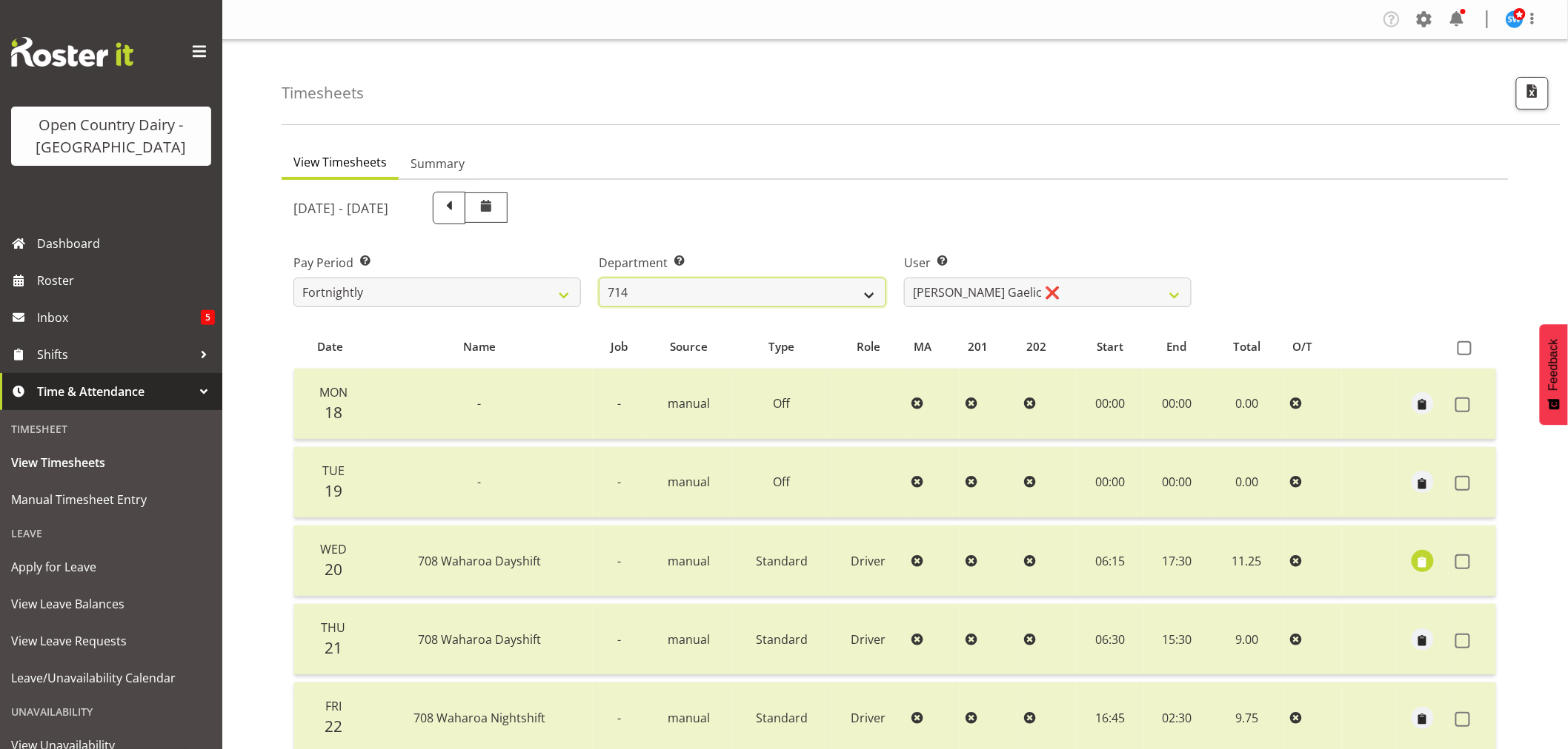
click at [872, 291] on select "701 702 703 704 705 706 707 708 709 710 711 712 713 714 715 716 717 718 719 720" at bounding box center [742, 292] width 287 height 29
select select "823"
click at [598, 277] on select "701 702 703 704 705 706 707 708 709 710 711 712 713 714 715 716 717 718 719 720" at bounding box center [742, 292] width 287 height 29
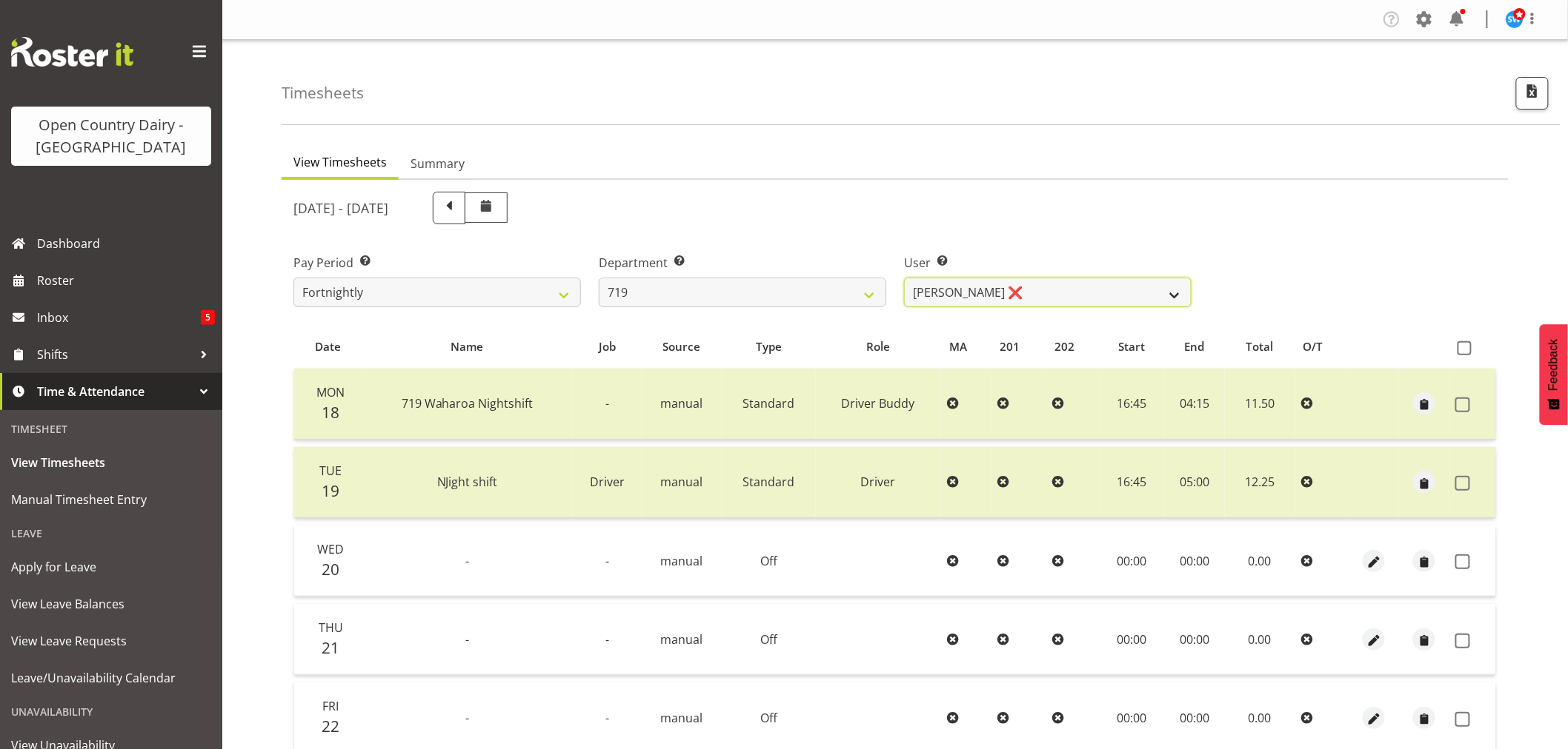
click at [1161, 296] on select "Andrew de Lautour ❌ James Wellington ❌ Sami Ovesen ❌" at bounding box center [1047, 292] width 287 height 29
select select "10224"
click at [904, 277] on select "Andrew de Lautour ❌ James Wellington ❌ Sami Ovesen ❌" at bounding box center [1047, 292] width 287 height 29
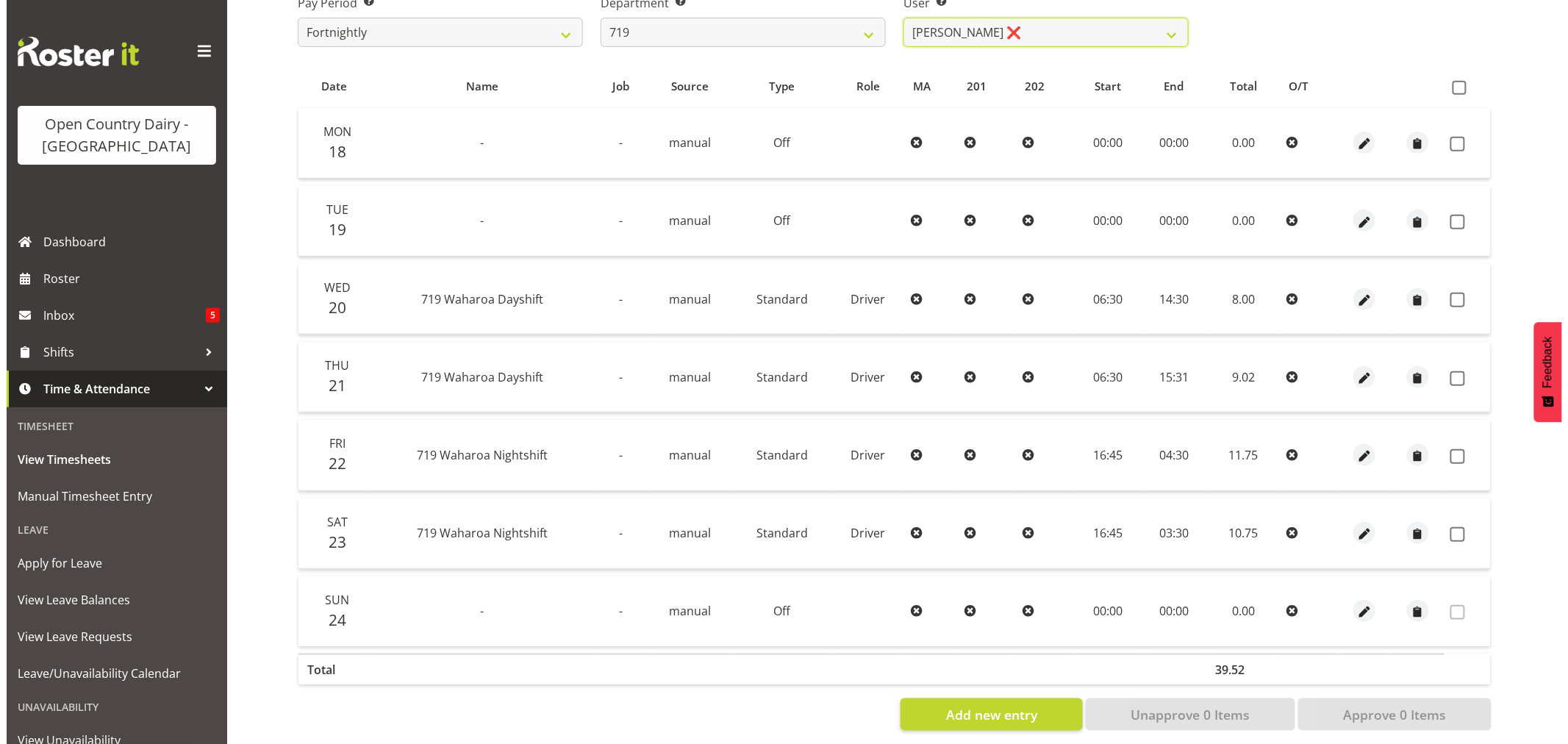
scroll to position [280, 0]
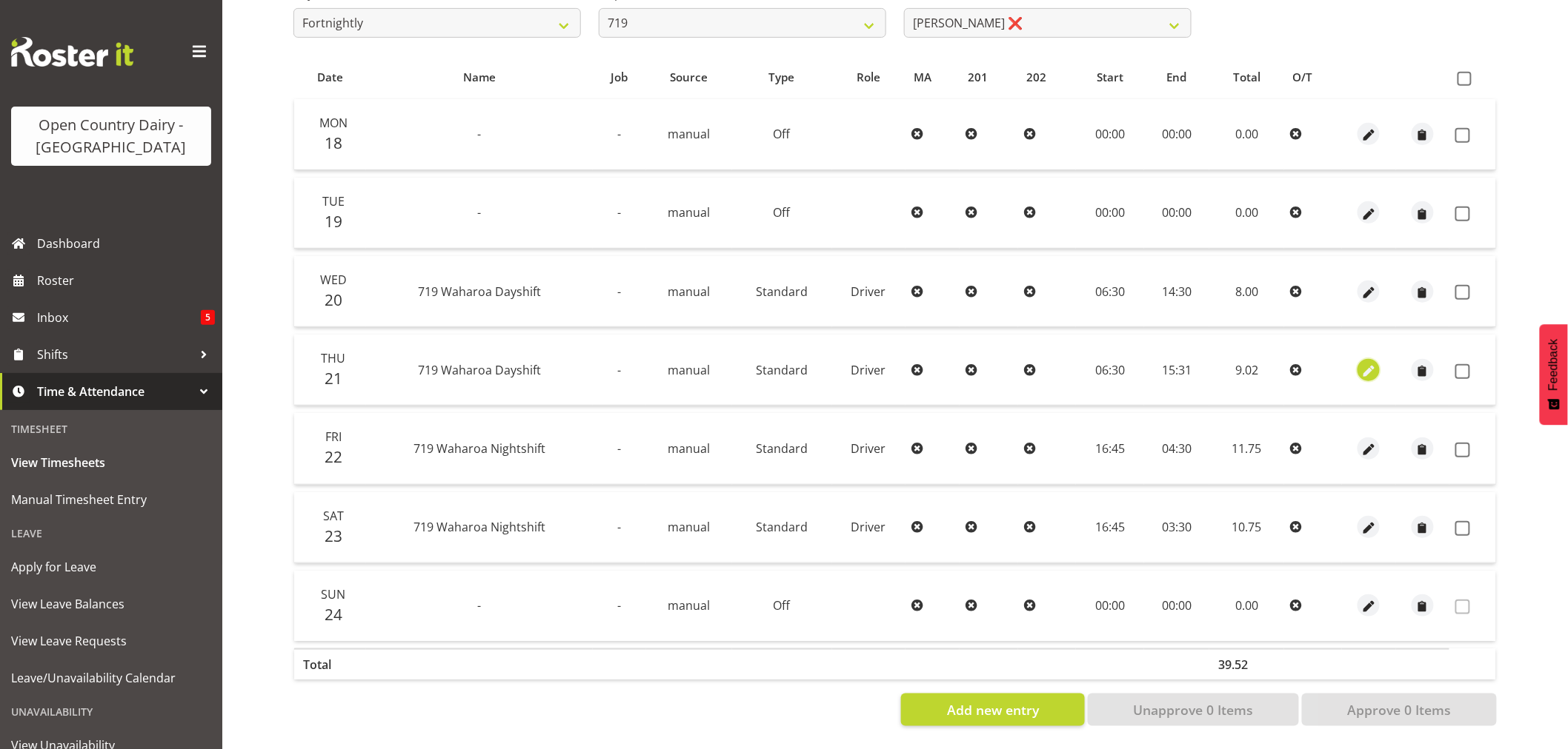
click at [1367, 363] on span "button" at bounding box center [1369, 372] width 17 height 17
select select "Standard"
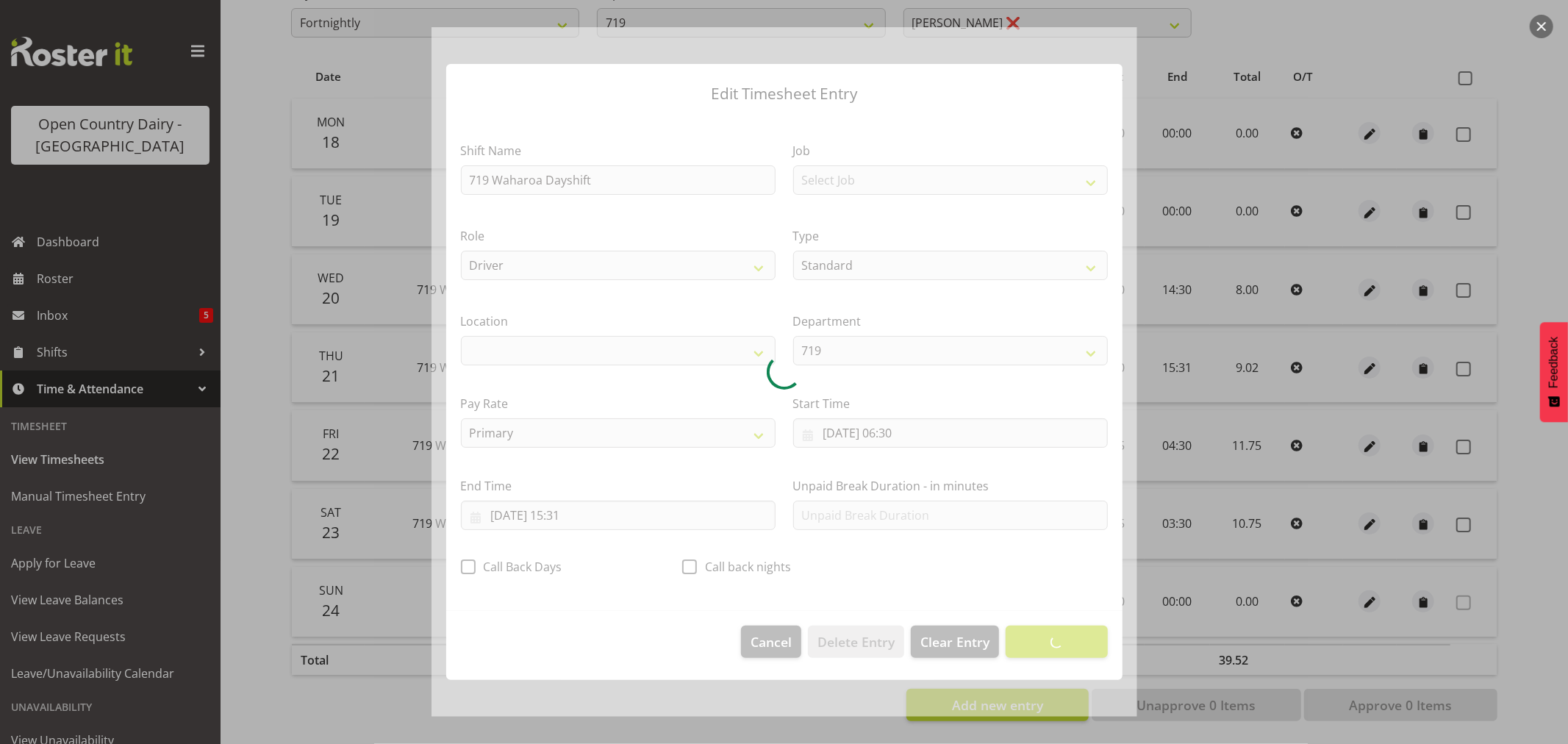
select select "1054"
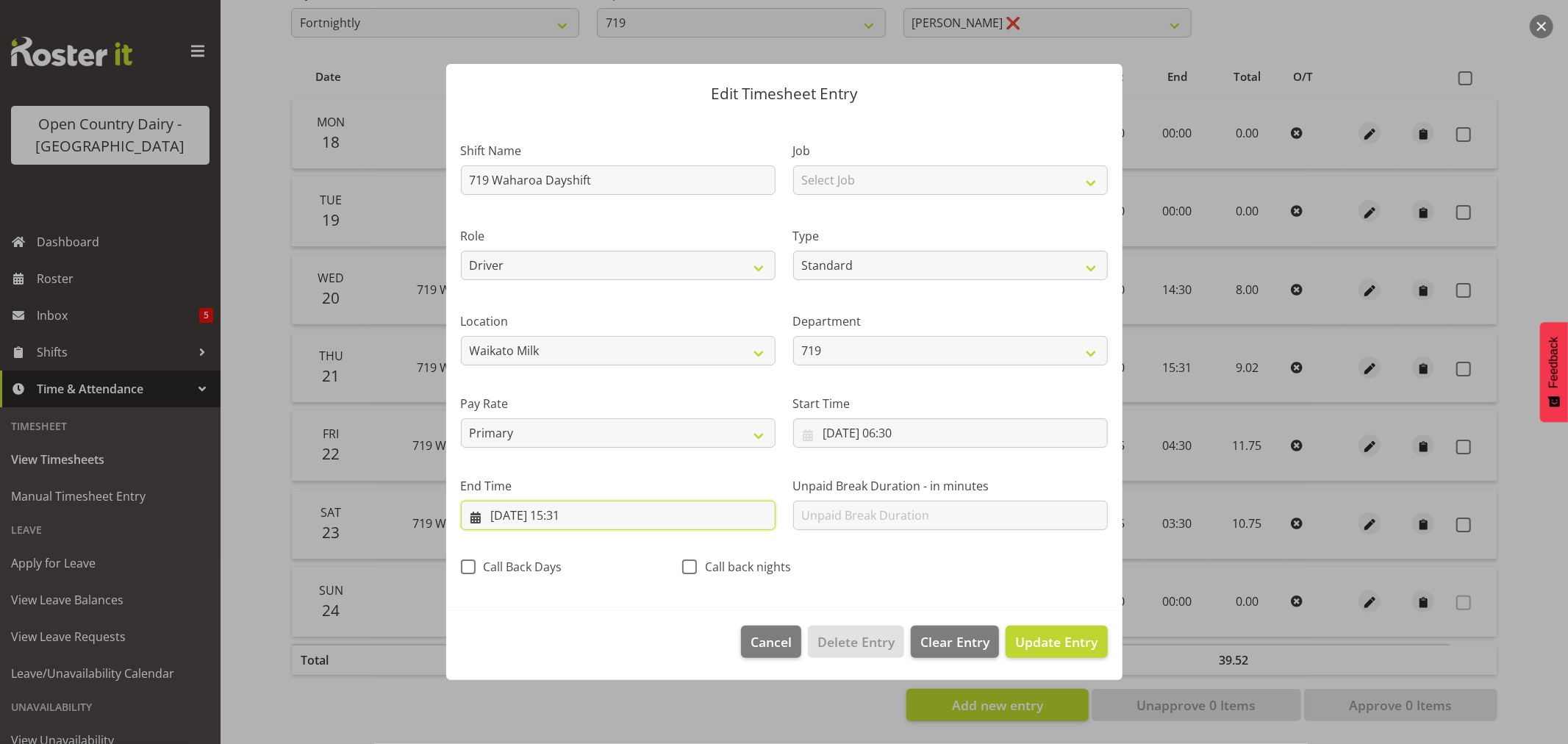
click at [583, 513] on input "21/08/2025, 15:31" at bounding box center [619, 516] width 315 height 29
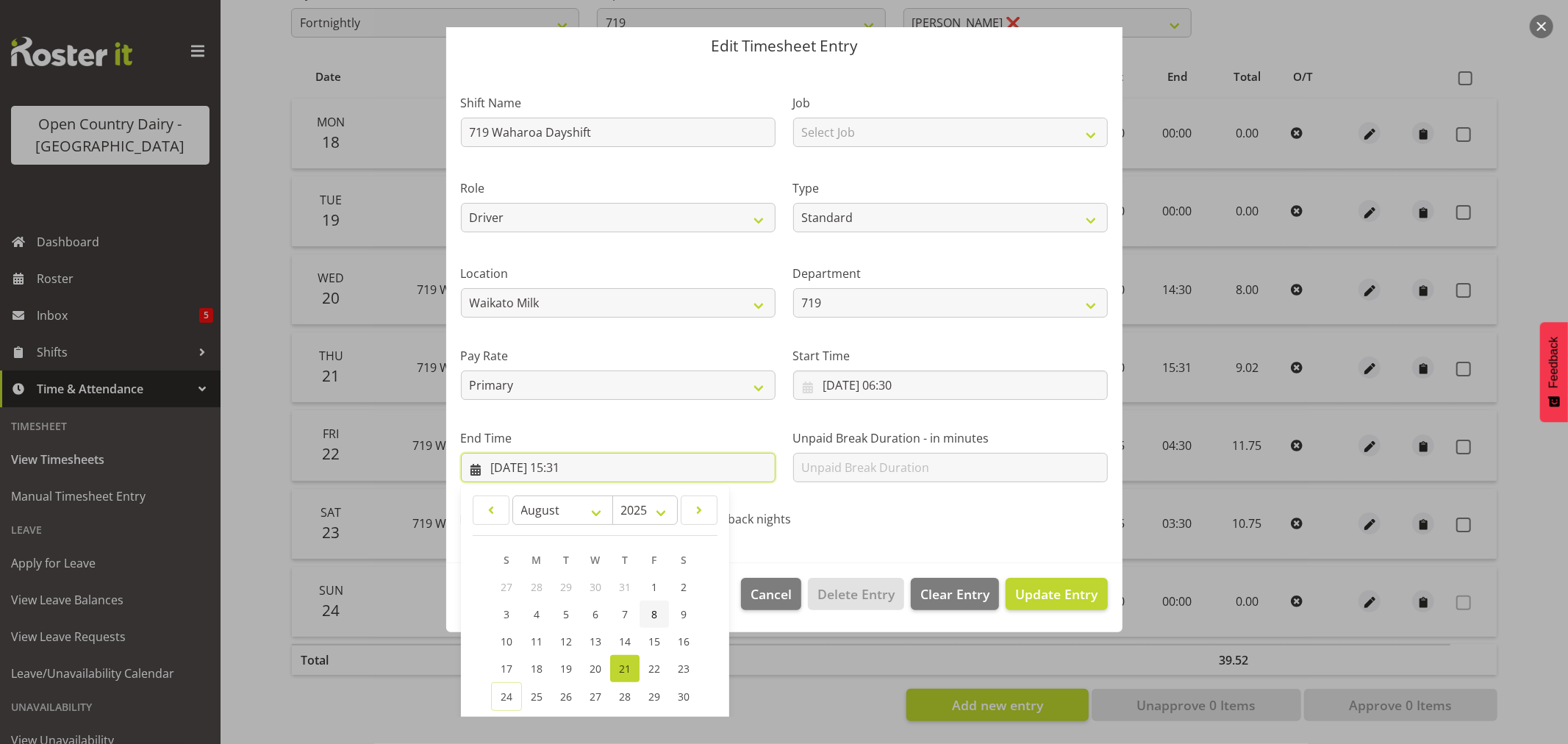
scroll to position [149, 0]
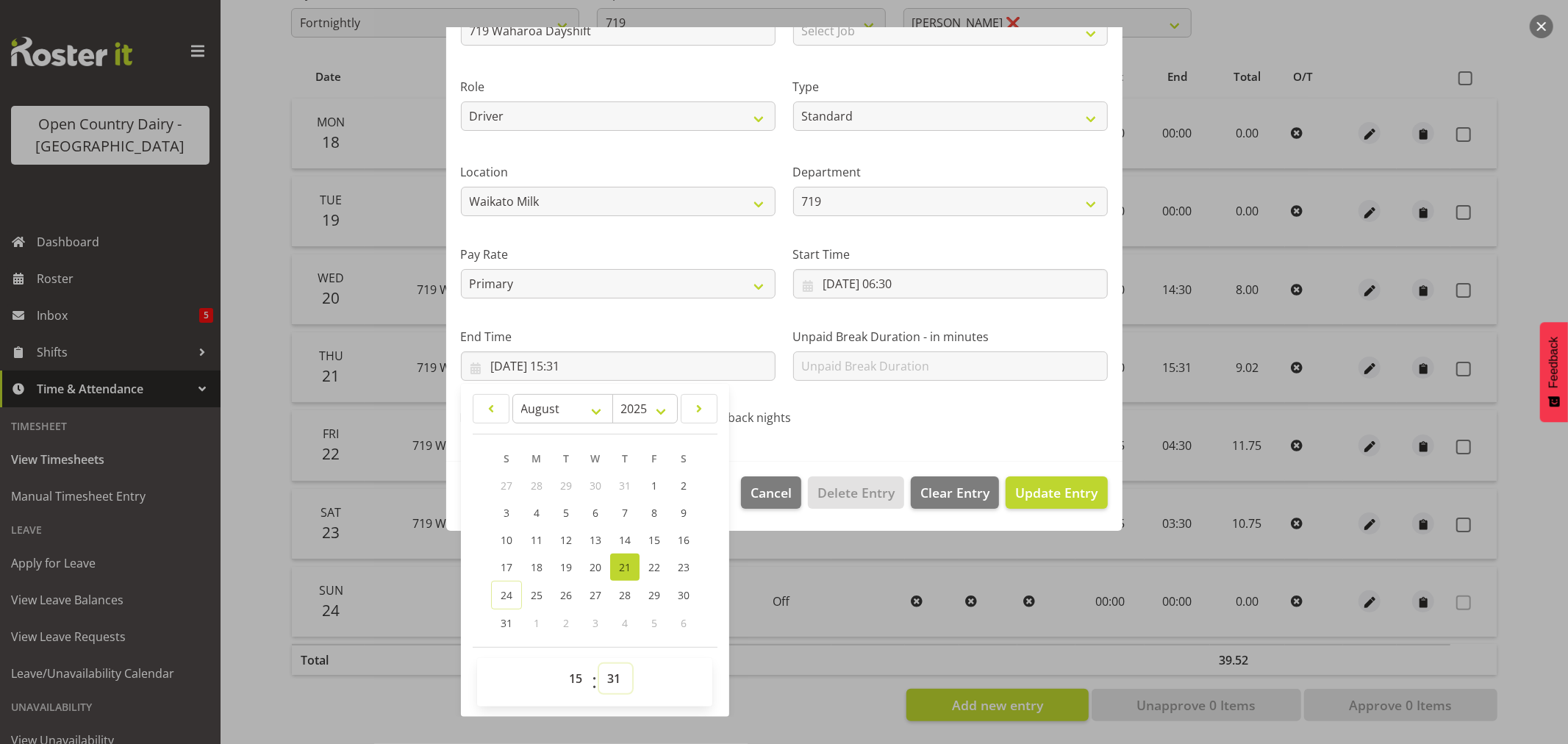
click at [614, 679] on select "00 01 02 03 04 05 06 07 08 09 10 11 12 13 14 15 16 17 18 19 20 21 22 23 24 25 2…" at bounding box center [615, 679] width 33 height 29
select select "30"
click at [599, 664] on select "00 01 02 03 04 05 06 07 08 09 10 11 12 13 14 15 16 17 18 19 20 21 22 23 24 25 2…" at bounding box center [615, 679] width 33 height 29
type input "21/08/2025, 15:30"
click at [1041, 496] on span "Update Entry" at bounding box center [1057, 493] width 83 height 18
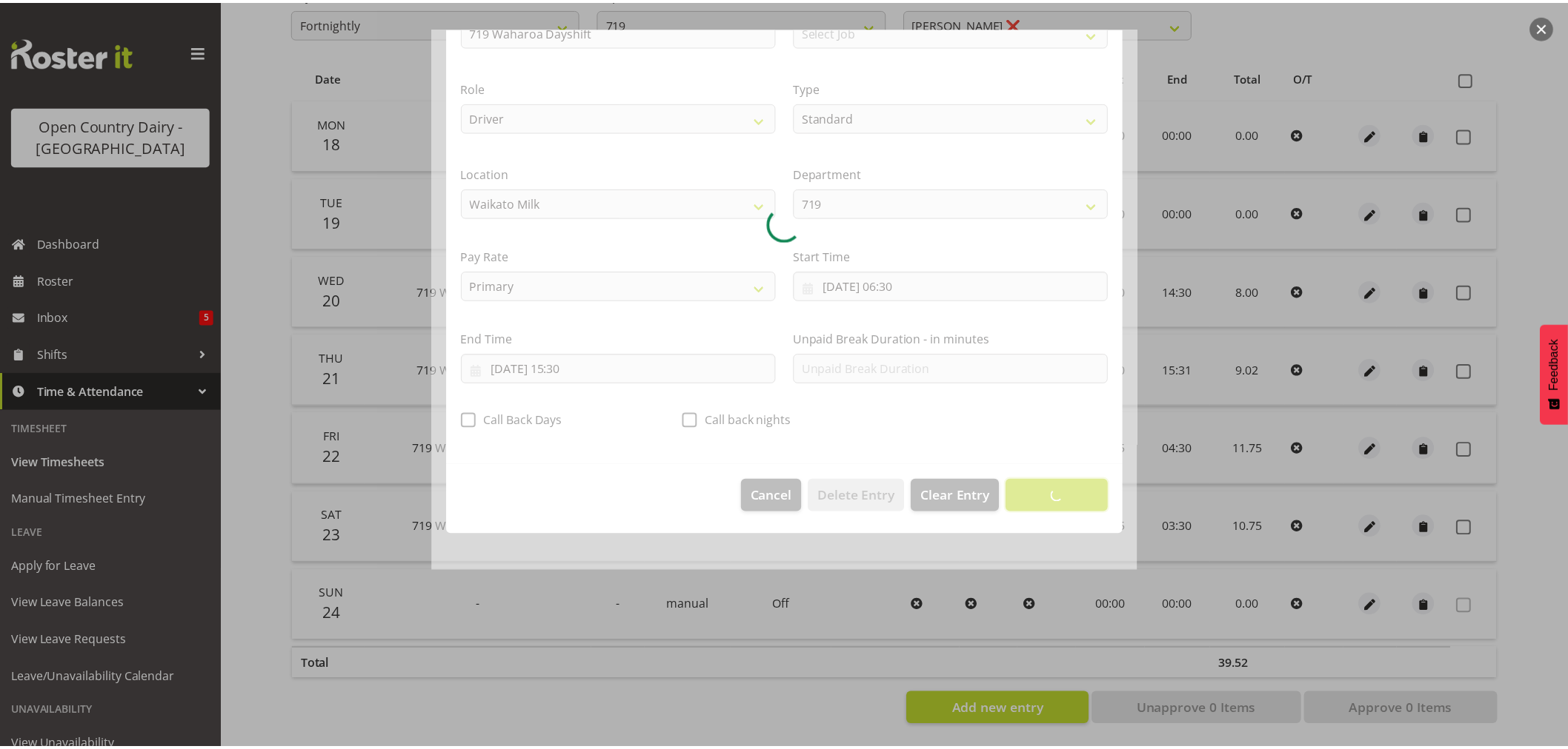
scroll to position [0, 0]
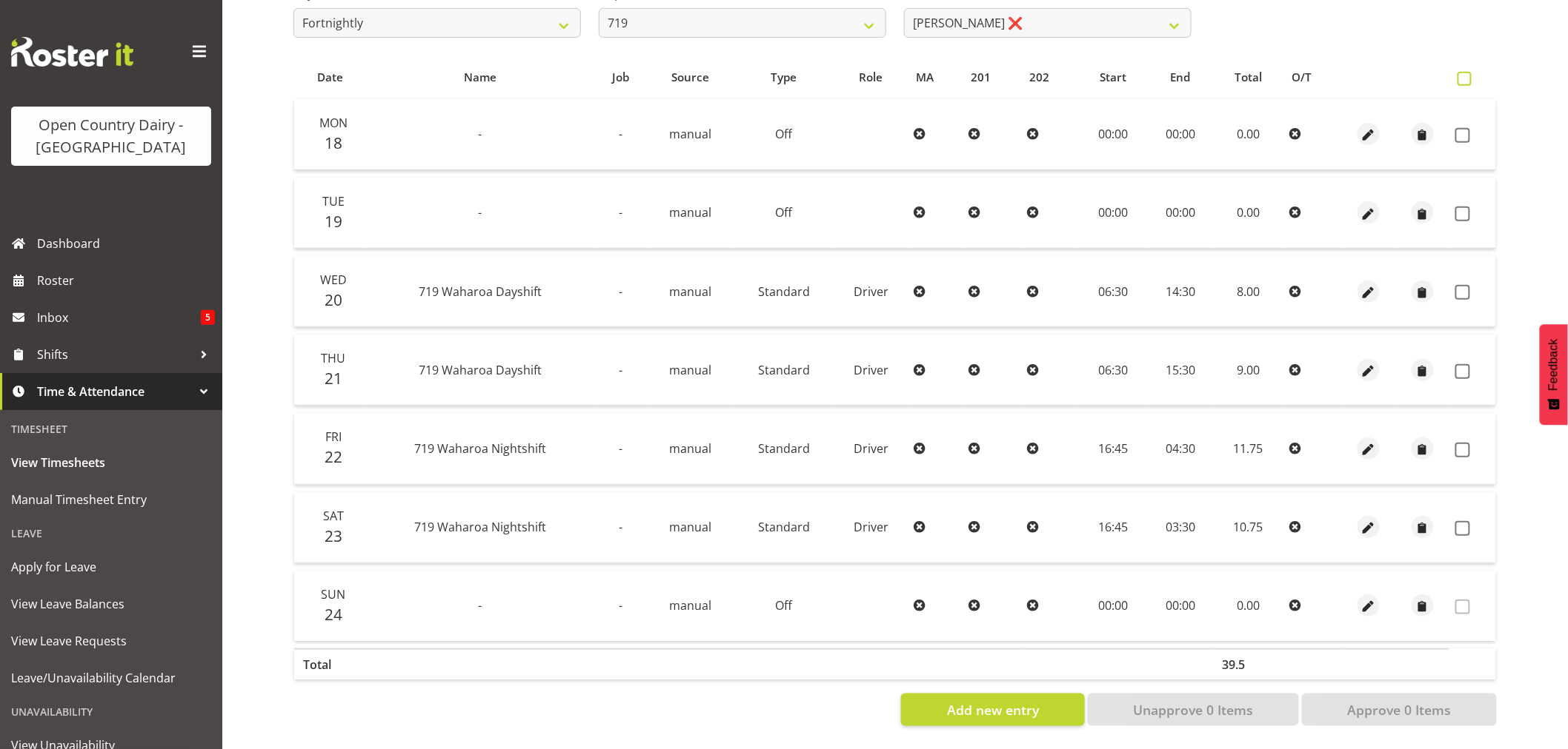
click at [1463, 72] on span at bounding box center [1464, 79] width 14 height 14
click at [1463, 74] on input "checkbox" at bounding box center [1461, 78] width 10 height 10
checkbox input "true"
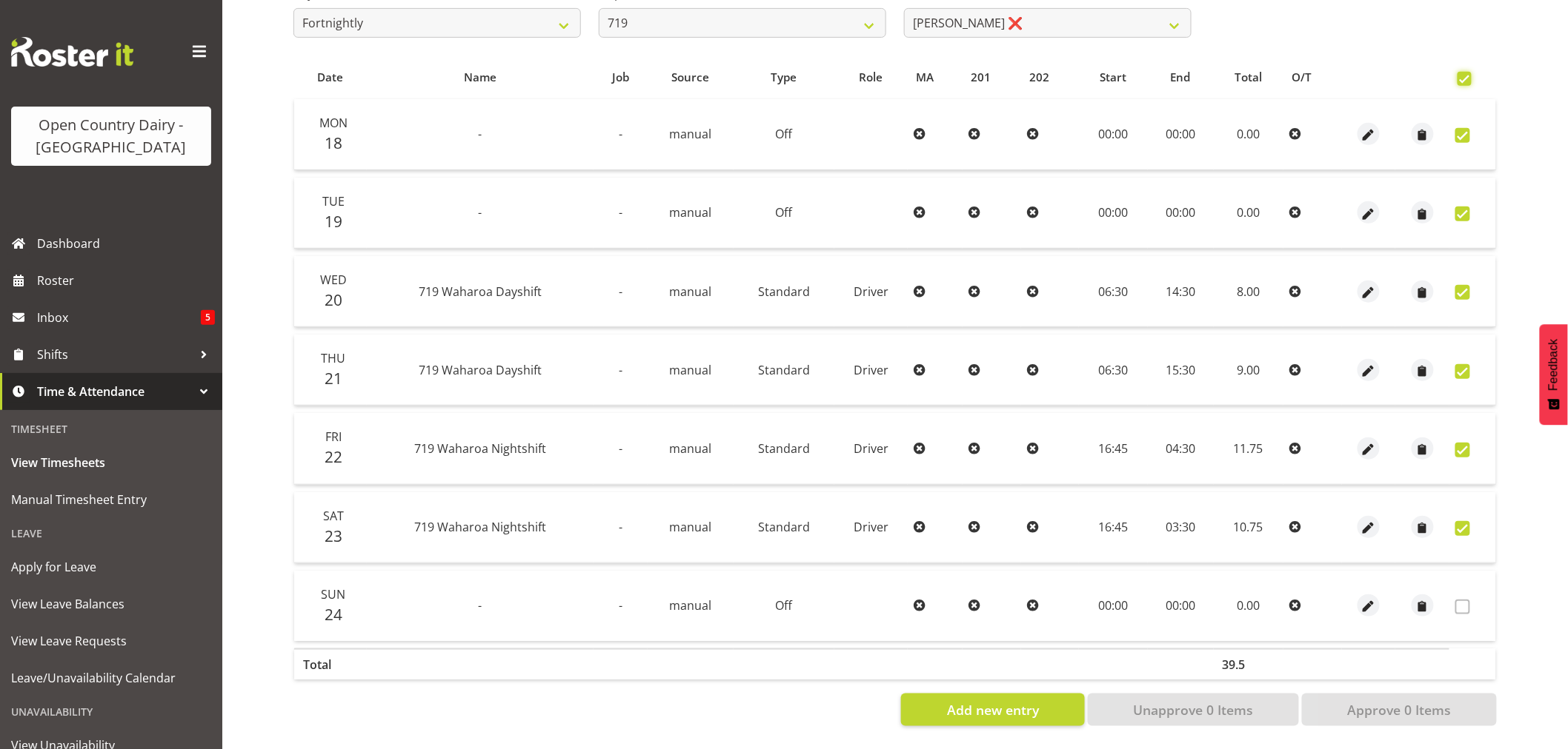
checkbox input "true"
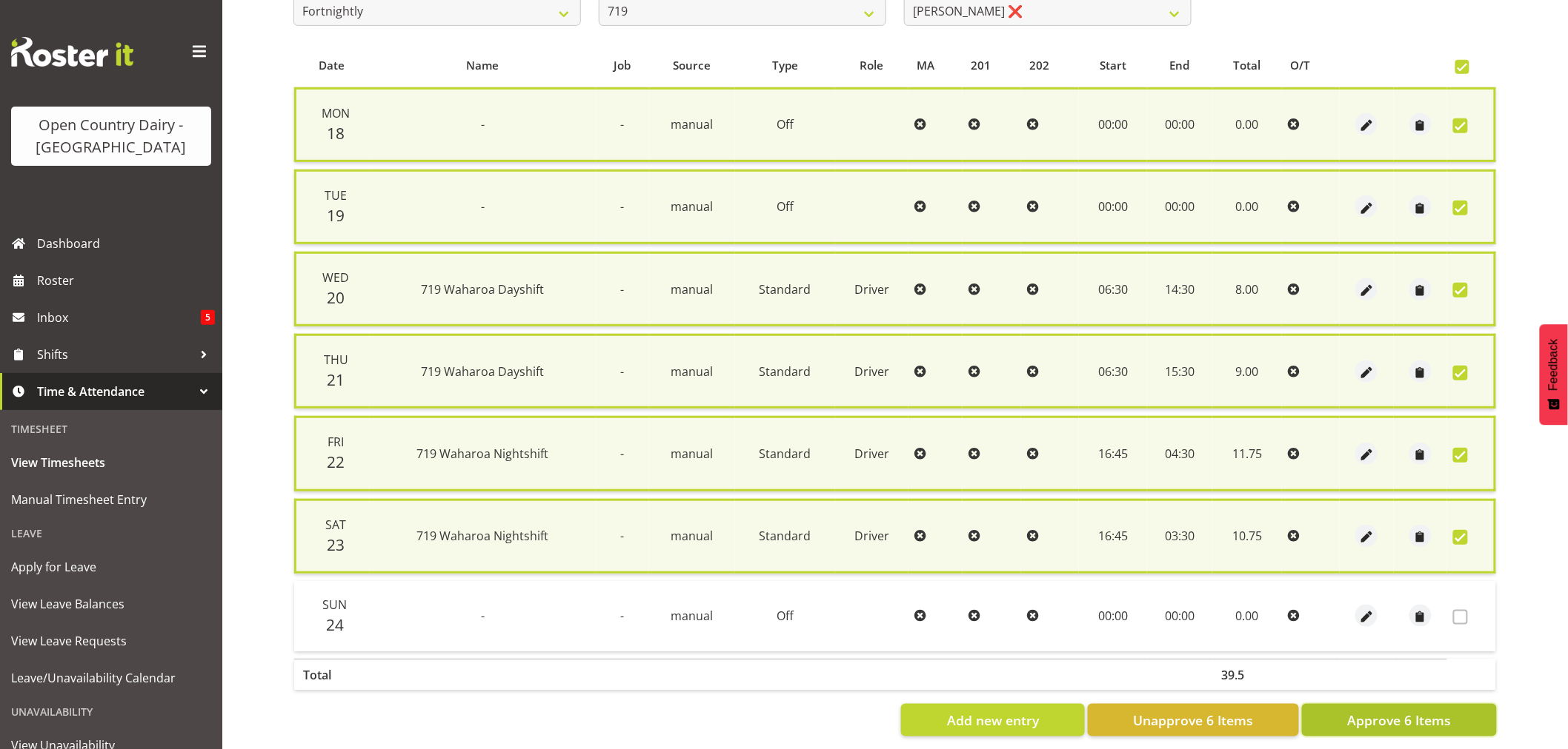
click at [1401, 711] on span "Approve 6 Items" at bounding box center [1399, 720] width 104 height 19
checkbox input "false"
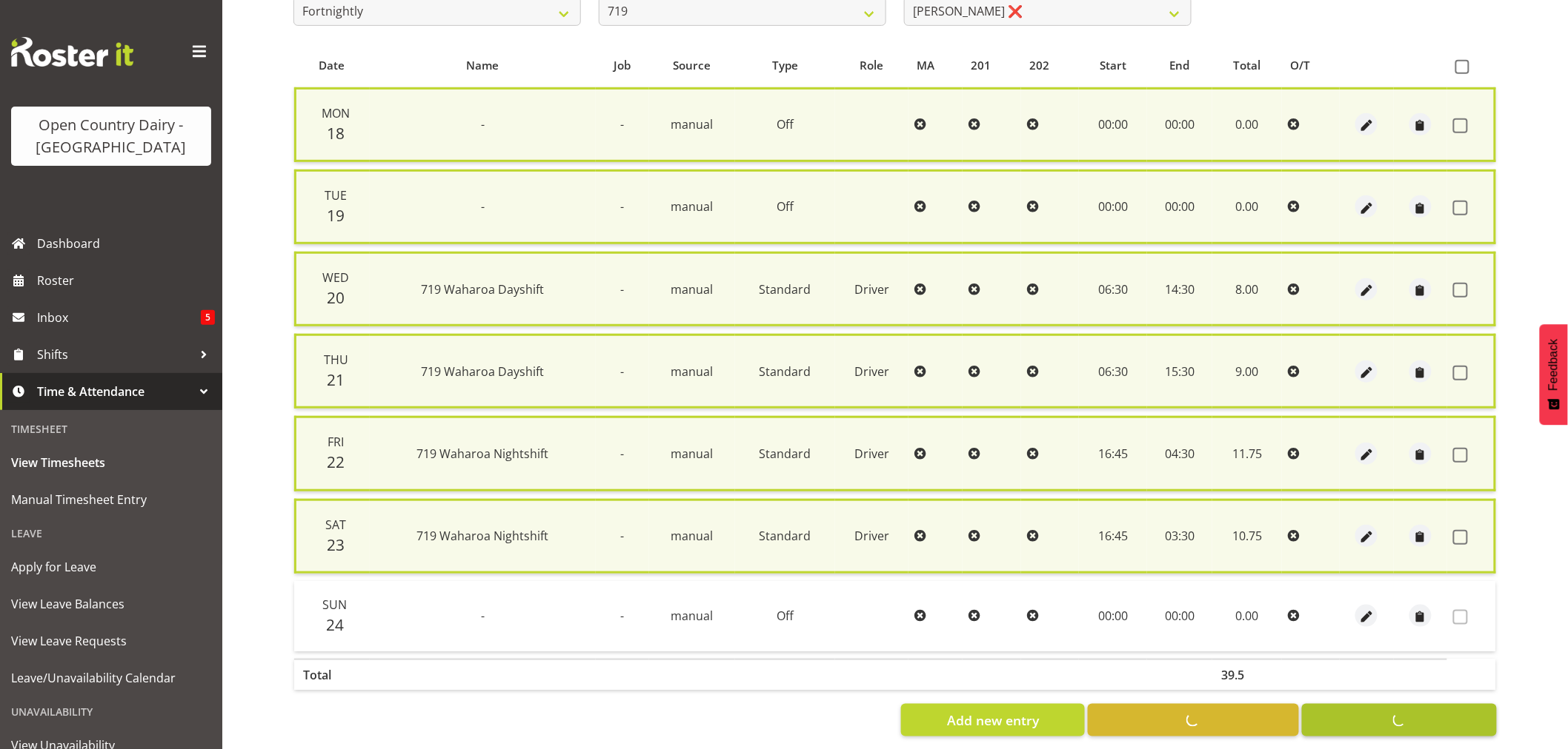
checkbox input "false"
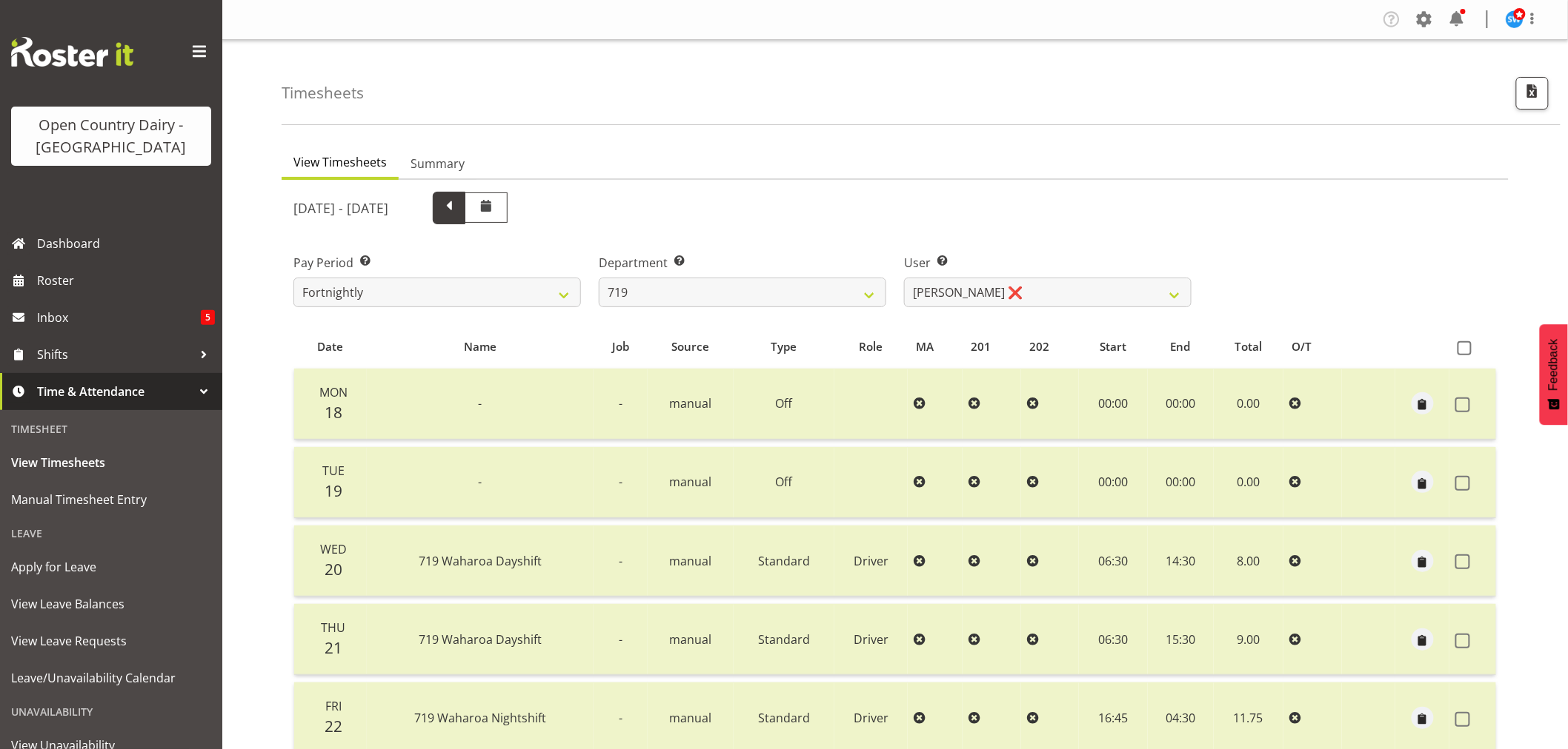
click at [459, 207] on span at bounding box center [449, 206] width 19 height 19
select select
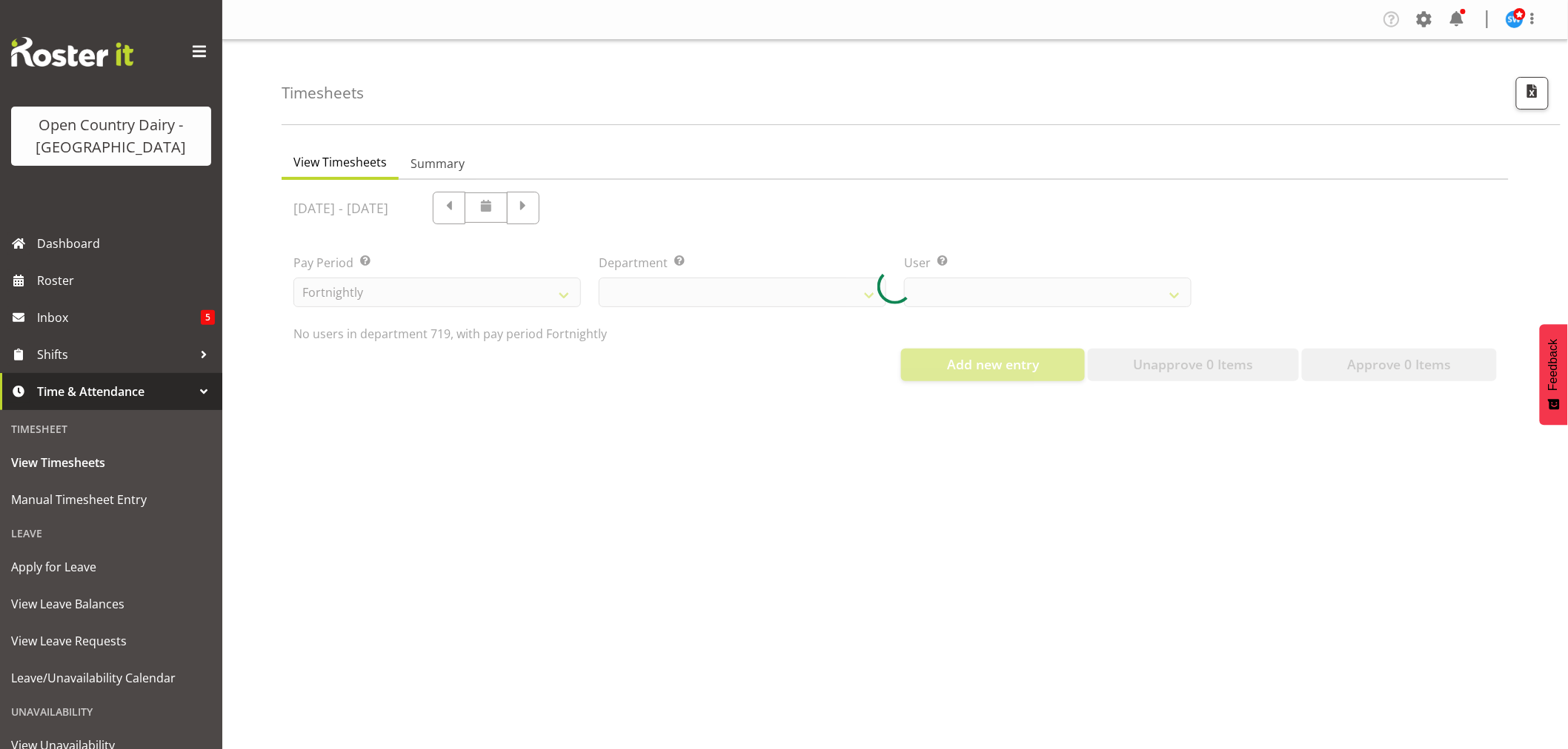
select select "823"
select select "10224"
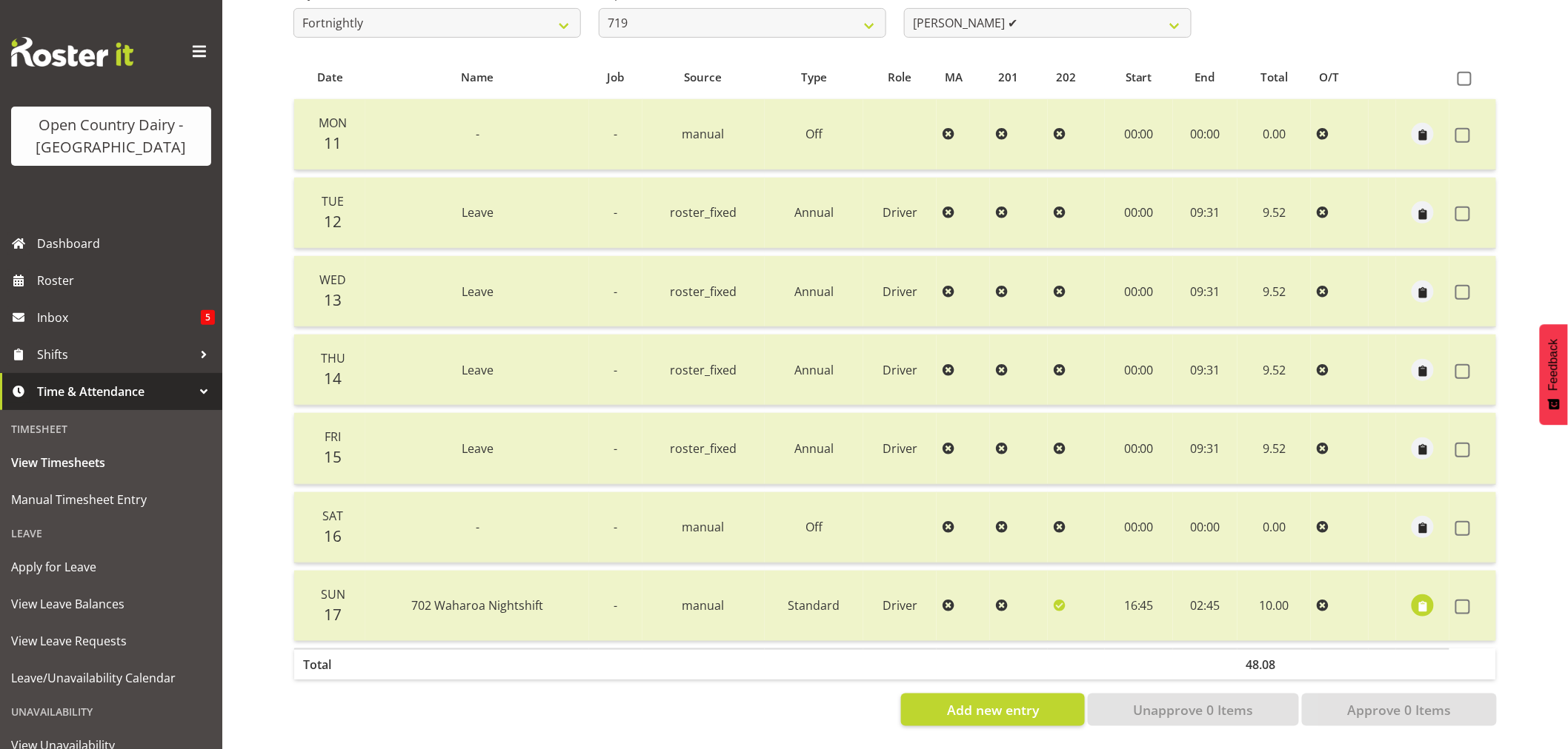
scroll to position [282, 0]
click at [1420, 599] on span "button" at bounding box center [1423, 608] width 17 height 17
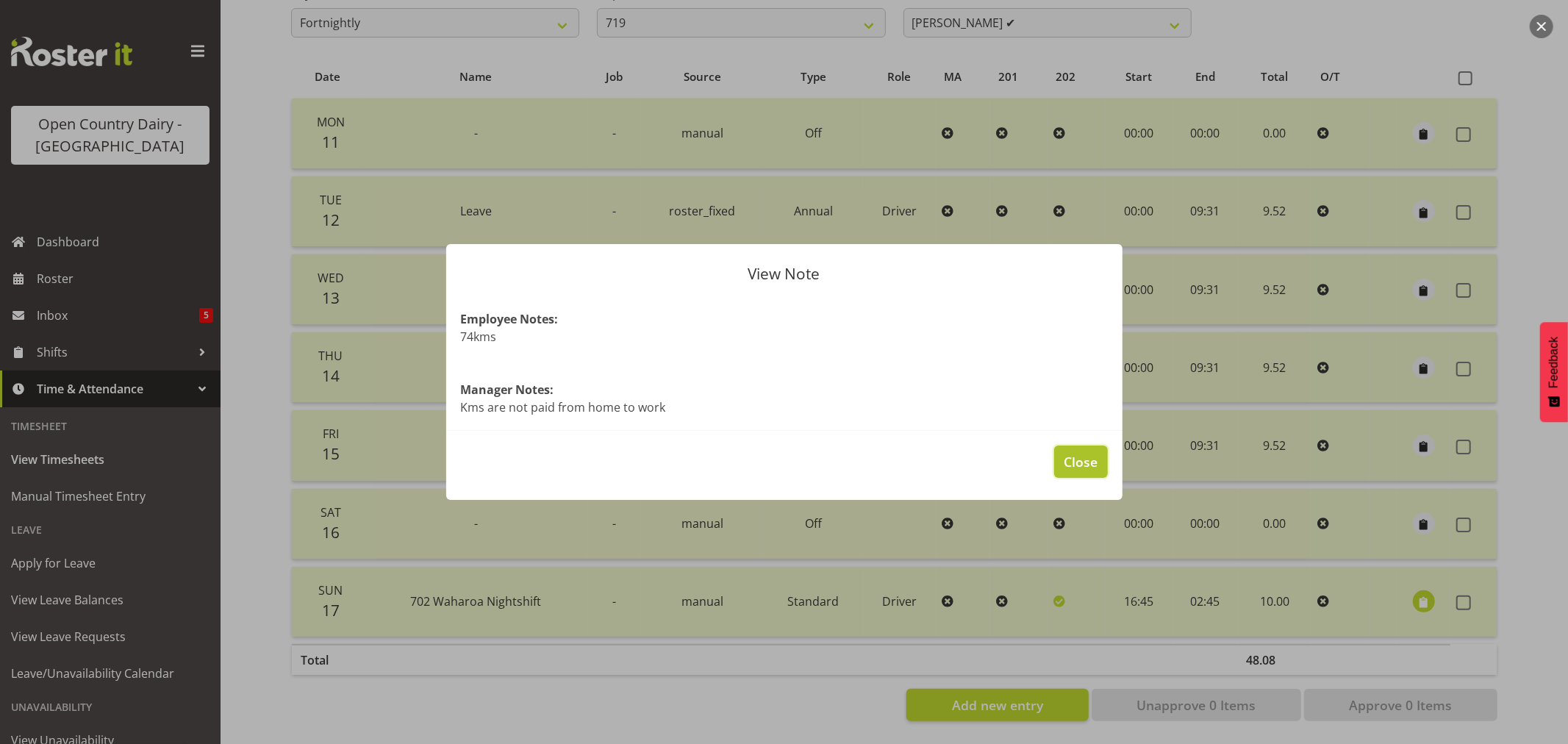
click at [1083, 461] on span "Close" at bounding box center [1080, 462] width 34 height 19
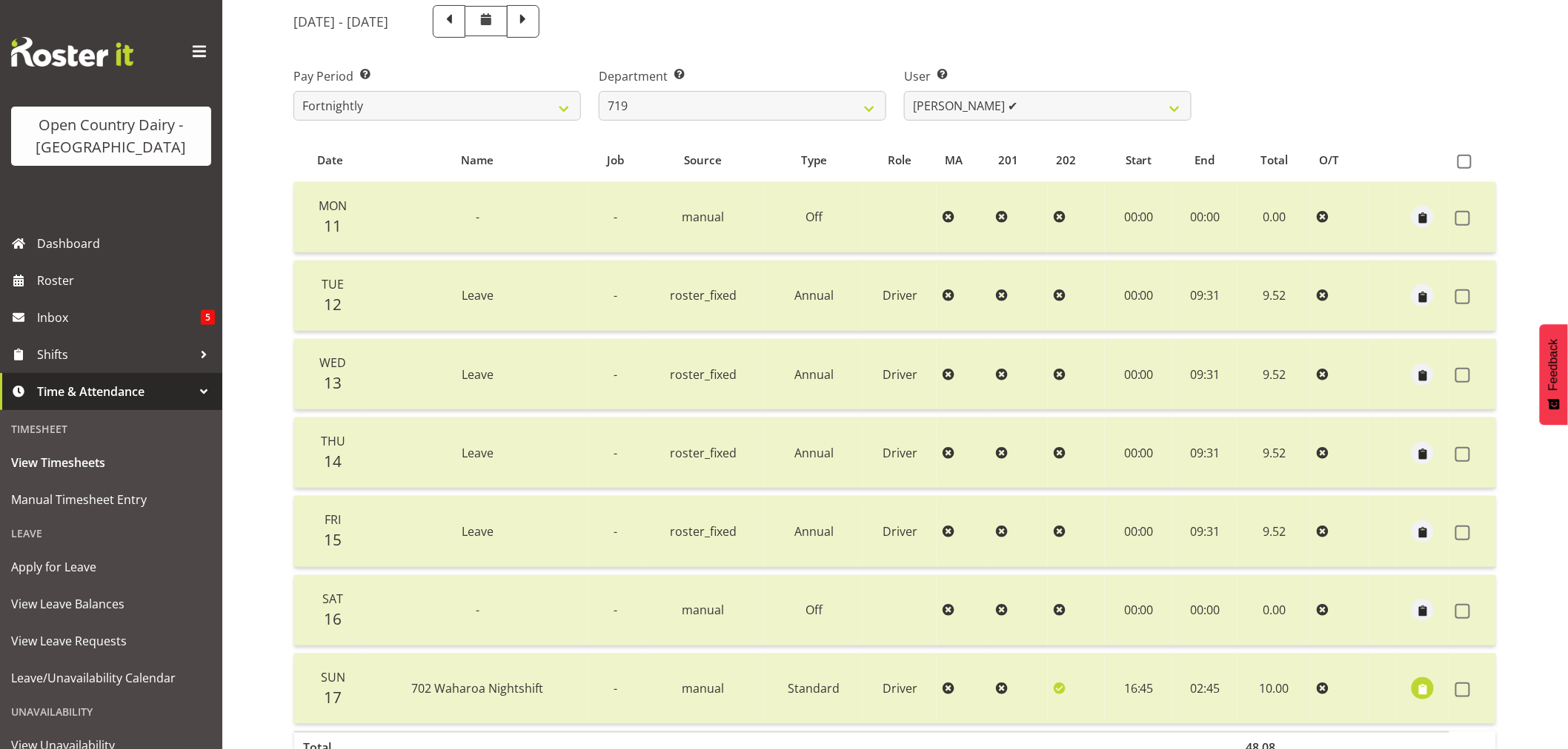
scroll to position [0, 0]
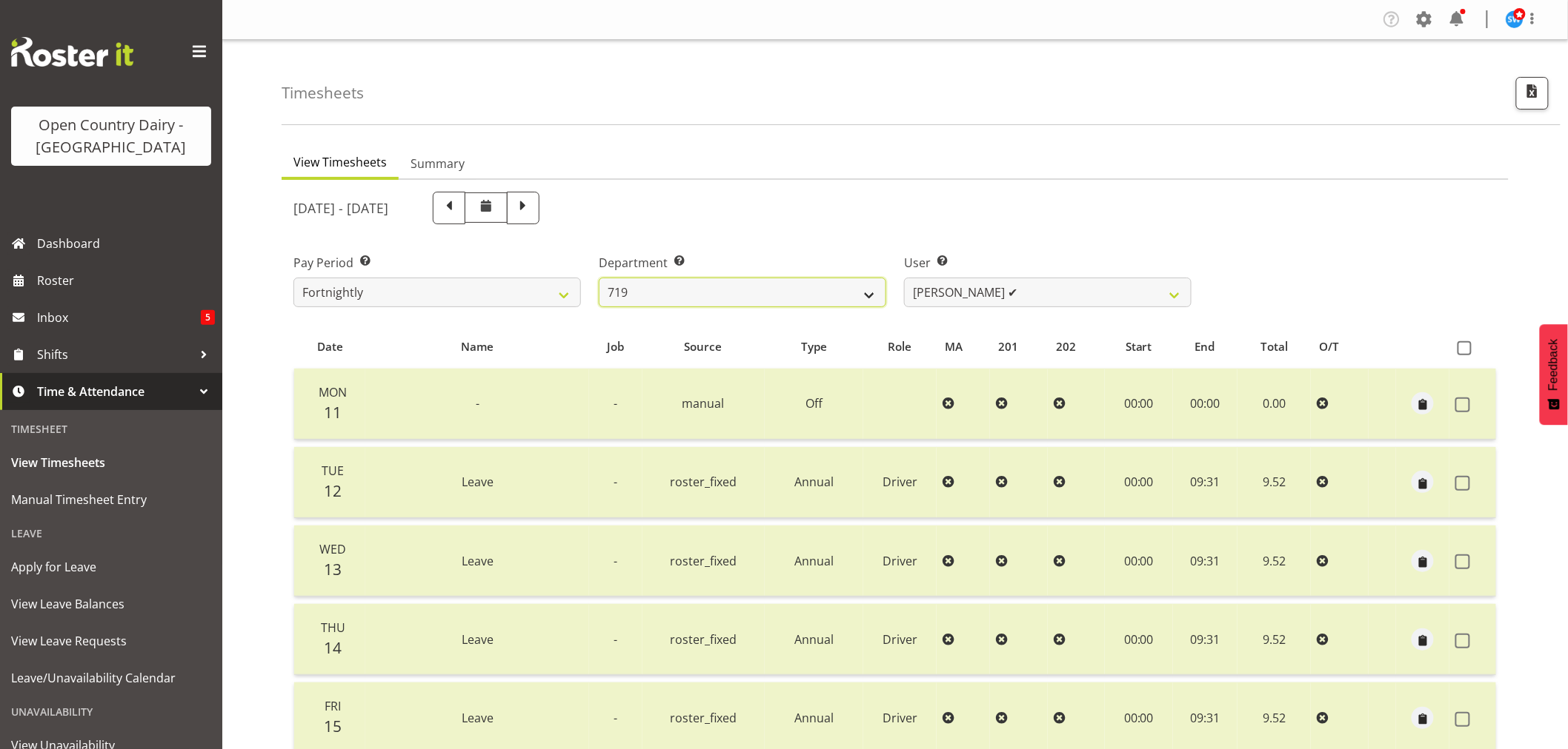
click at [872, 297] on select "701 702 703 704 705 706 707 708 709 710 711 712 713 714 715 716 717 718 719 720" at bounding box center [742, 292] width 287 height 29
select select "754"
click at [598, 277] on select "701 702 703 704 705 706 707 708 709 710 711 712 713 714 715 716 717 718 719 720" at bounding box center [742, 292] width 287 height 29
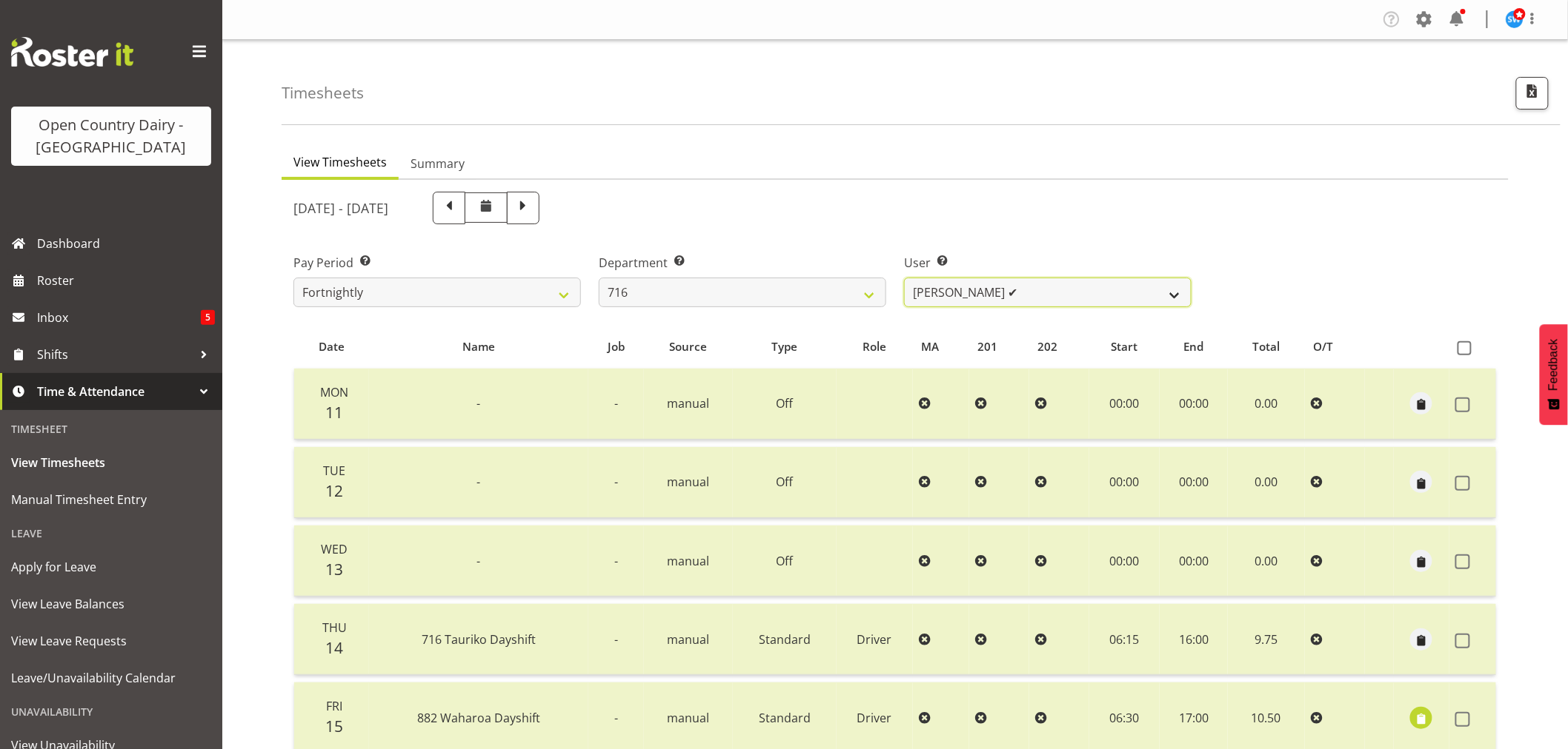
click at [1174, 297] on select "Casey Leonard ✔ Darren Norris ✔ Glen Fraser ✔ Happy Kaler ❌ Michael O'Connor ✔" at bounding box center [1047, 292] width 287 height 29
select select "10336"
click at [904, 277] on select "Casey Leonard ✔ Darren Norris ✔ Glen Fraser ✔ Happy Kaler ❌ Michael O'Connor ✔" at bounding box center [1047, 292] width 287 height 29
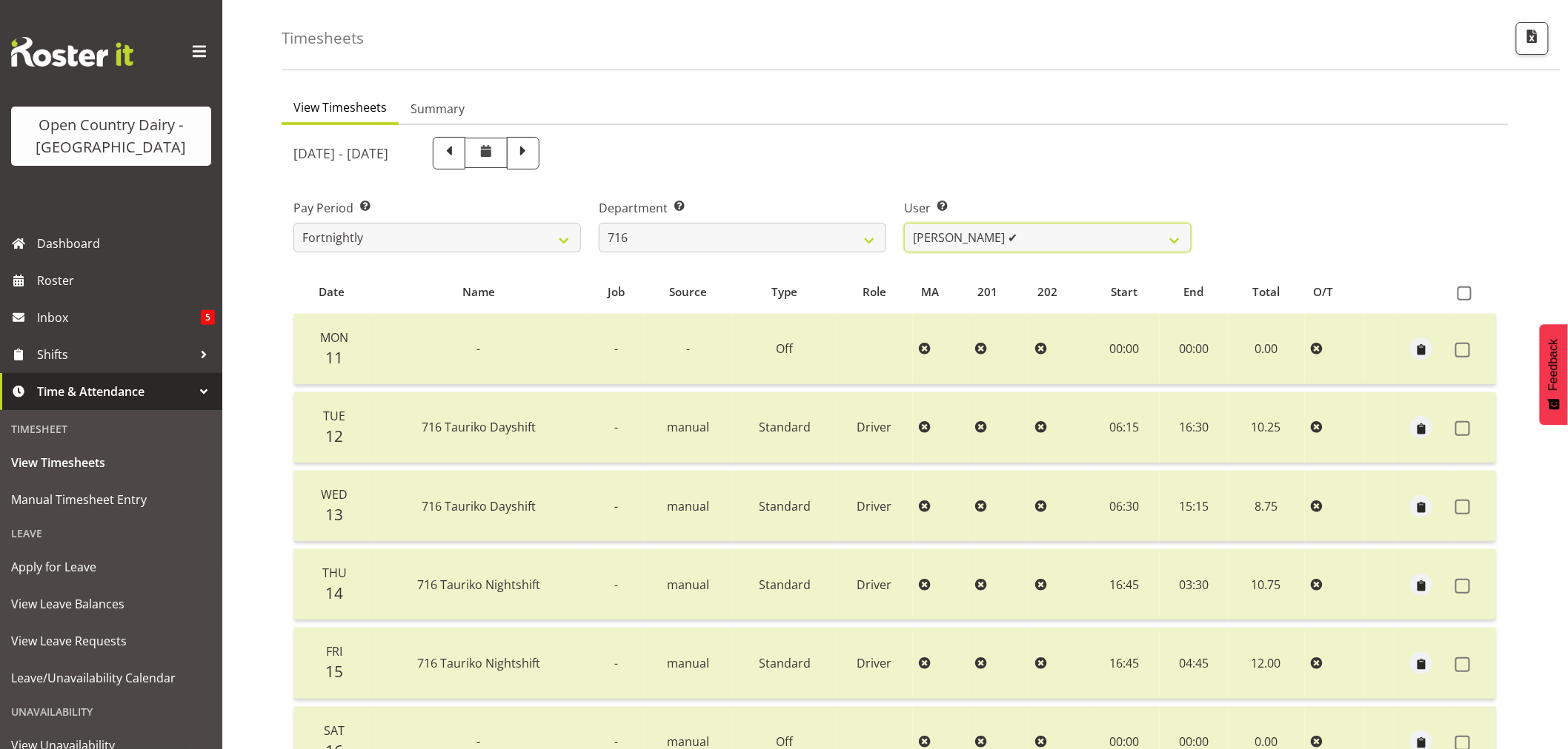
scroll to position [34, 0]
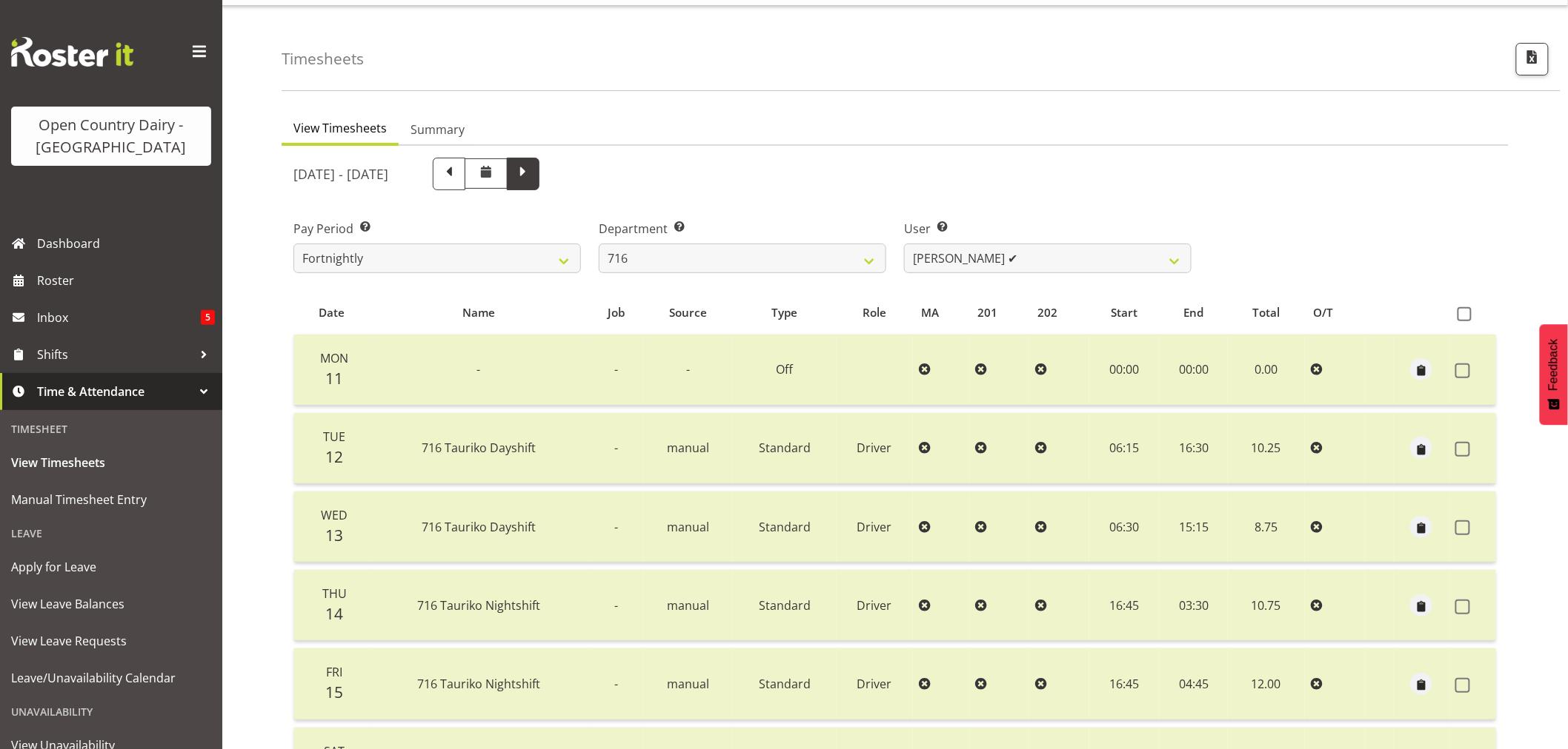
click at [532, 179] on span at bounding box center [523, 173] width 19 height 19
select select
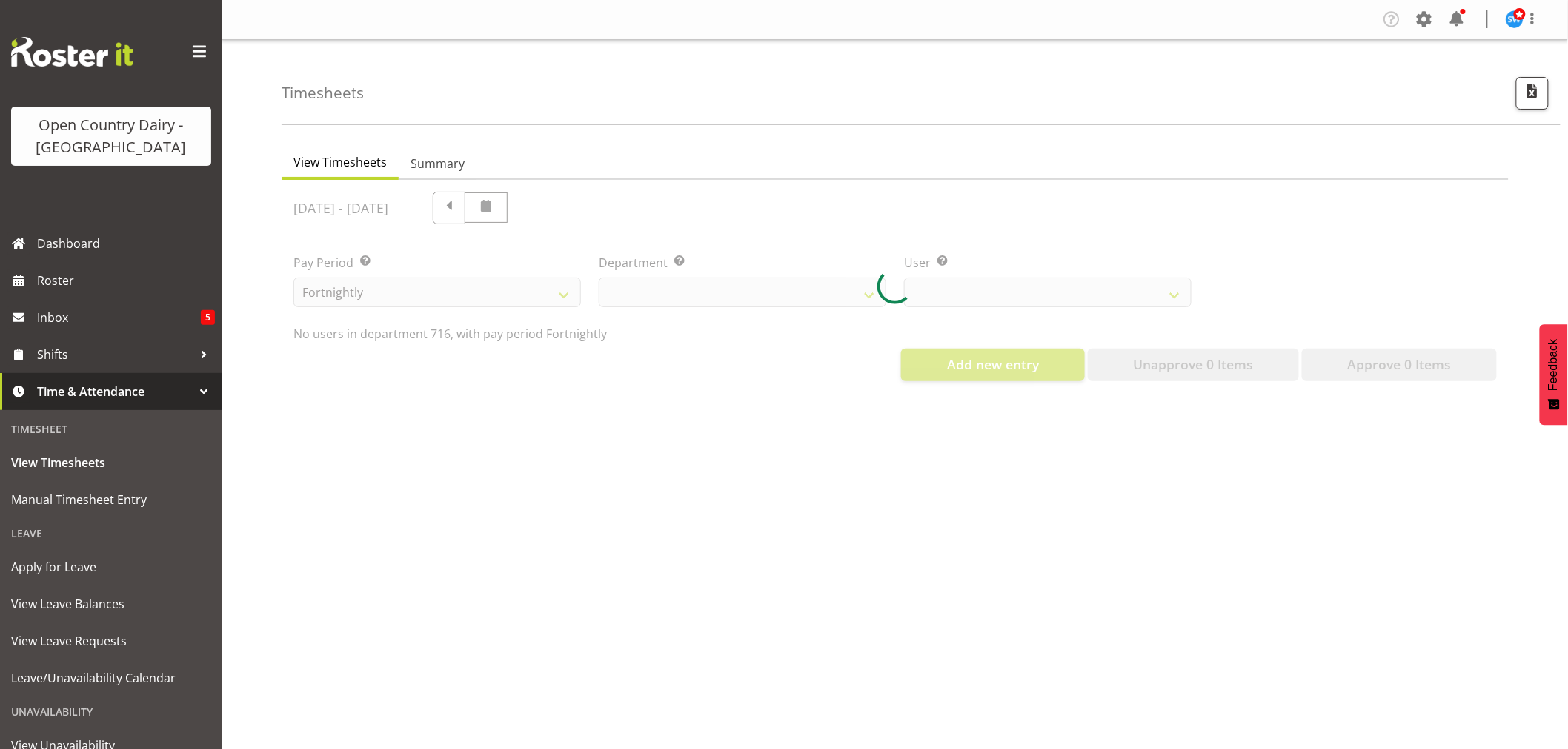
scroll to position [0, 0]
select select "754"
select select "10336"
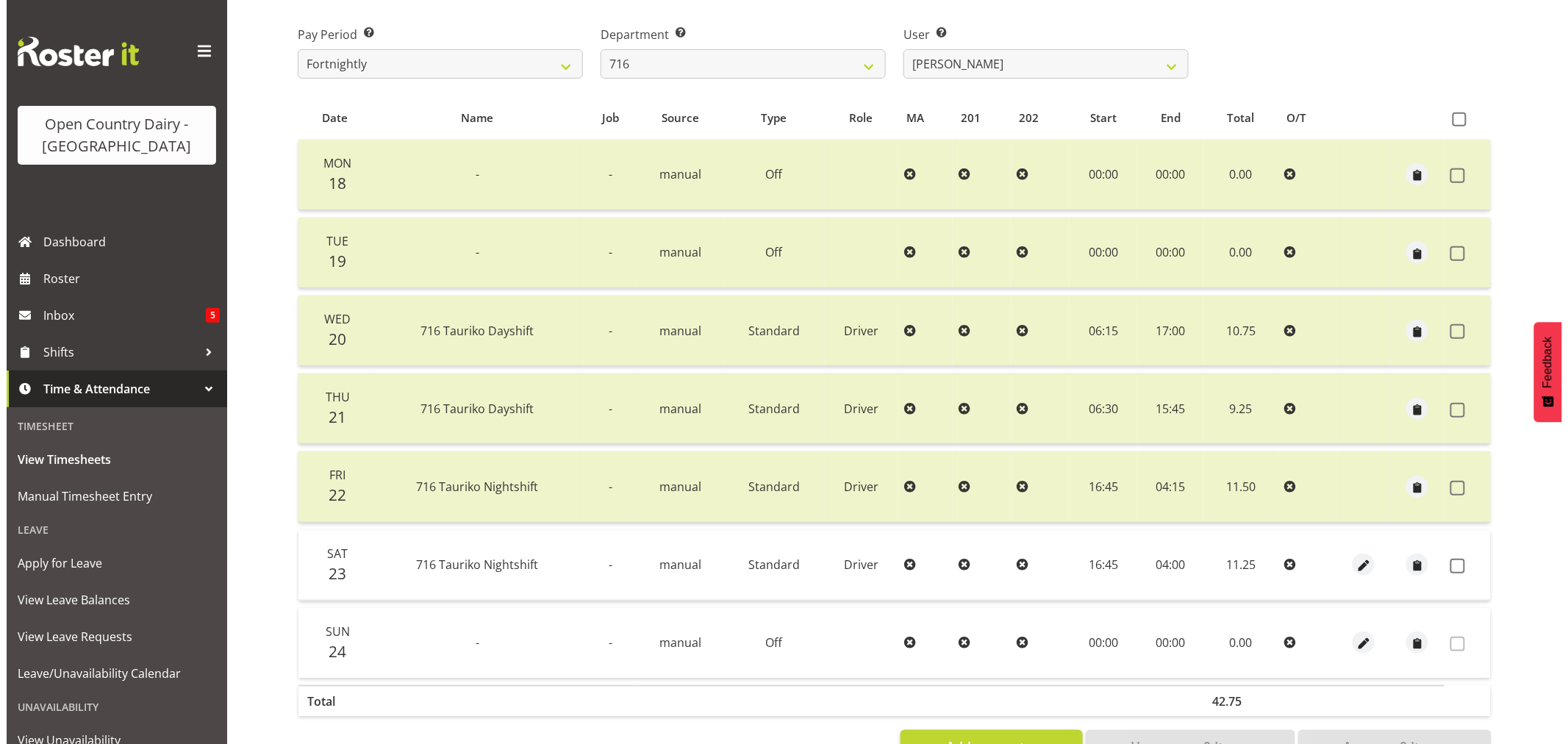
scroll to position [280, 0]
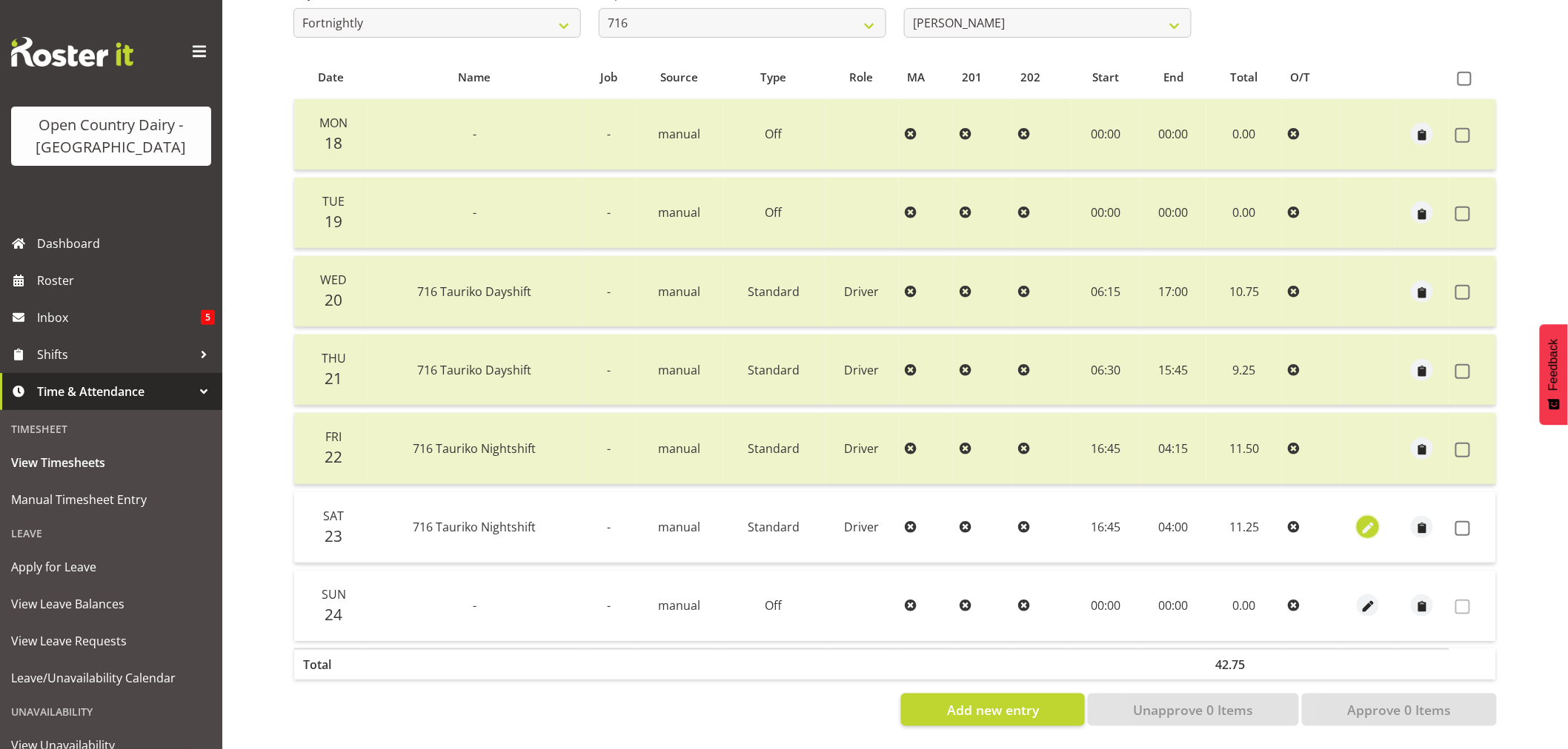
click at [1367, 521] on span "button" at bounding box center [1369, 530] width 17 height 17
select select "Standard"
select select "7"
select select "2025"
select select "4"
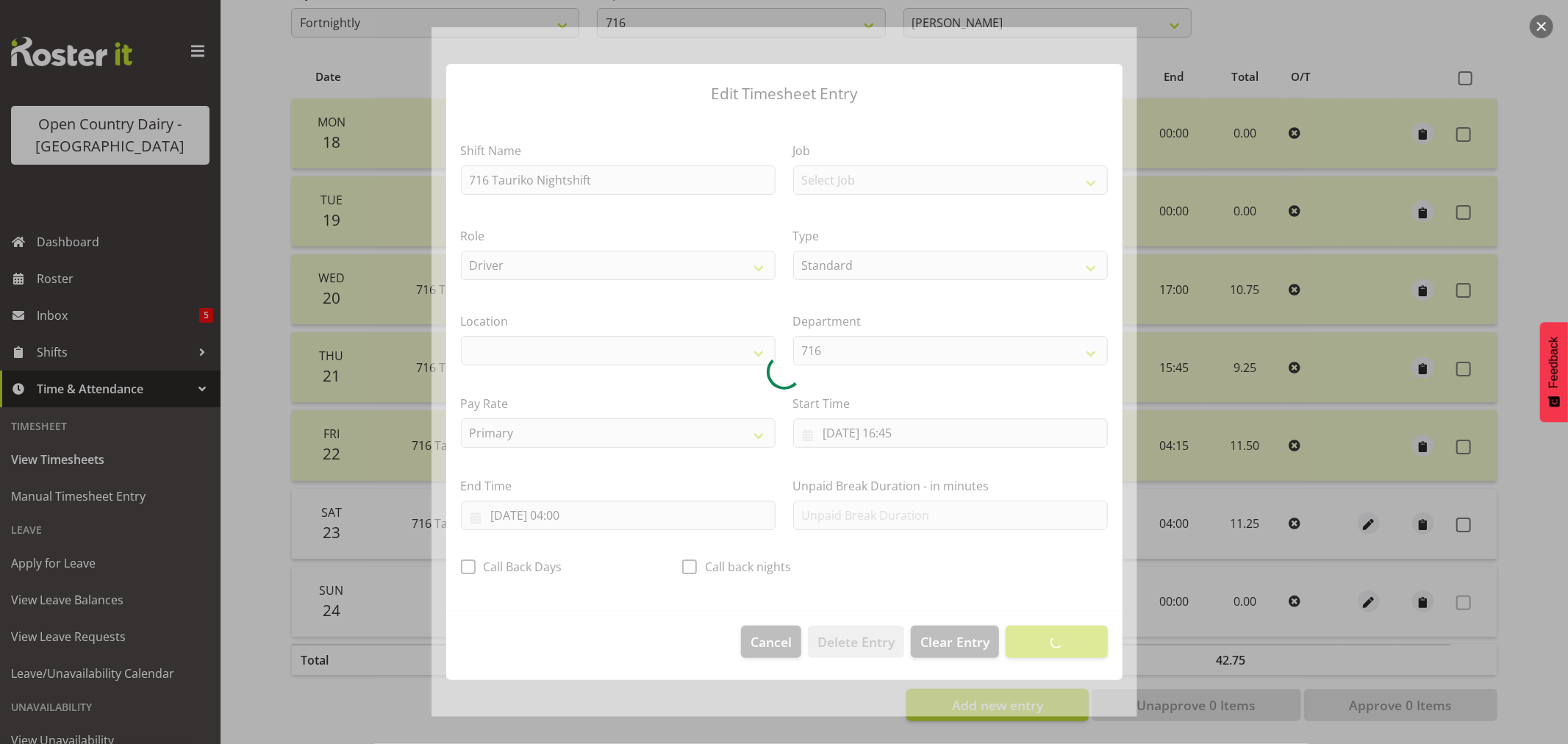
select select "1054"
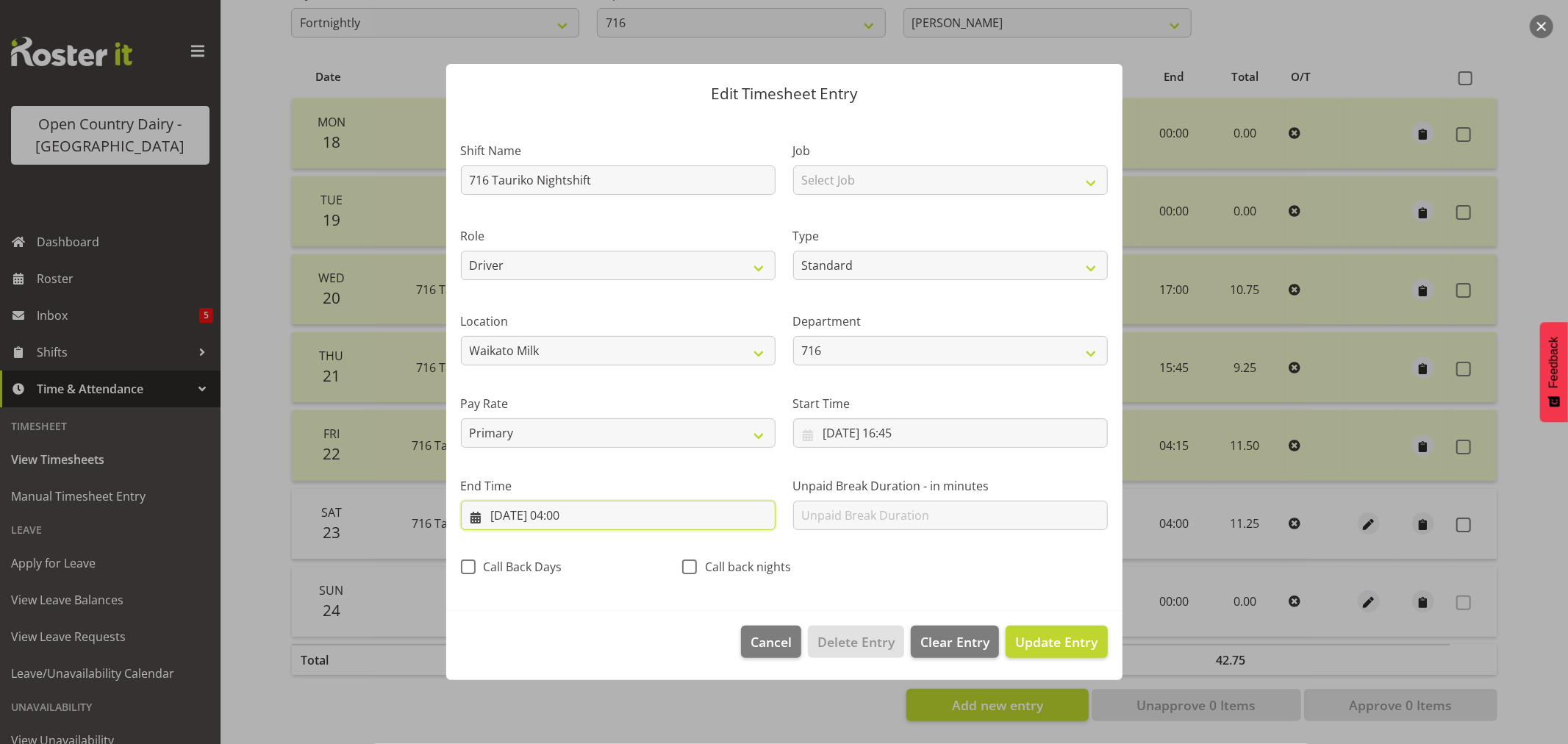
click at [576, 518] on input "24/08/2025, 04:00" at bounding box center [619, 516] width 315 height 29
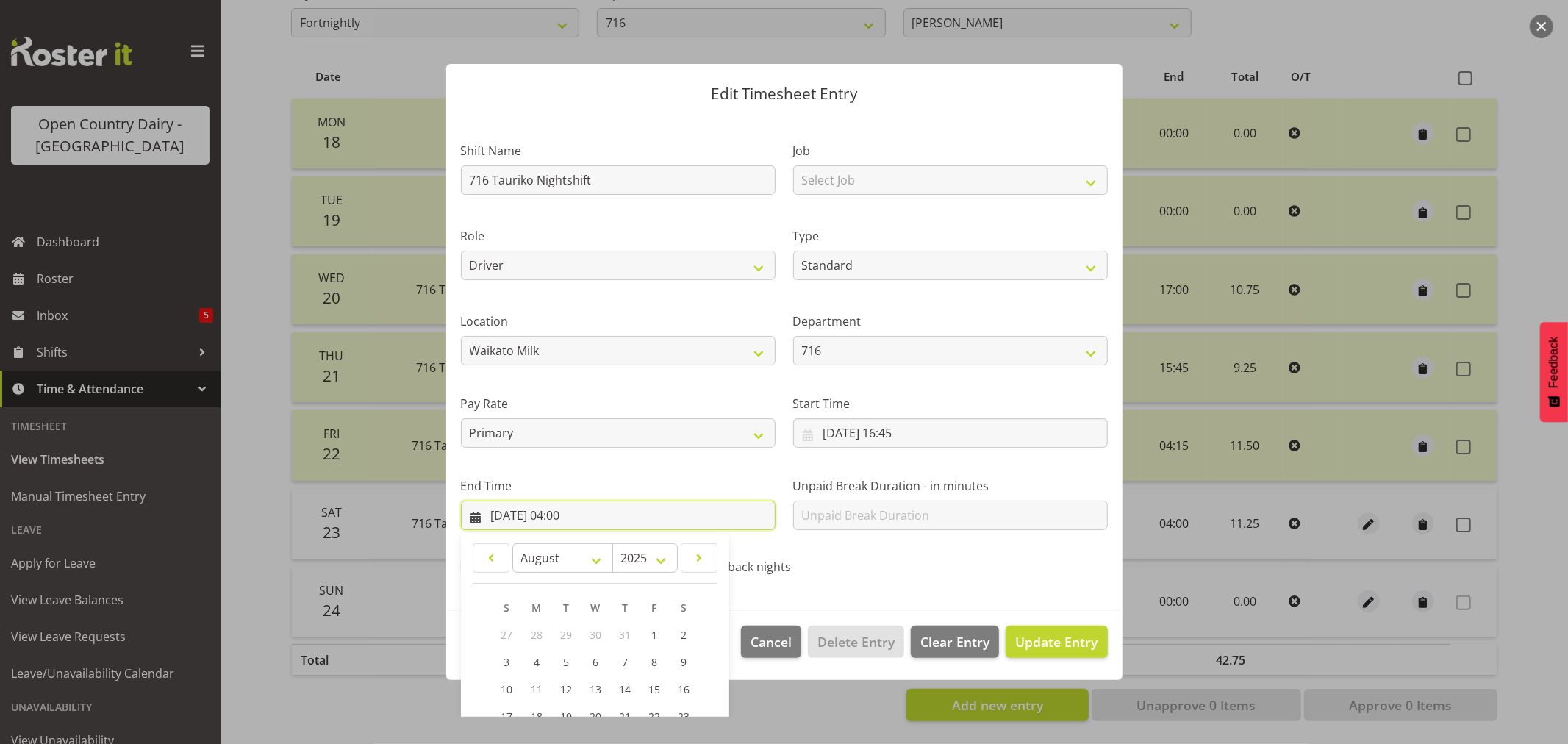
scroll to position [149, 0]
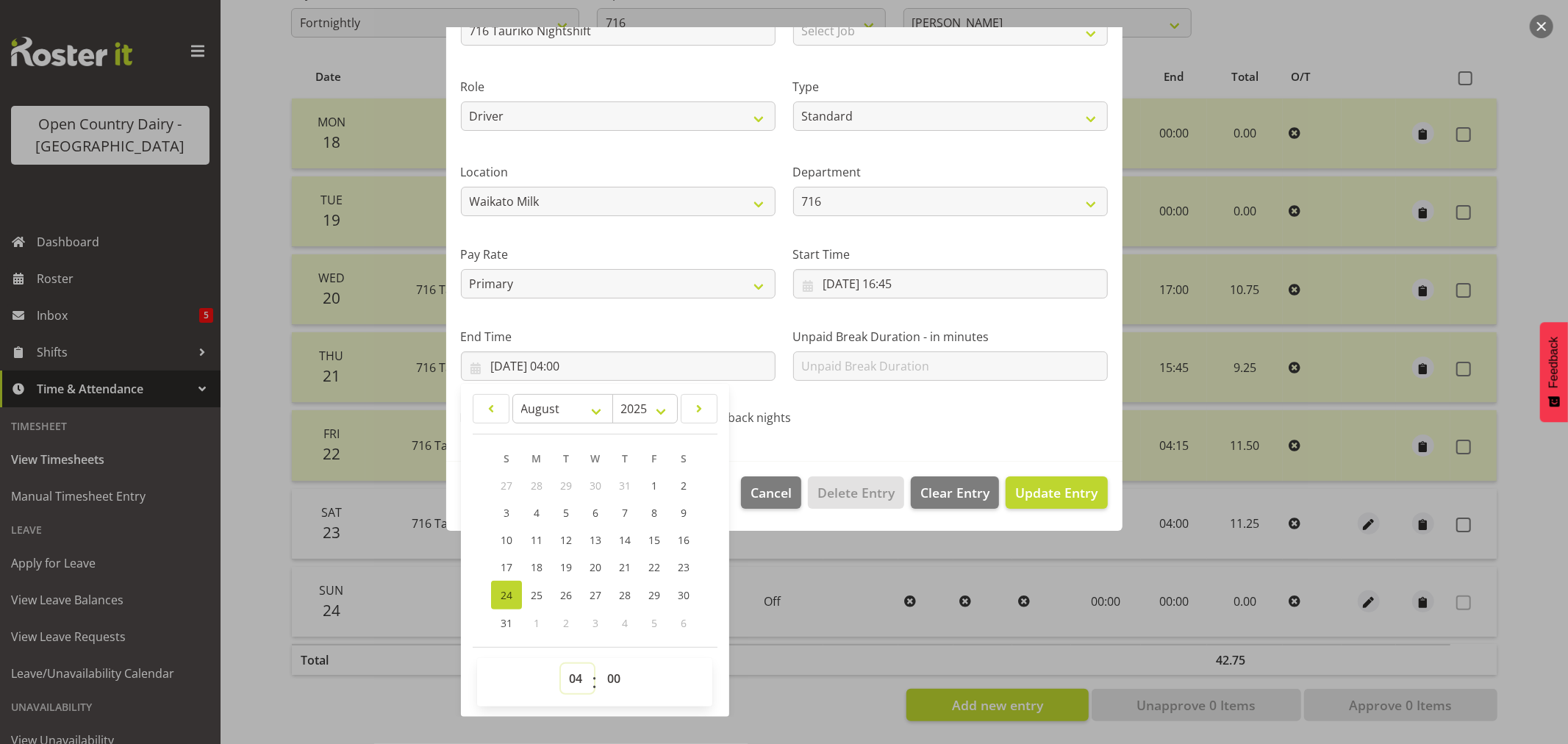
click at [583, 679] on select "00 01 02 03 04 05 06 07 08 09 10 11 12 13 14 15 16 17 18 19 20 21 22 23" at bounding box center [577, 679] width 33 height 29
select select "3"
click at [561, 664] on select "00 01 02 03 04 05 06 07 08 09 10 11 12 13 14 15 16 17 18 19 20 21 22 23" at bounding box center [577, 679] width 33 height 29
type input "24/08/2025, 03:00"
click at [618, 682] on select "00 01 02 03 04 05 06 07 08 09 10 11 12 13 14 15 16 17 18 19 20 21 22 23 24 25 2…" at bounding box center [615, 679] width 33 height 29
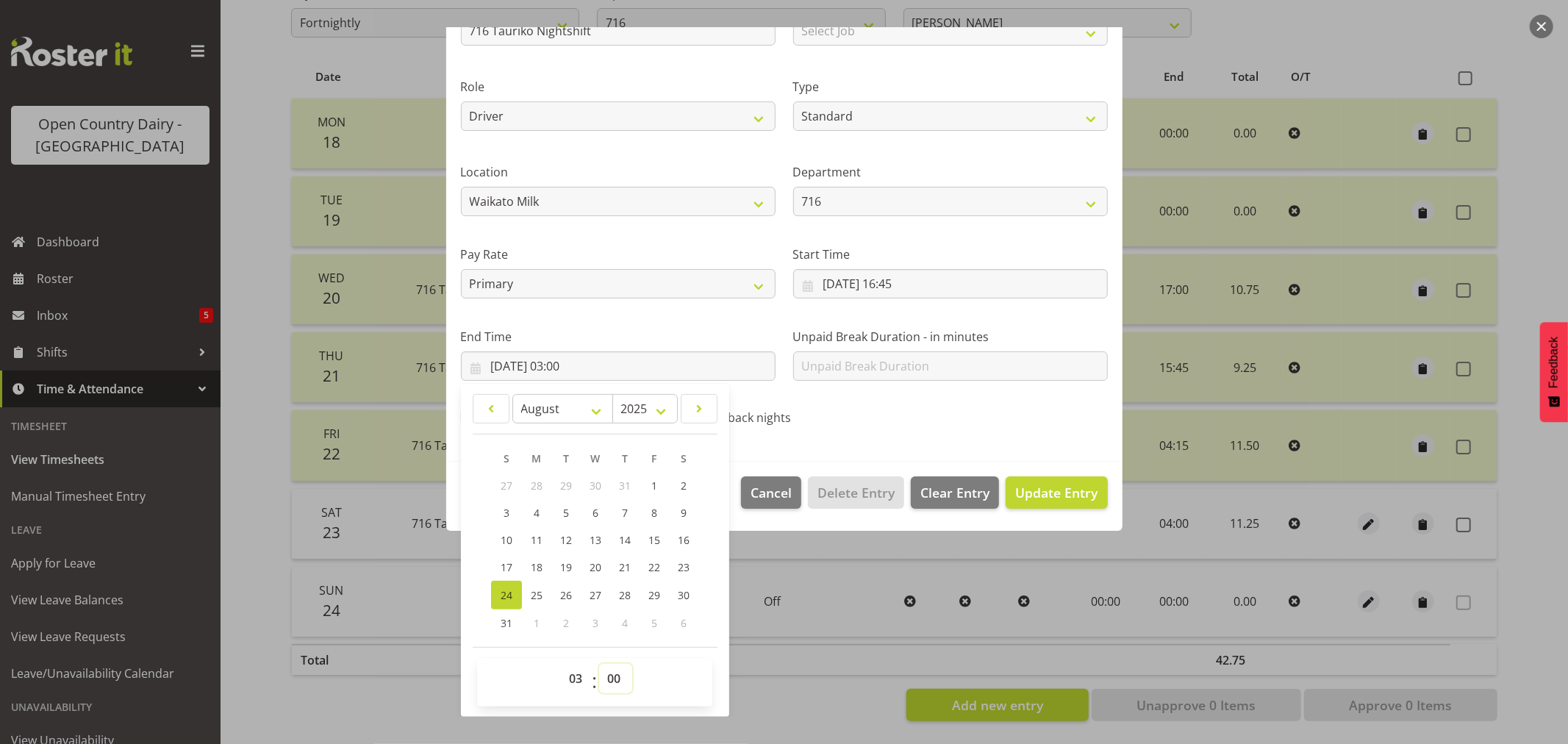
select select "45"
click at [599, 664] on select "00 01 02 03 04 05 06 07 08 09 10 11 12 13 14 15 16 17 18 19 20 21 22 23 24 25 2…" at bounding box center [615, 679] width 33 height 29
type input "24/08/2025, 03:45"
click at [1031, 494] on span "Update Entry" at bounding box center [1057, 493] width 83 height 18
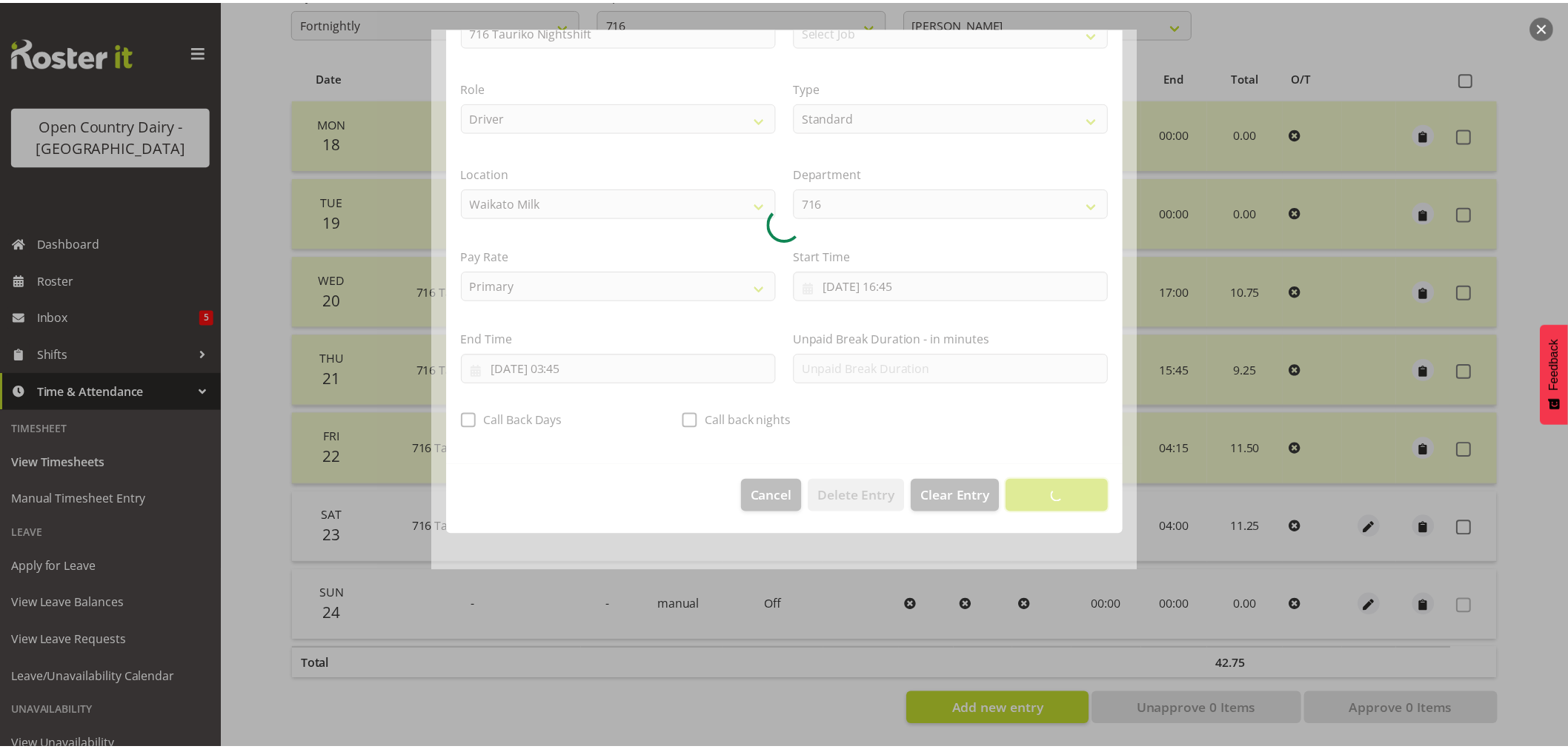
scroll to position [0, 0]
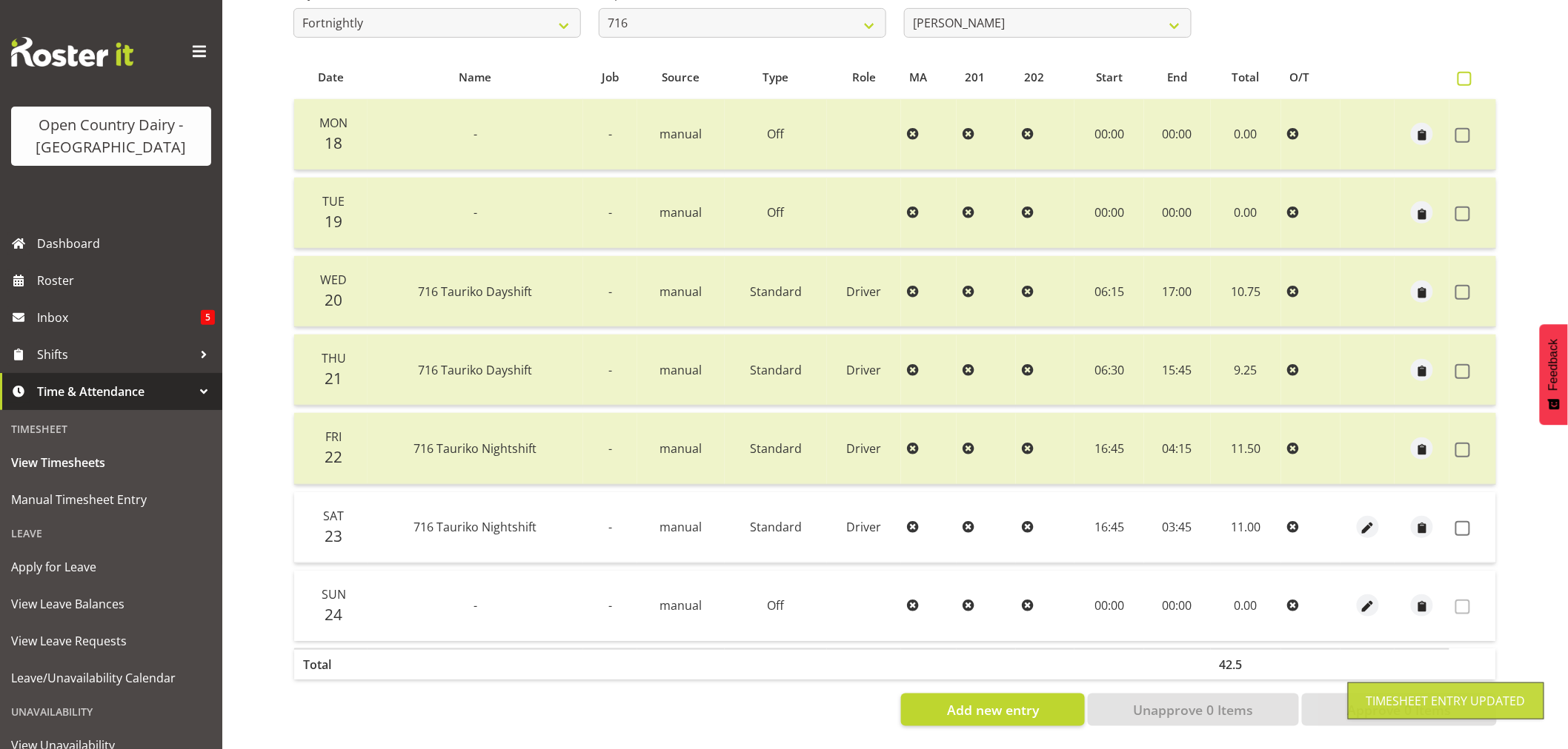
click at [1466, 72] on span at bounding box center [1464, 79] width 14 height 14
click at [1466, 74] on input "checkbox" at bounding box center [1461, 78] width 10 height 10
checkbox input "true"
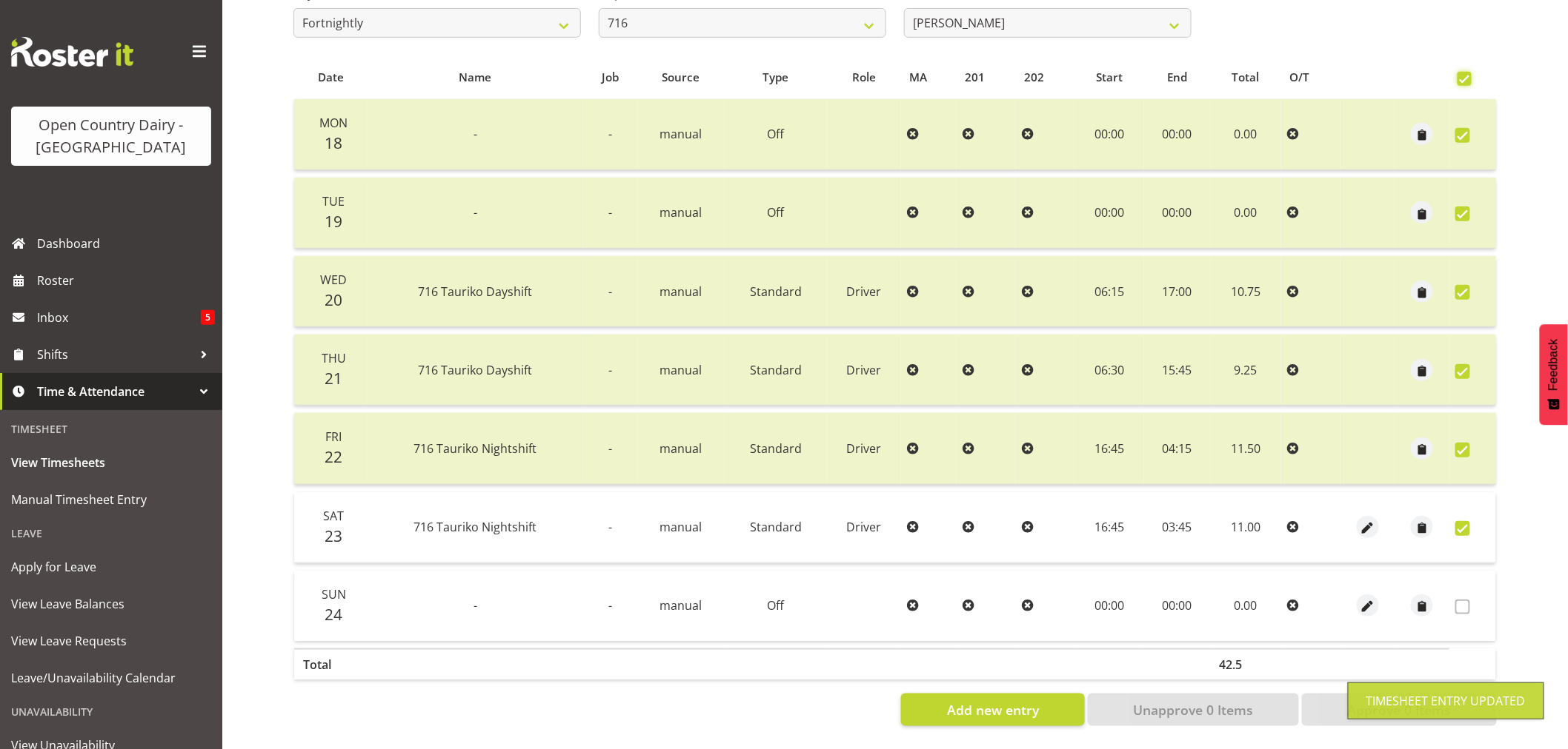
checkbox input "true"
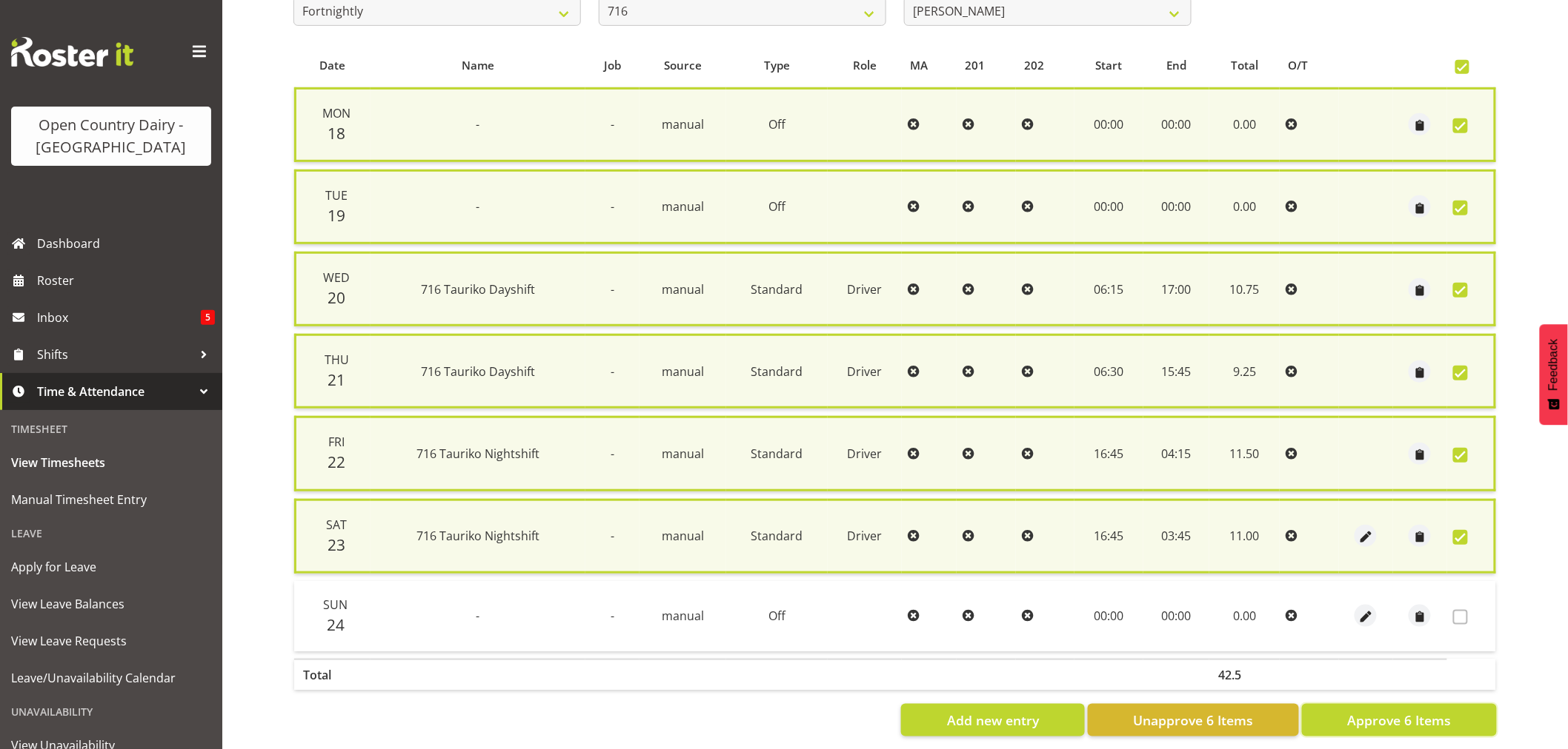
drag, startPoint x: 1409, startPoint y: 714, endPoint x: 1397, endPoint y: 716, distance: 12.2
click at [1406, 714] on span "Approve 6 Items" at bounding box center [1399, 720] width 104 height 19
checkbox input "false"
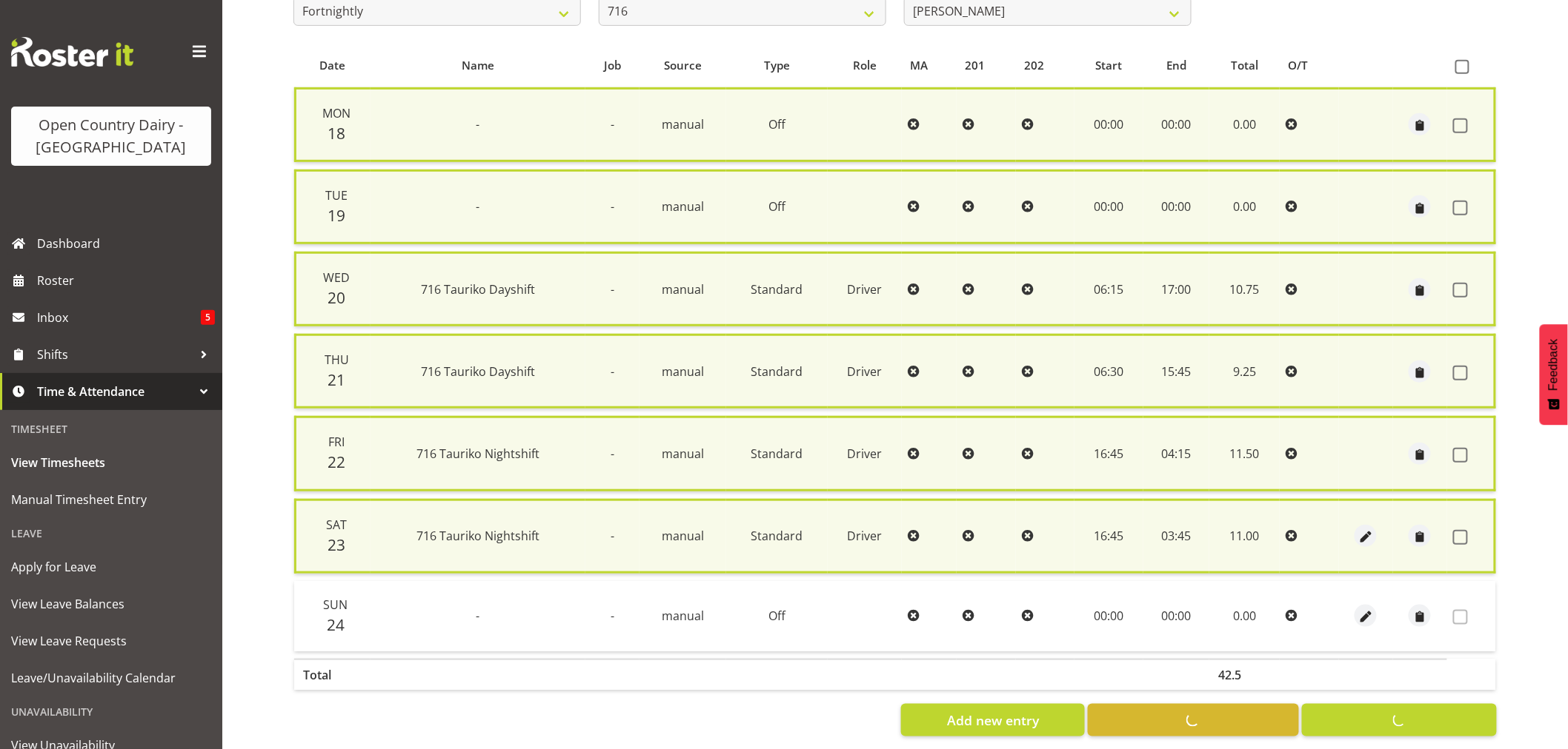
checkbox input "false"
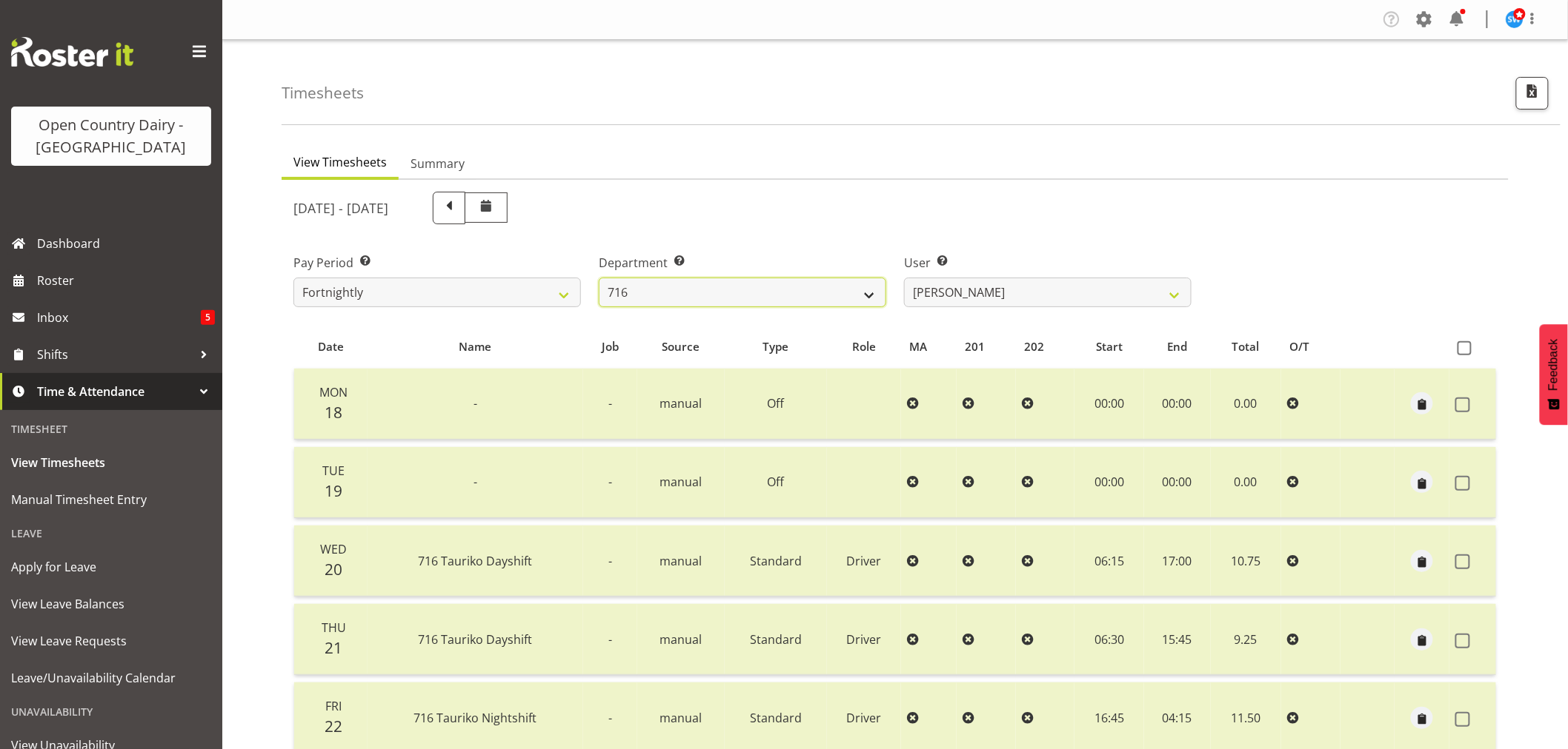
click at [862, 296] on select "701 702 703 704 705 706 707 708 709 710 711 712 713 714 715 716 717 718 719 720" at bounding box center [742, 292] width 287 height 29
select select "874"
click at [598, 277] on select "701 702 703 704 705 706 707 708 709 710 711 712 713 714 715 716 717 718 719 720" at bounding box center [742, 292] width 287 height 29
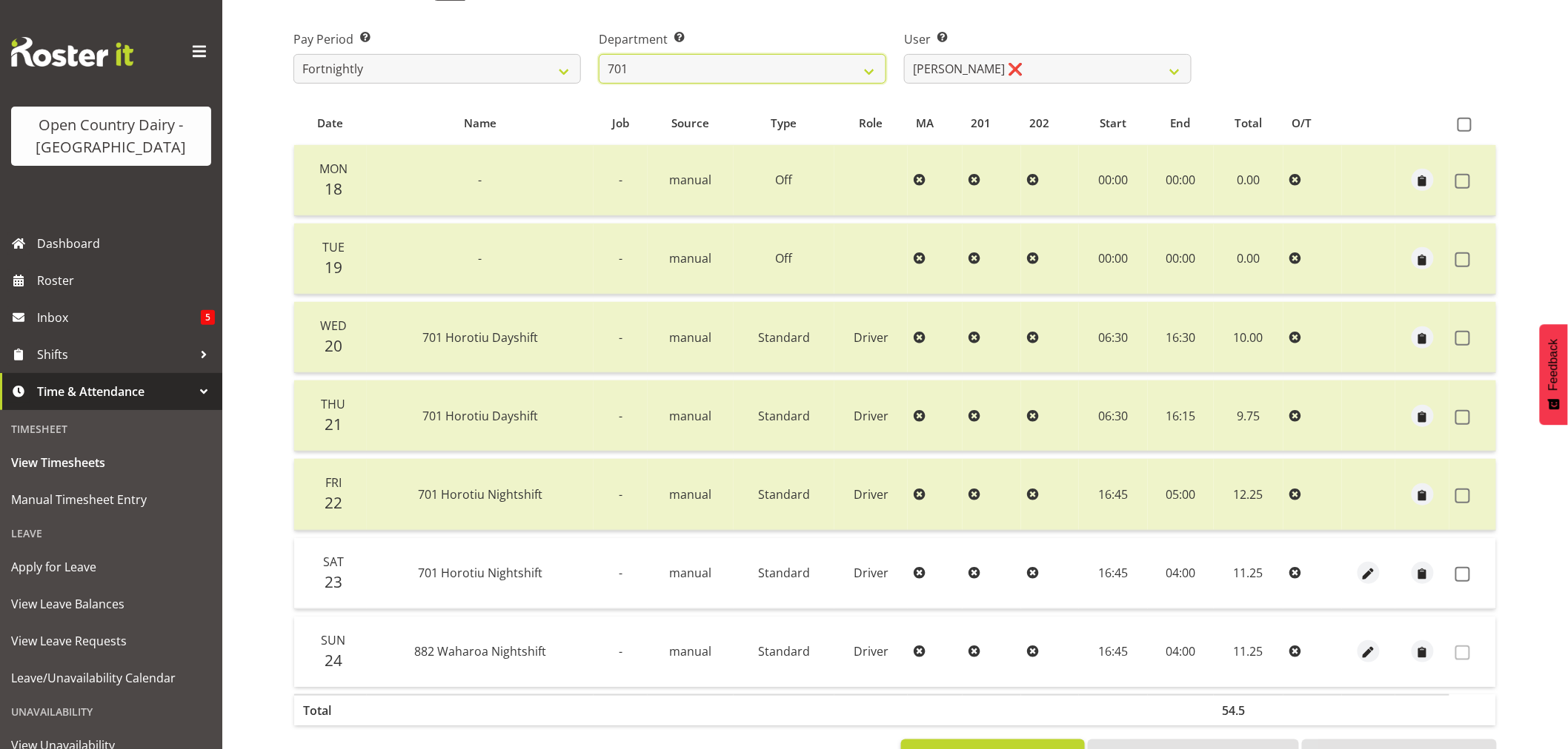
scroll to position [282, 0]
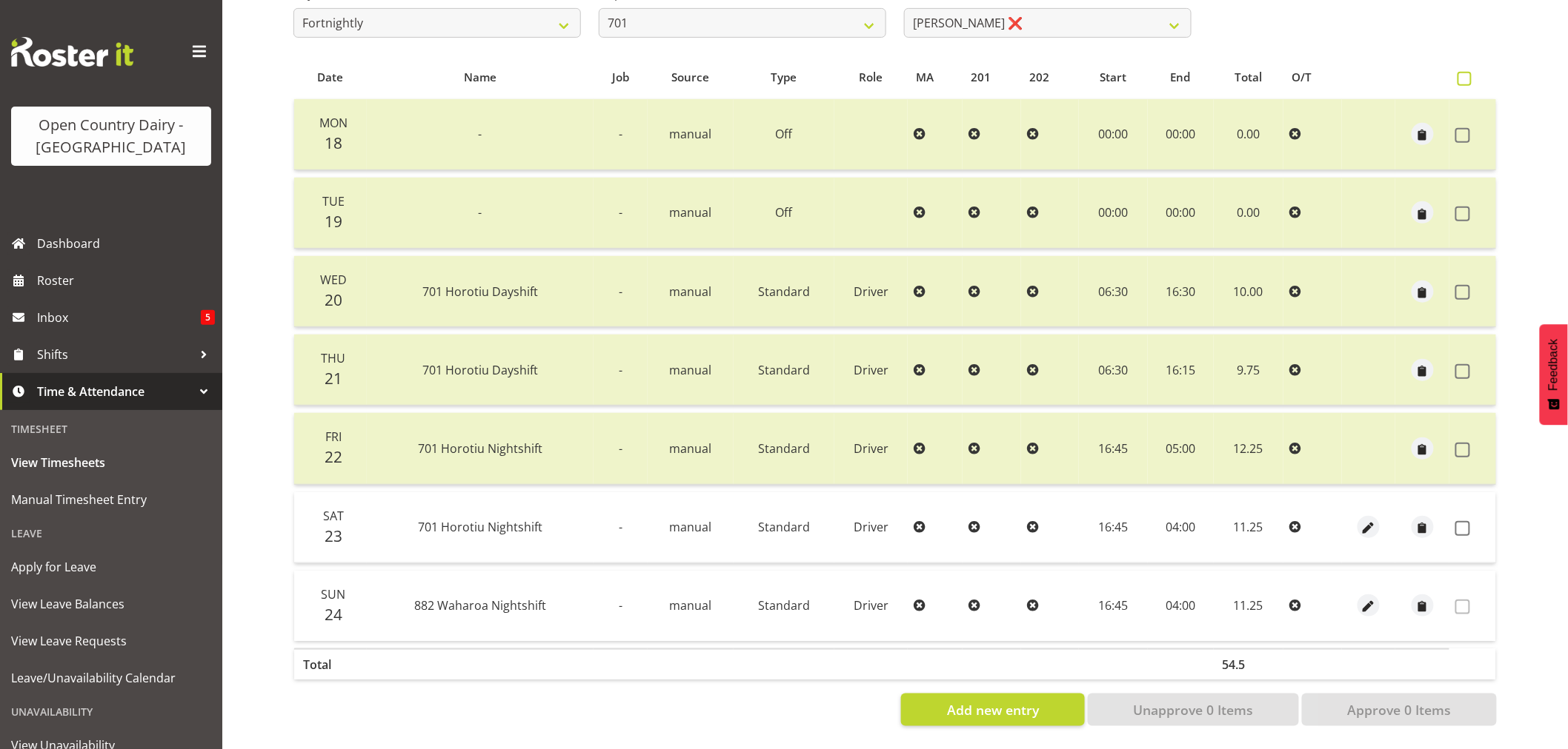
click at [1461, 72] on span at bounding box center [1464, 79] width 14 height 14
click at [1461, 74] on input "checkbox" at bounding box center [1461, 78] width 10 height 10
checkbox input "true"
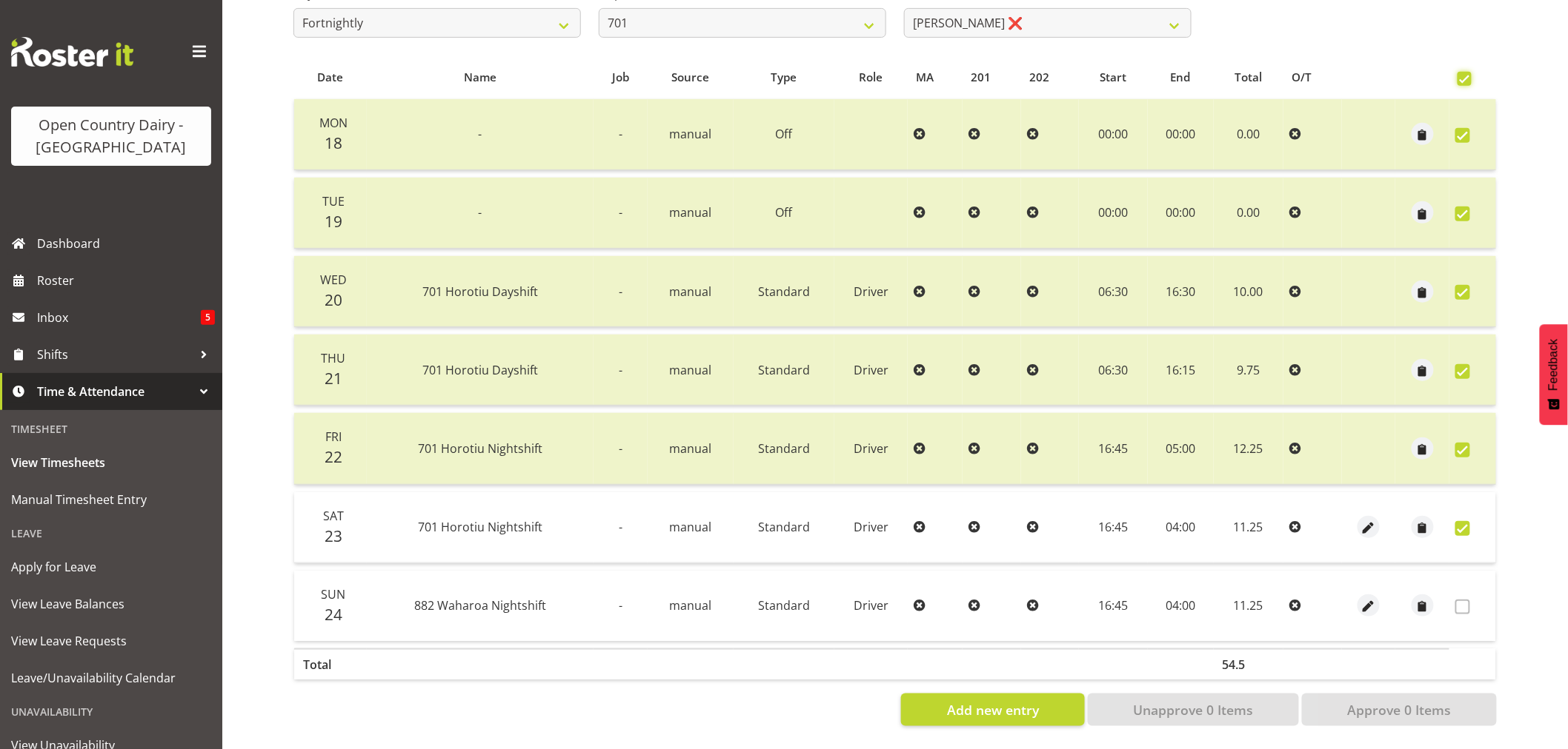
checkbox input "true"
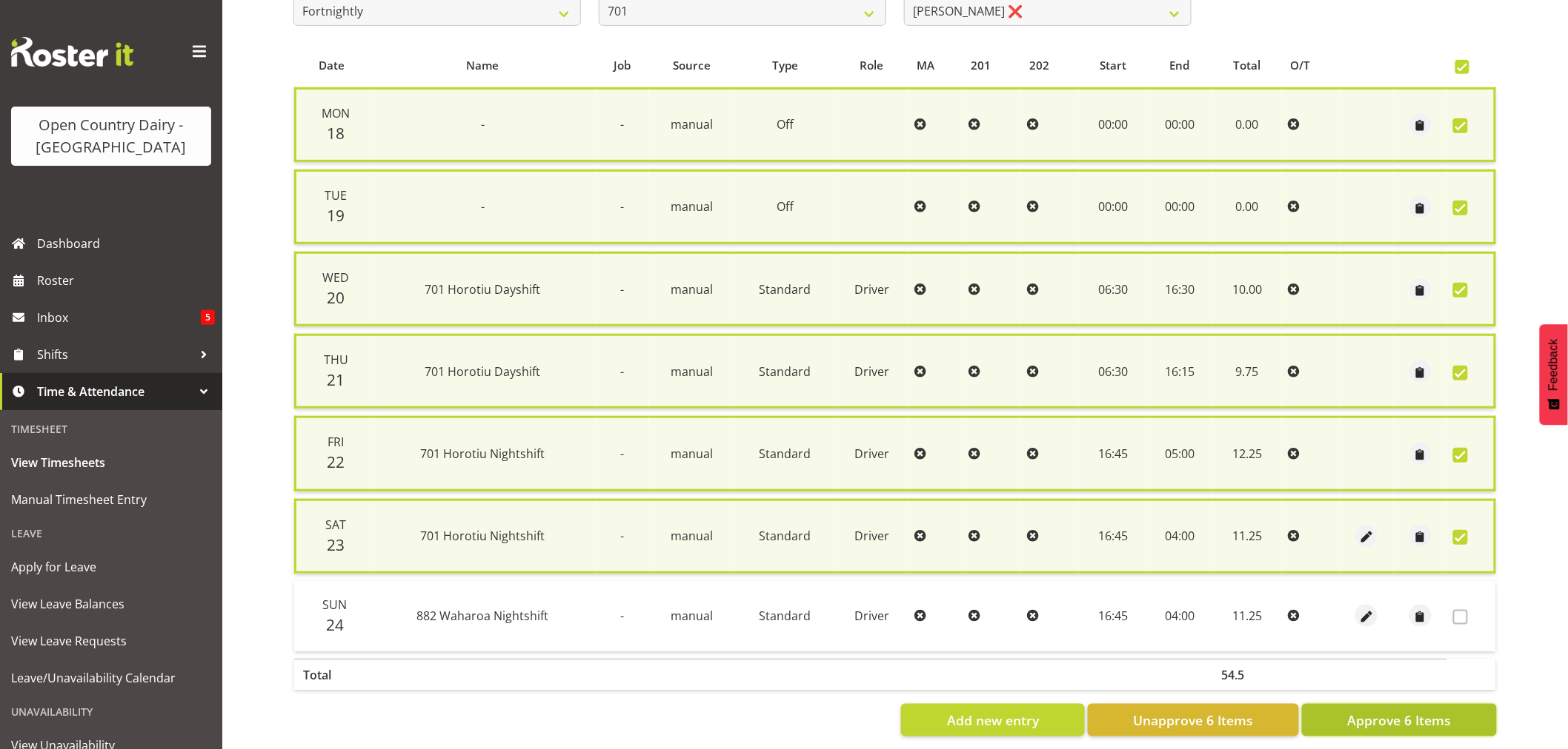
click at [1401, 711] on span "Approve 6 Items" at bounding box center [1399, 720] width 104 height 19
checkbox input "false"
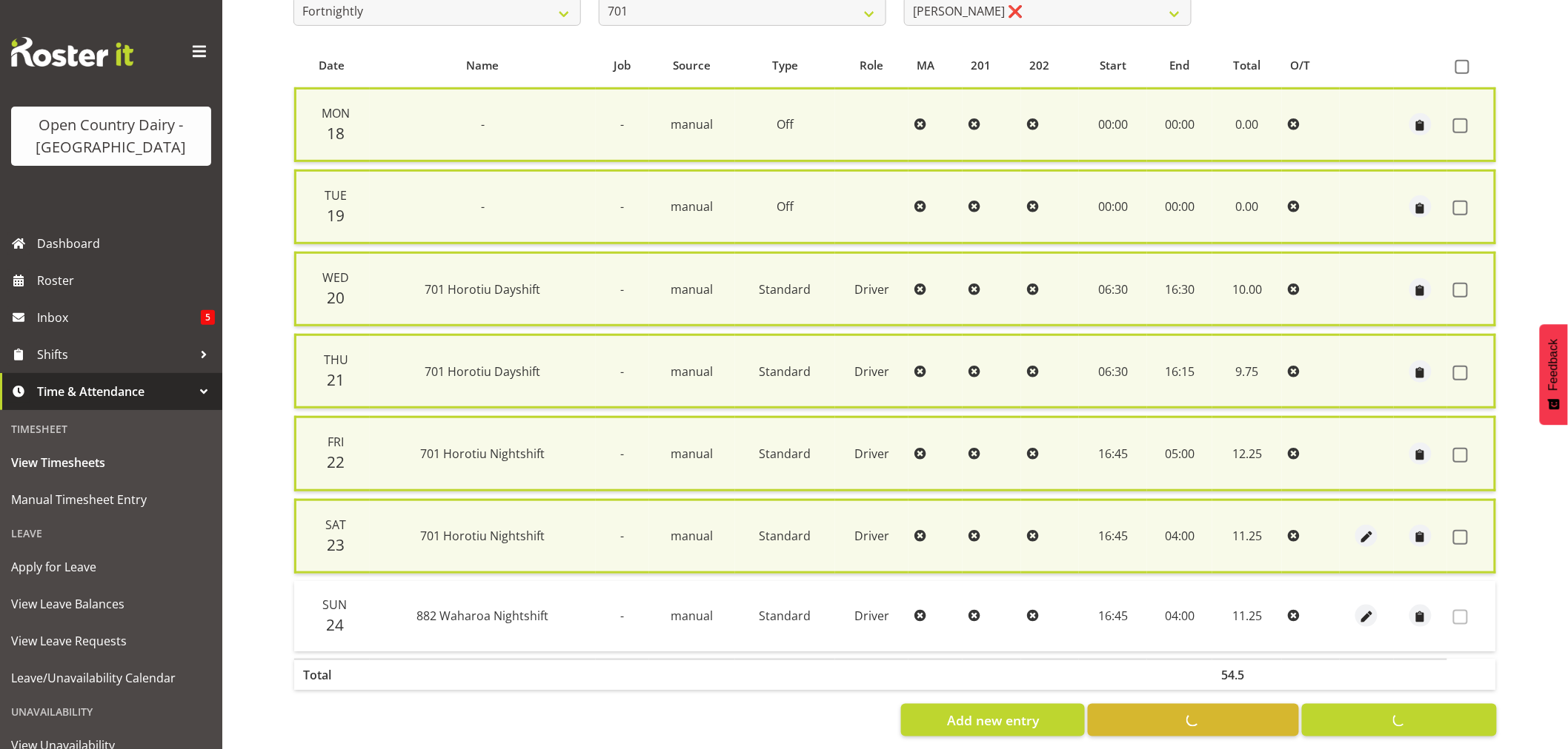
checkbox input "false"
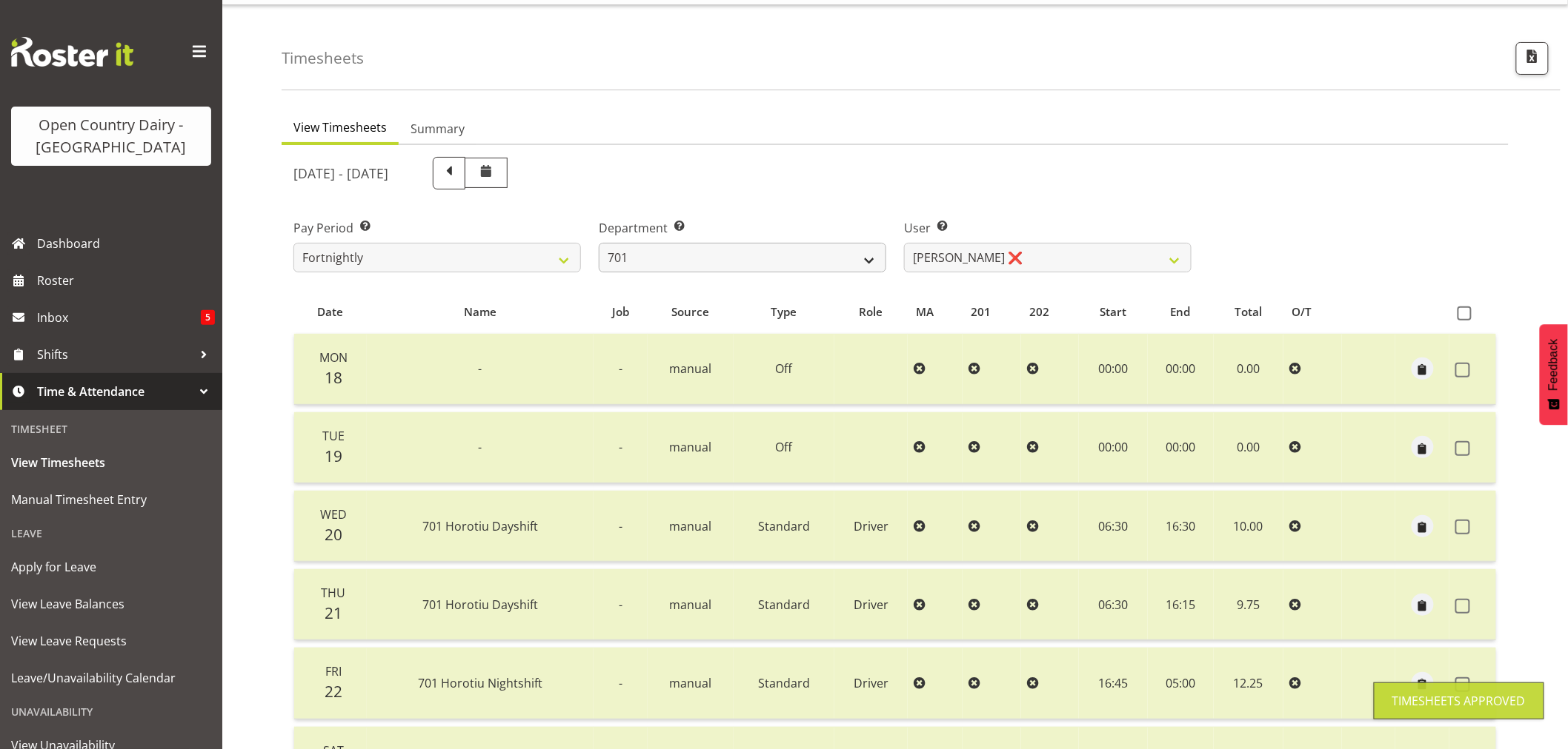
scroll to position [0, 0]
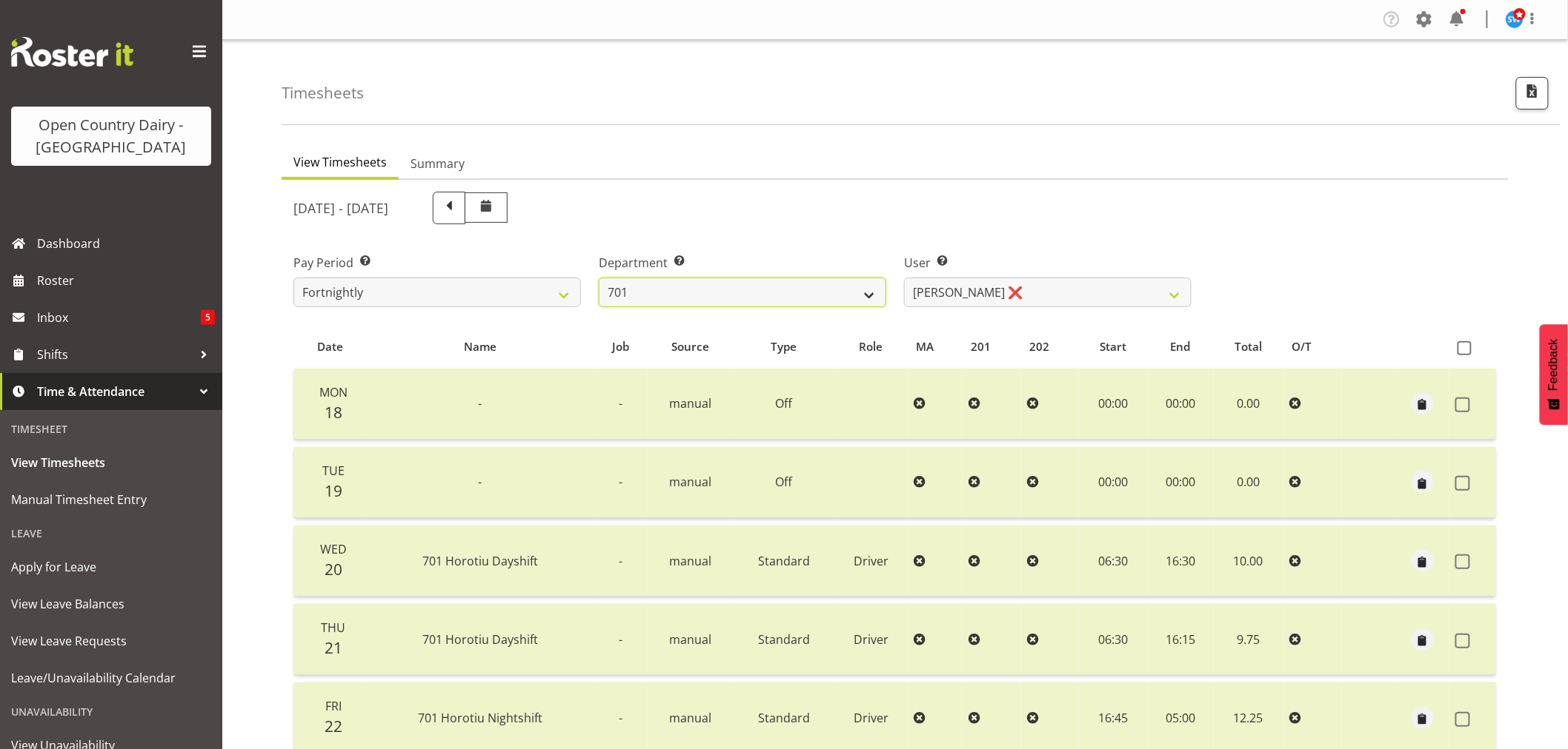
click at [870, 290] on select "701 702 703 704 705 706 707 708 709 710 711 712 713 714 715 716 717 718 719 720" at bounding box center [742, 292] width 287 height 29
select select "875"
click at [598, 277] on select "701 702 703 704 705 706 707 708 709 710 711 712 713 714 715 716 717 718 719 720" at bounding box center [742, 292] width 287 height 29
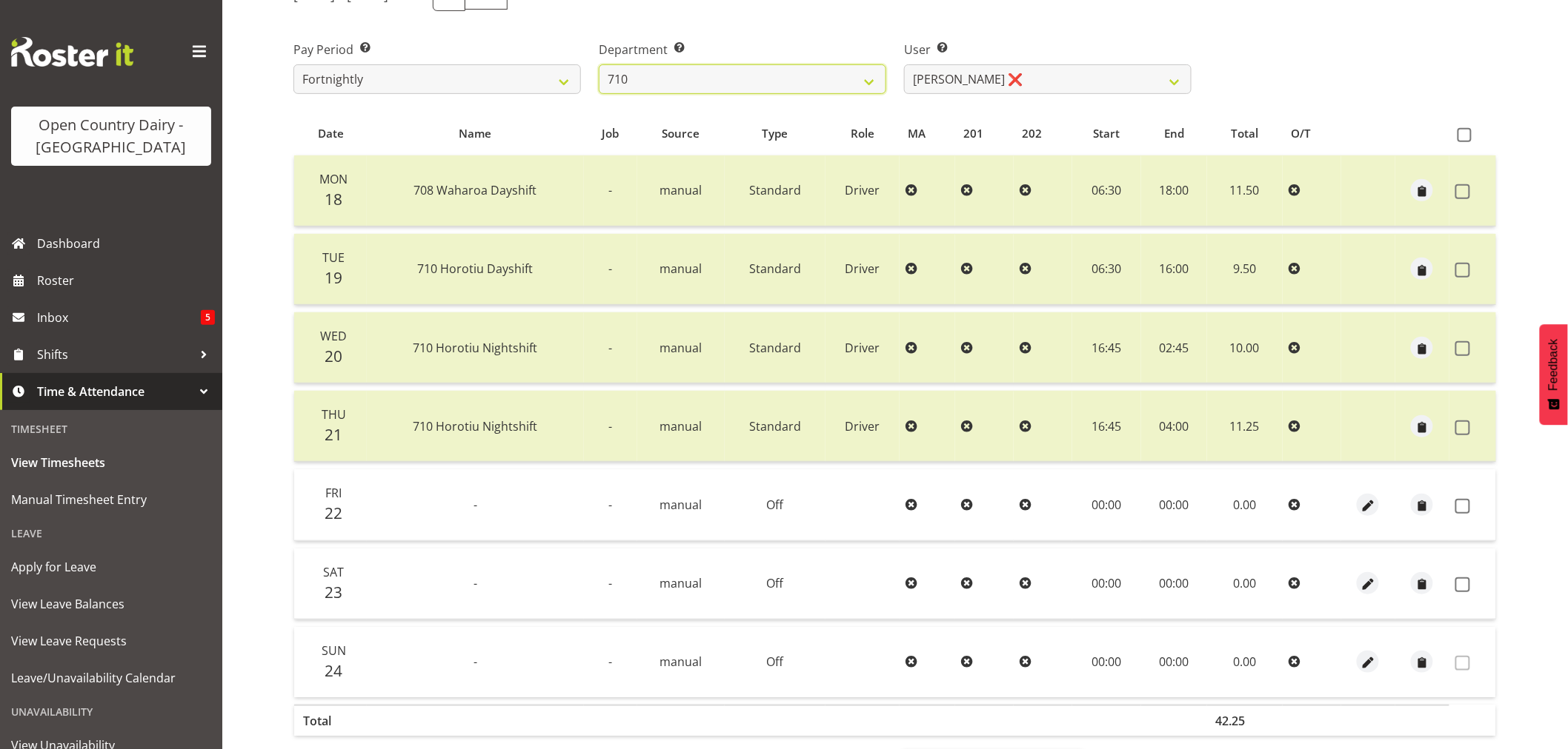
scroll to position [246, 0]
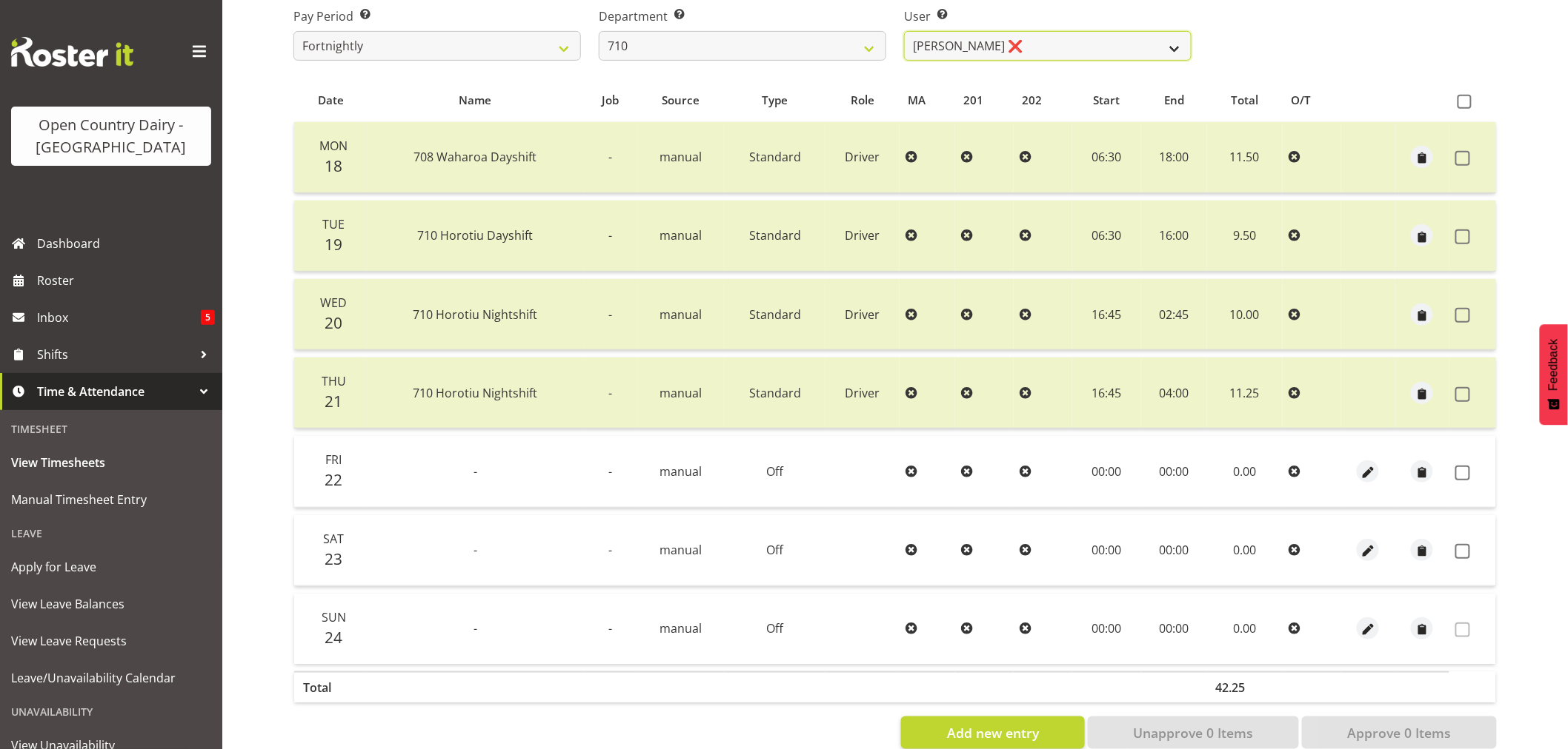
click at [1186, 46] on select "Dean Chapman ❌ George Megchelse ❌ Kris Gambhir ❌ Richie Epere ❌" at bounding box center [1047, 46] width 287 height 29
select select "10216"
click at [904, 31] on select "Dean Chapman ❌ George Megchelse ❌ Kris Gambhir ❌ Richie Epere ❌" at bounding box center [1047, 46] width 287 height 29
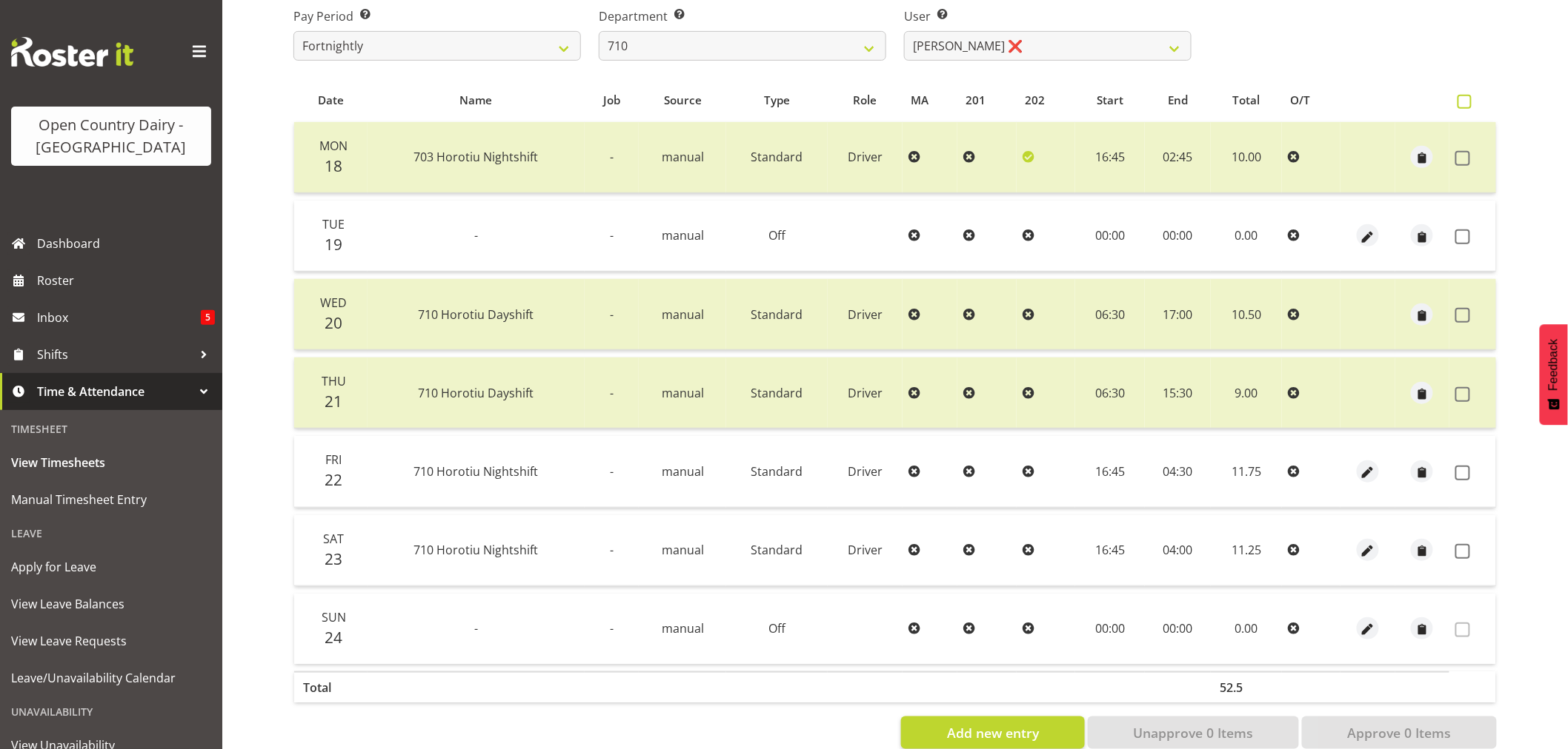
click at [1463, 98] on span at bounding box center [1464, 101] width 14 height 14
click at [1463, 98] on input "checkbox" at bounding box center [1461, 101] width 10 height 10
checkbox input "true"
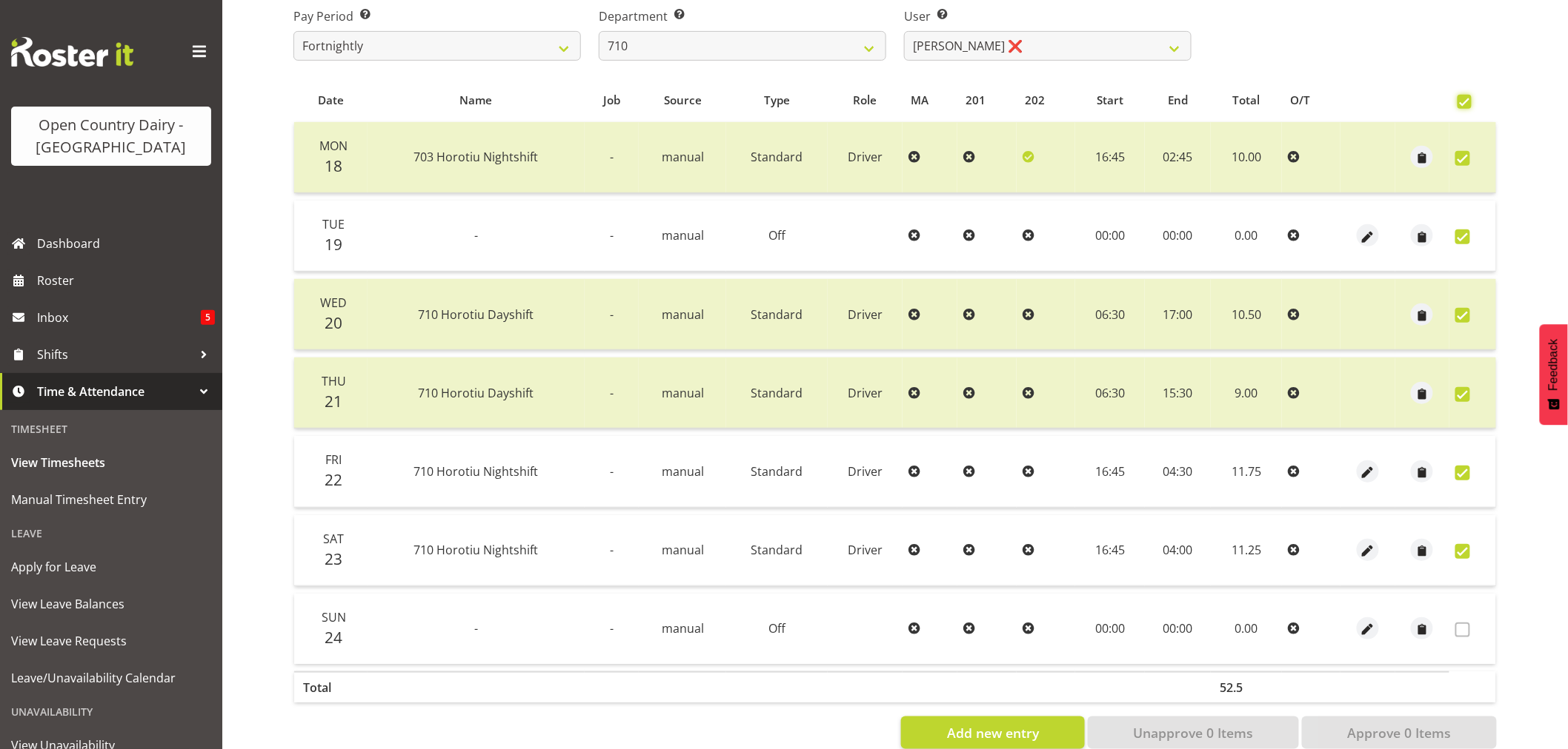
checkbox input "true"
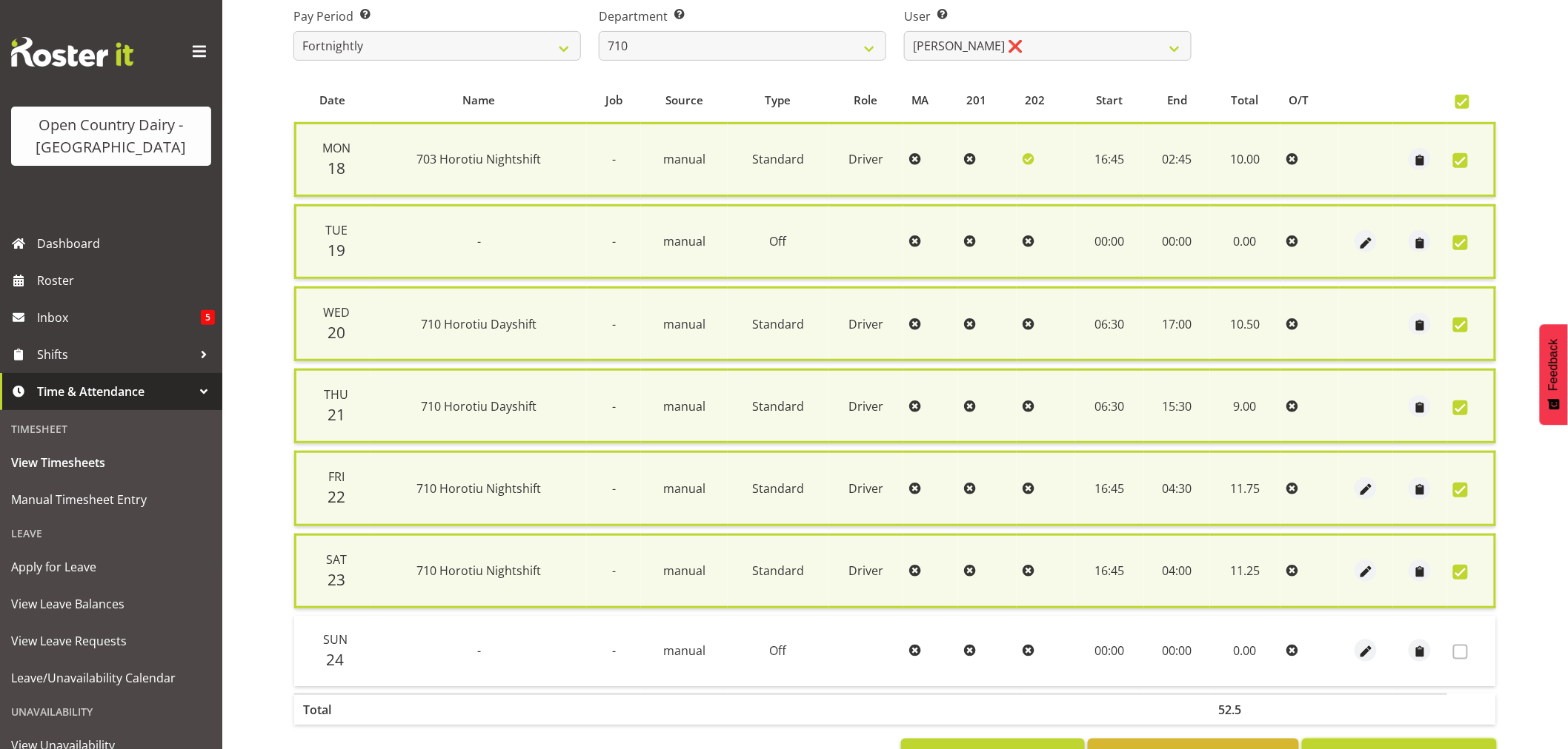
drag, startPoint x: 1410, startPoint y: 739, endPoint x: 1414, endPoint y: 729, distance: 10.8
click at [1410, 746] on span "Approve 6 Items" at bounding box center [1399, 755] width 104 height 19
checkbox input "false"
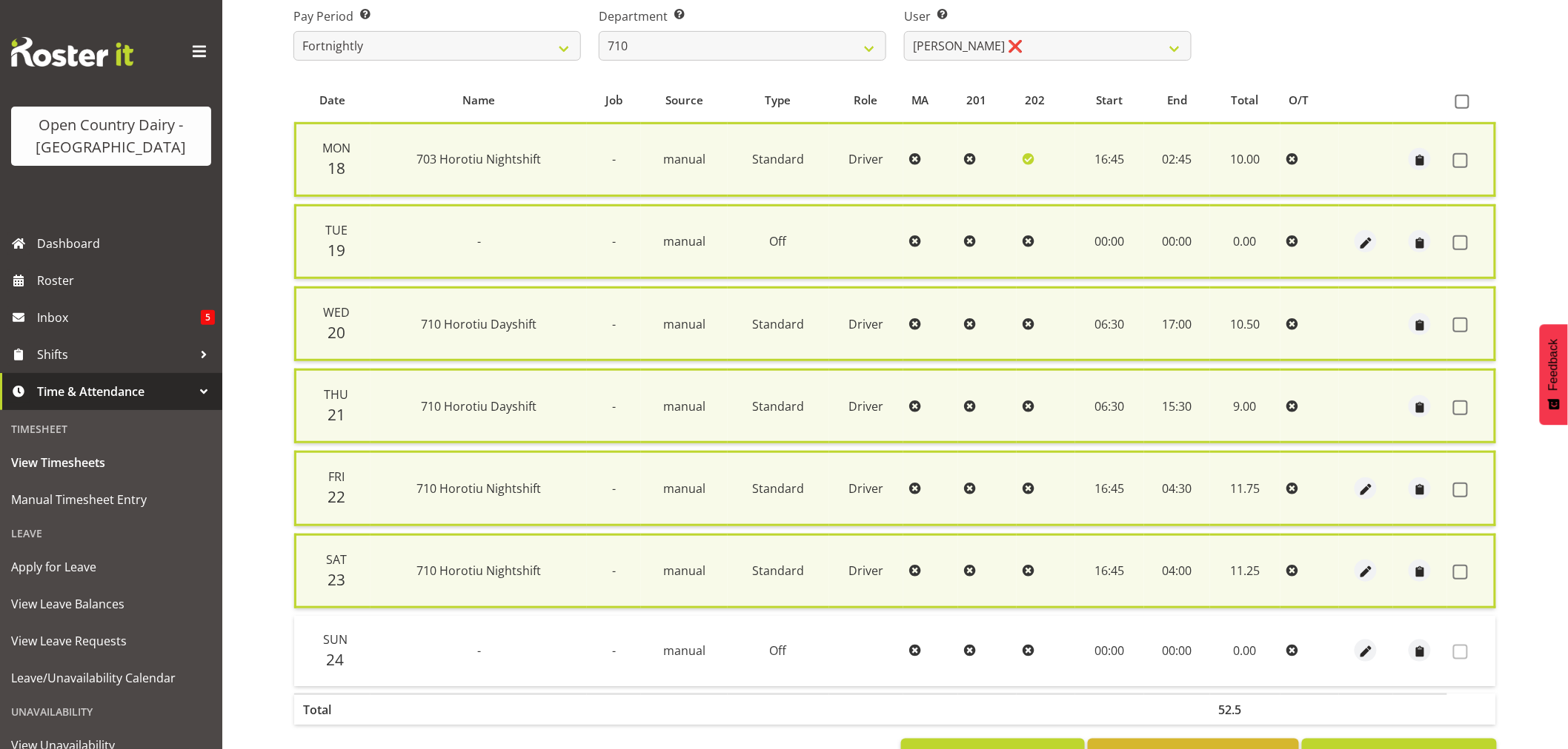
checkbox input "false"
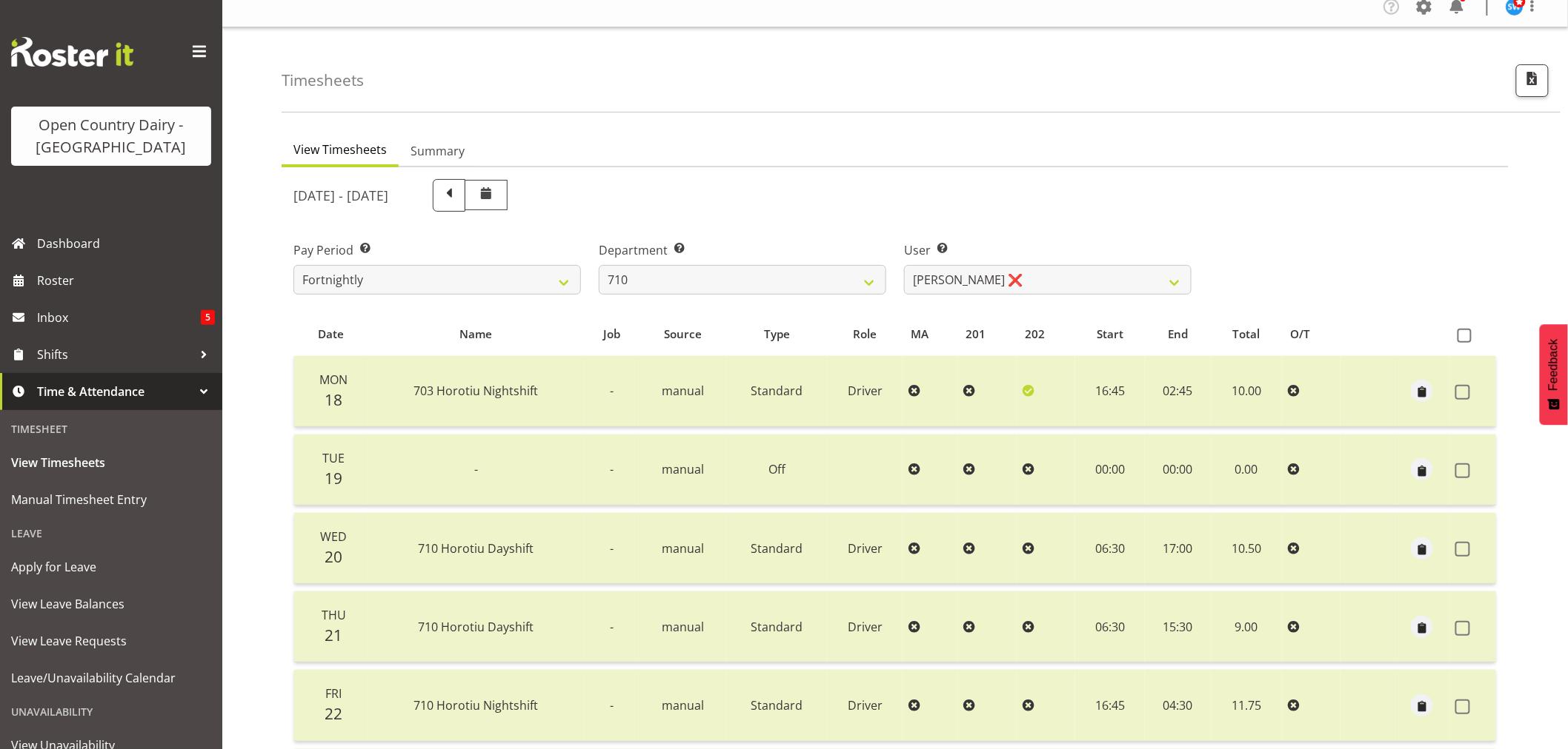
scroll to position [0, 0]
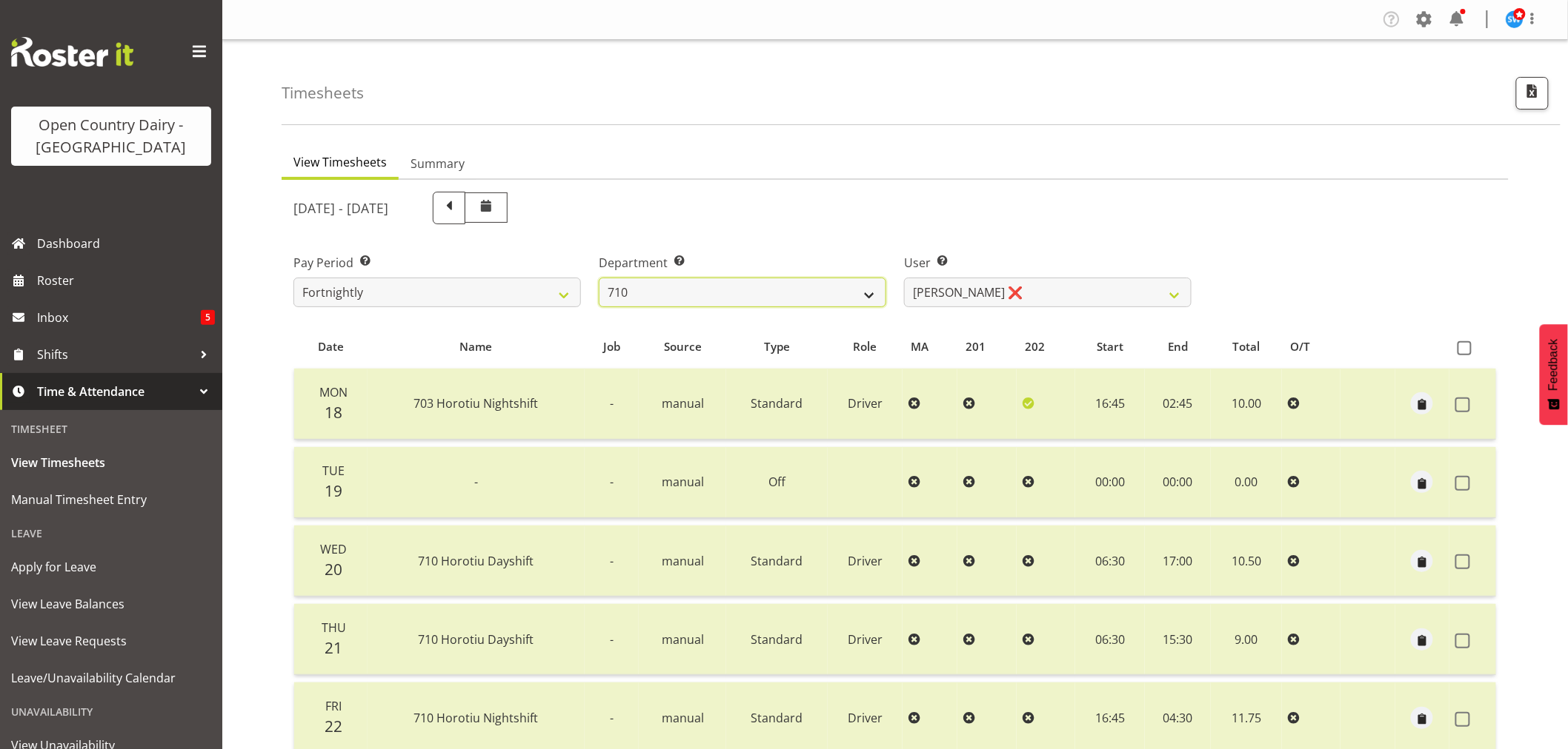
click at [867, 297] on select "701 702 703 704 705 706 707 708 709 710 711 712 713 714 715 716 717 718 719 720" at bounding box center [742, 292] width 287 height 29
select select "758"
click at [598, 277] on select "701 702 703 704 705 706 707 708 709 710 711 712 713 714 715 716 717 718 719 720" at bounding box center [742, 292] width 287 height 29
select select "8176"
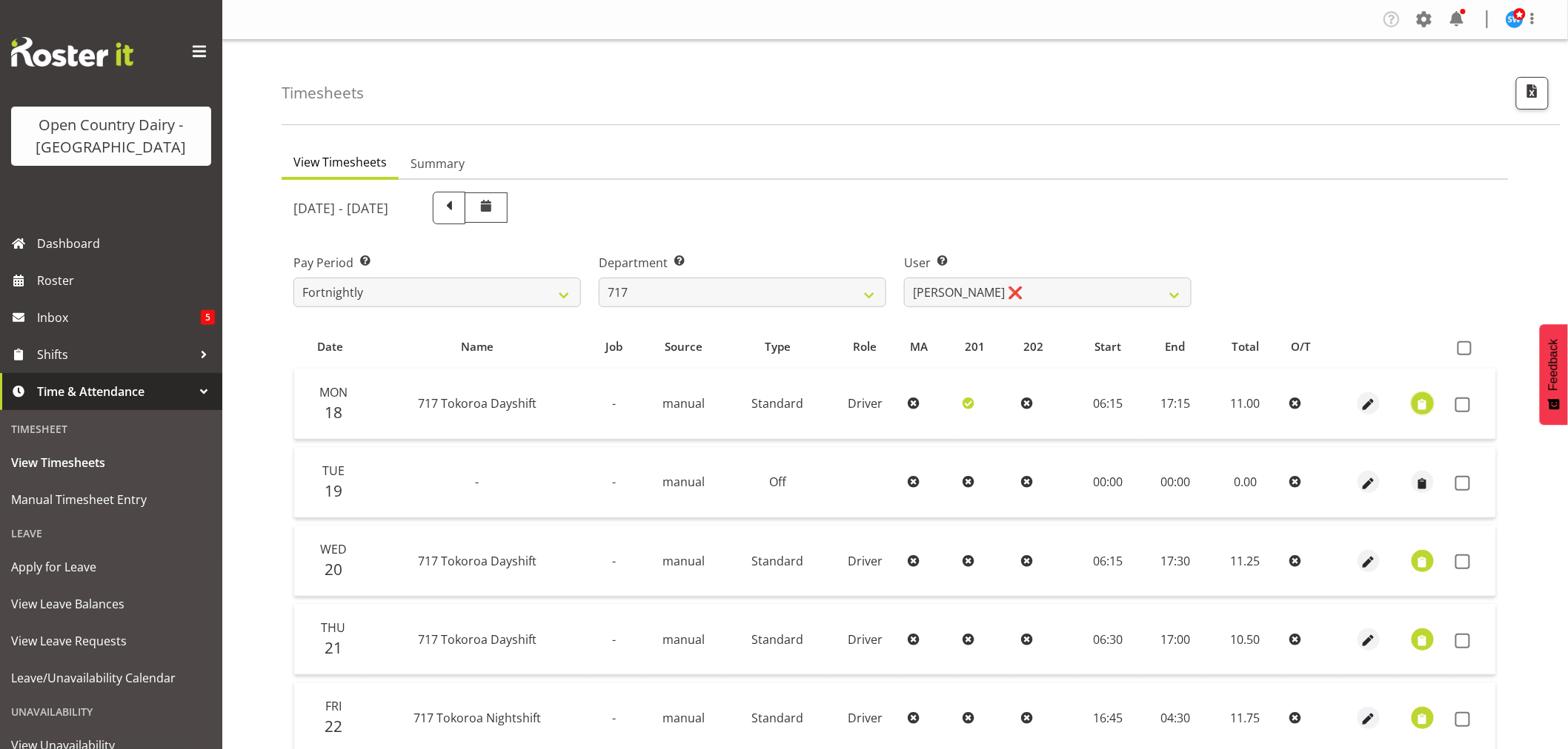
click at [1424, 407] on span "button" at bounding box center [1422, 406] width 17 height 17
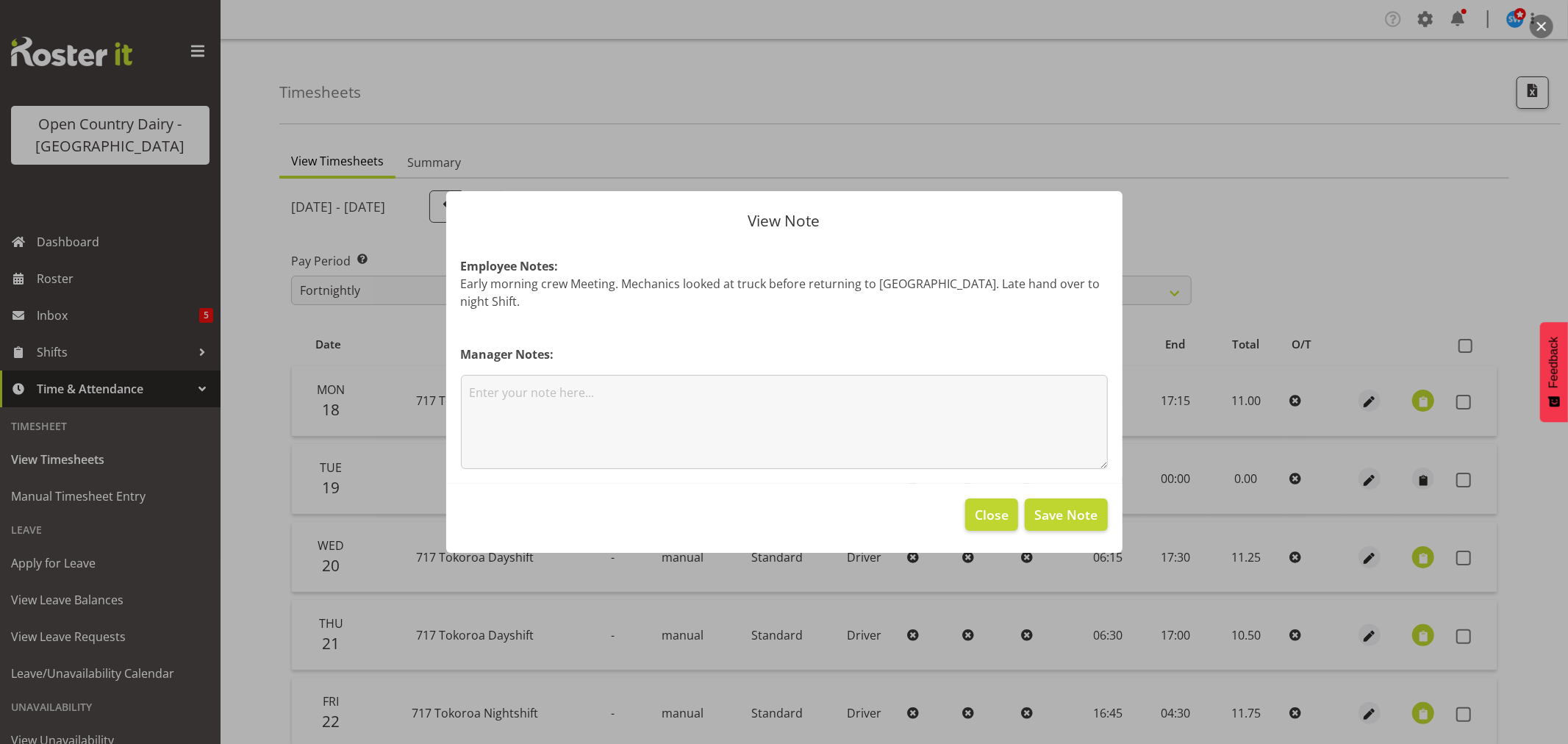
click at [1392, 270] on div at bounding box center [784, 372] width 1568 height 744
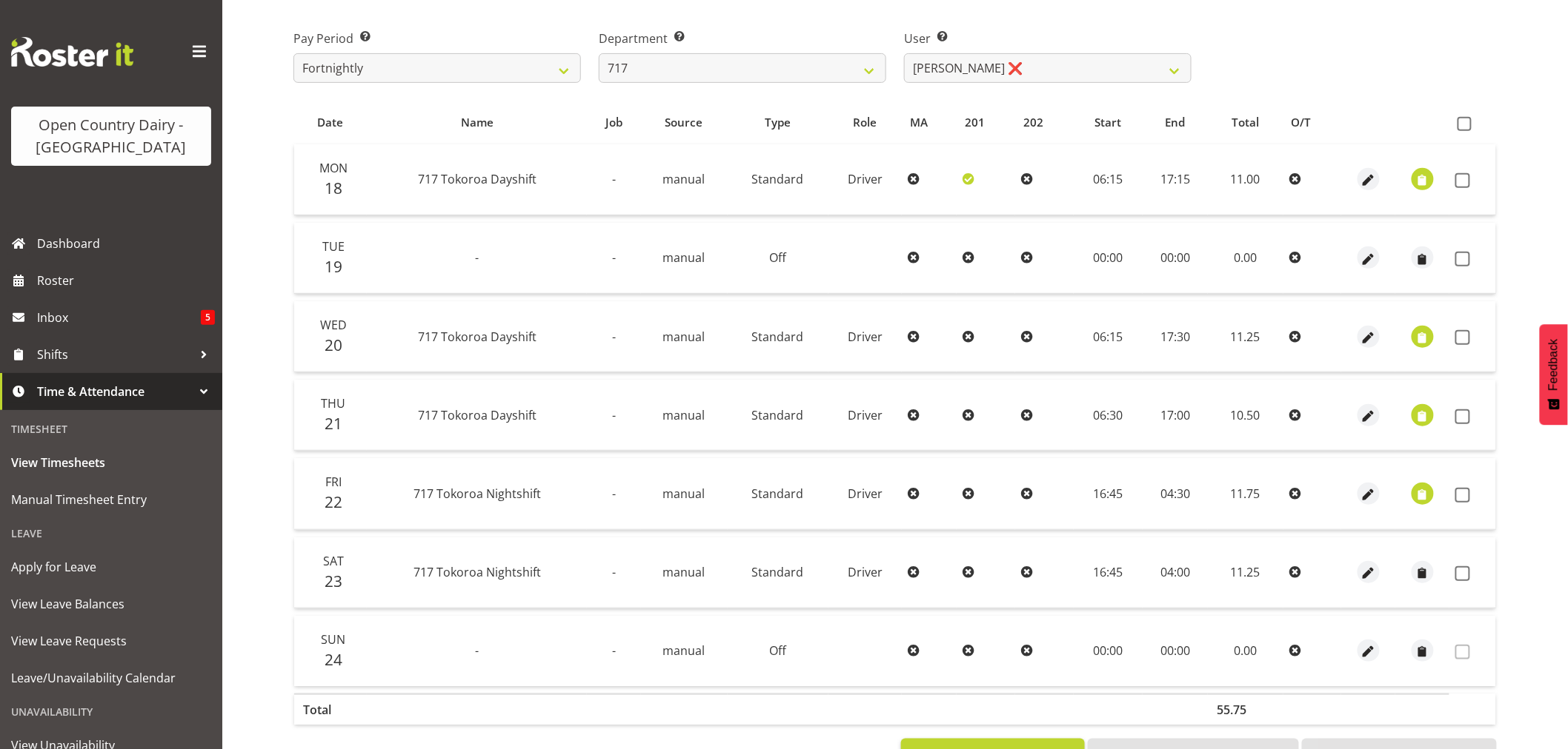
scroll to position [199, 0]
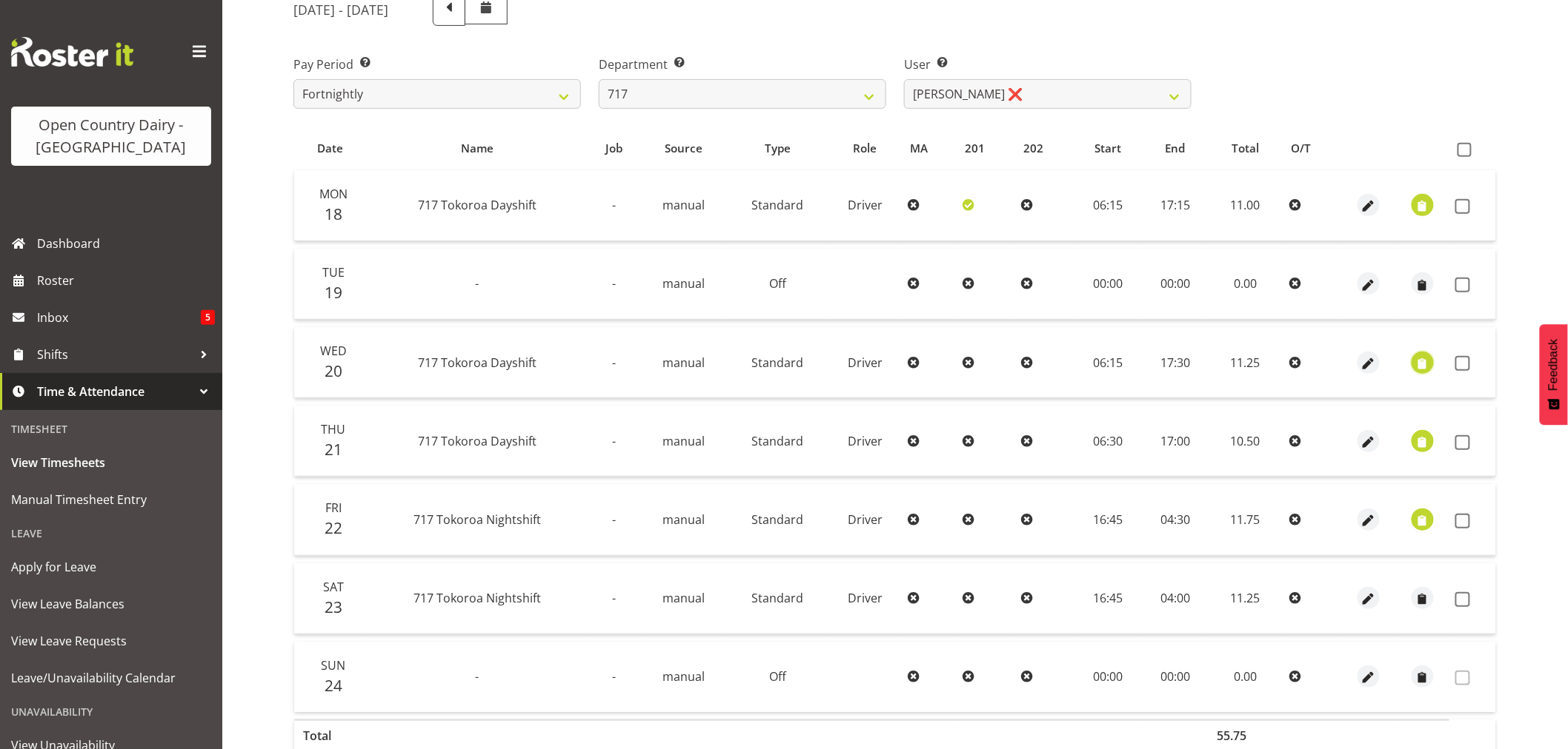
click at [1419, 358] on span "button" at bounding box center [1422, 364] width 17 height 17
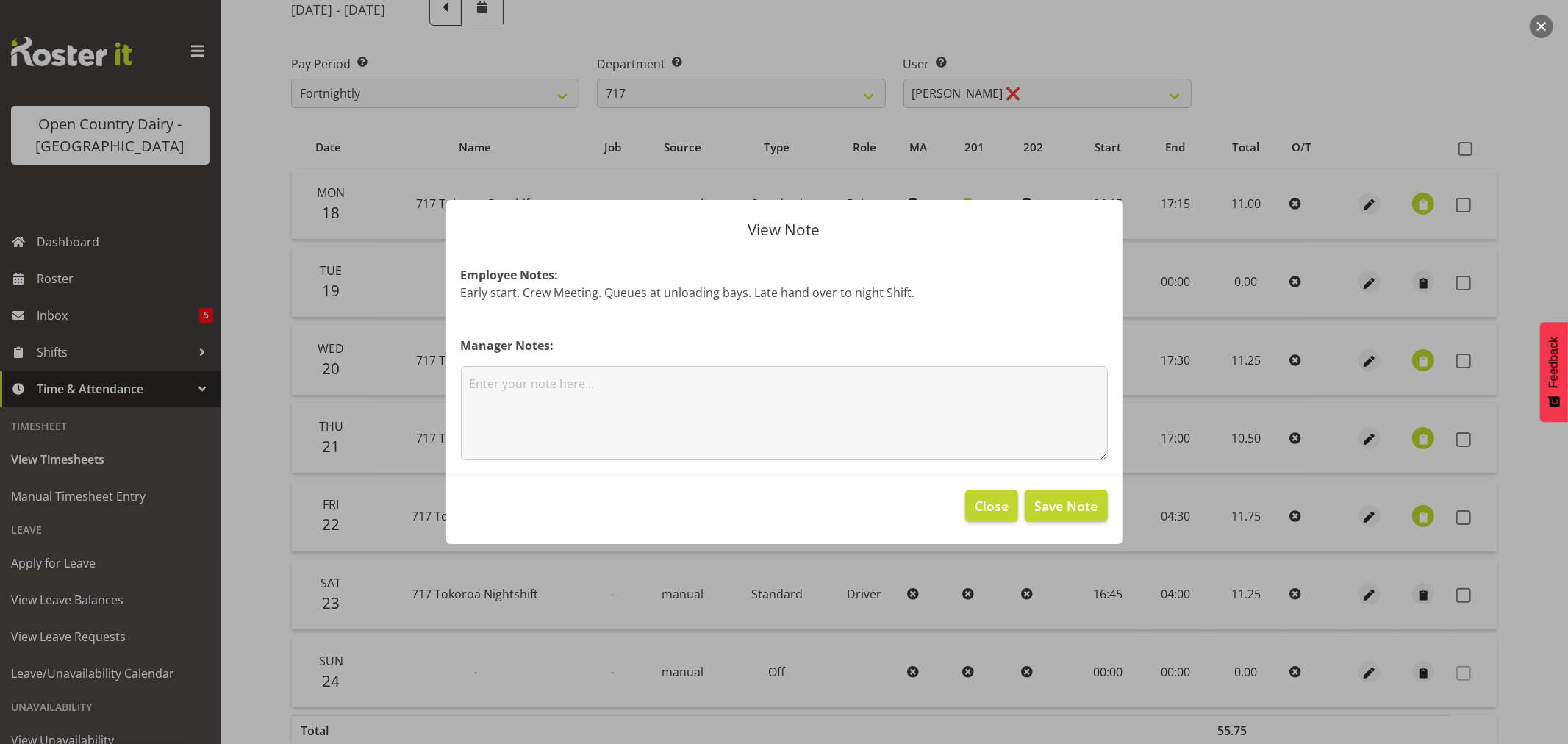
click at [1237, 81] on div at bounding box center [784, 372] width 1568 height 744
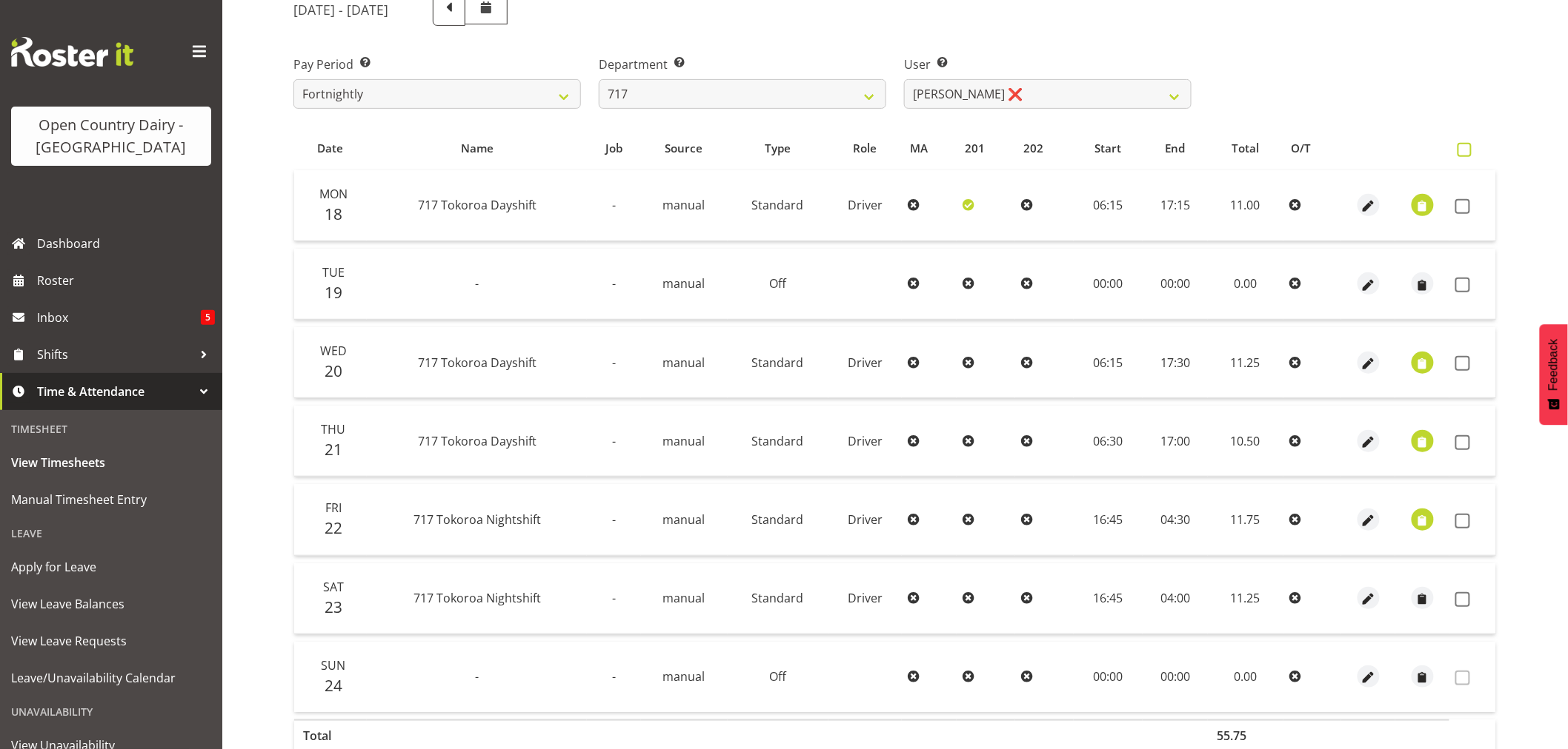
click at [1461, 147] on span at bounding box center [1464, 150] width 14 height 14
click at [1461, 147] on input "checkbox" at bounding box center [1461, 149] width 10 height 10
checkbox input "true"
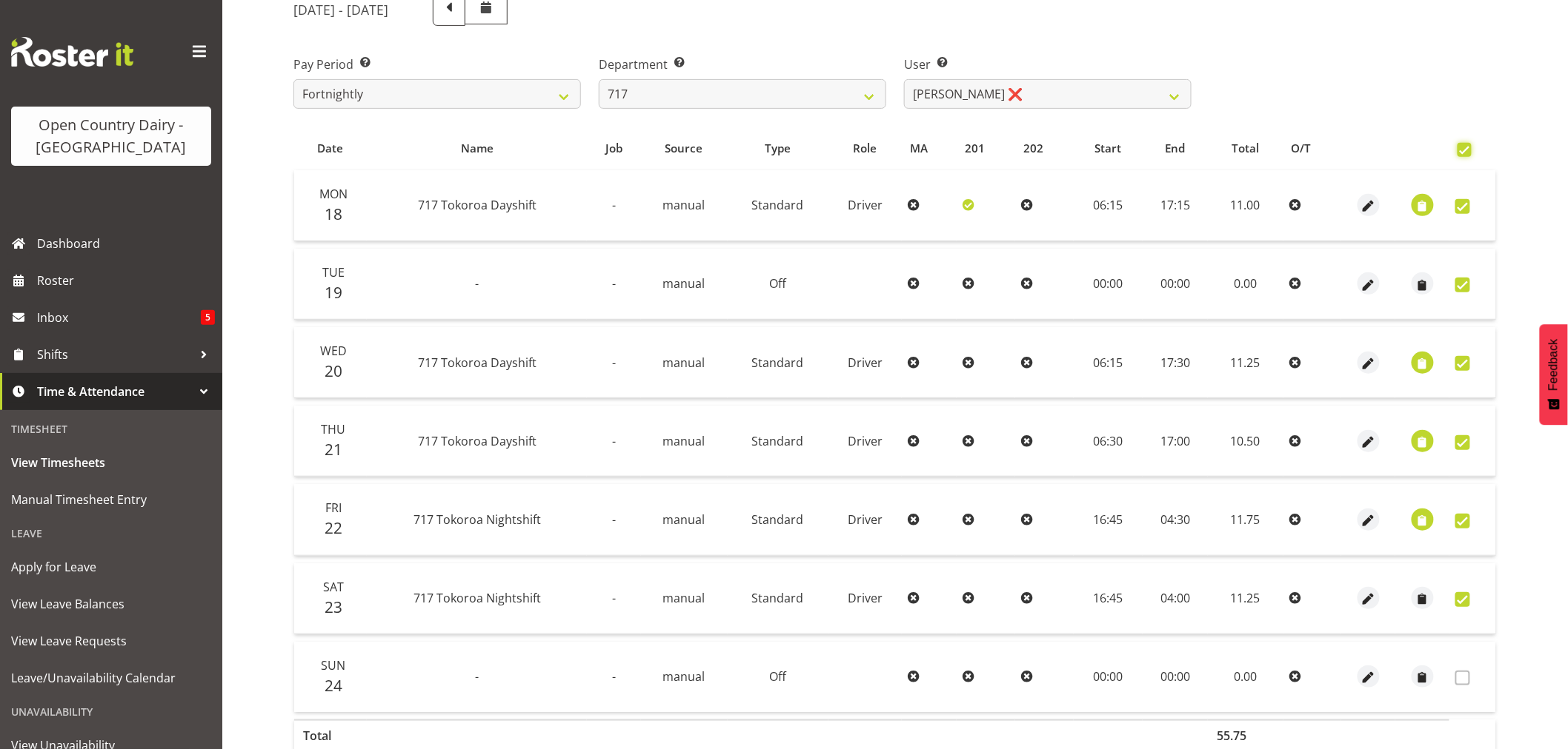
checkbox input "true"
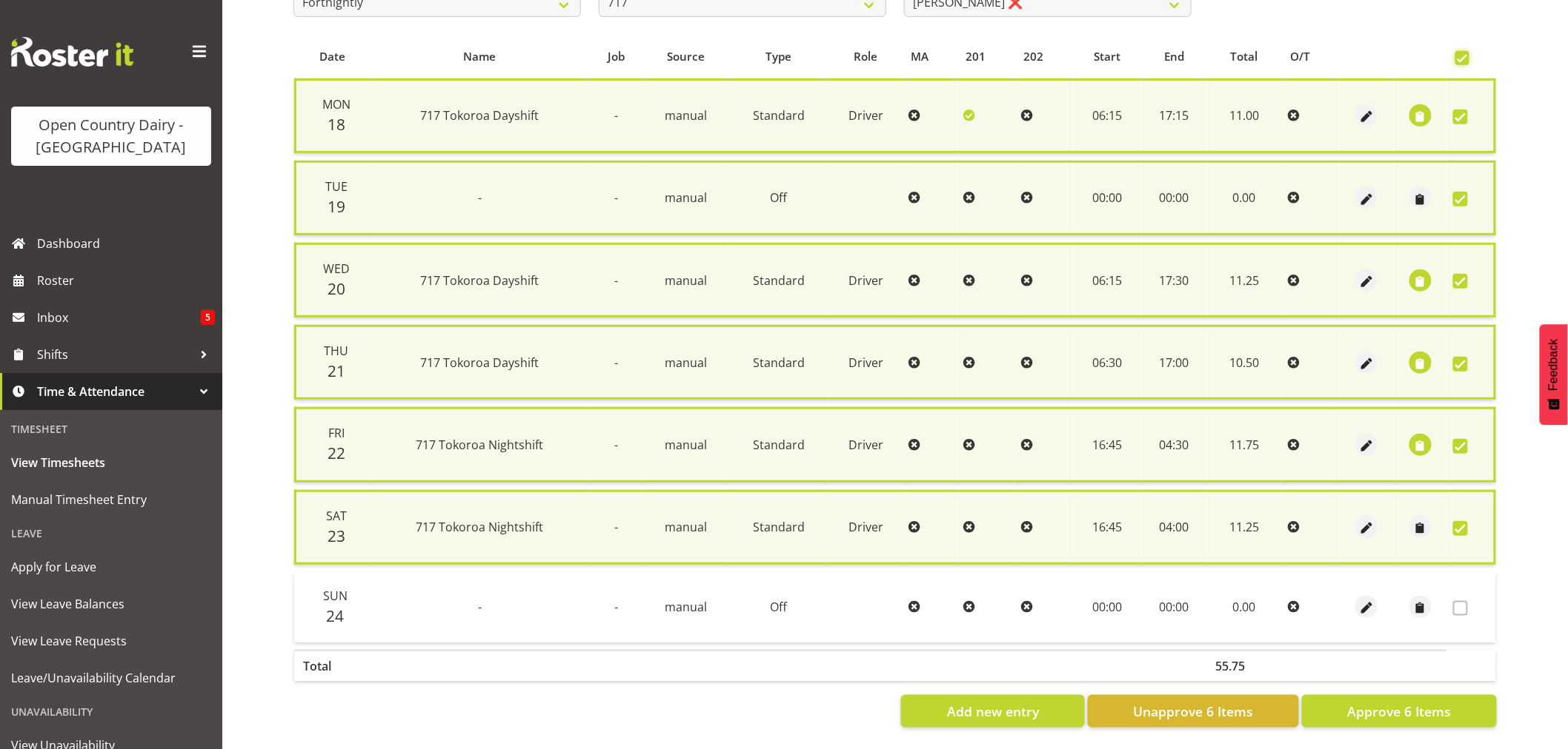
scroll to position [296, 0]
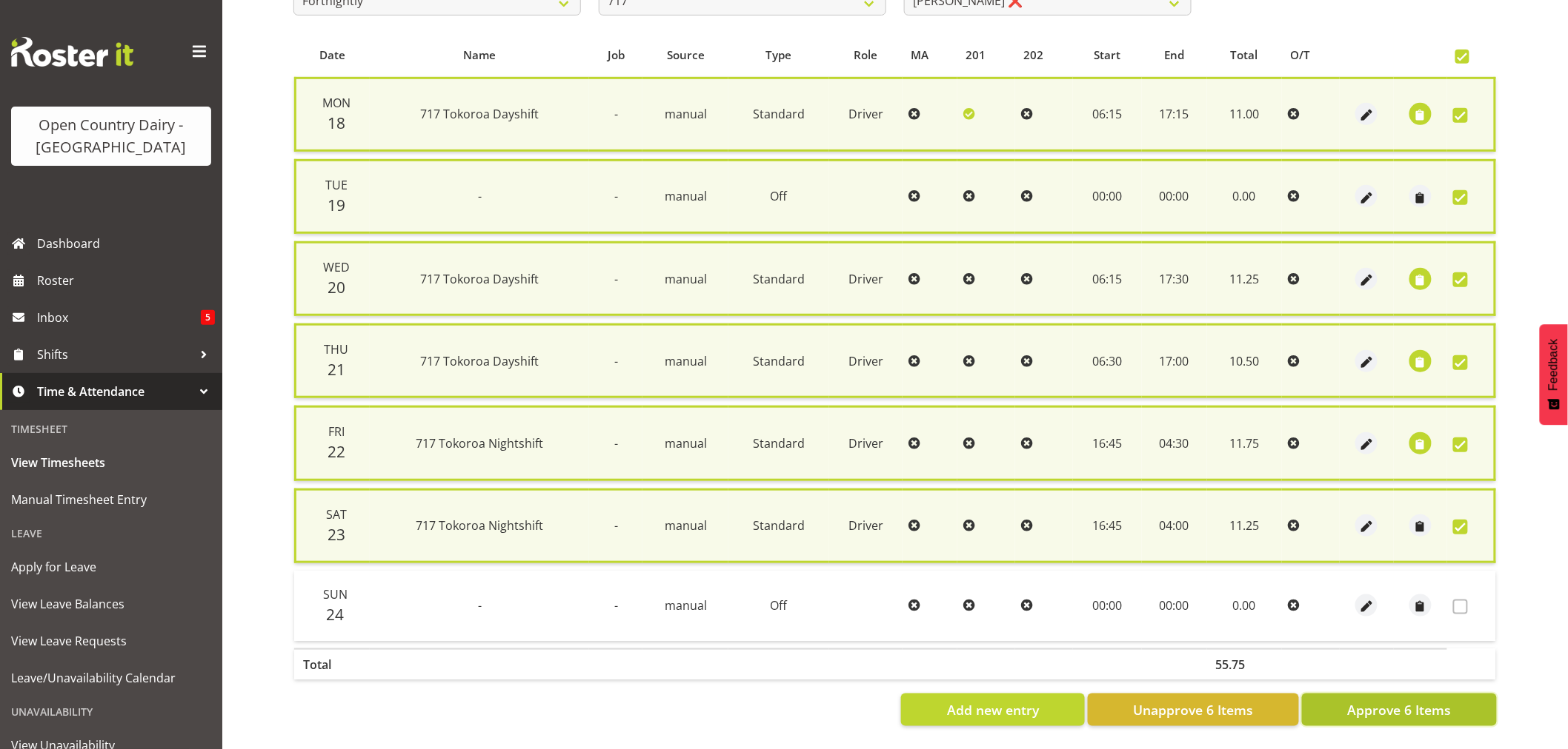
click at [1415, 700] on span "Approve 6 Items" at bounding box center [1399, 710] width 104 height 19
checkbox input "false"
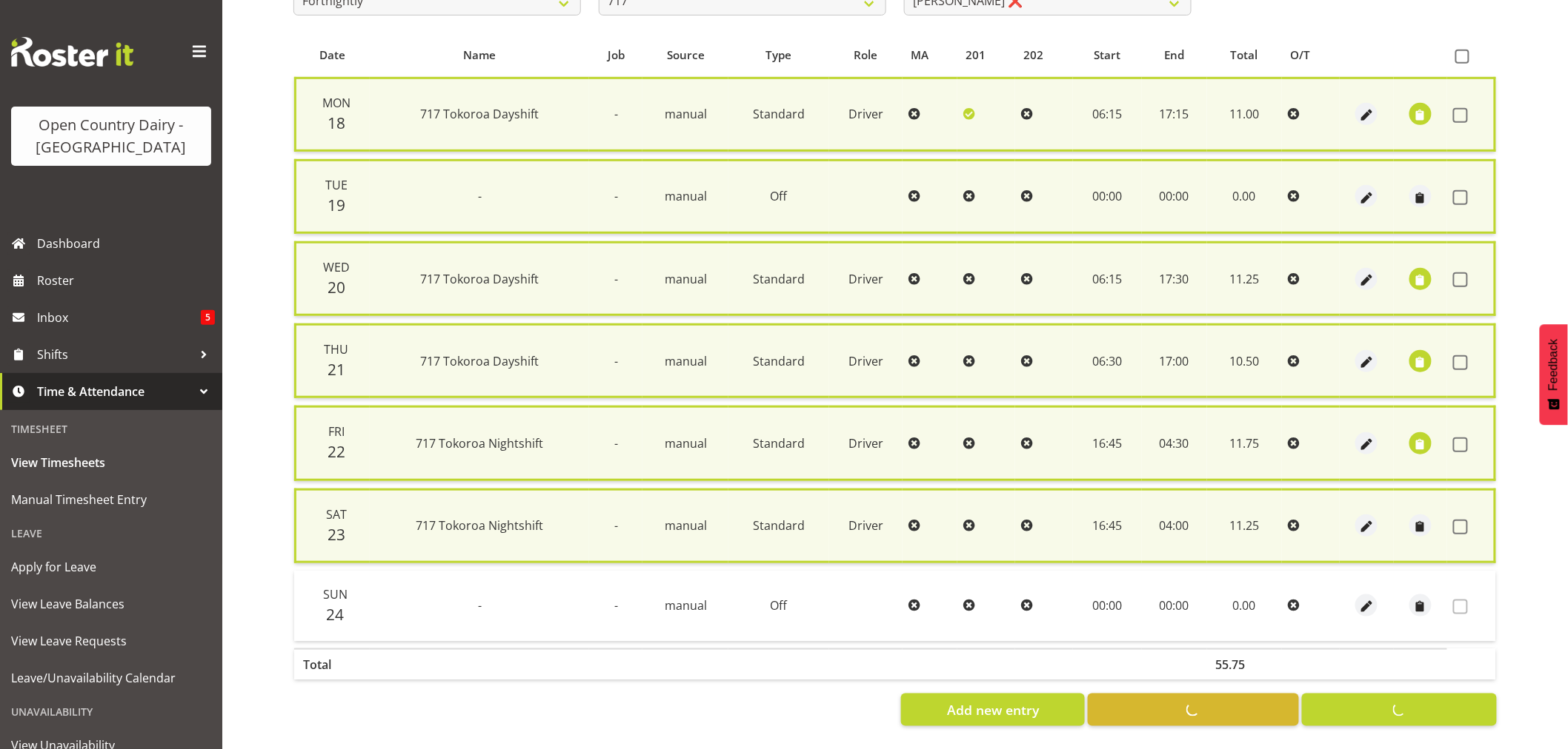
checkbox input "false"
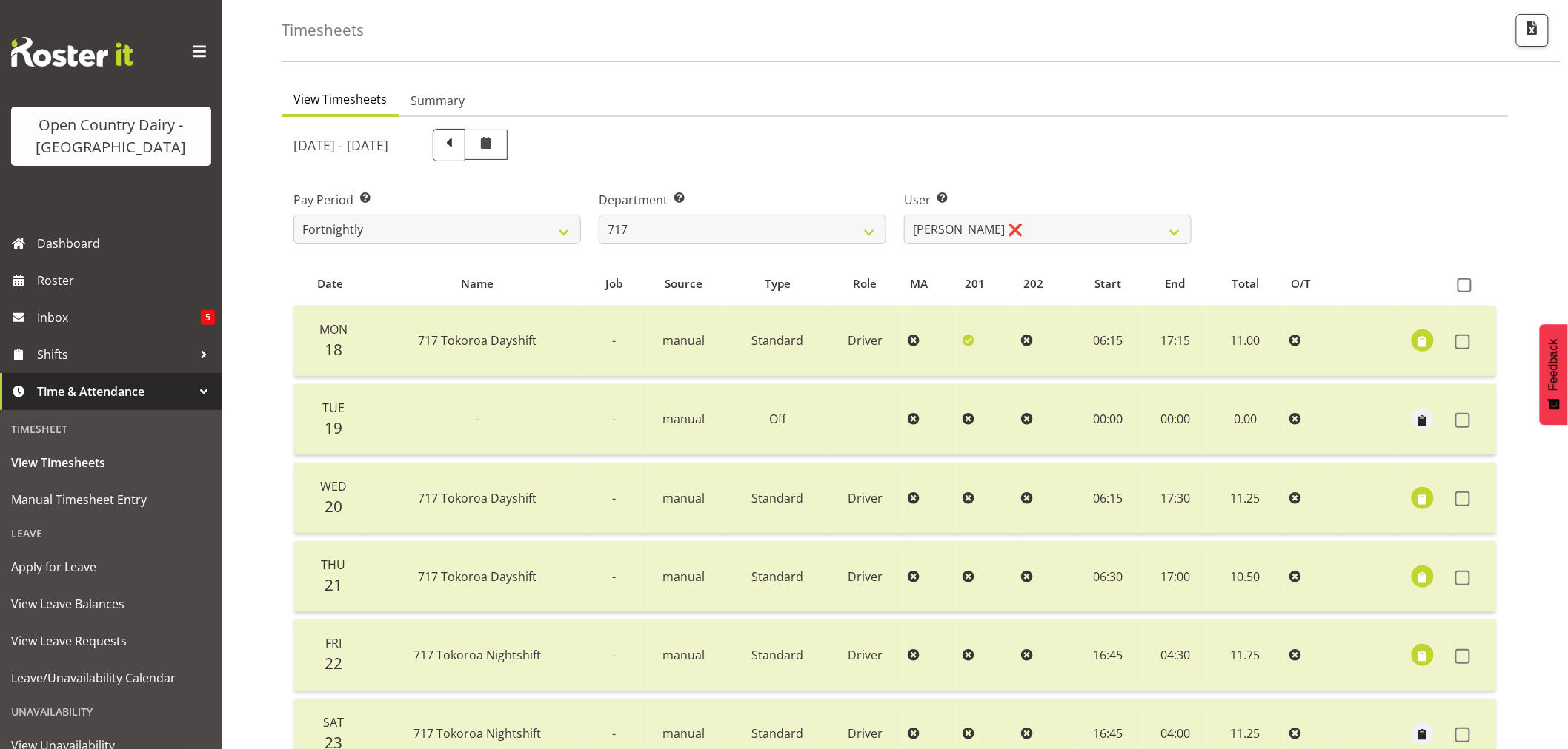
scroll to position [0, 0]
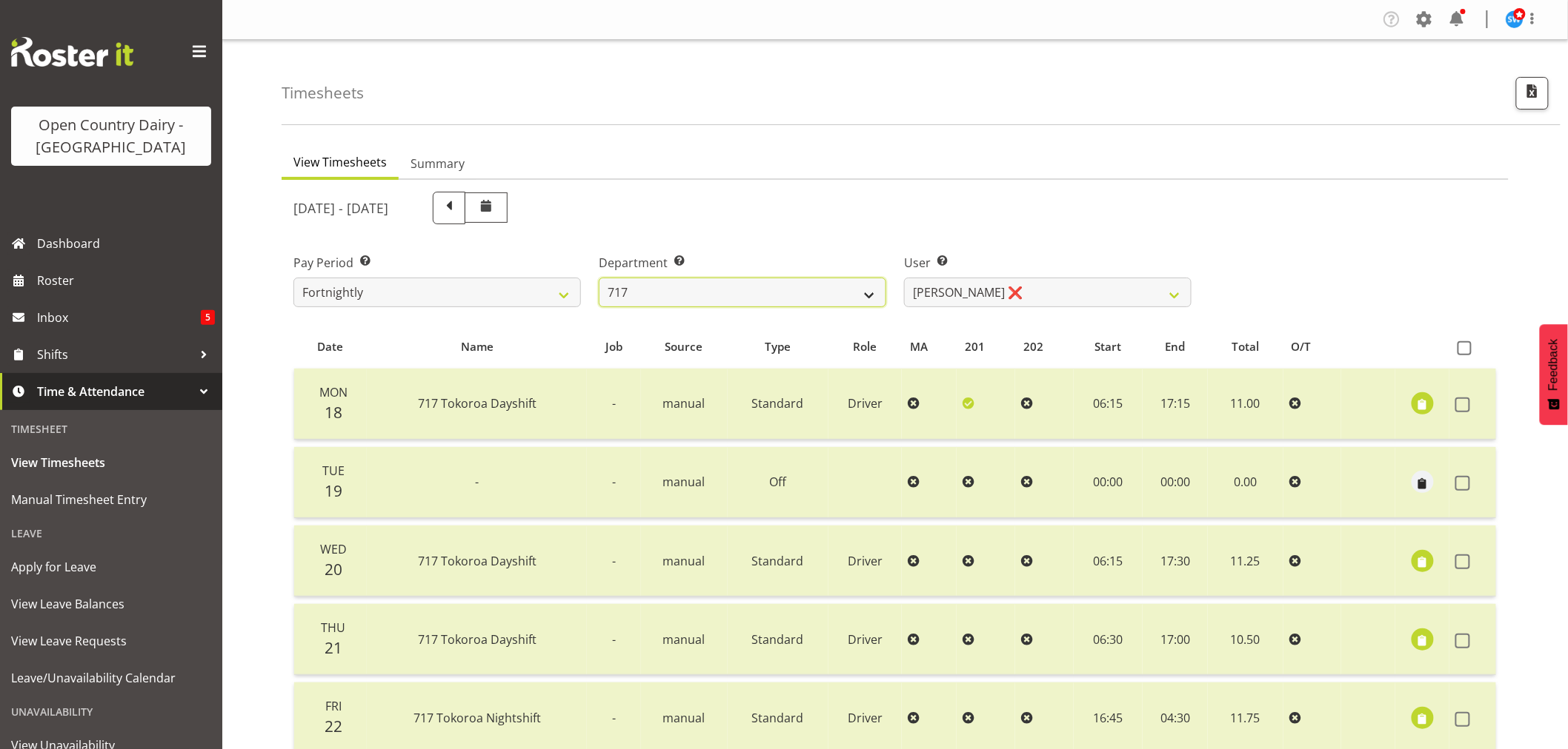
click at [870, 296] on select "701 702 703 704 705 706 707 708 709 710 711 712 713 714 715 716 717 718 719 720" at bounding box center [742, 292] width 287 height 29
click at [598, 277] on select "701 702 703 704 705 706 707 708 709 710 711 712 713 714 715 716 717 718 719 720" at bounding box center [742, 292] width 287 height 29
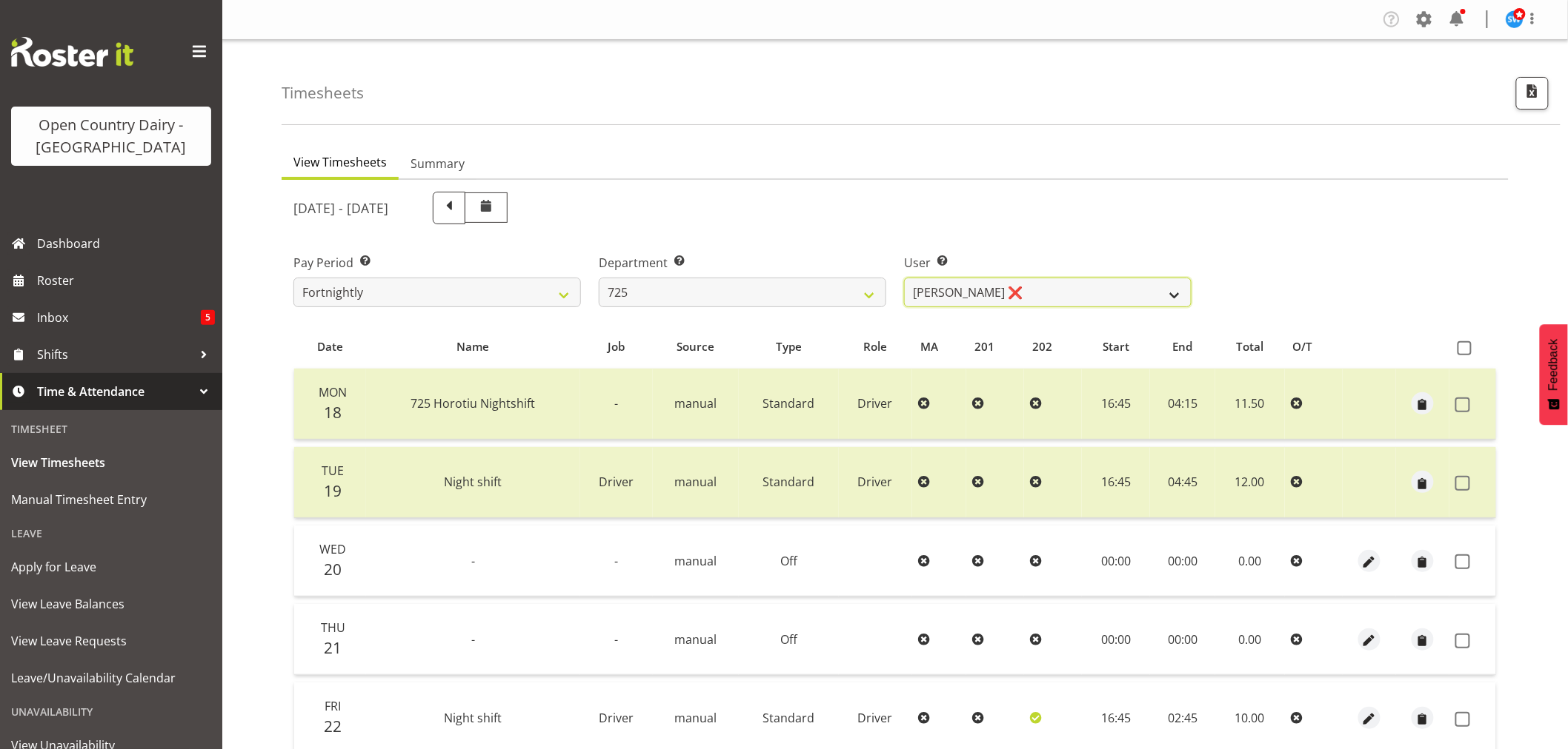
click at [1177, 297] on select "Bhupinder Dhaliwal ❌ Gurpreet Singh Kahlon ❌ Hendrik Potgieter ❌ Len Grace ❌" at bounding box center [1047, 292] width 287 height 29
click at [872, 294] on select "701 702 703 704 705 706 707 708 709 710 711 712 713 714 715 716 717 718 719 720" at bounding box center [742, 292] width 287 height 29
select select "814"
click at [598, 277] on select "701 702 703 704 705 706 707 708 709 710 711 712 713 714 715 716 717 718 719 720" at bounding box center [742, 292] width 287 height 29
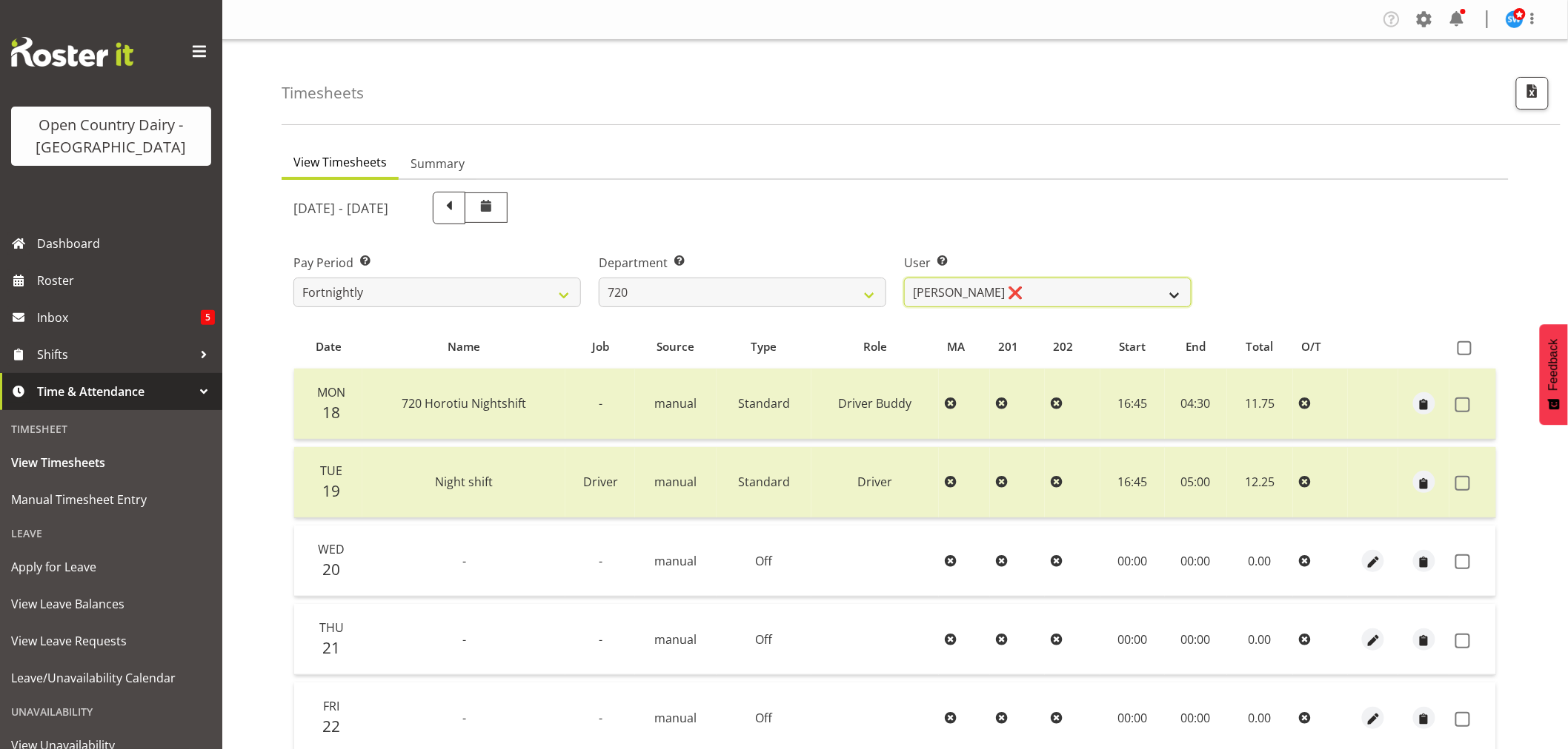
click at [1178, 294] on select "Garry Hooper ❌ Kerry Slater ❌ Nathan Frankhouser ❌ Steve Daly ❌" at bounding box center [1047, 292] width 287 height 29
select select "8192"
click at [904, 277] on select "Garry Hooper ❌ Kerry Slater ❌ Nathan Frankhouser ❌ Steve Daly ❌" at bounding box center [1047, 292] width 287 height 29
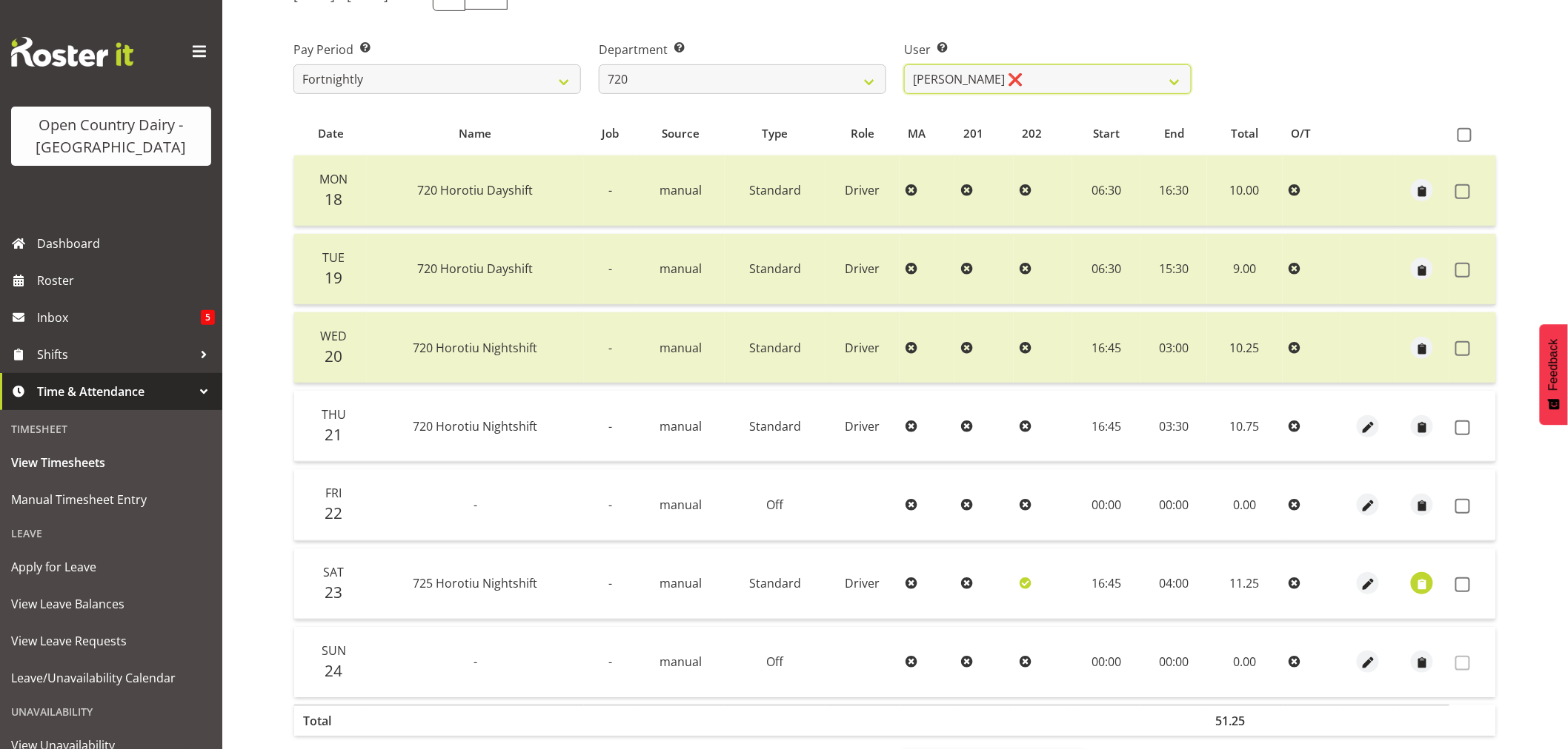
scroll to position [246, 0]
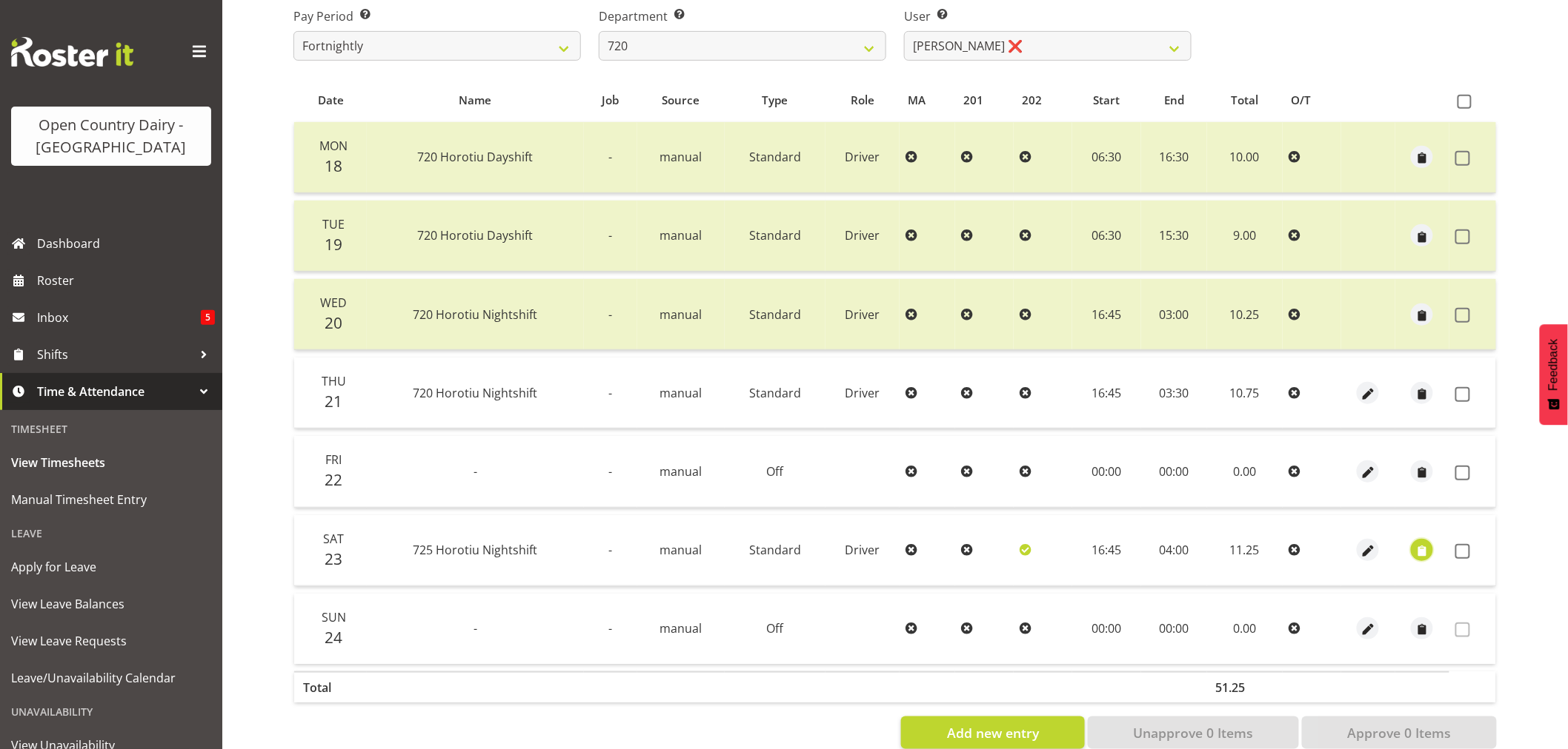
click at [1426, 551] on span "button" at bounding box center [1422, 552] width 17 height 17
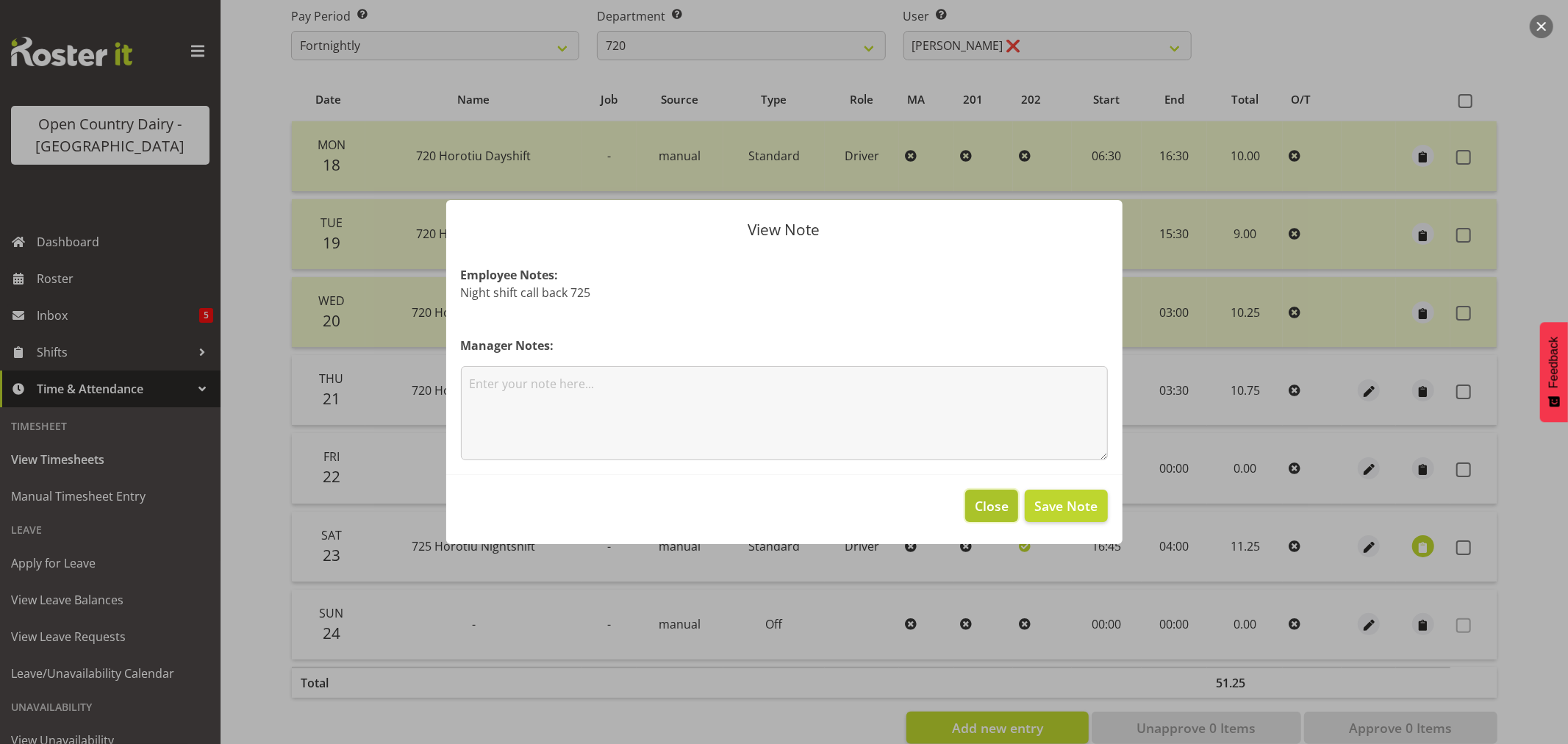
click at [984, 506] on span "Close" at bounding box center [991, 506] width 34 height 19
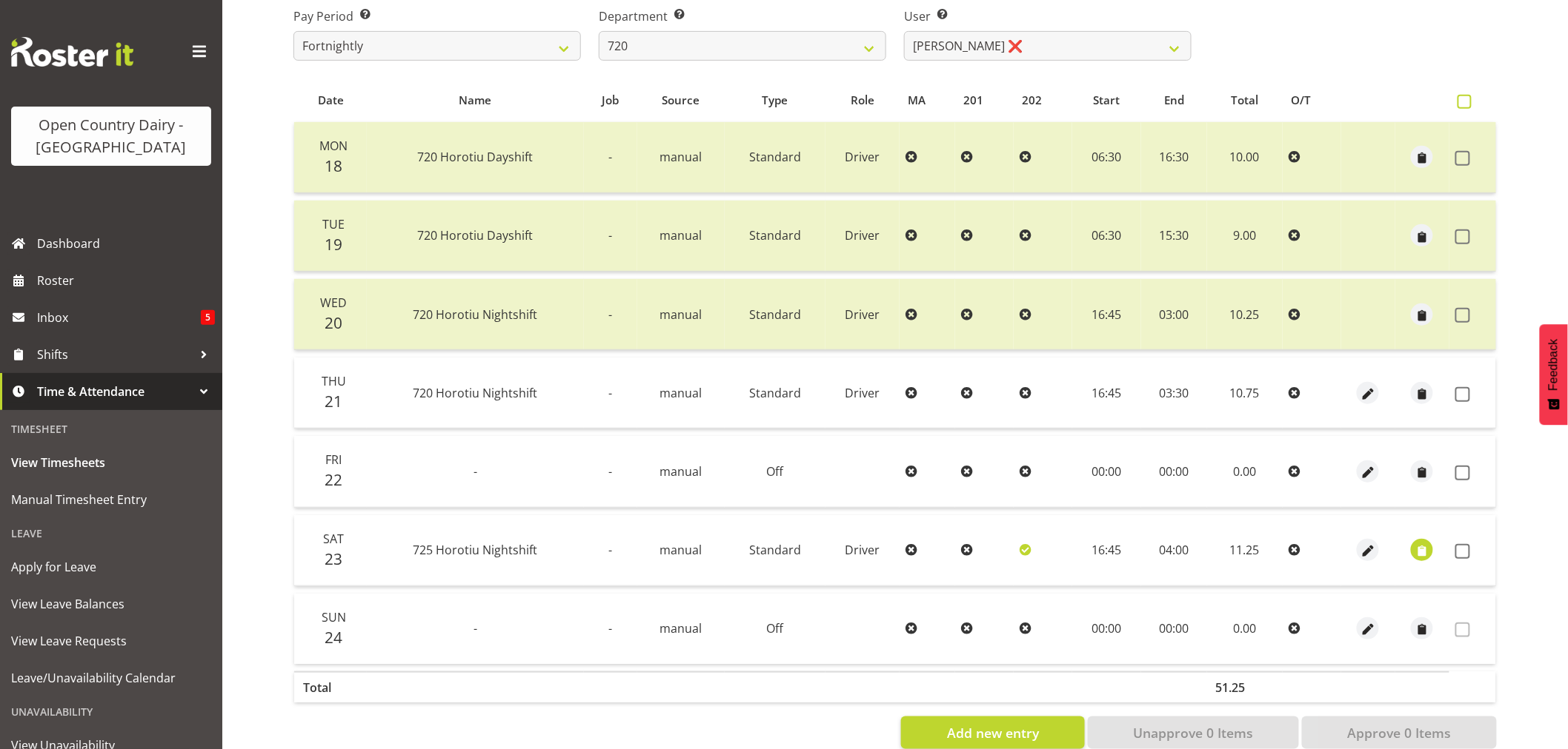
click at [1467, 101] on span at bounding box center [1464, 101] width 14 height 14
click at [1467, 101] on input "checkbox" at bounding box center [1461, 101] width 10 height 10
checkbox input "true"
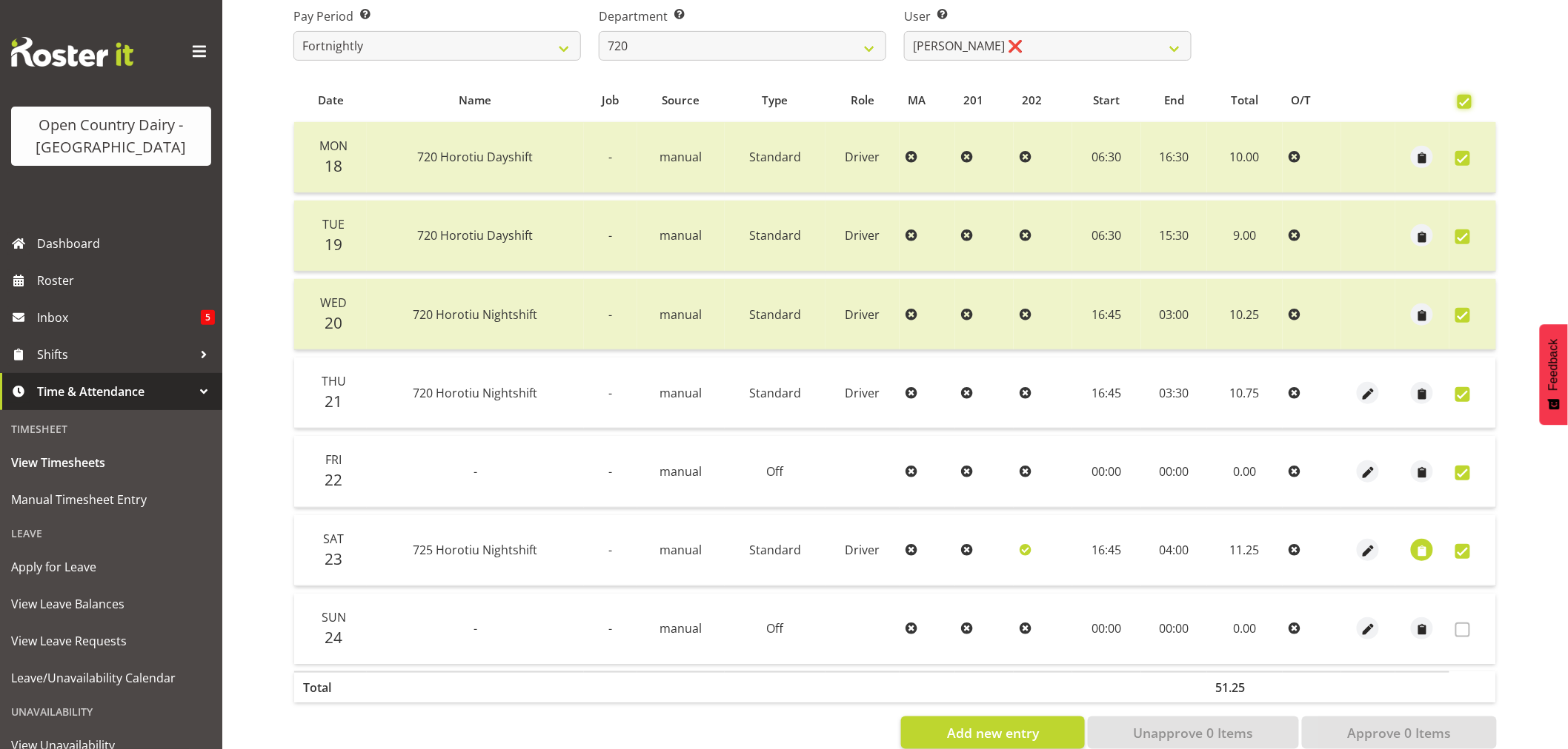
checkbox input "true"
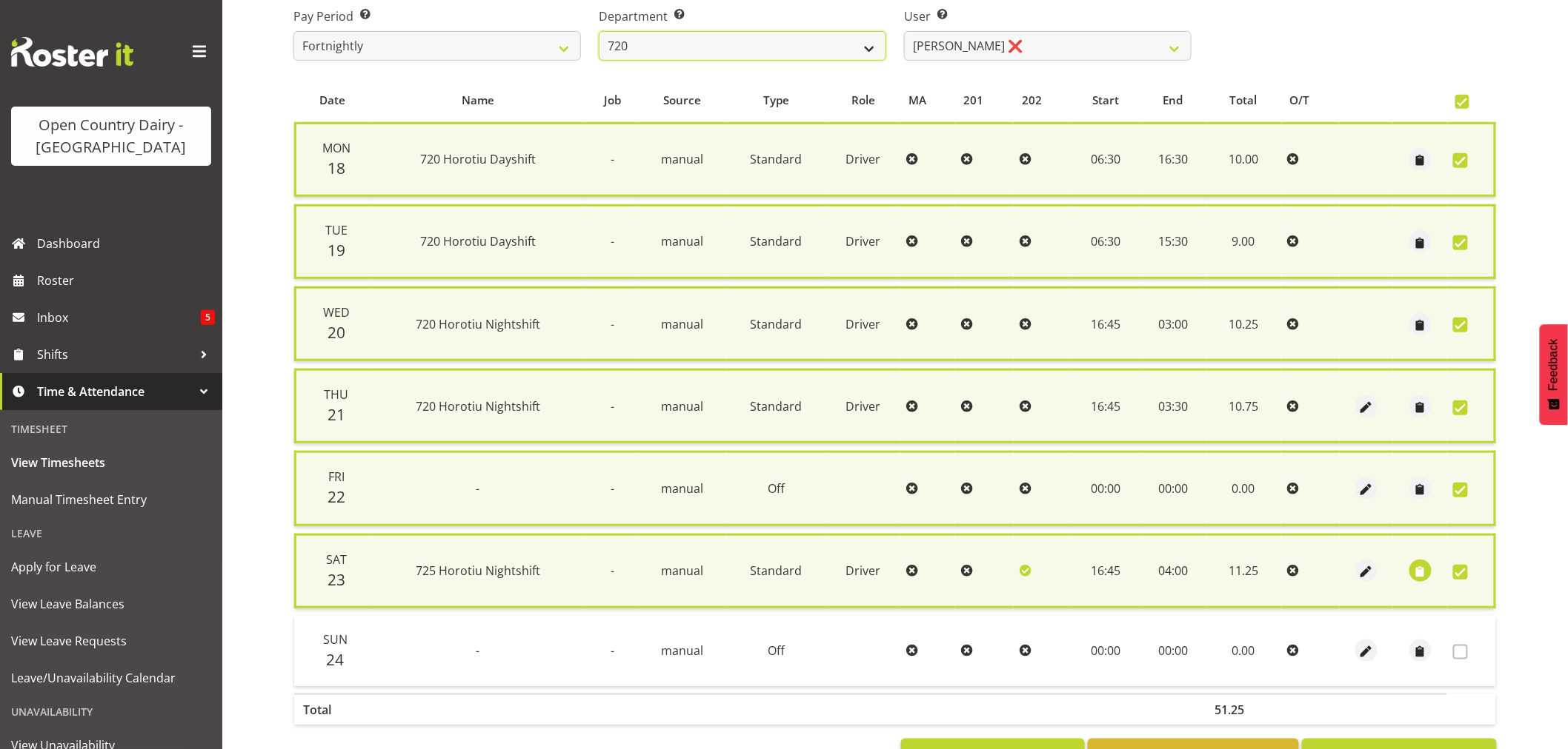
click at [870, 47] on select "701 702 703 704 705 706 707 708 709 710 711 712 713 714 715 716 717 718 719 720" at bounding box center [742, 46] width 287 height 29
select select "808"
click at [598, 31] on select "701 702 703 704 705 706 707 708 709 710 711 712 713 714 715 716 717 718 719 720" at bounding box center [742, 46] width 287 height 29
select select "10486"
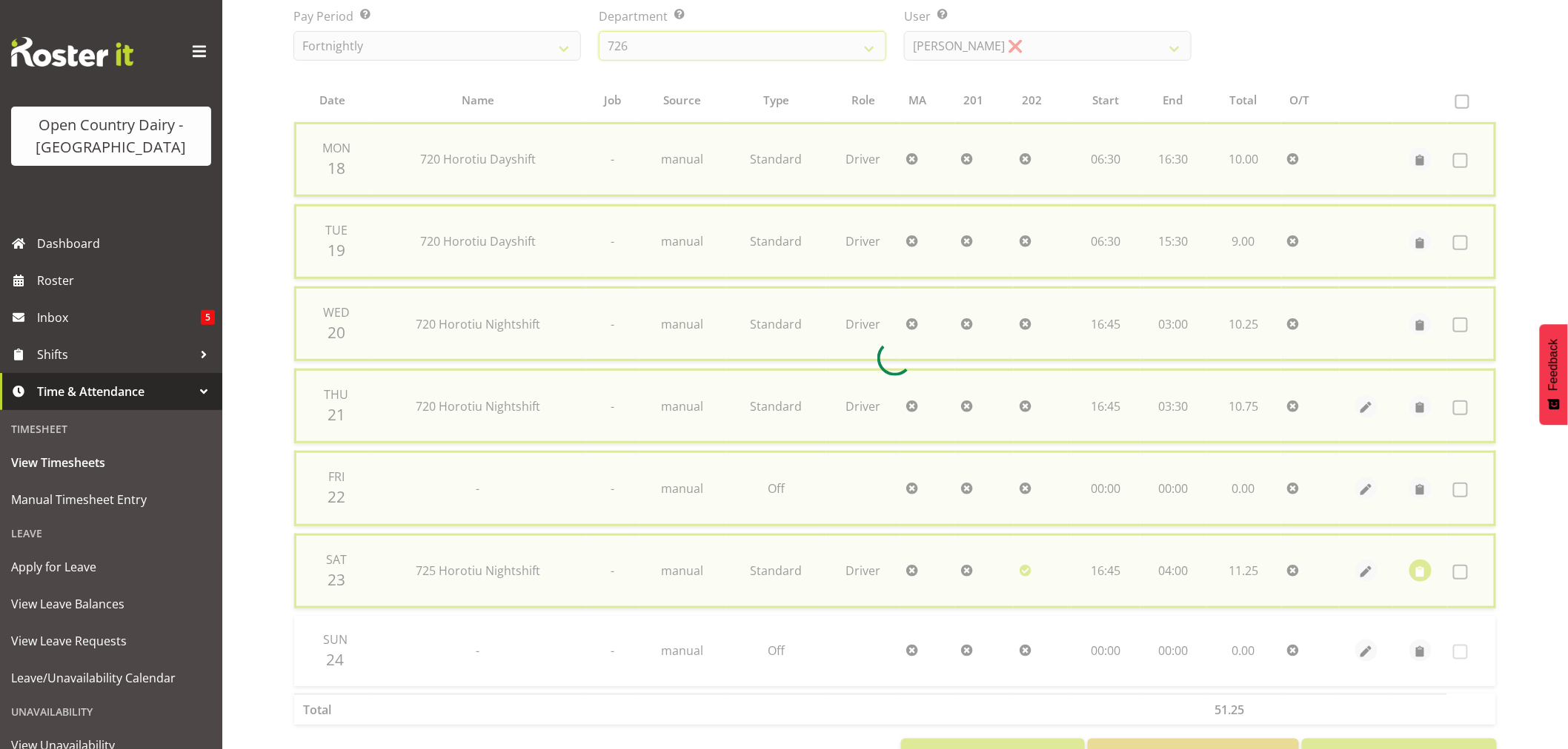
checkbox input "false"
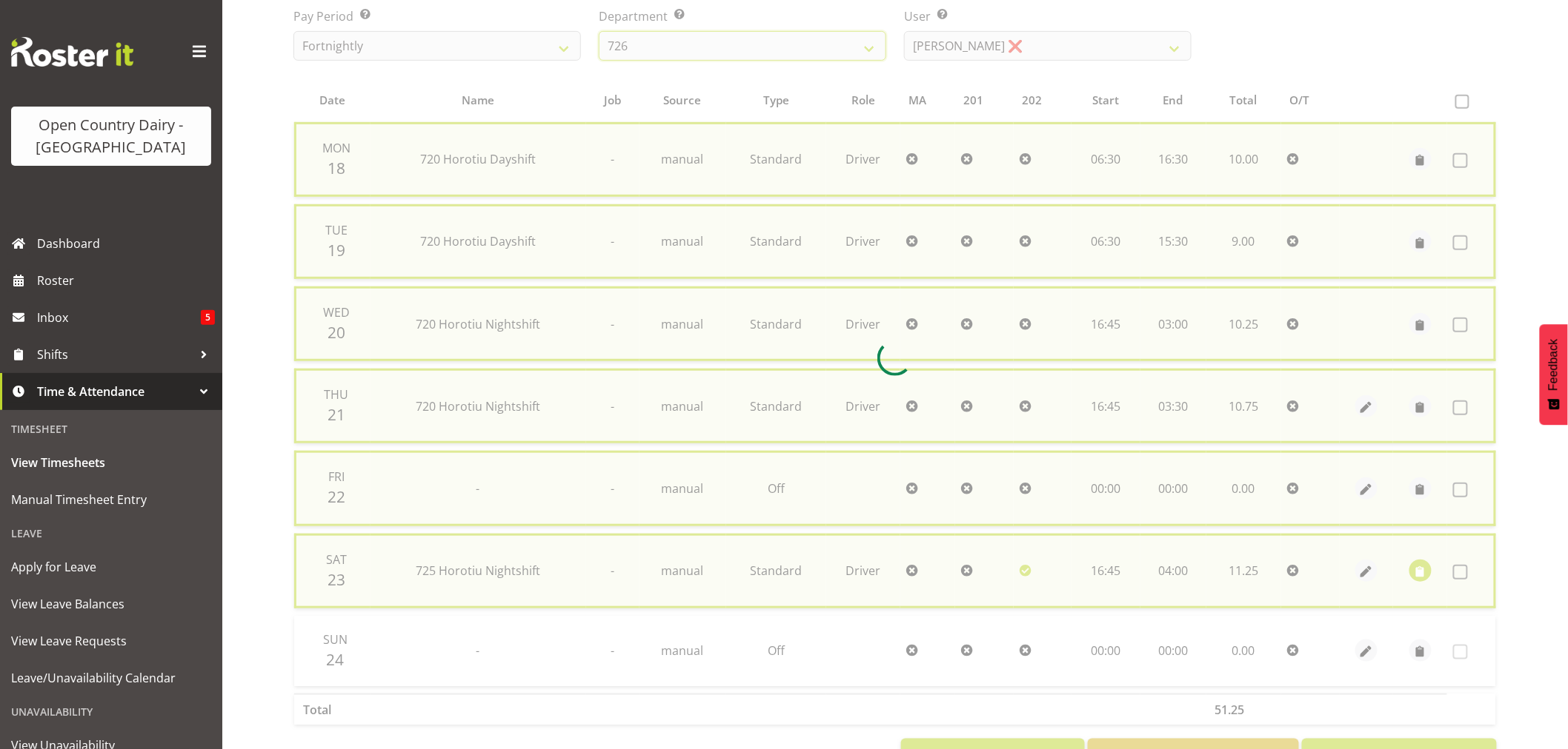
checkbox input "false"
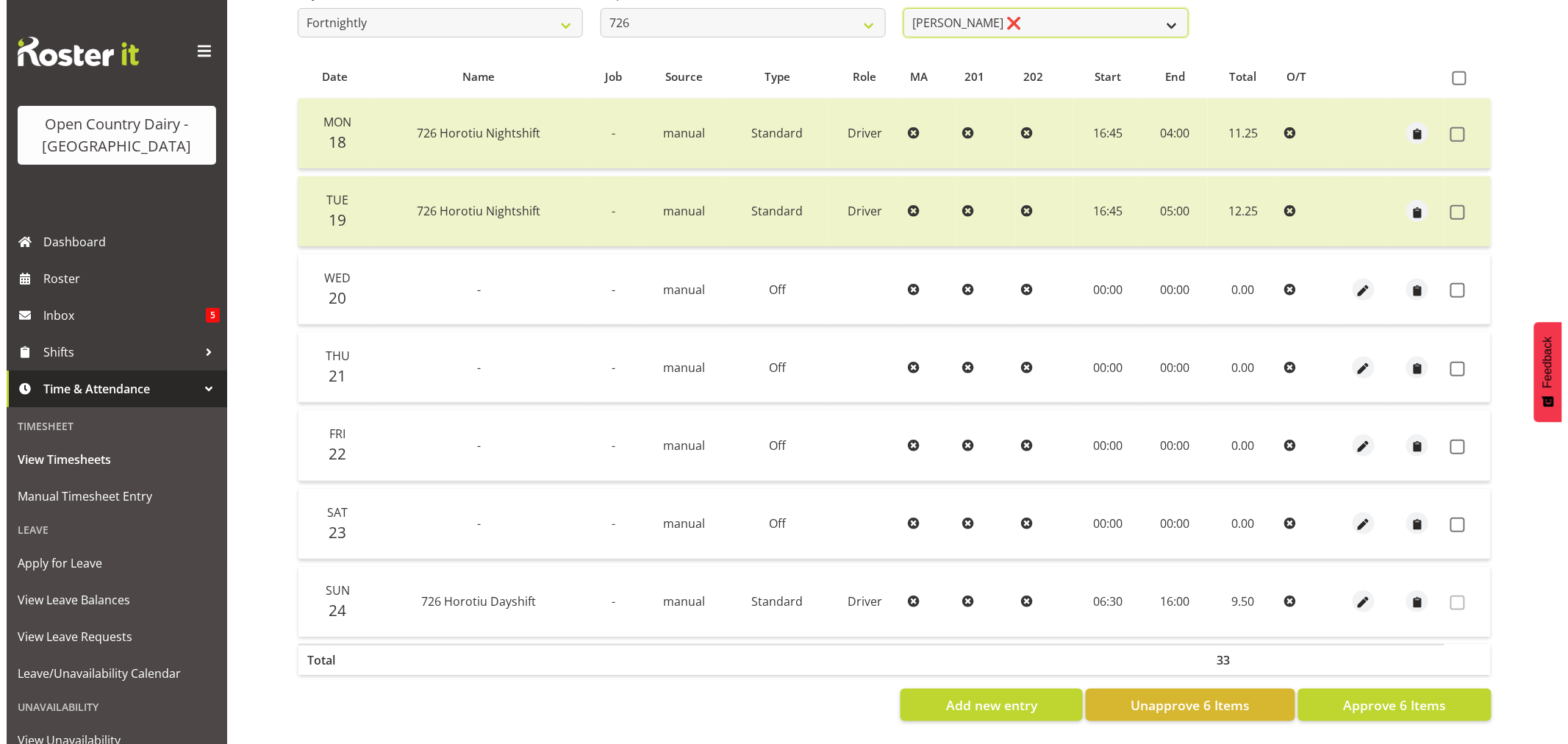
scroll to position [275, 0]
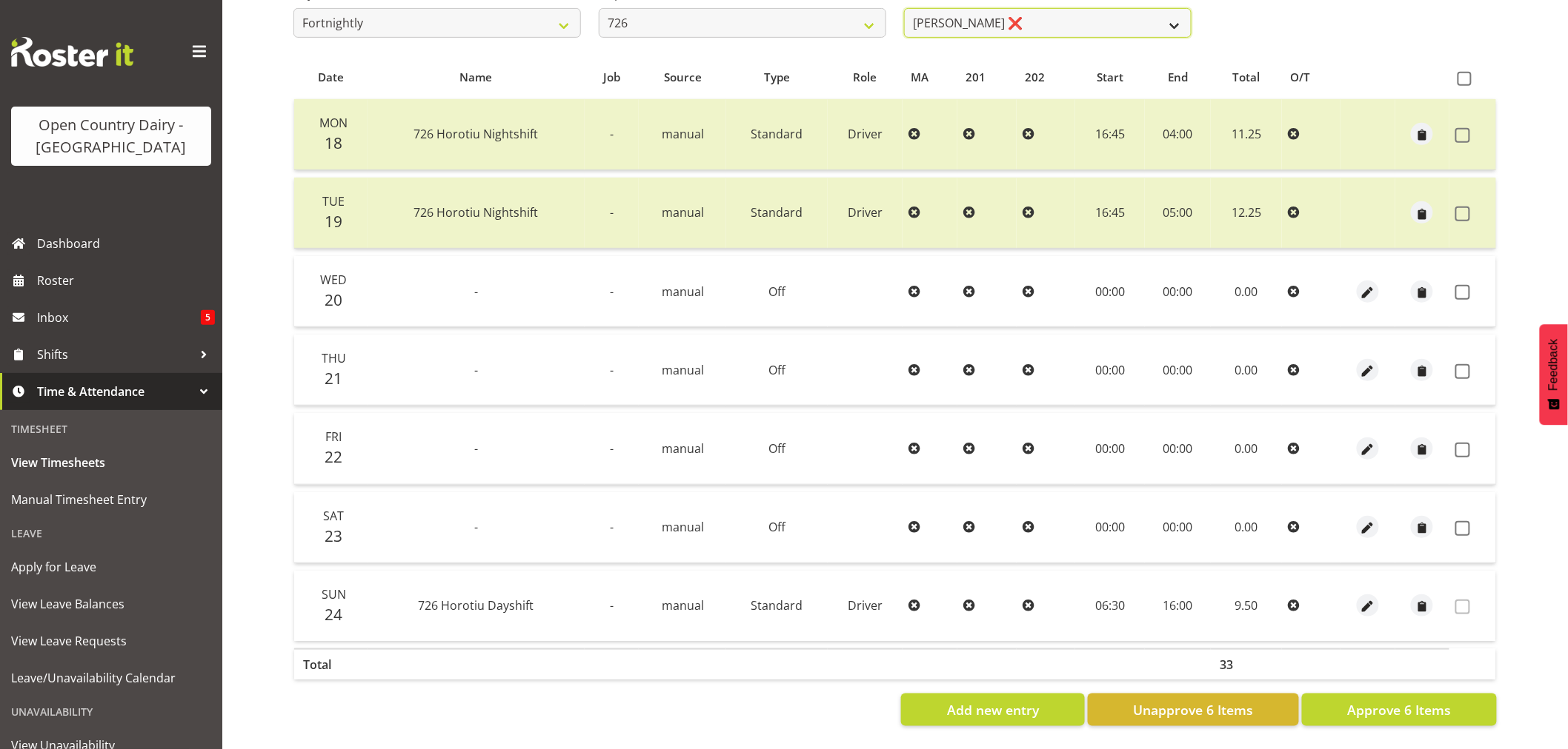
click at [1173, 16] on select "Angela Burrill ❌ Bryan Leathart ❌ Harpreet Singh ❌ Kerry Young ❌" at bounding box center [1047, 23] width 287 height 29
select select "11236"
click at [904, 8] on select "Angela Burrill ❌ Bryan Leathart ❌ Harpreet Singh ❌ Kerry Young ❌" at bounding box center [1047, 23] width 287 height 29
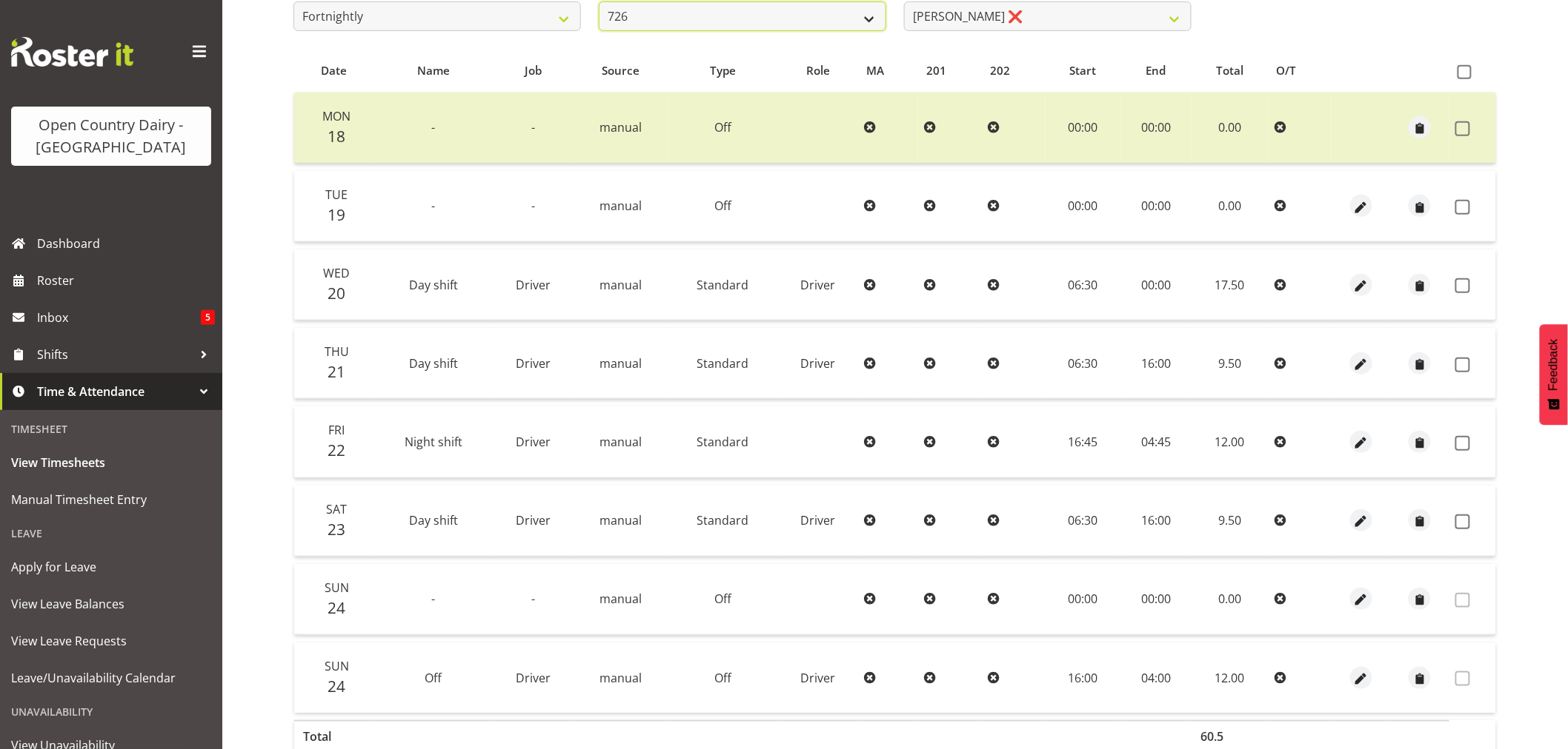
click at [875, 16] on select "701 702 703 704 705 706 707 708 709 710 711 712 713 714 715 716 717 718 719 720" at bounding box center [742, 16] width 287 height 29
select select "814"
click at [598, 2] on select "701 702 703 704 705 706 707 708 709 710 711 712 713 714 715 716 717 718 719 720" at bounding box center [742, 16] width 287 height 29
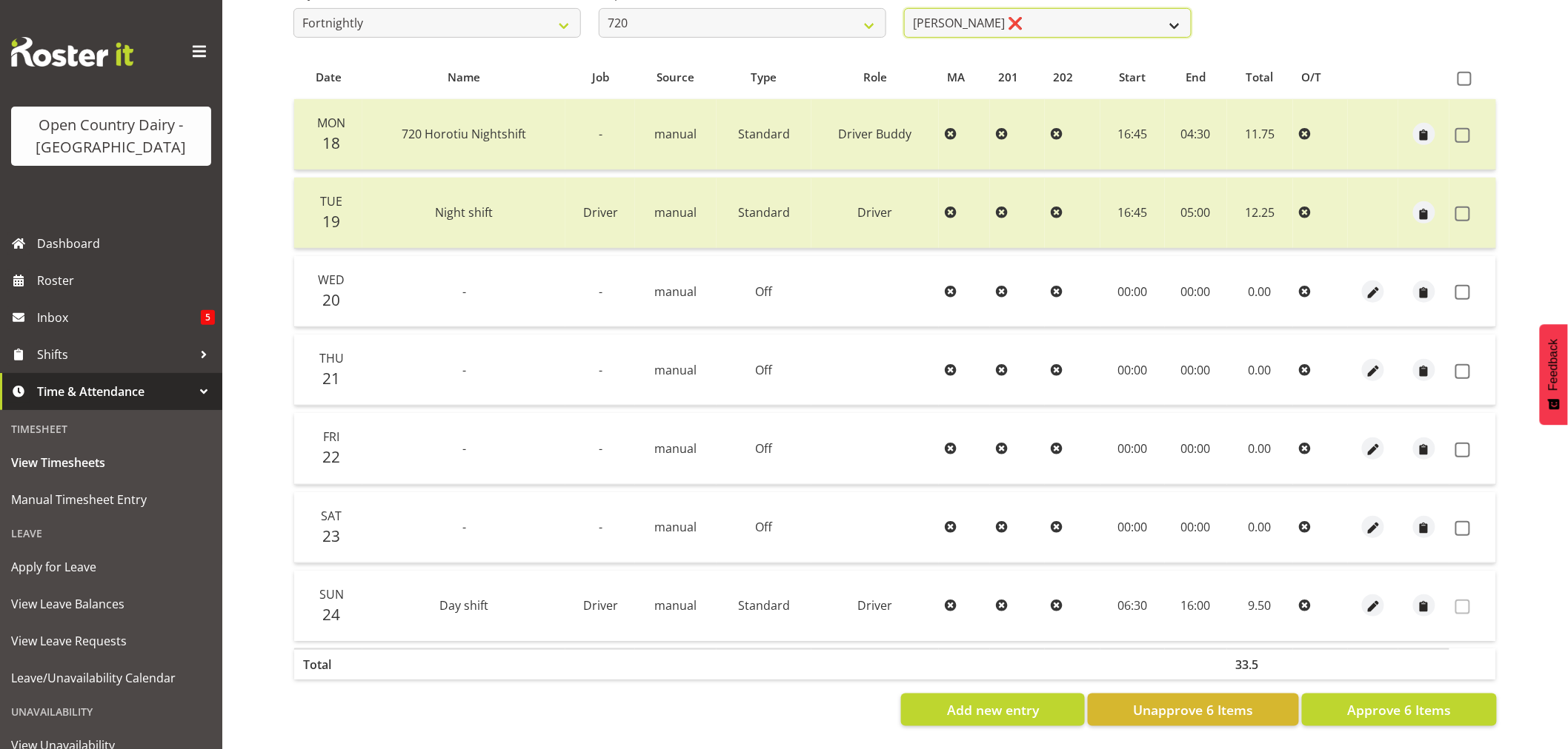
click at [1175, 16] on select "Garry Hooper ❌ Kerry Slater ❌ Nathan Frankhouser ❌ Steve Daly ❌" at bounding box center [1047, 23] width 287 height 29
select select "8192"
click at [904, 8] on select "Garry Hooper ❌ Kerry Slater ❌ Nathan Frankhouser ❌ Steve Daly ❌" at bounding box center [1047, 23] width 287 height 29
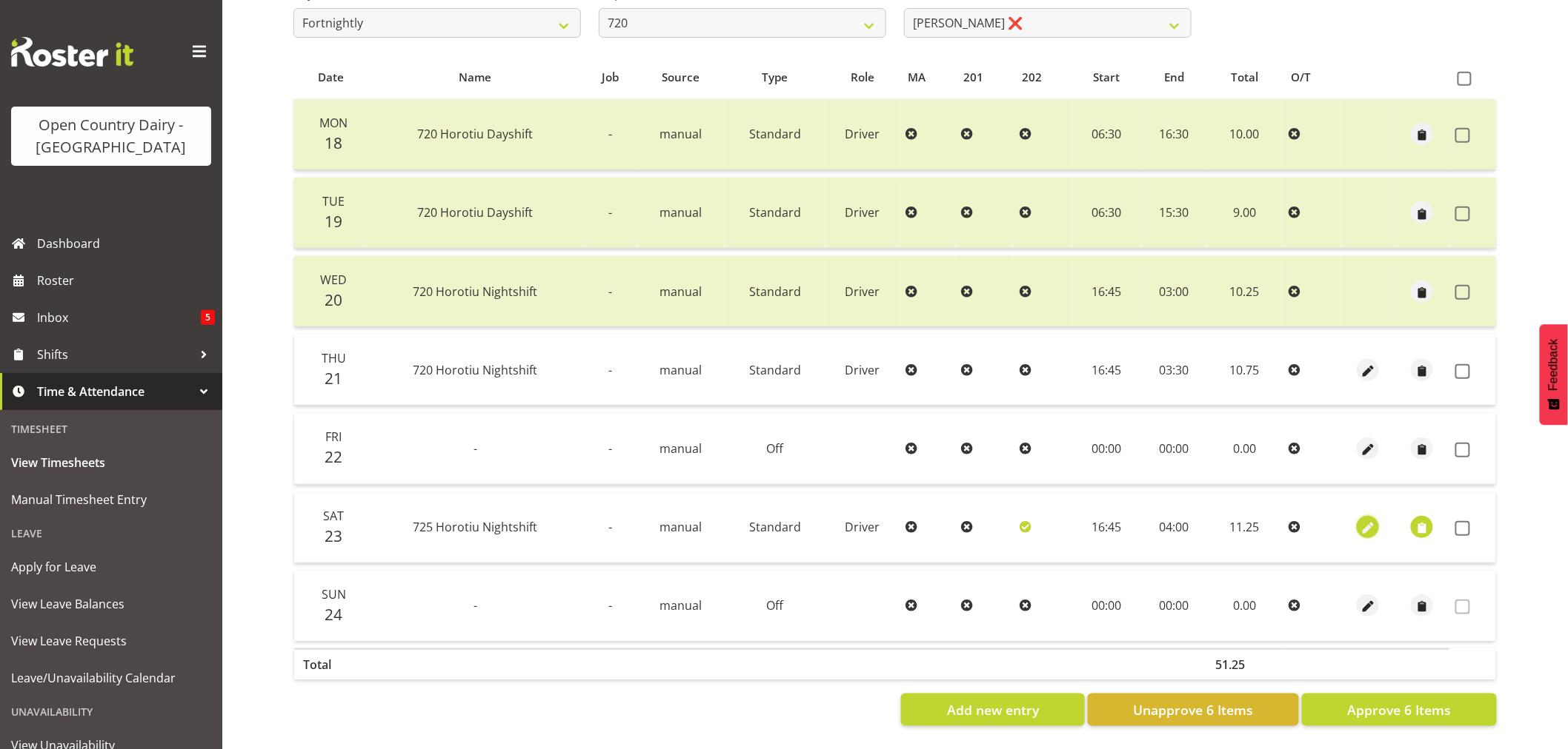
click at [1369, 523] on span "button" at bounding box center [1369, 530] width 17 height 17
select select "Standard"
select select "803"
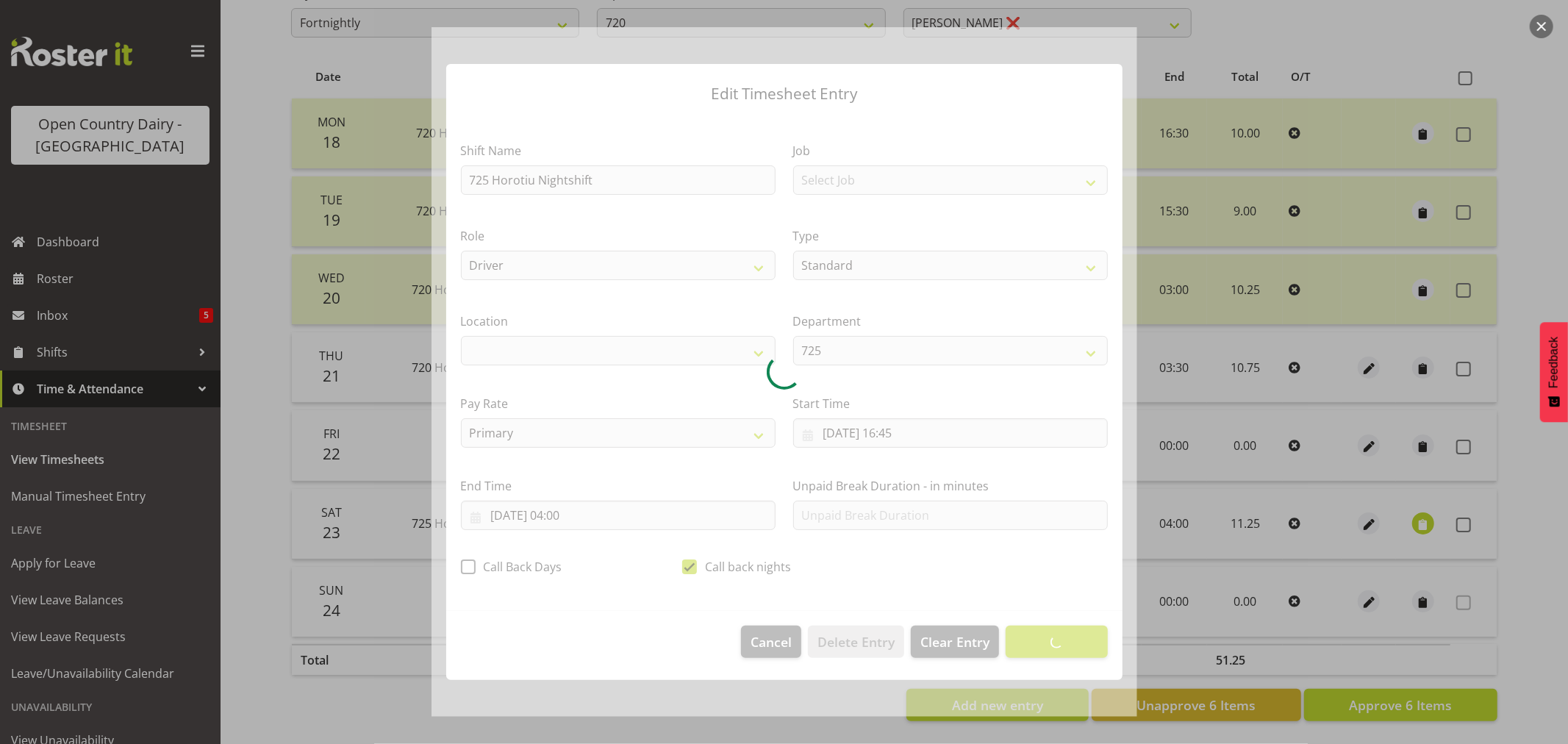
select select "1054"
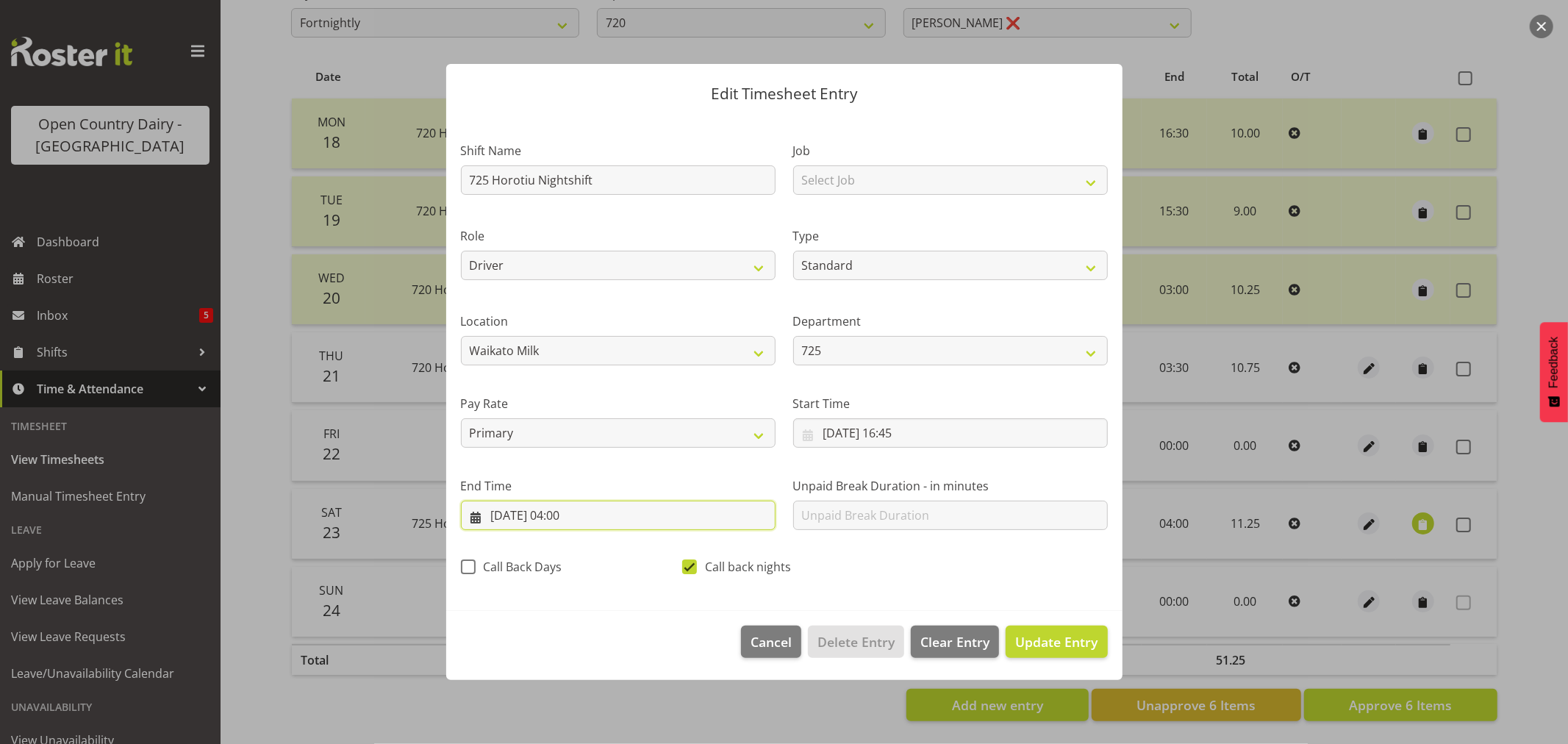
click at [583, 512] on input "24/08/2025, 04:00" at bounding box center [619, 516] width 315 height 29
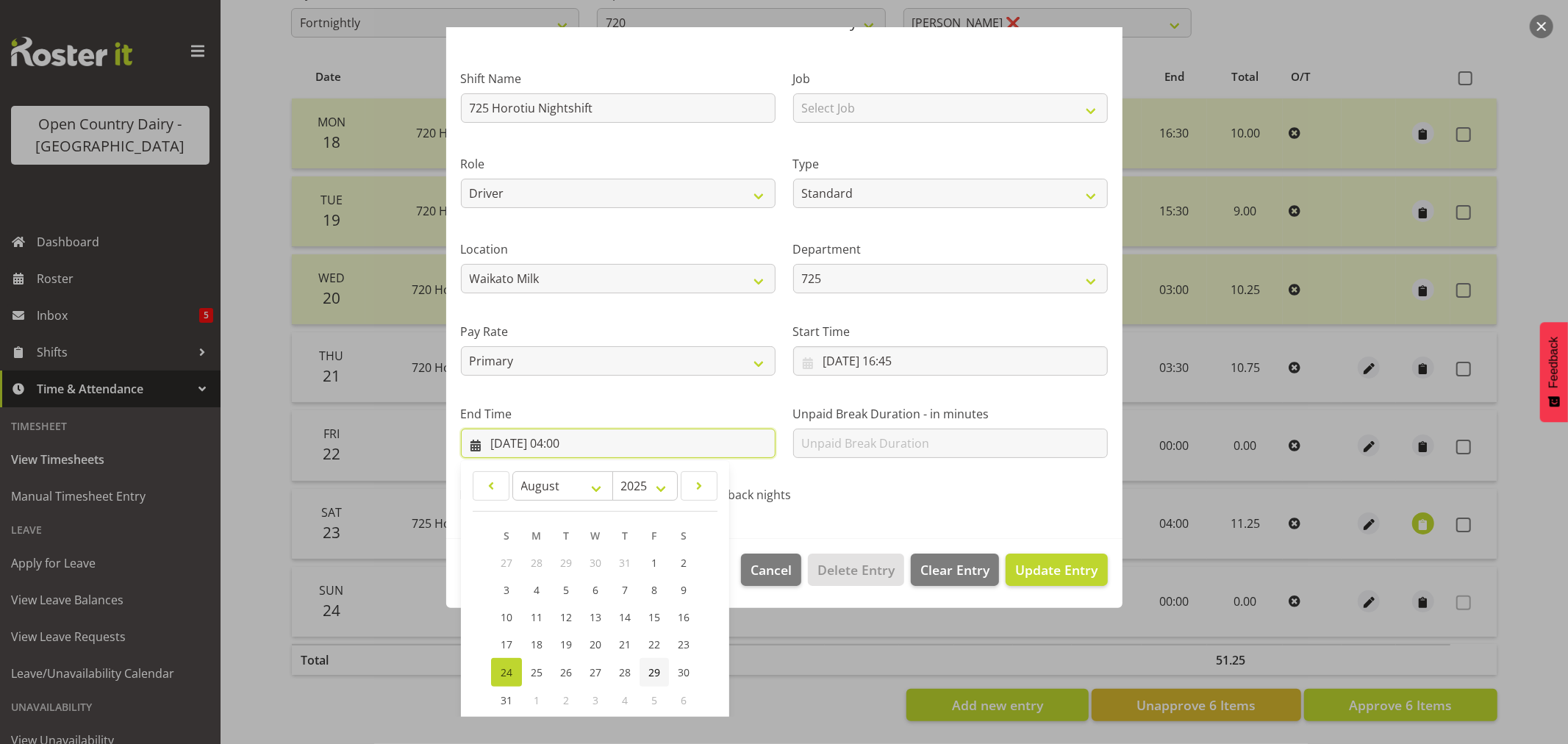
scroll to position [149, 0]
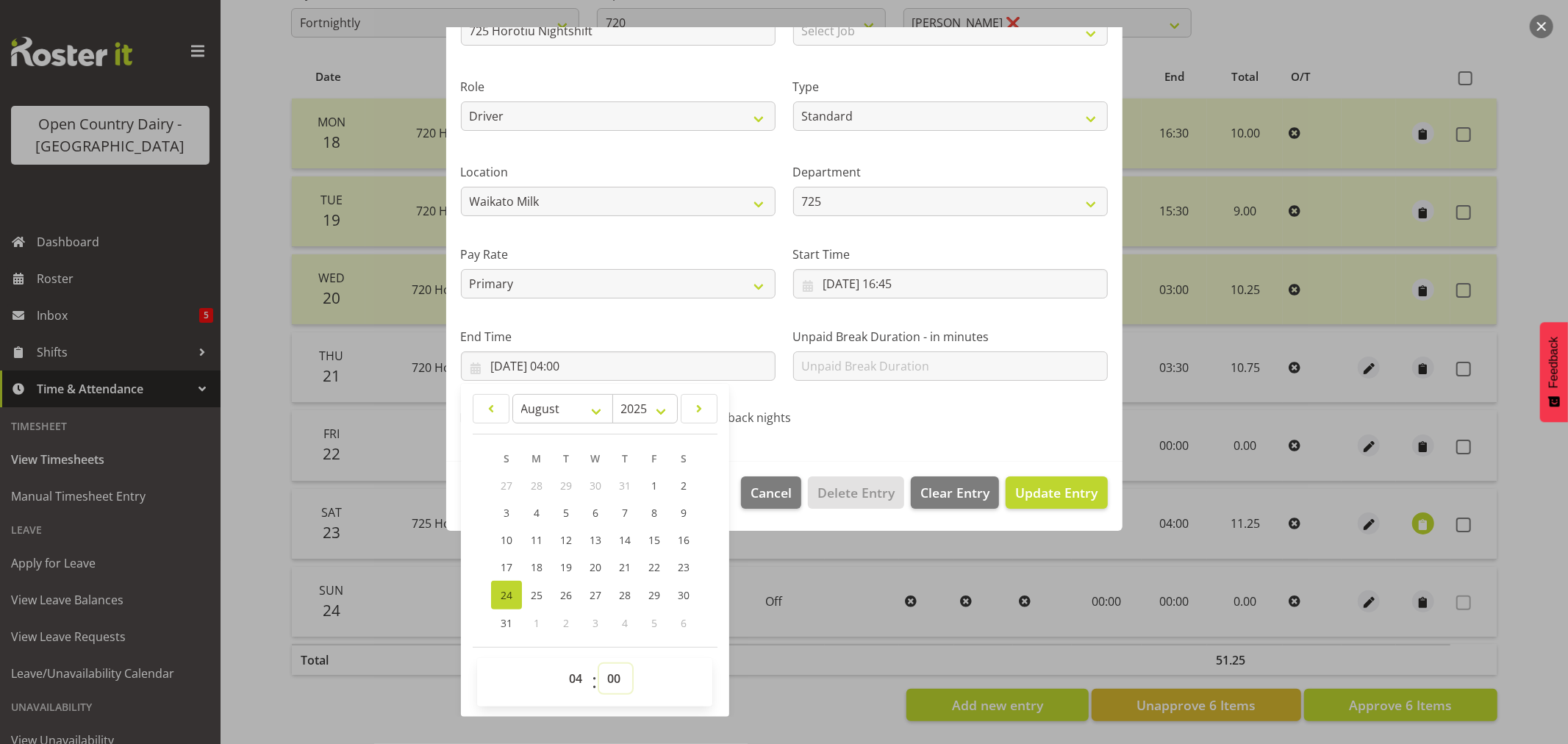
click at [613, 680] on select "00 01 02 03 04 05 06 07 08 09 10 11 12 13 14 15 16 17 18 19 20 21 22 23 24 25 2…" at bounding box center [615, 679] width 33 height 29
select select "15"
click at [599, 664] on select "00 01 02 03 04 05 06 07 08 09 10 11 12 13 14 15 16 17 18 19 20 21 22 23 24 25 2…" at bounding box center [615, 679] width 33 height 29
type input "24/08/2025, 04:15"
click at [1036, 493] on span "Update Entry" at bounding box center [1057, 493] width 83 height 18
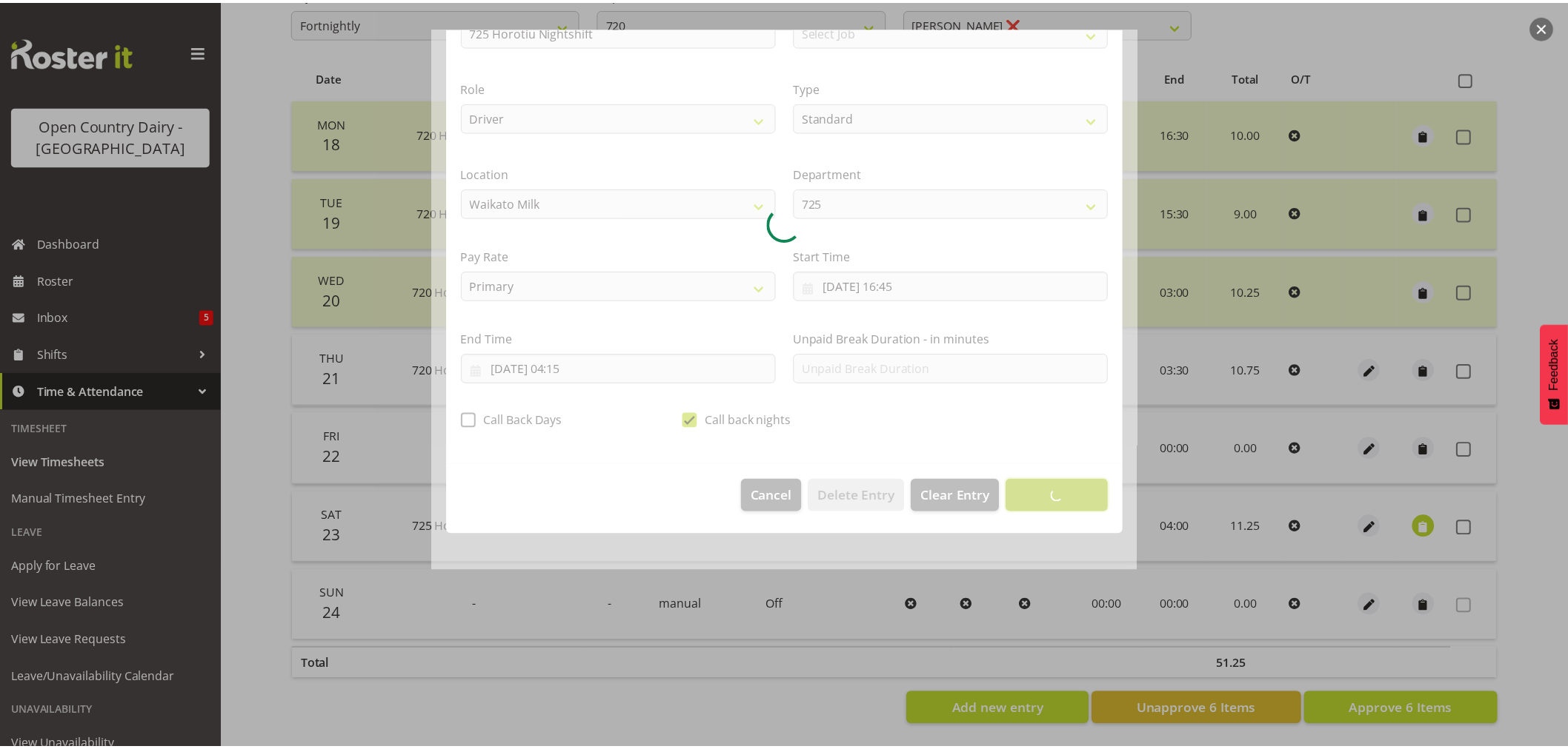
scroll to position [0, 0]
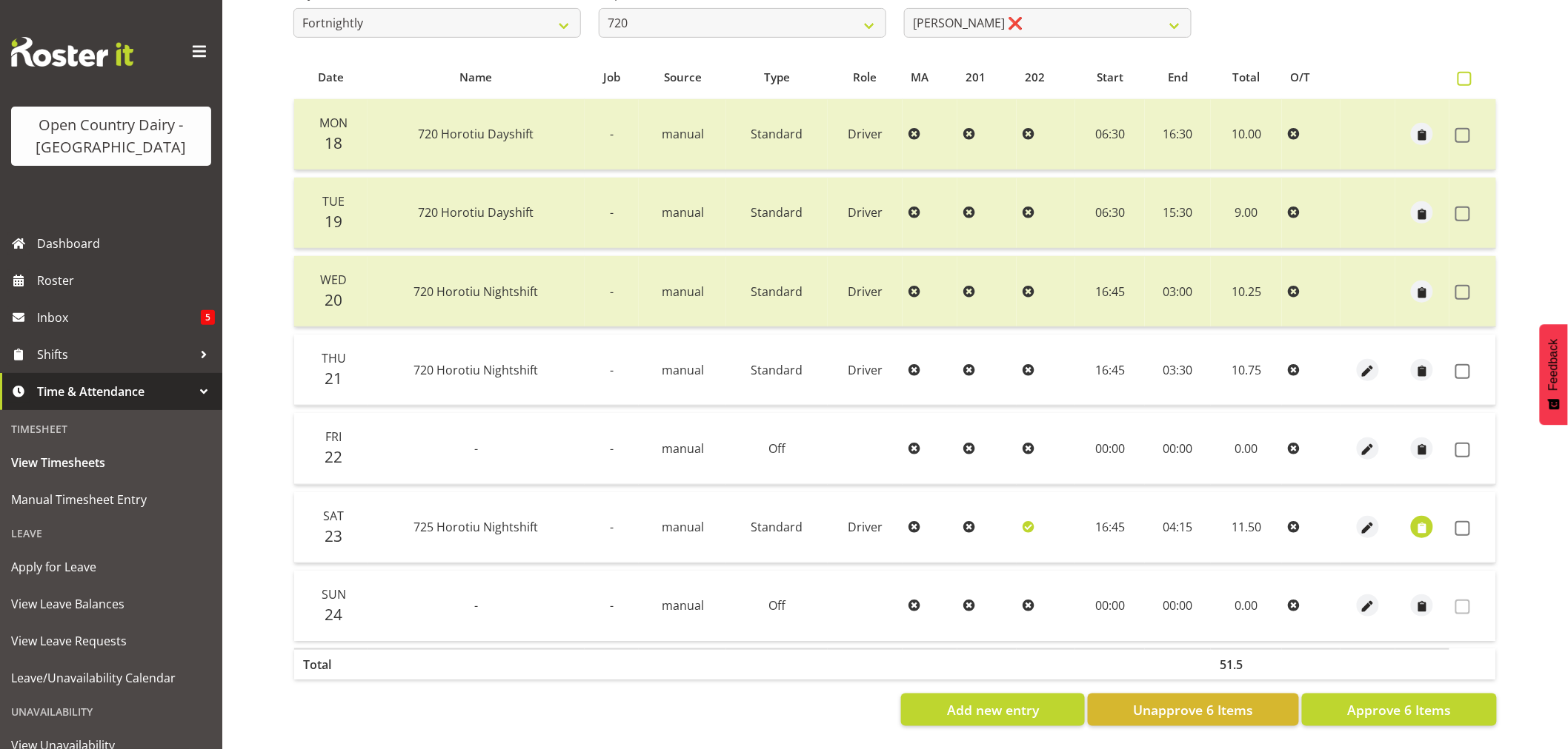
click at [1461, 72] on span at bounding box center [1464, 79] width 14 height 14
click at [1461, 74] on input "checkbox" at bounding box center [1461, 78] width 10 height 10
checkbox input "true"
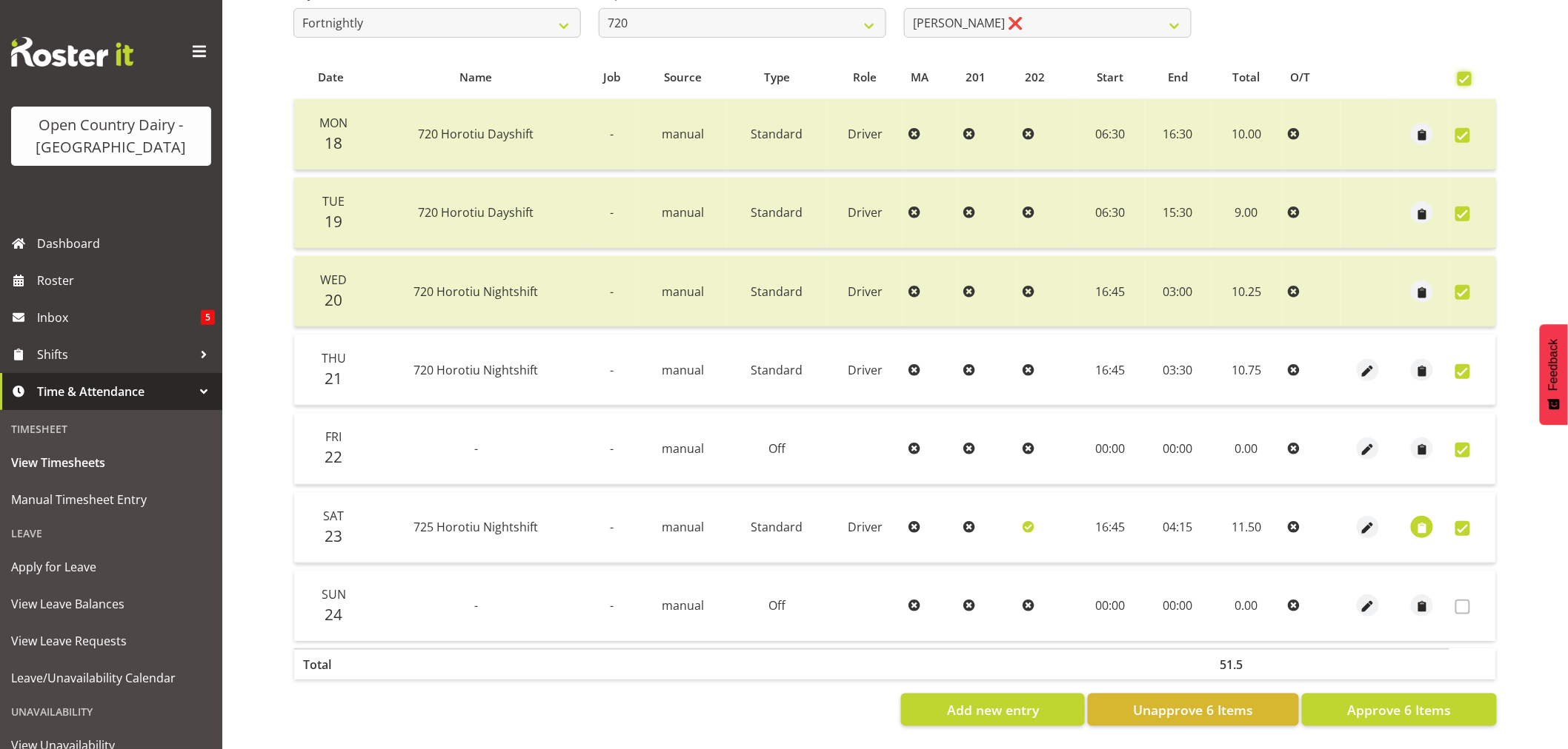
checkbox input "true"
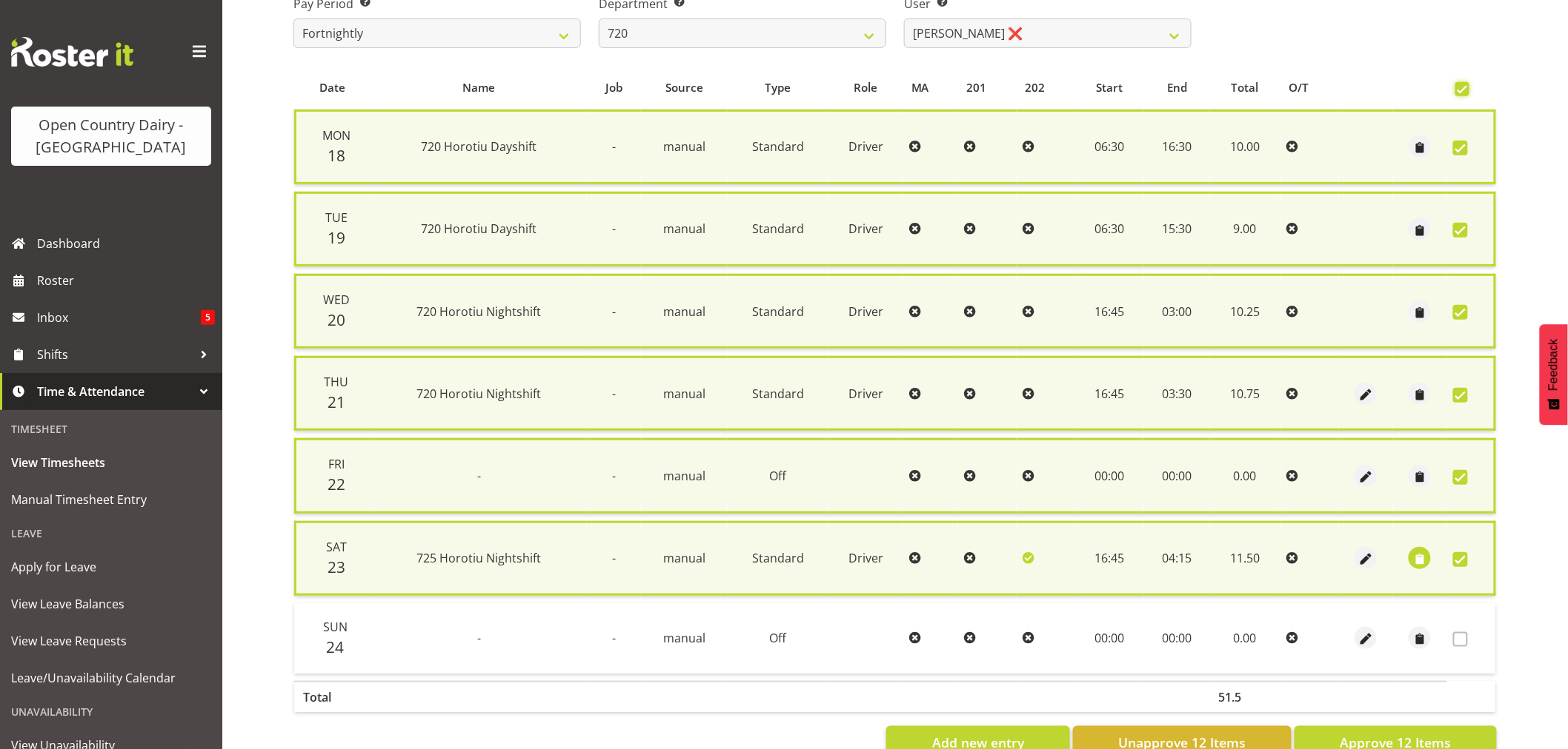
scroll to position [296, 0]
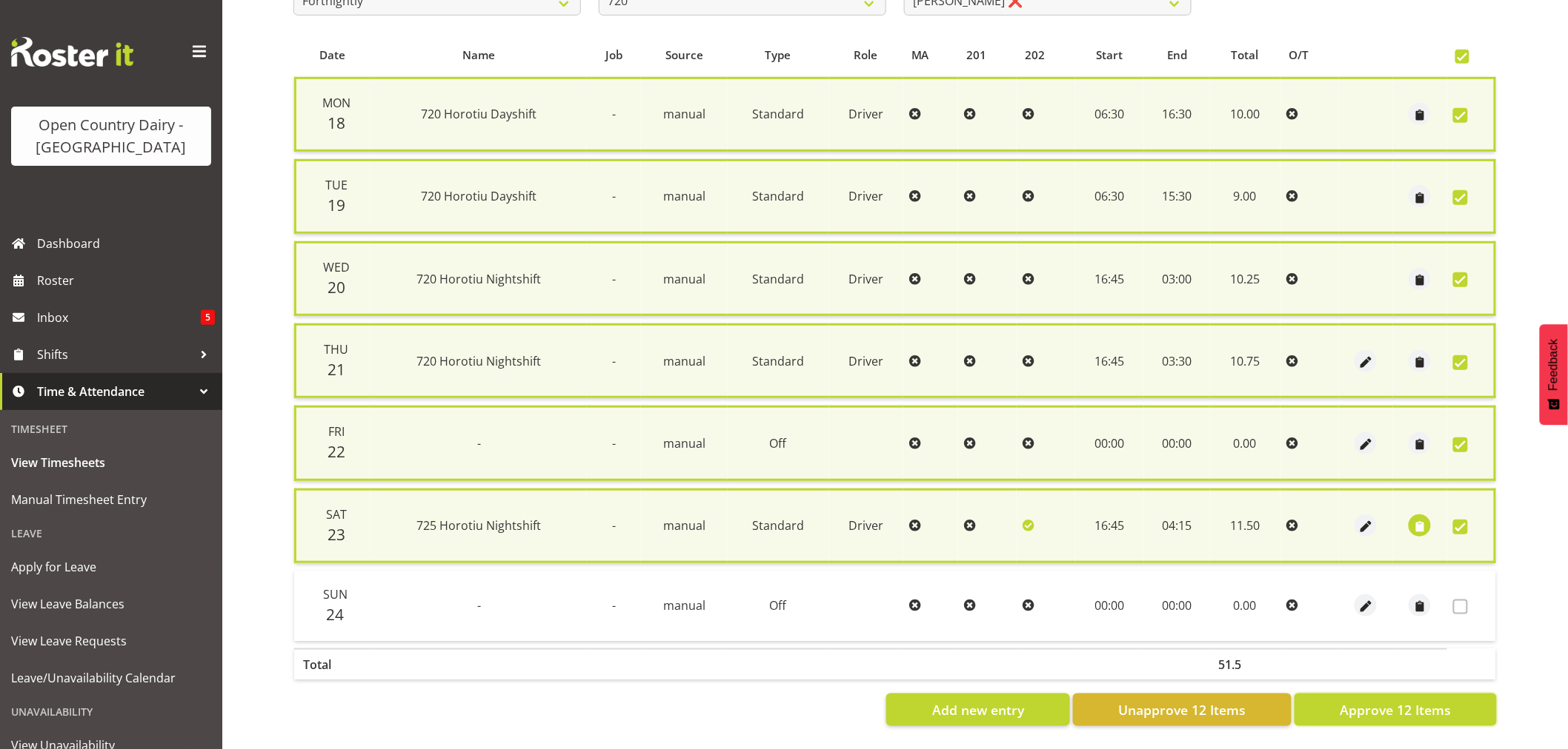
click at [1380, 700] on span "Approve 12 Items" at bounding box center [1395, 710] width 111 height 19
checkbox input "false"
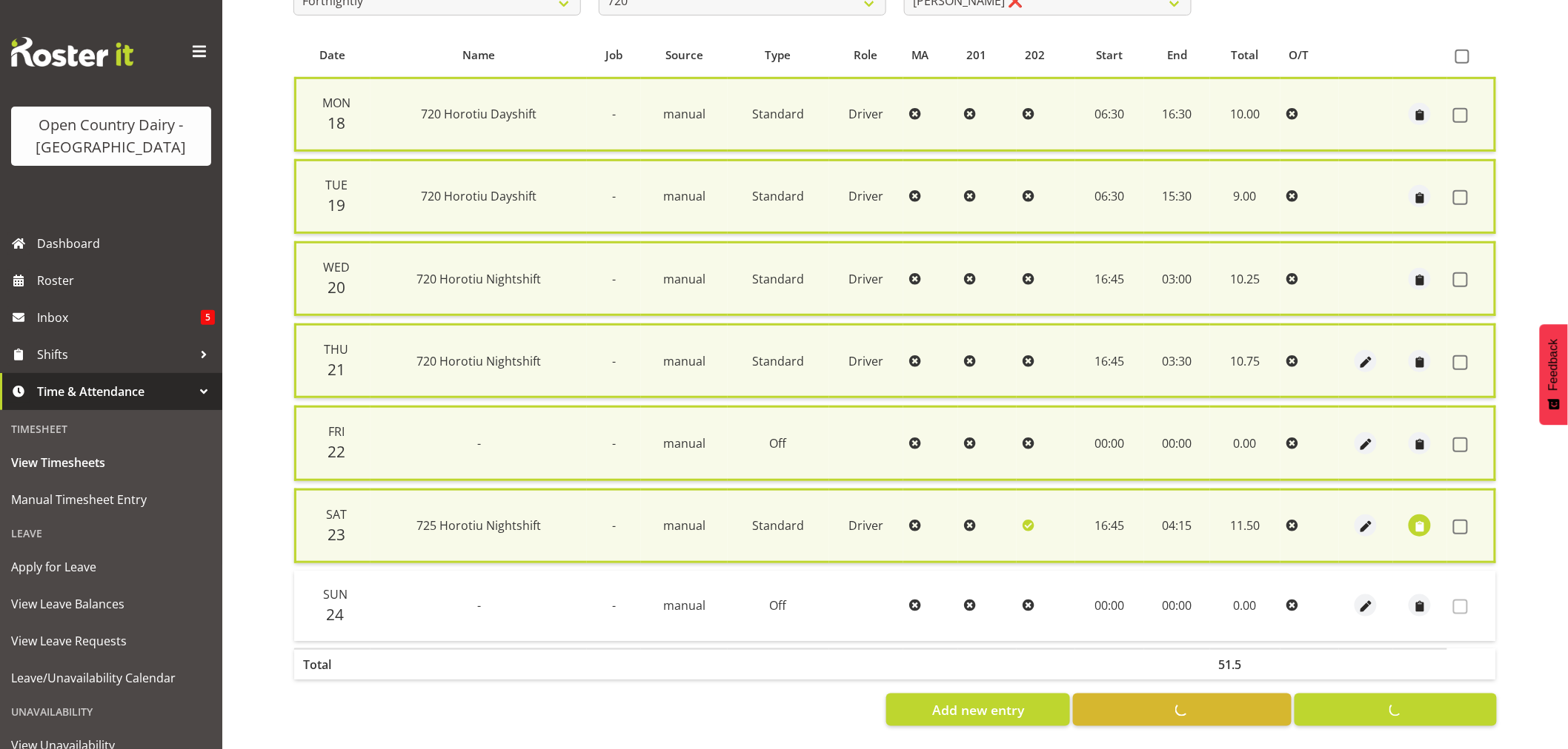
checkbox input "false"
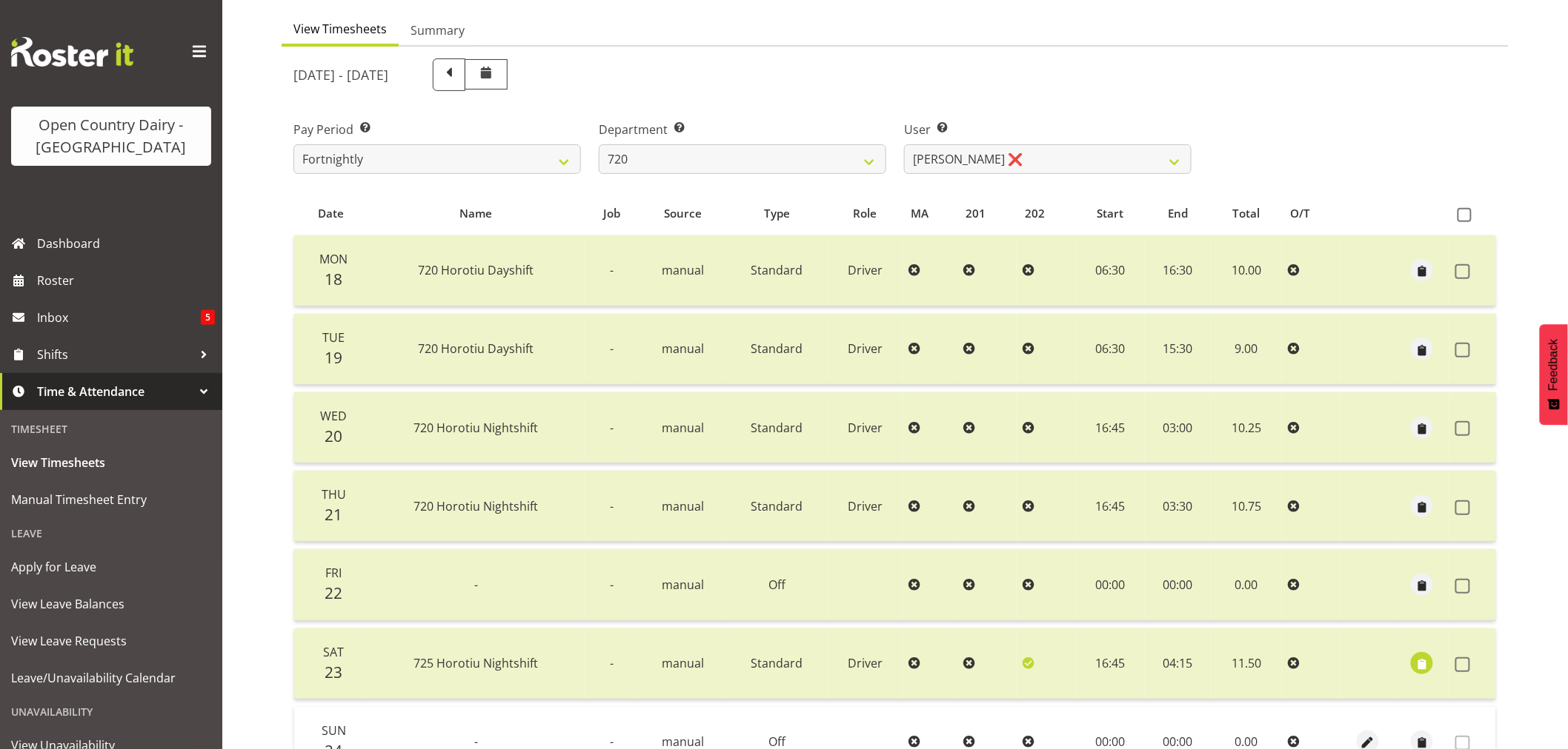
scroll to position [116, 0]
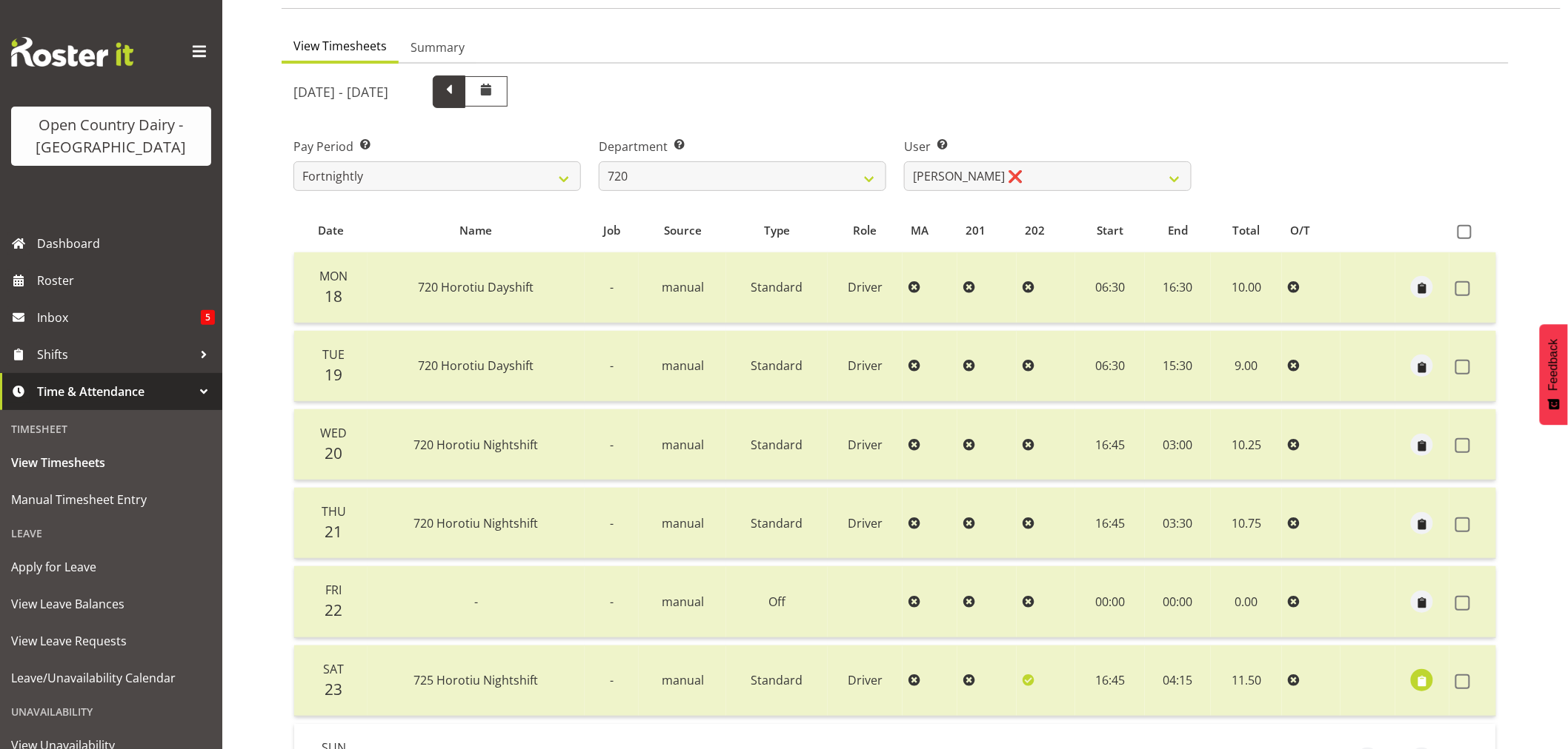
click at [459, 92] on span at bounding box center [449, 90] width 19 height 19
select select
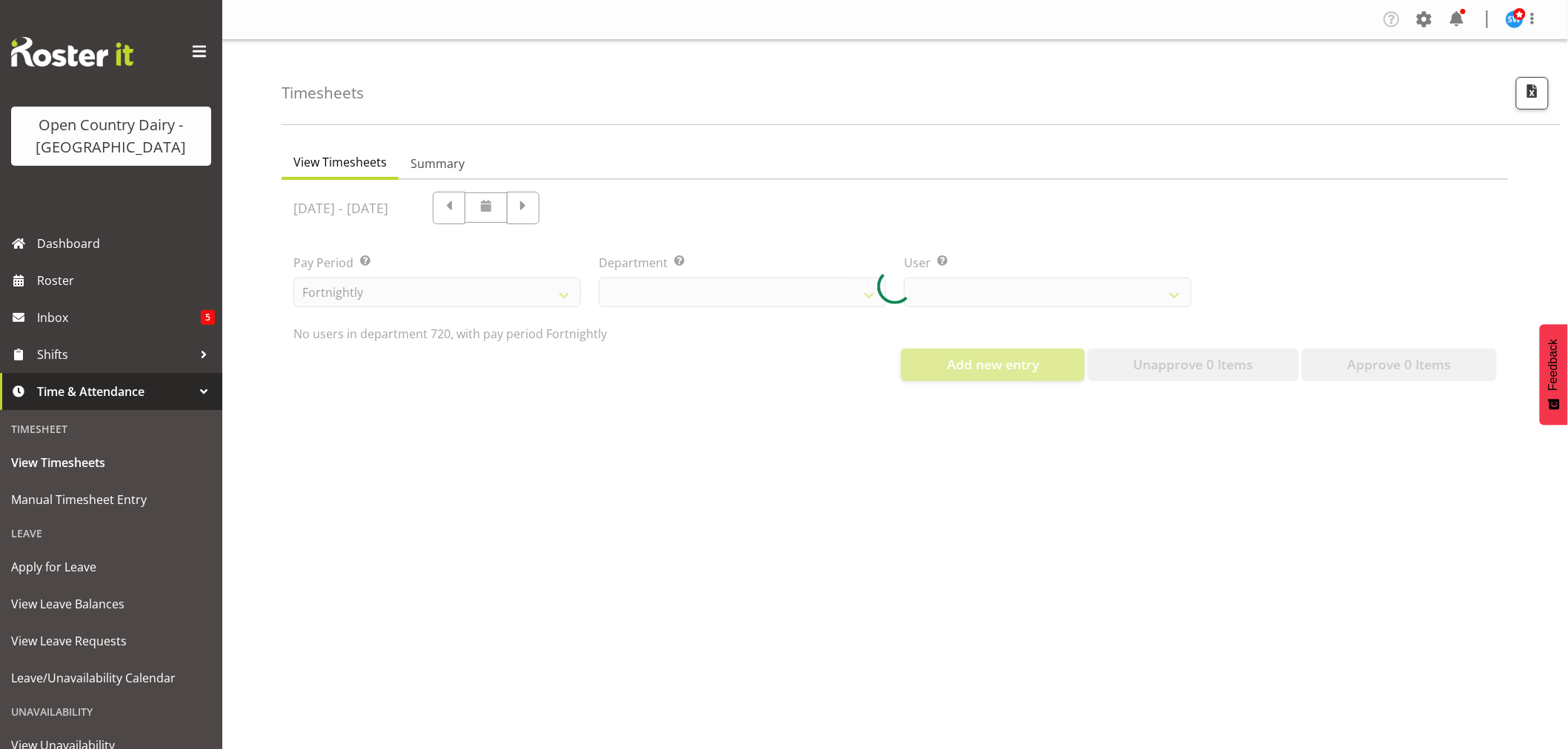
scroll to position [0, 0]
select select "814"
select select "8192"
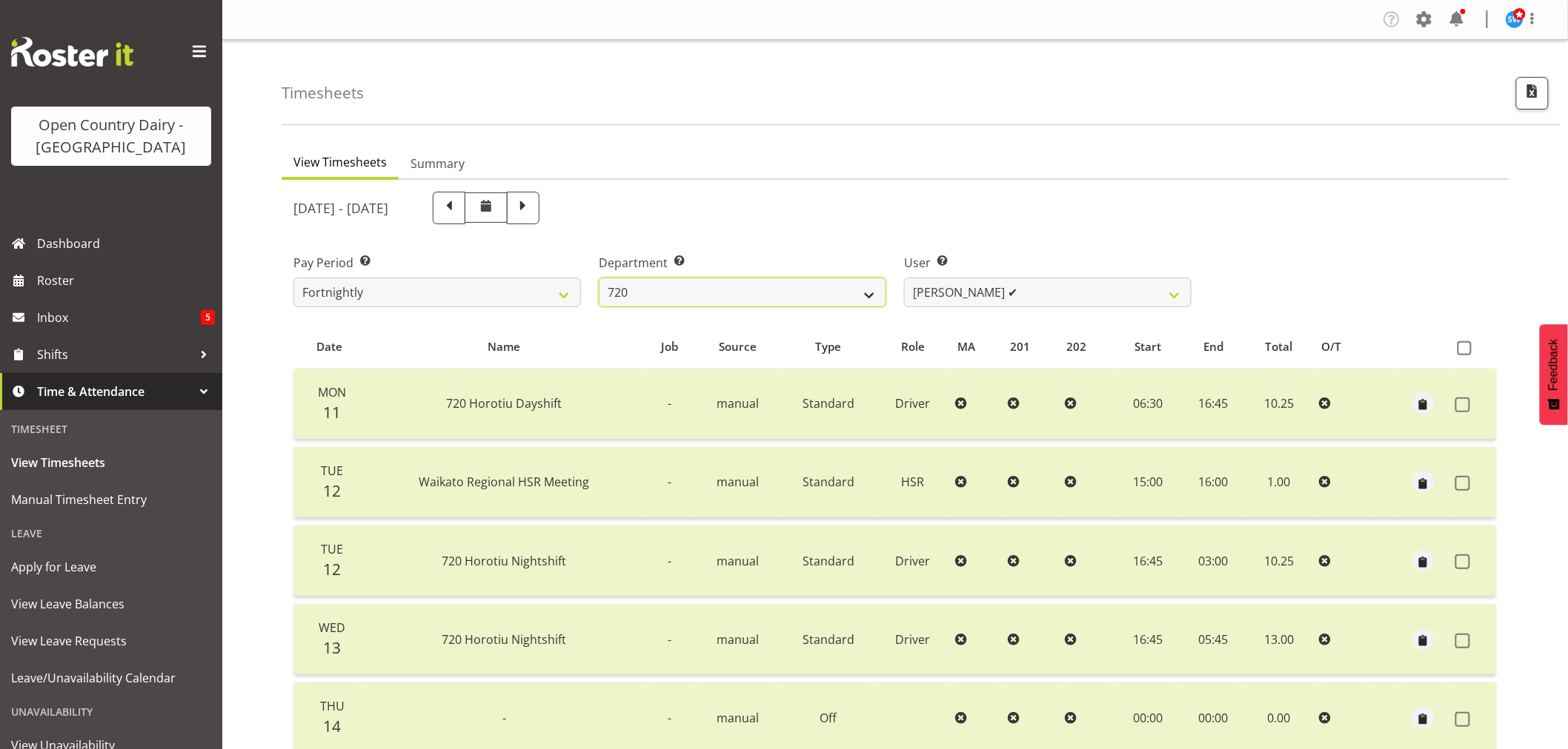
click at [871, 293] on select "701 702 703 704 705 706 707 708 709 710 711 712 713 714 715 716 717 718 719 720" at bounding box center [742, 292] width 287 height 29
click at [1062, 171] on ul "View Timesheets Summary" at bounding box center [895, 164] width 1227 height 33
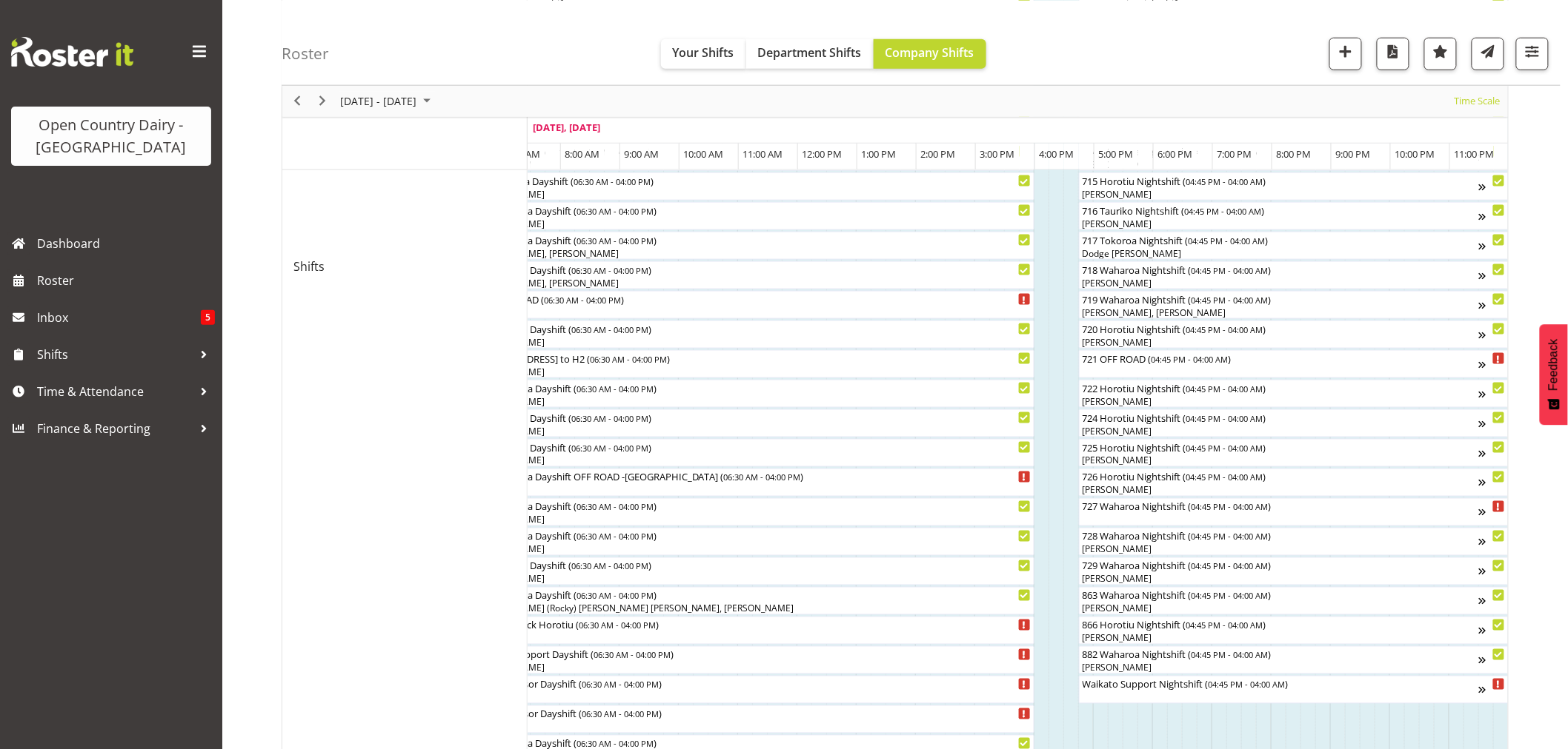
scroll to position [740, 0]
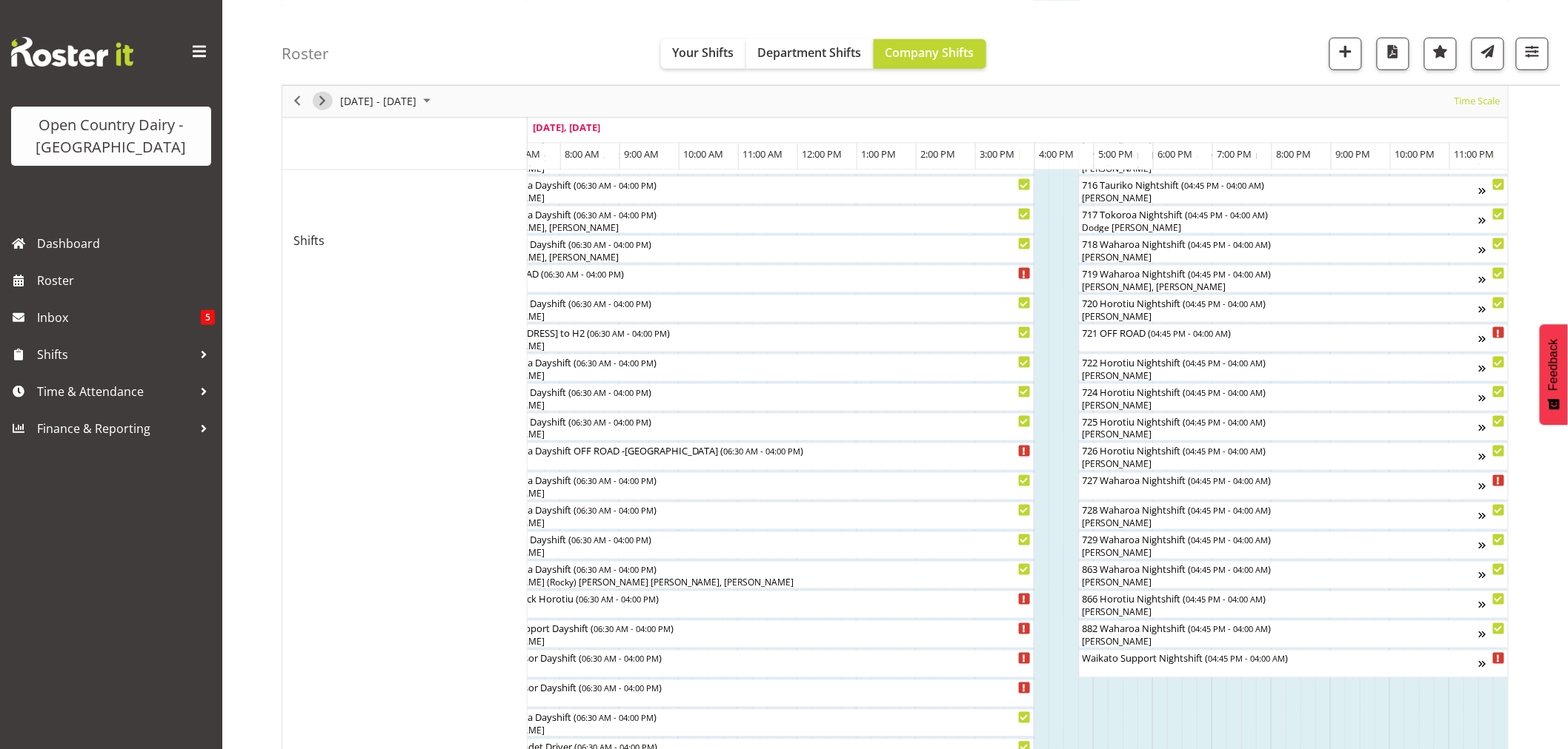
click at [324, 100] on span "Next" at bounding box center [322, 101] width 18 height 18
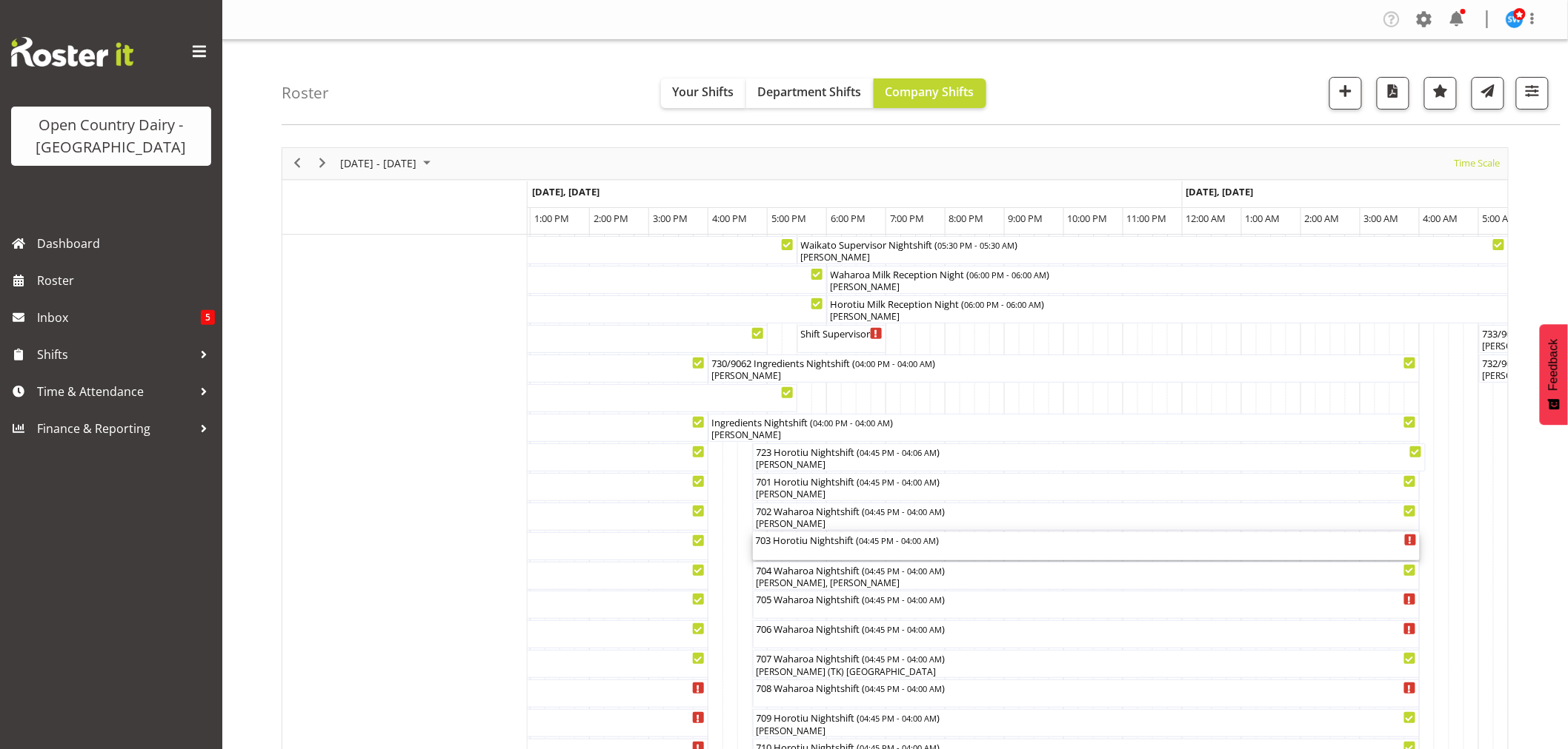
click at [791, 549] on div "703 Horotiu Nightshift ( 04:45 PM - 04:00 AM )" at bounding box center [1086, 546] width 661 height 28
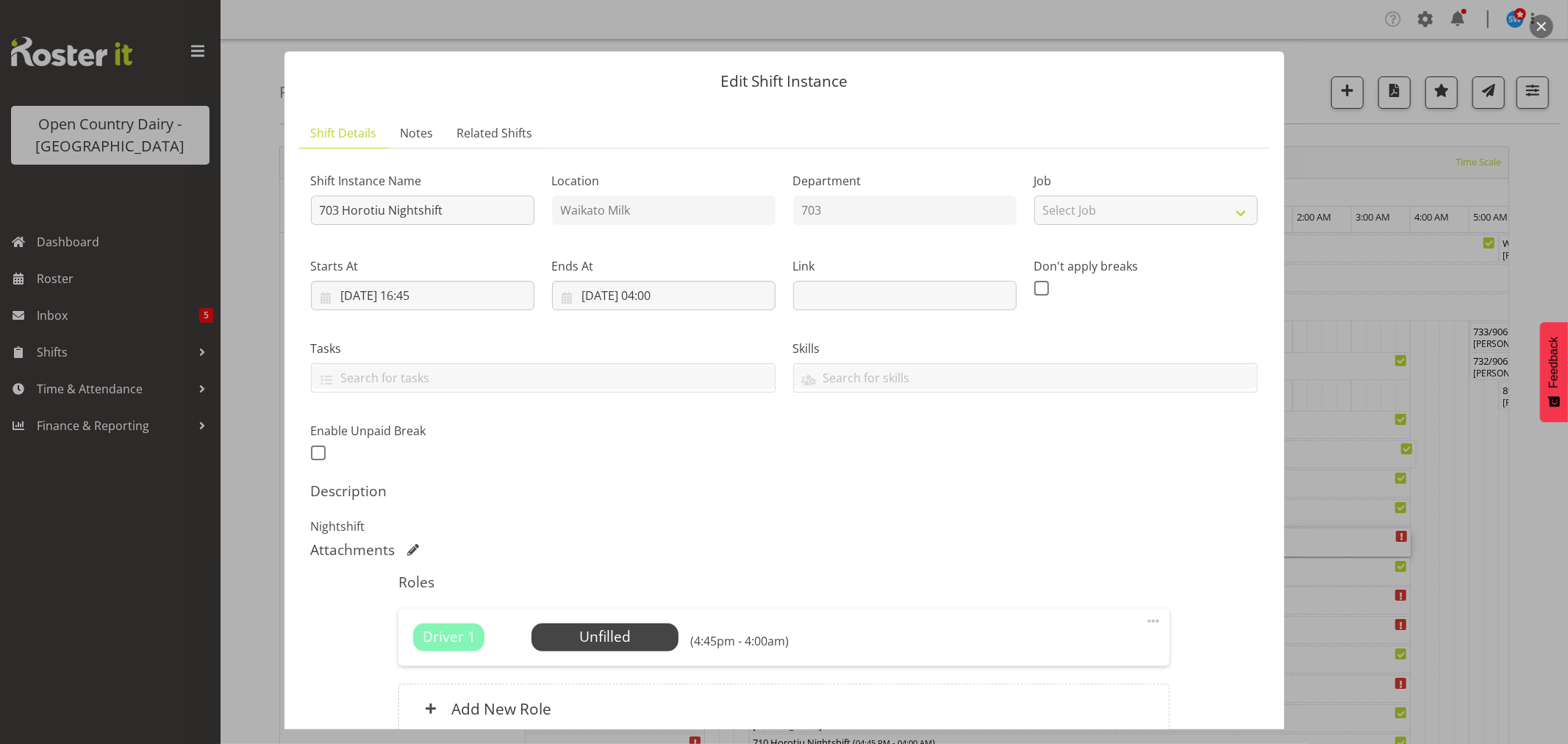
click at [421, 32] on div "Edit Shift Instance Shift Details Notes Related Shifts Shift Instance Name 703 …" at bounding box center [785, 372] width 1029 height 715
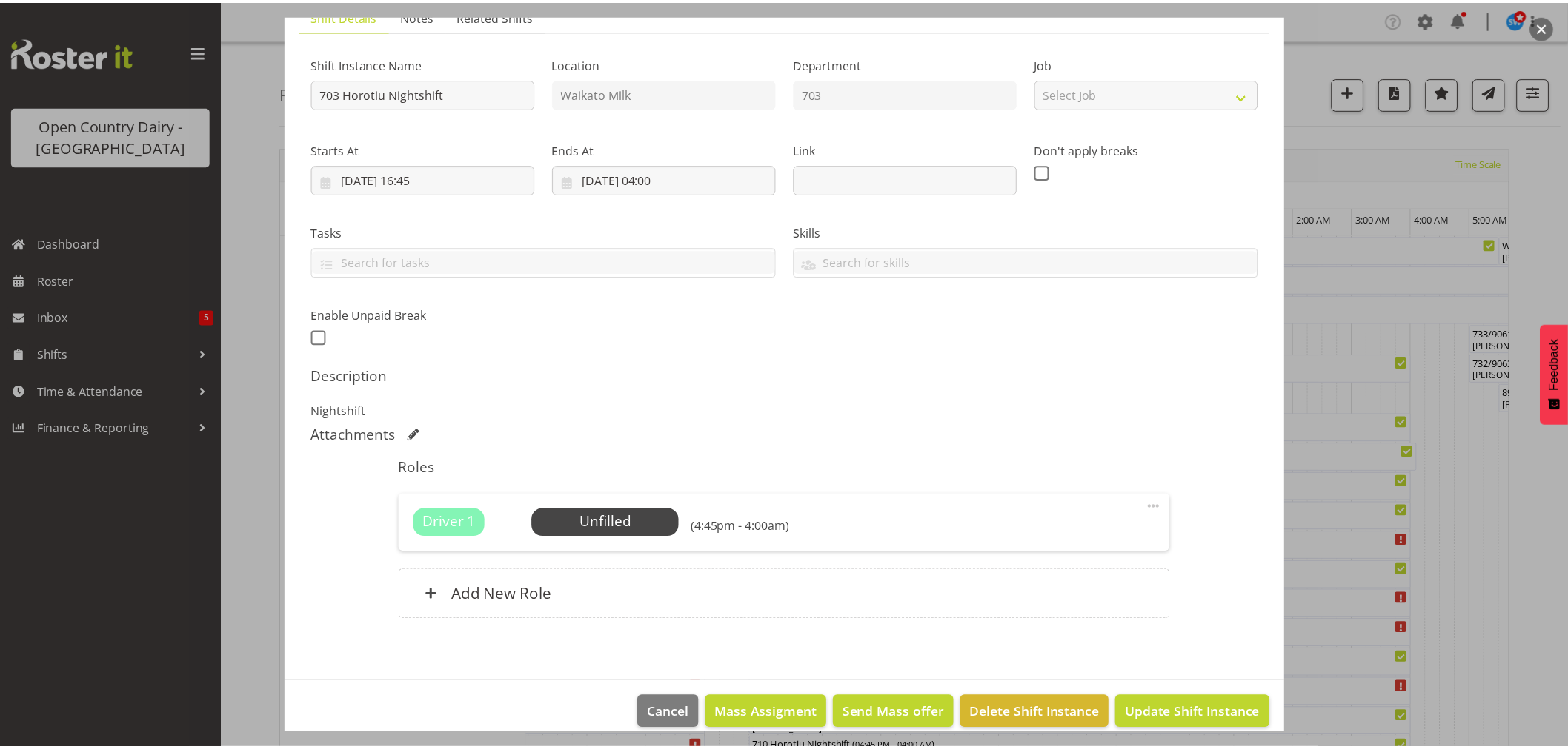
scroll to position [136, 0]
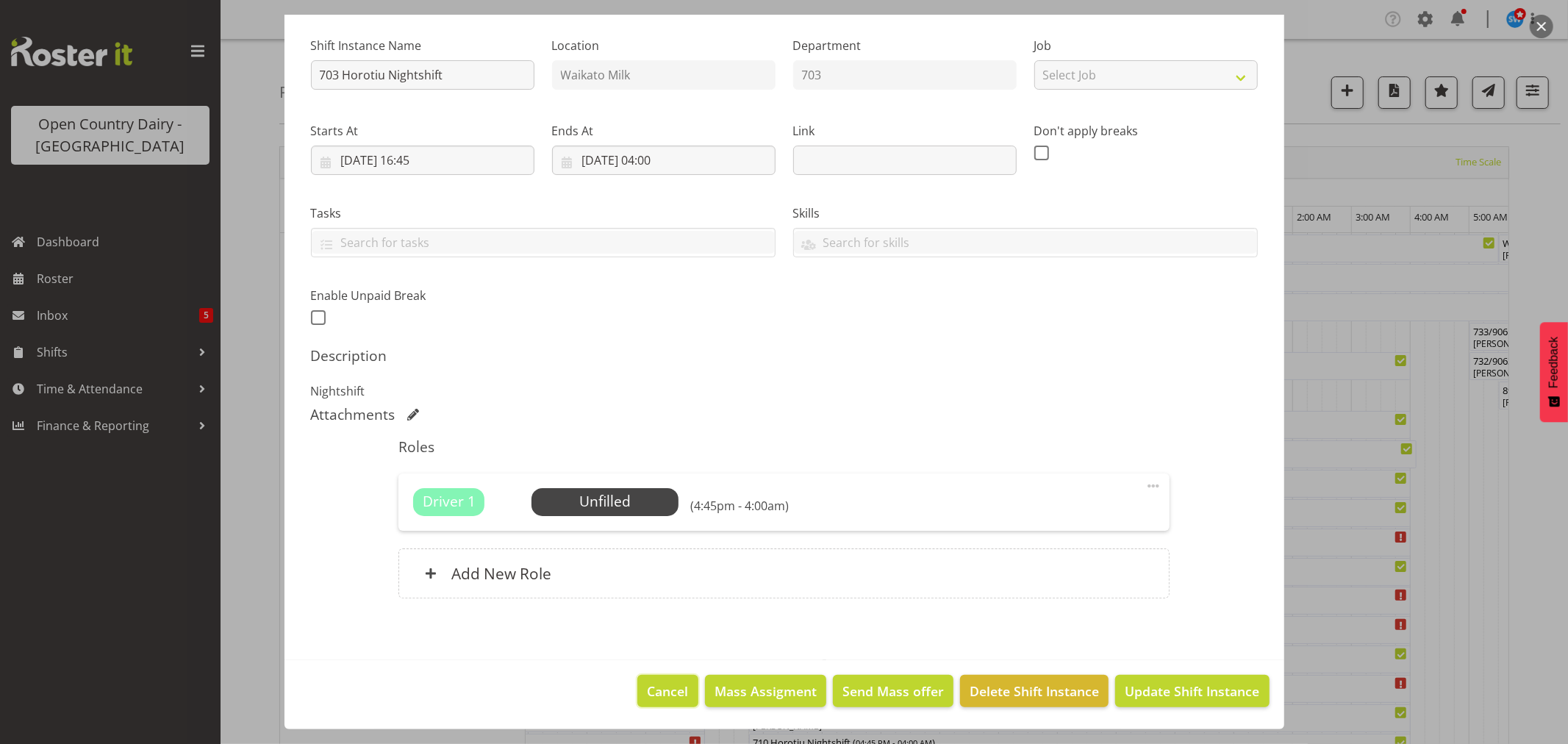
click at [658, 692] on span "Cancel" at bounding box center [669, 691] width 41 height 19
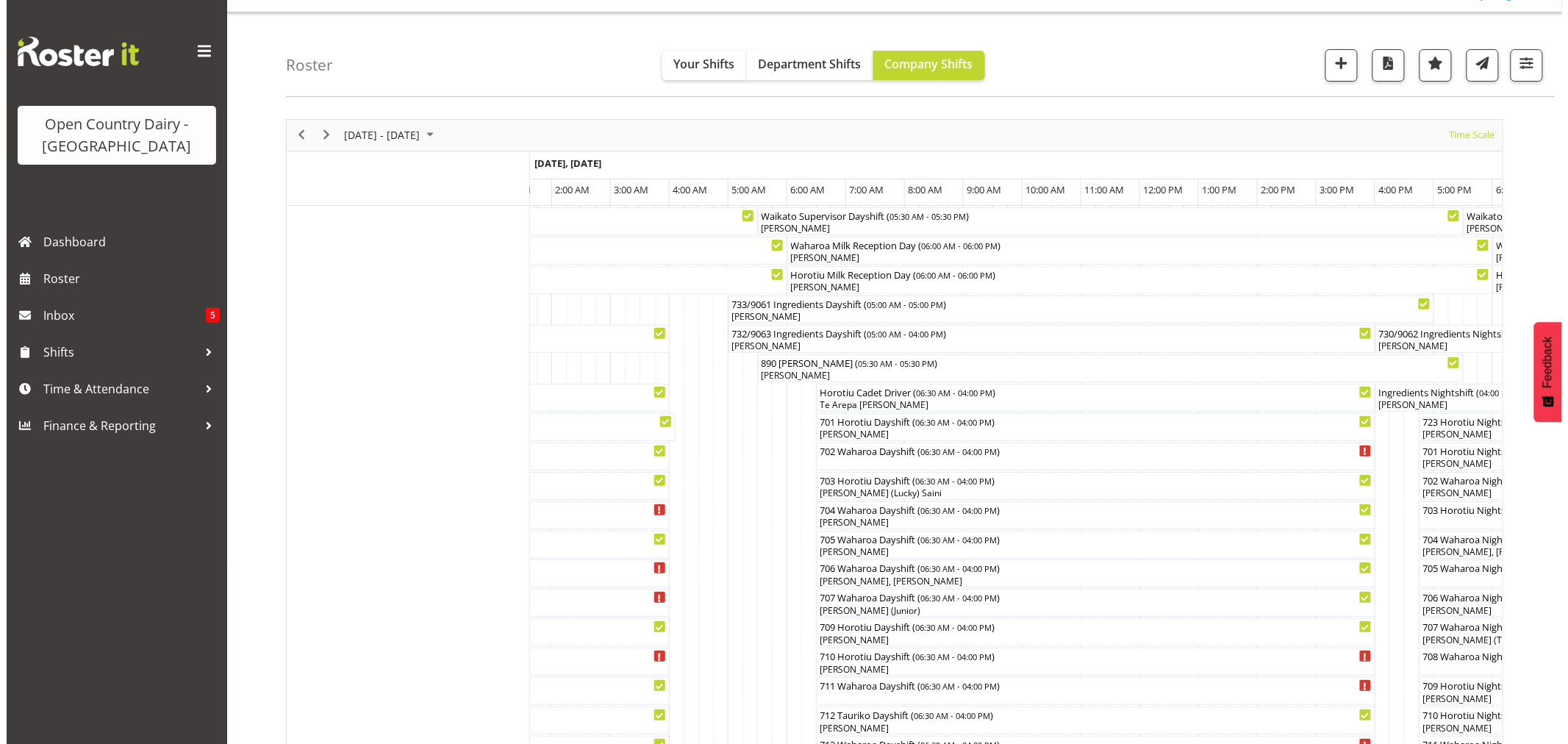
scroll to position [0, 0]
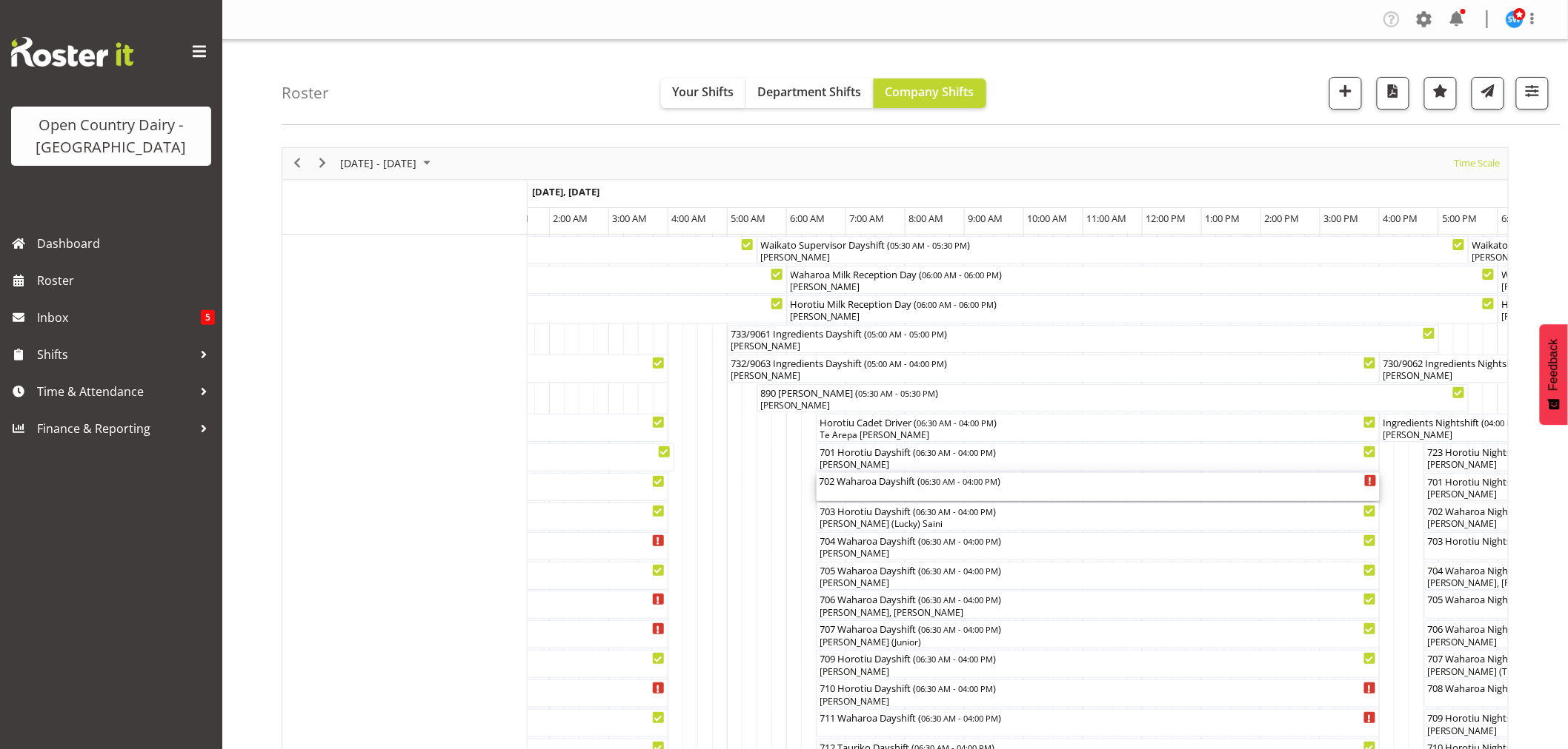
click at [847, 492] on div "702 Waharoa Dayshift ( 06:30 AM - 04:00 PM )" at bounding box center [1098, 487] width 557 height 28
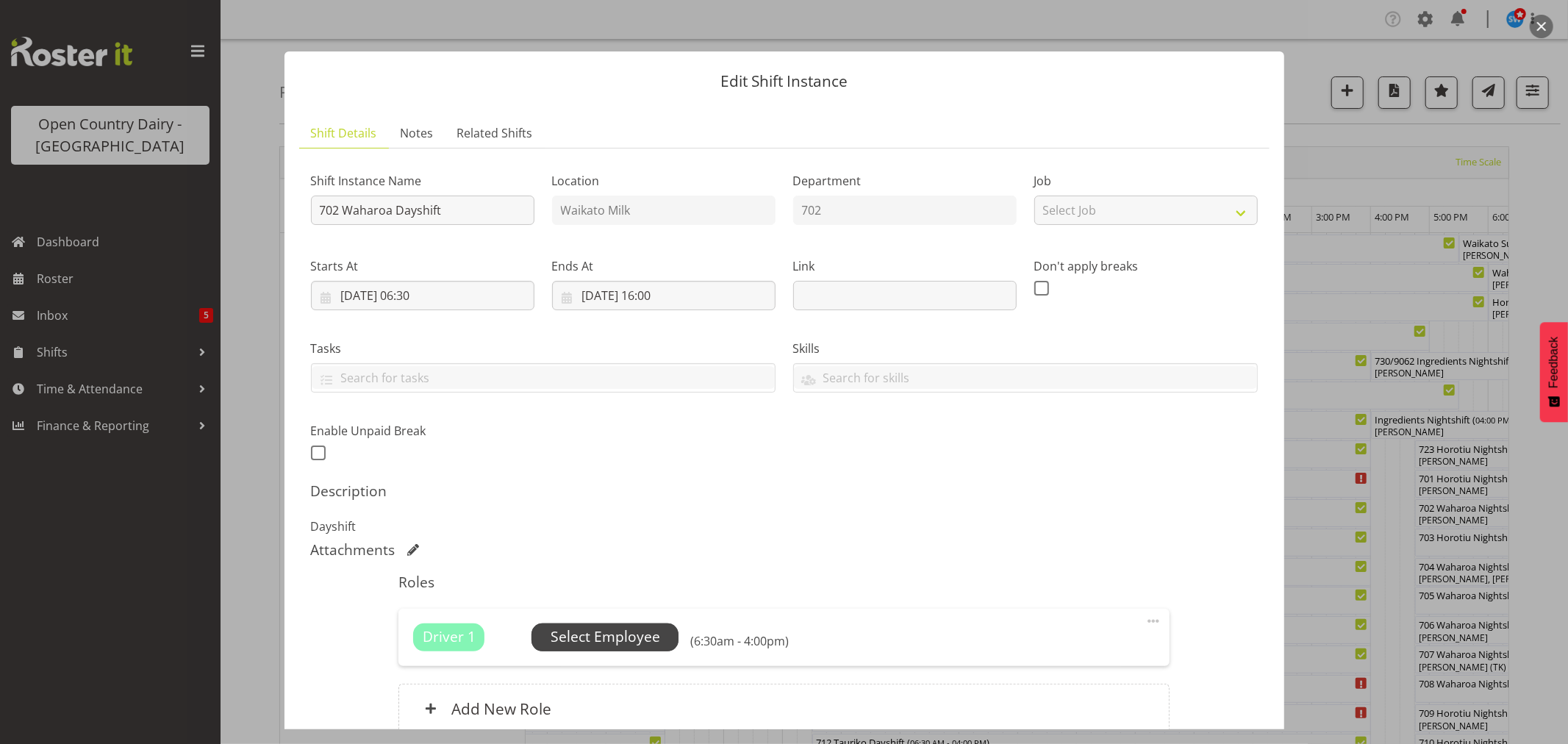
click at [615, 642] on span "Select Employee" at bounding box center [605, 637] width 109 height 22
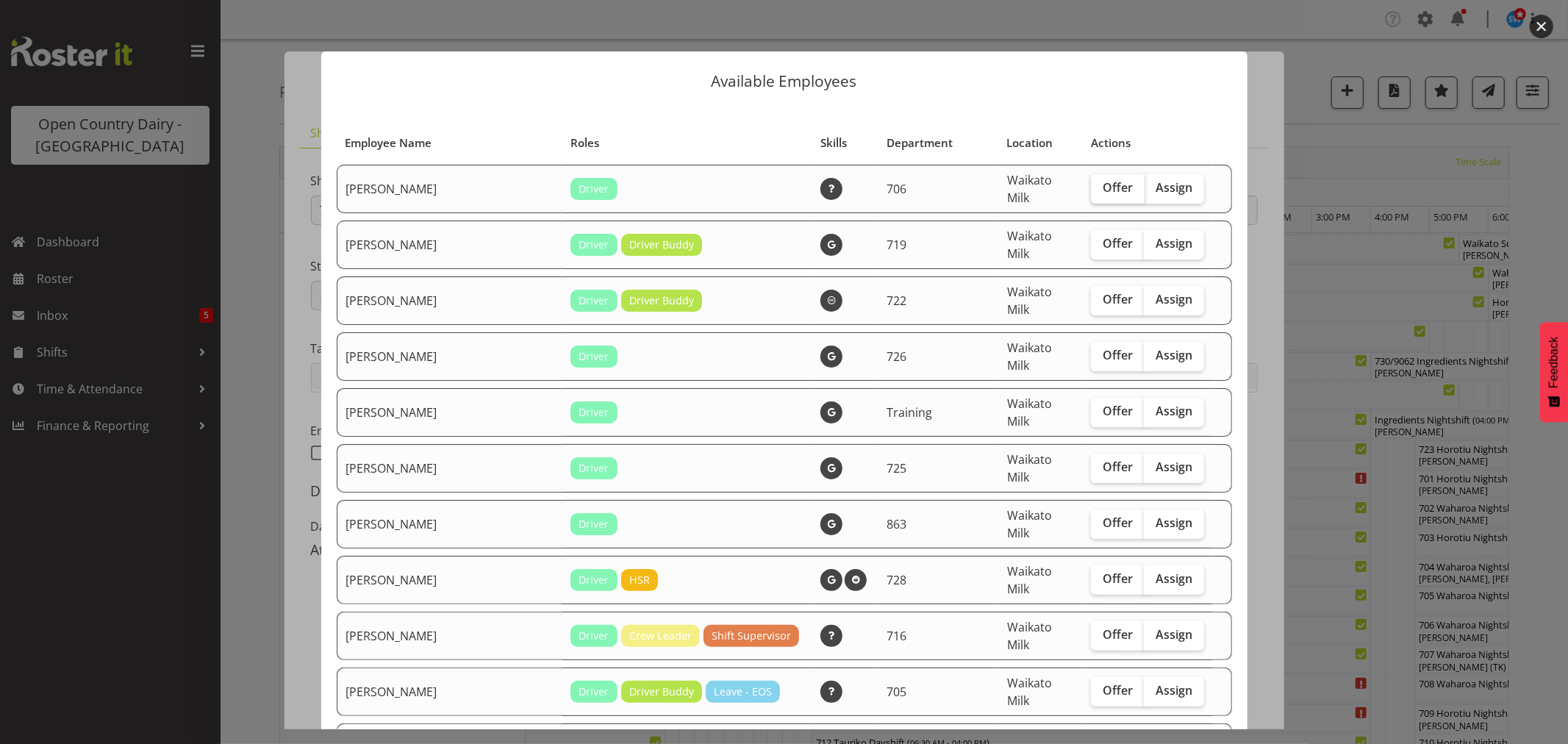
click at [1102, 181] on span "Offer" at bounding box center [1117, 187] width 30 height 15
click at [1091, 183] on input "Offer" at bounding box center [1096, 188] width 9 height 9
checkbox input "true"
click at [1091, 295] on input "Offer" at bounding box center [1096, 300] width 9 height 9
checkbox input "true"
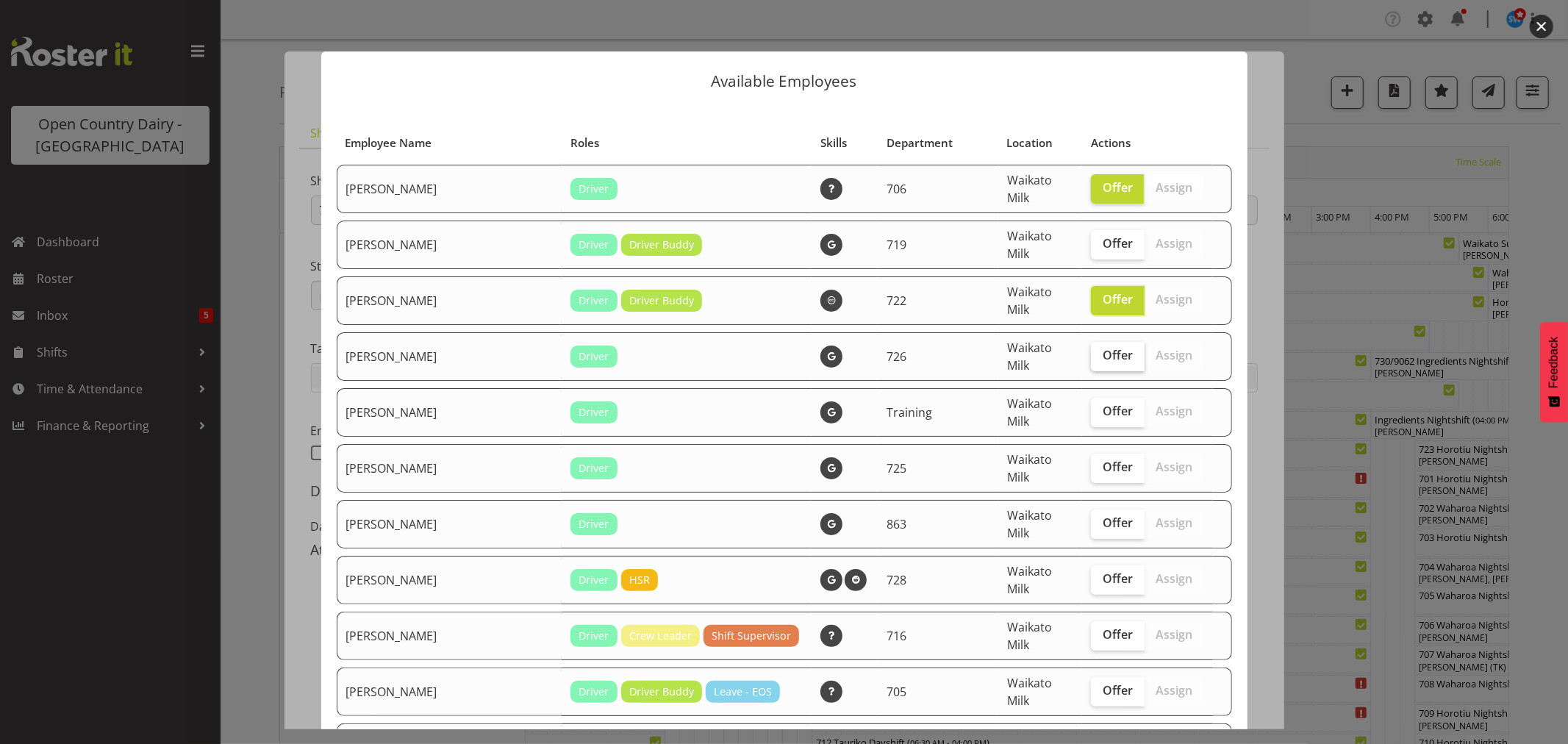
click at [1102, 348] on span "Offer" at bounding box center [1117, 355] width 30 height 15
click at [1091, 350] on input "Offer" at bounding box center [1096, 355] width 9 height 9
checkbox input "true"
click at [1102, 516] on span "Offer" at bounding box center [1117, 523] width 30 height 15
click at [1091, 518] on input "Offer" at bounding box center [1096, 523] width 9 height 9
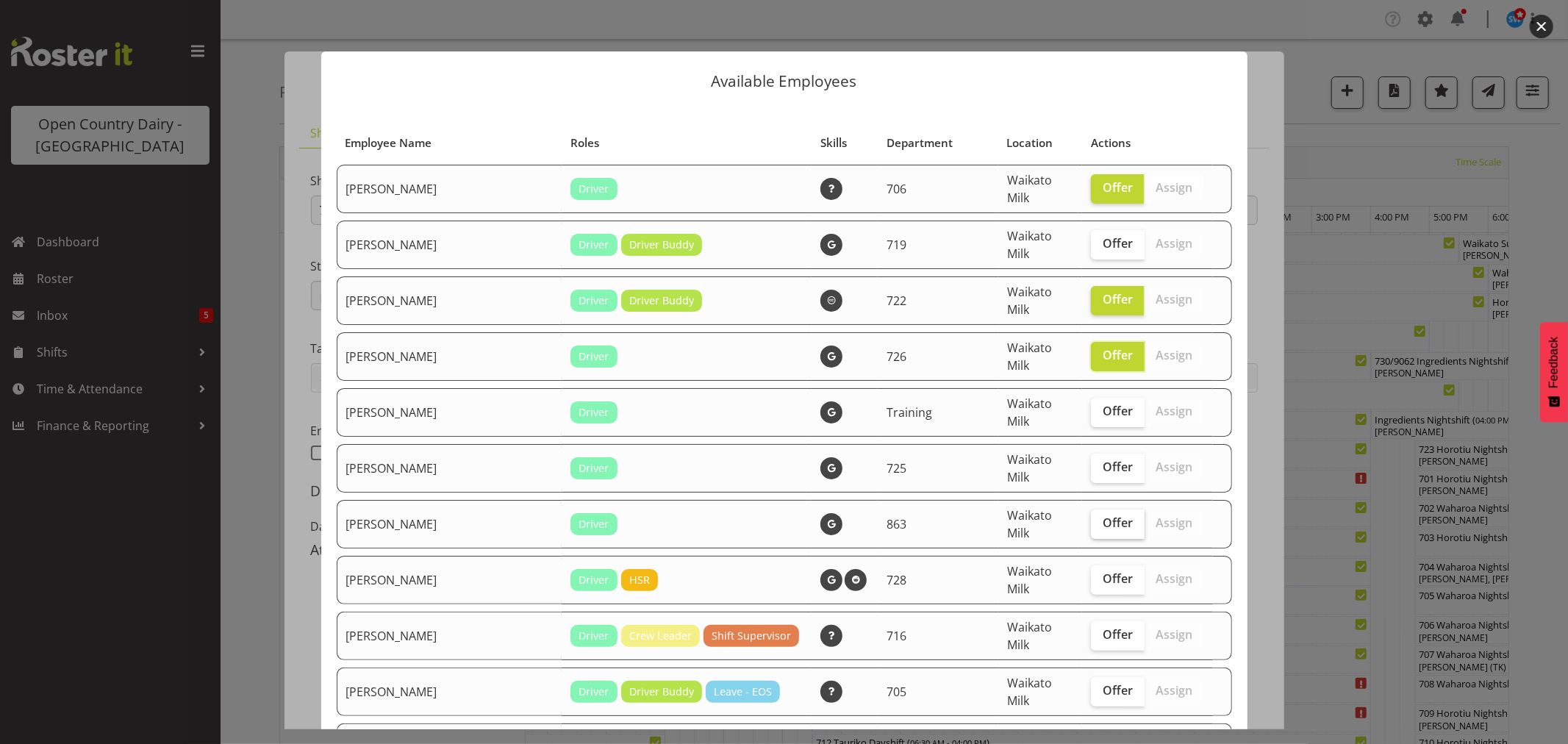
checkbox input "true"
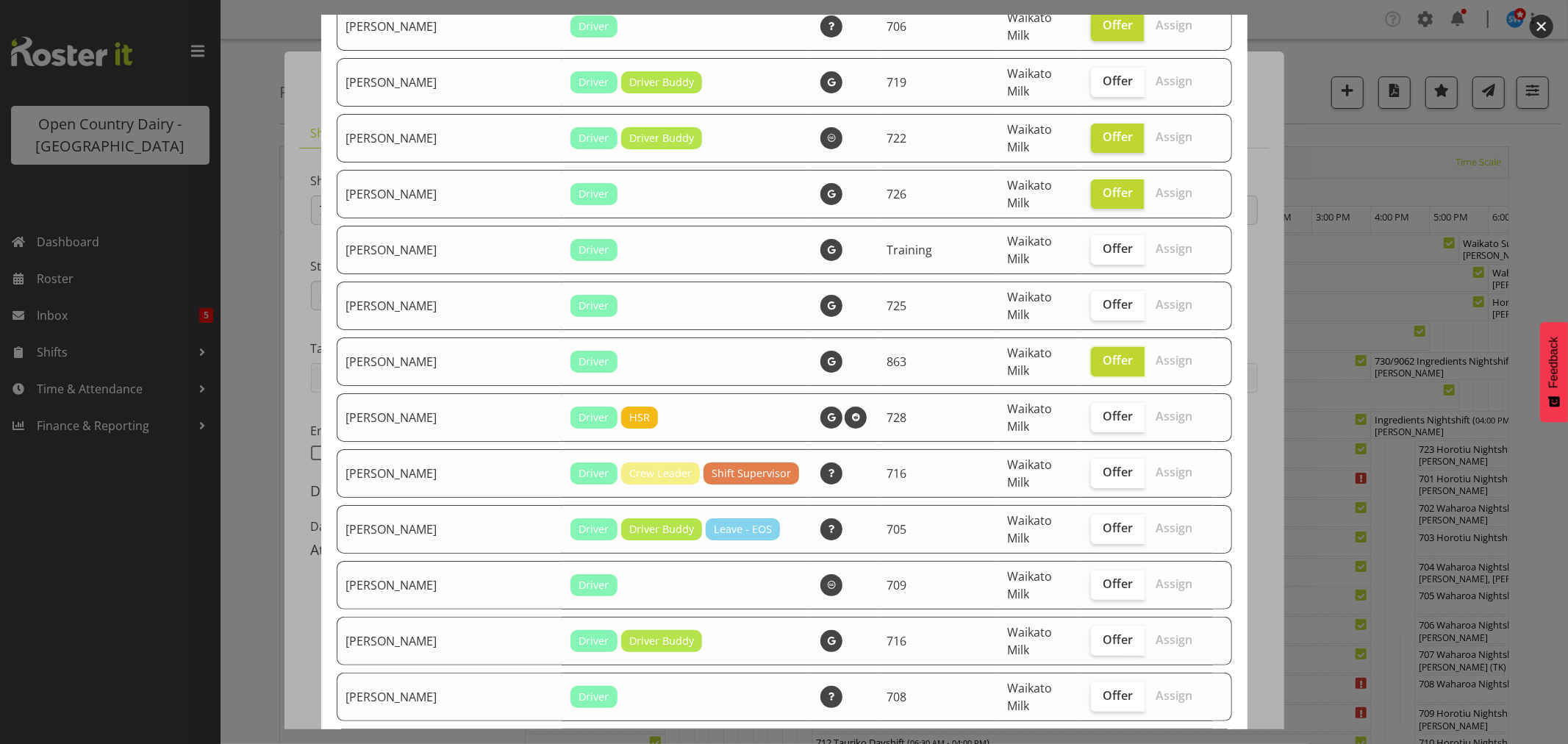
scroll to position [164, 0]
click at [1102, 464] on span "Offer" at bounding box center [1117, 471] width 30 height 15
click at [1091, 467] on input "Offer" at bounding box center [1096, 471] width 9 height 9
checkbox input "true"
click at [1102, 576] on span "Offer" at bounding box center [1117, 583] width 30 height 15
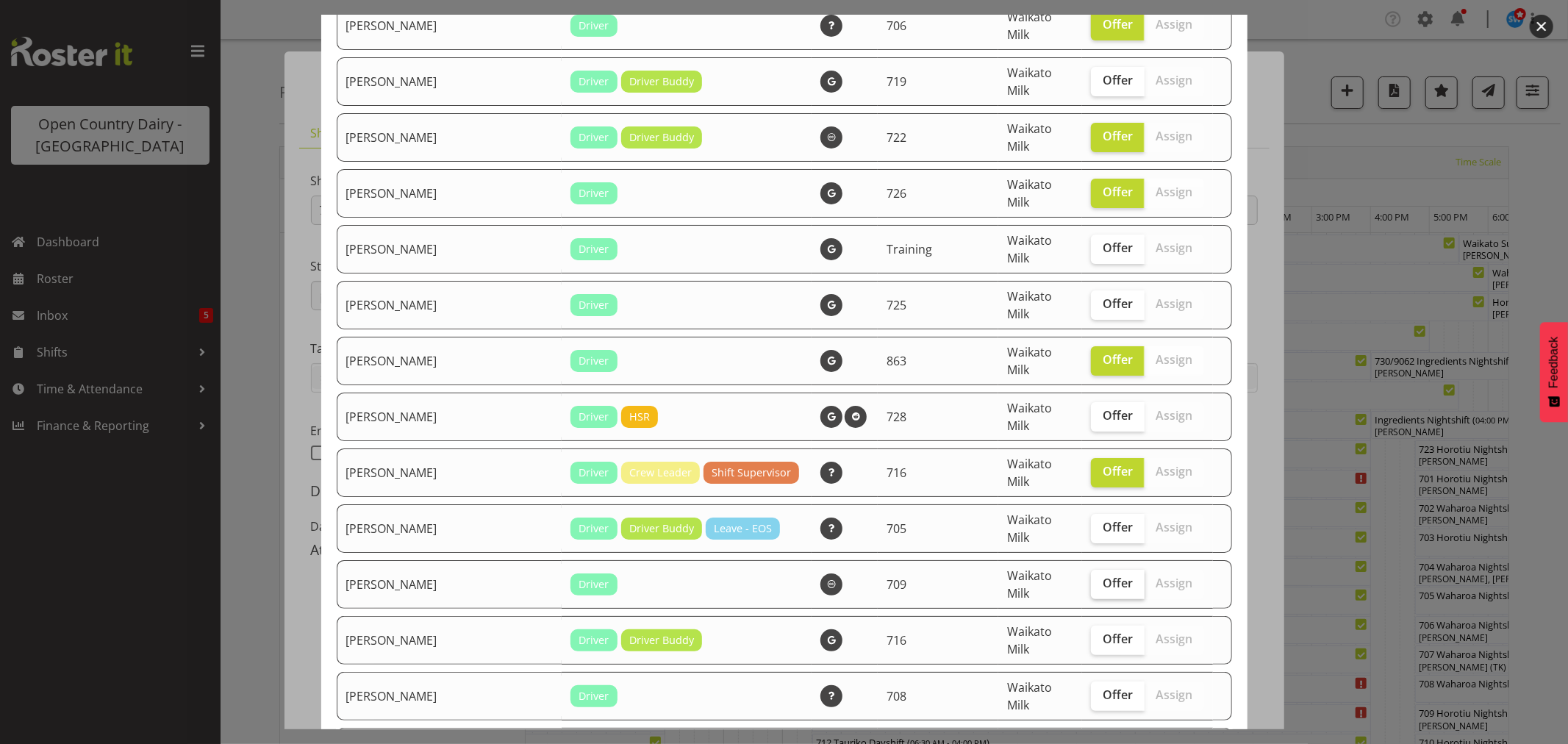
click at [1091, 579] on input "Offer" at bounding box center [1096, 583] width 9 height 9
checkbox input "true"
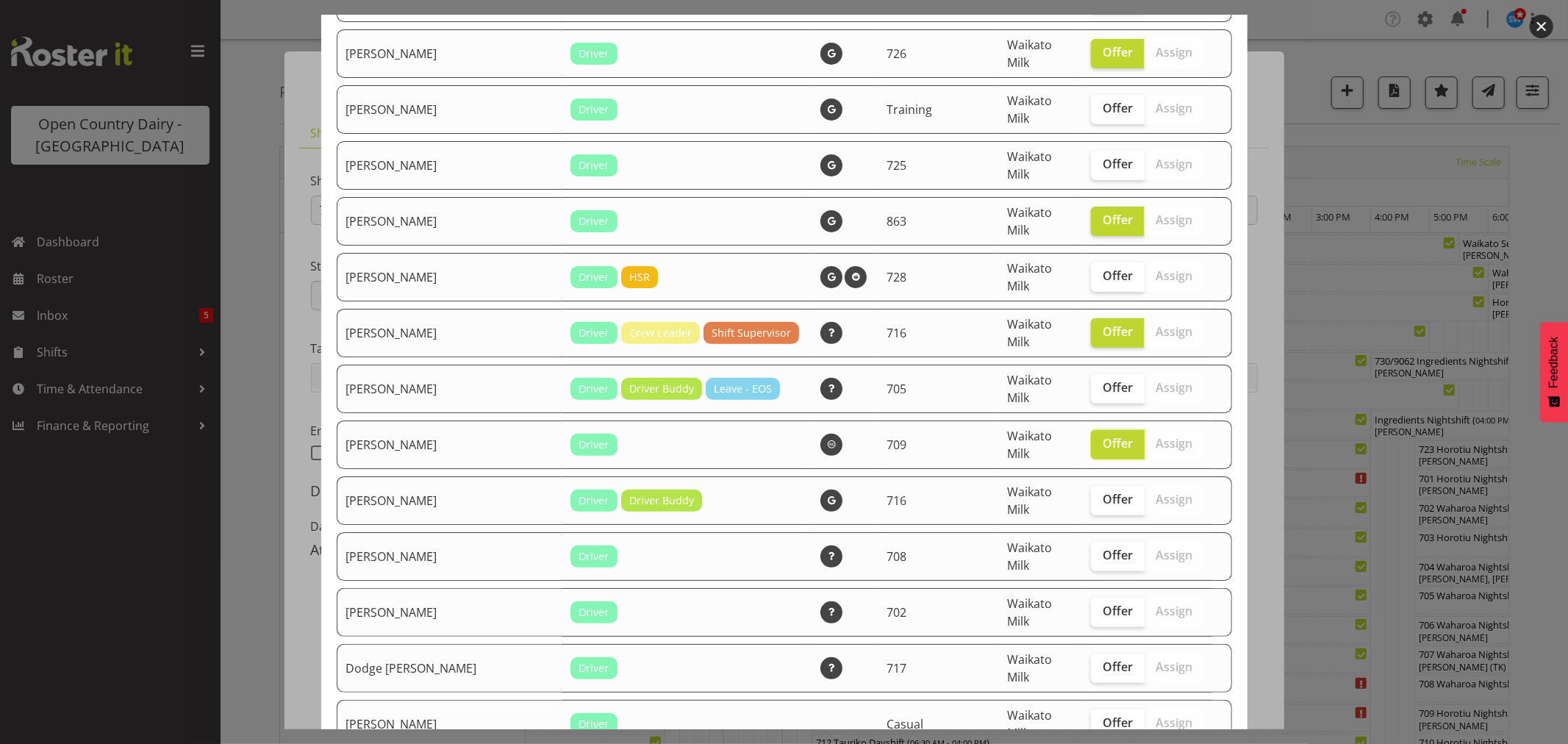
scroll to position [326, 0]
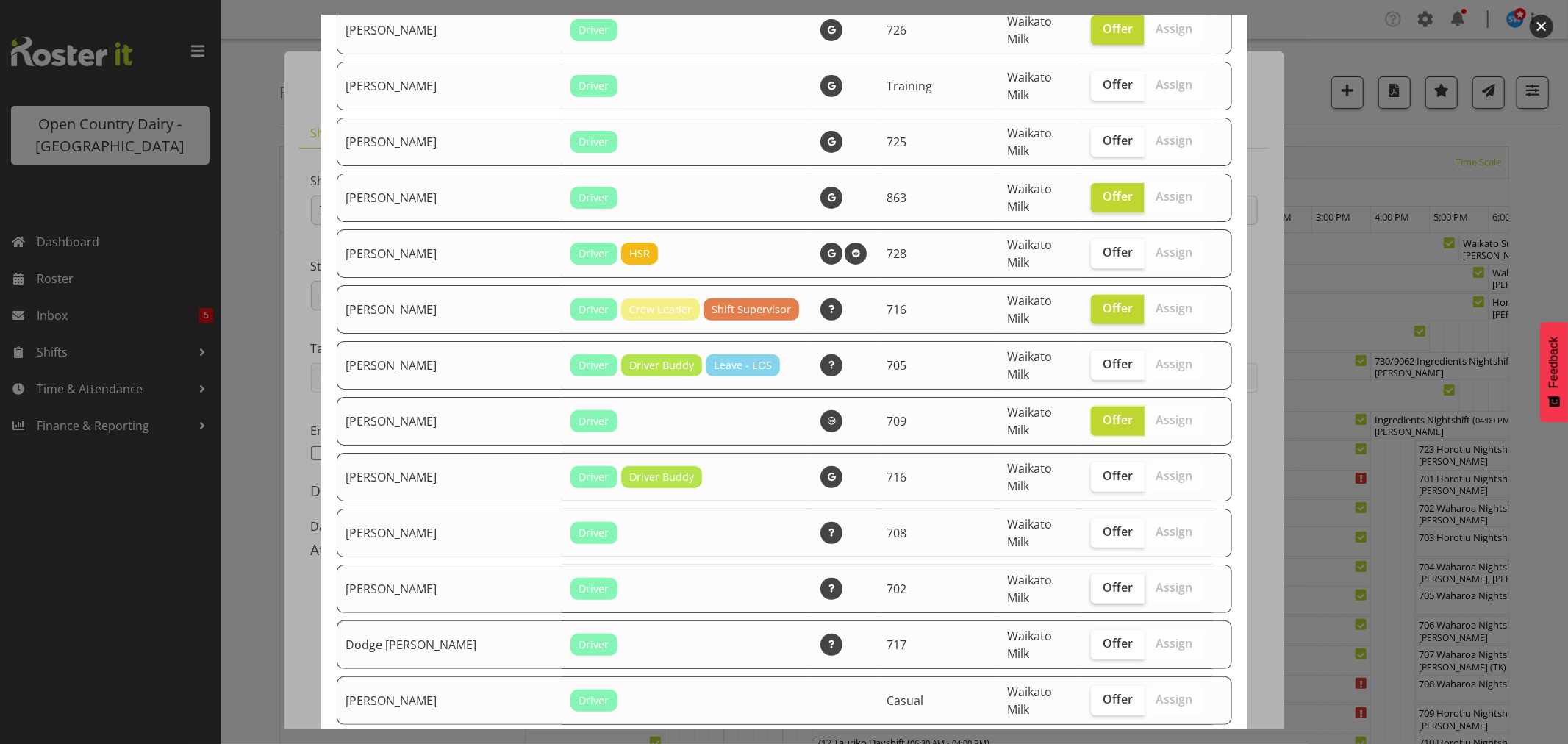
click at [1102, 580] on span "Offer" at bounding box center [1117, 587] width 30 height 15
click at [1096, 583] on input "Offer" at bounding box center [1096, 587] width 9 height 9
checkbox input "true"
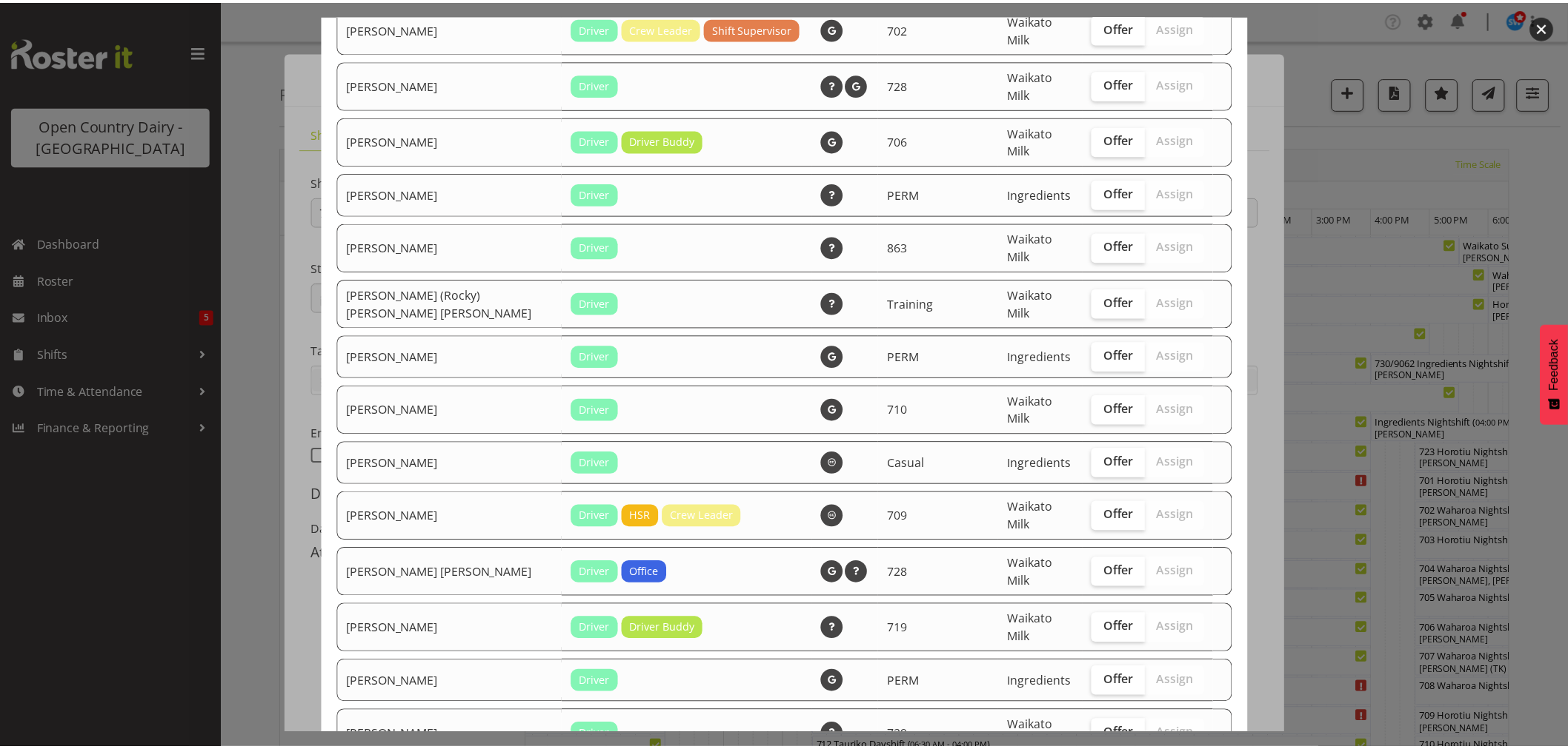
scroll to position [2849, 0]
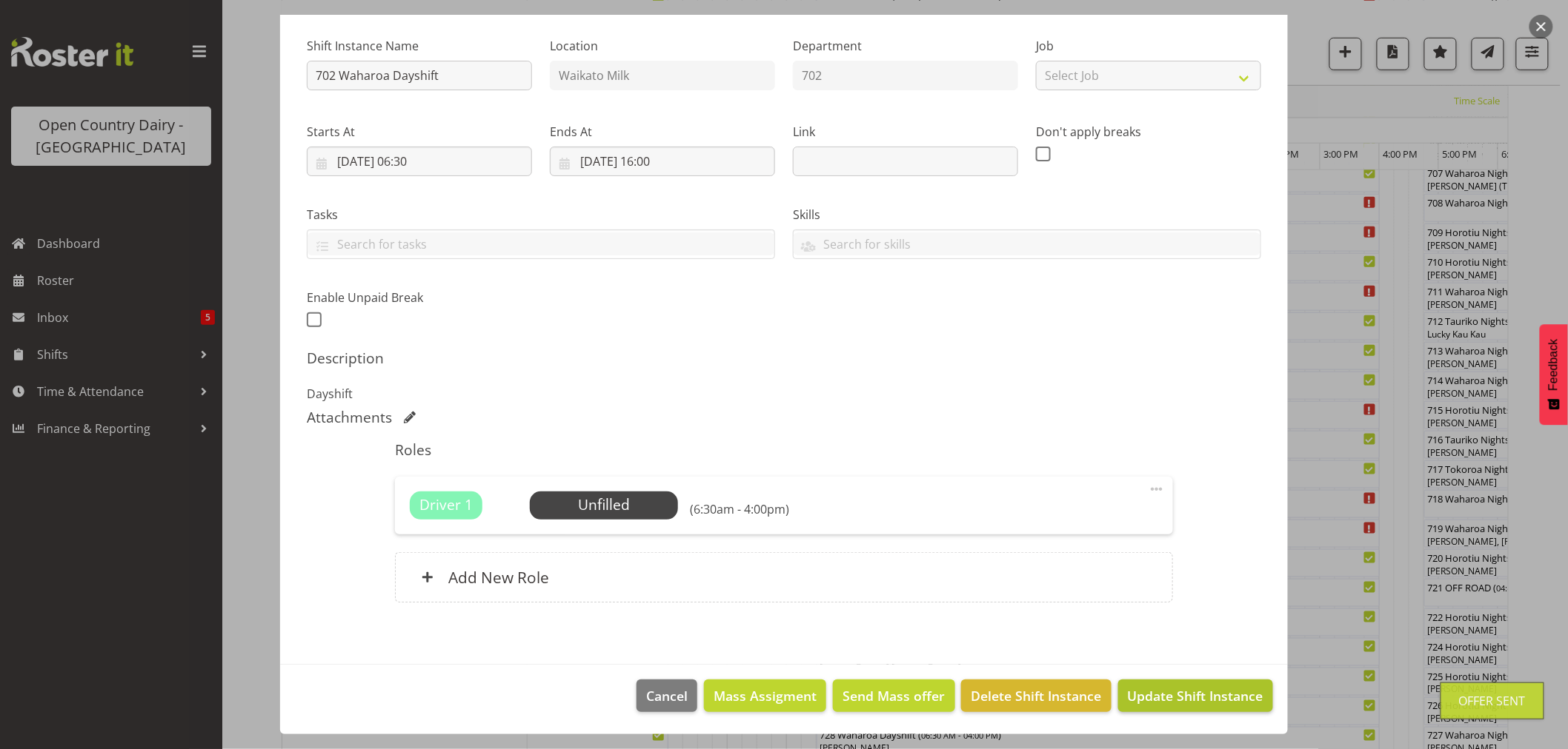
scroll to position [493, 0]
click at [1181, 690] on span "Update Shift Instance" at bounding box center [1195, 696] width 135 height 19
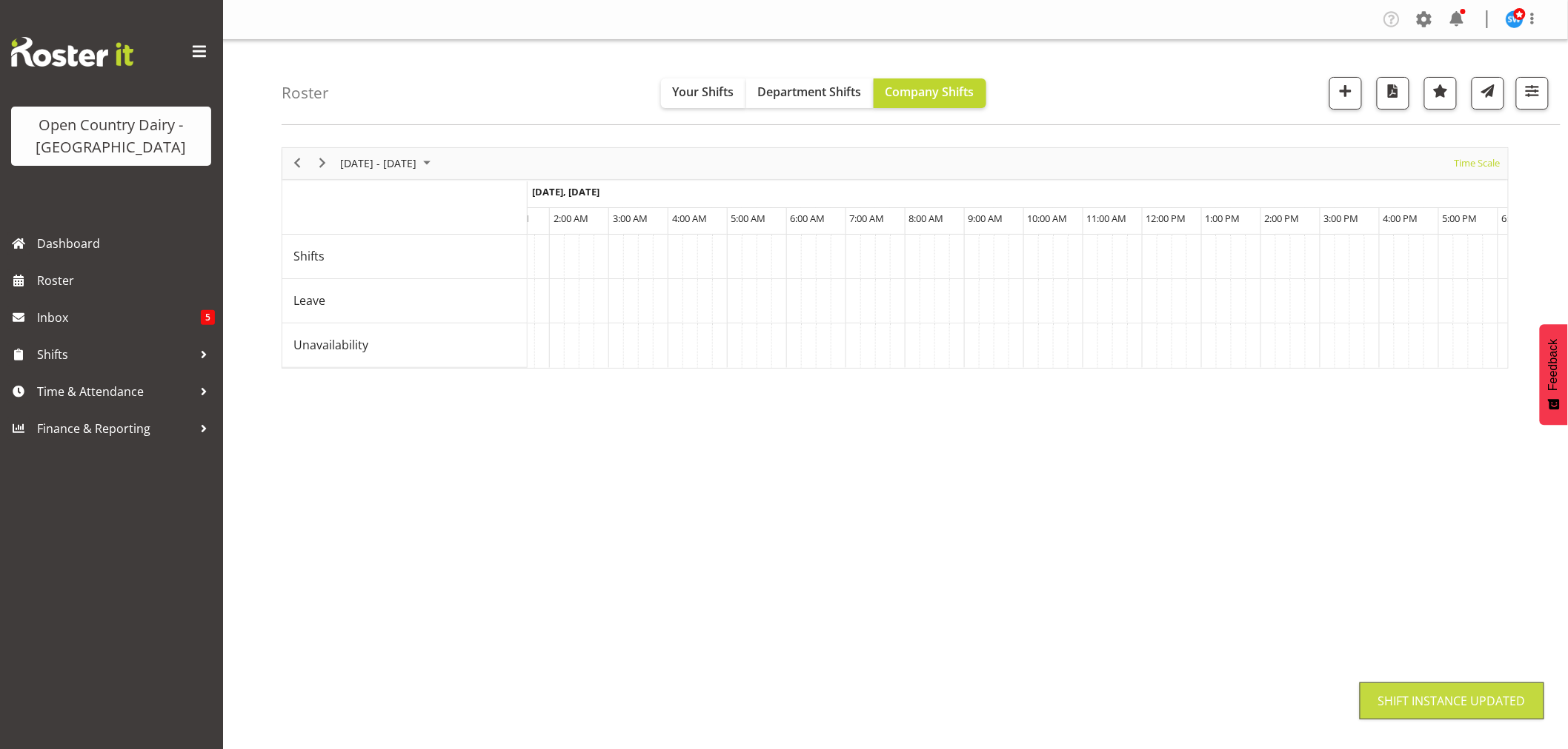
scroll to position [0, 0]
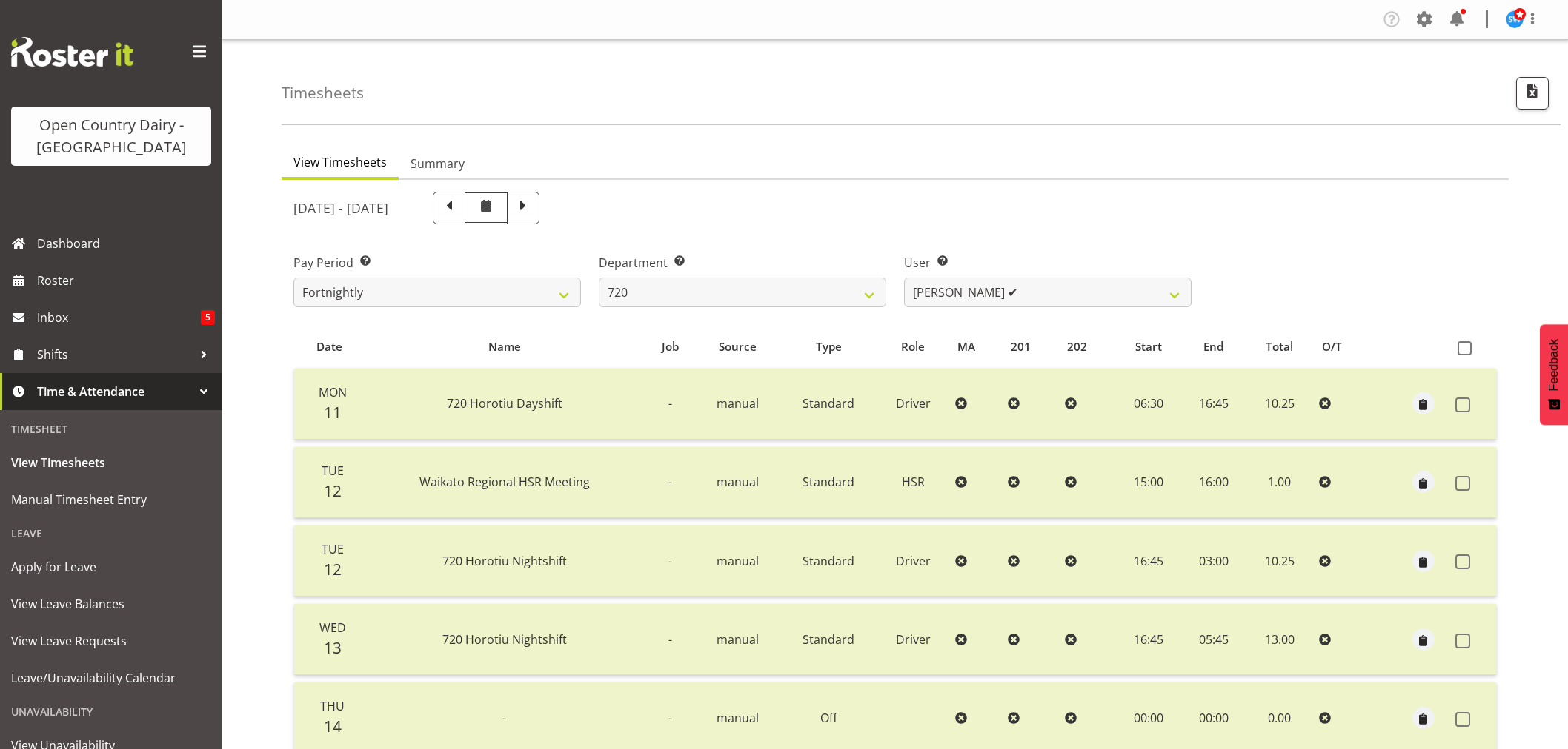
select select "814"
select select "8192"
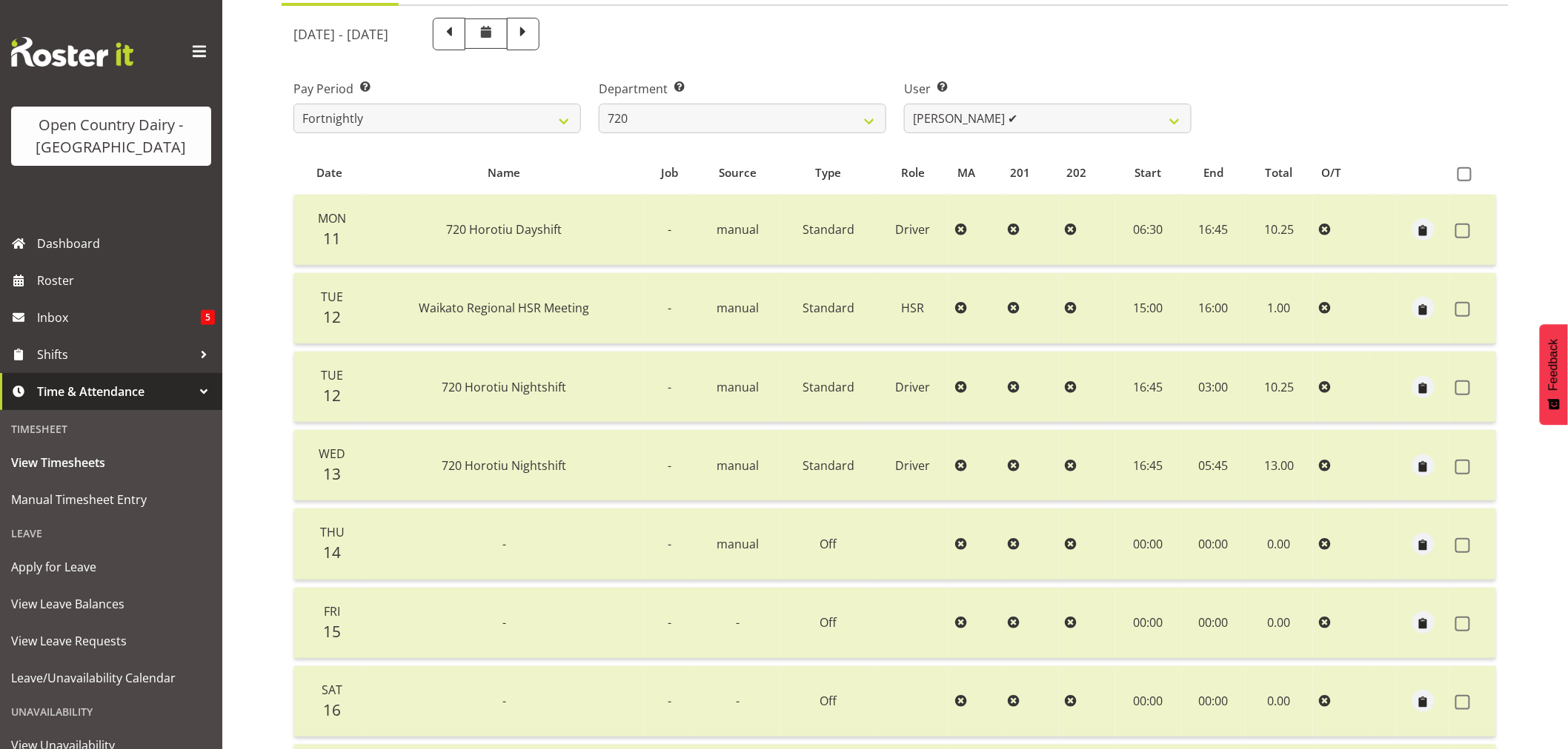
scroll to position [82, 0]
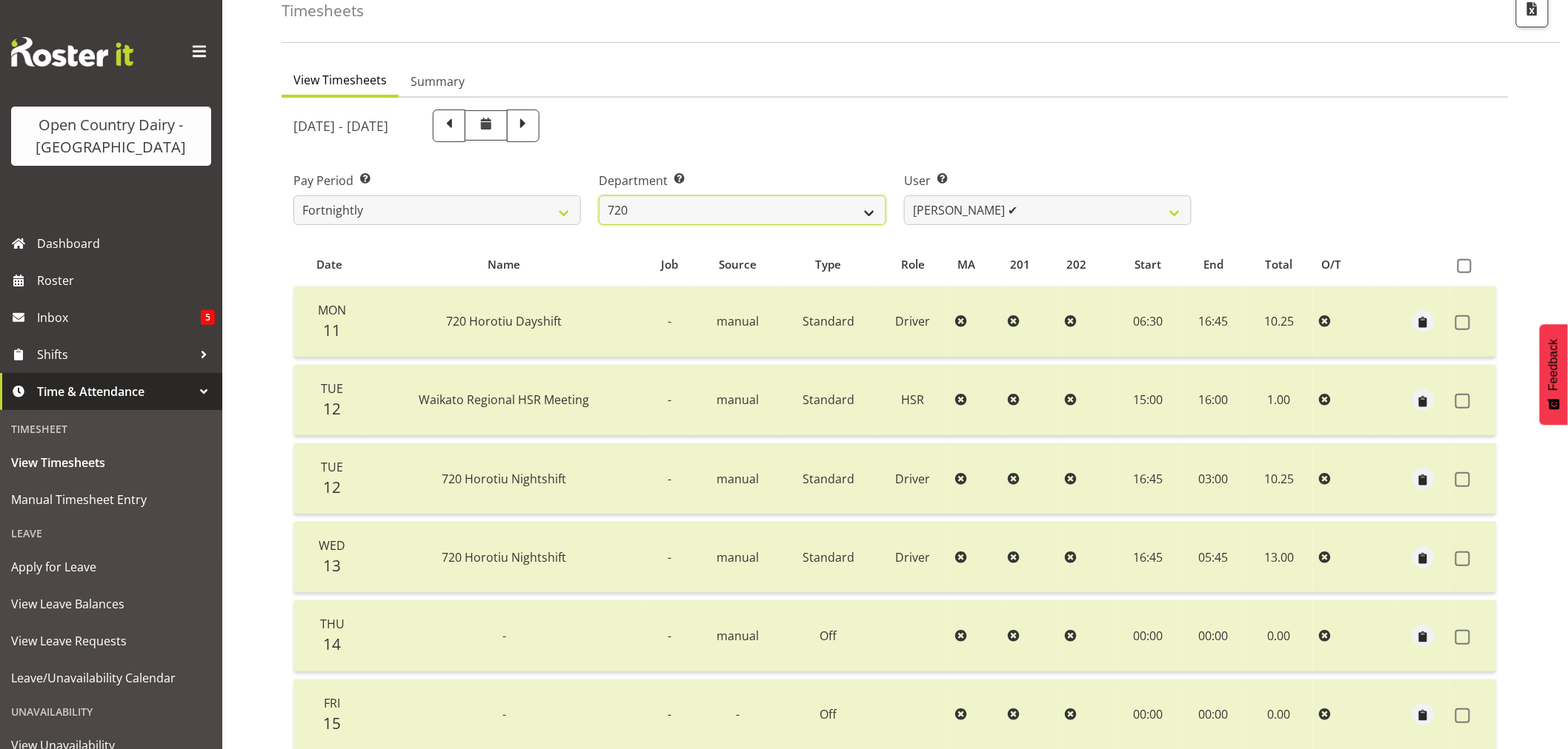
click at [874, 212] on select "701 702 703 704 705 706 707 708 709 710 711 712 713 714 715 716 717 718 719 720" at bounding box center [742, 211] width 287 height 29
select select "760"
click at [598, 196] on select "701 702 703 704 705 706 707 708 709 710 711 712 713 714 715 716 717 718 719 720" at bounding box center [742, 211] width 287 height 29
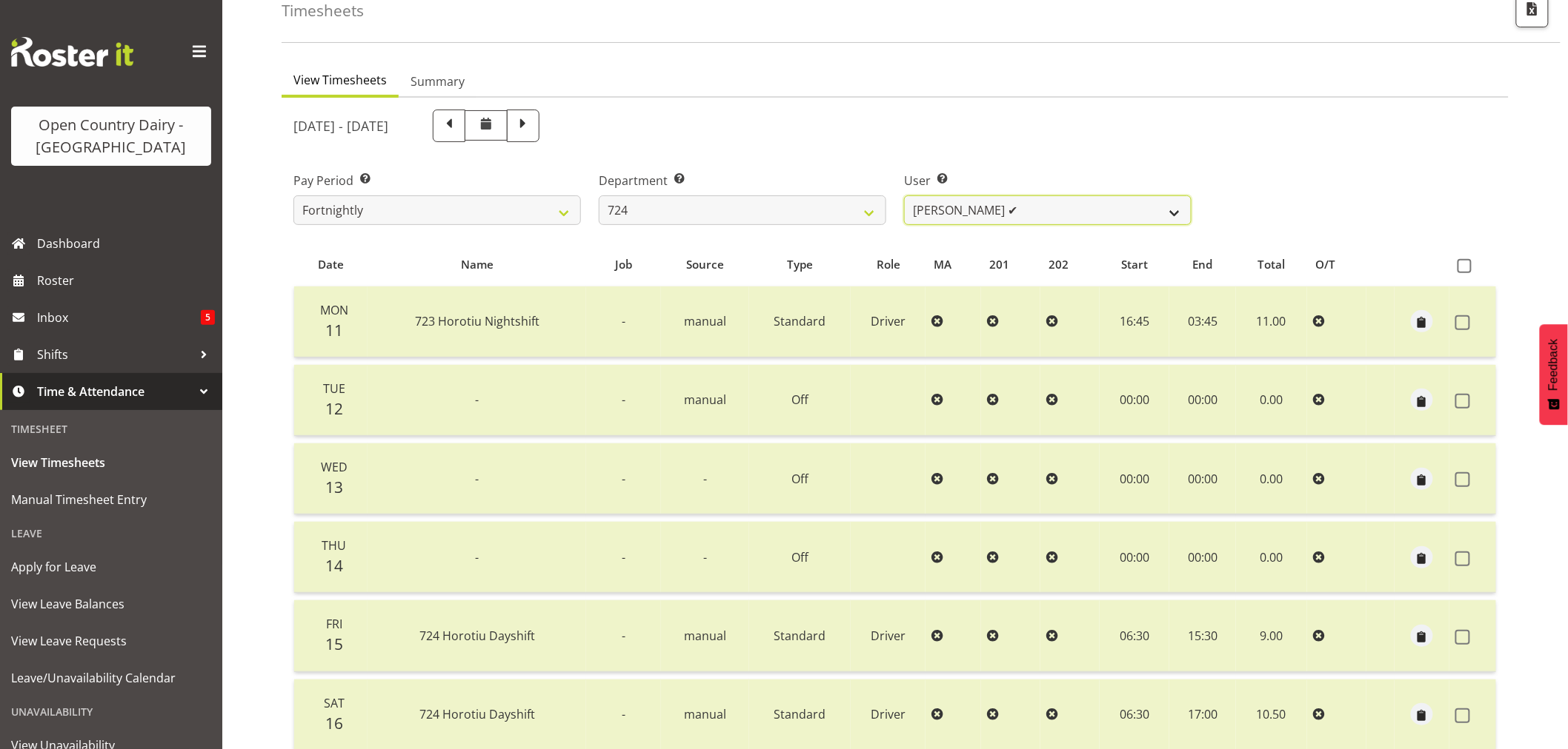
drag, startPoint x: 1173, startPoint y: 212, endPoint x: 1172, endPoint y: 223, distance: 11.0
click at [1173, 212] on select "Brent Adams ✔ Jaspreet Singh ✔ John Walters ✔" at bounding box center [1047, 211] width 287 height 29
select select "10133"
click at [904, 196] on select "Brent Adams ✔ Jaspreet Singh ✔ John Walters ✔" at bounding box center [1047, 211] width 287 height 29
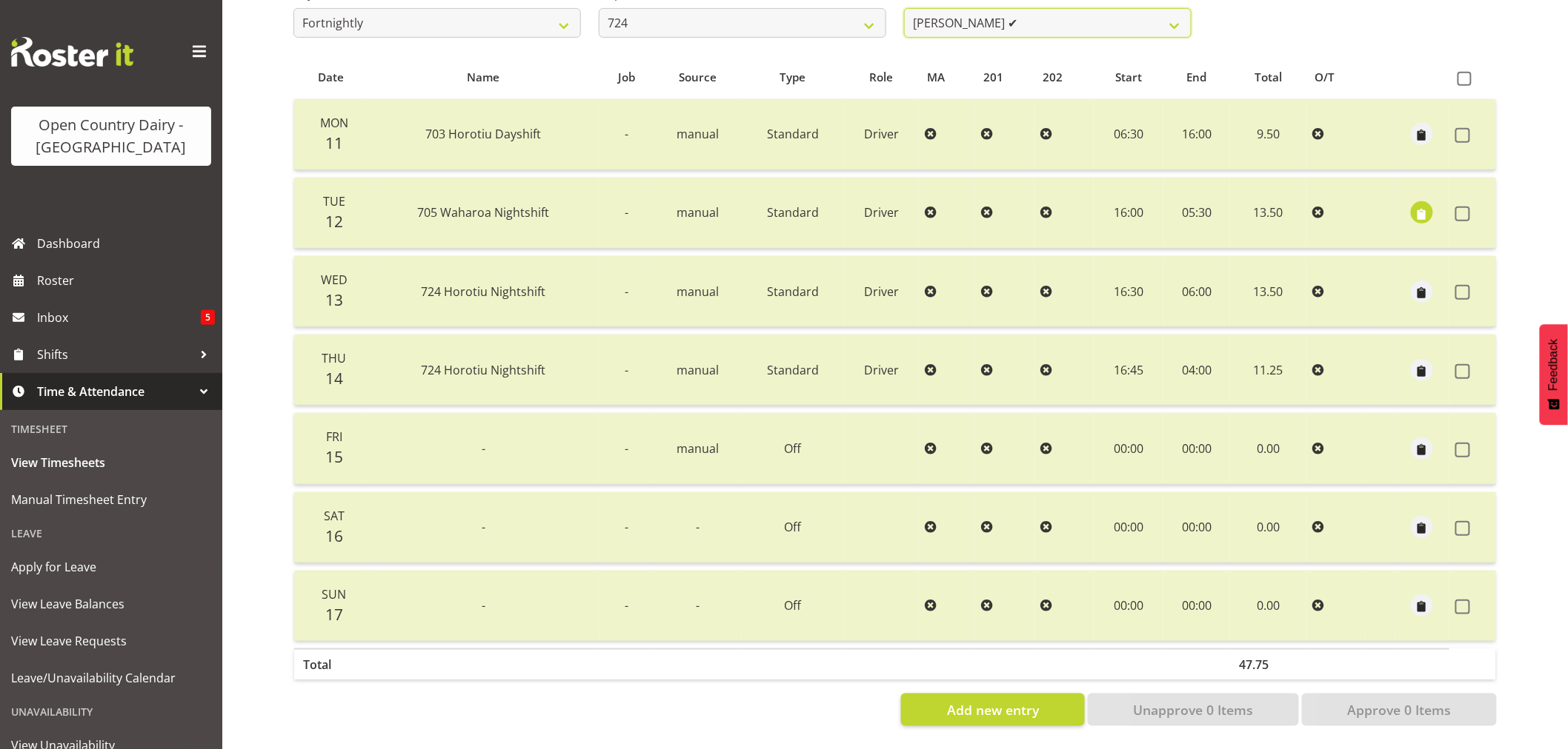
scroll to position [282, 0]
click at [1426, 205] on span "button" at bounding box center [1422, 214] width 17 height 17
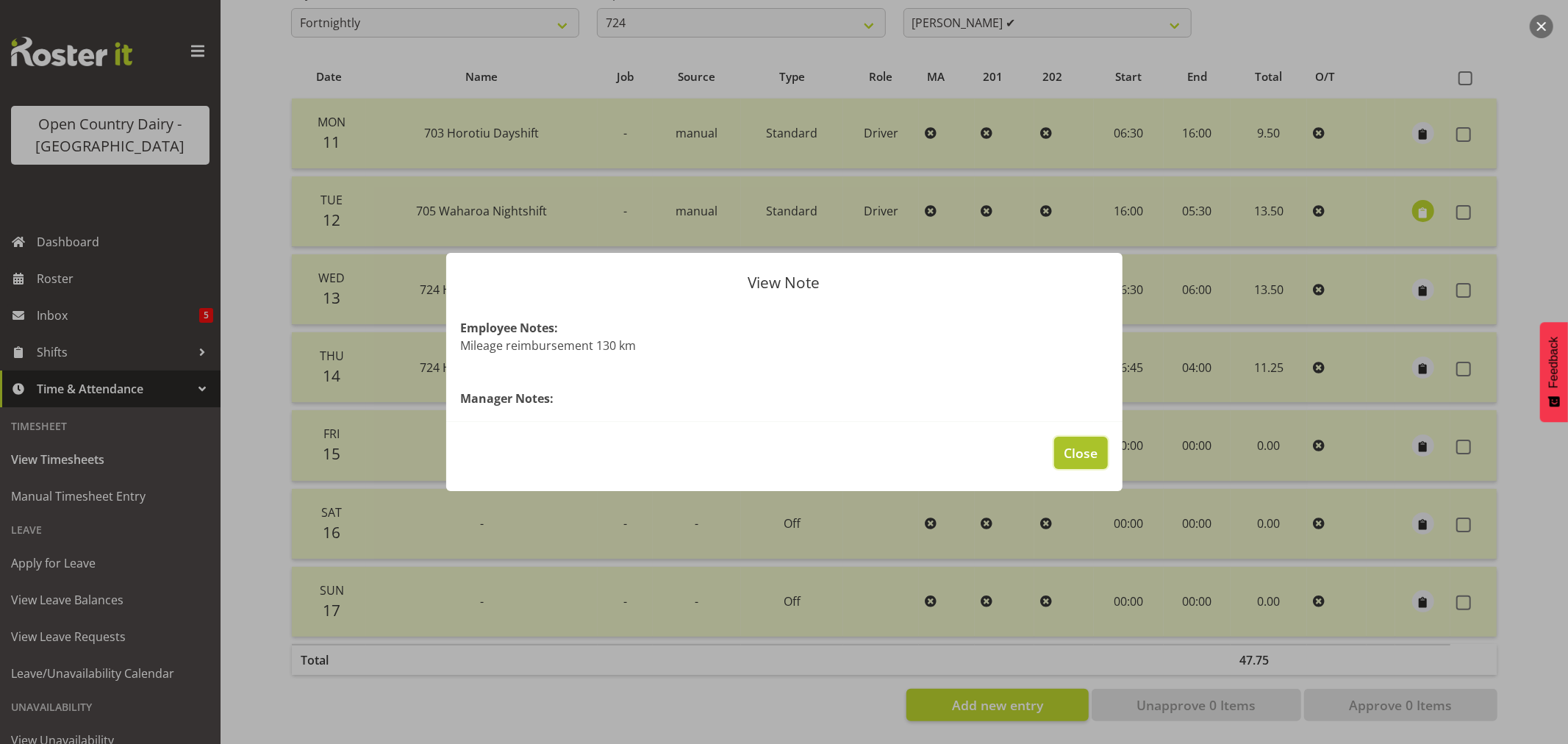
click at [1094, 447] on span "Close" at bounding box center [1080, 453] width 34 height 19
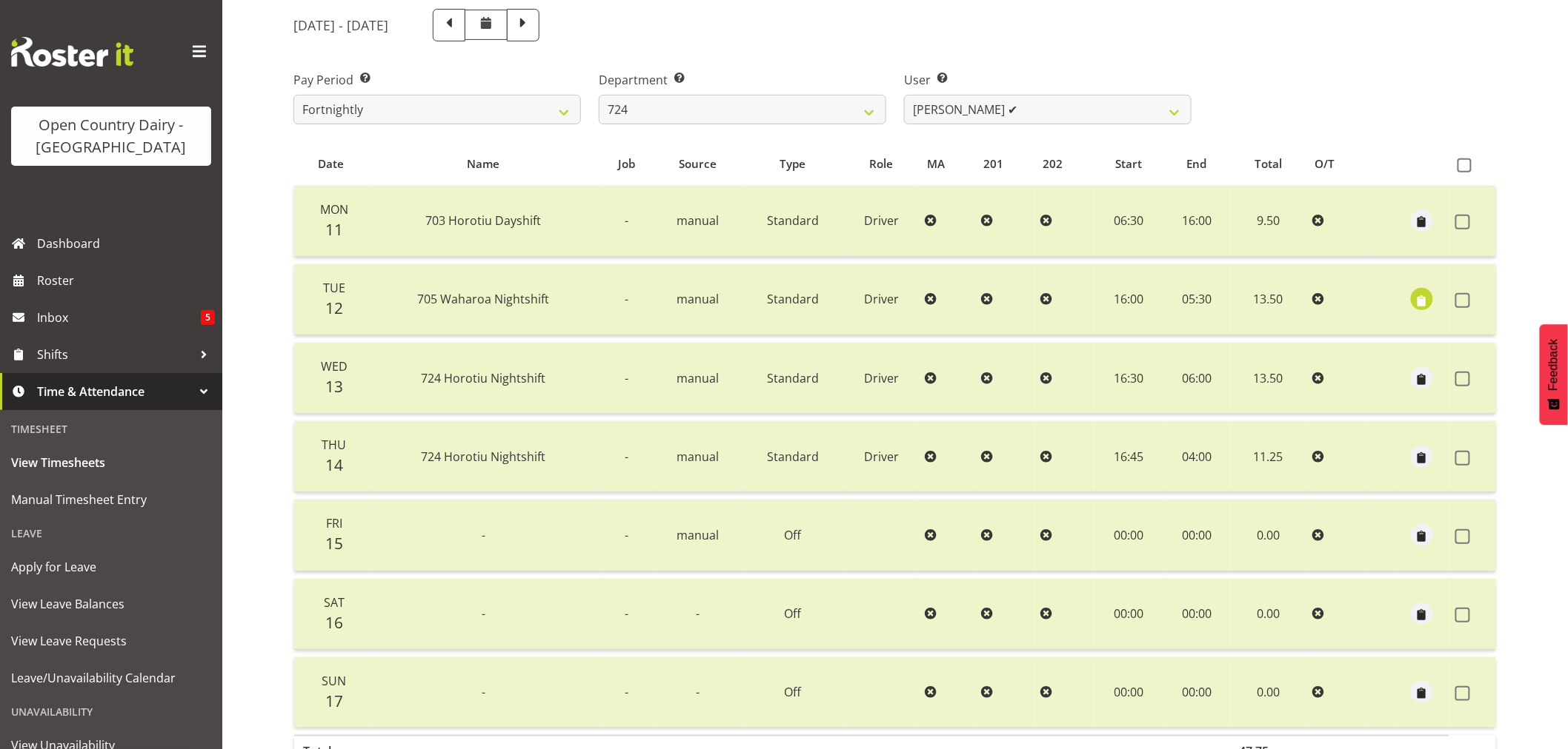
scroll to position [0, 0]
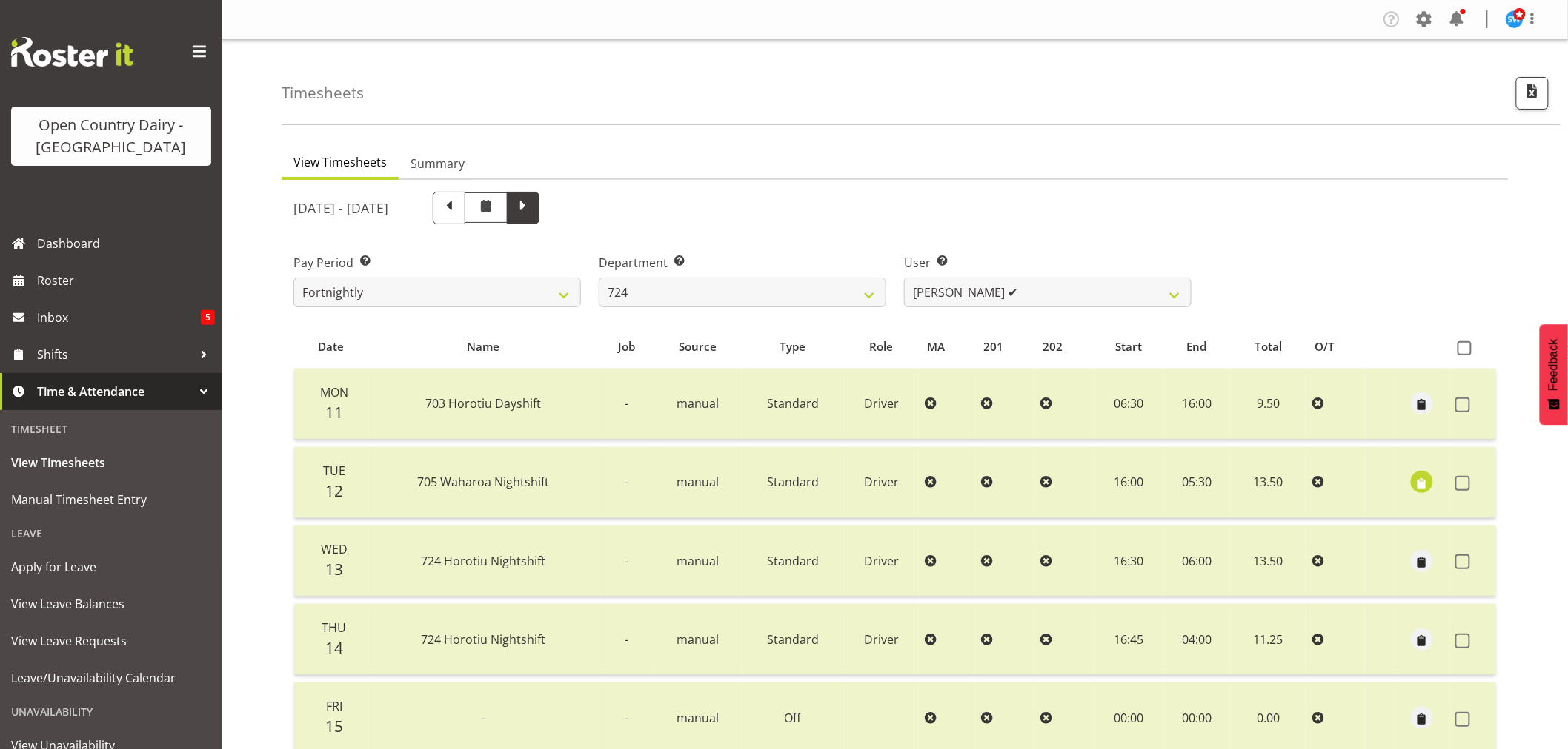
click at [532, 208] on span at bounding box center [523, 206] width 19 height 19
select select
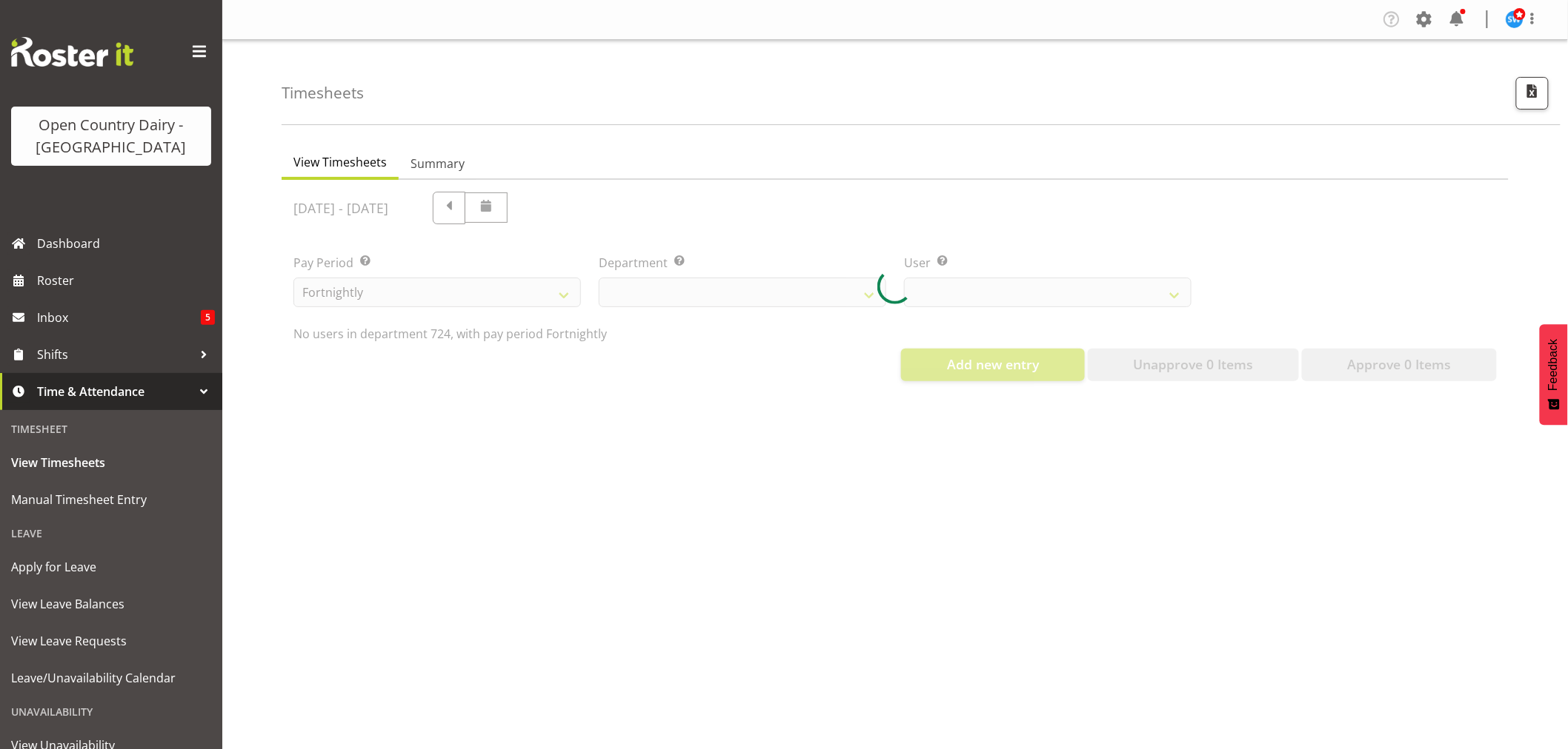
select select "760"
select select "10133"
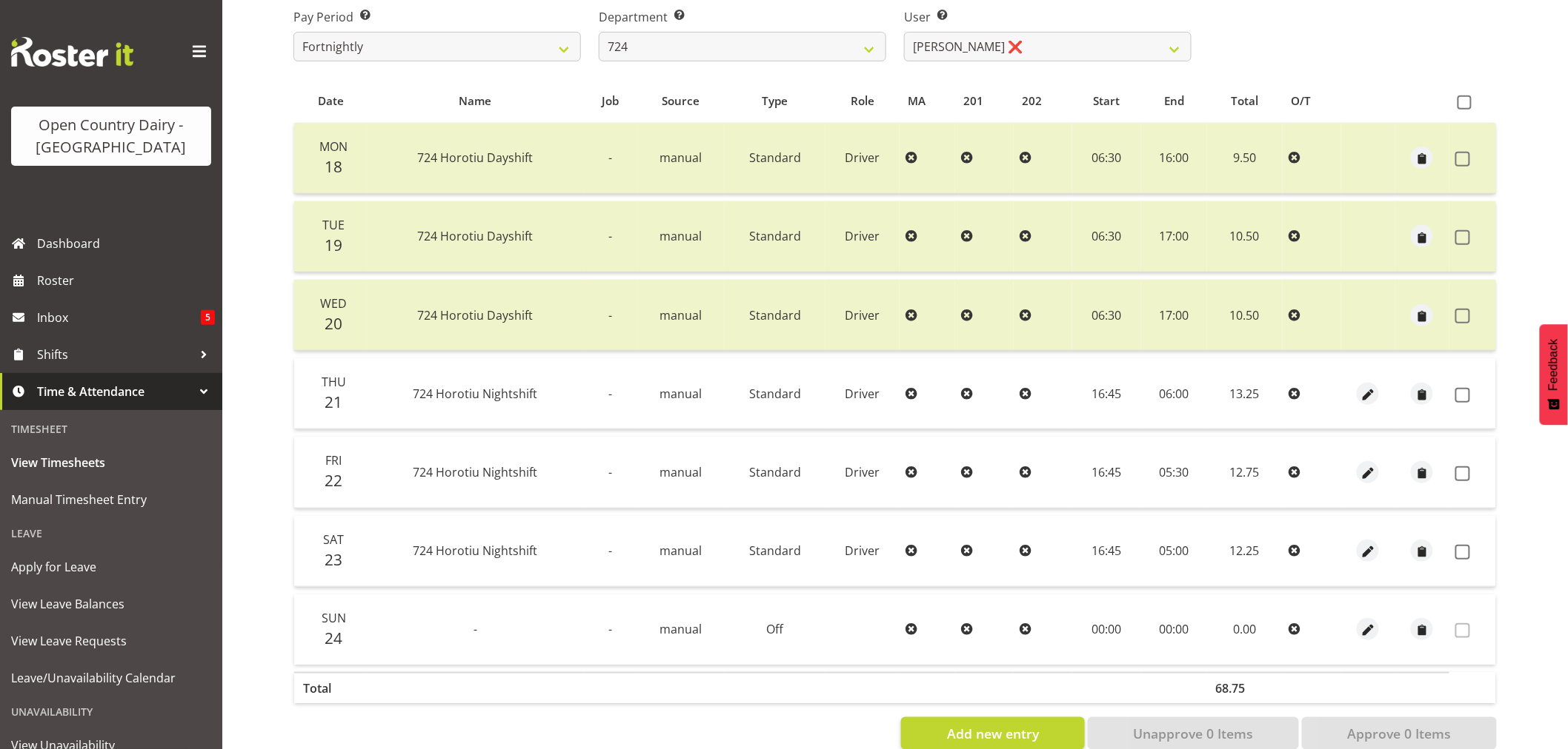
scroll to position [246, 0]
click at [1467, 101] on span at bounding box center [1464, 101] width 14 height 14
click at [1467, 101] on input "checkbox" at bounding box center [1461, 101] width 10 height 10
checkbox input "true"
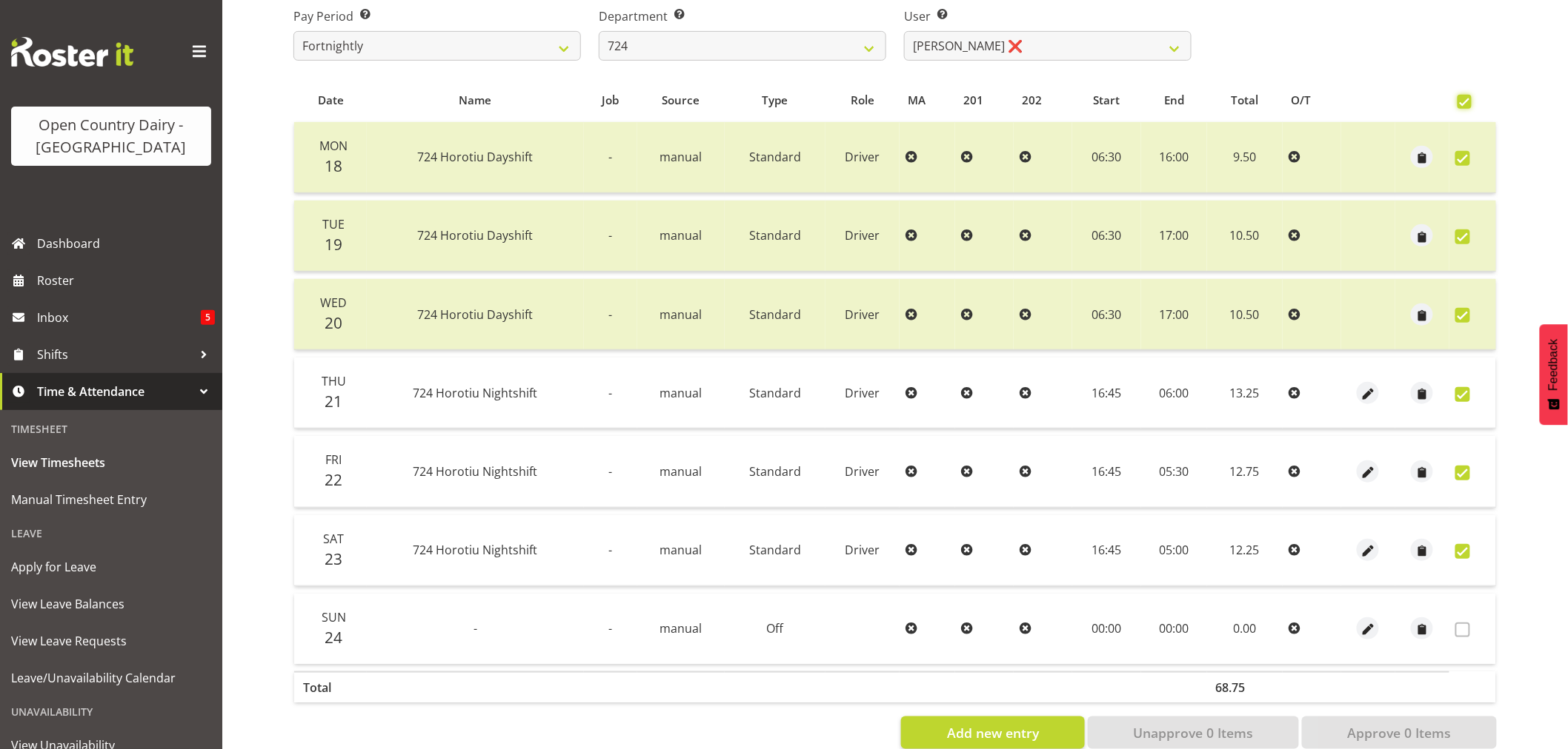
checkbox input "true"
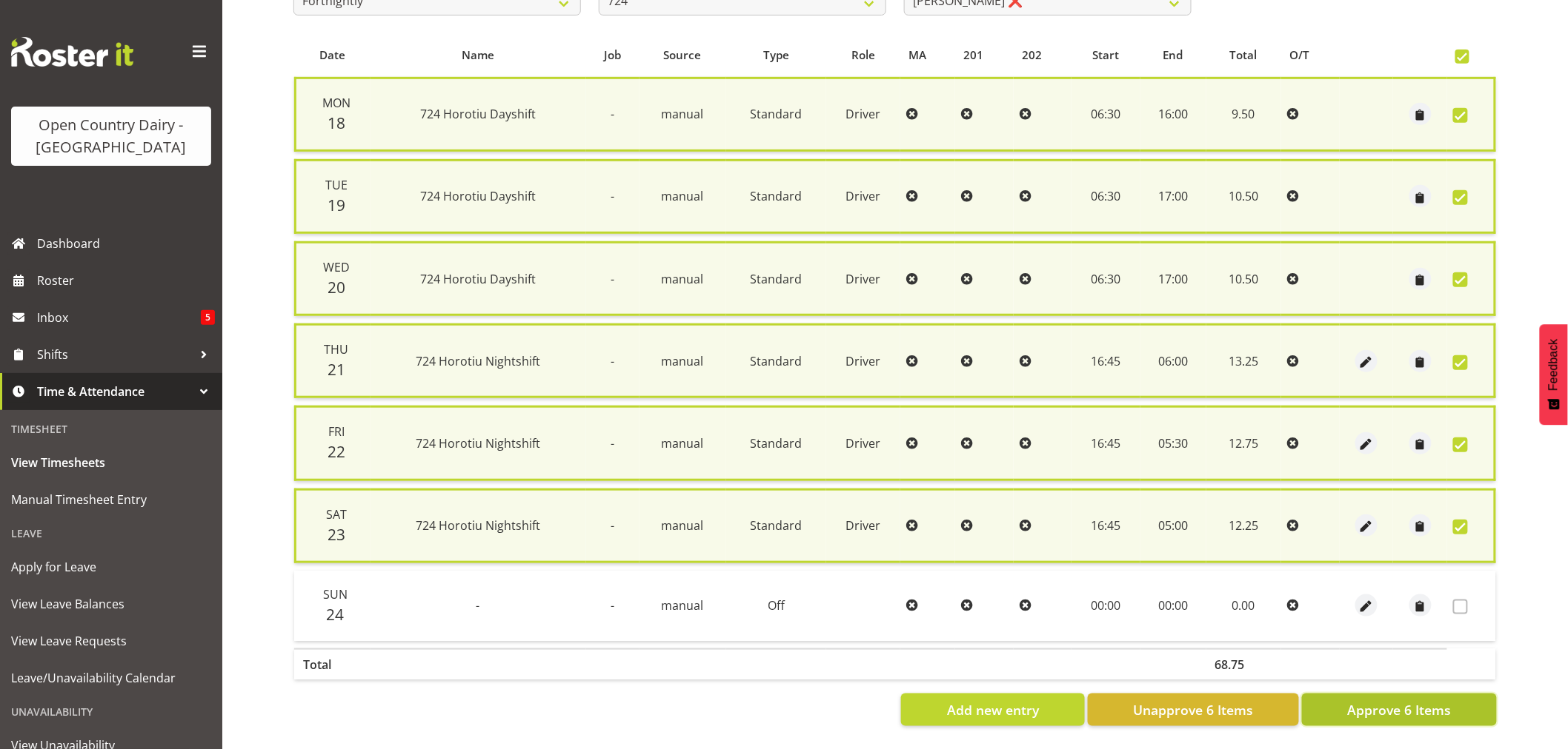
click at [1410, 702] on span "Approve 6 Items" at bounding box center [1399, 710] width 104 height 19
checkbox input "false"
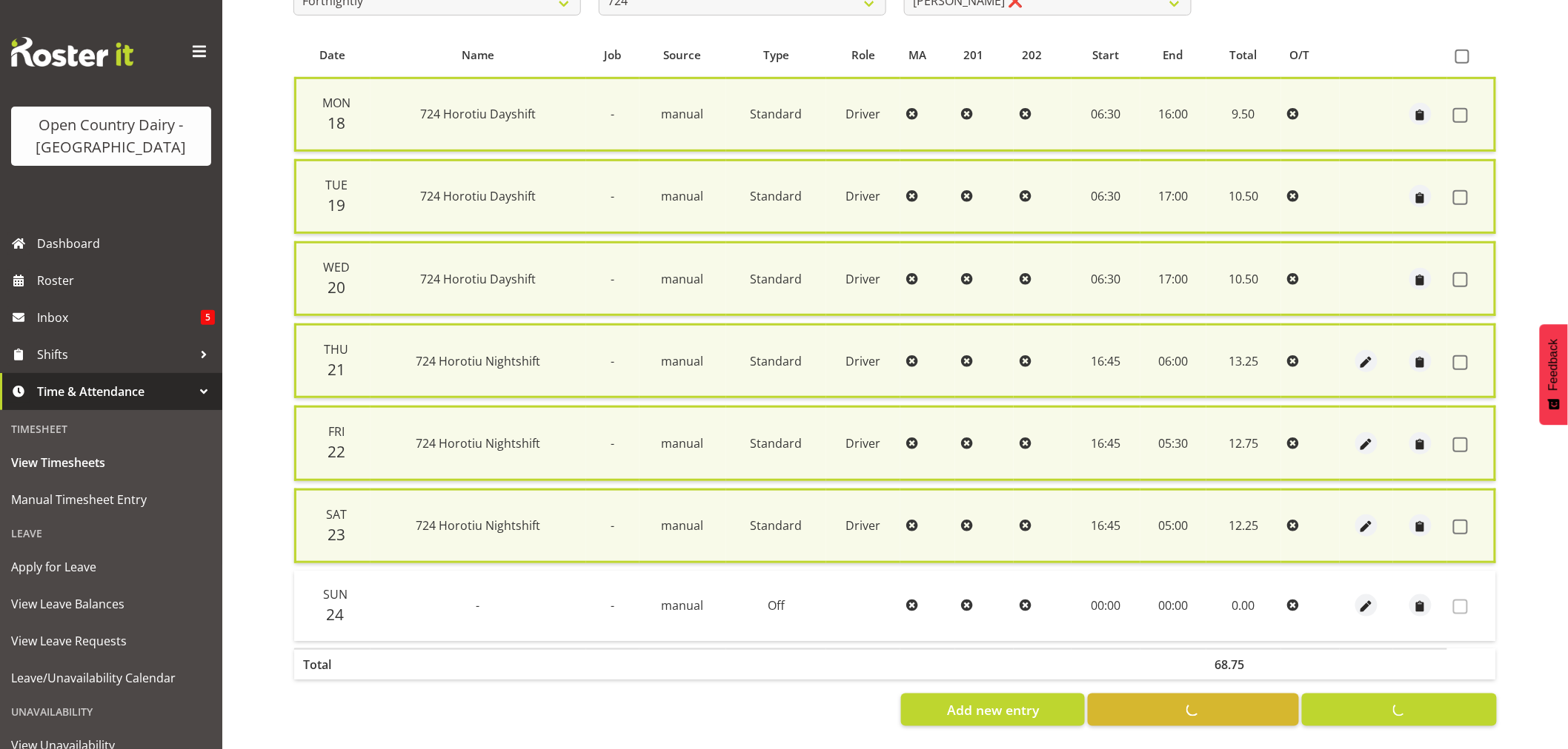
checkbox input "false"
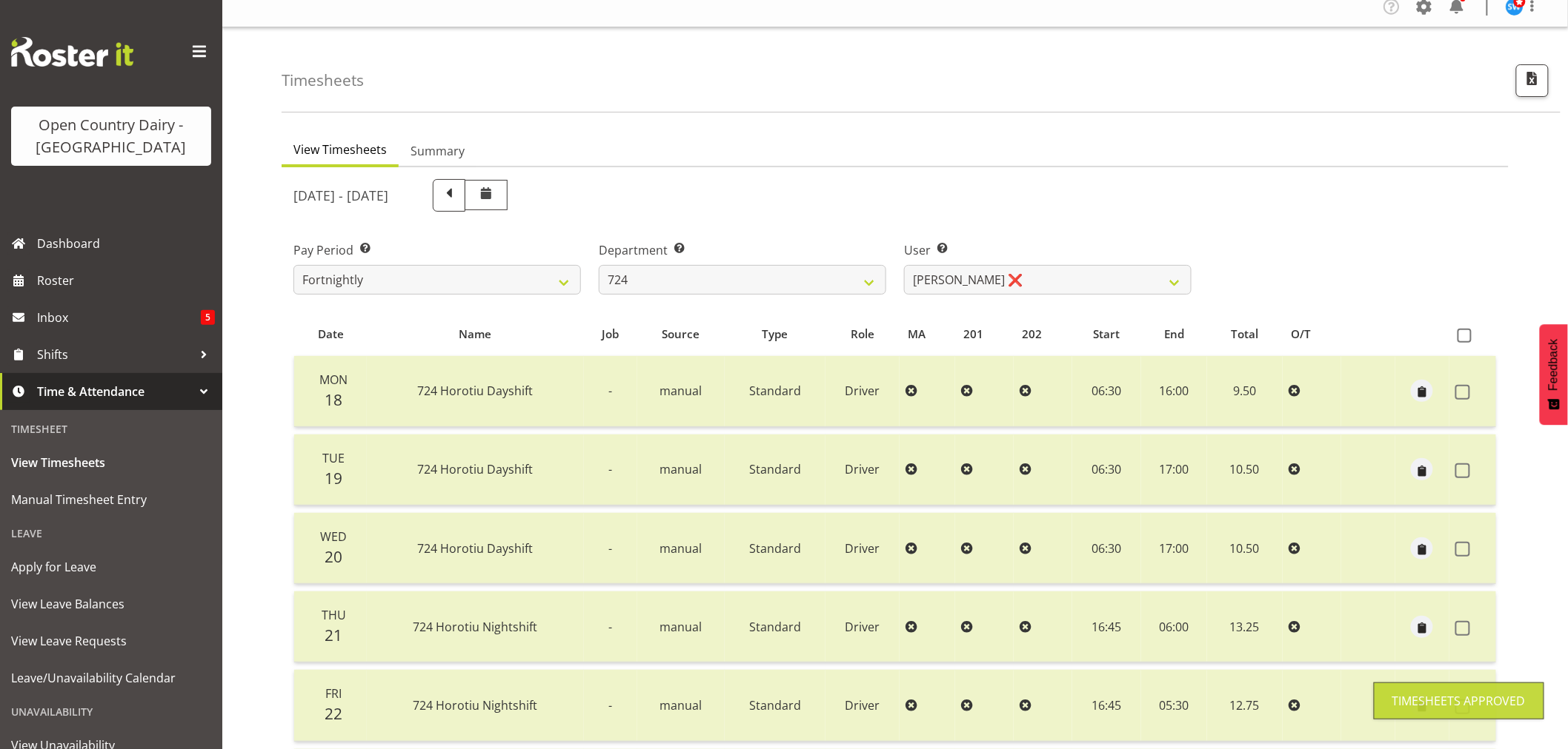
scroll to position [0, 0]
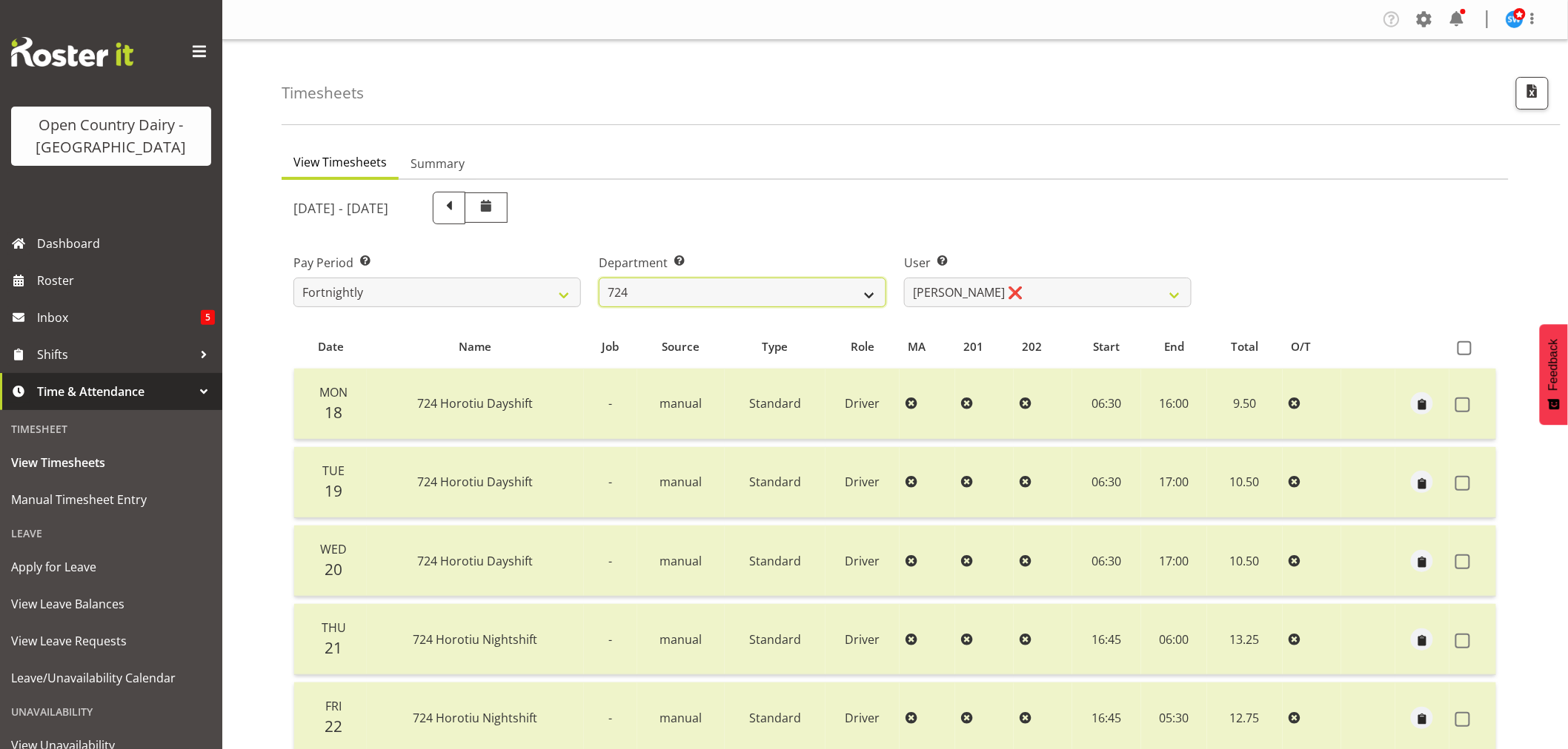
click at [872, 293] on select "701 702 703 704 705 706 707 708 709 710 711 712 713 714 715 716 717 718 719 720" at bounding box center [742, 292] width 287 height 29
select select "710"
click at [598, 277] on select "701 702 703 704 705 706 707 708 709 710 711 712 713 714 715 716 717 718 719 720" at bounding box center [742, 292] width 287 height 29
select select "8168"
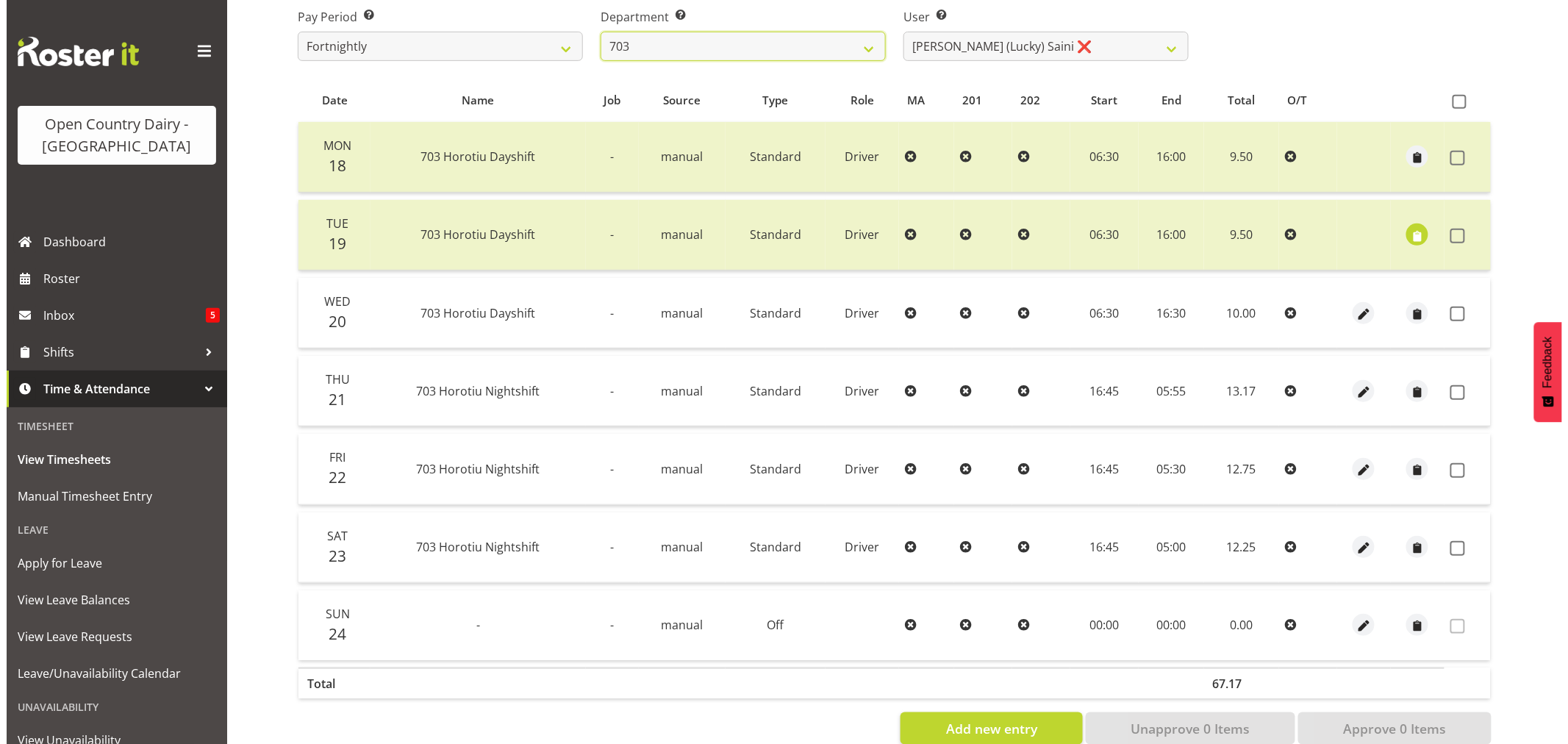
scroll to position [245, 0]
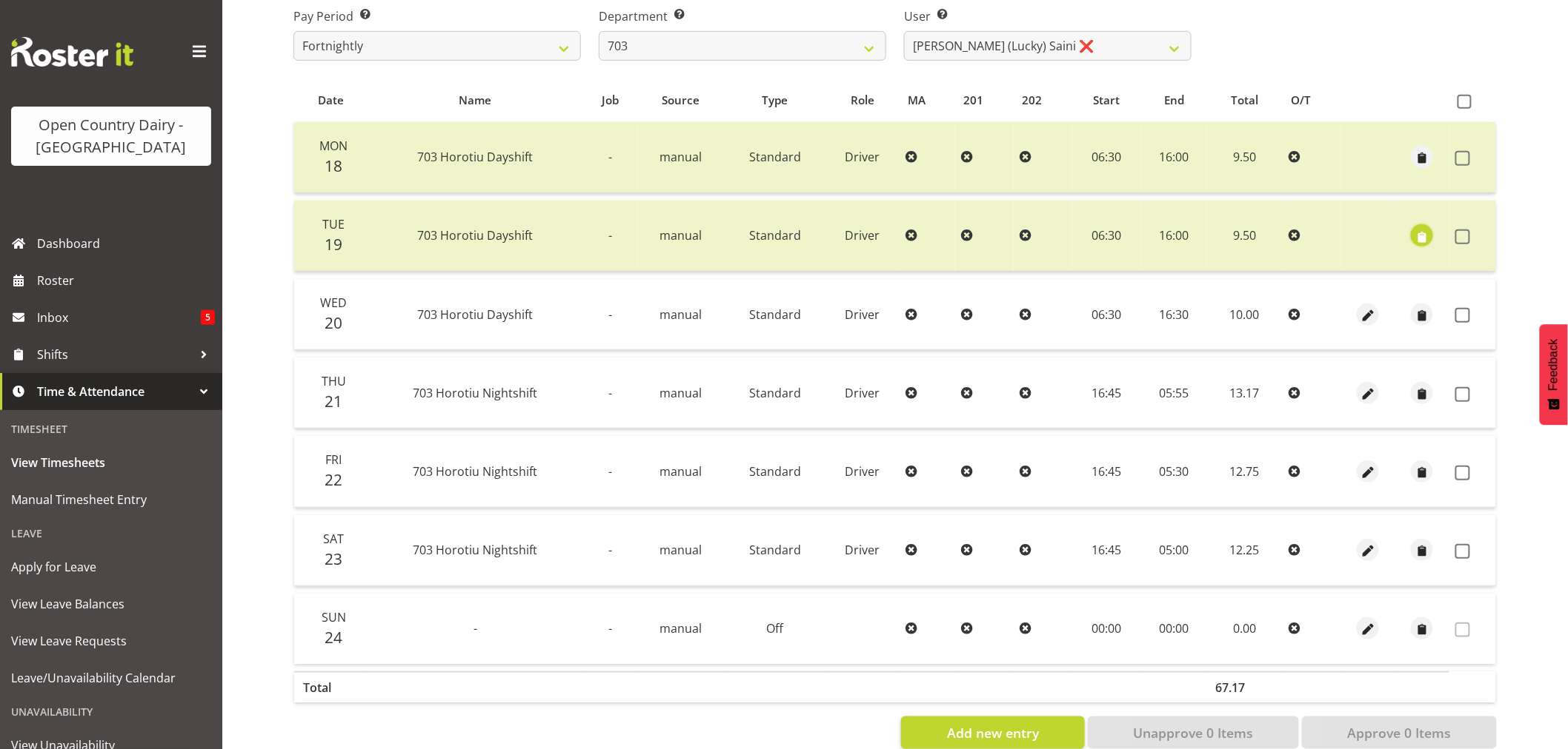
click at [1421, 236] on span "button" at bounding box center [1422, 238] width 17 height 17
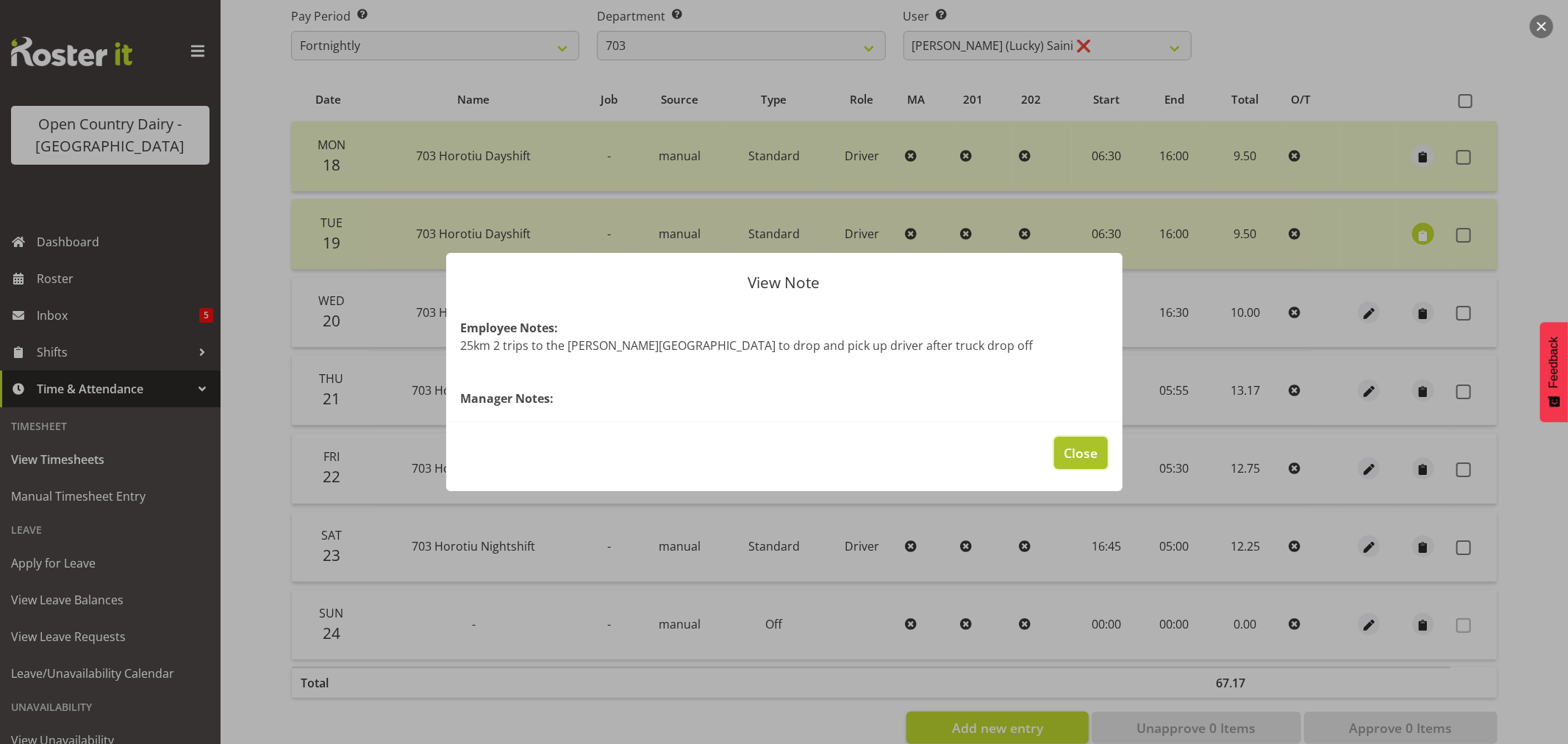
click at [1092, 450] on span "Close" at bounding box center [1080, 453] width 34 height 19
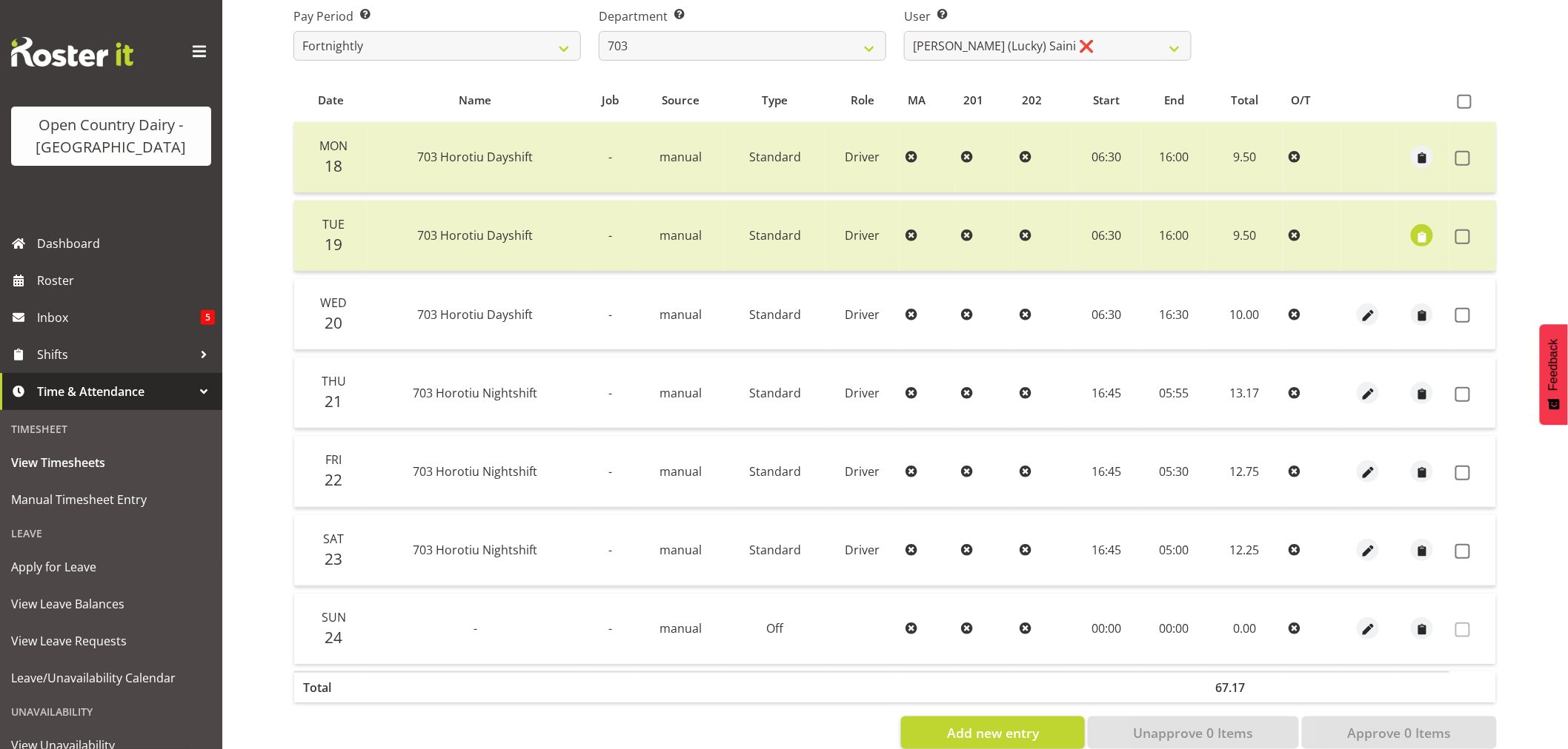
click at [1173, 395] on td "05:55" at bounding box center [1174, 394] width 66 height 71
click at [1372, 396] on span "button" at bounding box center [1369, 394] width 17 height 17
select select "Standard"
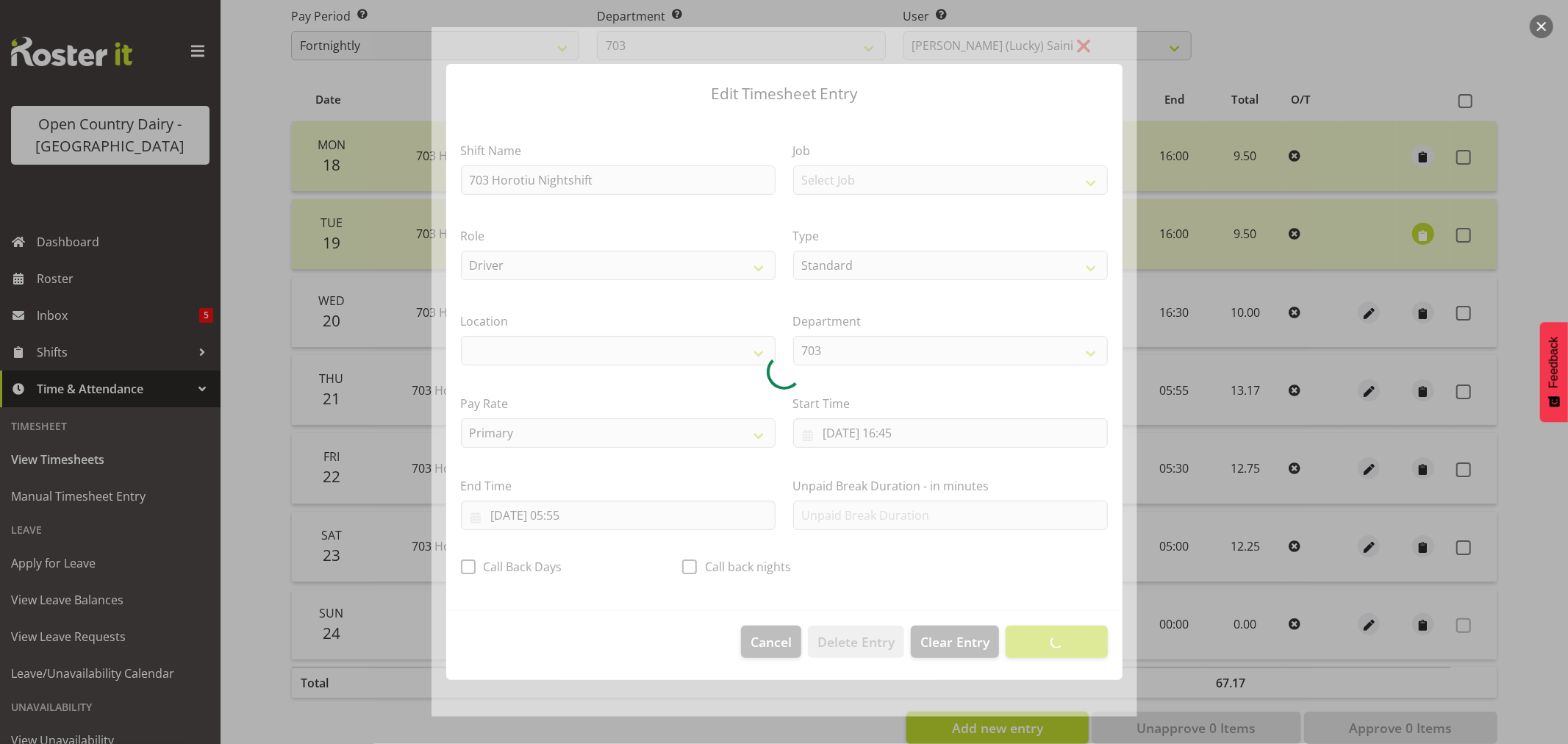
select select "1054"
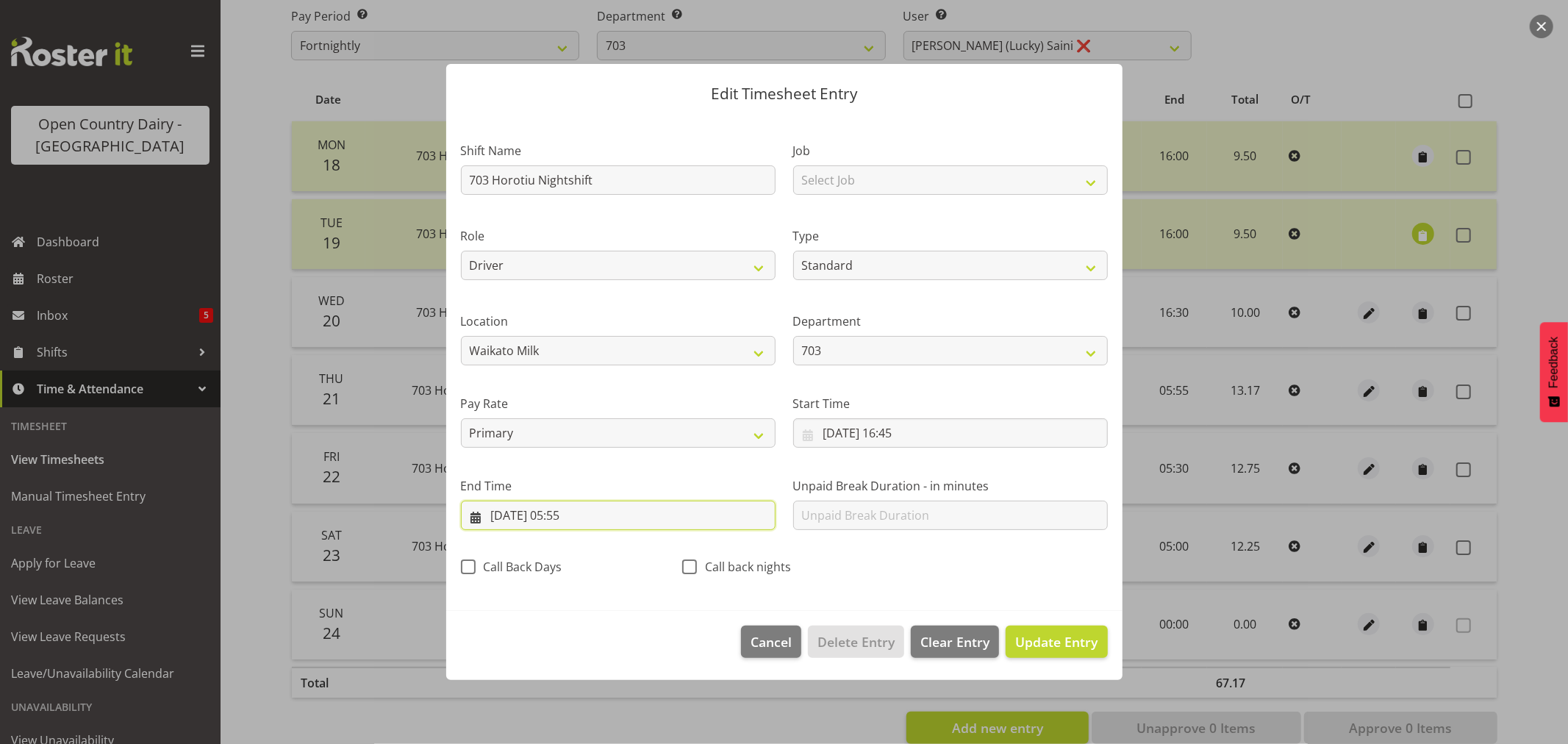
click at [577, 508] on input "22/08/2025, 05:55" at bounding box center [619, 516] width 315 height 29
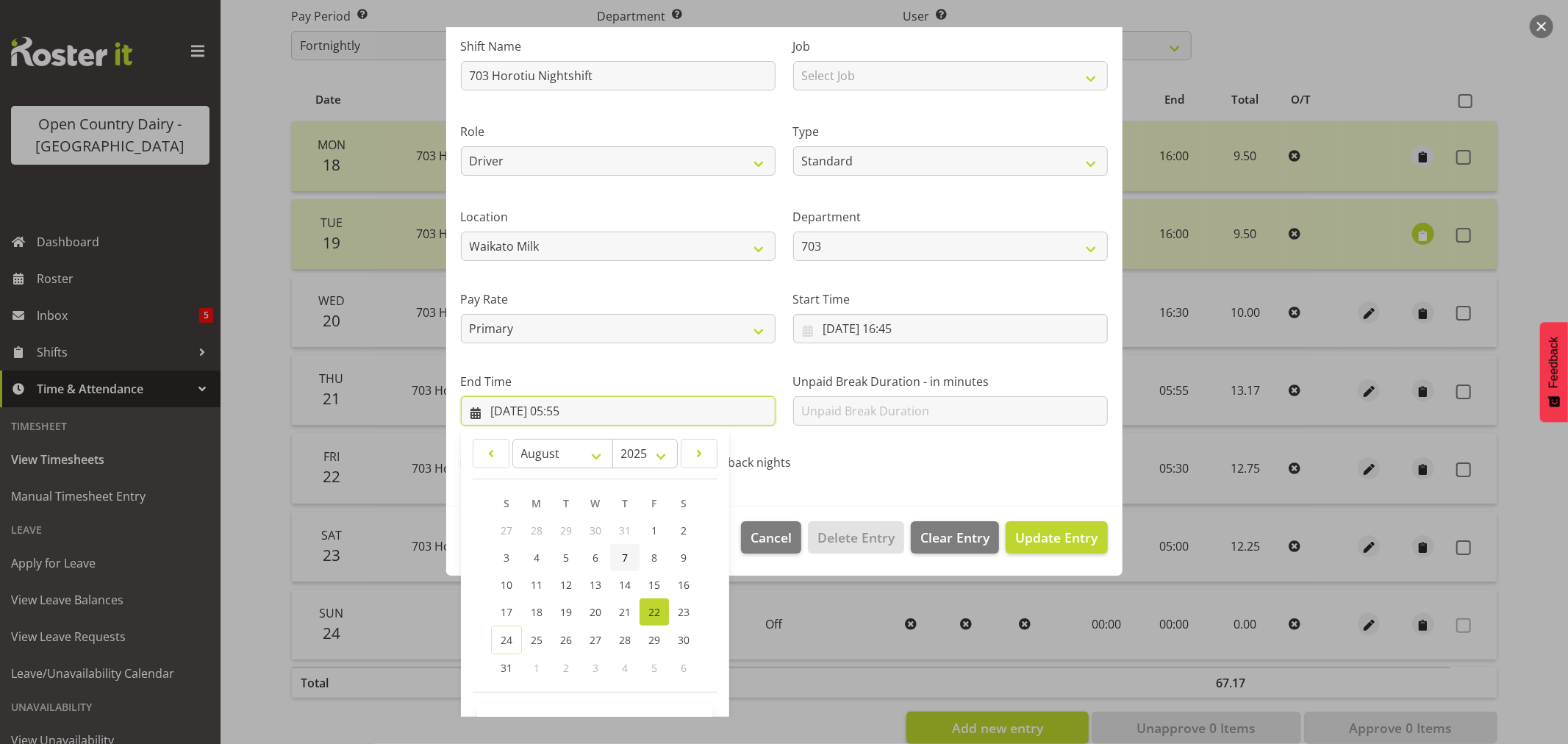
scroll to position [149, 0]
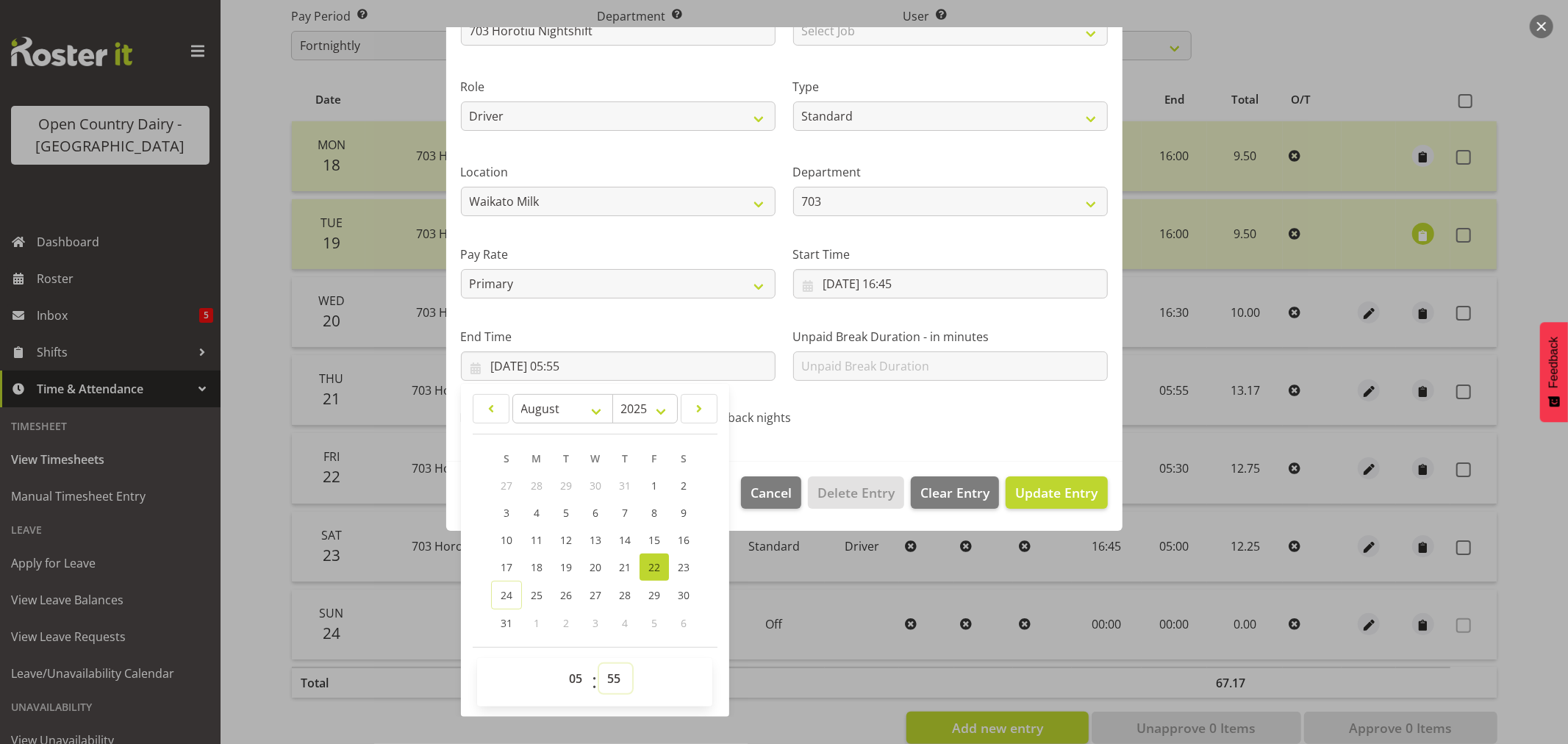
click at [618, 685] on select "00 01 02 03 04 05 06 07 08 09 10 11 12 13 14 15 16 17 18 19 20 21 22 23 24 25 2…" at bounding box center [615, 679] width 33 height 29
click at [573, 679] on select "00 01 02 03 04 05 06 07 08 09 10 11 12 13 14 15 16 17 18 19 20 21 22 23" at bounding box center [577, 679] width 33 height 29
select select "6"
click at [561, 664] on select "00 01 02 03 04 05 06 07 08 09 10 11 12 13 14 15 16 17 18 19 20 21 22 23" at bounding box center [577, 679] width 33 height 29
type input "22/08/2025, 06:55"
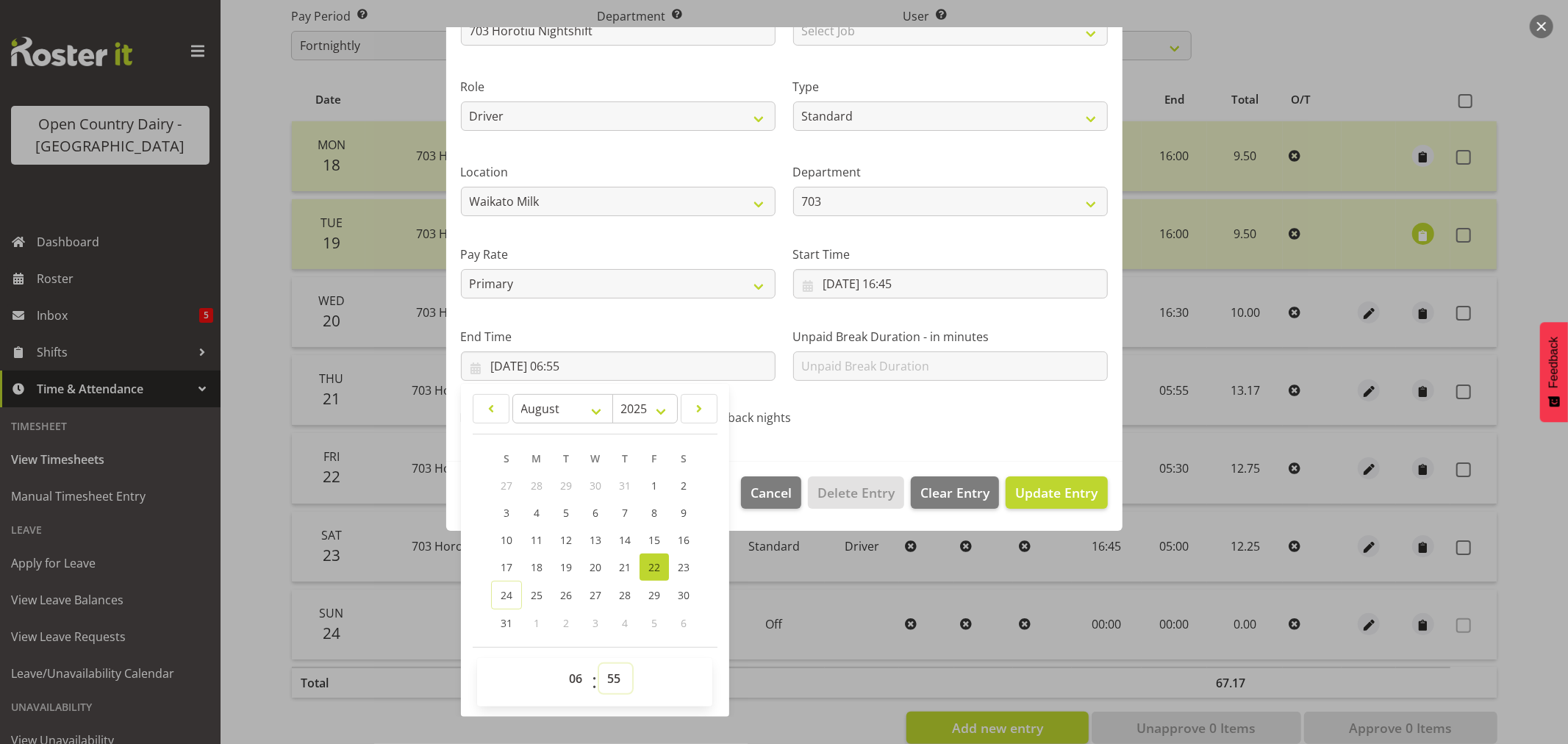
click at [612, 665] on select "00 01 02 03 04 05 06 07 08 09 10 11 12 13 14 15 16 17 18 19 20 21 22 23 24 25 2…" at bounding box center [615, 679] width 33 height 29
select select "0"
click at [599, 664] on select "00 01 02 03 04 05 06 07 08 09 10 11 12 13 14 15 16 17 18 19 20 21 22 23 24 25 2…" at bounding box center [615, 679] width 33 height 29
type input "22/08/2025, 06:00"
click at [847, 455] on section "Shift Name 703 Horotiu Nightshift Job Select Job Driver Driver supervisor Suppo…" at bounding box center [785, 214] width 676 height 496
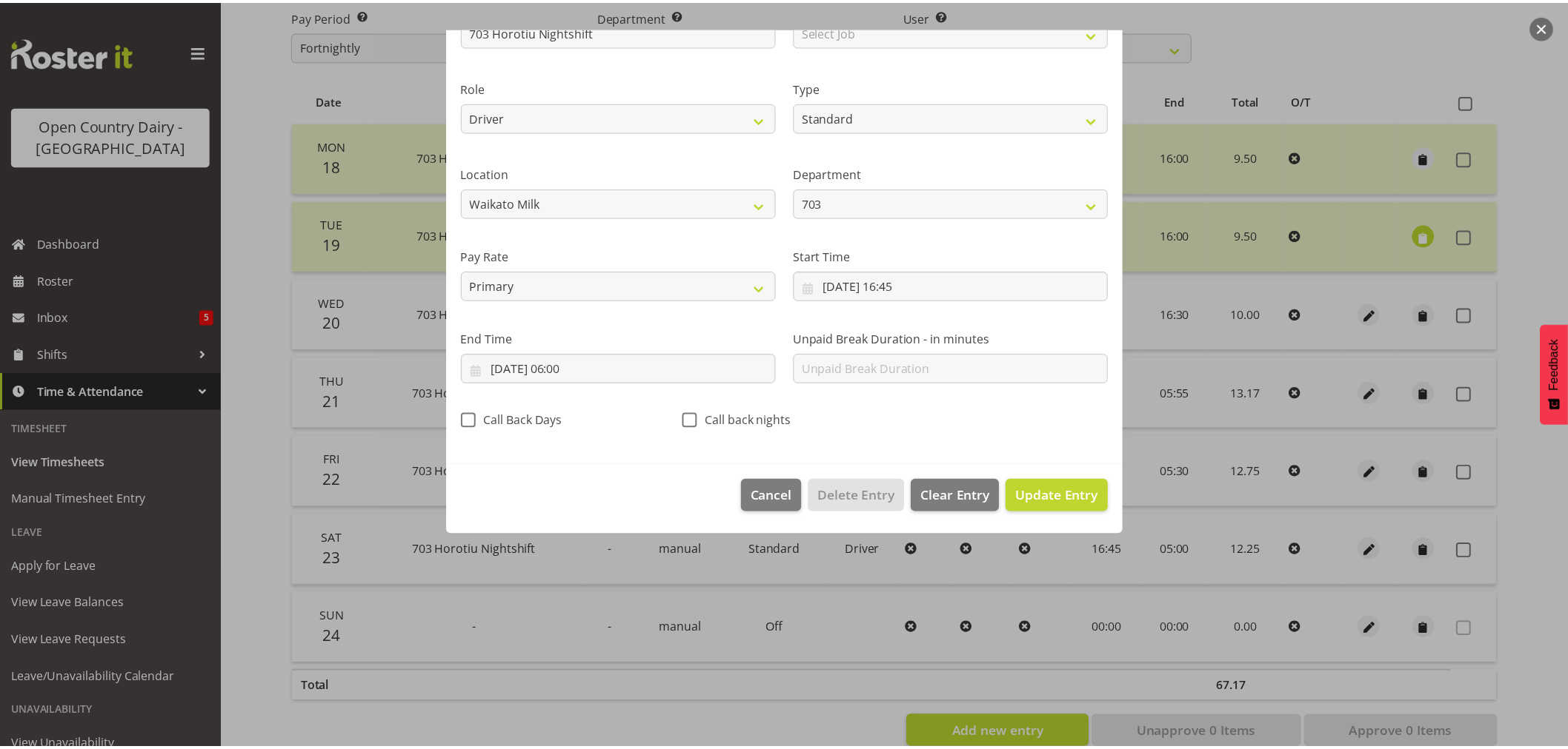
scroll to position [0, 0]
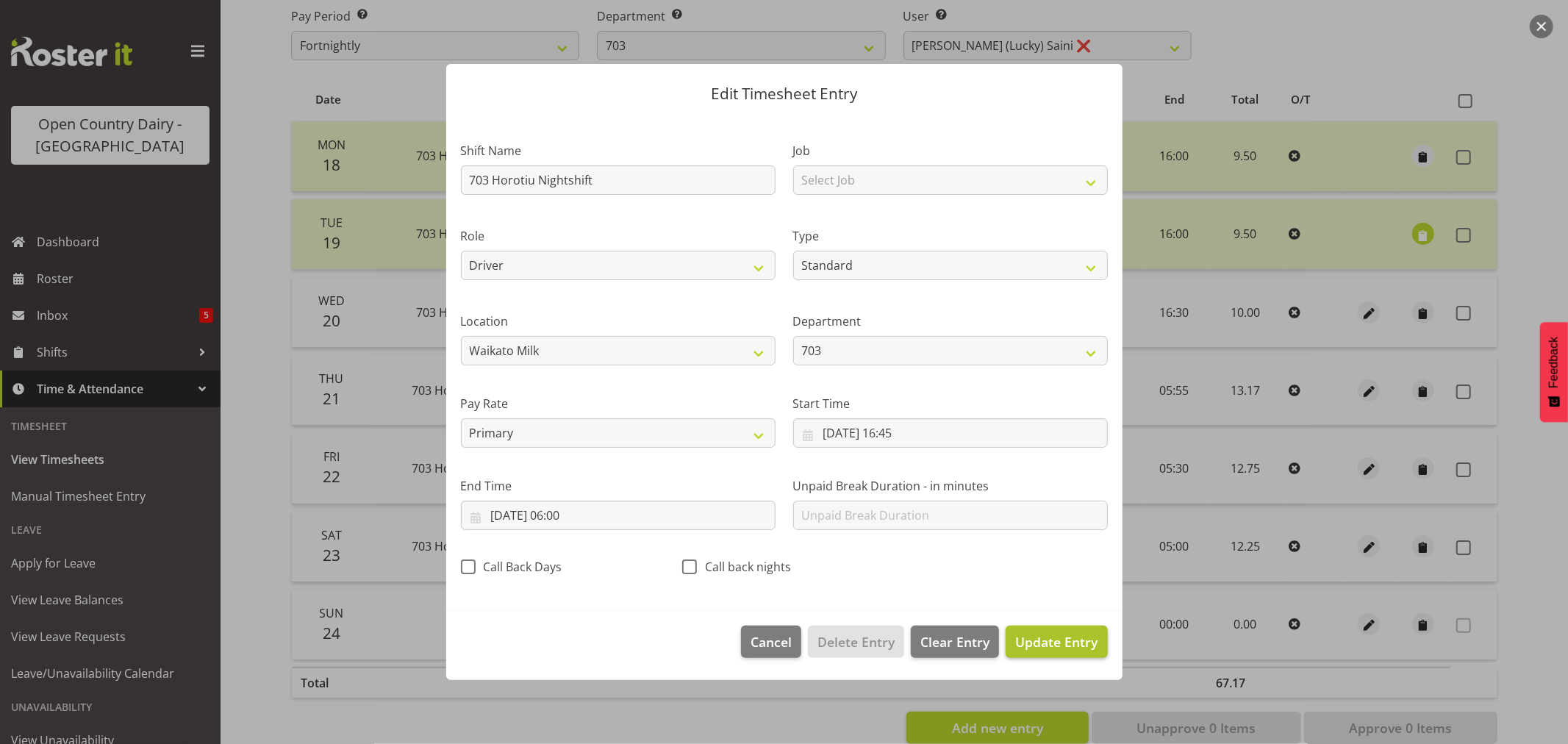
click at [1050, 643] on span "Update Entry" at bounding box center [1057, 642] width 83 height 18
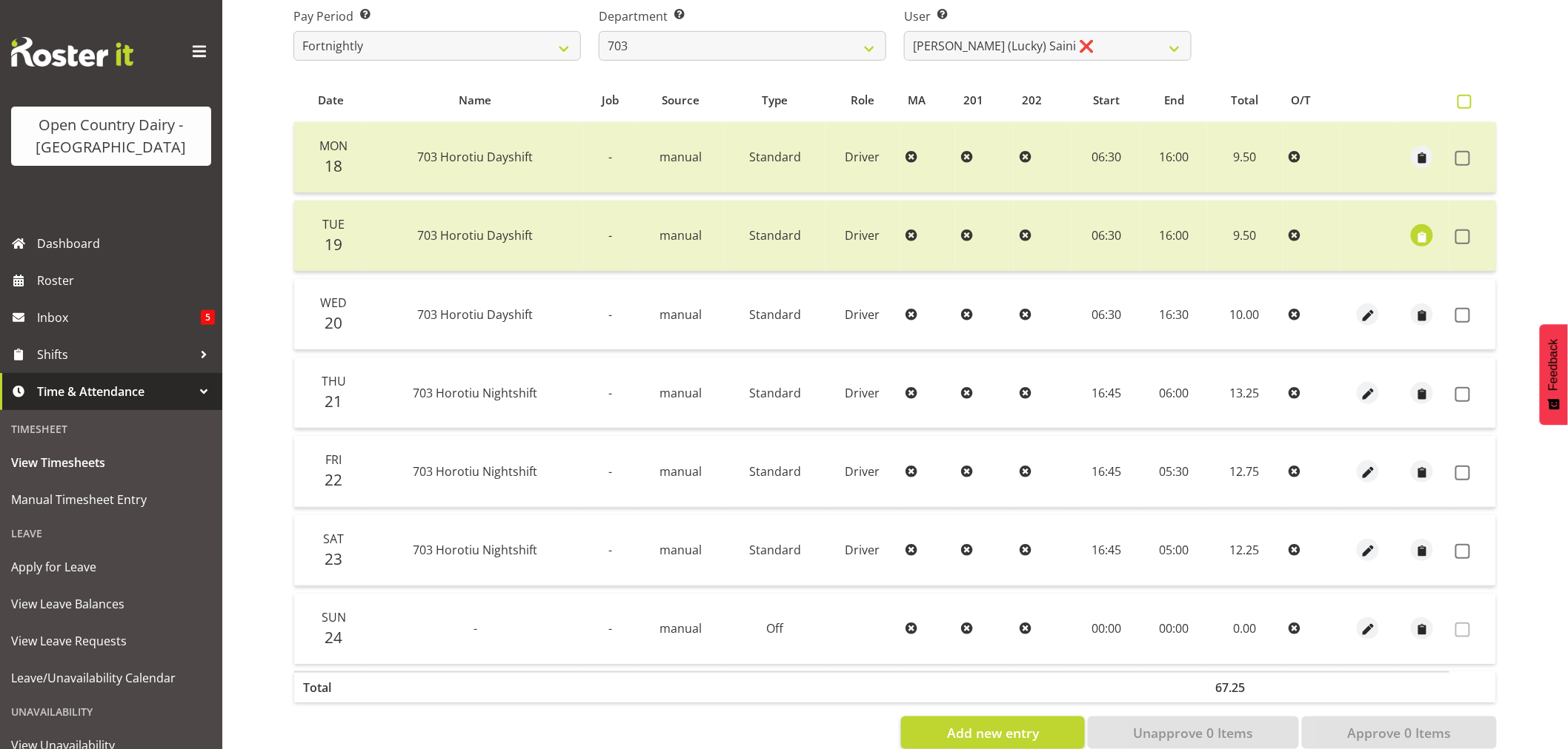
click at [1466, 104] on span at bounding box center [1464, 101] width 14 height 14
click at [1466, 104] on input "checkbox" at bounding box center [1461, 101] width 10 height 10
checkbox input "true"
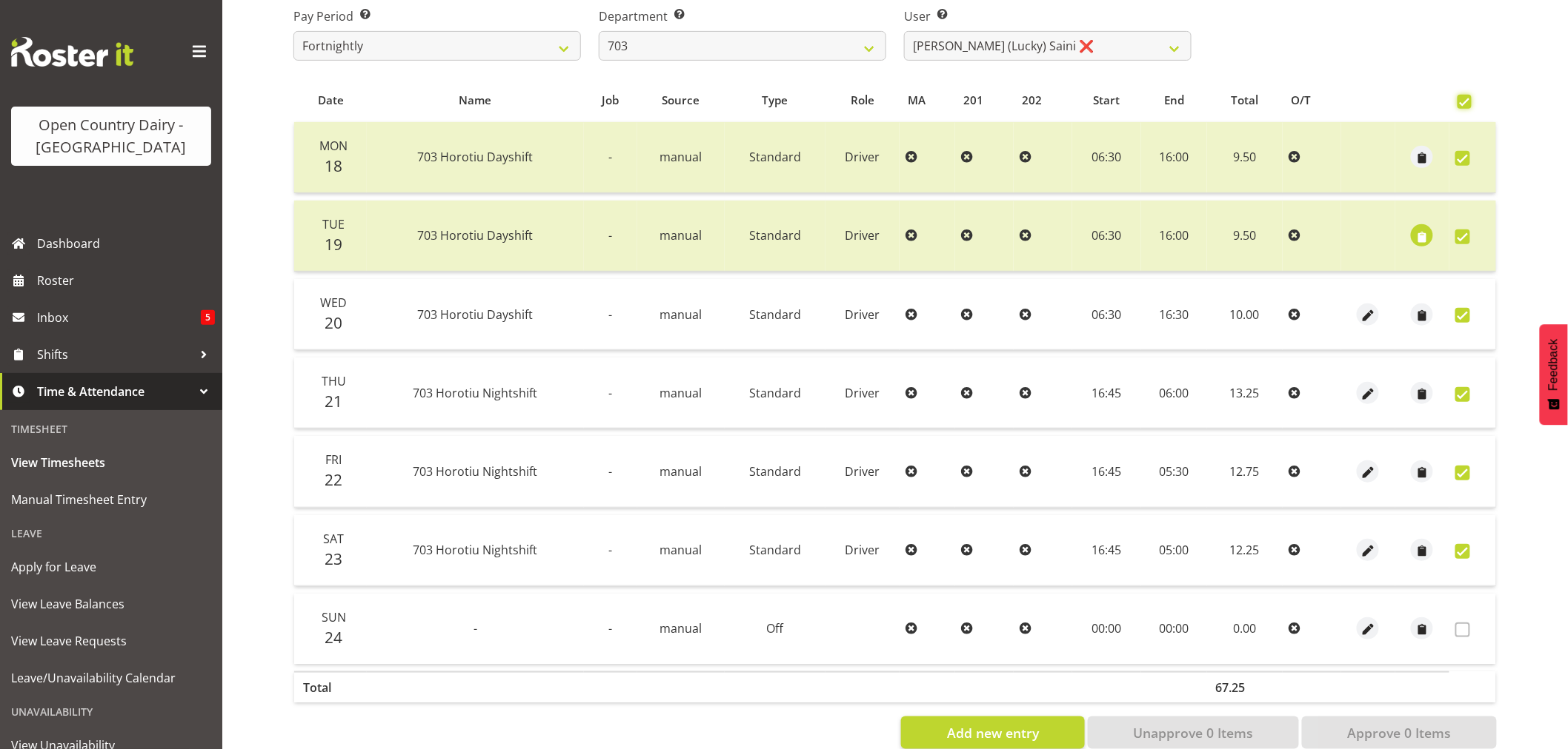
checkbox input "true"
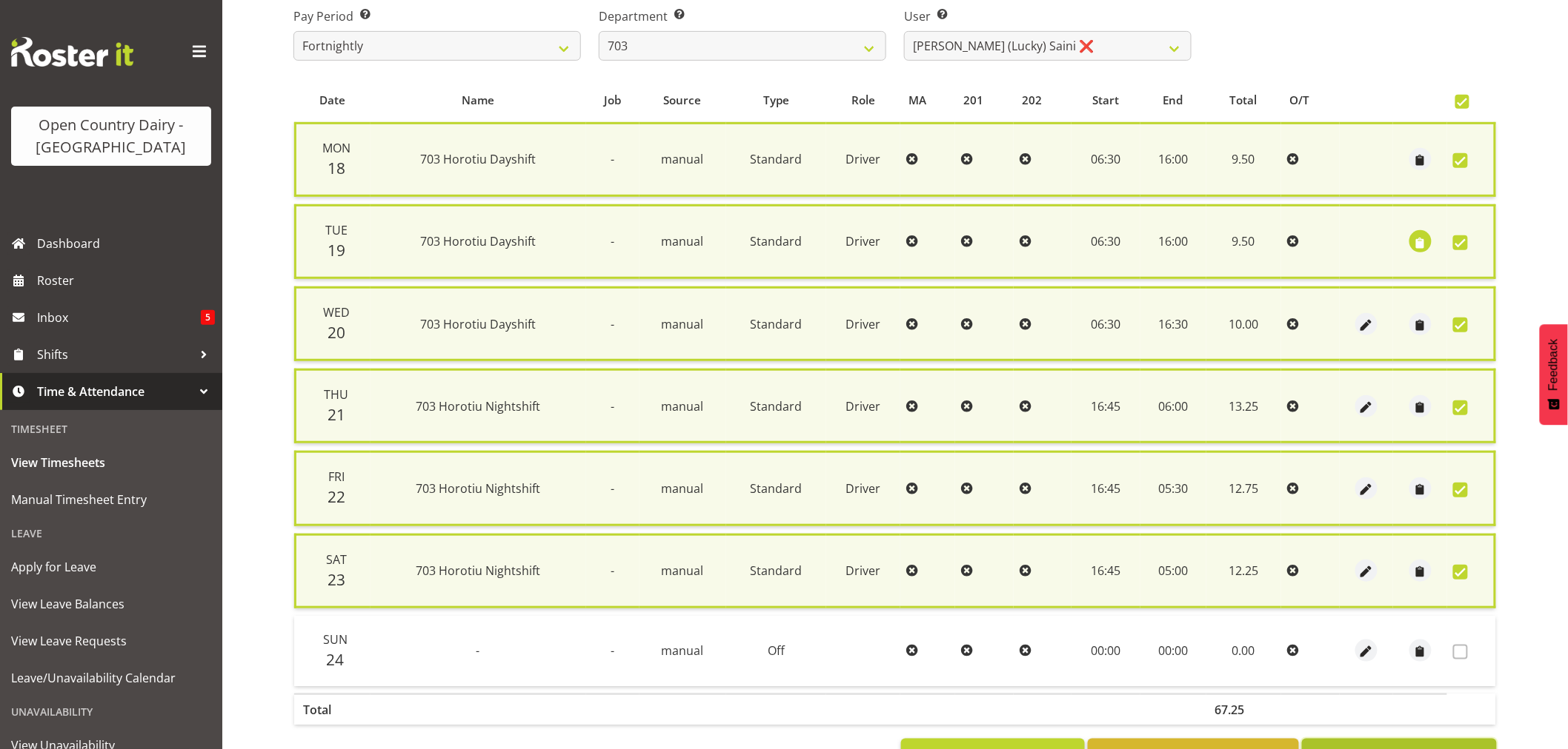
click at [1397, 746] on span "Approve 6 Items" at bounding box center [1399, 755] width 104 height 19
checkbox input "false"
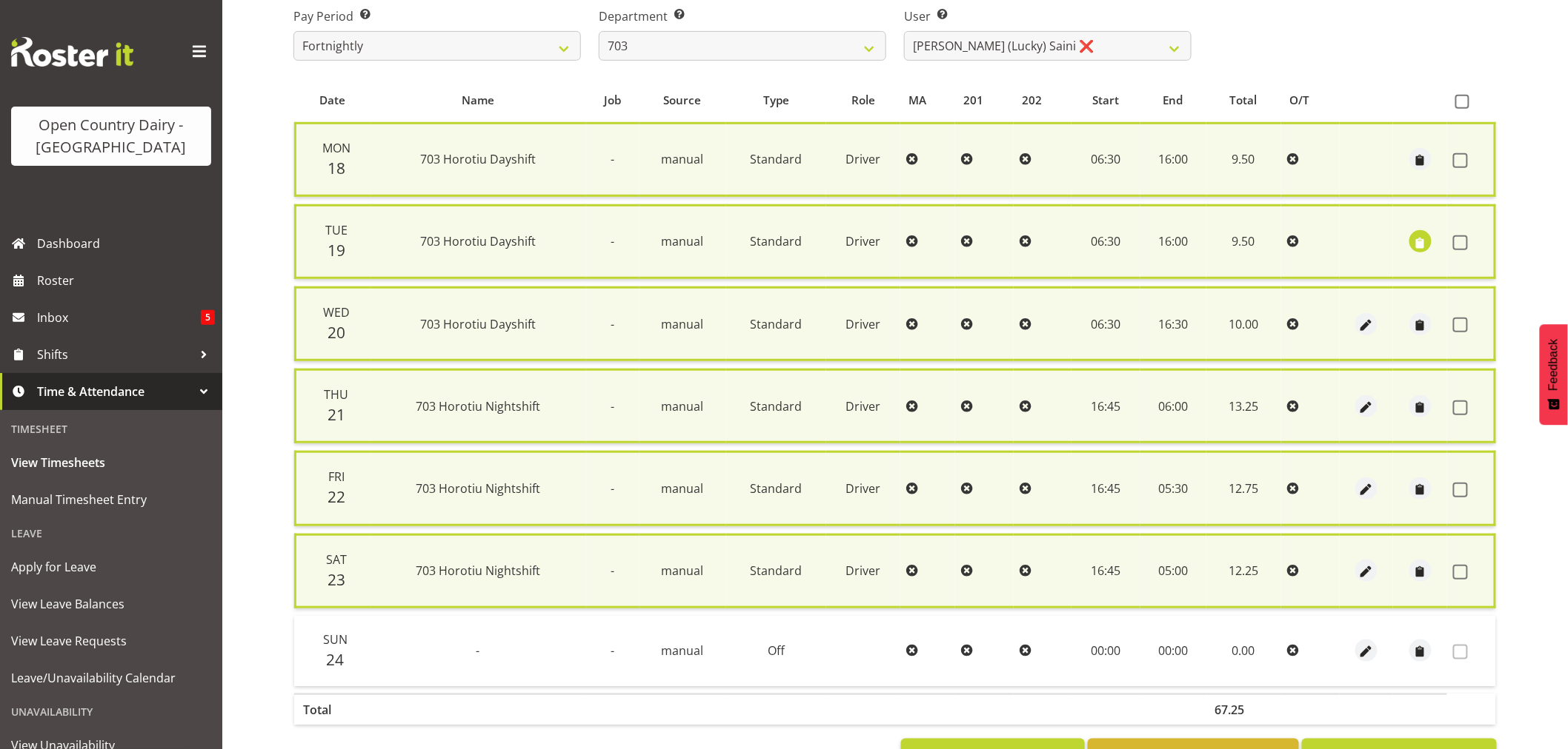
checkbox input "false"
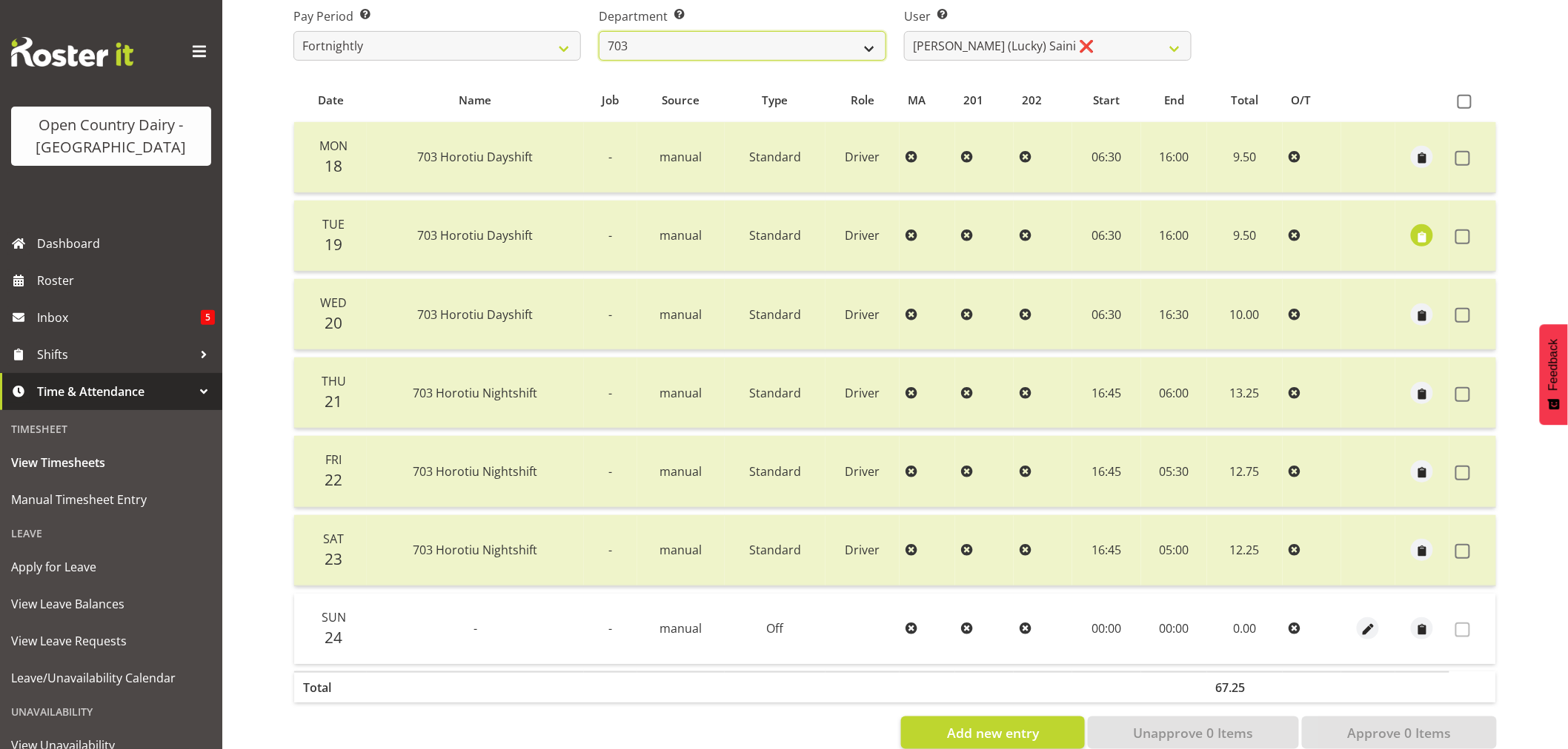
click at [872, 52] on select "701 702 703 704 705 706 707 708 709 710 711 712 713 714 715 716 717 718 719 720" at bounding box center [742, 46] width 287 height 29
click at [1290, 57] on div "Pay Period Select which pay period you would like to view. Fortnightly Departme…" at bounding box center [895, 29] width 1221 height 83
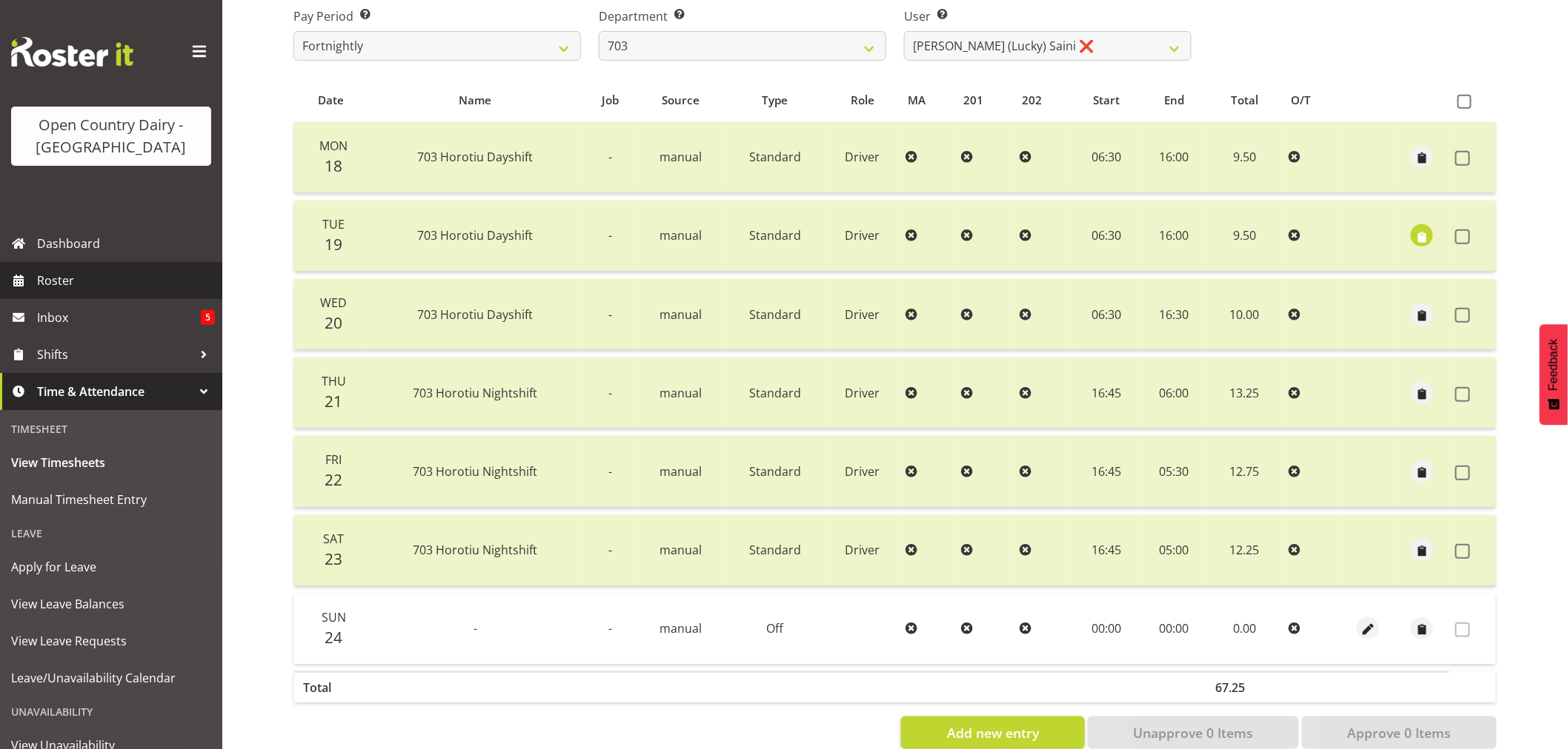
click at [77, 277] on span "Roster" at bounding box center [126, 281] width 178 height 23
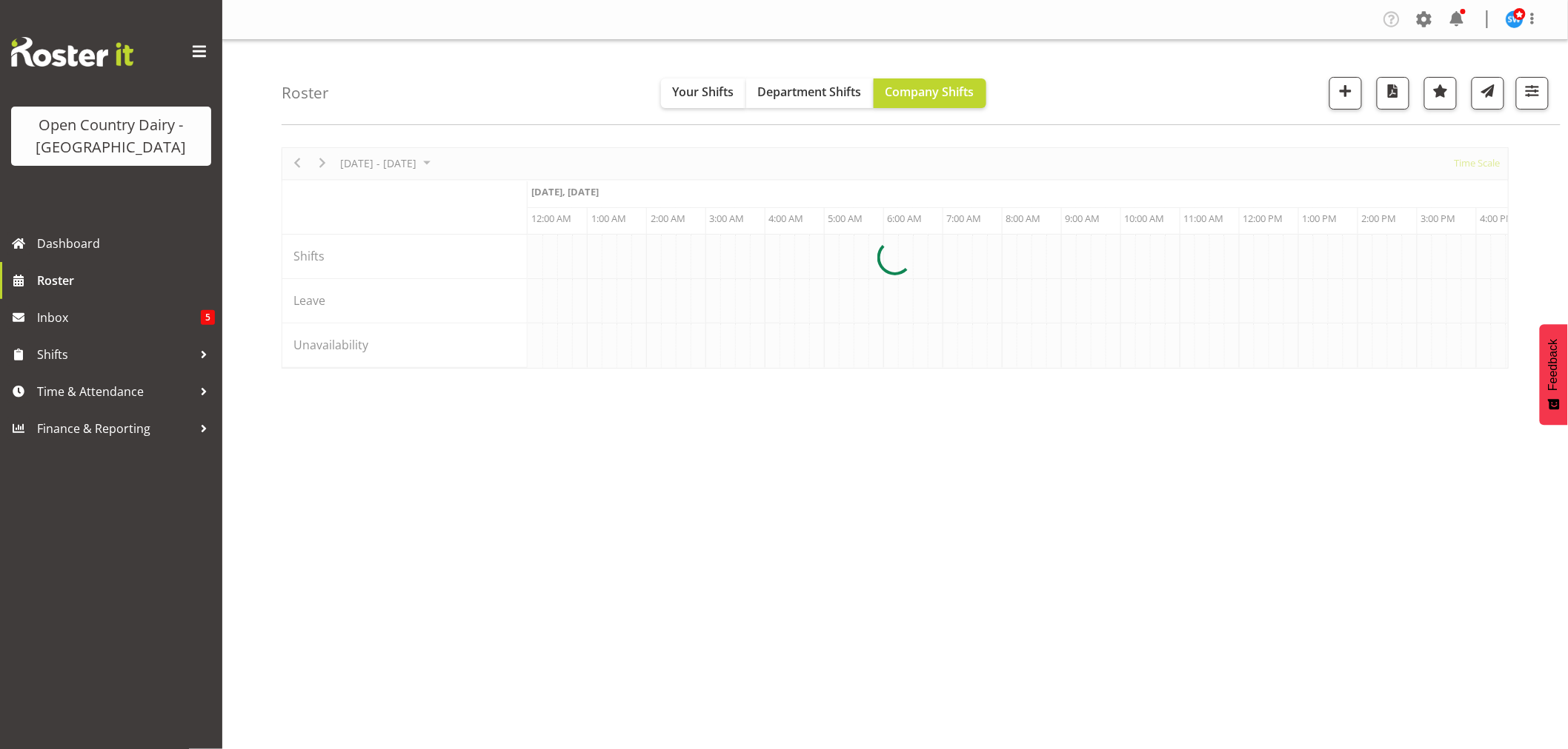
scroll to position [0, 8535]
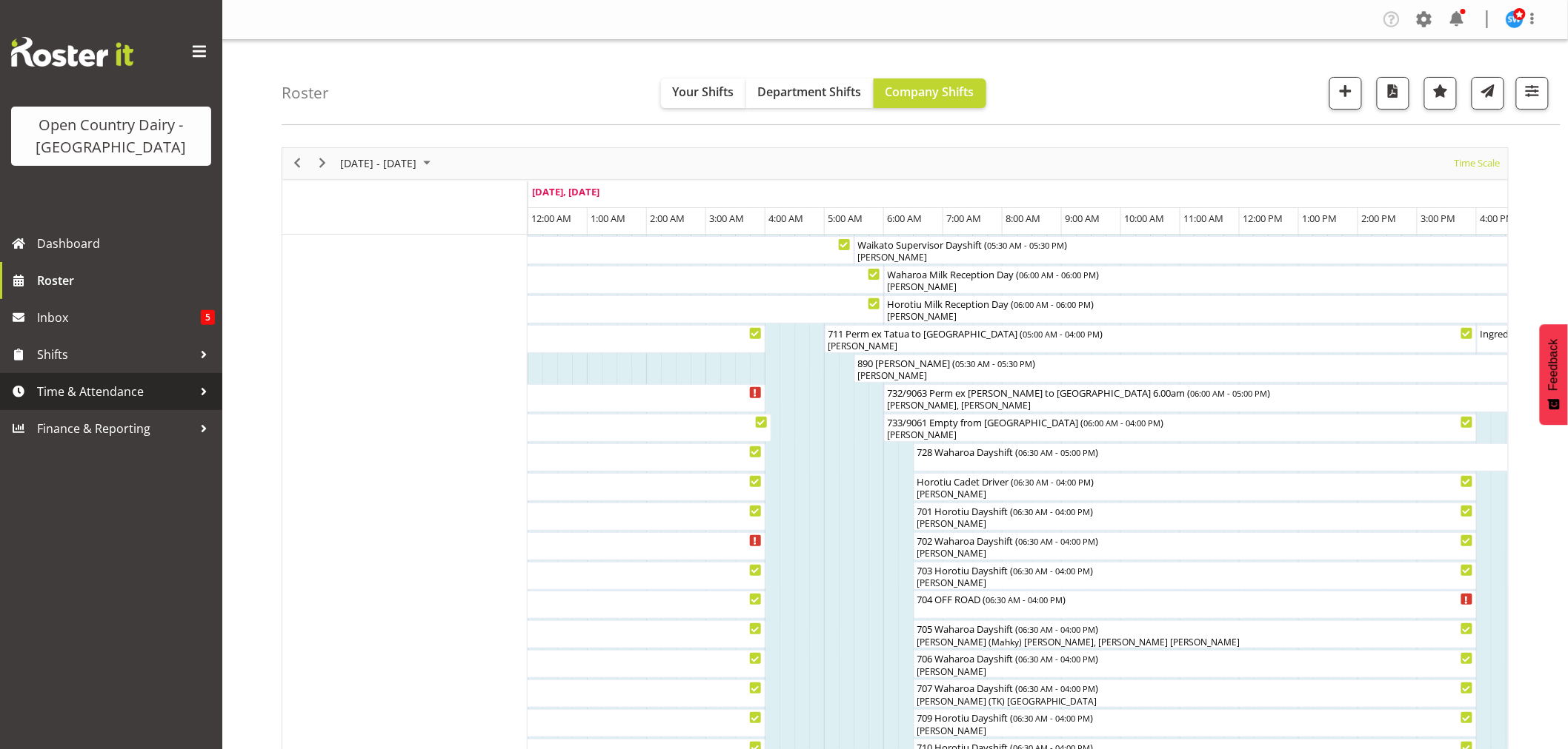
click at [104, 394] on span "Time & Attendance" at bounding box center [114, 392] width 155 height 23
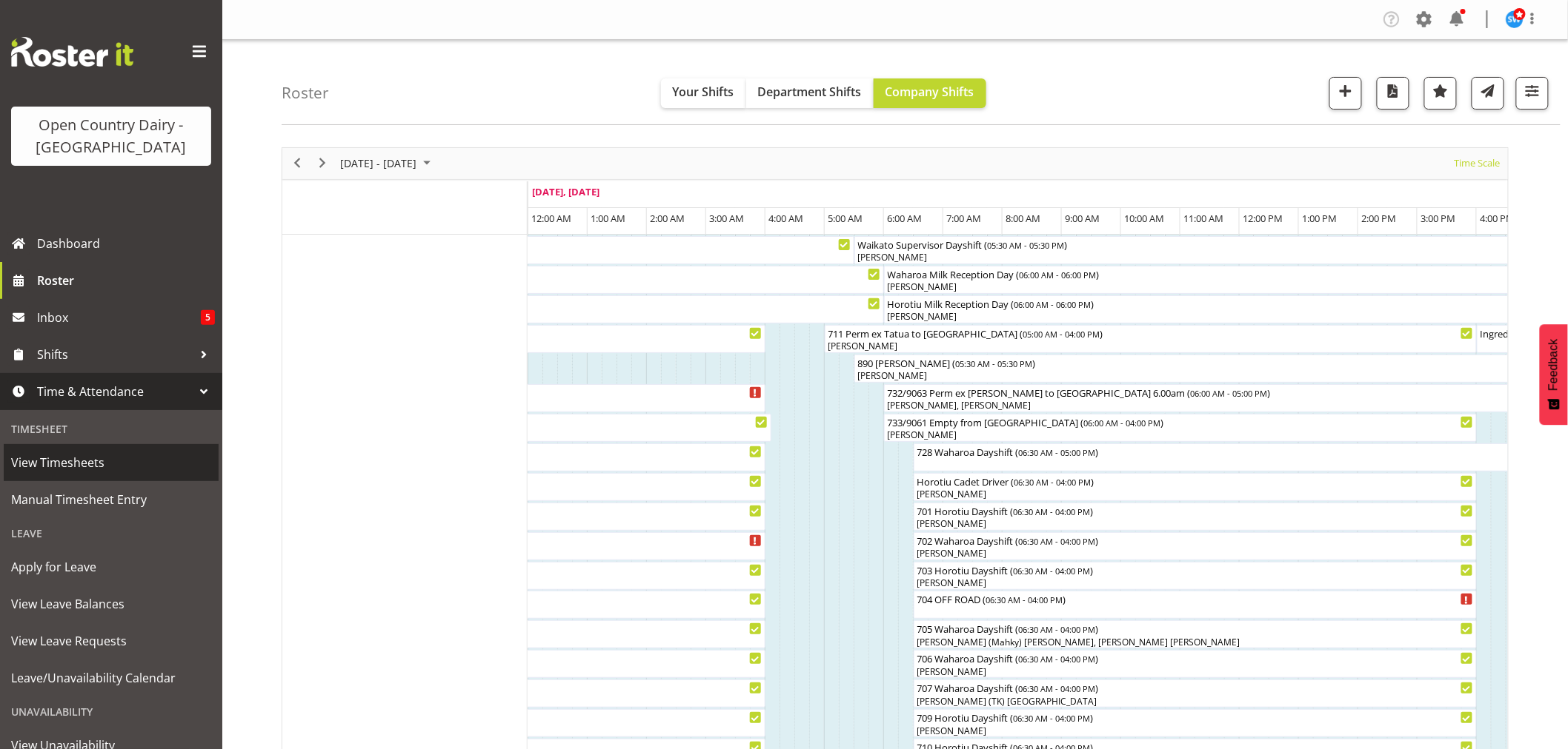
click at [82, 461] on span "View Timesheets" at bounding box center [111, 463] width 200 height 23
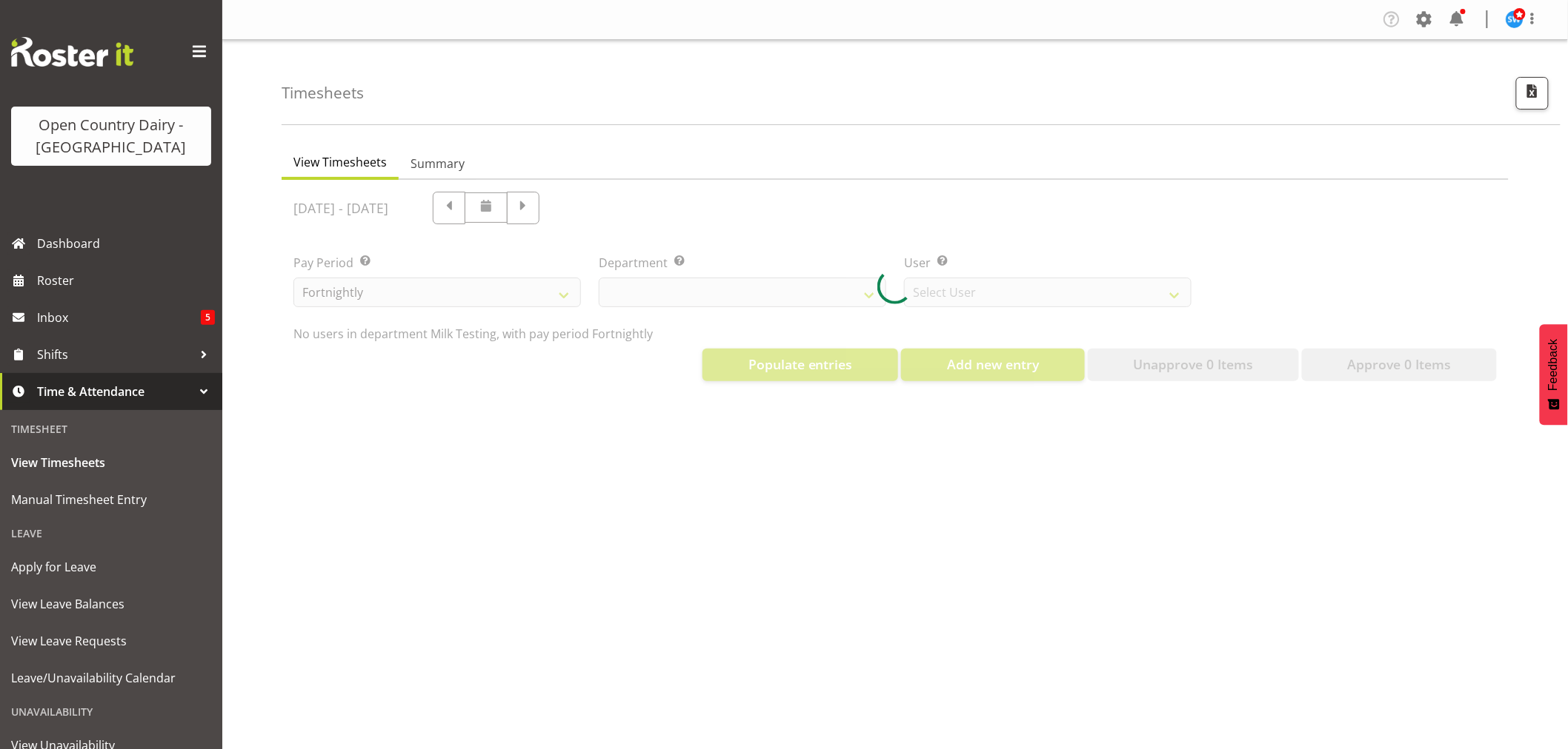
select select "733"
select select "7414"
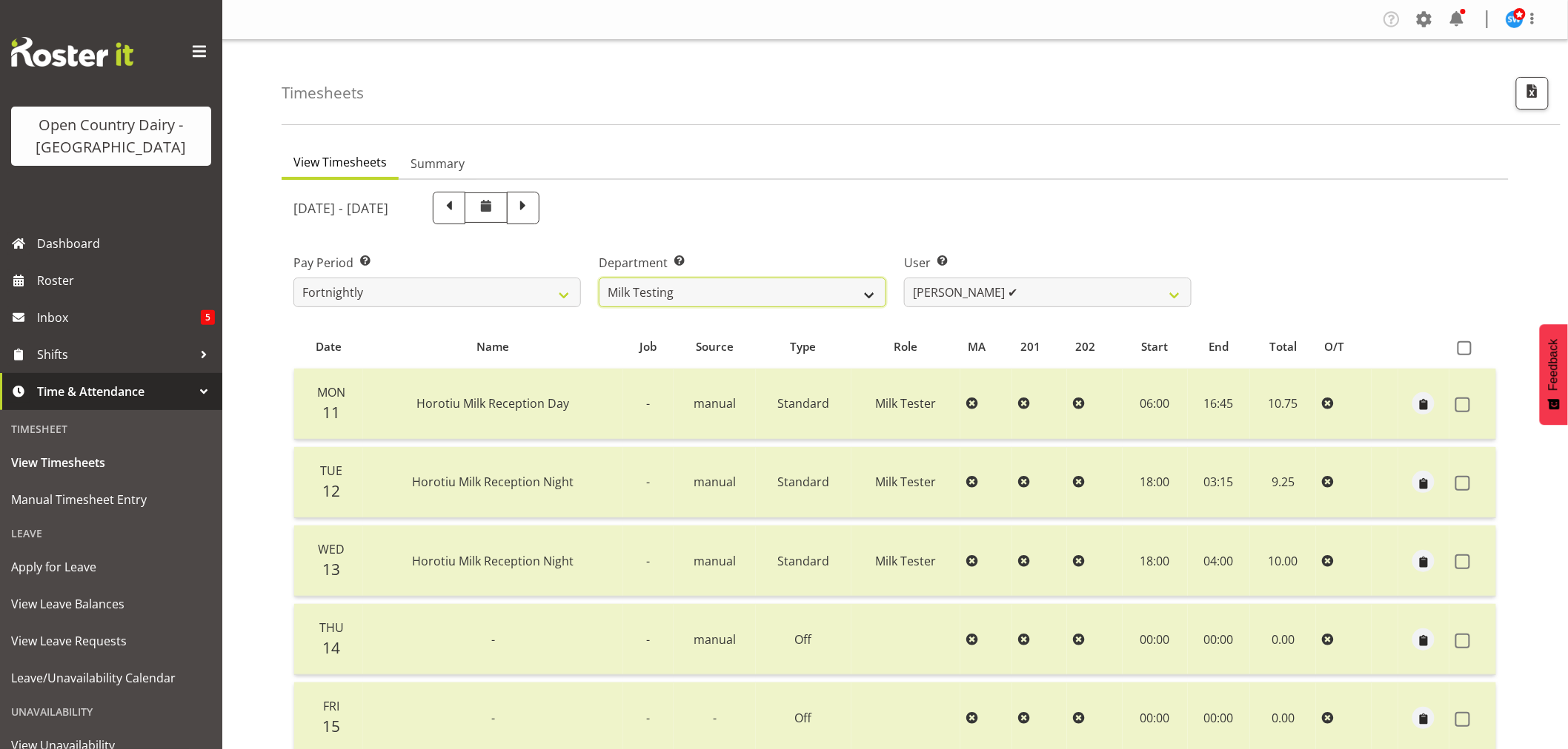
click at [874, 286] on select "701 702 703 704 705 706 707 708 709 710 711 712 713 714 715 716 717 718 719 720" at bounding box center [742, 292] width 287 height 29
click at [598, 277] on select "701 702 703 704 705 706 707 708 709 710 711 712 713 714 715 716 717 718 719 720" at bounding box center [742, 292] width 287 height 29
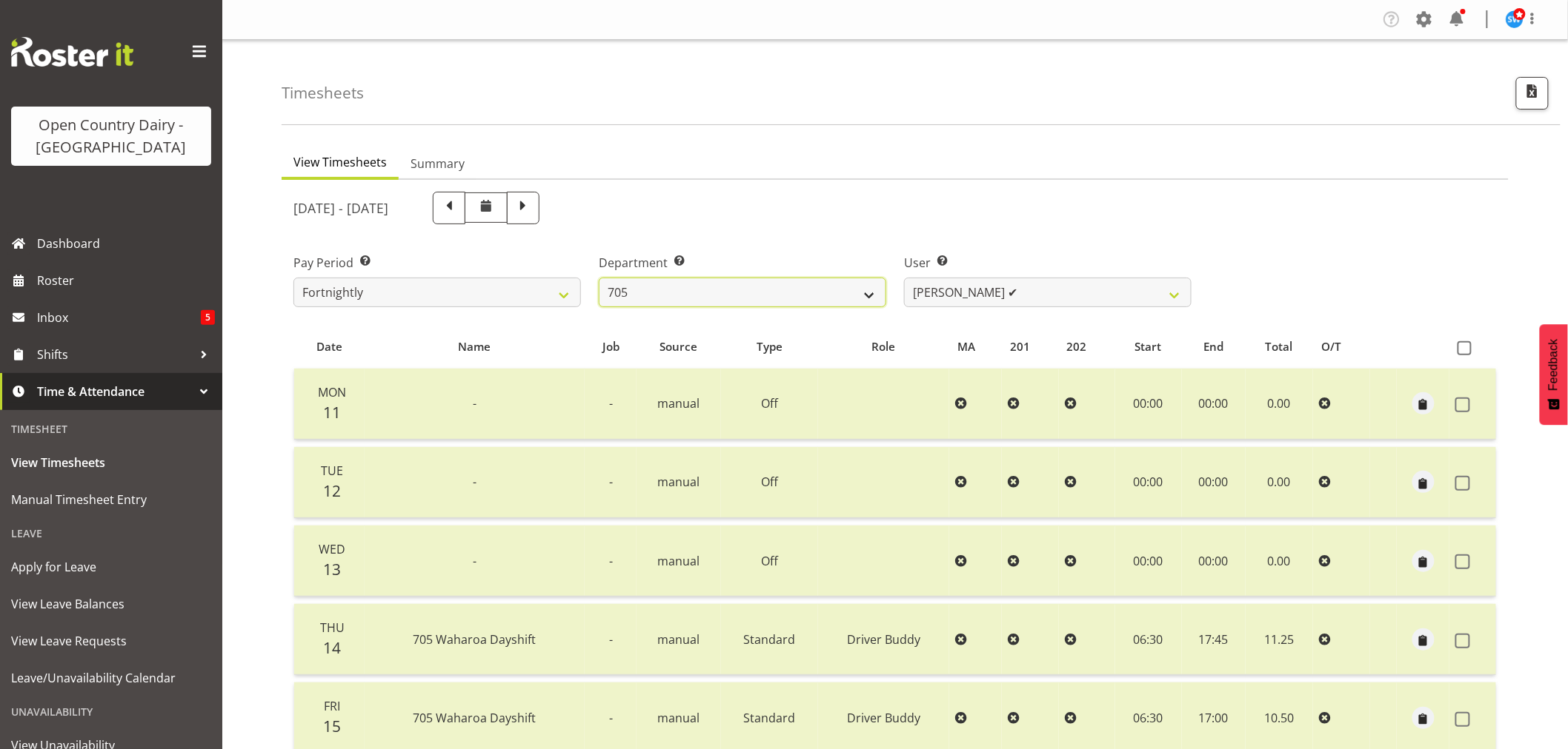
click at [870, 290] on select "701 702 703 704 705 706 707 708 709 710 711 712 713 714 715 716 717 718 719 720" at bounding box center [742, 292] width 287 height 29
select select "717"
click at [598, 277] on select "701 702 703 704 705 706 707 708 709 710 711 712 713 714 715 716 717 718 719 720" at bounding box center [742, 292] width 287 height 29
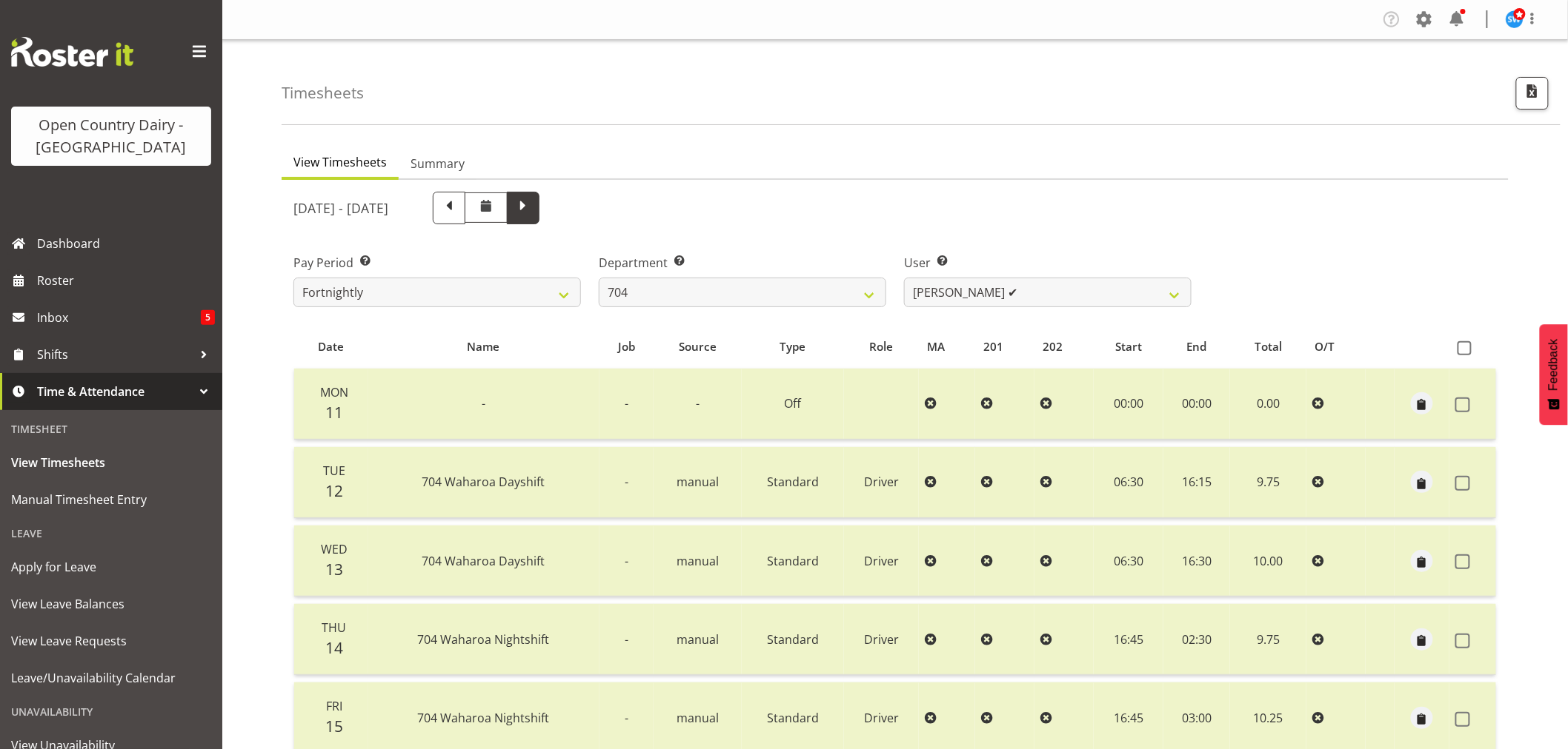
click at [532, 205] on span at bounding box center [523, 206] width 19 height 19
select select
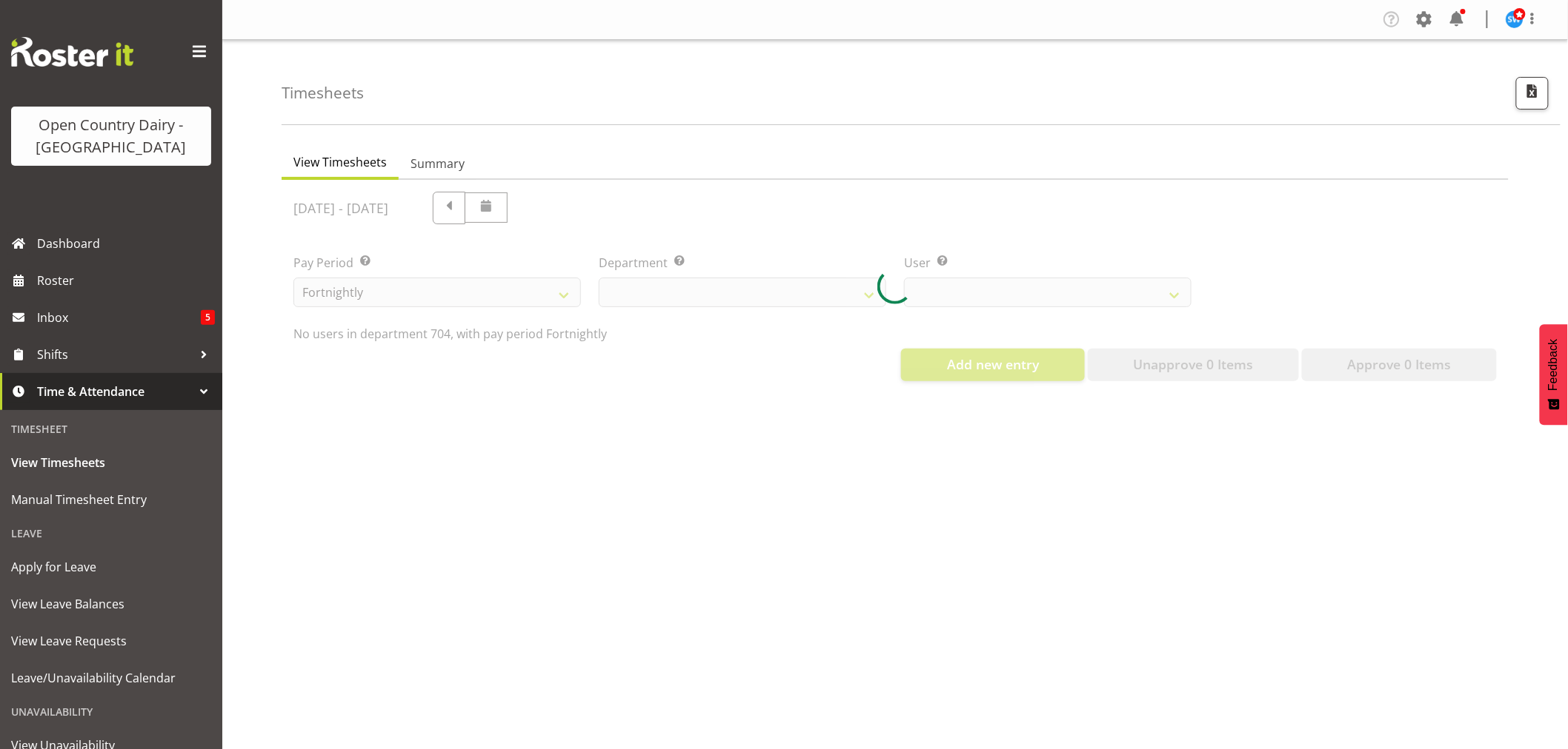
select select "717"
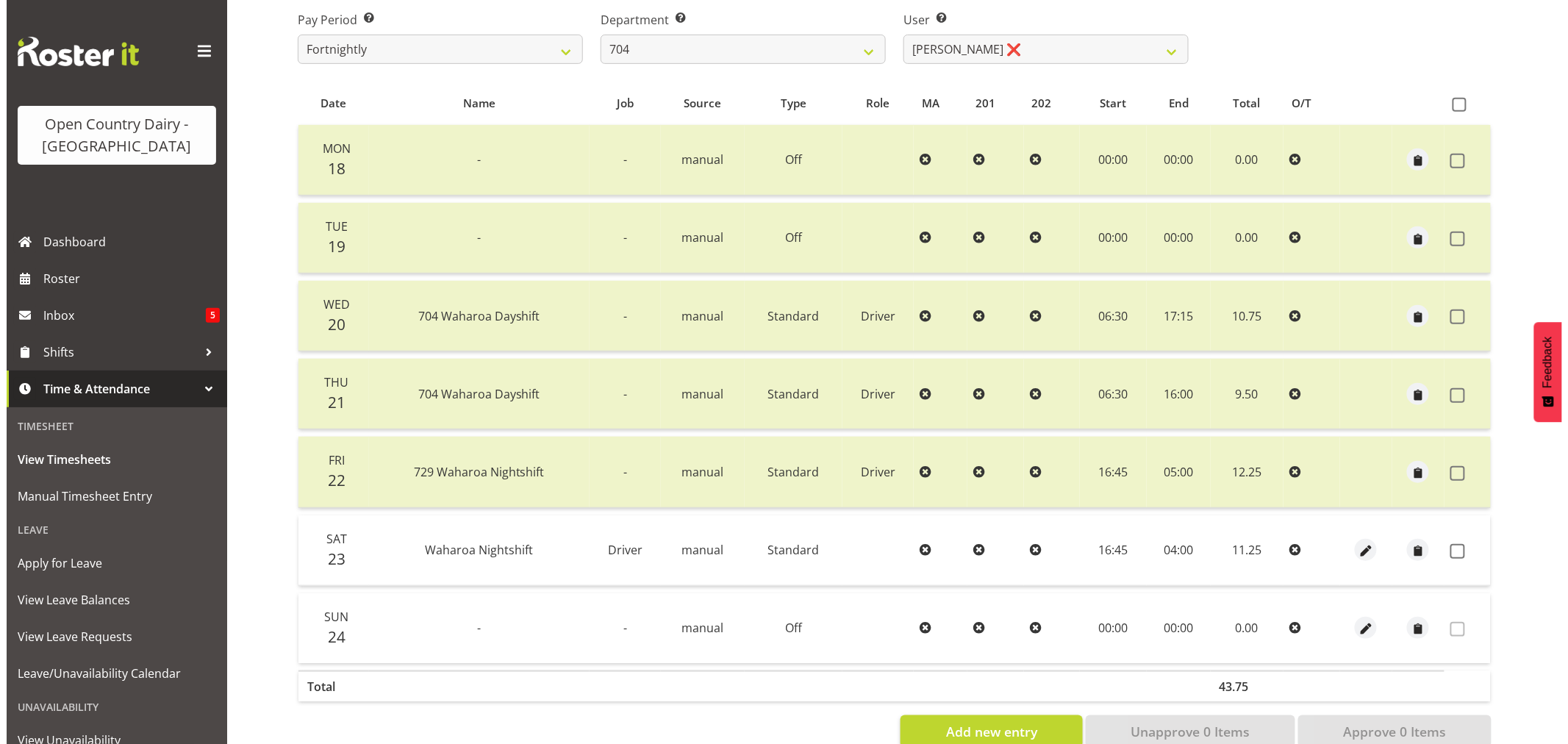
scroll to position [280, 0]
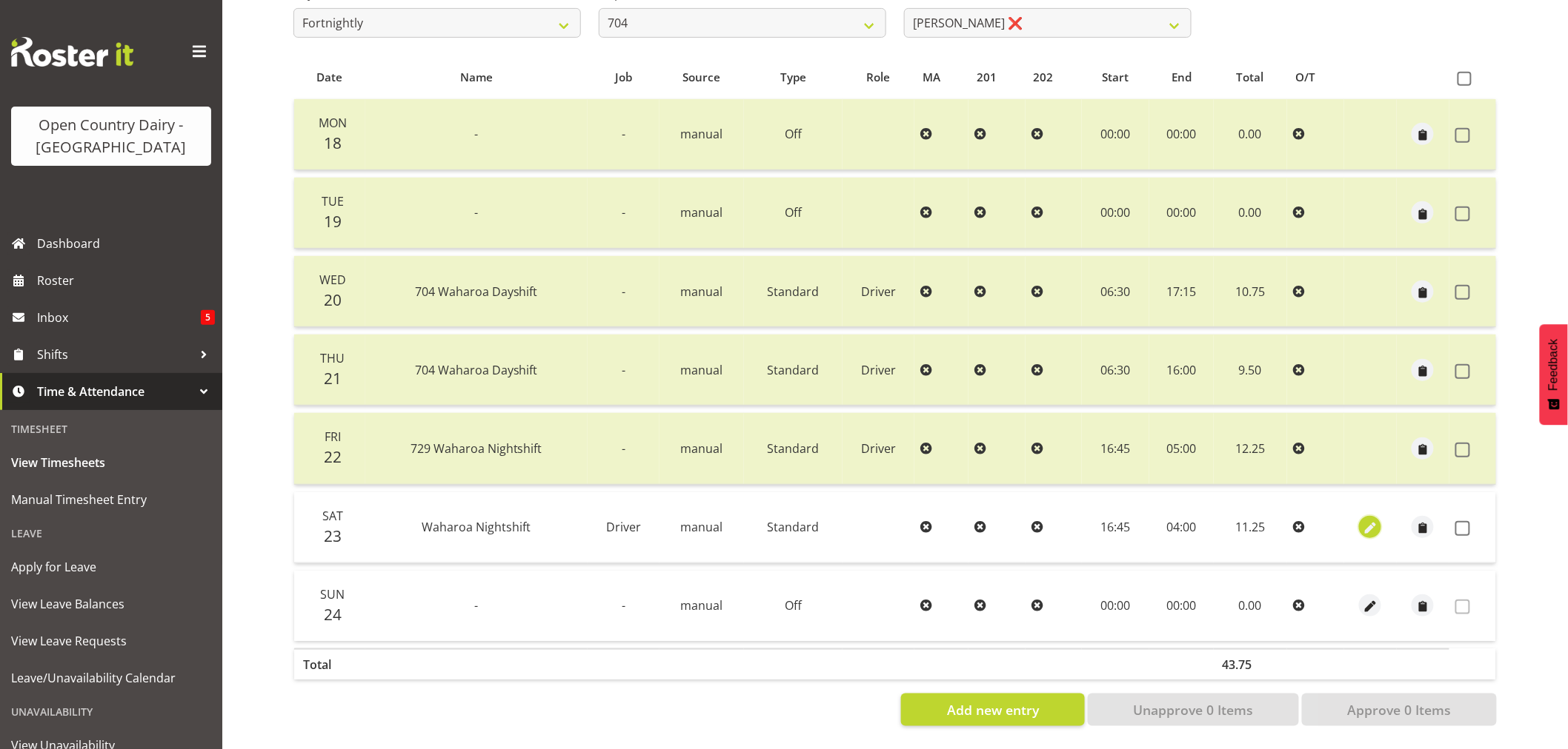
click at [1369, 521] on span "button" at bounding box center [1370, 530] width 17 height 17
select select "Standard"
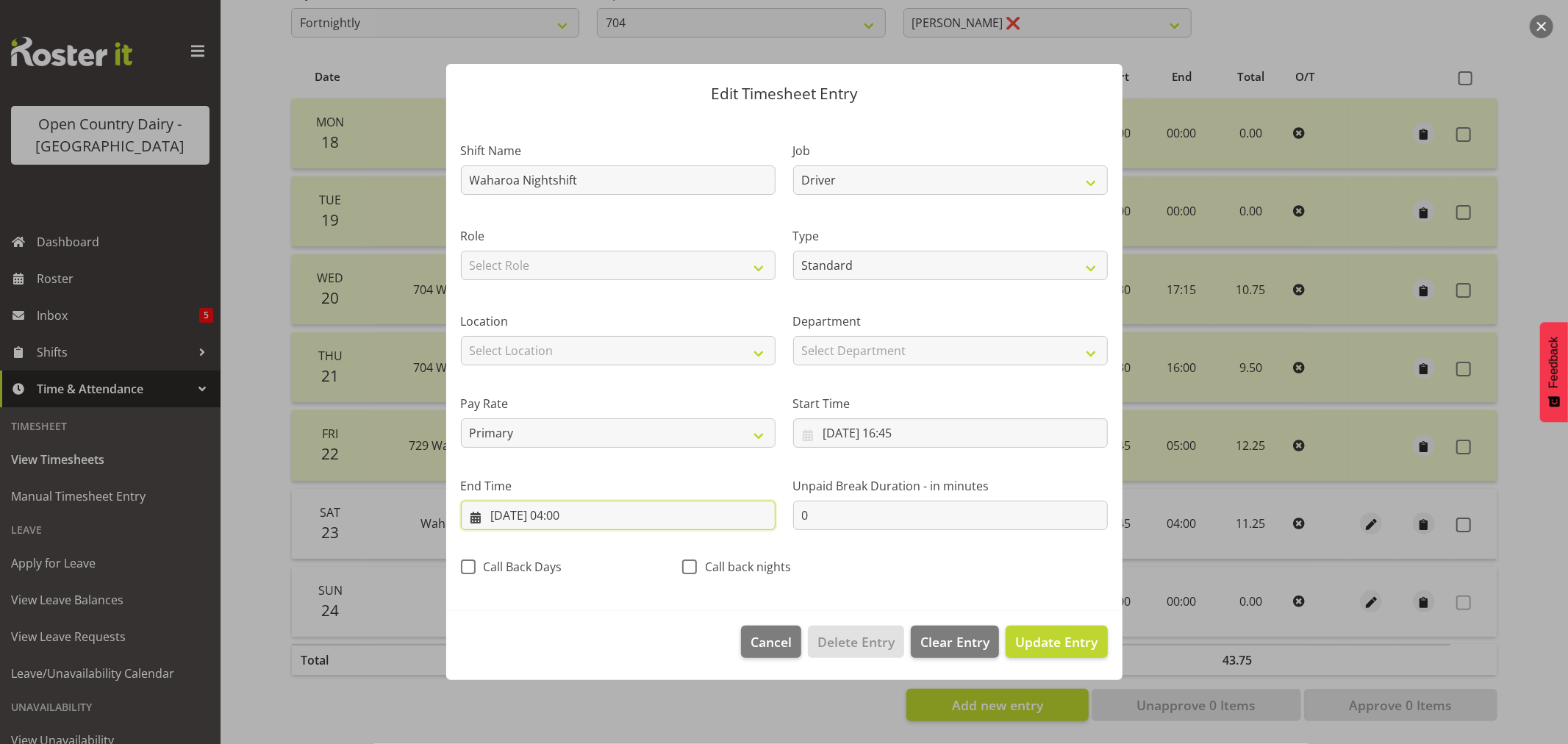
click at [568, 512] on input "[DATE] 04:00" at bounding box center [619, 516] width 315 height 29
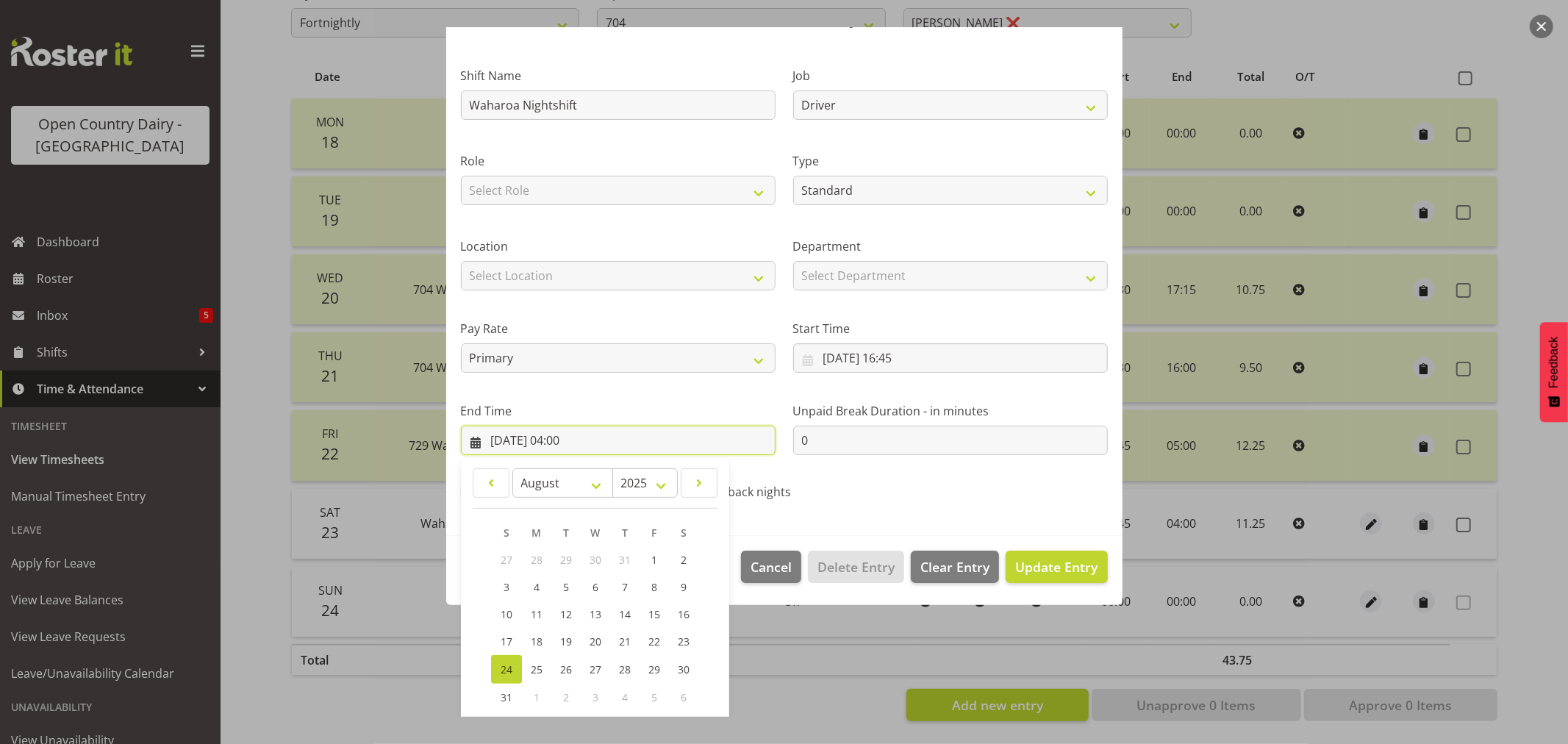
scroll to position [149, 0]
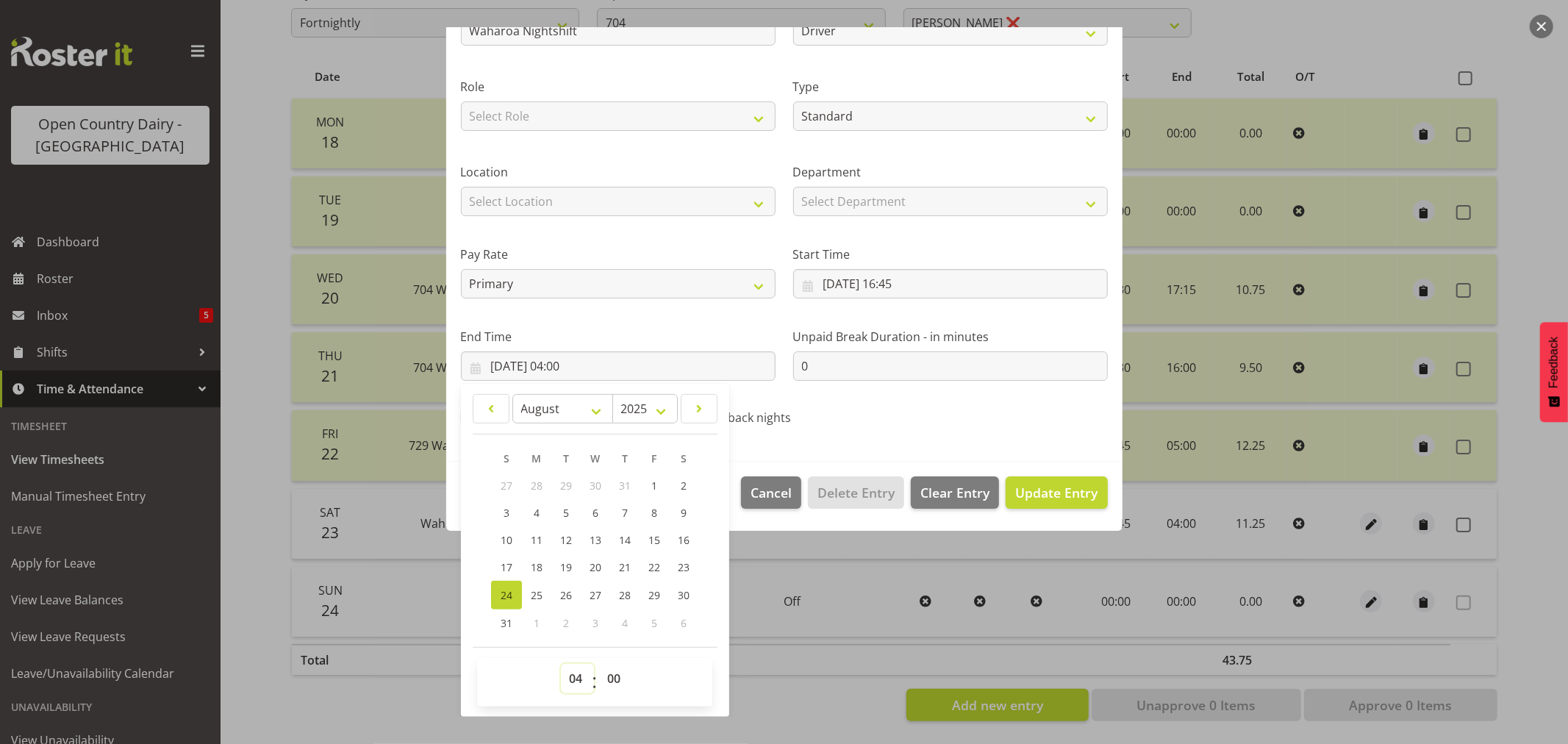
click at [577, 679] on select "00 01 02 03 04 05 06 07 08 09 10 11 12 13 14 15 16 17 18 19 20 21 22 23" at bounding box center [577, 679] width 33 height 29
select select "5"
click at [561, 664] on select "00 01 02 03 04 05 06 07 08 09 10 11 12 13 14 15 16 17 18 19 20 21 22 23" at bounding box center [577, 679] width 33 height 29
type input "[DATE] 05:00"
click at [613, 679] on select "00 01 02 03 04 05 06 07 08 09 10 11 12 13 14 15 16 17 18 19 20 21 22 23 24 25 2…" at bounding box center [615, 679] width 33 height 29
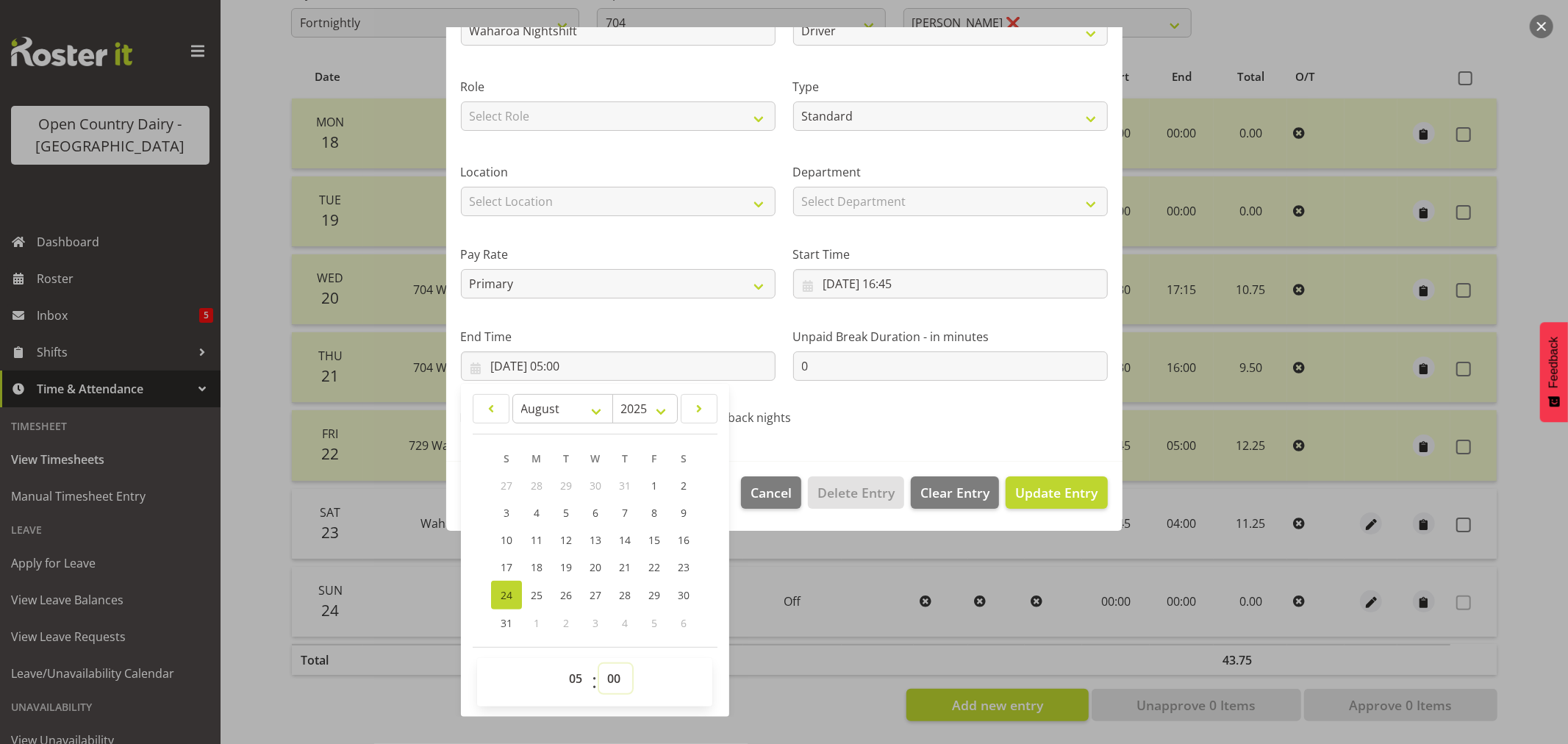
select select "30"
click at [599, 664] on select "00 01 02 03 04 05 06 07 08 09 10 11 12 13 14 15 16 17 18 19 20 21 22 23 24 25 2…" at bounding box center [615, 679] width 33 height 29
type input "[DATE] 05:30"
click at [904, 430] on div "Shift Name Waharoa Nightshift Job Driver Driver supervisor Support Role Select …" at bounding box center [784, 206] width 664 height 467
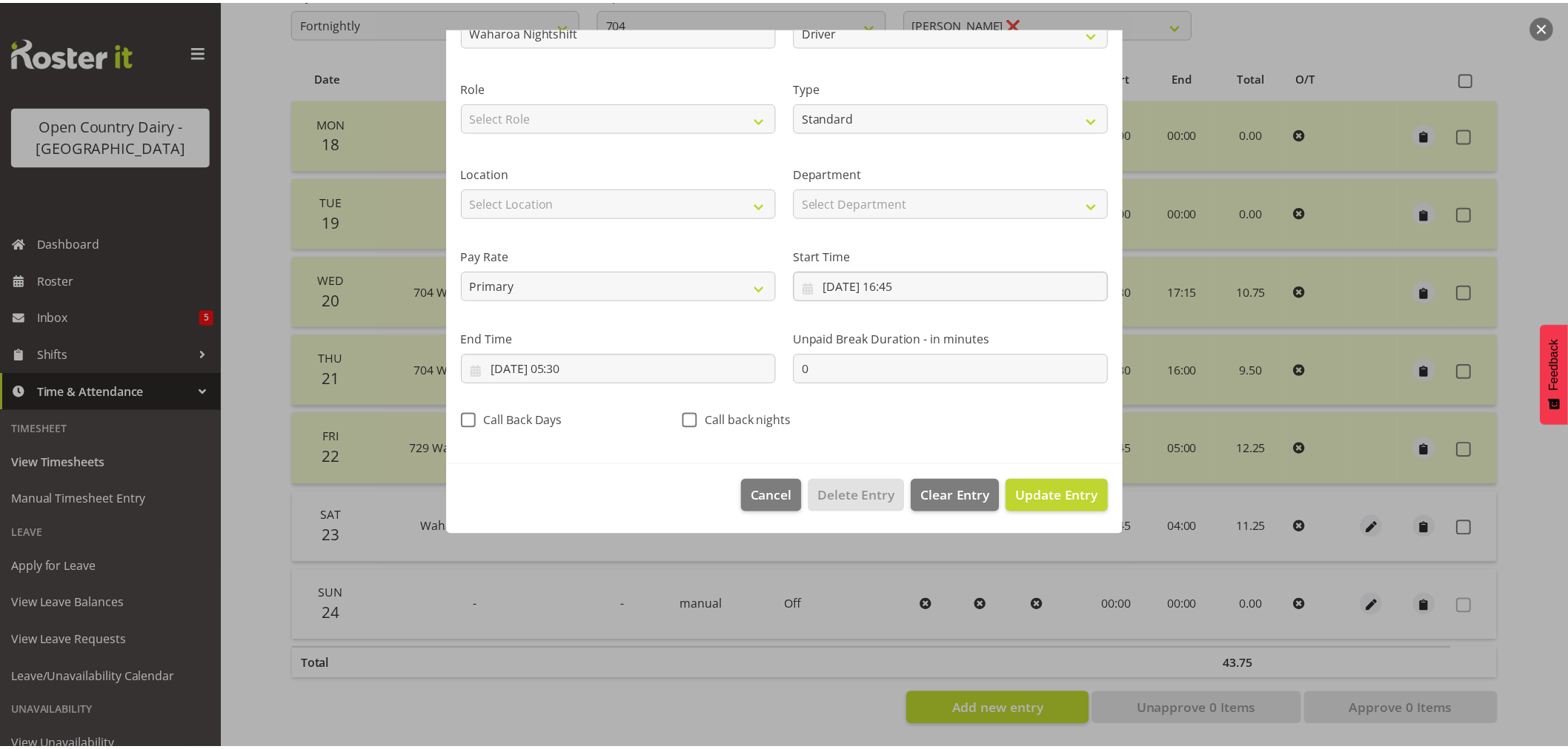
scroll to position [0, 0]
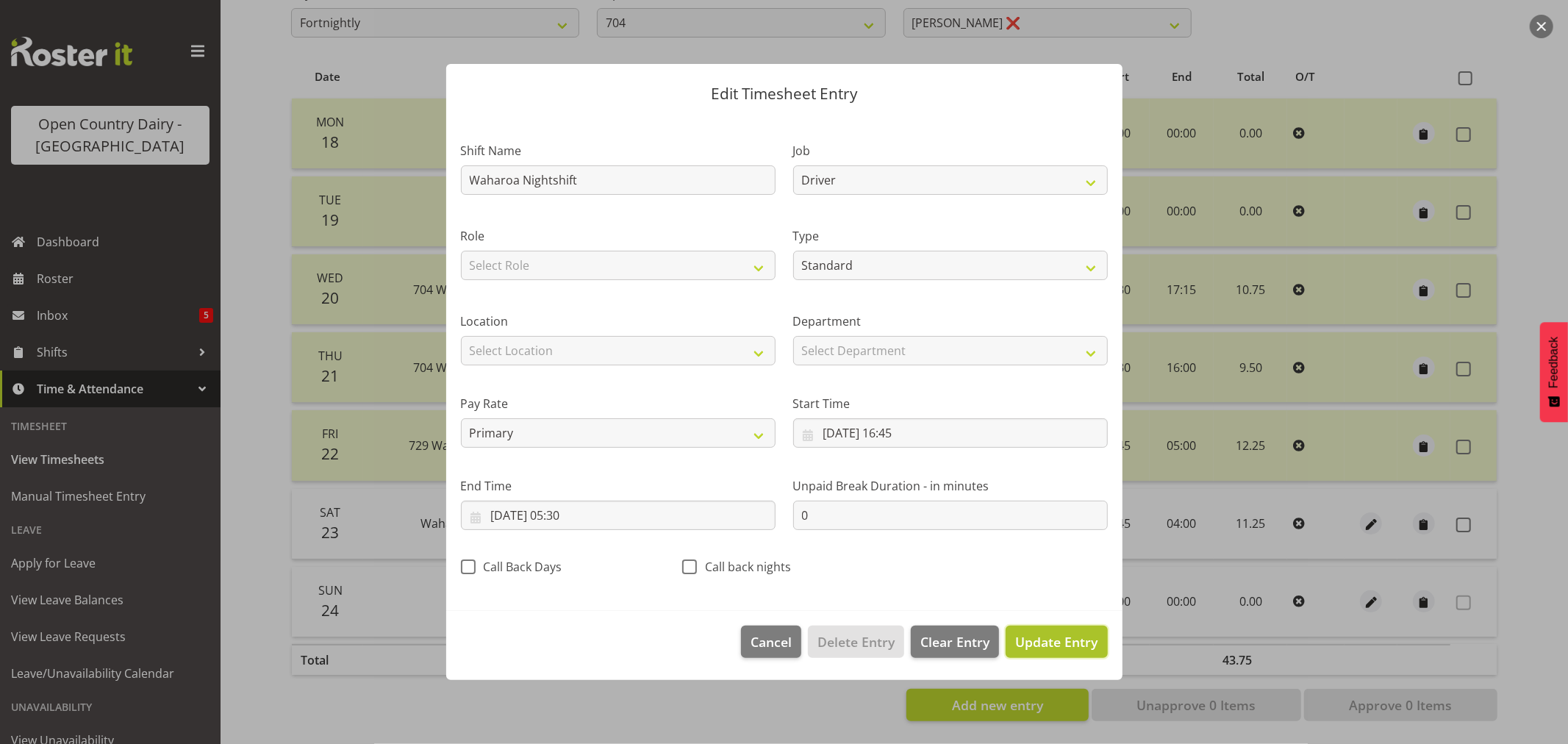
click at [1044, 640] on span "Update Entry" at bounding box center [1057, 642] width 83 height 18
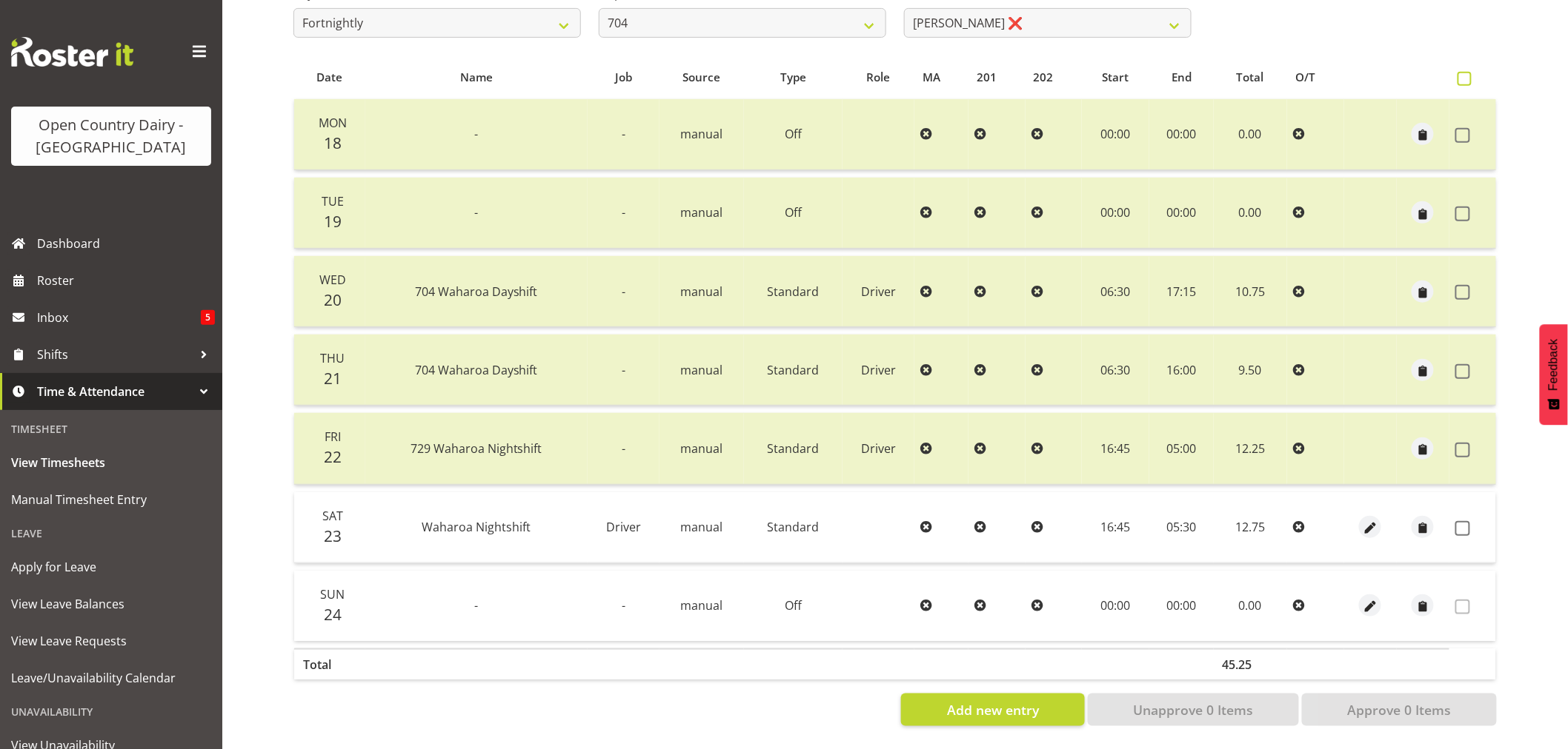
click at [1460, 72] on span at bounding box center [1464, 79] width 14 height 14
click at [1460, 74] on input "checkbox" at bounding box center [1461, 78] width 10 height 10
checkbox input "true"
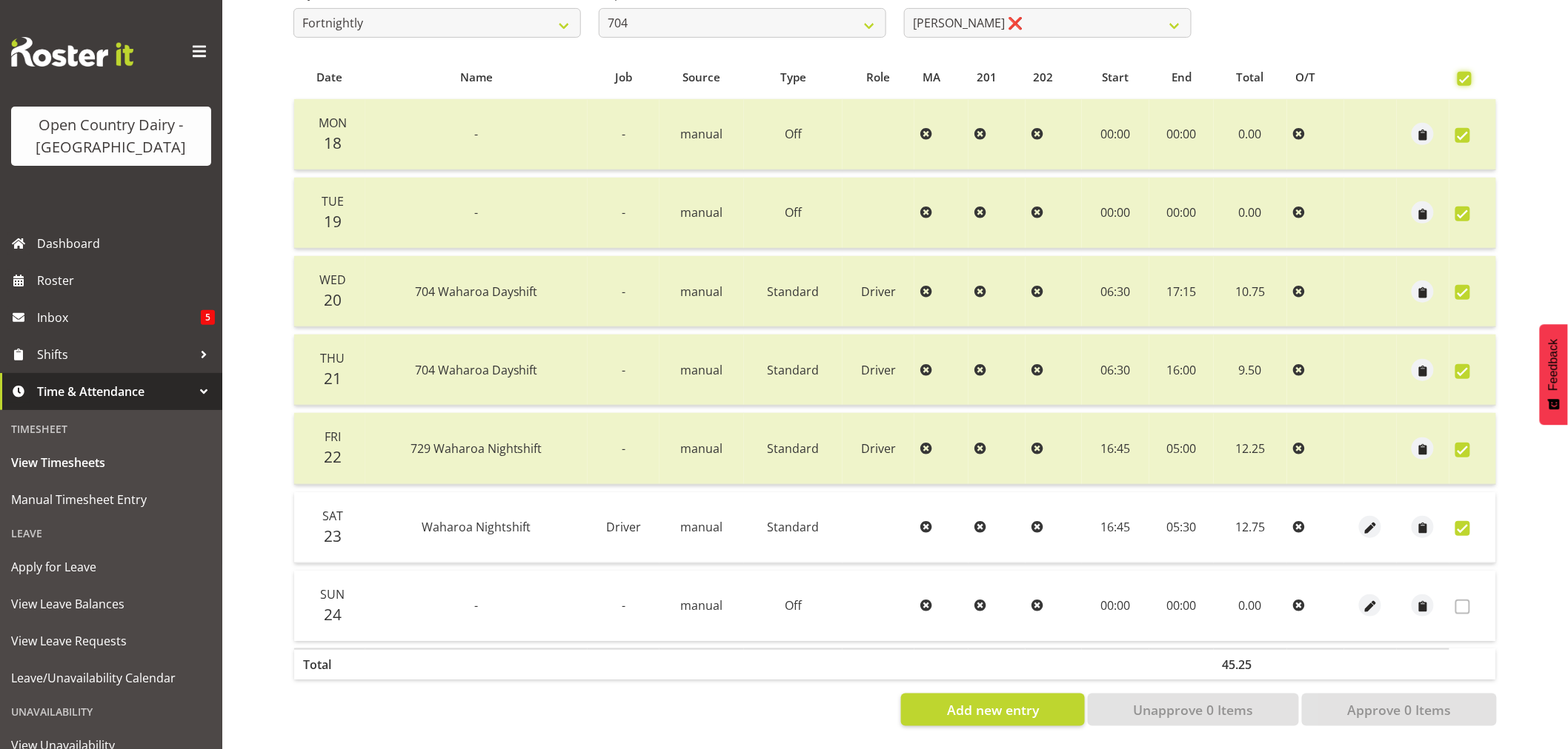
checkbox input "true"
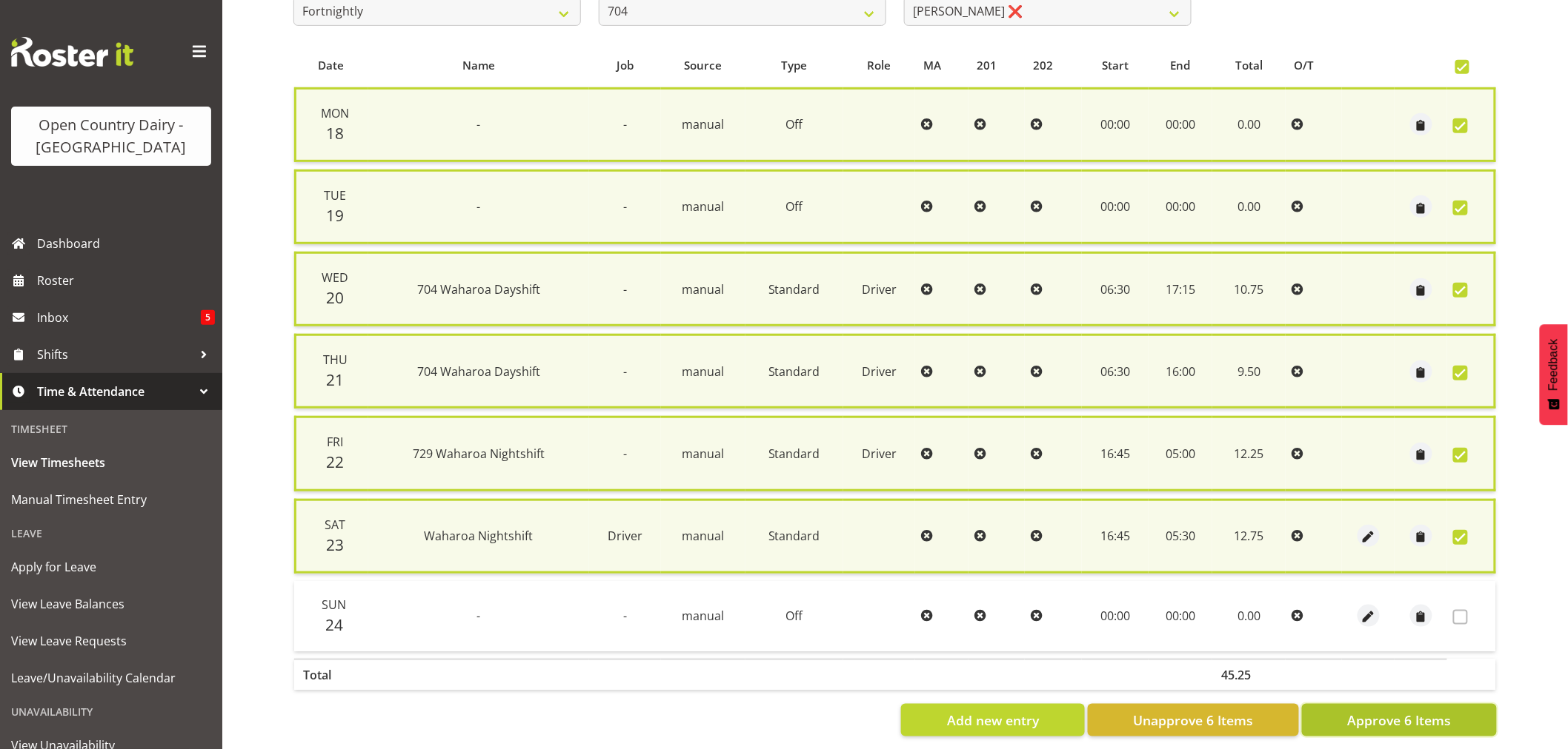
click at [1387, 711] on span "Approve 6 Items" at bounding box center [1399, 720] width 104 height 19
checkbox input "false"
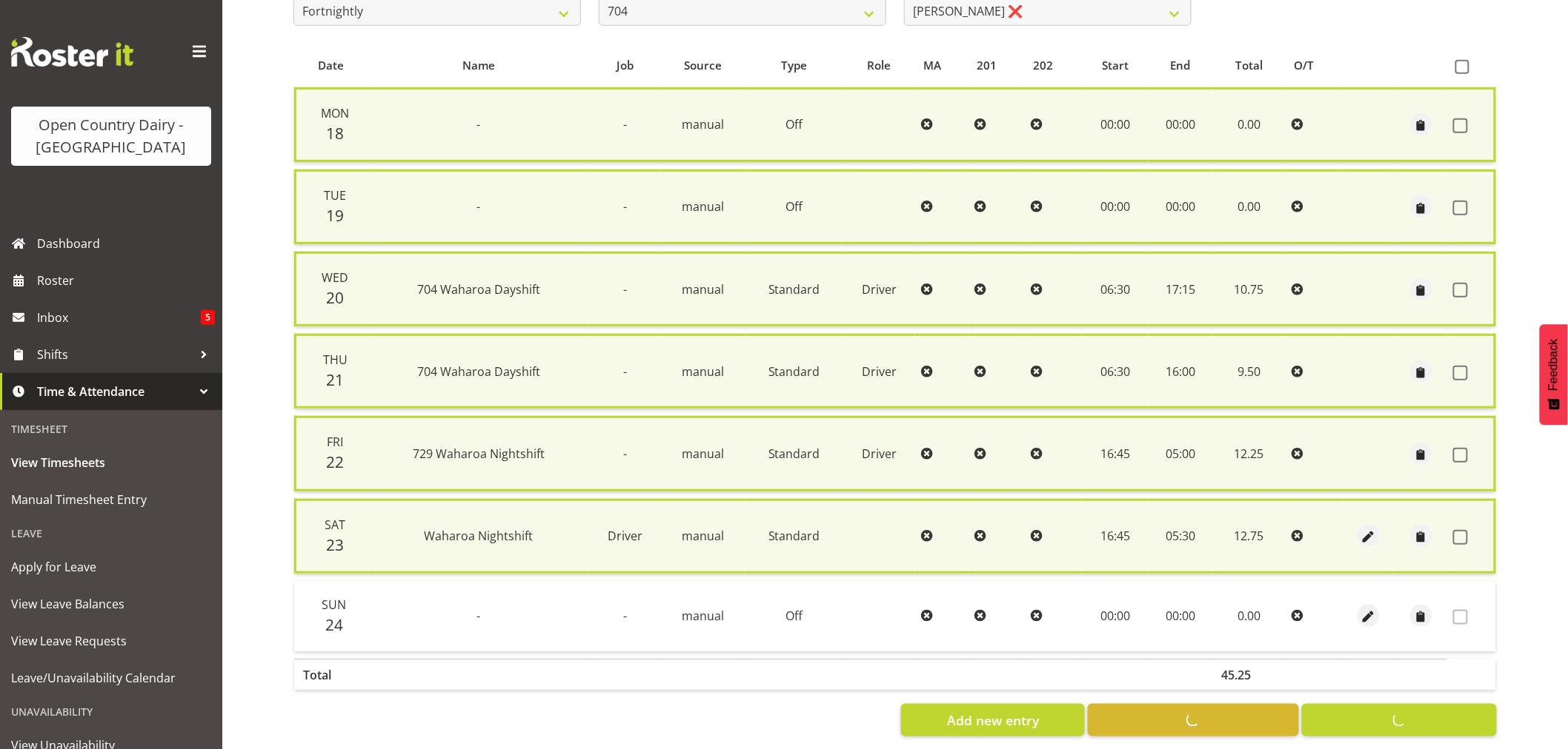
checkbox input "false"
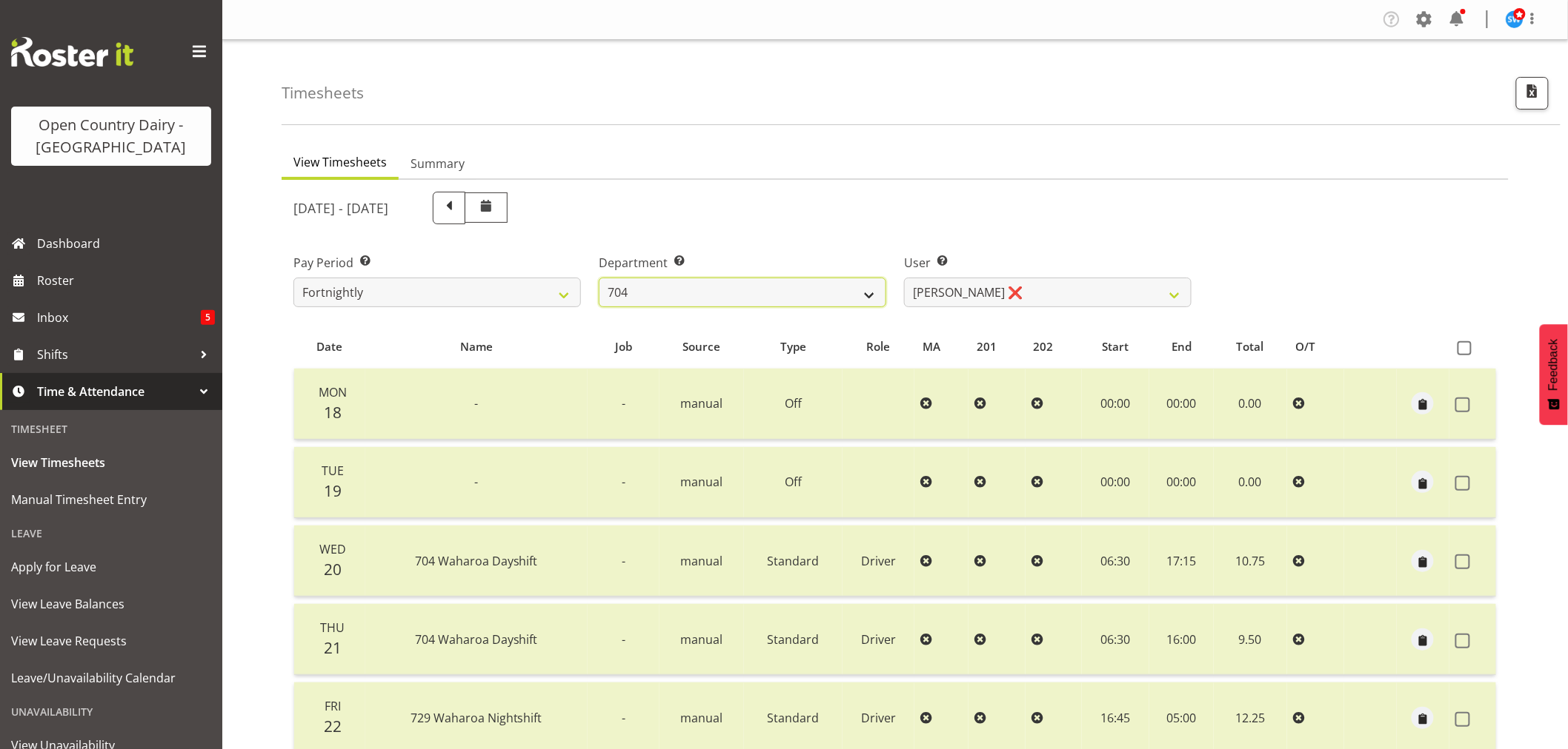
click at [869, 291] on select "701 702 703 704 705 706 707 708 709 710 711 712 713 714 715 716 717 718 719 720" at bounding box center [742, 292] width 287 height 29
click at [836, 305] on select "701 702 703 704 705 706 707 708 709 710 711 712 713 714 715 716 717 718 719 720" at bounding box center [742, 292] width 287 height 29
click at [865, 293] on select "701 702 703 704 705 706 707 708 709 710 711 712 713 714 715 716 717 718 719 720" at bounding box center [742, 292] width 287 height 29
select select "720"
click at [598, 277] on select "701 702 703 704 705 706 707 708 709 710 711 712 713 714 715 716 717 718 719 720" at bounding box center [742, 292] width 287 height 29
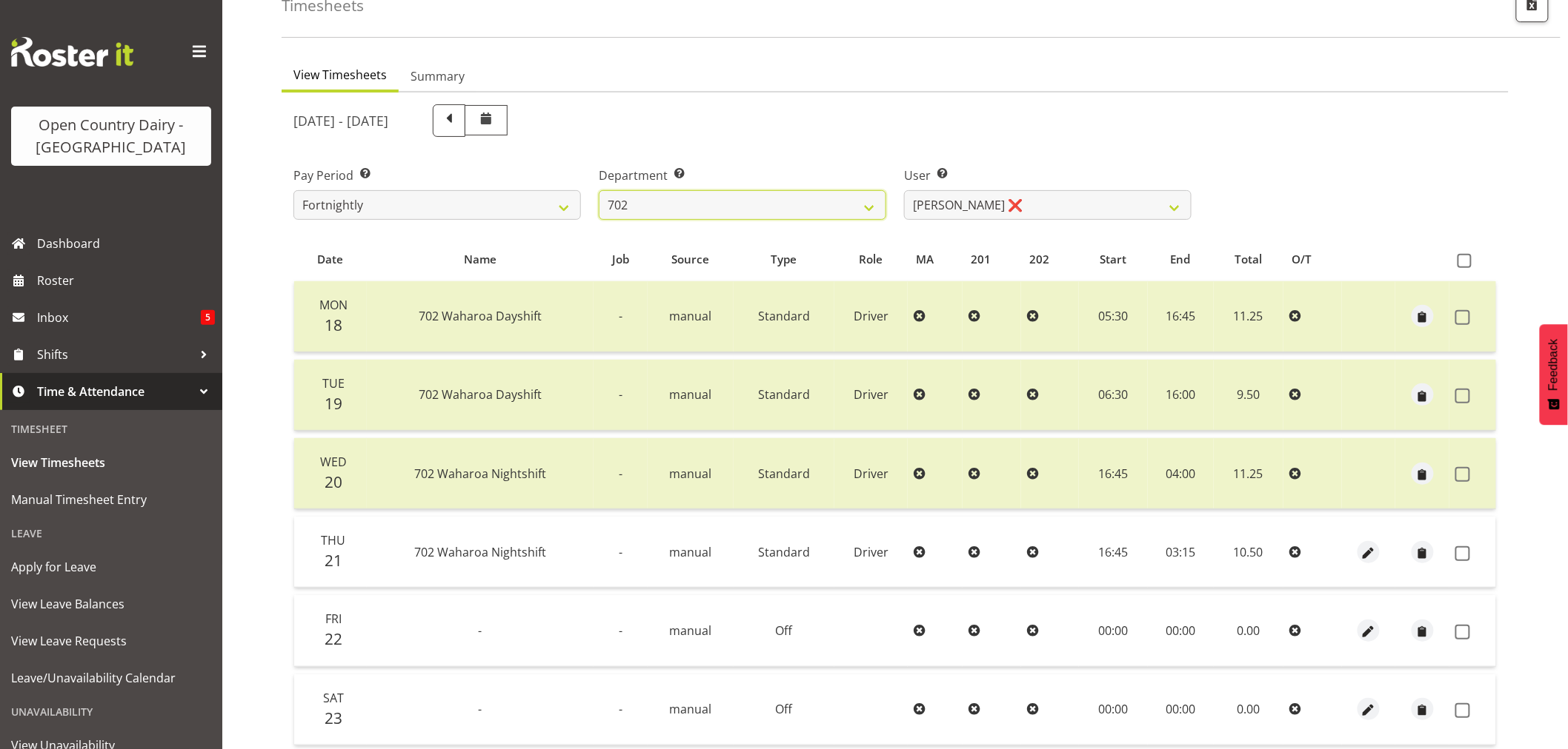
scroll to position [34, 0]
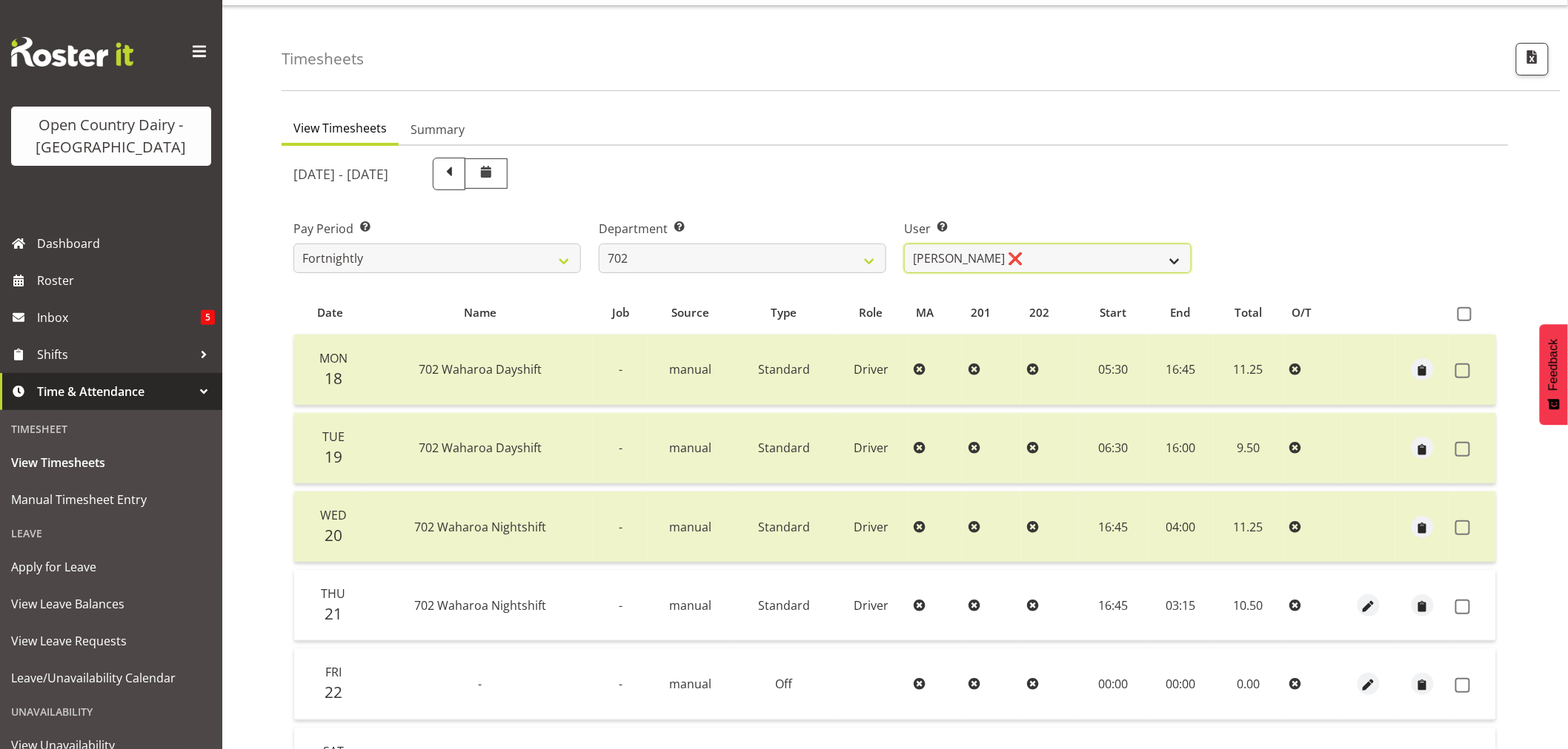
click at [1180, 256] on select "[PERSON_NAME] ❌ [PERSON_NAME] ❌ [PERSON_NAME] ❌ [PERSON_NAME] ❌" at bounding box center [1047, 258] width 287 height 29
select select "11199"
click at [904, 244] on select "[PERSON_NAME] ❌ [PERSON_NAME] ❌ [PERSON_NAME] ❌ [PERSON_NAME] ❌" at bounding box center [1047, 258] width 287 height 29
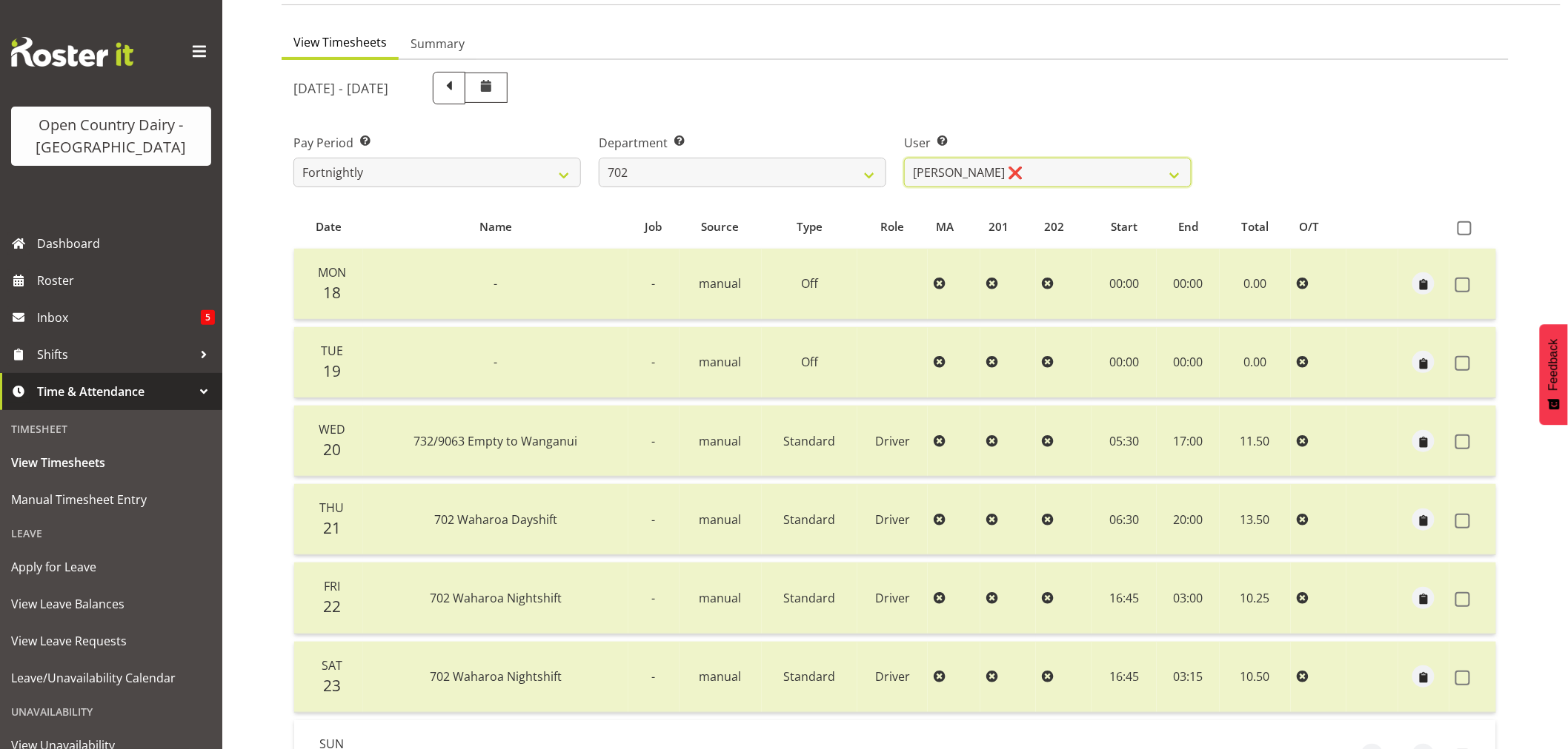
scroll to position [116, 0]
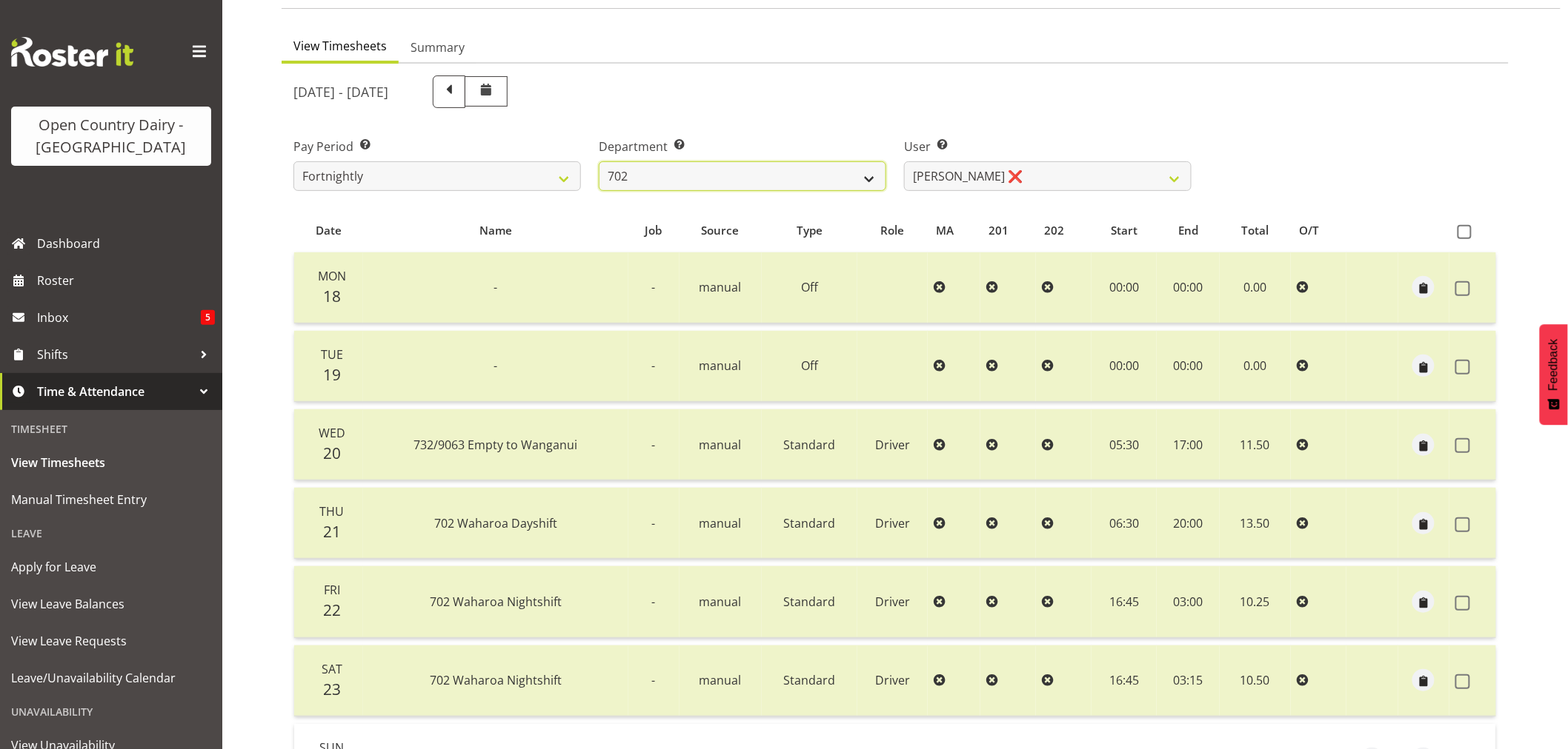
click at [870, 173] on select "701 702 703 704 705 706 707 708 709 710 711 712 713 714 715 716 717 718 719 720" at bounding box center [742, 176] width 287 height 29
click at [598, 161] on select "701 702 703 704 705 706 707 708 709 710 711 712 713 714 715 716 717 718 719 720" at bounding box center [742, 176] width 287 height 29
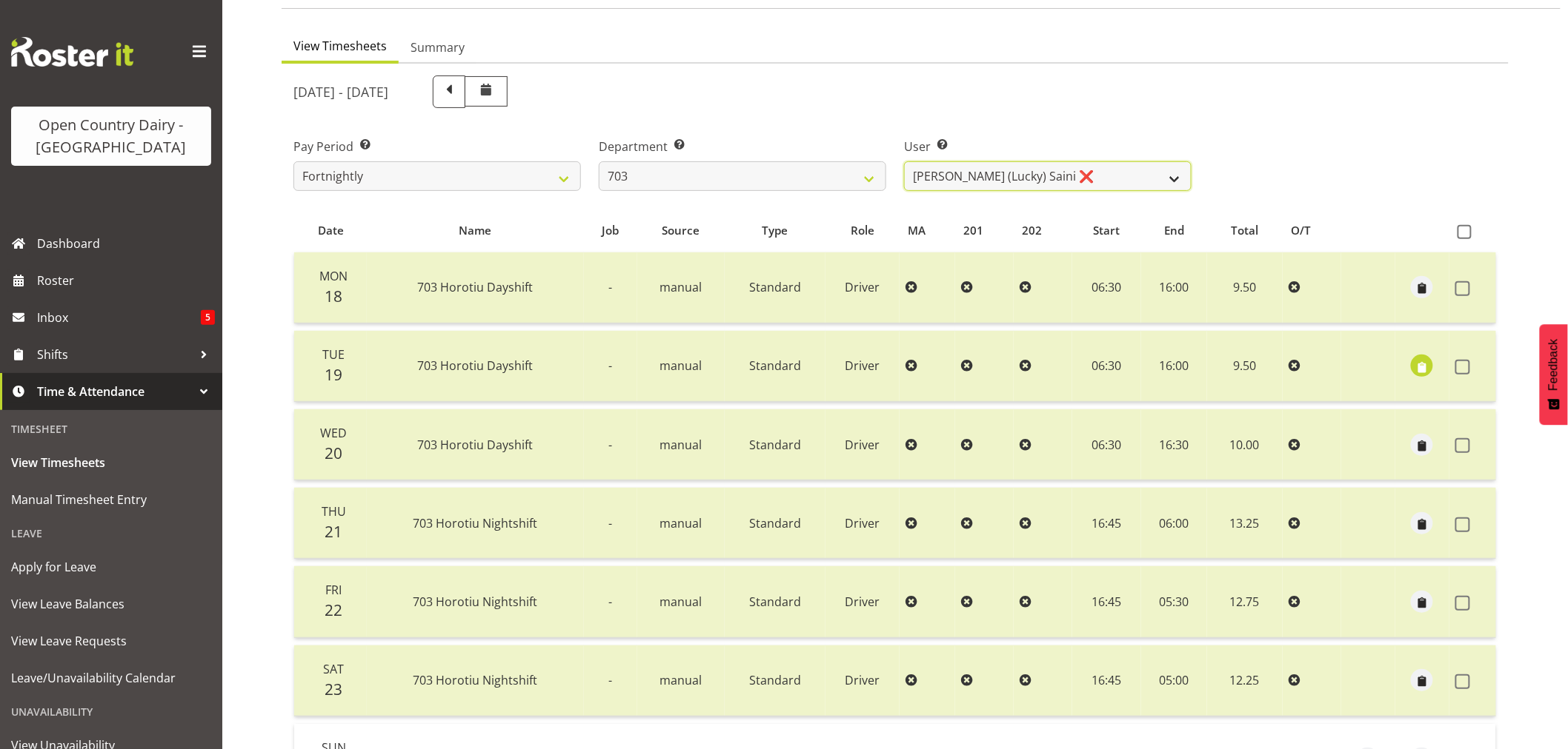
click at [1169, 180] on select "[PERSON_NAME] (Lucky) Saini ❌ [PERSON_NAME] ❌ [PERSON_NAME] ❌" at bounding box center [1047, 176] width 287 height 29
click at [872, 176] on select "701 702 703 704 705 706 707 708 709 710 711 712 713 714 715 716 717 718 719 720" at bounding box center [742, 176] width 287 height 29
click at [598, 161] on select "701 702 703 704 705 706 707 708 709 710 711 712 713 714 715 716 717 718 719 720" at bounding box center [742, 176] width 287 height 29
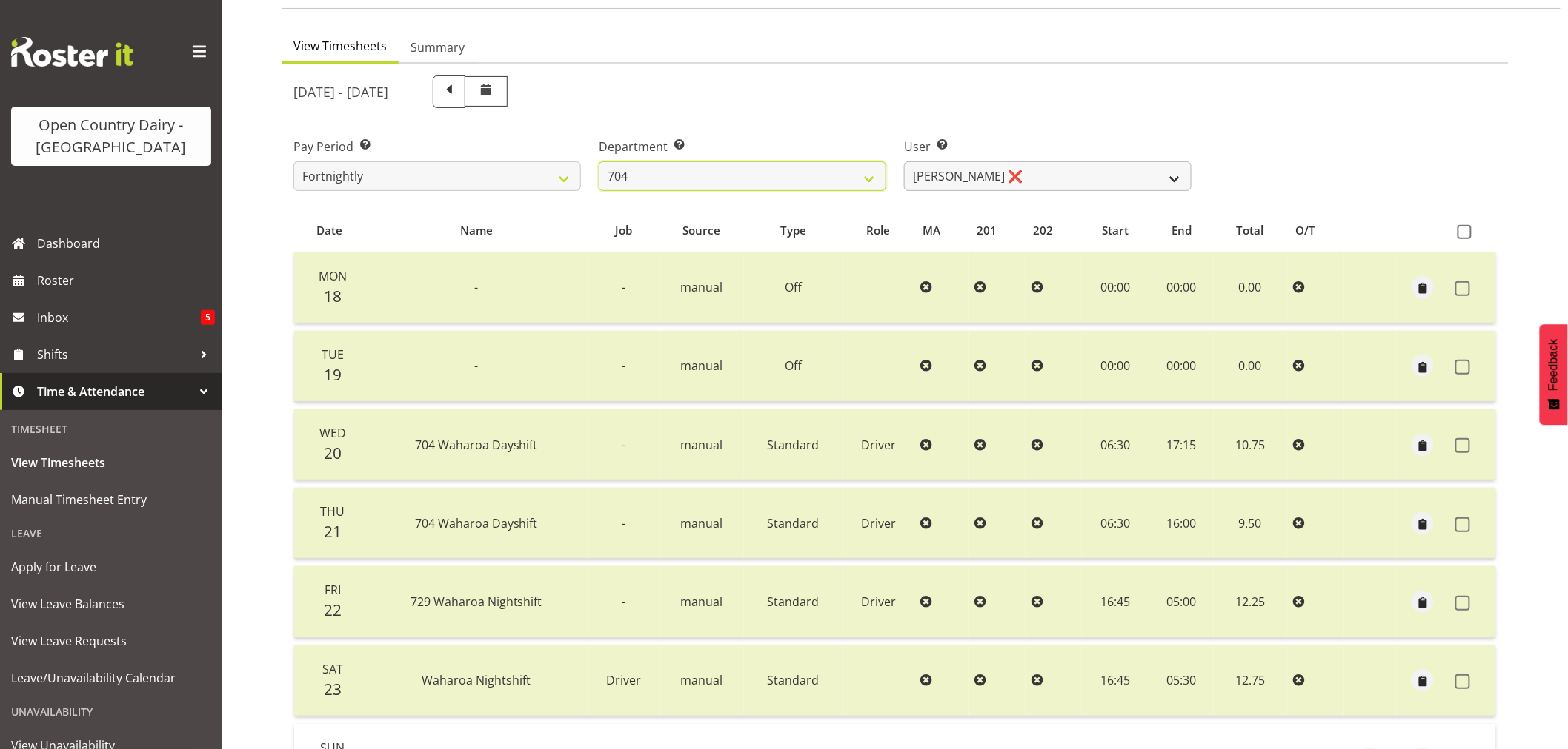
scroll to position [199, 0]
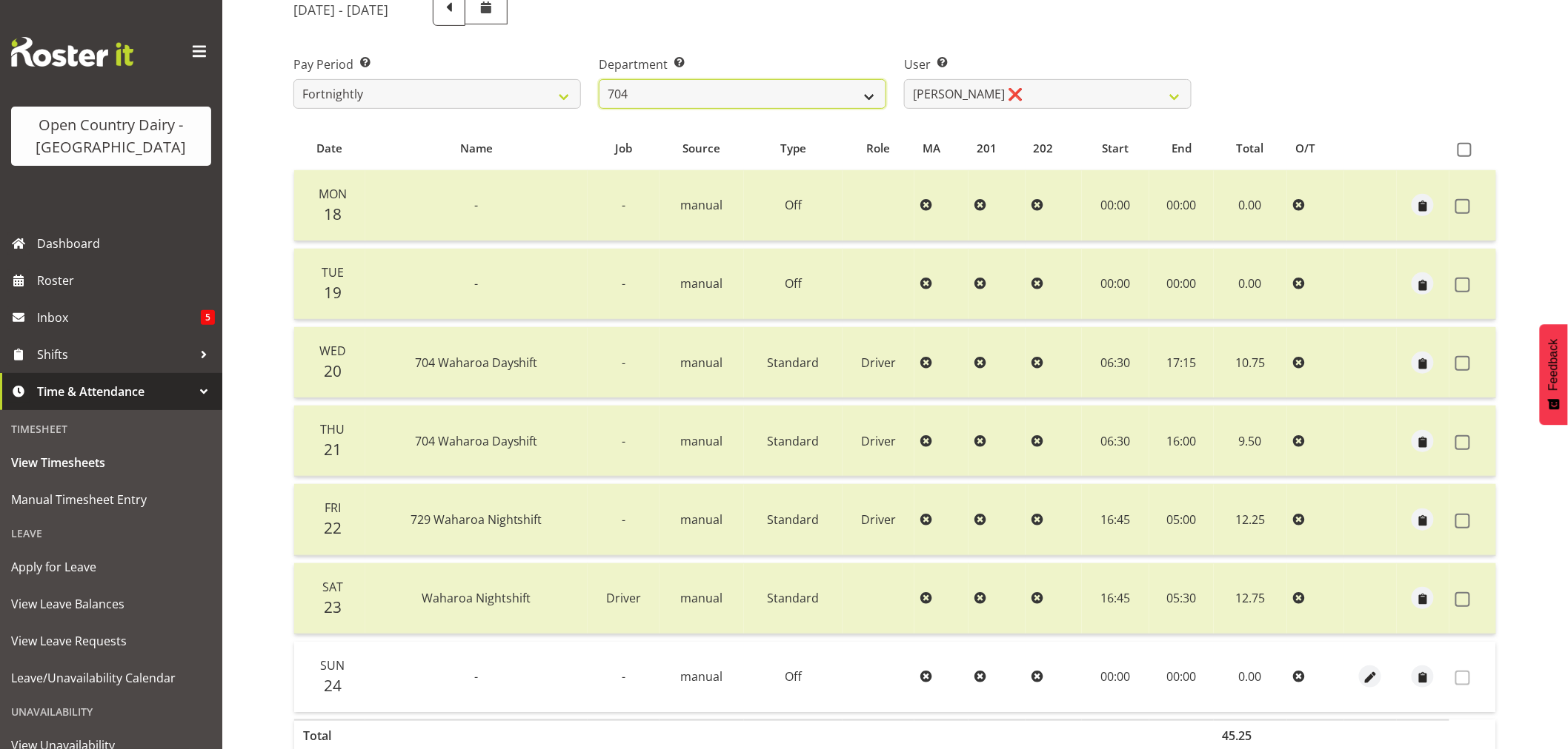
click at [876, 99] on select "701 702 703 704 705 706 707 708 709 710 711 712 713 714 715 716 717 718 719 720" at bounding box center [742, 94] width 287 height 29
select select "714"
click at [598, 79] on select "701 702 703 704 705 706 707 708 709 710 711 712 713 714 715 716 717 718 719 720" at bounding box center [742, 94] width 287 height 29
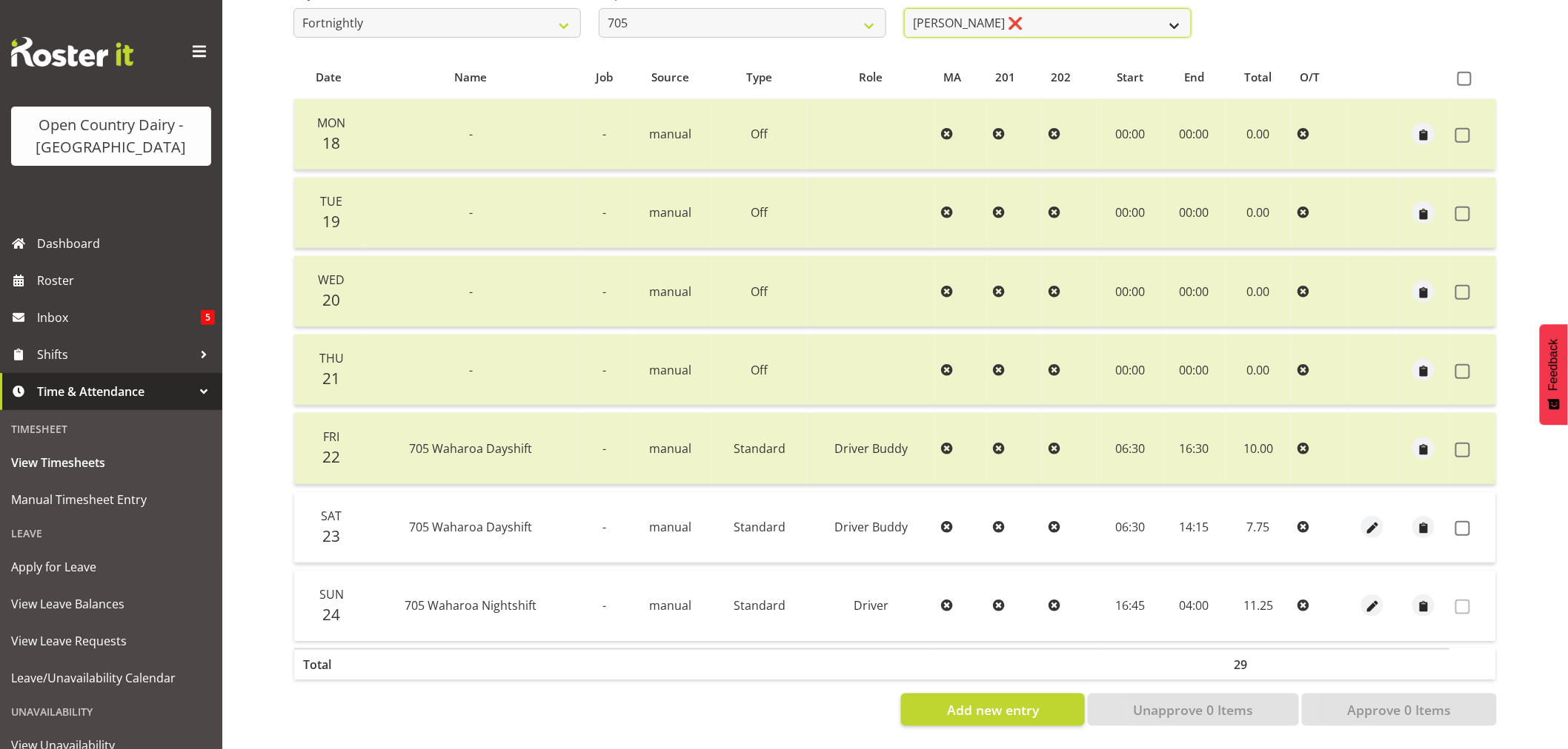
scroll to position [277, 0]
click at [1172, 16] on select "[PERSON_NAME] ❌ [PERSON_NAME] ❌ [PERSON_NAME] ❌" at bounding box center [1047, 23] width 287 height 29
select select "8257"
click at [904, 8] on select "[PERSON_NAME] ❌ [PERSON_NAME] ❌ [PERSON_NAME] ❌" at bounding box center [1047, 23] width 287 height 29
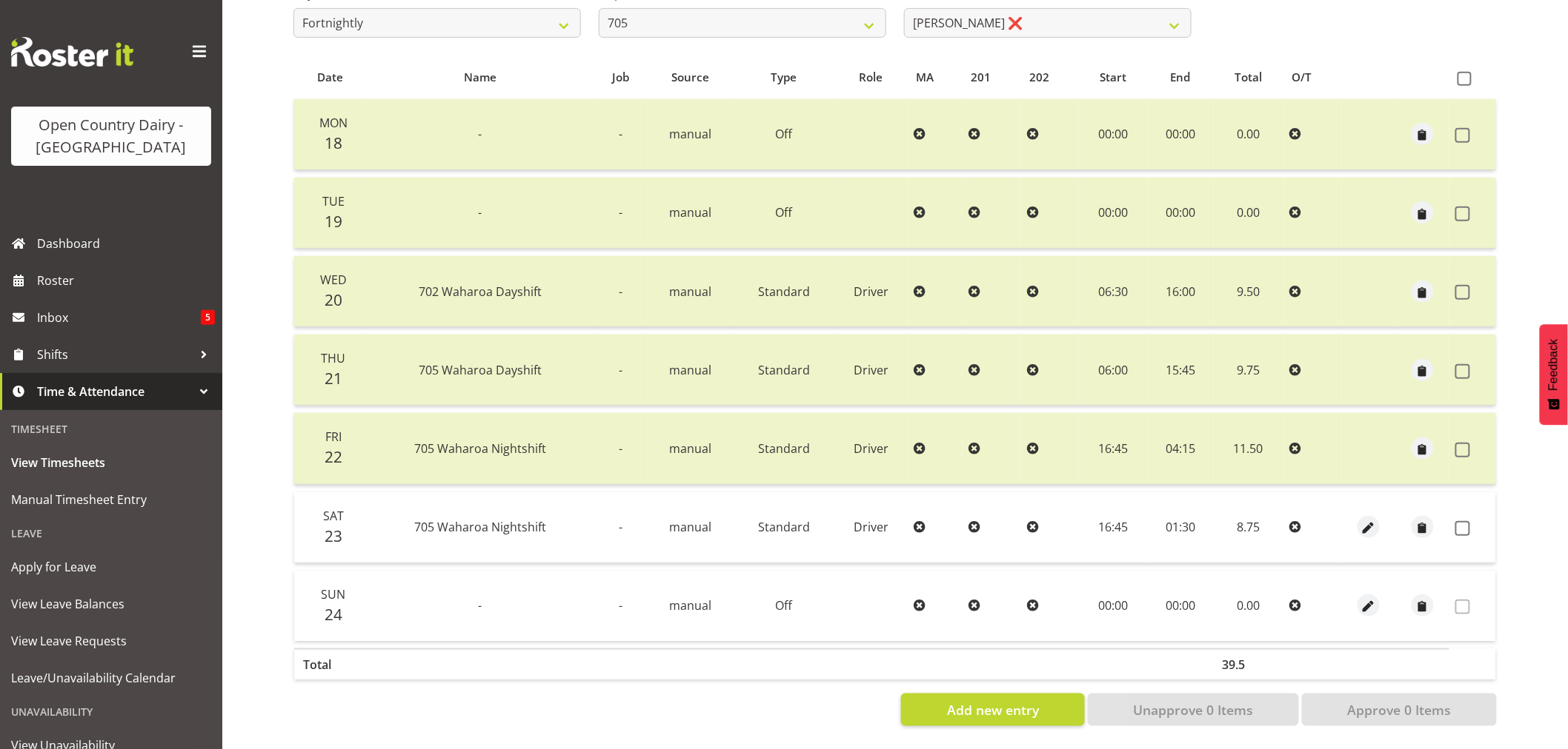
click at [1469, 76] on span at bounding box center [1464, 79] width 14 height 14
click at [1467, 76] on input "checkbox" at bounding box center [1461, 78] width 10 height 10
checkbox input "true"
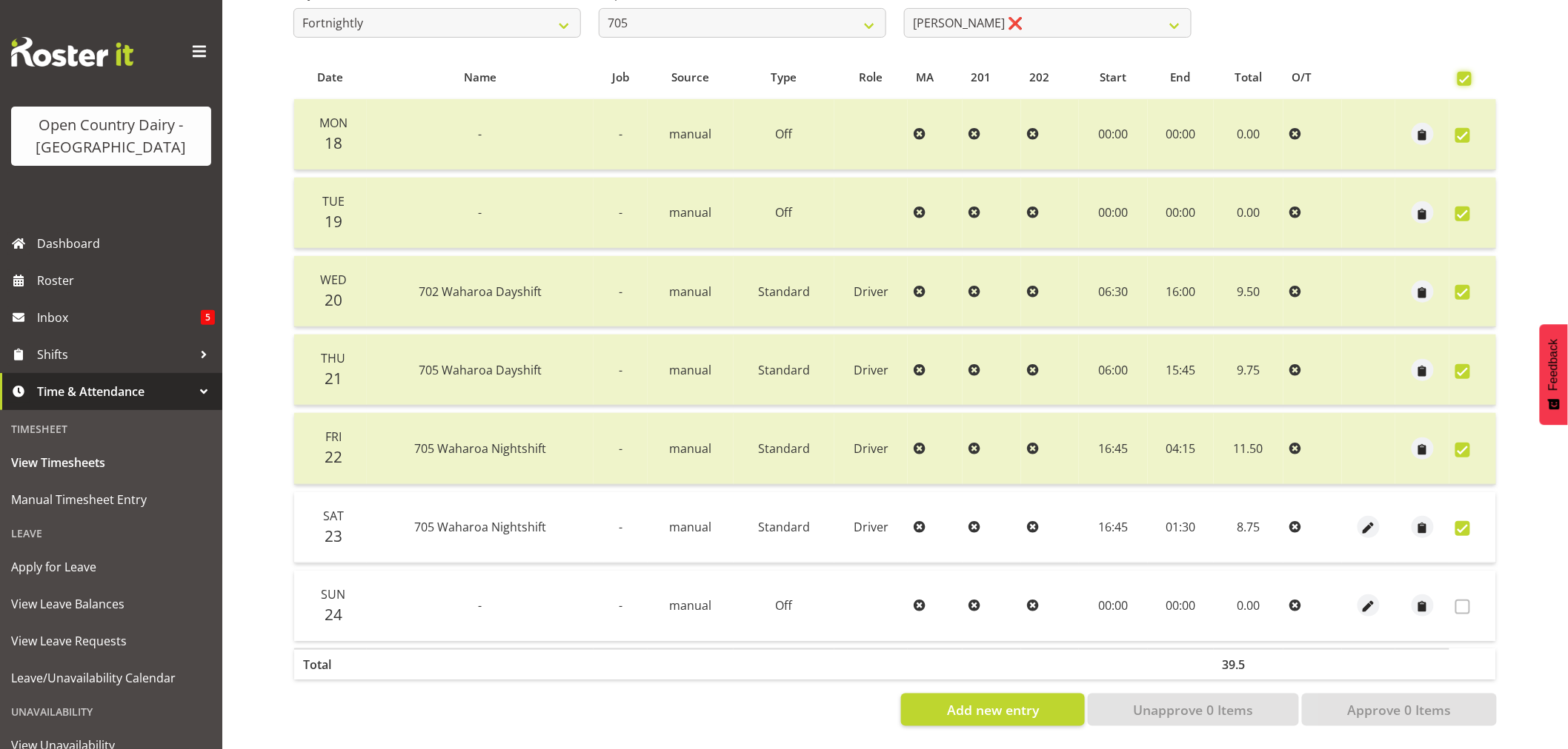
checkbox input "true"
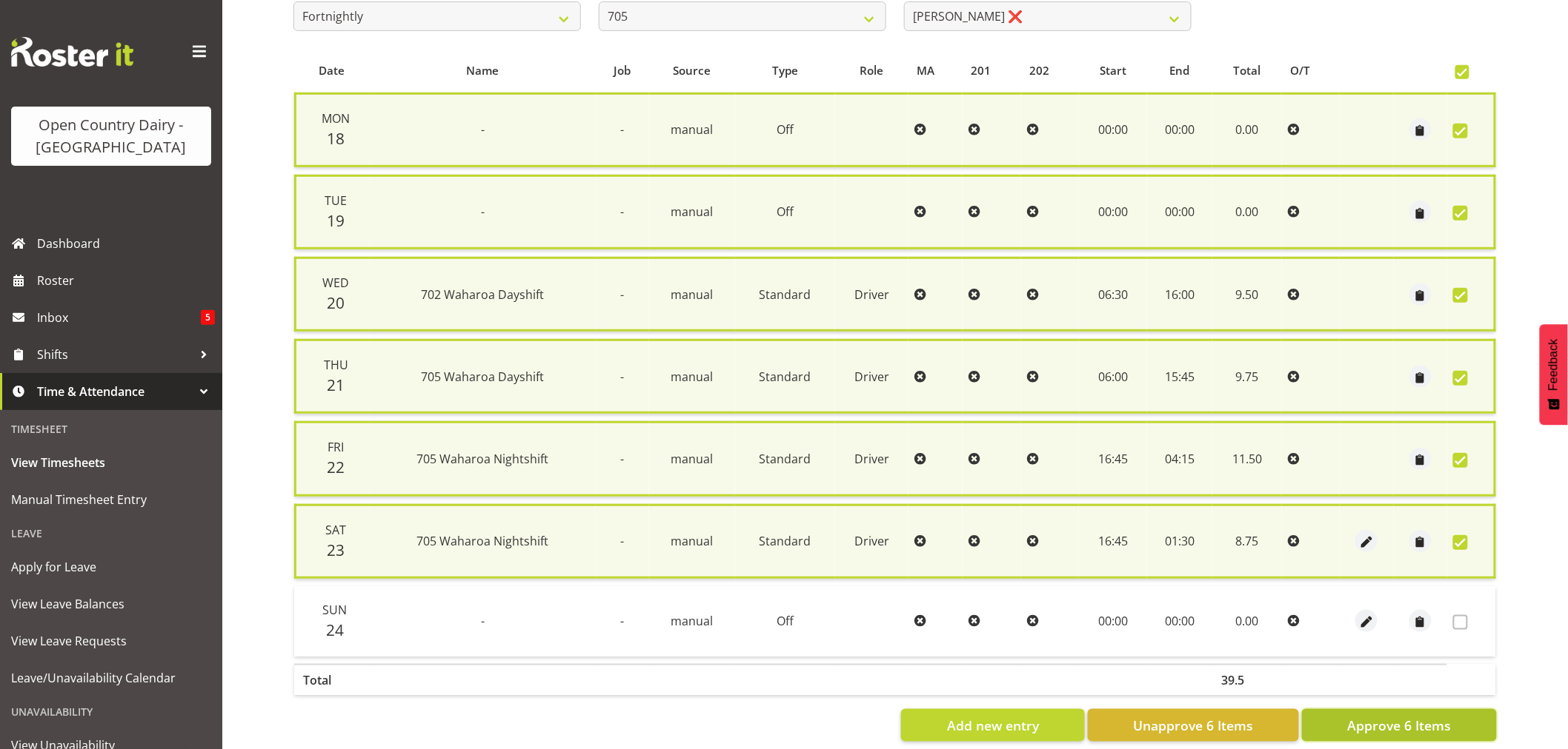
click at [1360, 724] on span "Approve 6 Items" at bounding box center [1399, 726] width 104 height 19
checkbox input "false"
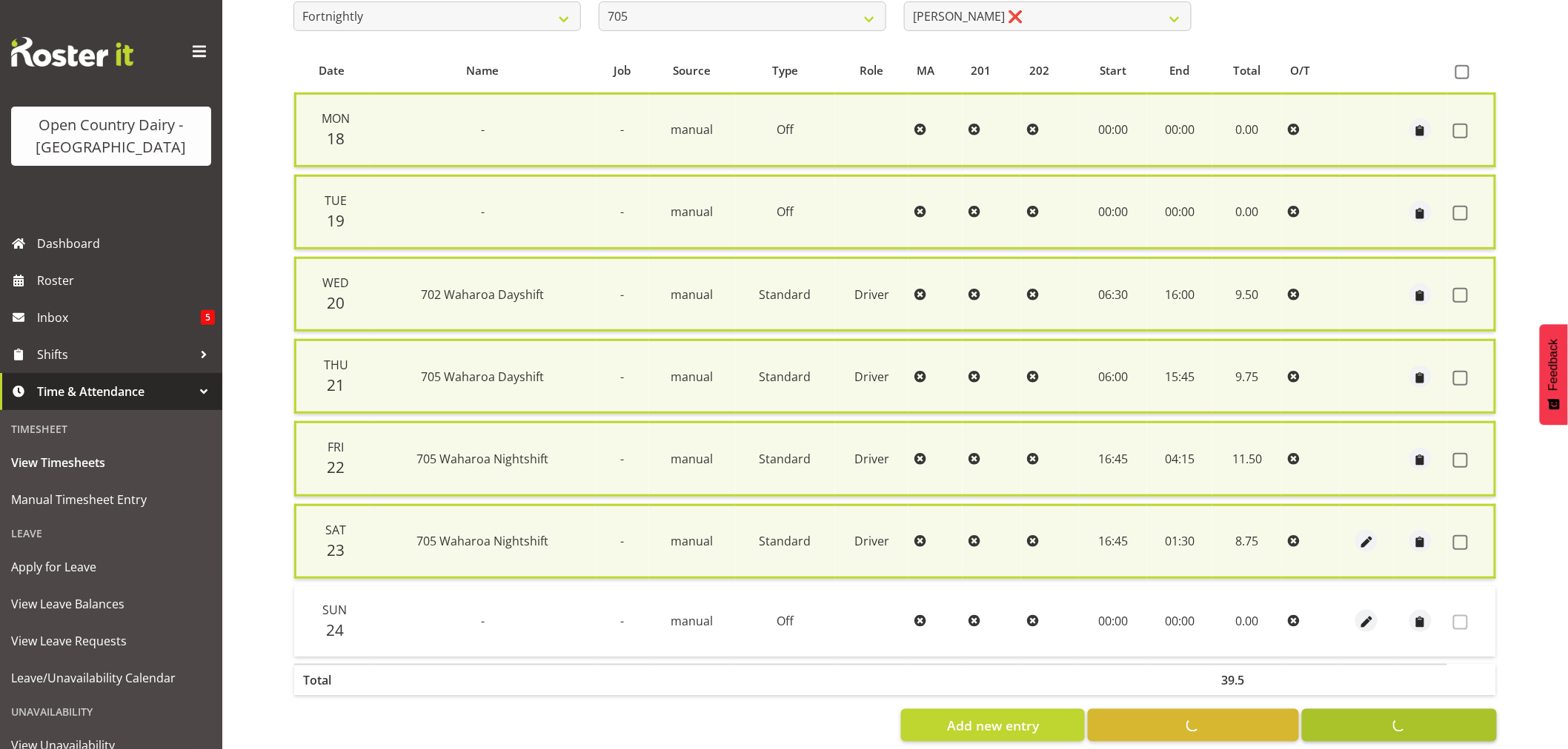
checkbox input "false"
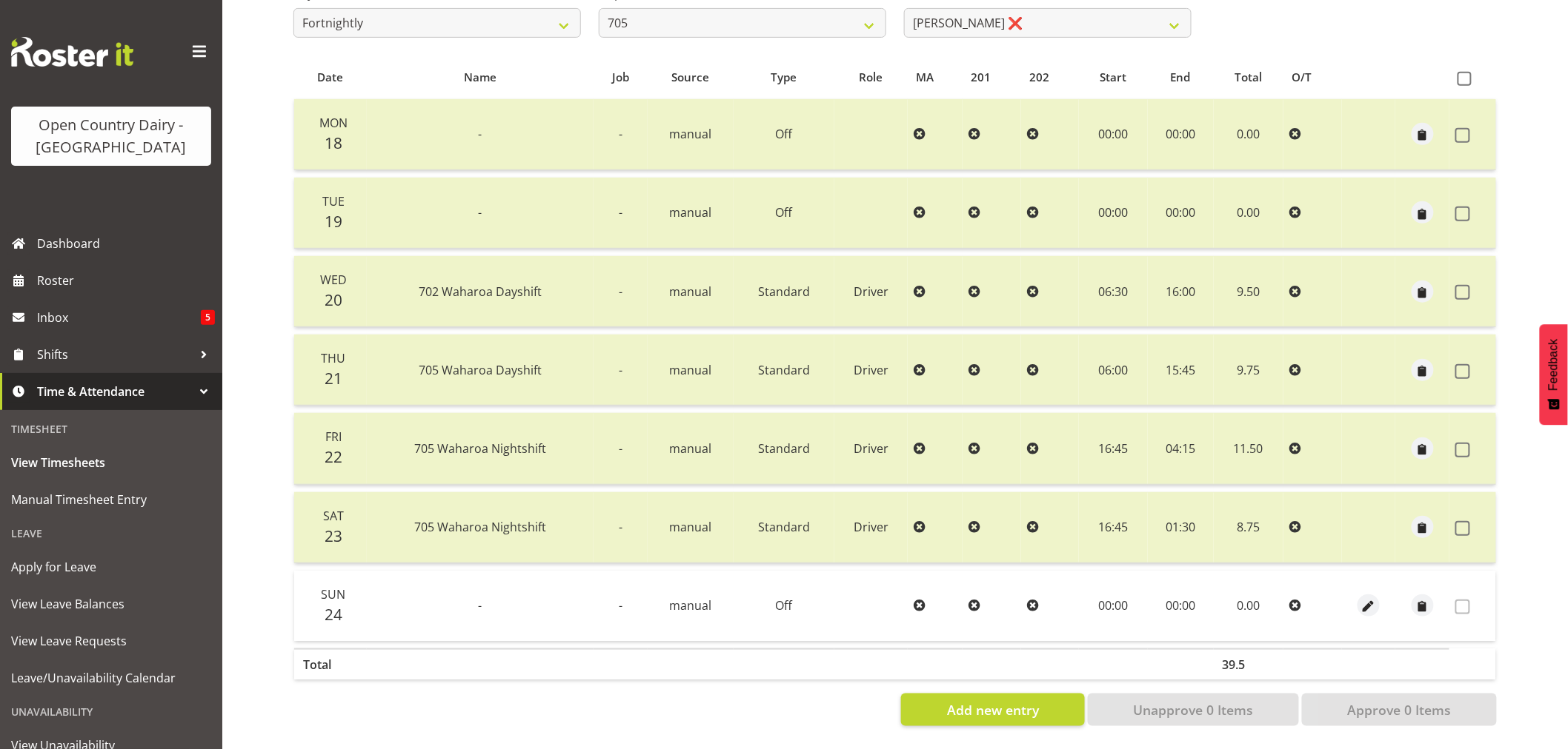
scroll to position [194, 0]
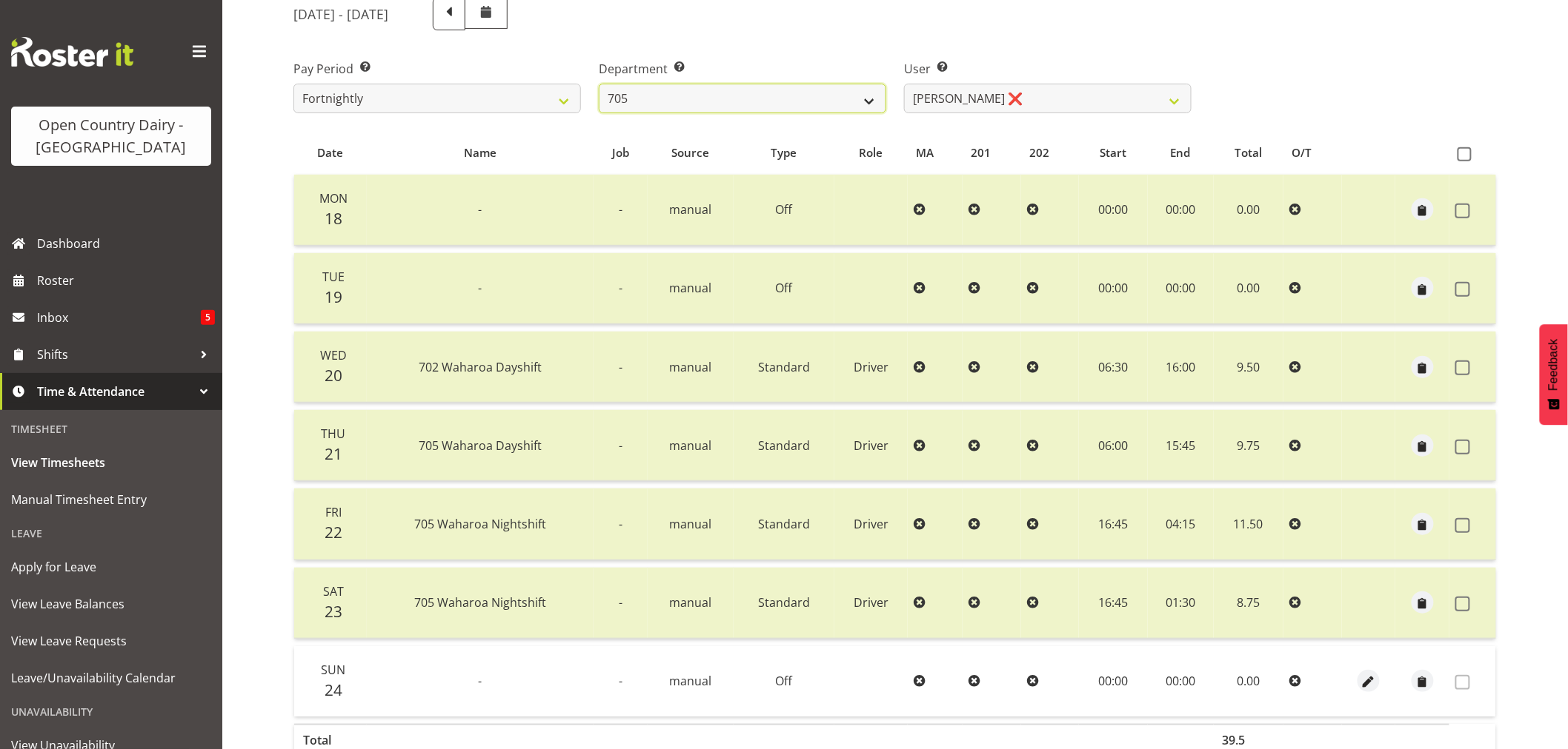
click at [870, 101] on select "701 702 703 704 705 706 707 708 709 710 711 712 713 714 715 716 717 718 719 720" at bounding box center [742, 99] width 287 height 29
select select "721"
click at [598, 84] on select "701 702 703 704 705 706 707 708 709 710 711 712 713 714 715 716 717 718 719 720" at bounding box center [742, 99] width 287 height 29
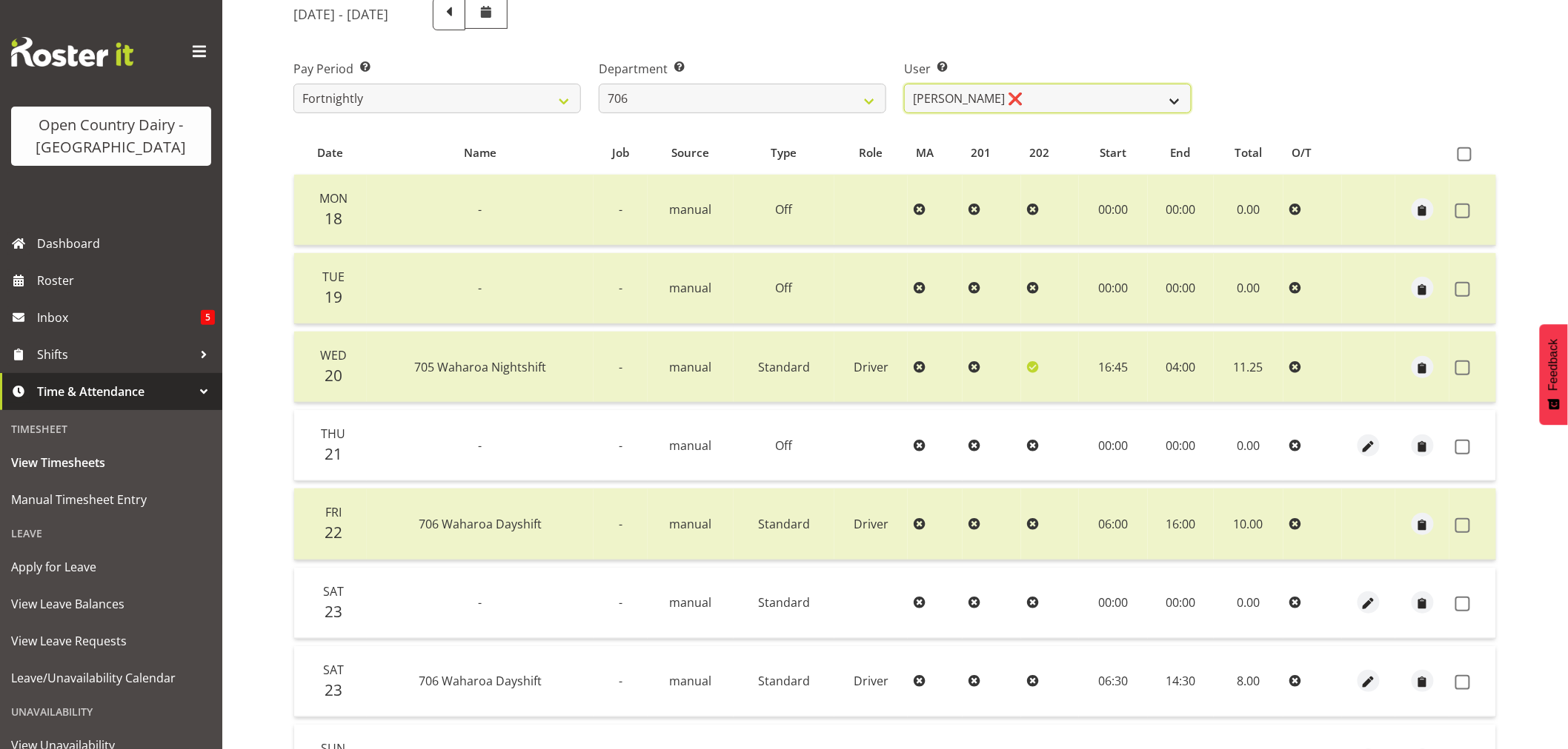
click at [1175, 104] on select "[PERSON_NAME] ❌ [PERSON_NAME] ❌ [PERSON_NAME] ❌ [PERSON_NAME] ❌" at bounding box center [1047, 99] width 287 height 29
select select "10389"
click at [904, 84] on select "[PERSON_NAME] ❌ [PERSON_NAME] ❌ [PERSON_NAME] ❌ [PERSON_NAME] ❌" at bounding box center [1047, 99] width 287 height 29
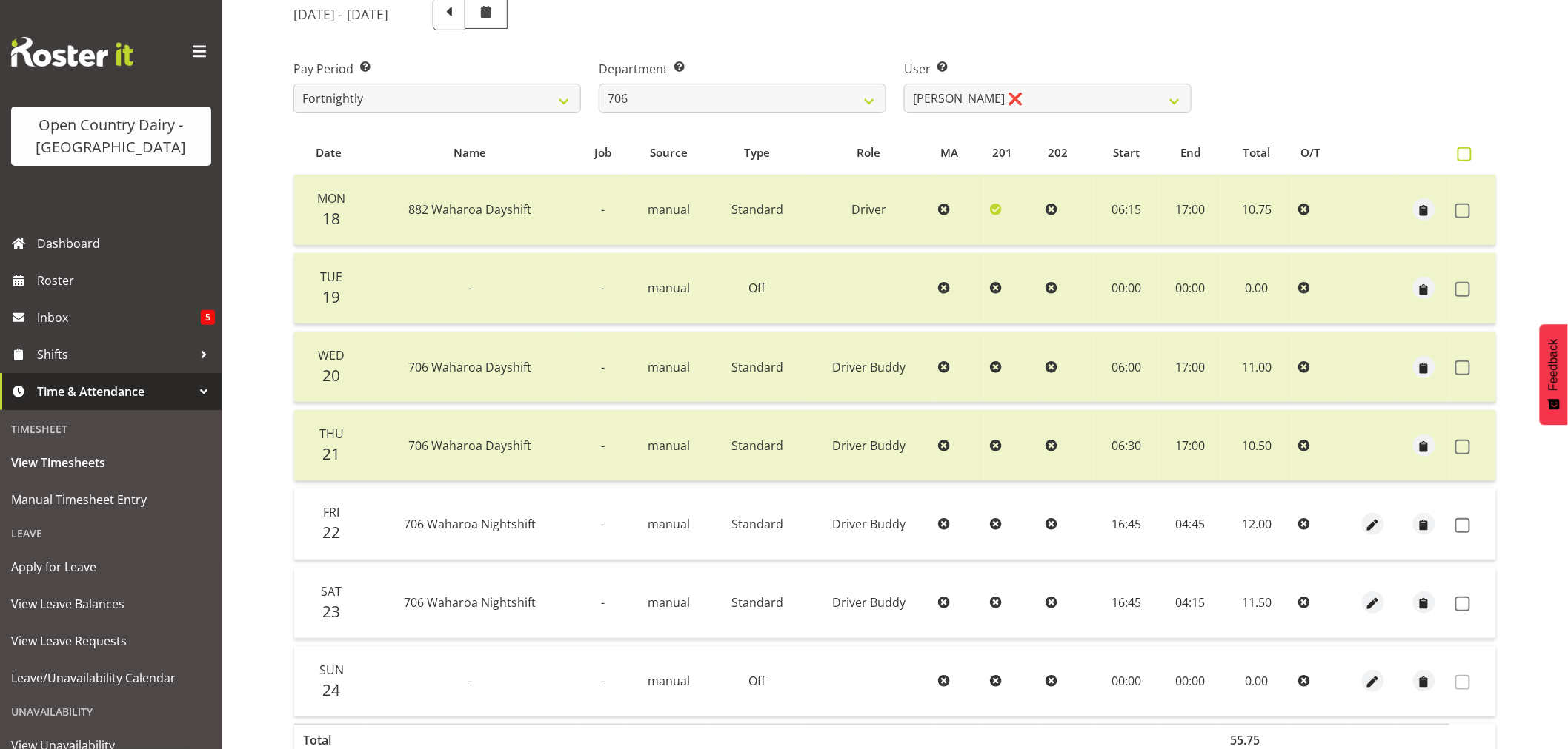
click at [1465, 156] on span at bounding box center [1464, 154] width 14 height 14
click at [1465, 156] on input "checkbox" at bounding box center [1461, 154] width 10 height 10
checkbox input "true"
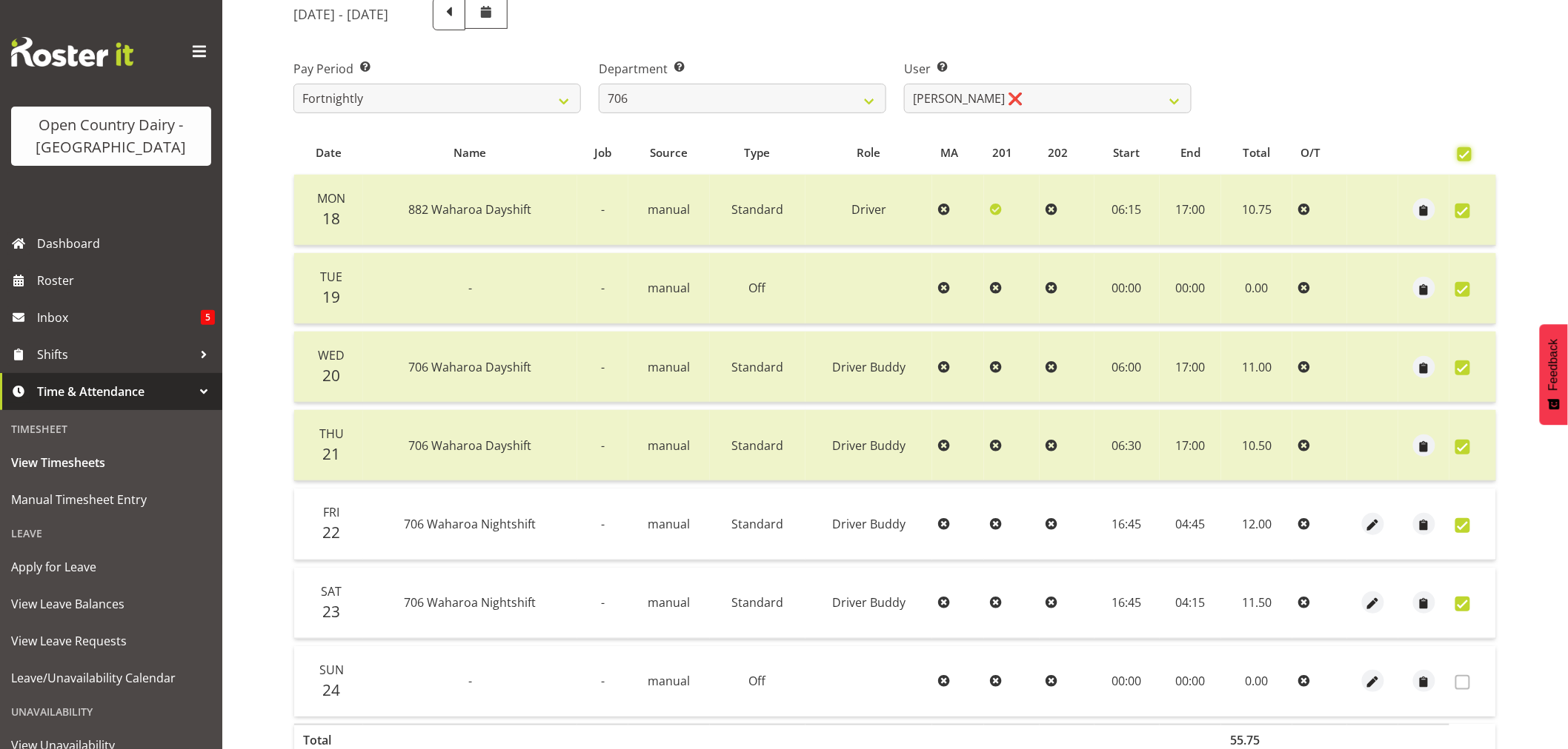
checkbox input "true"
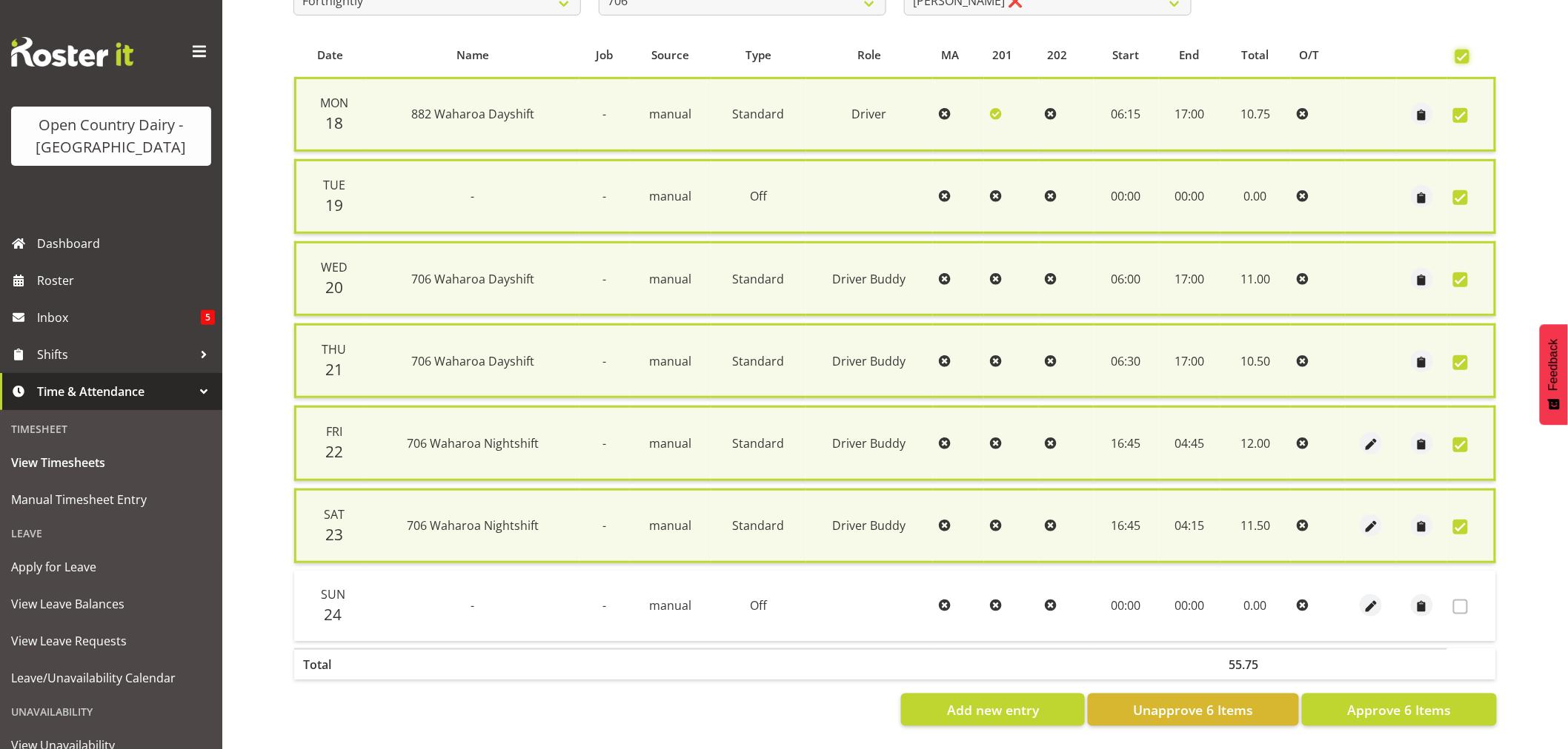
scroll to position [296, 0]
click at [1393, 701] on span "Approve 6 Items" at bounding box center [1399, 710] width 104 height 19
checkbox input "false"
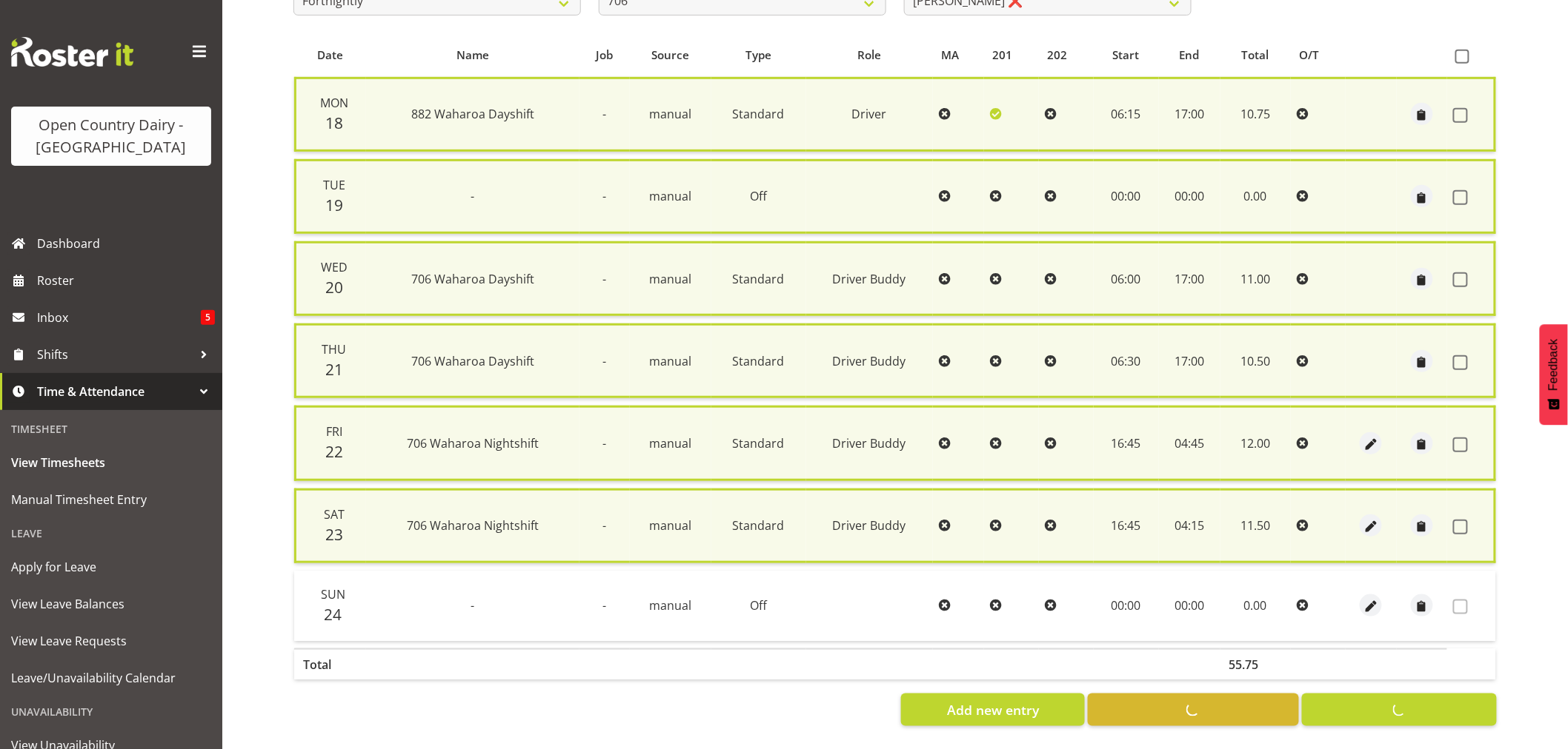
checkbox input "false"
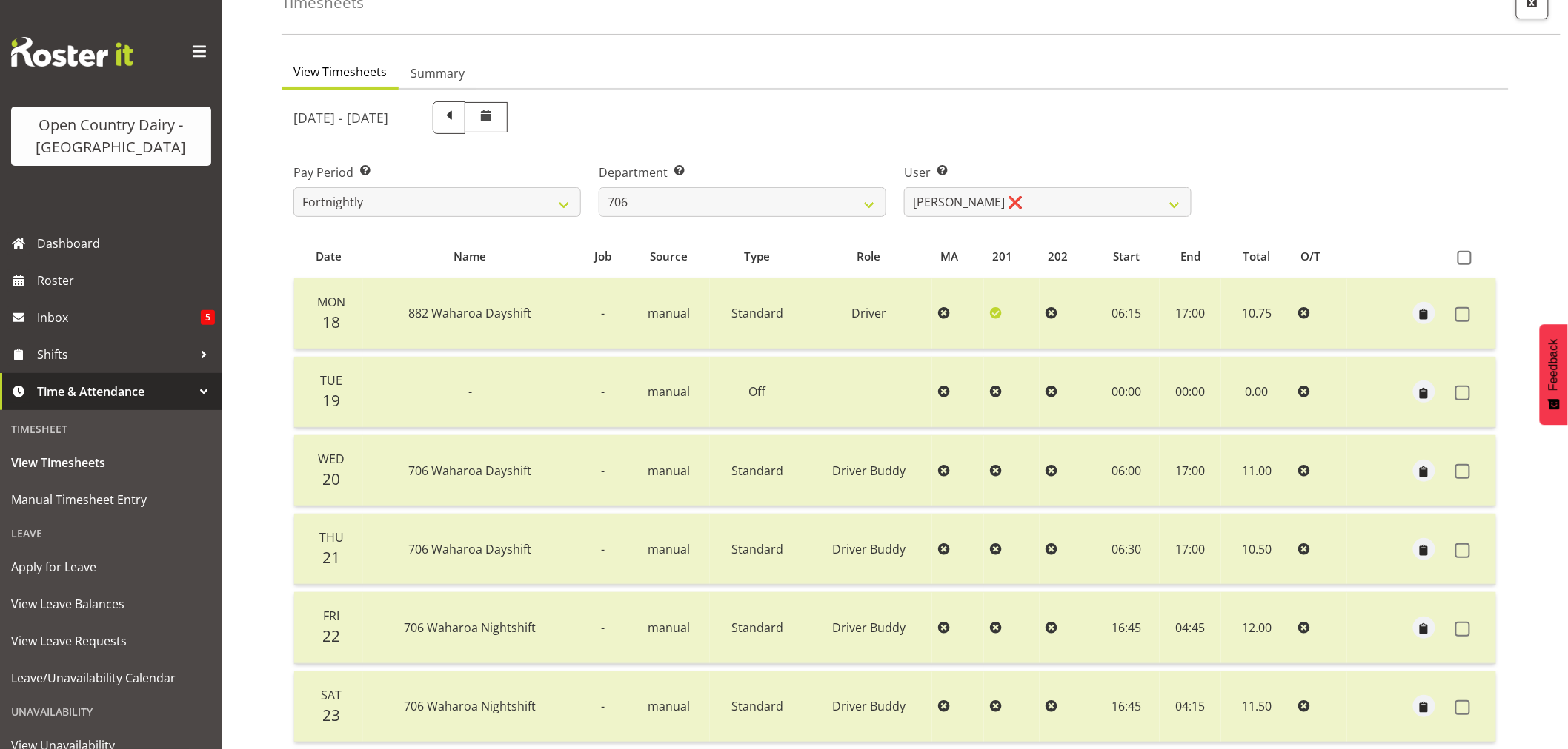
scroll to position [0, 0]
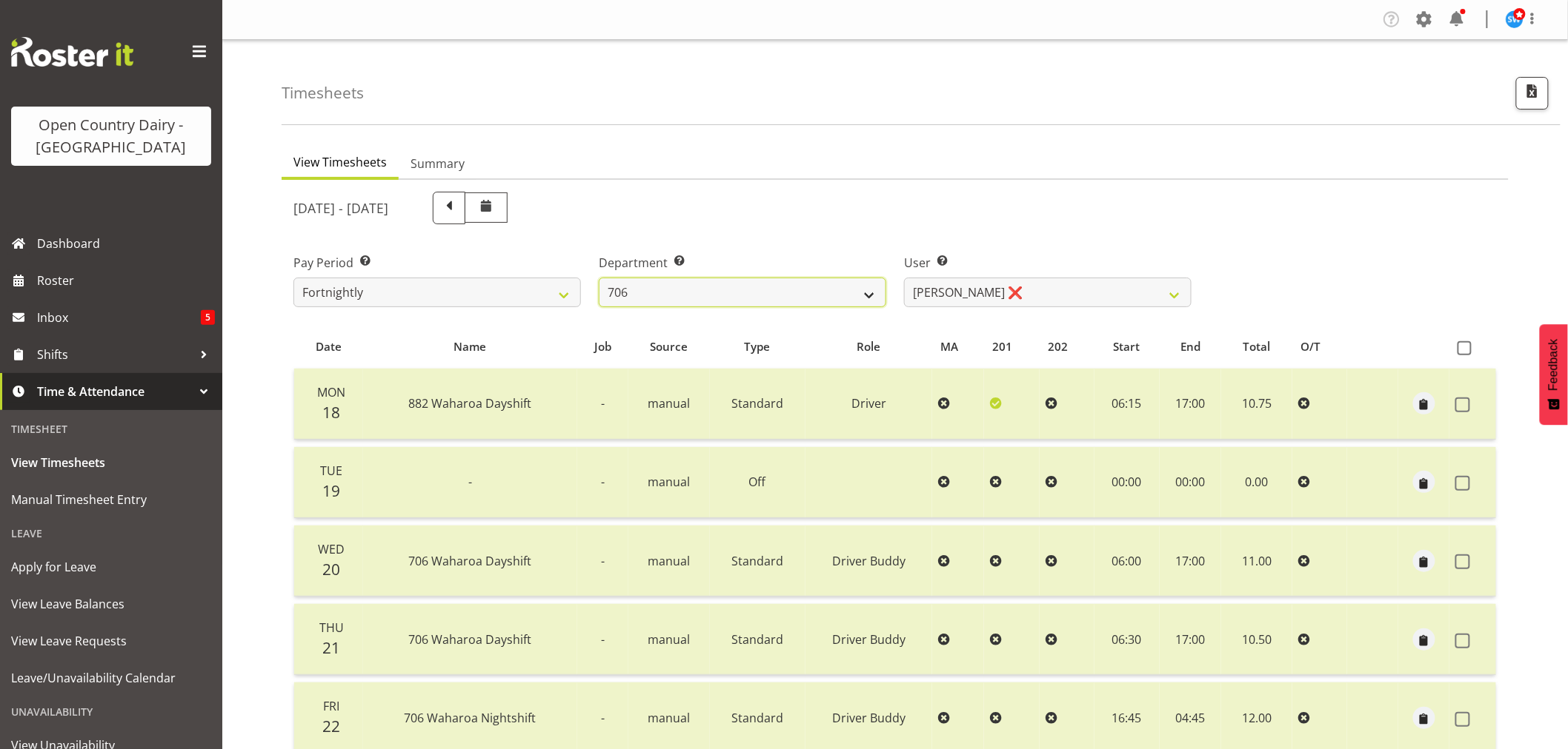
click at [867, 291] on select "701 702 703 704 705 706 707 708 709 710 711 712 713 714 715 716 717 718 719 720" at bounding box center [742, 292] width 287 height 29
select select "811"
click at [598, 277] on select "701 702 703 704 705 706 707 708 709 710 711 712 713 714 715 716 717 718 719 720" at bounding box center [742, 292] width 287 height 29
select select "8161"
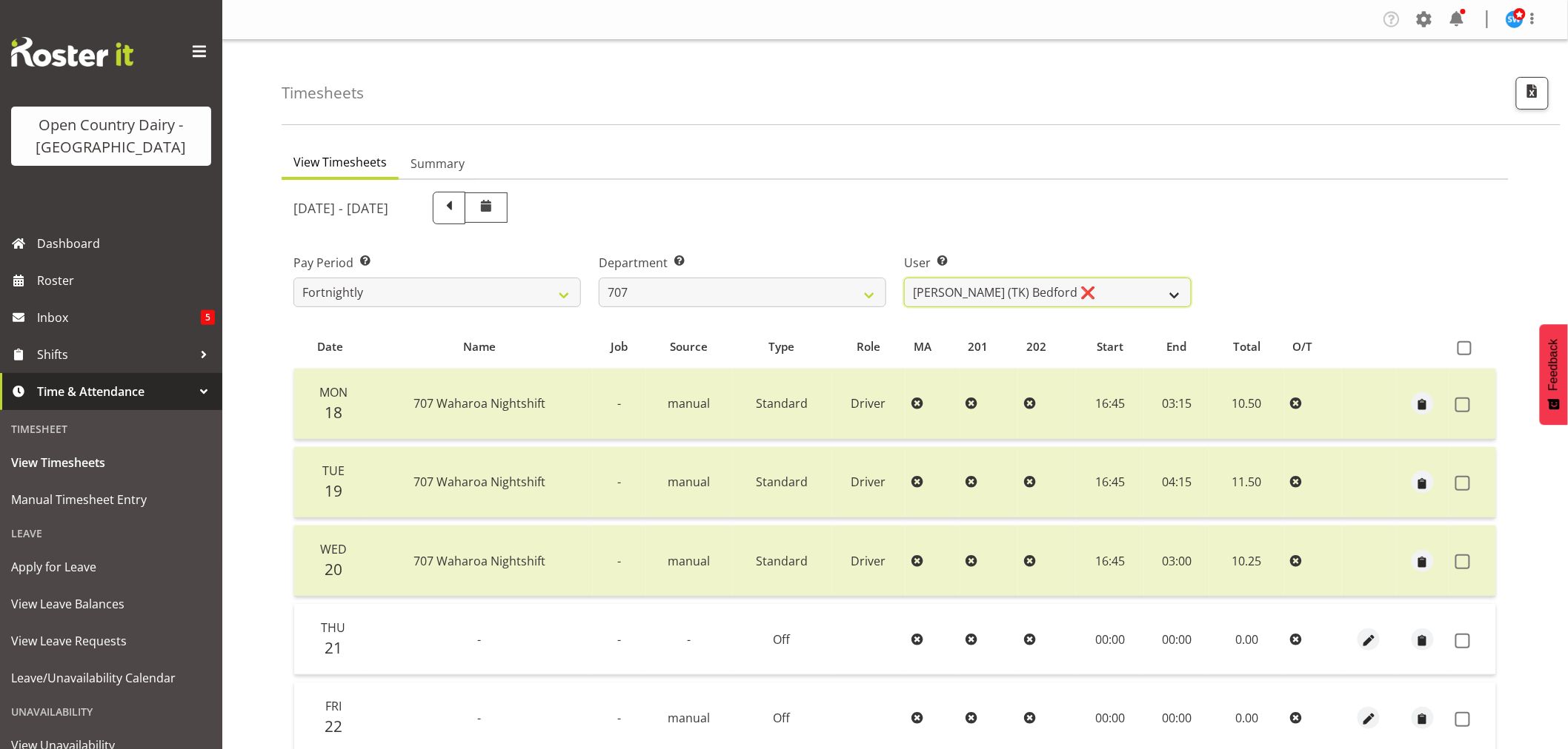
click at [1172, 294] on select "[PERSON_NAME] (TK) [PERSON_NAME] ❌ [PERSON_NAME] ❌" at bounding box center [1047, 292] width 287 height 29
click at [872, 295] on select "701 702 703 704 705 706 707 708 709 710 711 712 713 714 715 716 717 718 719 720" at bounding box center [742, 292] width 287 height 29
click at [598, 277] on select "701 702 703 704 705 706 707 708 709 710 711 712 713 714 715 716 717 718 719 720" at bounding box center [742, 292] width 287 height 29
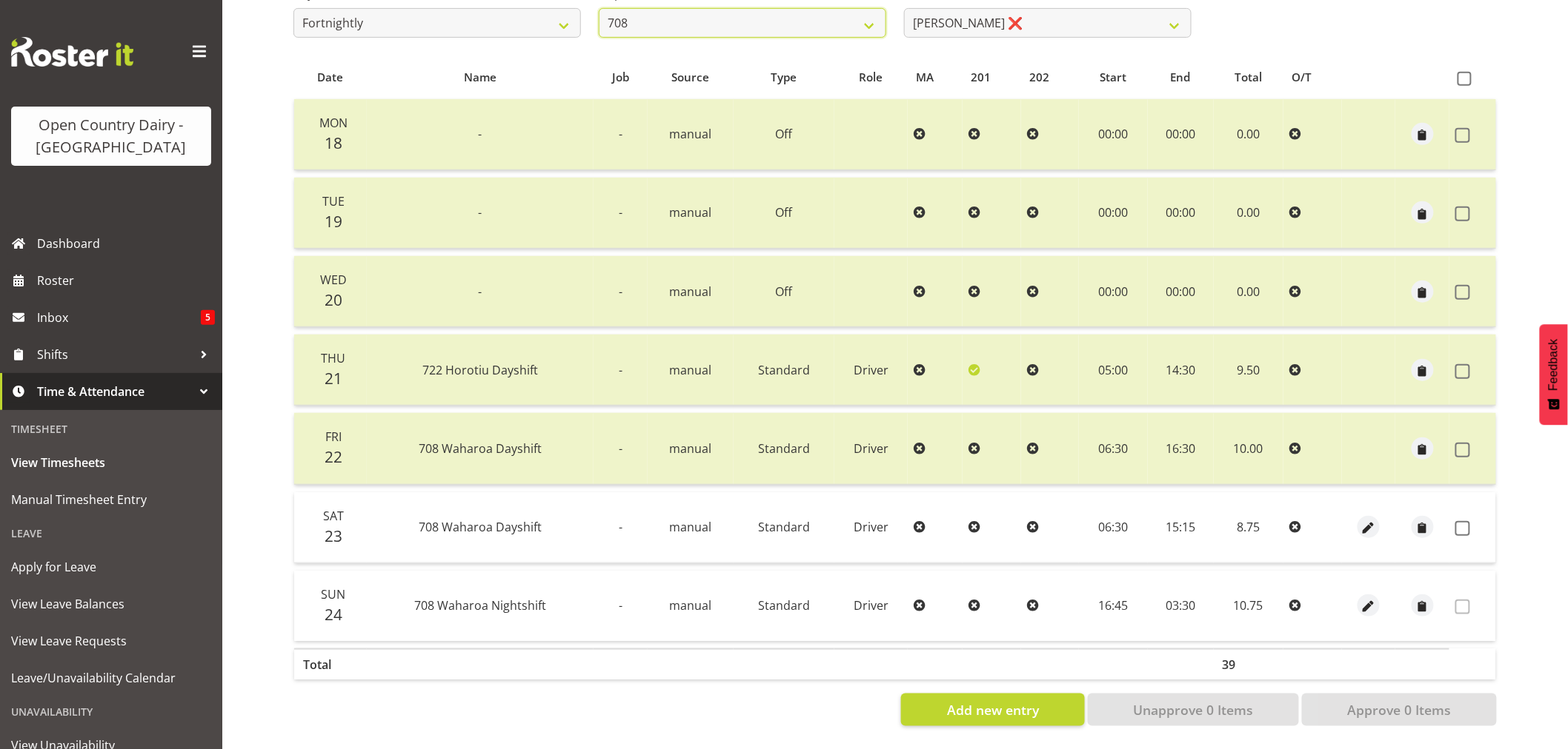
scroll to position [199, 0]
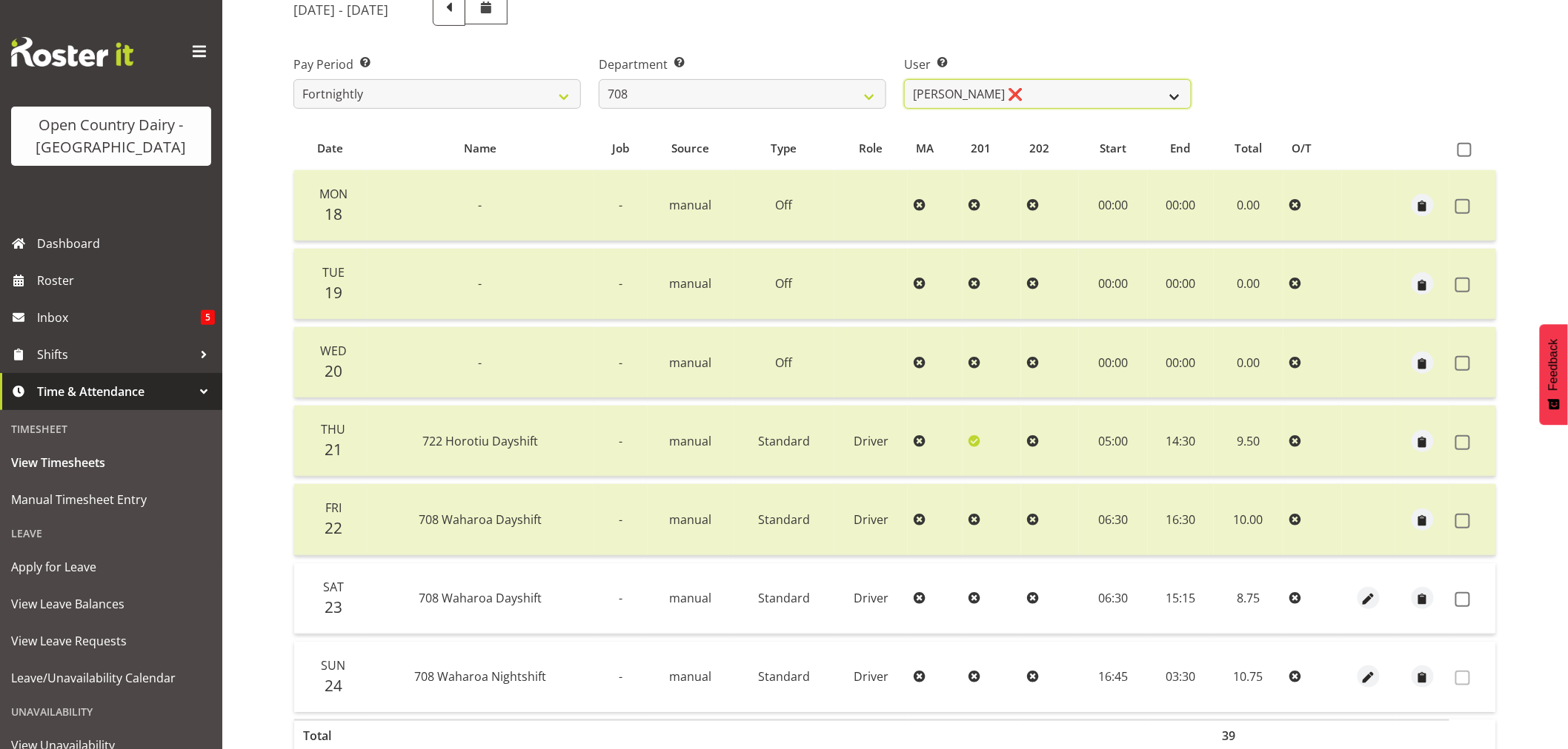
click at [1175, 94] on select "[PERSON_NAME] ❌ [PERSON_NAME] ❌" at bounding box center [1047, 94] width 287 height 29
click at [1174, 94] on select "[PERSON_NAME] ❌ [PERSON_NAME] ❌" at bounding box center [1047, 94] width 287 height 29
click at [1175, 93] on select "[PERSON_NAME] ❌ [PERSON_NAME] ❌" at bounding box center [1047, 94] width 287 height 29
click at [1173, 93] on select "[PERSON_NAME] ❌ [PERSON_NAME] ❌" at bounding box center [1047, 94] width 287 height 29
click at [868, 94] on select "701 702 703 704 705 706 707 708 709 710 711 712 713 714 715 716 717 718 719 720" at bounding box center [742, 94] width 287 height 29
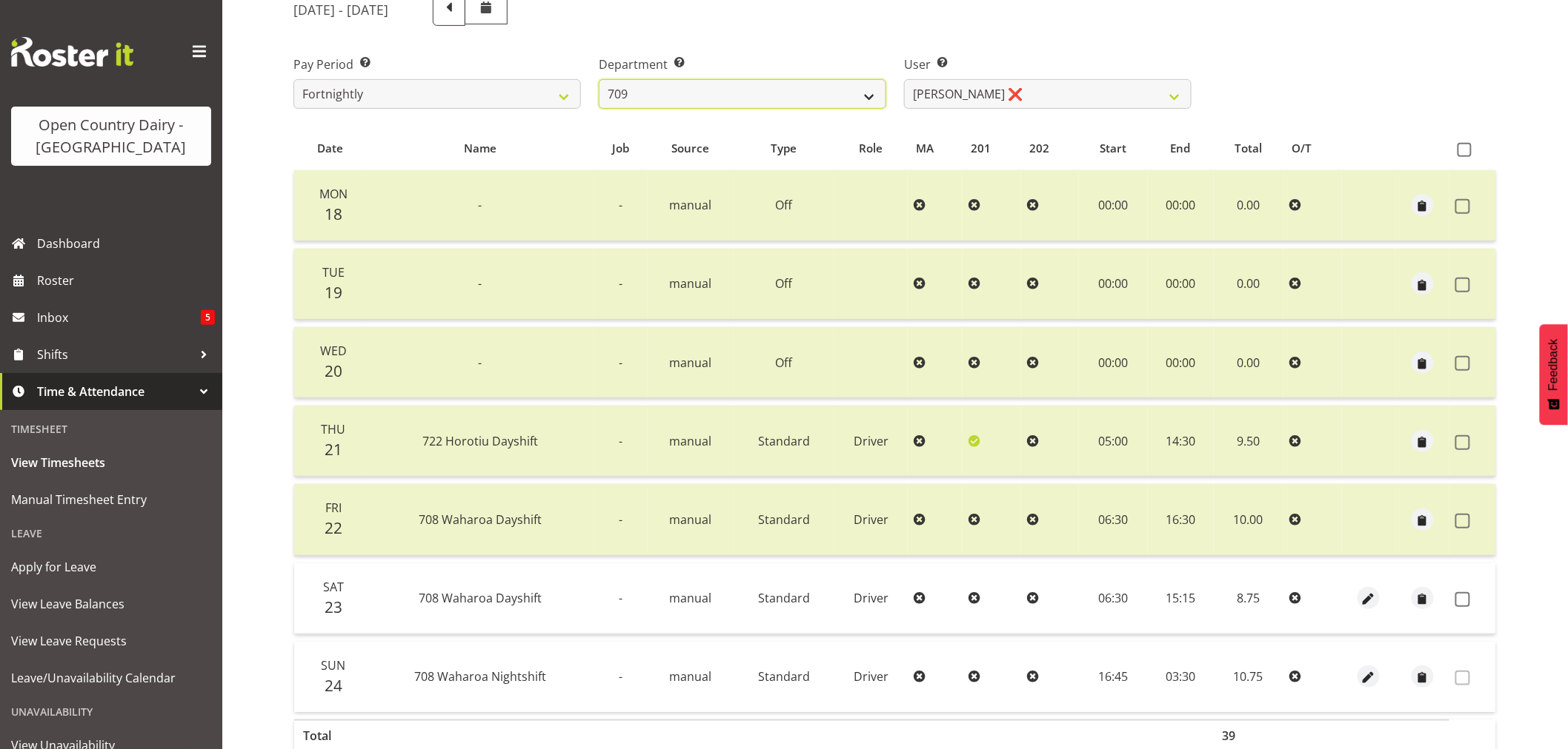
click at [598, 79] on select "701 702 703 704 705 706 707 708 709 710 711 712 713 714 715 716 717 718 719 720" at bounding box center [742, 94] width 287 height 29
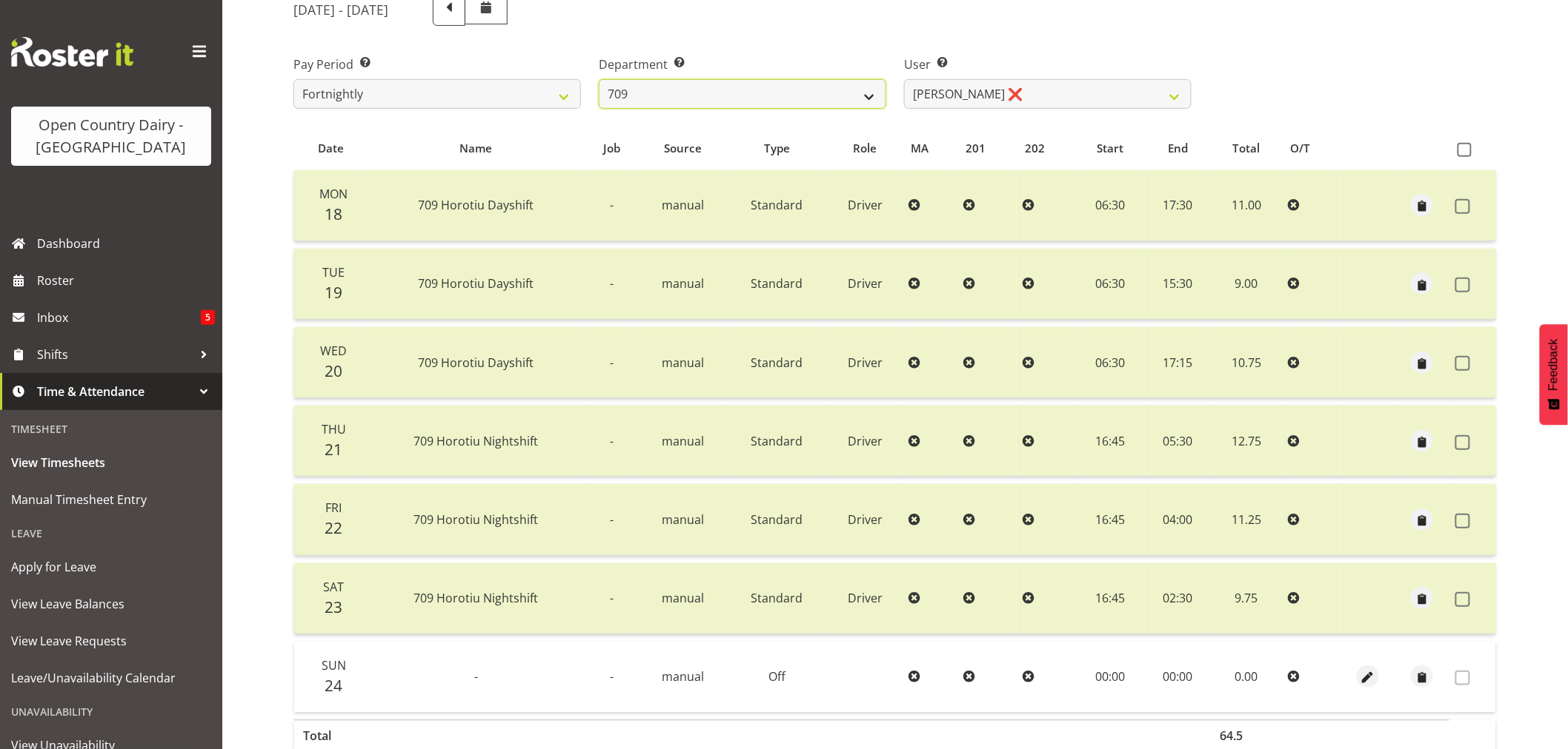
click at [870, 98] on select "701 702 703 704 705 706 707 708 709 710 711 712 713 714 715 716 717 718 719 720" at bounding box center [742, 94] width 287 height 29
select select "875"
click at [598, 79] on select "701 702 703 704 705 706 707 708 709 710 711 712 713 714 715 716 717 718 719 720" at bounding box center [742, 94] width 287 height 29
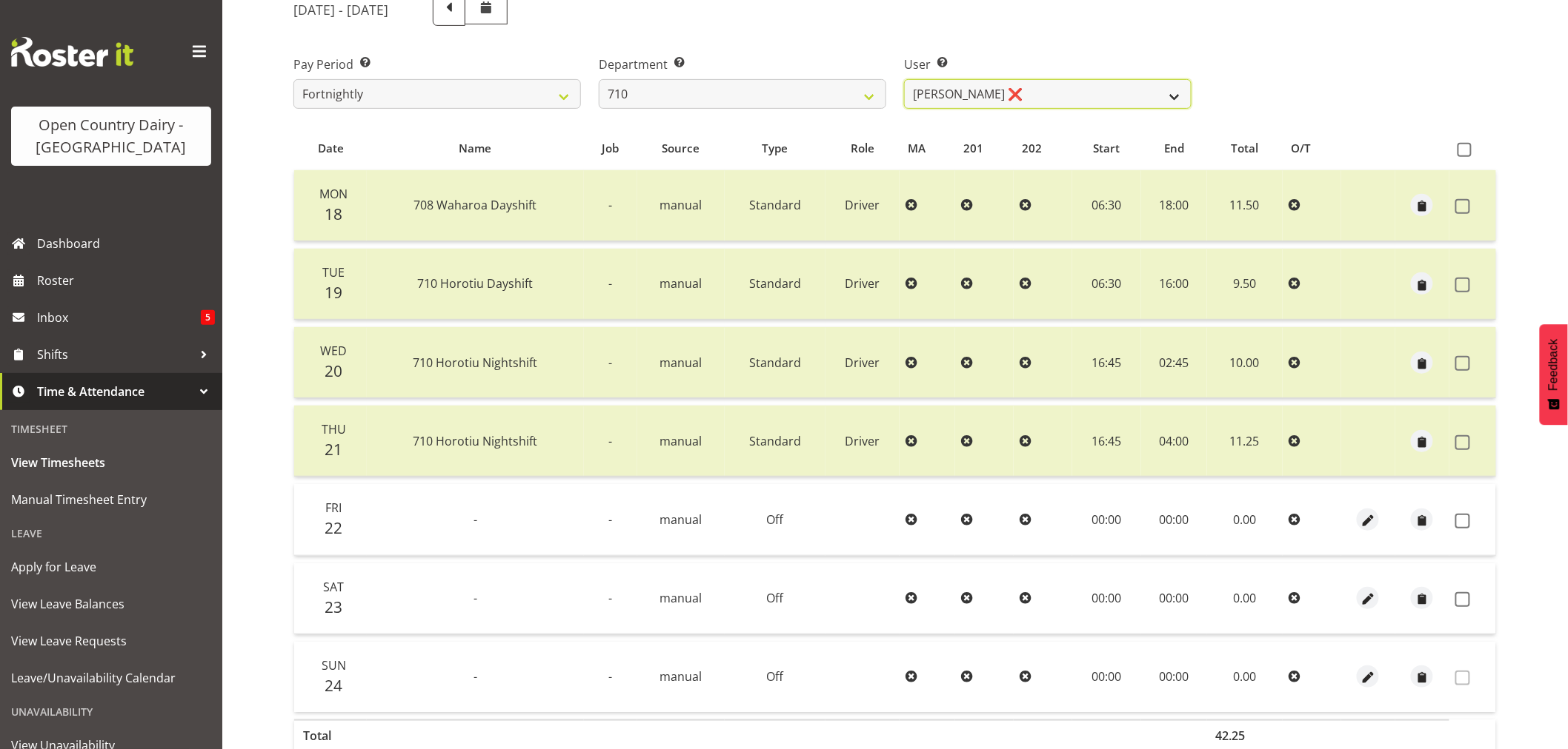
click at [1179, 98] on select "[PERSON_NAME] ❌ [PERSON_NAME] ❌ [PERSON_NAME] ❌ [PERSON_NAME] ❌" at bounding box center [1047, 94] width 287 height 29
select select "10216"
click at [904, 79] on select "[PERSON_NAME] ❌ [PERSON_NAME] ❌ [PERSON_NAME] ❌ [PERSON_NAME] ❌" at bounding box center [1047, 94] width 287 height 29
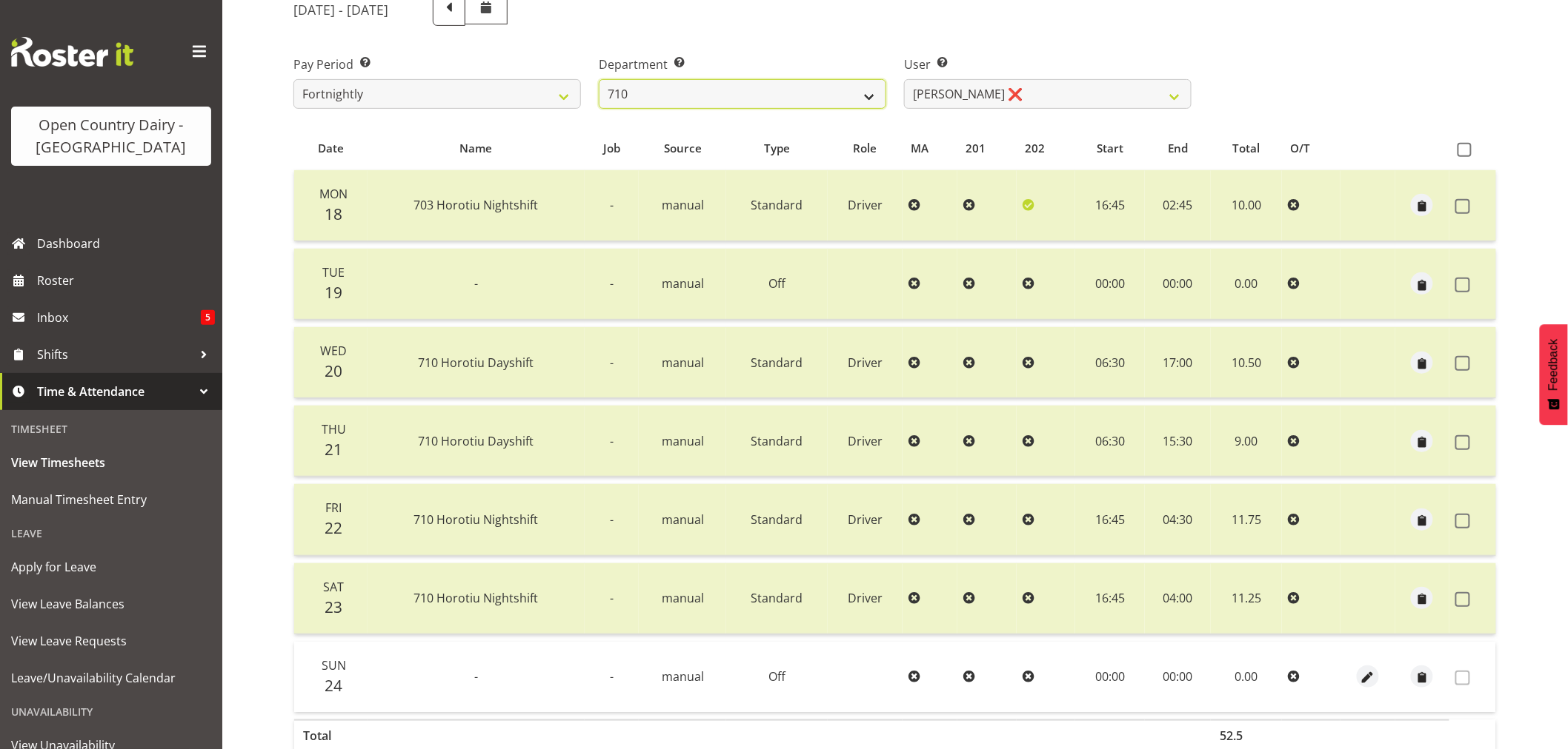
click at [865, 96] on select "701 702 703 704 705 706 707 708 709 710 711 712 713 714 715 716 717 718 719 720" at bounding box center [742, 94] width 287 height 29
select select "832"
click at [598, 79] on select "701 702 703 704 705 706 707 708 709 710 711 712 713 714 715 716 717 718 719 720" at bounding box center [742, 94] width 287 height 29
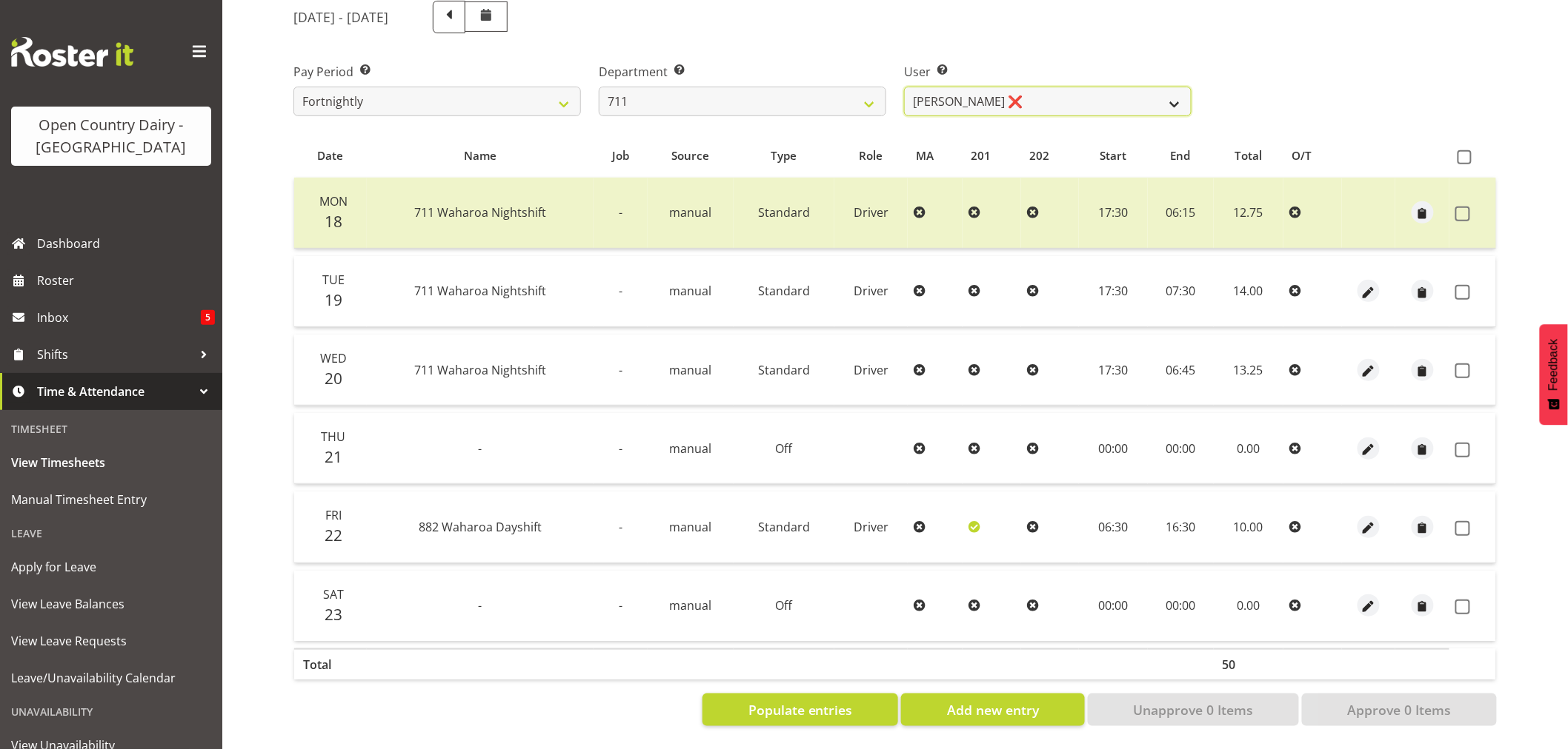
click at [1176, 99] on select "[PERSON_NAME] ❌ [PERSON_NAME] ❌ [PERSON_NAME] ❌" at bounding box center [1047, 101] width 287 height 29
select select "8181"
click at [904, 87] on select "[PERSON_NAME] ❌ [PERSON_NAME] ❌ [PERSON_NAME] ❌" at bounding box center [1047, 101] width 287 height 29
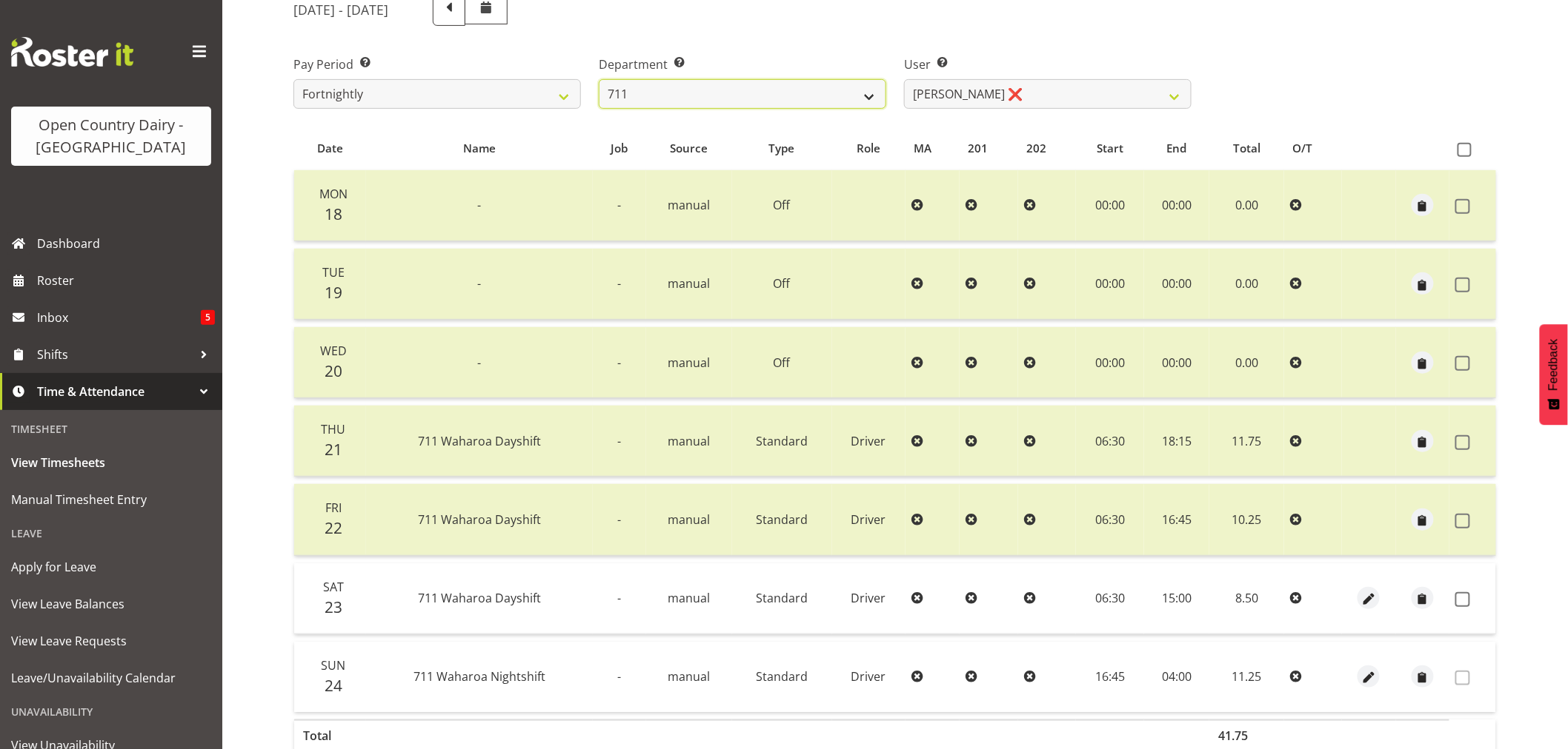
click at [870, 96] on select "701 702 703 704 705 706 707 708 709 710 711 712 713 714 715 716 717 718 719 720" at bounding box center [742, 94] width 287 height 29
select select "822"
click at [598, 79] on select "701 702 703 704 705 706 707 708 709 710 711 712 713 714 715 716 717 718 719 720" at bounding box center [742, 94] width 287 height 29
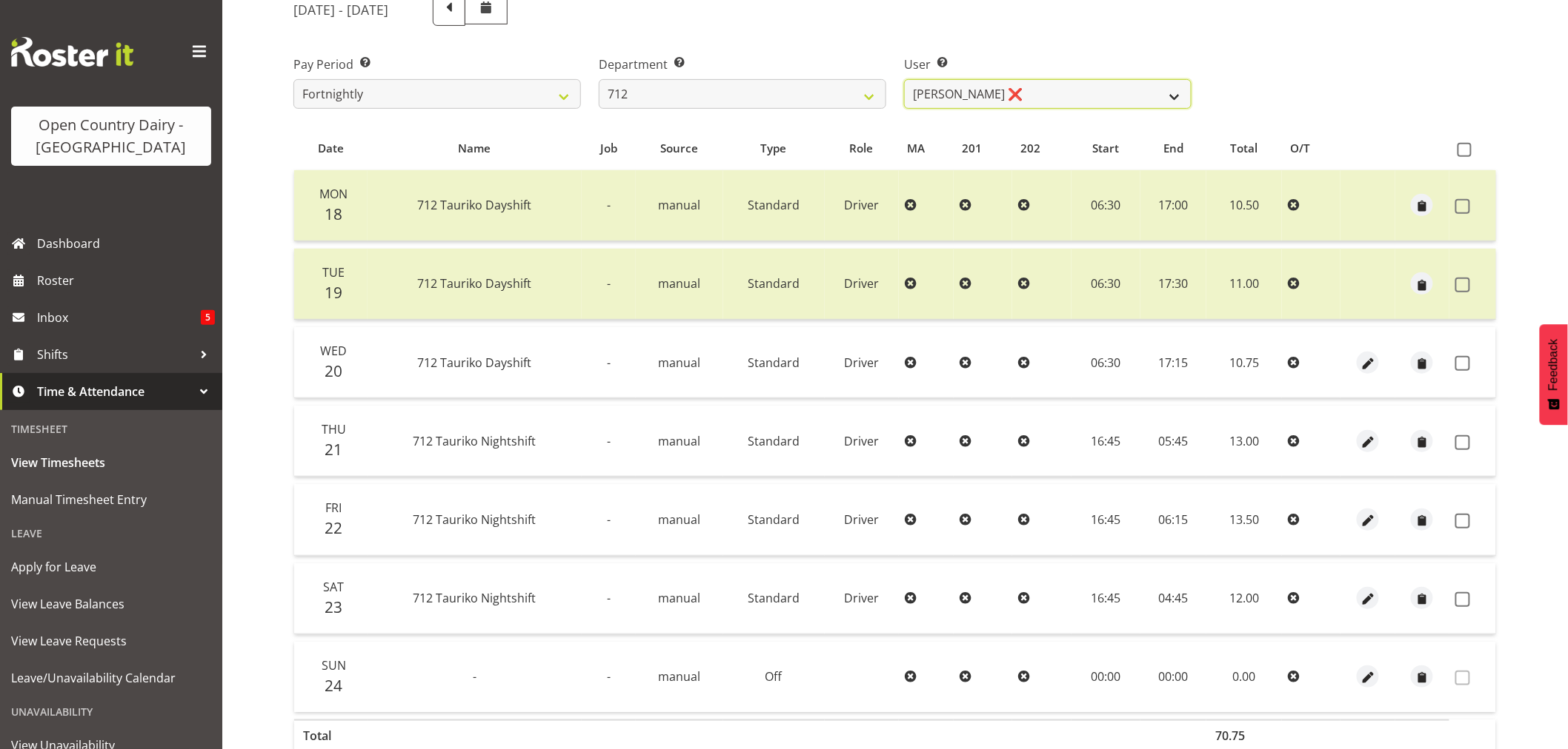
click at [1173, 94] on select "[PERSON_NAME] ❌ [PERSON_NAME] ✔ Lucky Kau Kau ❌" at bounding box center [1047, 94] width 287 height 29
select select "8195"
click at [904, 79] on select "[PERSON_NAME] ❌ [PERSON_NAME] ✔ Lucky Kau Kau ❌" at bounding box center [1047, 94] width 287 height 29
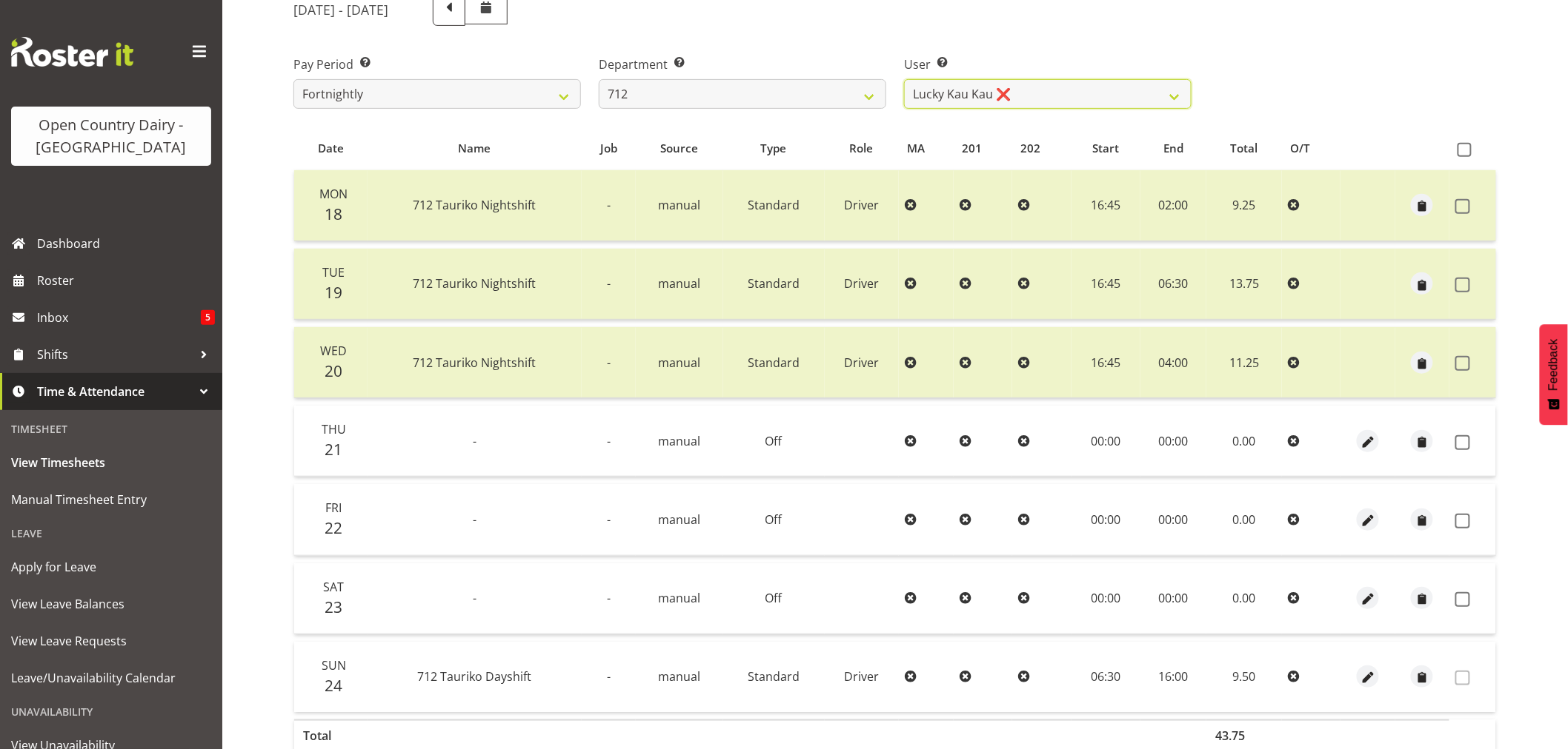
scroll to position [116, 0]
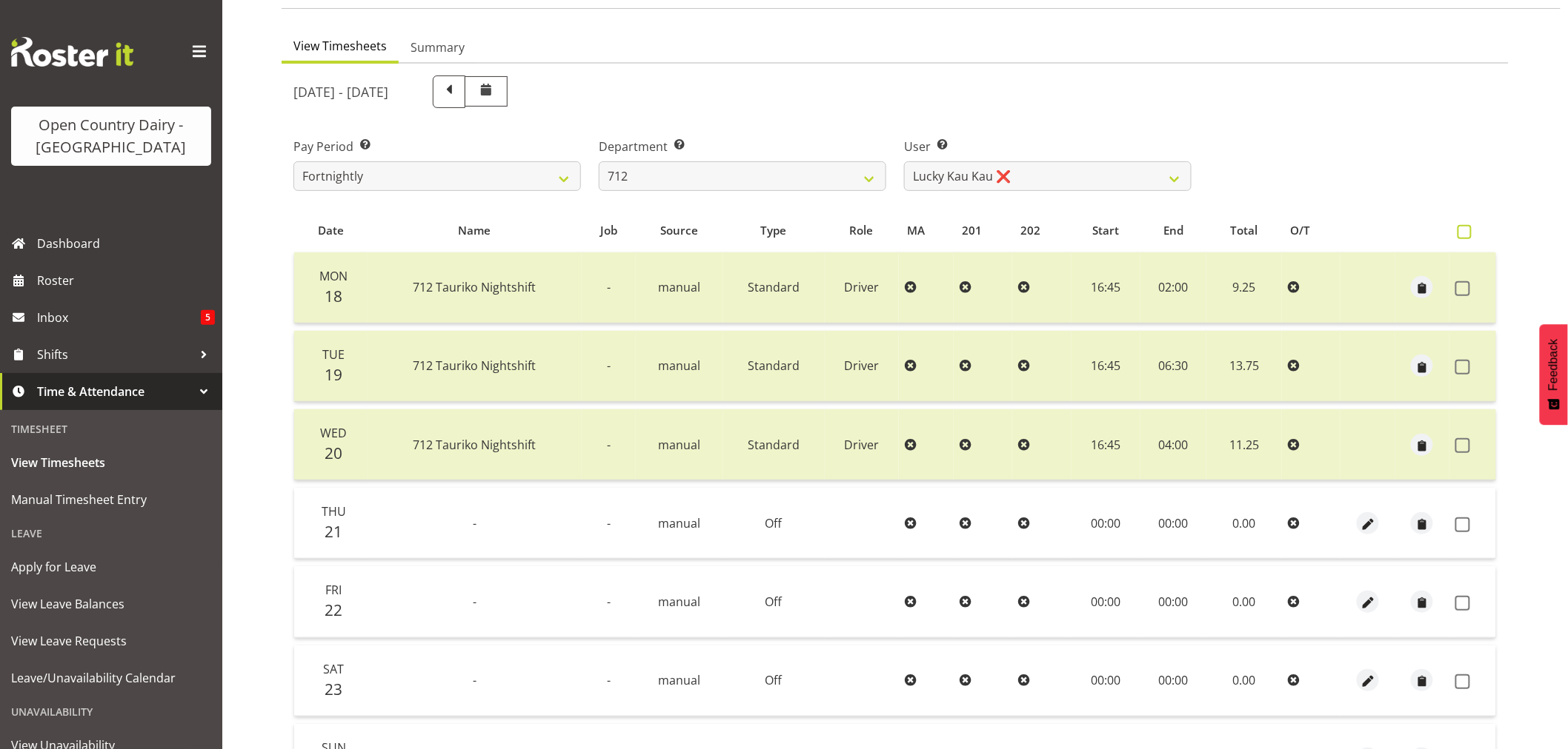
click at [1456, 230] on th at bounding box center [1473, 231] width 47 height 28
click at [1464, 235] on span at bounding box center [1464, 232] width 14 height 14
click at [1464, 235] on input "checkbox" at bounding box center [1461, 231] width 10 height 10
checkbox input "true"
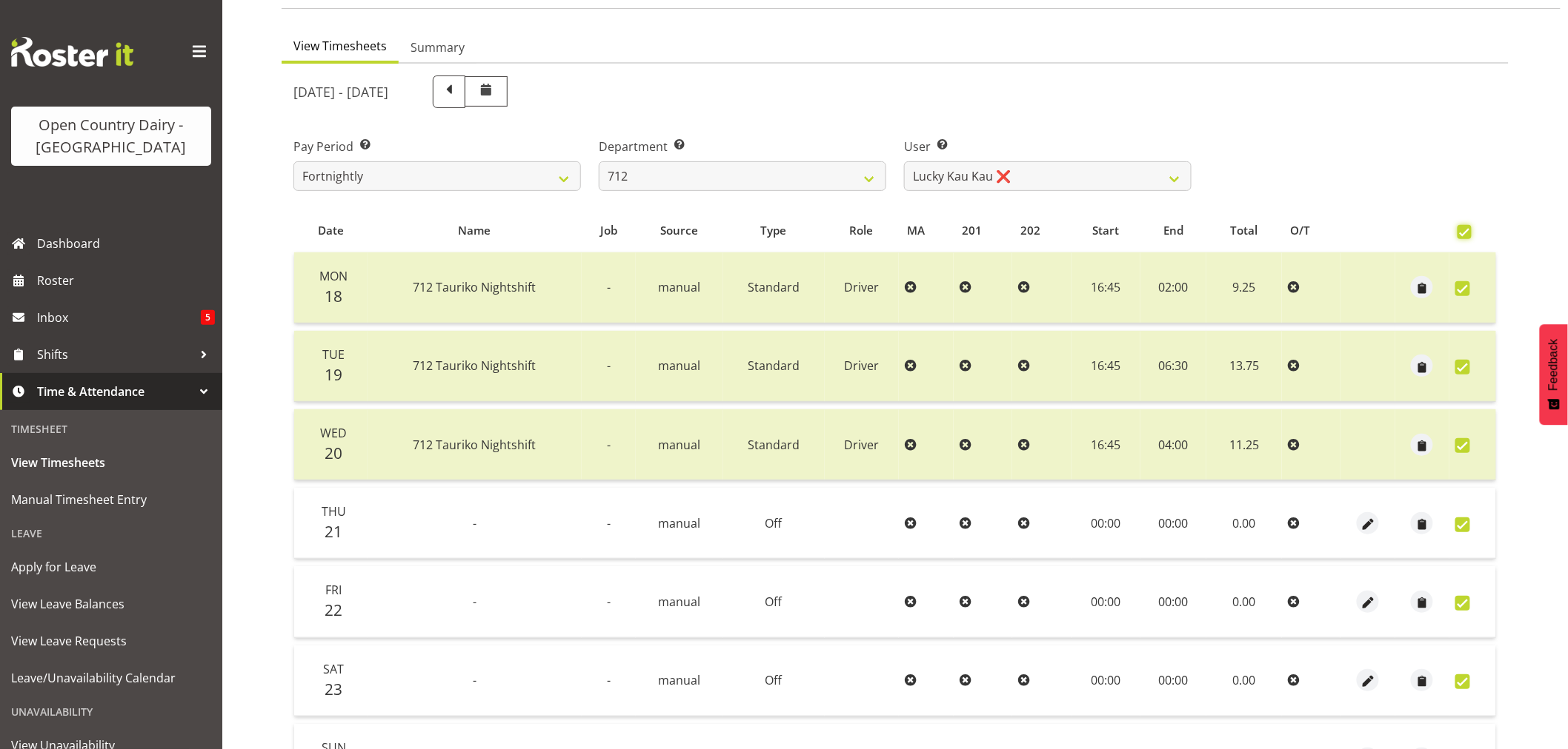
checkbox input "true"
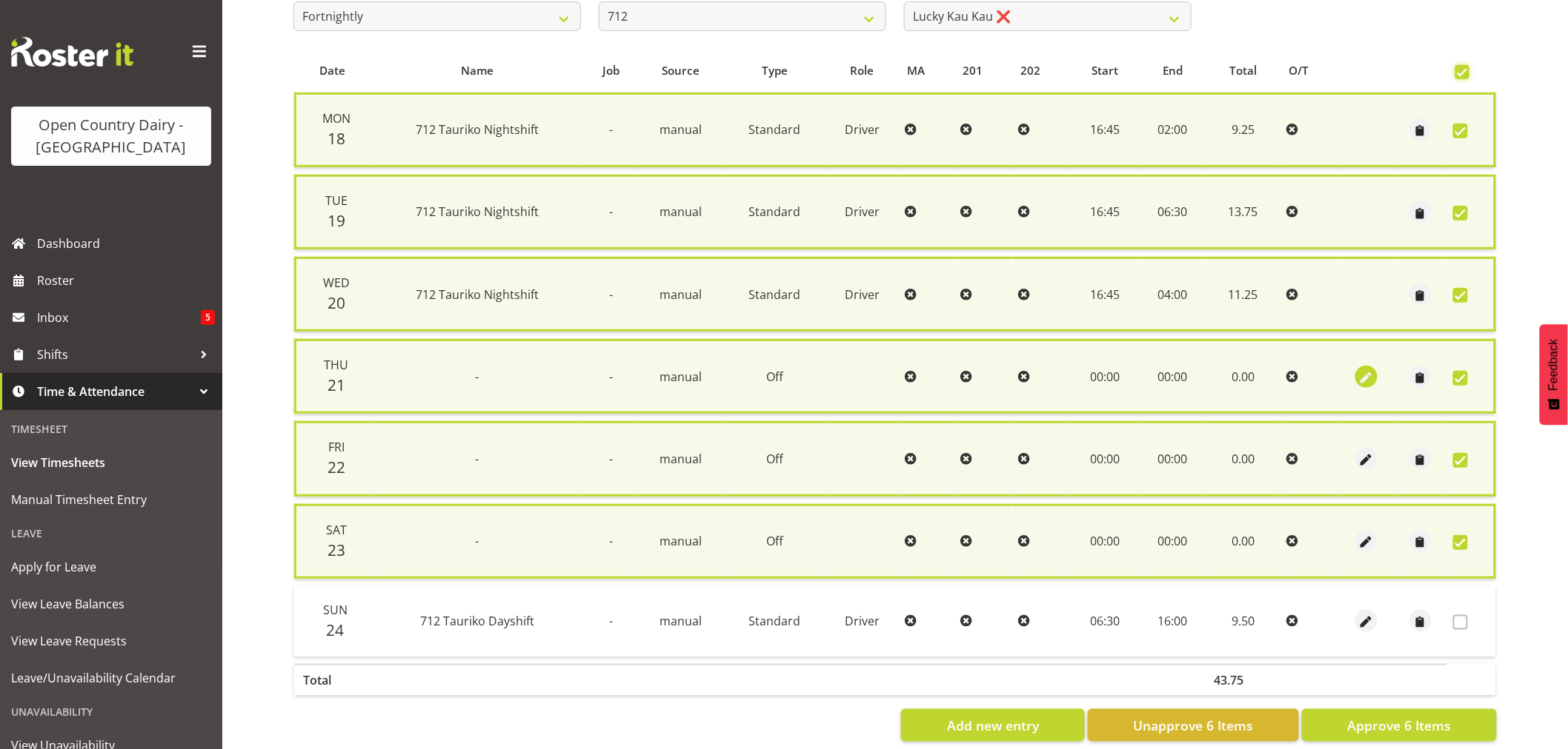
scroll to position [296, 0]
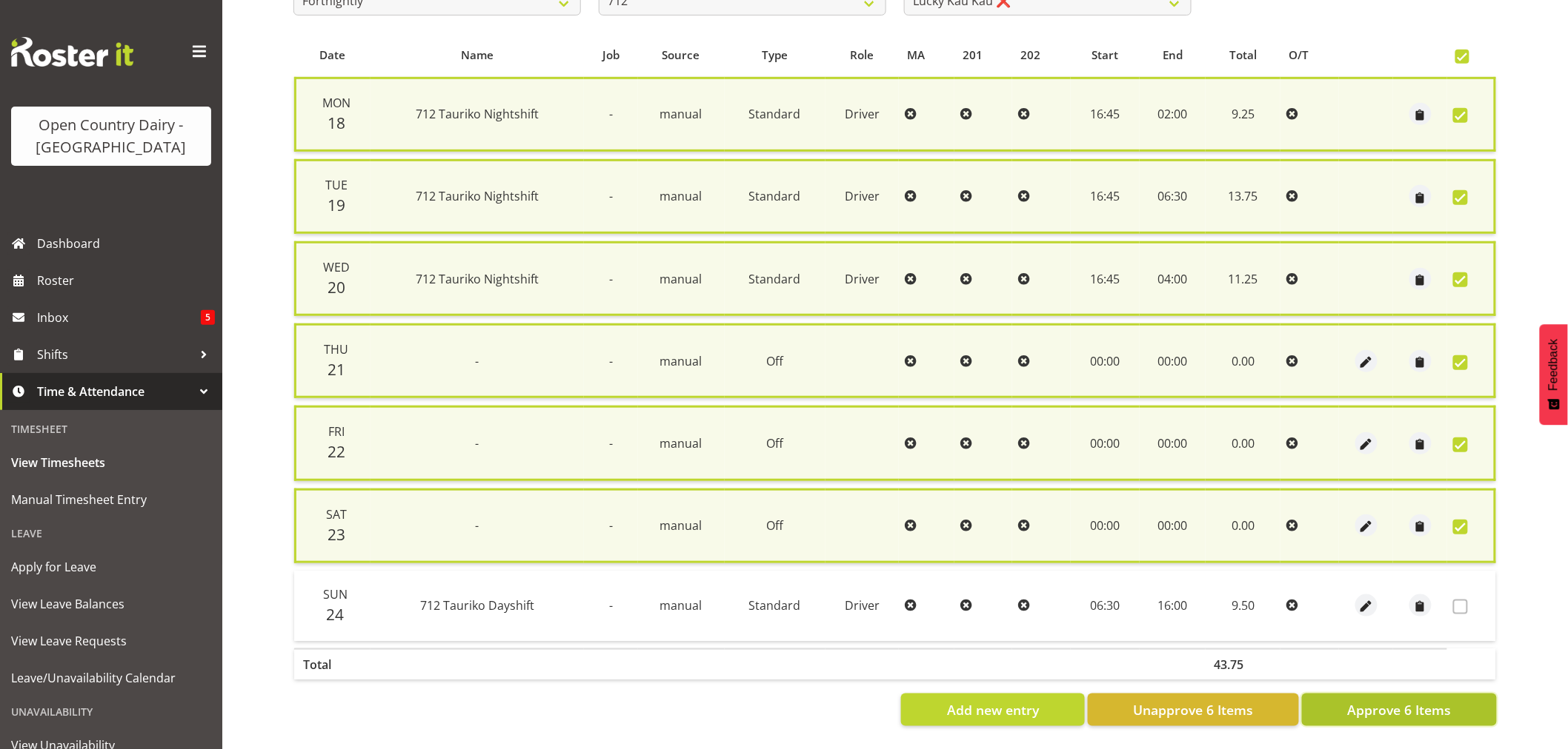
click at [1418, 694] on button "Approve 6 Items" at bounding box center [1399, 710] width 195 height 33
checkbox input "false"
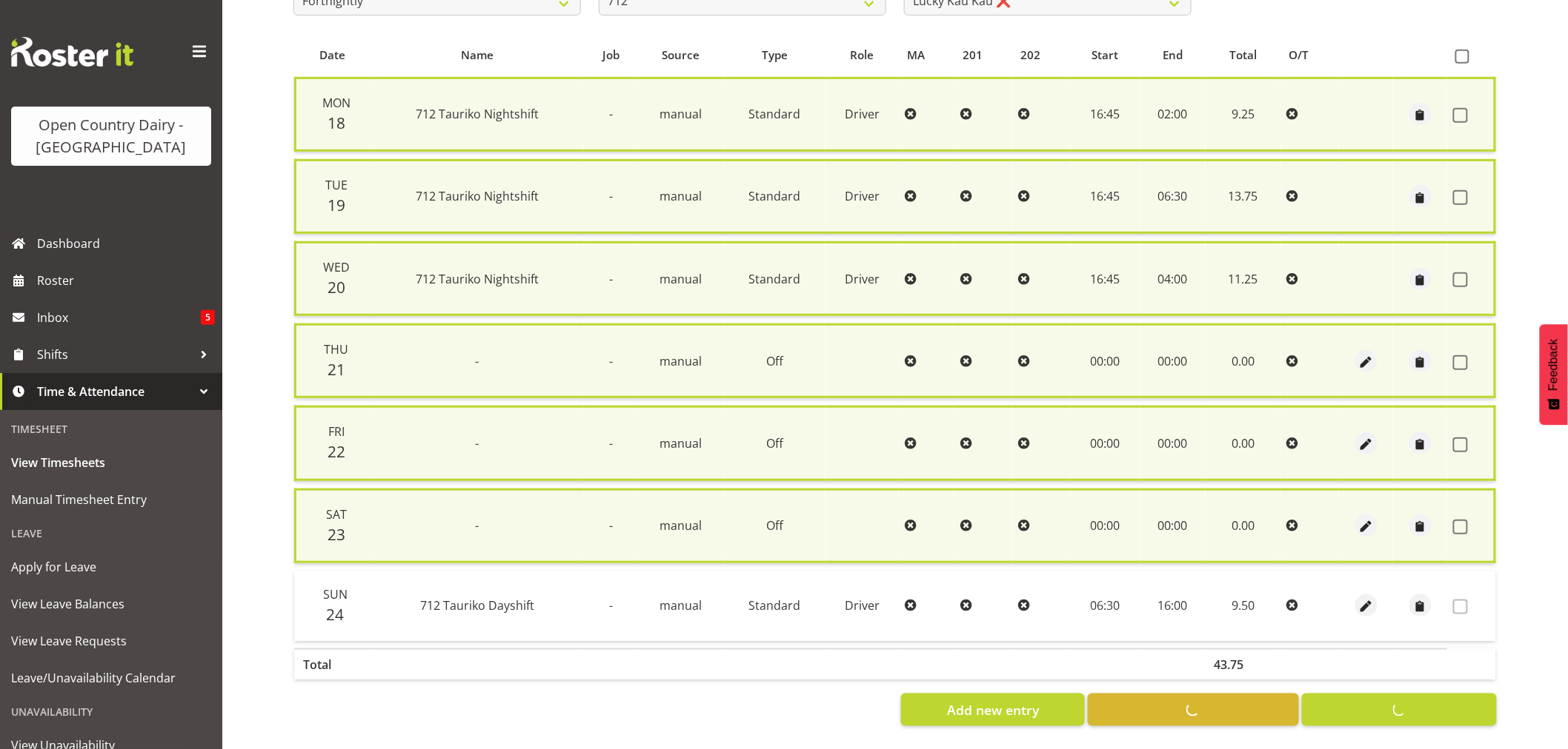
checkbox input "false"
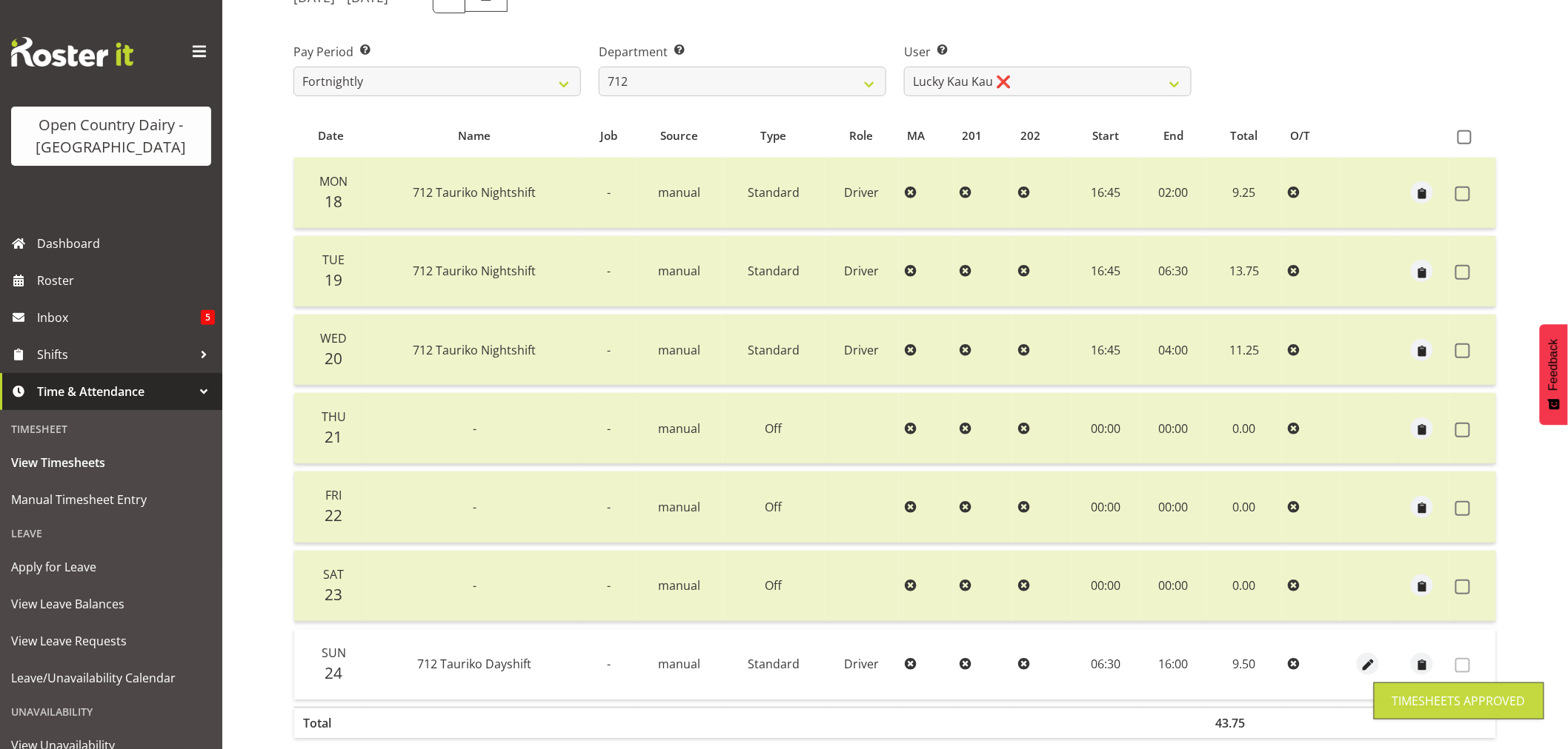
scroll to position [0, 0]
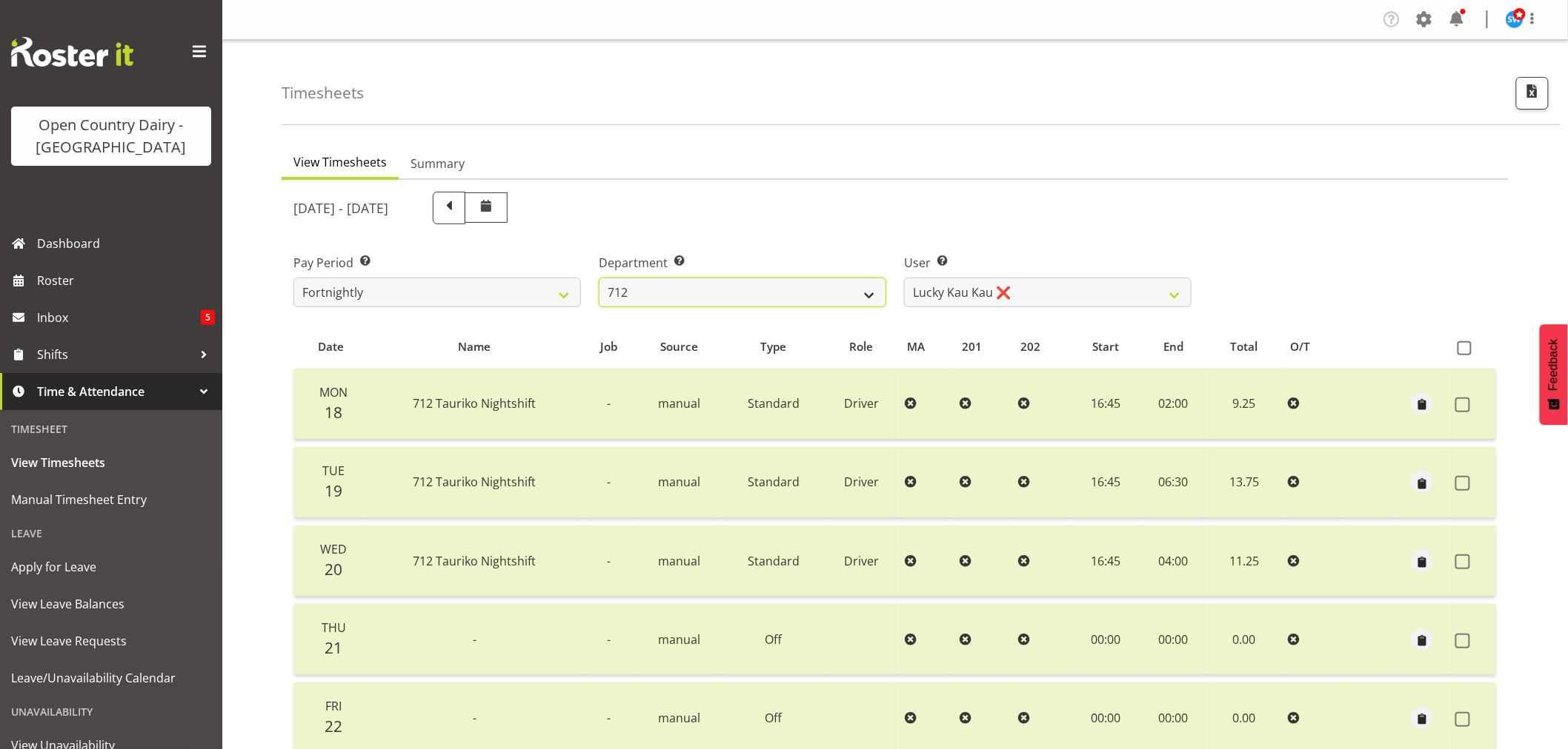
click at [870, 291] on select "701 702 703 704 705 706 707 708 709 710 711 712 713 714 715 716 717 718 719 720" at bounding box center [742, 292] width 287 height 29
select select "716"
click at [598, 277] on select "701 702 703 704 705 706 707 708 709 710 711 712 713 714 715 716 717 718 719 720" at bounding box center [742, 292] width 287 height 29
select select "10098"
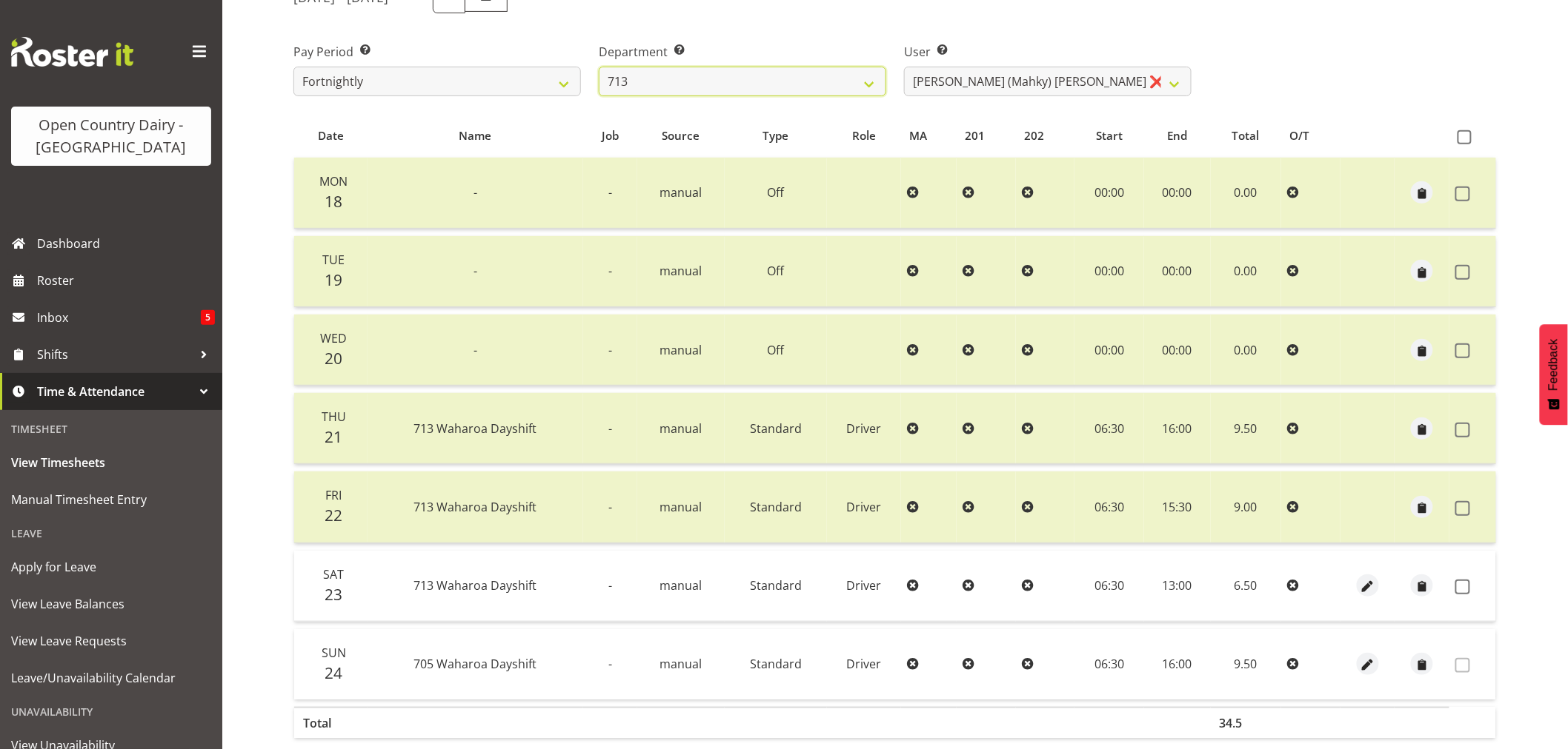
scroll to position [116, 0]
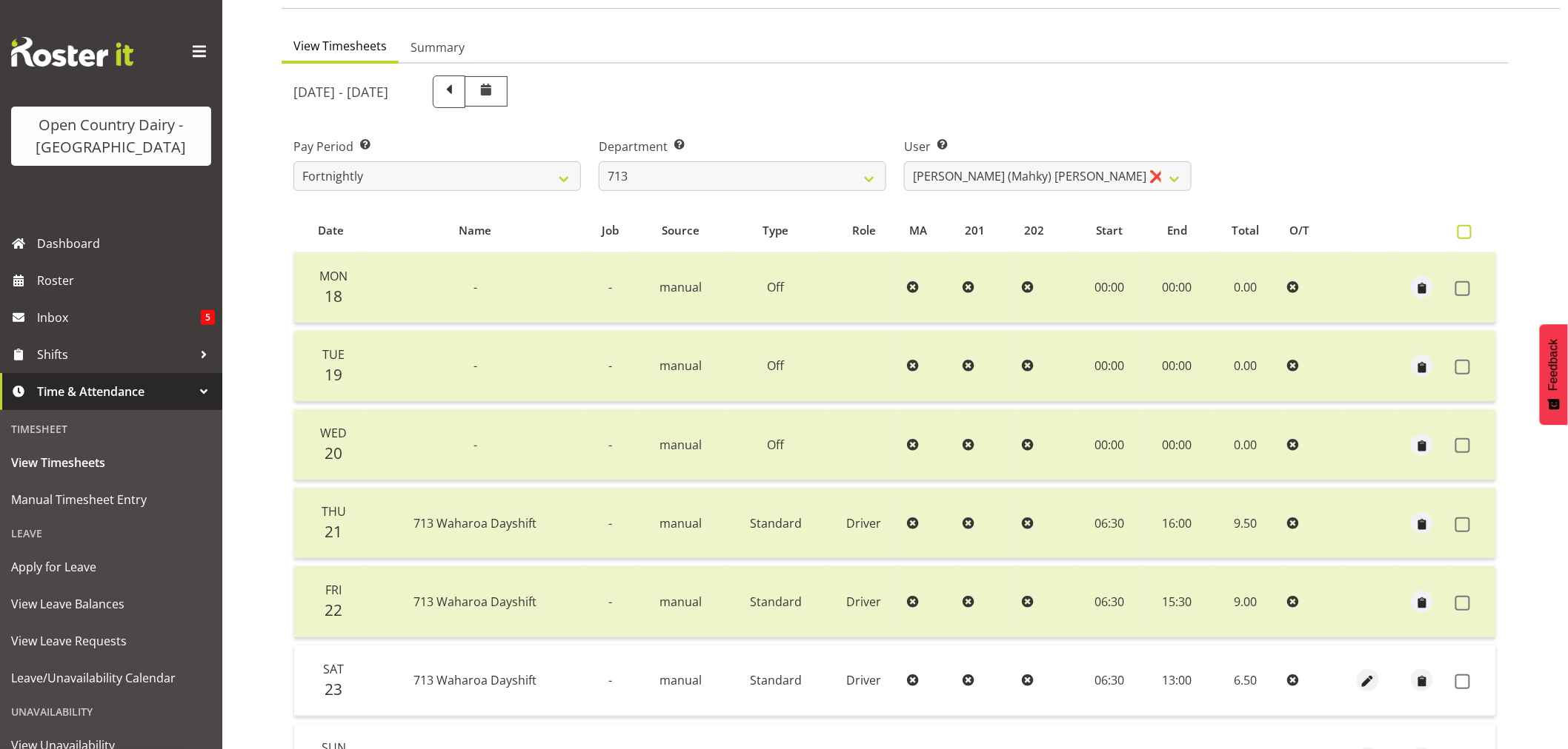
click at [1463, 231] on span at bounding box center [1464, 232] width 14 height 14
click at [1463, 231] on input "checkbox" at bounding box center [1461, 231] width 10 height 10
checkbox input "true"
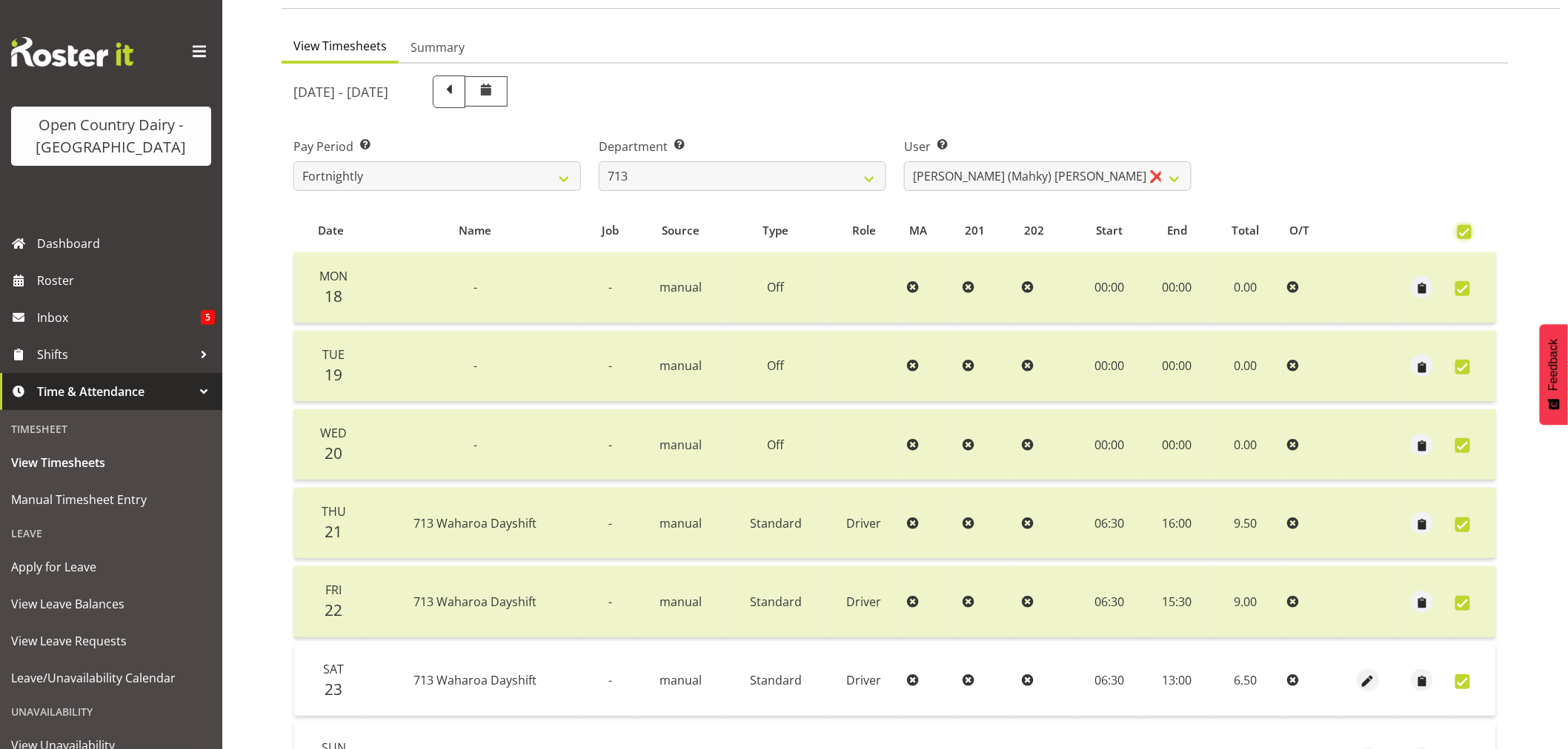
checkbox input "true"
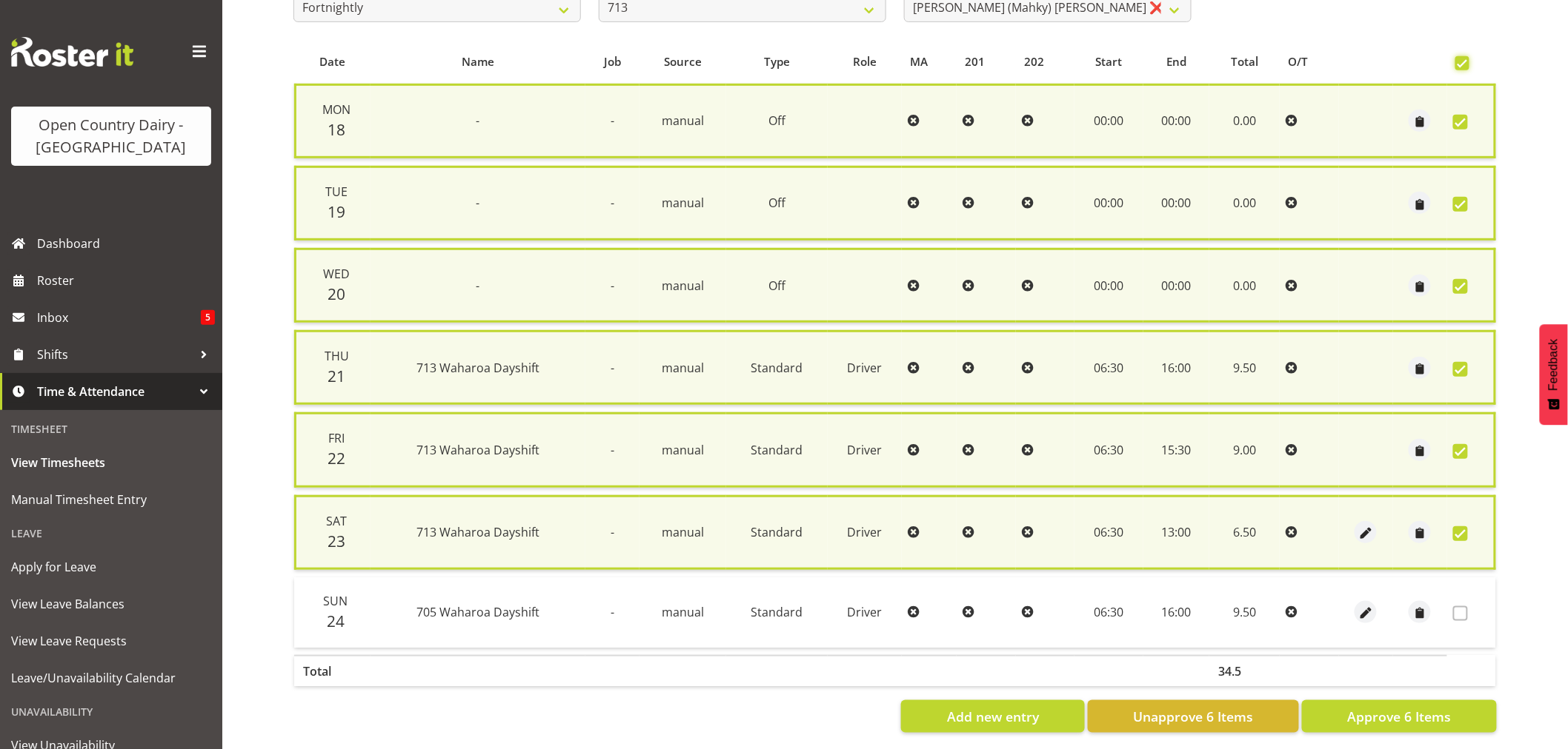
scroll to position [296, 0]
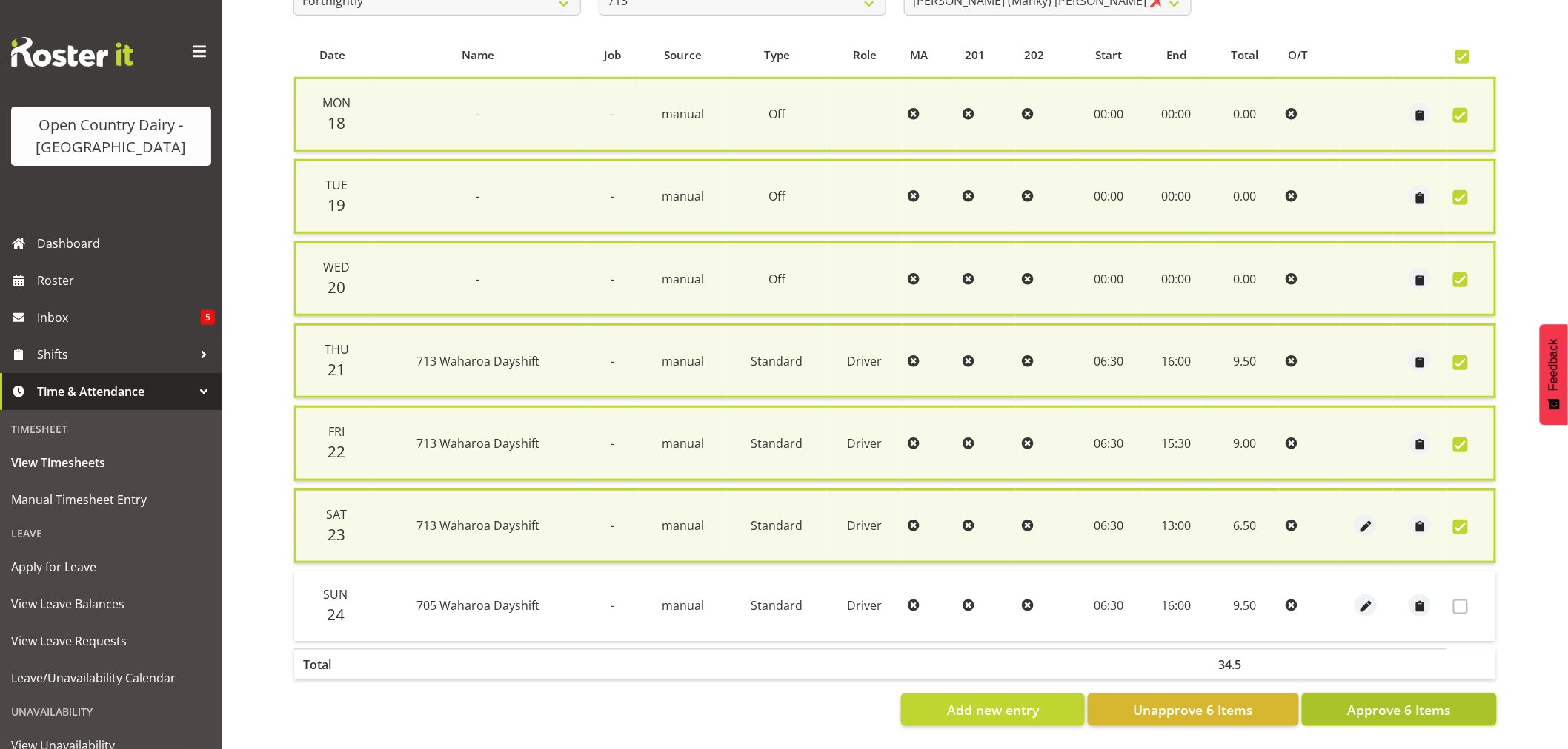
click at [1401, 700] on span "Approve 6 Items" at bounding box center [1399, 710] width 104 height 19
checkbox input "false"
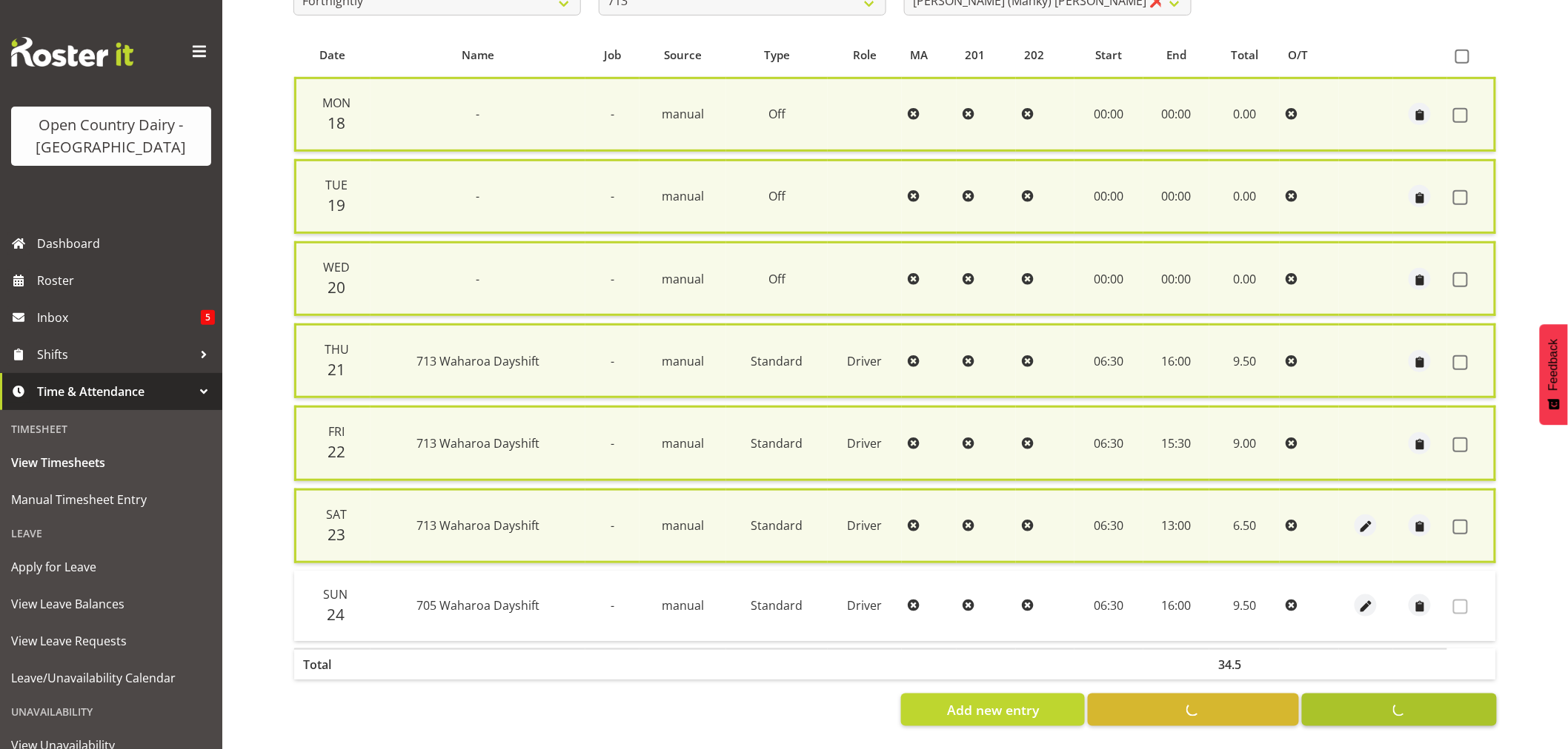
checkbox input "false"
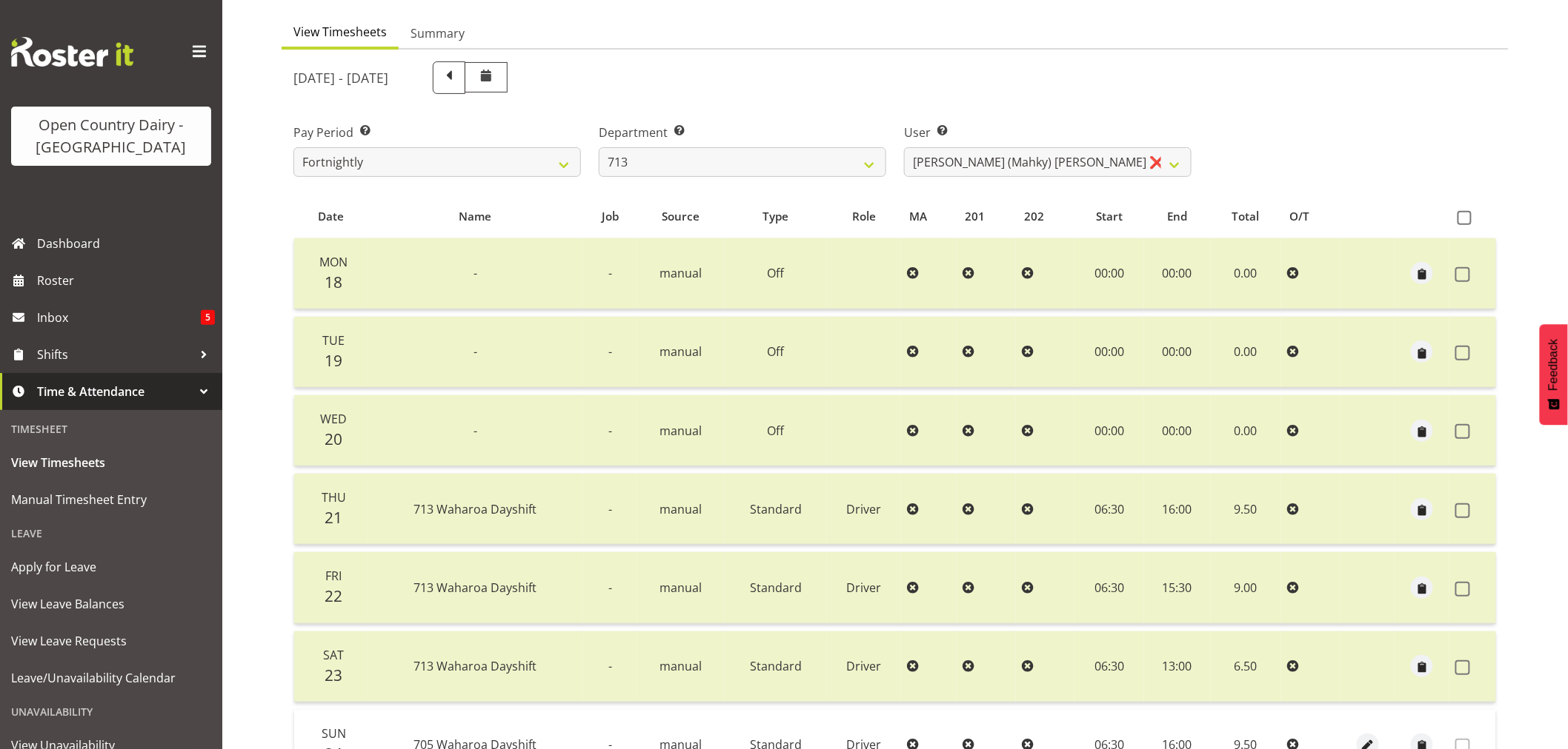
scroll to position [116, 0]
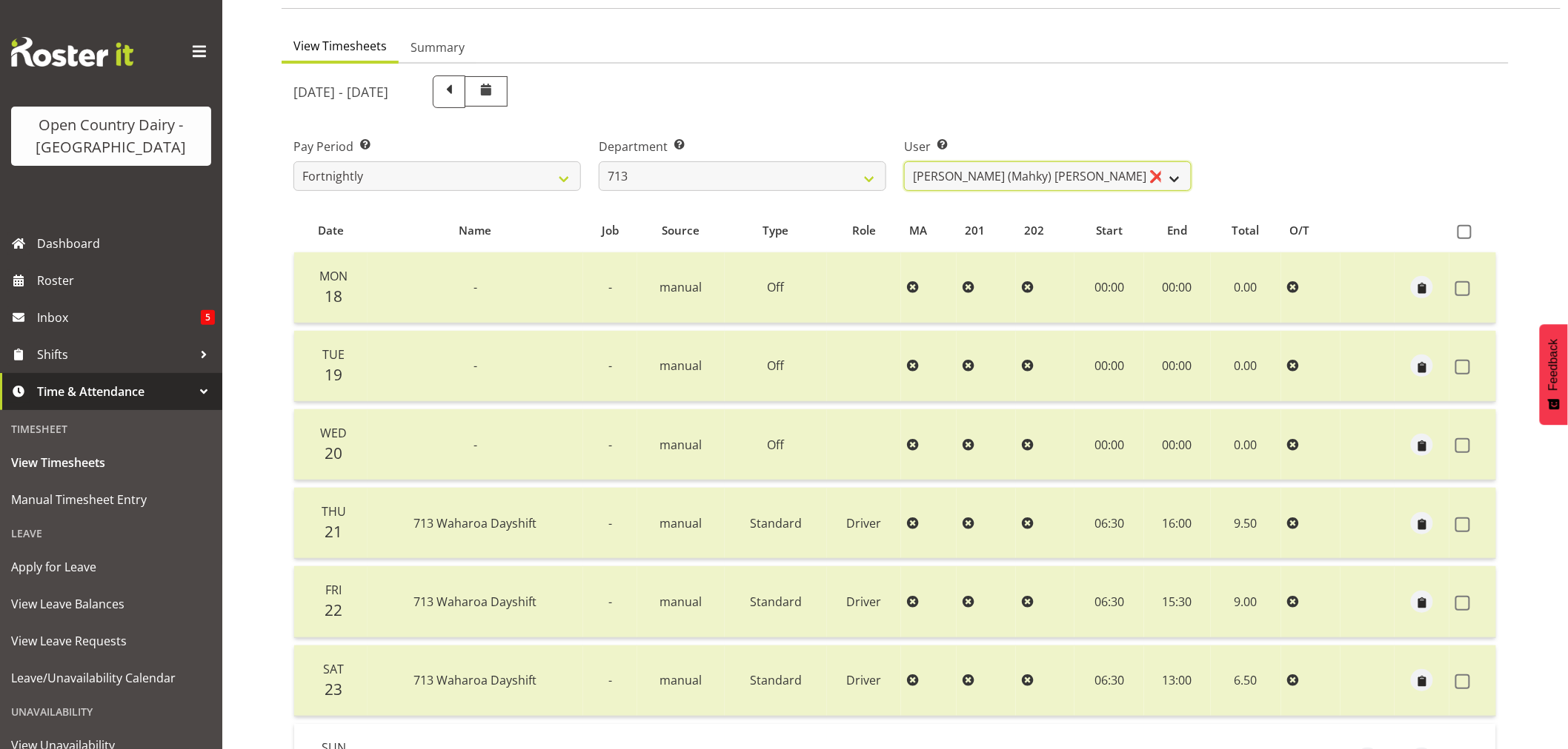
click at [1176, 179] on select "[PERSON_NAME] (Mahky) [PERSON_NAME] ❌ [PERSON_NAME] ❌ [PERSON_NAME] ❌" at bounding box center [1047, 176] width 287 height 29
select select "10300"
click at [904, 161] on select "[PERSON_NAME] (Mahky) [PERSON_NAME] ❌ [PERSON_NAME] ❌ [PERSON_NAME] ❌" at bounding box center [1047, 176] width 287 height 29
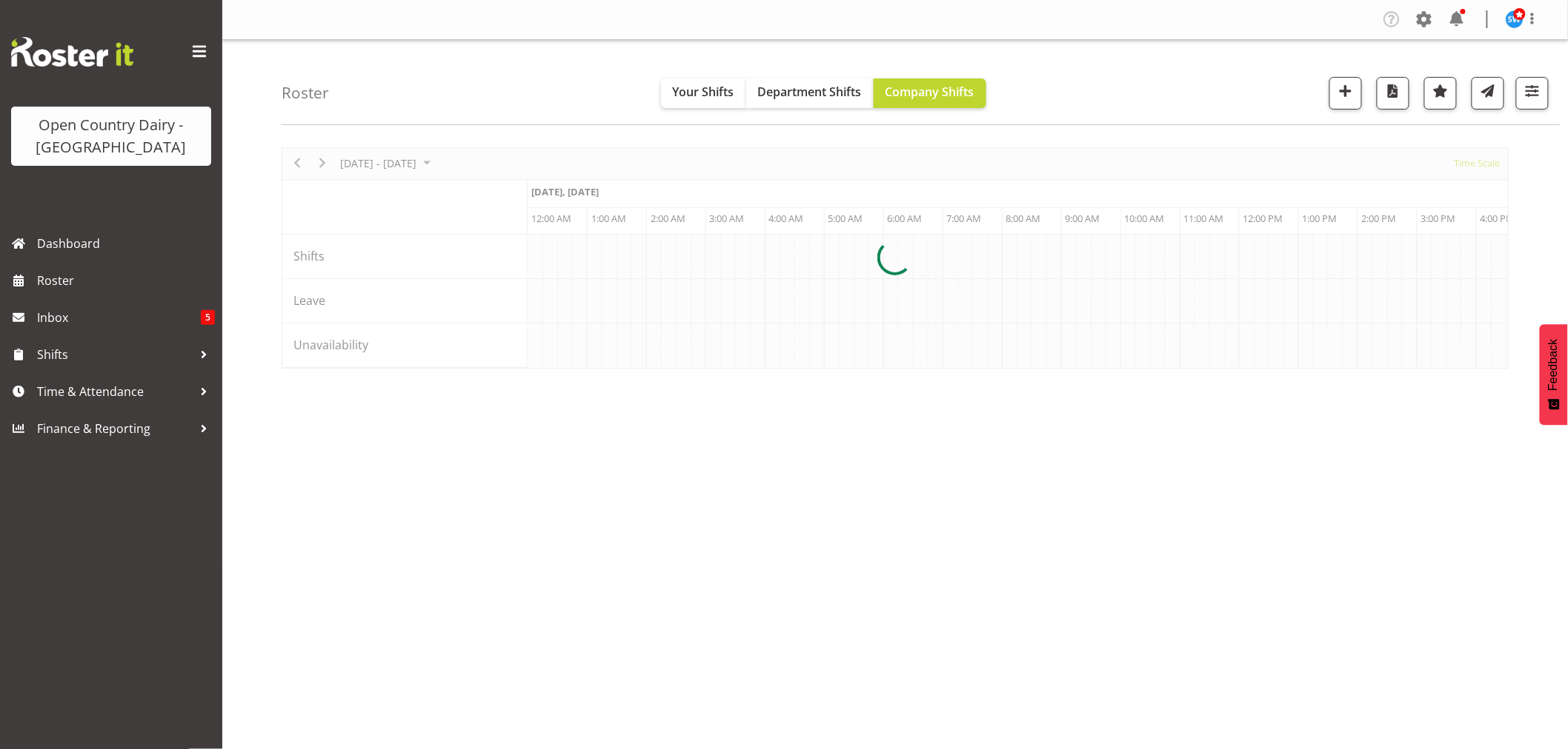
scroll to position [0, 8535]
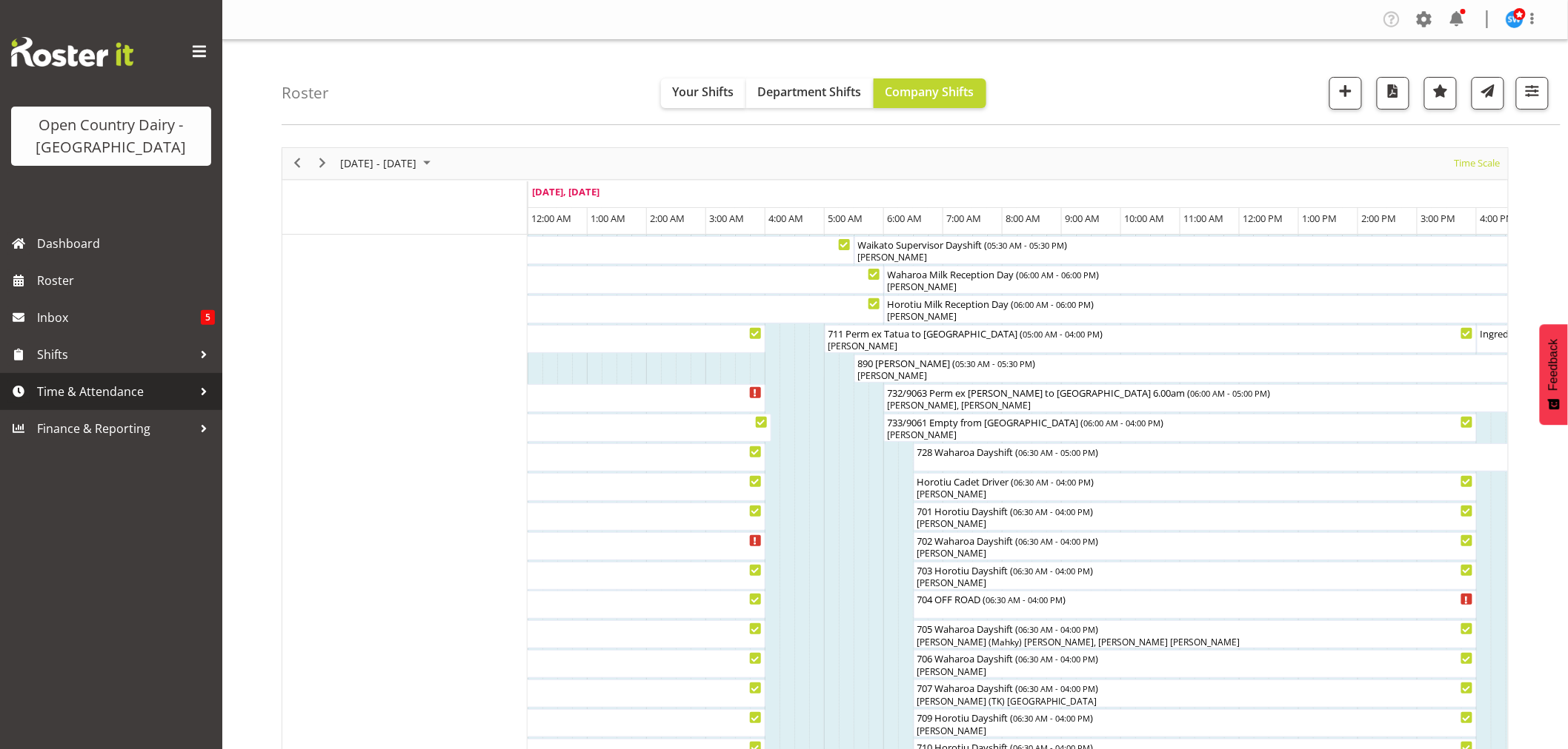
click at [124, 402] on span "Time & Attendance" at bounding box center [114, 392] width 155 height 23
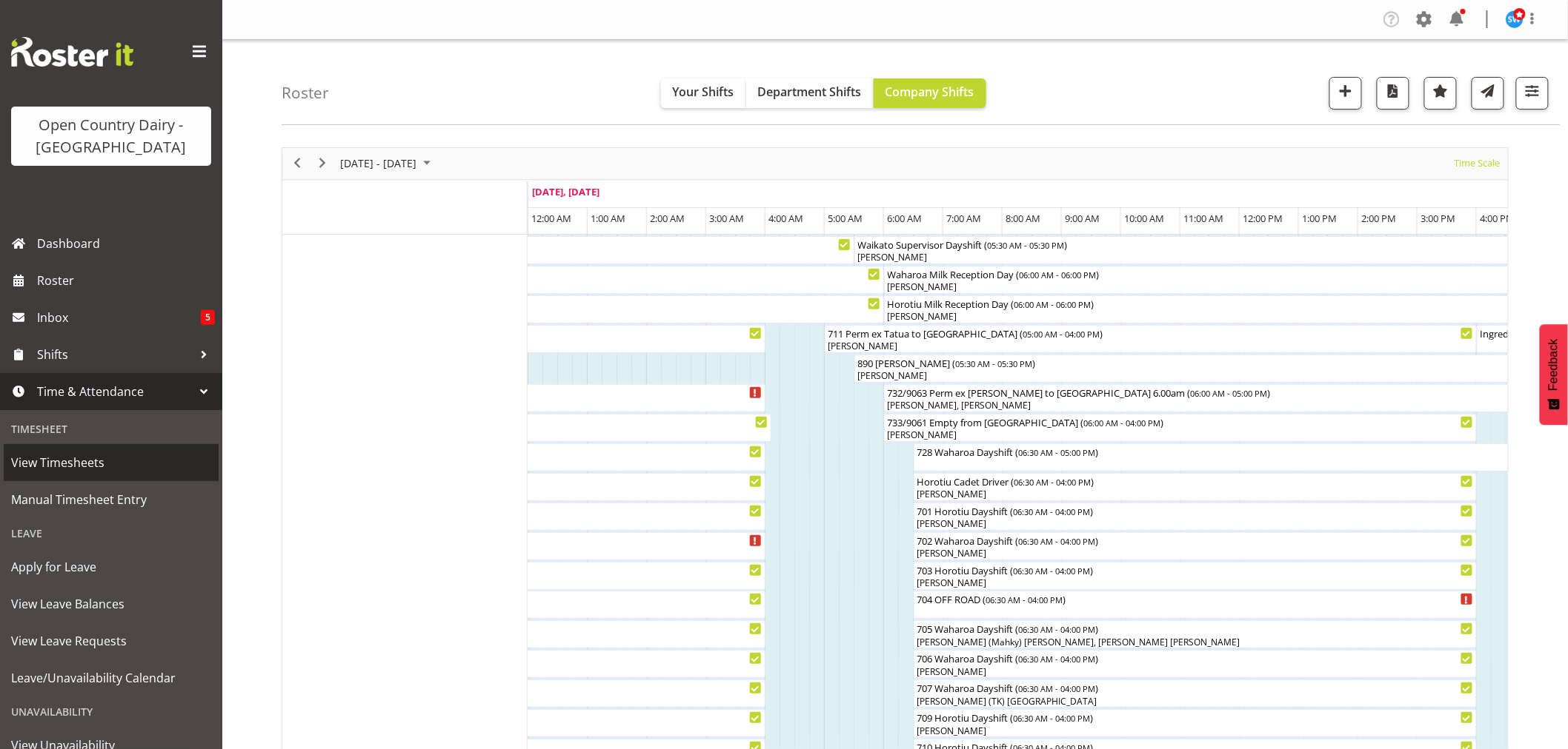
click at [60, 467] on span "View Timesheets" at bounding box center [111, 463] width 200 height 23
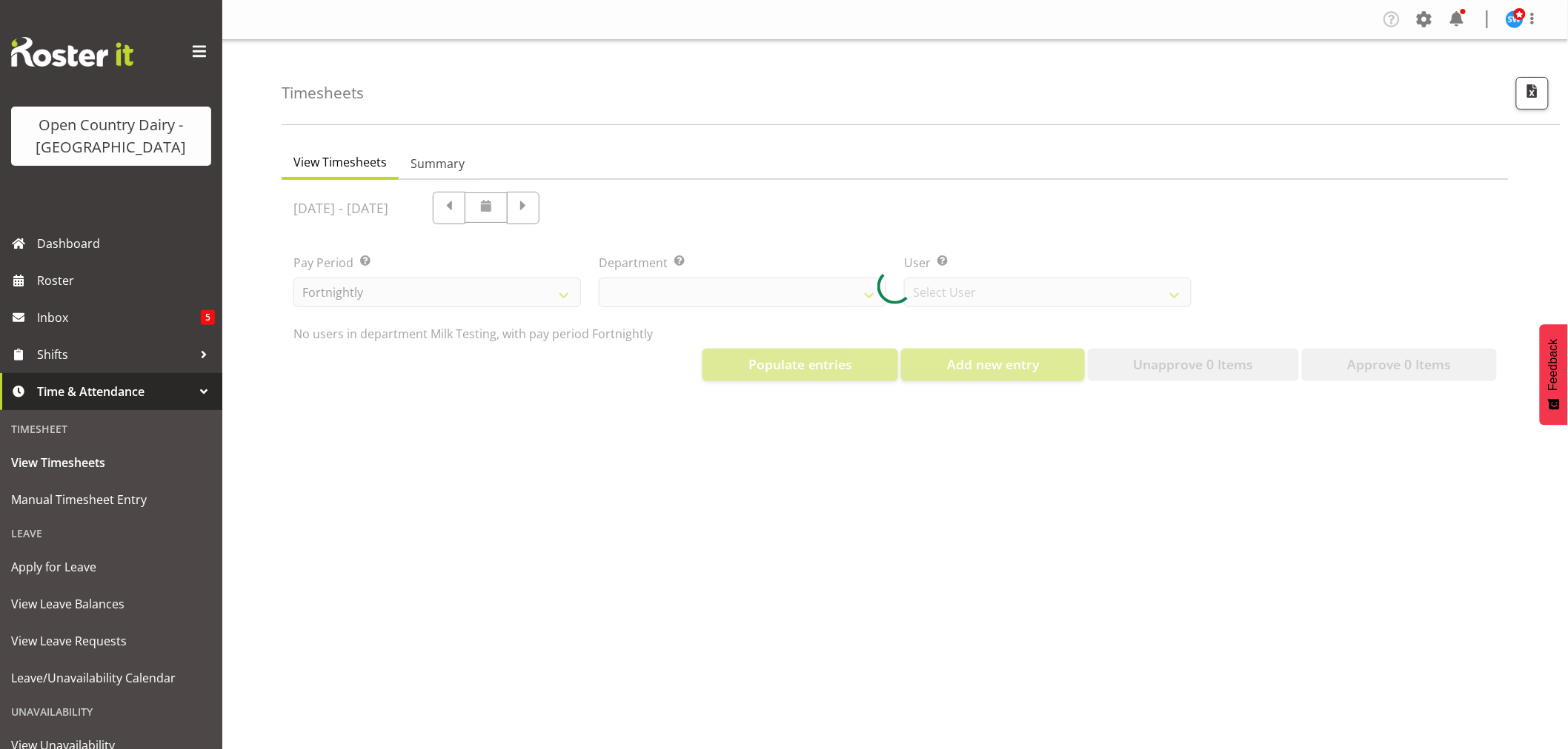
select select "733"
select select "7414"
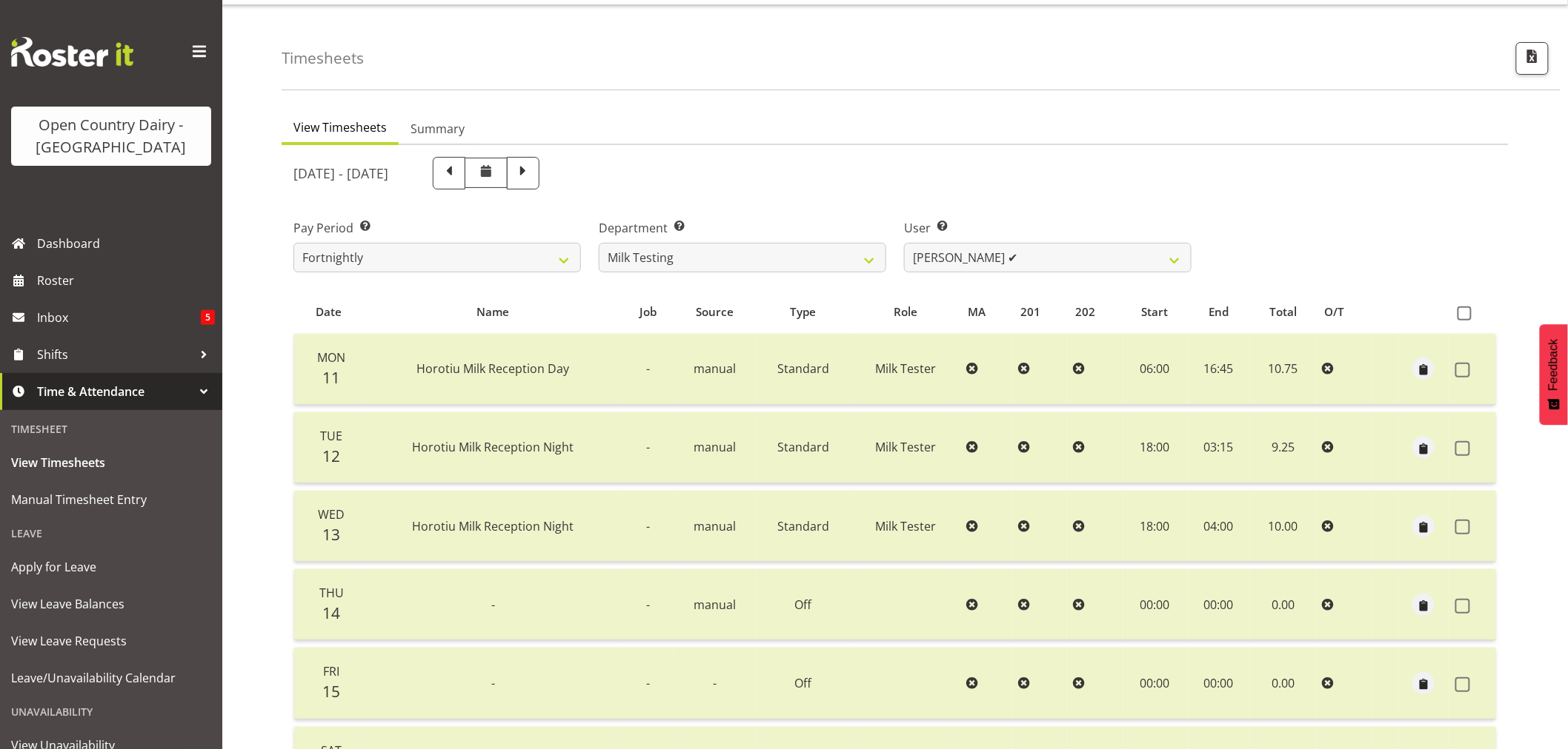
scroll to position [34, 0]
click at [1177, 265] on select "[PERSON_NAME] ✔ [PERSON_NAME] ✔ [PERSON_NAME] ✔ [PERSON_NAME] ✔ [PERSON_NAME] ✔…" at bounding box center [1047, 258] width 287 height 29
click at [1169, 257] on select "[PERSON_NAME] ✔ [PERSON_NAME] ✔ [PERSON_NAME] ✔ [PERSON_NAME] ✔ [PERSON_NAME] ✔…" at bounding box center [1047, 258] width 287 height 29
click at [872, 257] on select "701 702 703 704 705 706 707 708 709 710 711 712 713 714 715 716 717 718 719 720" at bounding box center [742, 258] width 287 height 29
select select "808"
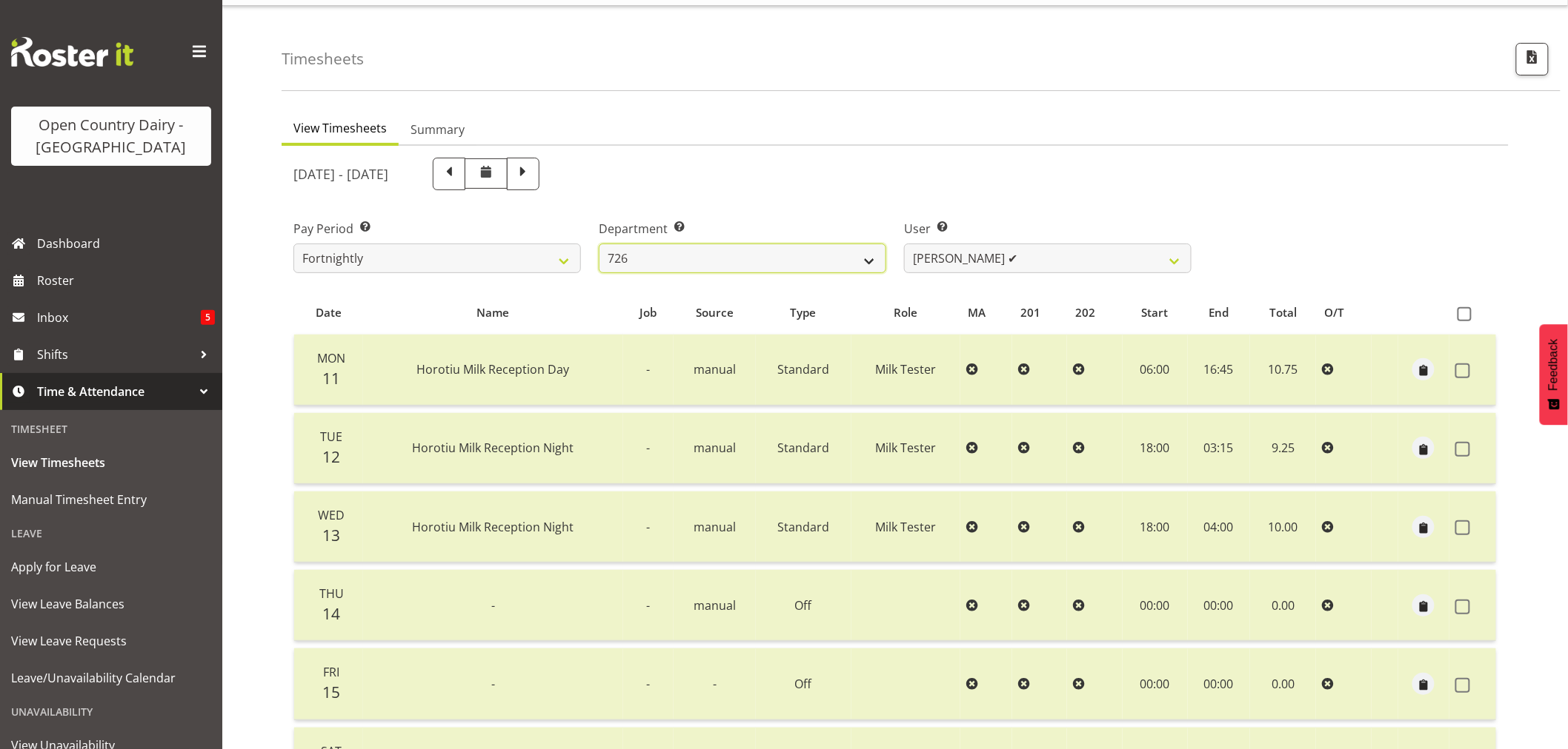
click at [598, 244] on select "701 702 703 704 705 706 707 708 709 710 711 712 713 714 715 716 717 718 719 720" at bounding box center [742, 258] width 287 height 29
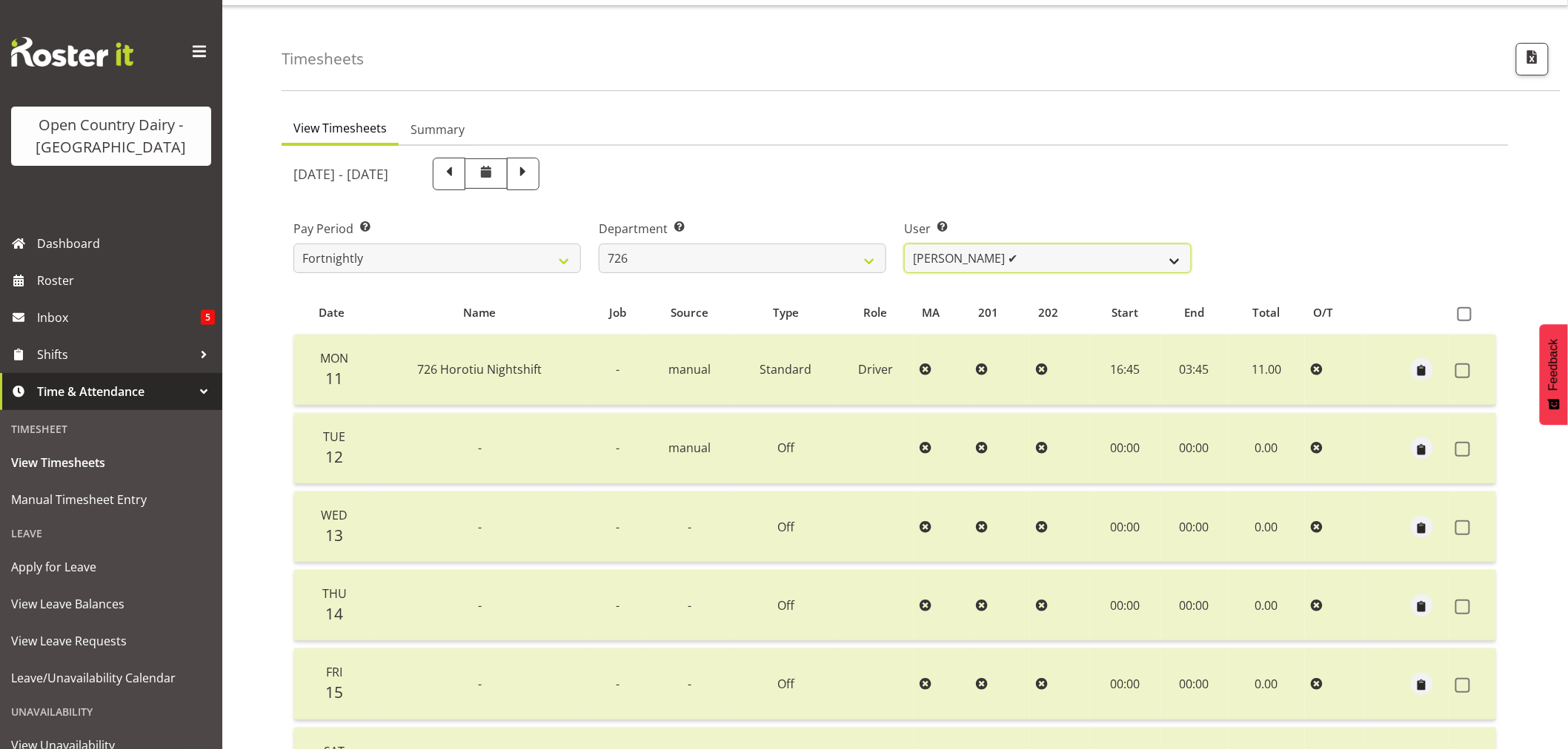
click at [1172, 263] on select "[PERSON_NAME] ✔ [PERSON_NAME] ✔ [PERSON_NAME] ✔ [PERSON_NAME] ✔" at bounding box center [1047, 258] width 287 height 29
select select "11236"
click at [904, 244] on select "[PERSON_NAME] ✔ [PERSON_NAME] ✔ [PERSON_NAME] ✔ [PERSON_NAME] ✔" at bounding box center [1047, 258] width 287 height 29
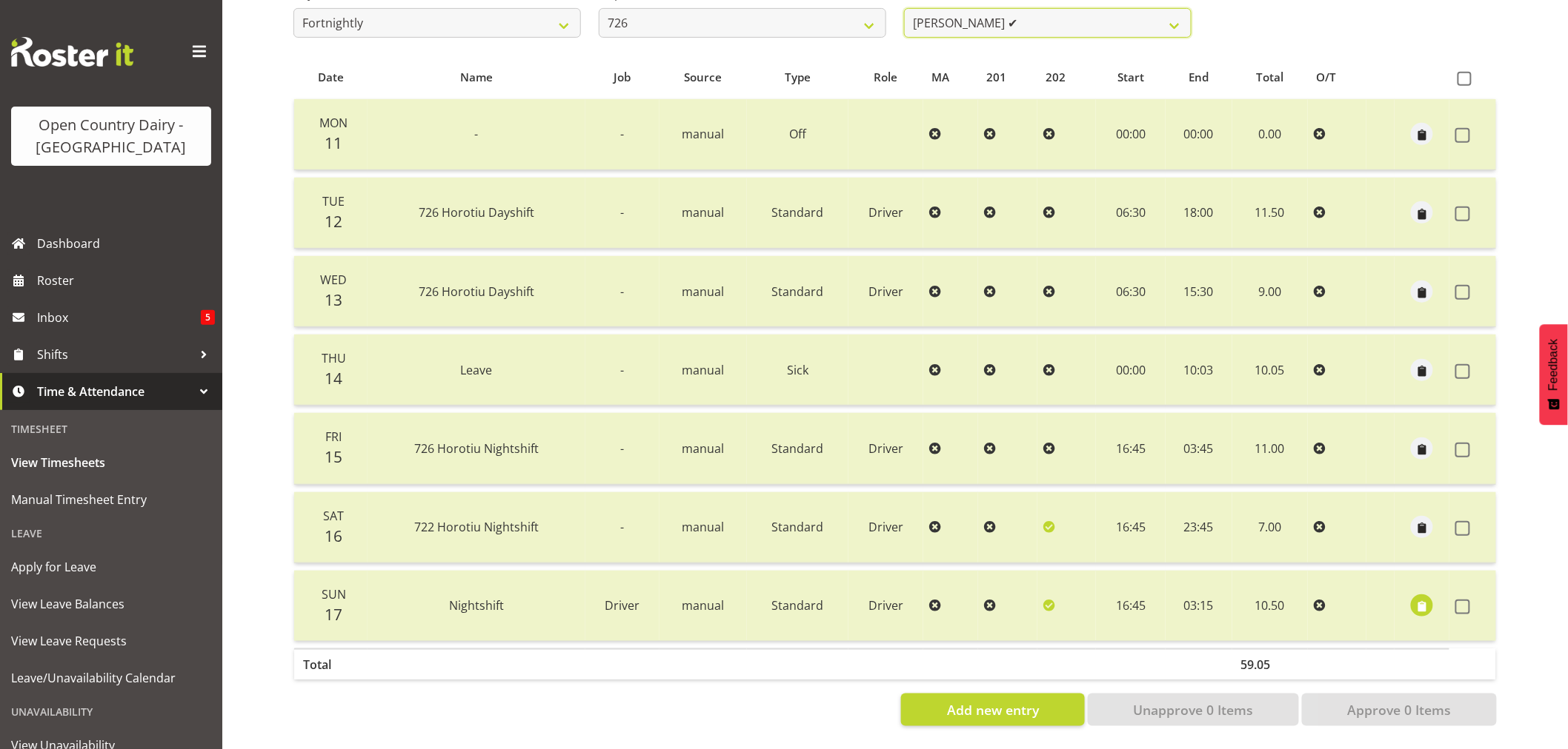
scroll to position [0, 0]
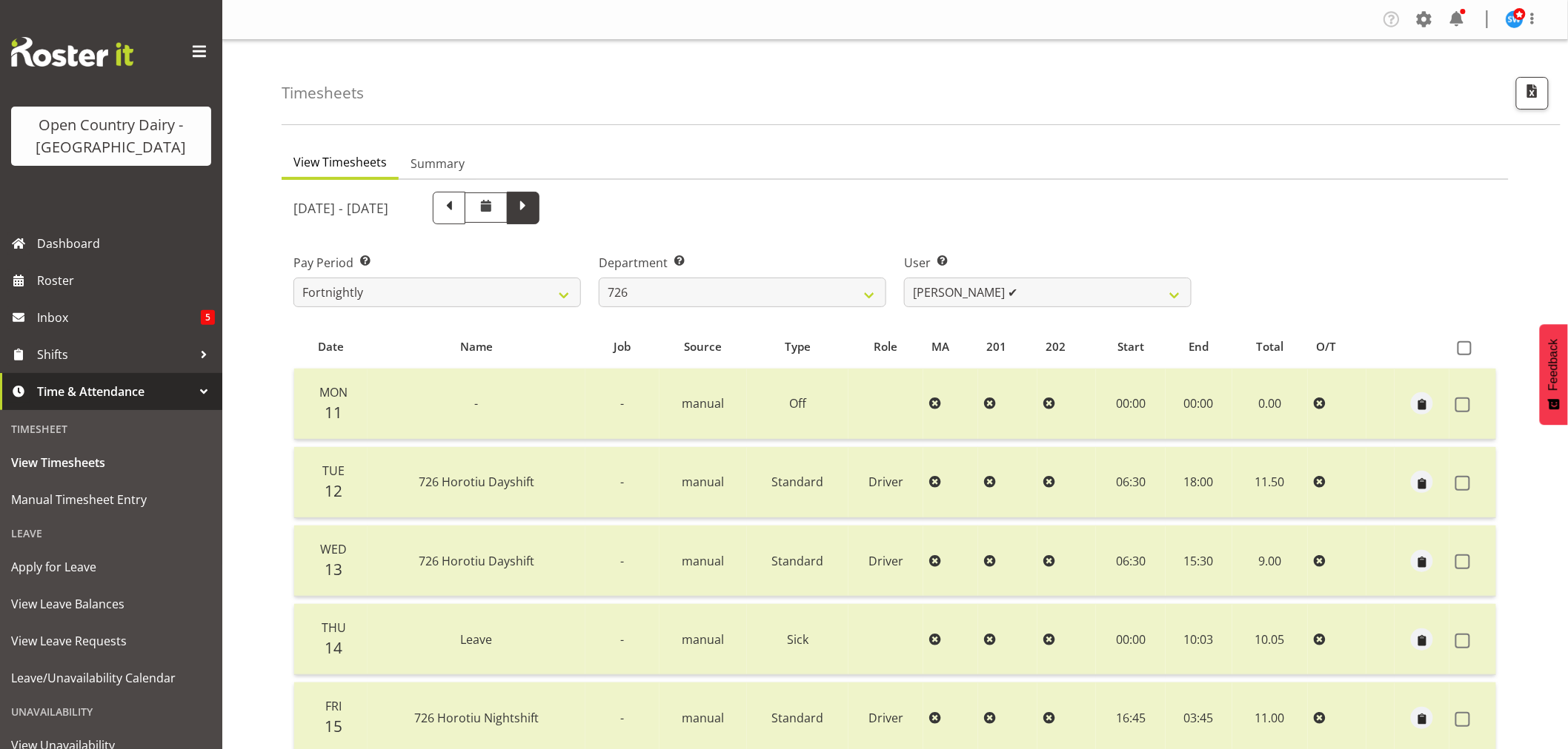
click at [532, 210] on span at bounding box center [523, 206] width 19 height 19
select select
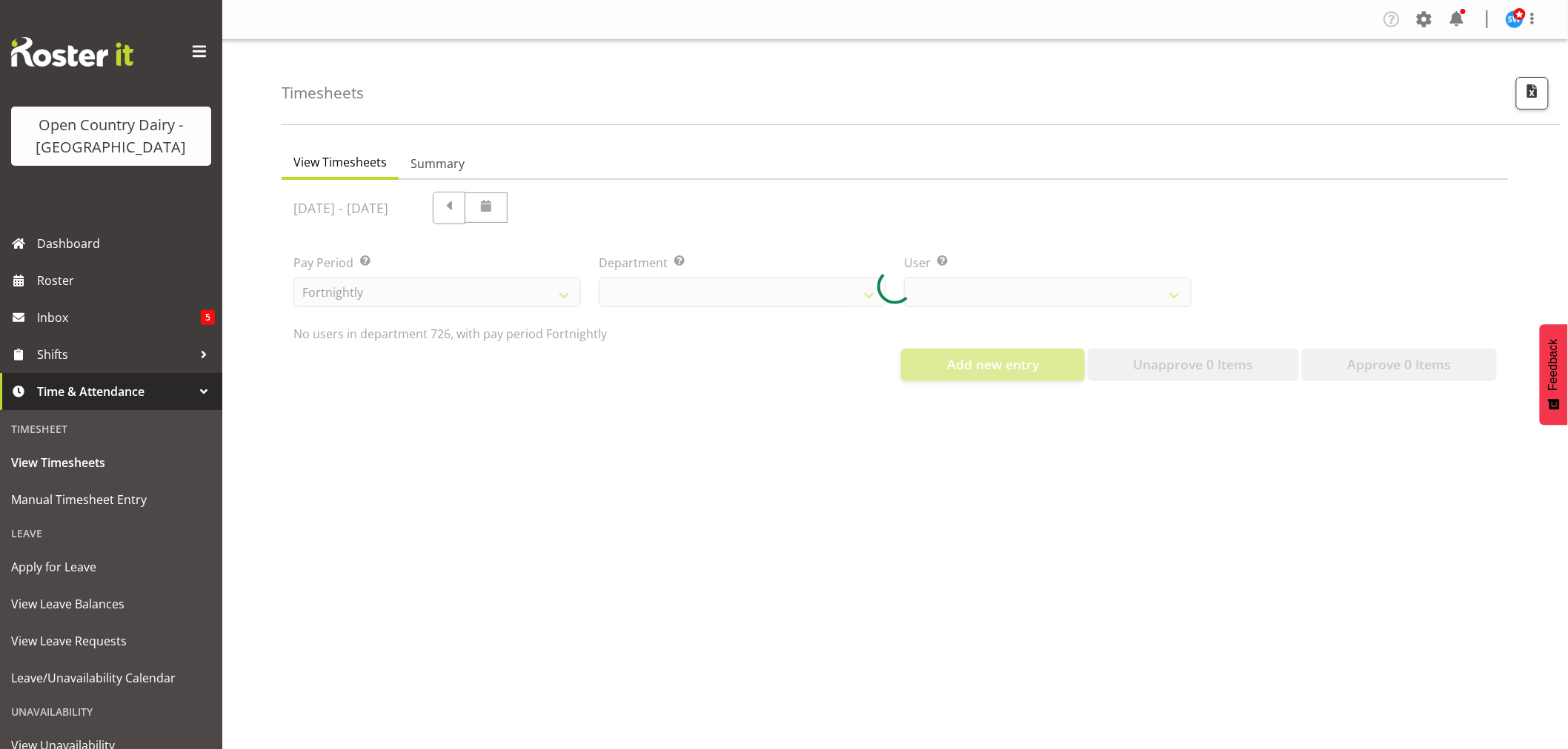
select select "808"
select select "11236"
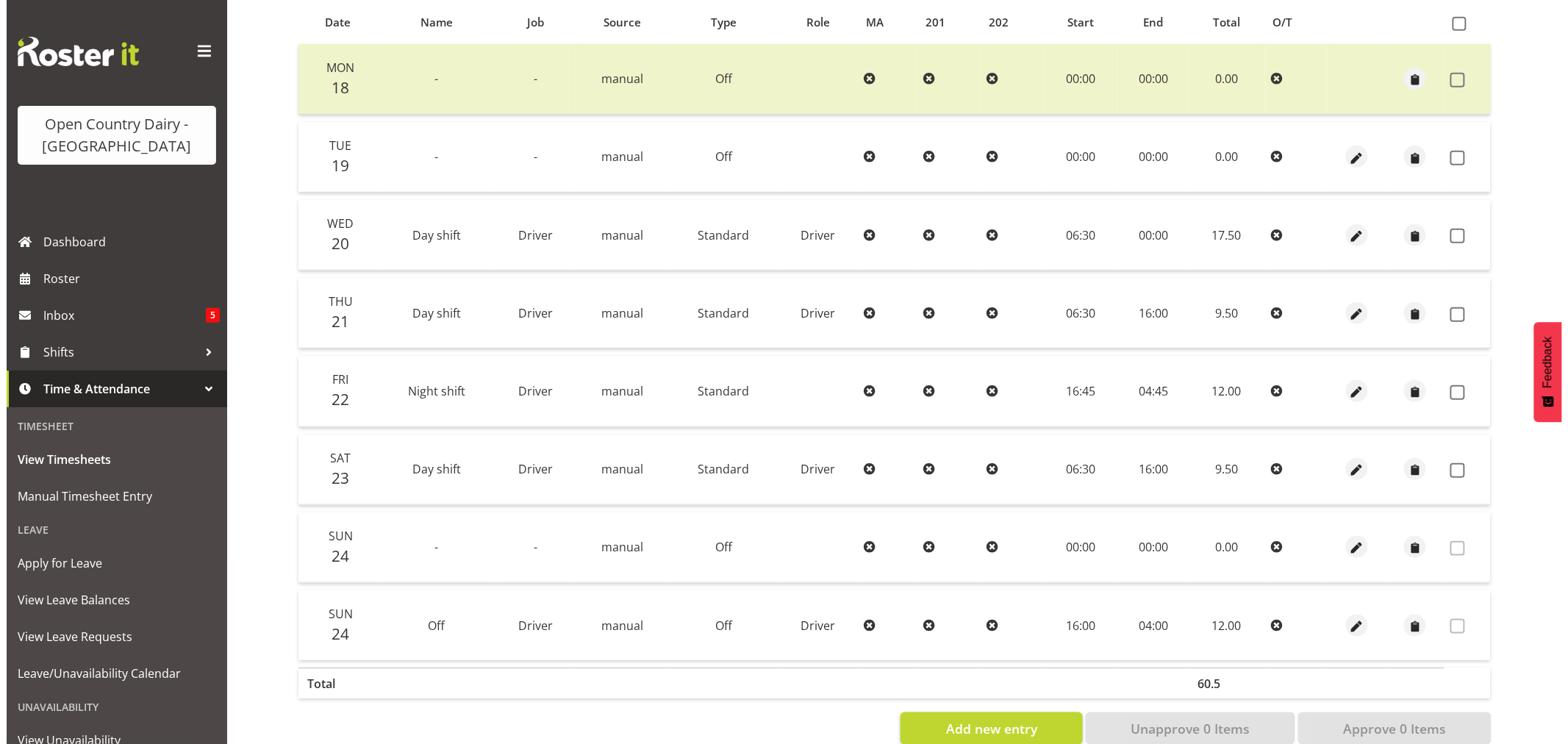
scroll to position [326, 0]
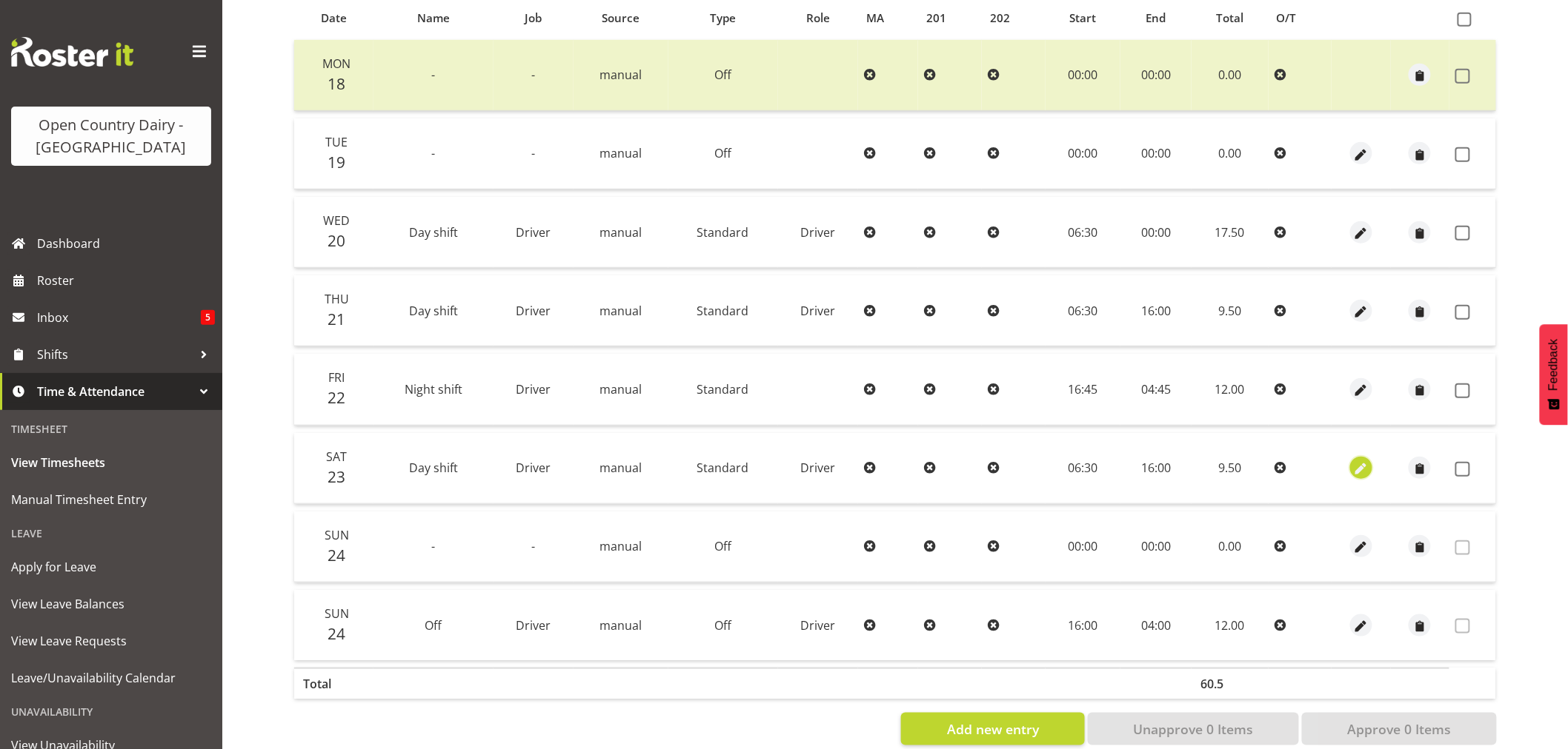
click at [1360, 470] on span "button" at bounding box center [1362, 470] width 17 height 17
select select "Standard"
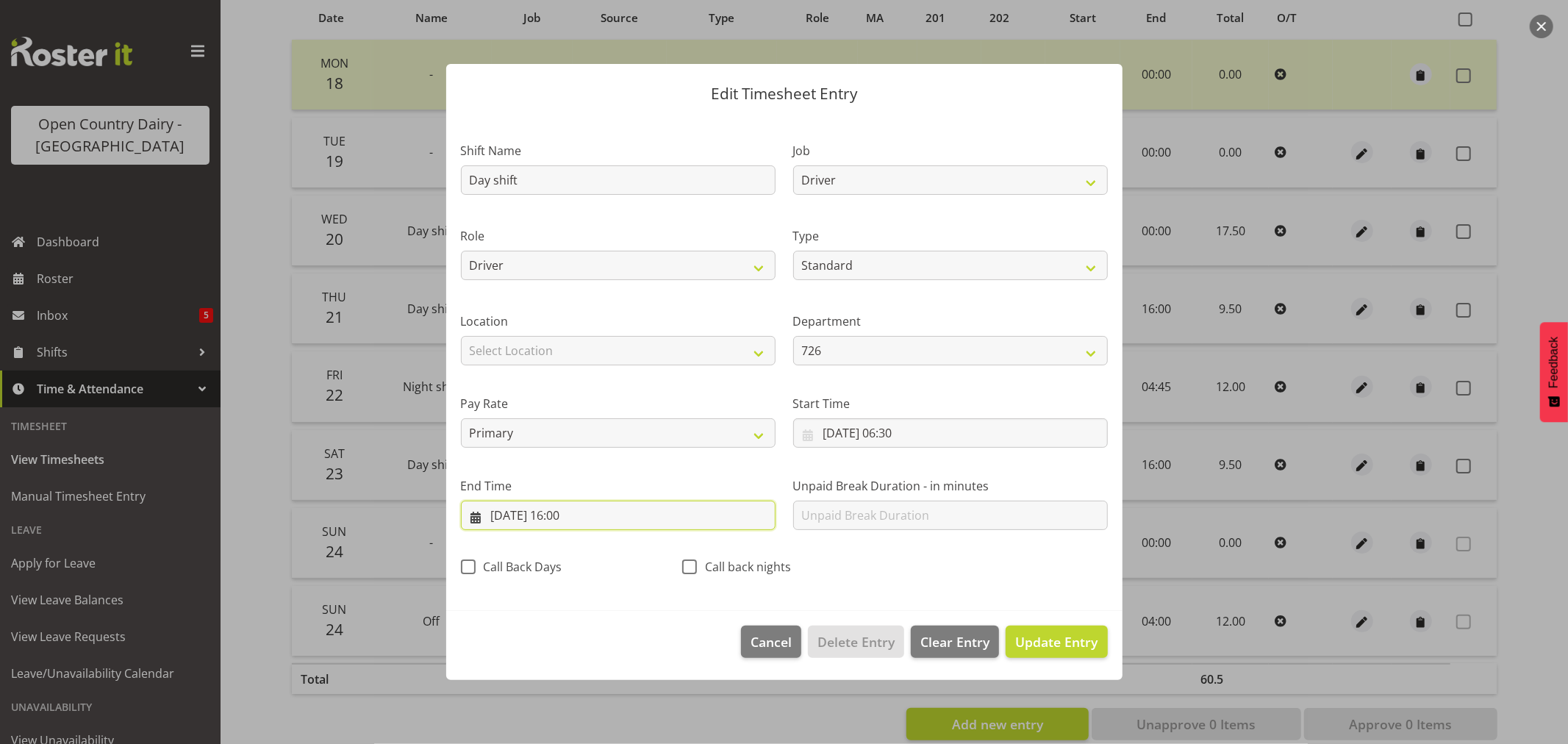
click at [577, 518] on input "[DATE] 16:00" at bounding box center [619, 516] width 315 height 29
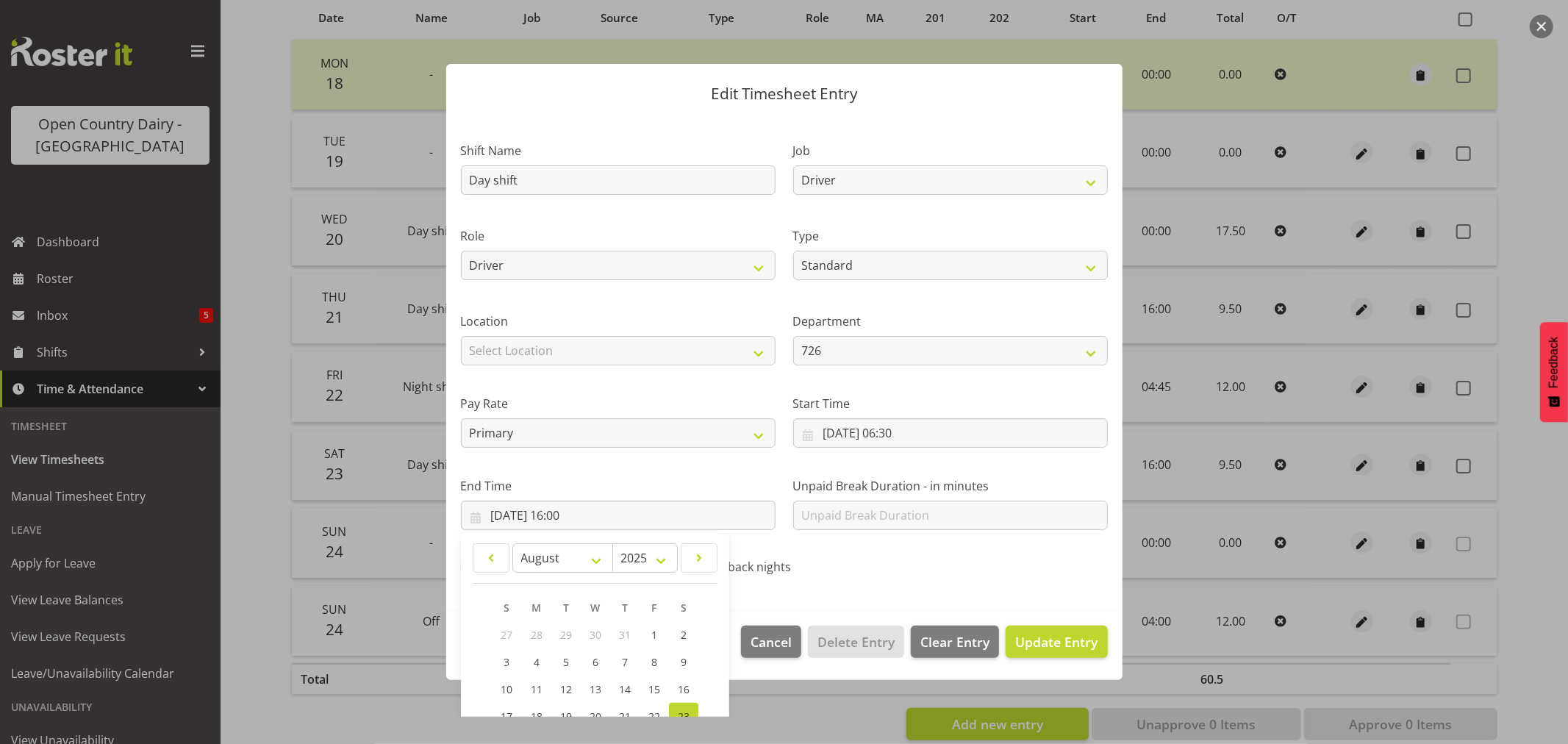
click at [677, 482] on label "End Time" at bounding box center [619, 486] width 315 height 18
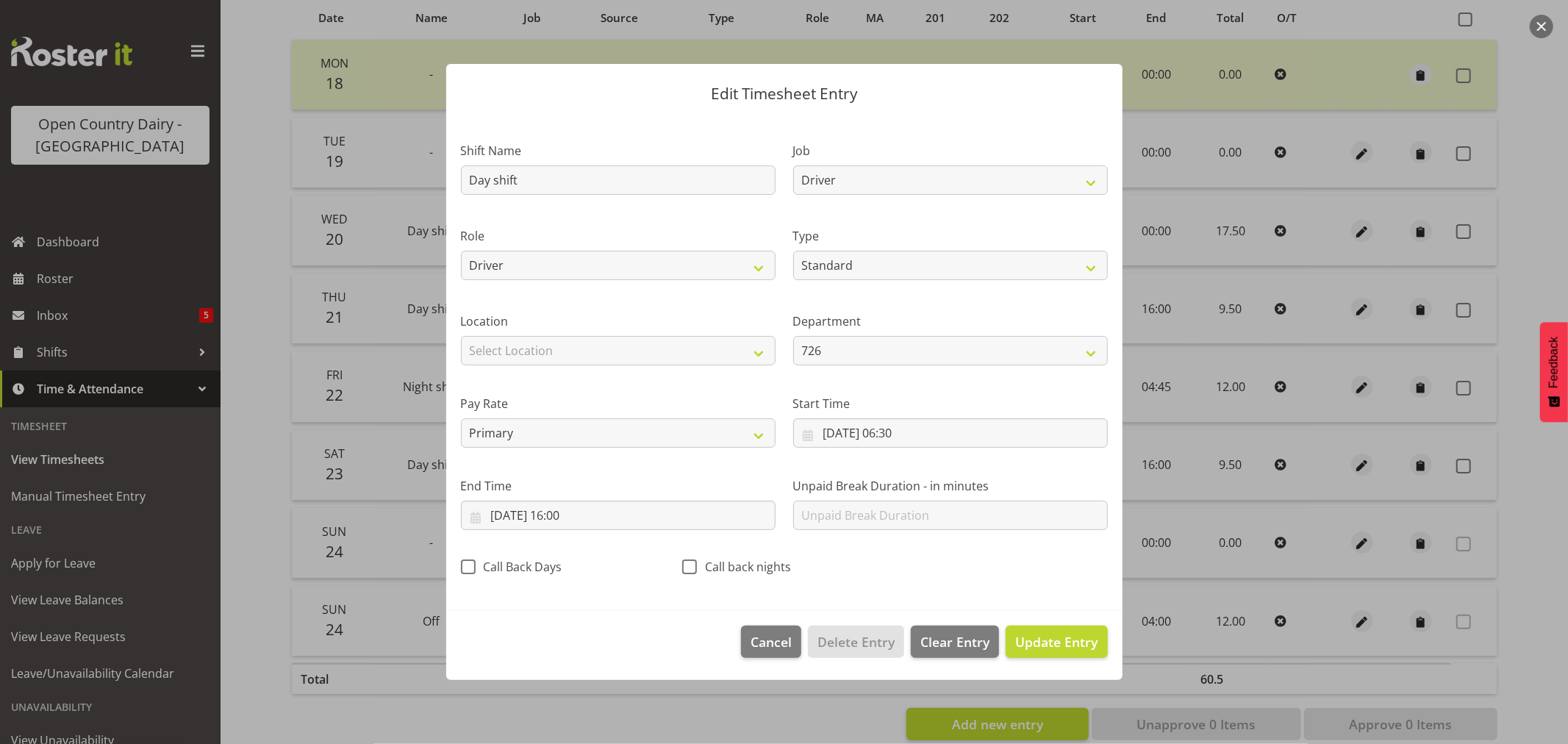
click at [426, 71] on div at bounding box center [784, 372] width 1568 height 744
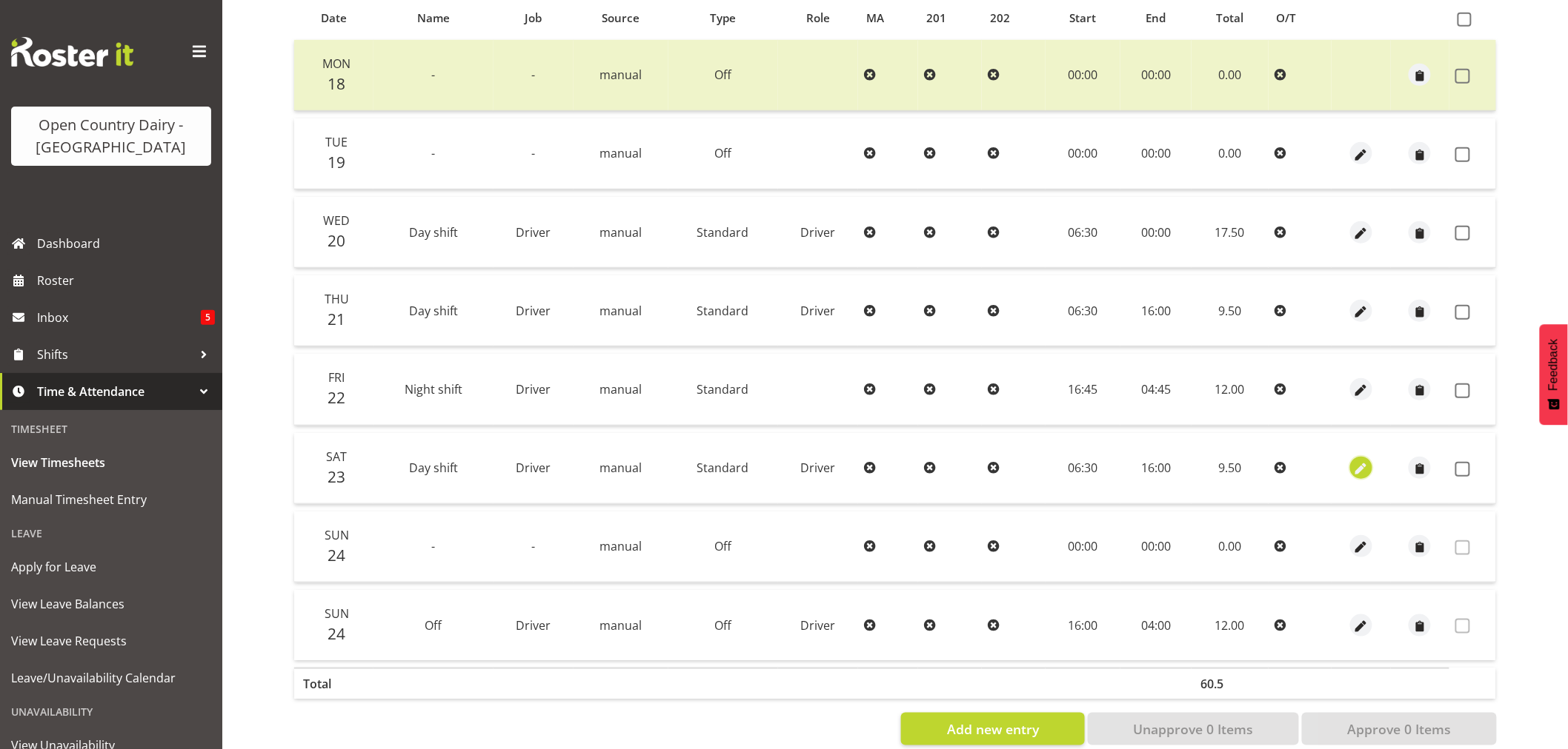
click at [1356, 469] on span "button" at bounding box center [1362, 470] width 17 height 17
select select "Standard"
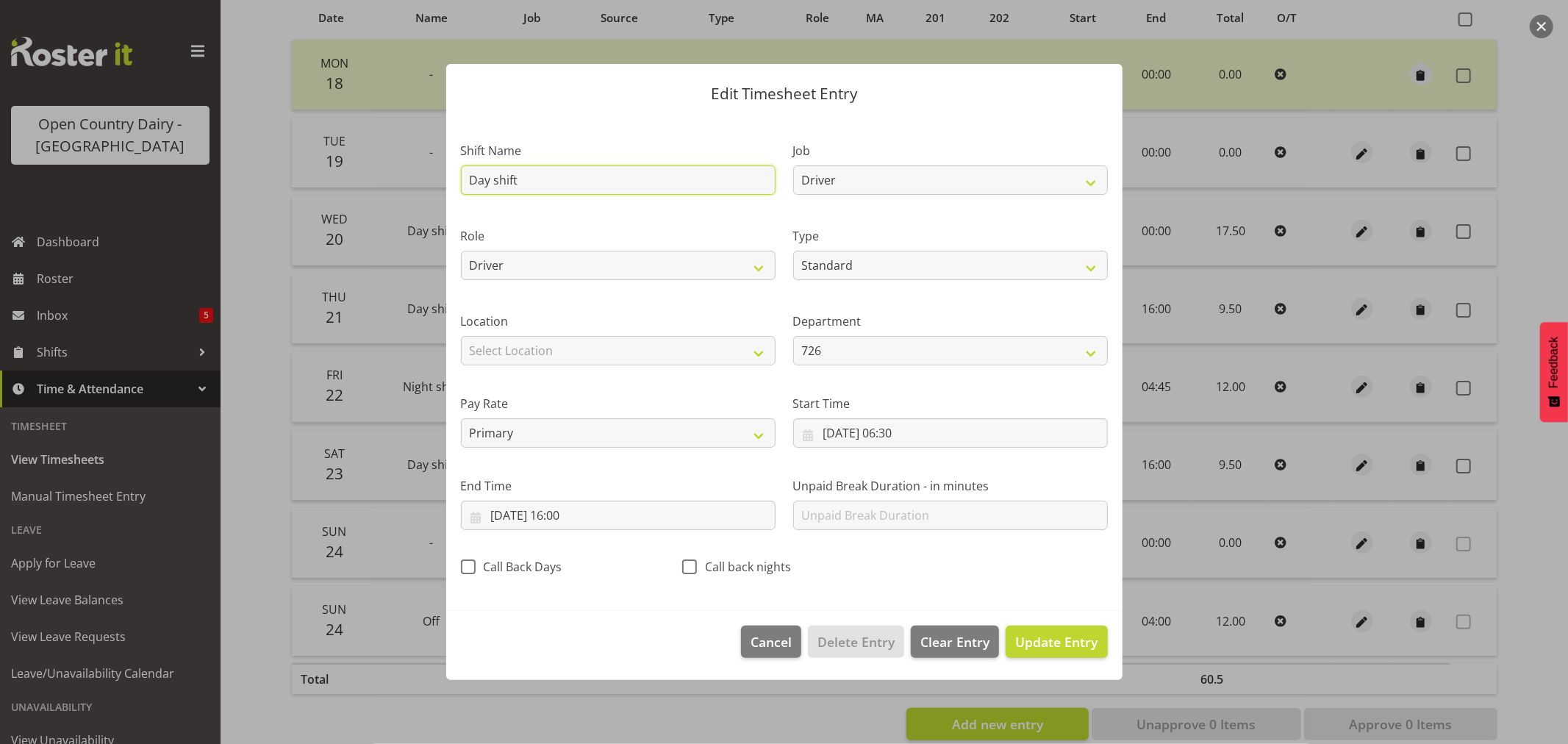
drag, startPoint x: 541, startPoint y: 179, endPoint x: 430, endPoint y: 184, distance: 111.1
click at [430, 184] on div "Edit Timesheet Entry Shift Name Day shift Job Driver Driver supervisor Support …" at bounding box center [784, 372] width 1568 height 744
type input "Nightshift"
click at [901, 432] on input "[DATE] 06:30" at bounding box center [951, 433] width 315 height 29
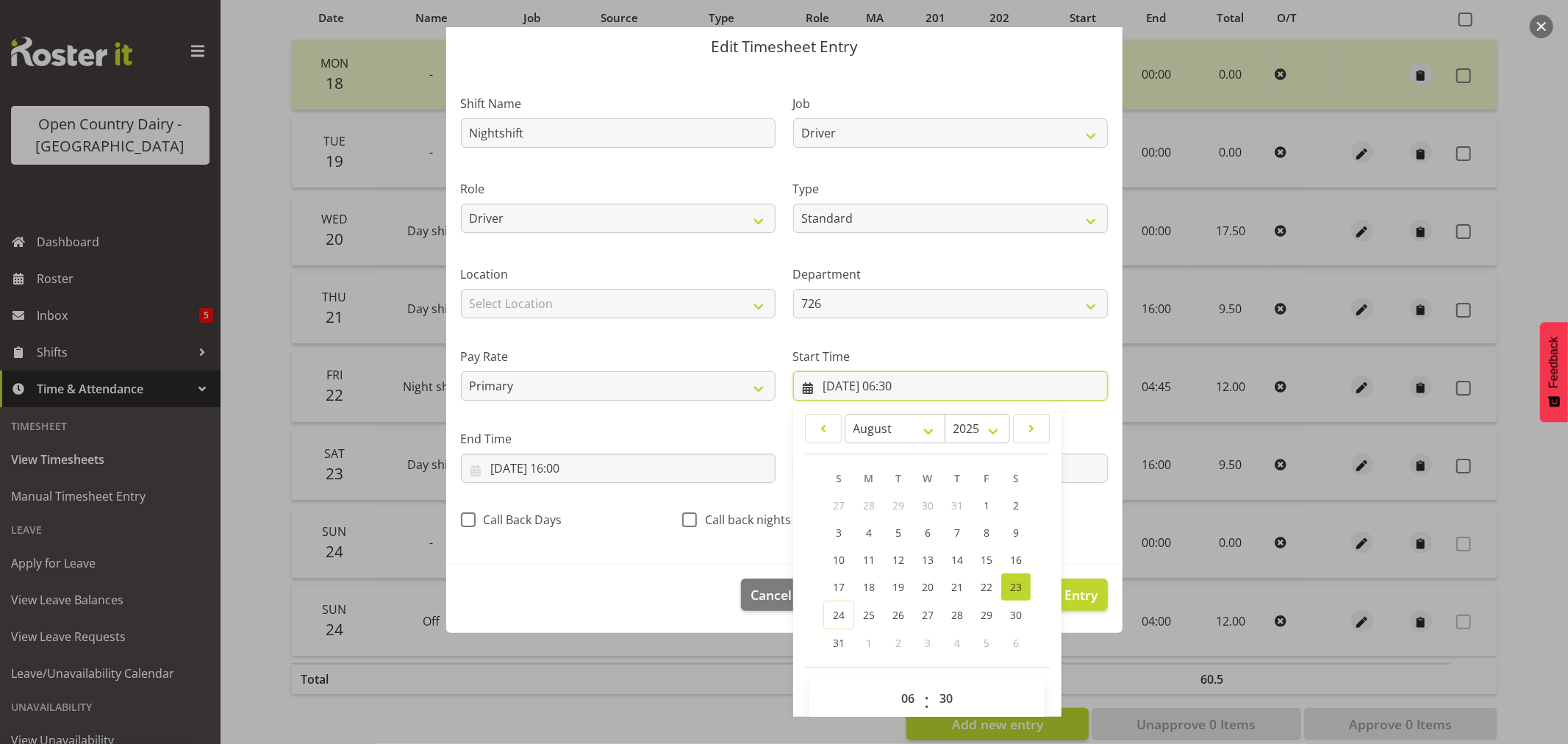
scroll to position [67, 0]
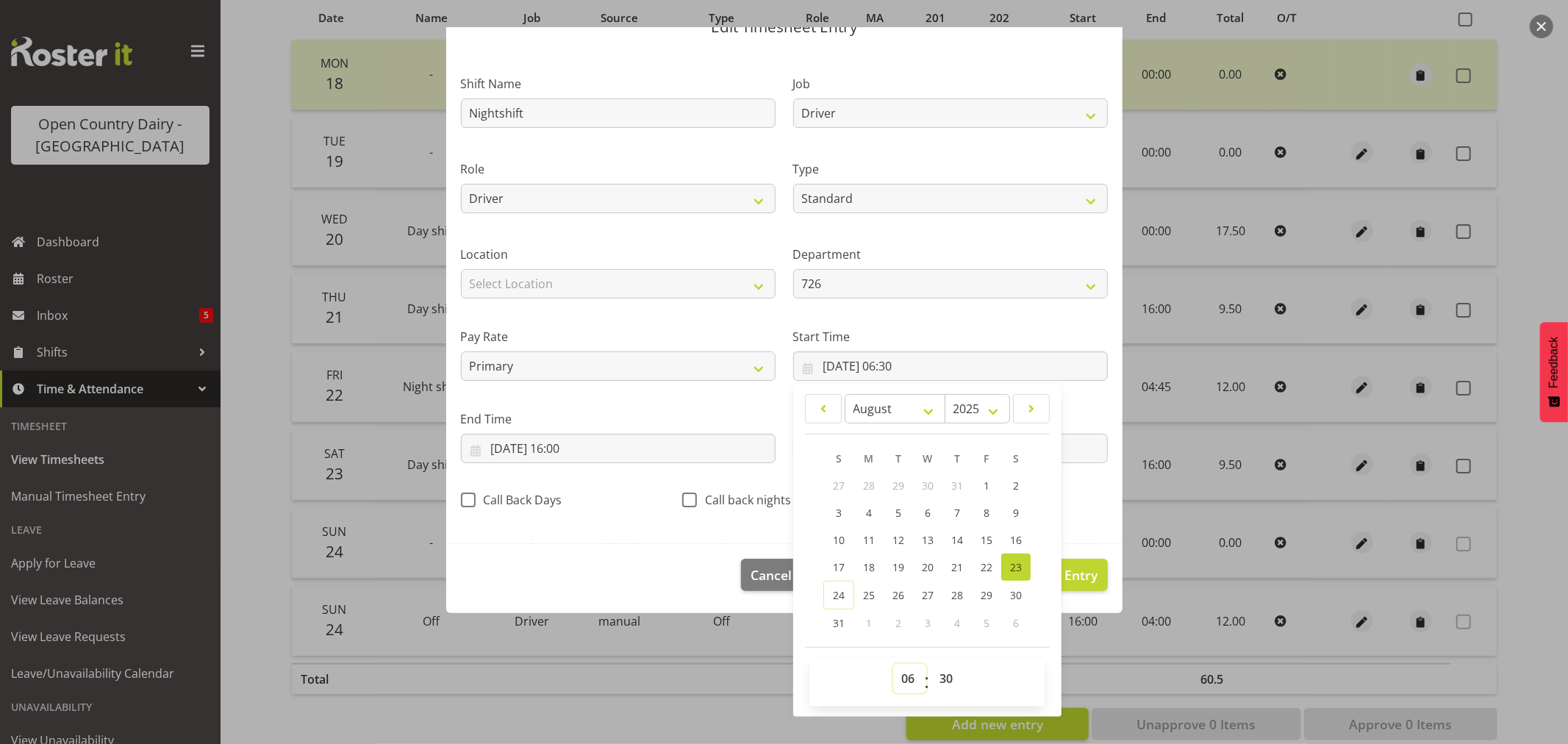
click at [905, 679] on select "00 01 02 03 04 05 06 07 08 09 10 11 12 13 14 15 16 17 18 19 20 21 22 23" at bounding box center [910, 679] width 33 height 29
select select "16"
click at [893, 664] on select "00 01 02 03 04 05 06 07 08 09 10 11 12 13 14 15 16 17 18 19 20 21 22 23" at bounding box center [910, 679] width 33 height 29
type input "[DATE] 16:30"
click at [937, 681] on select "00 01 02 03 04 05 06 07 08 09 10 11 12 13 14 15 16 17 18 19 20 21 22 23 24 25 2…" at bounding box center [948, 679] width 33 height 29
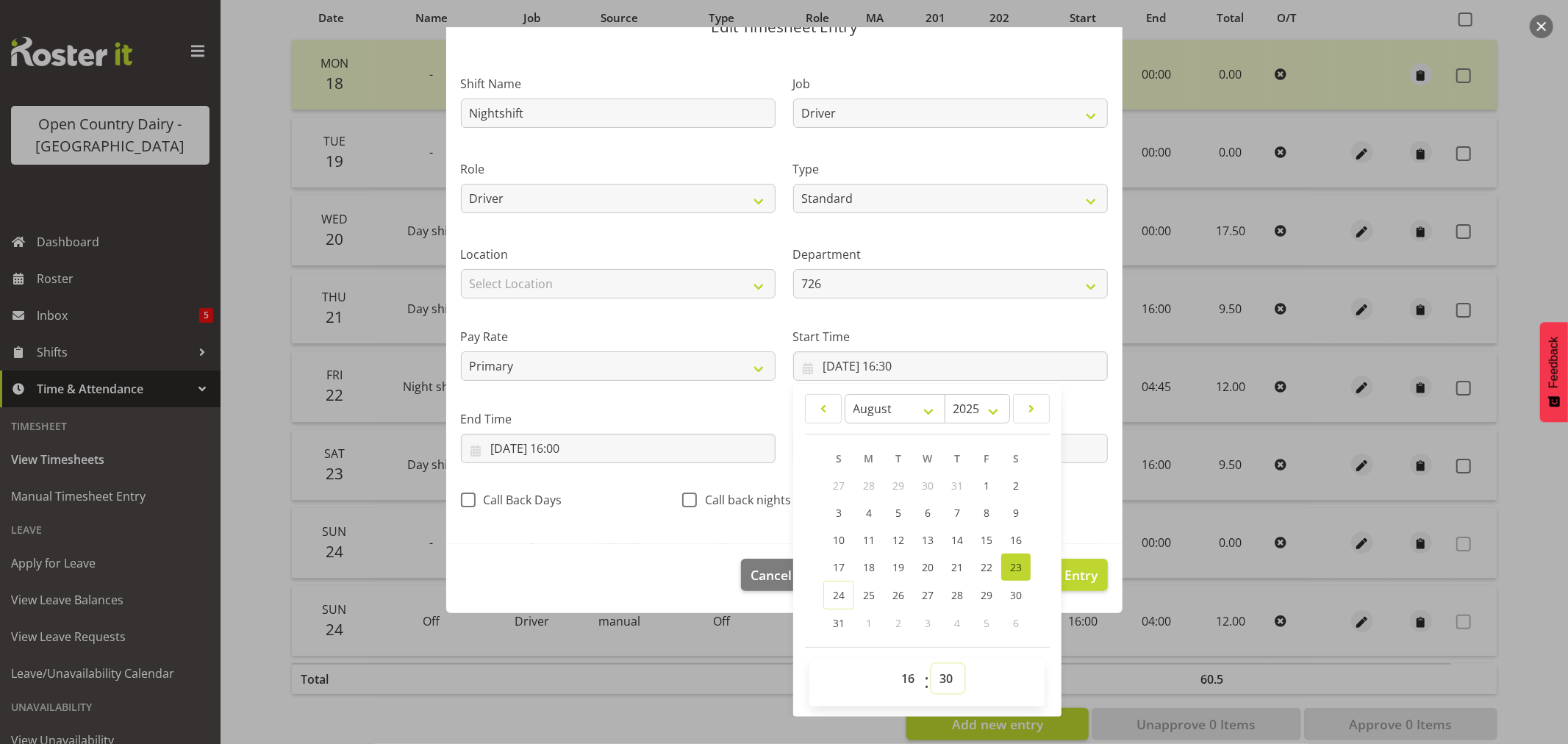
select select "45"
click at [931, 664] on select "00 01 02 03 04 05 06 07 08 09 10 11 12 13 14 15 16 17 18 19 20 21 22 23 24 25 2…" at bounding box center [948, 679] width 33 height 29
type input "[DATE] 16:45"
click at [748, 537] on section "Shift Name Nightshift Job Driver Driver supervisor Support Role Driver Driver B…" at bounding box center [785, 296] width 676 height 496
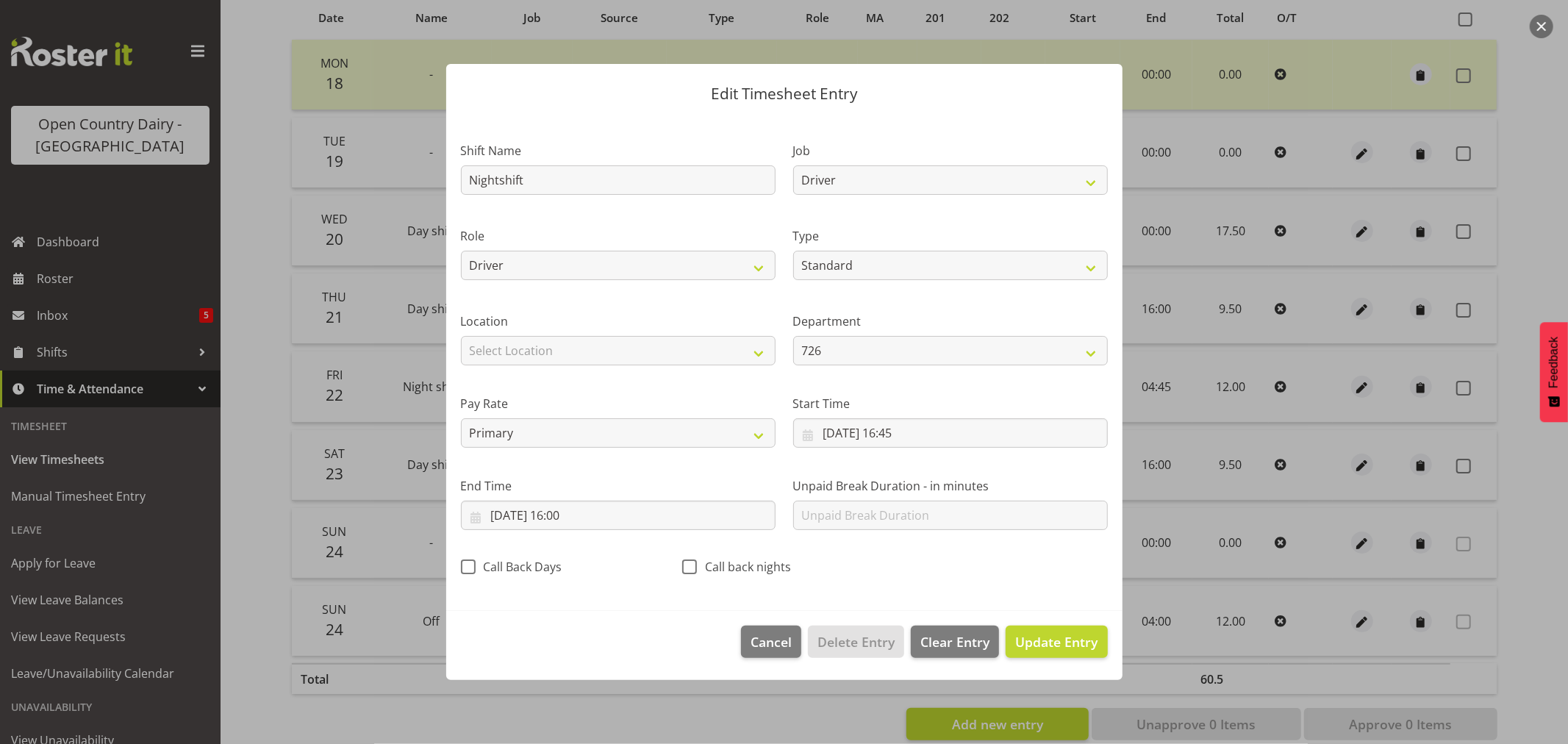
scroll to position [0, 0]
click at [561, 515] on input "[DATE] 16:00" at bounding box center [619, 516] width 315 height 29
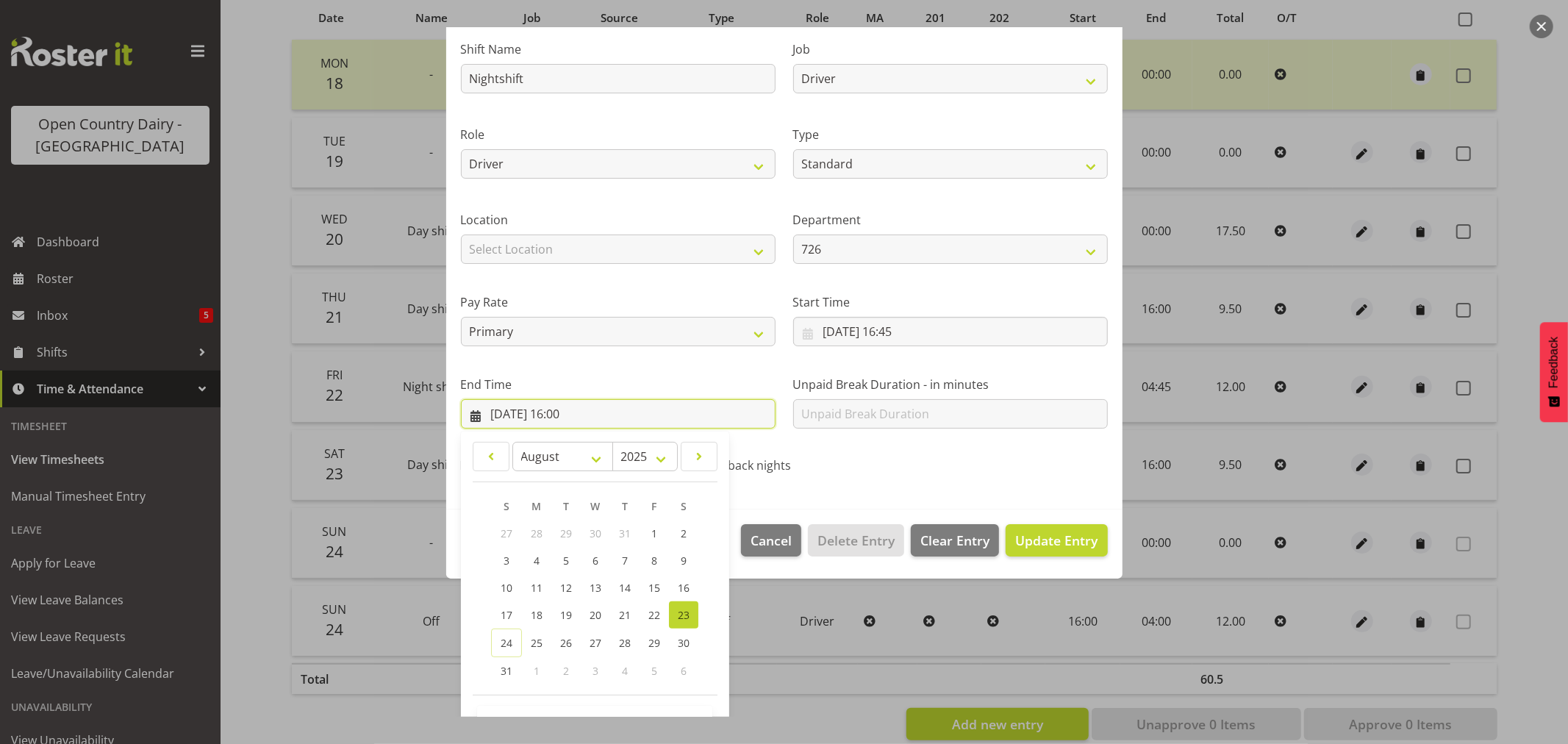
scroll to position [149, 0]
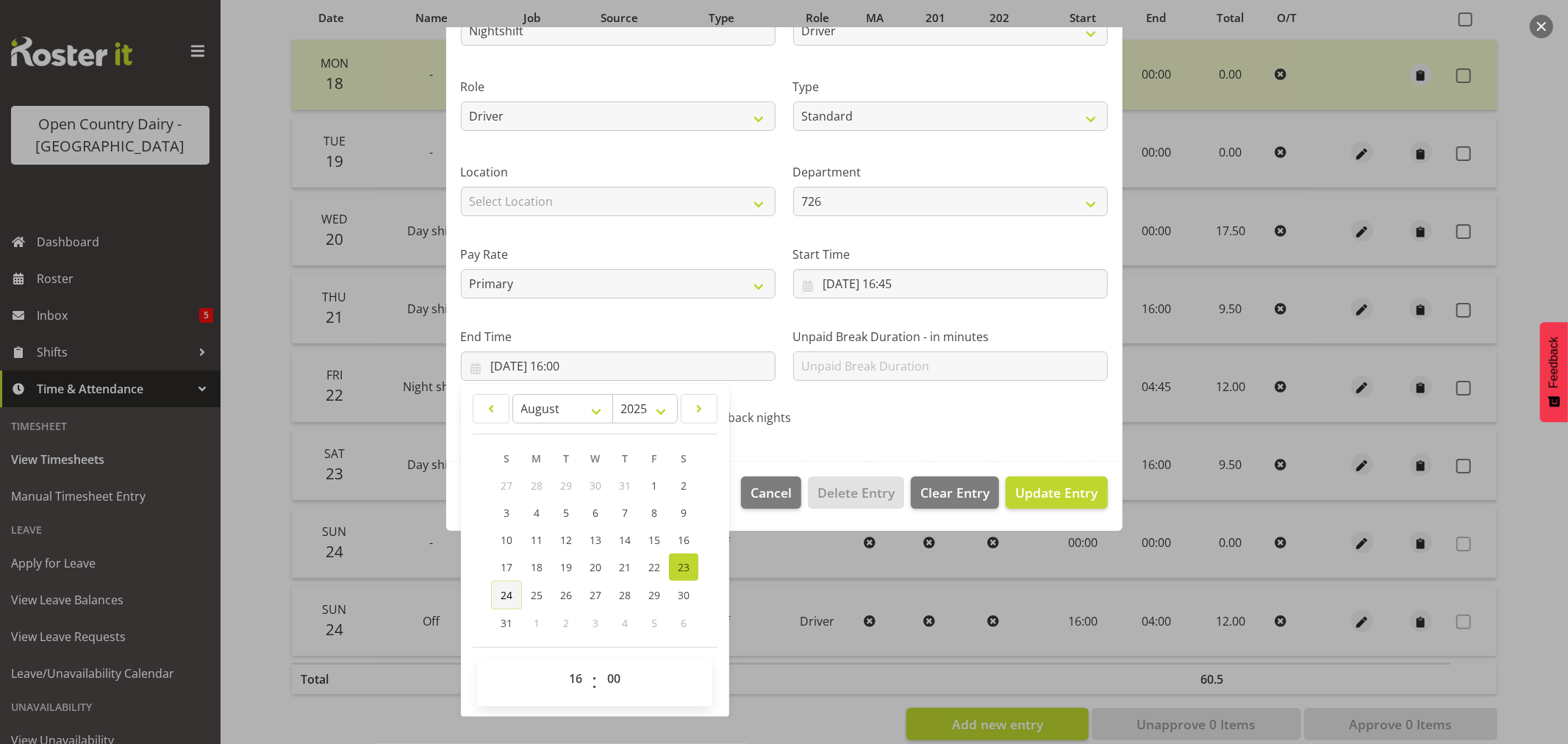
click at [512, 594] on link "24" at bounding box center [507, 595] width 31 height 28
type input "[DATE] 16:00"
